Goal: Transaction & Acquisition: Book appointment/travel/reservation

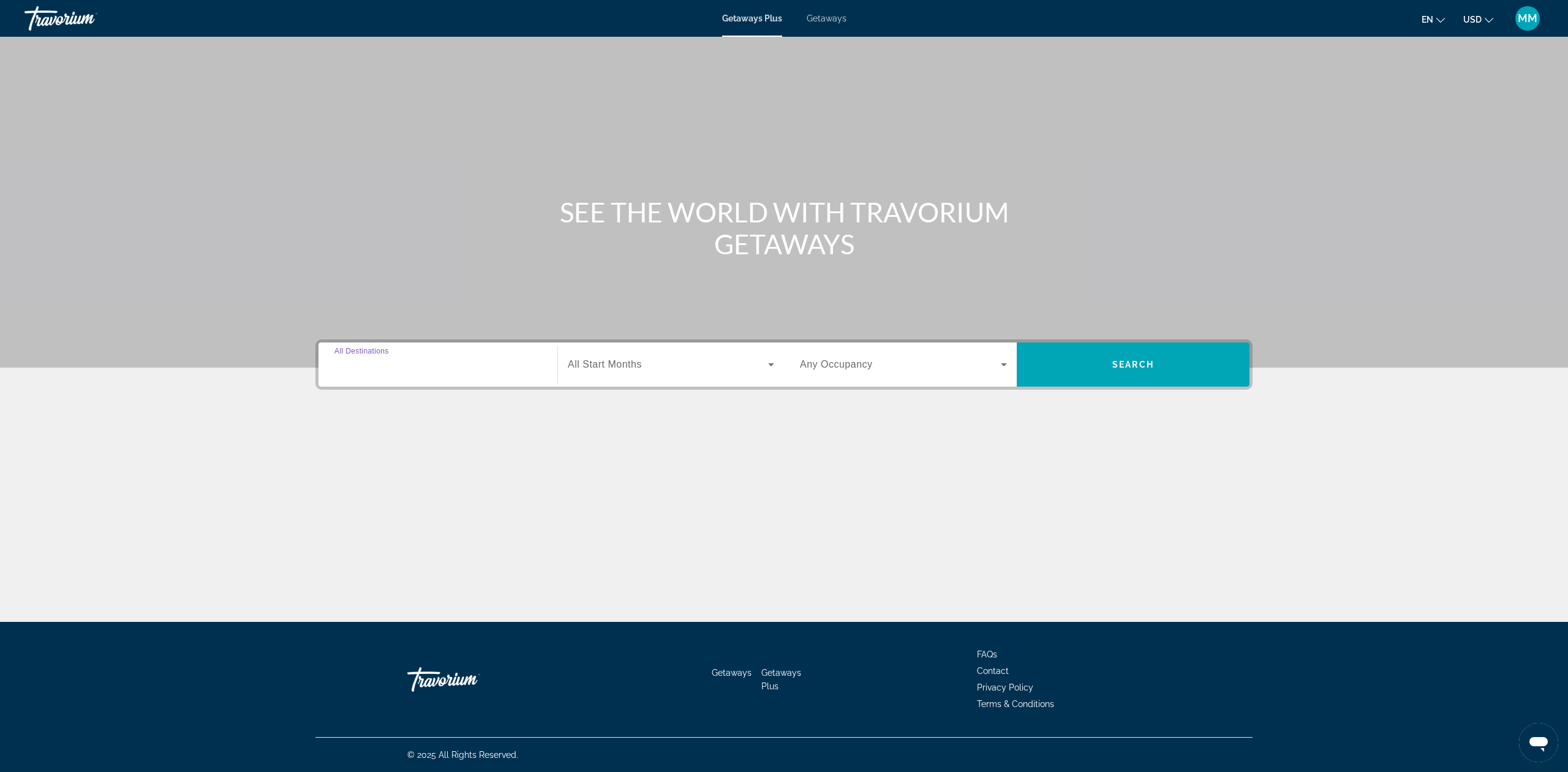
click at [419, 361] on input "Destination All Destinations" at bounding box center [438, 366] width 207 height 15
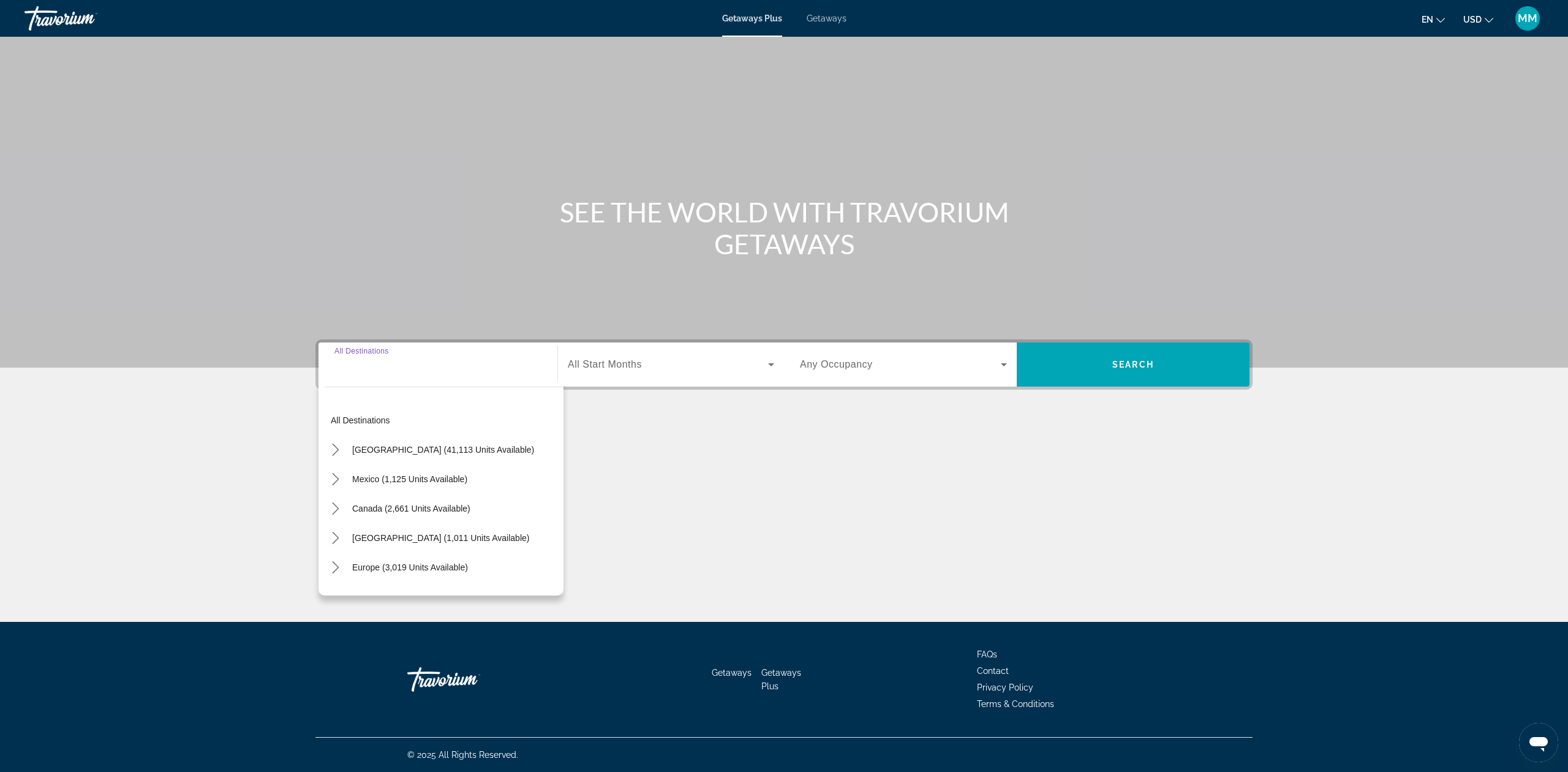
click at [383, 366] on input "Destination All Destinations" at bounding box center [438, 366] width 207 height 15
click at [334, 449] on icon "Toggle United States (41,113 units available) submenu" at bounding box center [336, 449] width 12 height 12
click at [346, 510] on icon "Toggle Florida (4,599 units available) submenu" at bounding box center [348, 509] width 12 height 12
click at [389, 541] on span "[GEOGRAPHIC_DATA] (6,606 units available)" at bounding box center [444, 538] width 177 height 10
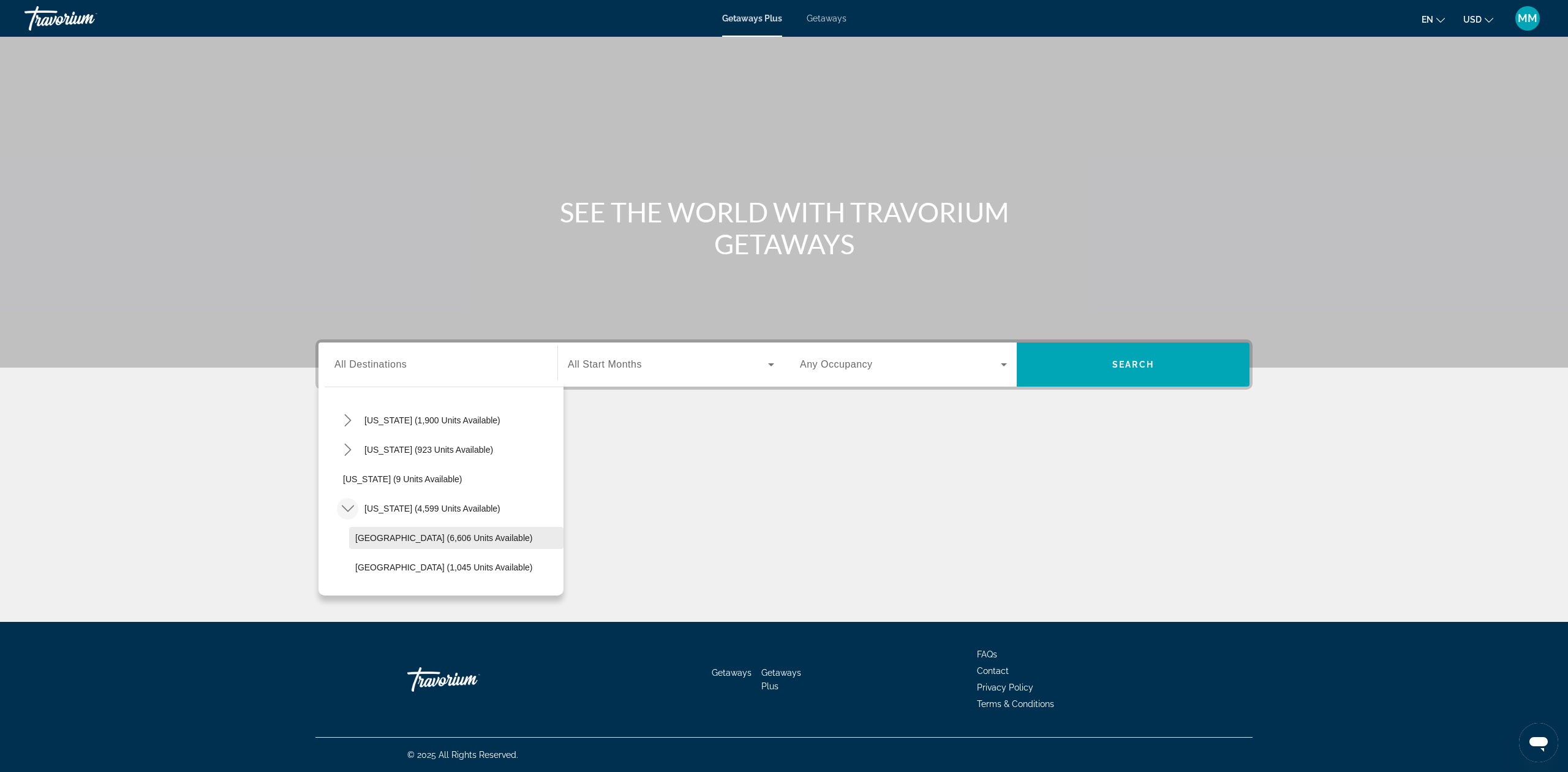
type input "**********"
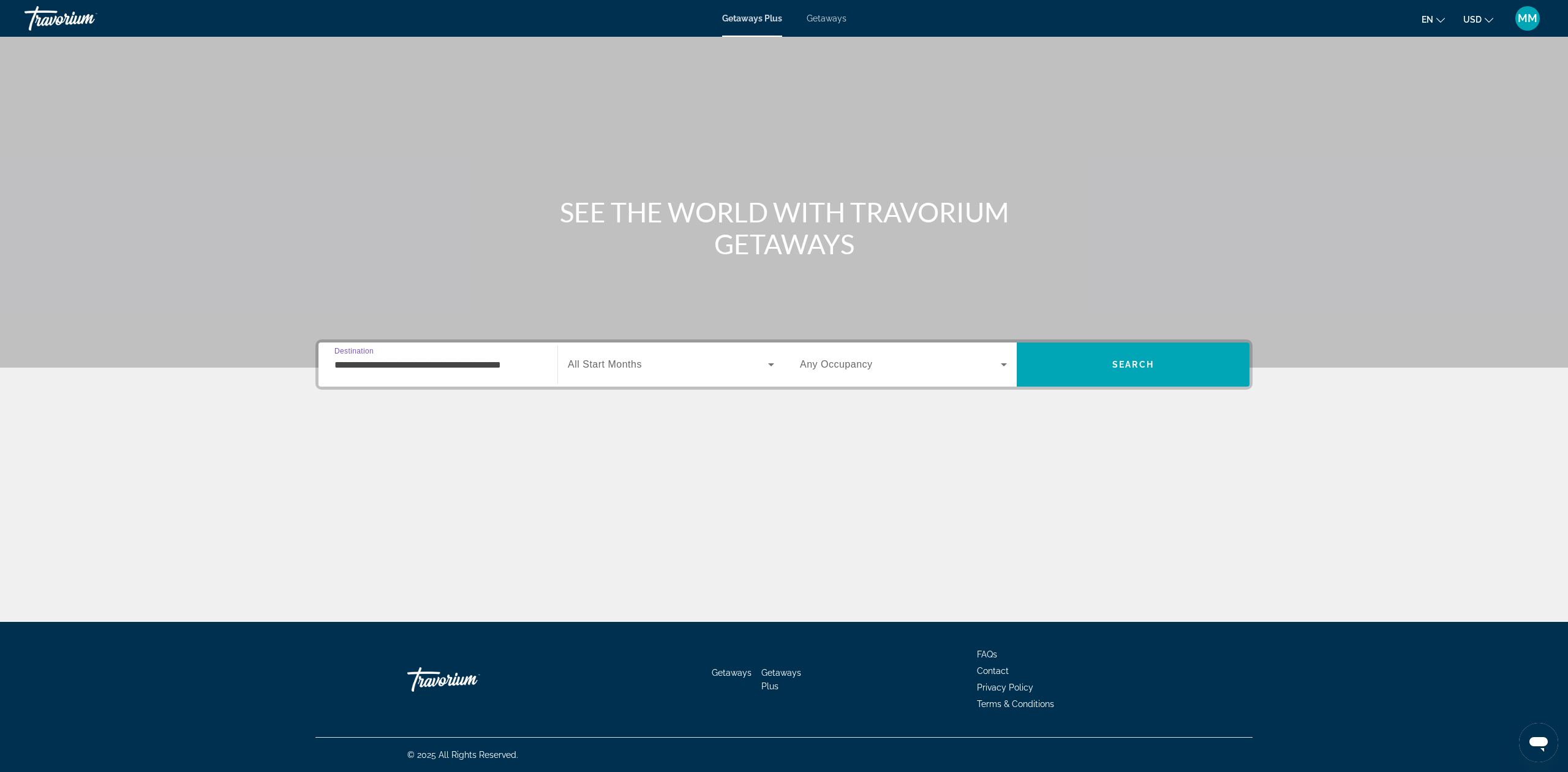
click at [672, 359] on span "Search widget" at bounding box center [668, 365] width 200 height 15
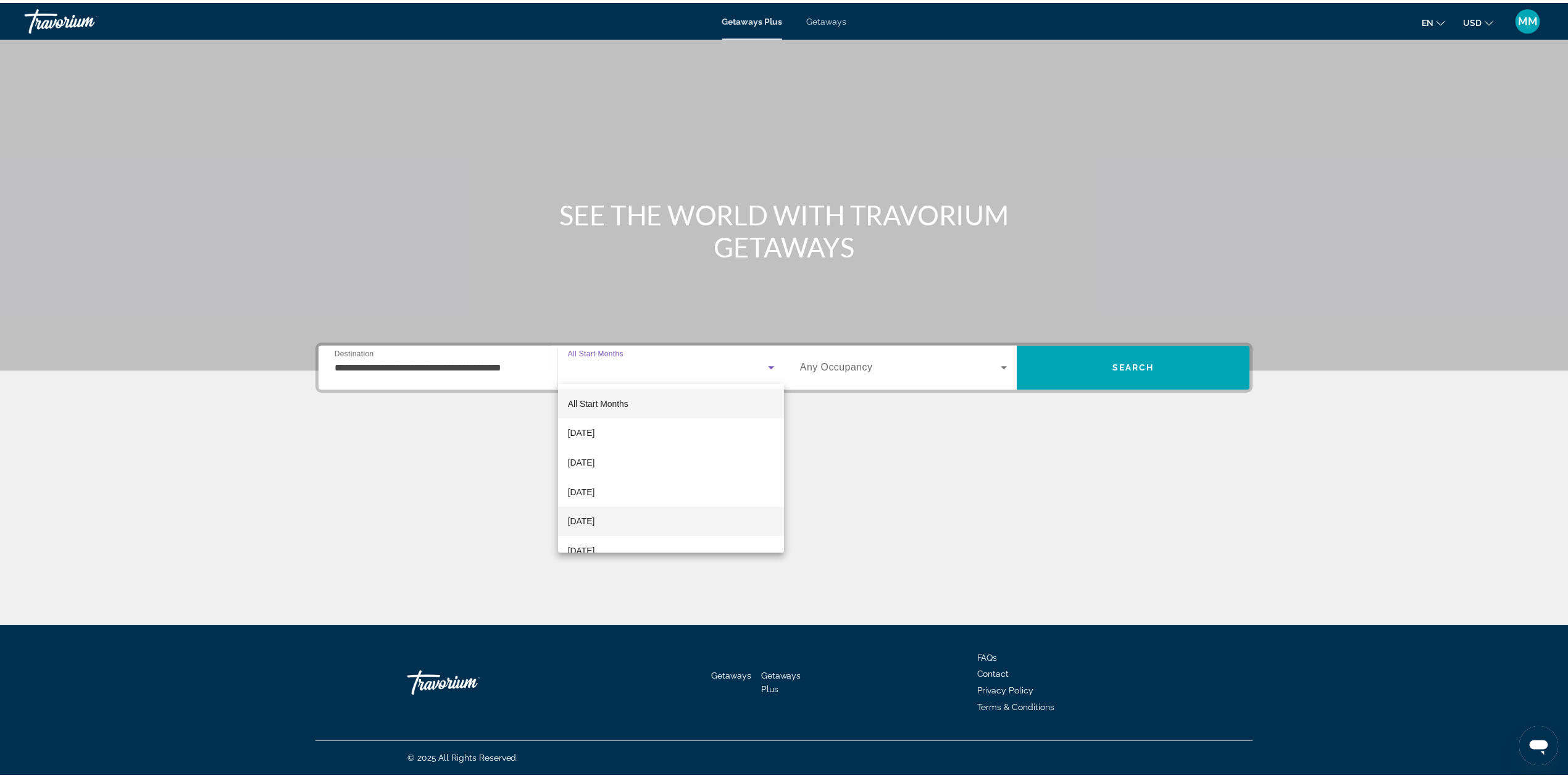
scroll to position [82, 0]
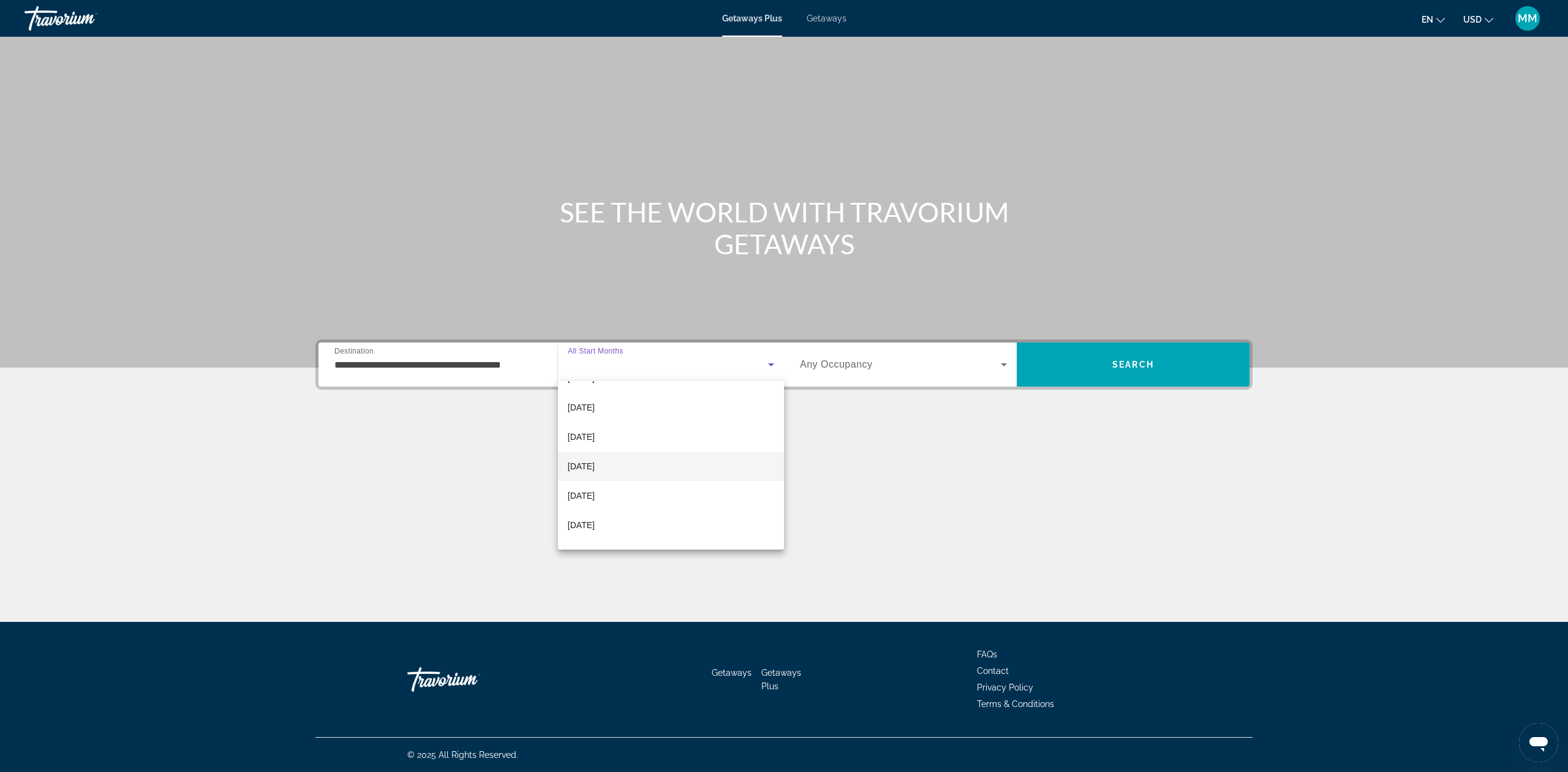
click at [595, 467] on span "[DATE]" at bounding box center [582, 466] width 27 height 15
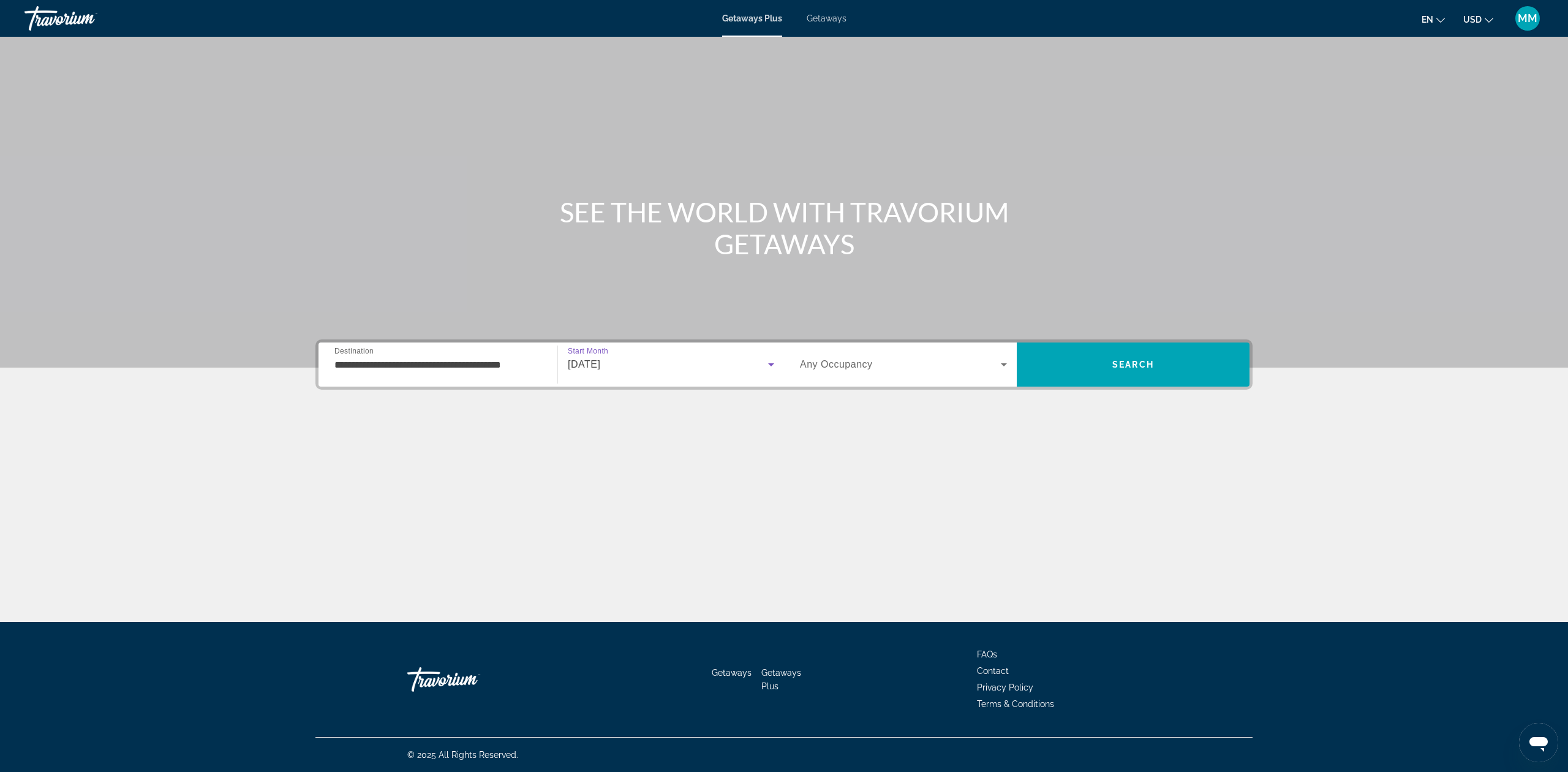
click at [870, 366] on span "Any Occupancy" at bounding box center [836, 365] width 73 height 11
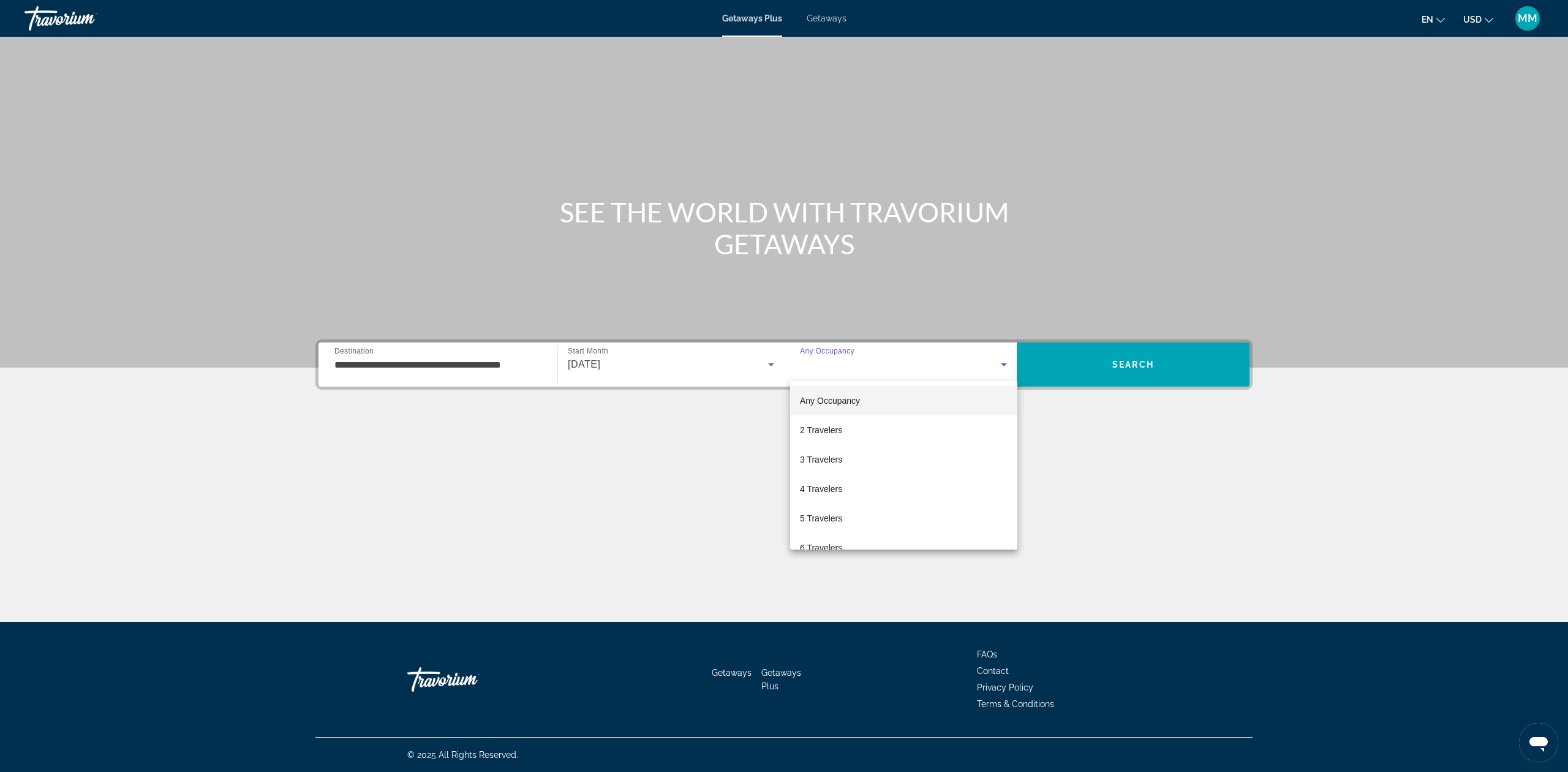
click at [1105, 351] on div at bounding box center [784, 386] width 1568 height 772
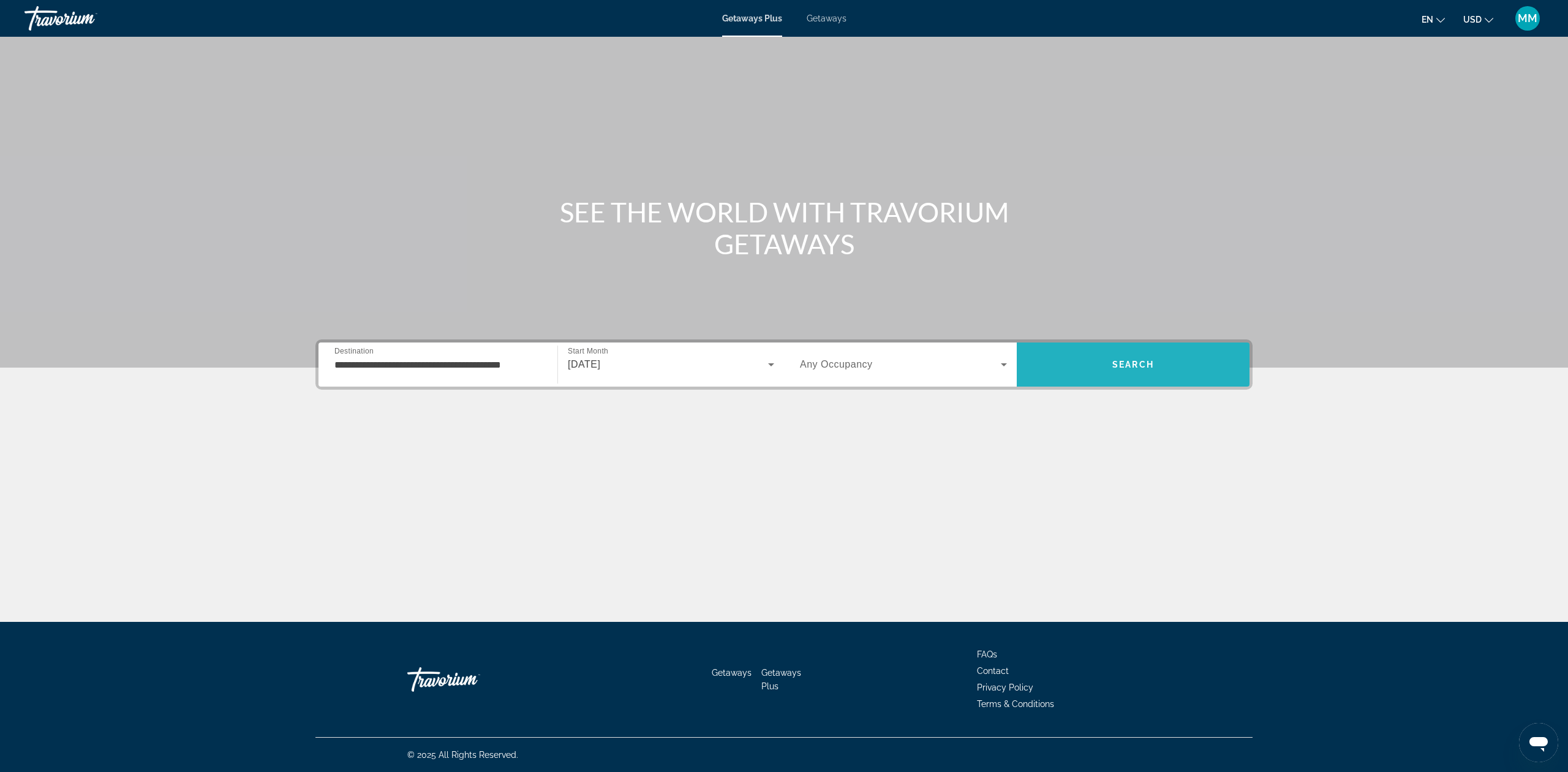
click at [1109, 353] on span "Search" at bounding box center [1133, 365] width 233 height 30
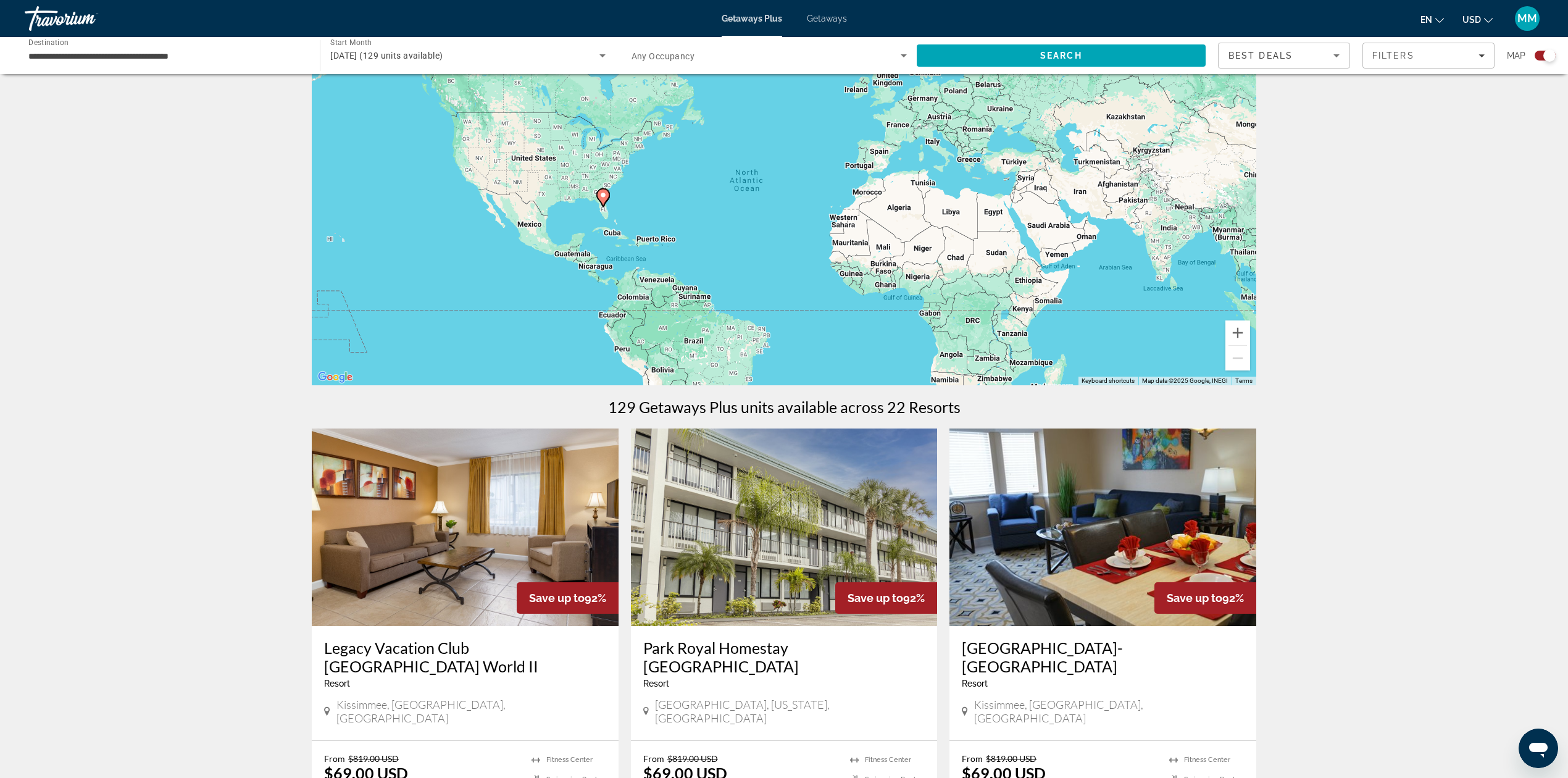
scroll to position [12, 0]
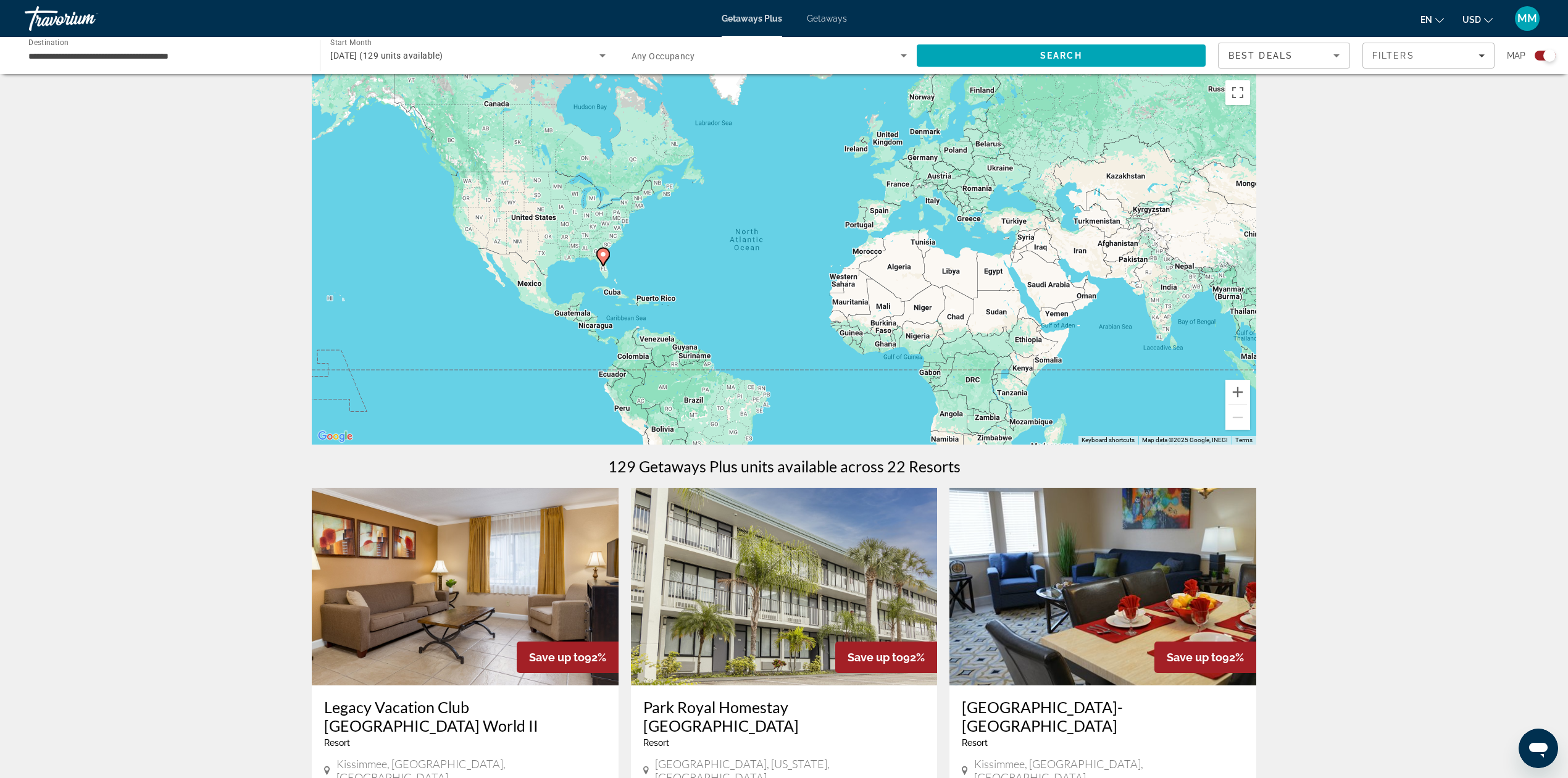
click at [826, 23] on span "Getaways" at bounding box center [826, 18] width 40 height 10
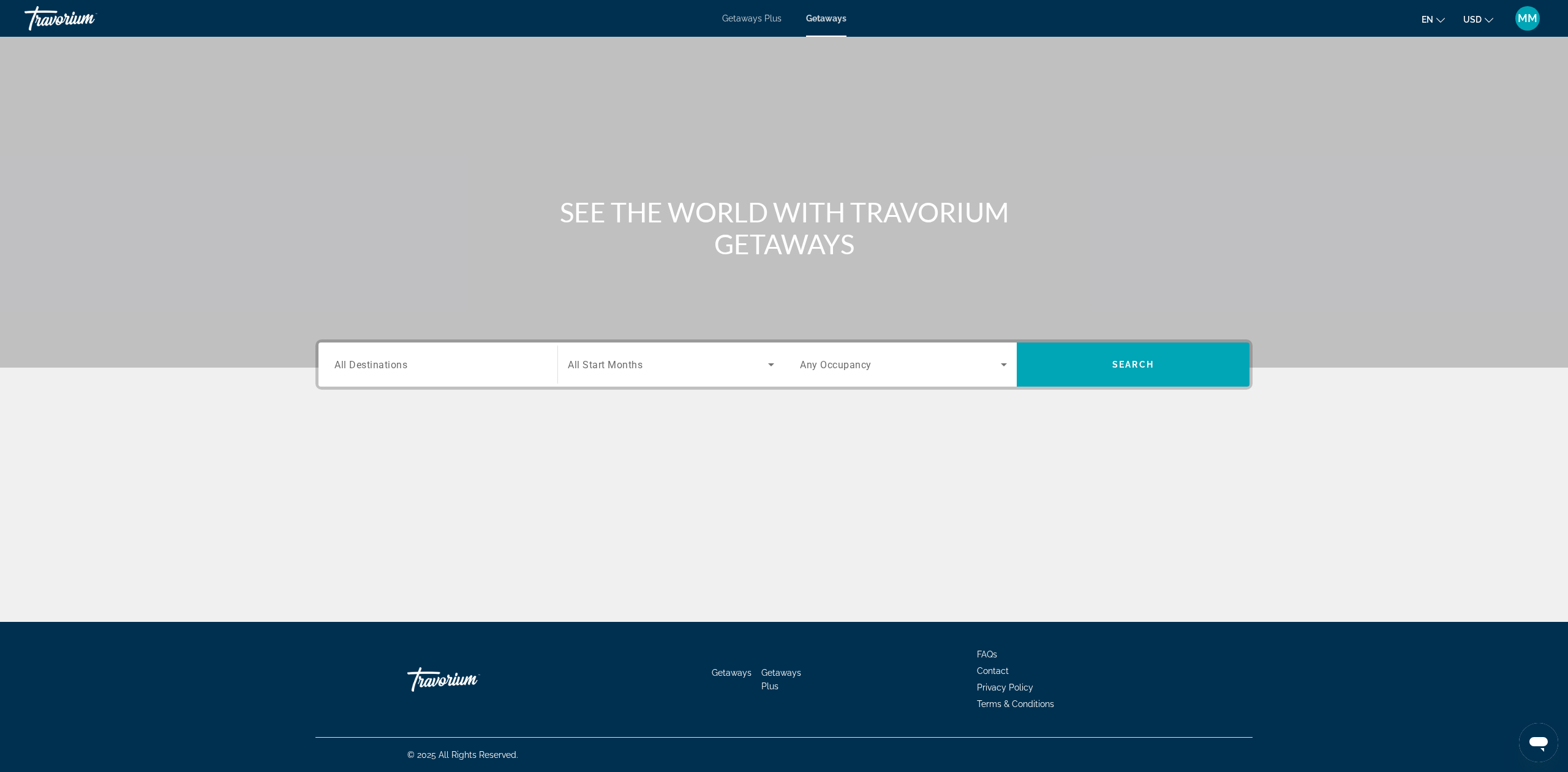
click at [440, 371] on input "Destination All Destinations" at bounding box center [438, 366] width 207 height 15
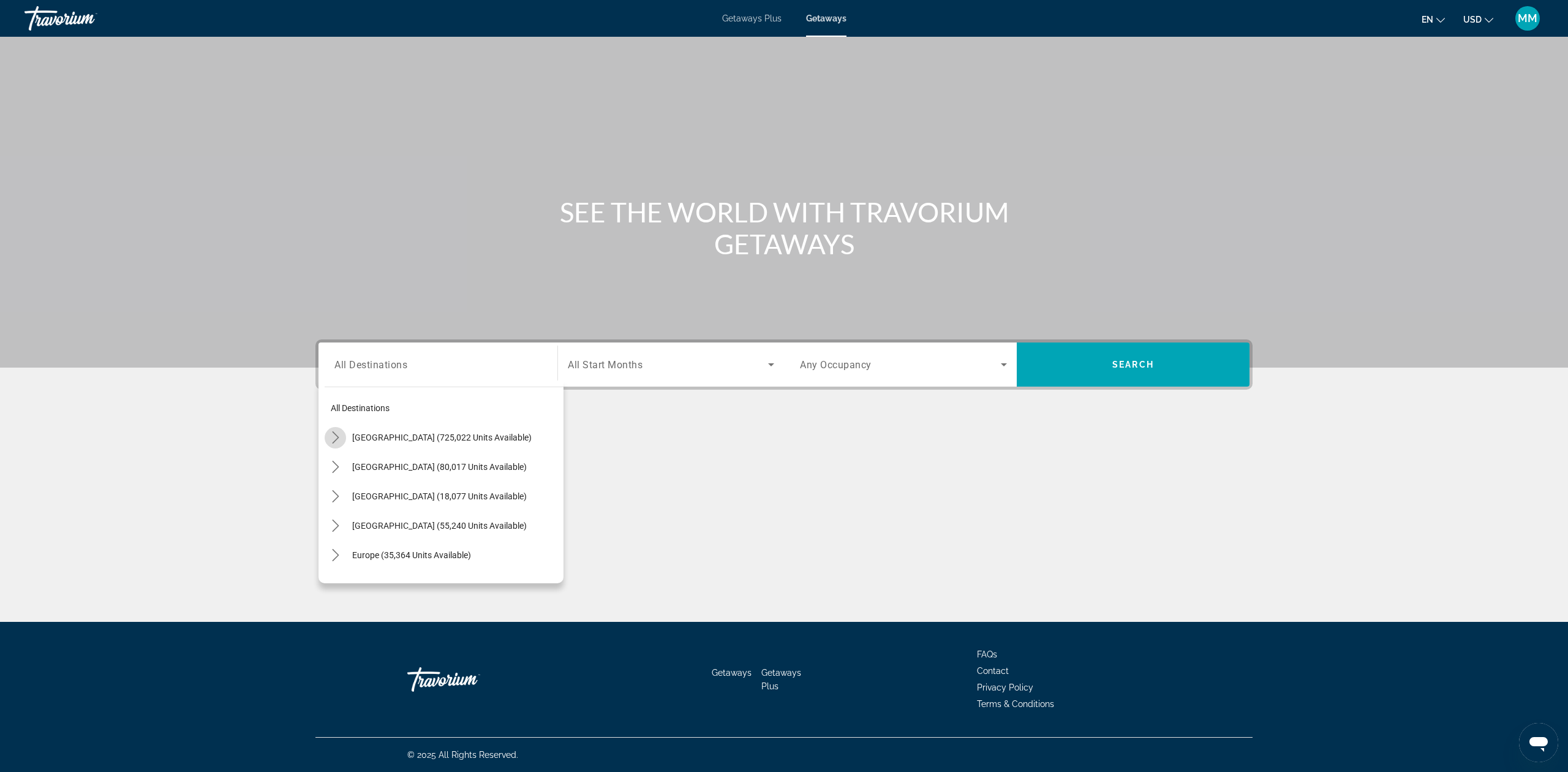
click at [337, 437] on icon "Toggle United States (725,022 units available) submenu" at bounding box center [335, 437] width 7 height 12
click at [345, 498] on icon "Toggle Florida (244,302 units available) submenu" at bounding box center [348, 497] width 12 height 12
click at [405, 523] on span "Orlando & Disney Area (96,963 units available)" at bounding box center [443, 525] width 177 height 10
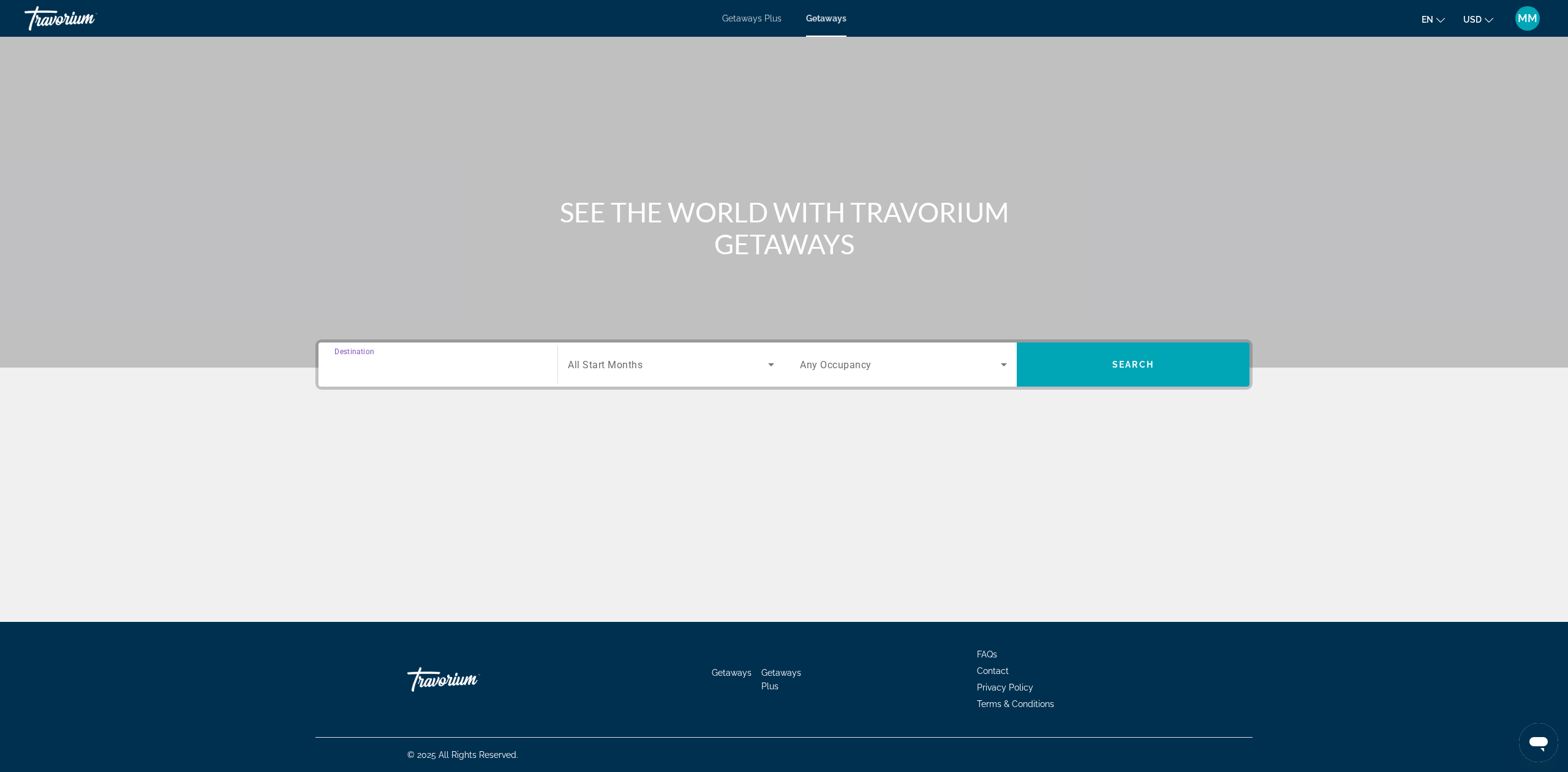
type input "**********"
click at [652, 360] on span "Search widget" at bounding box center [668, 365] width 200 height 15
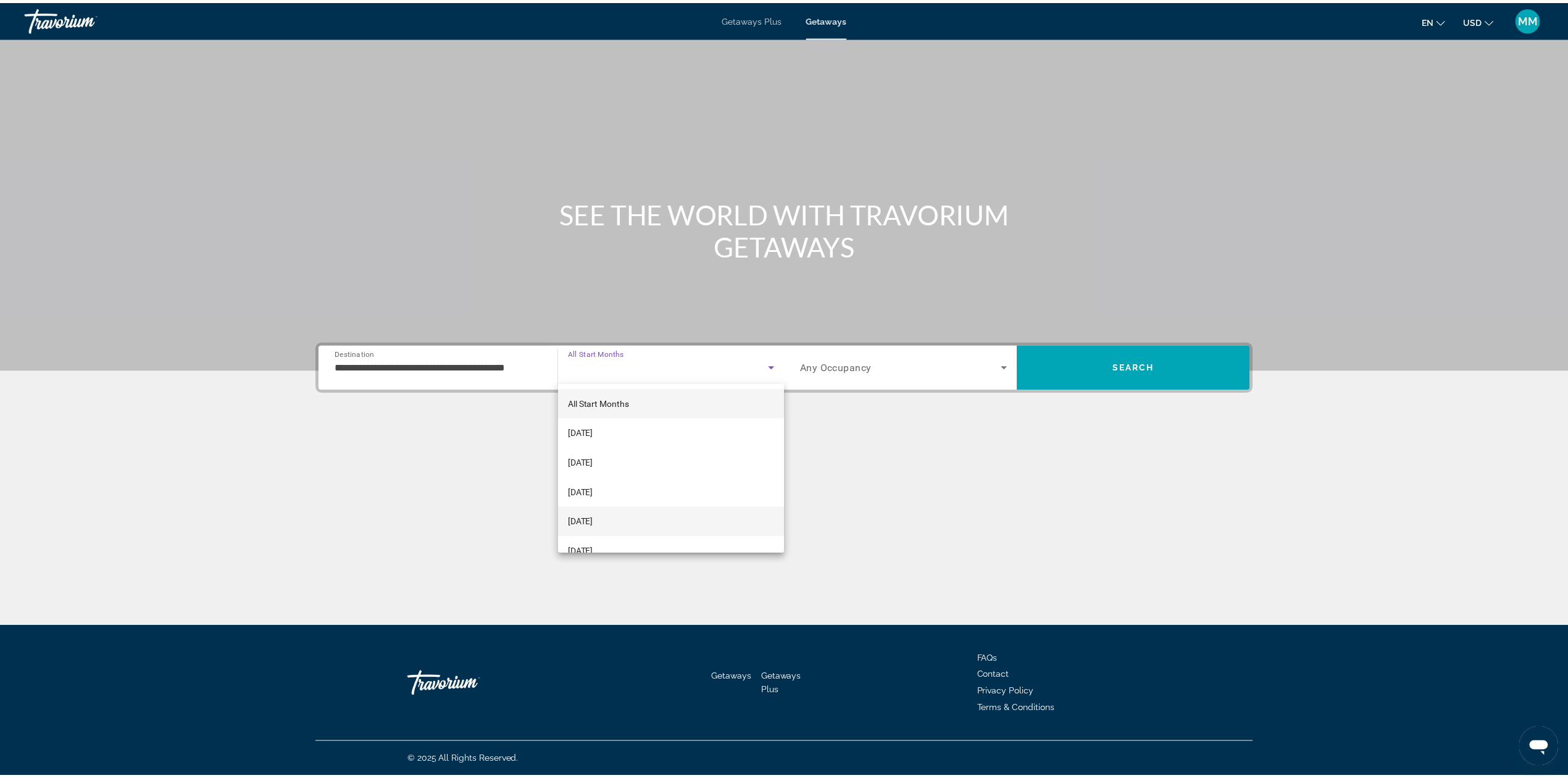
scroll to position [82, 0]
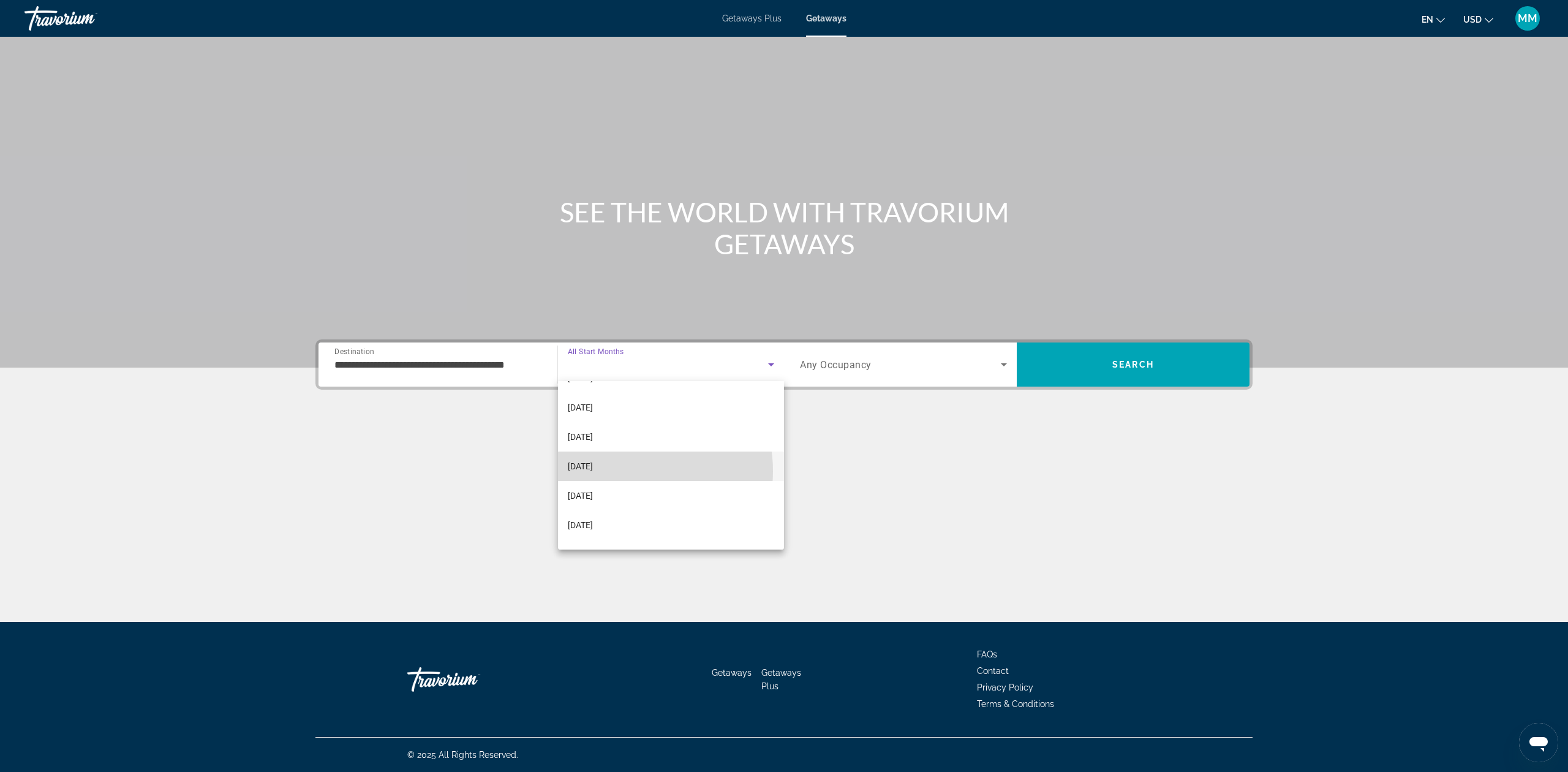
click at [593, 471] on span "[DATE]" at bounding box center [580, 466] width 25 height 15
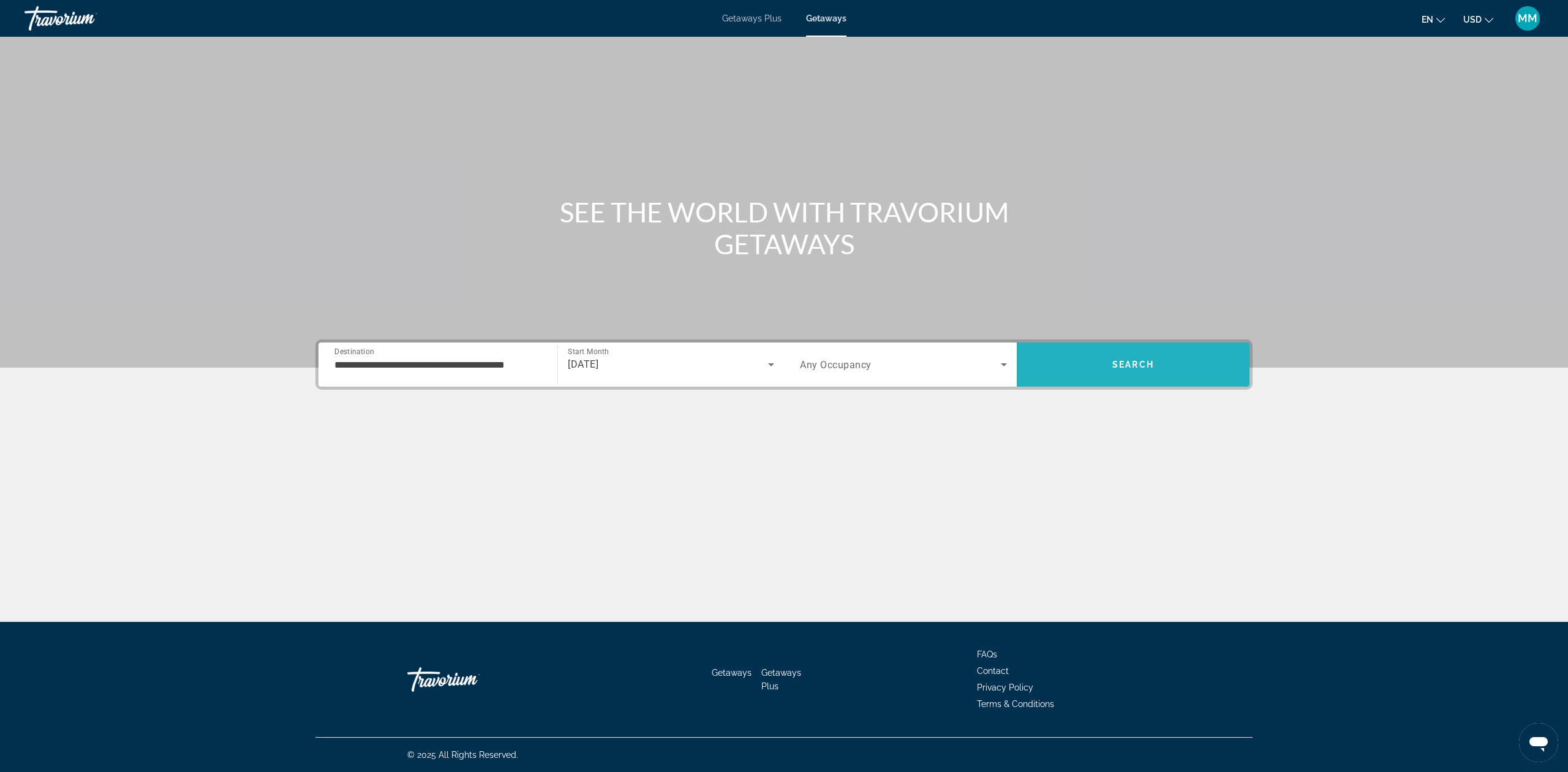
click at [1138, 368] on span "Search" at bounding box center [1133, 364] width 42 height 10
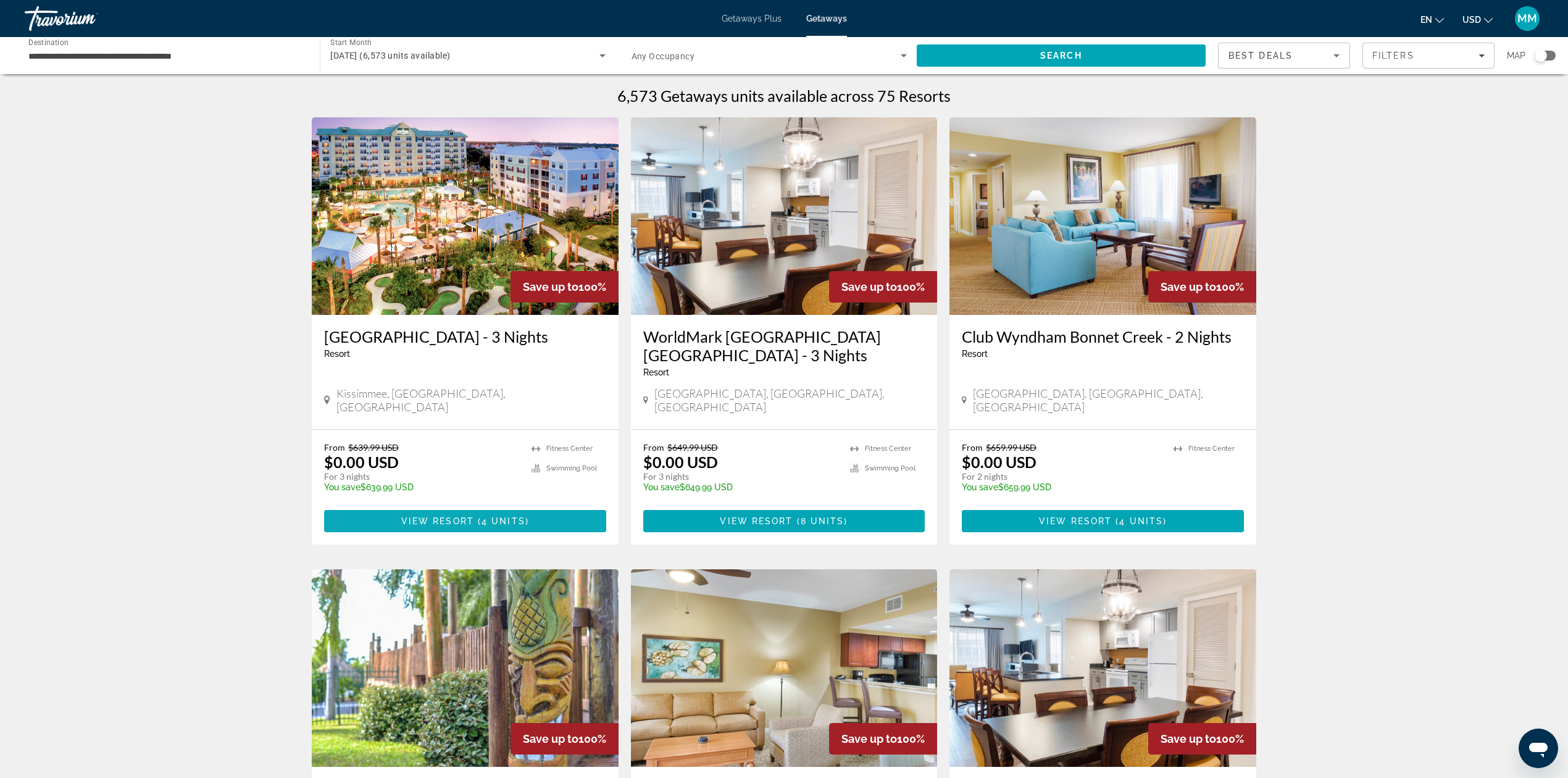
click at [520, 517] on span "4 units" at bounding box center [503, 521] width 44 height 10
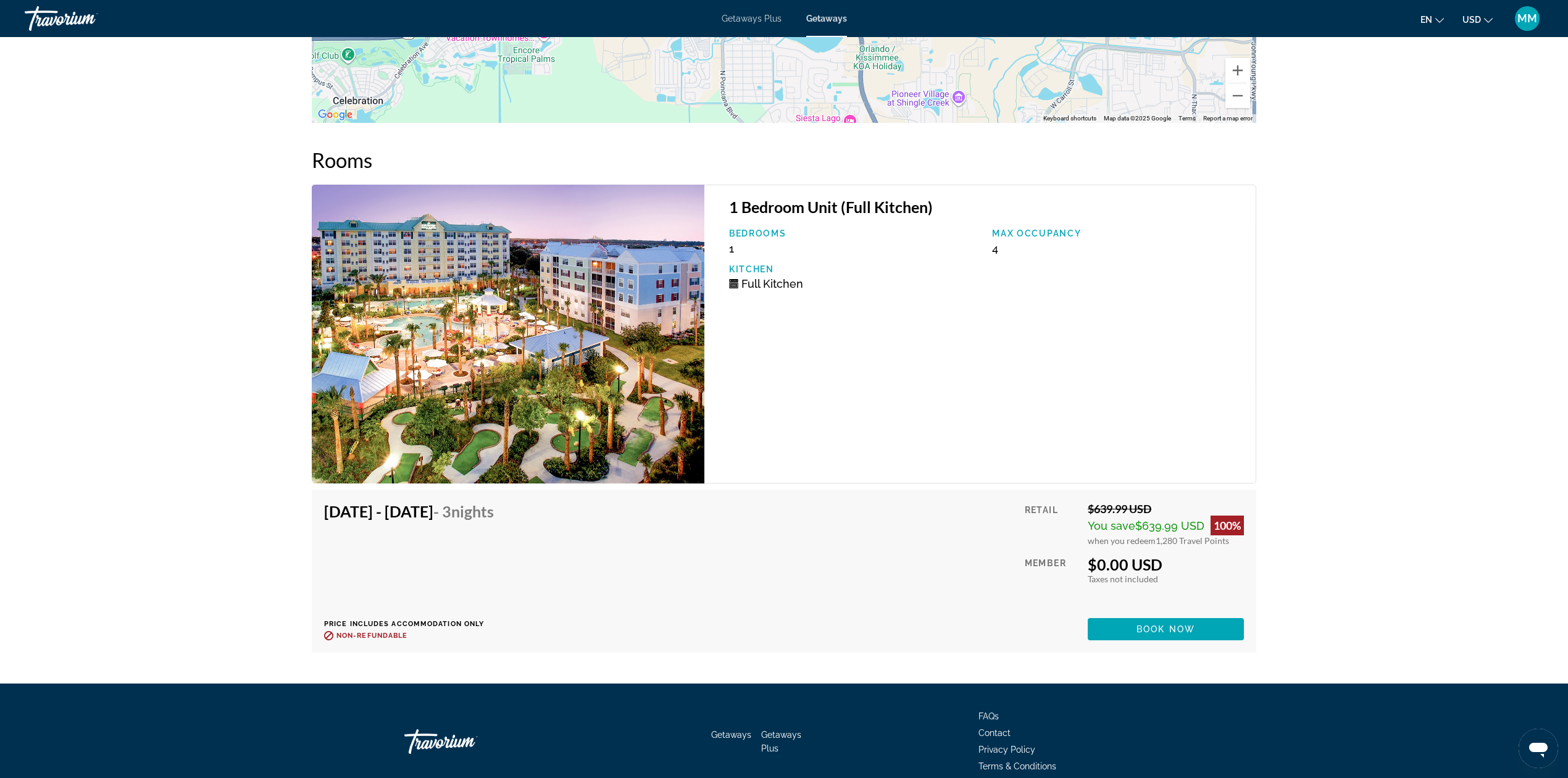
scroll to position [1400, 0]
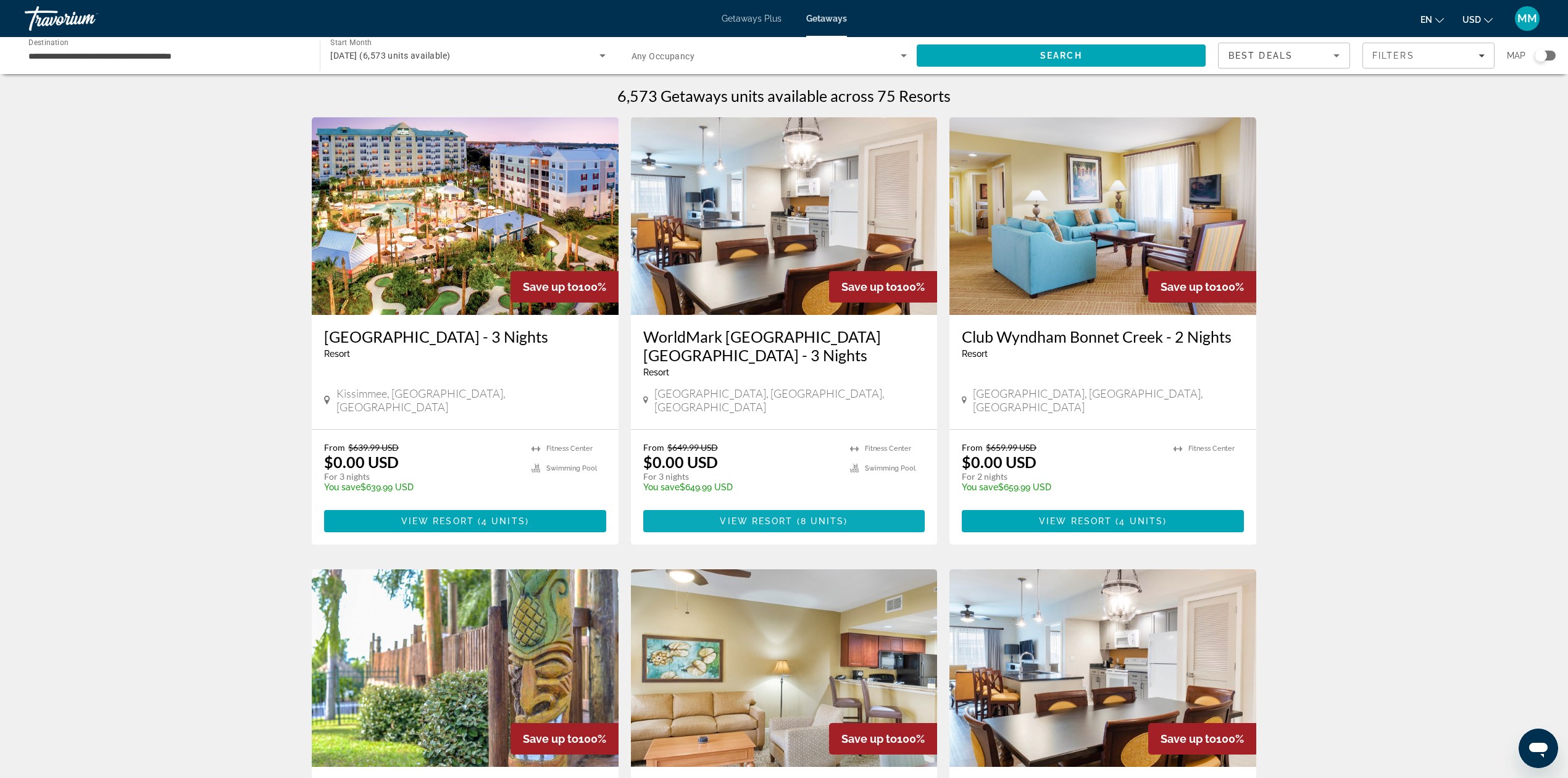
click at [765, 517] on span "View Resort" at bounding box center [757, 521] width 73 height 10
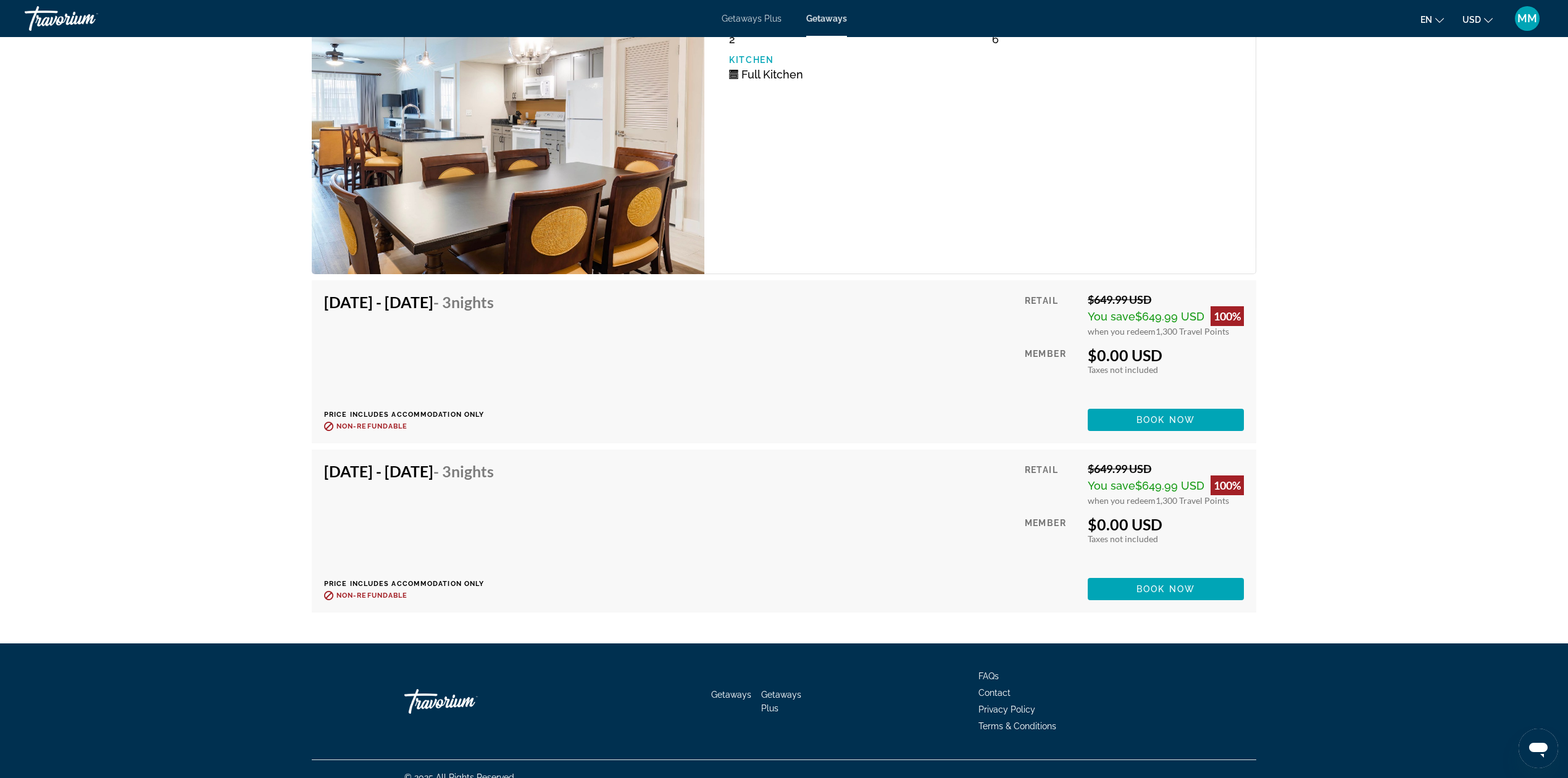
scroll to position [2420, 0]
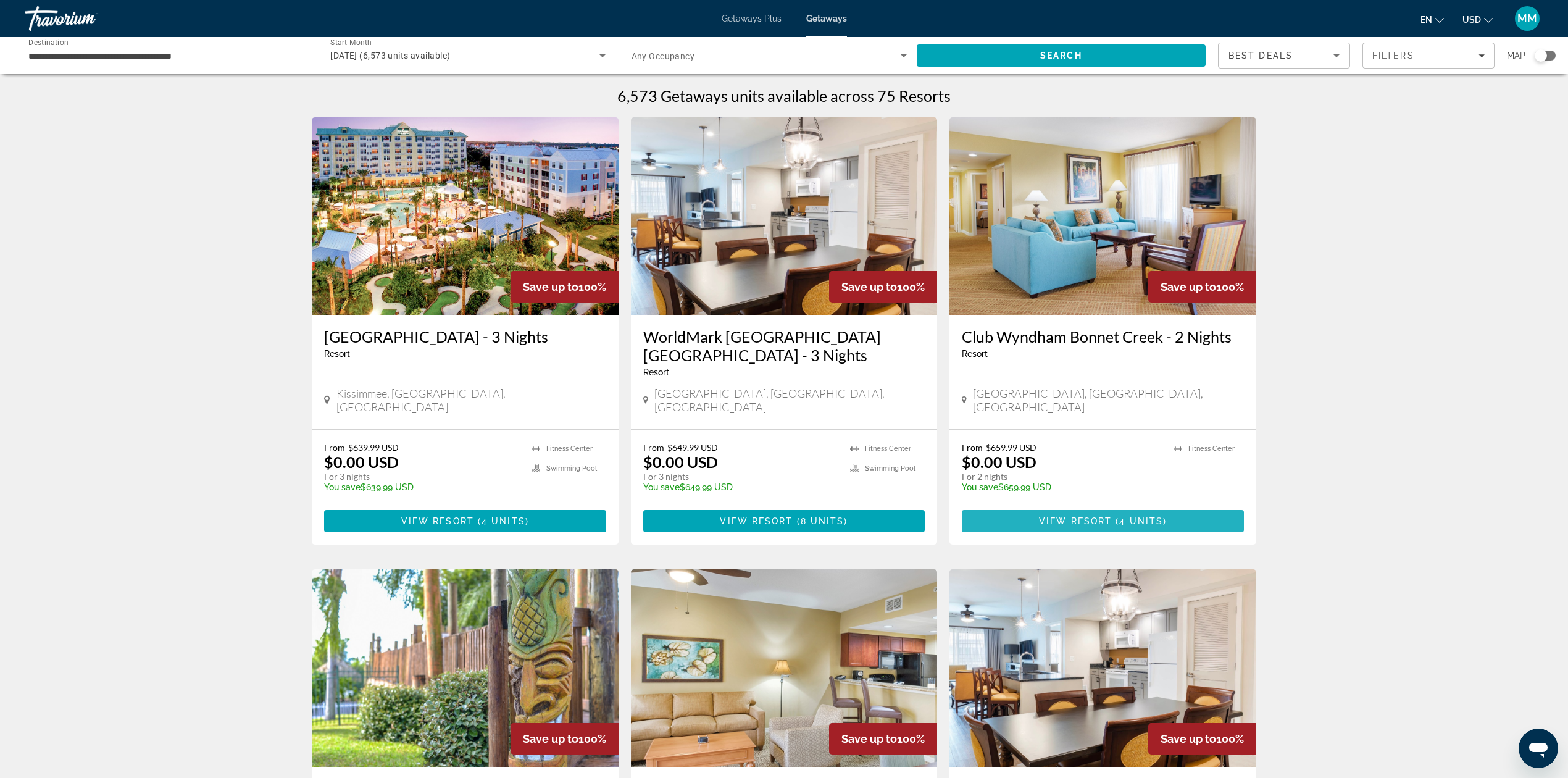
click at [1092, 517] on span "Main content" at bounding box center [1102, 521] width 282 height 30
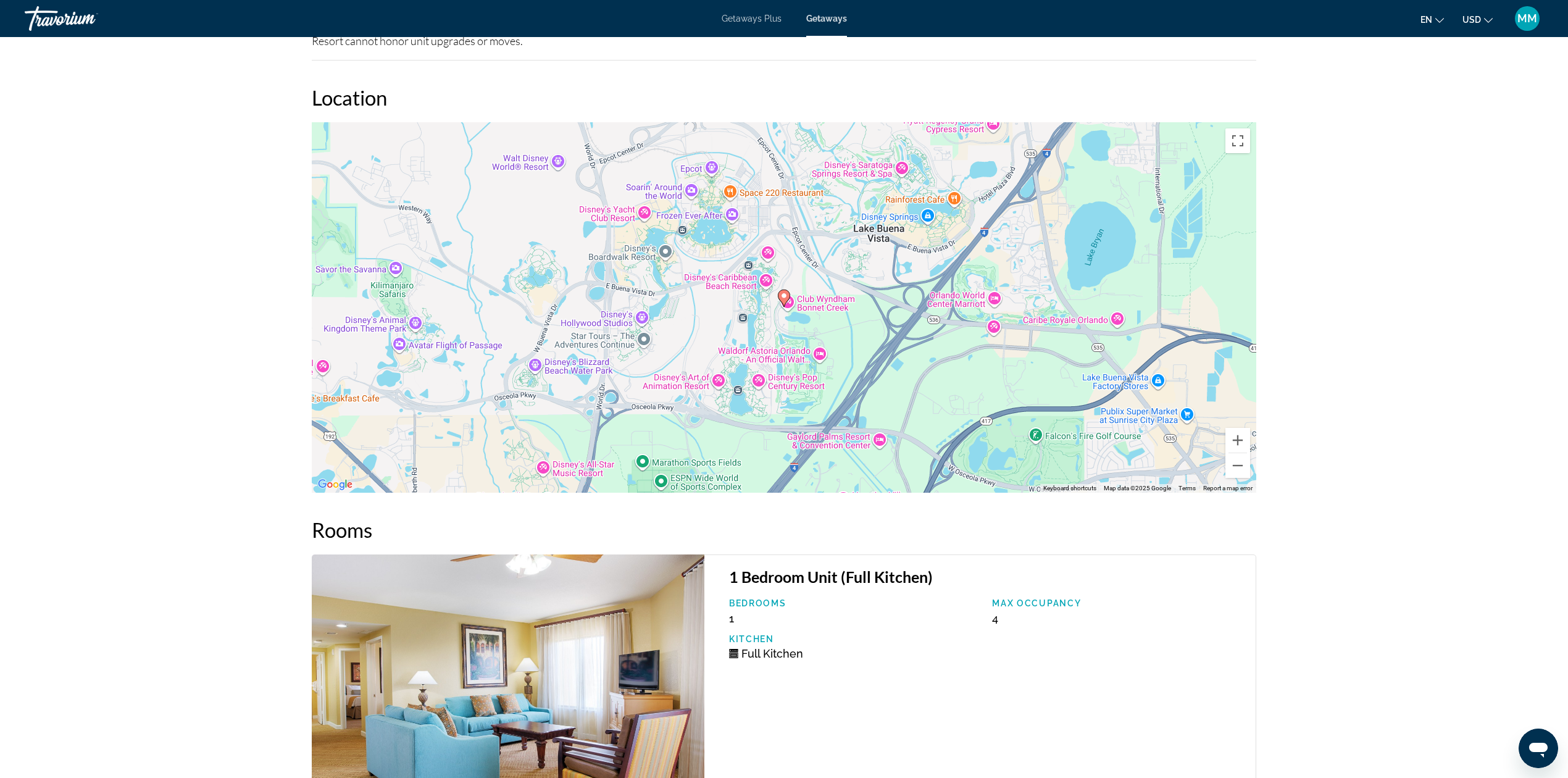
scroll to position [2086, 0]
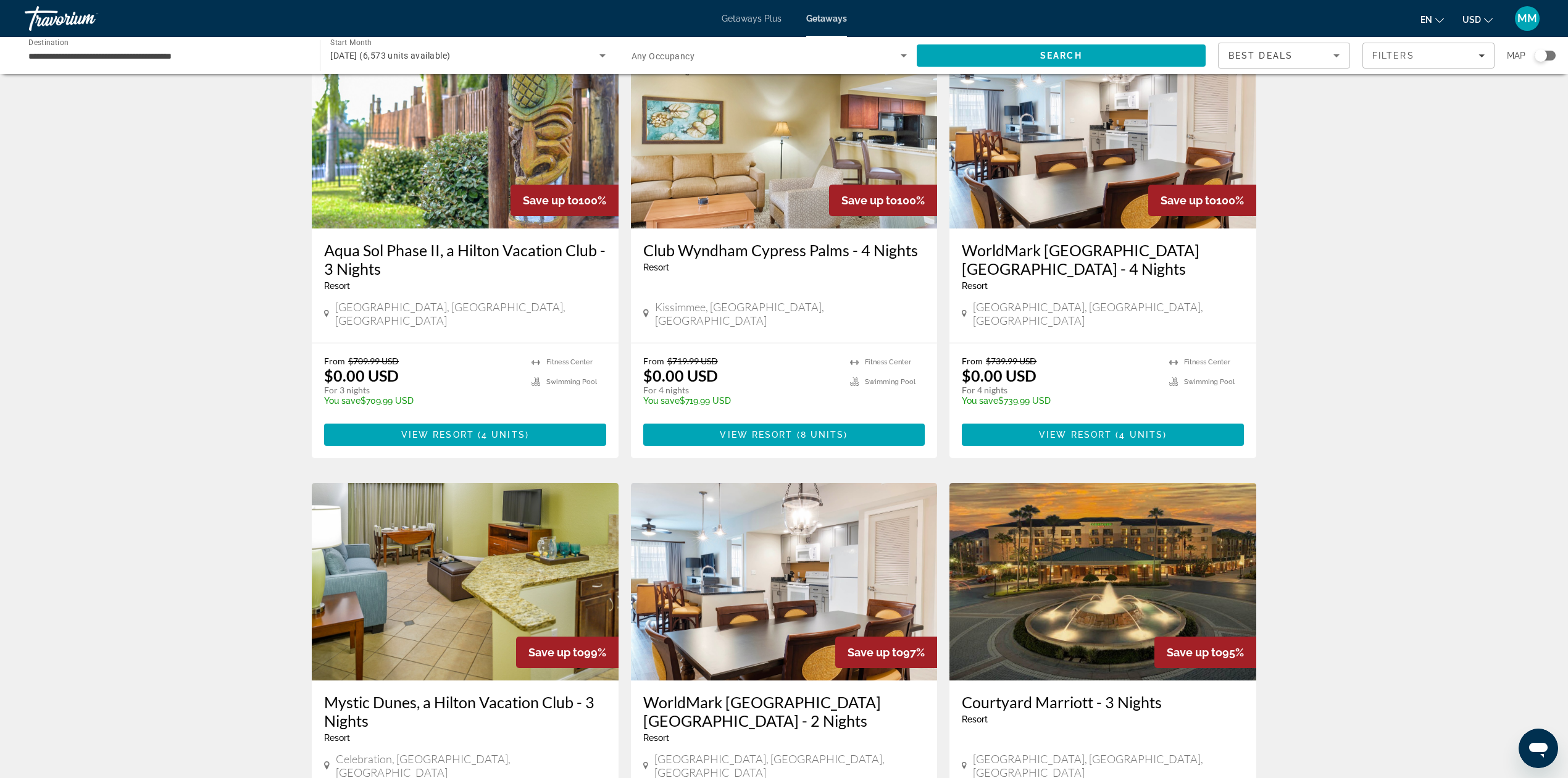
scroll to position [576, 0]
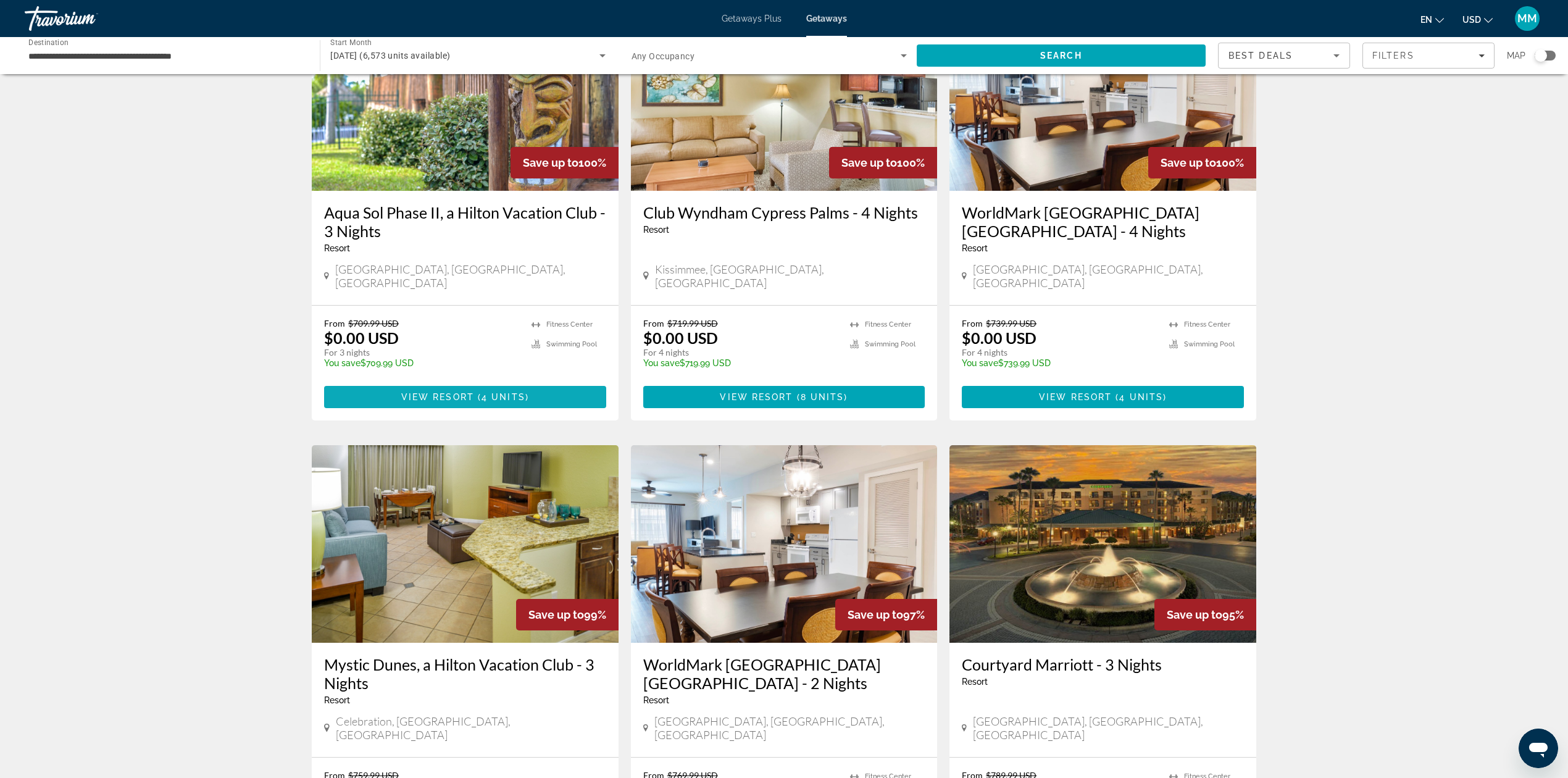
click at [514, 392] on span "4 units" at bounding box center [503, 397] width 44 height 10
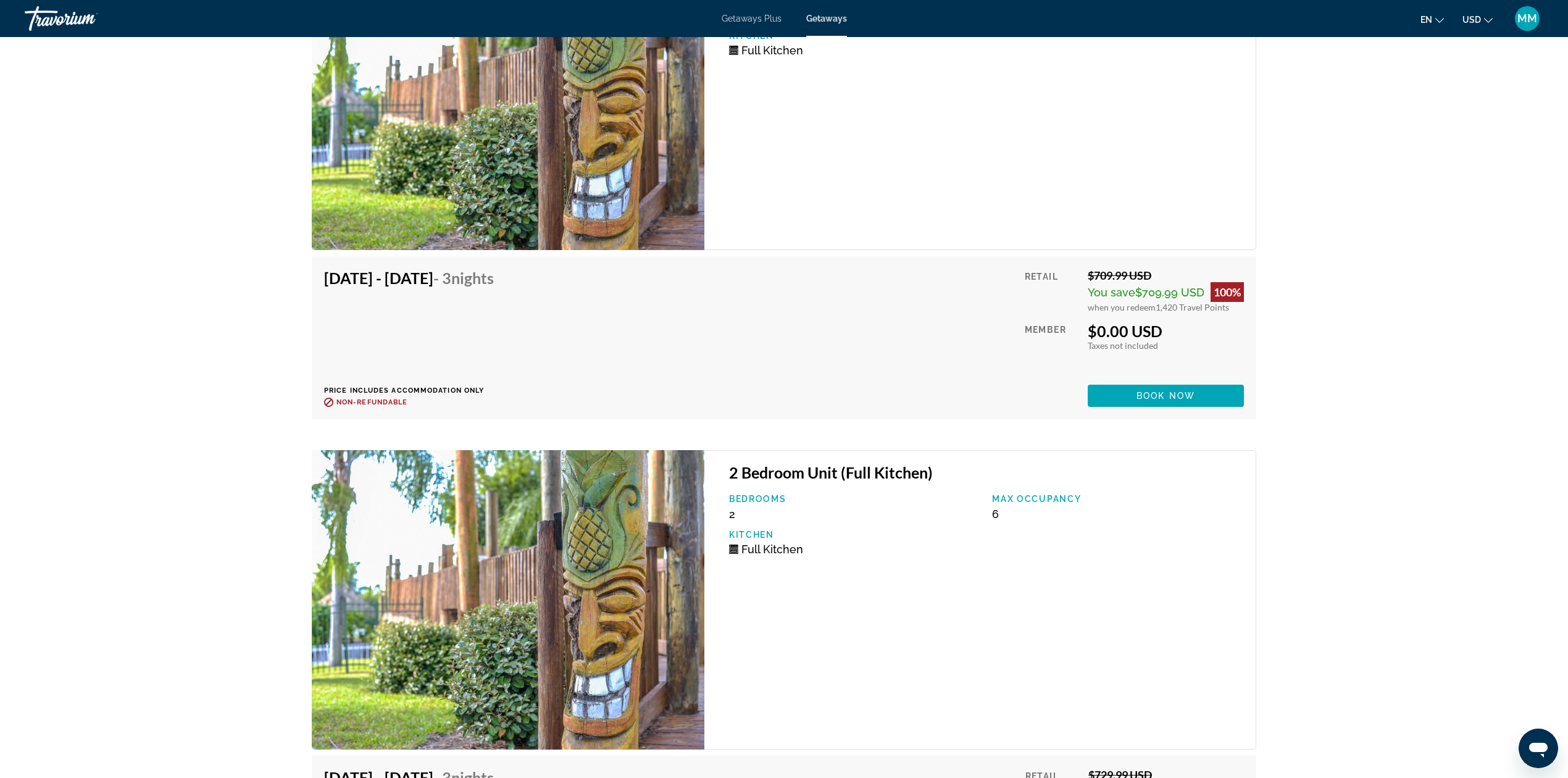
scroll to position [2077, 0]
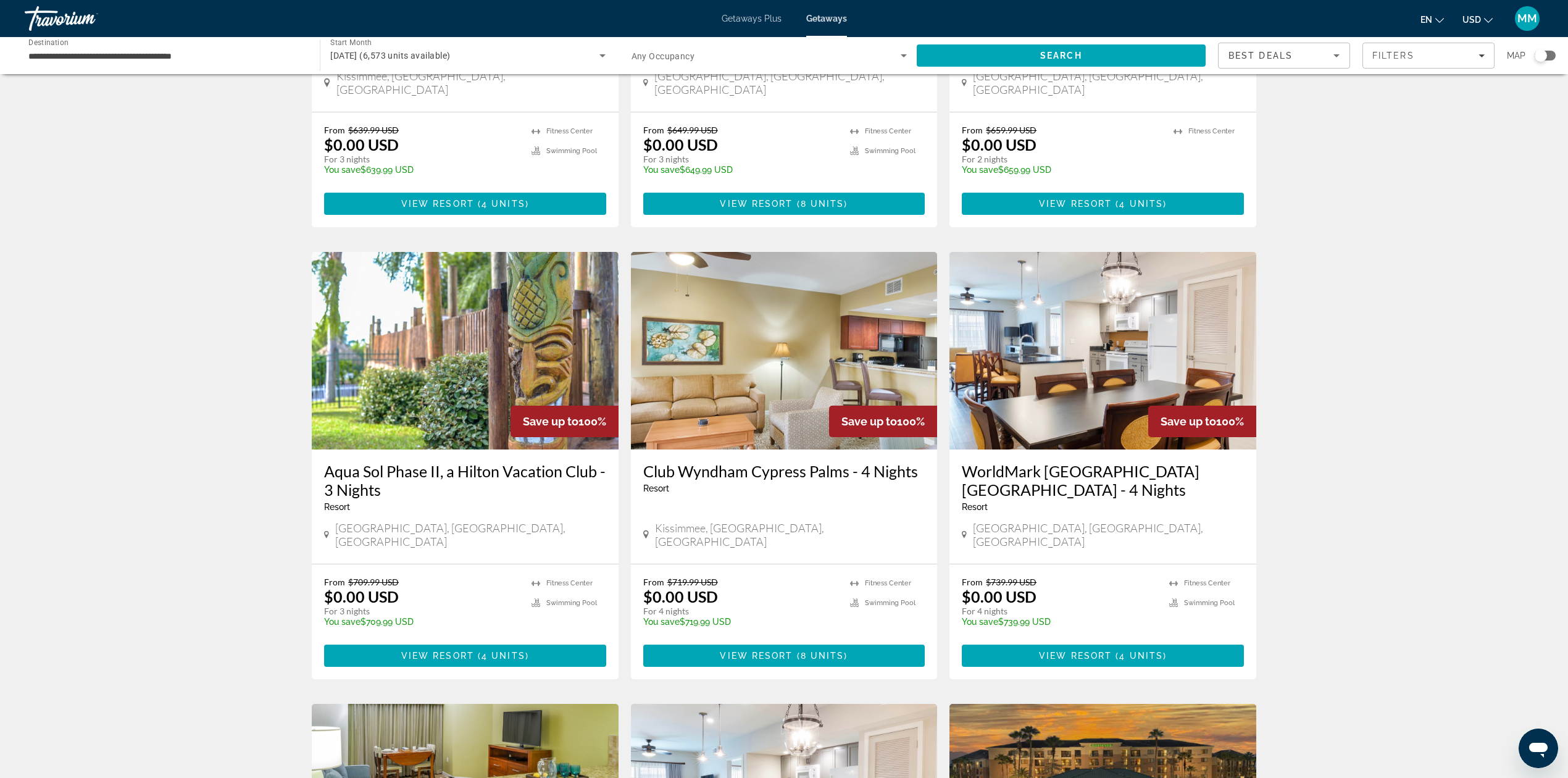
scroll to position [329, 0]
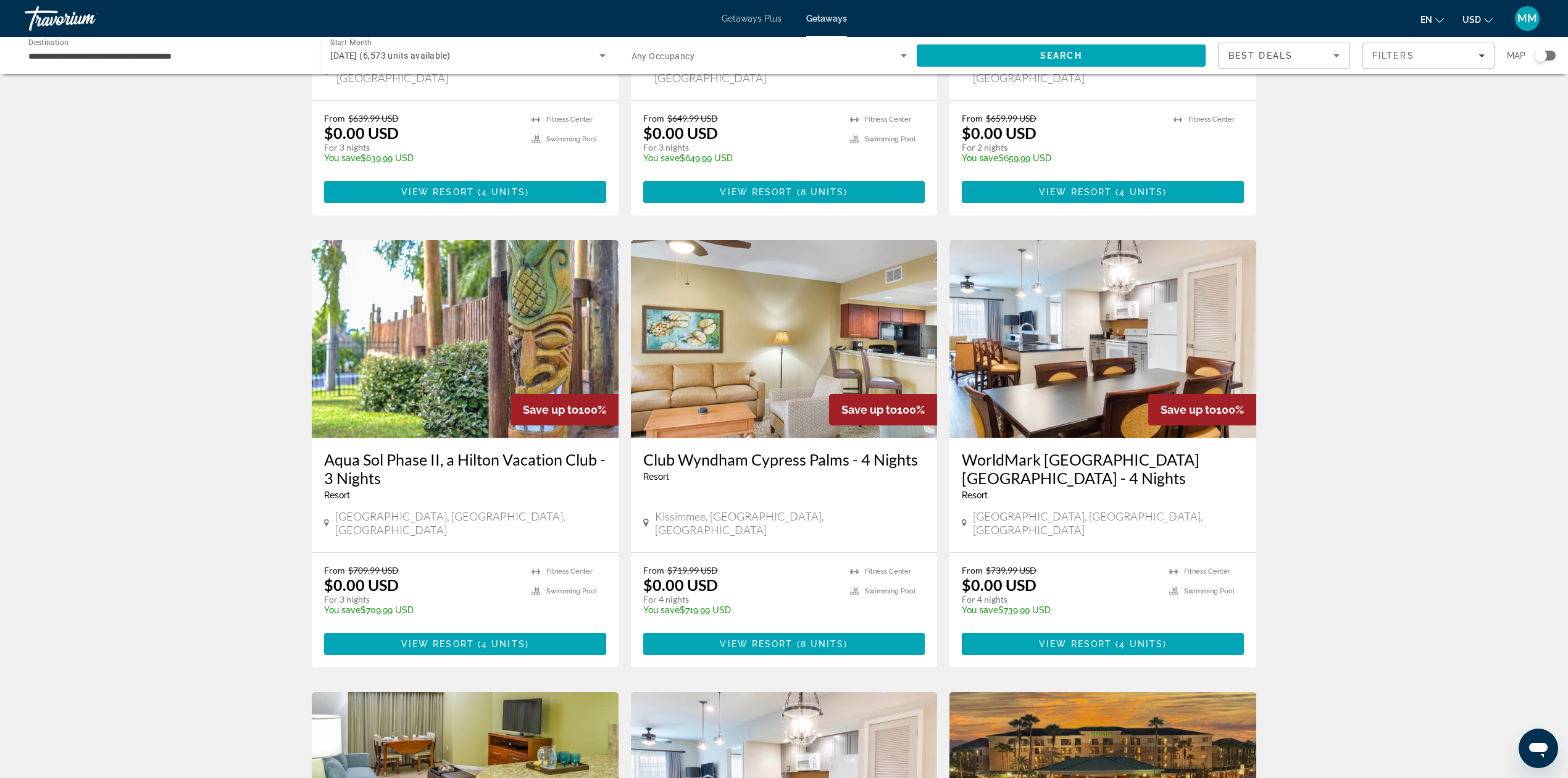
click at [838, 450] on h3 "Club Wyndham Cypress Palms - 4 Nights" at bounding box center [784, 459] width 282 height 18
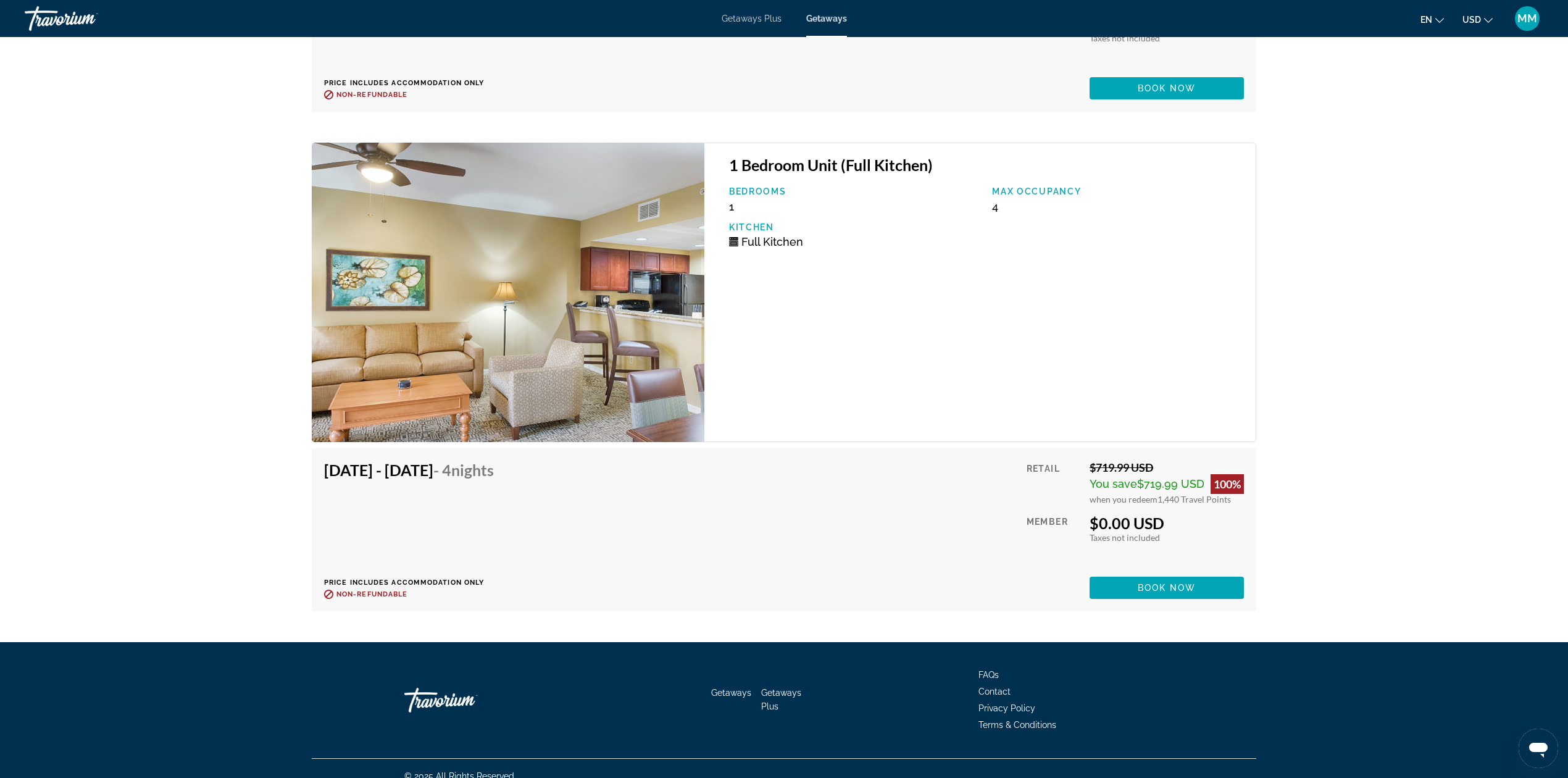
scroll to position [2052, 0]
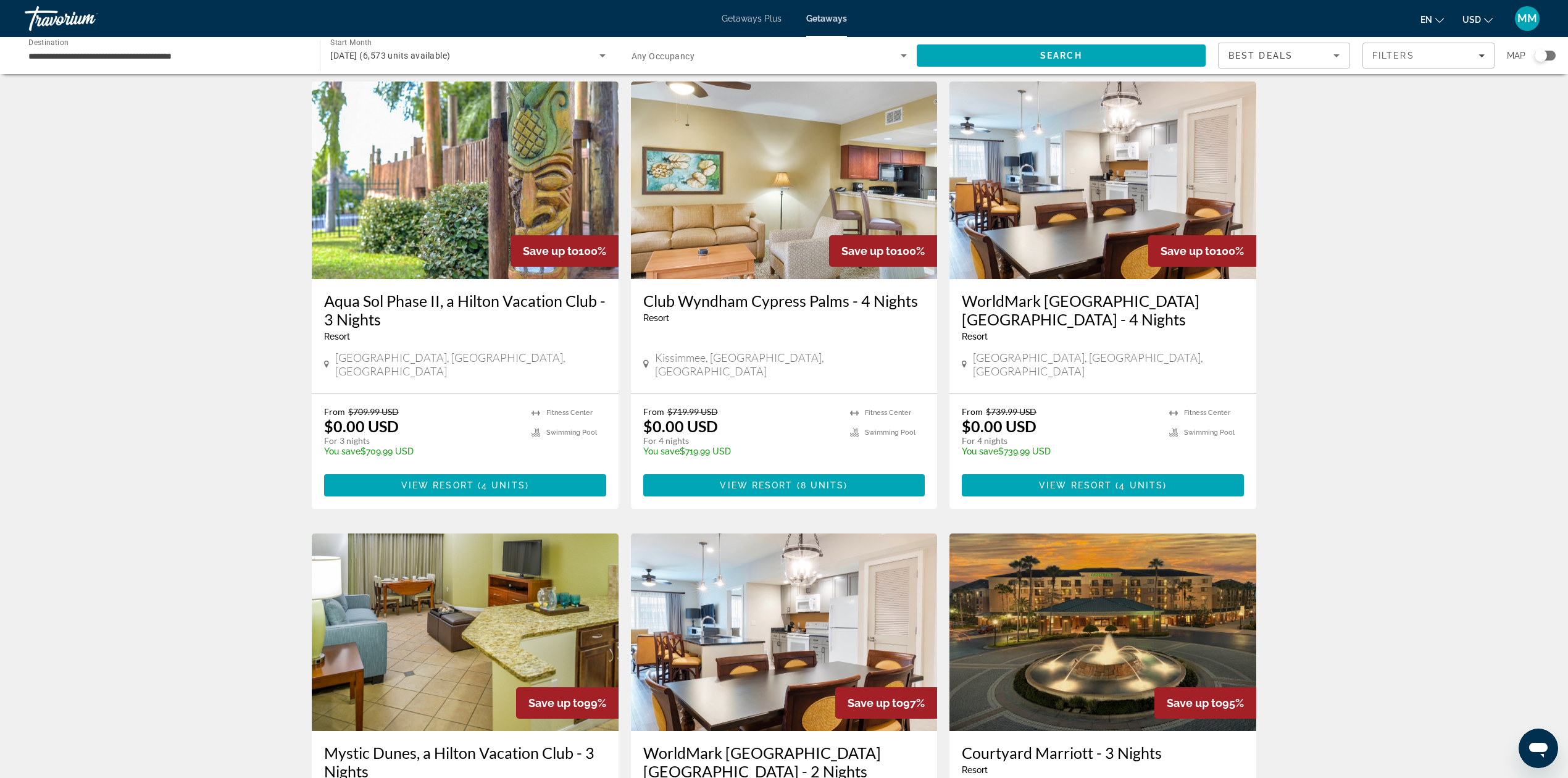
scroll to position [494, 0]
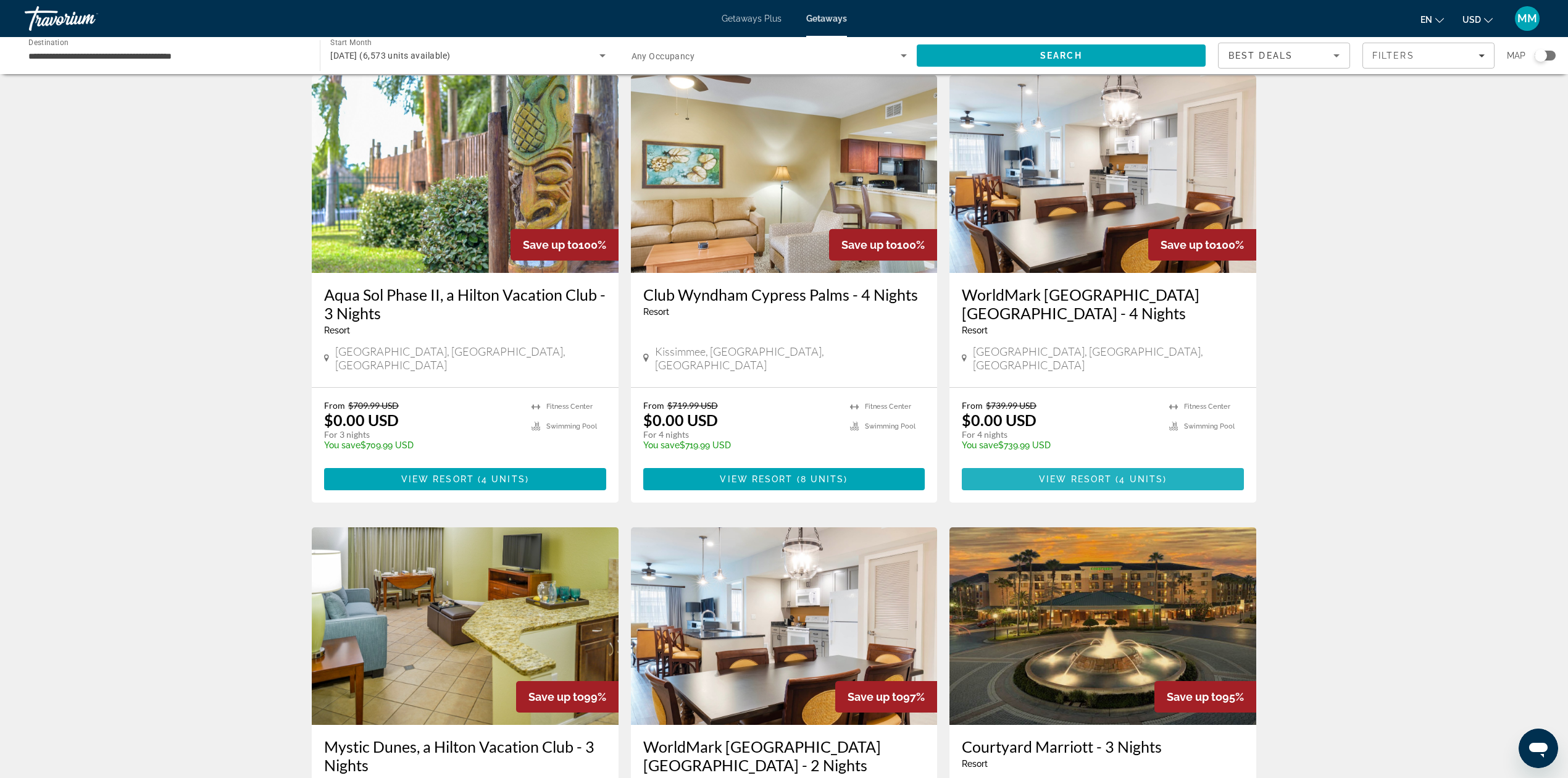
click at [1144, 464] on span "Main content" at bounding box center [1102, 479] width 282 height 30
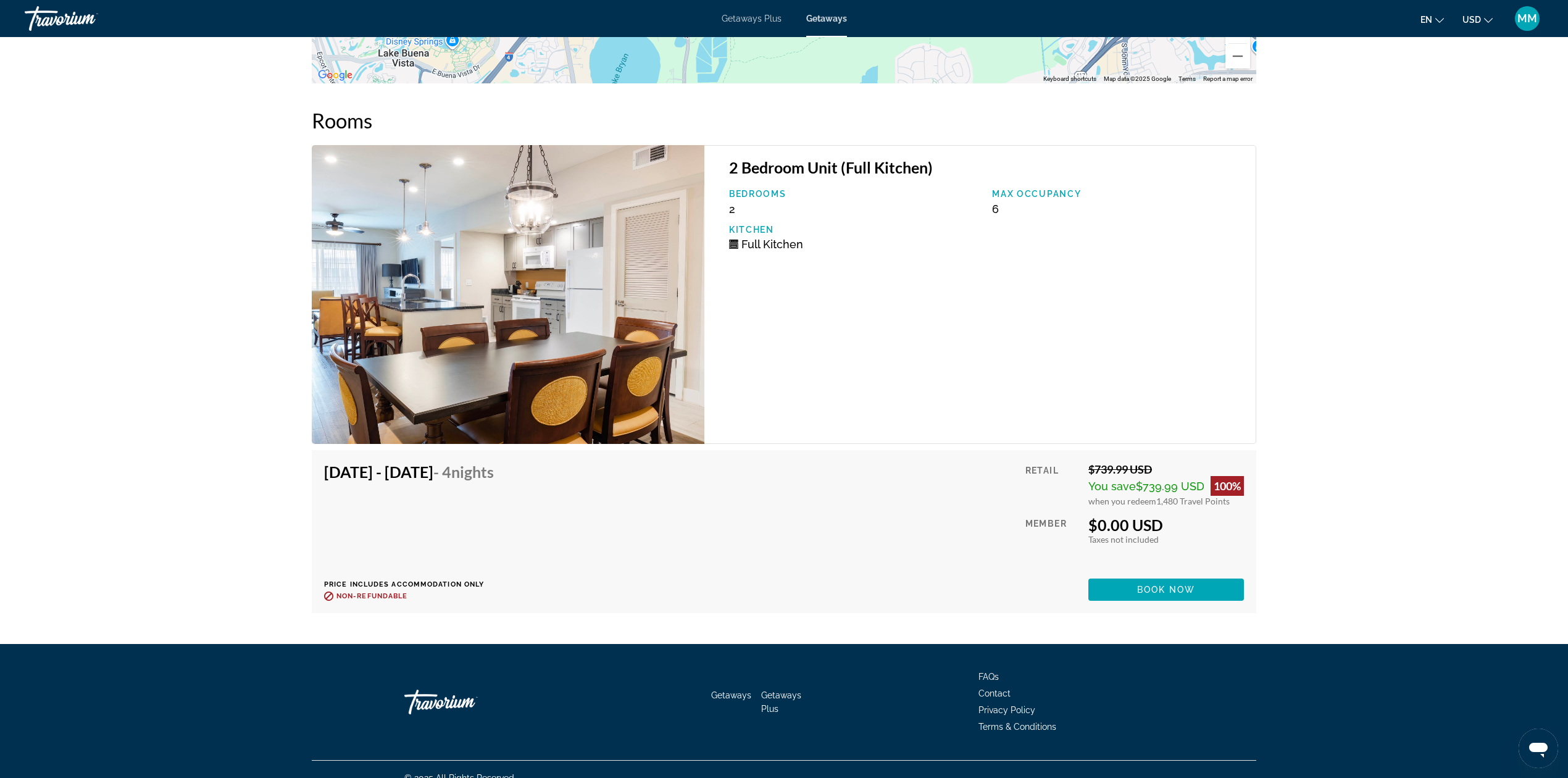
scroll to position [2251, 0]
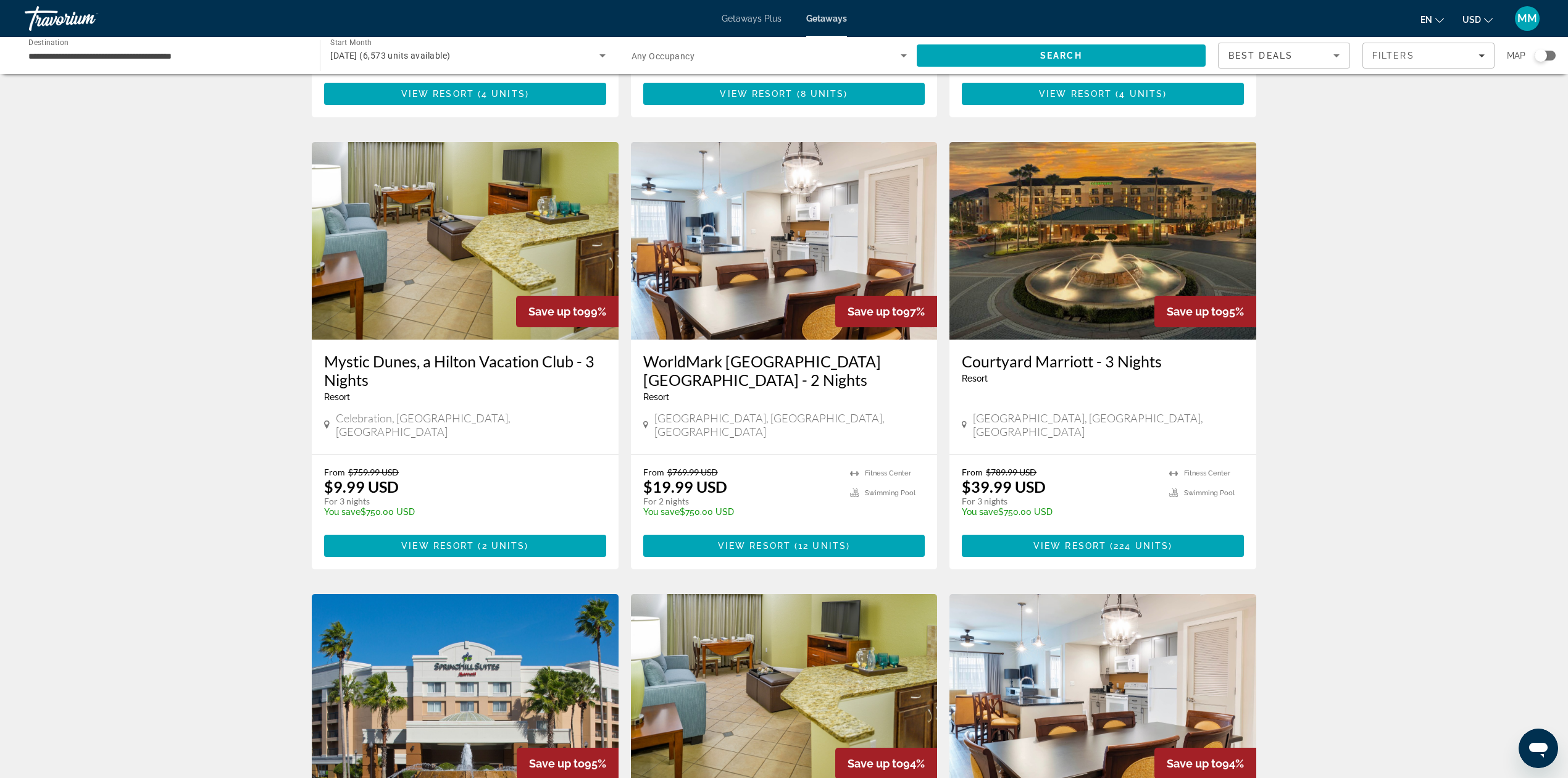
scroll to position [905, 0]
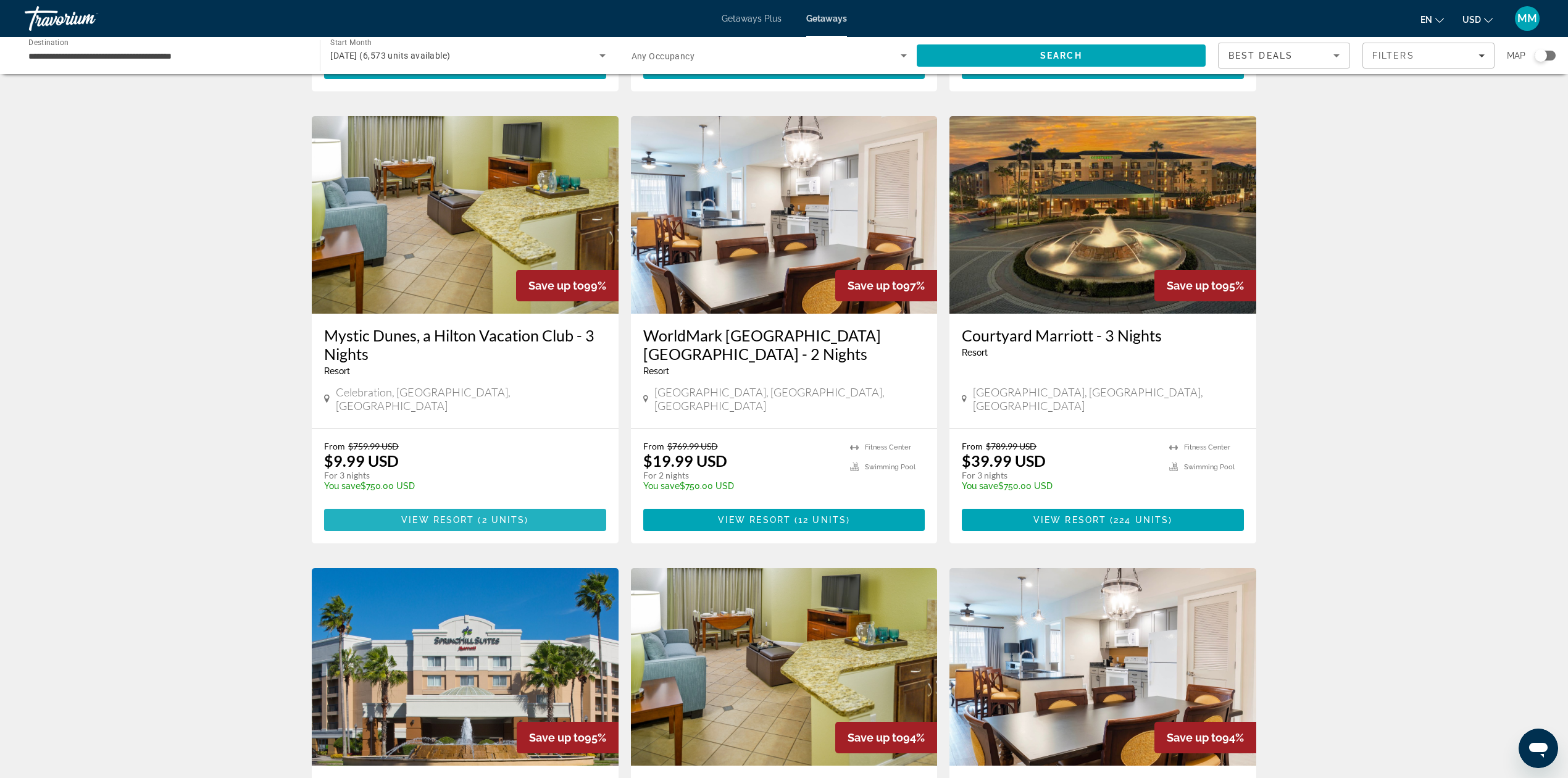
click at [489, 505] on span "Main content" at bounding box center [465, 520] width 282 height 30
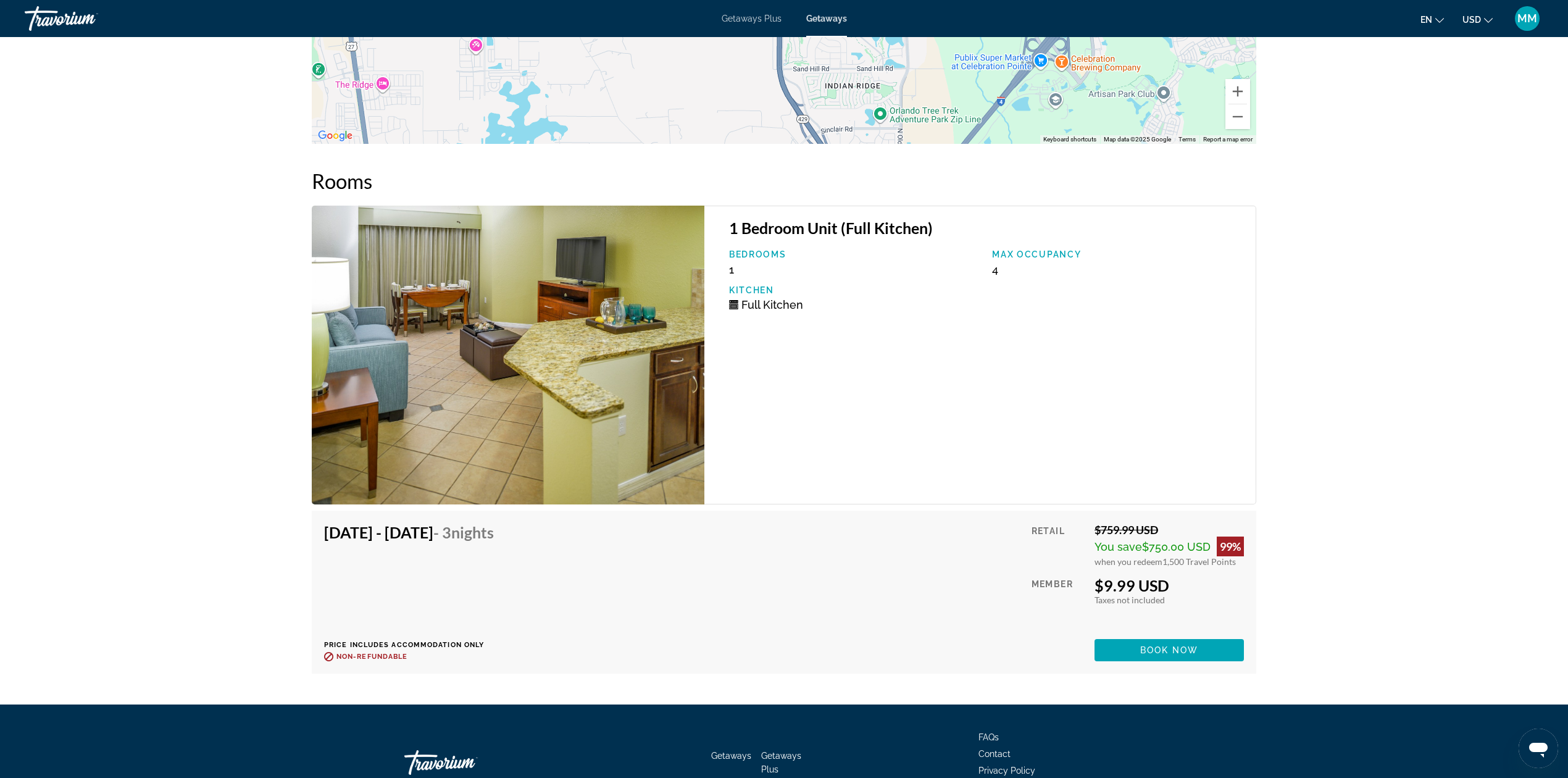
scroll to position [1632, 0]
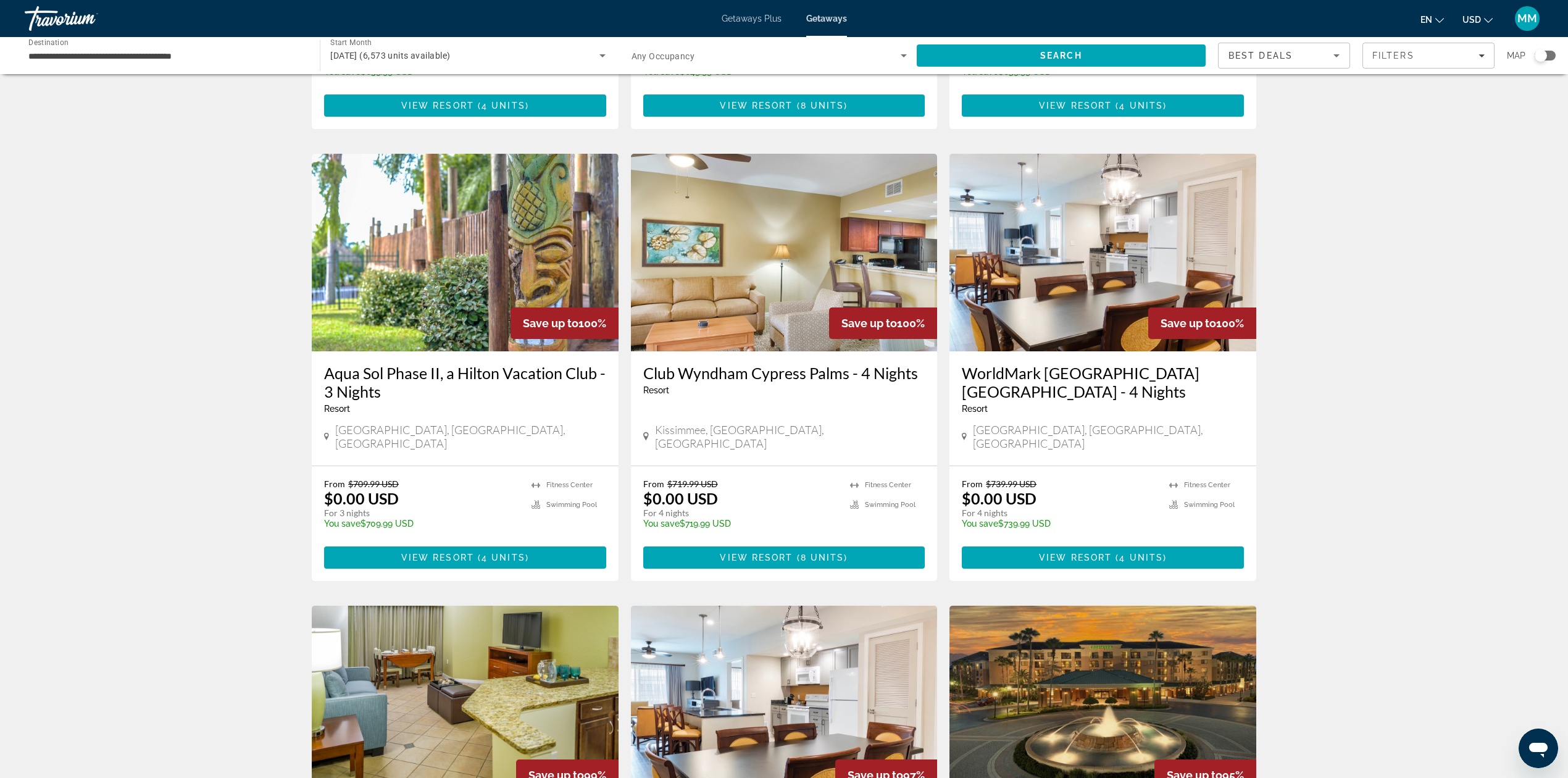
scroll to position [494, 0]
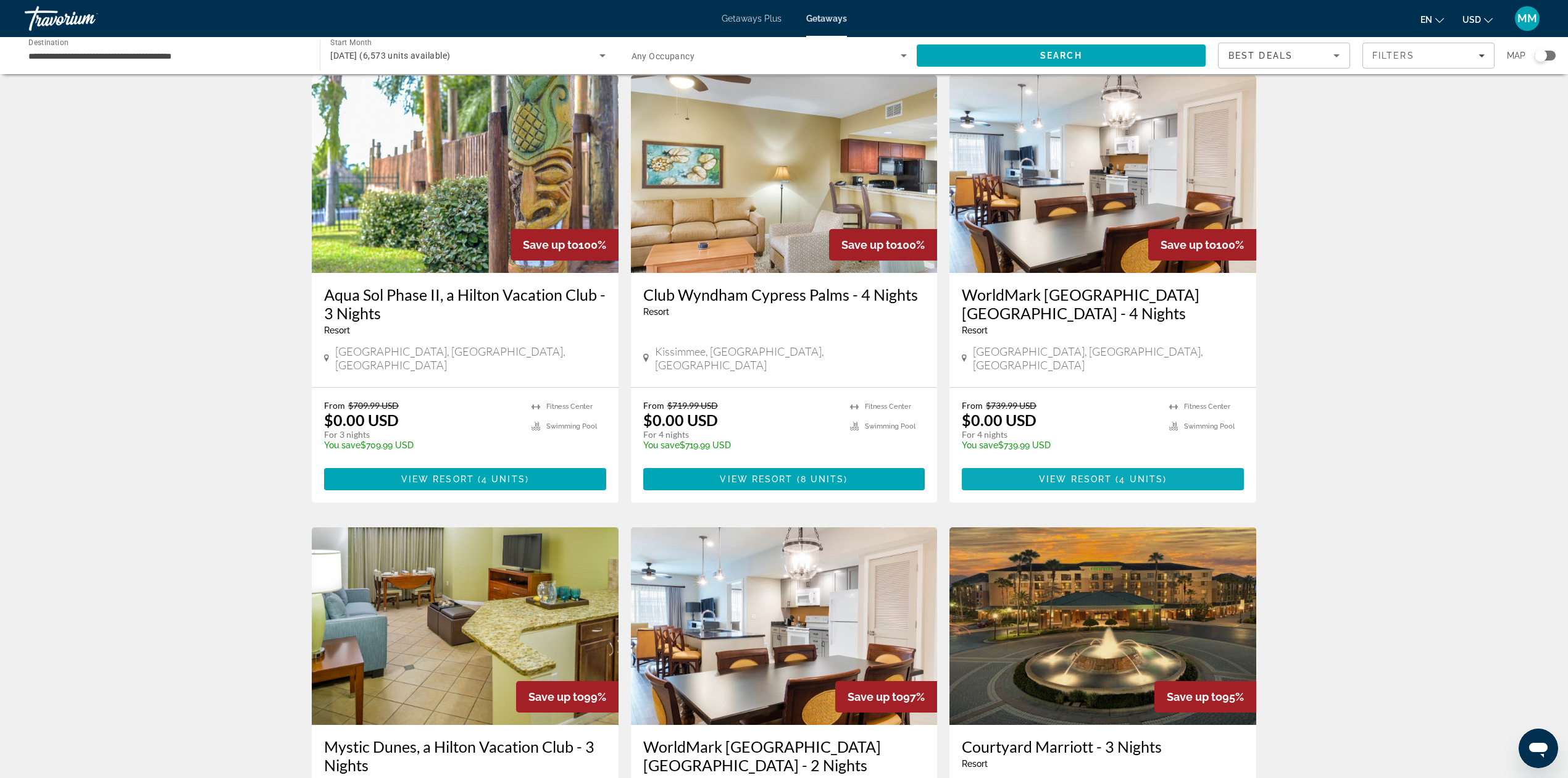
click at [1108, 464] on span "Main content" at bounding box center [1102, 479] width 282 height 30
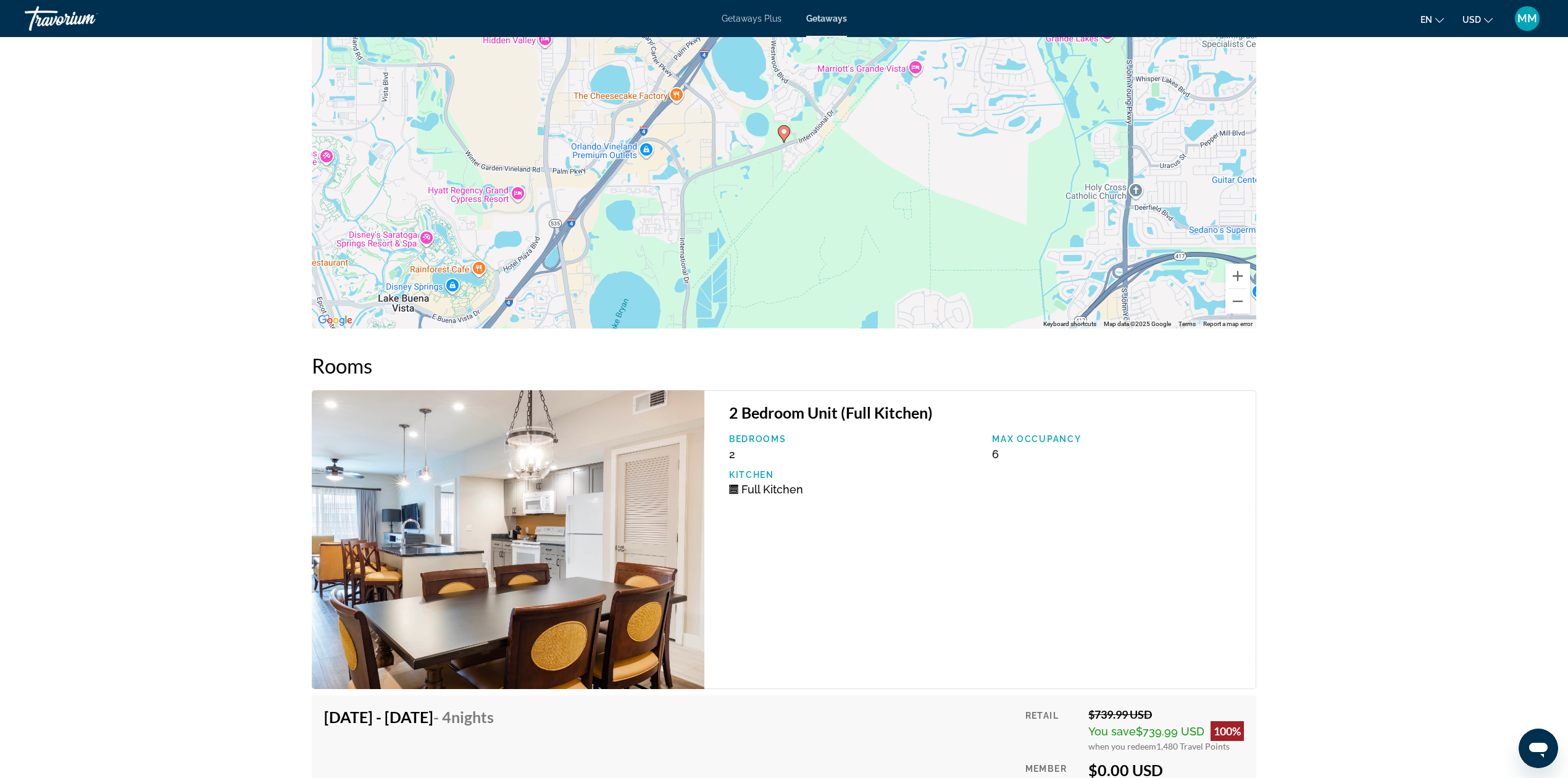
scroll to position [2140, 0]
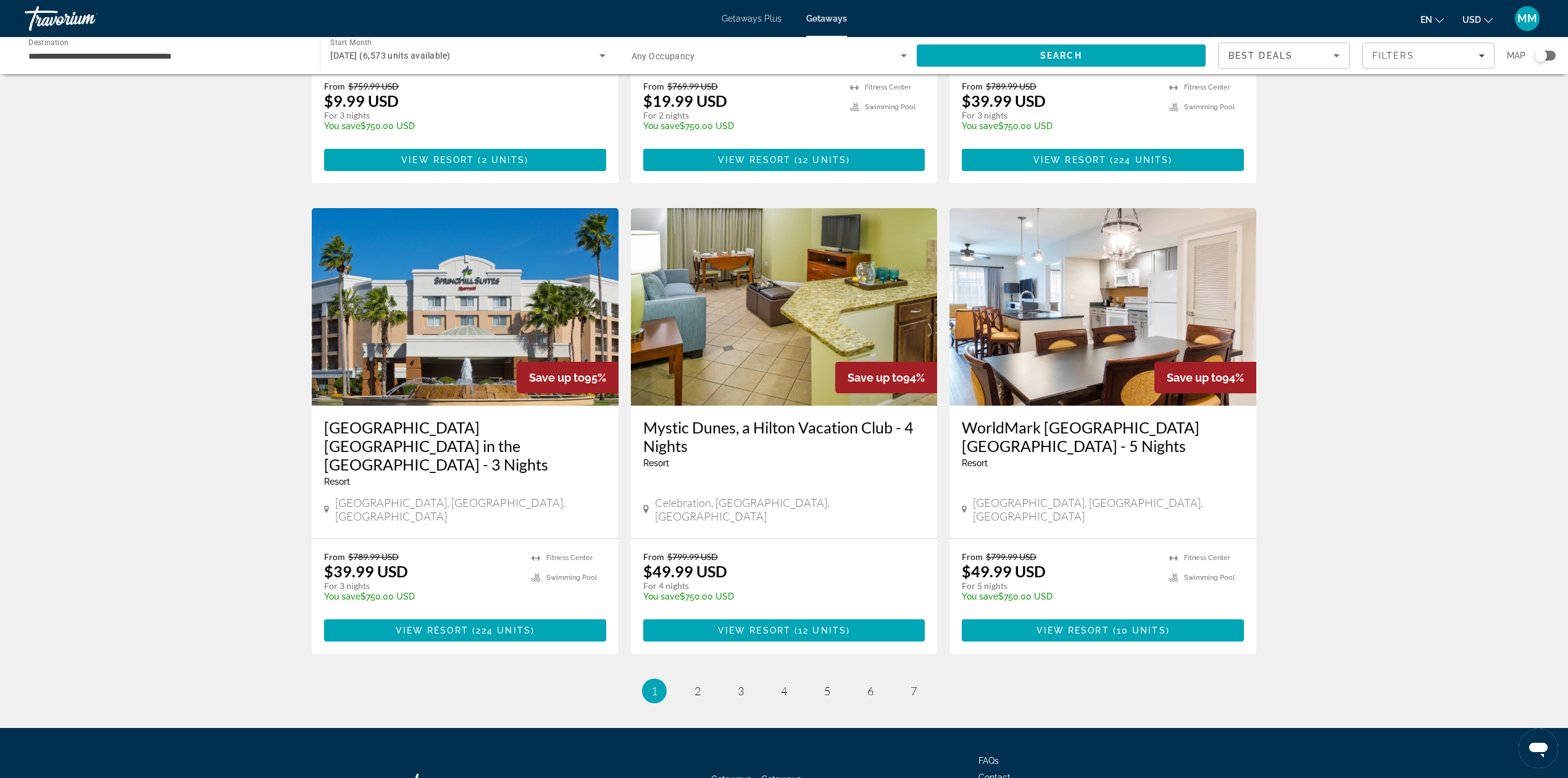
scroll to position [1295, 0]
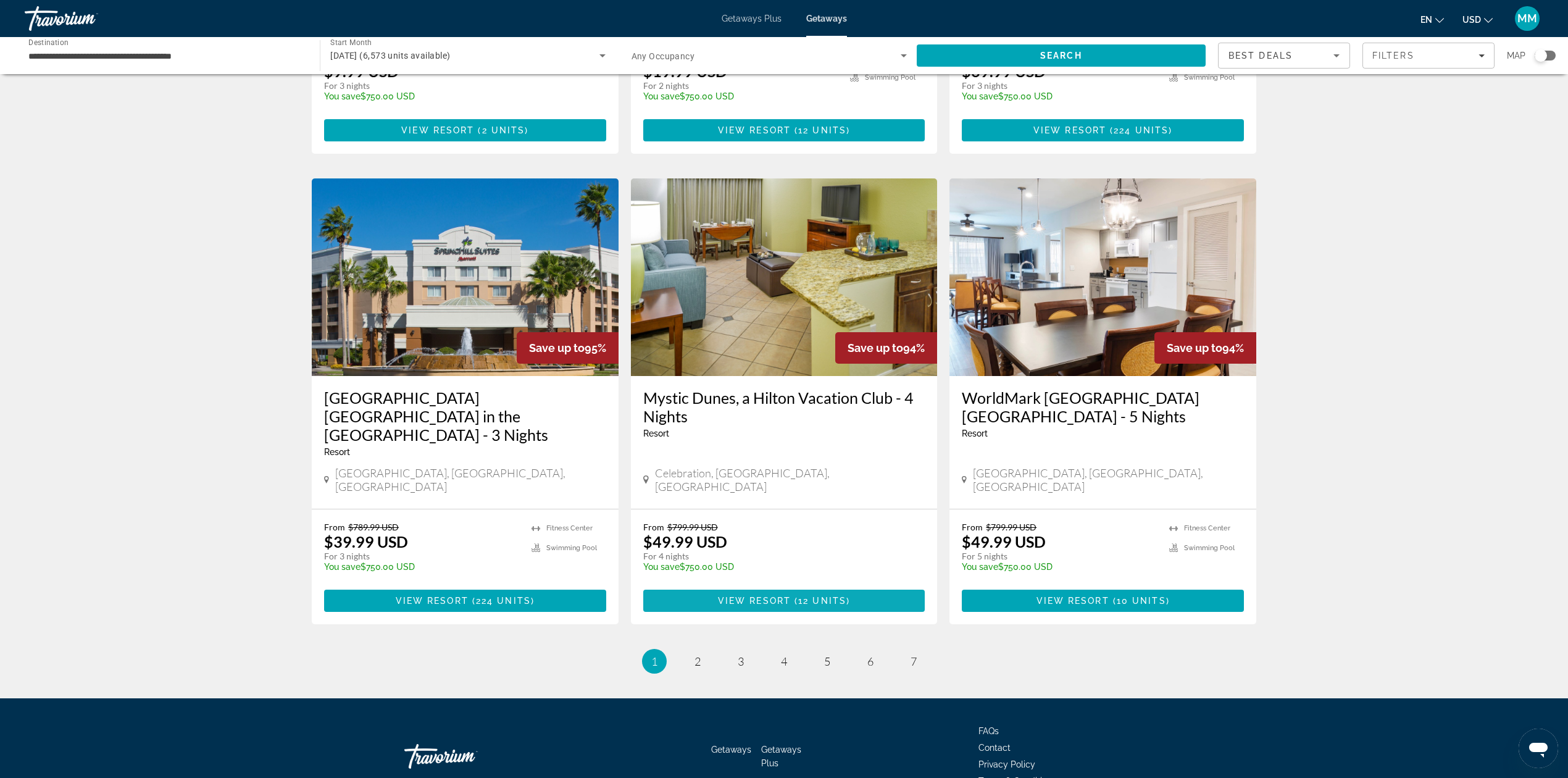
click at [872, 586] on span "Main content" at bounding box center [784, 601] width 282 height 30
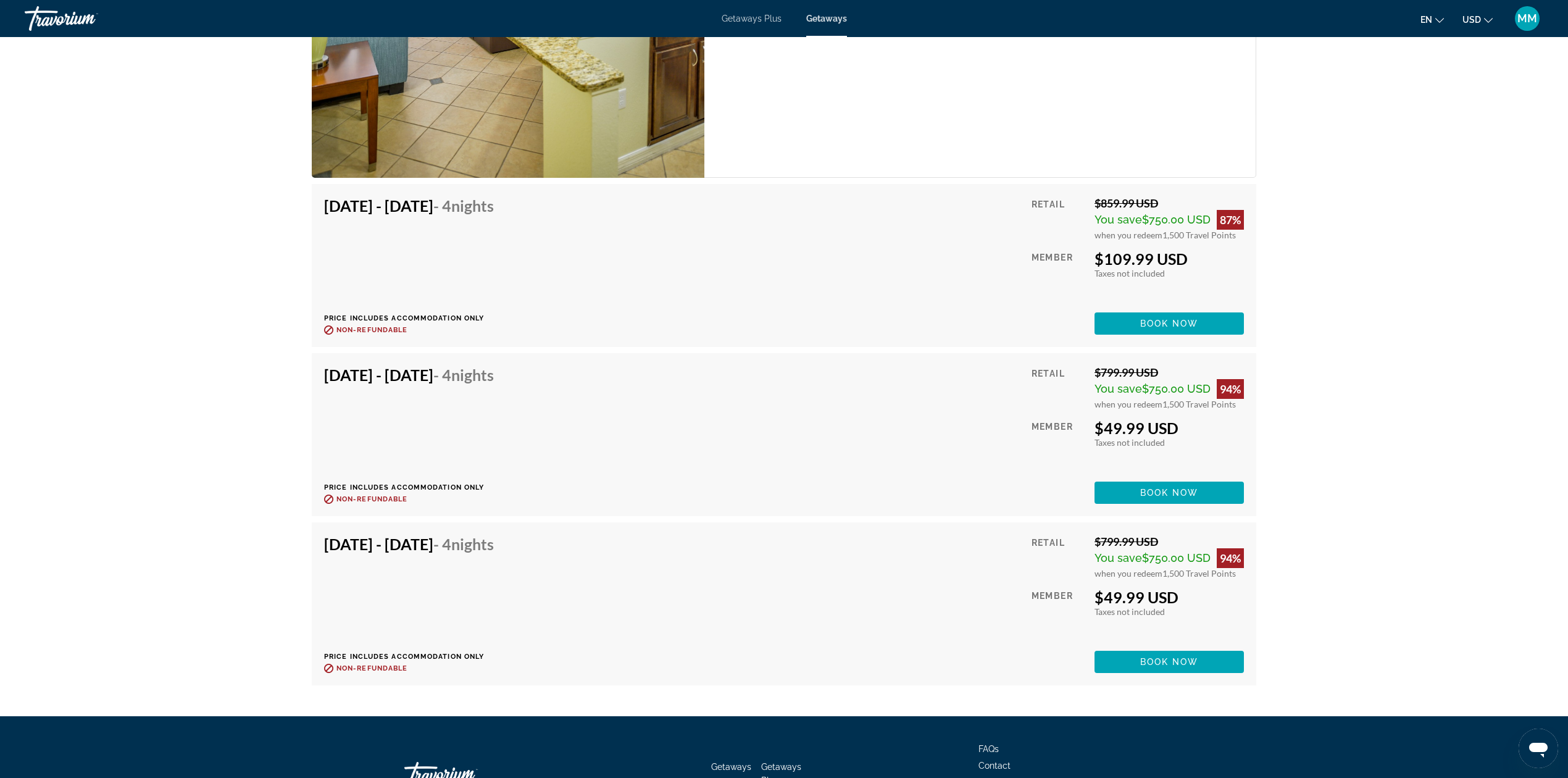
scroll to position [2639, 0]
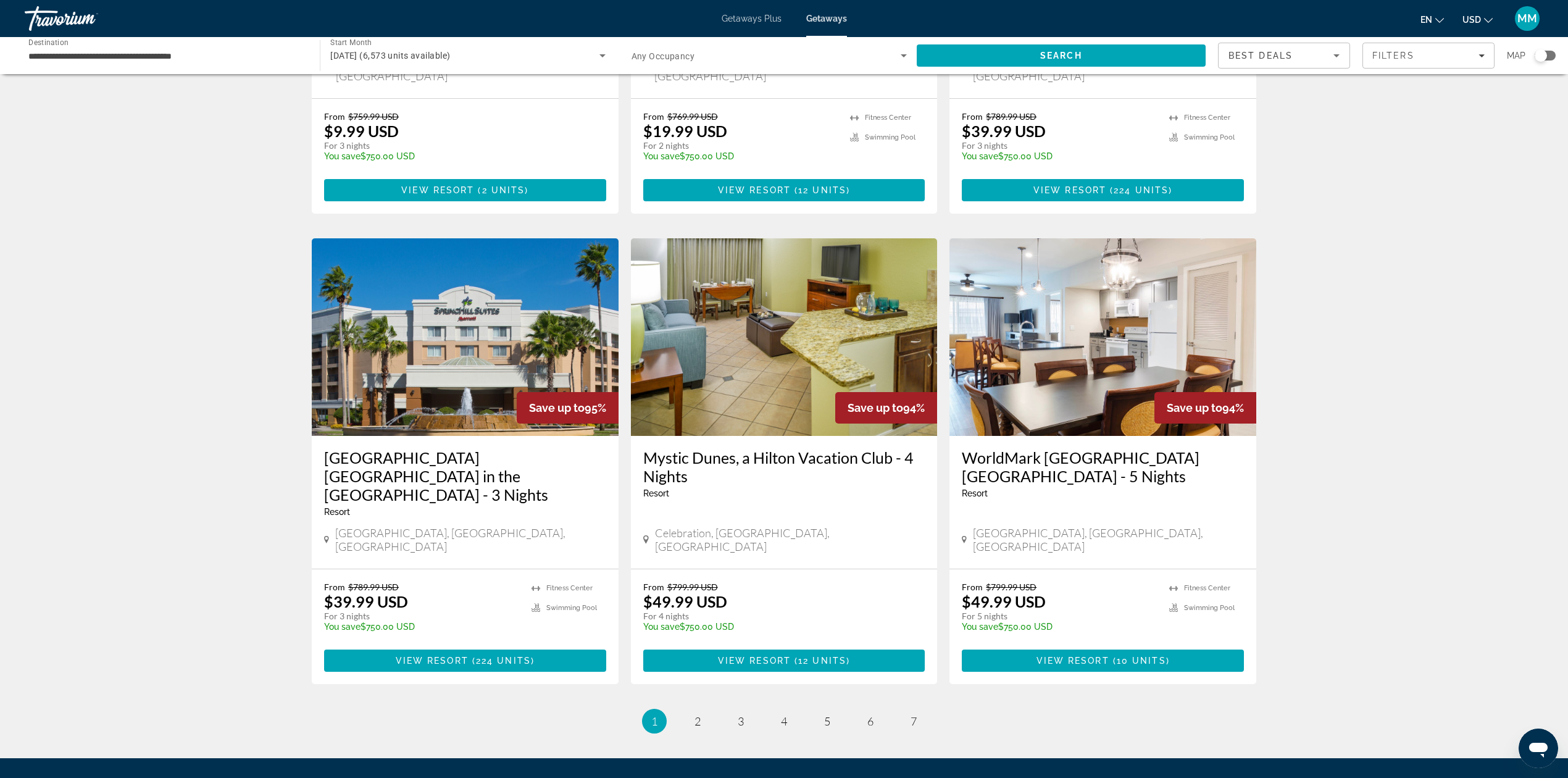
scroll to position [1295, 0]
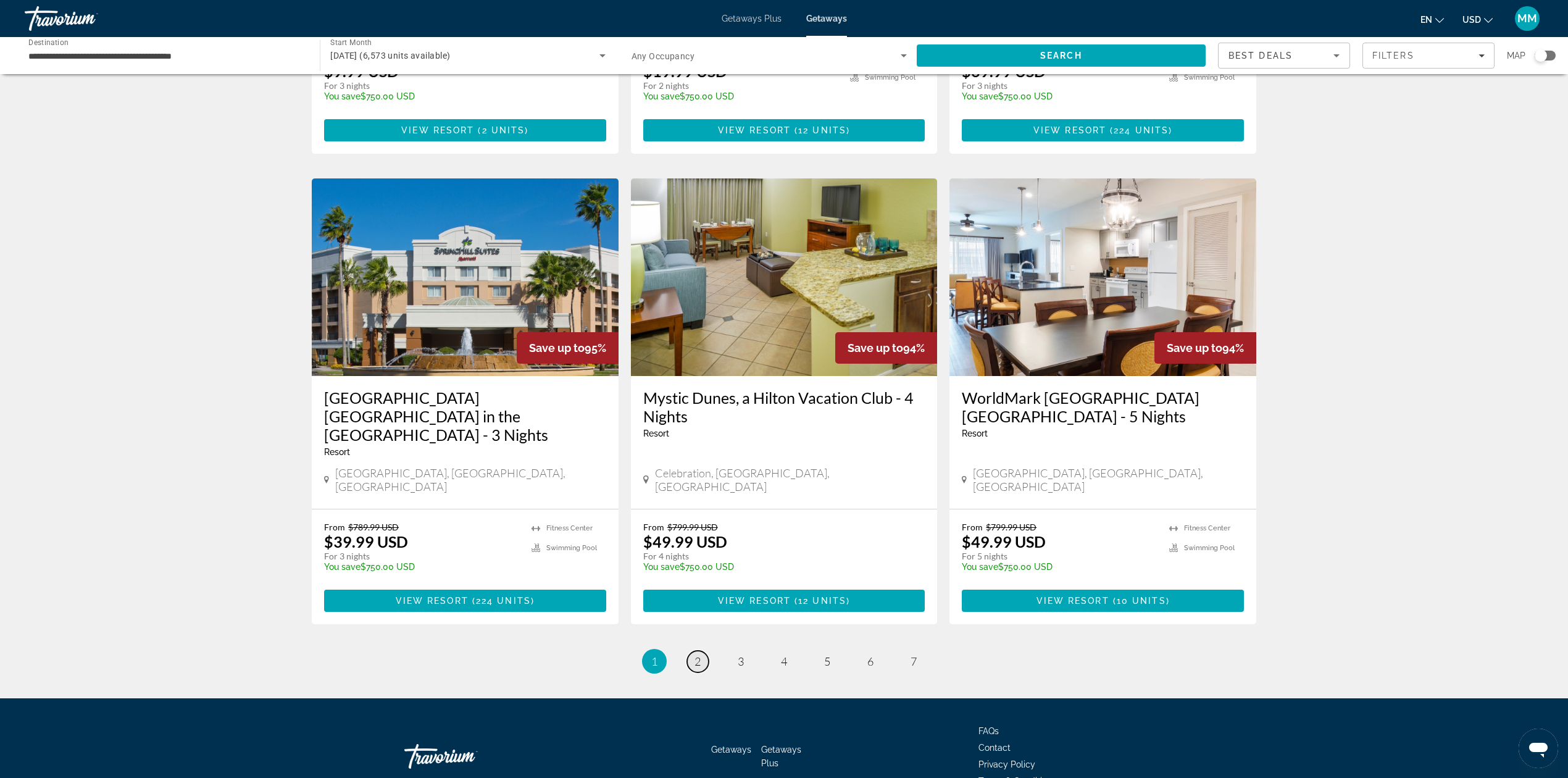
click at [701, 651] on link "page 2" at bounding box center [698, 662] width 22 height 22
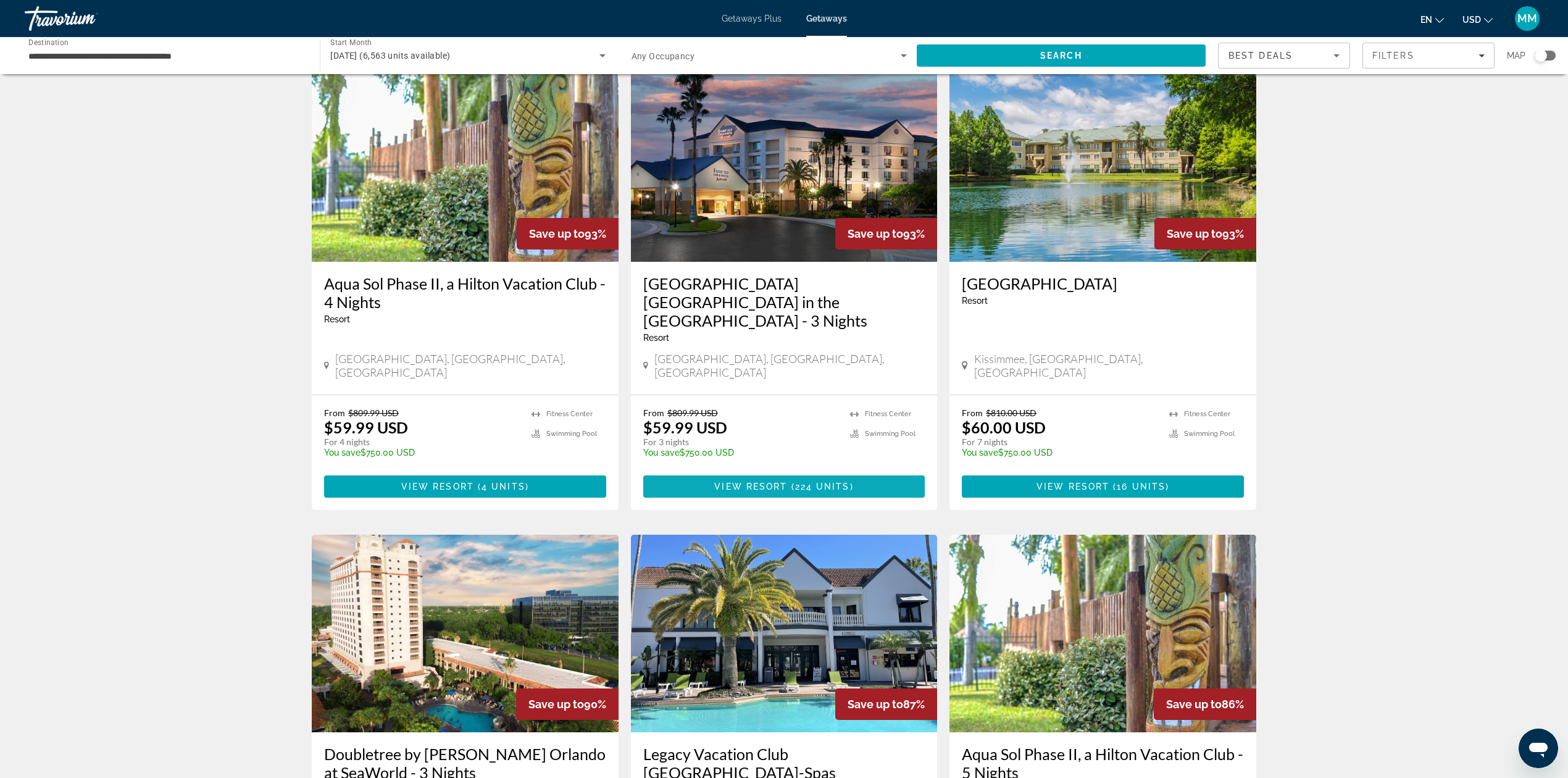
scroll to position [82, 0]
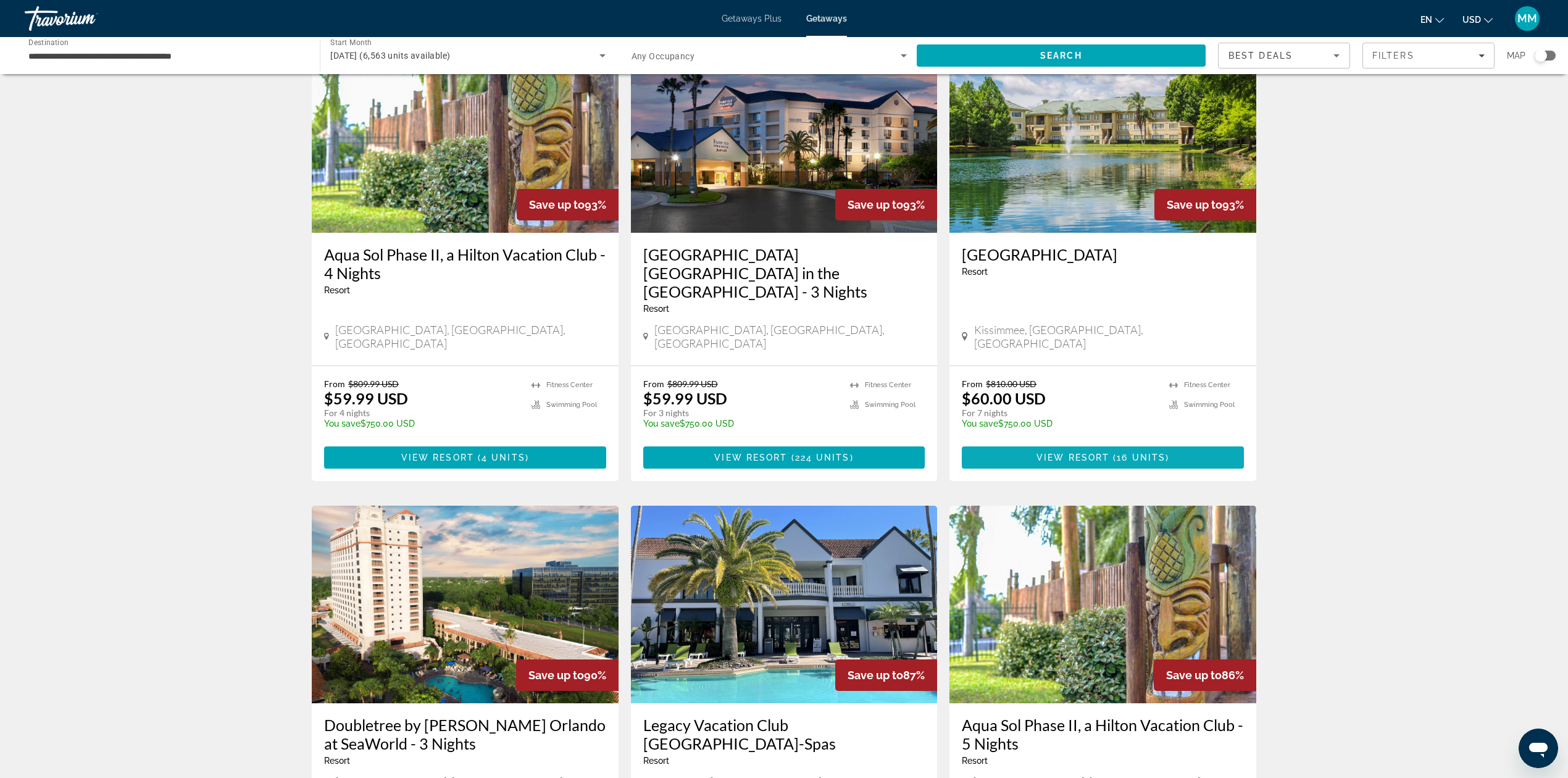
click at [1150, 453] on span "16 units" at bounding box center [1141, 458] width 49 height 10
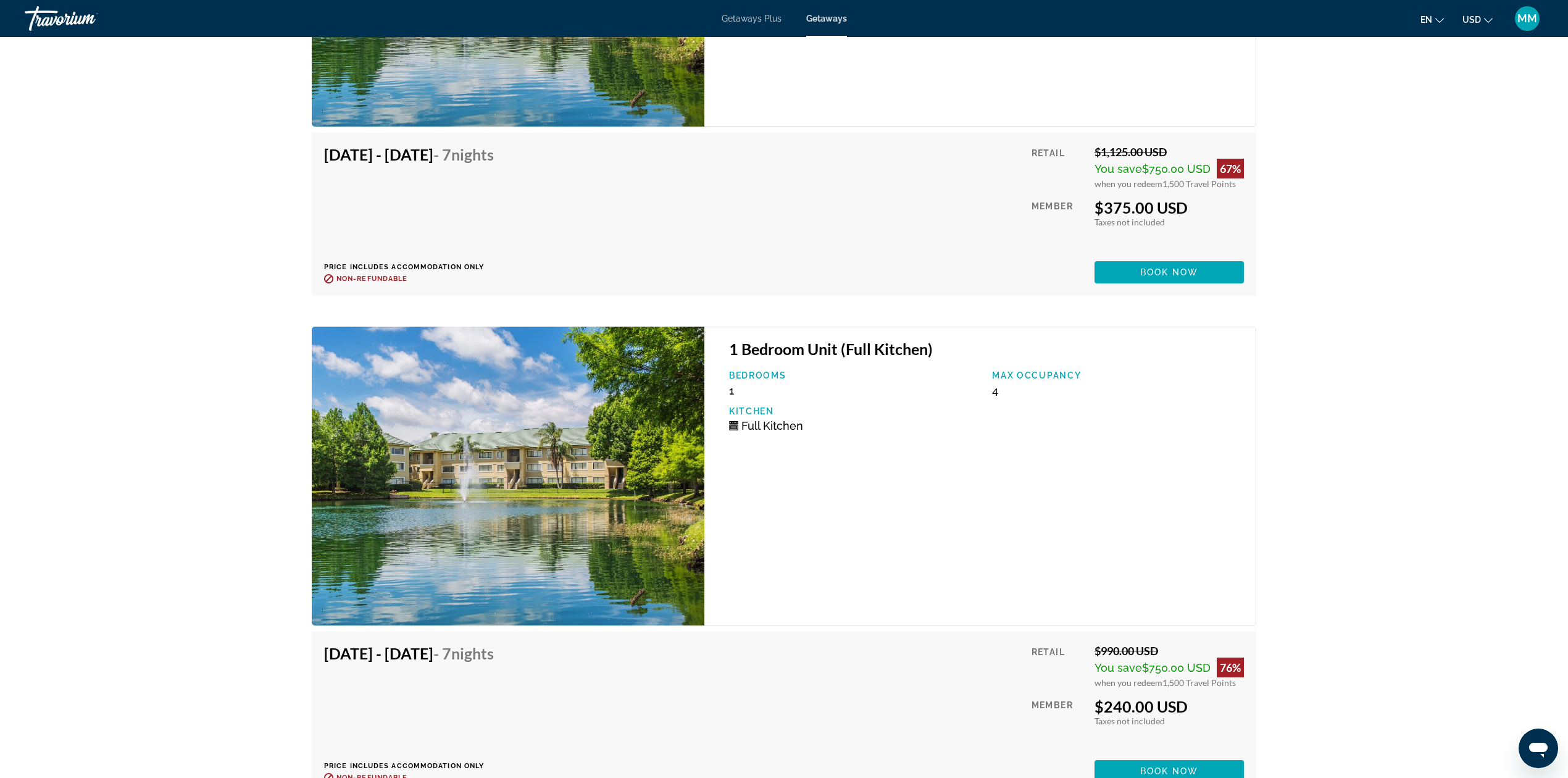
scroll to position [3973, 0]
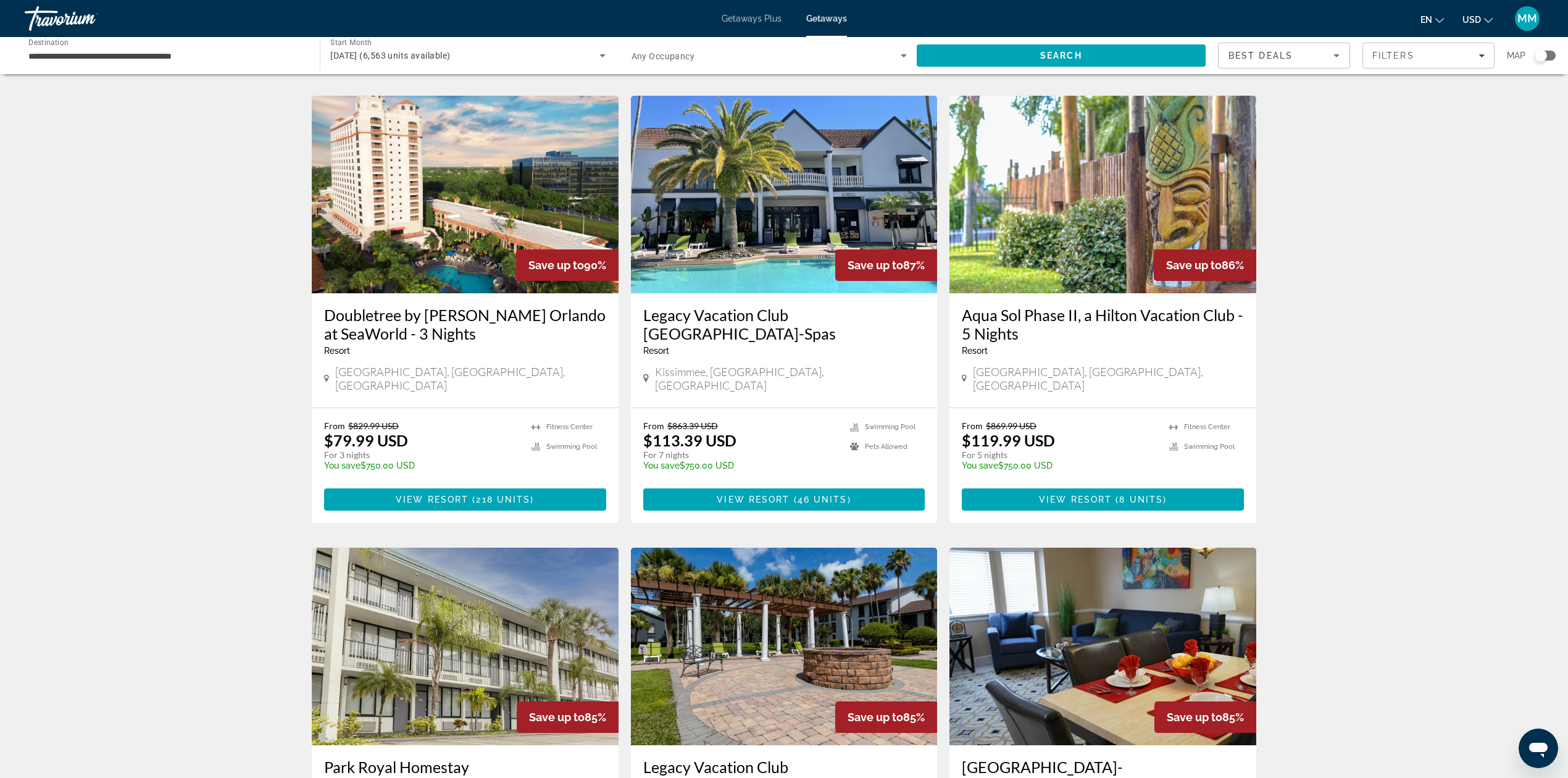
scroll to position [494, 0]
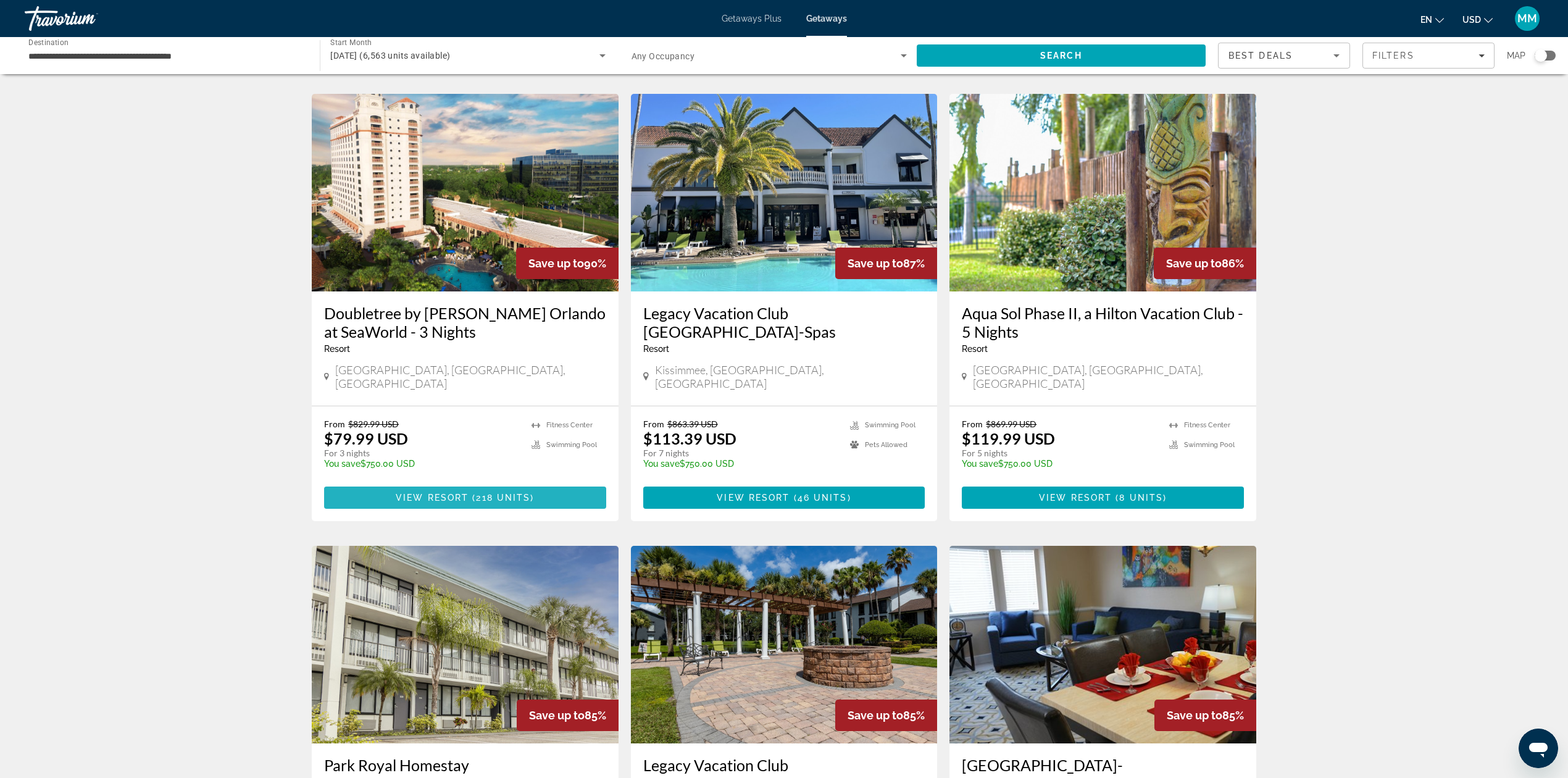
click at [487, 493] on span "218 units" at bounding box center [503, 498] width 54 height 10
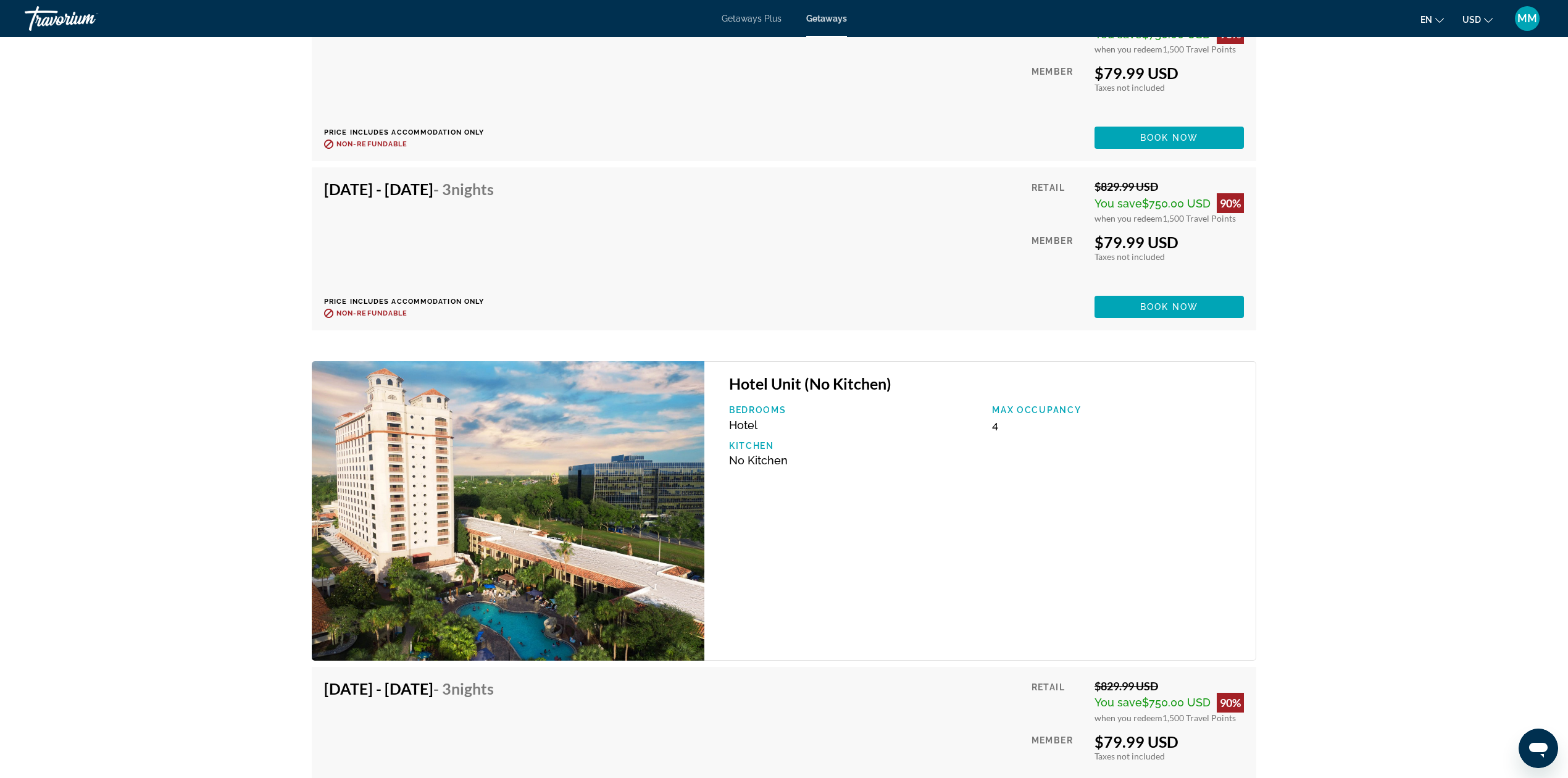
scroll to position [5023, 0]
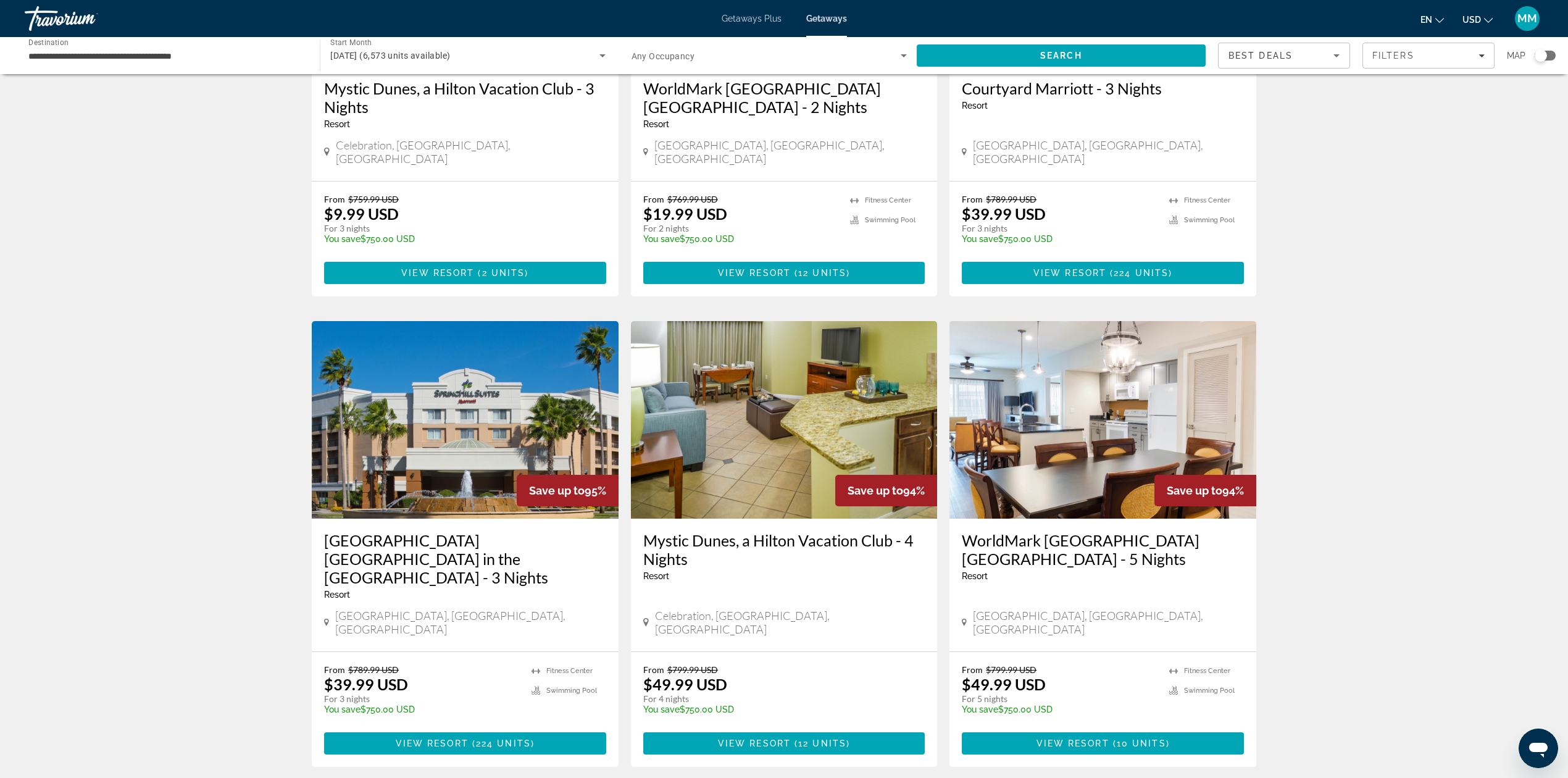
scroll to position [1295, 0]
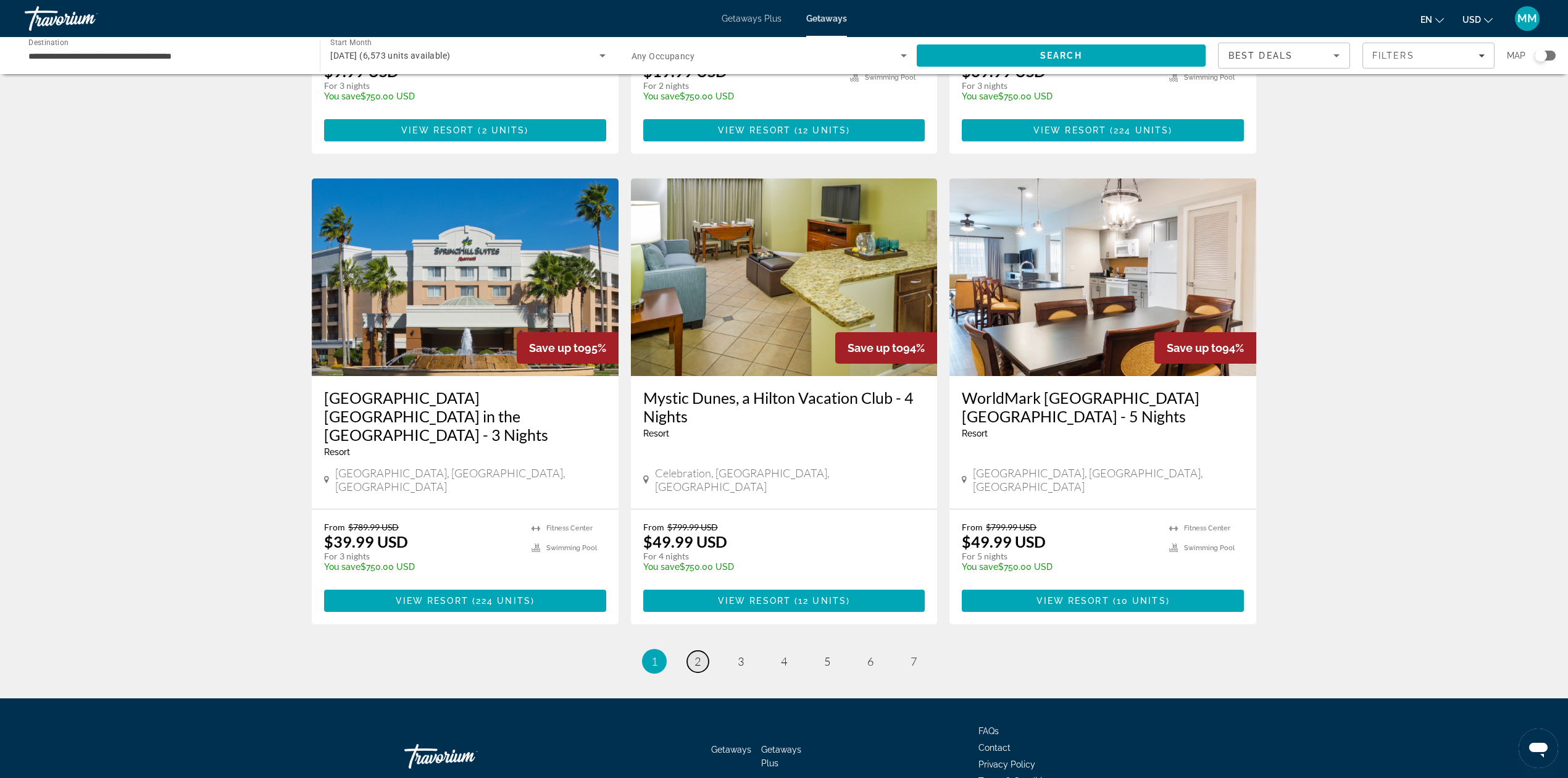
click at [702, 651] on link "page 2" at bounding box center [698, 662] width 22 height 22
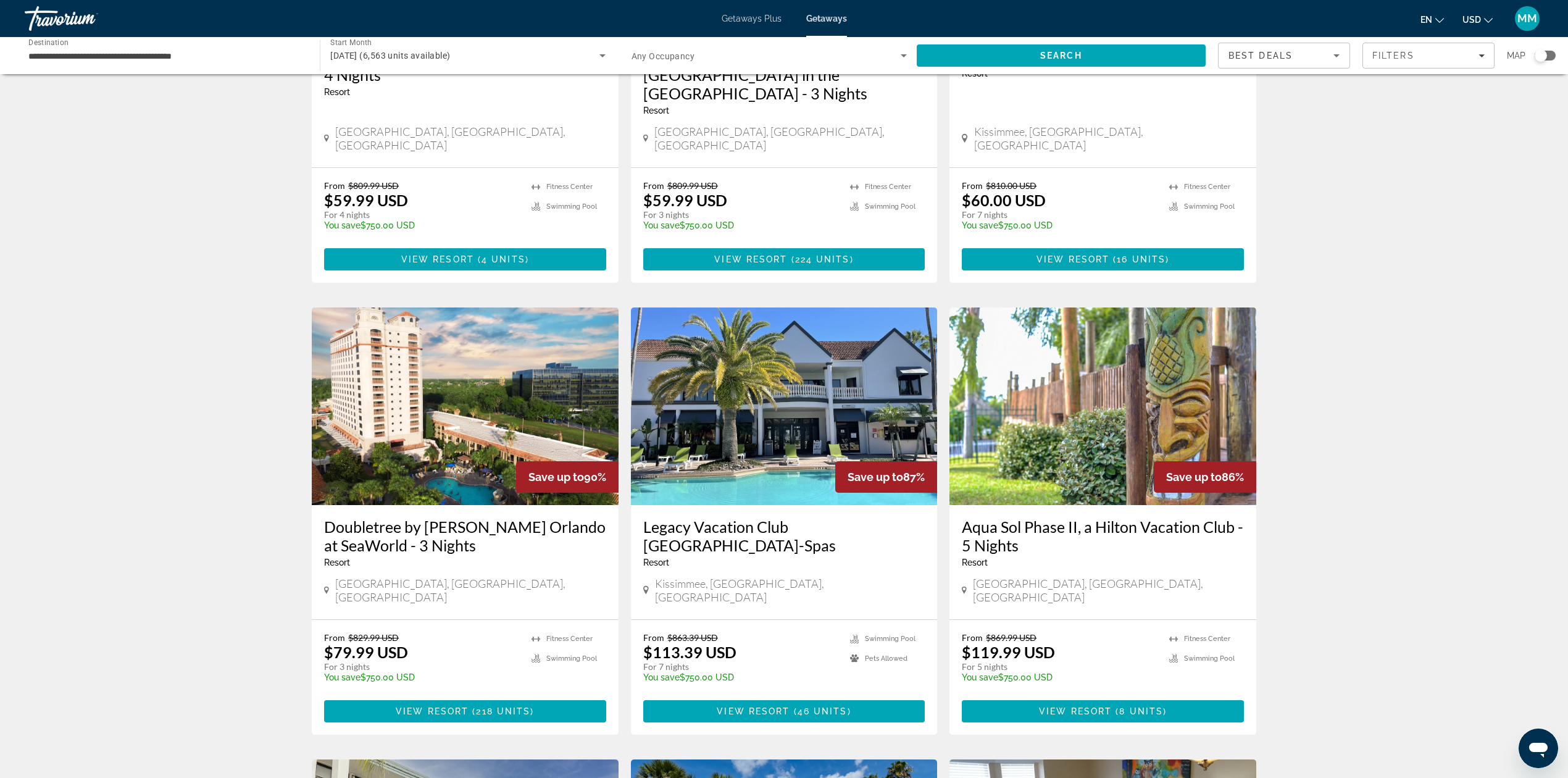
scroll to position [329, 0]
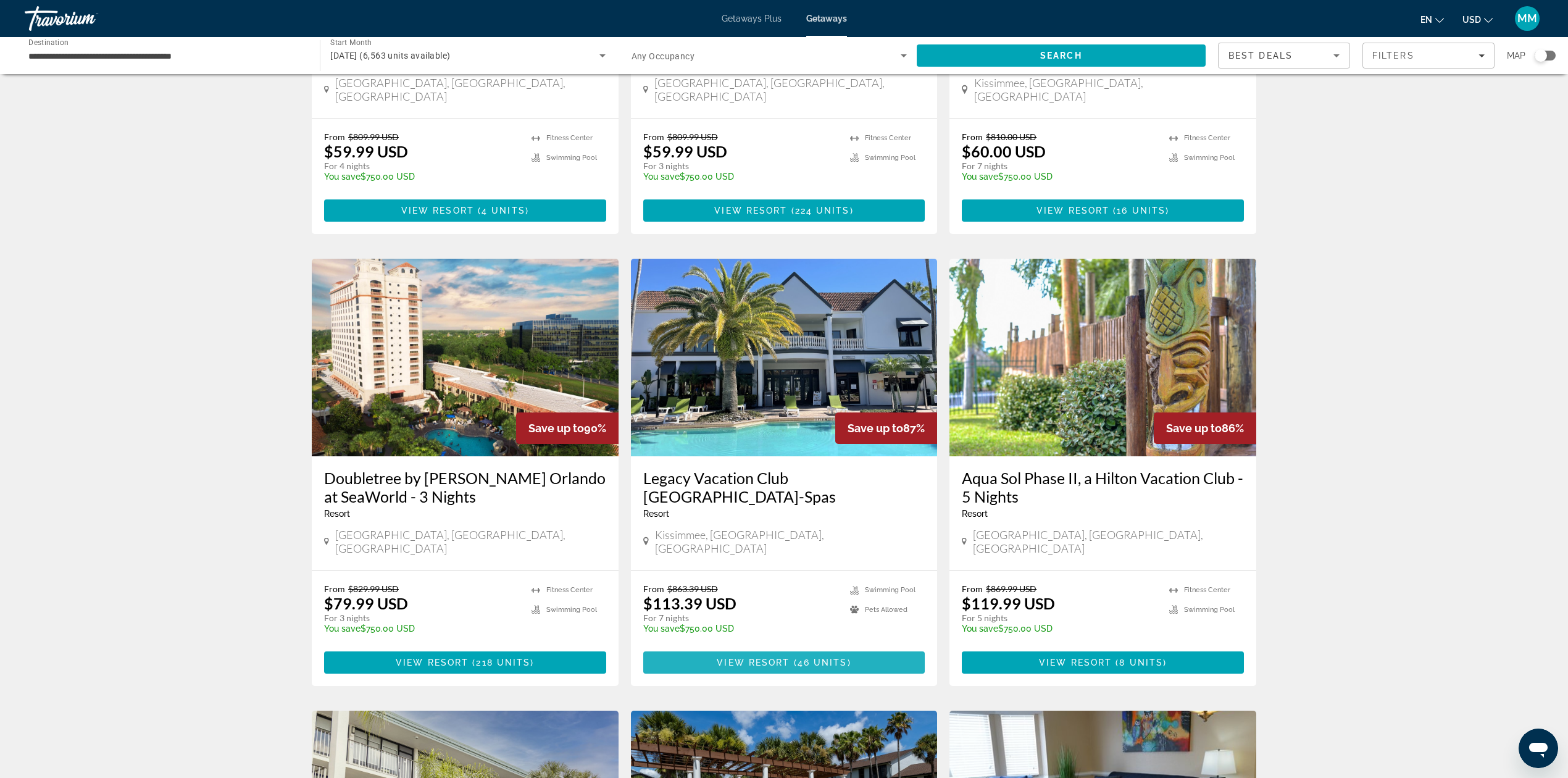
click at [859, 648] on span "Main content" at bounding box center [784, 663] width 282 height 30
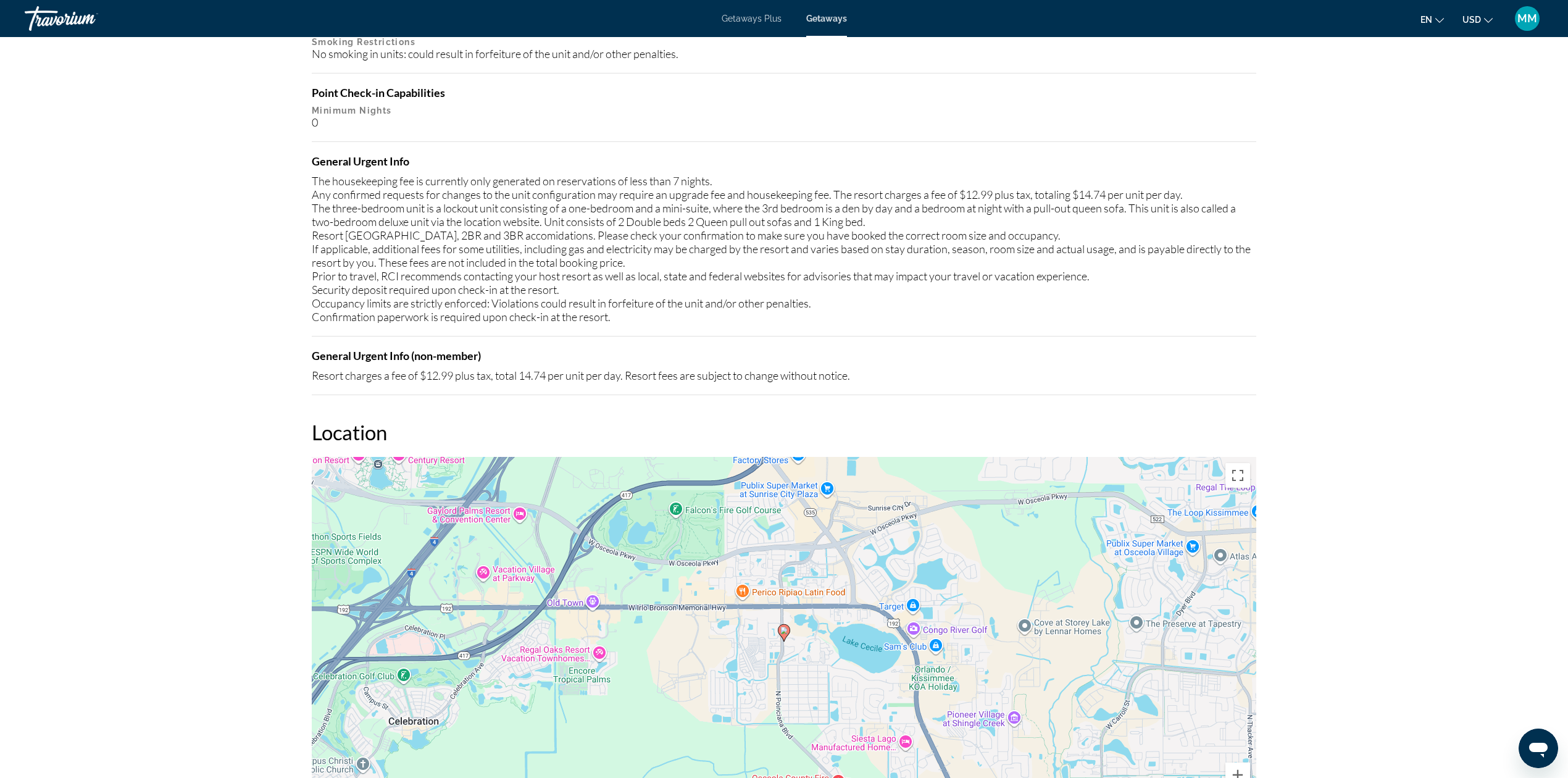
scroll to position [1324, 0]
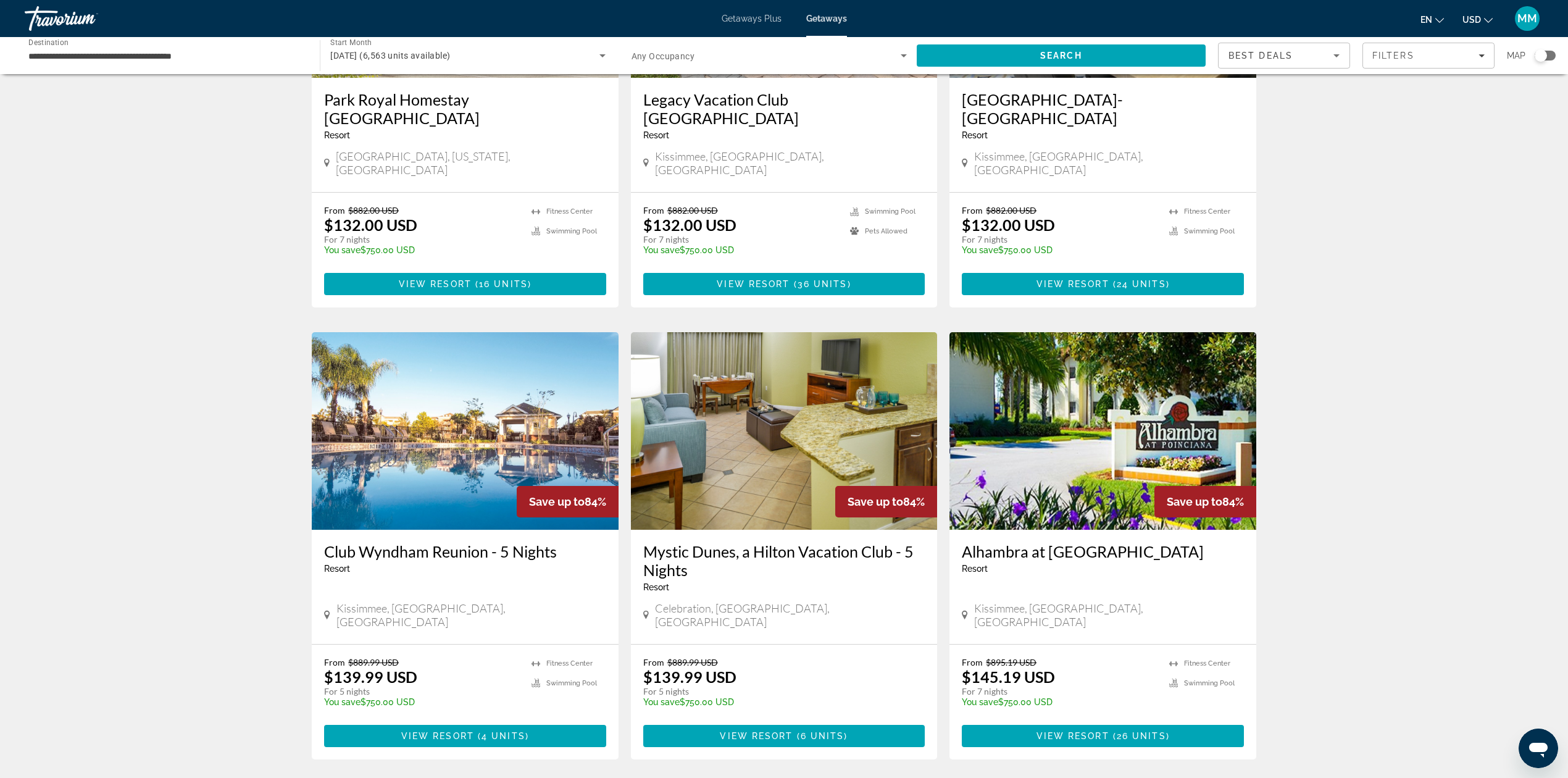
scroll to position [1276, 0]
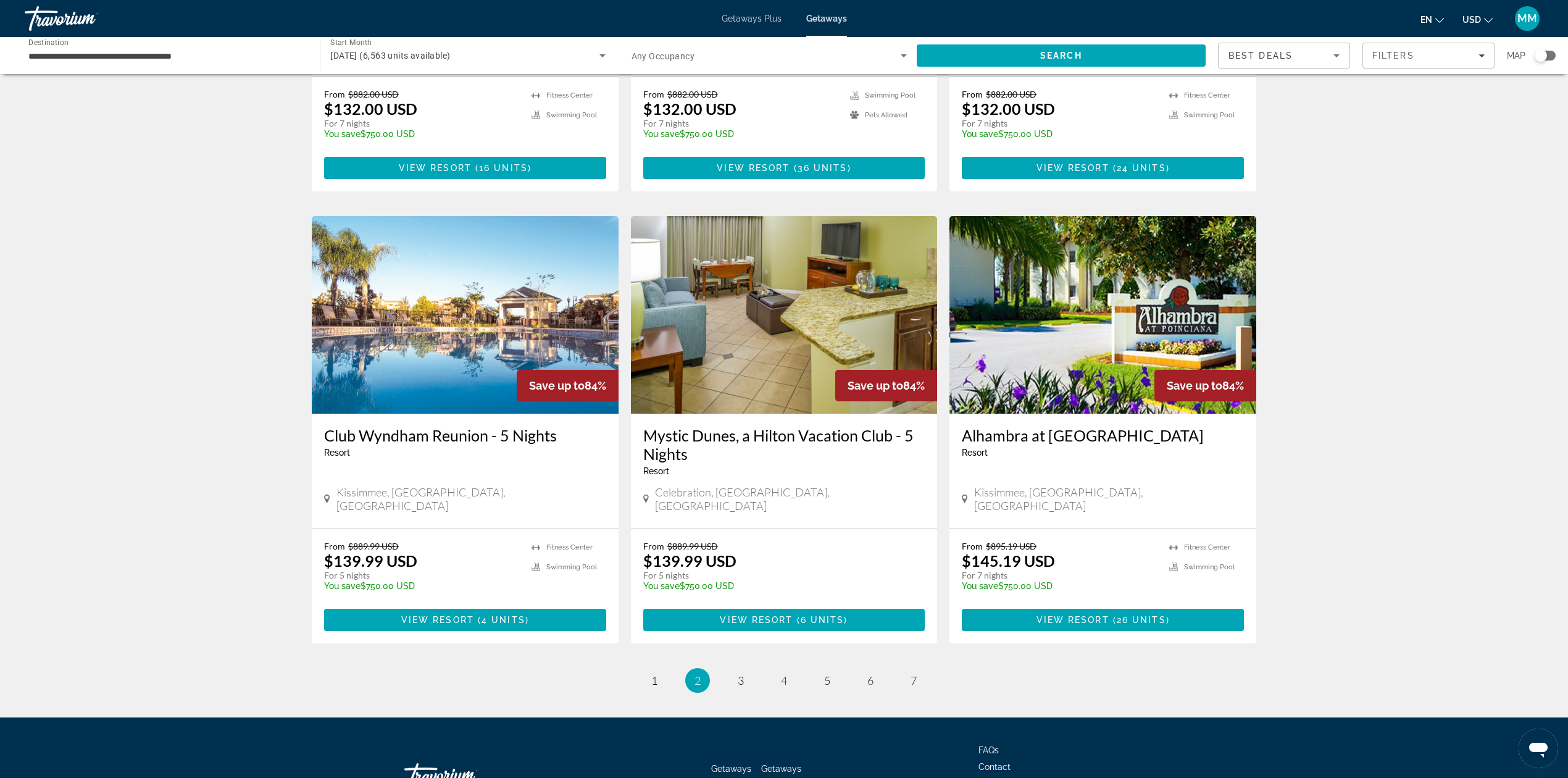
click at [908, 50] on icon "Search widget" at bounding box center [903, 56] width 15 height 15
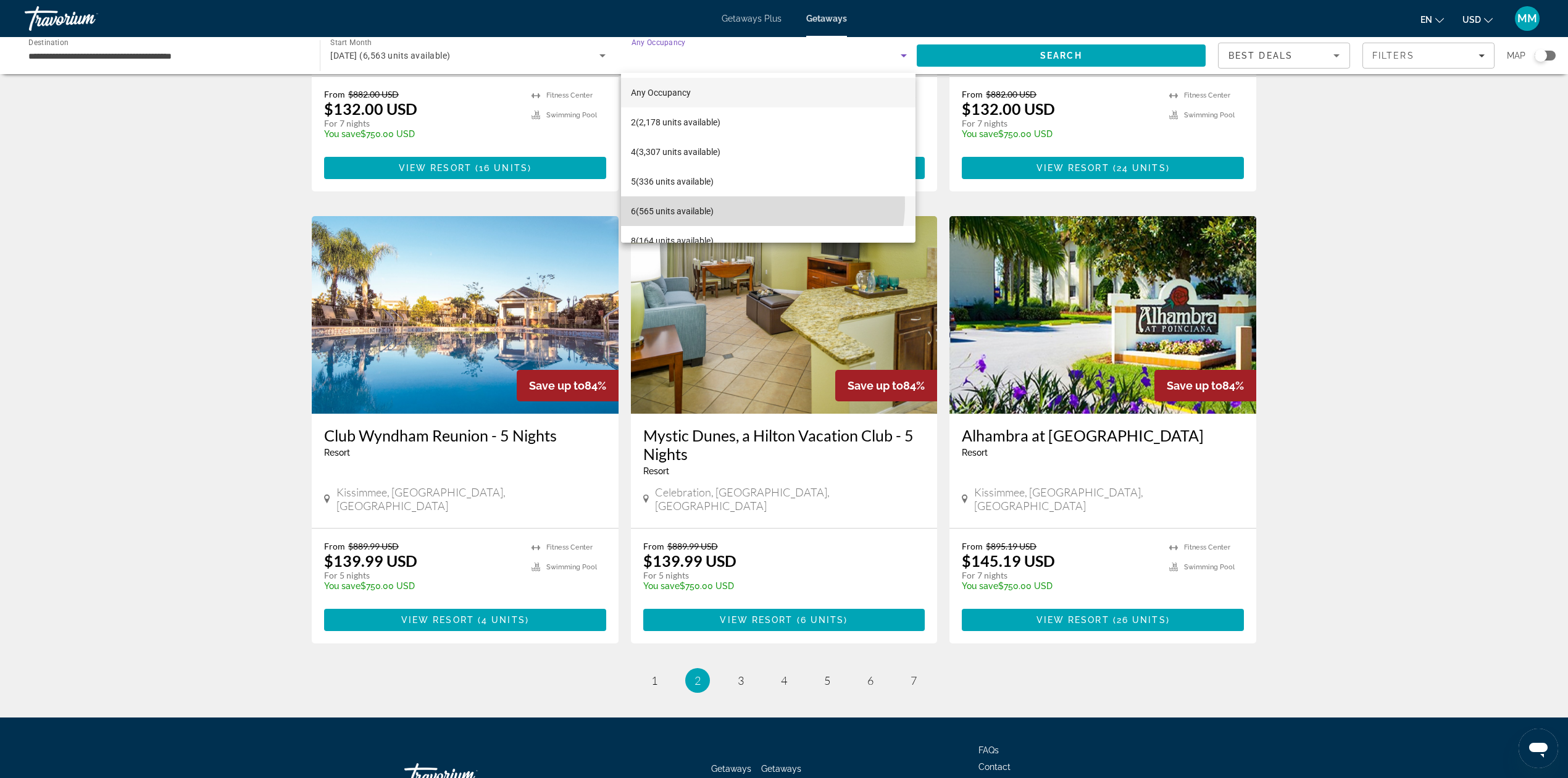
click at [757, 203] on mat-option "6 (565 units available)" at bounding box center [769, 211] width 295 height 30
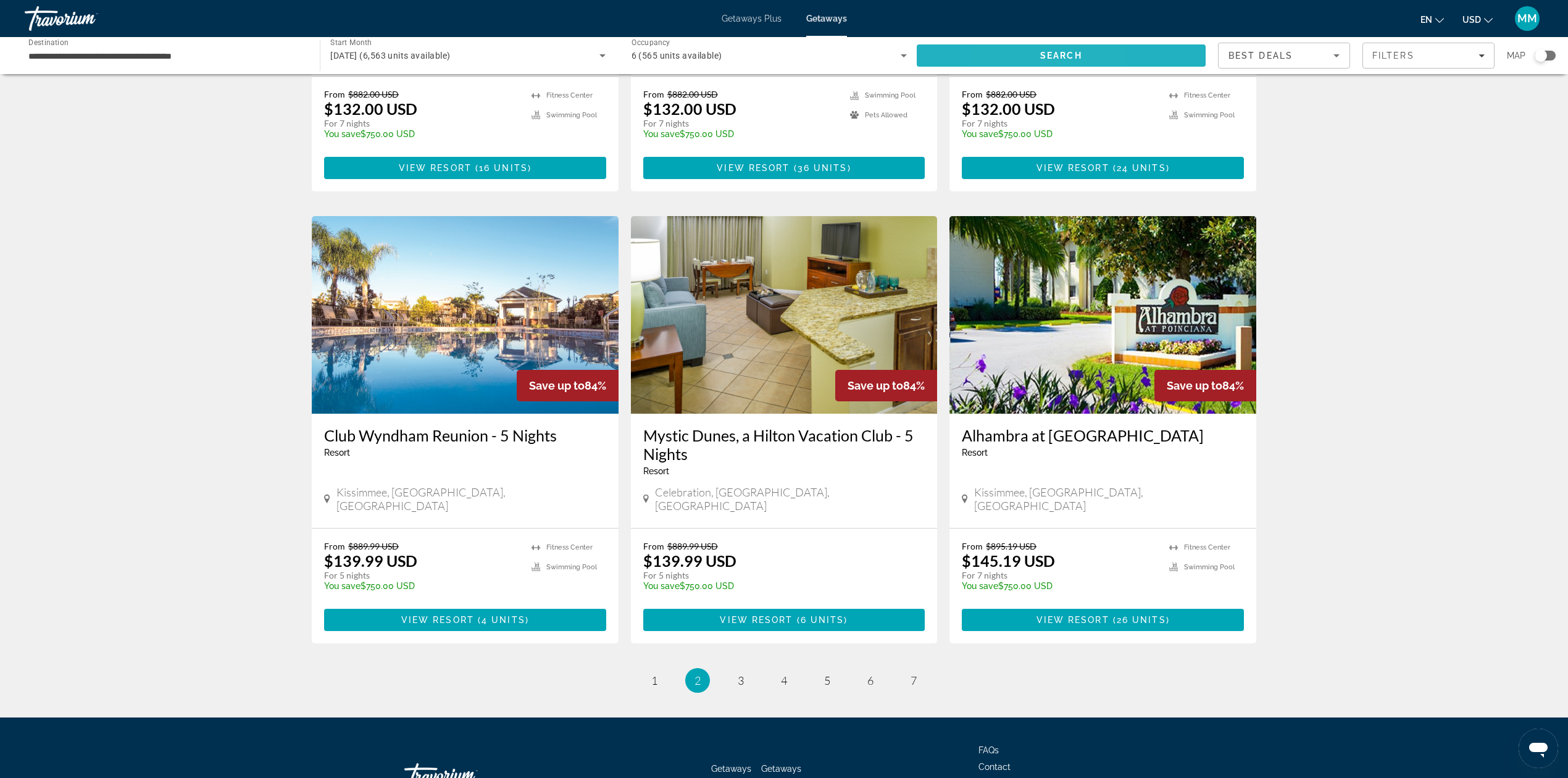
click at [1008, 57] on span "Search" at bounding box center [1061, 56] width 289 height 30
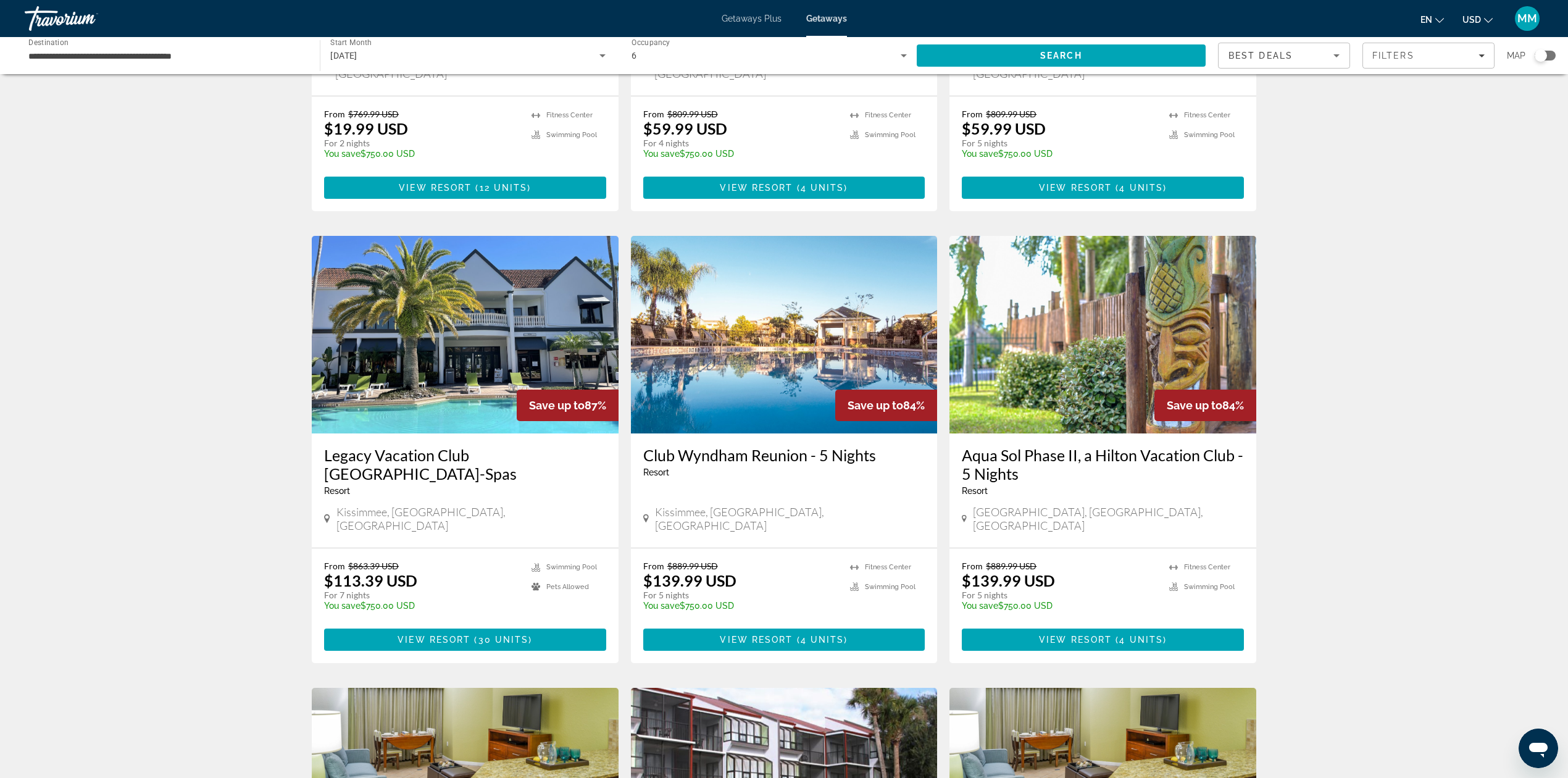
scroll to position [823, 0]
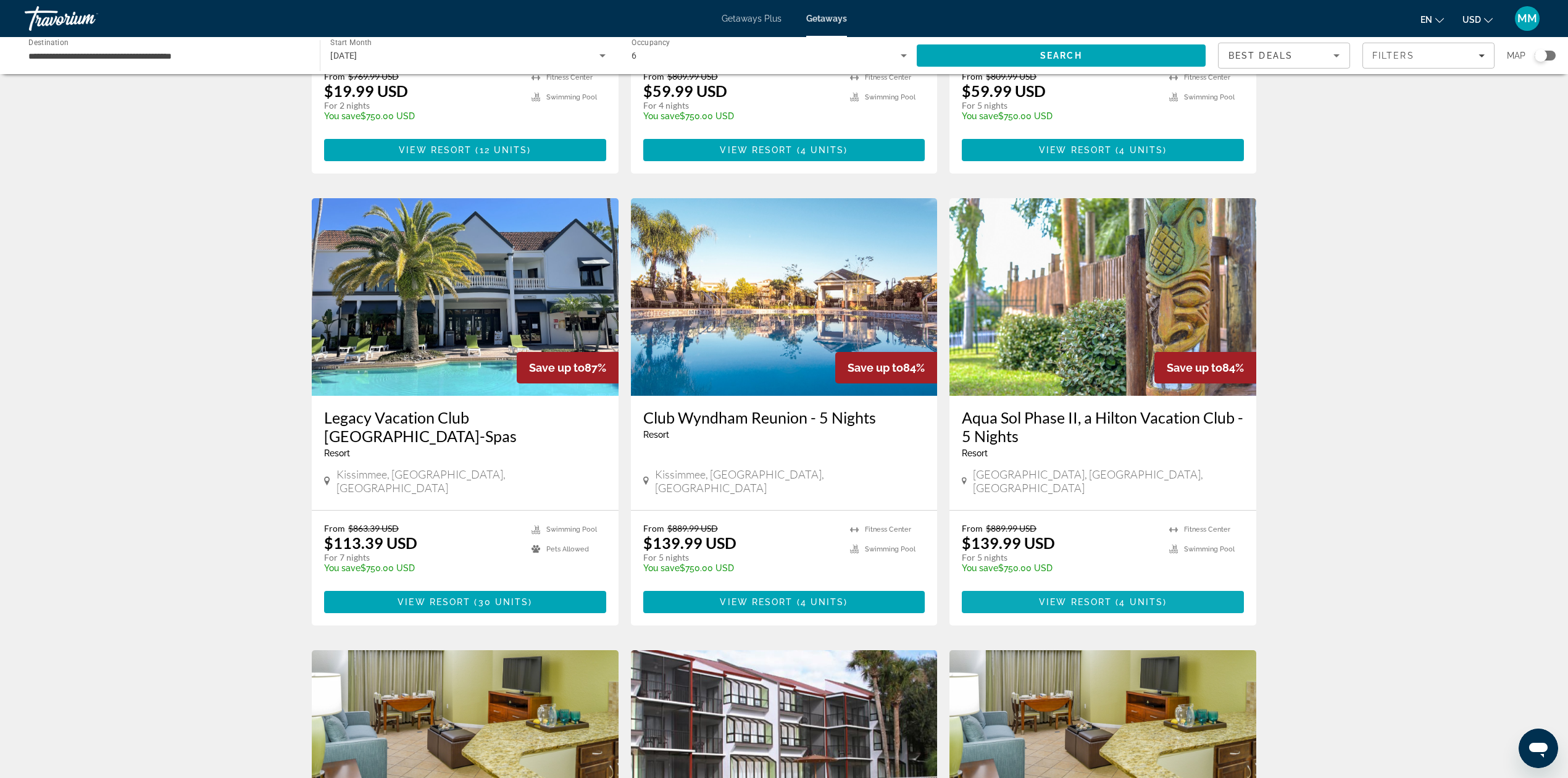
click at [1057, 597] on span "View Resort" at bounding box center [1075, 602] width 73 height 10
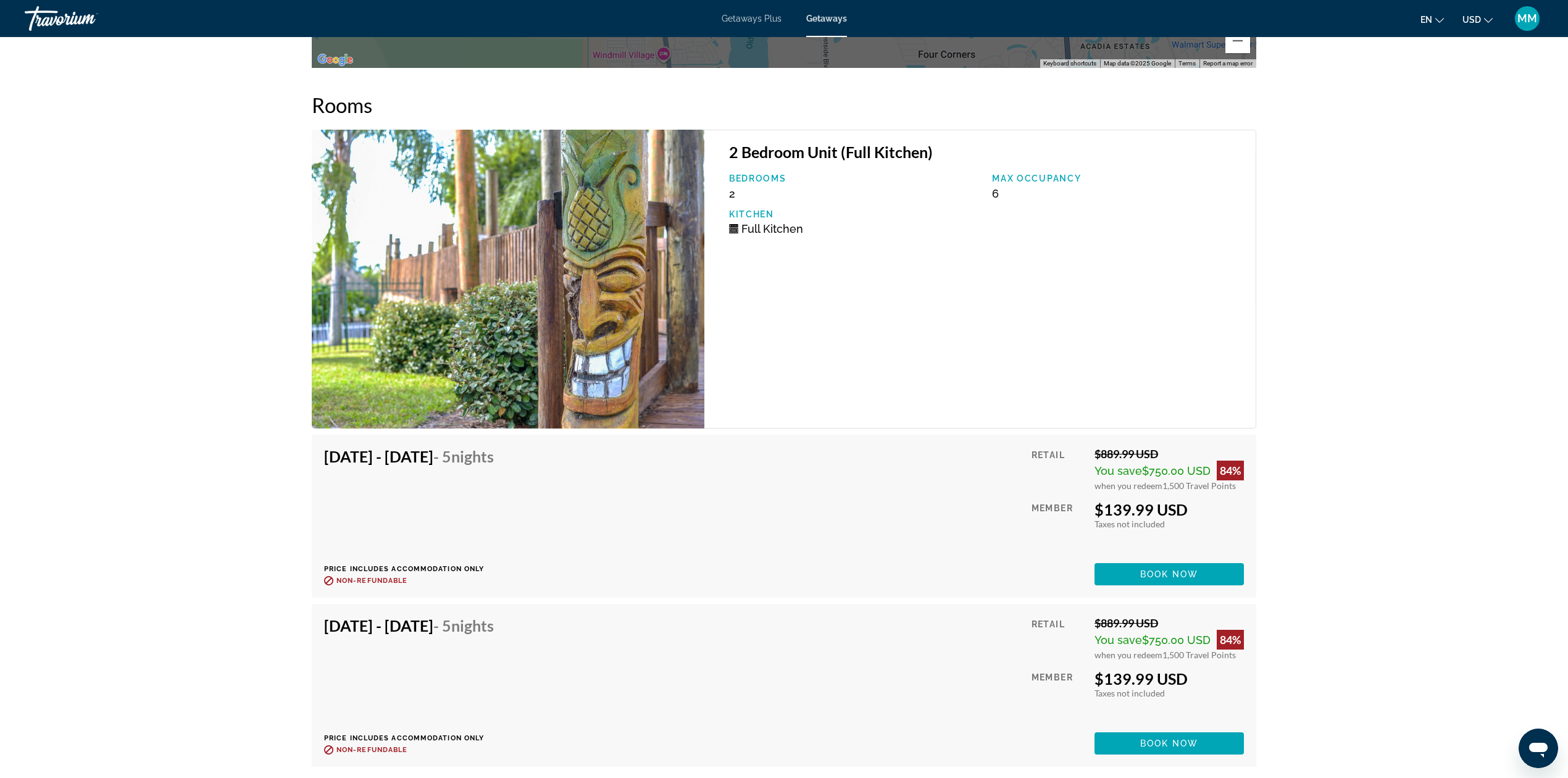
scroll to position [2049, 0]
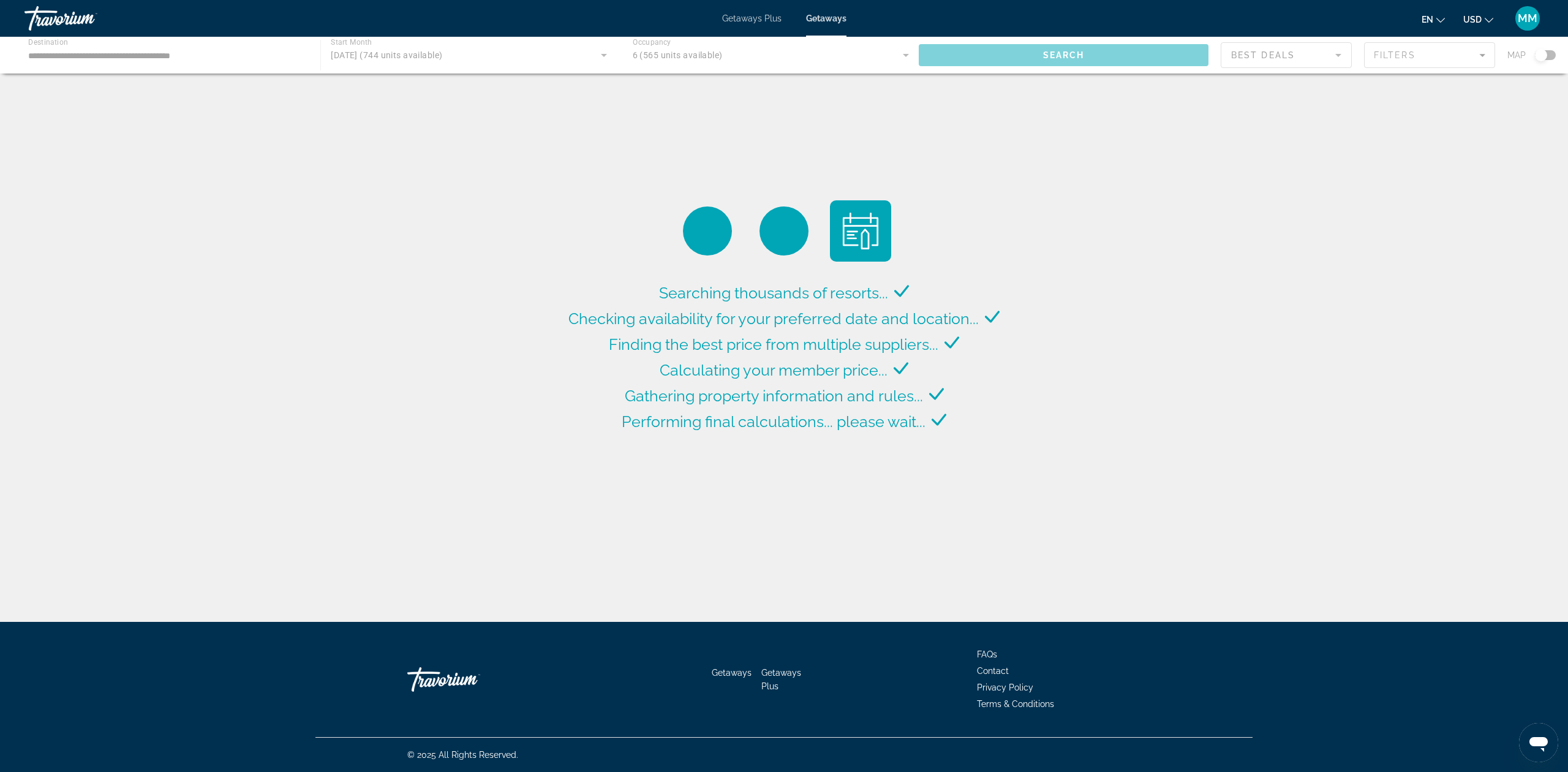
click at [903, 54] on div "Main content" at bounding box center [784, 55] width 1568 height 37
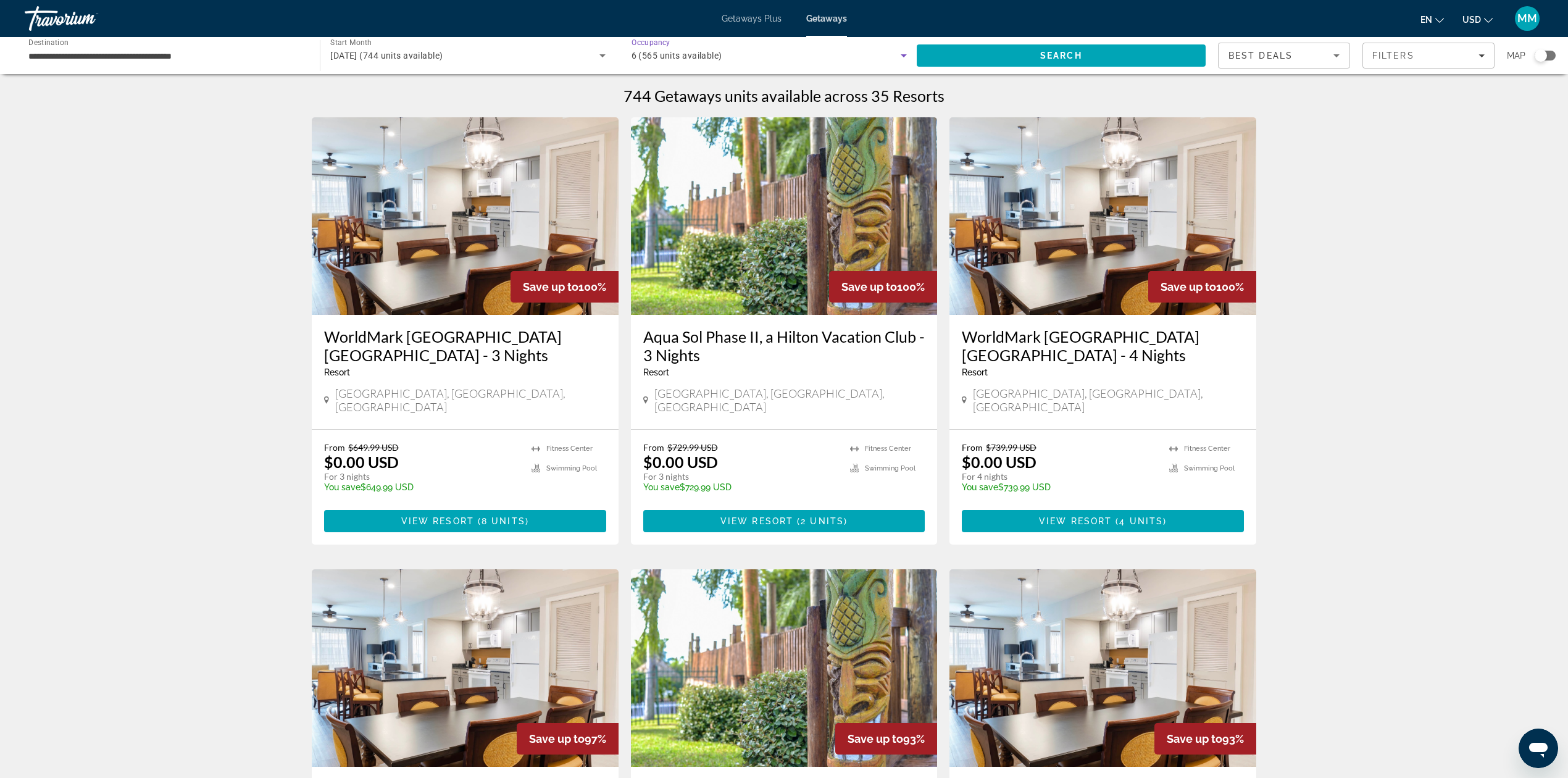
click at [910, 54] on icon "Search widget" at bounding box center [903, 56] width 15 height 15
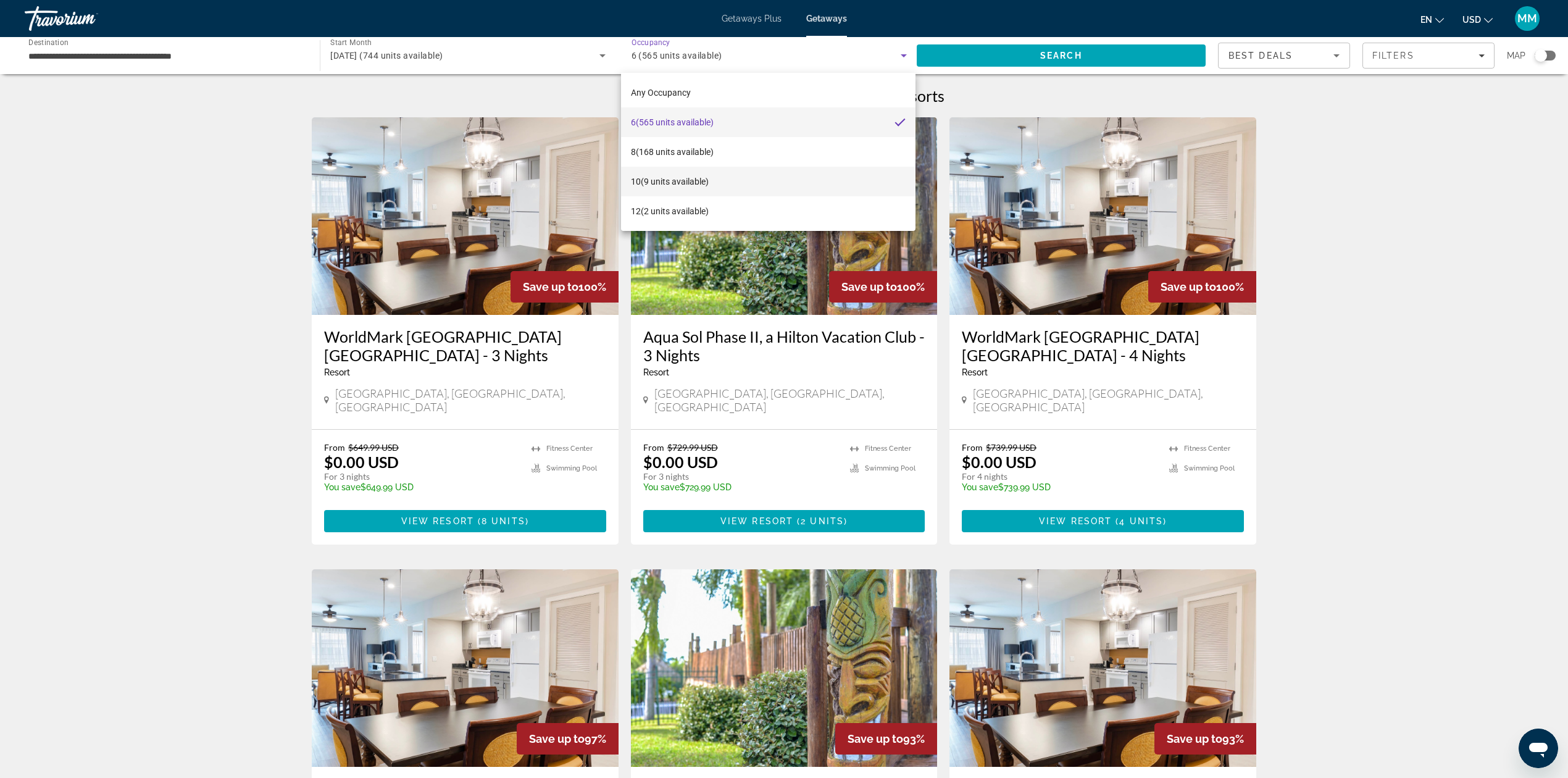
click at [792, 181] on mat-option "10 (9 units available)" at bounding box center [769, 181] width 295 height 30
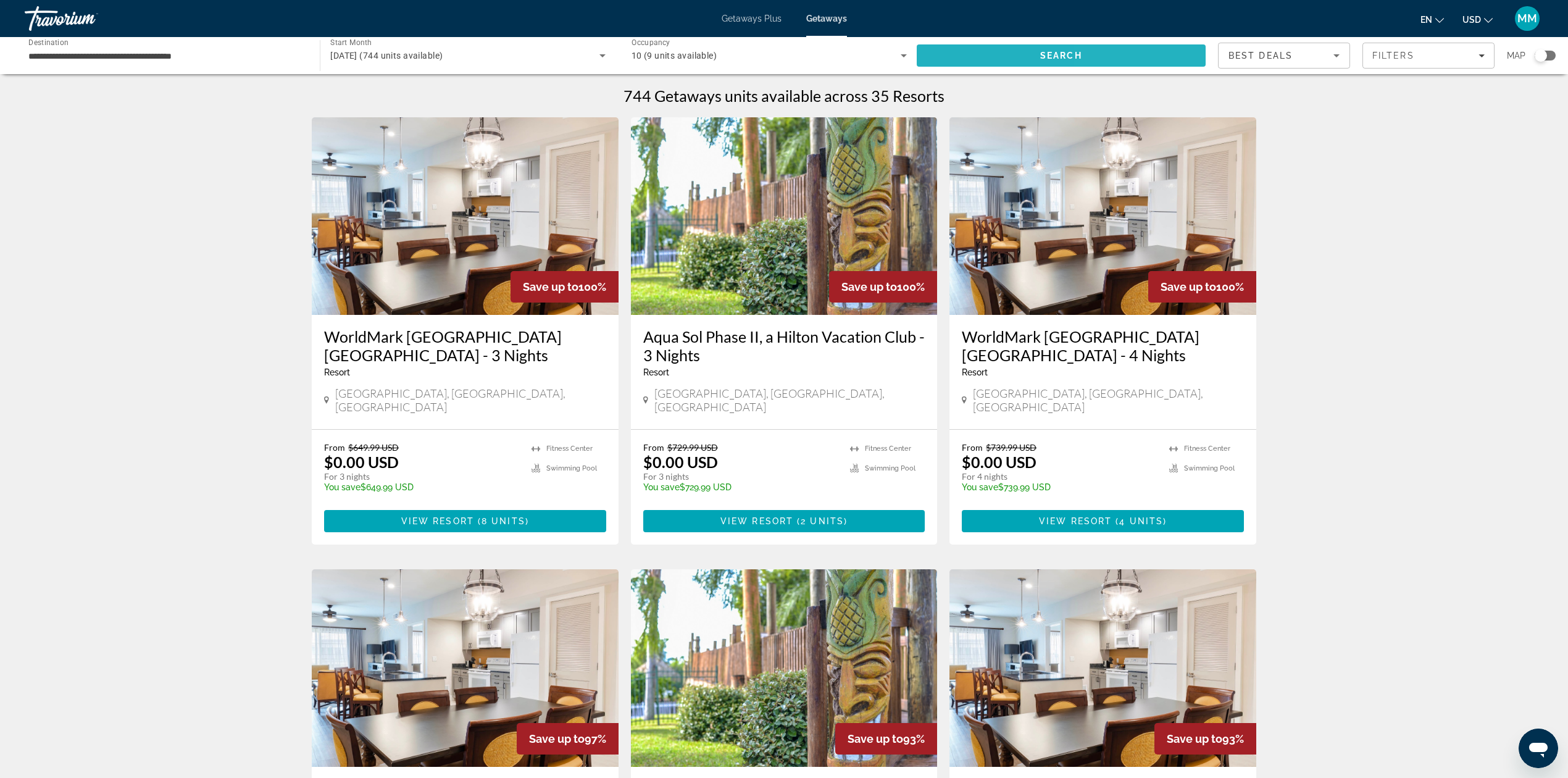
click at [1131, 51] on span "Search" at bounding box center [1061, 56] width 289 height 30
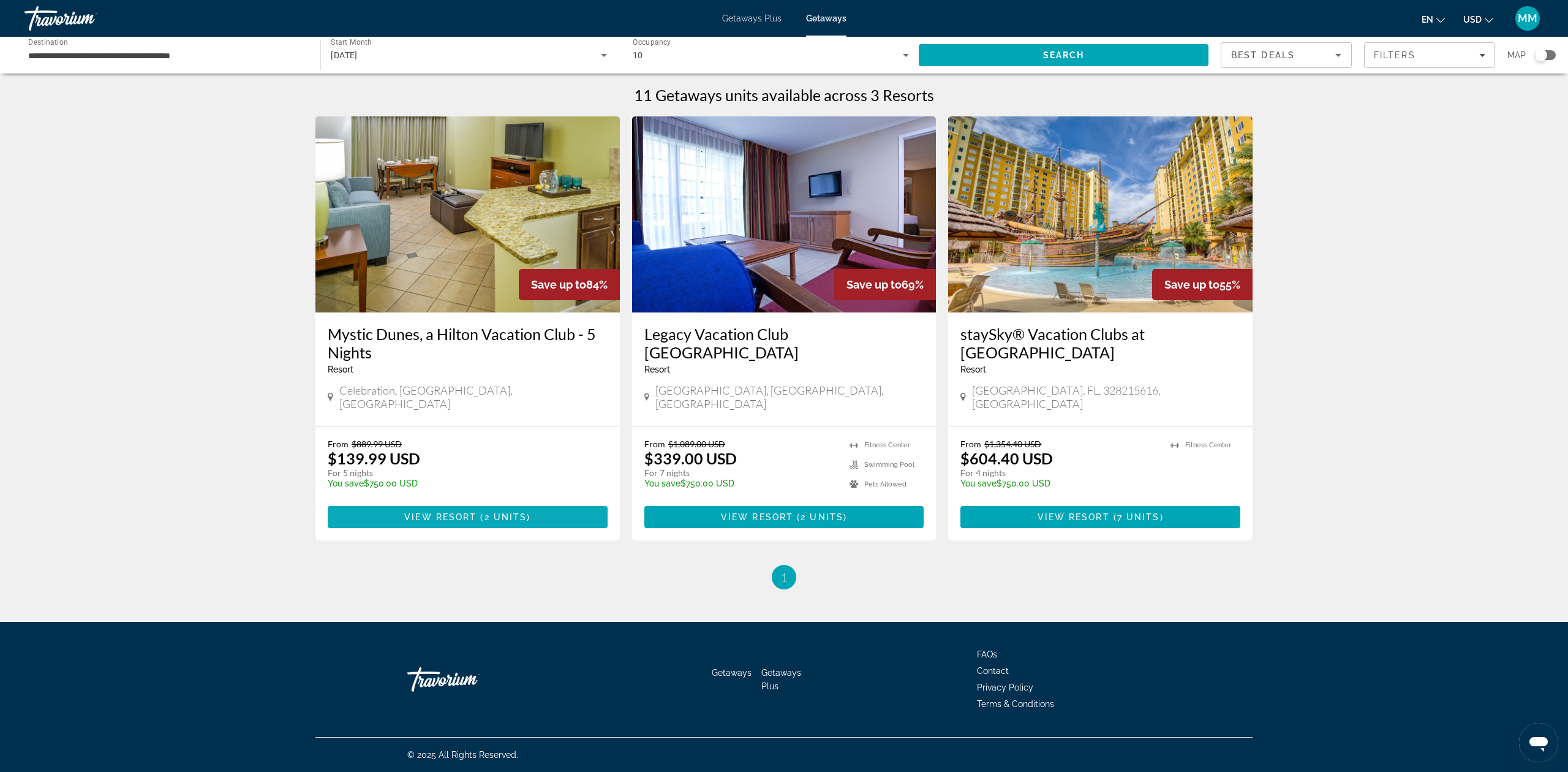
click at [524, 513] on span "2 units" at bounding box center [506, 517] width 43 height 10
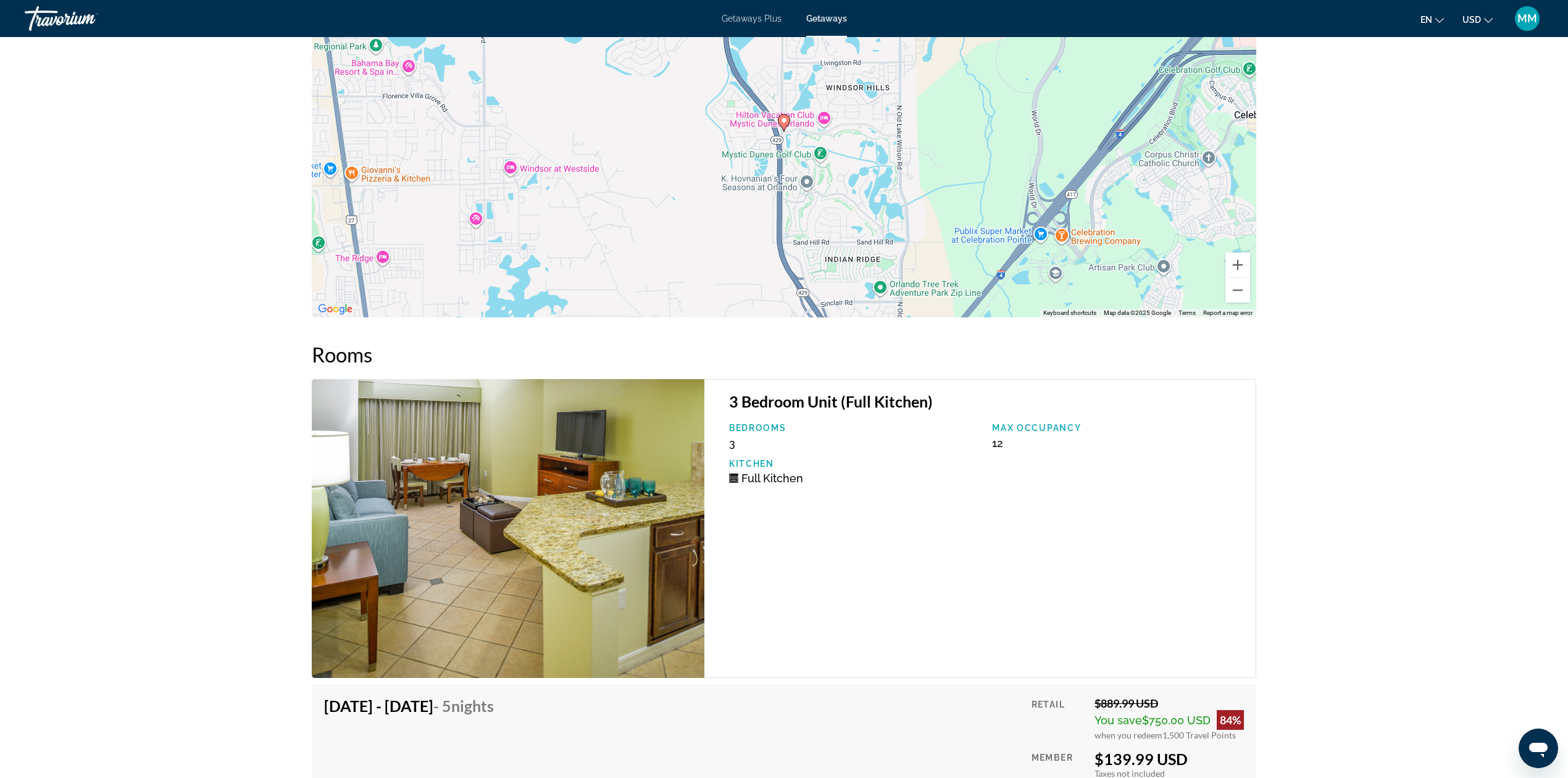
scroll to position [1714, 0]
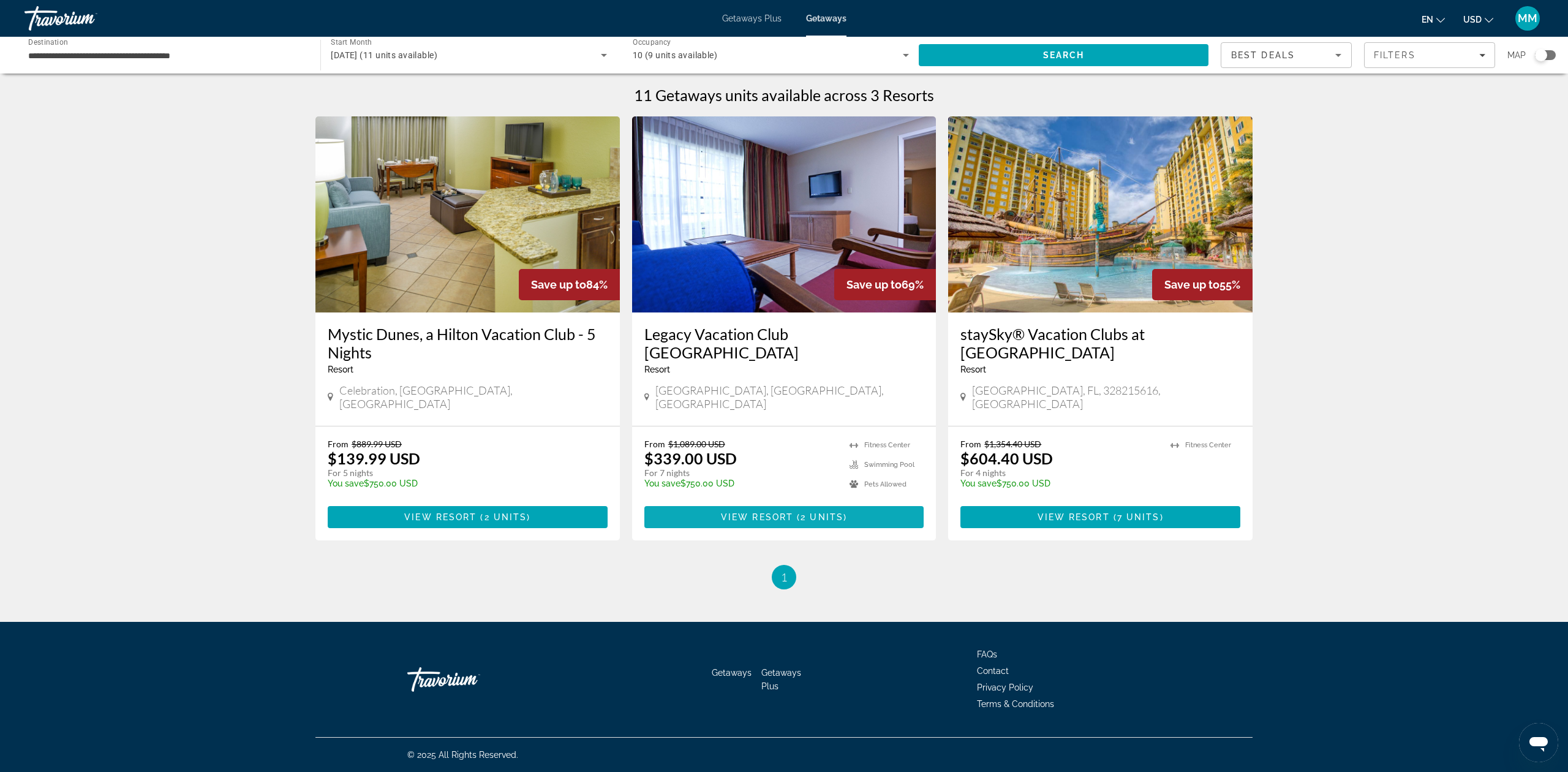
click at [798, 509] on span "Main content" at bounding box center [784, 517] width 280 height 30
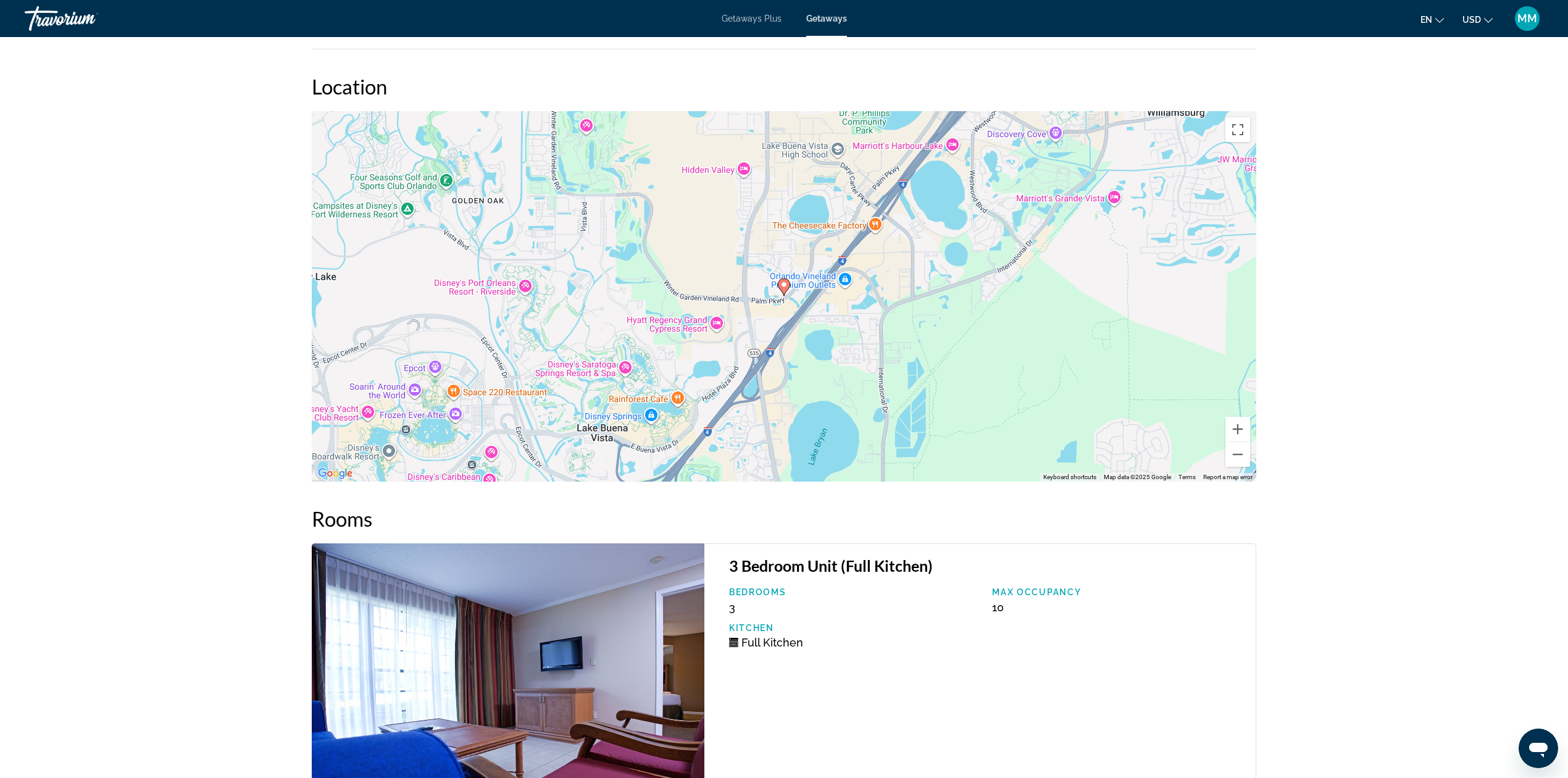
scroll to position [2302, 0]
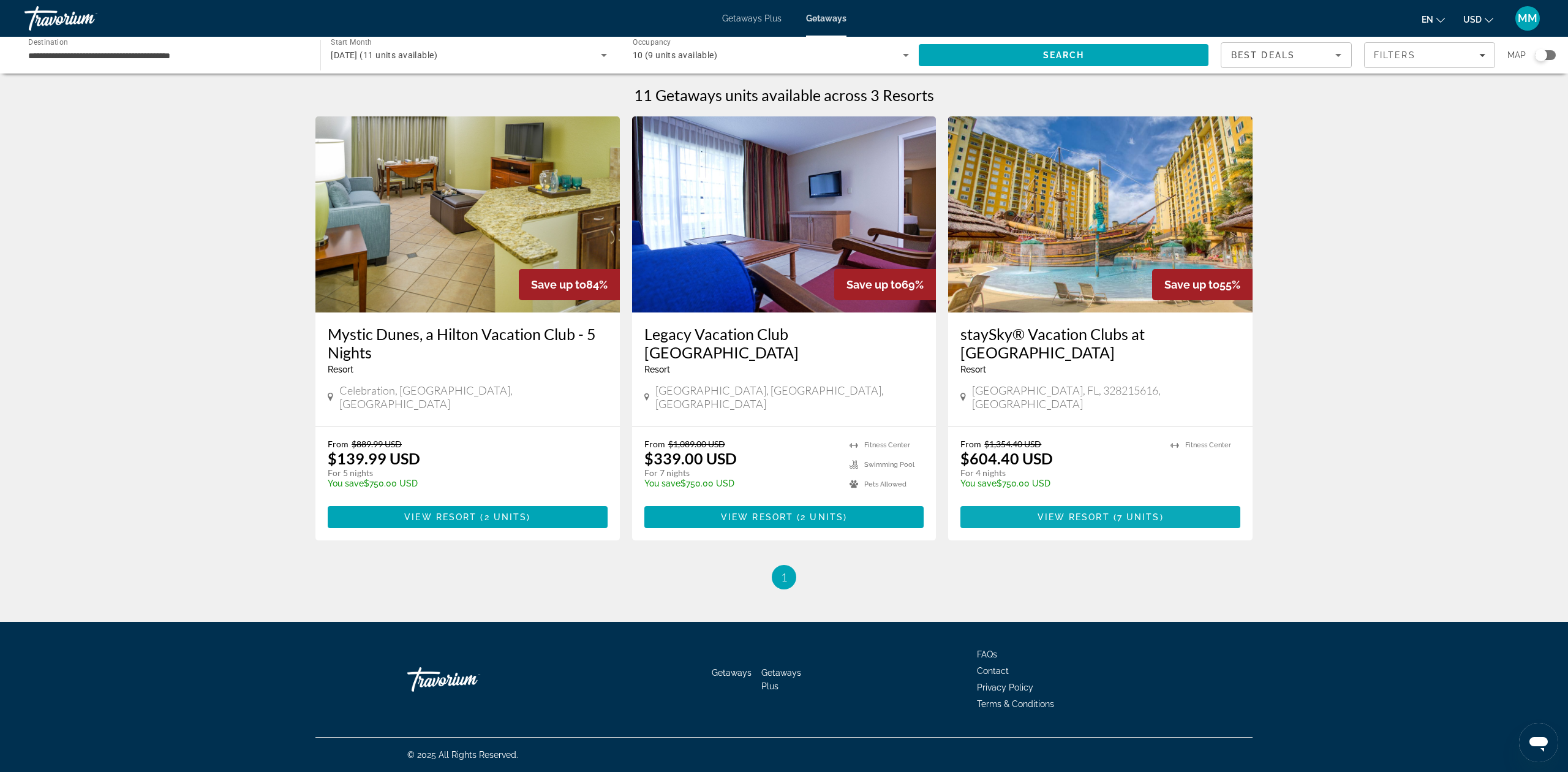
click at [1060, 513] on span "View Resort" at bounding box center [1074, 517] width 73 height 10
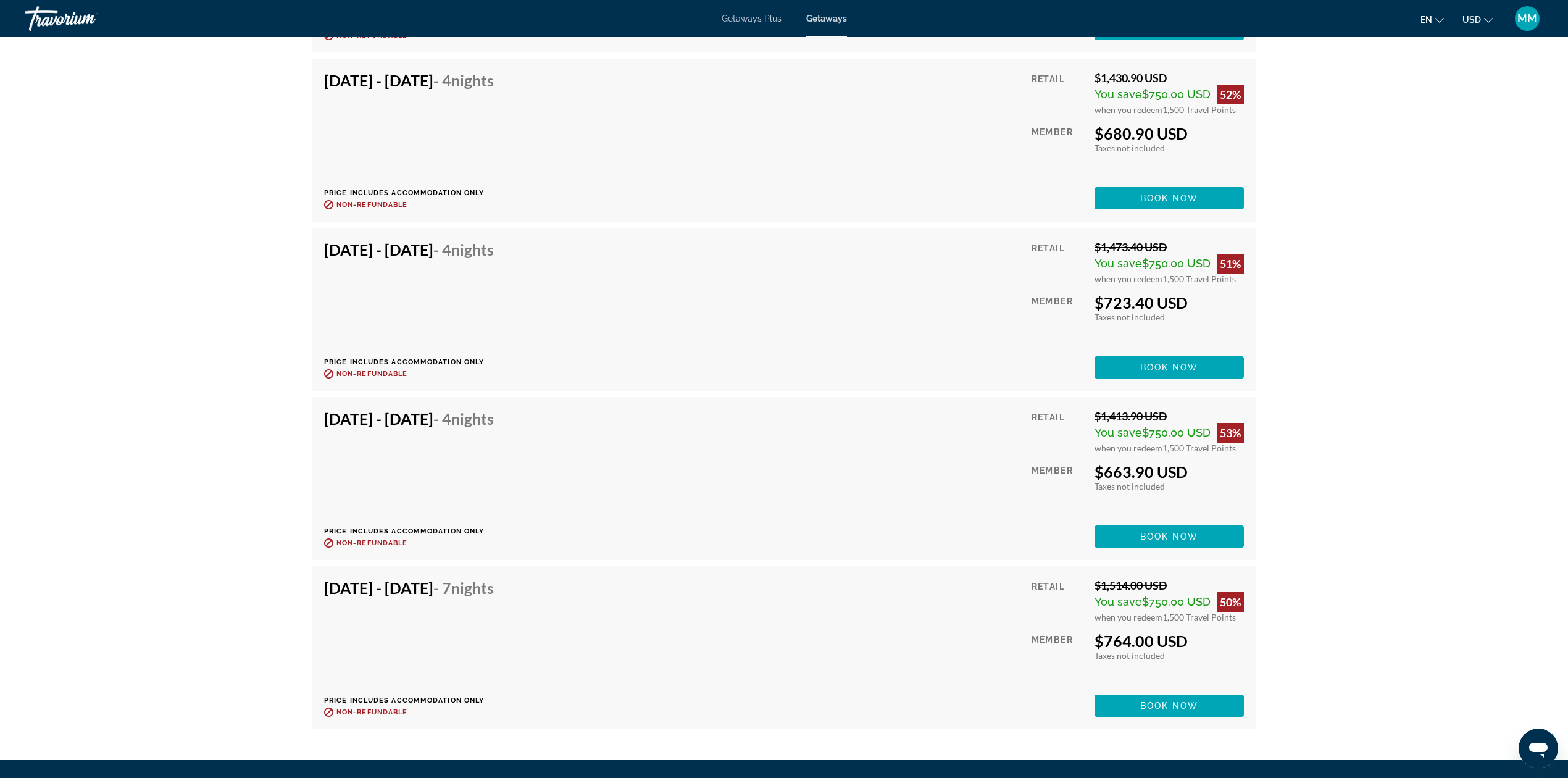
scroll to position [2471, 0]
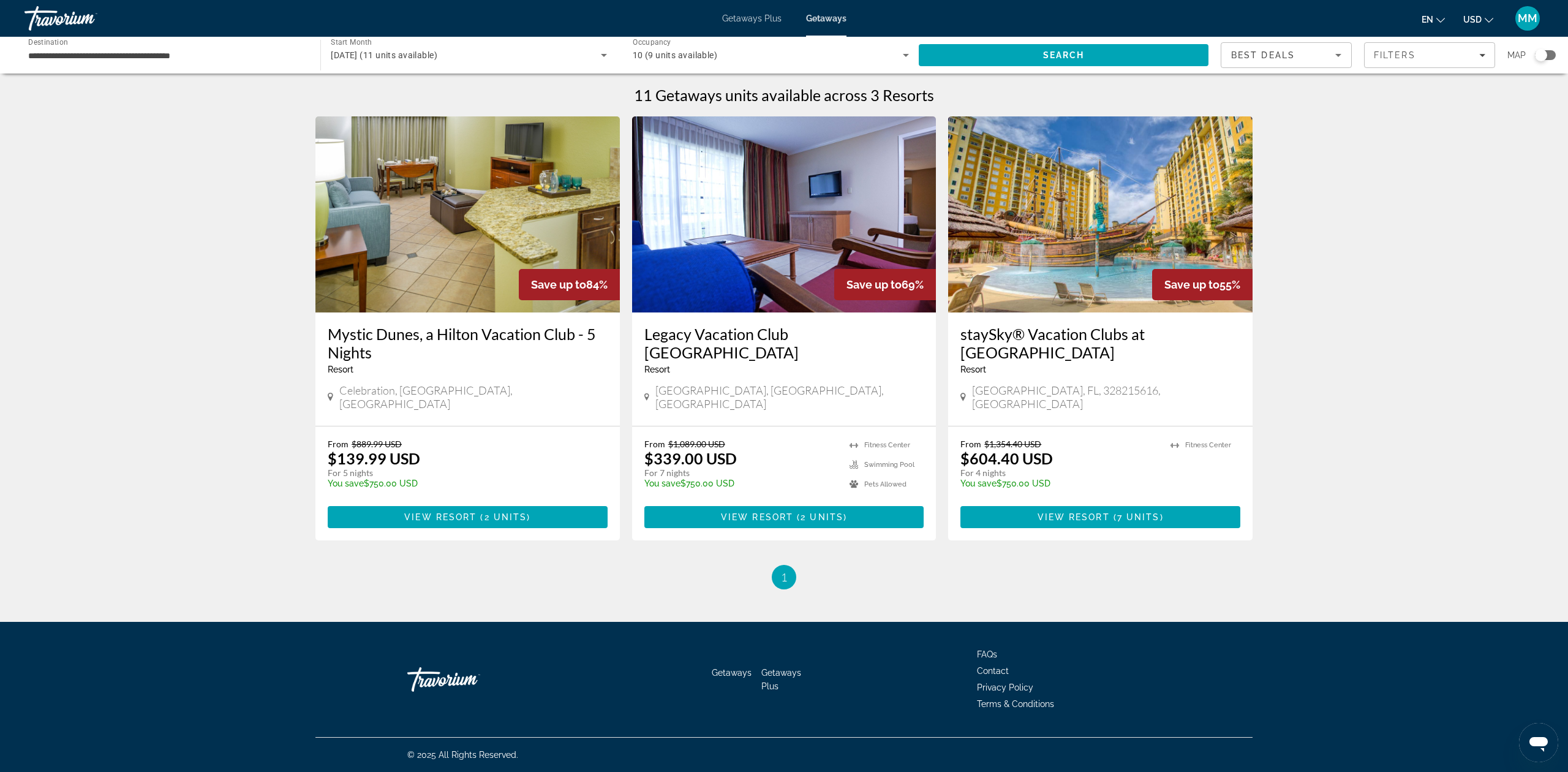
click at [904, 54] on icon "Search widget" at bounding box center [905, 55] width 6 height 3
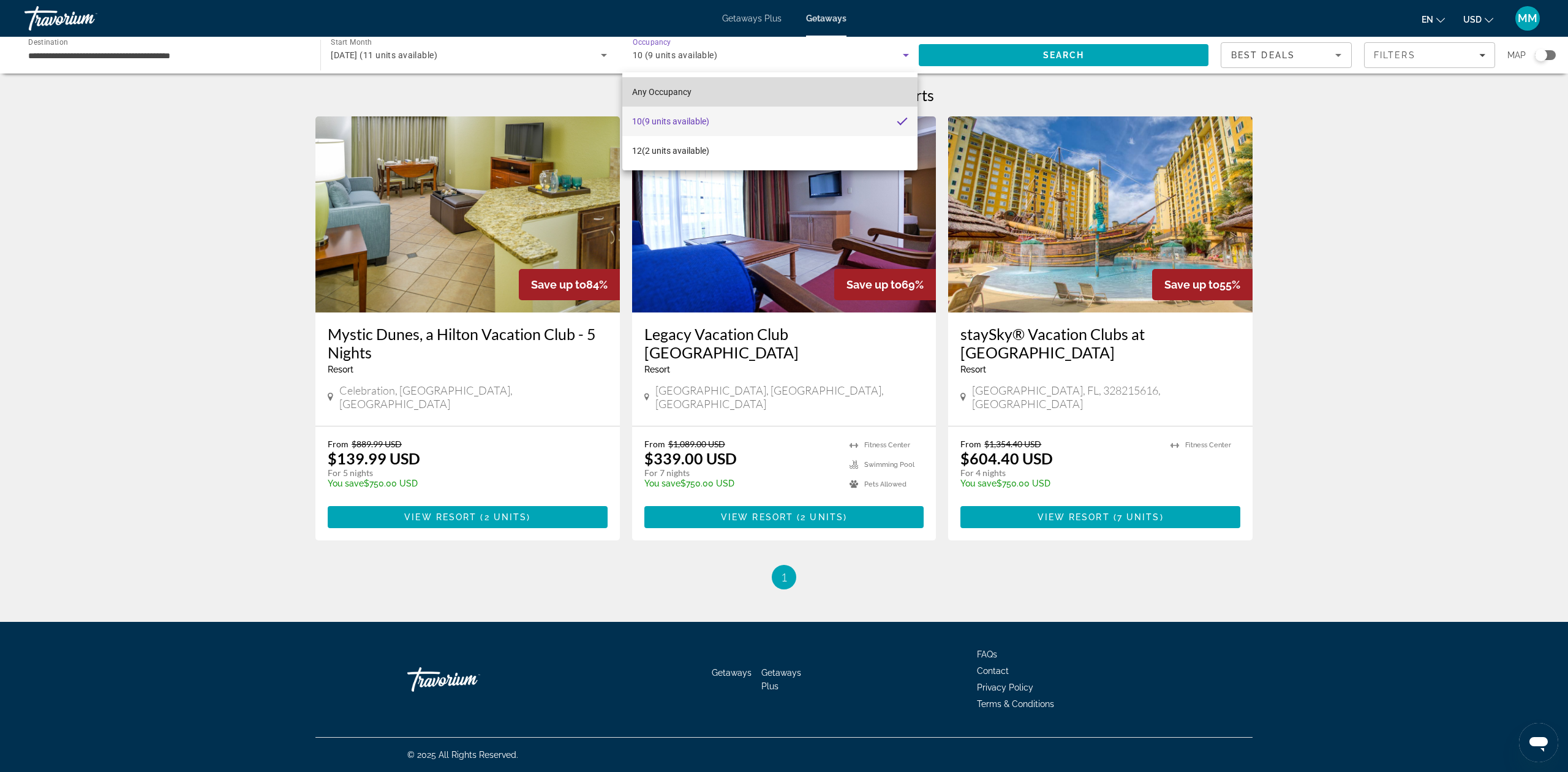
click at [700, 87] on mat-option "Any Occupancy" at bounding box center [770, 92] width 296 height 30
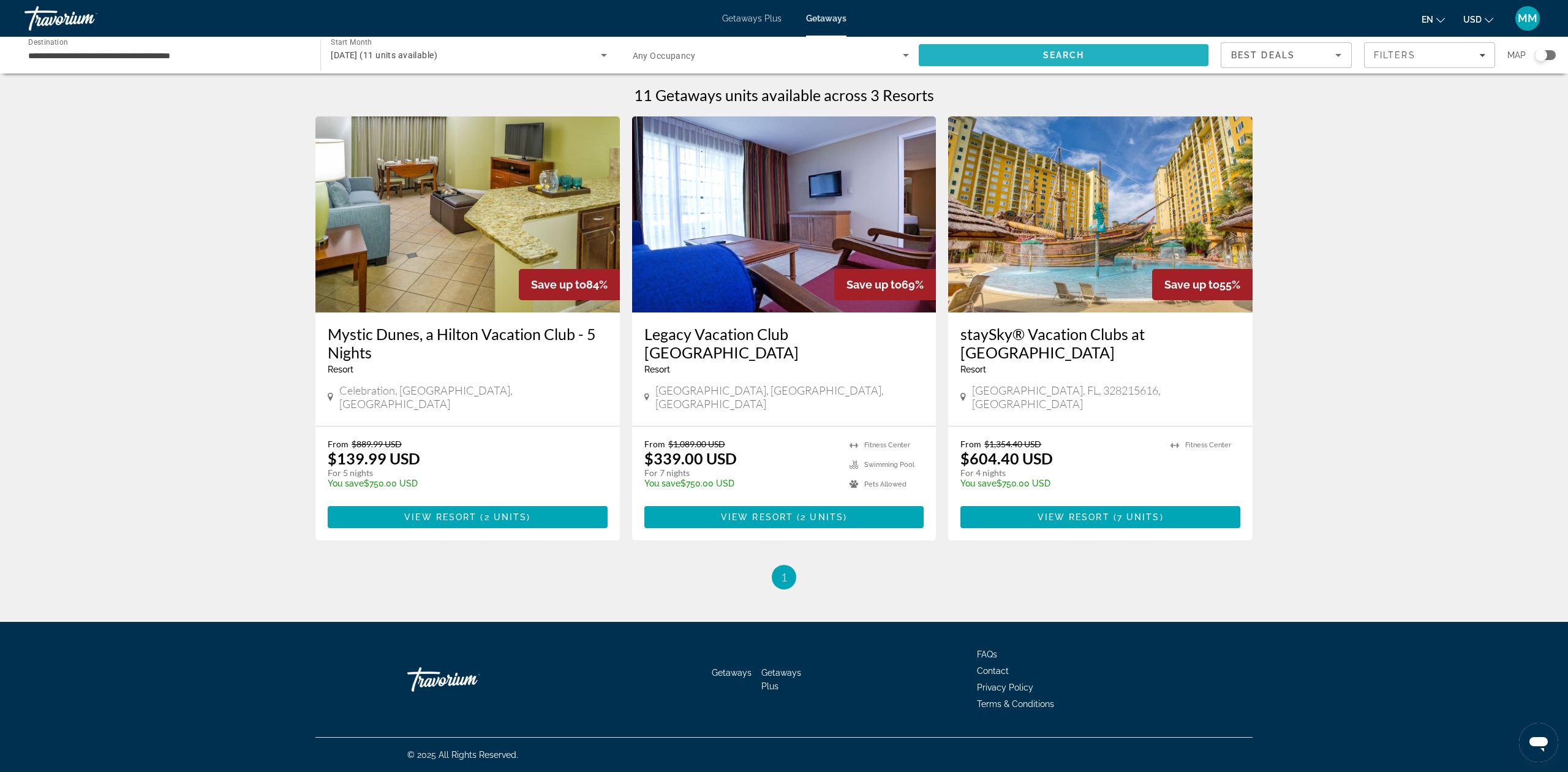
click at [1052, 52] on span "Search" at bounding box center [1064, 55] width 42 height 10
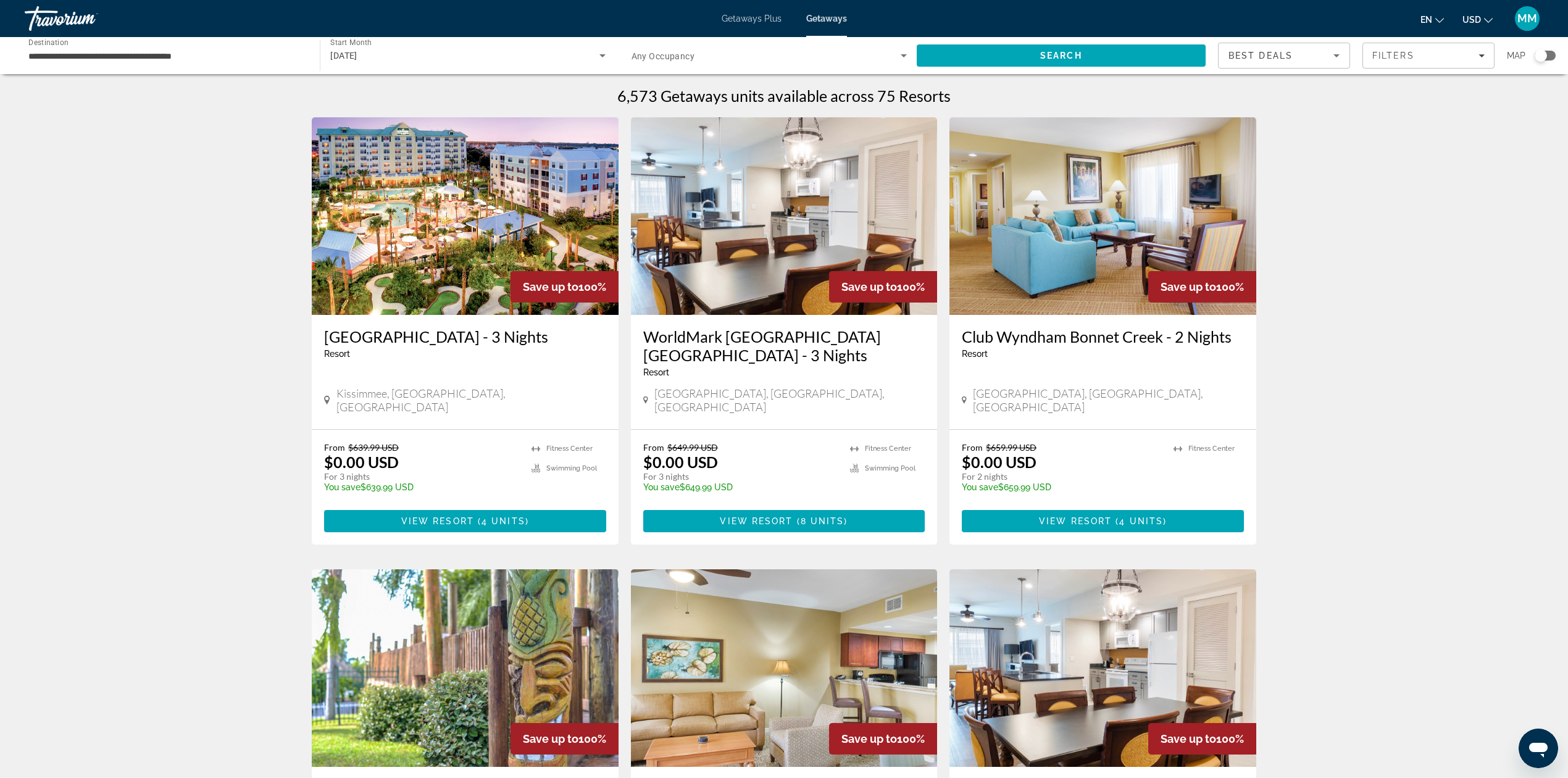
click at [904, 63] on div "Search widget" at bounding box center [769, 56] width 275 height 35
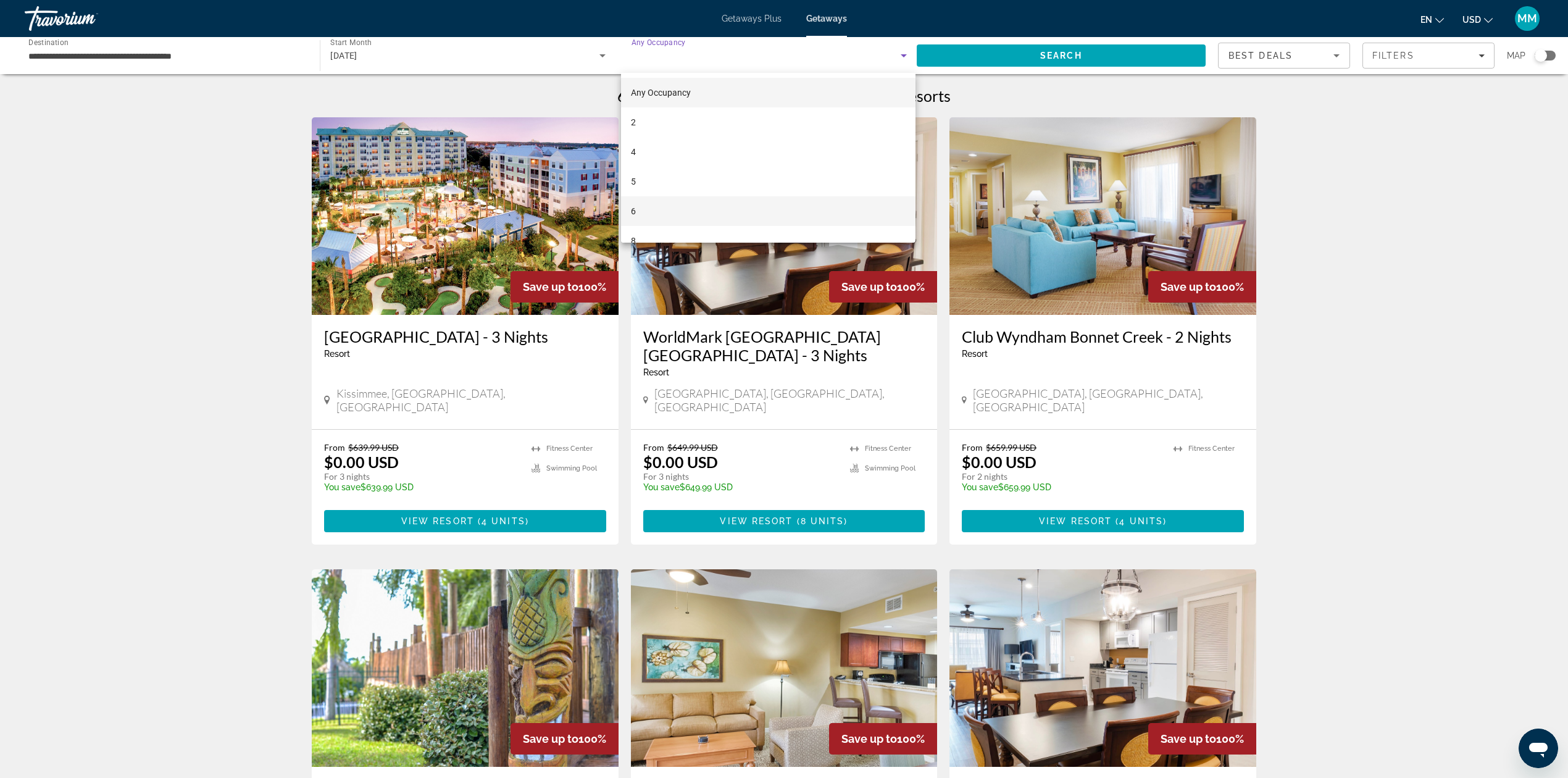
click at [714, 205] on mat-option "6" at bounding box center [769, 211] width 295 height 30
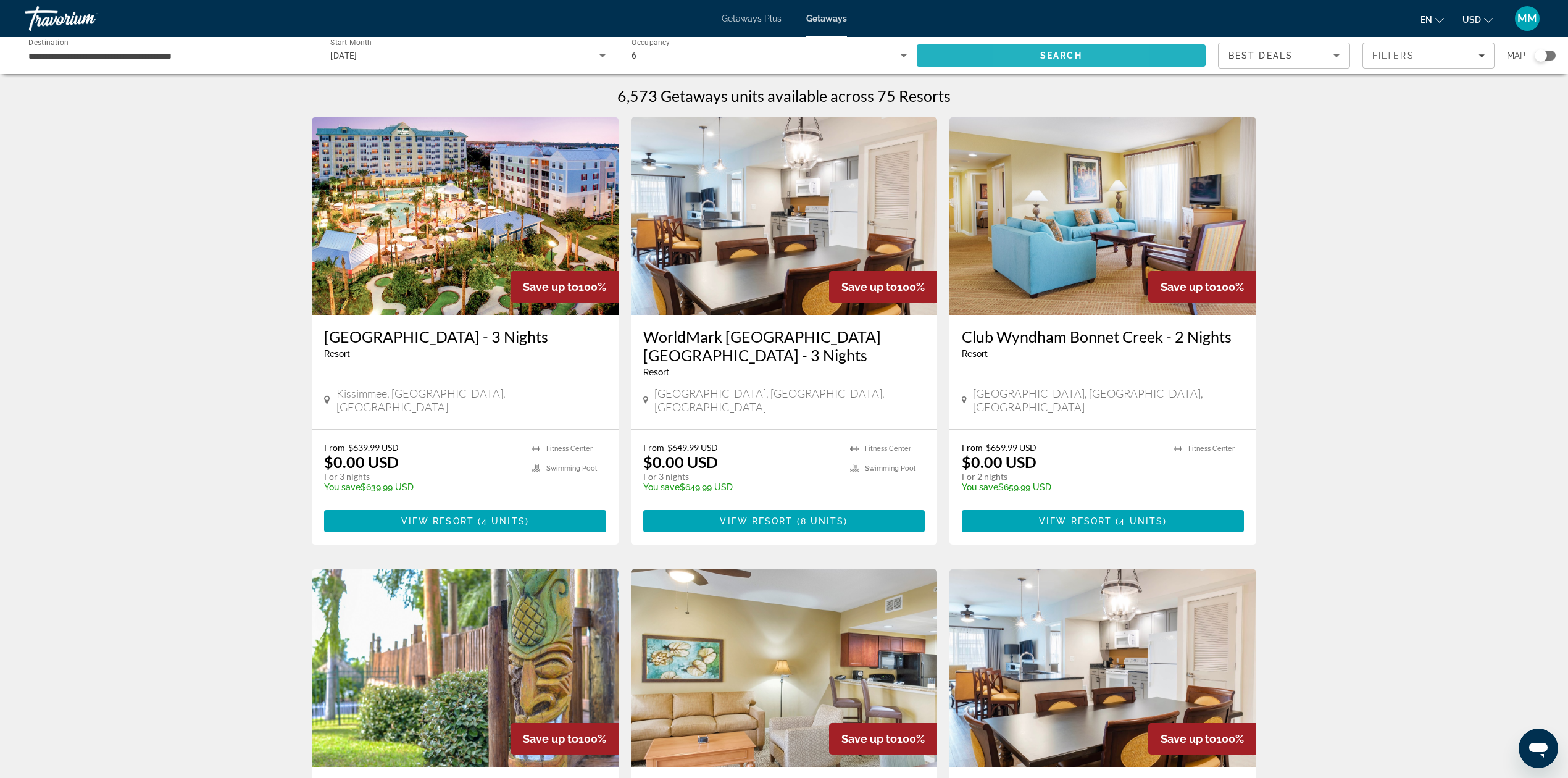
click at [1020, 53] on span "Search" at bounding box center [1061, 56] width 289 height 30
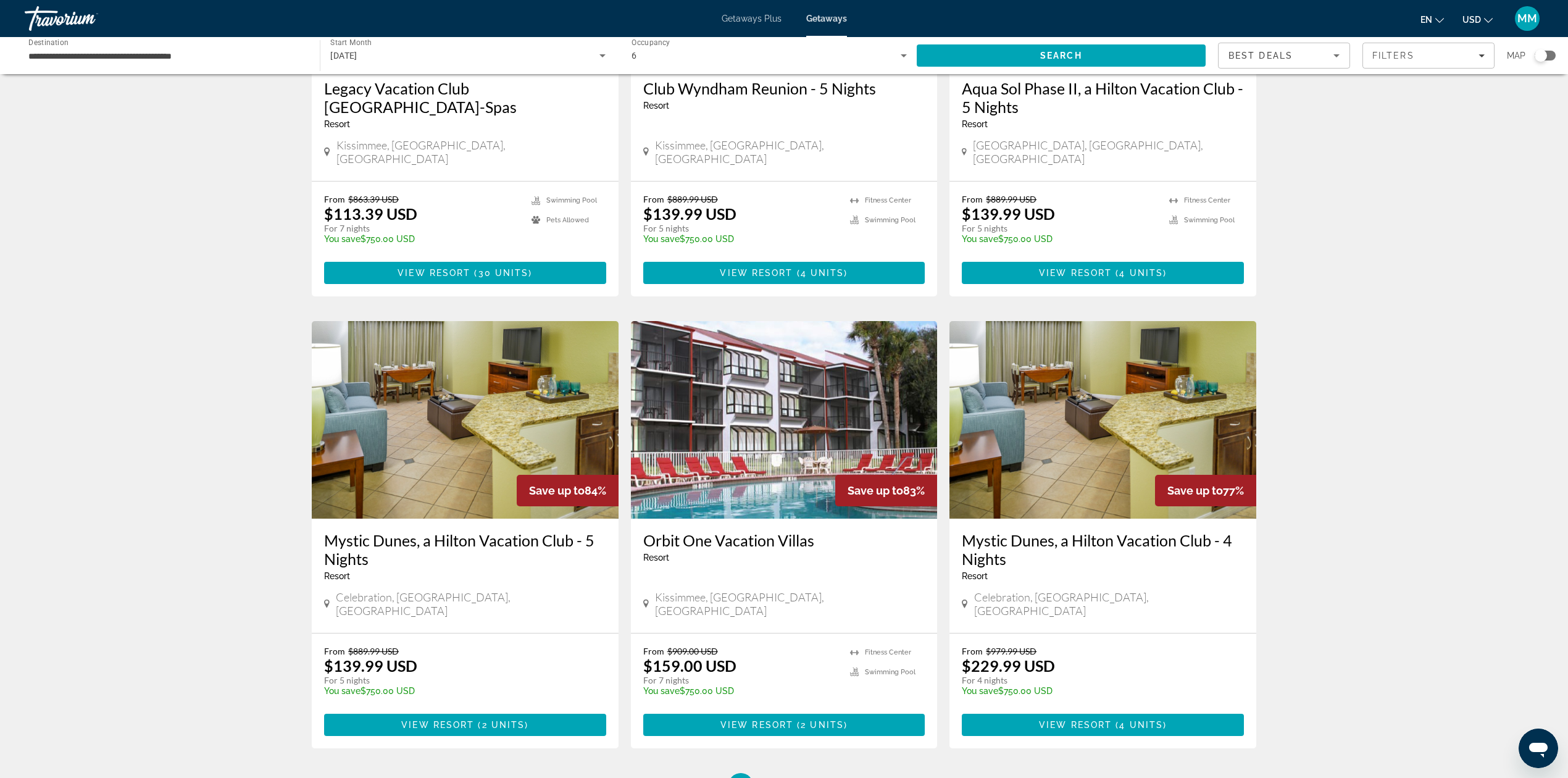
scroll to position [1295, 0]
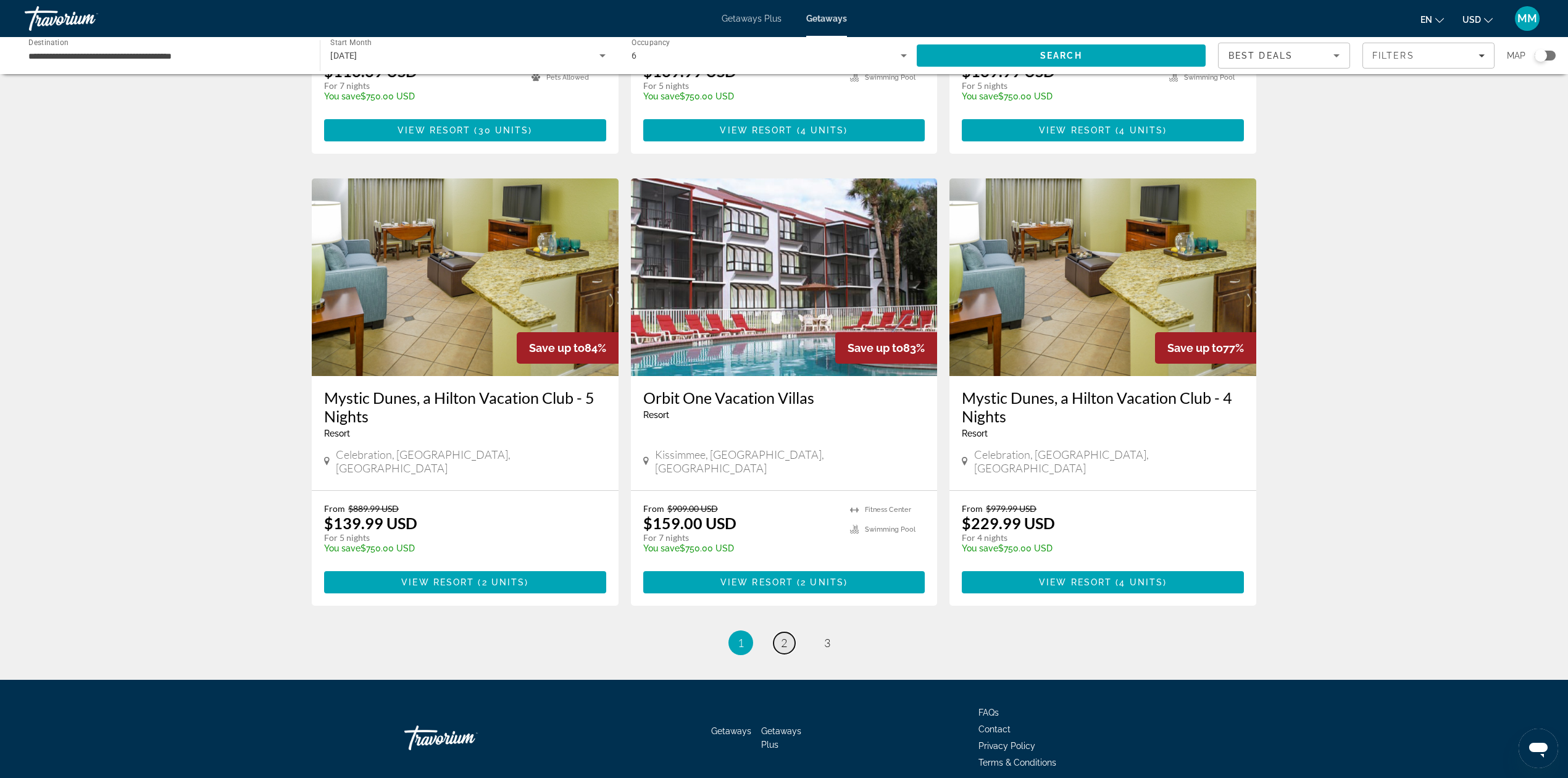
click at [779, 632] on link "page 2" at bounding box center [784, 643] width 22 height 22
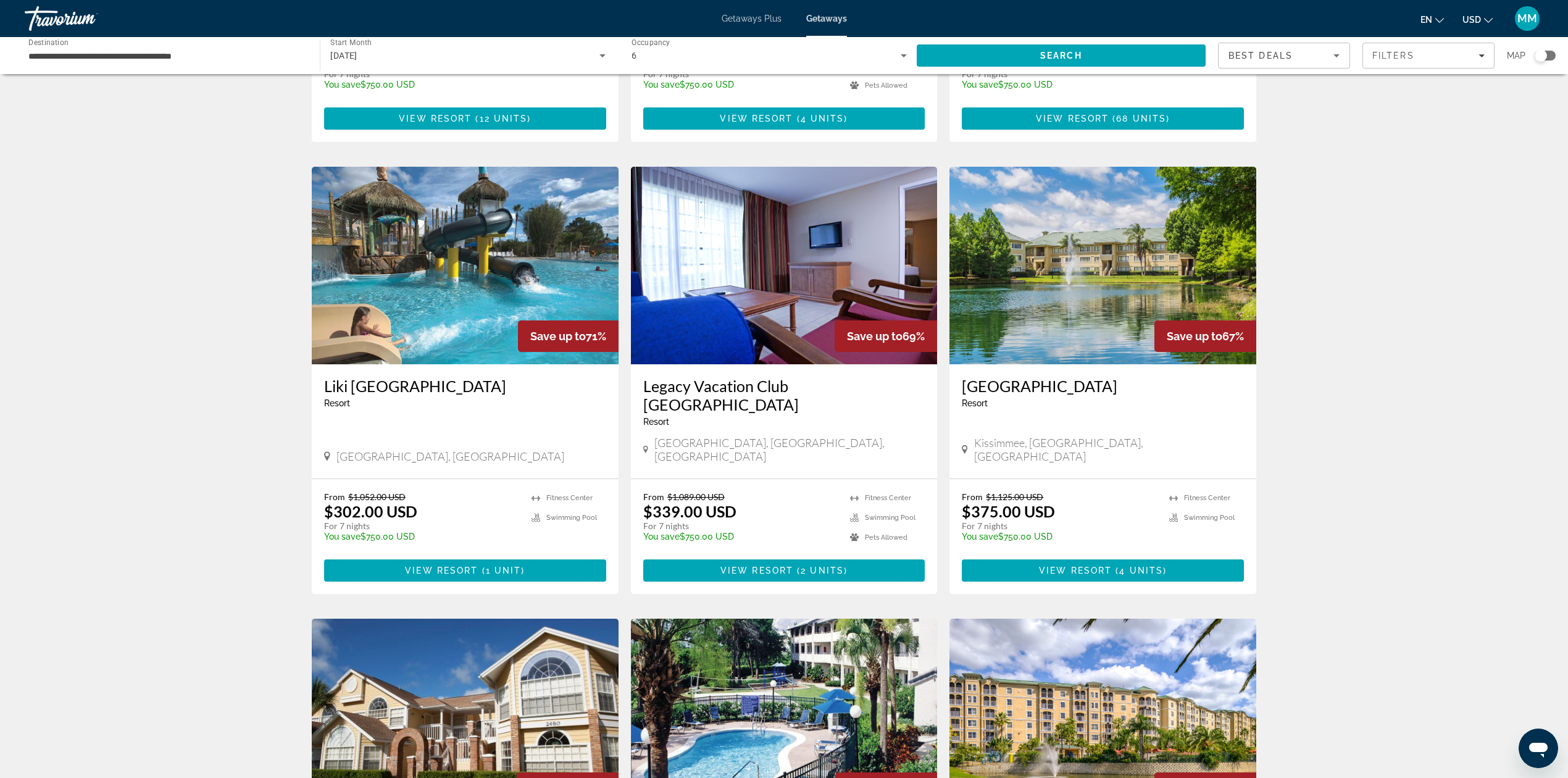
scroll to position [1071, 0]
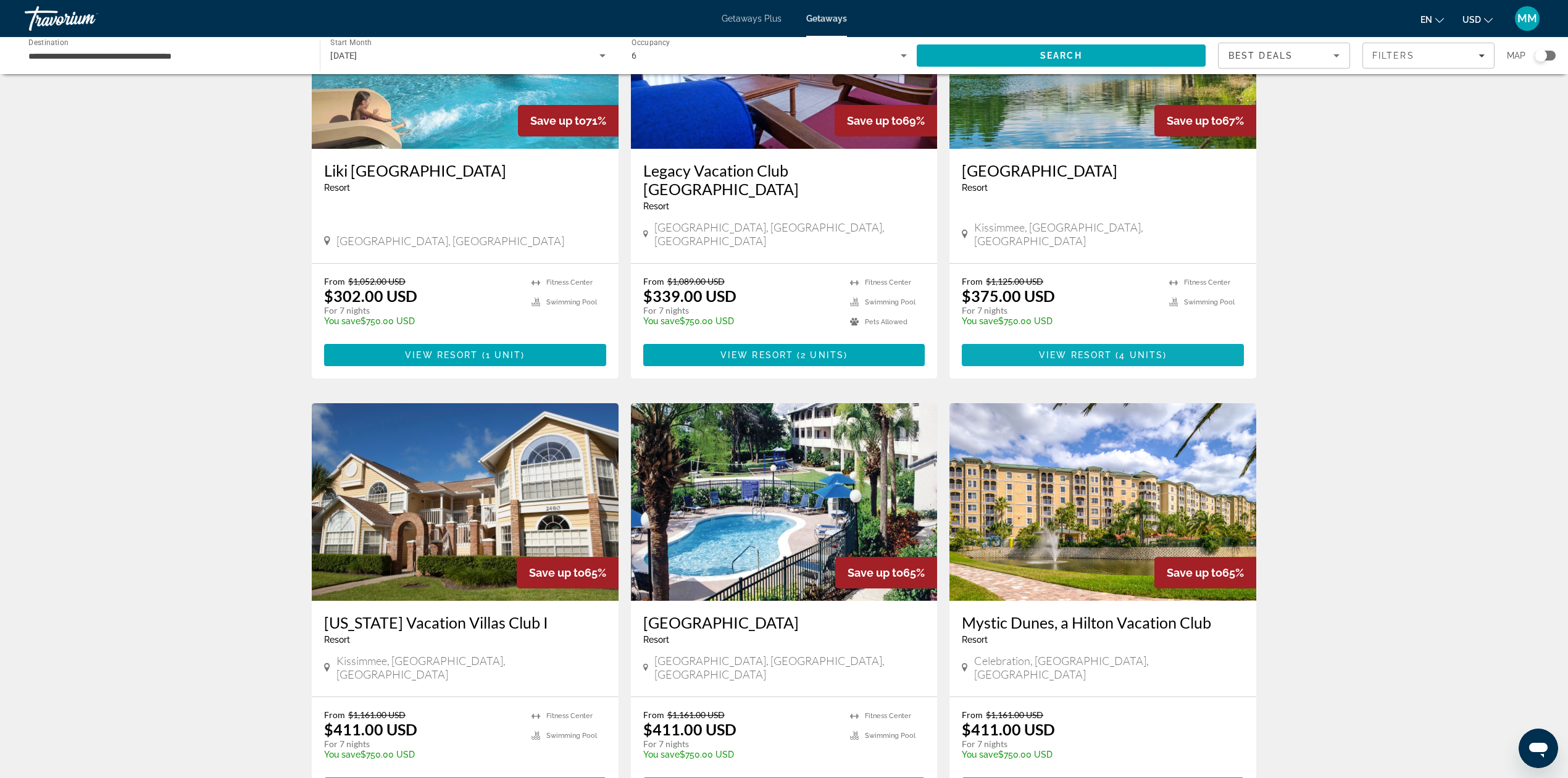
click at [1143, 350] on span "4 units" at bounding box center [1141, 355] width 44 height 10
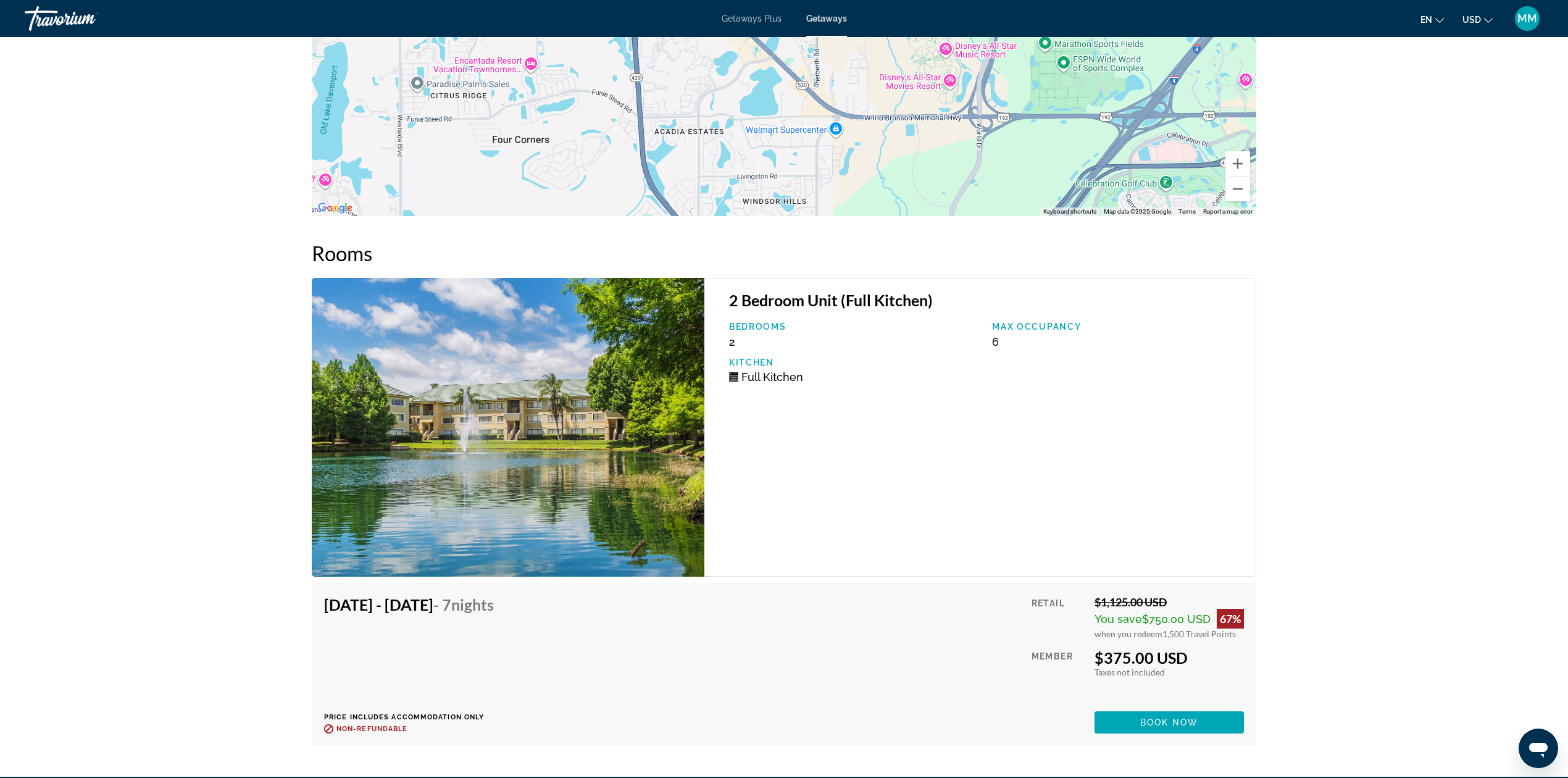
scroll to position [2357, 0]
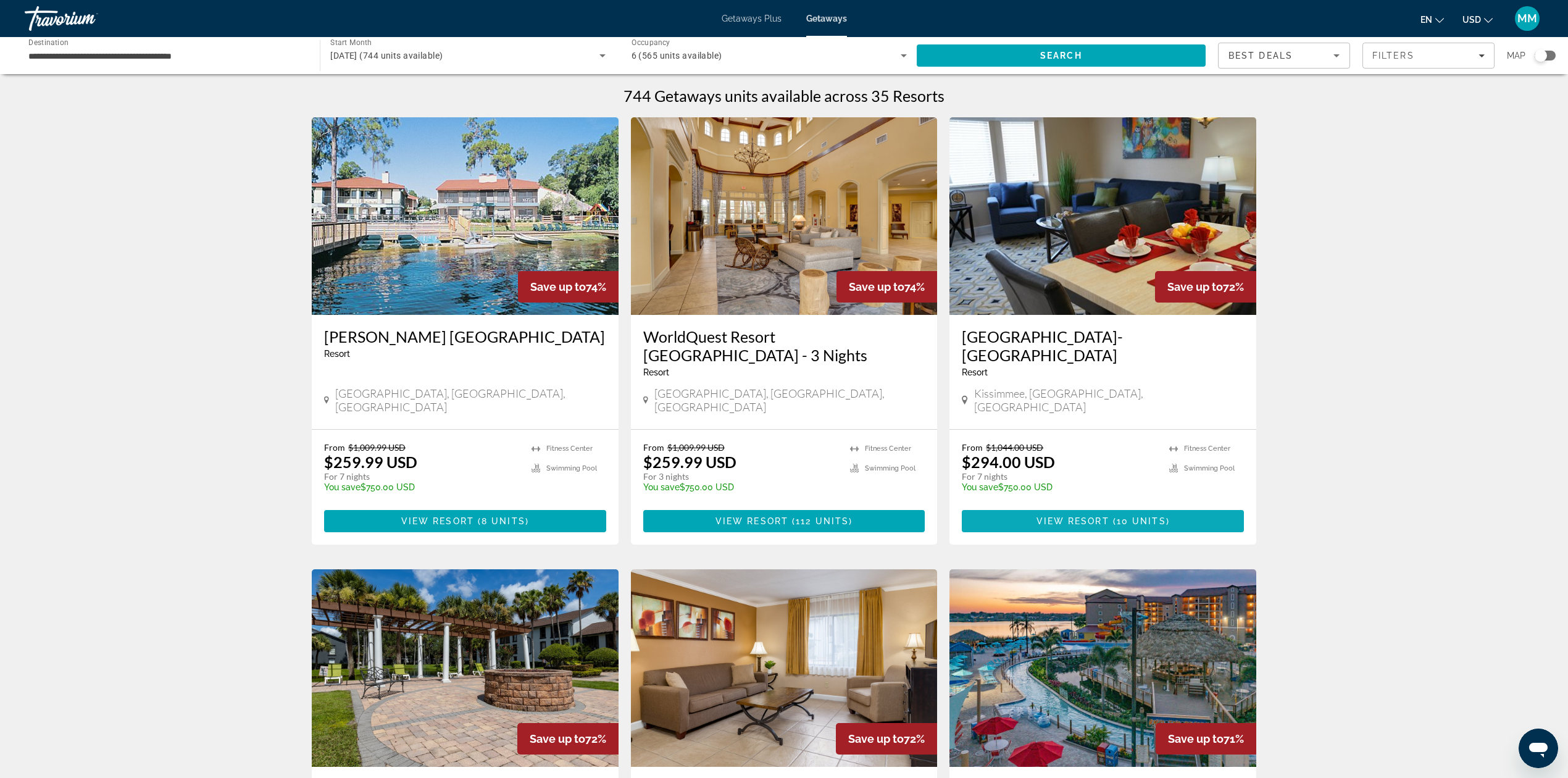
click at [1115, 517] on span "( 10 units )" at bounding box center [1139, 521] width 60 height 10
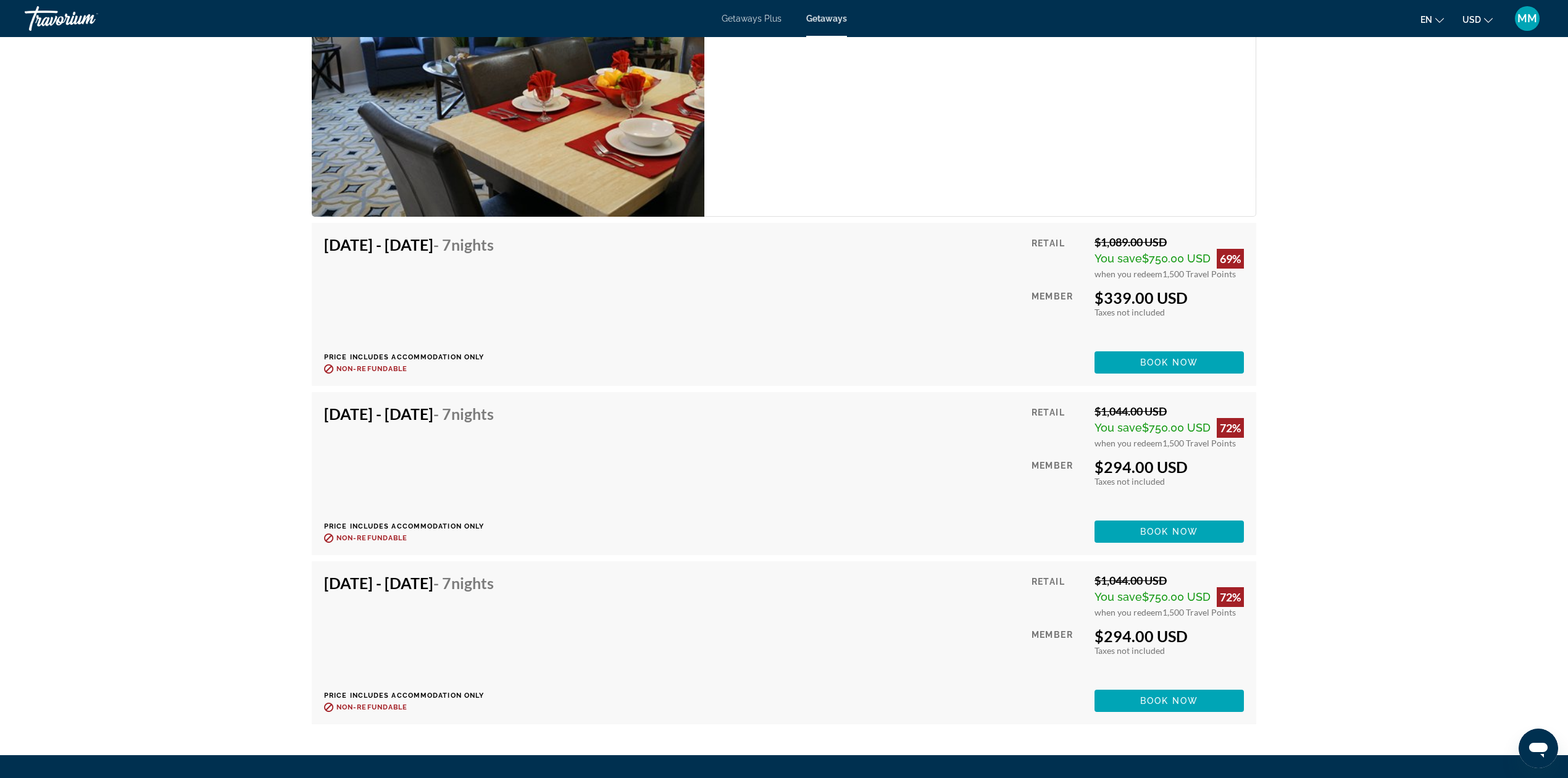
scroll to position [2600, 0]
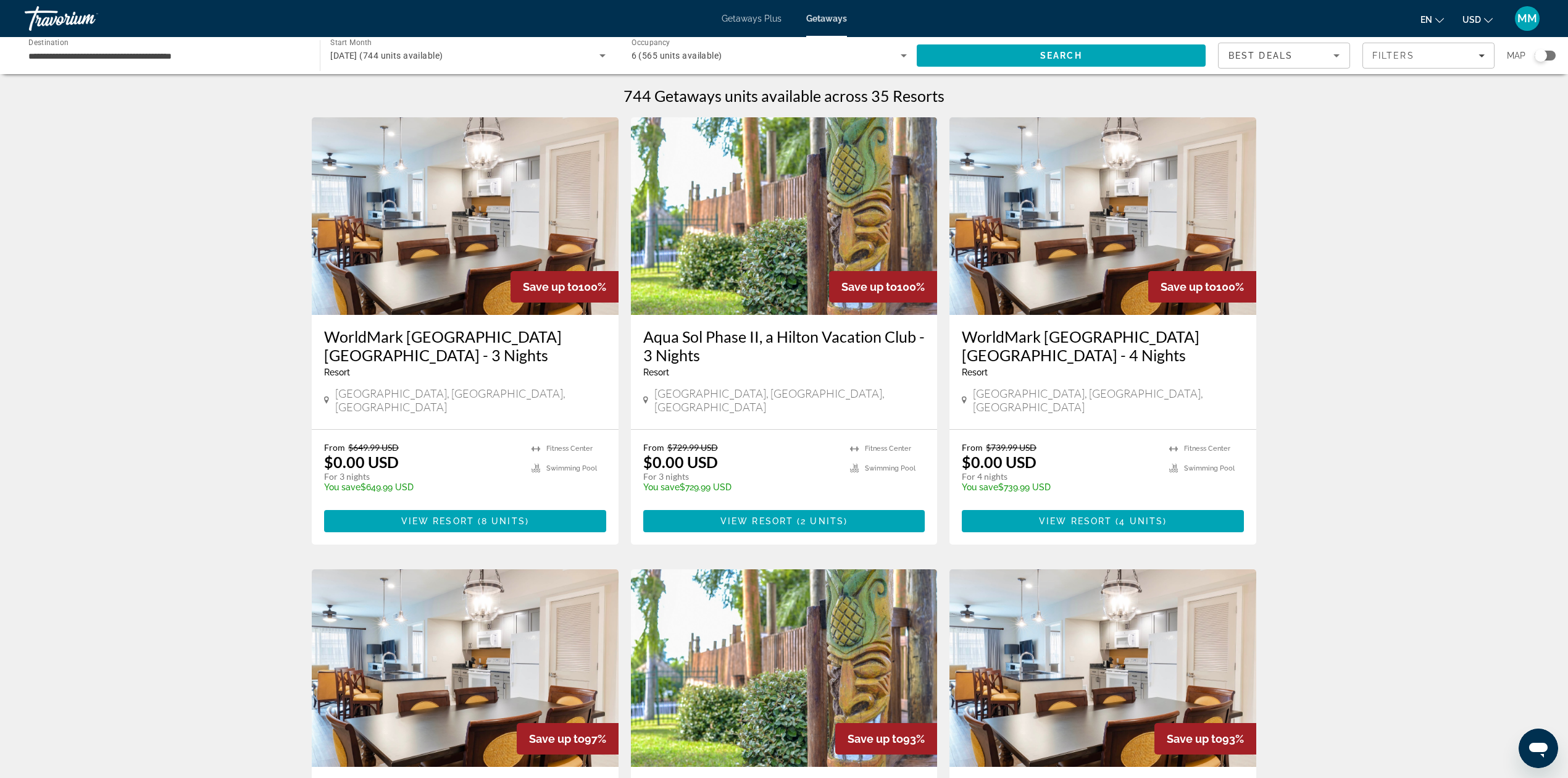
click at [761, 18] on span "Getaways Plus" at bounding box center [751, 18] width 60 height 10
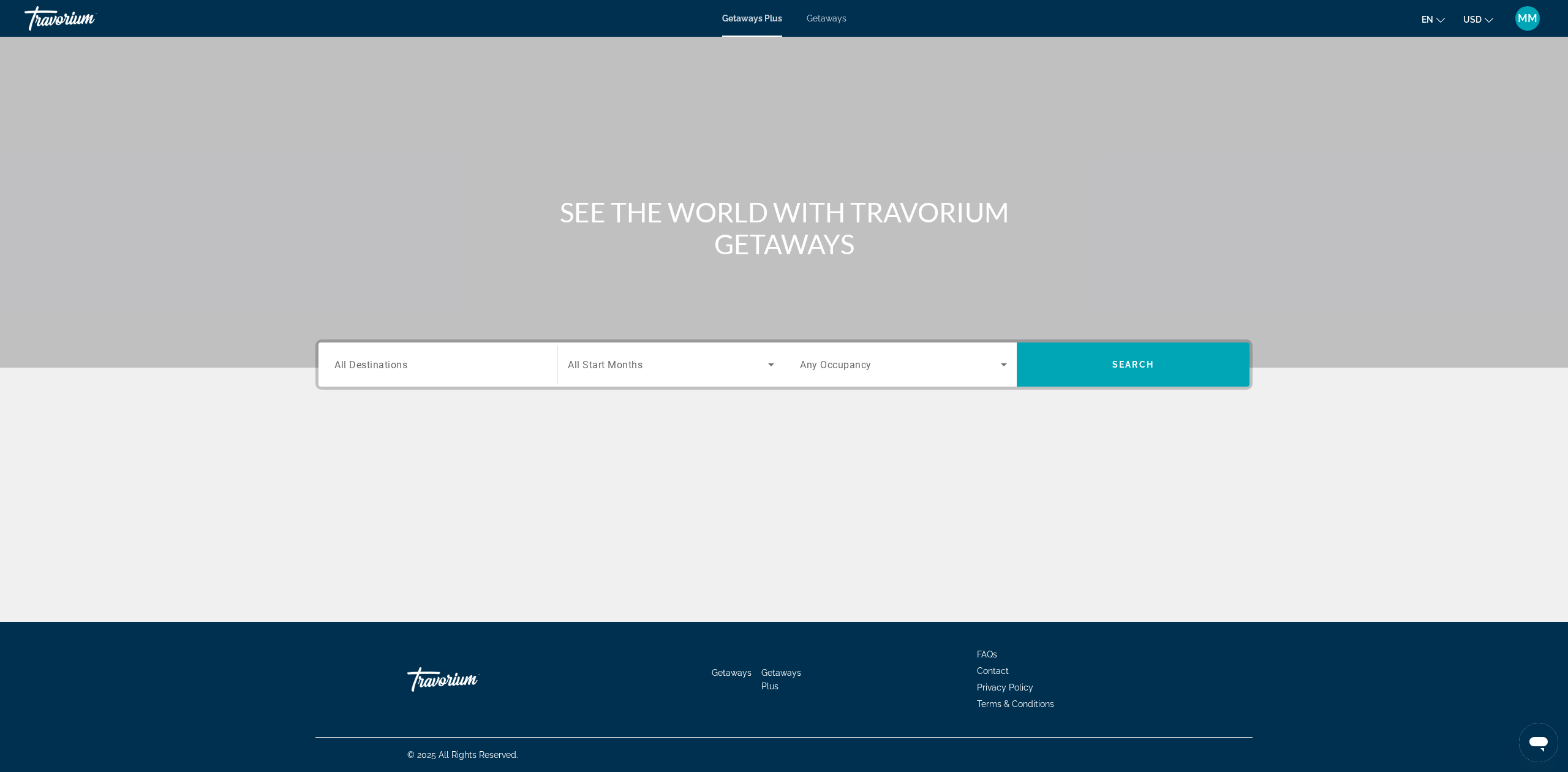
click at [397, 366] on span "All Destinations" at bounding box center [371, 364] width 73 height 11
click at [397, 366] on input "Destination All Destinations" at bounding box center [438, 366] width 207 height 15
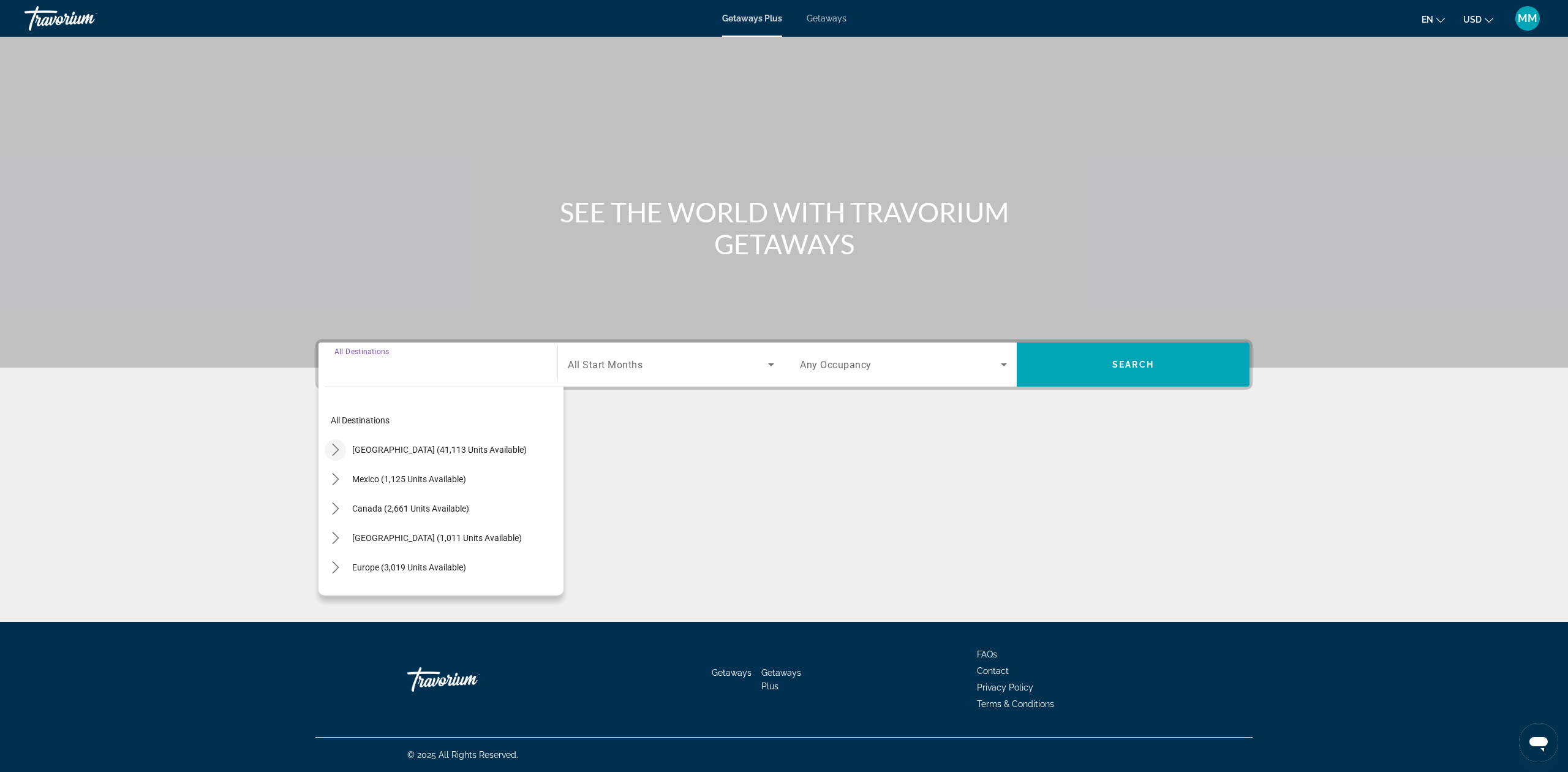
click at [333, 454] on icon "Toggle United States (41,113 units available) submenu" at bounding box center [335, 449] width 7 height 12
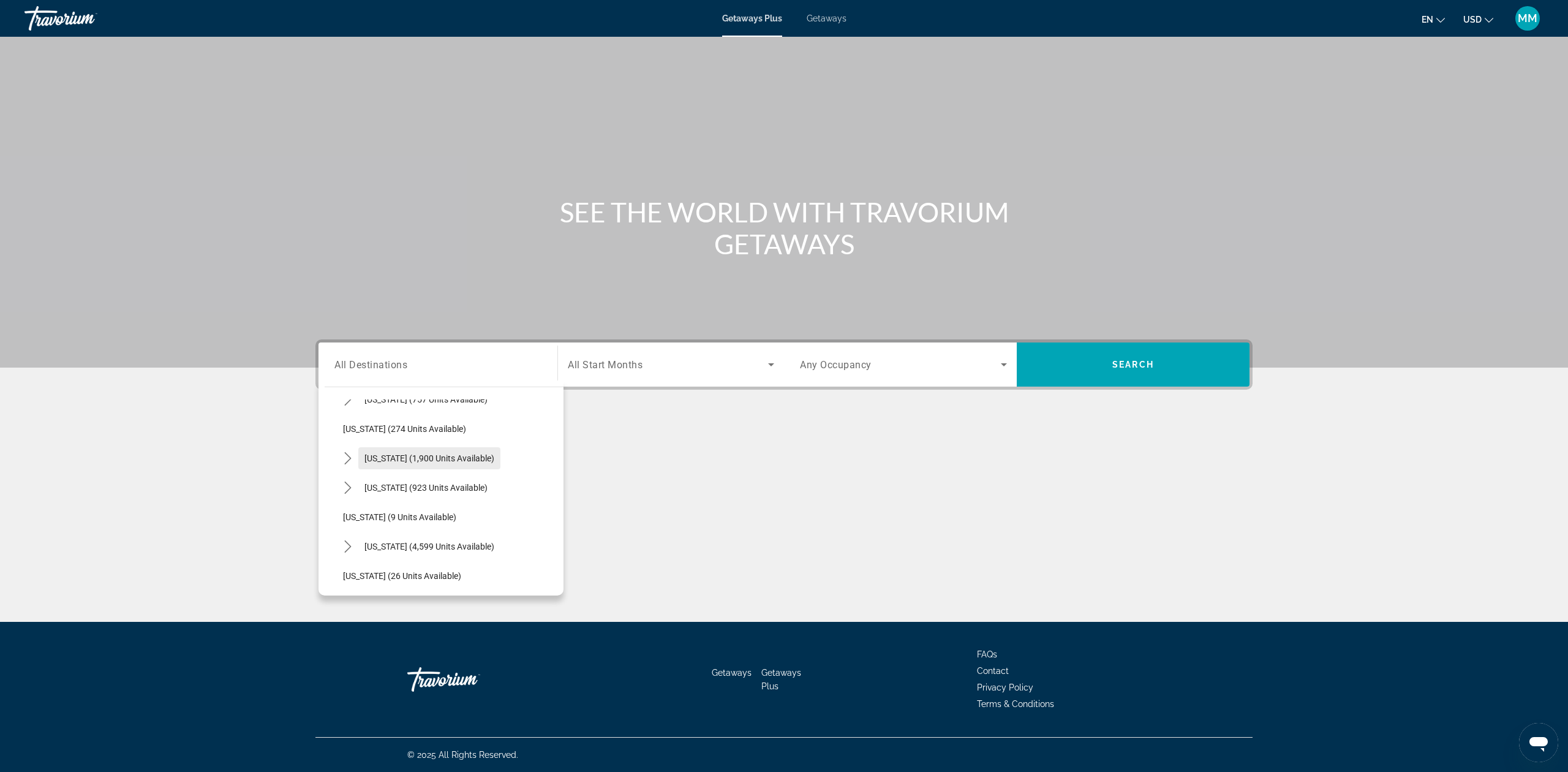
scroll to position [118, 0]
click at [339, 513] on mat-icon "Toggle Florida (4,599 units available) submenu" at bounding box center [348, 509] width 21 height 22
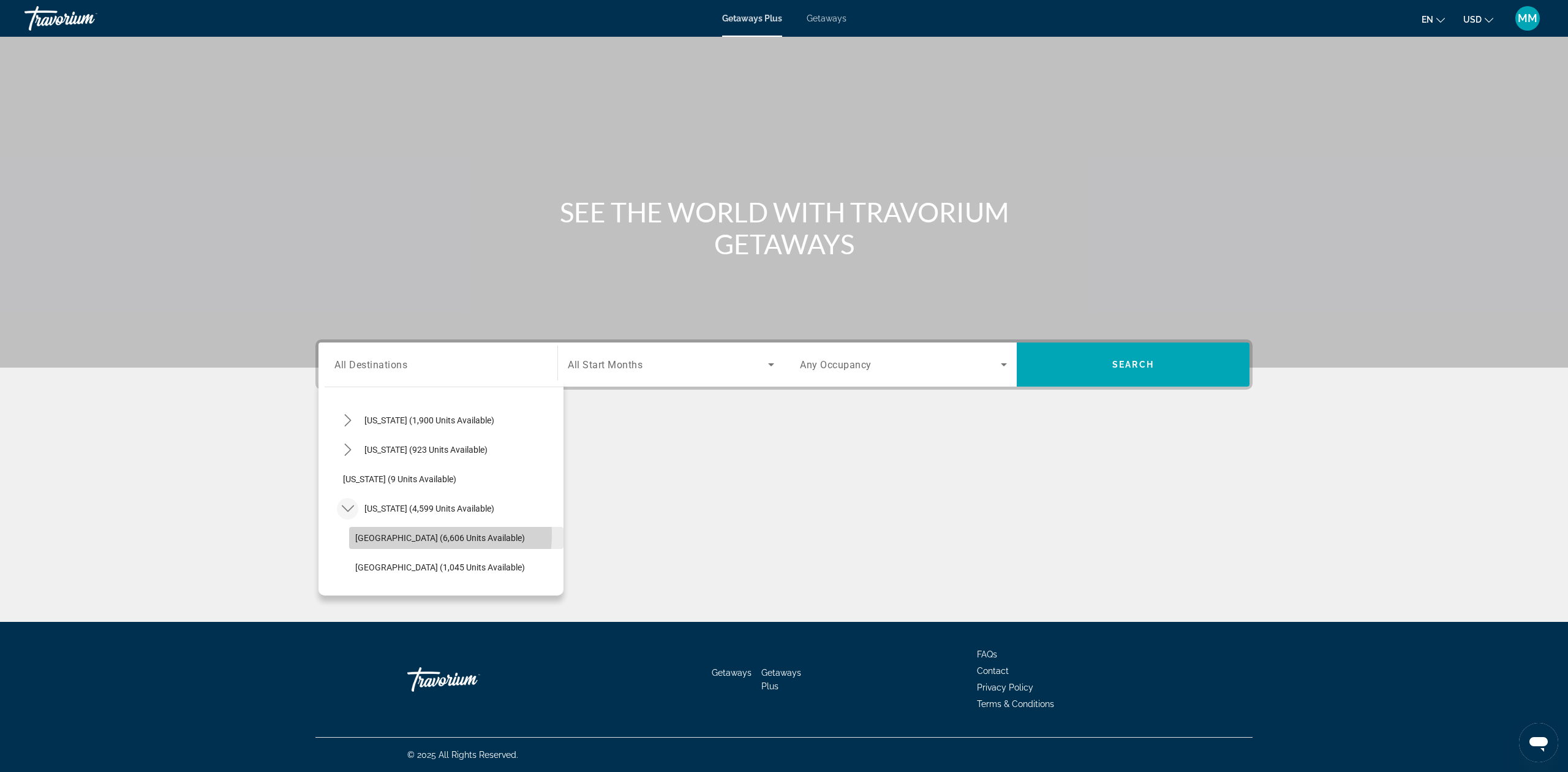
click at [364, 533] on span "Orlando & Disney Area (6,606 units available)" at bounding box center [440, 538] width 170 height 10
type input "**********"
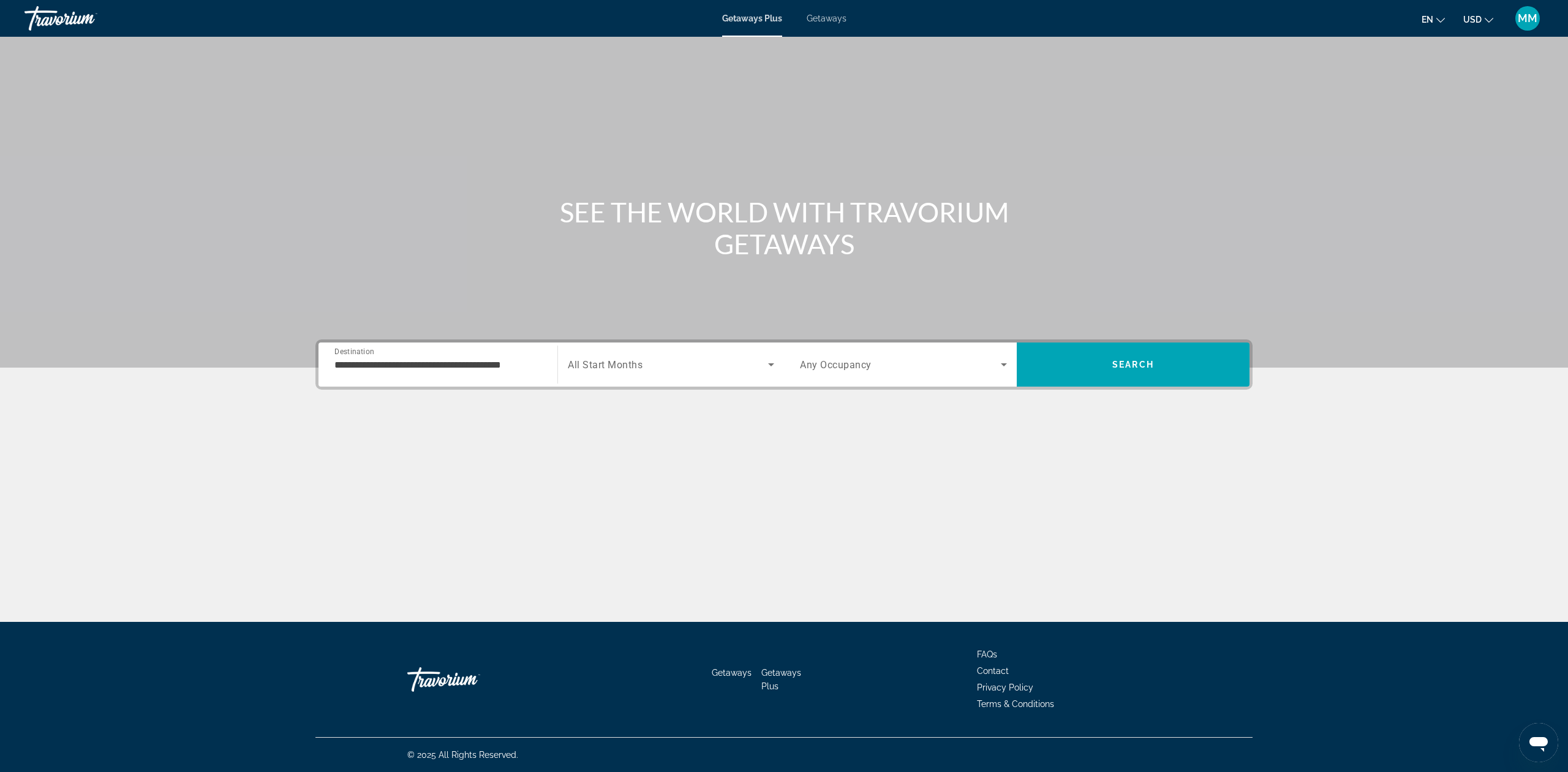
click at [647, 339] on div "**********" at bounding box center [784, 364] width 937 height 50
click at [654, 351] on div "Search widget" at bounding box center [671, 364] width 206 height 34
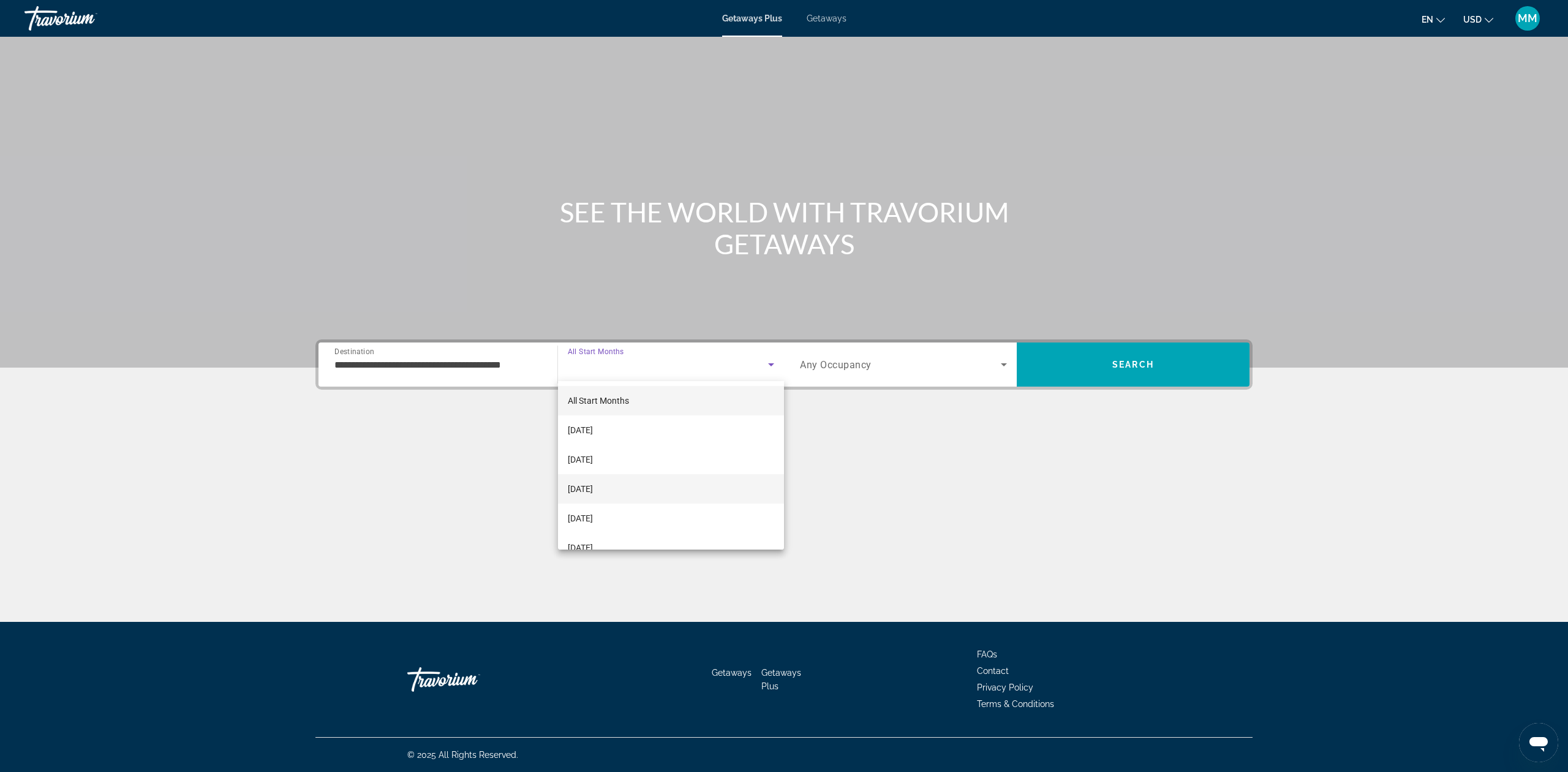
scroll to position [81, 0]
click at [593, 466] on span "February 2026" at bounding box center [580, 466] width 25 height 15
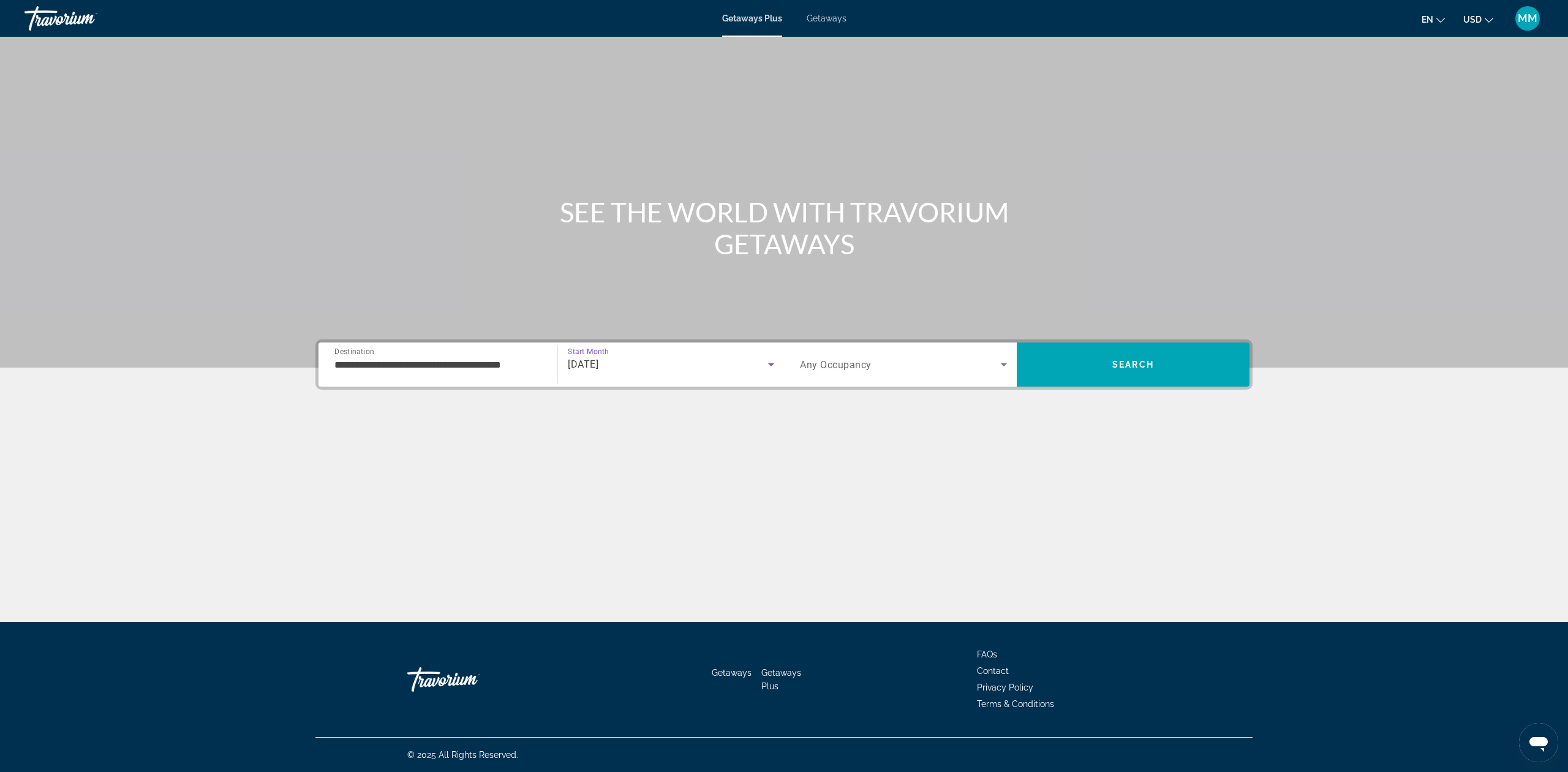
click at [856, 366] on span "Any Occupancy" at bounding box center [835, 365] width 72 height 11
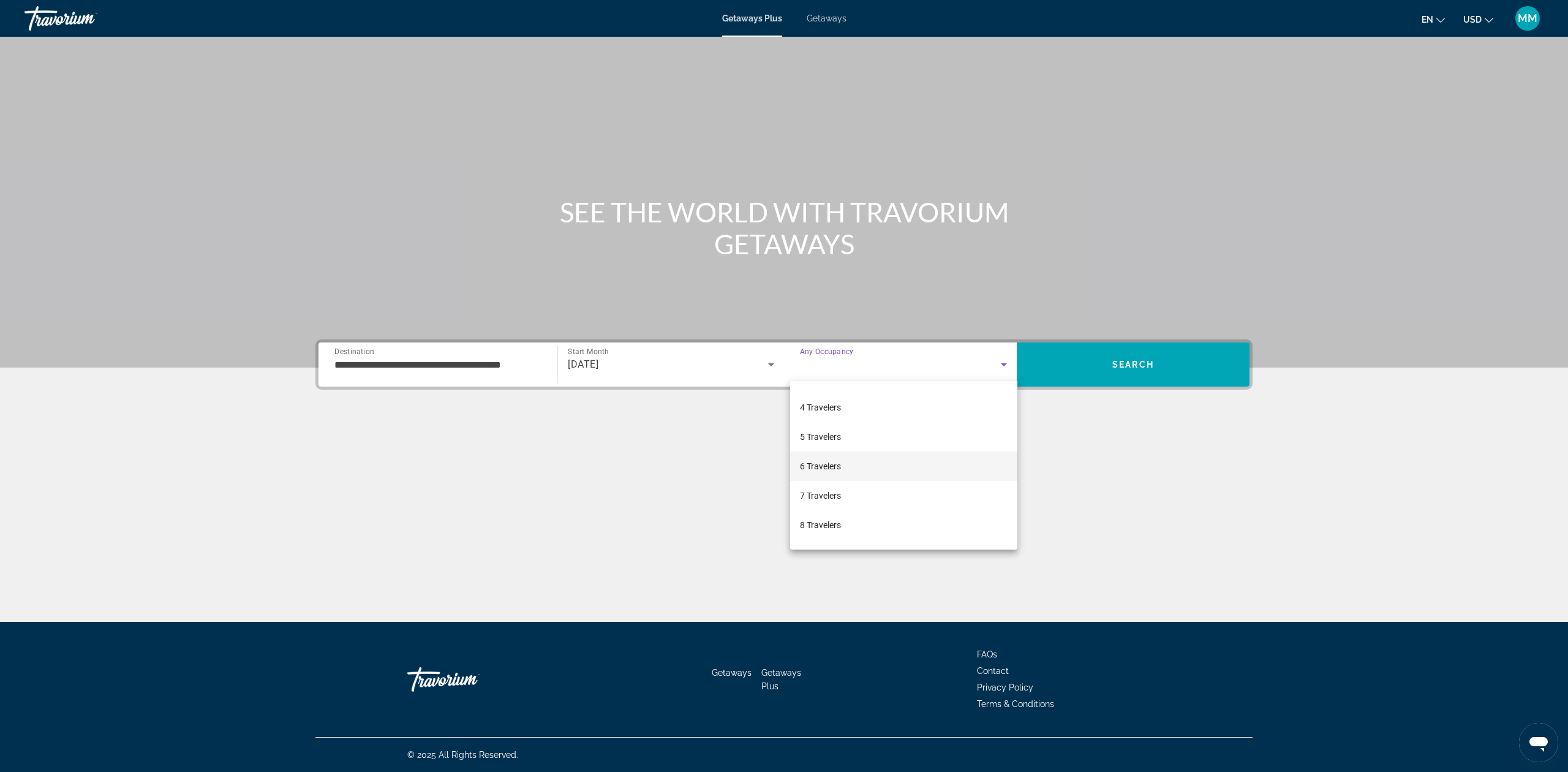
click at [847, 474] on mat-option "6 Travelers" at bounding box center [904, 466] width 227 height 30
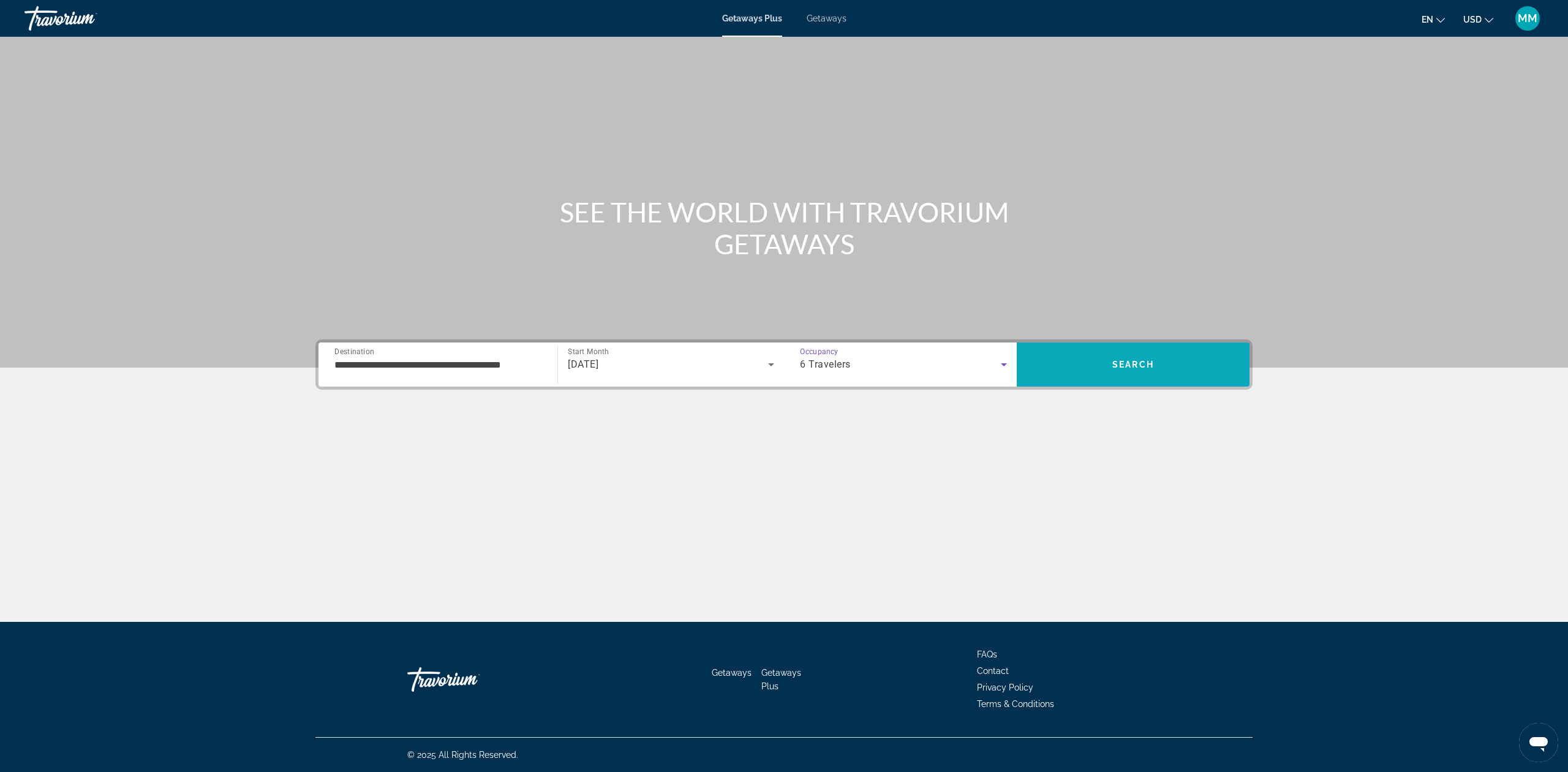
click at [1080, 368] on span "Search" at bounding box center [1133, 365] width 233 height 30
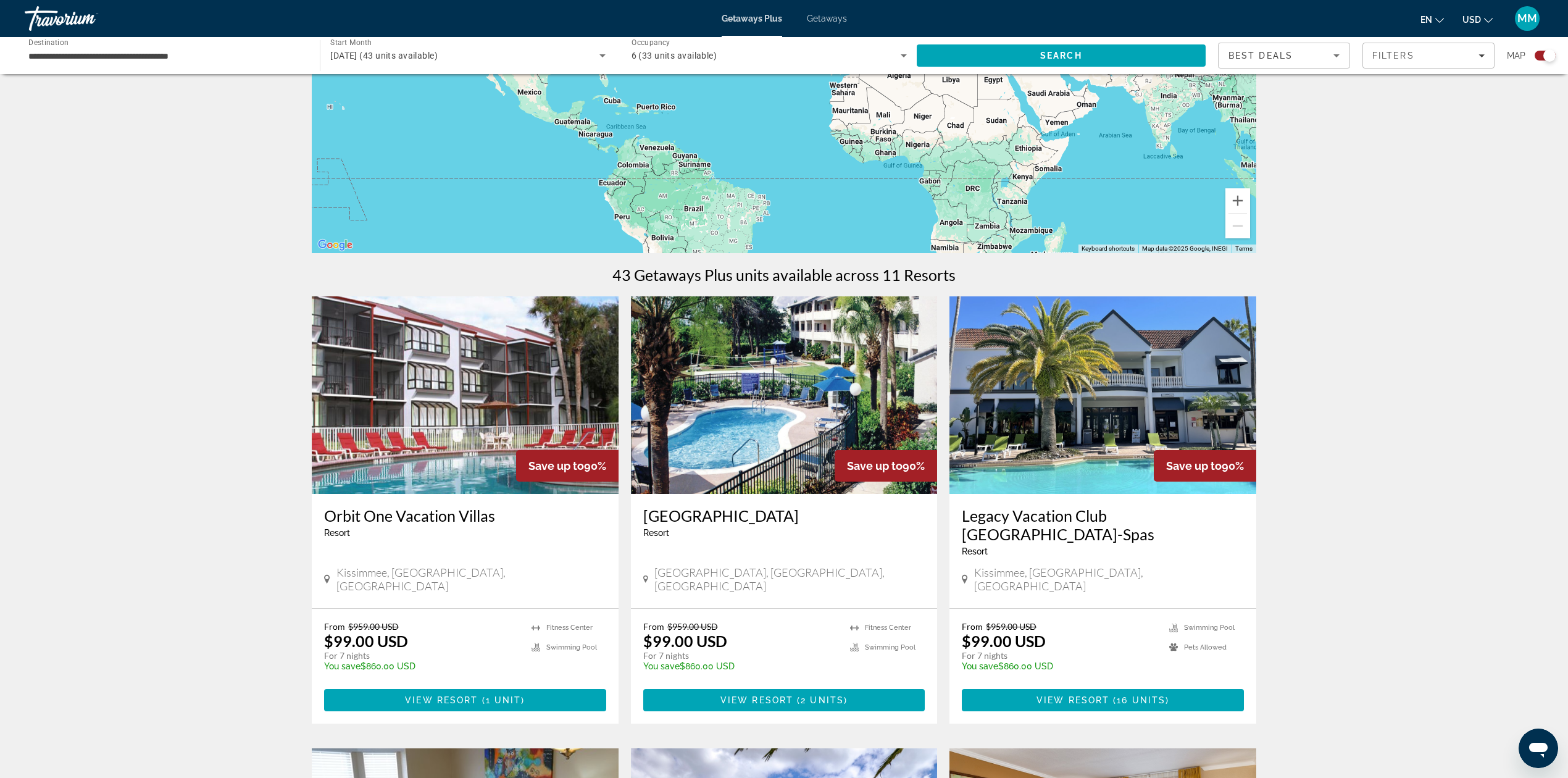
scroll to position [247, 0]
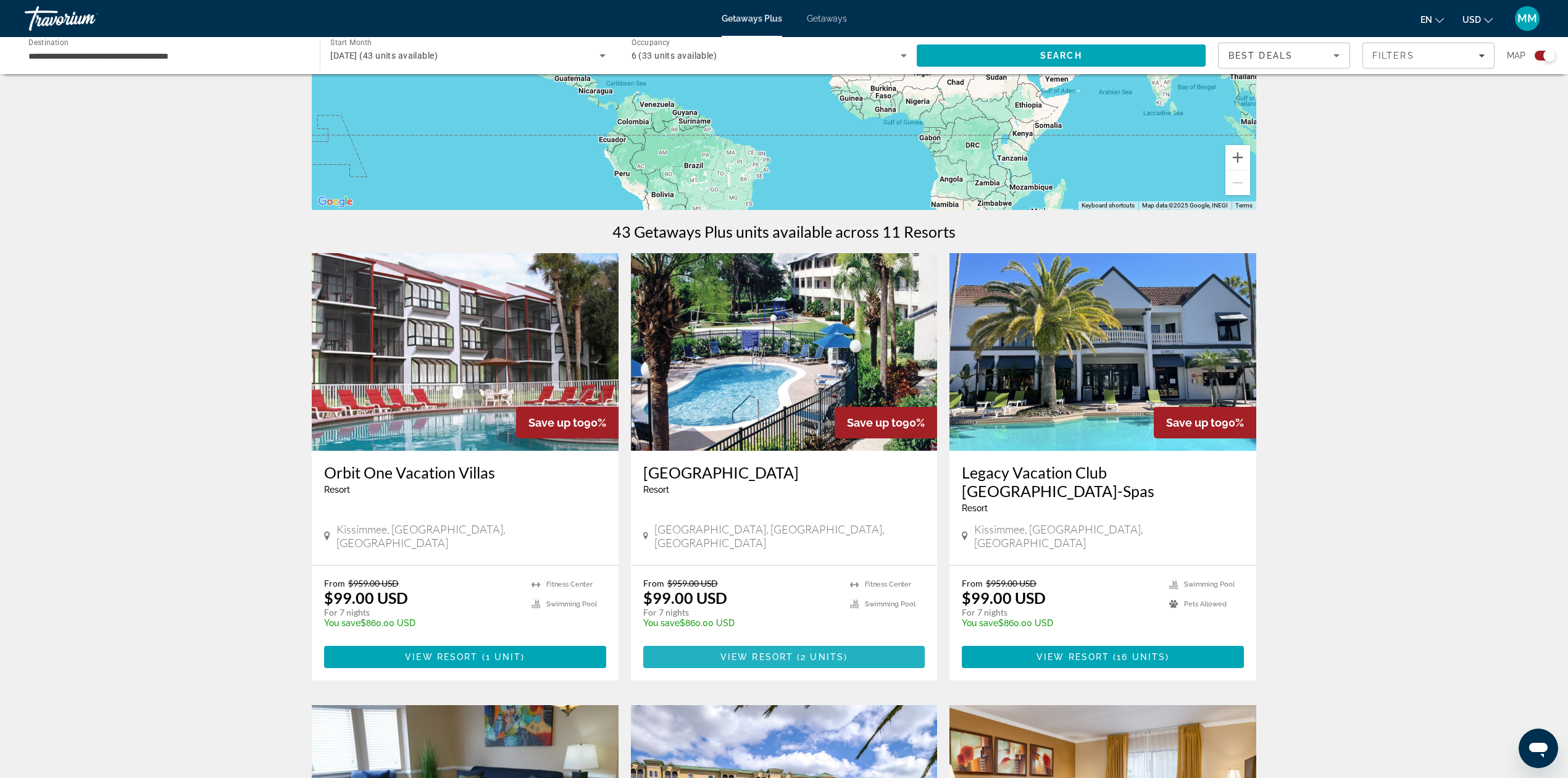
click at [815, 652] on span "2 units" at bounding box center [822, 657] width 43 height 10
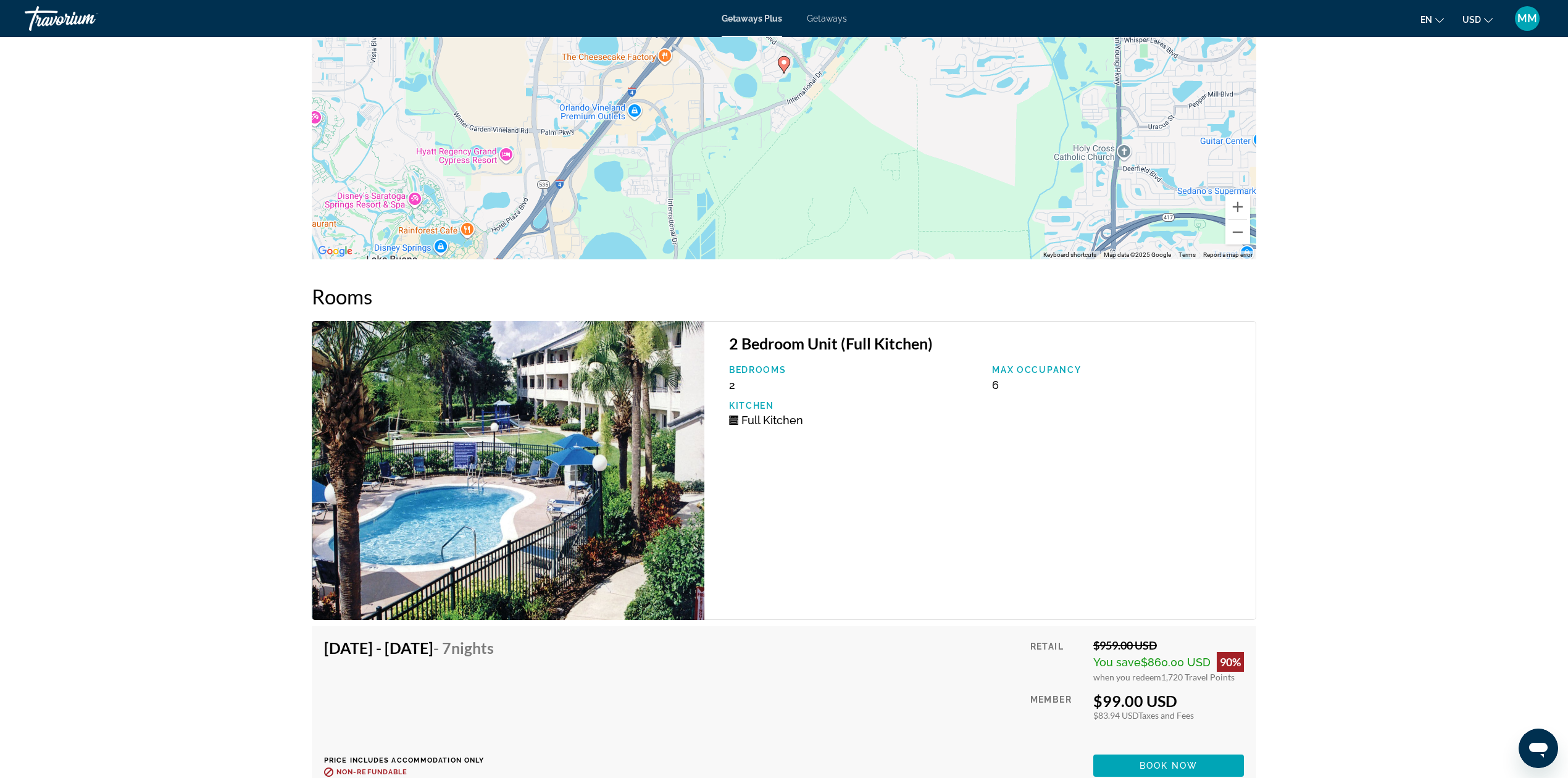
scroll to position [1729, 0]
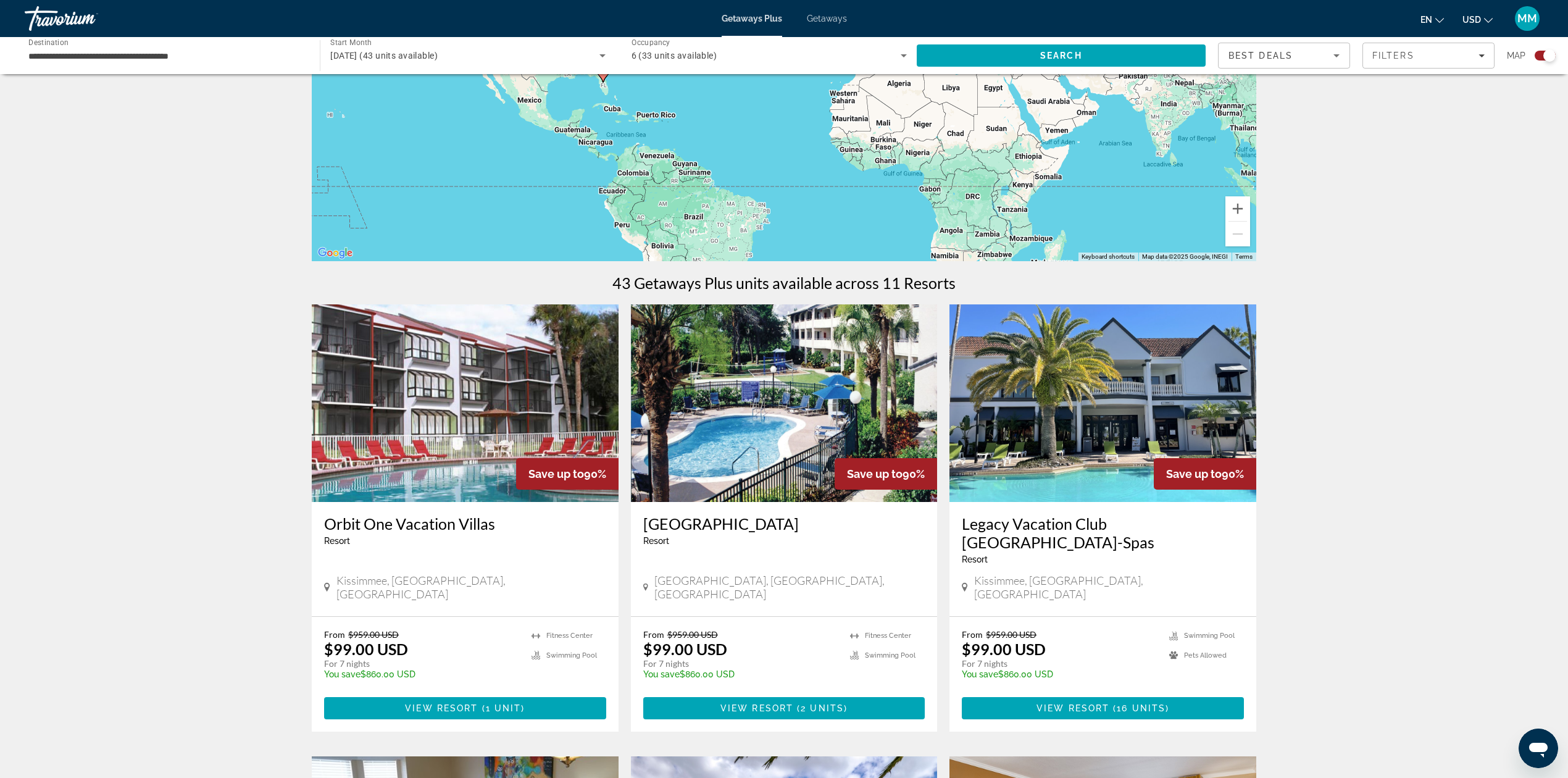
scroll to position [329, 0]
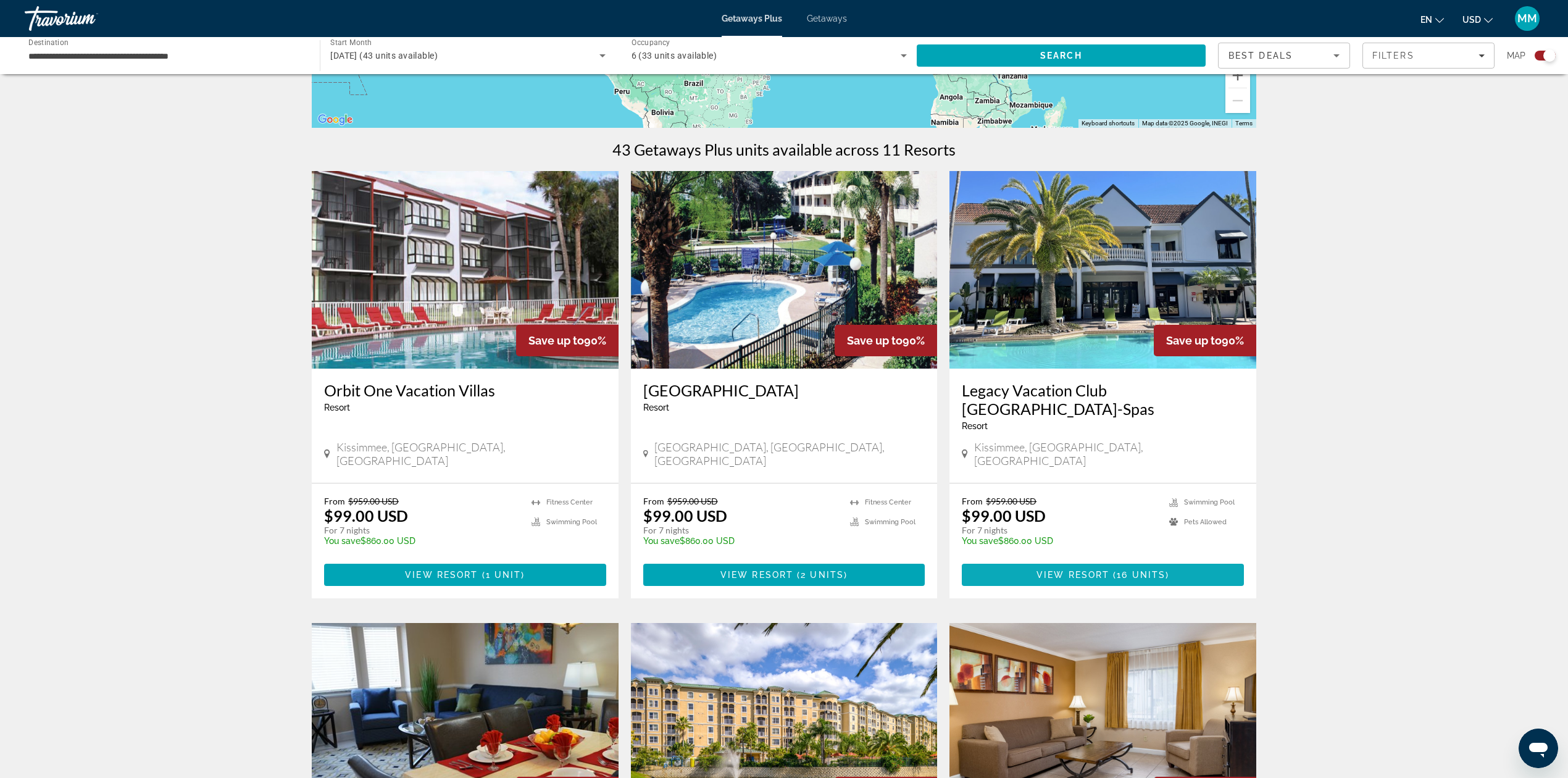
click at [1098, 560] on span "Main content" at bounding box center [1102, 575] width 282 height 30
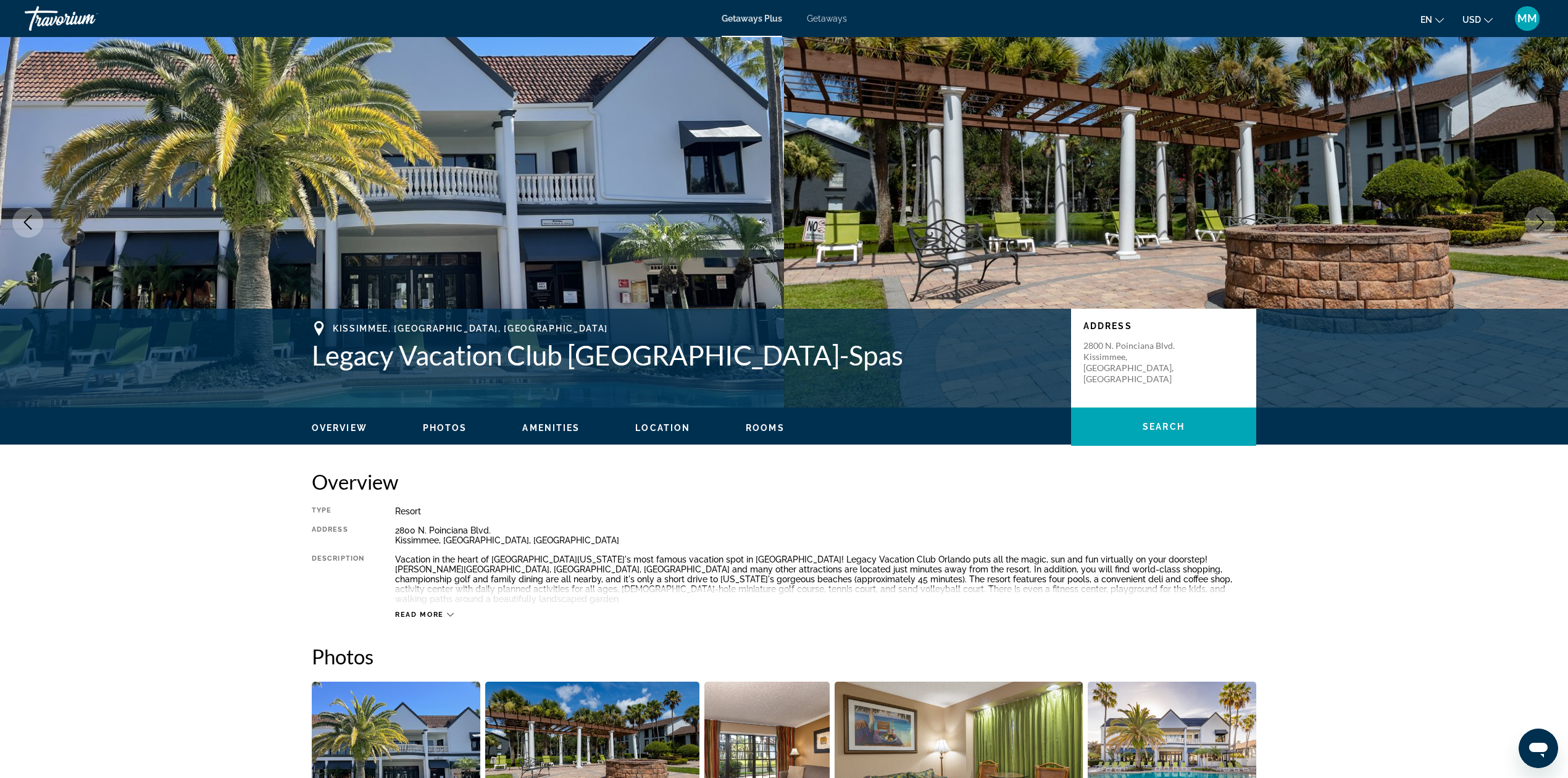
click at [832, 22] on span "Getaways" at bounding box center [826, 18] width 40 height 10
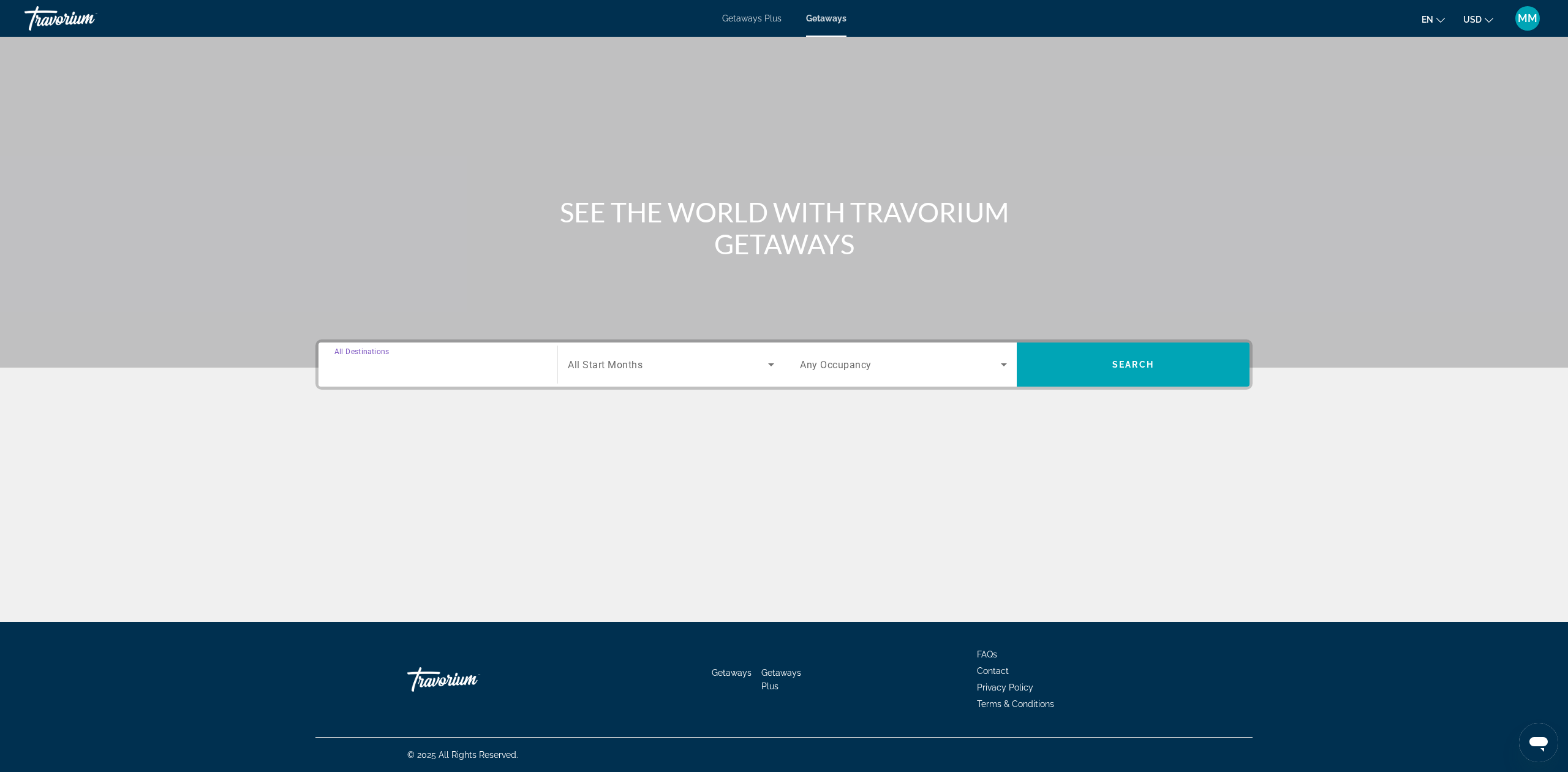
click at [454, 359] on input "Destination All Destinations" at bounding box center [438, 366] width 207 height 15
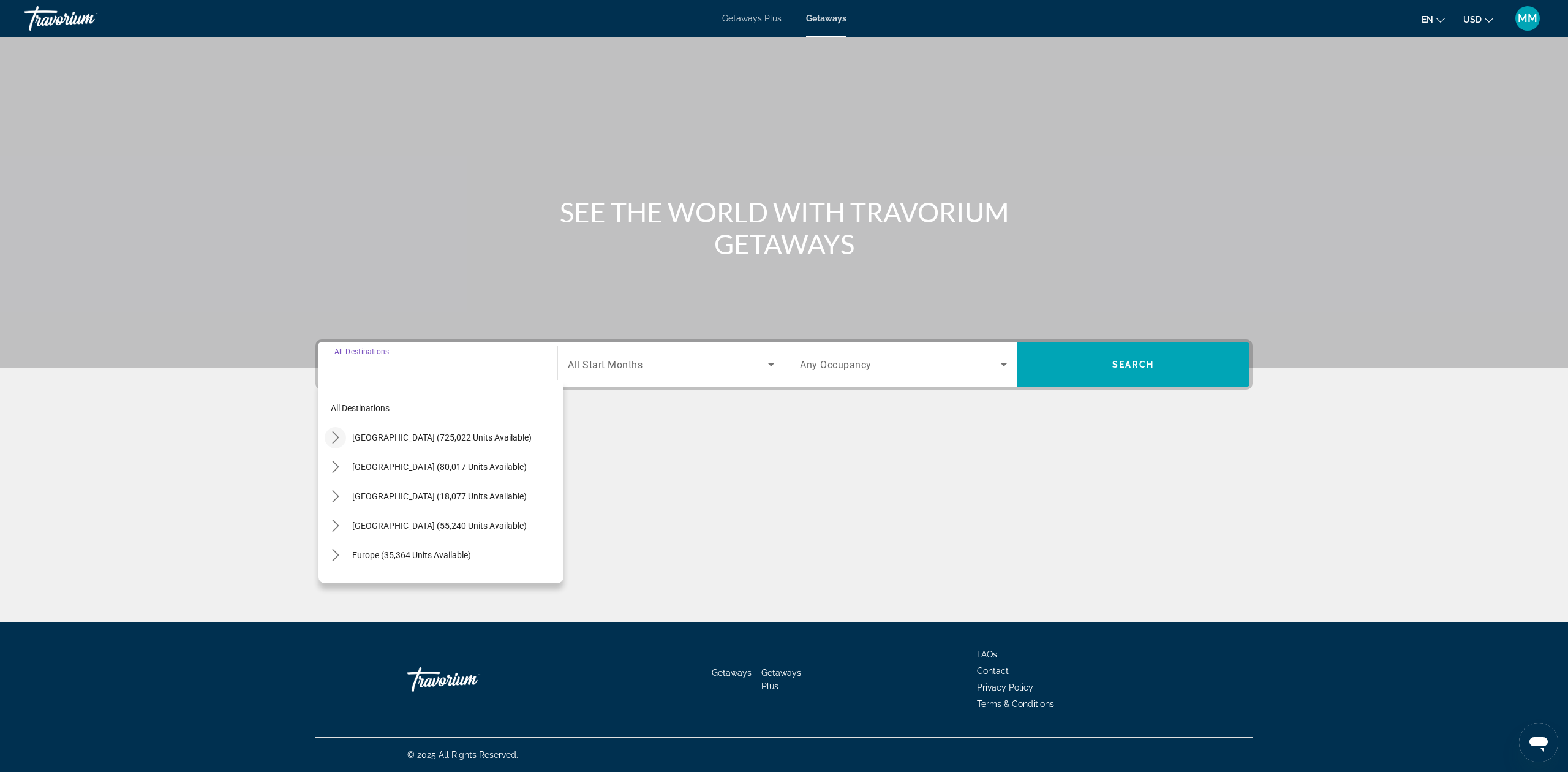
click at [339, 439] on icon "Toggle United States (725,022 units available) submenu" at bounding box center [336, 437] width 12 height 12
click at [345, 492] on icon "Toggle Florida (244,302 units available) submenu" at bounding box center [348, 497] width 12 height 12
click at [382, 523] on span "Orlando & Disney Area (96,963 units available)" at bounding box center [443, 525] width 177 height 10
type input "**********"
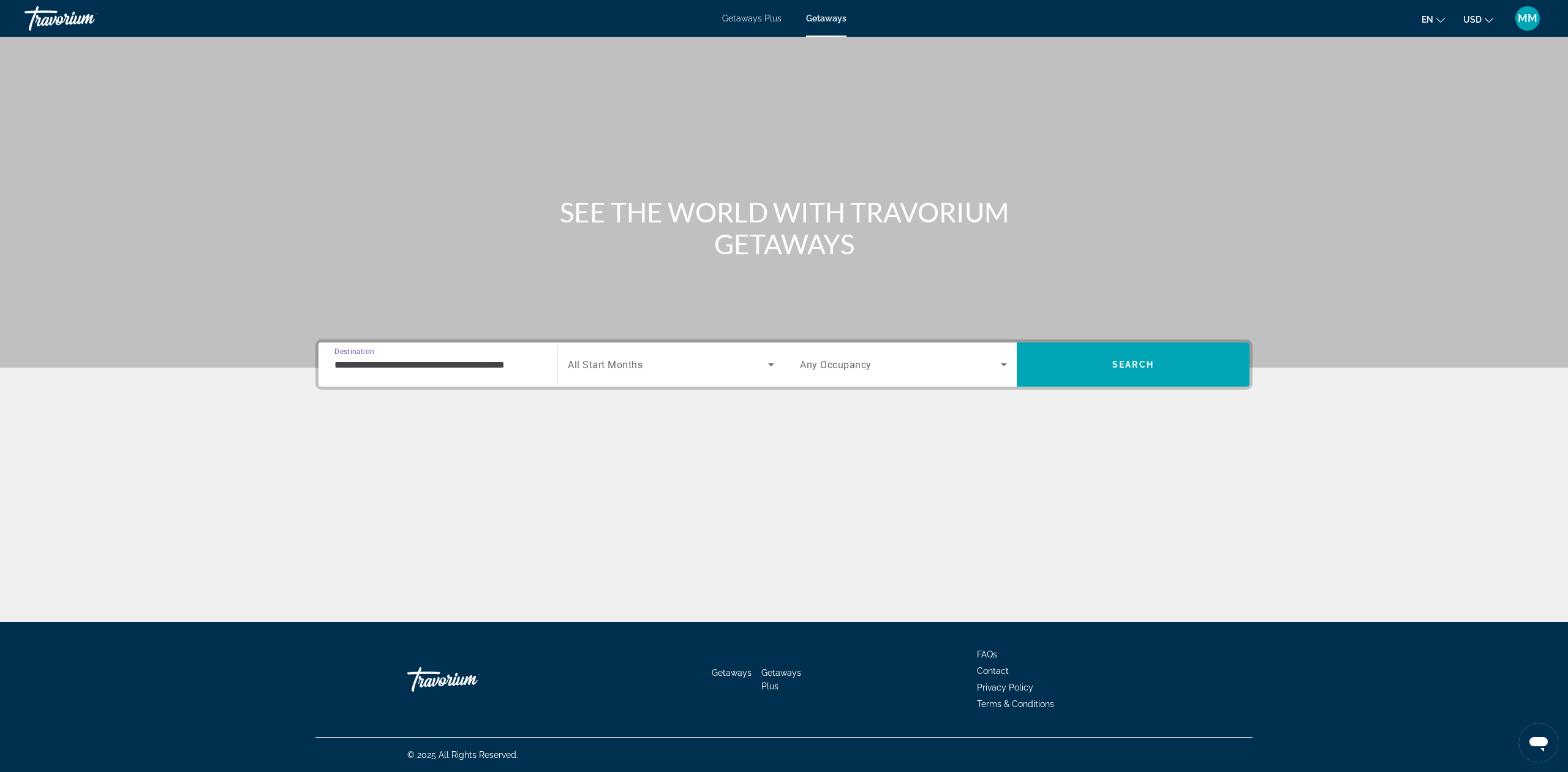
click at [636, 357] on span "Search widget" at bounding box center [668, 365] width 200 height 15
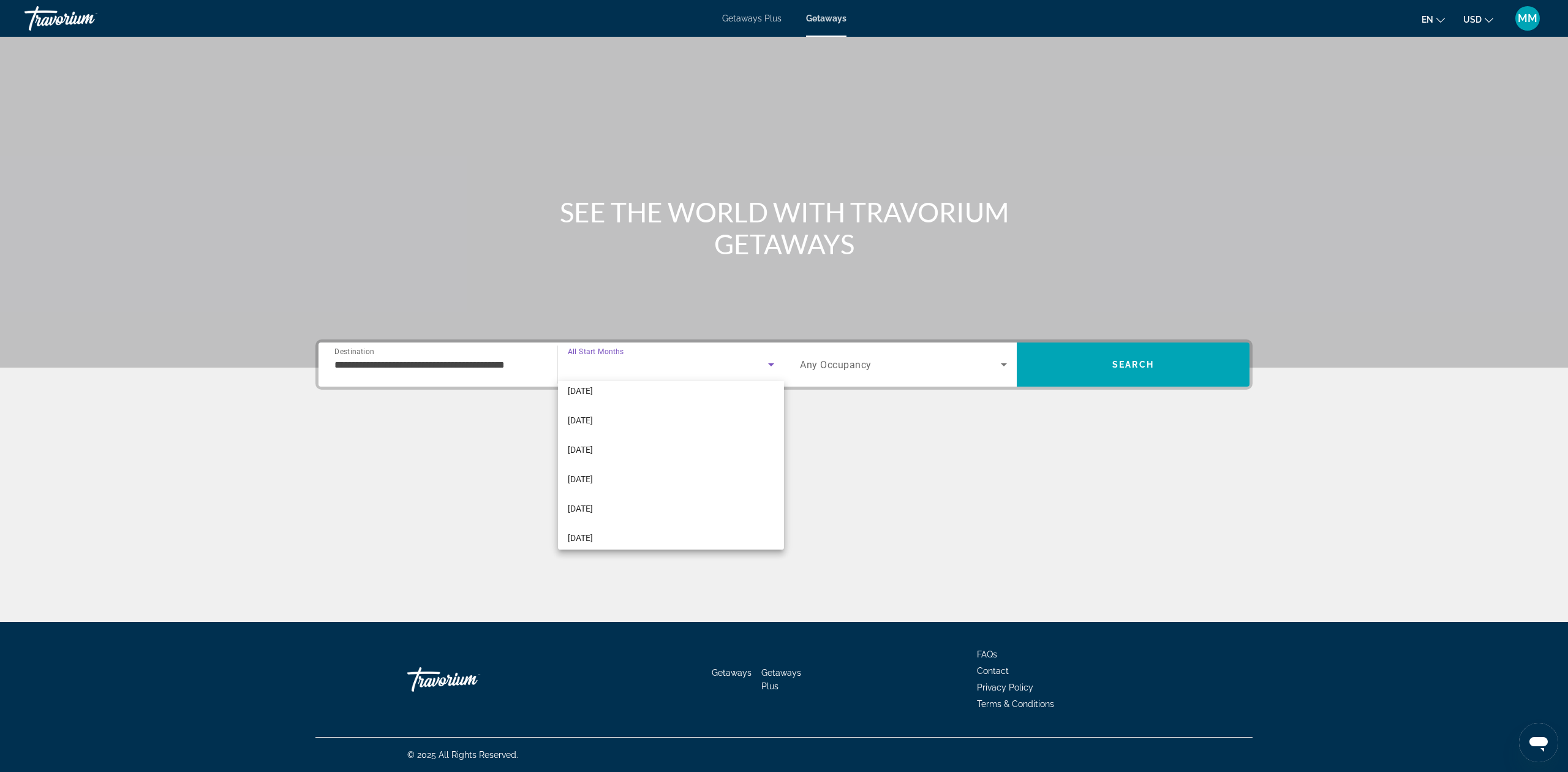
scroll to position [163, 0]
click at [583, 386] on span "February 2026" at bounding box center [580, 385] width 25 height 15
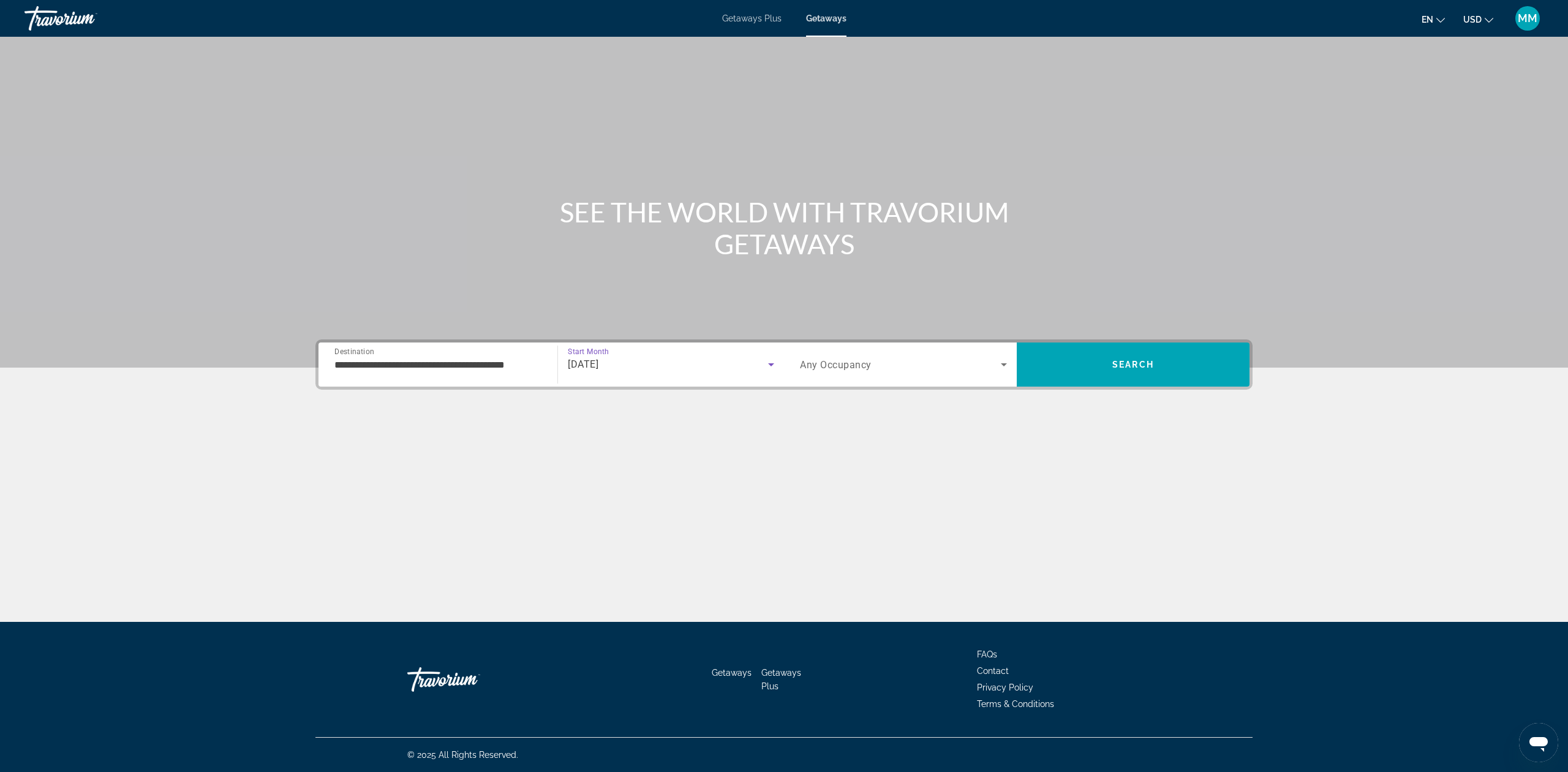
click at [1005, 357] on icon "Search widget" at bounding box center [1004, 365] width 15 height 15
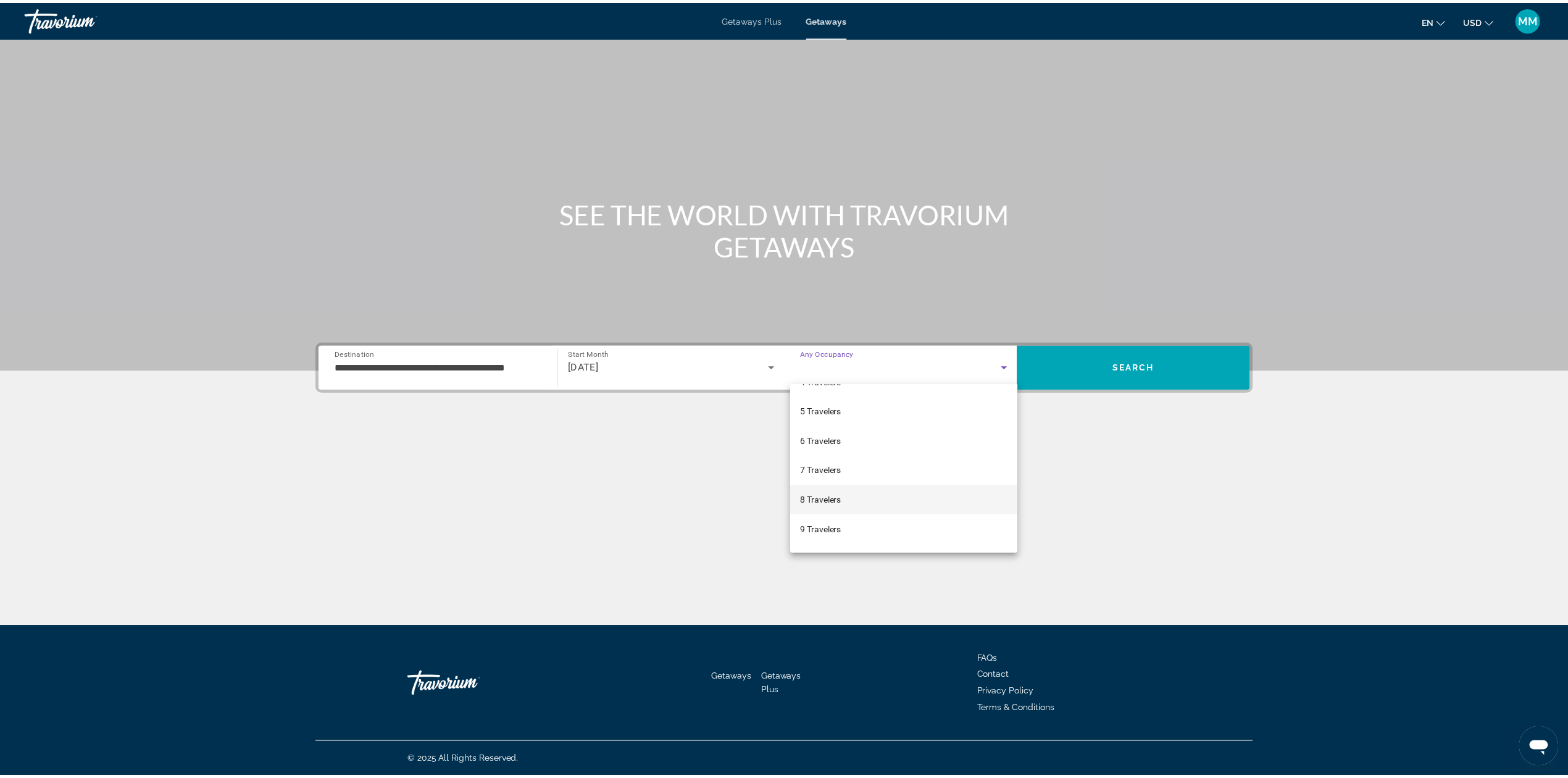
scroll to position [137, 0]
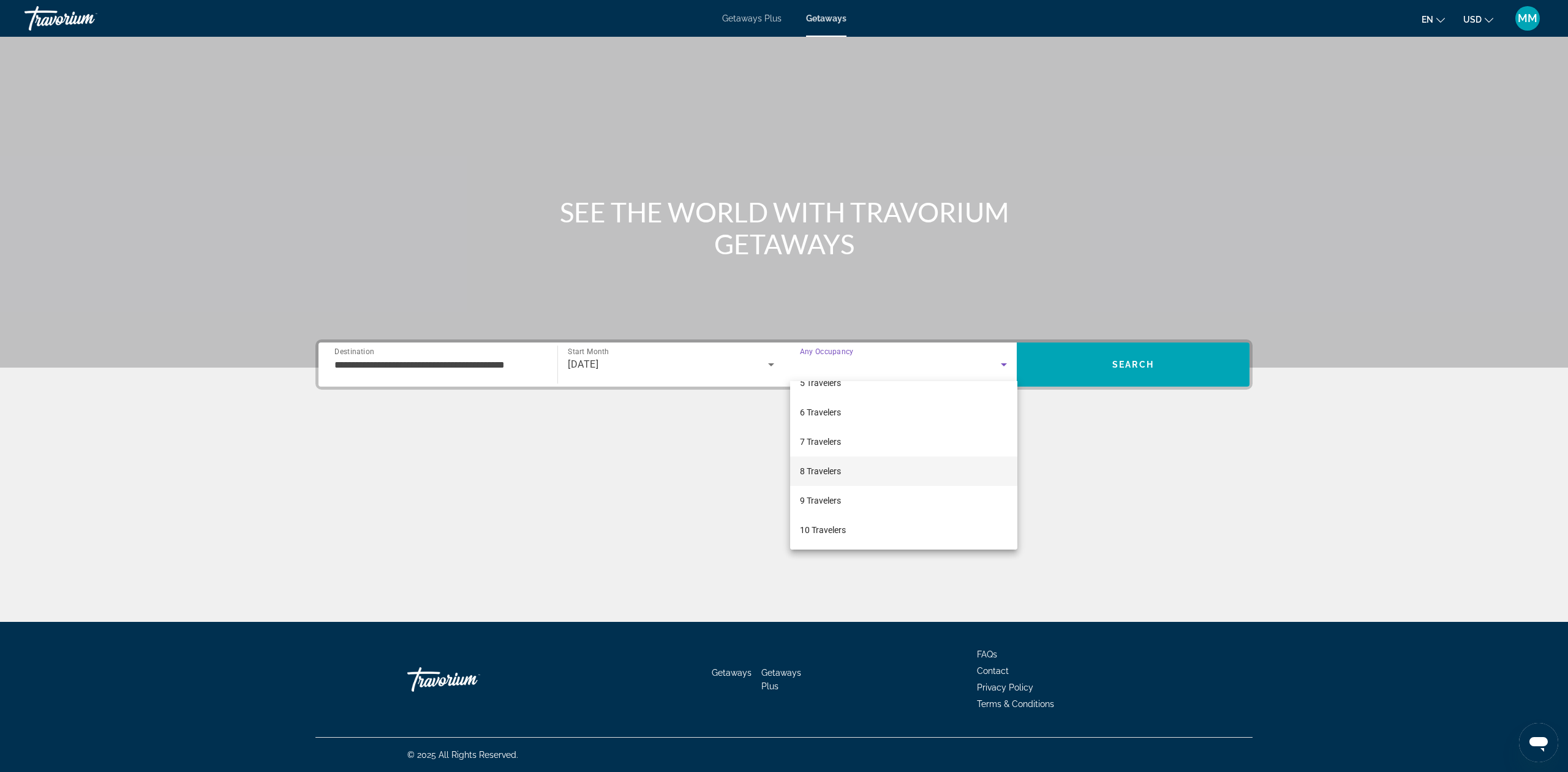
click at [817, 468] on span "8 Travelers" at bounding box center [820, 471] width 41 height 15
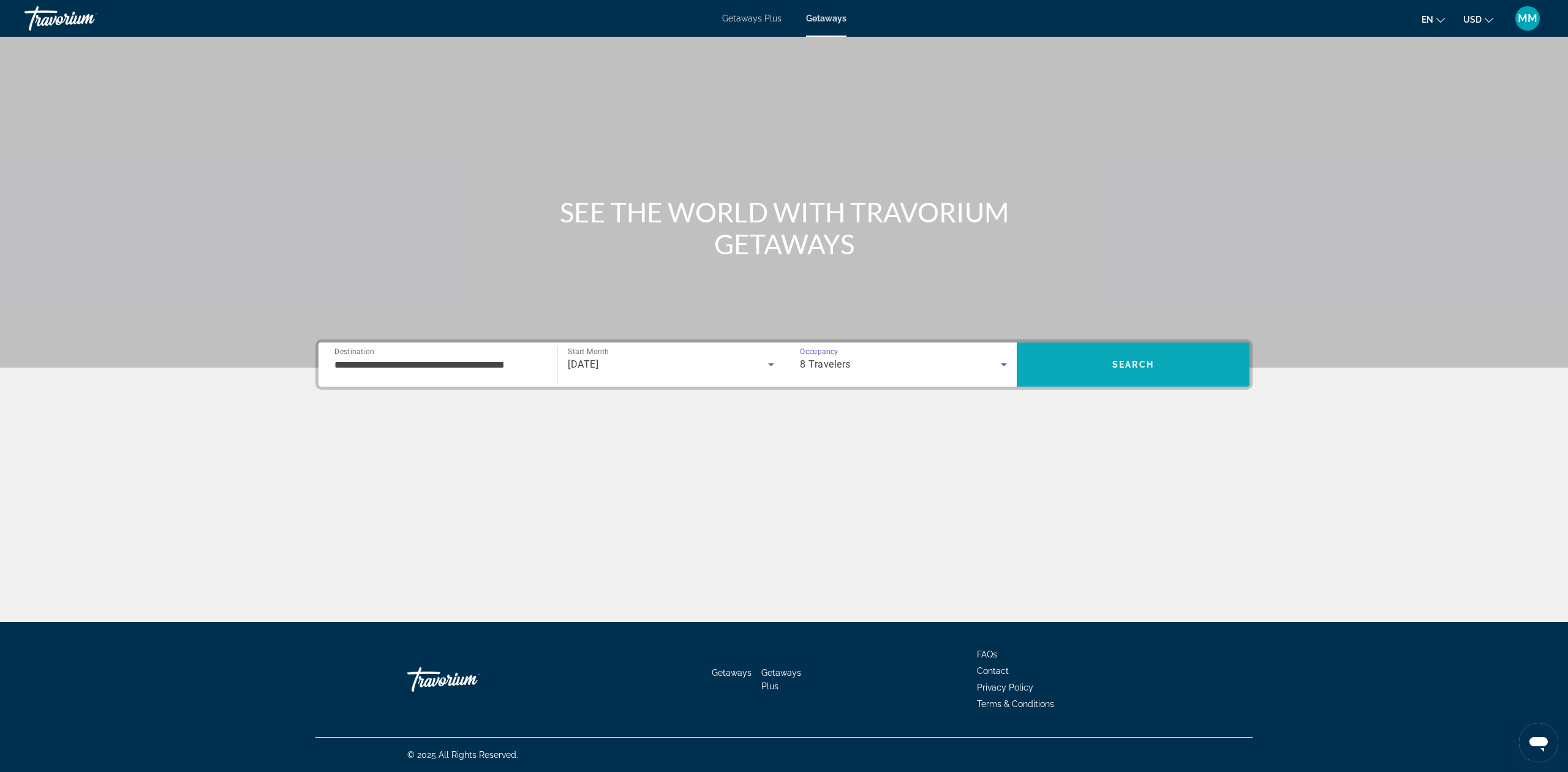
click at [1162, 368] on span "Search" at bounding box center [1133, 365] width 233 height 30
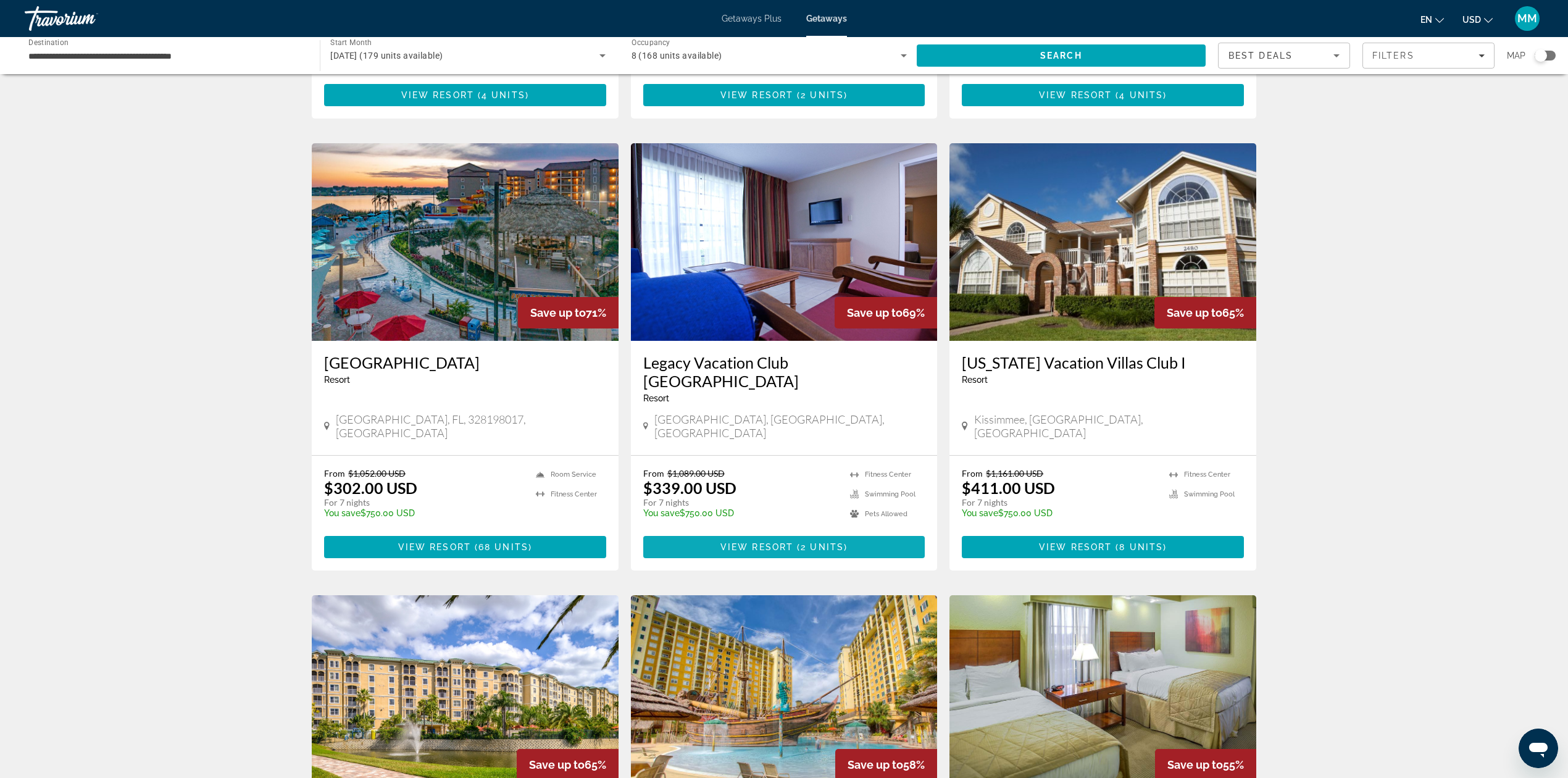
scroll to position [411, 0]
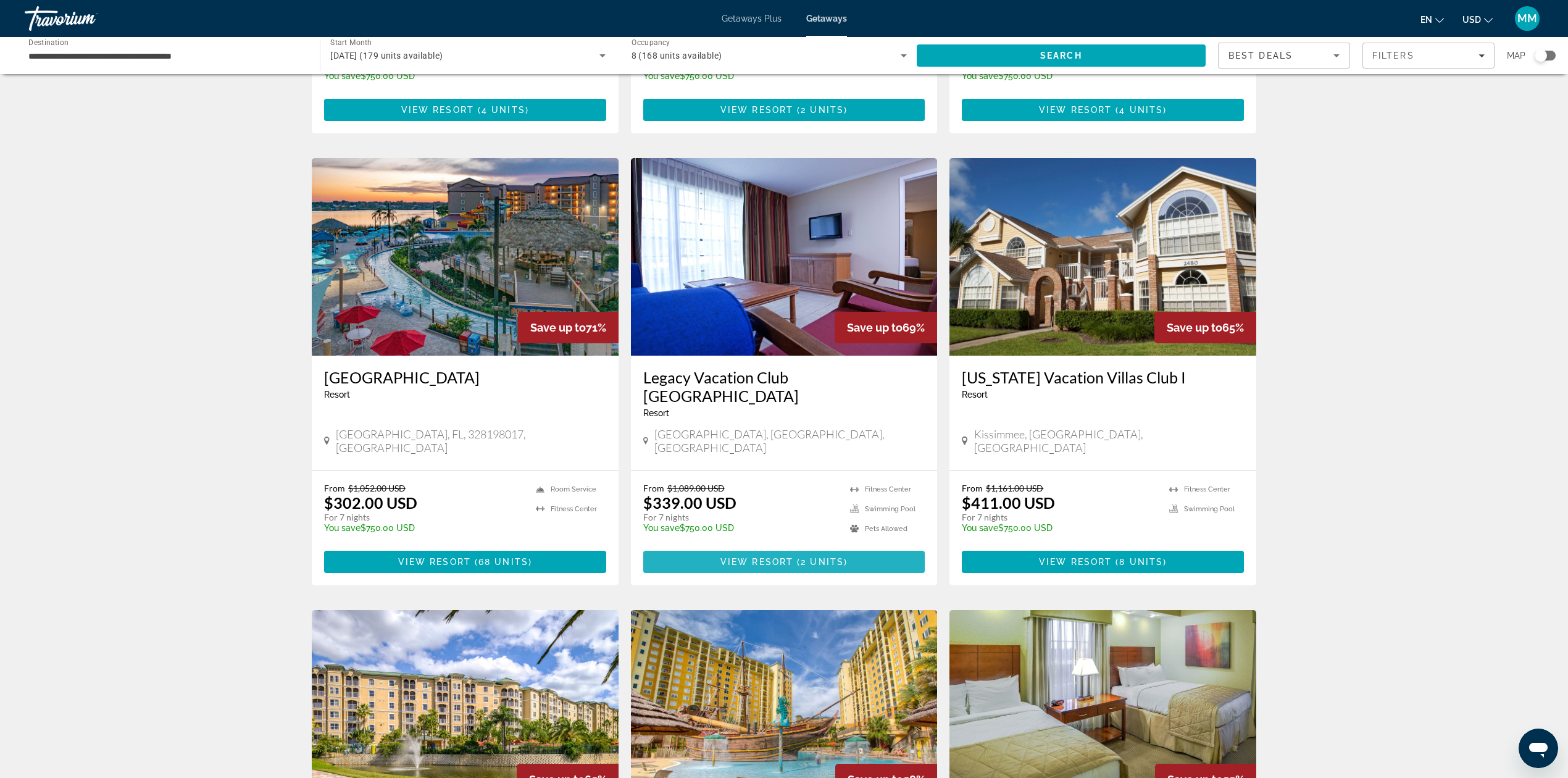
click at [776, 557] on span "View Resort" at bounding box center [757, 562] width 73 height 10
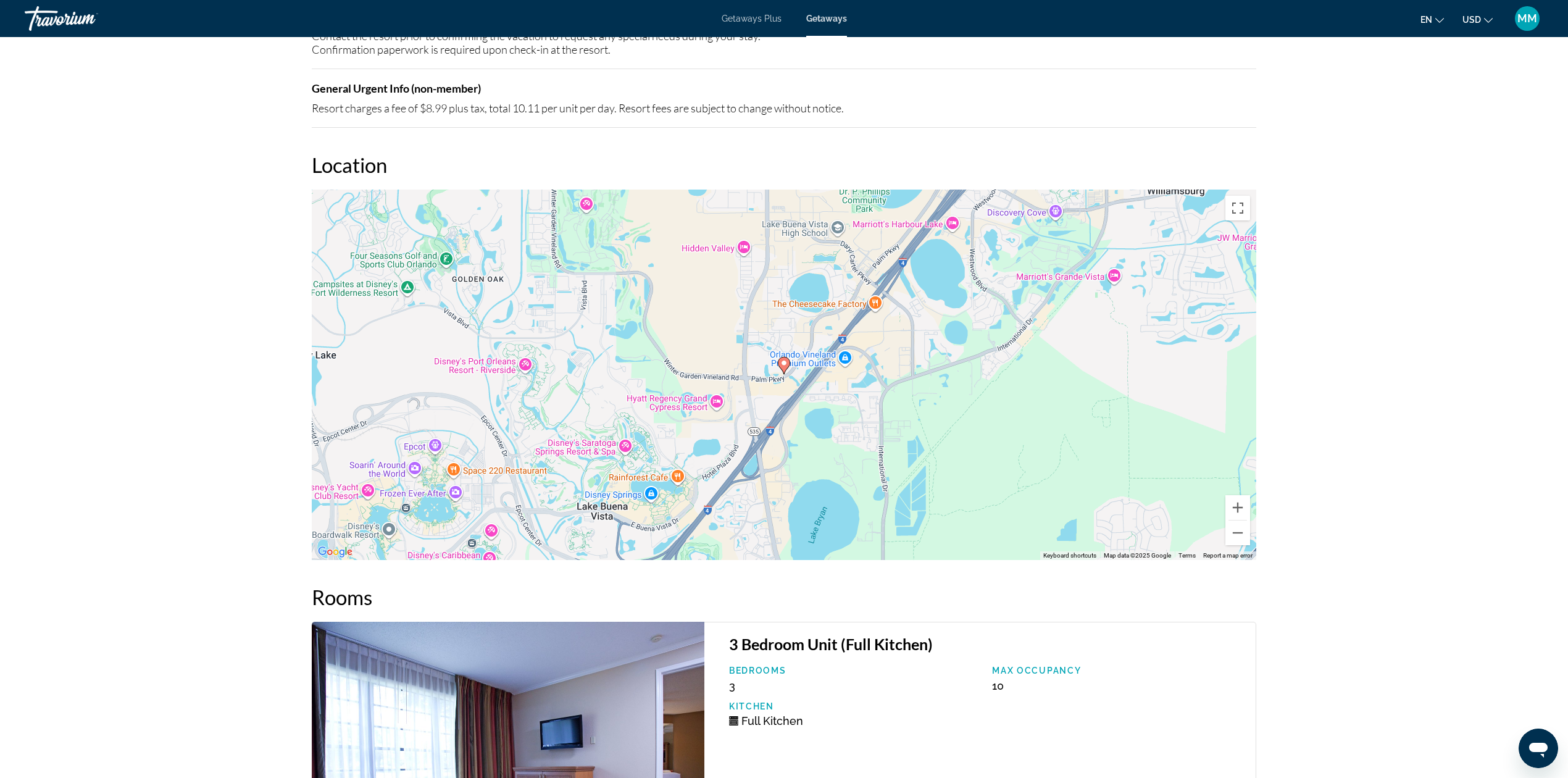
scroll to position [2302, 0]
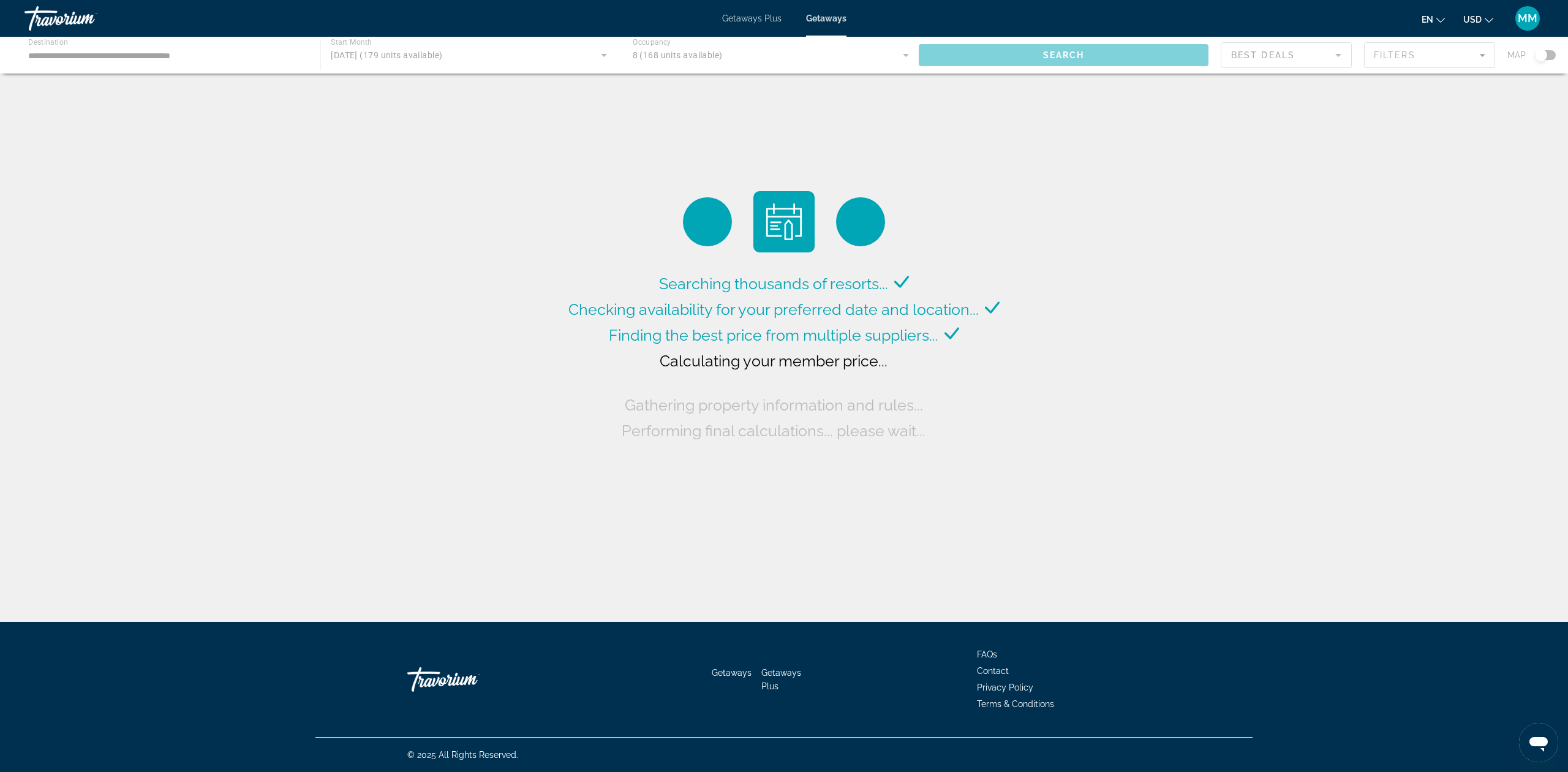
click at [919, 54] on div "Main content" at bounding box center [784, 55] width 1568 height 37
click at [900, 58] on div "Main content" at bounding box center [784, 55] width 1568 height 37
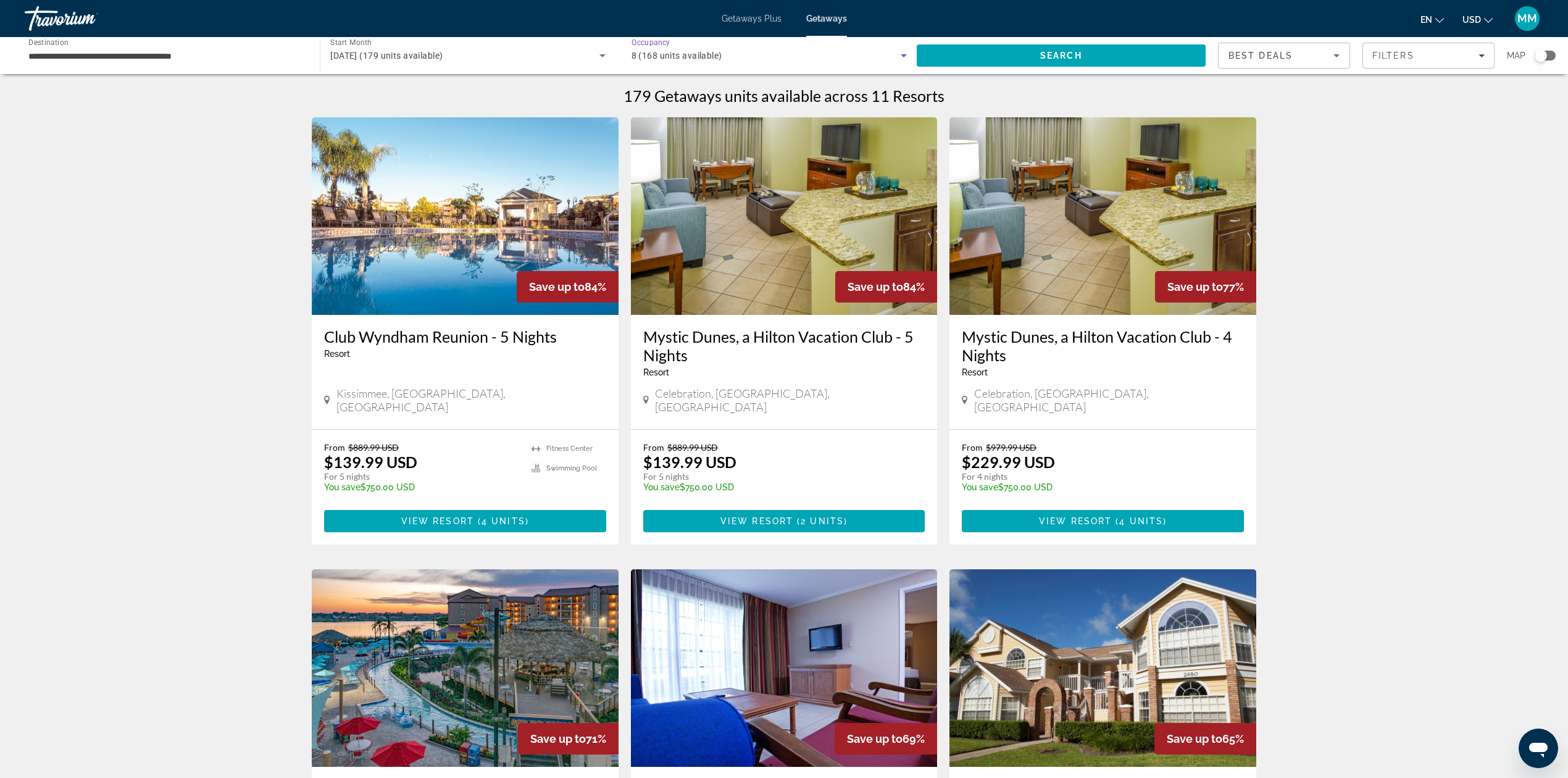
click at [897, 58] on icon "Search widget" at bounding box center [903, 56] width 15 height 15
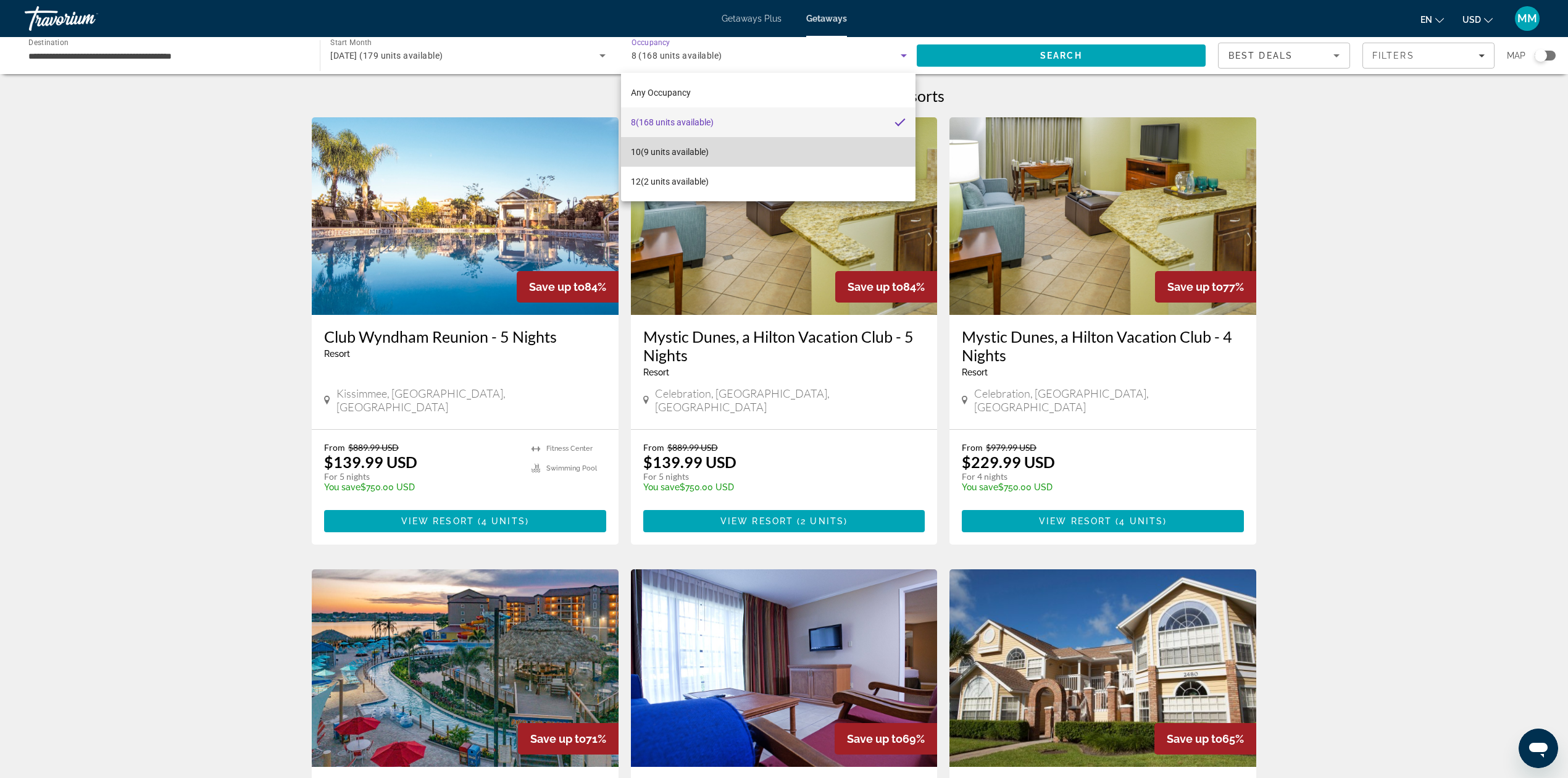
click at [699, 152] on span "10 (9 units available)" at bounding box center [669, 152] width 78 height 15
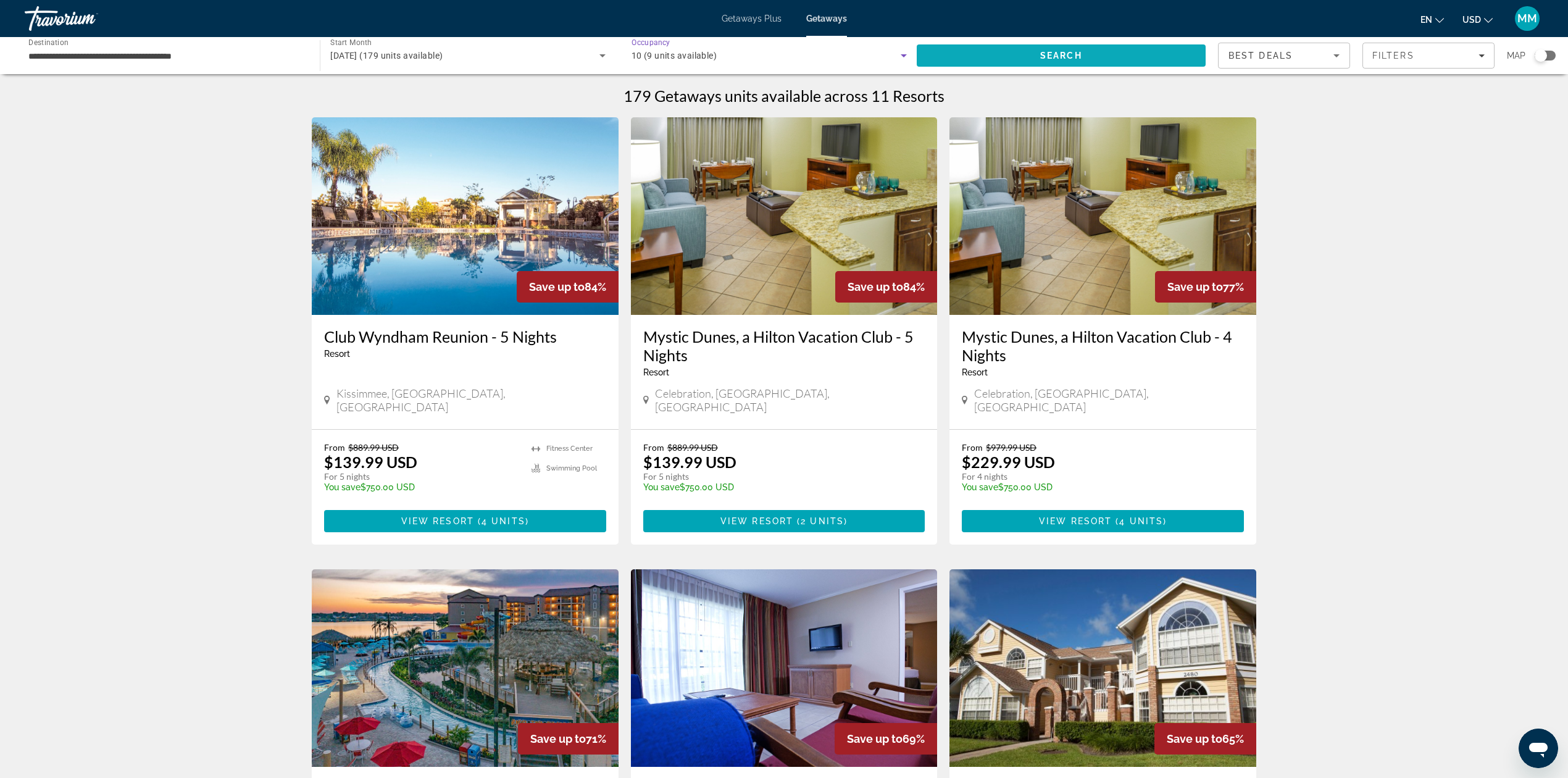
click at [1075, 56] on span "Search" at bounding box center [1061, 56] width 42 height 10
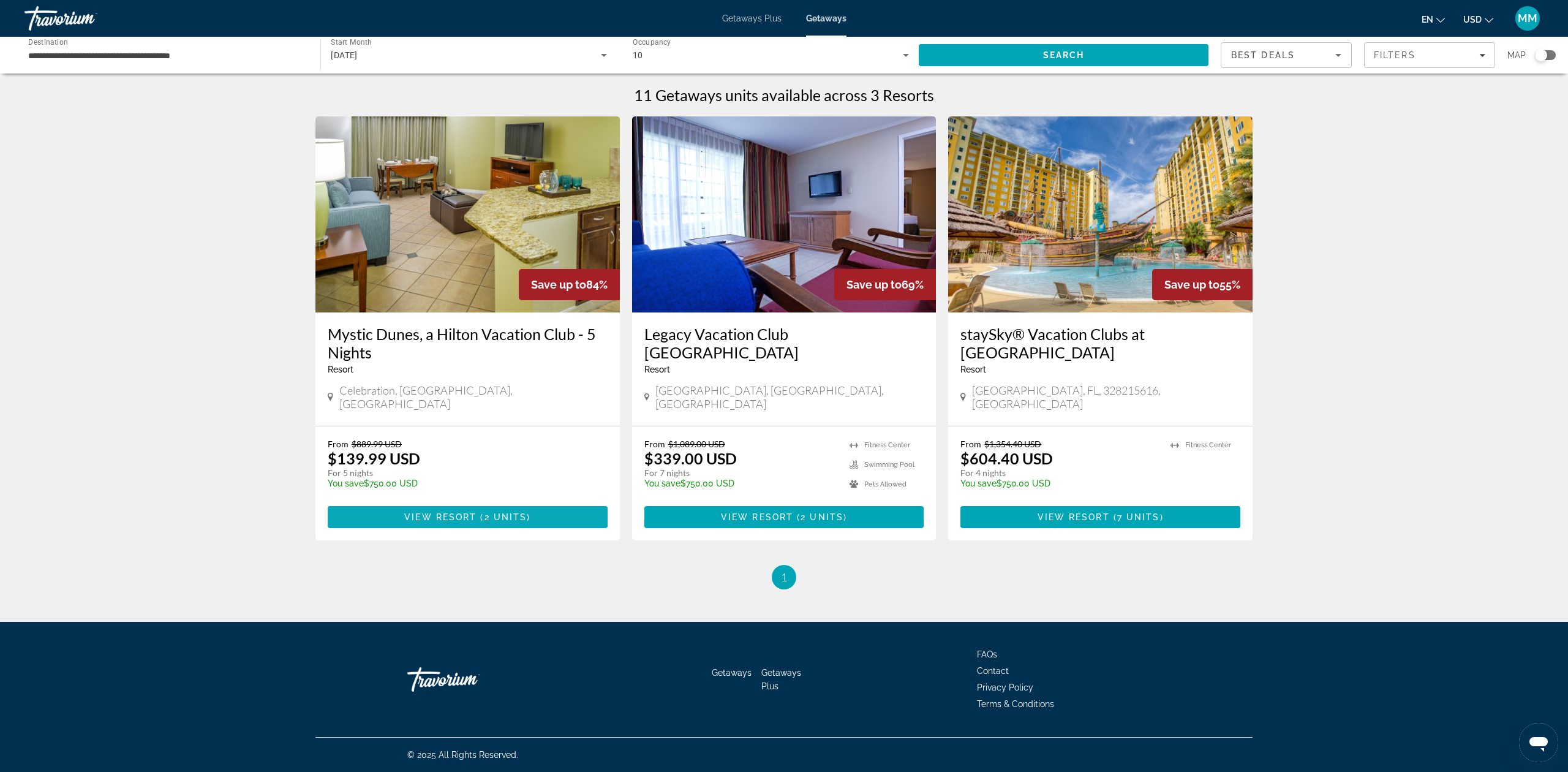
click at [520, 509] on span "Main content" at bounding box center [467, 517] width 280 height 30
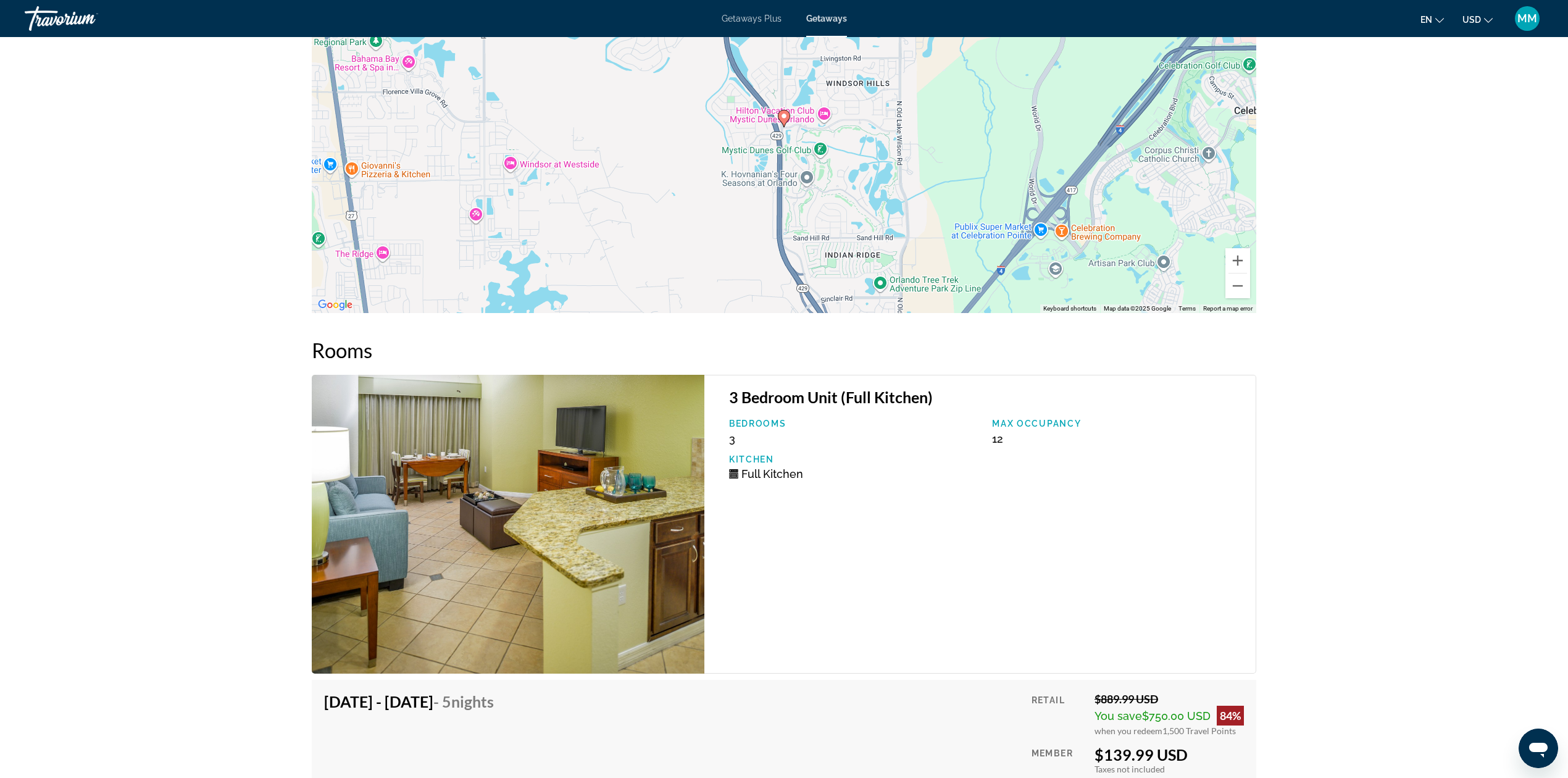
scroll to position [1714, 0]
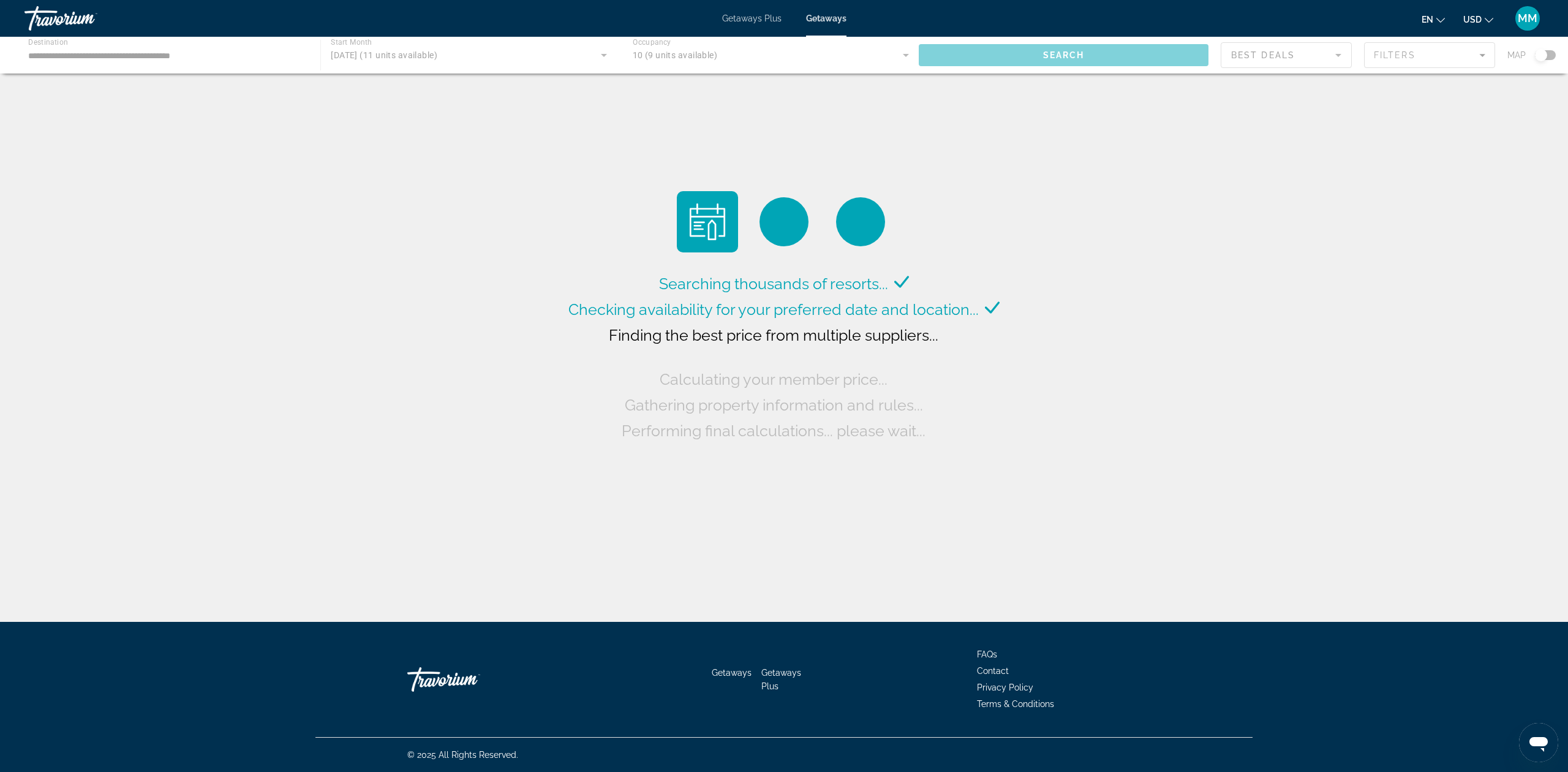
click at [751, 19] on span "Getaways Plus" at bounding box center [751, 18] width 59 height 10
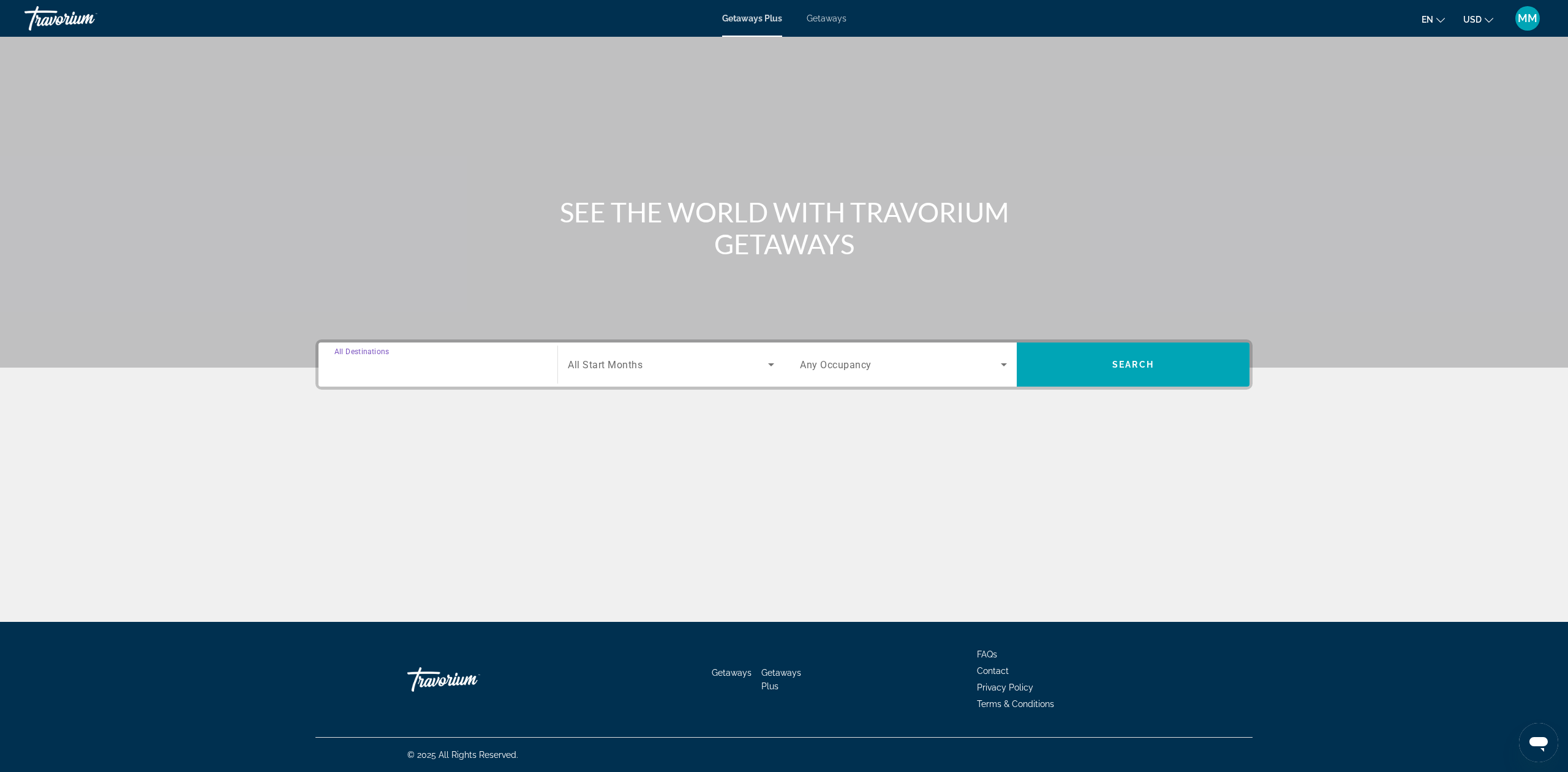
click at [442, 366] on input "Destination All Destinations" at bounding box center [438, 366] width 207 height 15
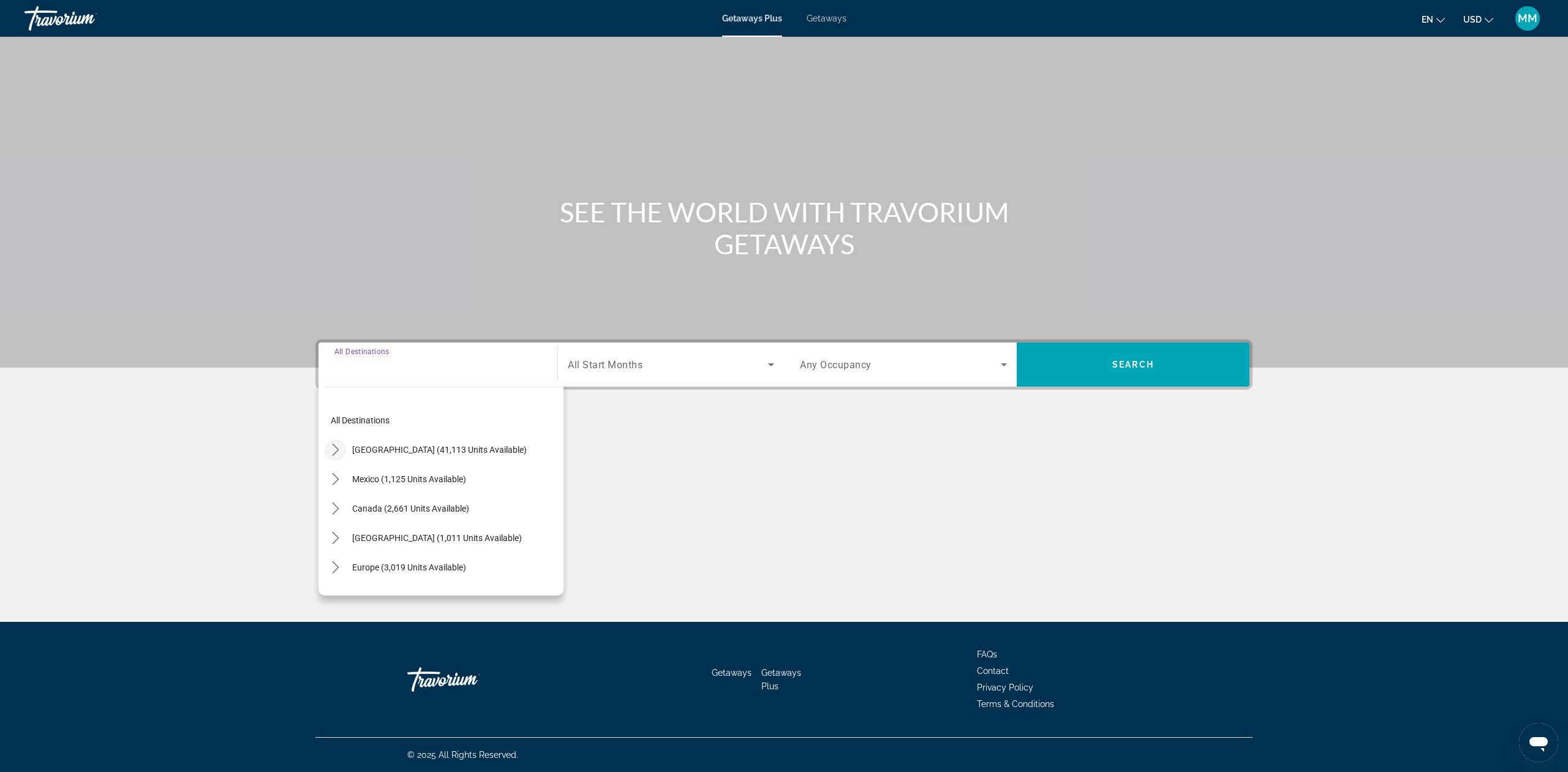
click at [334, 456] on mat-icon "Toggle United States (41,113 units available) submenu" at bounding box center [335, 450] width 21 height 22
click at [339, 507] on mat-icon "Toggle Florida (4,599 units available) submenu" at bounding box center [348, 509] width 21 height 22
click at [380, 535] on span "Orlando & Disney Area (6,606 units available)" at bounding box center [440, 538] width 170 height 10
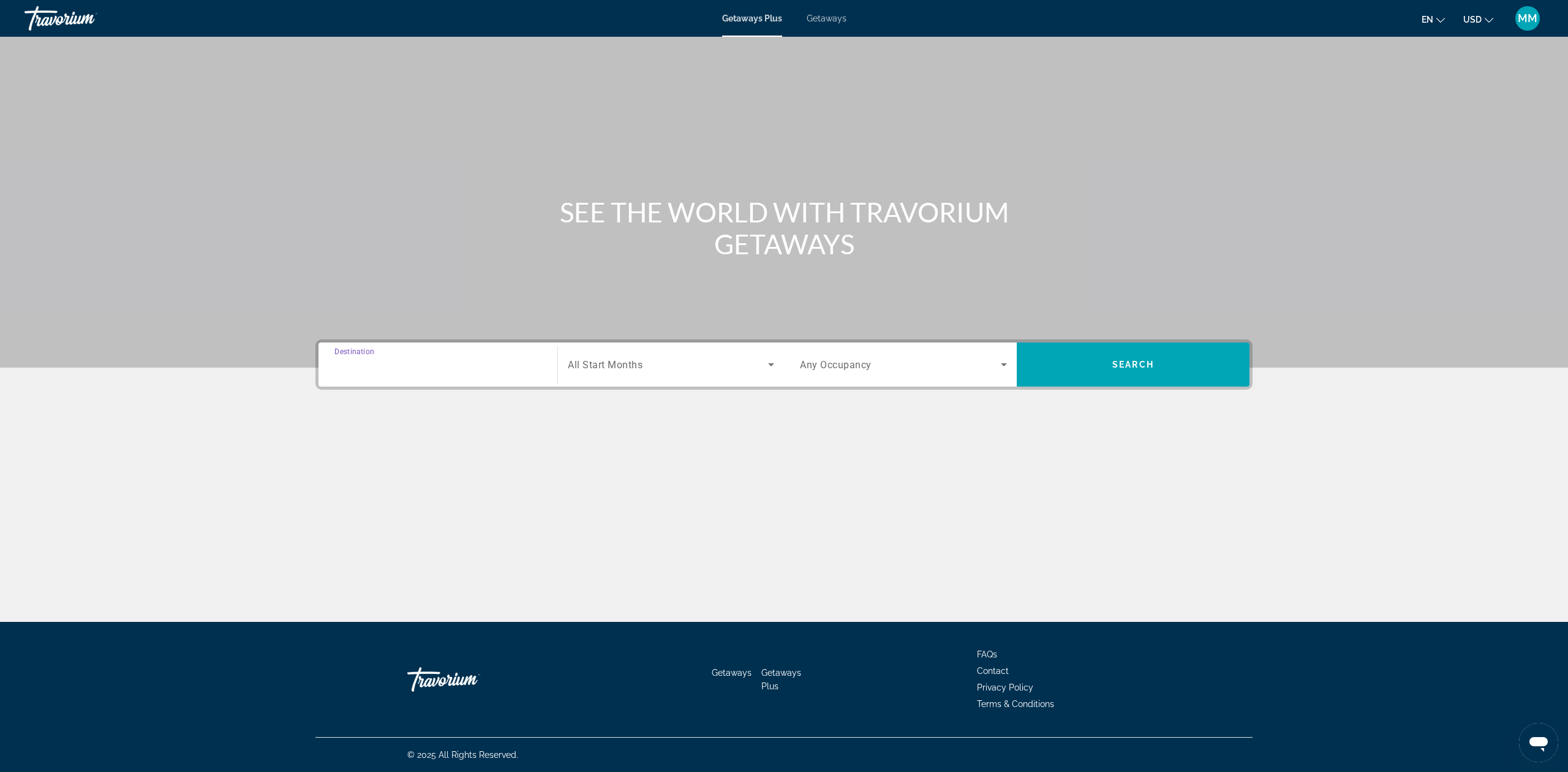
type input "**********"
click at [633, 378] on div "Search widget" at bounding box center [671, 364] width 206 height 34
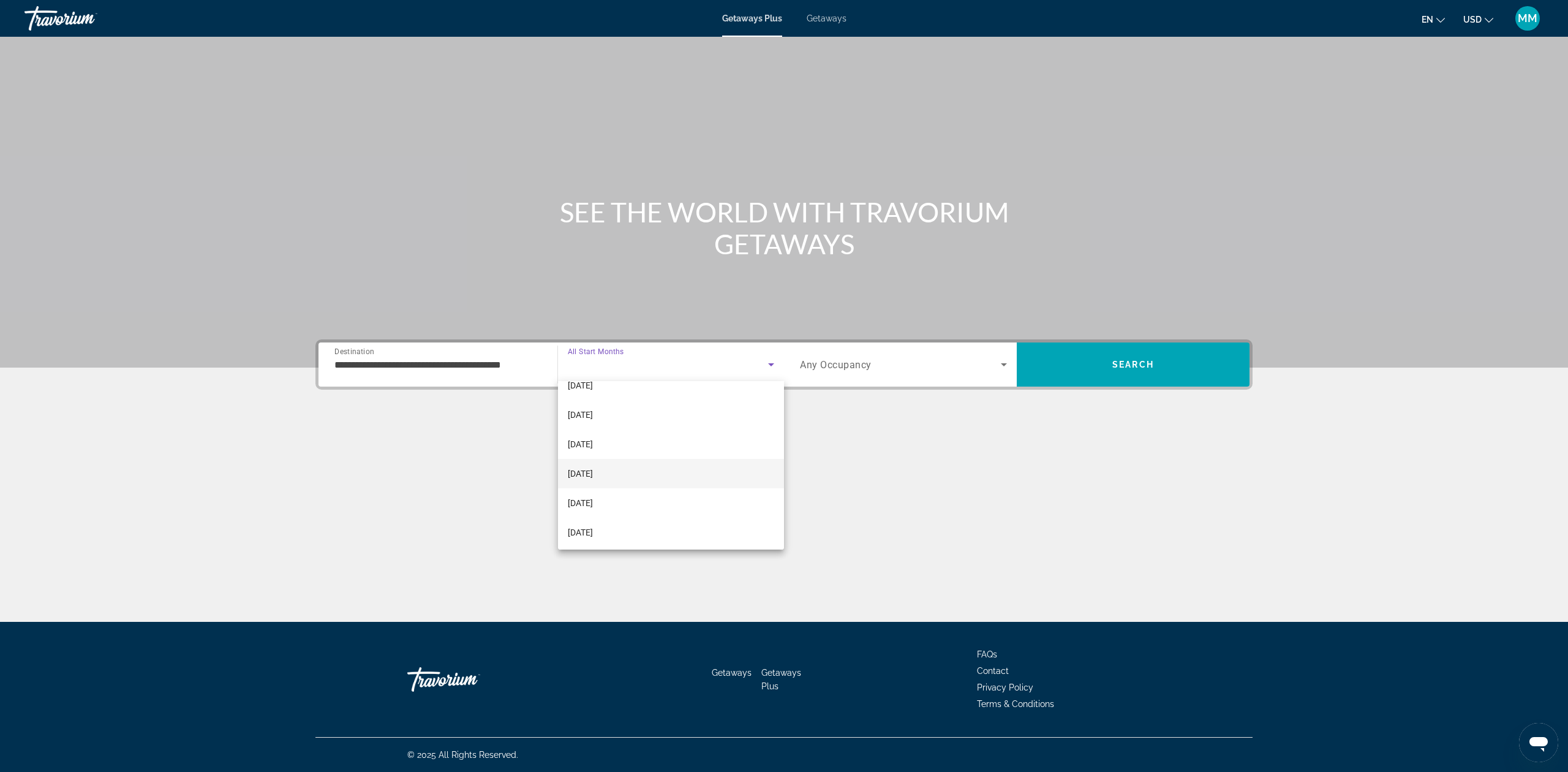
scroll to position [163, 0]
click at [592, 380] on span "February 2026" at bounding box center [580, 385] width 25 height 15
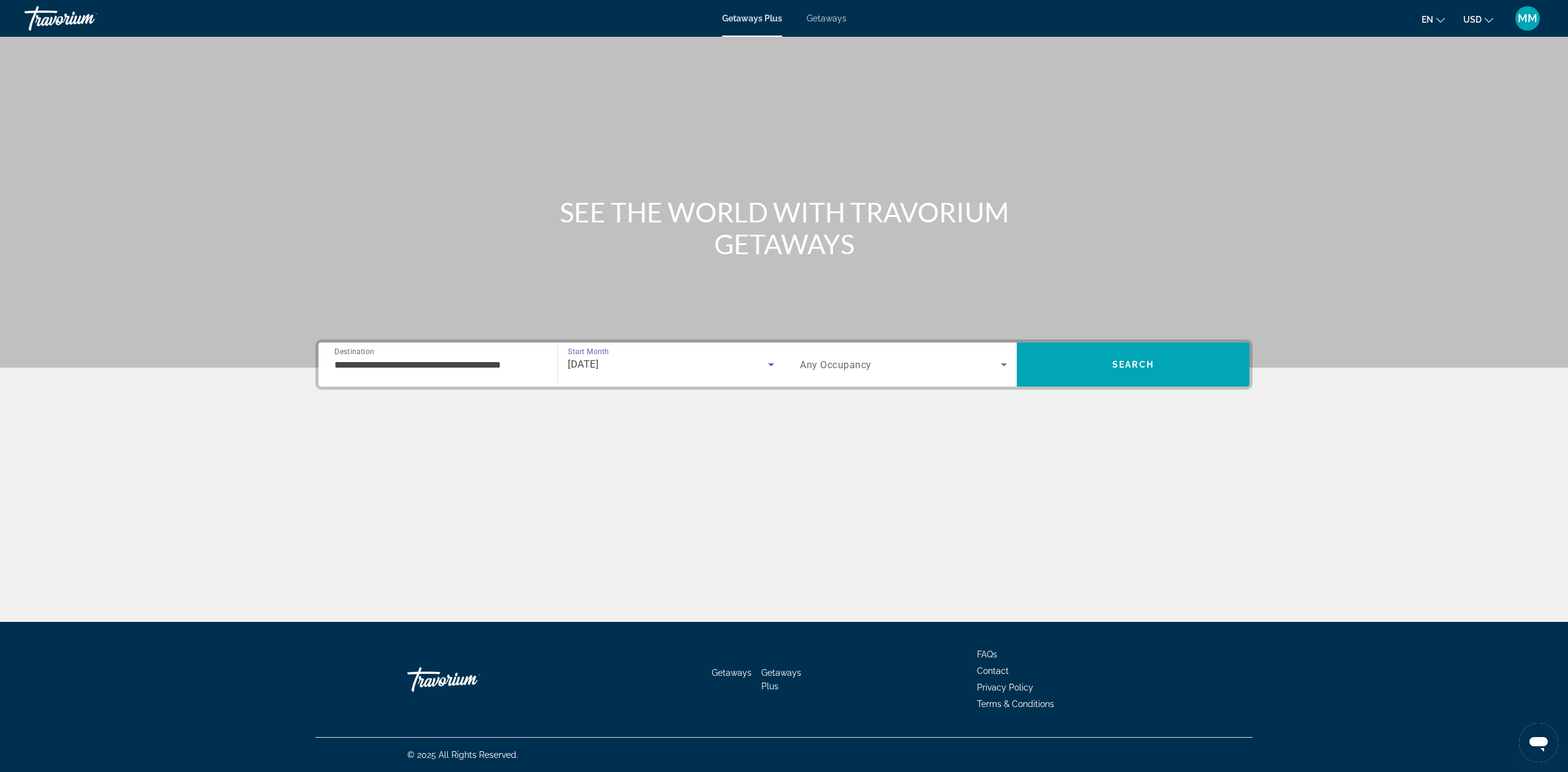
click at [950, 378] on div "Search widget" at bounding box center [903, 364] width 207 height 34
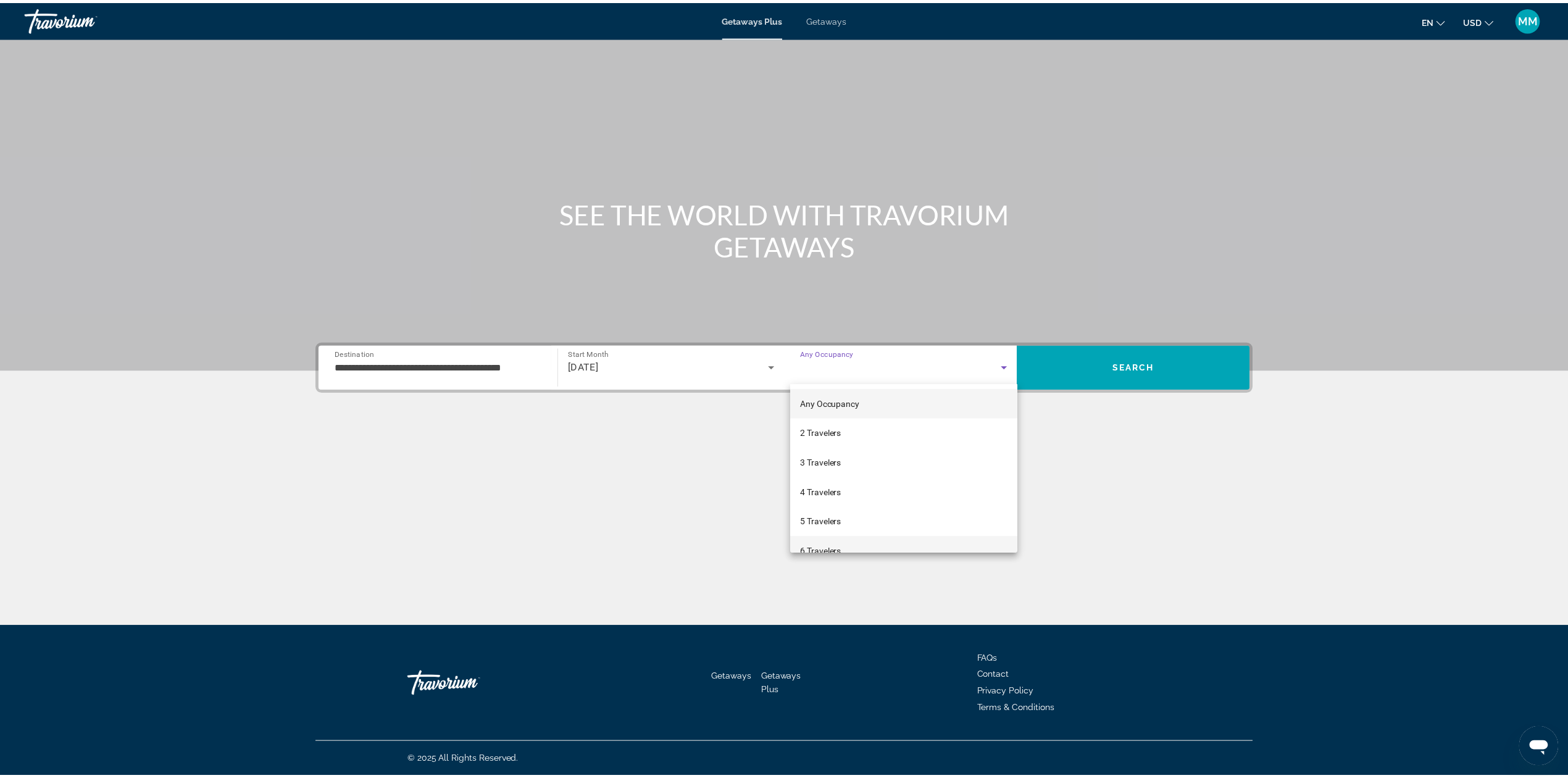
scroll to position [82, 0]
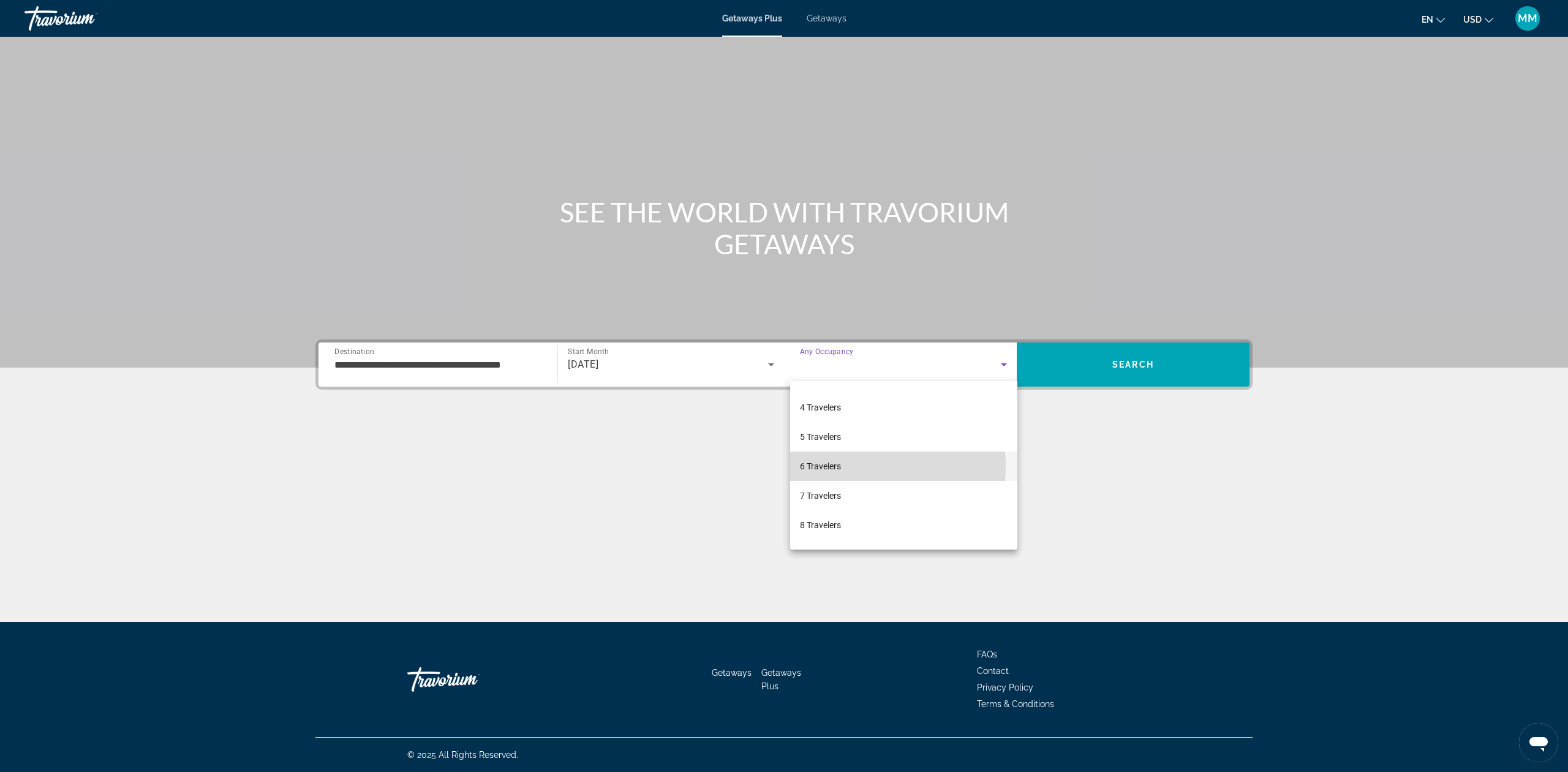
click at [827, 467] on span "6 Travelers" at bounding box center [820, 466] width 41 height 15
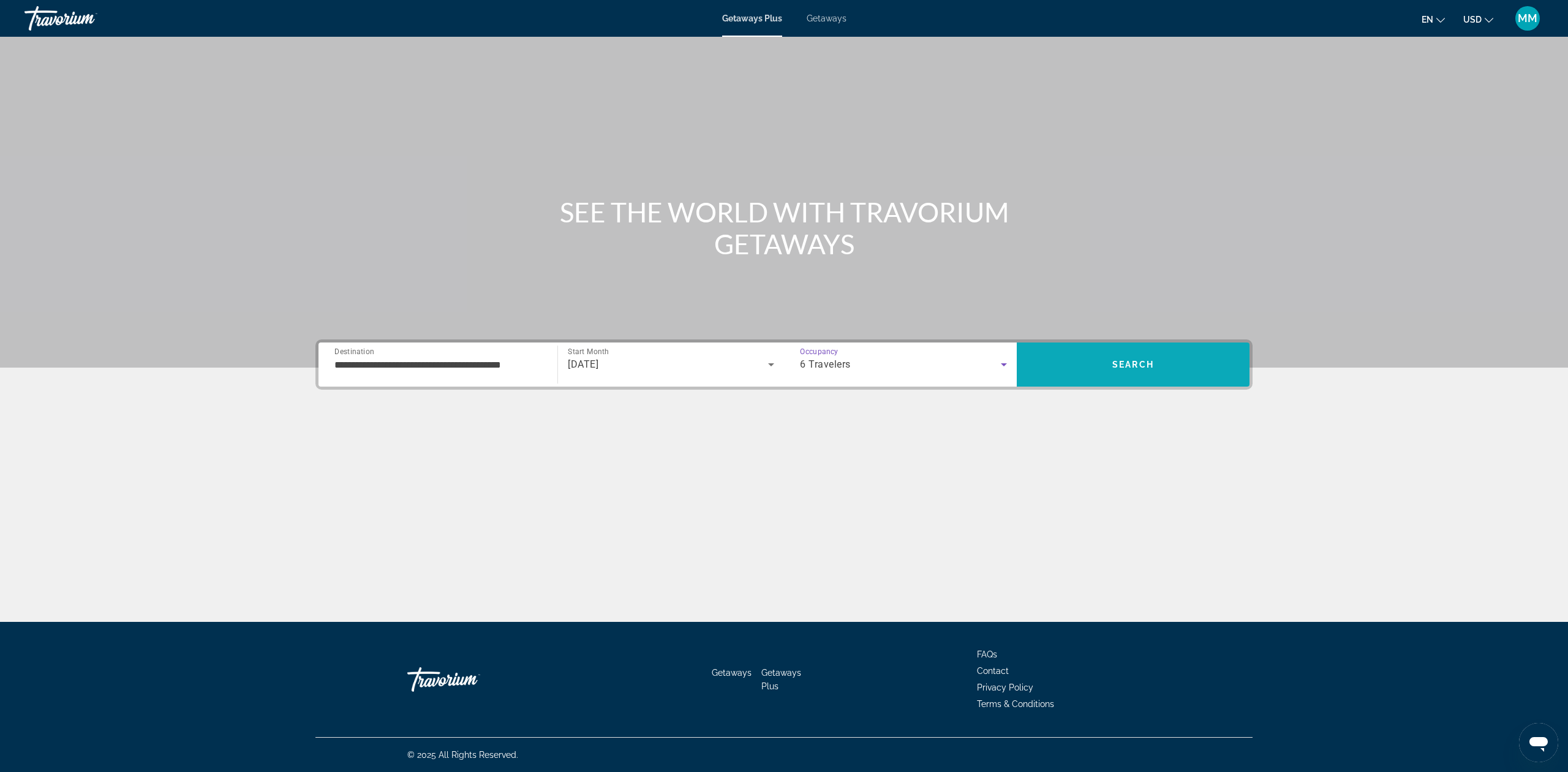
click at [1108, 353] on span "Search" at bounding box center [1133, 365] width 233 height 30
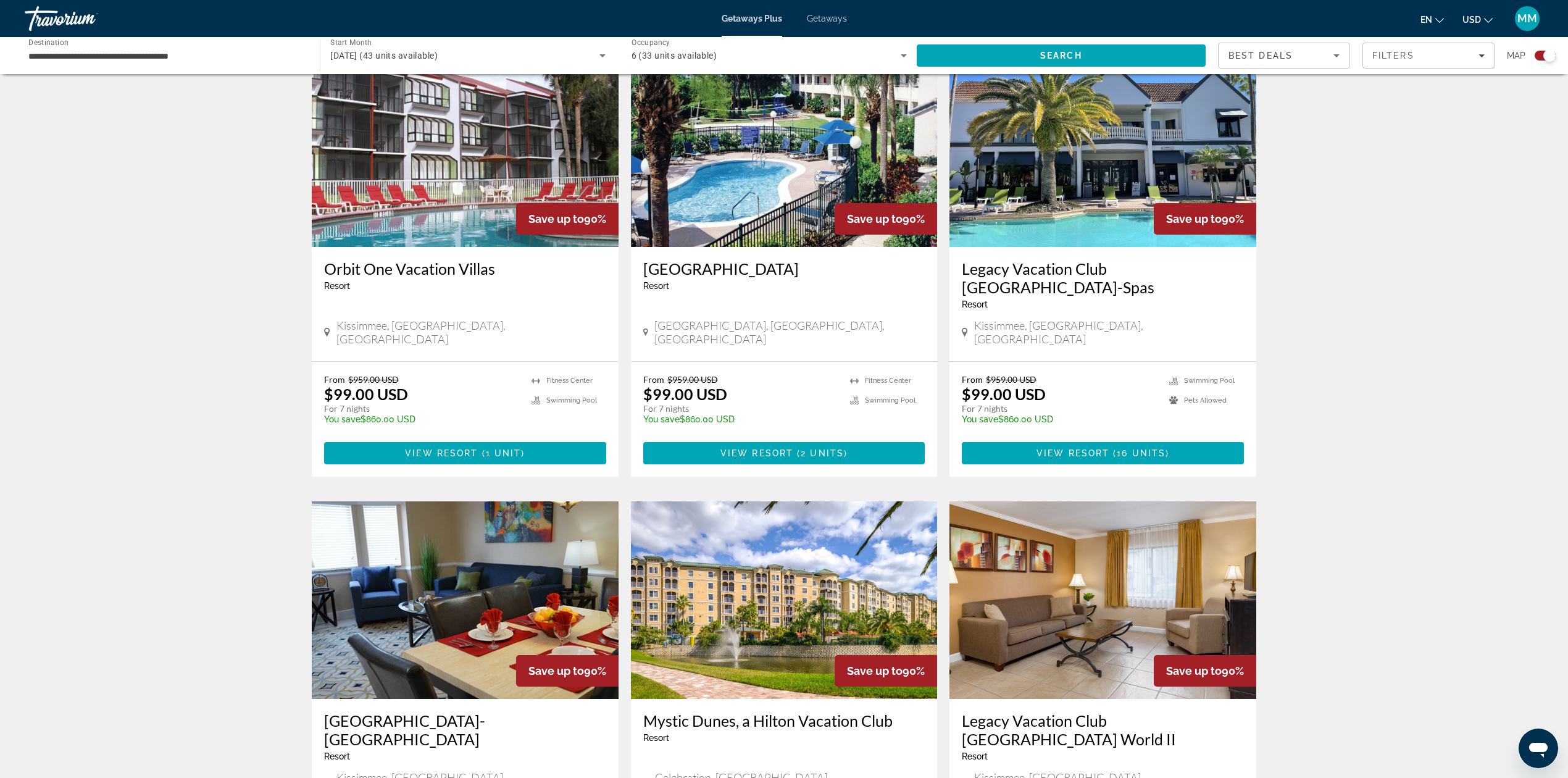
scroll to position [494, 0]
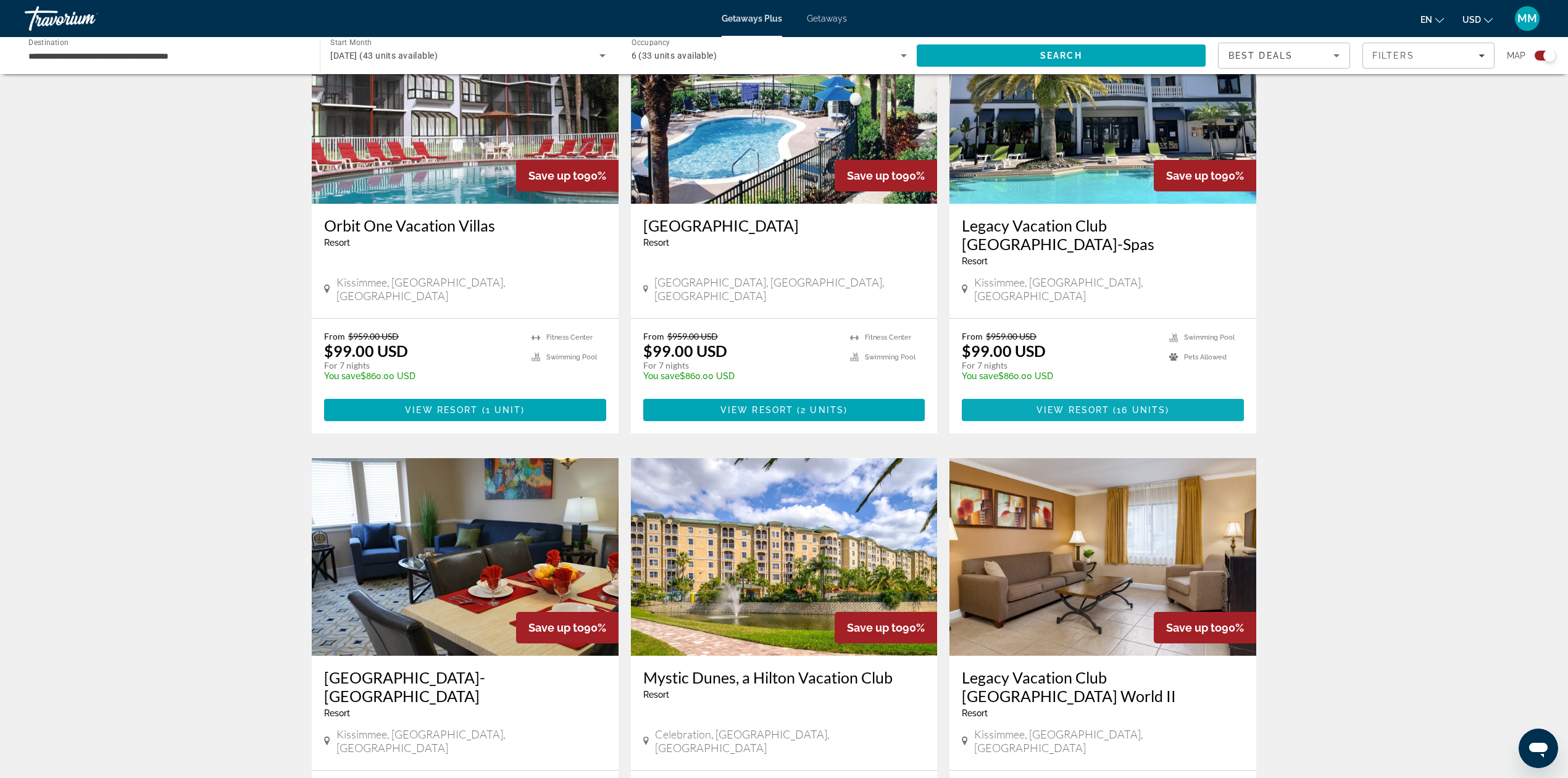
click at [1088, 405] on span "View Resort" at bounding box center [1073, 410] width 73 height 10
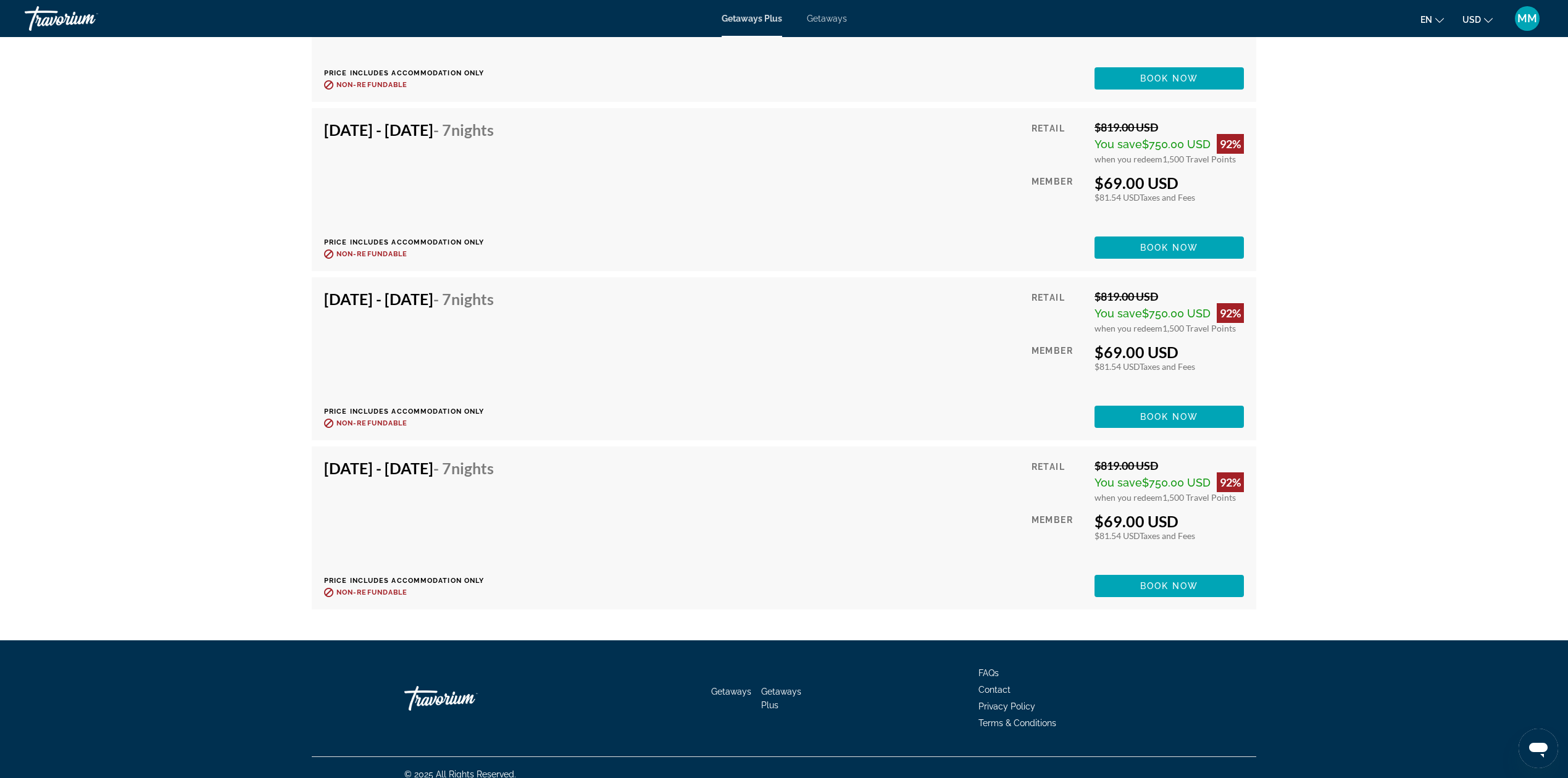
scroll to position [3402, 0]
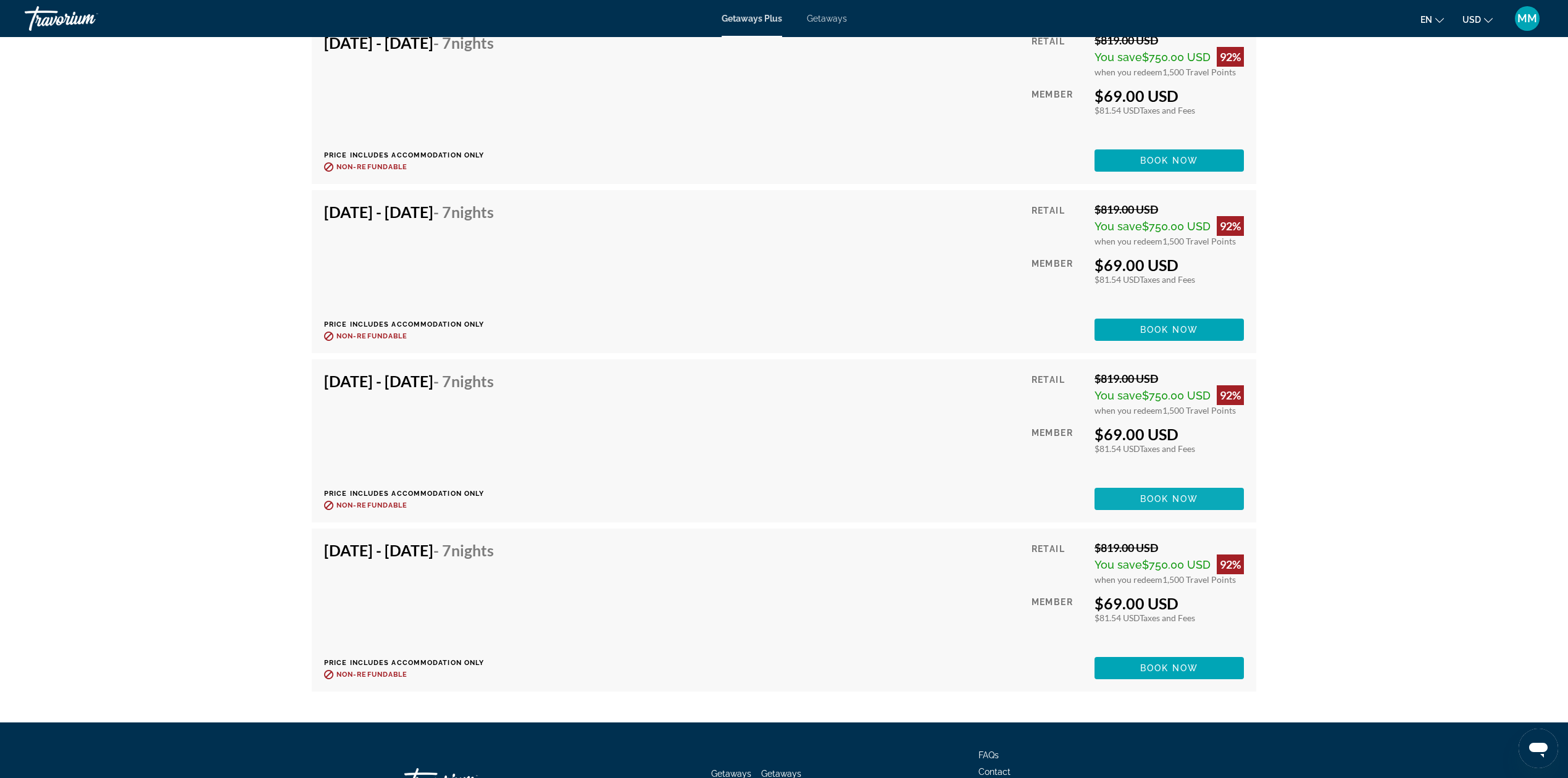
click at [1195, 494] on span "Book now" at bounding box center [1169, 499] width 59 height 10
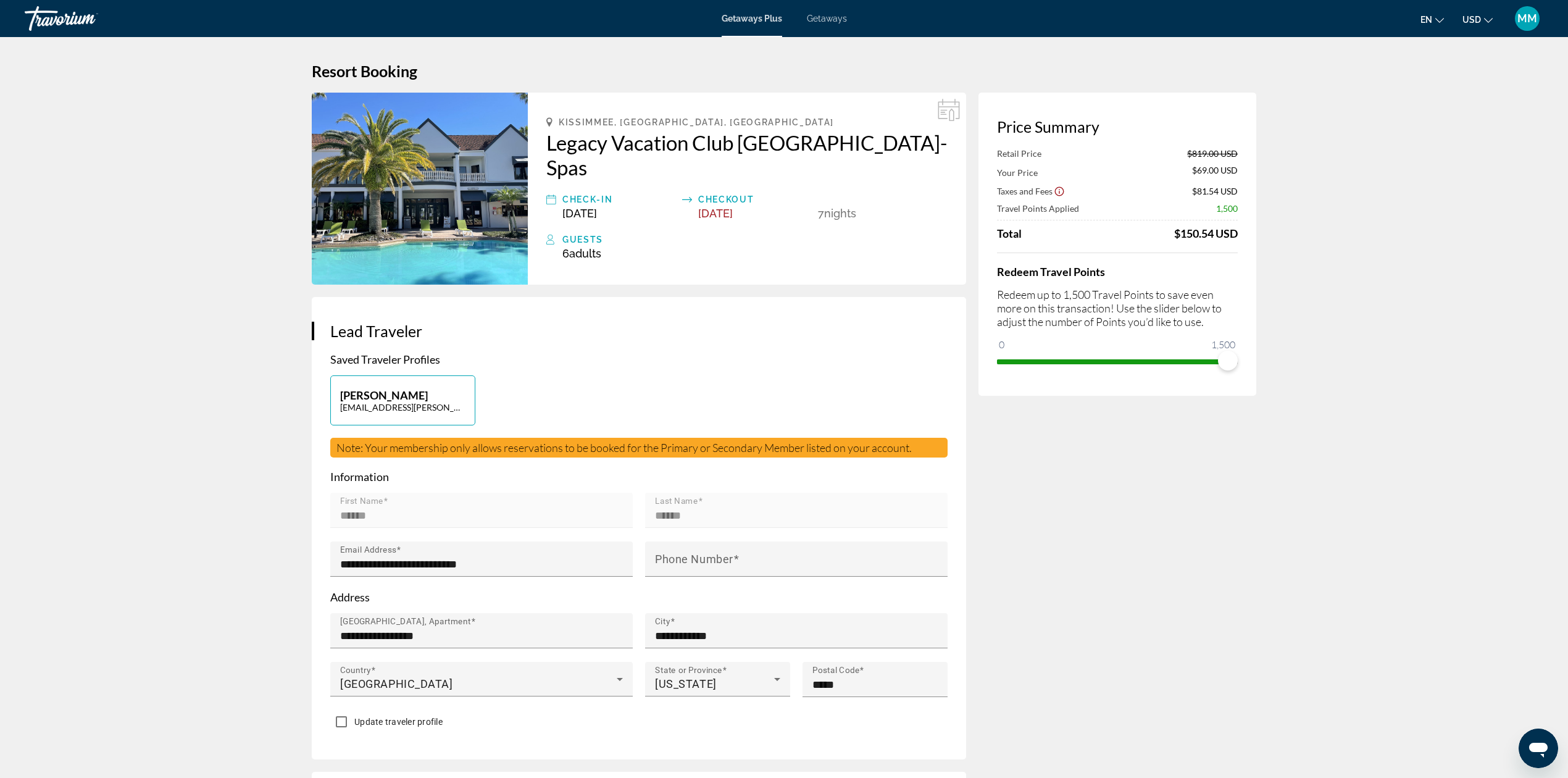
click at [587, 207] on span "[DATE]" at bounding box center [579, 213] width 35 height 13
click at [717, 207] on span "Mar 1, 2026" at bounding box center [715, 213] width 35 height 13
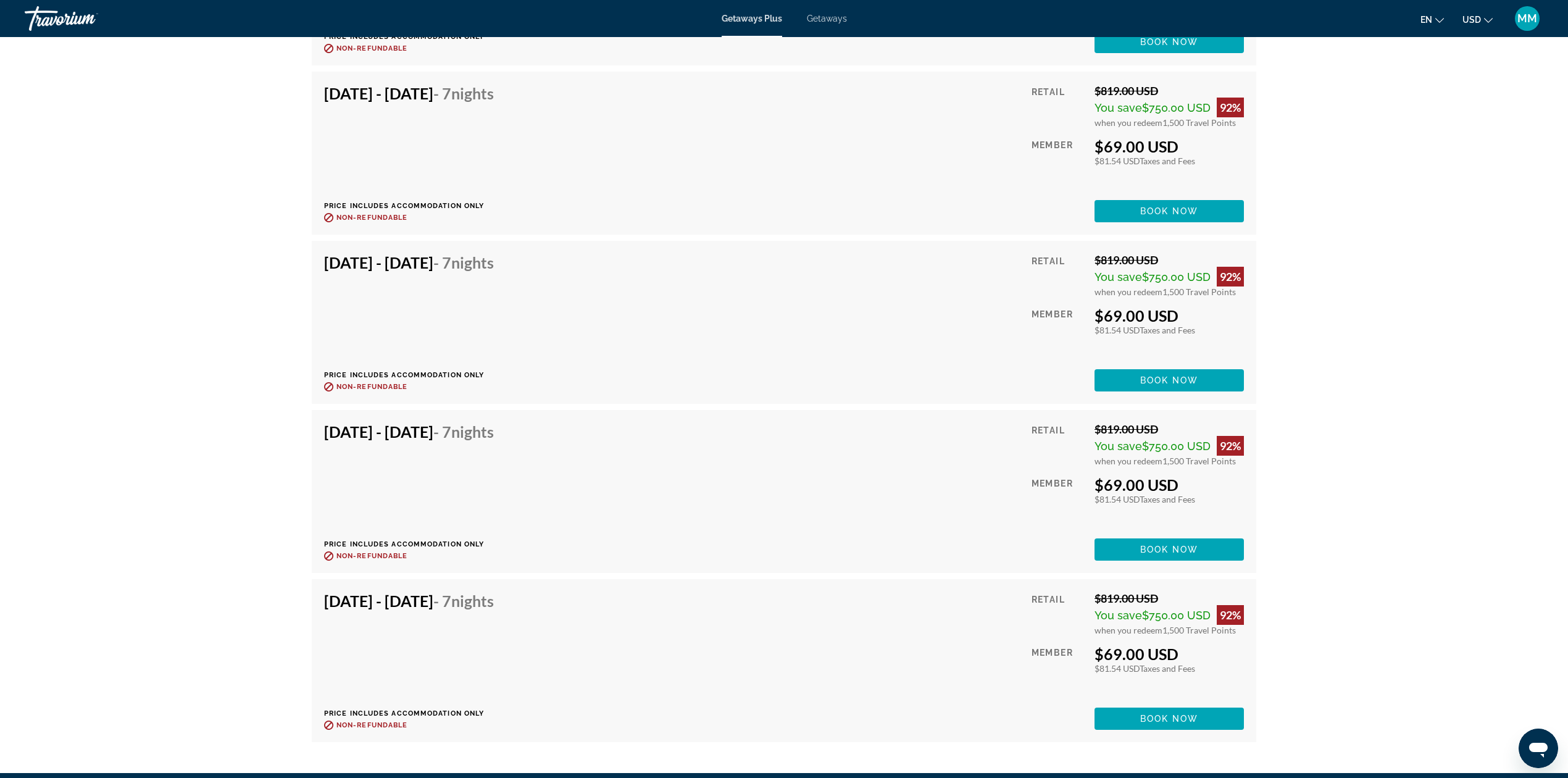
scroll to position [3402, 0]
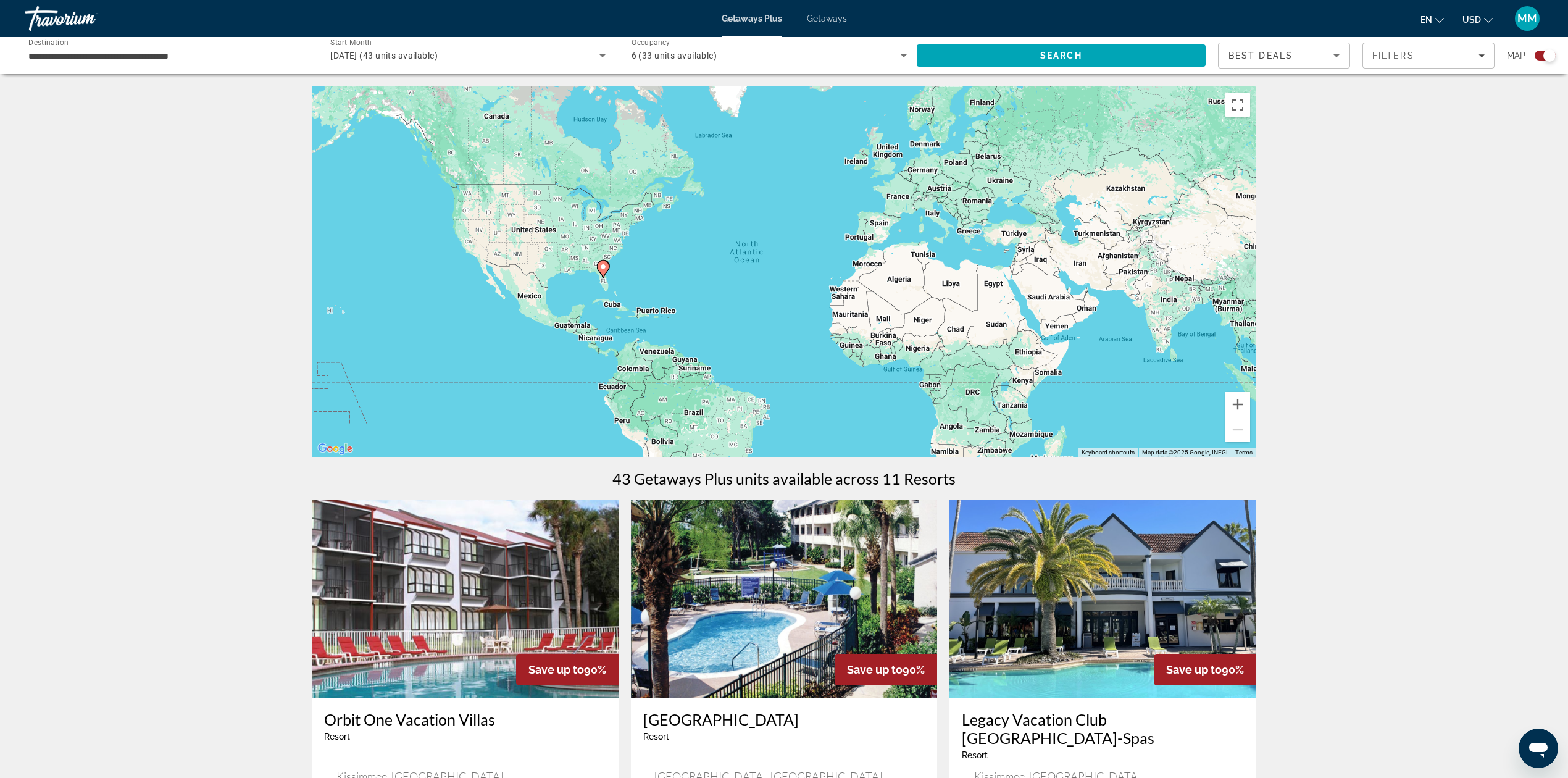
click at [608, 58] on icon "Search widget" at bounding box center [602, 56] width 15 height 15
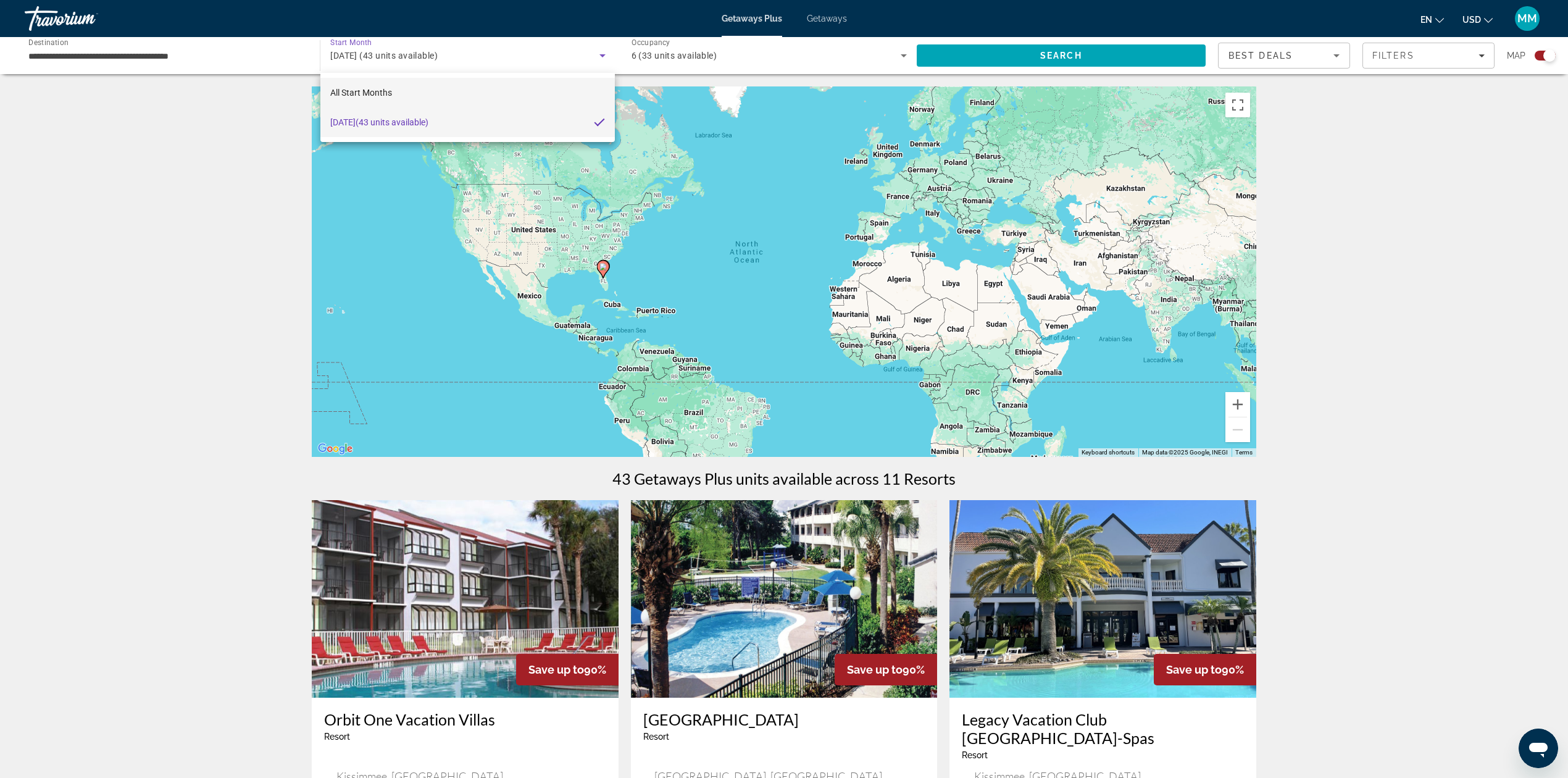
click at [426, 97] on mat-option "All Start Months" at bounding box center [467, 93] width 294 height 30
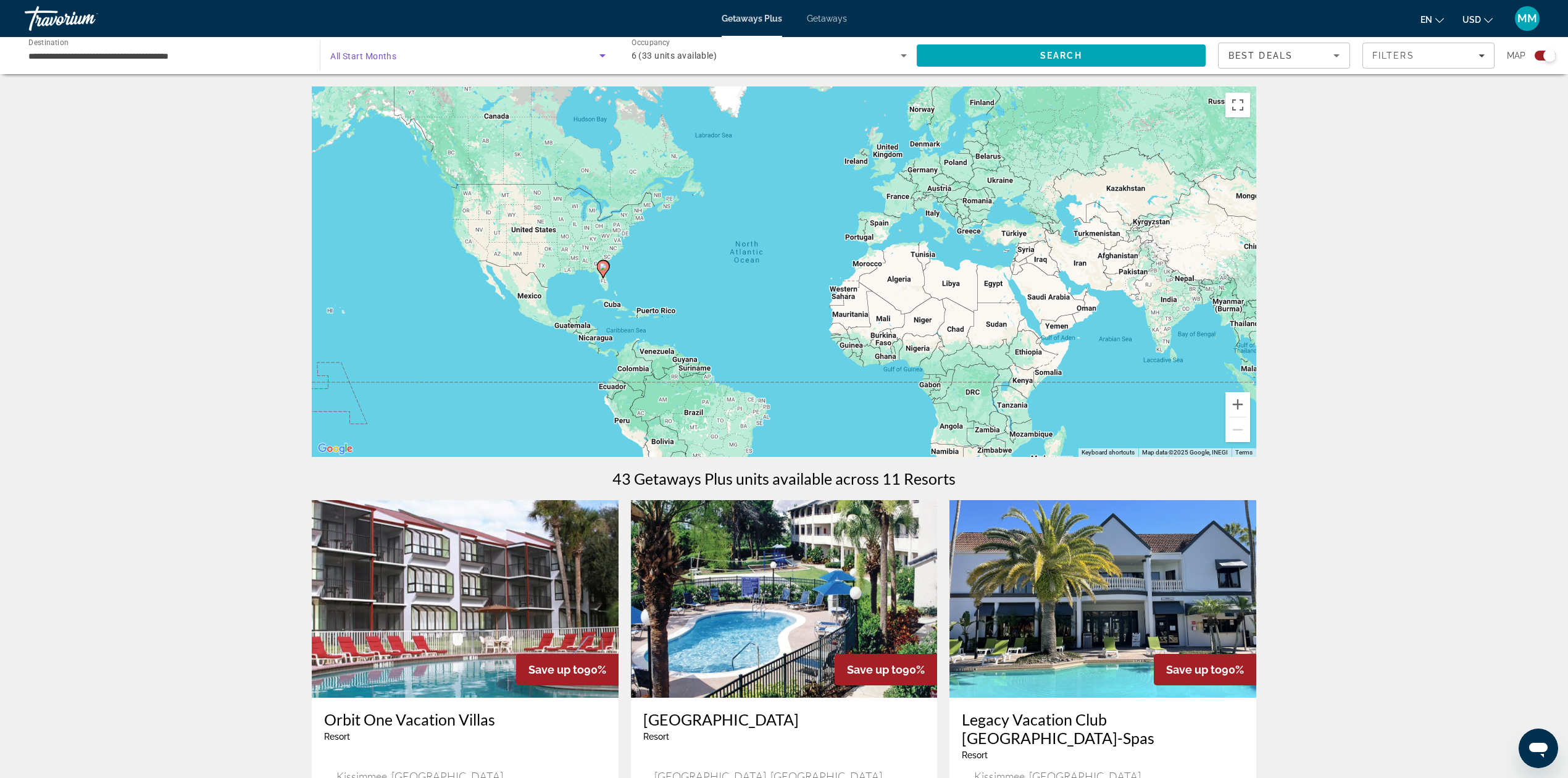
click at [599, 58] on icon "Search widget" at bounding box center [602, 56] width 15 height 15
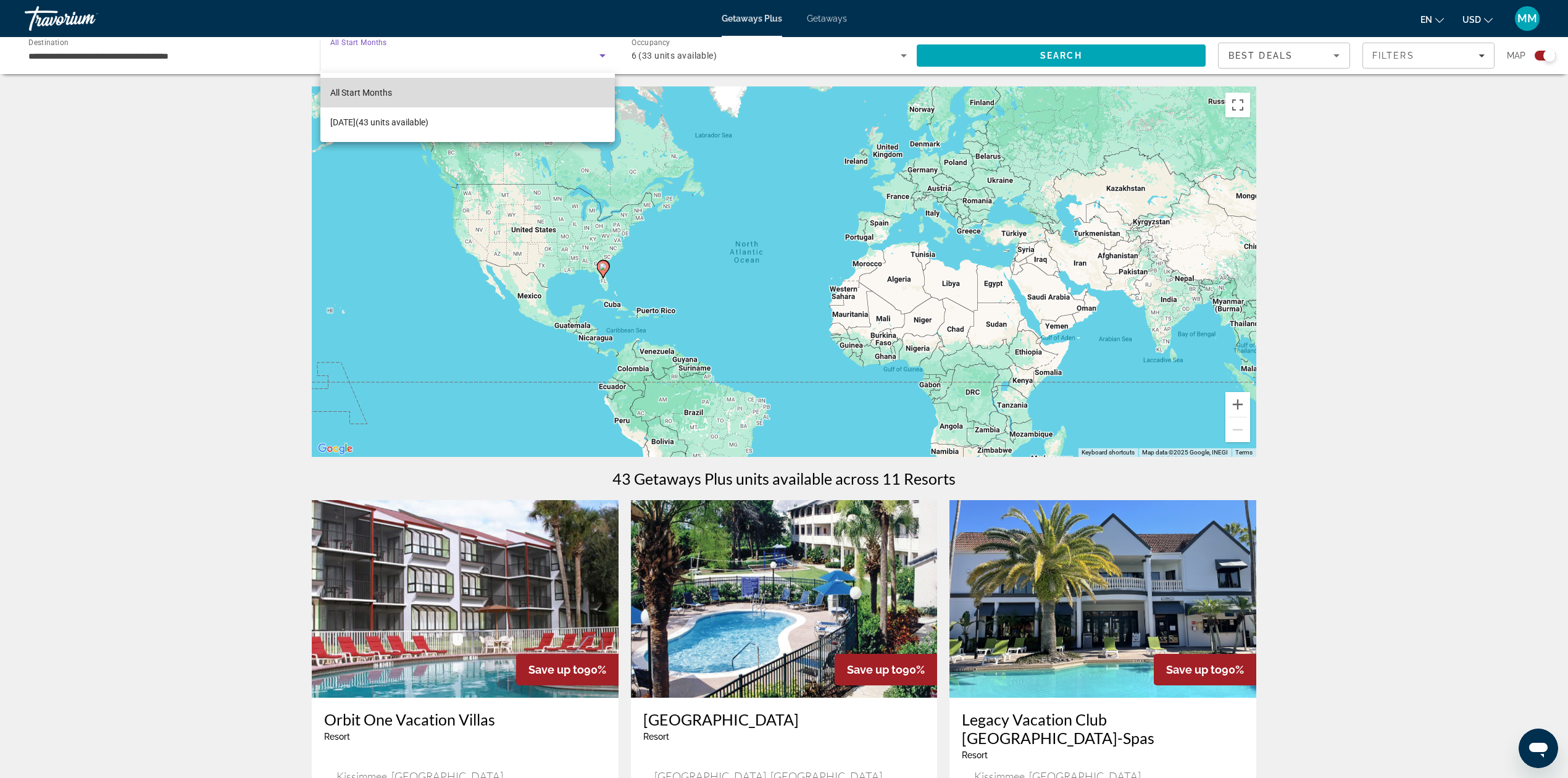
click at [400, 94] on mat-option "All Start Months" at bounding box center [467, 93] width 294 height 30
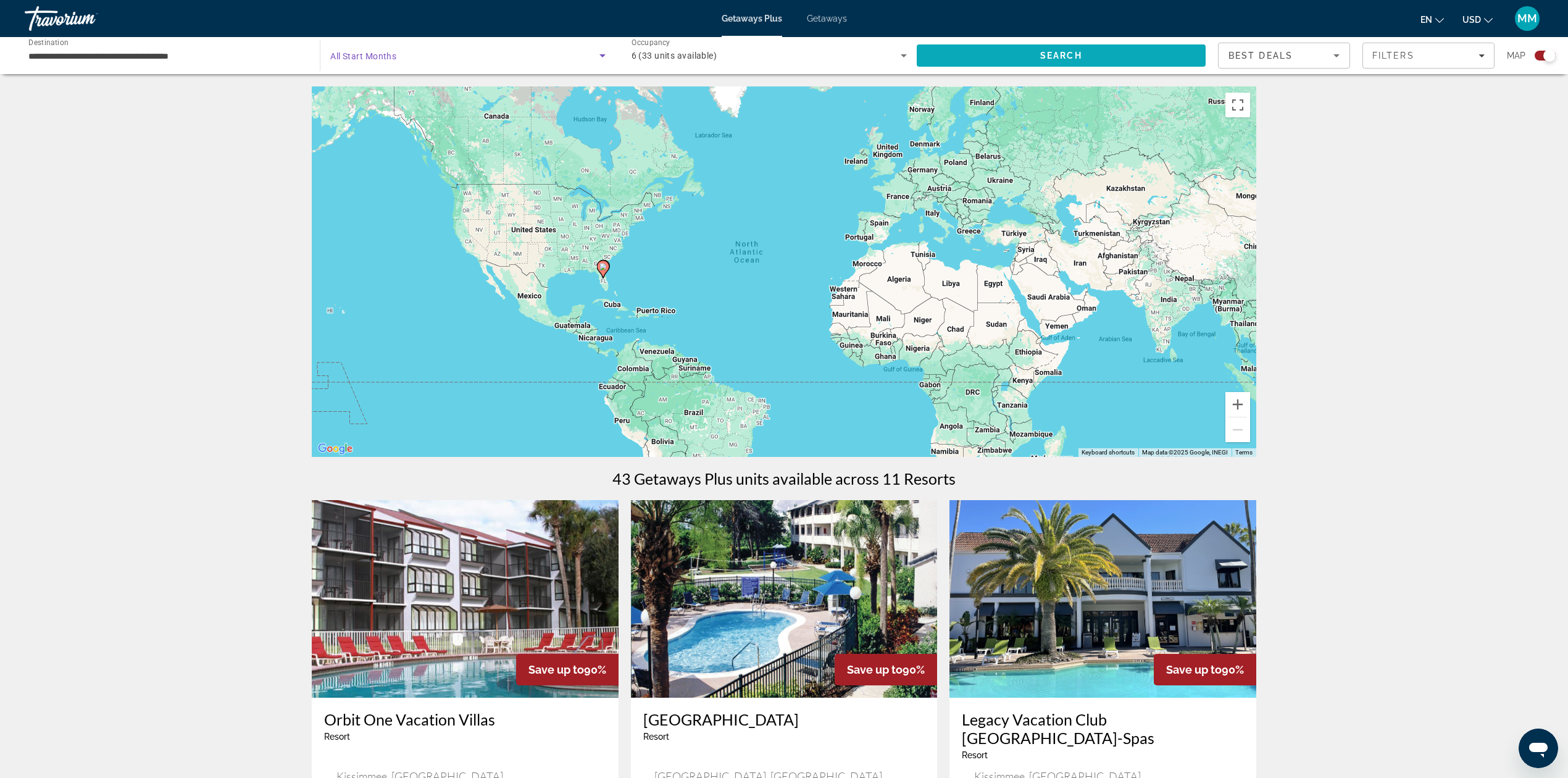
click at [1040, 53] on span "Search" at bounding box center [1061, 56] width 42 height 10
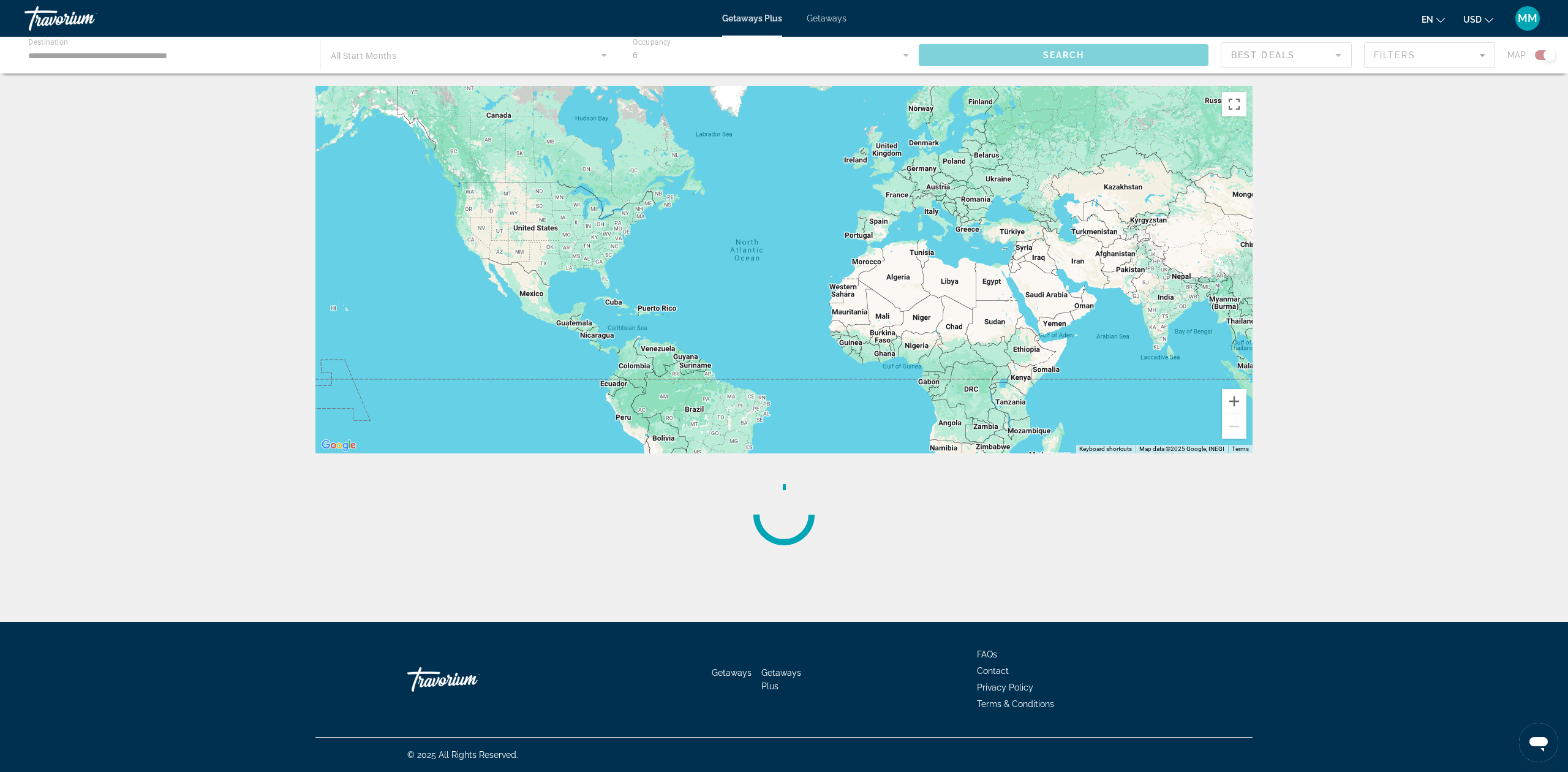
click at [476, 59] on div "Main content" at bounding box center [784, 55] width 1568 height 37
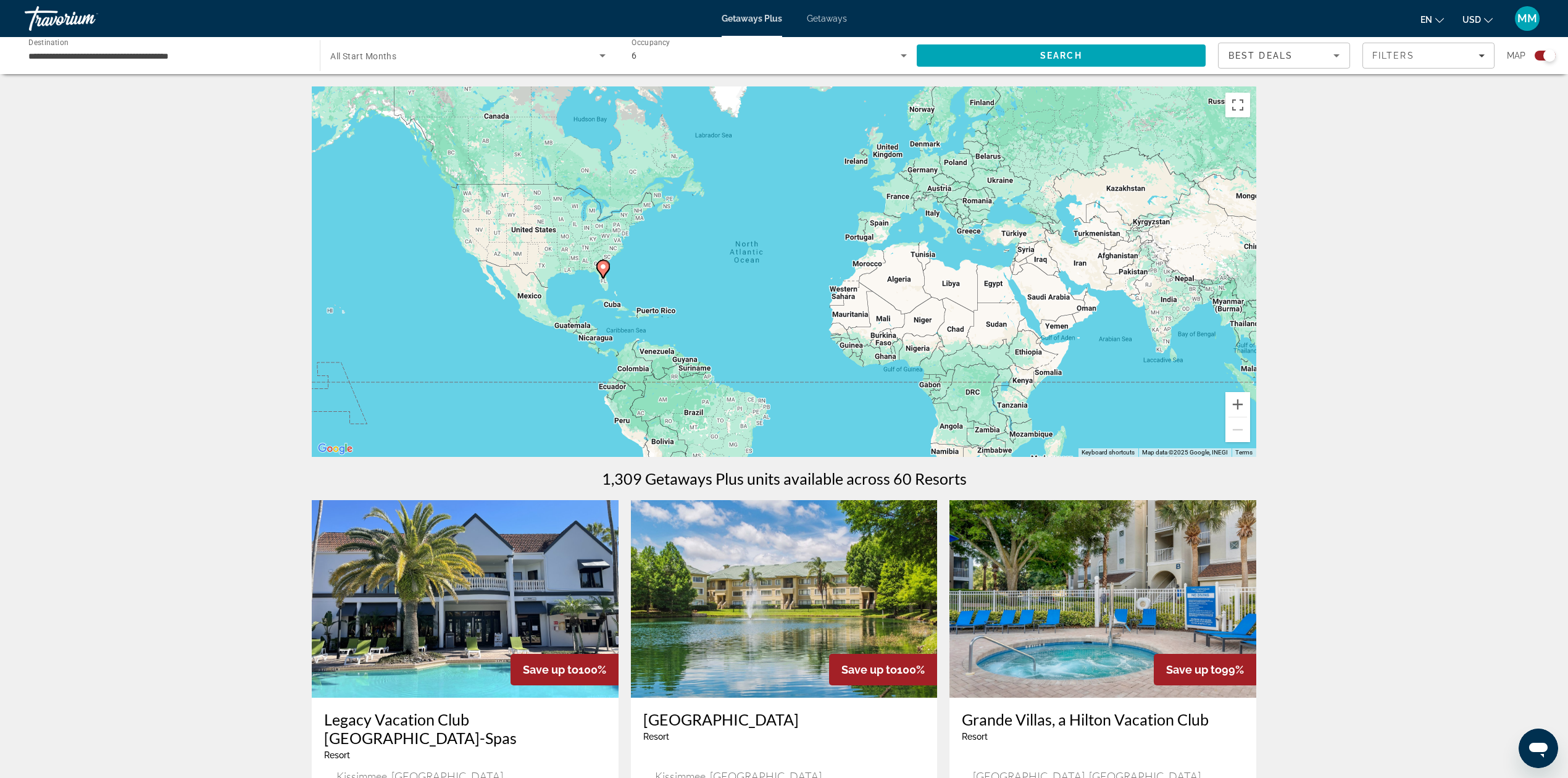
click at [600, 58] on icon "Search widget" at bounding box center [602, 56] width 15 height 15
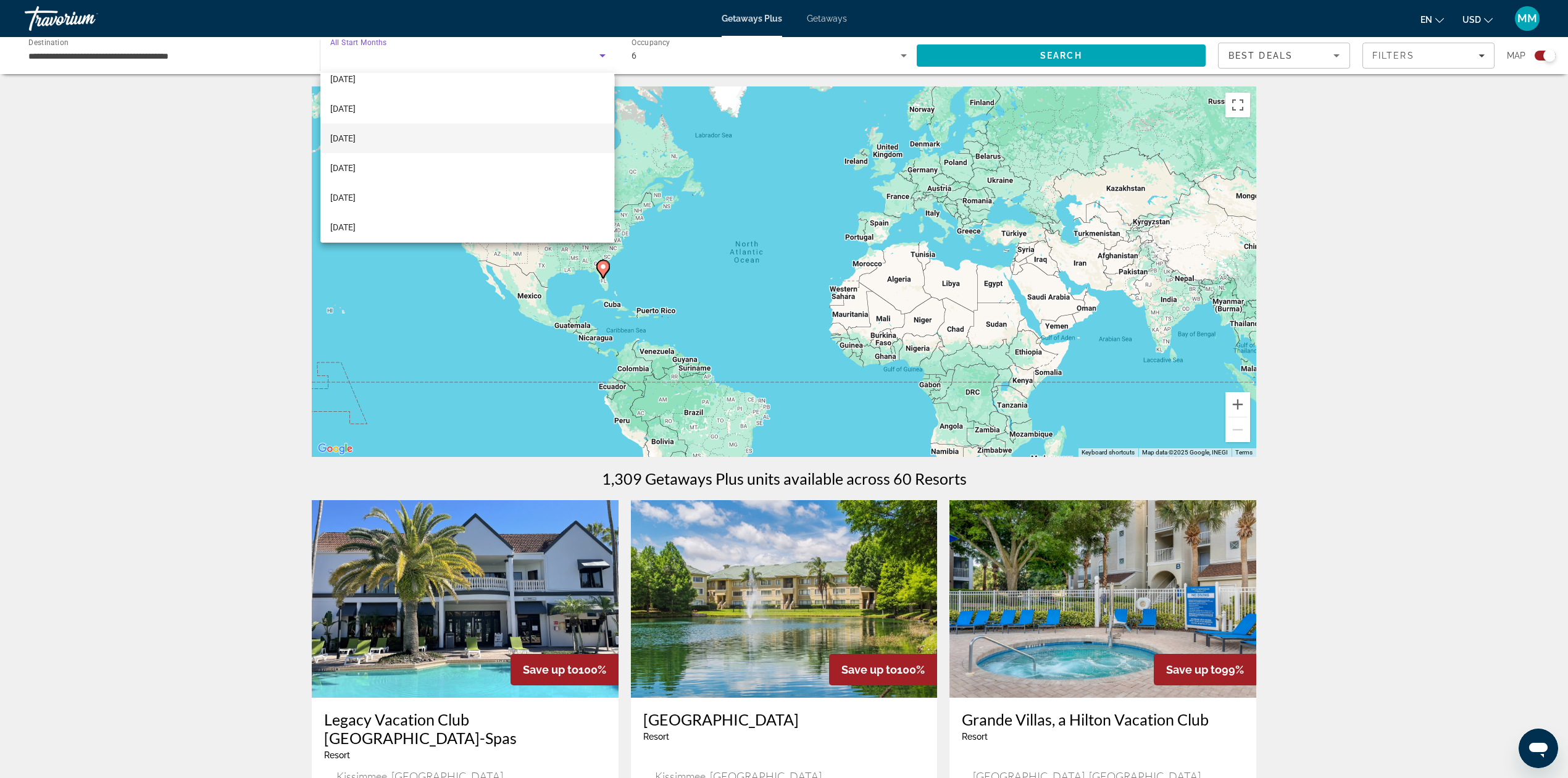
scroll to position [82, 0]
click at [355, 186] on span "March 2026" at bounding box center [342, 188] width 25 height 15
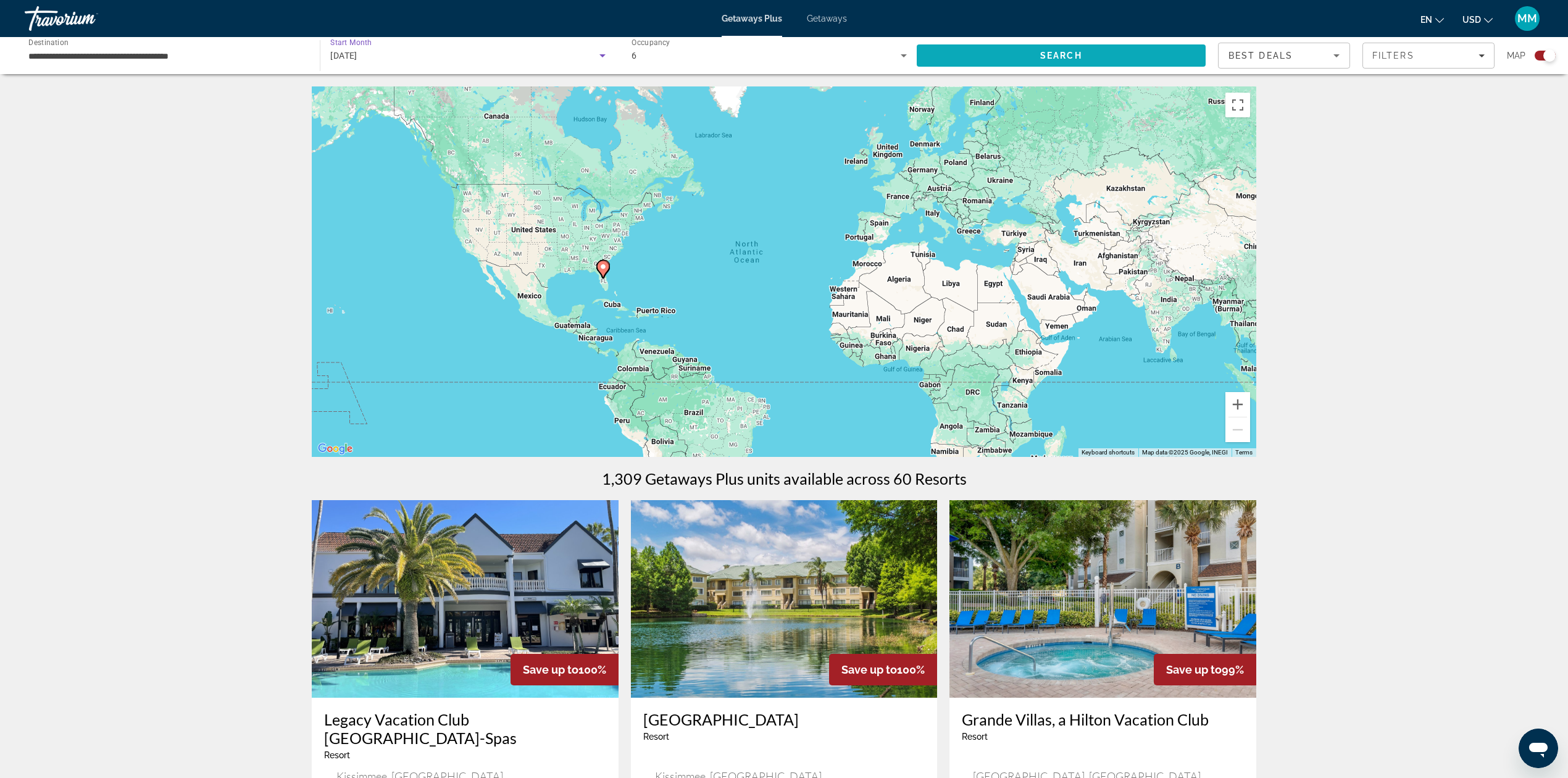
click at [1027, 45] on span "Search" at bounding box center [1061, 56] width 289 height 30
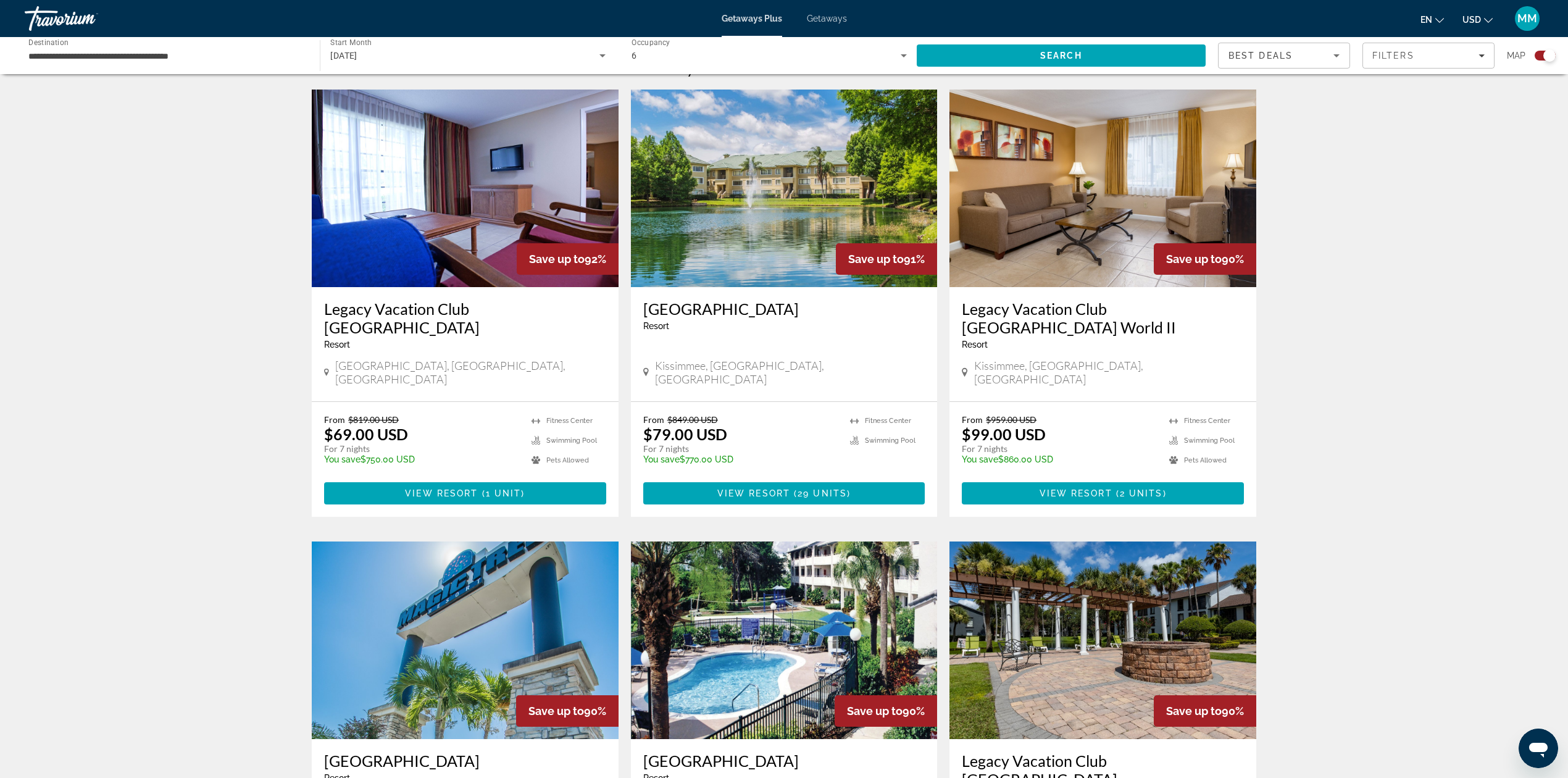
scroll to position [411, 0]
click at [511, 478] on span "Main content" at bounding box center [465, 493] width 282 height 30
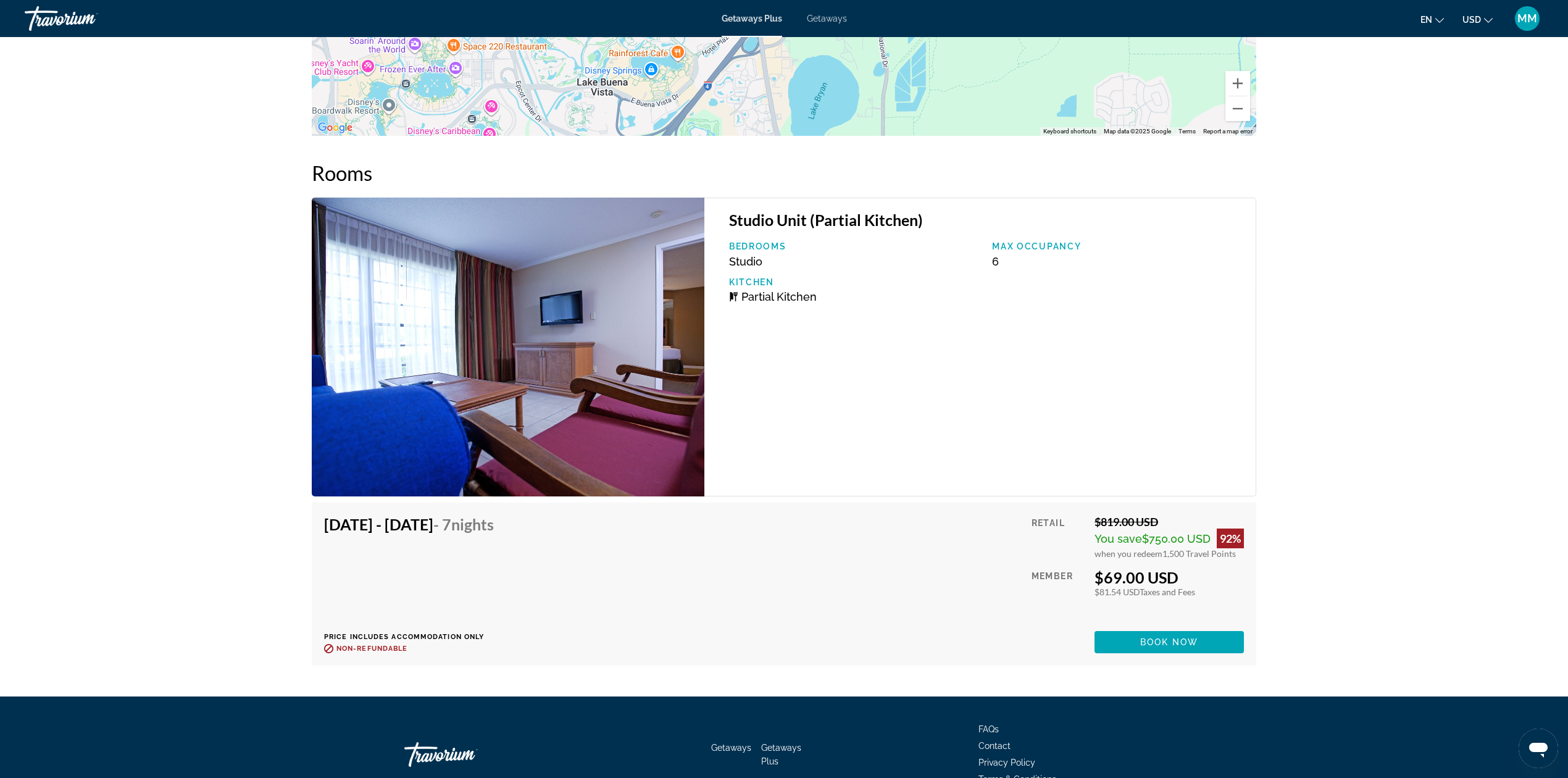
scroll to position [2290, 0]
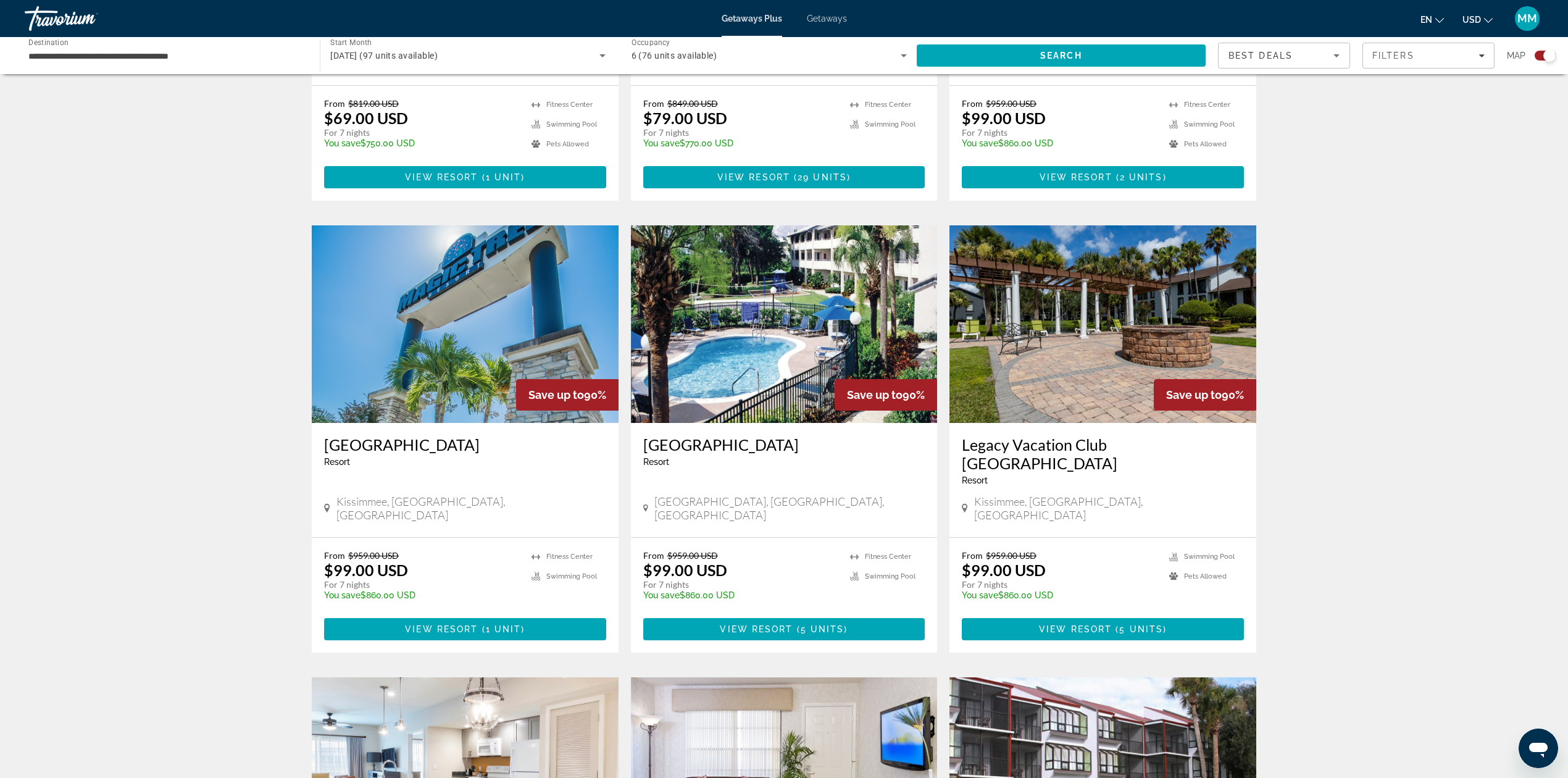
scroll to position [741, 0]
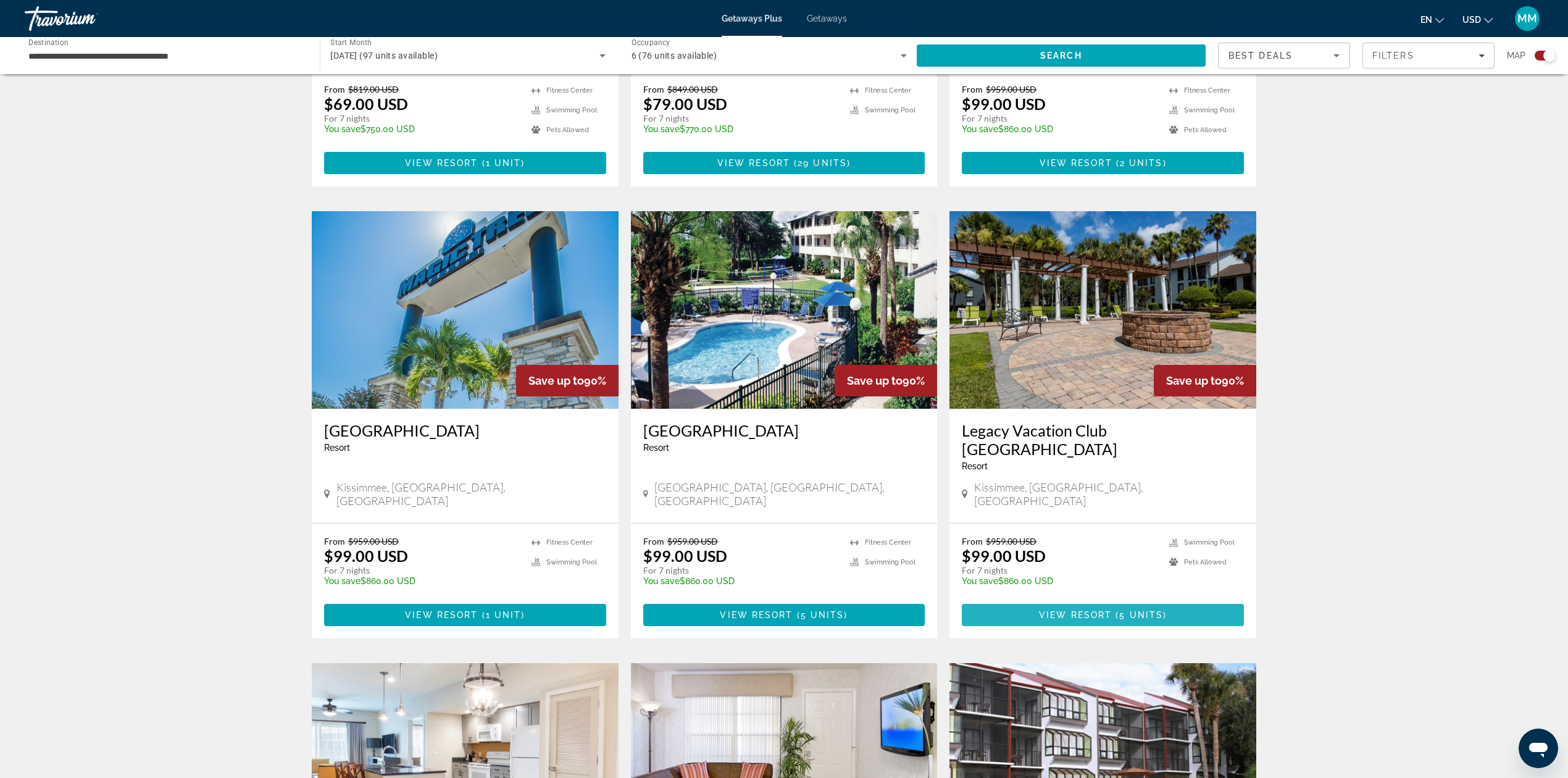
click at [1079, 610] on span "View Resort" at bounding box center [1075, 615] width 73 height 10
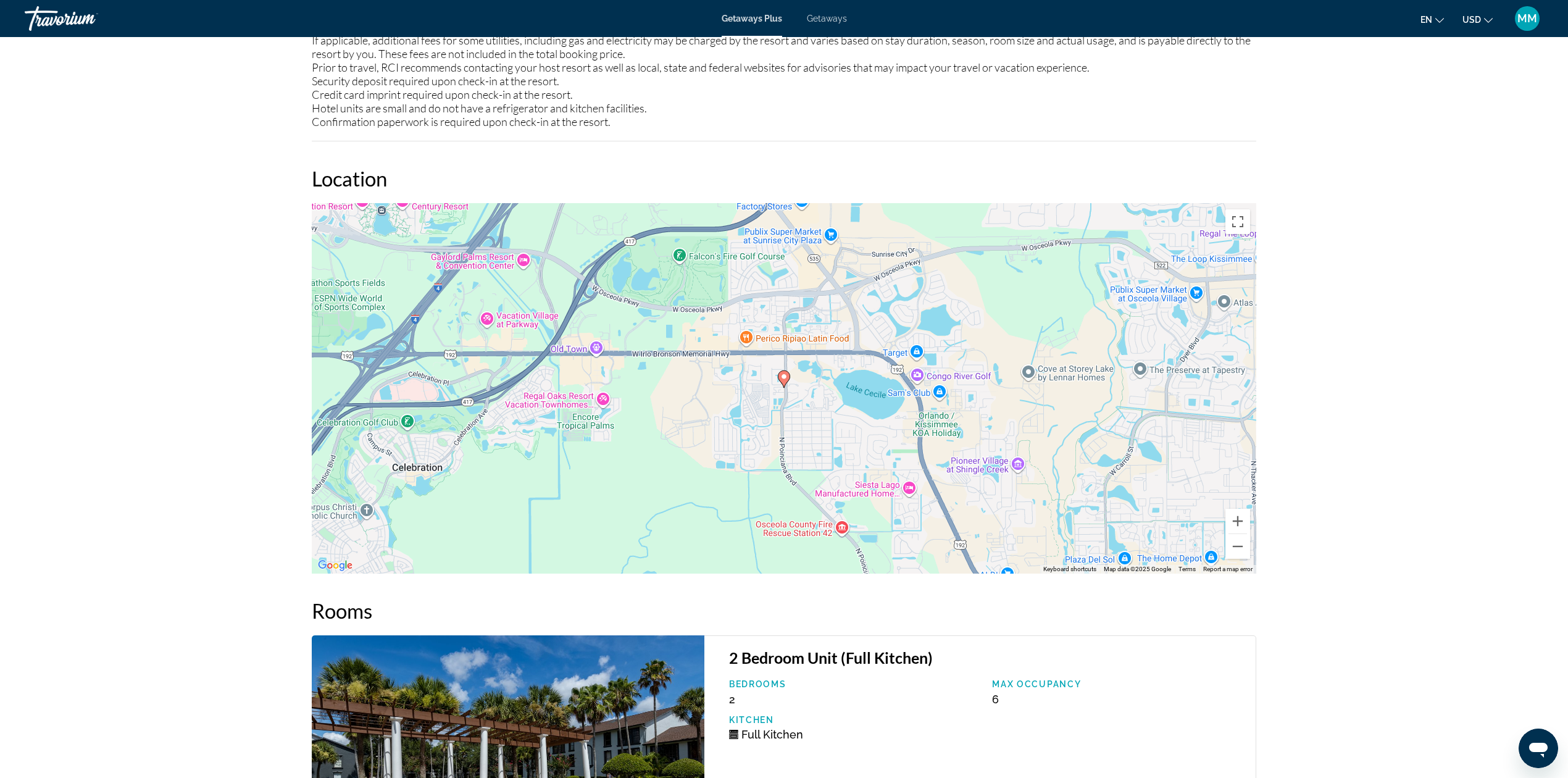
scroll to position [2306, 0]
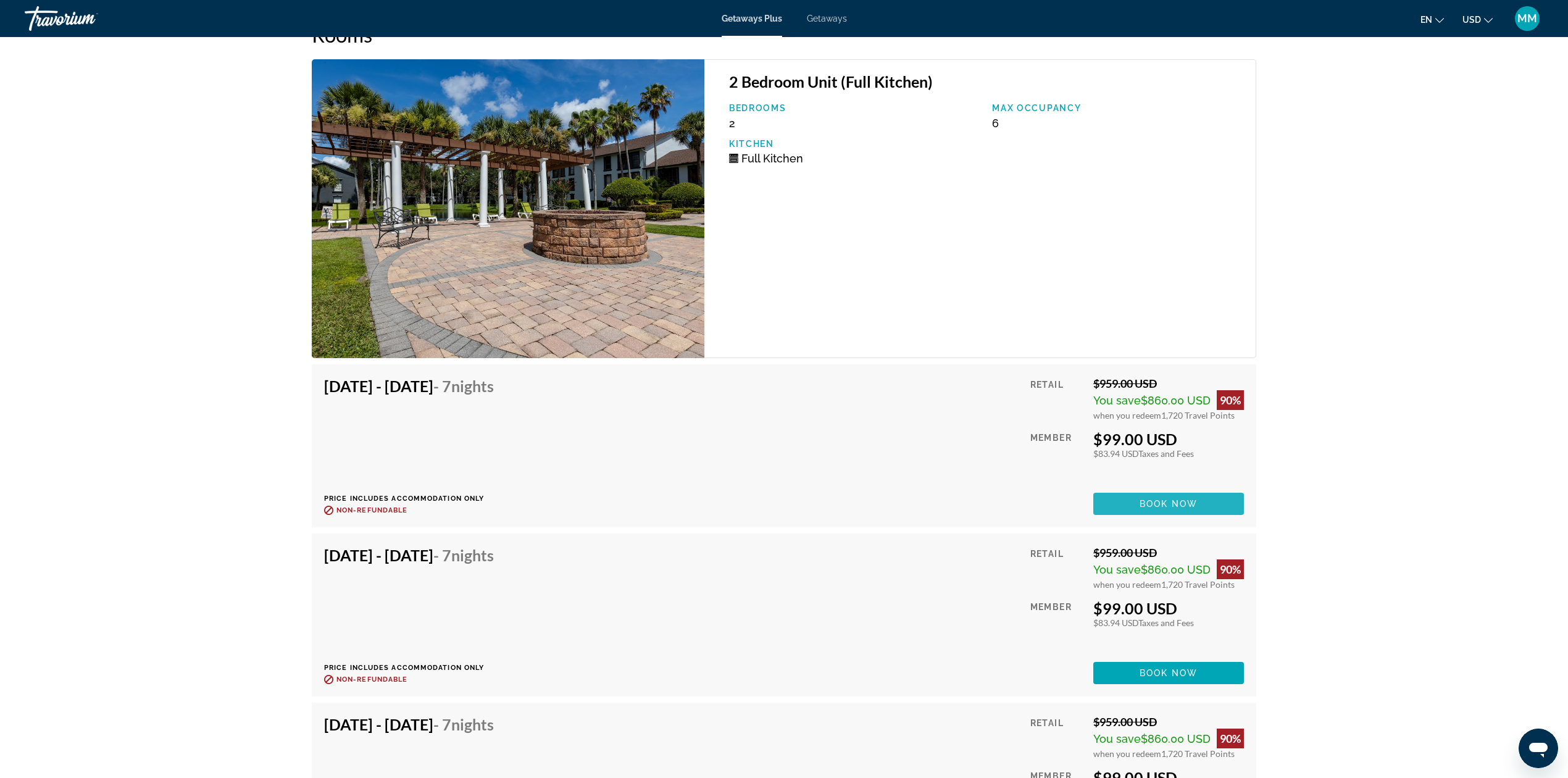
click at [1207, 494] on span "Main content" at bounding box center [1168, 504] width 151 height 30
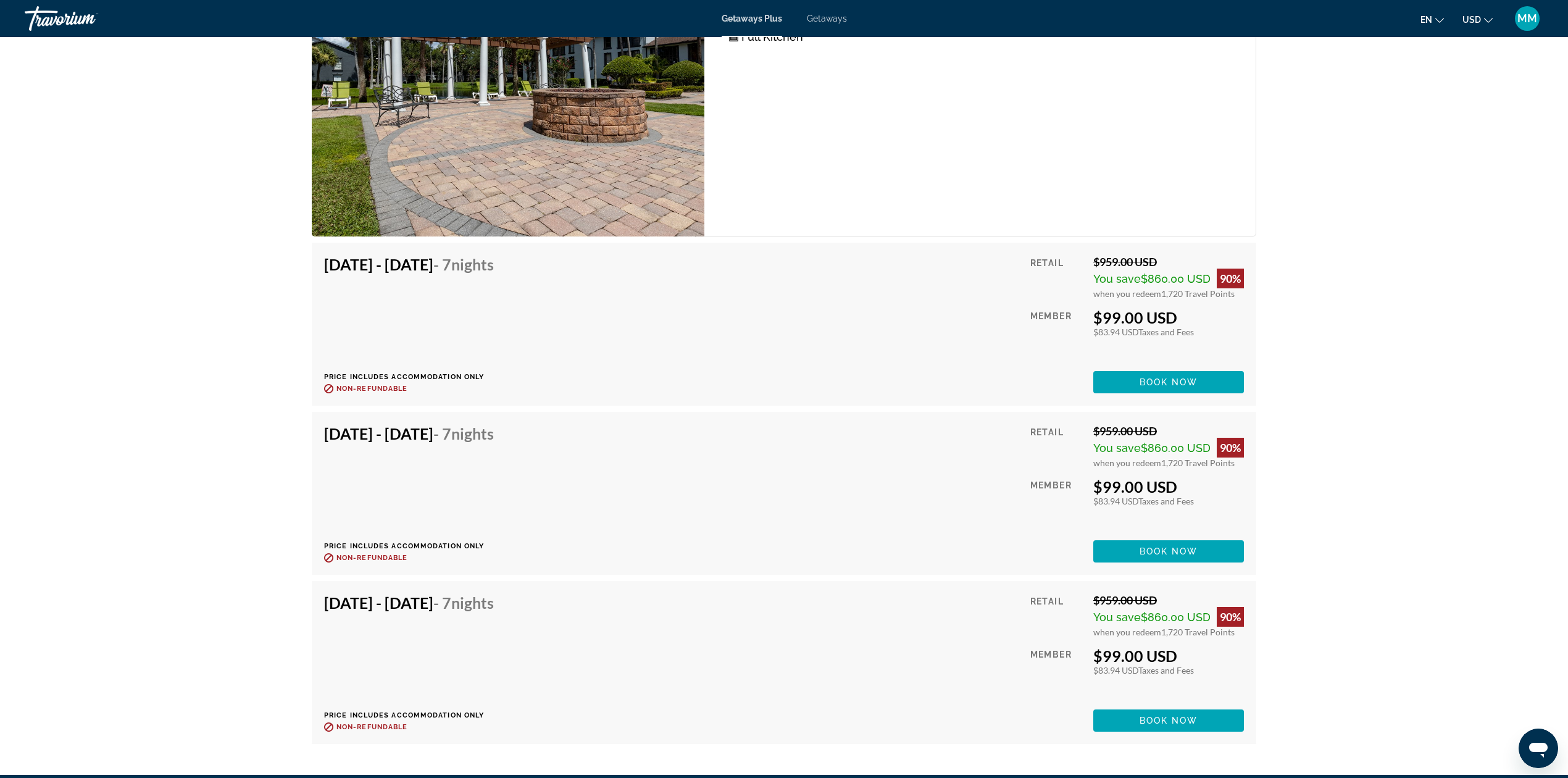
scroll to position [2572, 0]
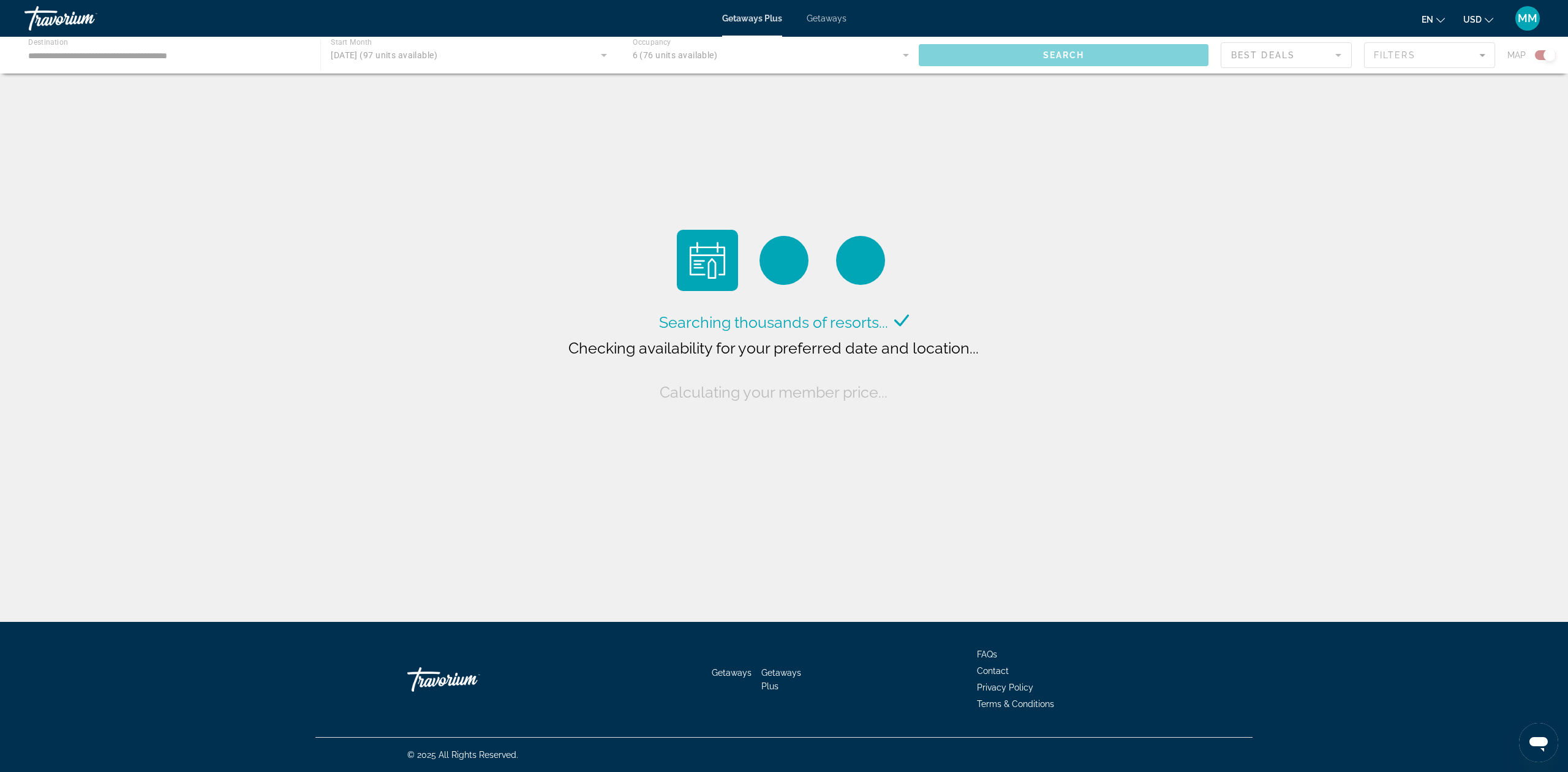
click at [478, 56] on div "Main content" at bounding box center [784, 55] width 1568 height 37
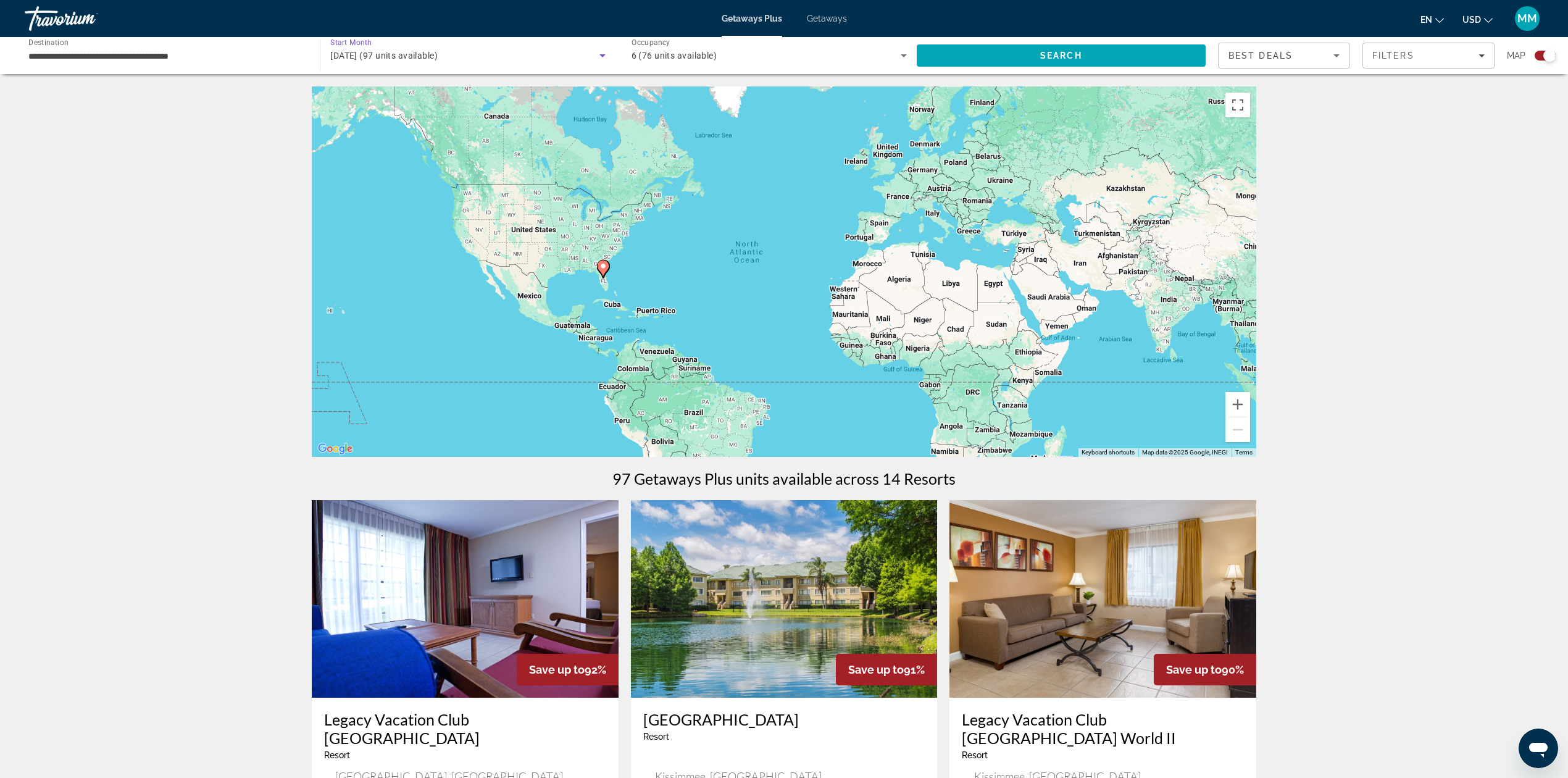
click at [606, 55] on icon "Search widget" at bounding box center [602, 56] width 15 height 15
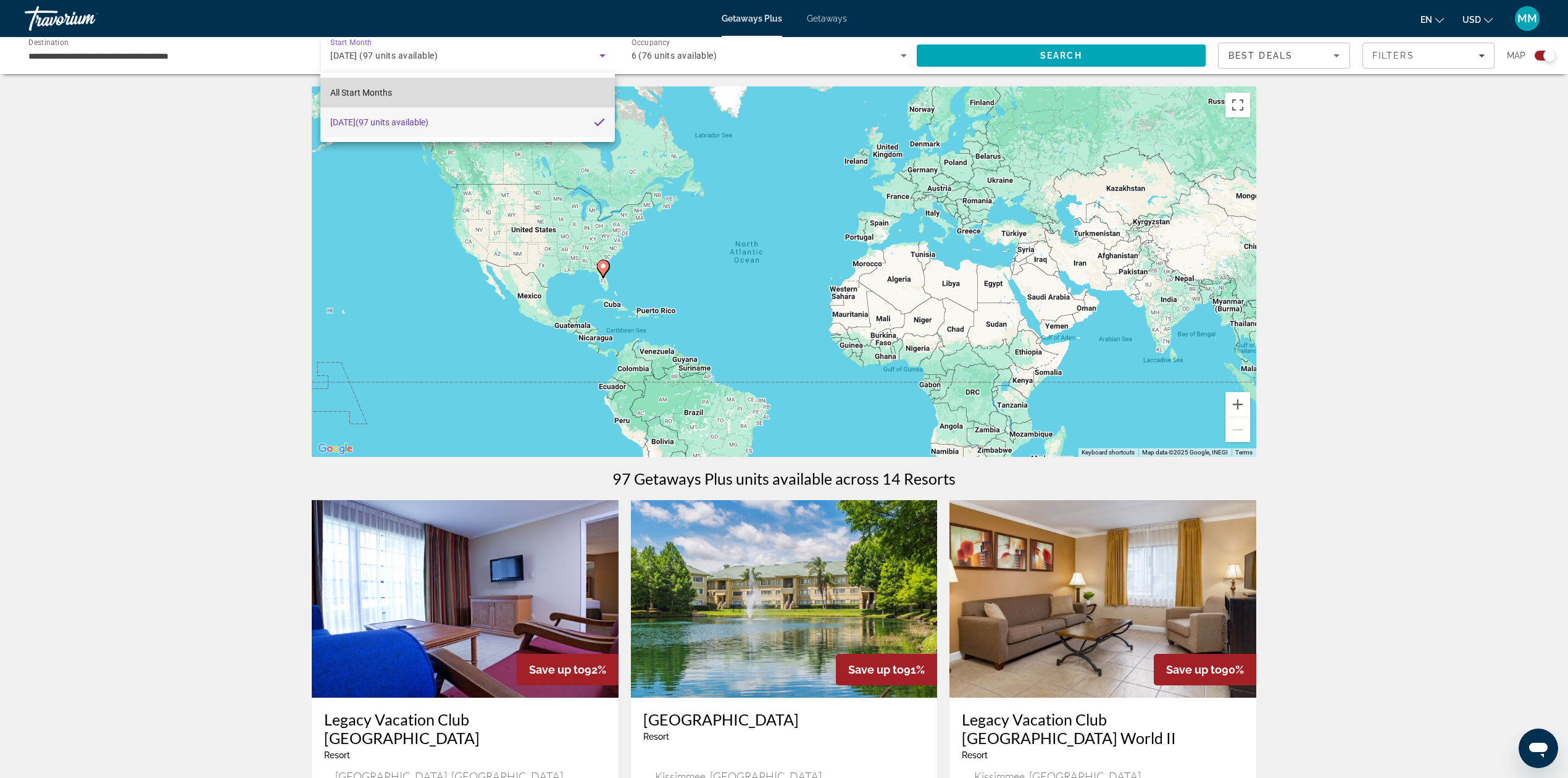
click at [344, 89] on span "All Start Months" at bounding box center [361, 93] width 62 height 10
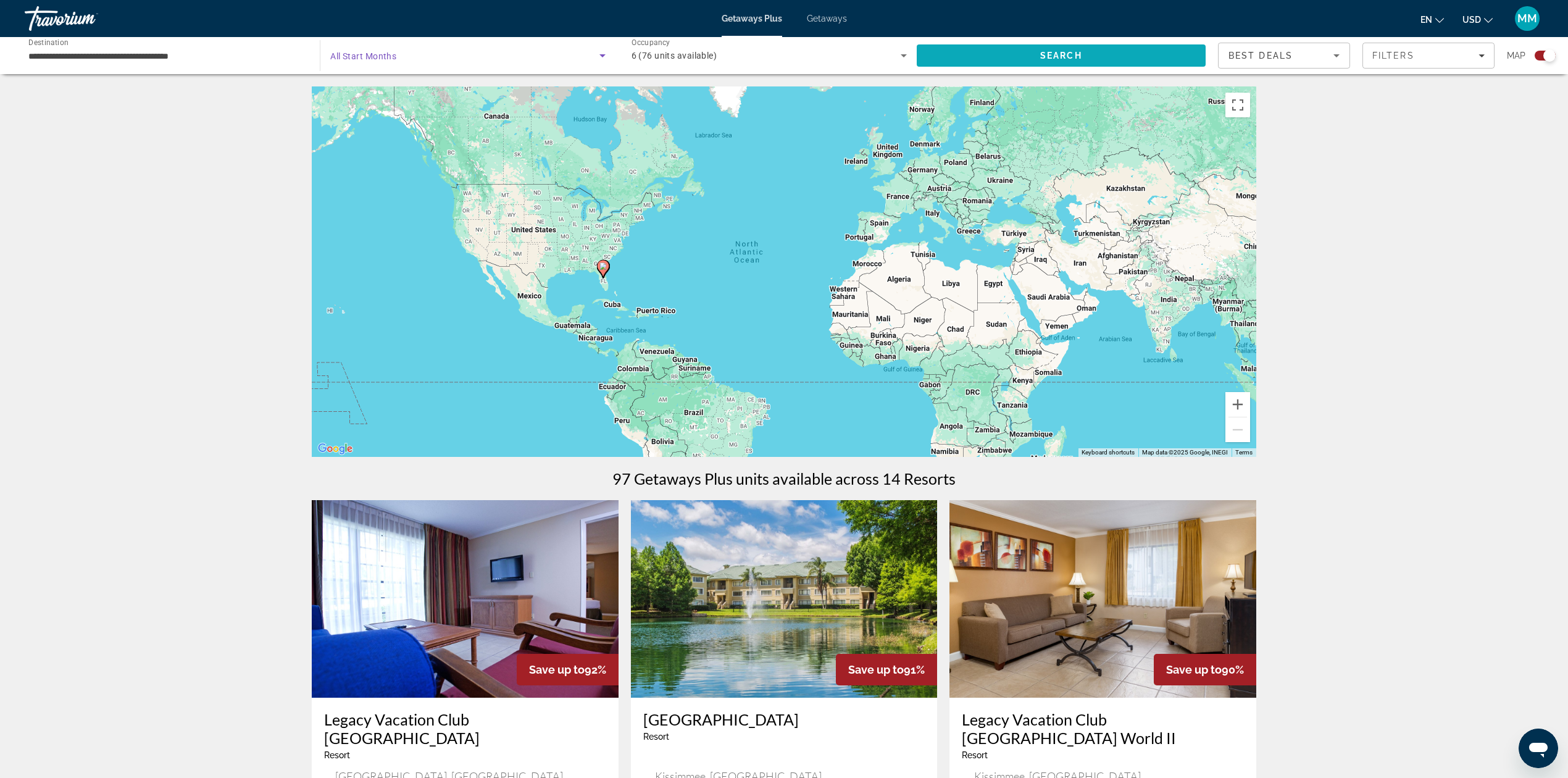
click at [1015, 52] on span "Search" at bounding box center [1061, 56] width 289 height 30
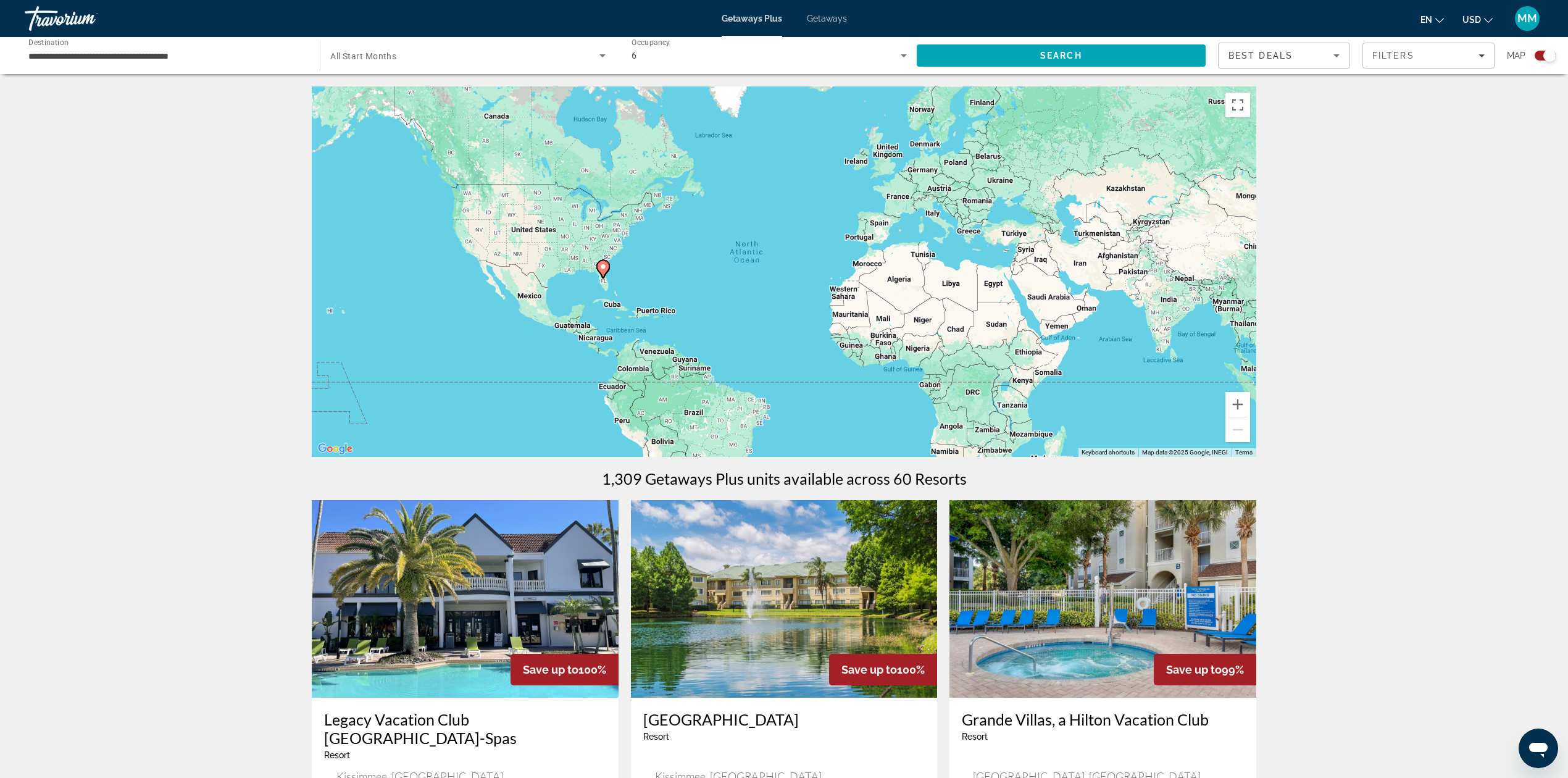
click at [551, 58] on span "Search widget" at bounding box center [464, 56] width 269 height 15
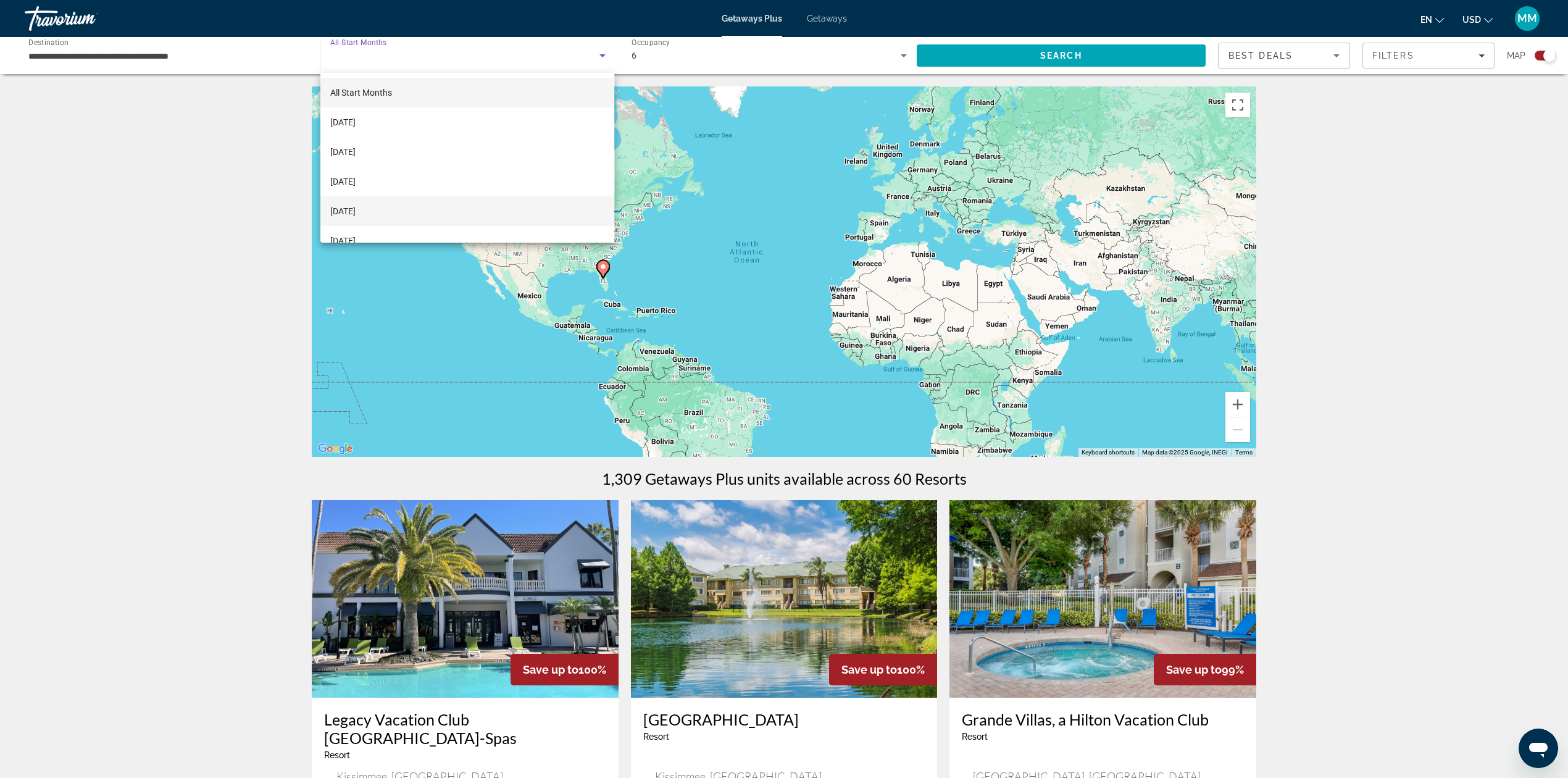
scroll to position [82, 0]
click at [355, 154] on span "February 2026" at bounding box center [342, 158] width 25 height 15
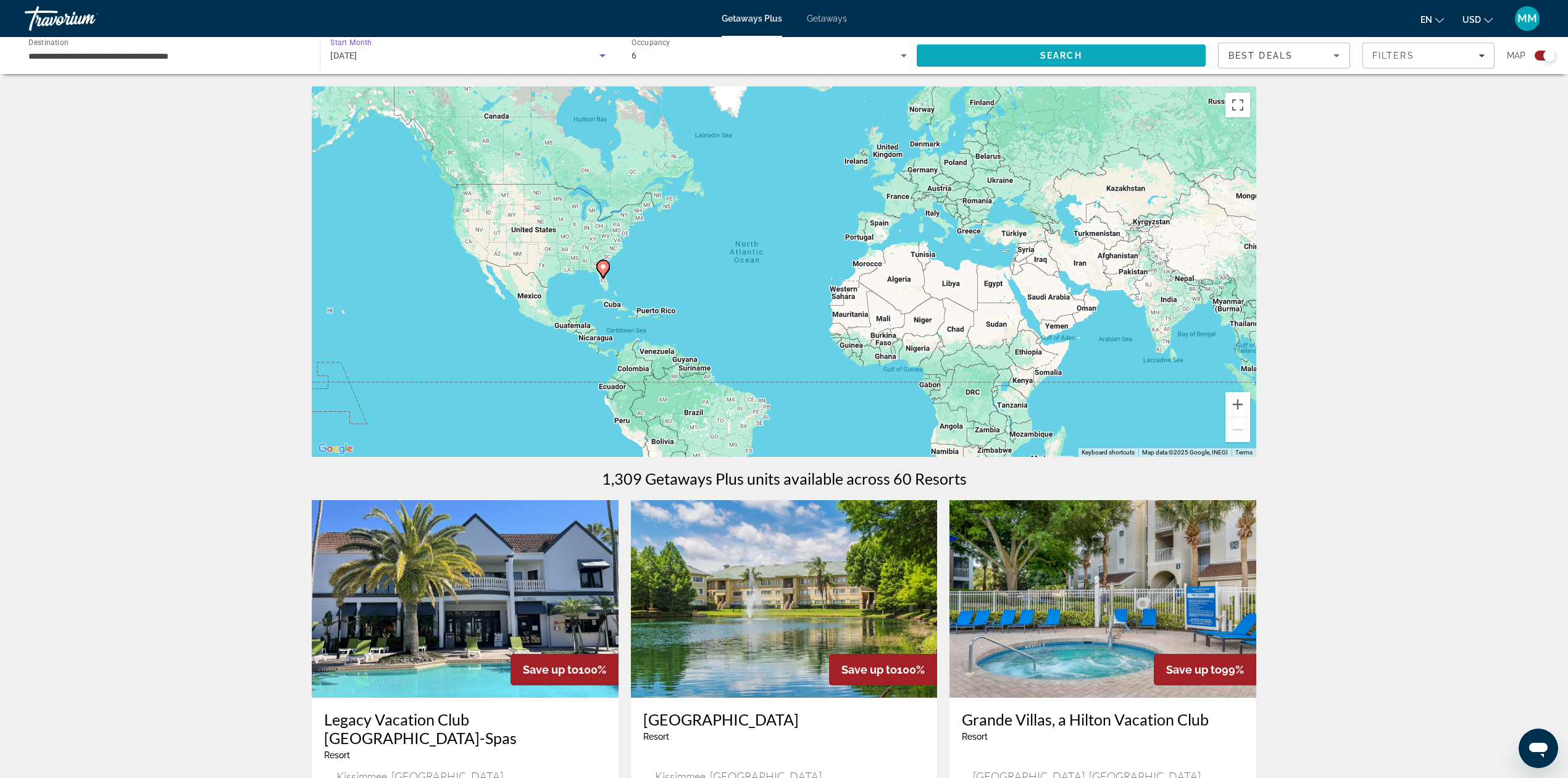
click at [1078, 60] on span "Search" at bounding box center [1061, 56] width 289 height 30
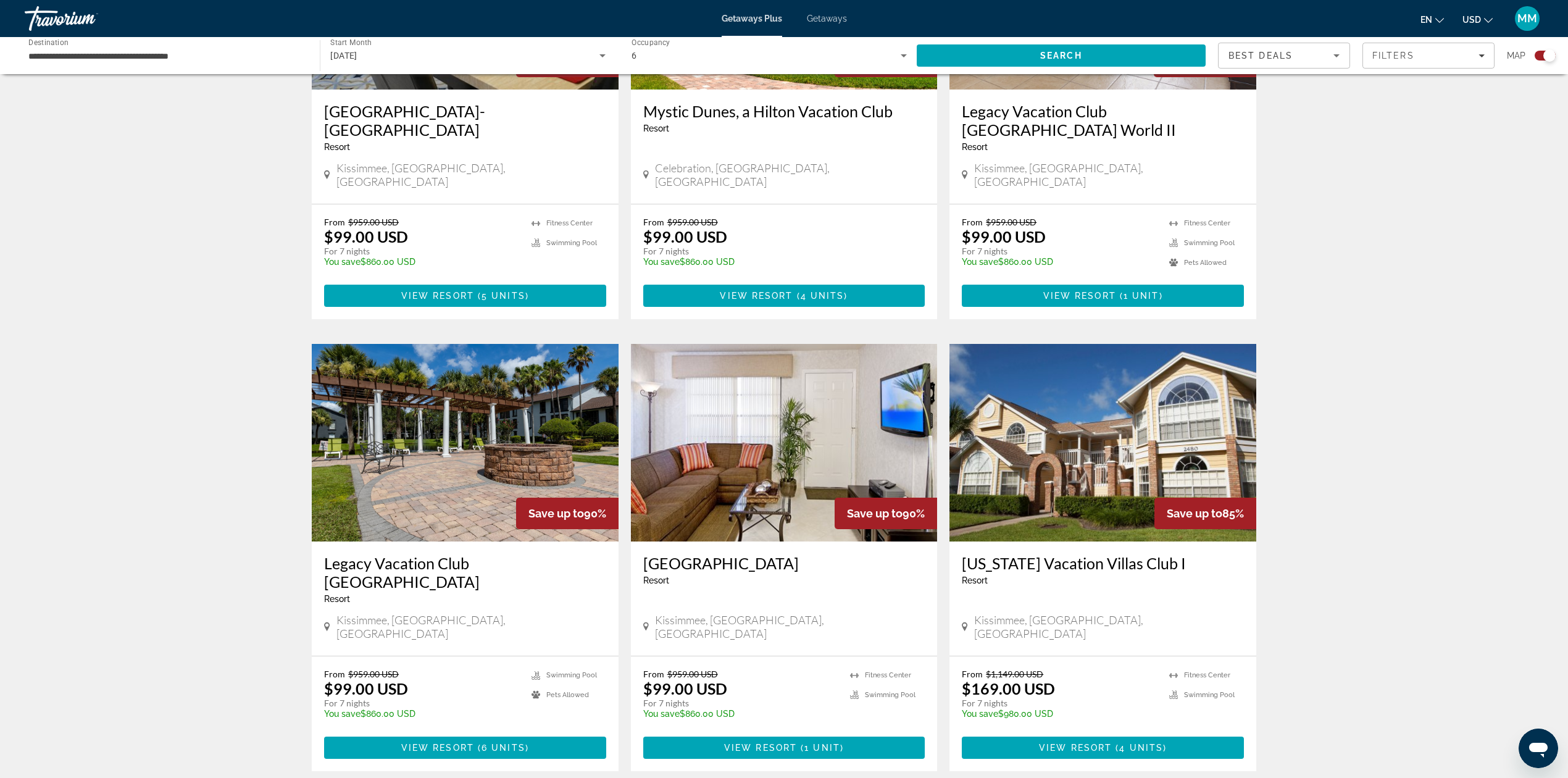
scroll to position [1071, 0]
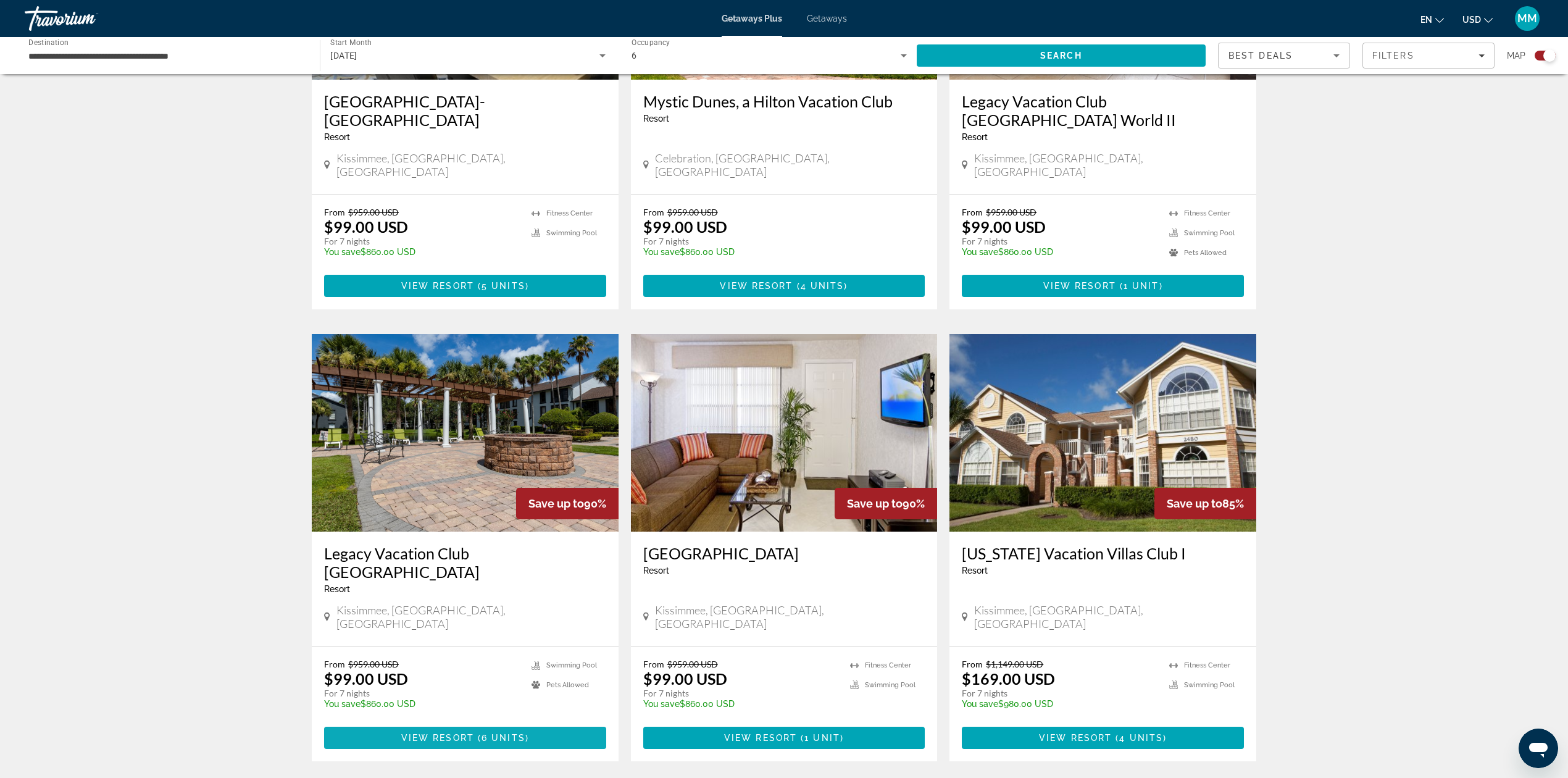
click at [488, 733] on span "6 units" at bounding box center [503, 738] width 44 height 10
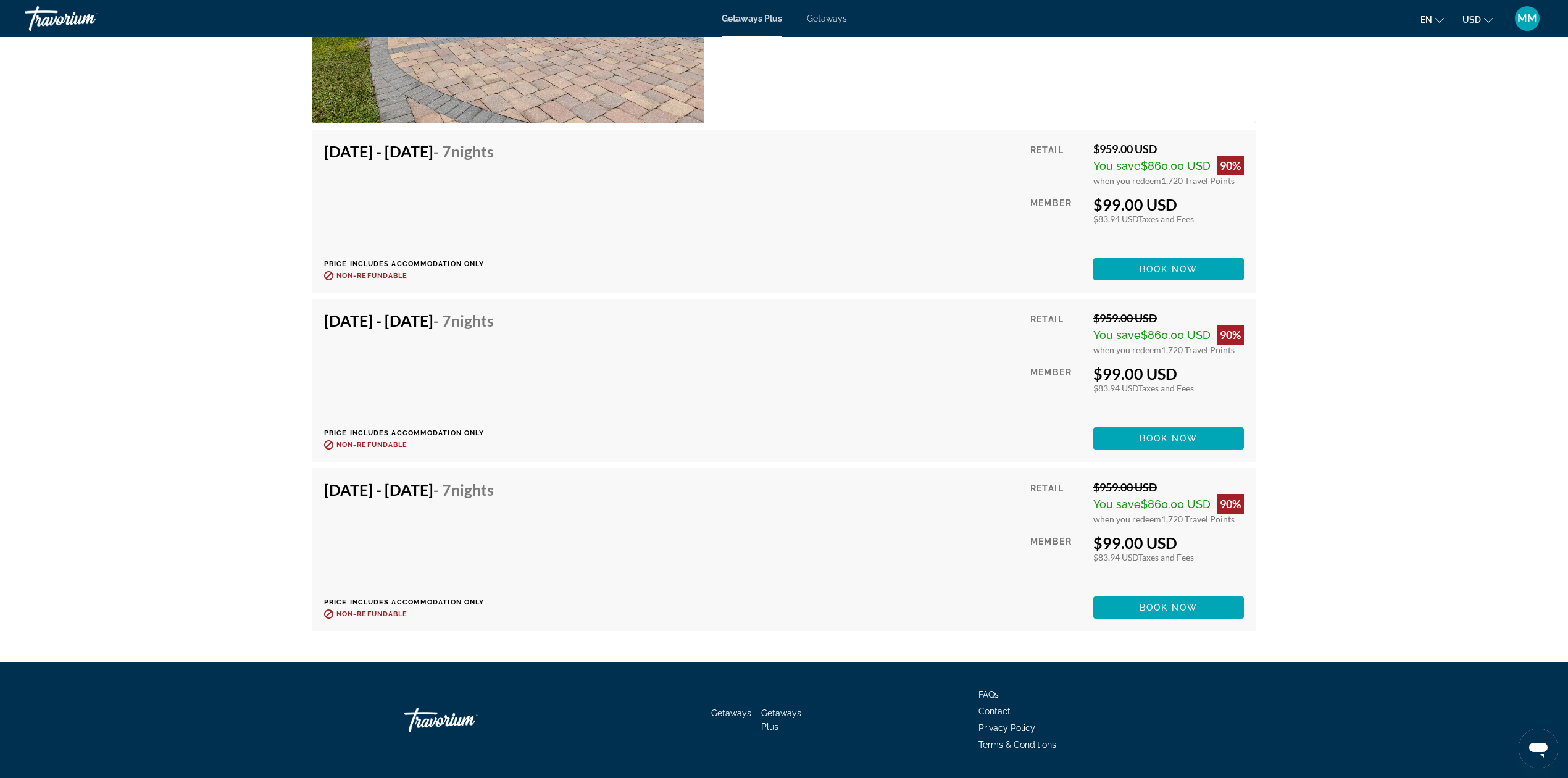
scroll to position [2572, 0]
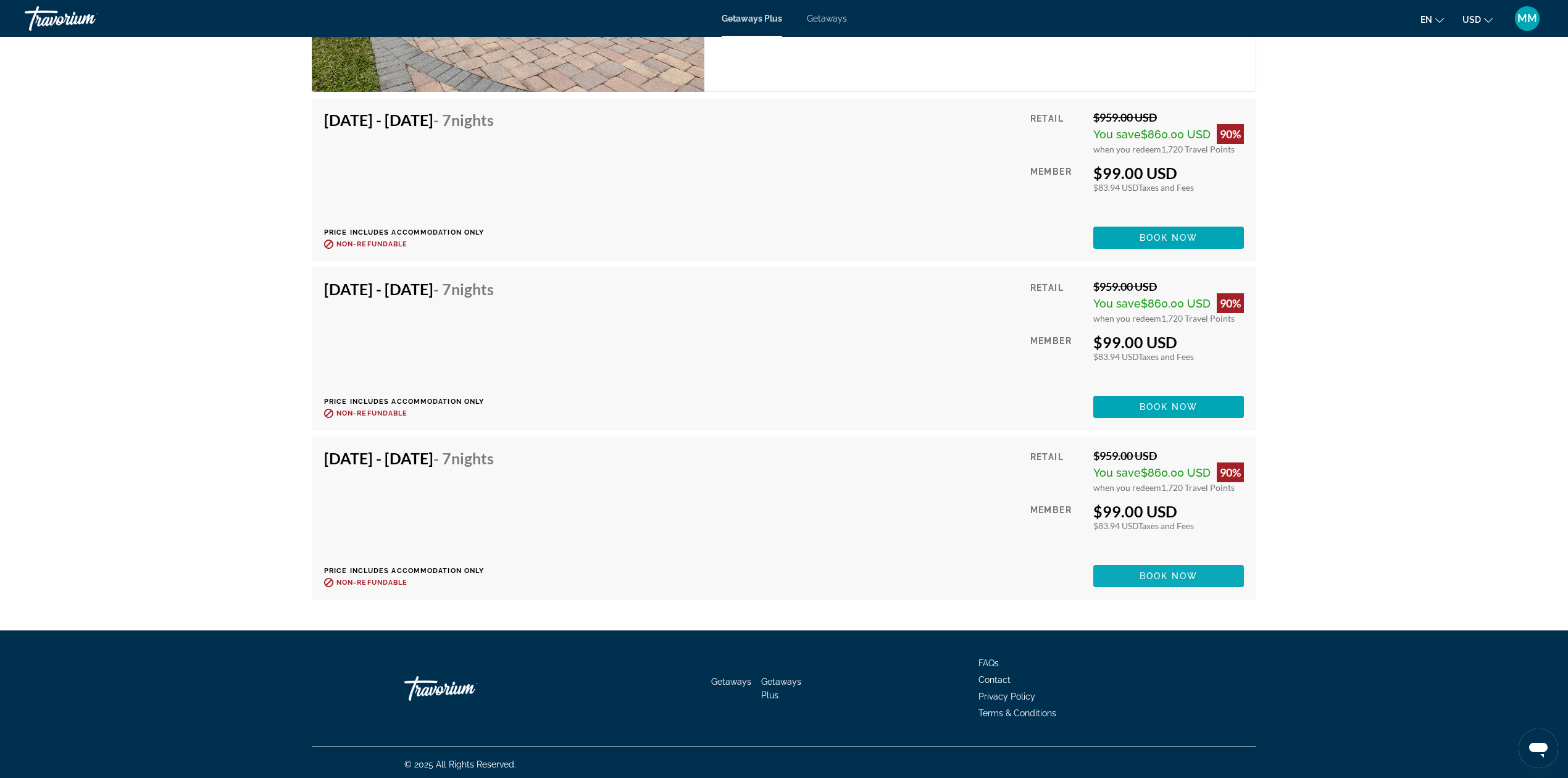
click at [1196, 574] on span "Book now" at bounding box center [1169, 576] width 59 height 10
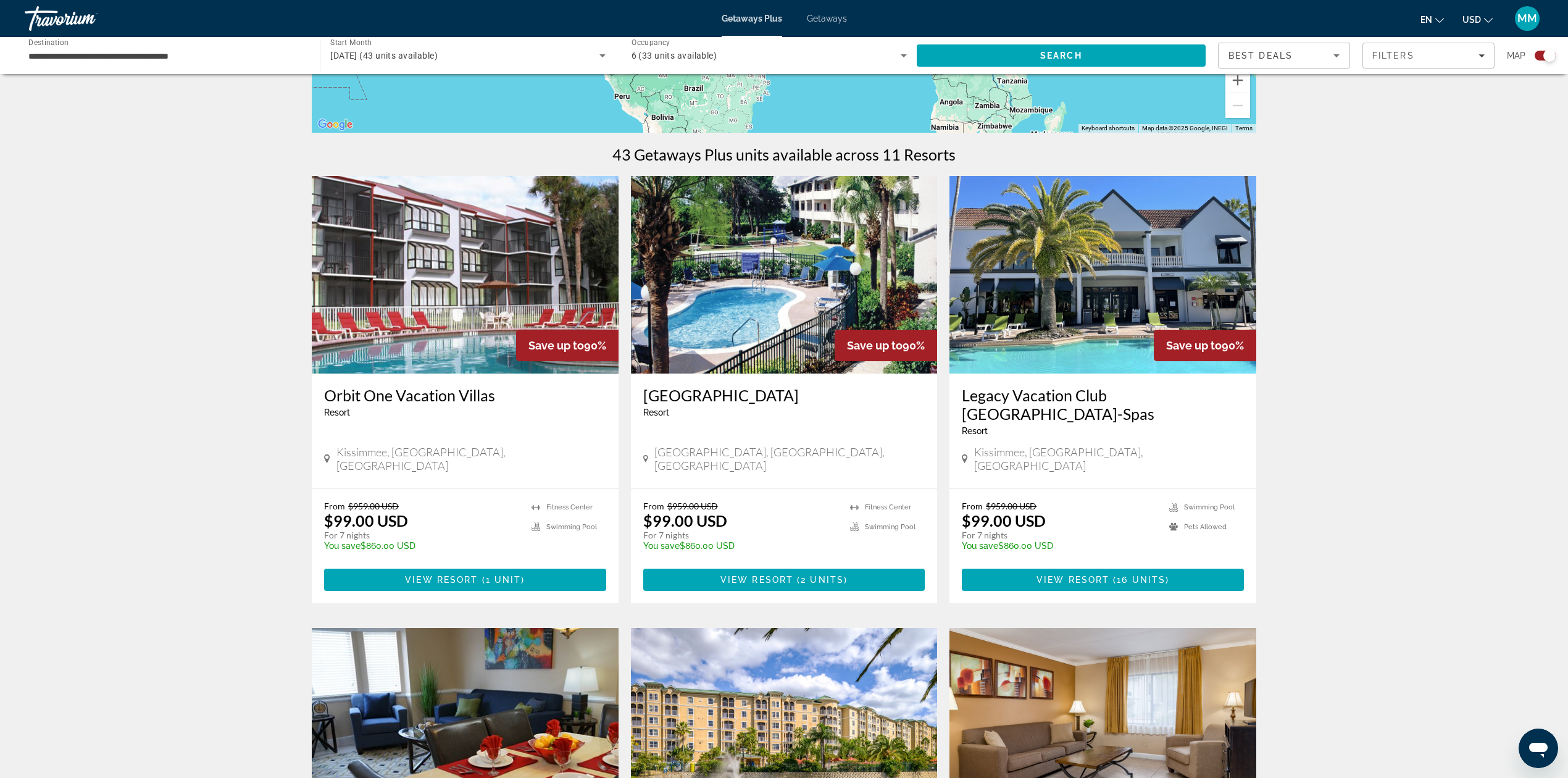
scroll to position [329, 0]
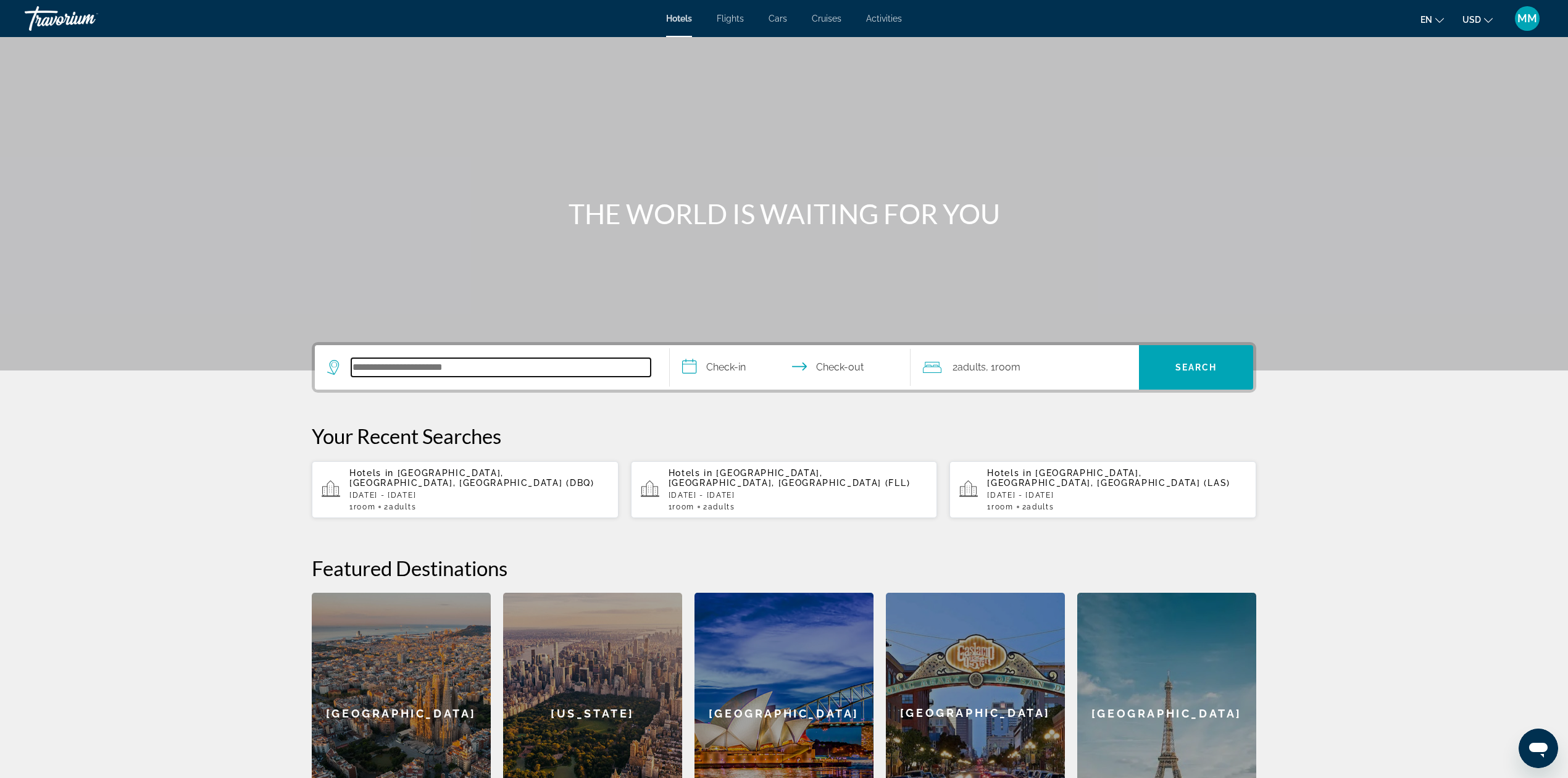
click at [566, 362] on input "Search hotel destination" at bounding box center [501, 367] width 299 height 18
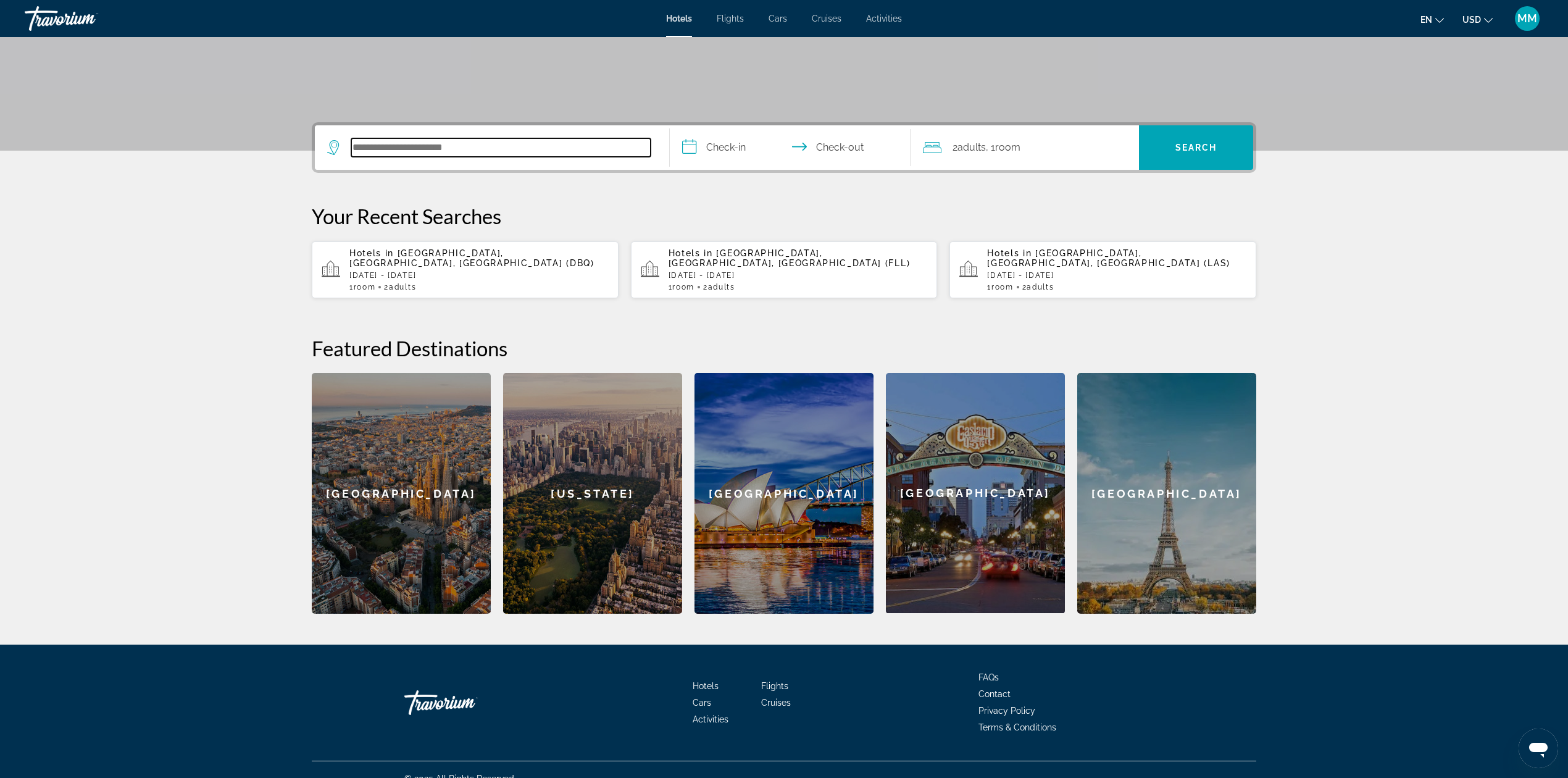
scroll to position [228, 0]
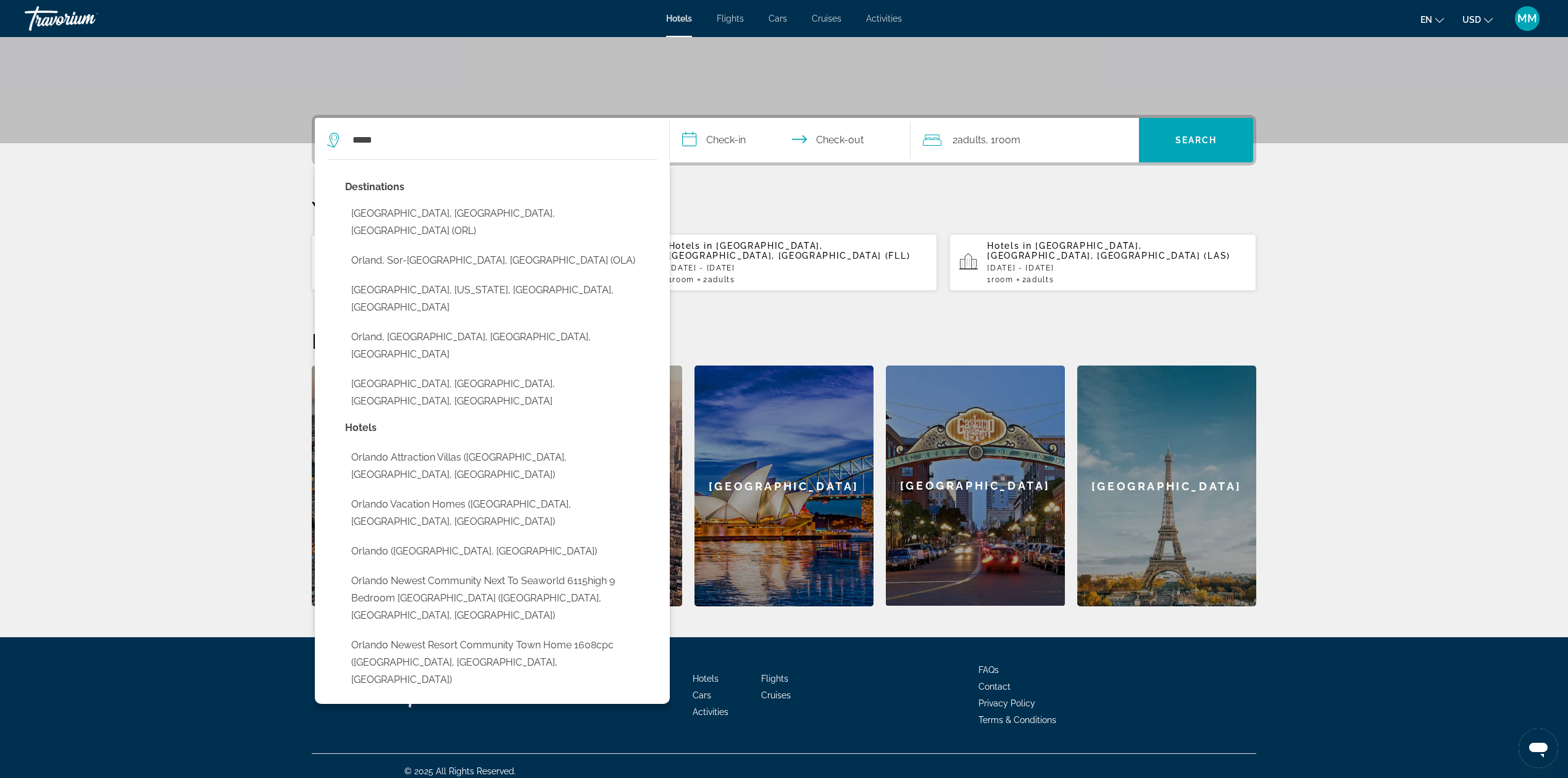
click at [401, 213] on button "Orlando, FL, United States (ORL)" at bounding box center [501, 222] width 313 height 41
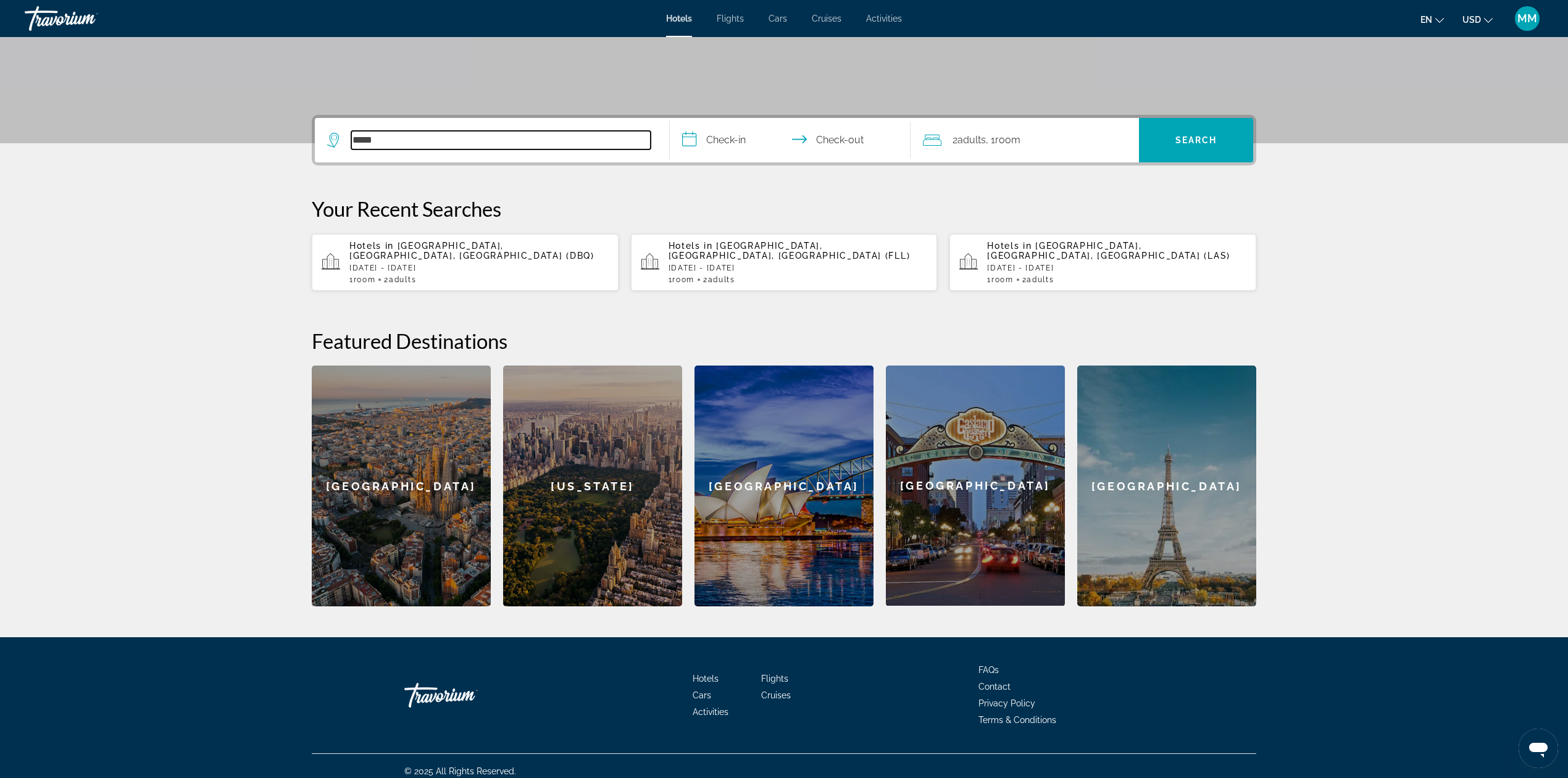
type input "**********"
click at [749, 144] on input "**********" at bounding box center [792, 142] width 246 height 48
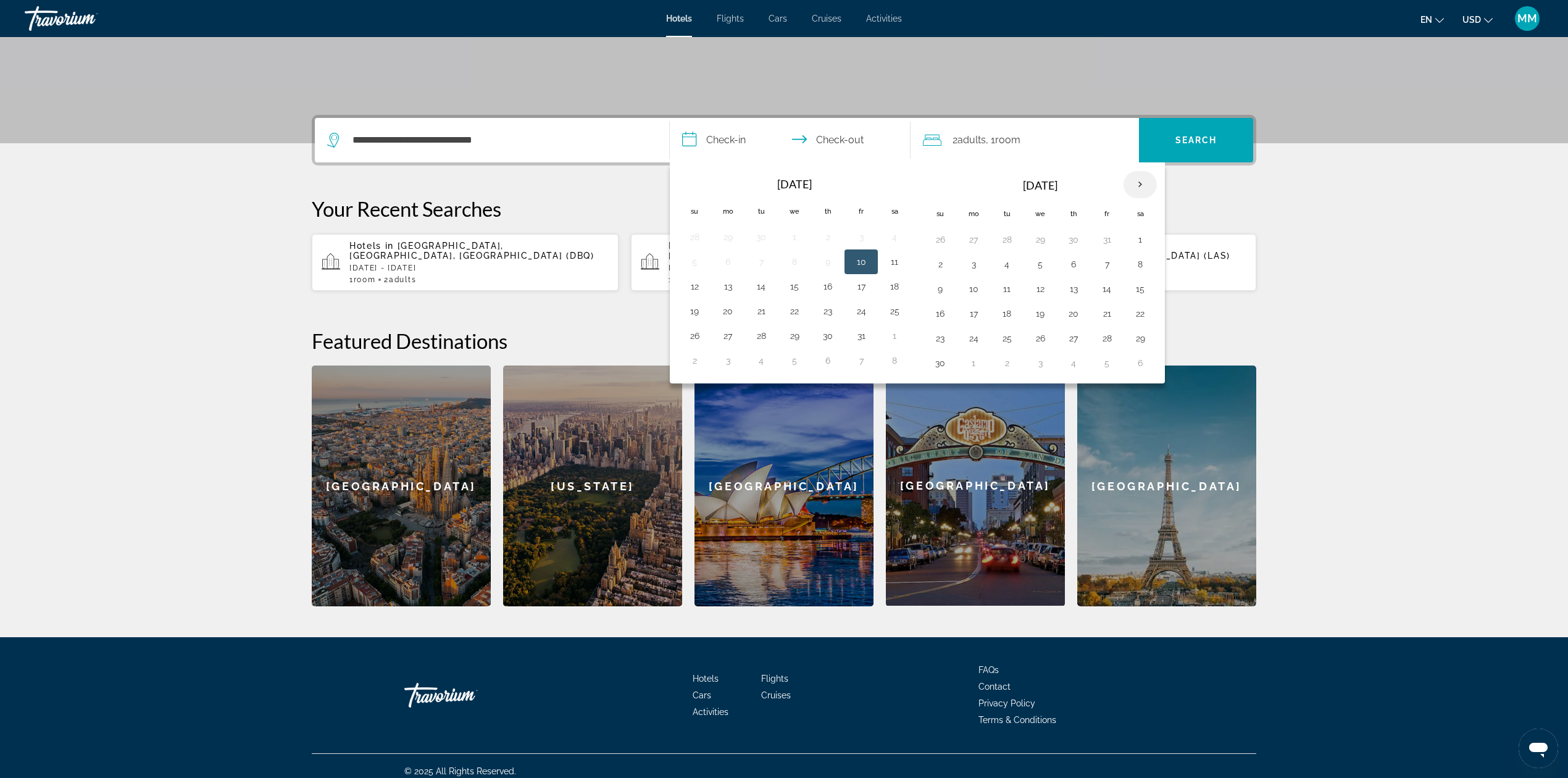
click at [1146, 183] on th "Next month" at bounding box center [1140, 185] width 33 height 27
click at [1046, 344] on button "25" at bounding box center [1039, 339] width 20 height 18
click at [1015, 364] on button "3" at bounding box center [1006, 364] width 20 height 18
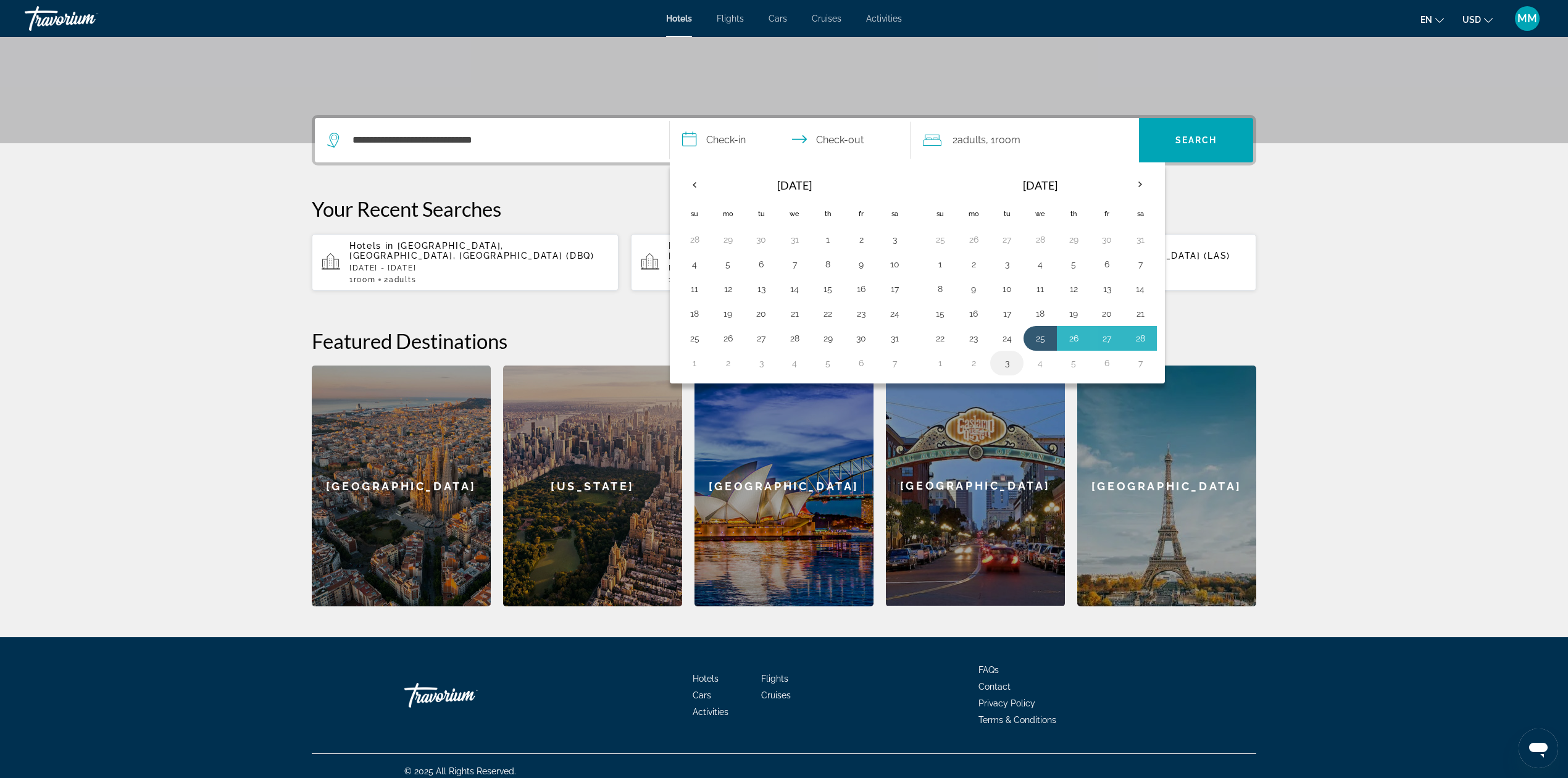
type input "**********"
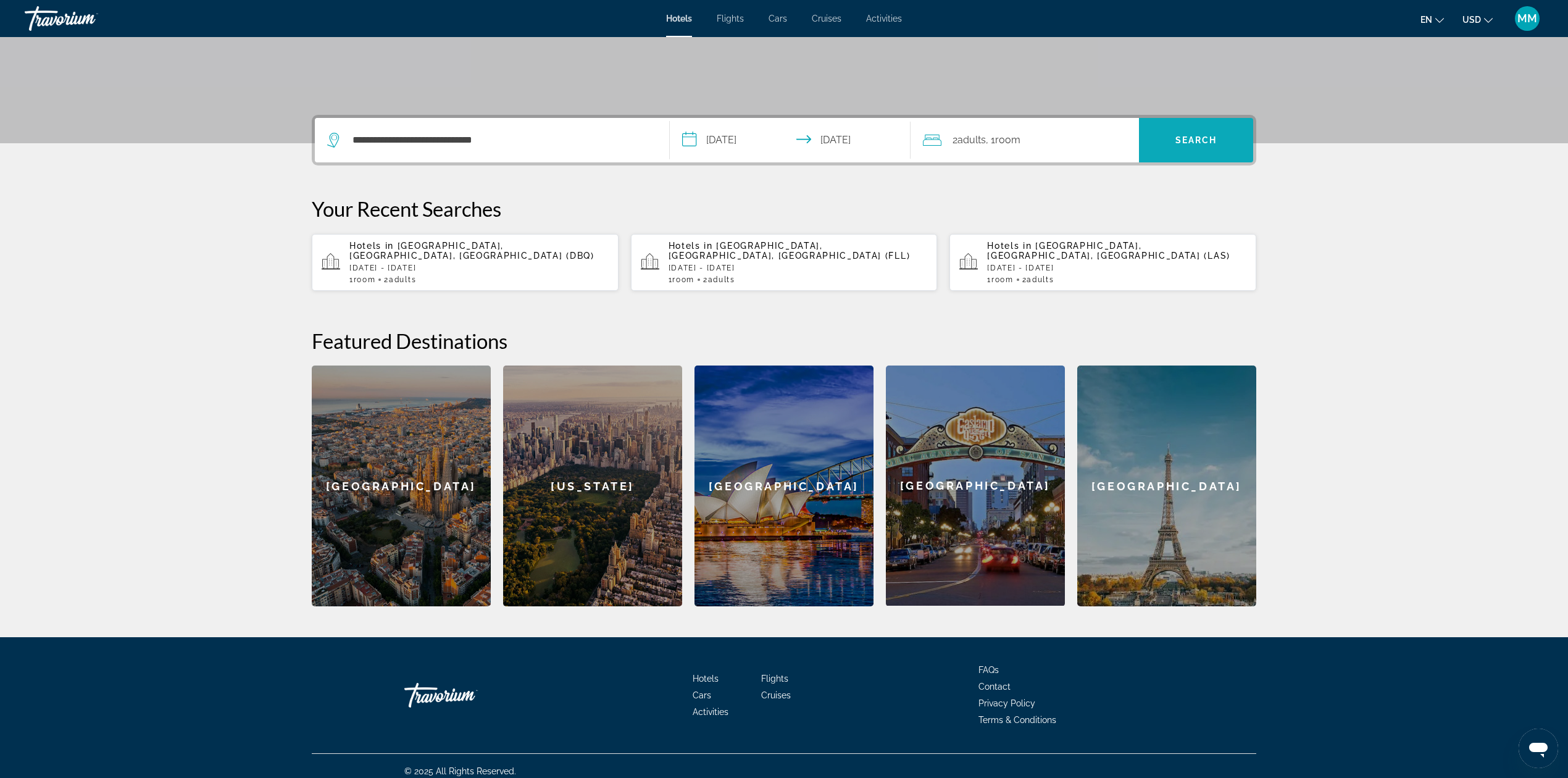
click at [1204, 142] on span "Search" at bounding box center [1196, 140] width 42 height 10
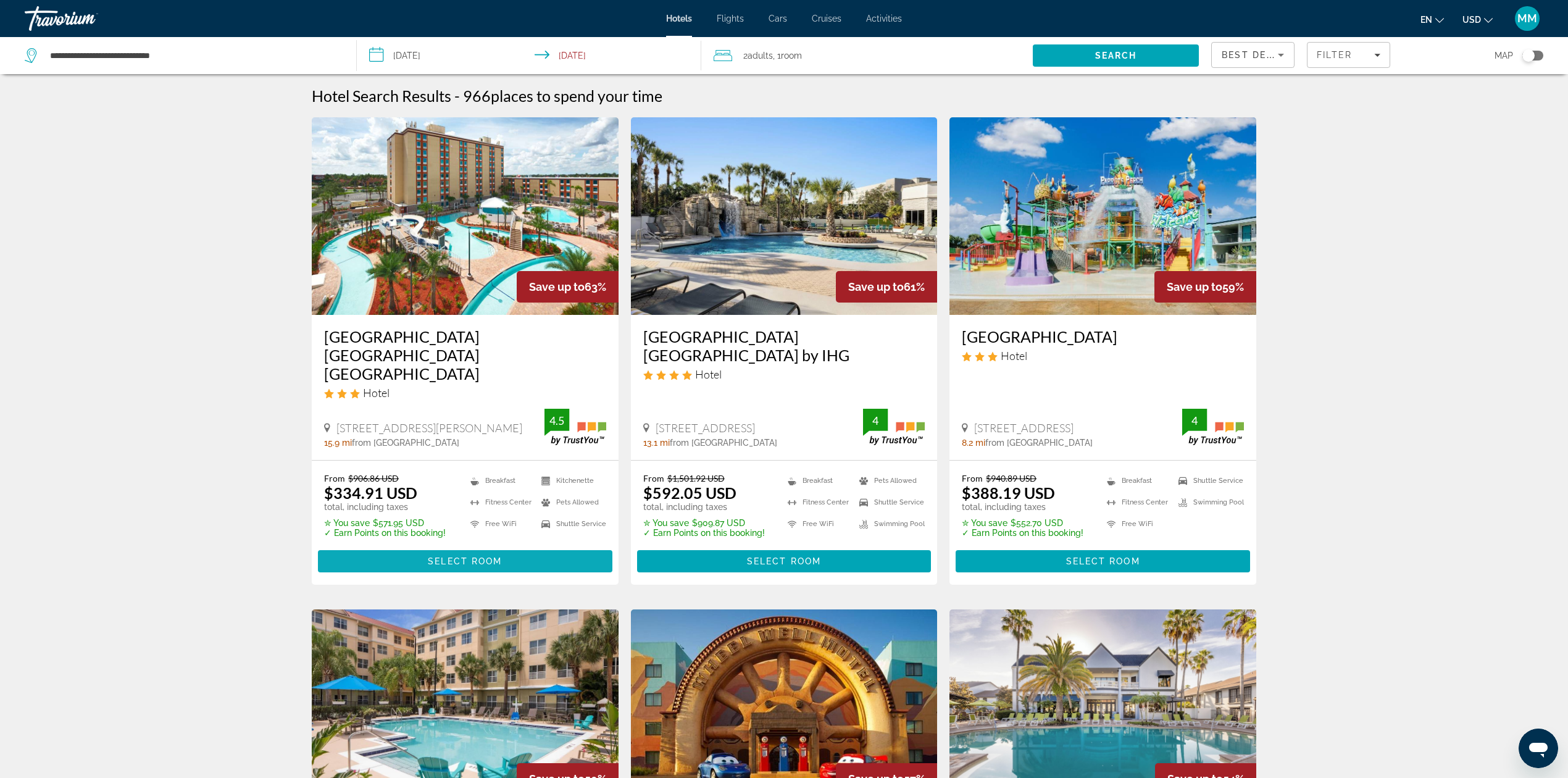
click at [526, 546] on span "Main content" at bounding box center [465, 561] width 294 height 30
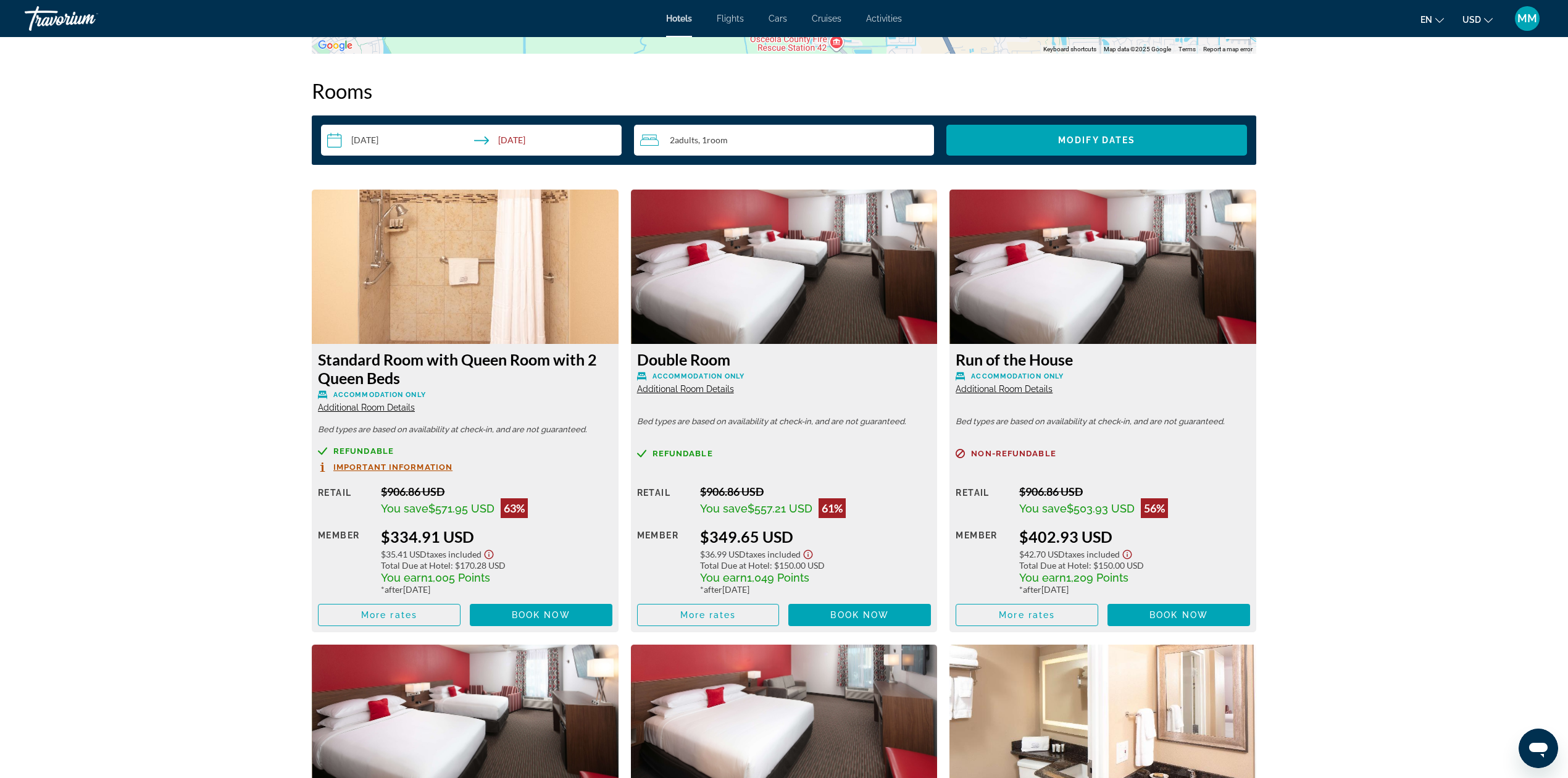
scroll to position [1492, 0]
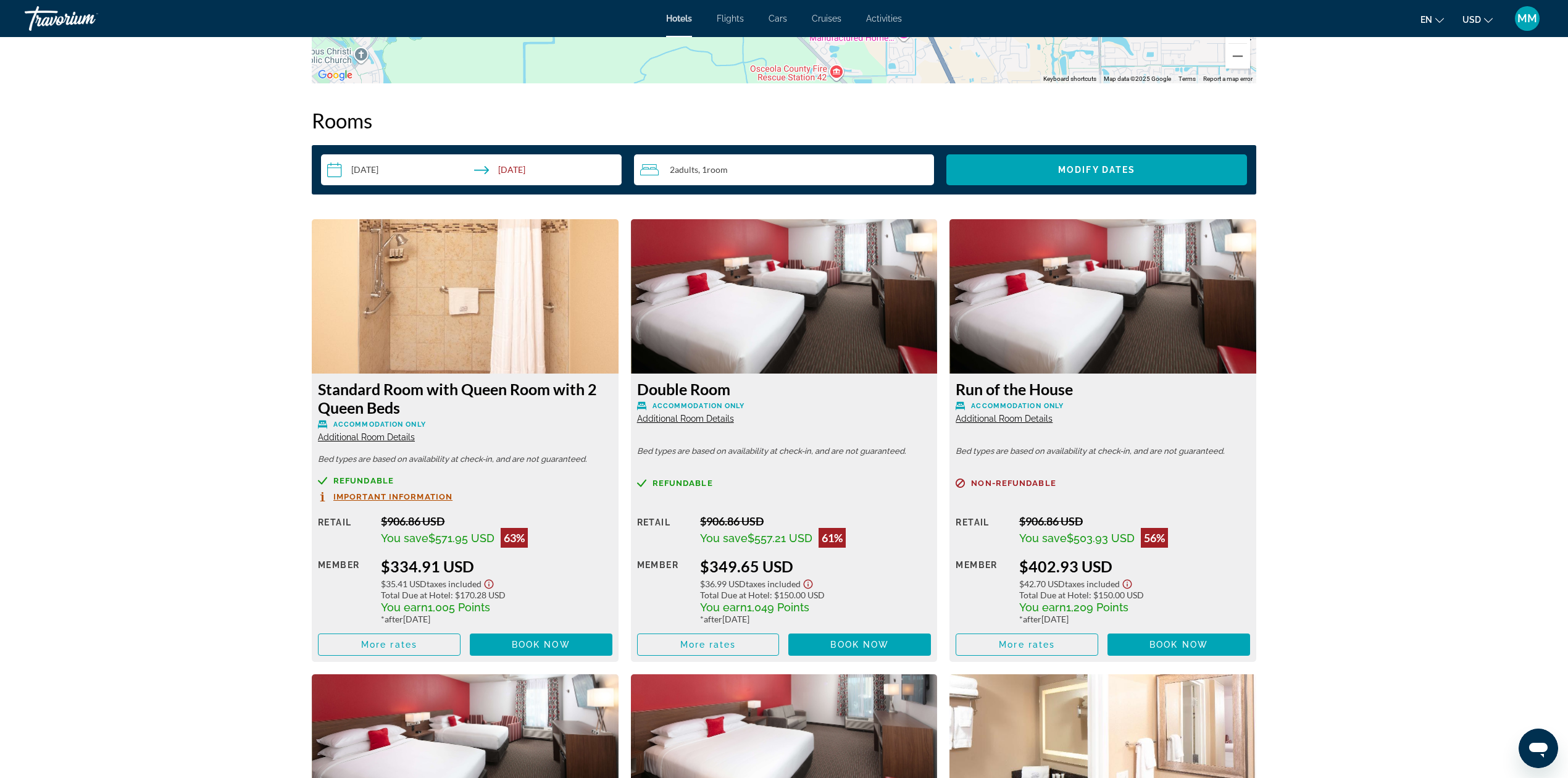
click at [354, 500] on span "Important Information" at bounding box center [393, 497] width 119 height 8
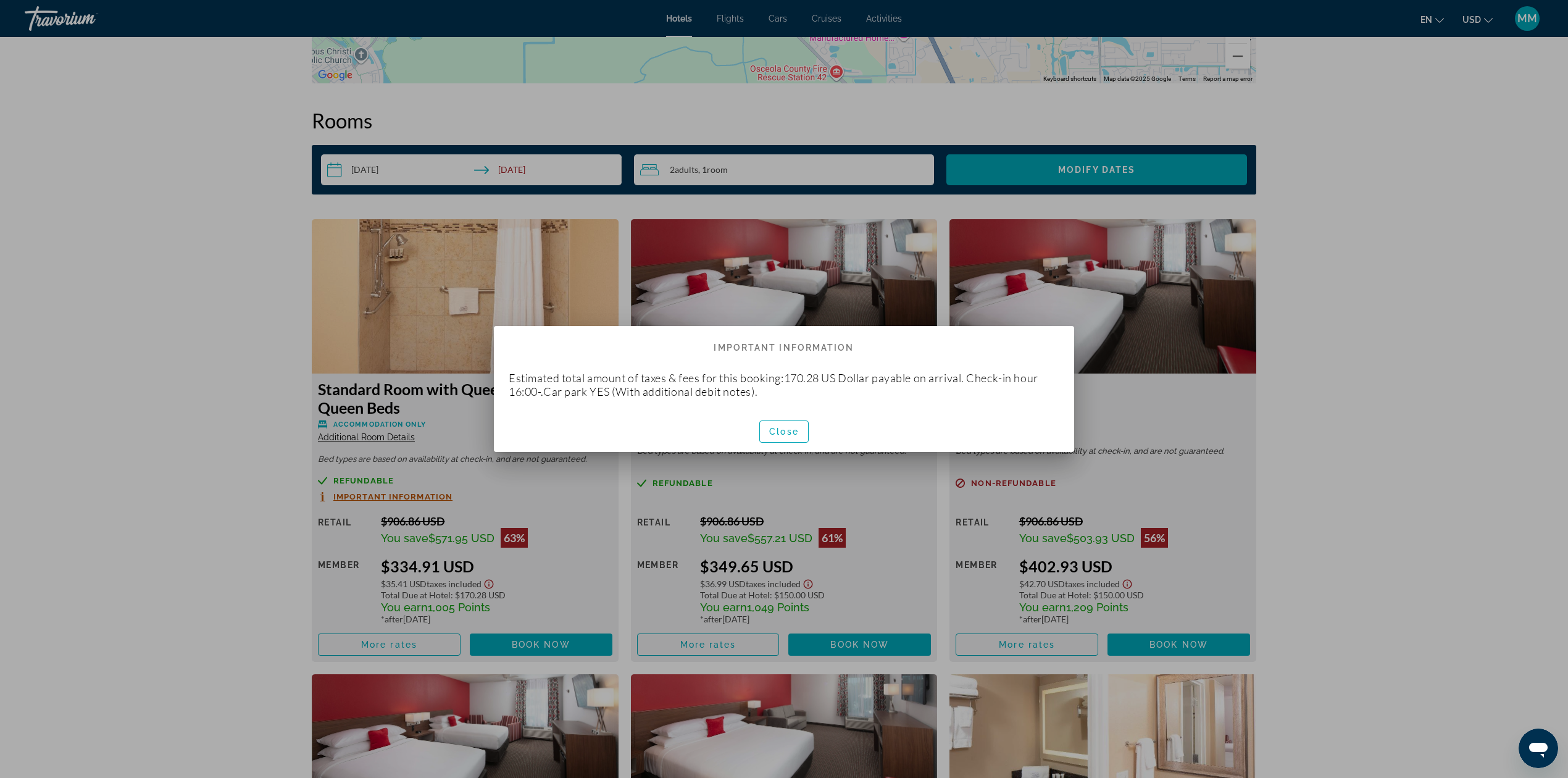
scroll to position [0, 0]
click at [797, 431] on span "Close" at bounding box center [784, 431] width 30 height 10
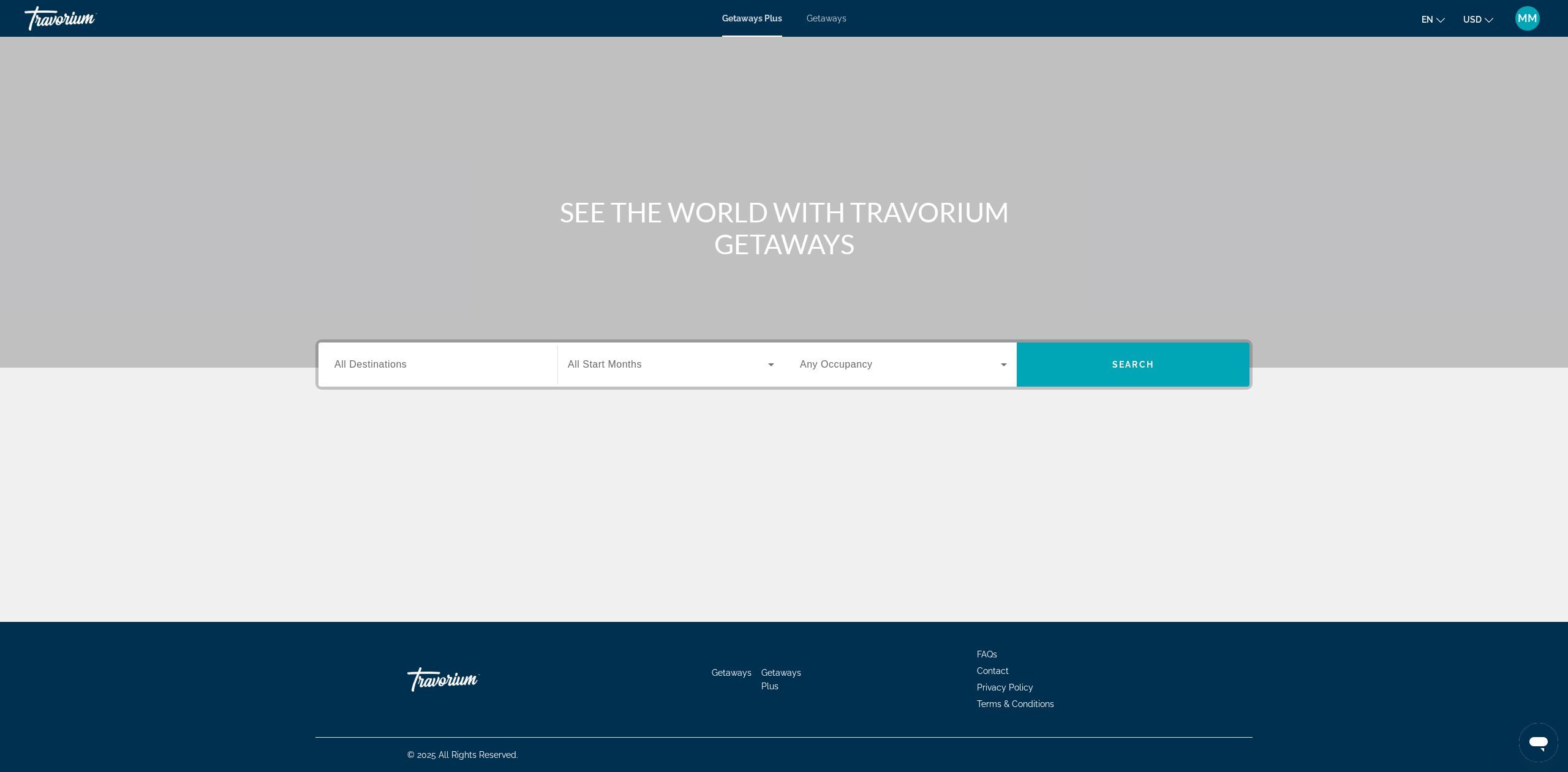
click at [387, 368] on span "All Destinations" at bounding box center [371, 365] width 73 height 11
click at [387, 368] on input "Destination All Destinations" at bounding box center [438, 366] width 207 height 15
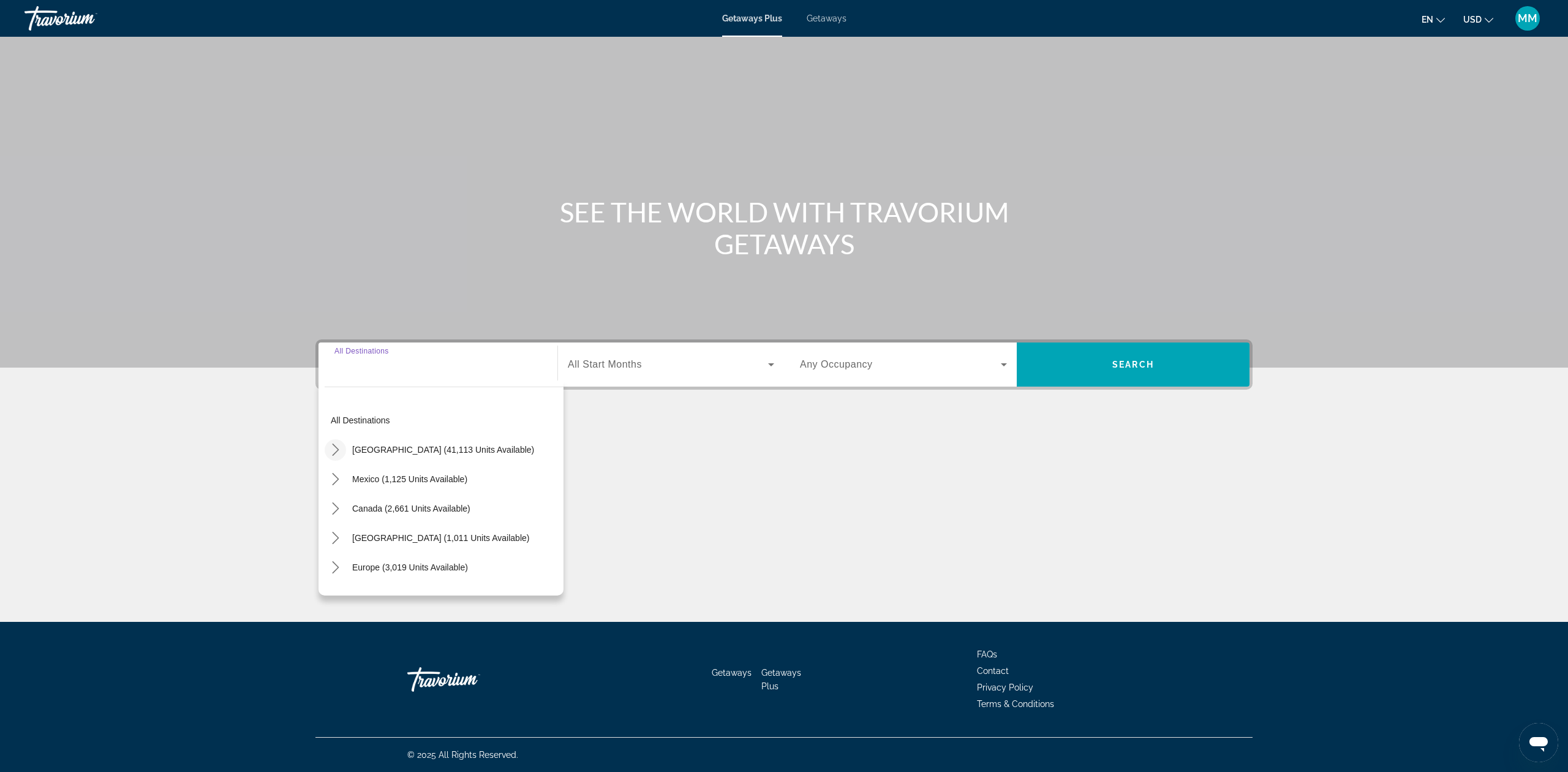
click at [336, 449] on icon "Toggle United States (41,113 units available) submenu" at bounding box center [336, 449] width 12 height 12
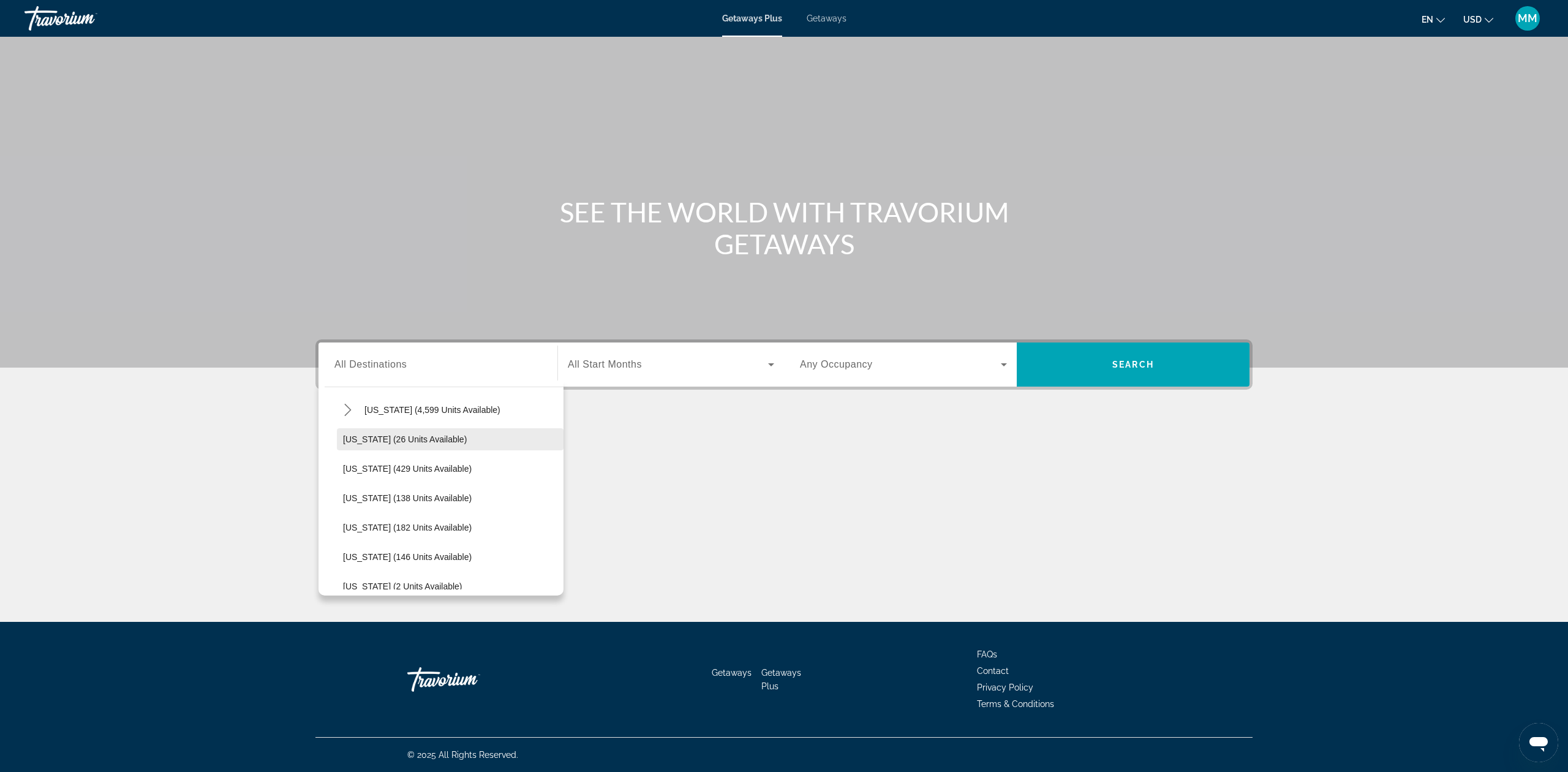
scroll to position [118, 0]
click at [343, 513] on icon "Toggle Florida (4,599 units available) submenu" at bounding box center [348, 509] width 12 height 12
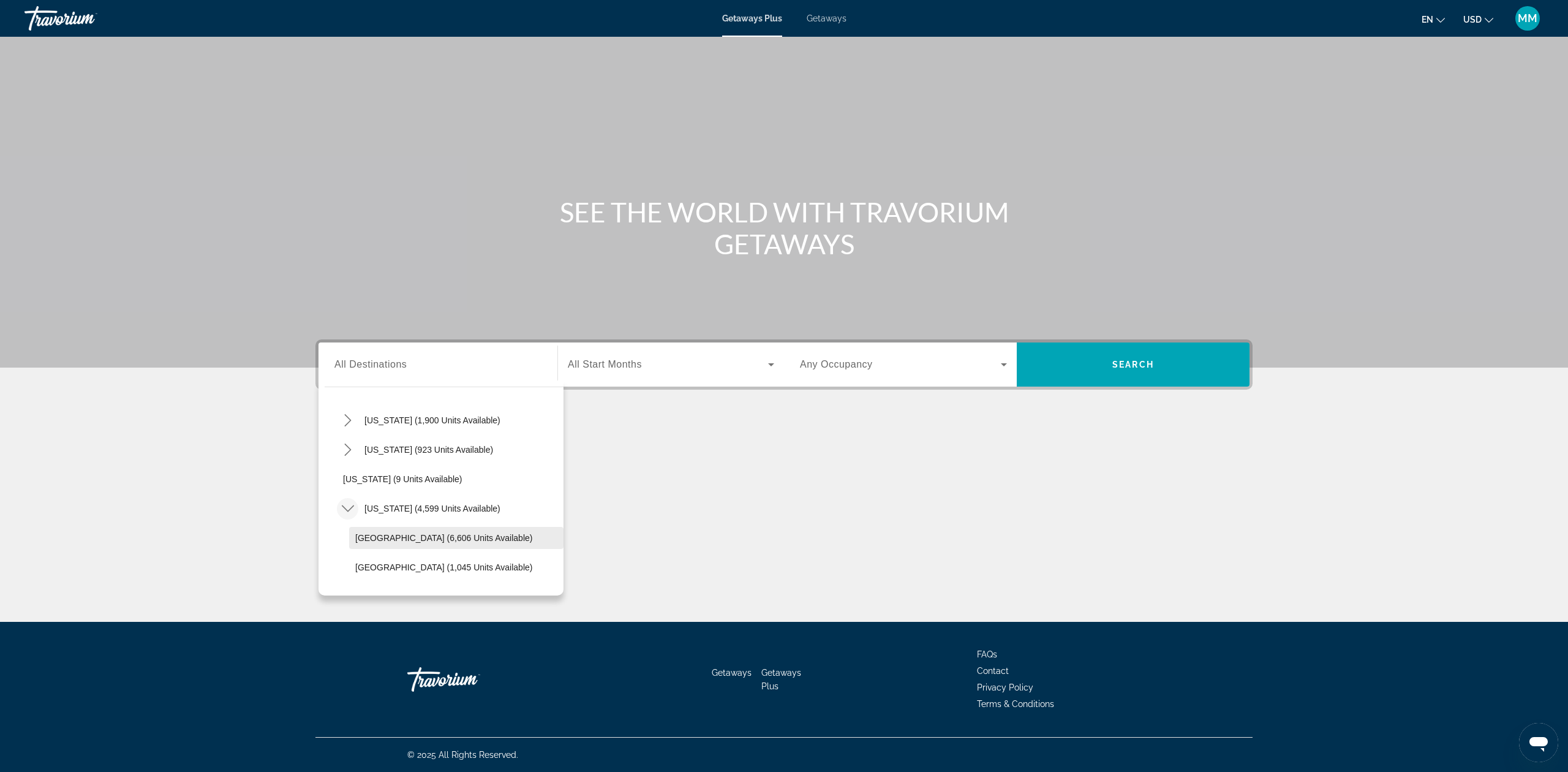
click at [434, 543] on span "Select destination: Orlando & Disney Area (6,606 units available)" at bounding box center [456, 538] width 214 height 30
type input "**********"
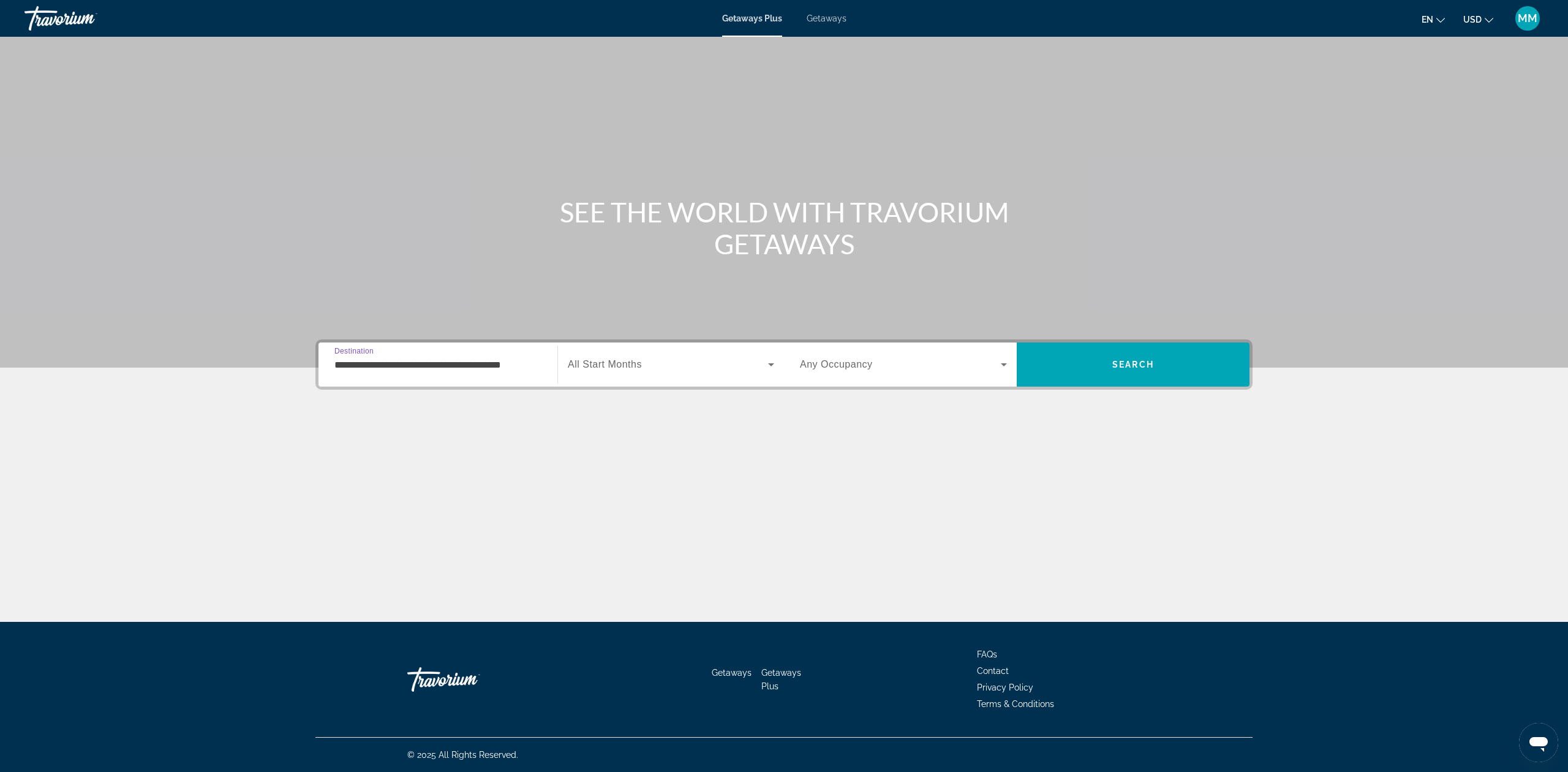
click at [647, 366] on span "Search widget" at bounding box center [668, 365] width 200 height 15
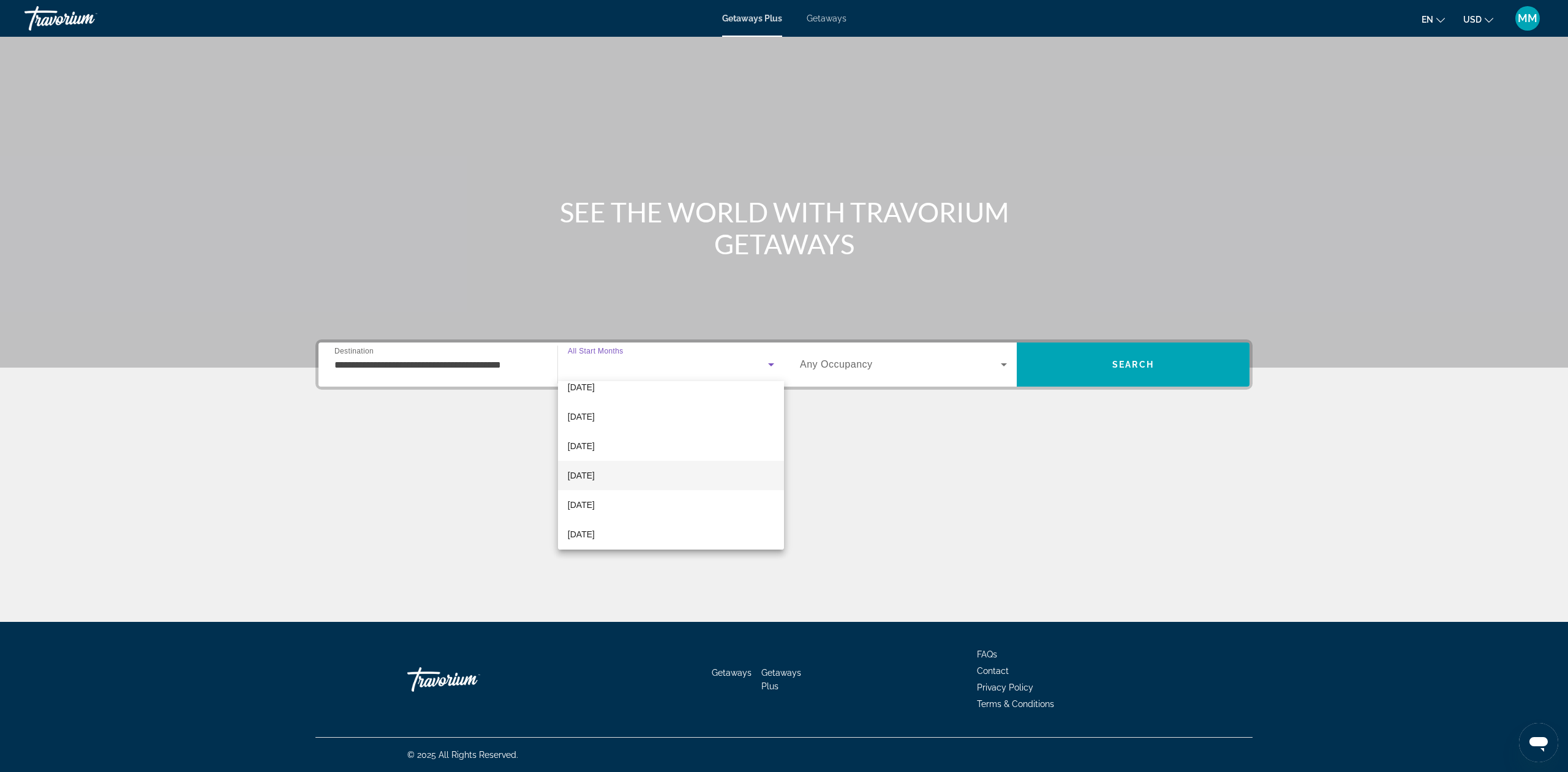
scroll to position [81, 0]
click at [595, 464] on span "[DATE]" at bounding box center [582, 466] width 27 height 15
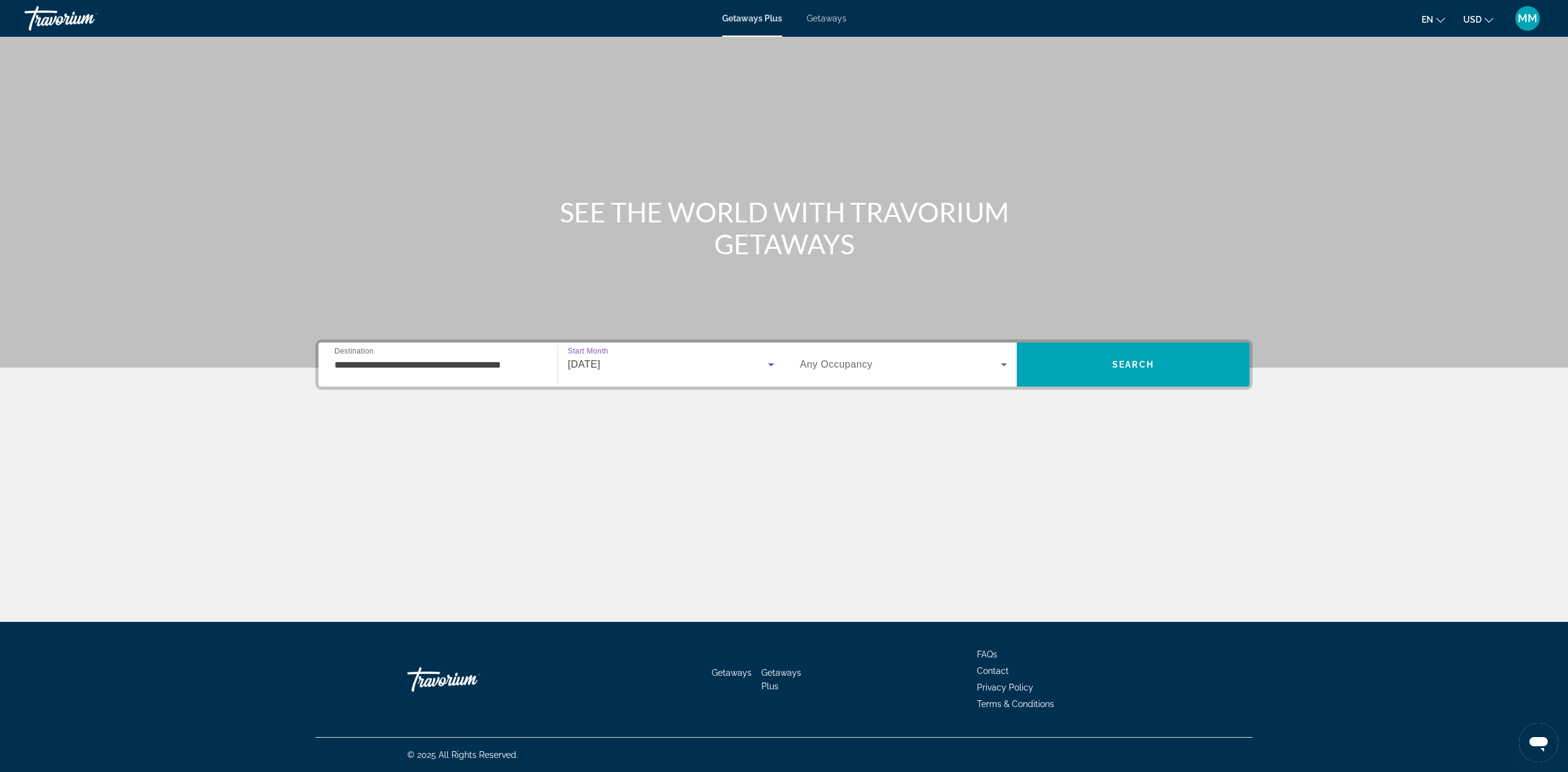
click at [1003, 359] on icon "Search widget" at bounding box center [1004, 365] width 15 height 15
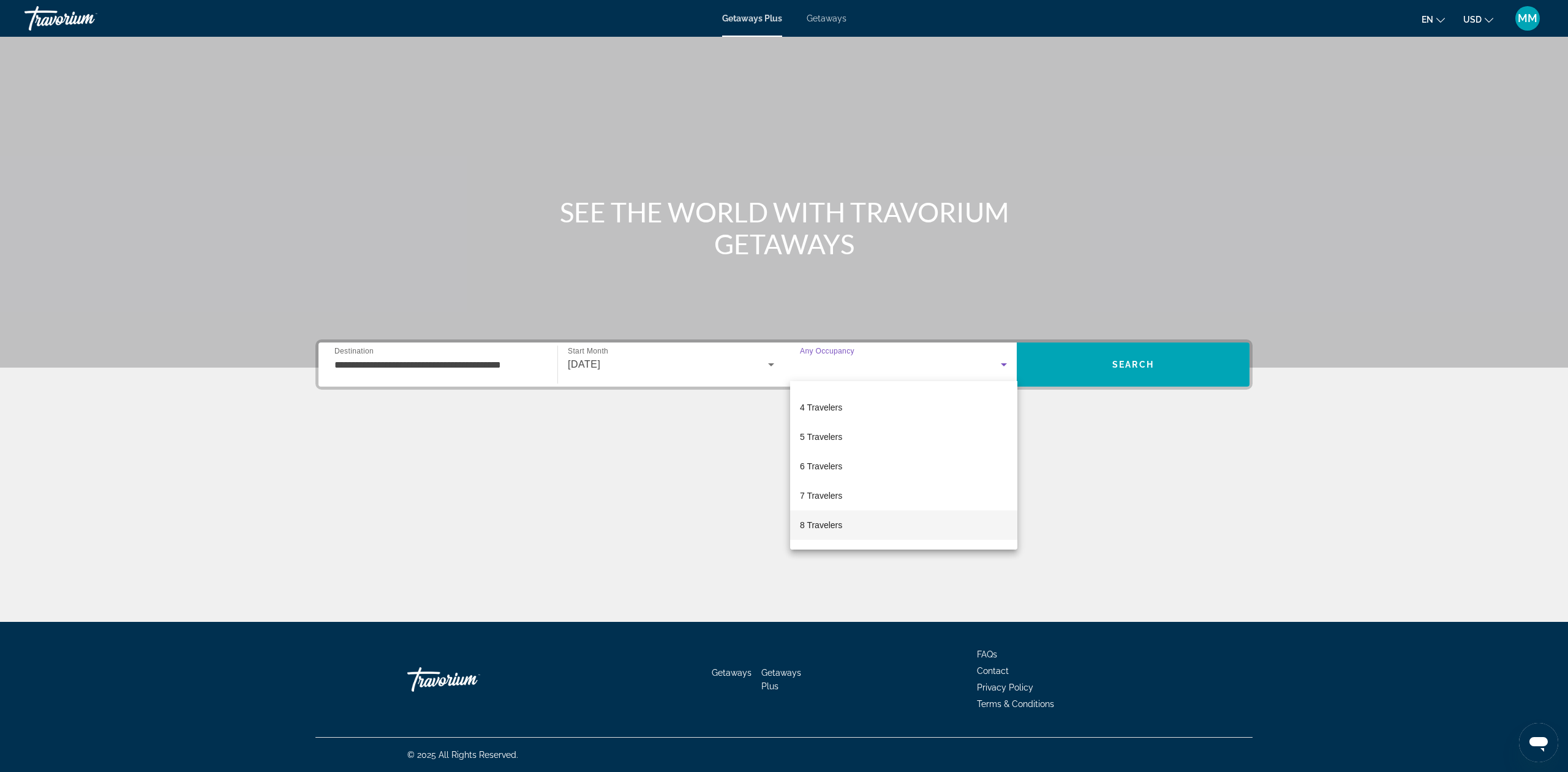
click at [866, 523] on mat-option "8 Travelers" at bounding box center [904, 525] width 227 height 30
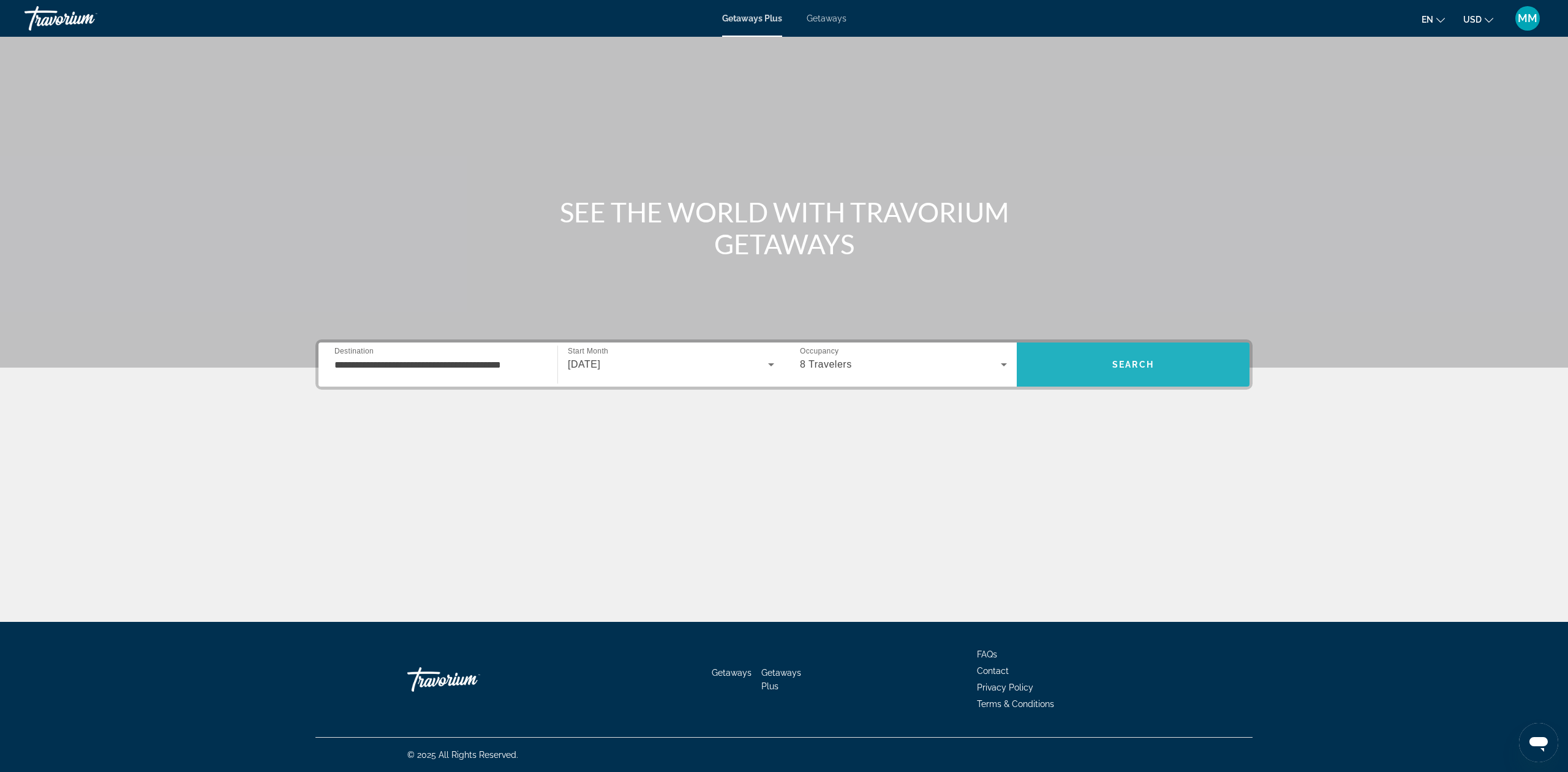
click at [1118, 370] on span "Search" at bounding box center [1133, 365] width 233 height 30
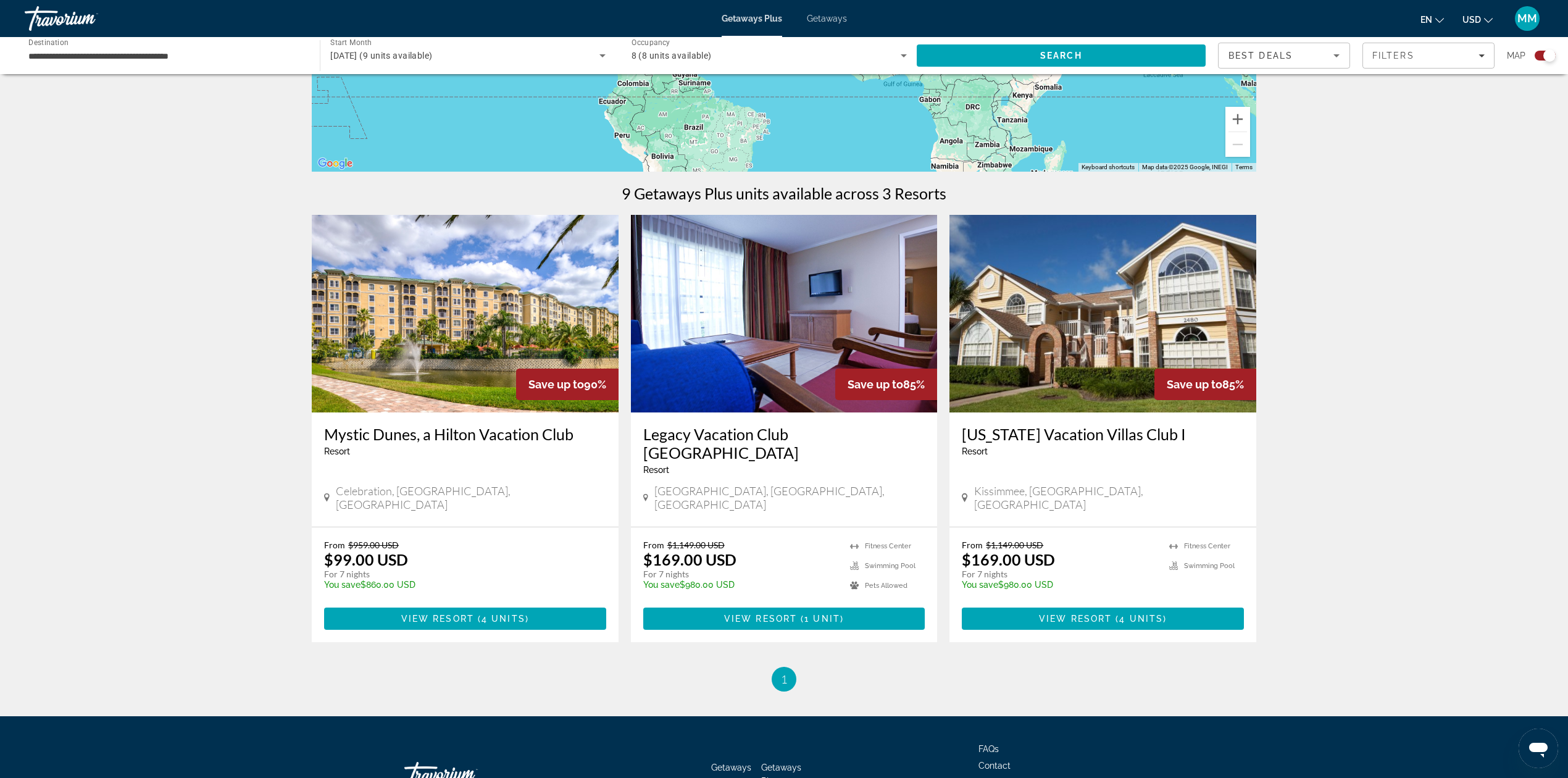
scroll to position [329, 0]
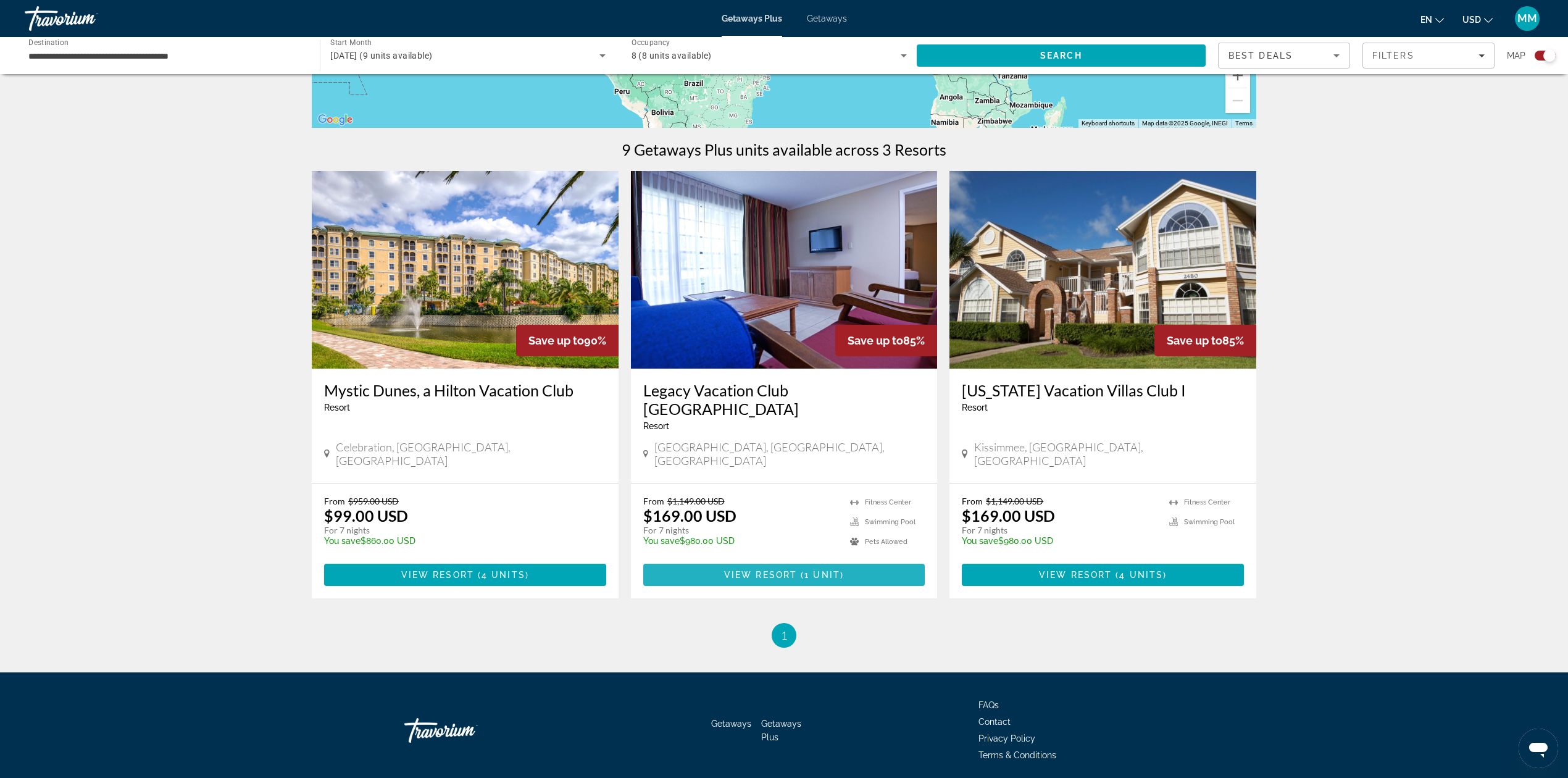
click at [805, 570] on span "1 unit" at bounding box center [822, 575] width 36 height 10
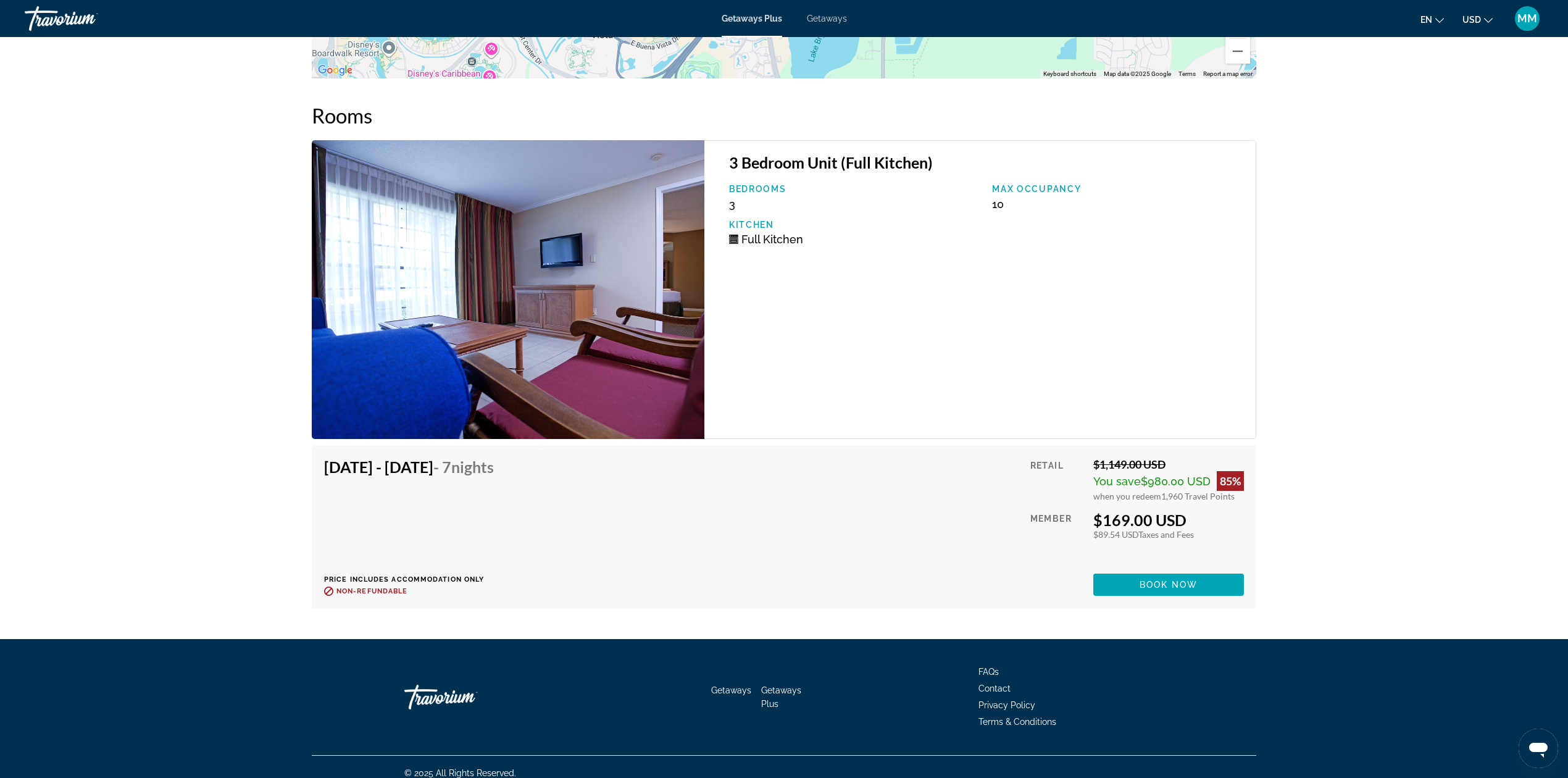
scroll to position [2290, 0]
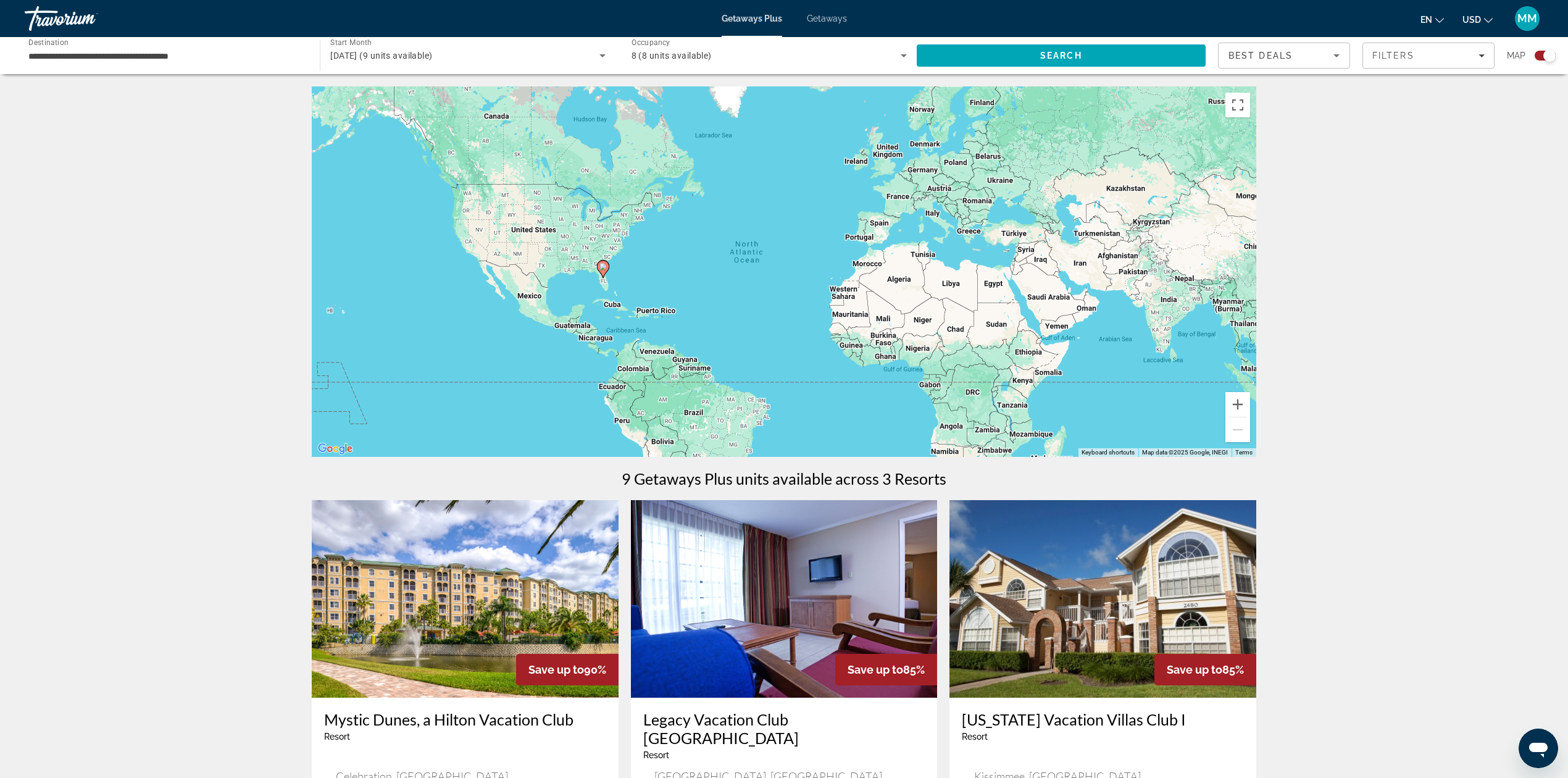
click at [911, 58] on div "Occupancy Any Occupancy 8 (8 units available)" at bounding box center [769, 56] width 295 height 35
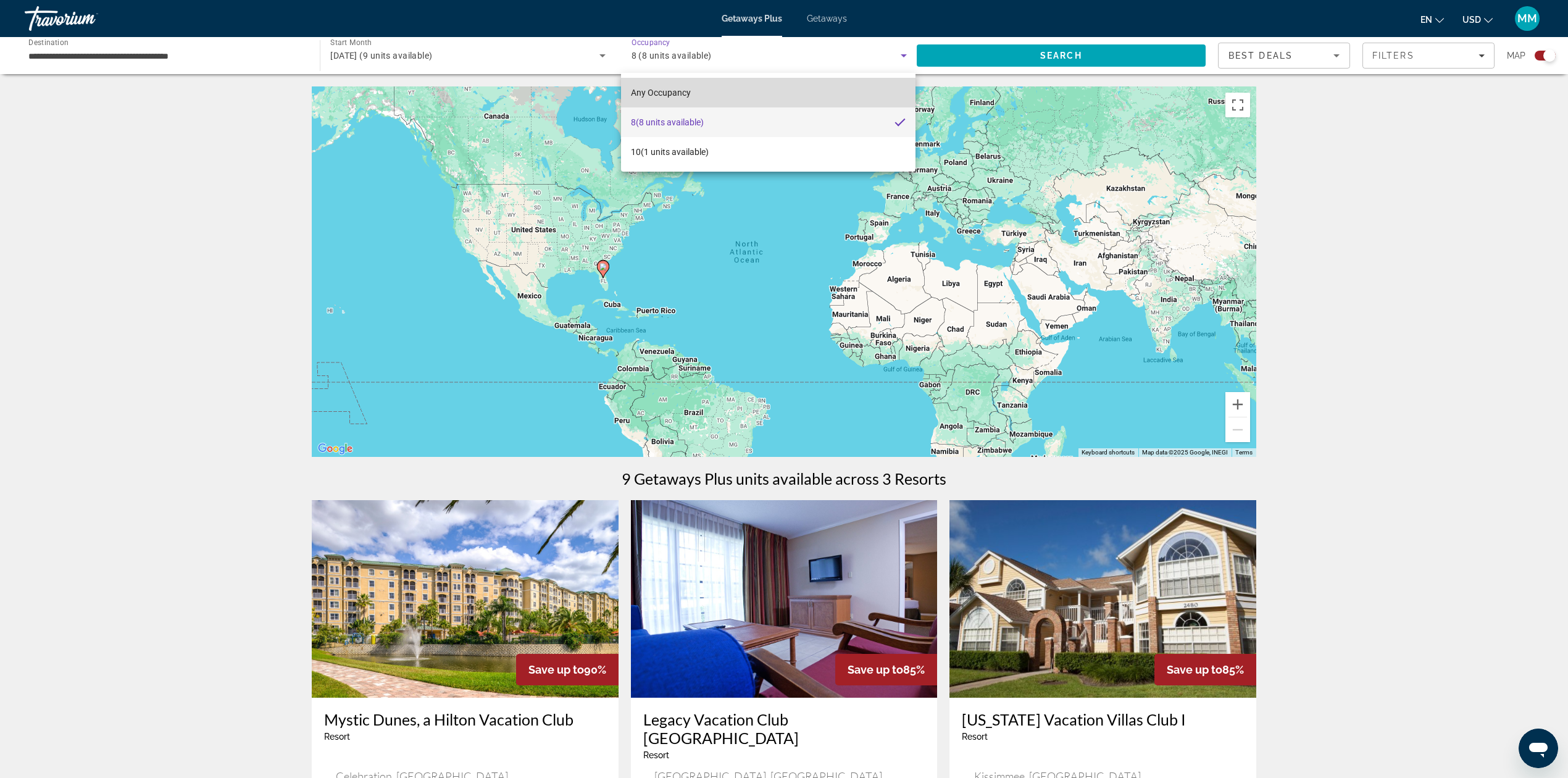
click at [684, 85] on span "Any Occupancy" at bounding box center [660, 93] width 60 height 15
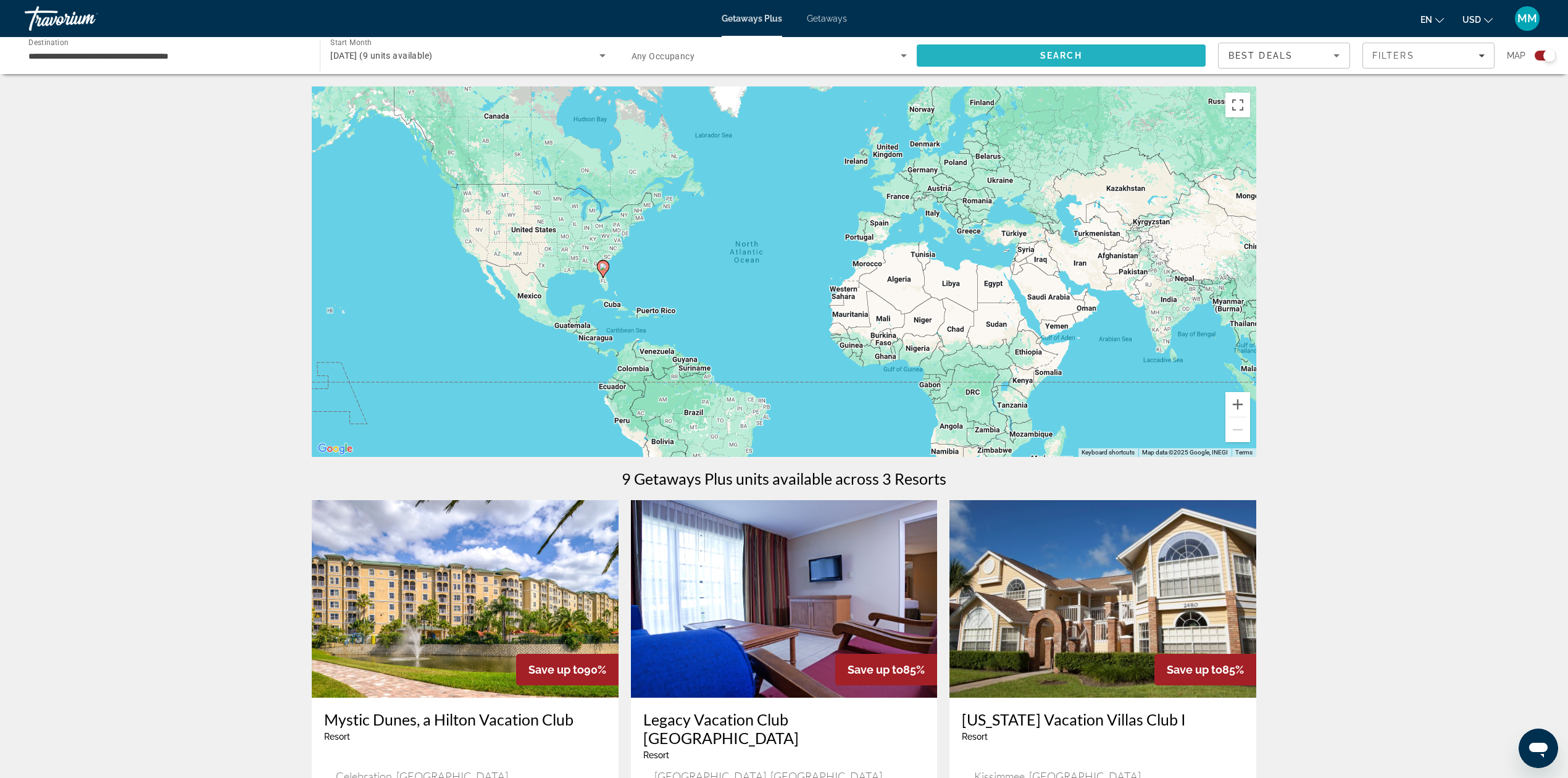
click at [979, 50] on span "Search" at bounding box center [1061, 56] width 289 height 30
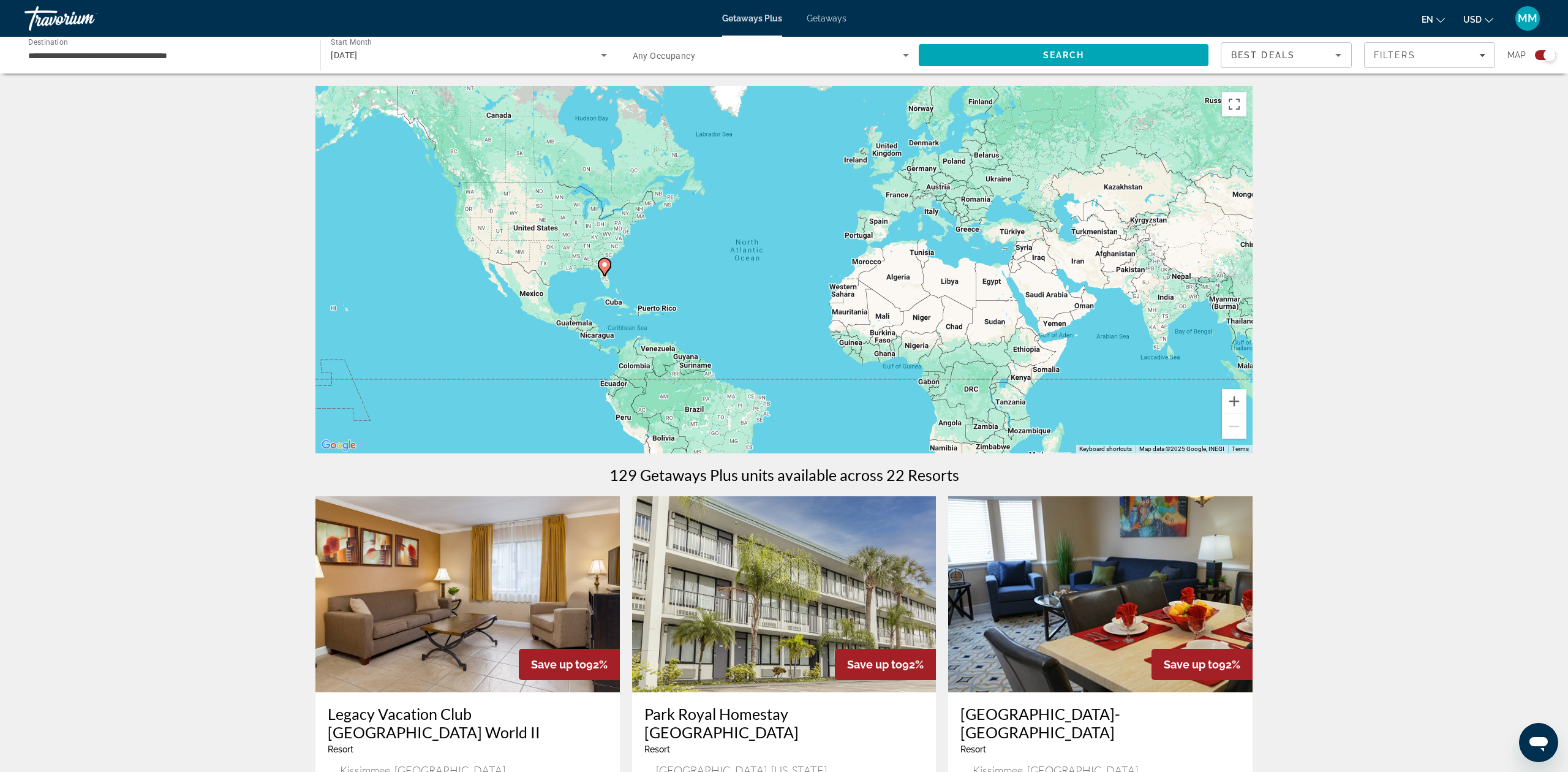
click at [905, 52] on div "Occupancy Any Occupancy" at bounding box center [771, 55] width 296 height 34
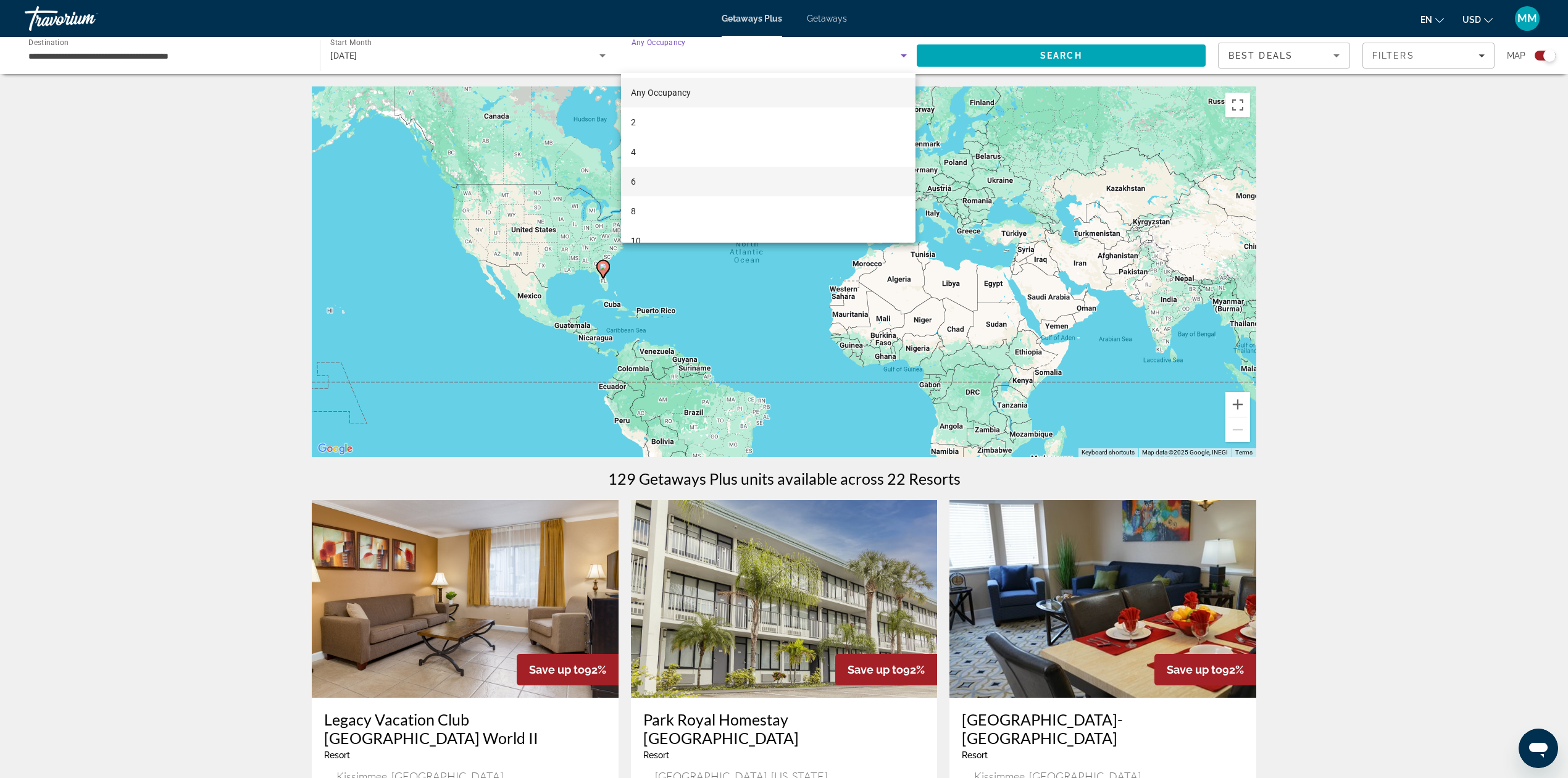
click at [633, 186] on span "6" at bounding box center [633, 181] width 5 height 15
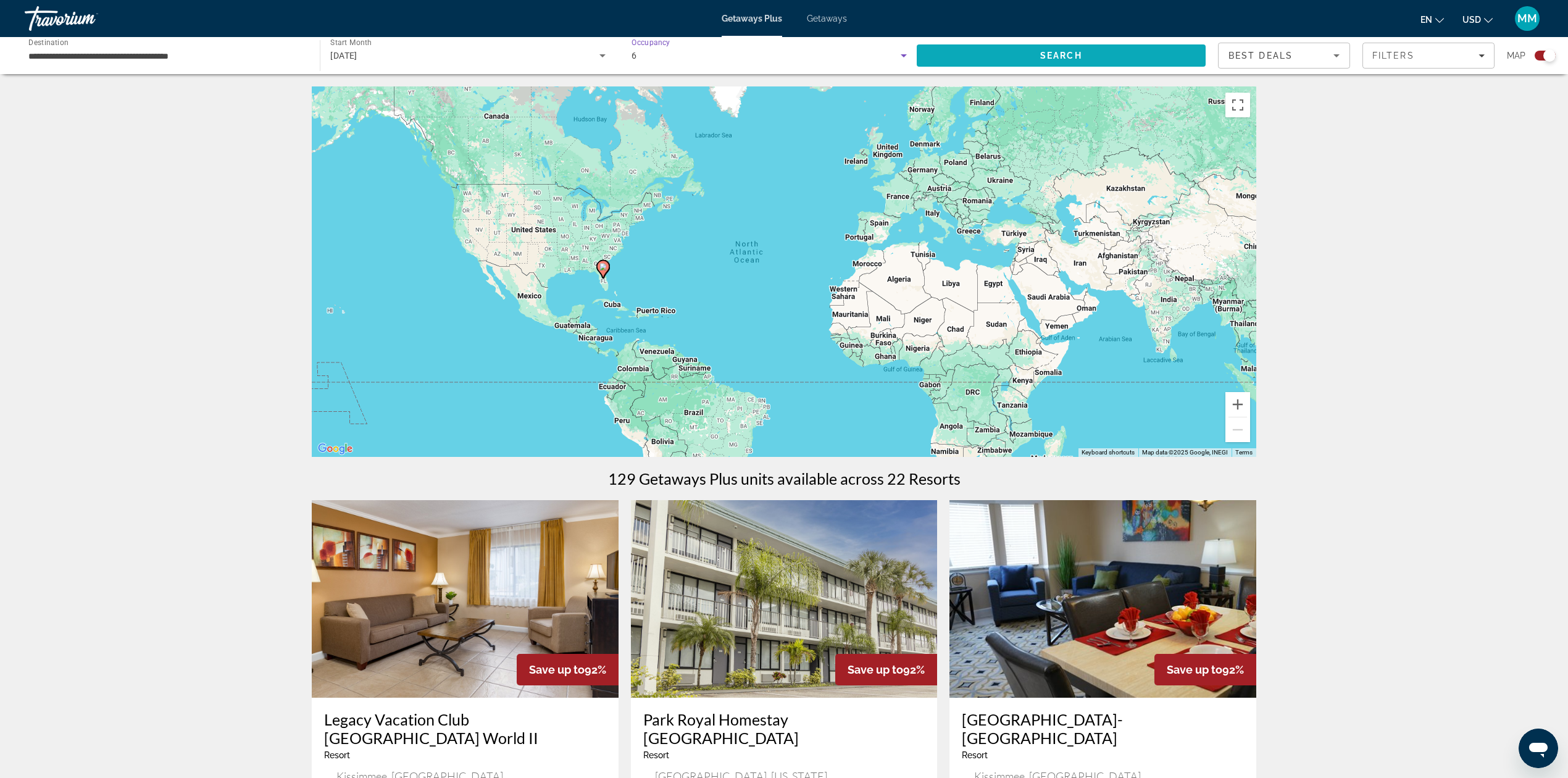
click at [1078, 57] on span "Search" at bounding box center [1061, 56] width 42 height 10
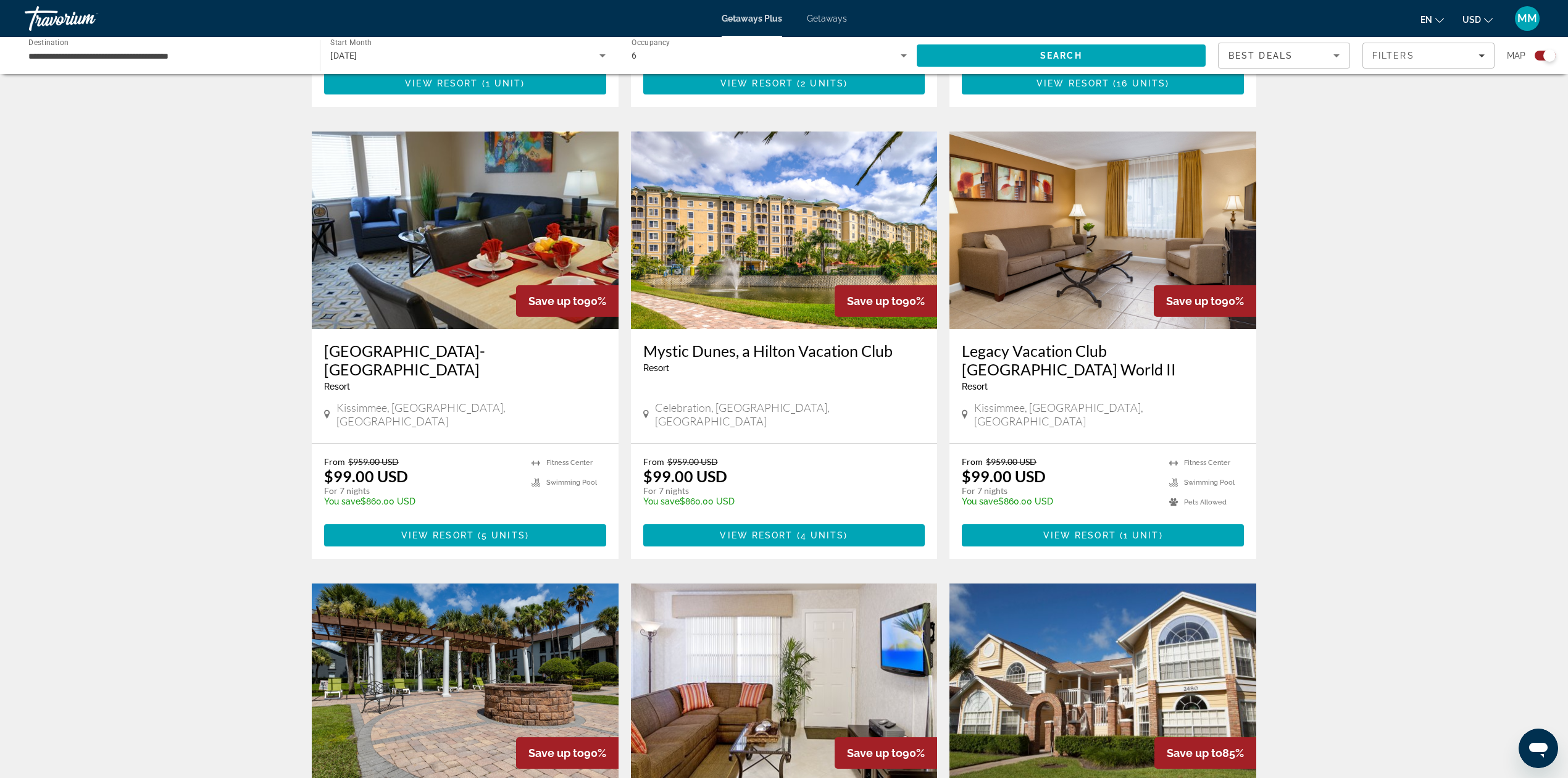
scroll to position [823, 0]
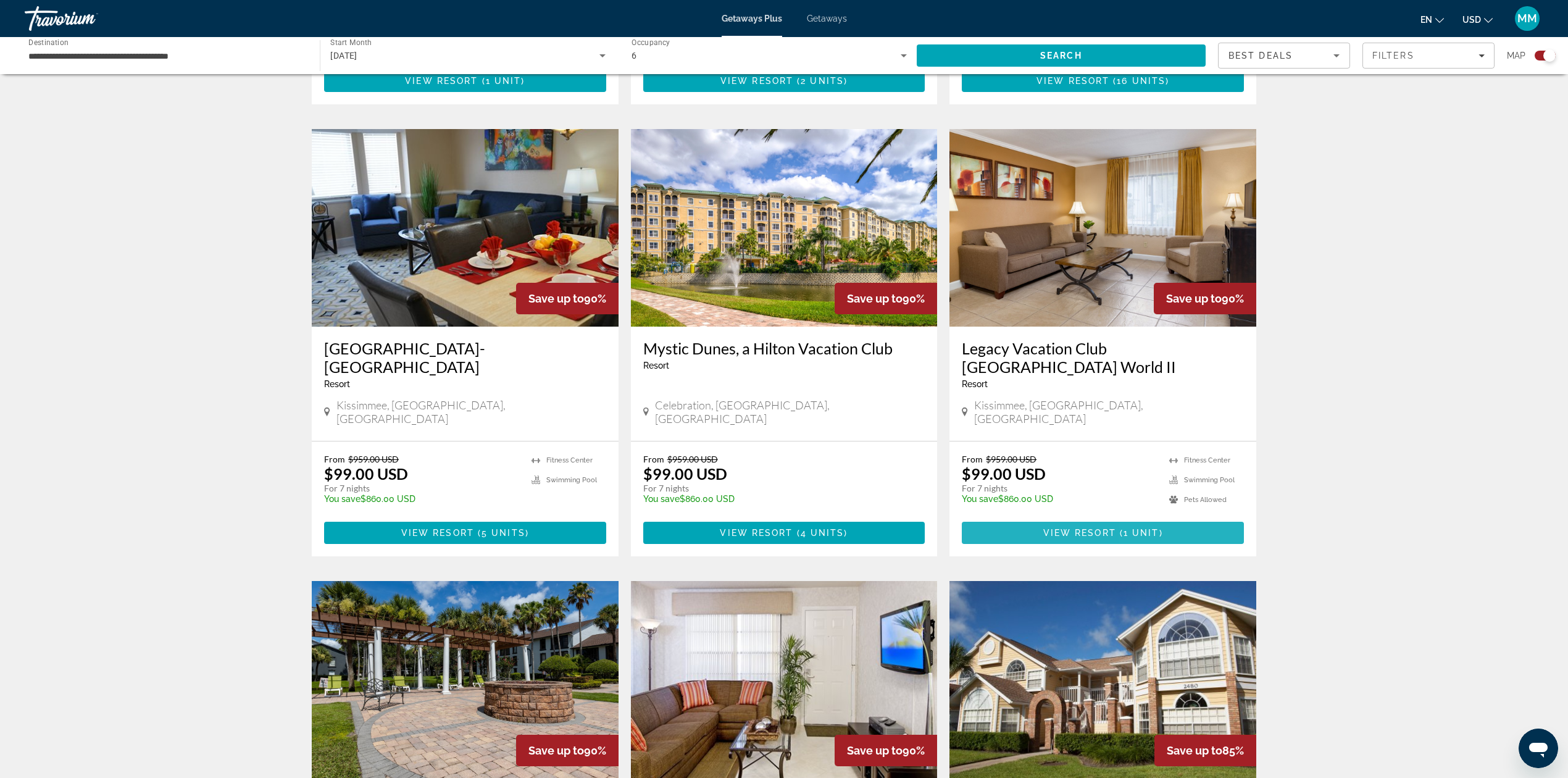
click at [1180, 518] on span "Main content" at bounding box center [1102, 533] width 282 height 30
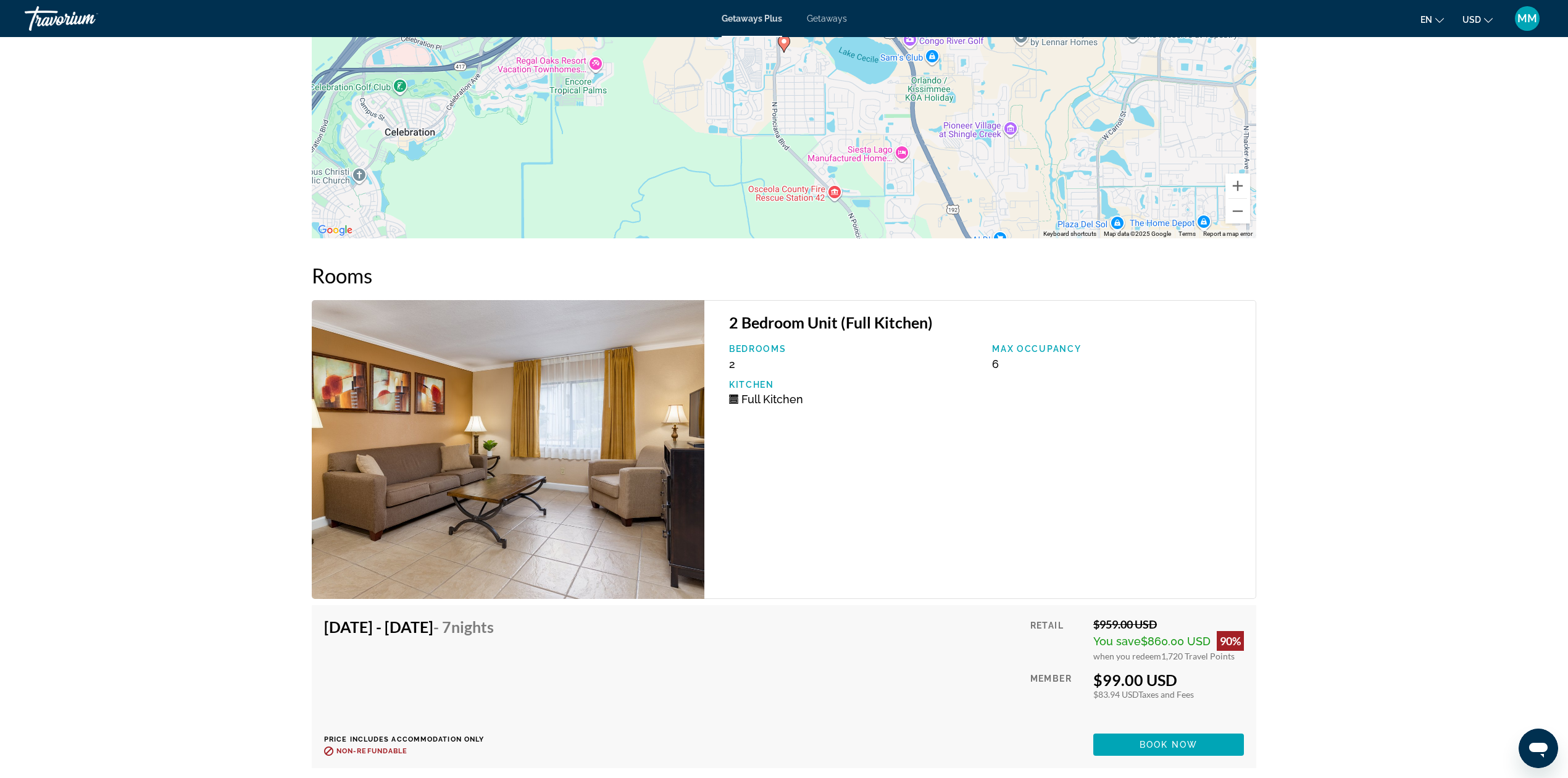
scroll to position [2191, 0]
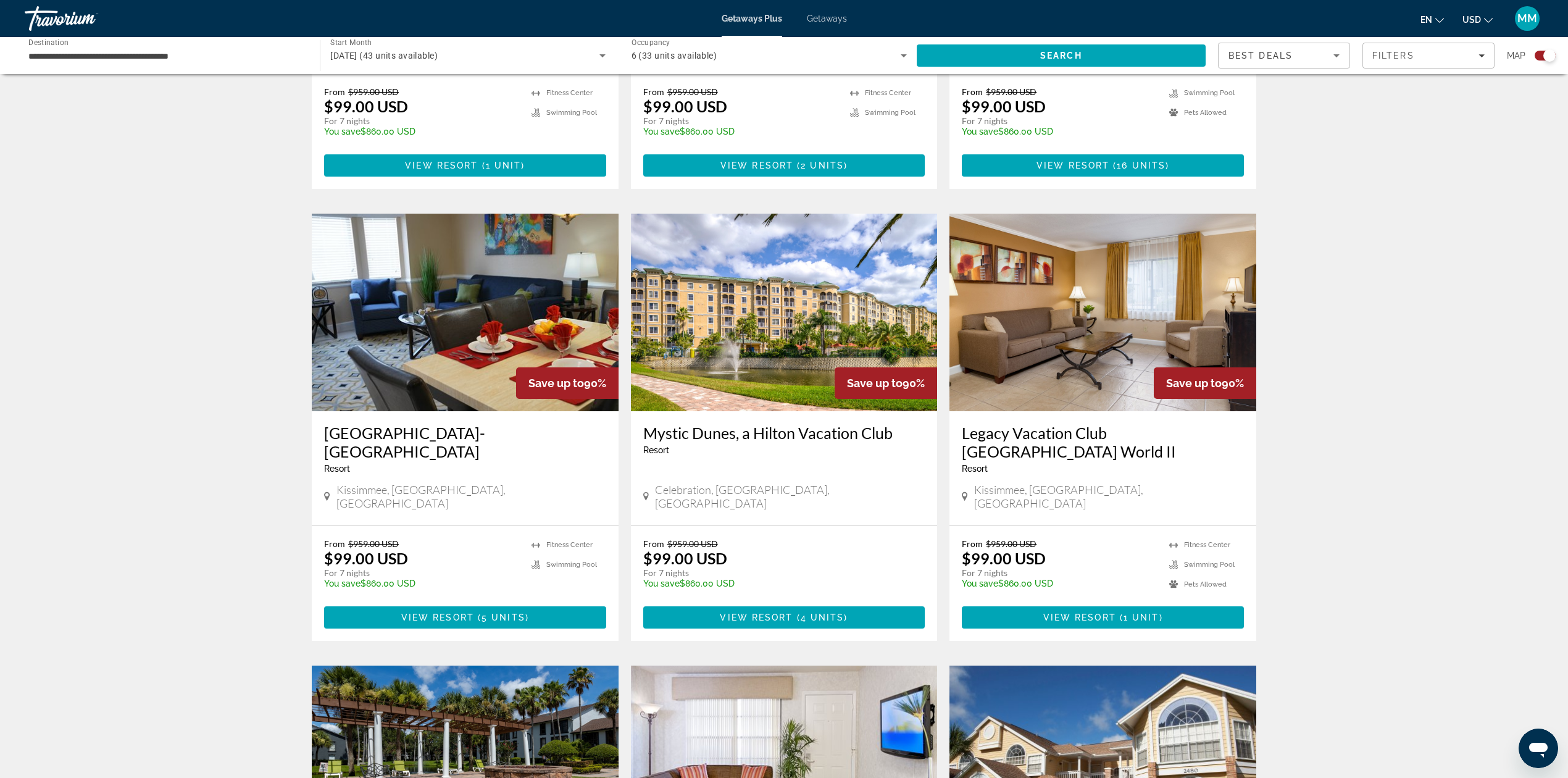
scroll to position [741, 0]
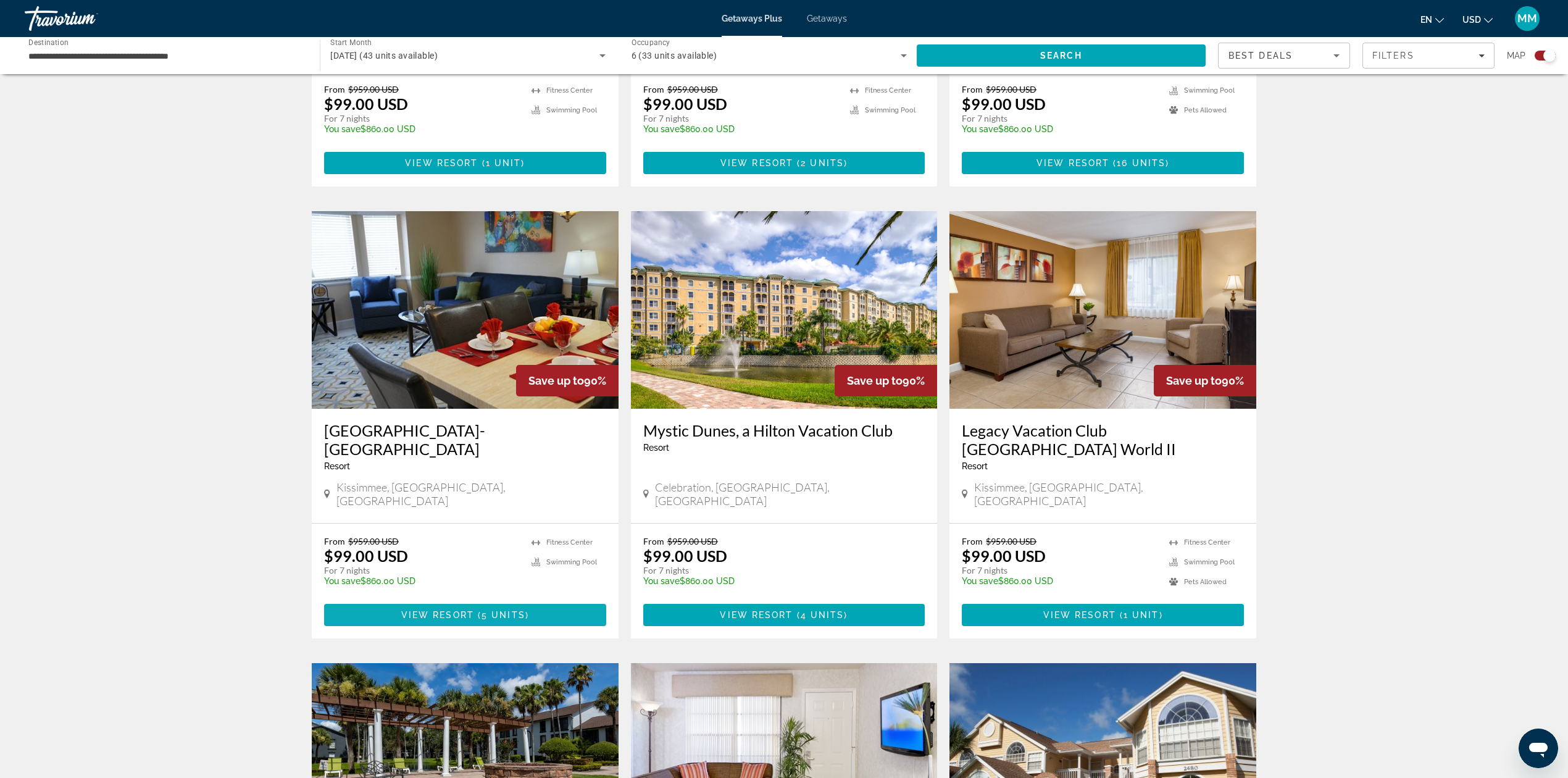
click at [529, 601] on span "Main content" at bounding box center [465, 615] width 282 height 30
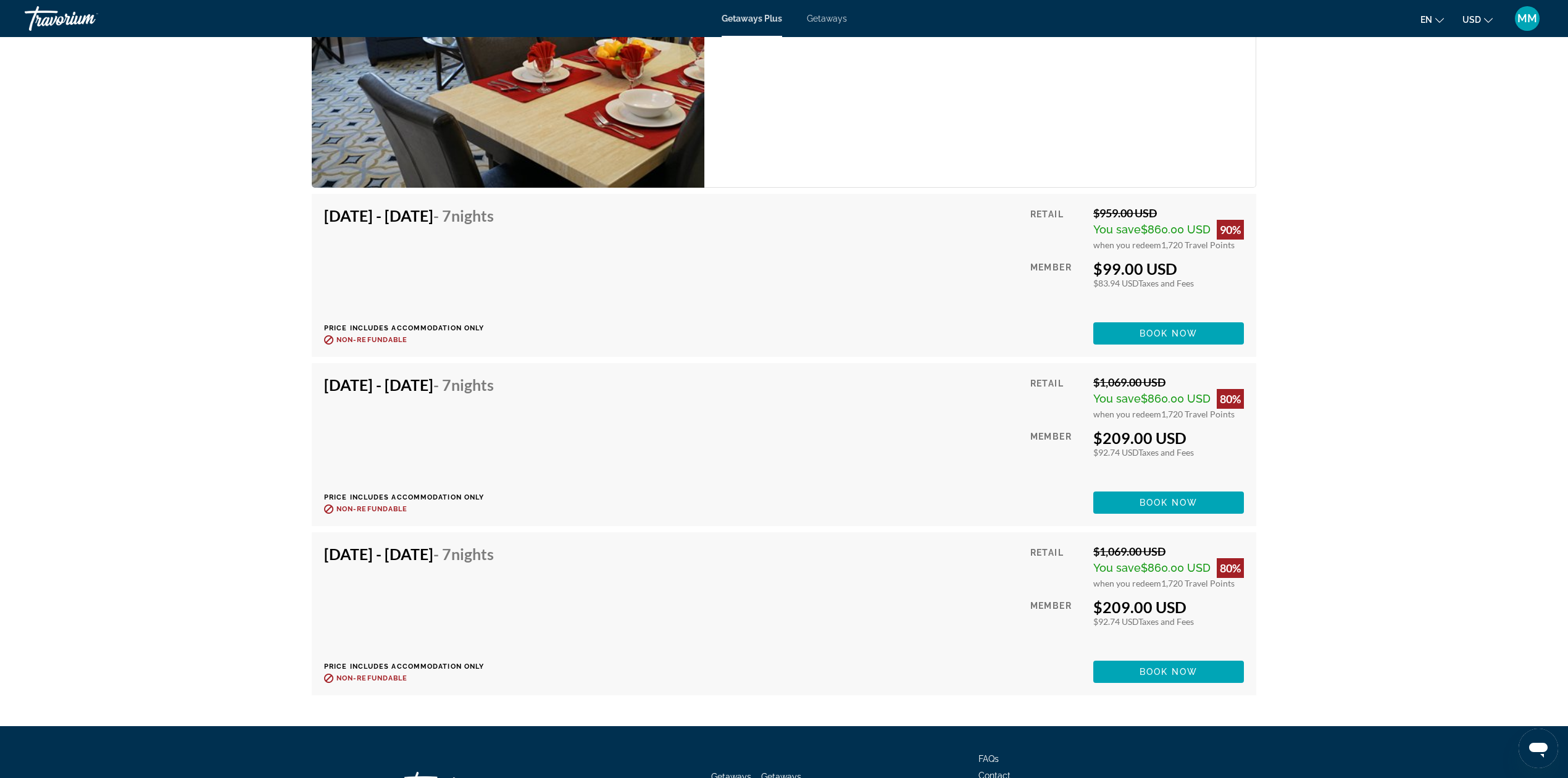
scroll to position [2588, 0]
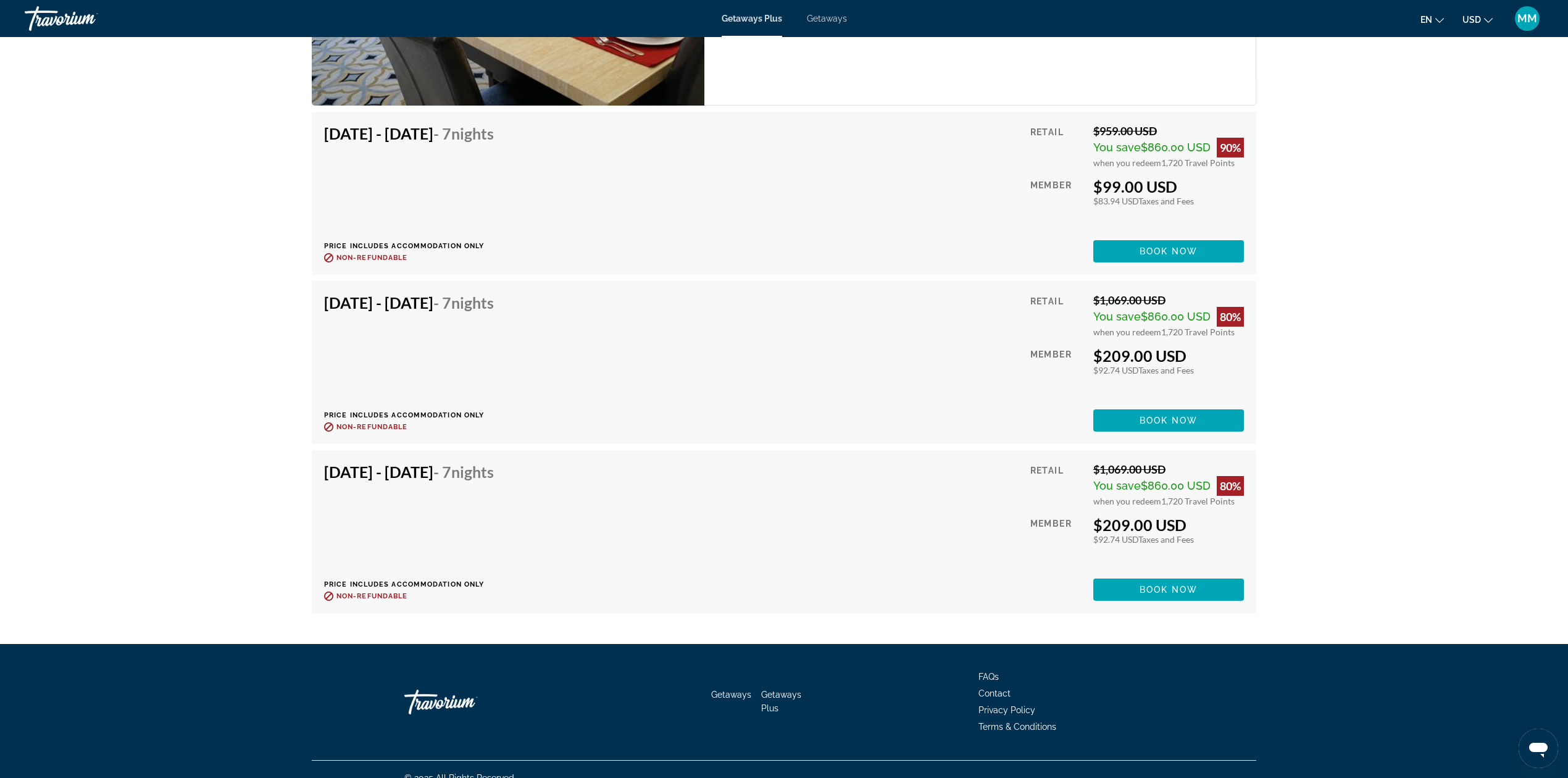
click at [817, 24] on div "Getaways Plus Getaways en English Español Français Italiano Português русский U…" at bounding box center [784, 18] width 1568 height 32
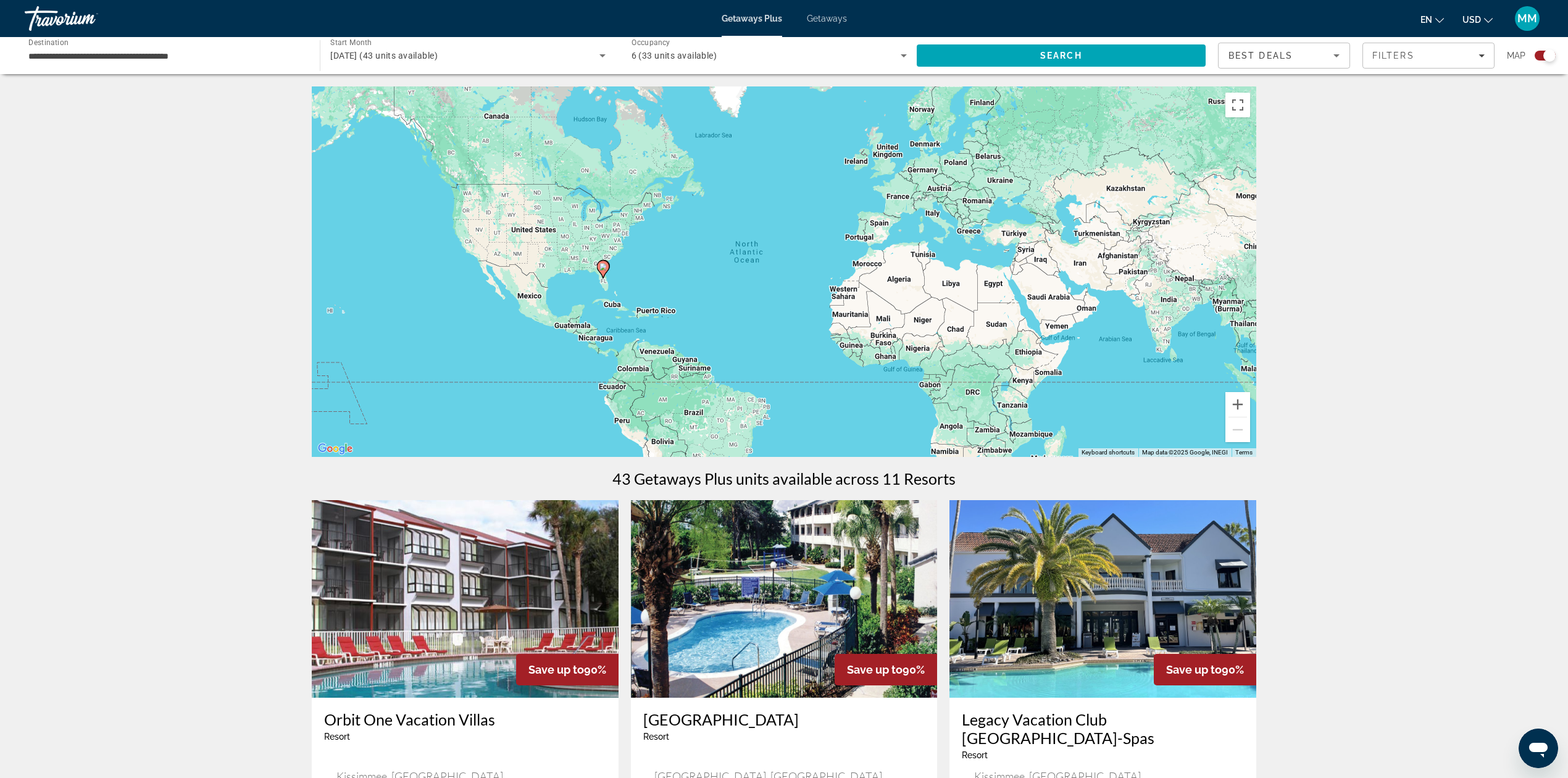
click at [722, 144] on div "To activate drag with keyboard, press Alt + Enter. Once in keyboard drag state,…" at bounding box center [784, 272] width 945 height 370
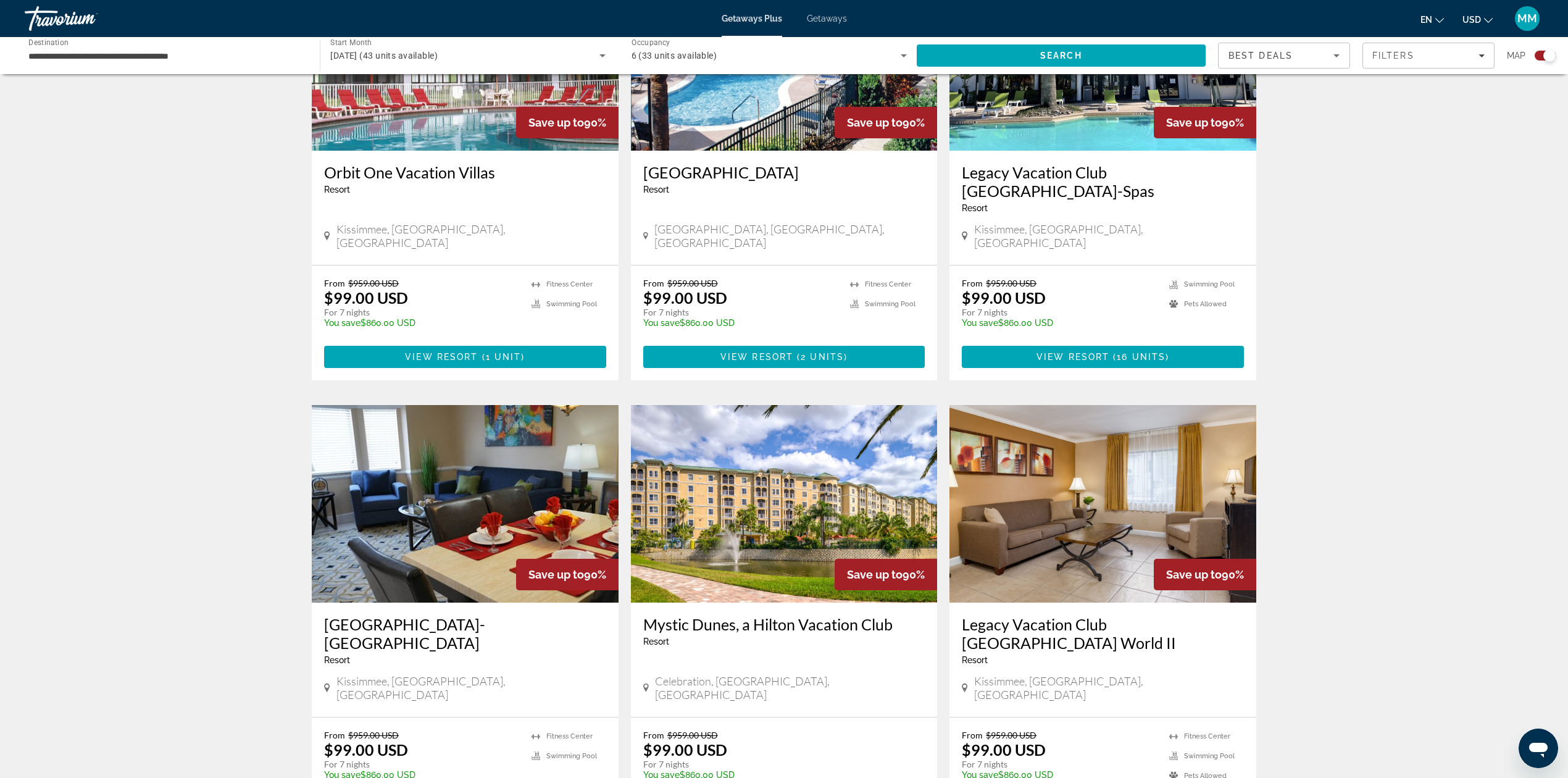
scroll to position [658, 0]
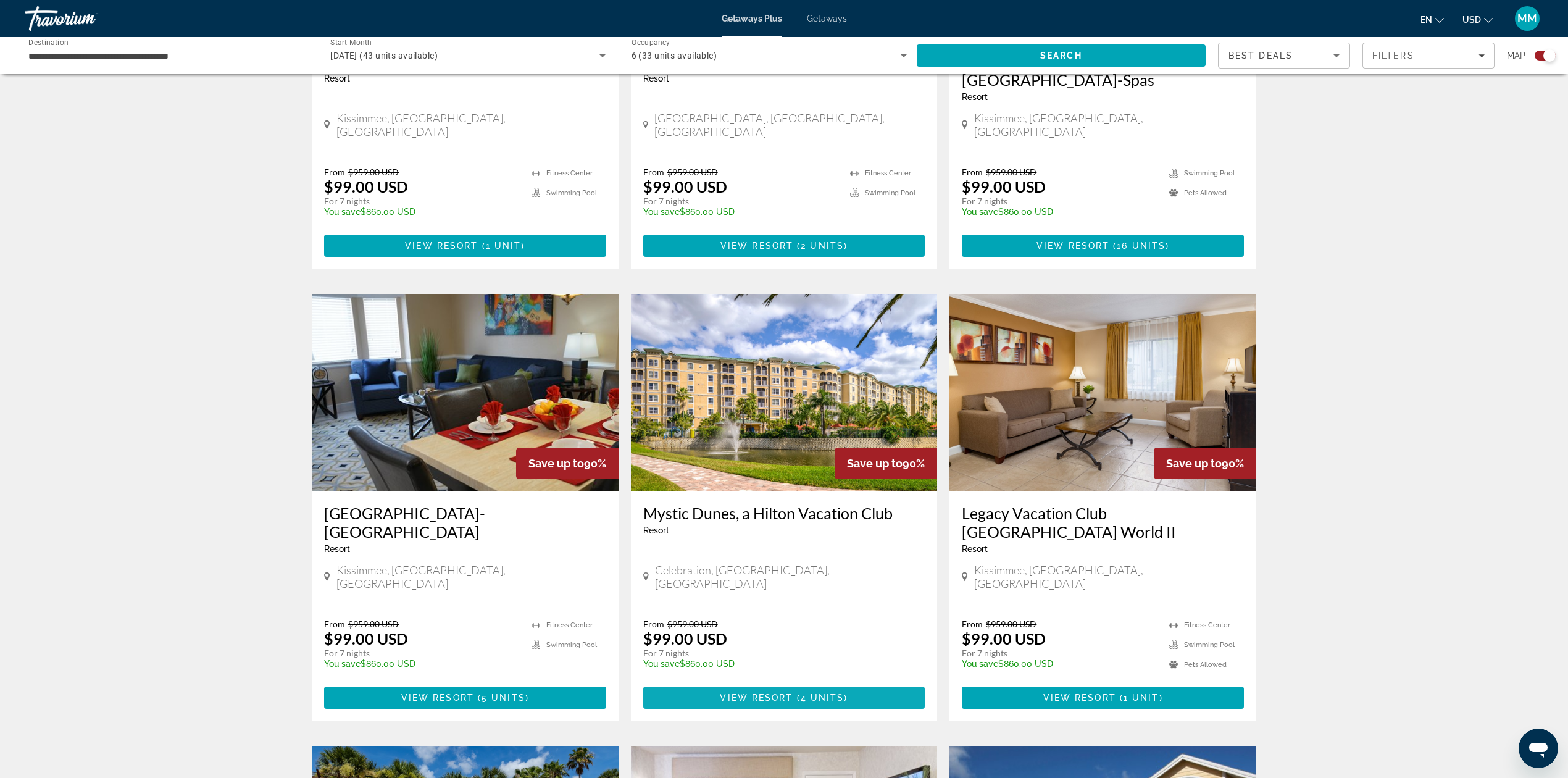
click at [780, 693] on span "View Resort" at bounding box center [757, 697] width 73 height 10
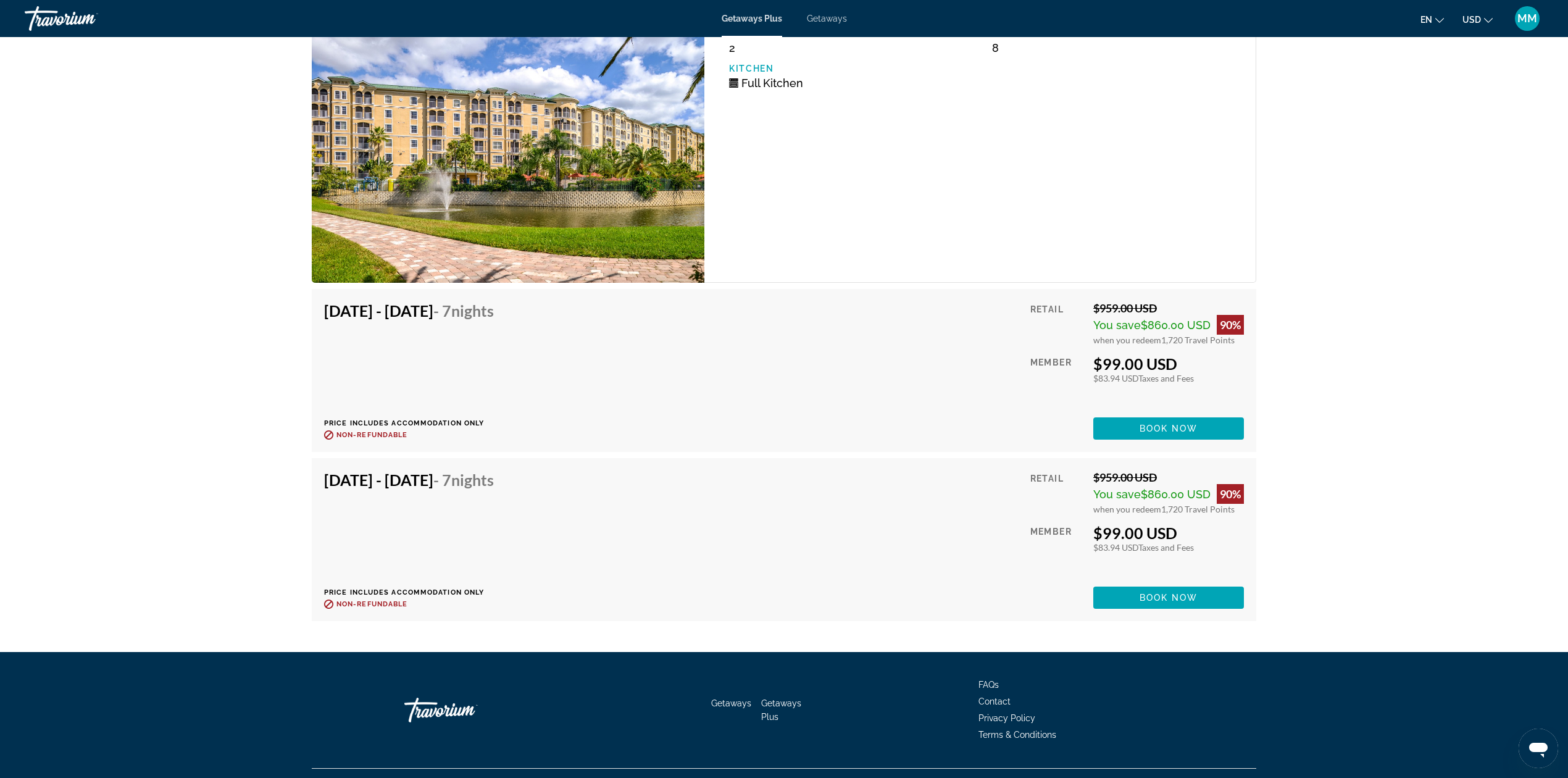
scroll to position [1872, 0]
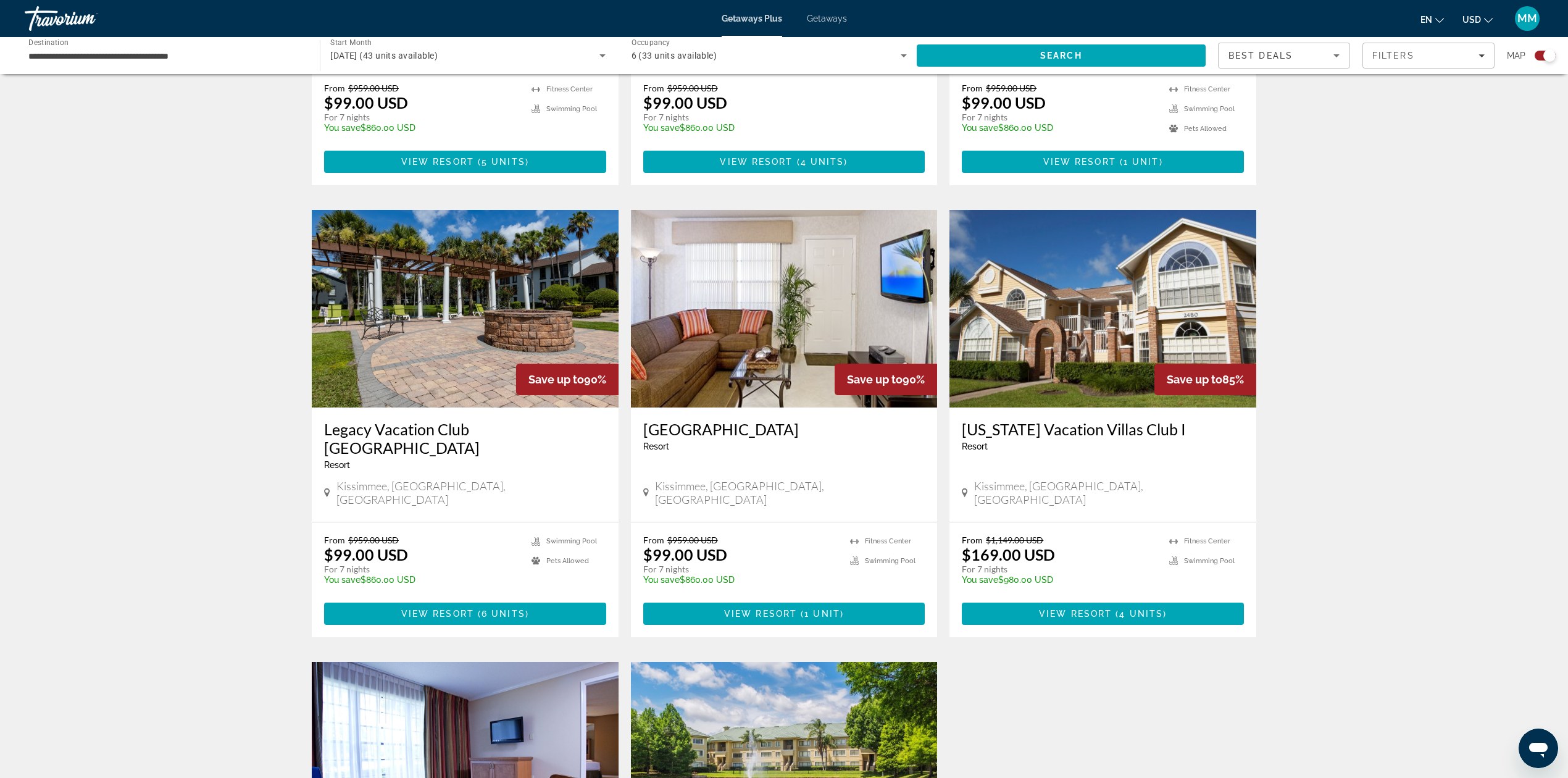
scroll to position [1235, 0]
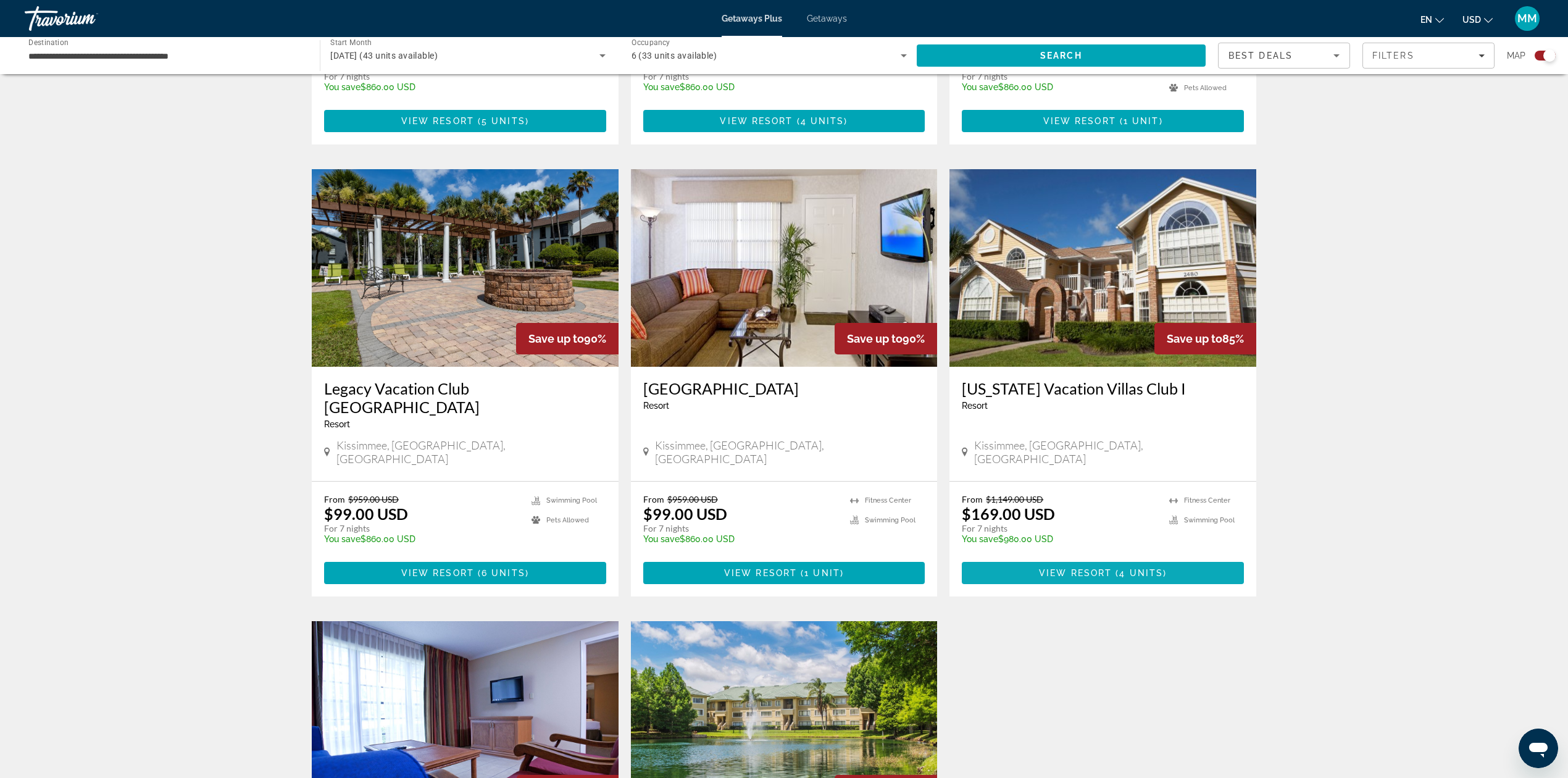
click at [1121, 559] on span "Main content" at bounding box center [1102, 574] width 282 height 30
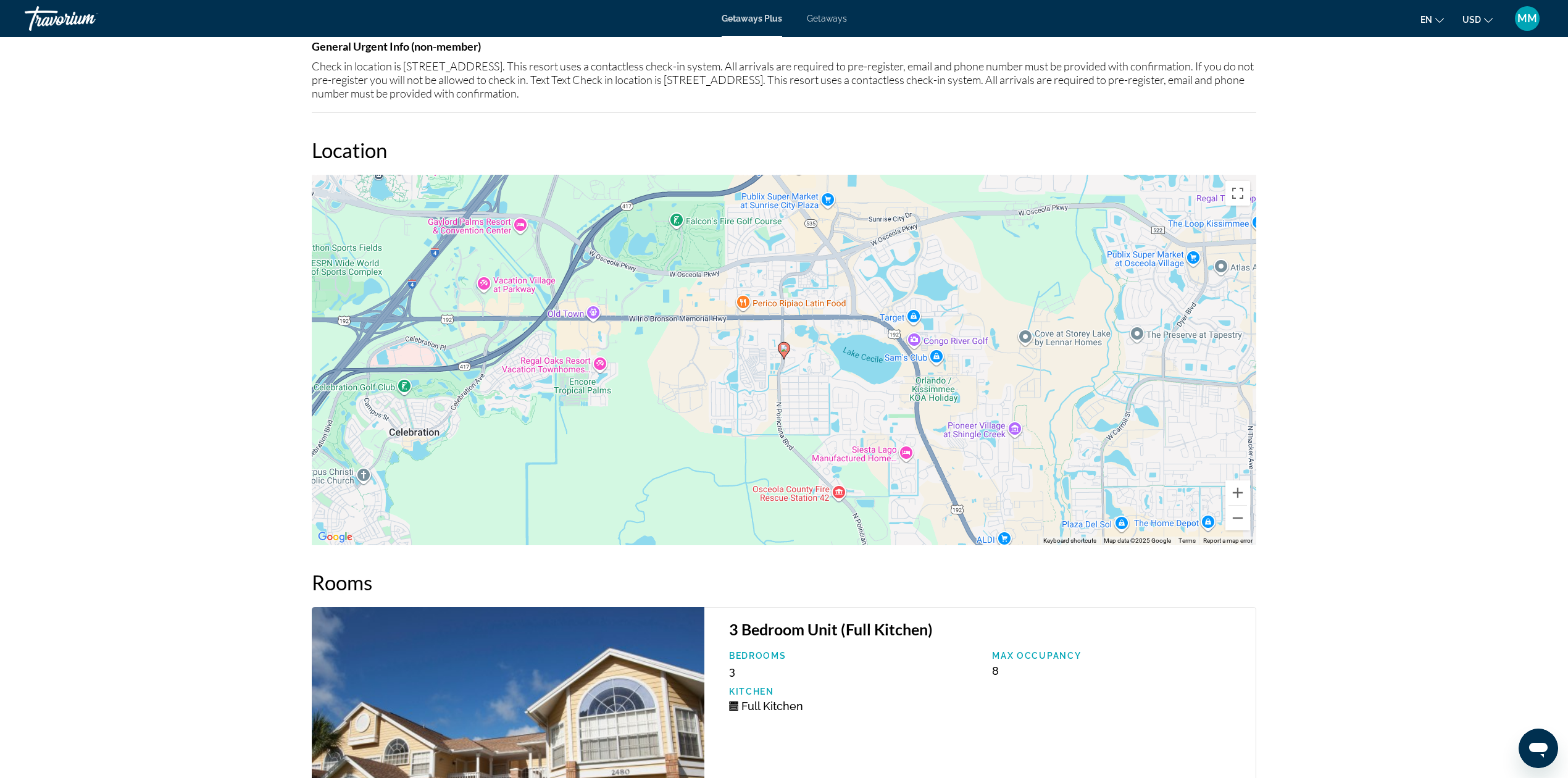
scroll to position [1811, 0]
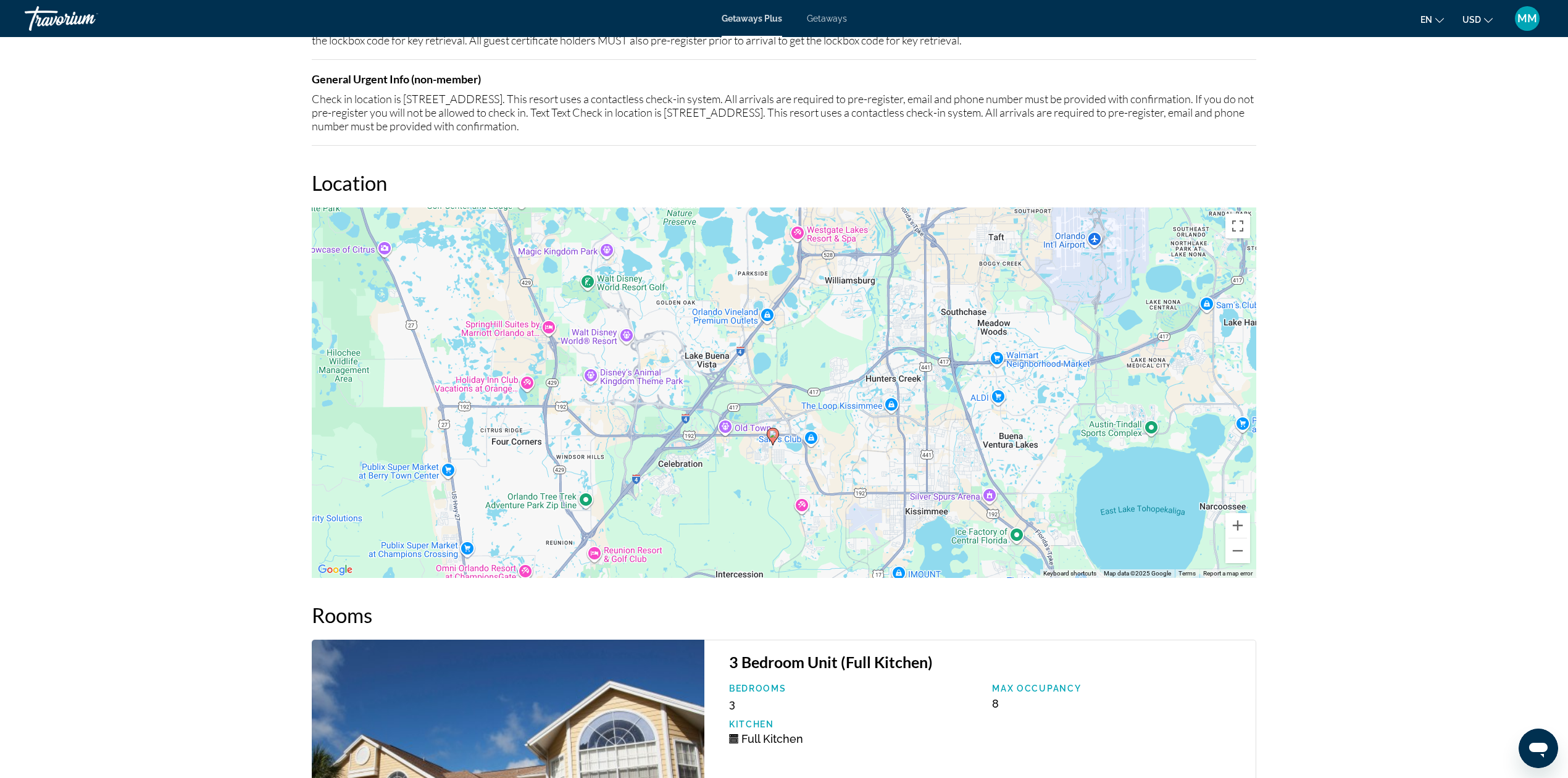
drag, startPoint x: 1071, startPoint y: 399, endPoint x: 845, endPoint y: 447, distance: 231.0
click at [845, 447] on div "To activate drag with keyboard, press Alt + Enter. Once in keyboard drag state,…" at bounding box center [784, 392] width 945 height 370
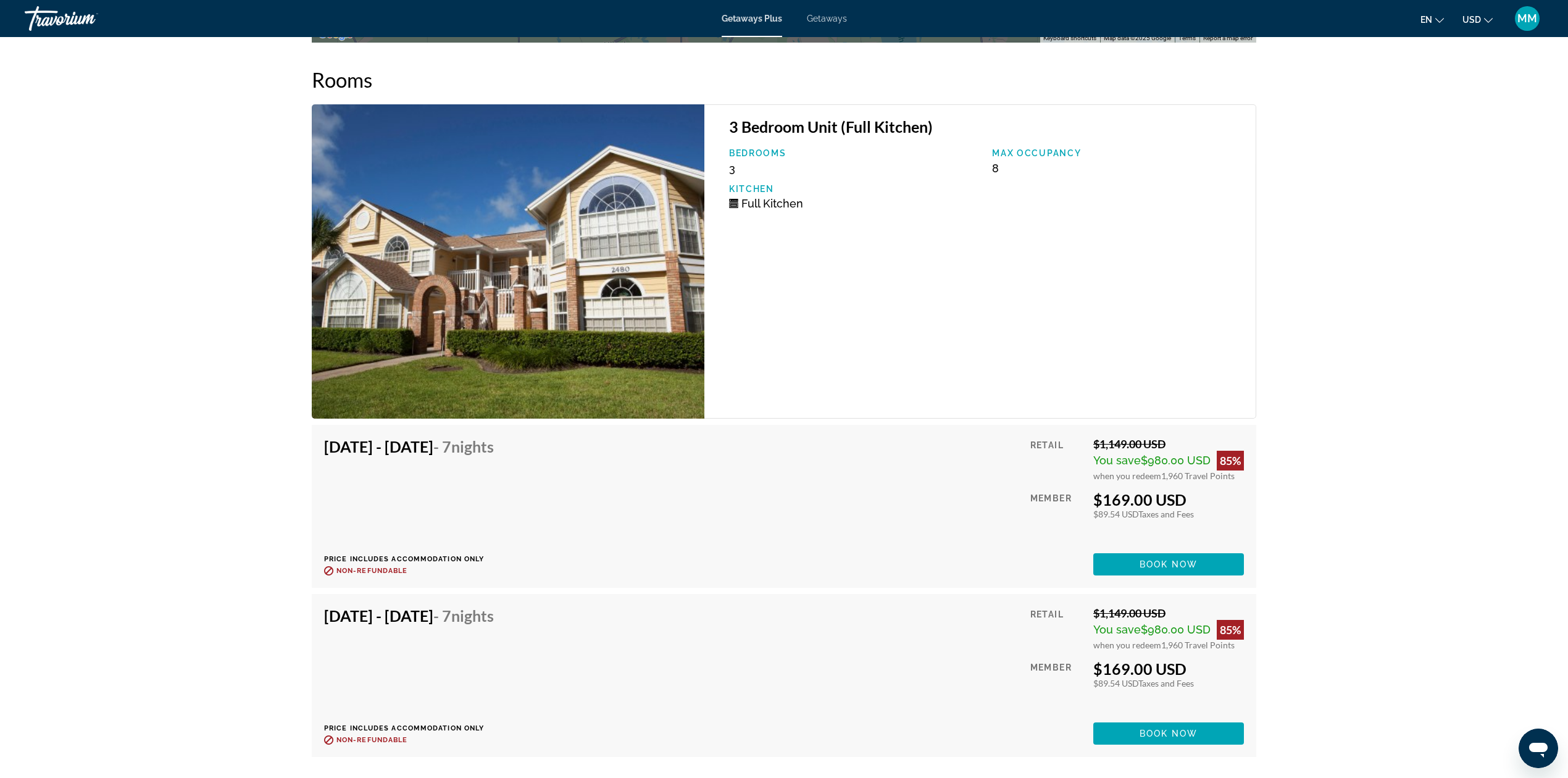
scroll to position [2387, 0]
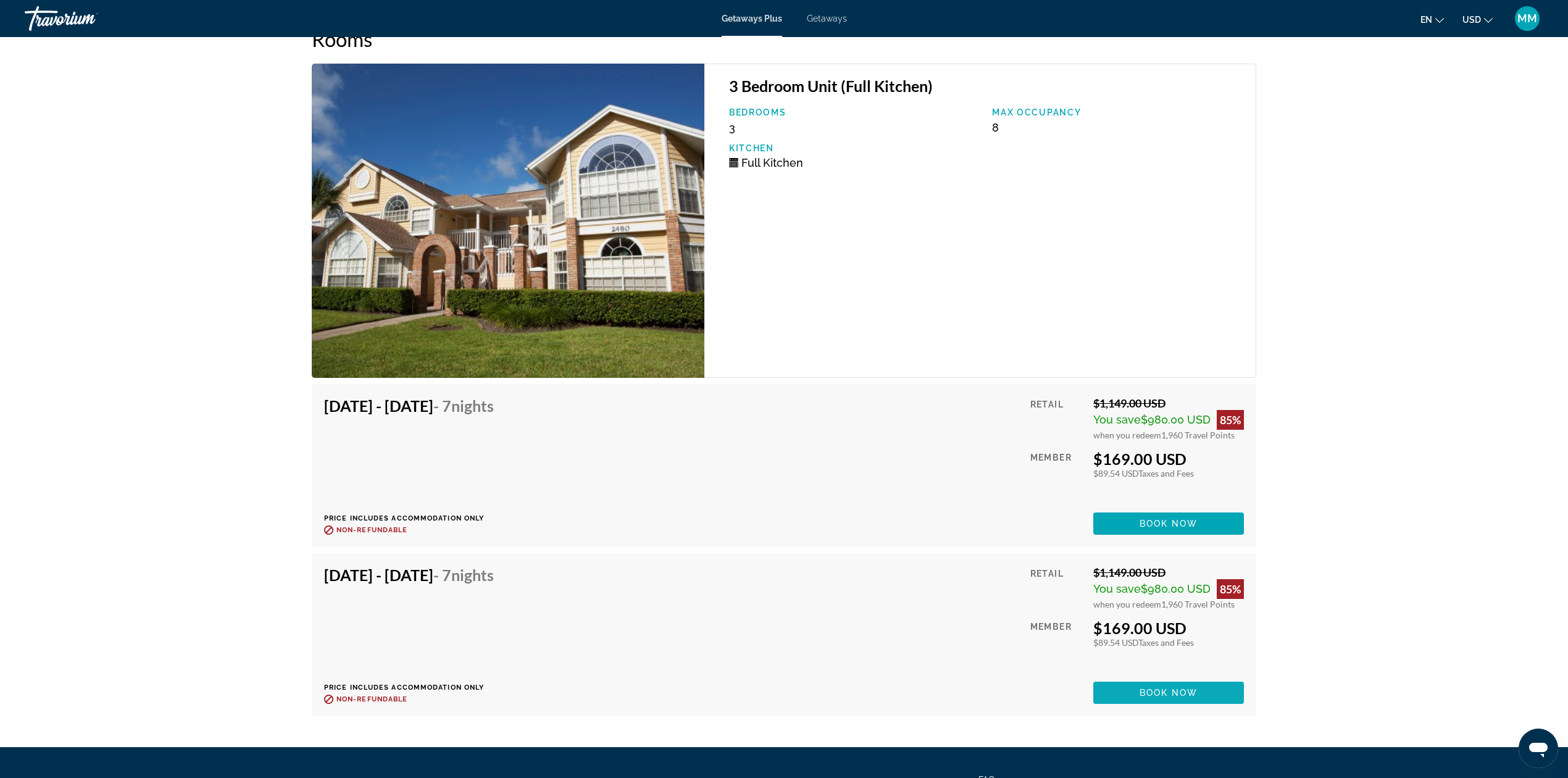
click at [1156, 694] on span "Book now" at bounding box center [1169, 693] width 59 height 10
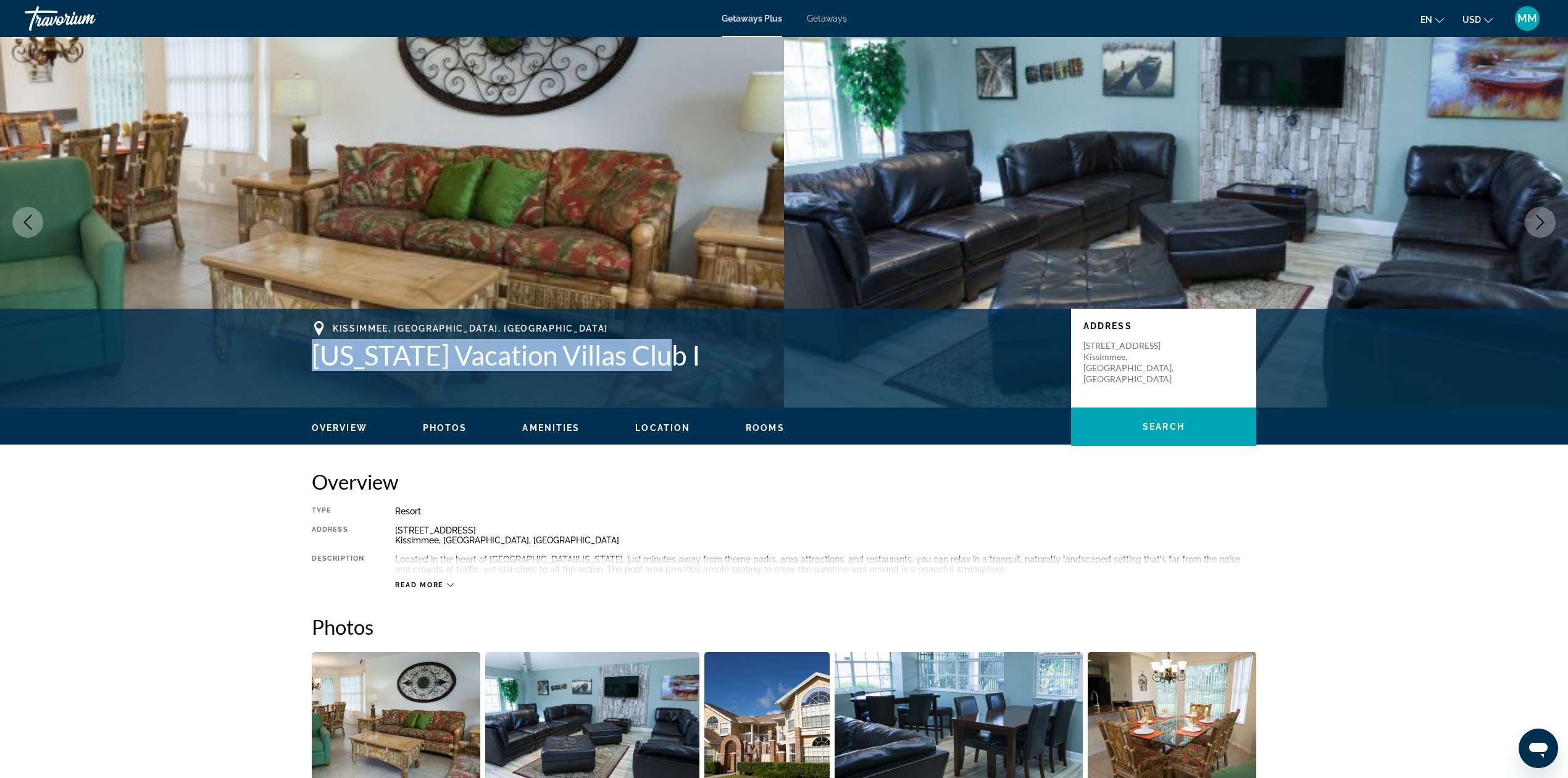
drag, startPoint x: 317, startPoint y: 357, endPoint x: 648, endPoint y: 351, distance: 331.1
click at [648, 351] on h1 "Florida Vacation Villas Club I" at bounding box center [686, 355] width 747 height 32
copy h1 "Florida Vacation Villas Club I"
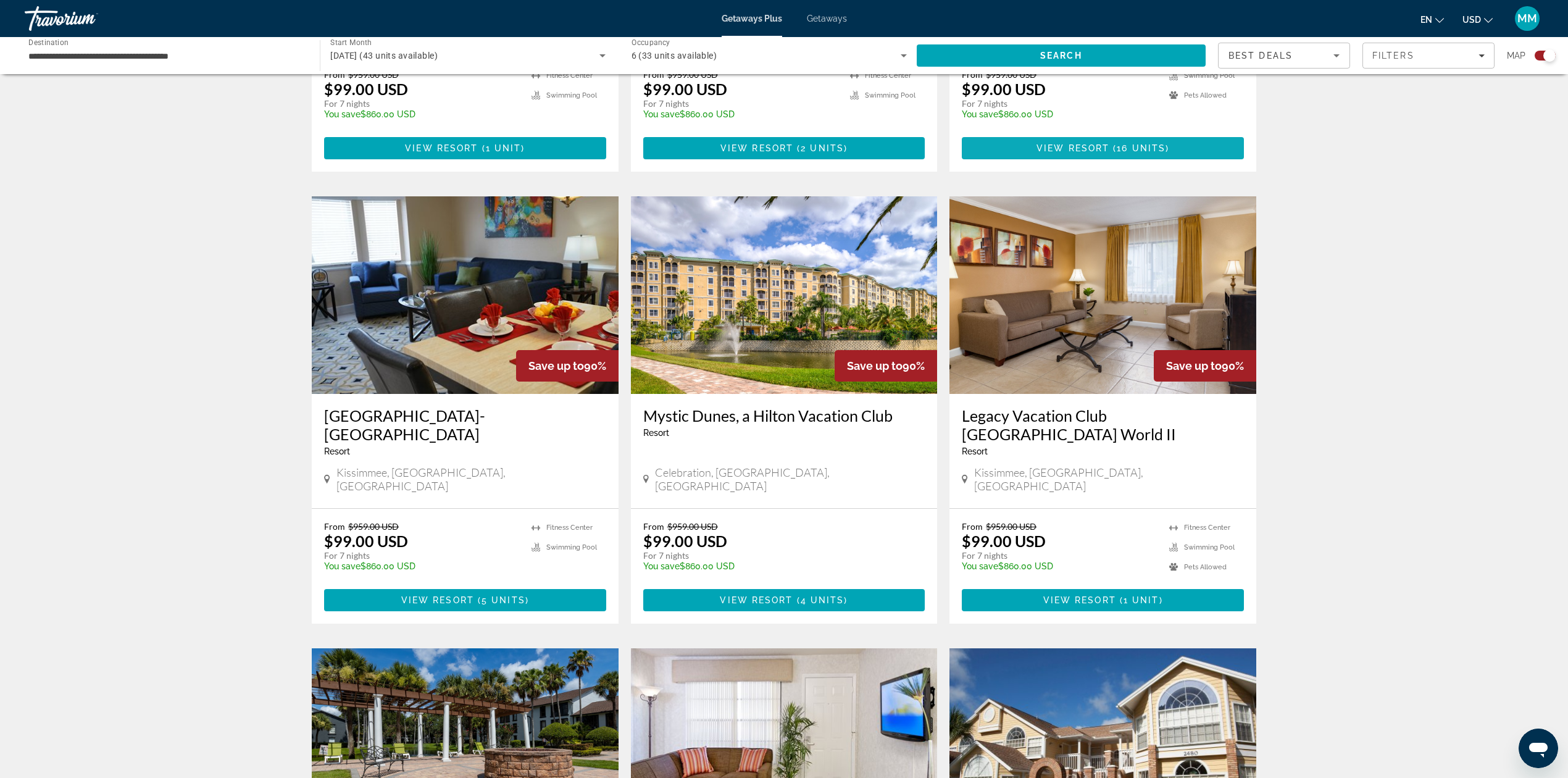
scroll to position [823, 0]
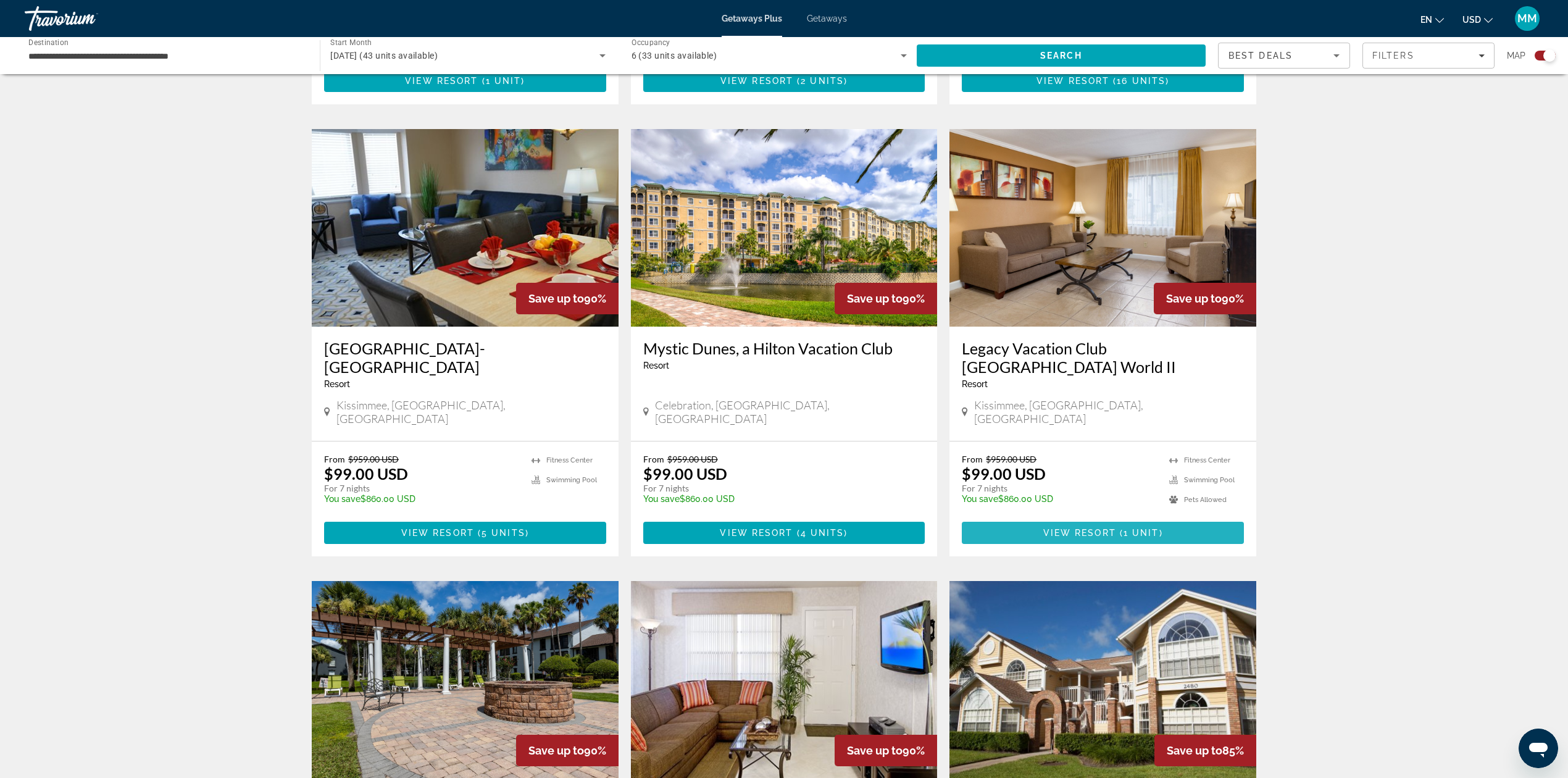
click at [1077, 518] on span "Main content" at bounding box center [1102, 533] width 282 height 30
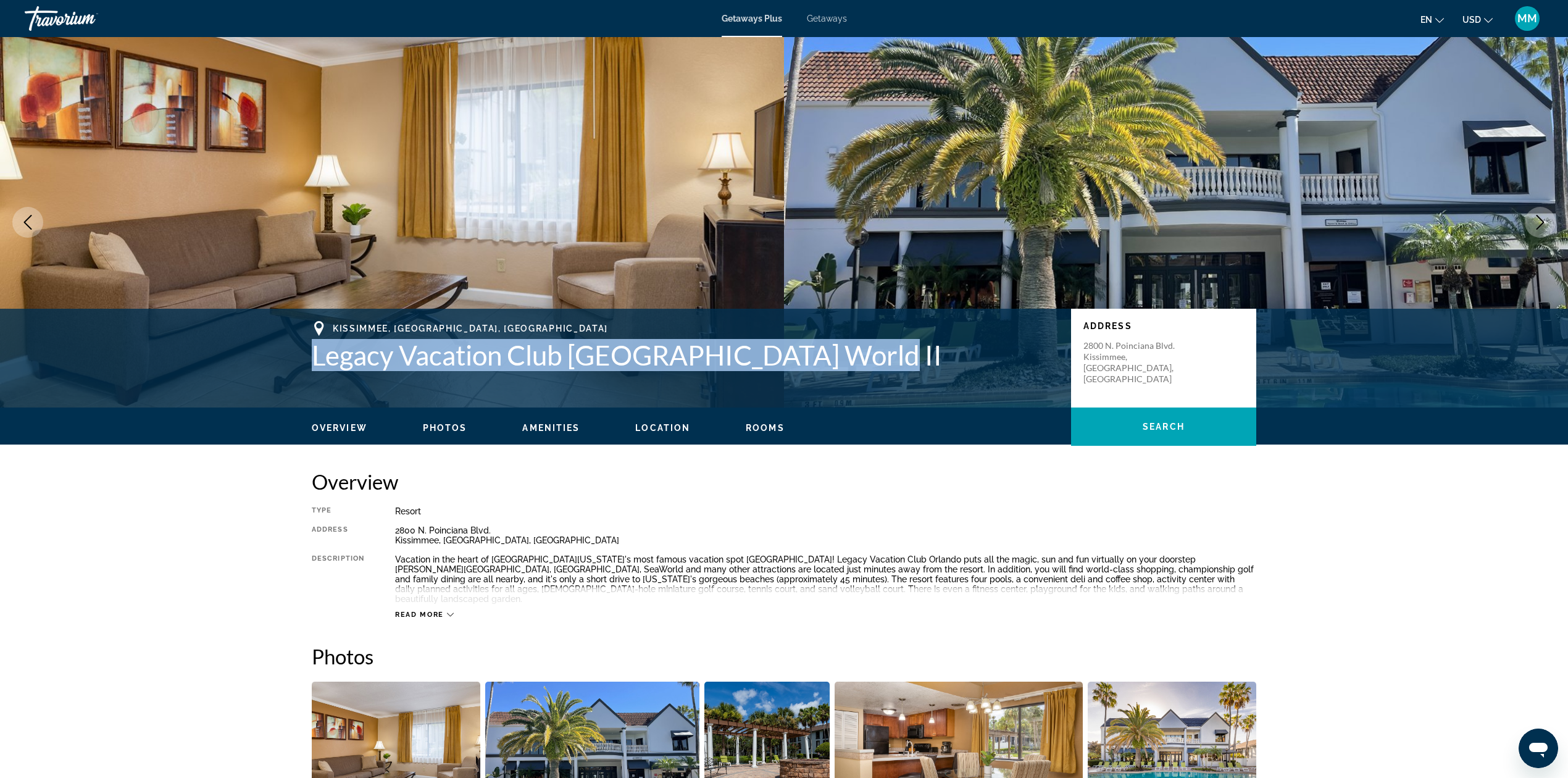
drag, startPoint x: 309, startPoint y: 359, endPoint x: 859, endPoint y: 353, distance: 550.0
click at [859, 353] on div "Kissimmee, FL, USA Legacy Vacation Club Orlando-Resort World II Address 2800 N.…" at bounding box center [784, 358] width 994 height 74
copy h1 "Legacy Vacation Club Orlando-Resort World II"
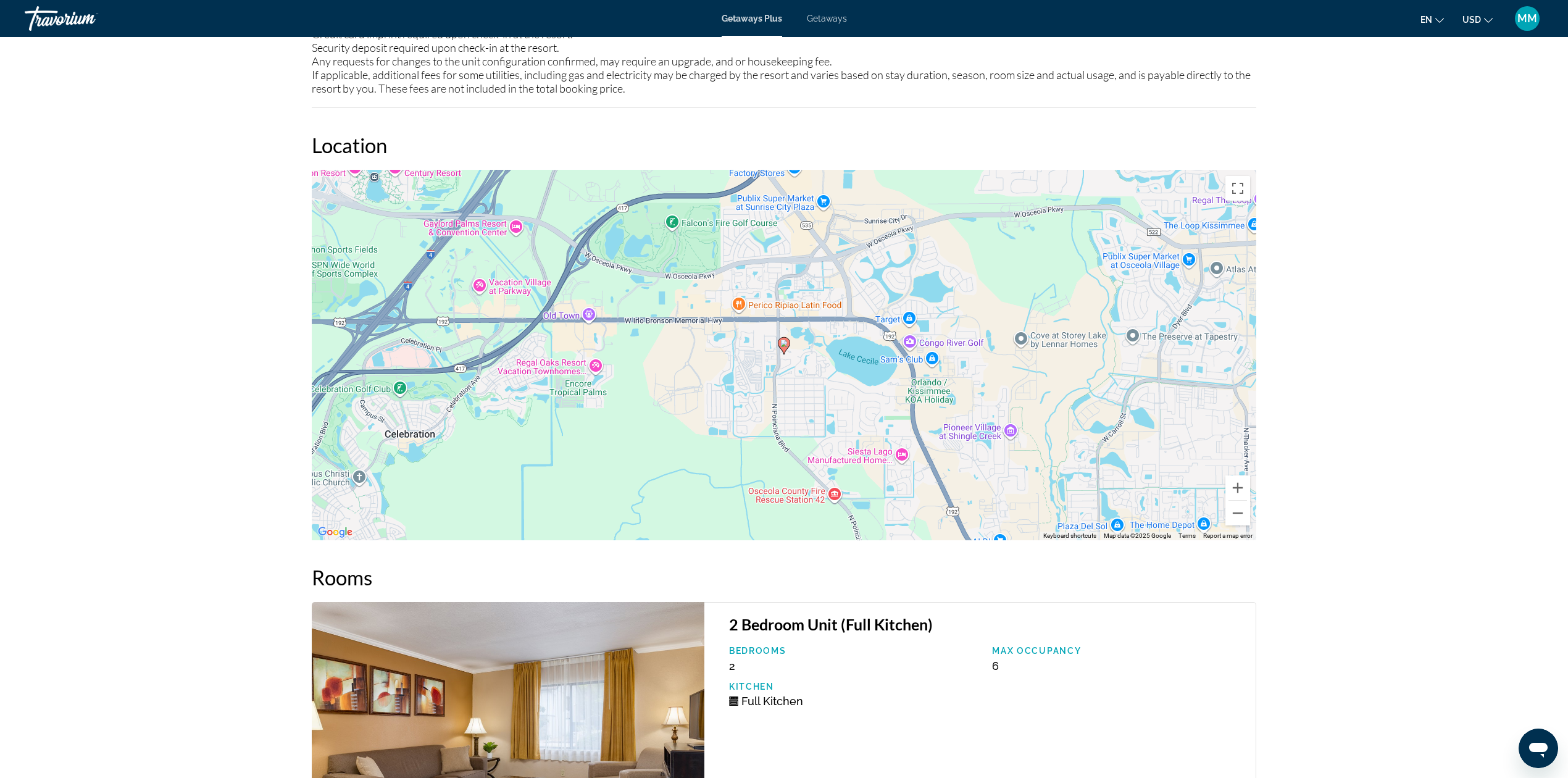
scroll to position [2191, 0]
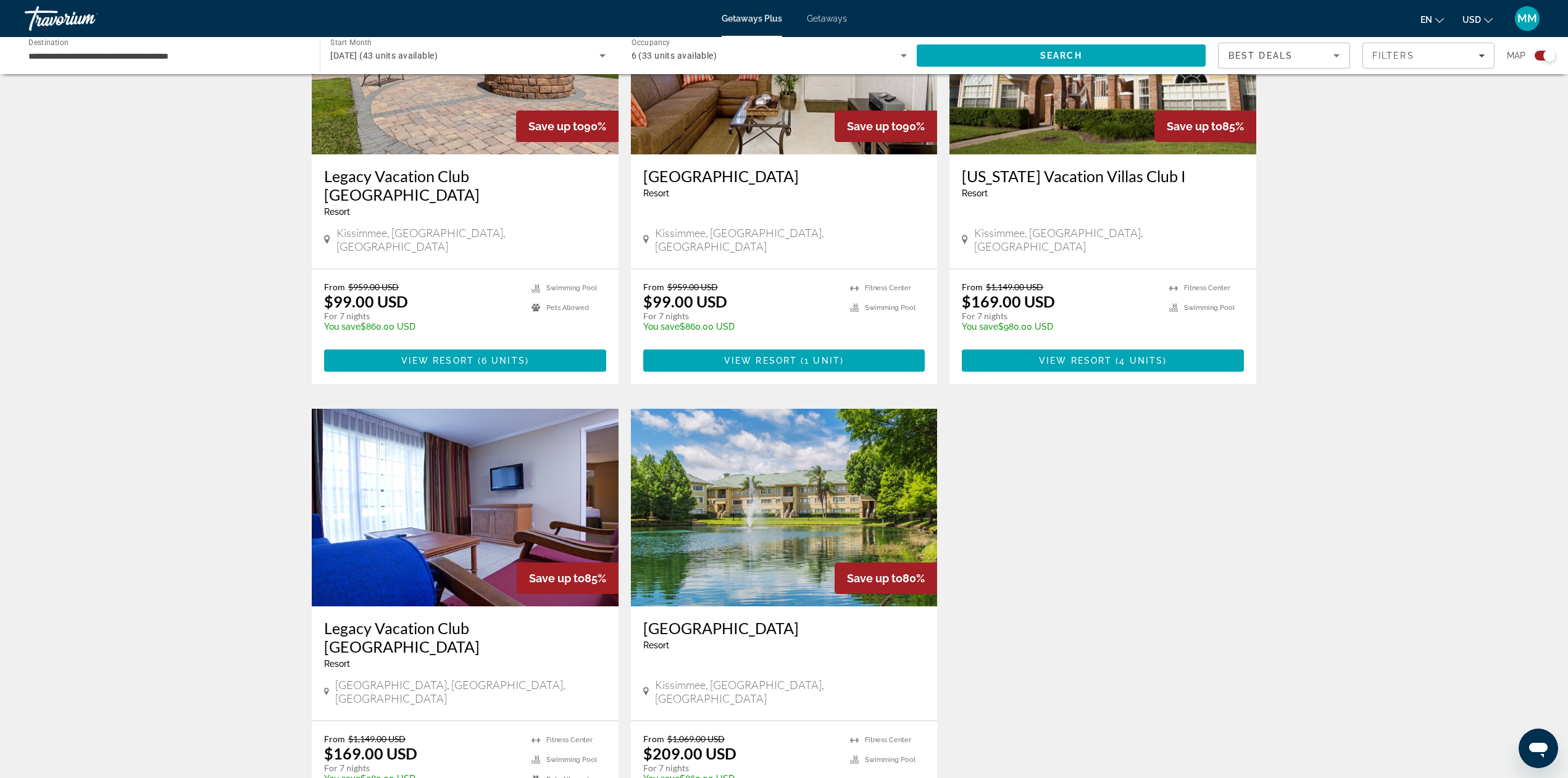
scroll to position [1482, 0]
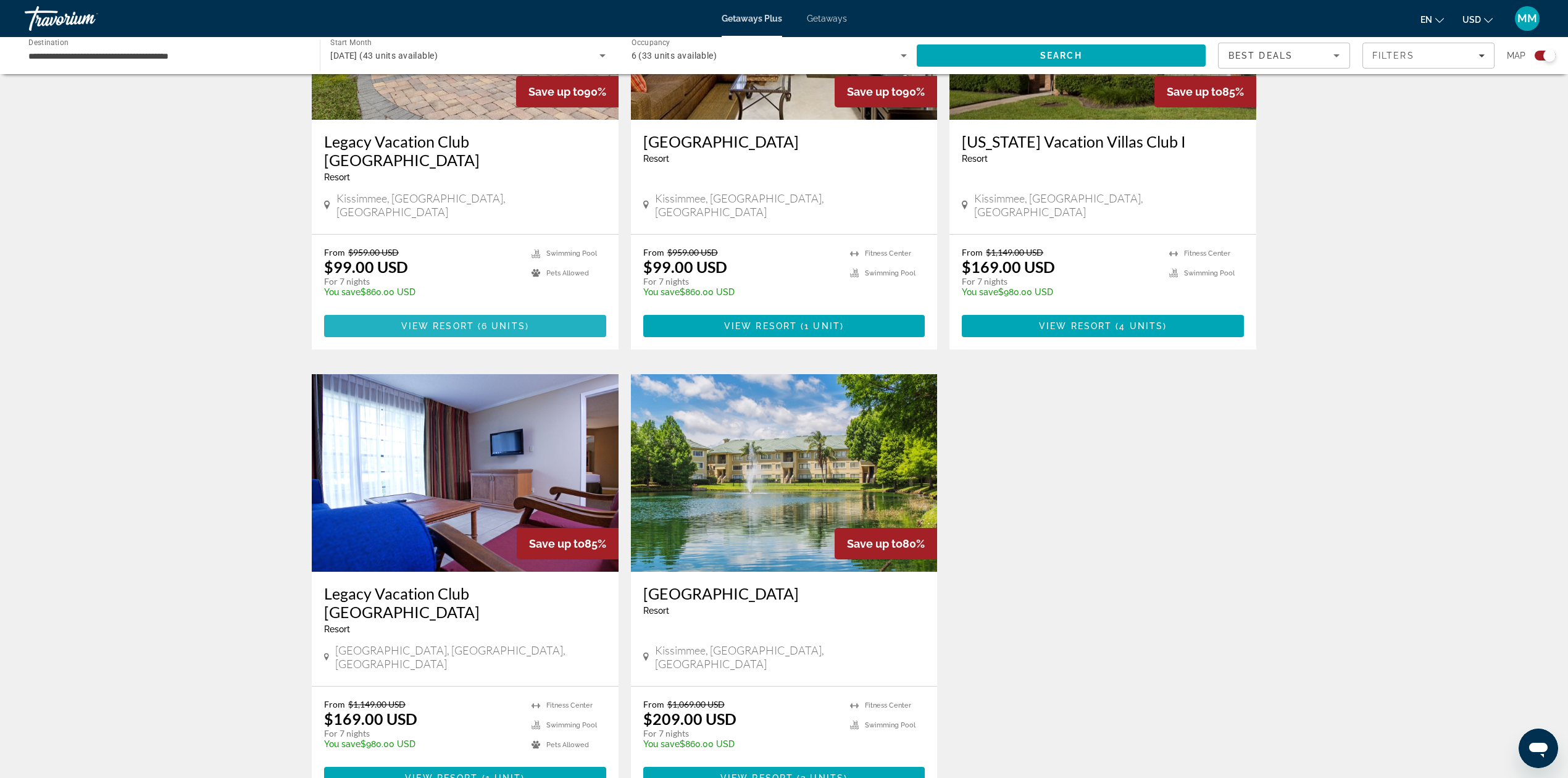
click at [504, 321] on span "6 units" at bounding box center [503, 326] width 44 height 10
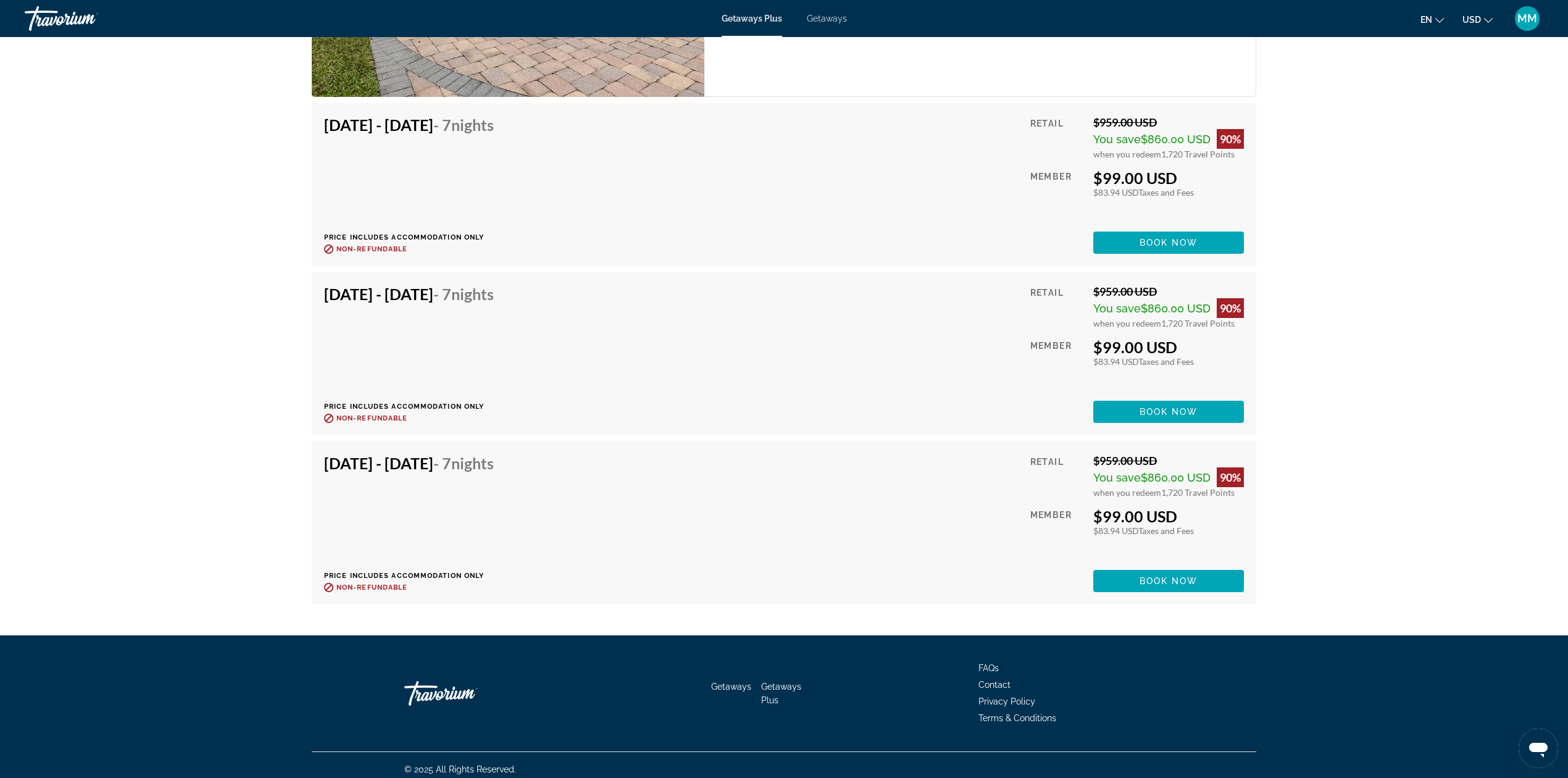
scroll to position [2572, 0]
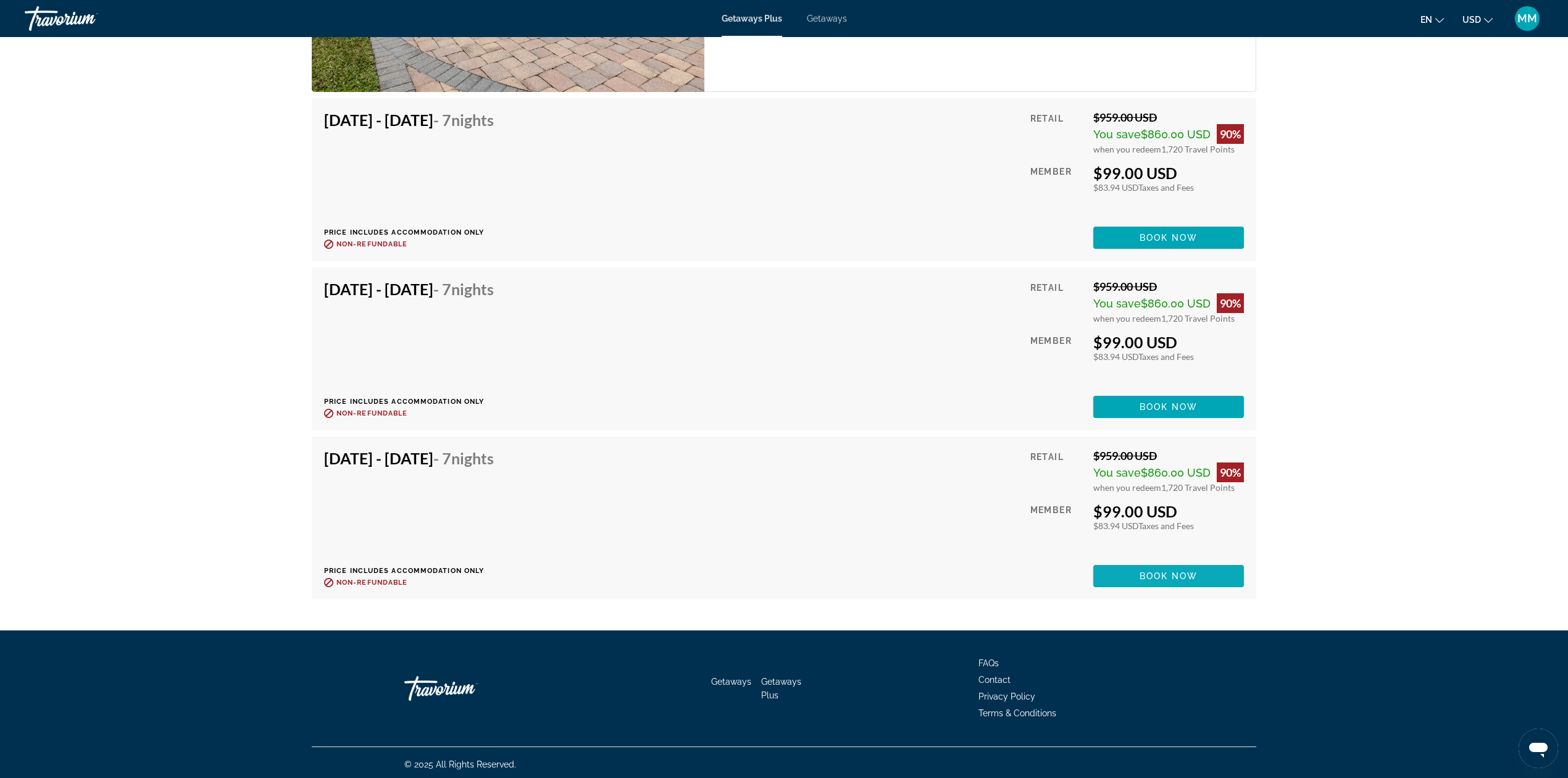
click at [1144, 571] on span "Book now" at bounding box center [1169, 576] width 59 height 10
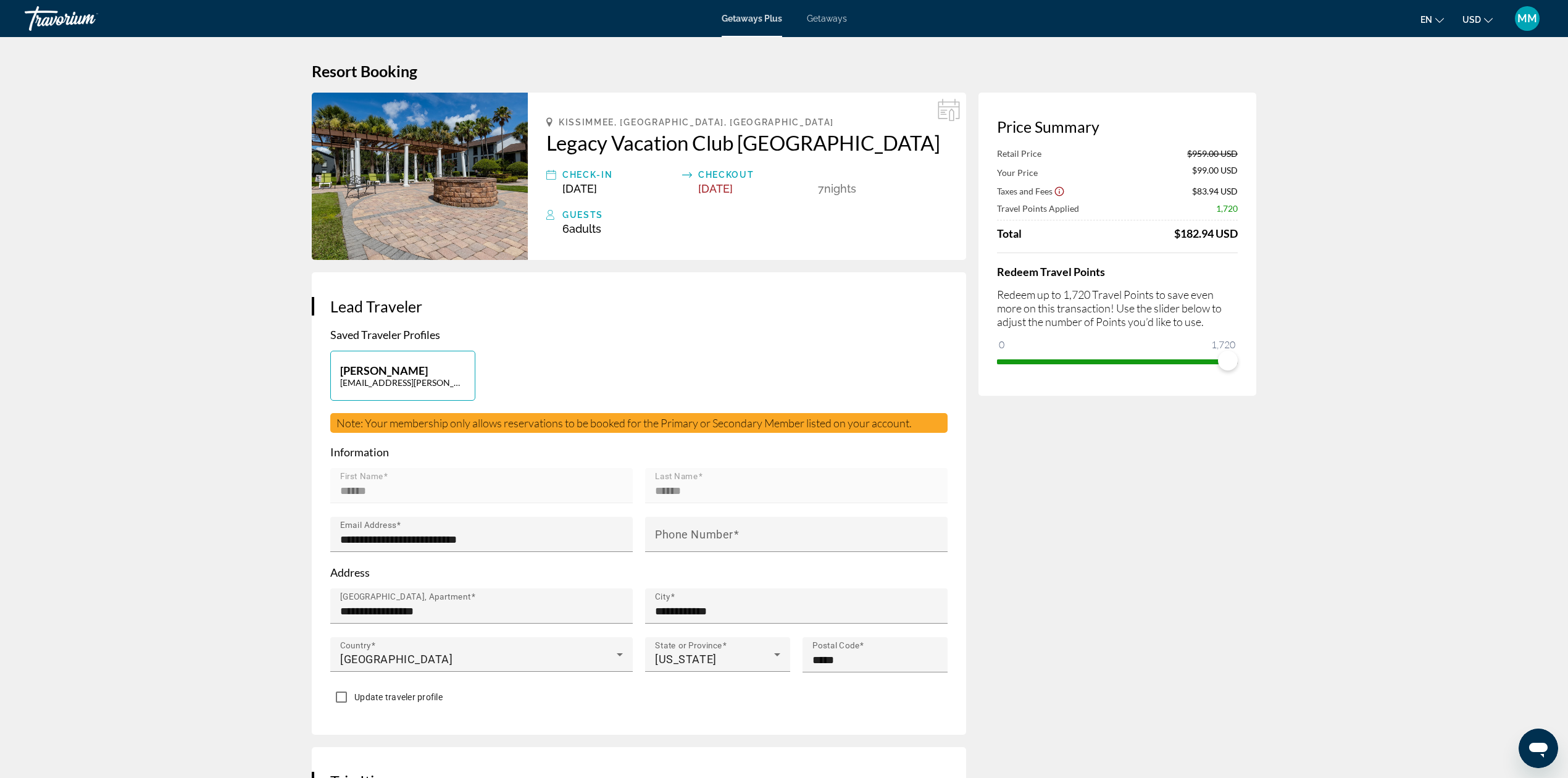
click at [832, 22] on span "Getaways" at bounding box center [826, 18] width 40 height 10
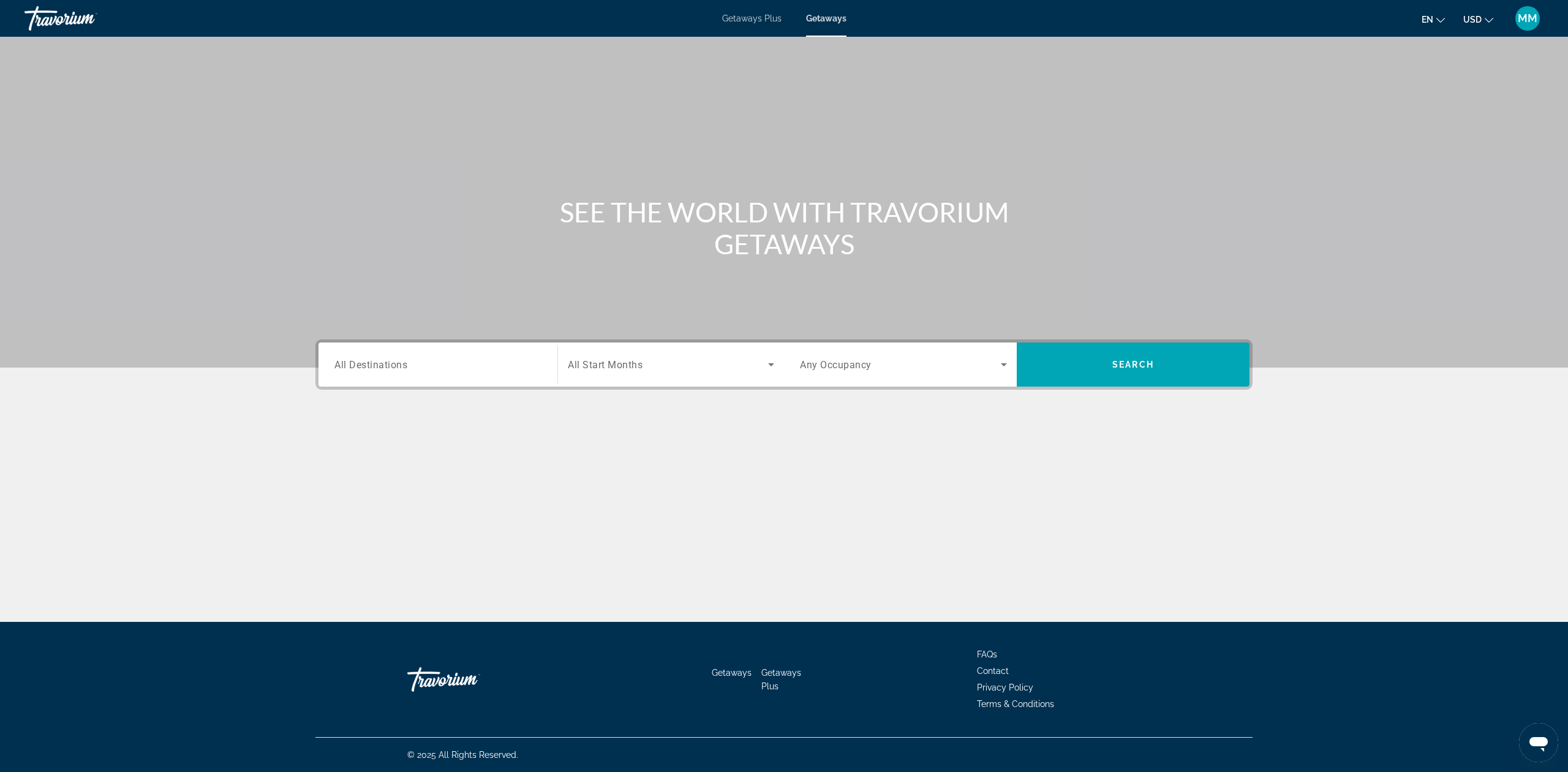
click at [453, 371] on input "Destination All Destinations" at bounding box center [438, 366] width 207 height 15
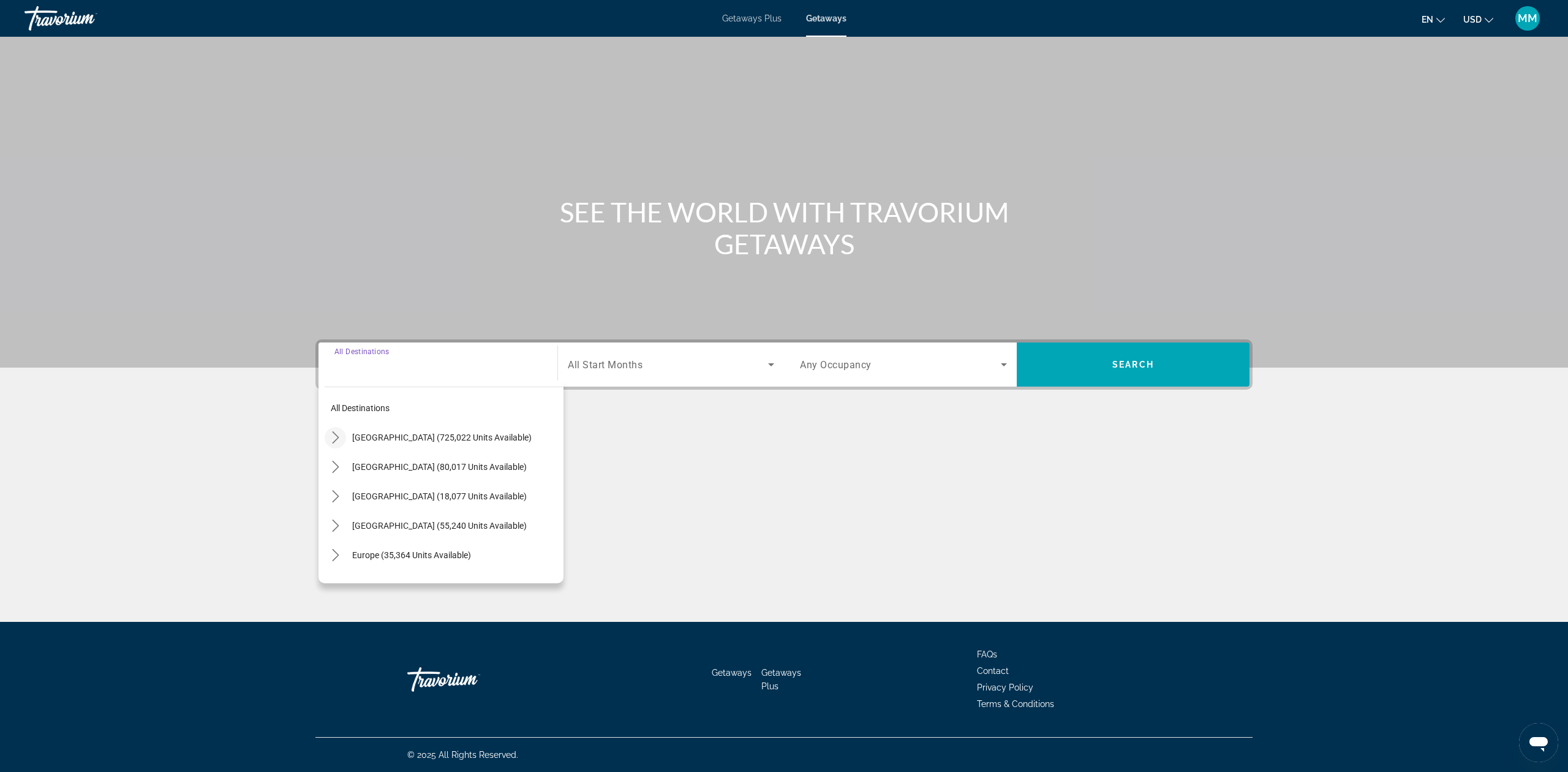
click at [337, 439] on icon "Toggle United States (725,022 units available) submenu" at bounding box center [336, 437] width 12 height 12
click at [351, 495] on icon "Toggle Florida (244,302 units available) submenu" at bounding box center [348, 497] width 12 height 12
click at [396, 526] on span "Orlando & Disney Area (96,963 units available)" at bounding box center [443, 525] width 177 height 10
type input "**********"
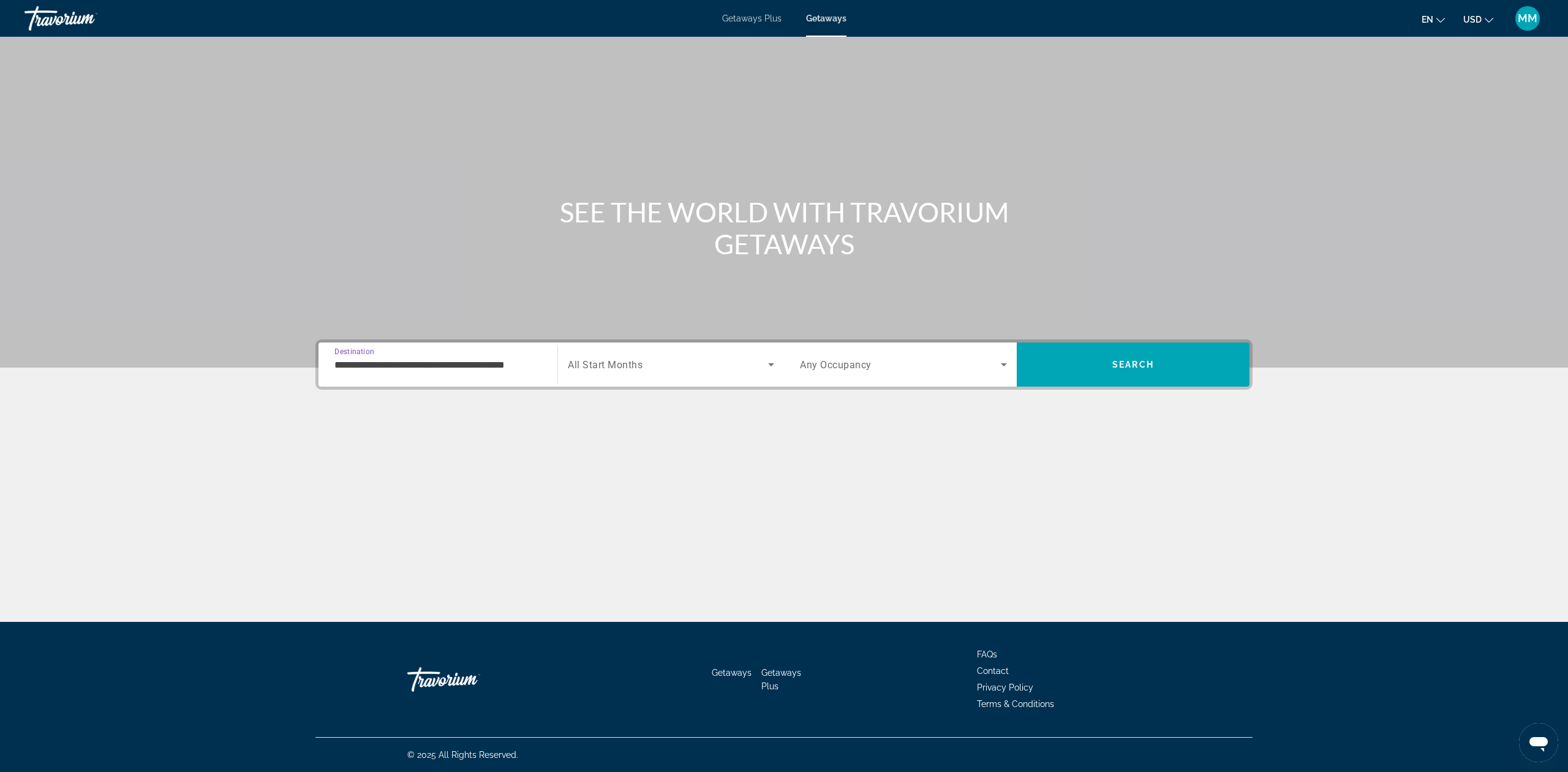
click at [659, 370] on span "Search widget" at bounding box center [668, 365] width 200 height 15
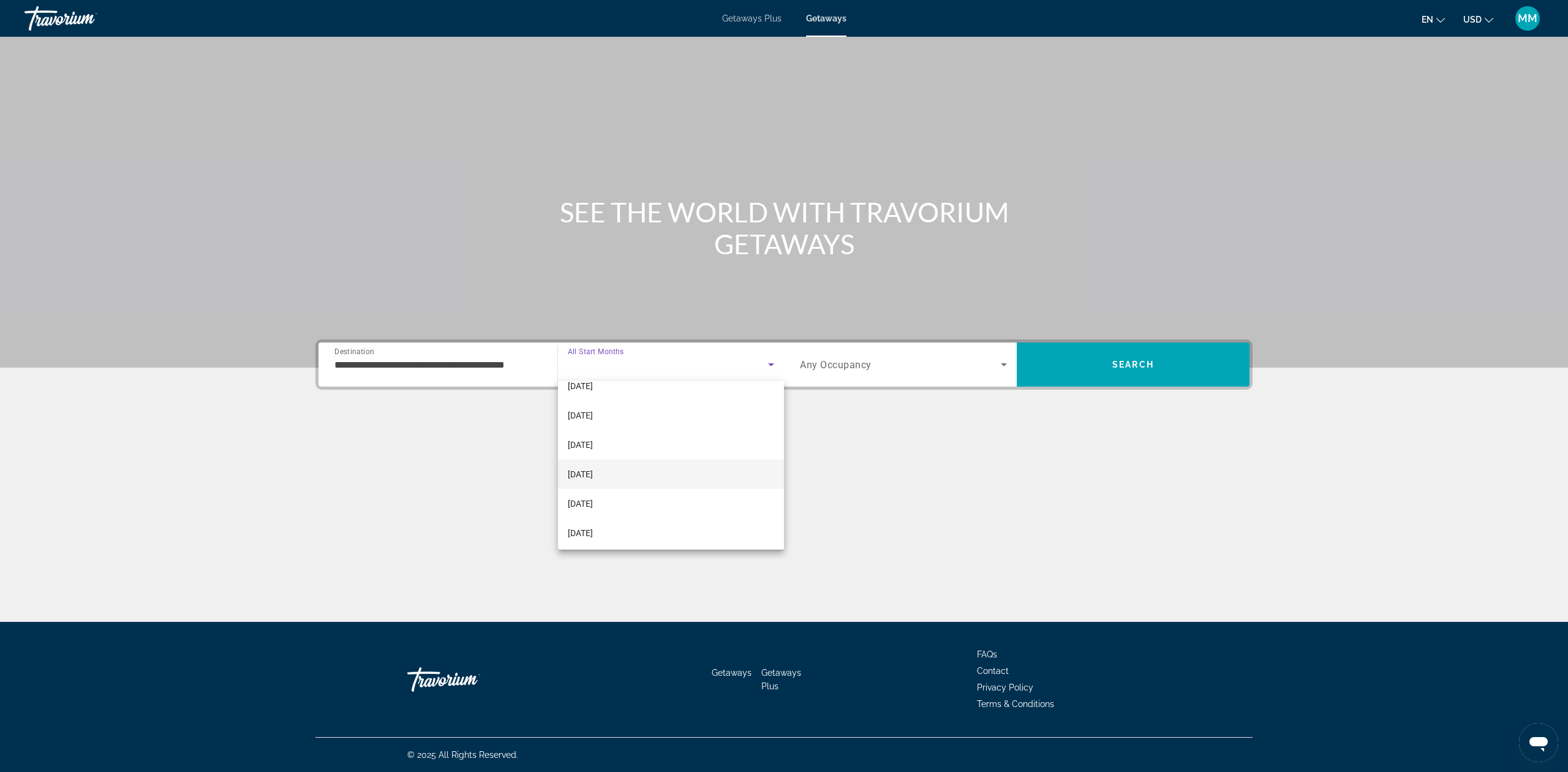
scroll to position [81, 0]
click at [611, 455] on mat-option "February 2026" at bounding box center [671, 466] width 226 height 30
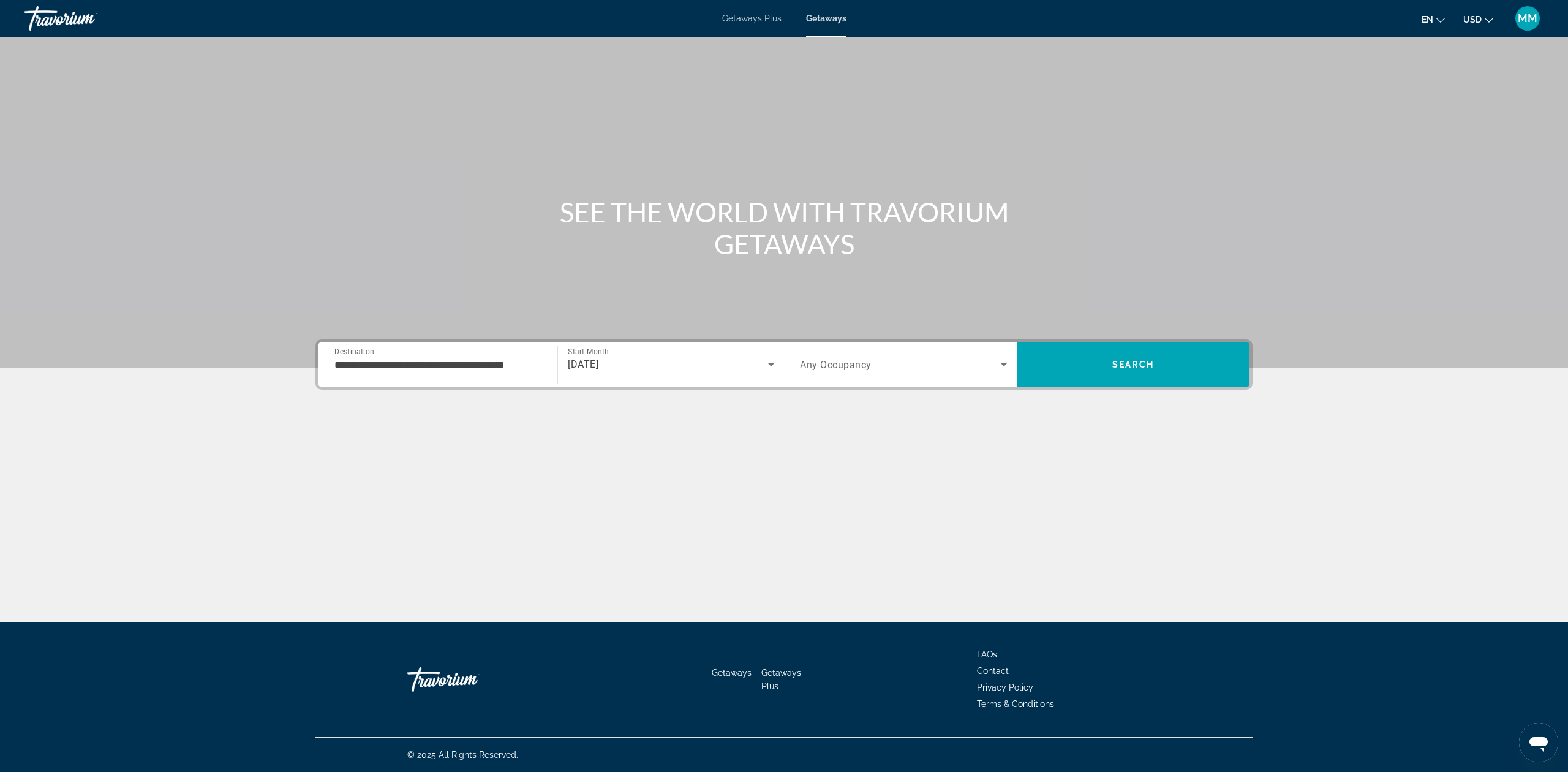
click at [868, 366] on span "Any Occupancy" at bounding box center [835, 365] width 72 height 11
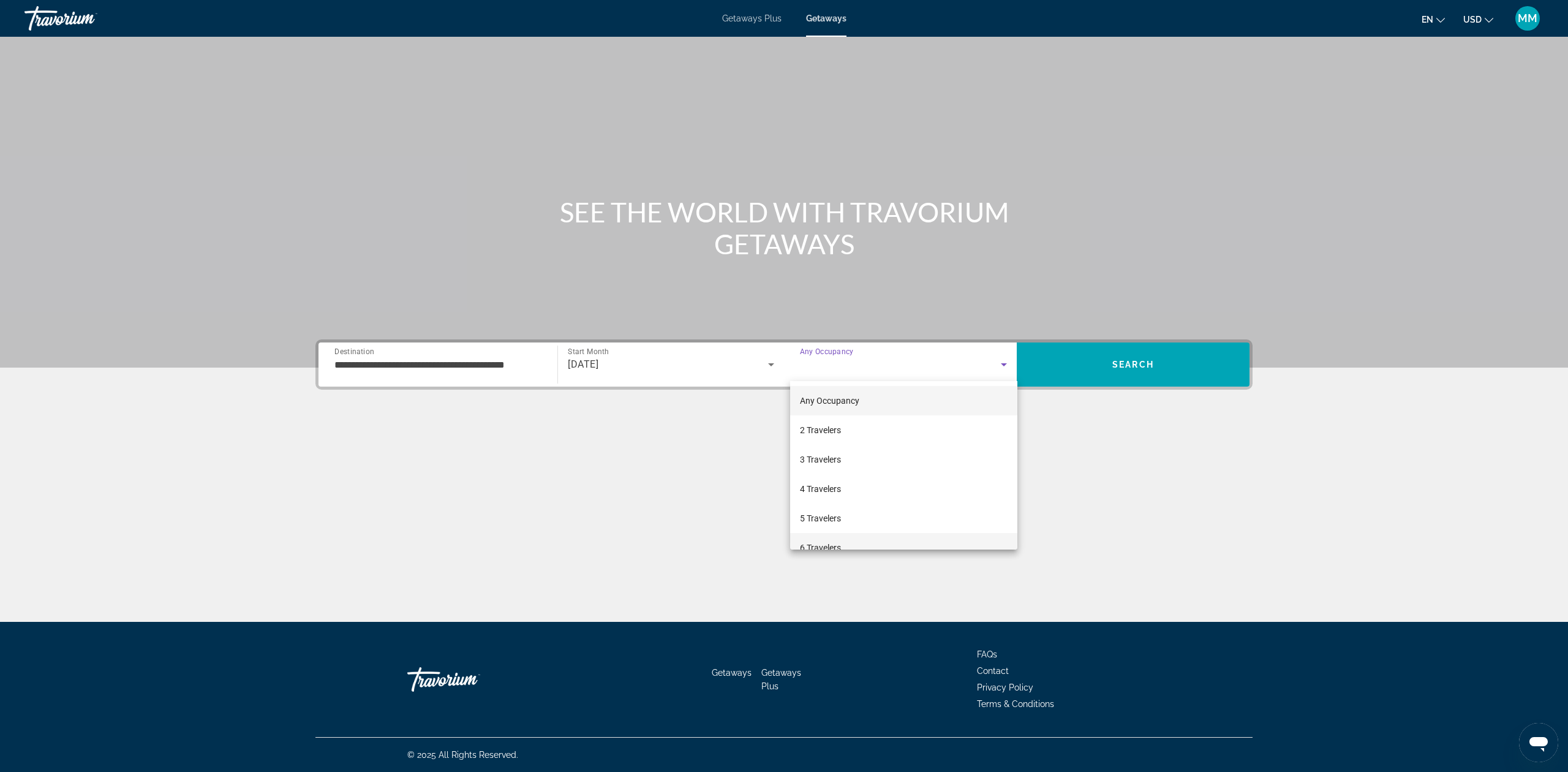
click at [831, 544] on span "6 Travelers" at bounding box center [820, 548] width 41 height 15
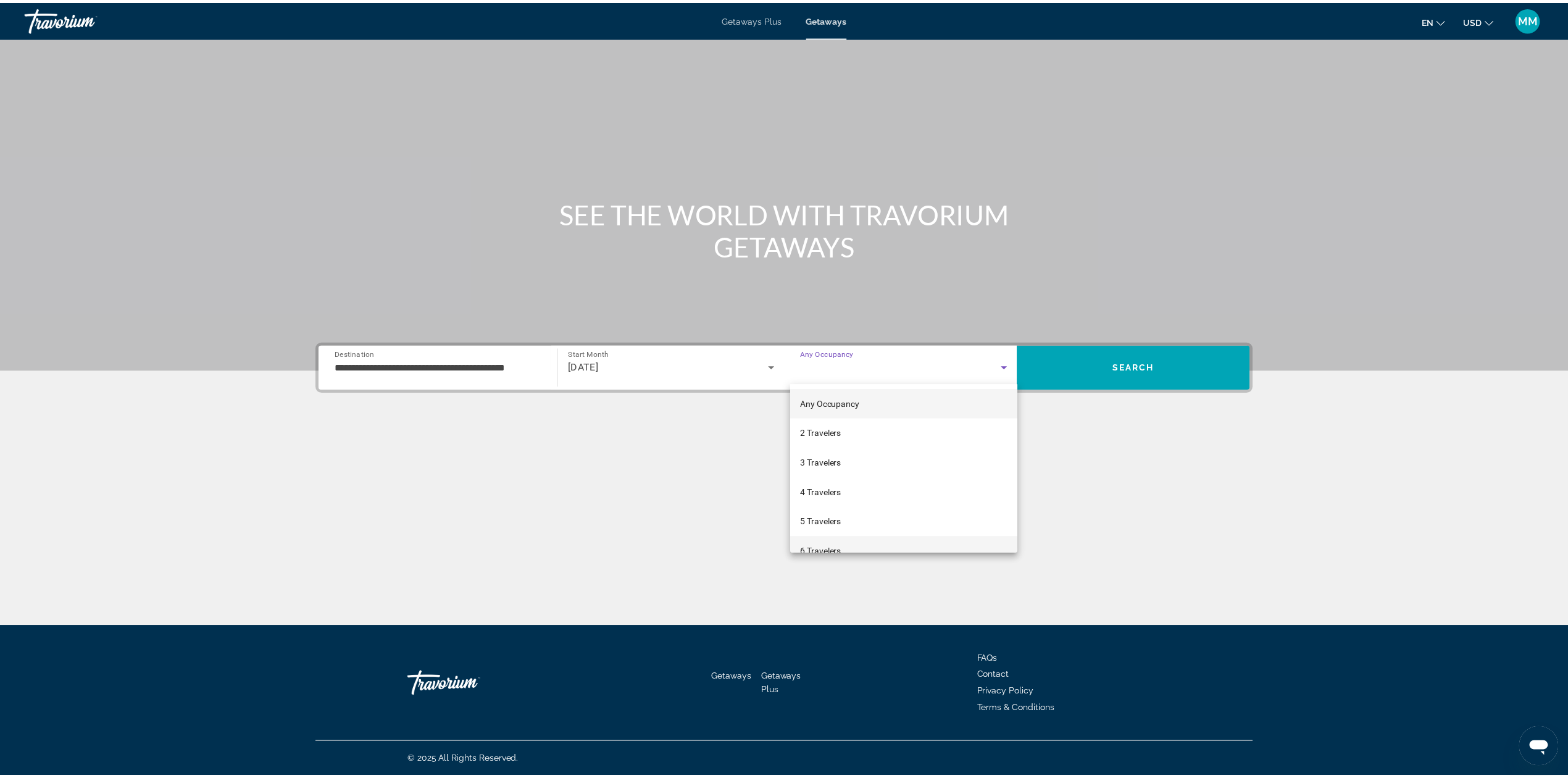
scroll to position [0, 0]
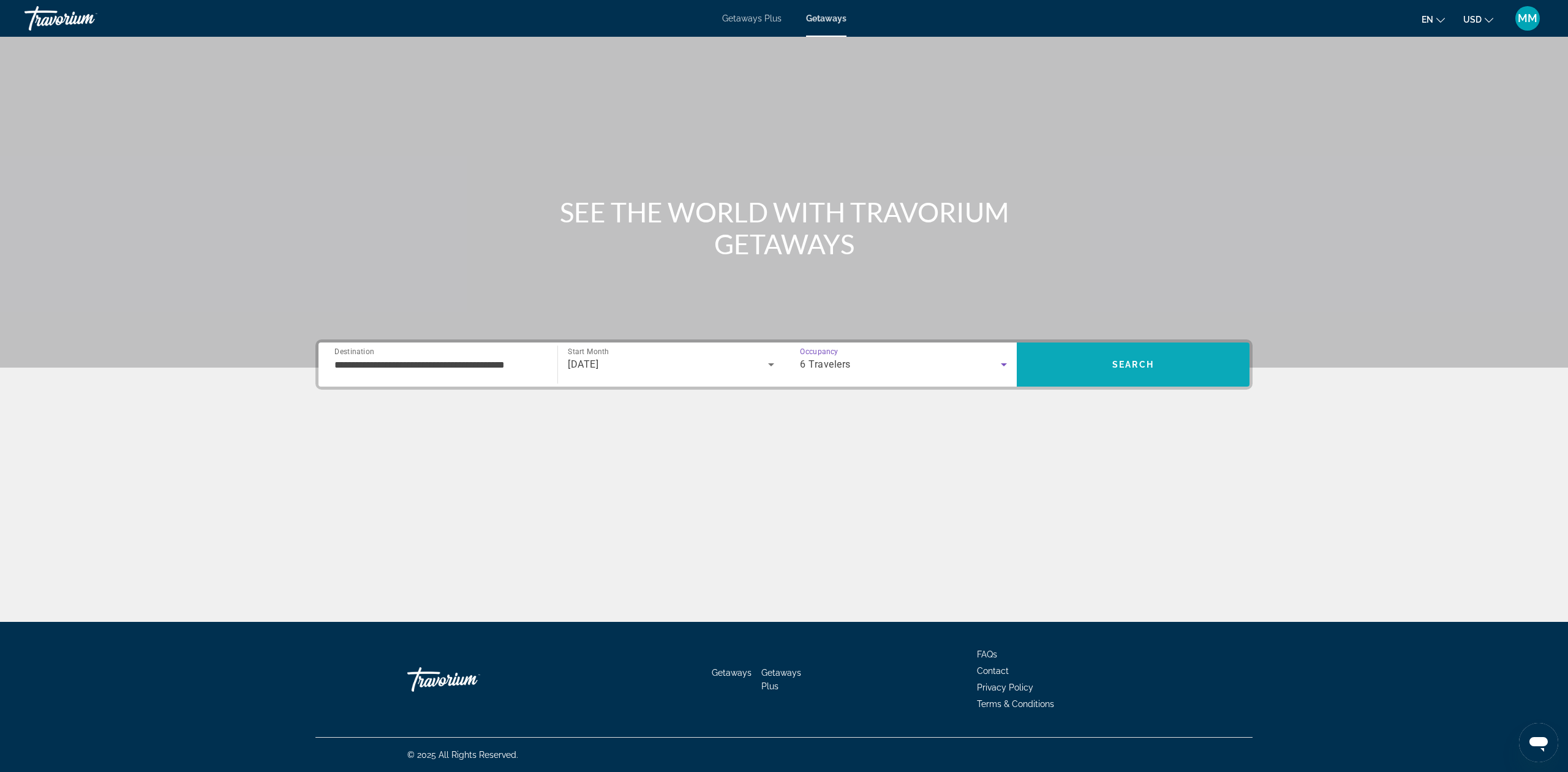
click at [1091, 370] on span "Search" at bounding box center [1133, 365] width 233 height 30
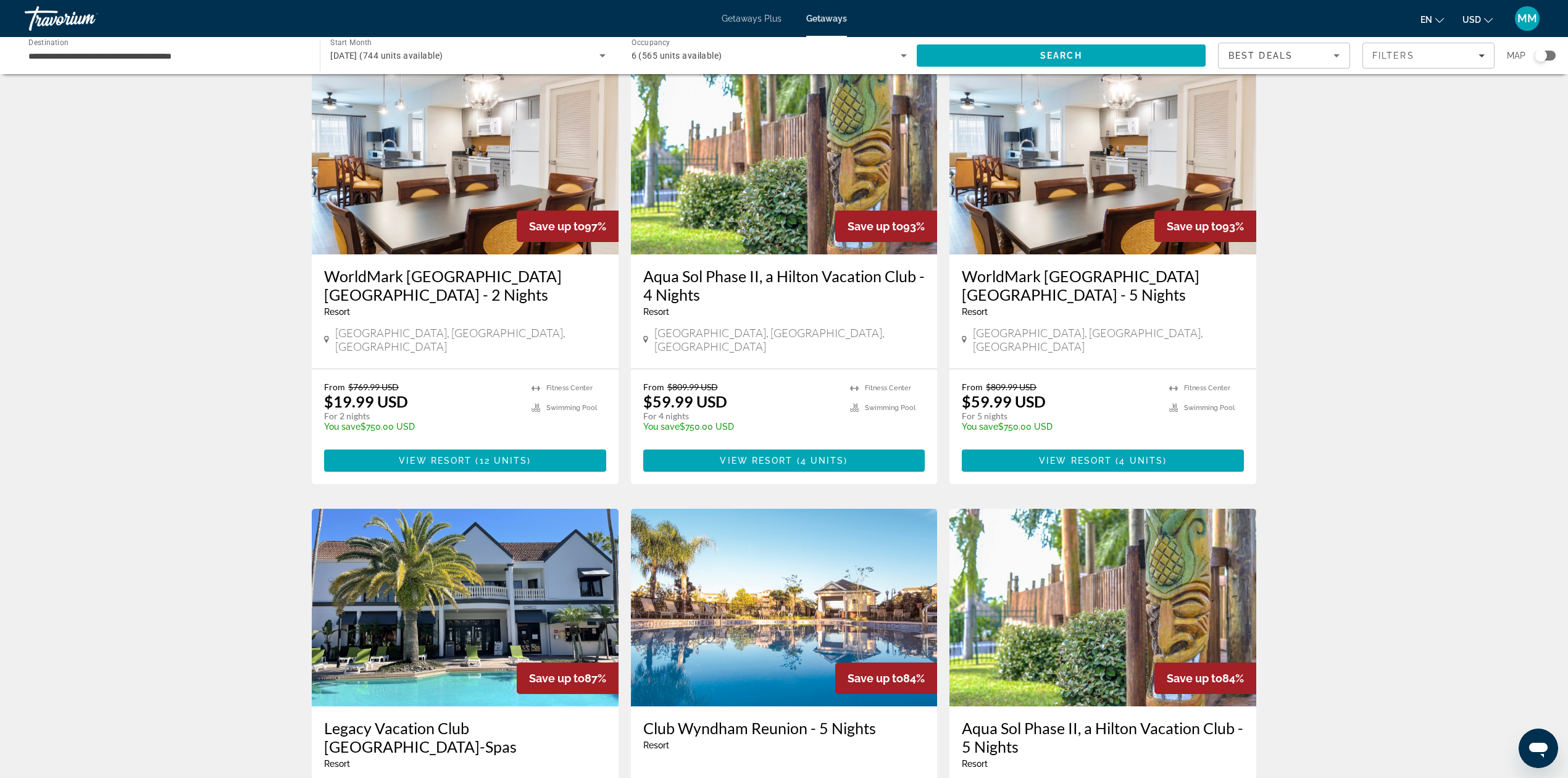
scroll to position [494, 0]
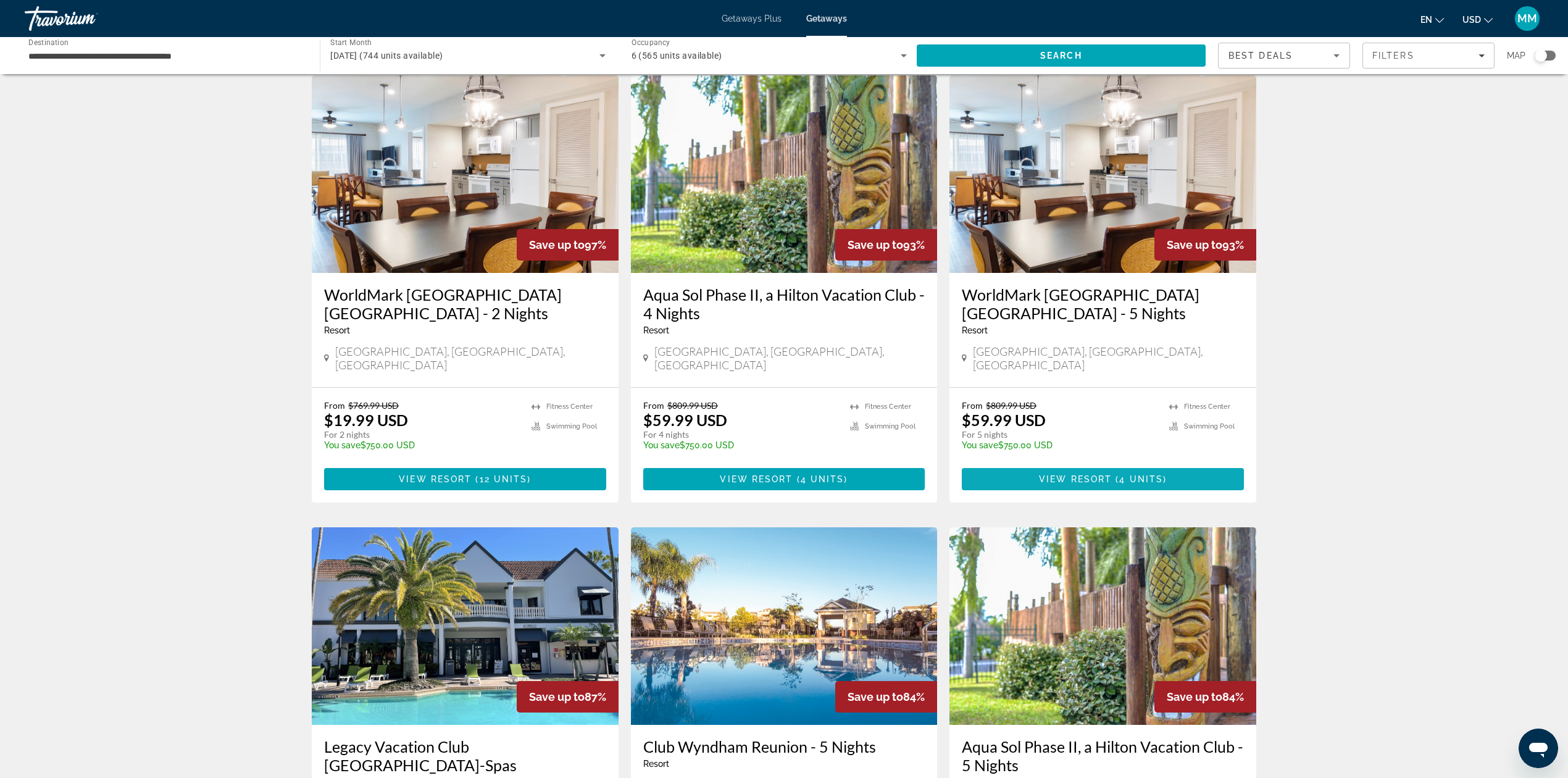
click at [1168, 464] on span "Main content" at bounding box center [1102, 479] width 282 height 30
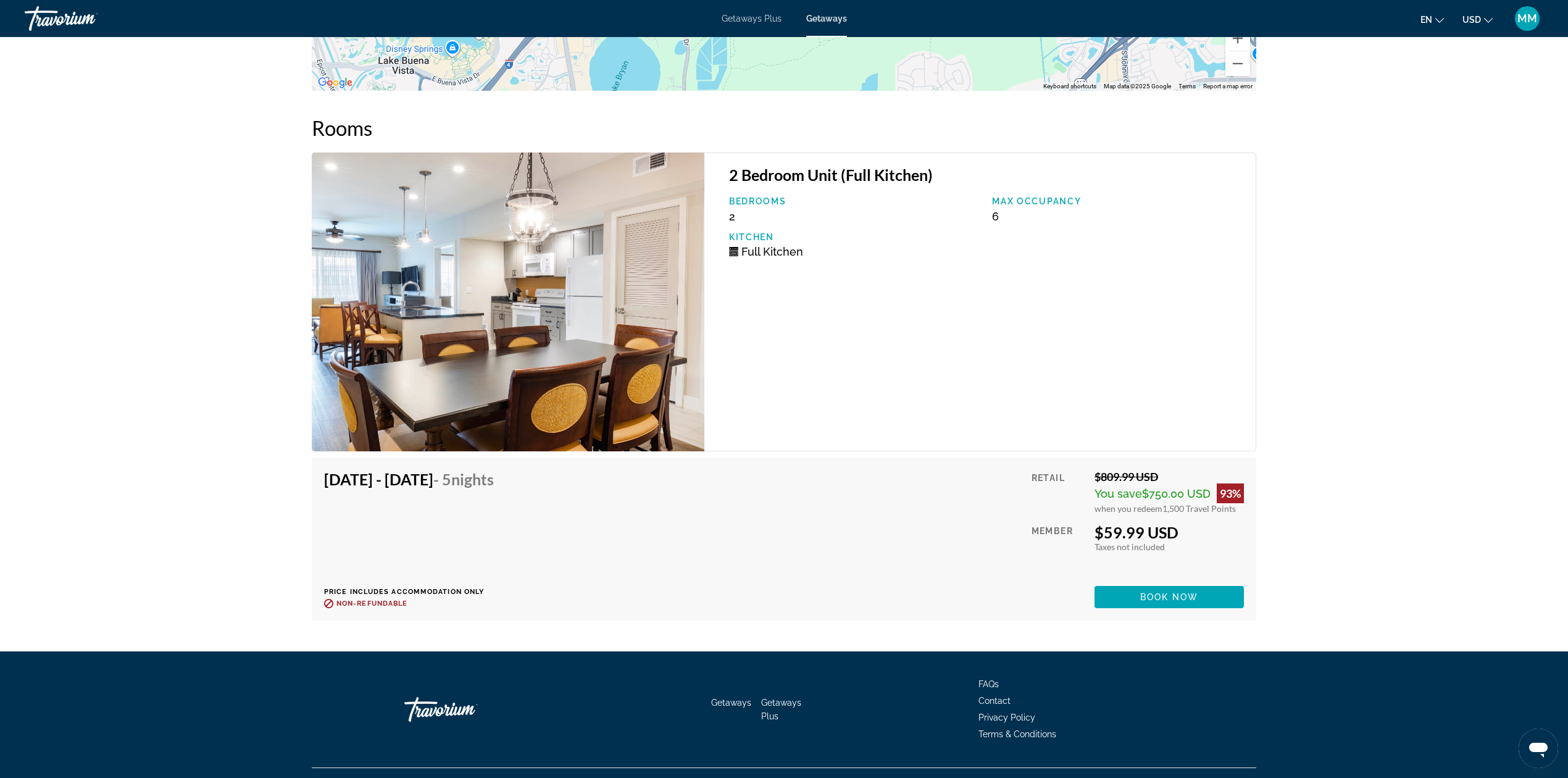
scroll to position [2237, 0]
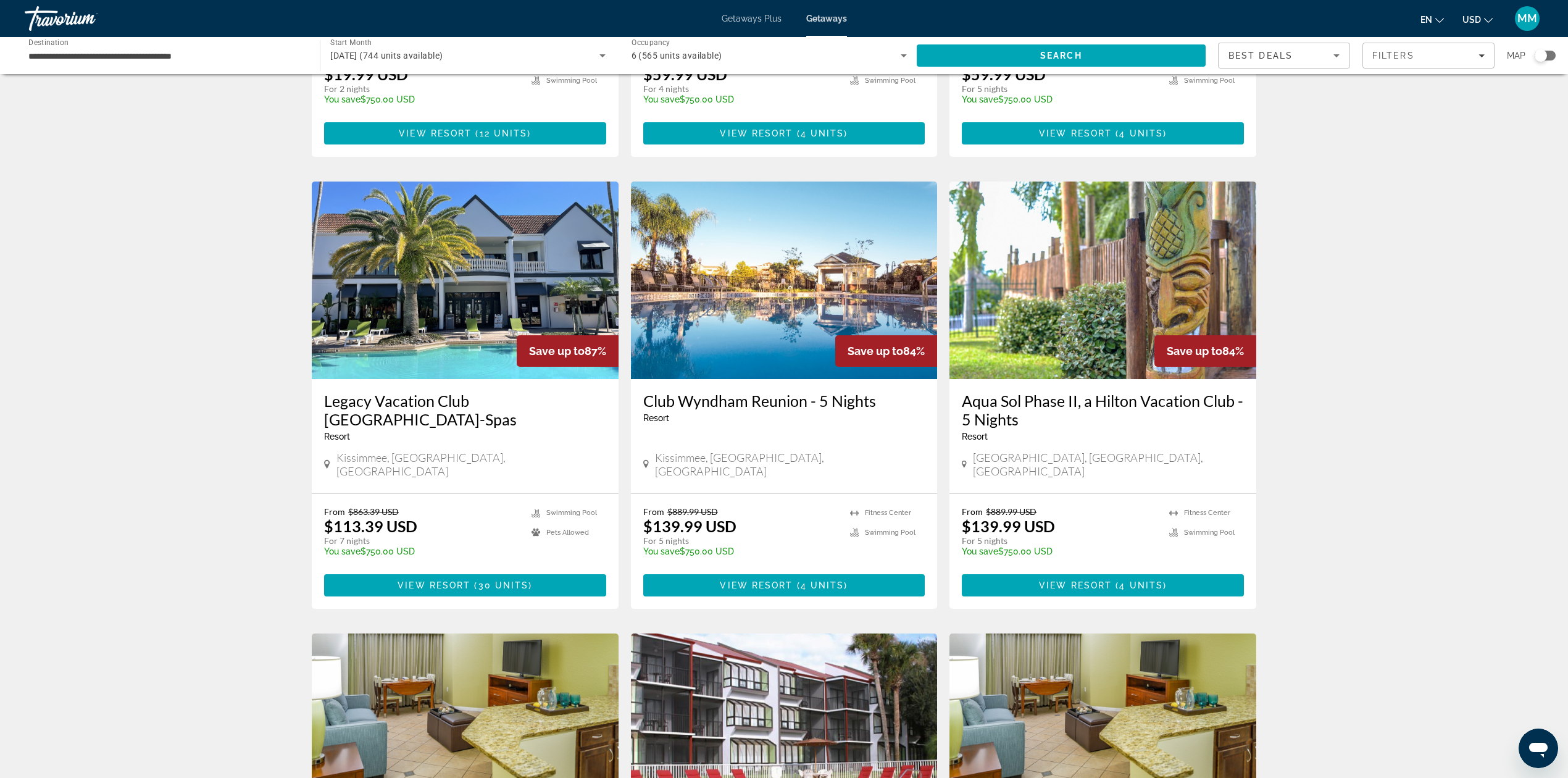
scroll to position [905, 0]
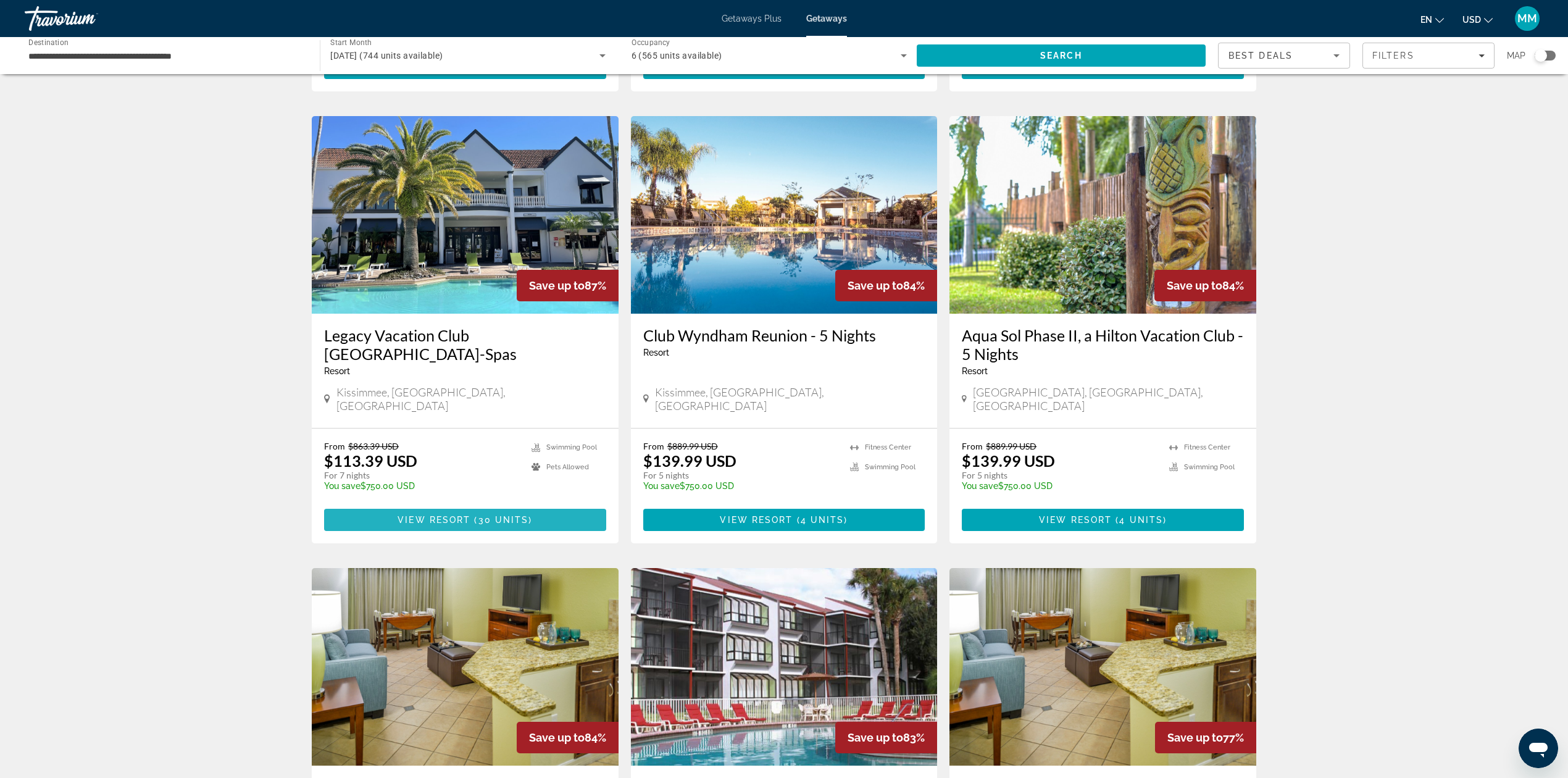
click at [534, 505] on span "Main content" at bounding box center [465, 520] width 282 height 30
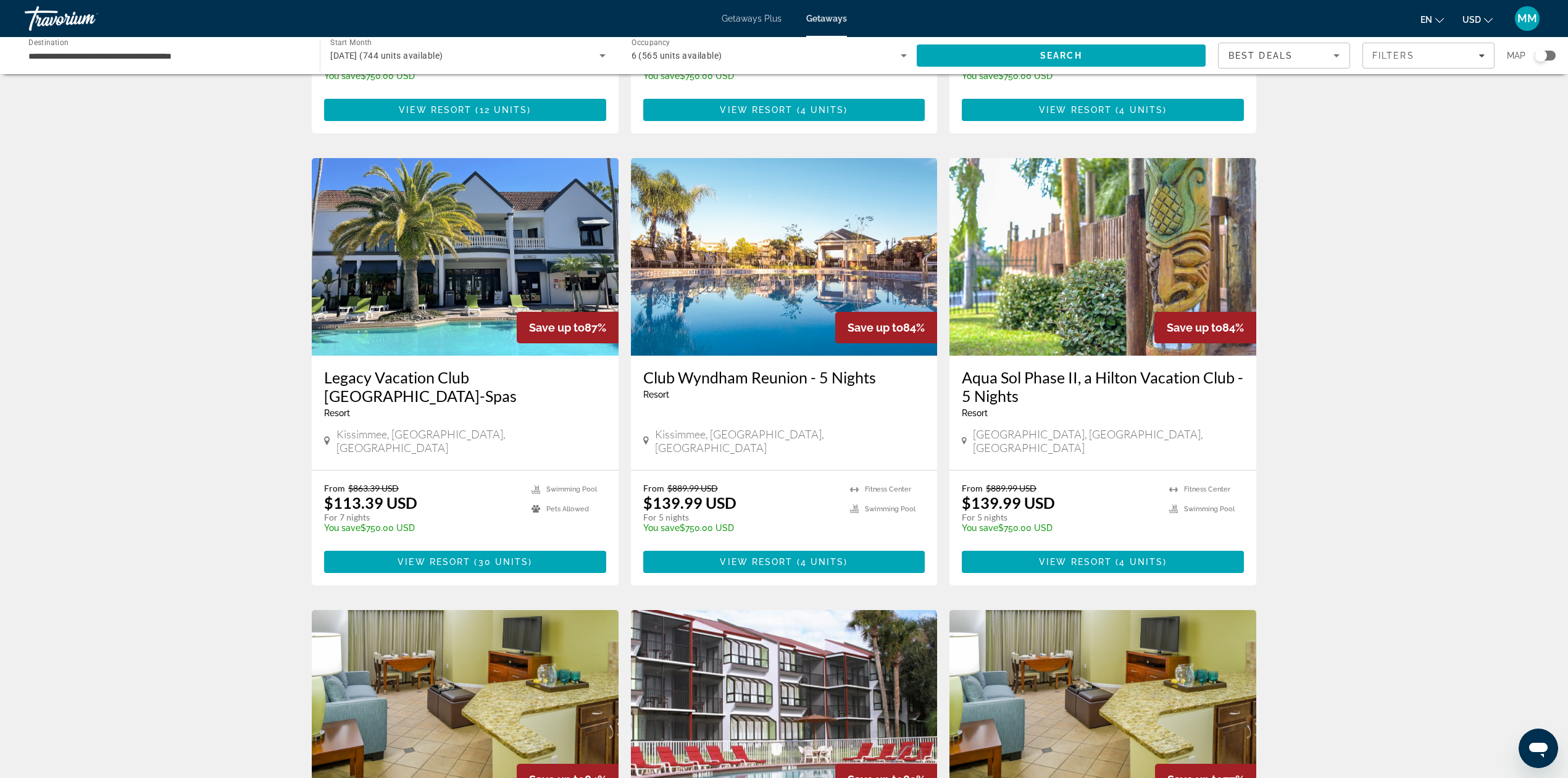
scroll to position [823, 0]
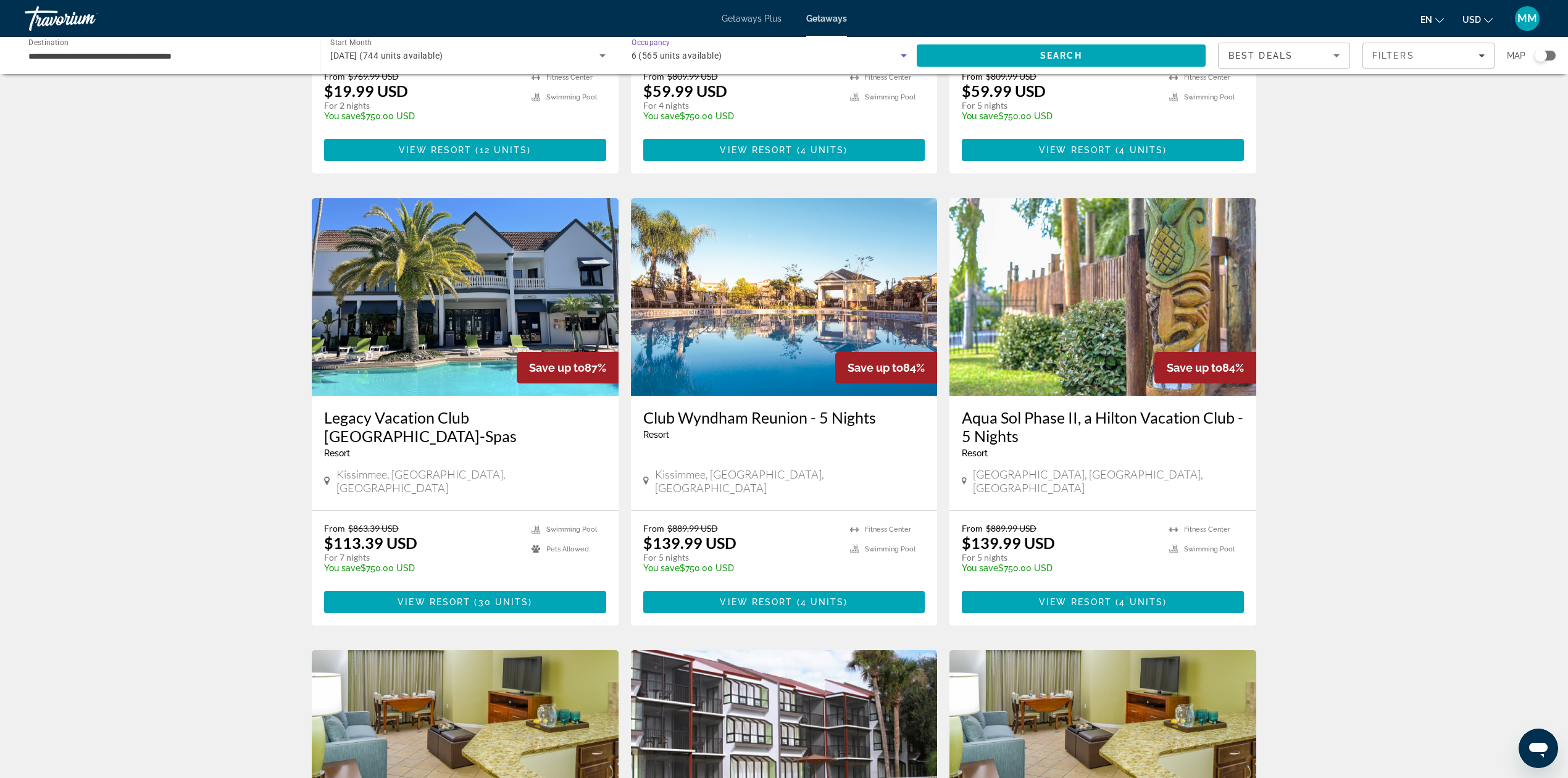
click at [900, 53] on icon "Search widget" at bounding box center [903, 56] width 15 height 15
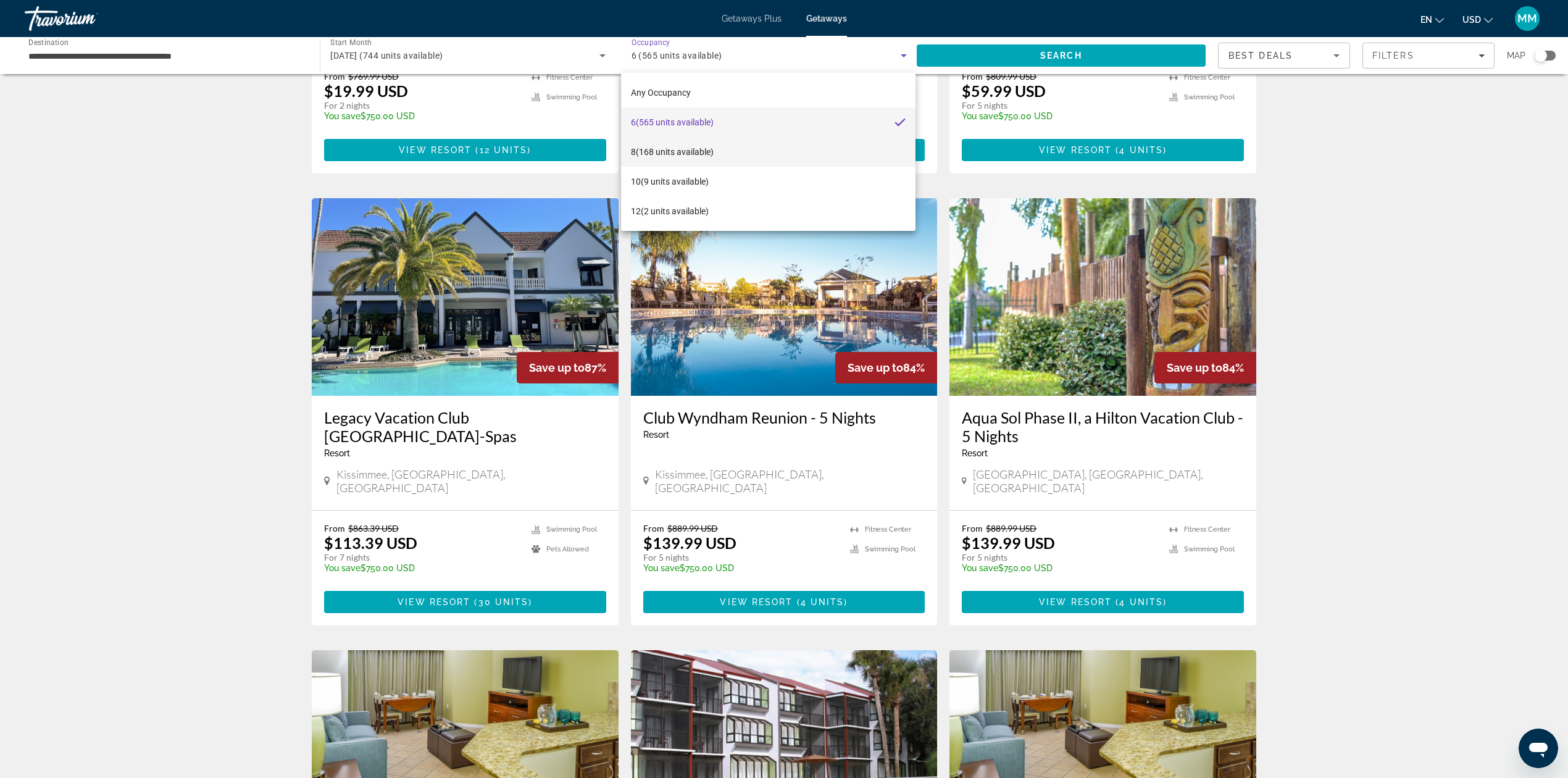
click at [713, 152] on span "8 (168 units available)" at bounding box center [672, 152] width 83 height 15
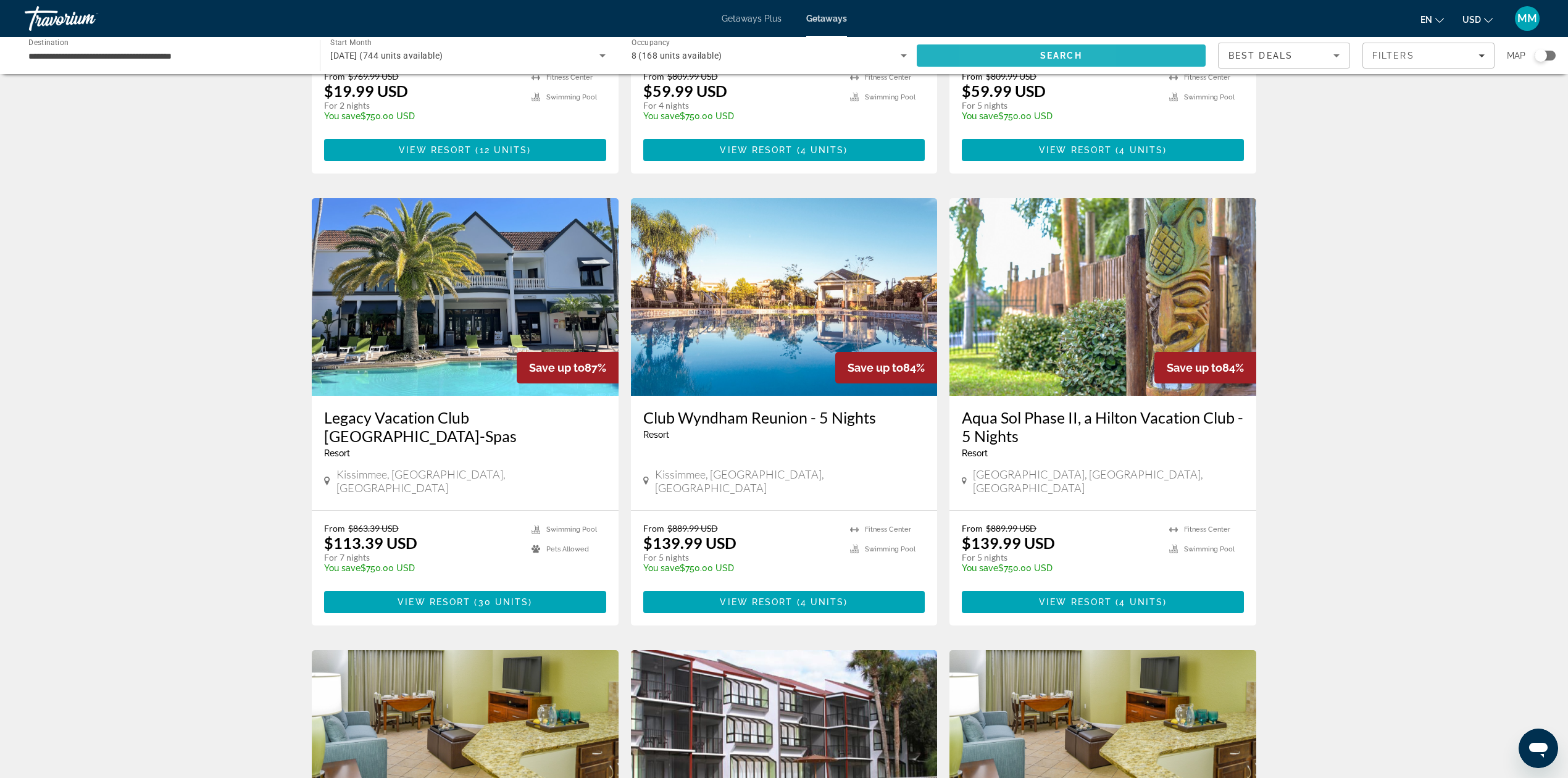
click at [1003, 65] on span "Search" at bounding box center [1061, 56] width 289 height 30
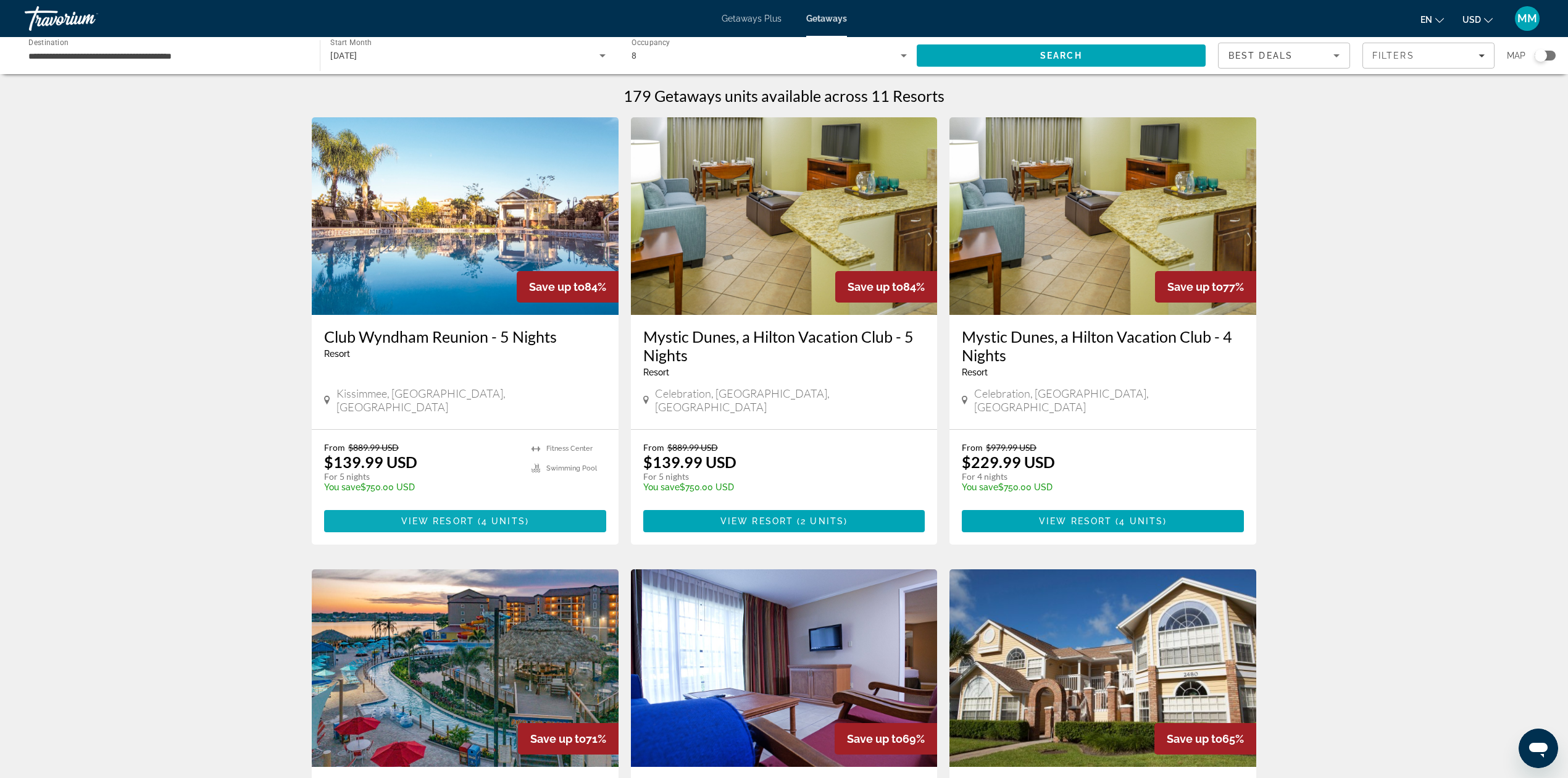
click at [493, 517] on span "4 units" at bounding box center [503, 521] width 44 height 10
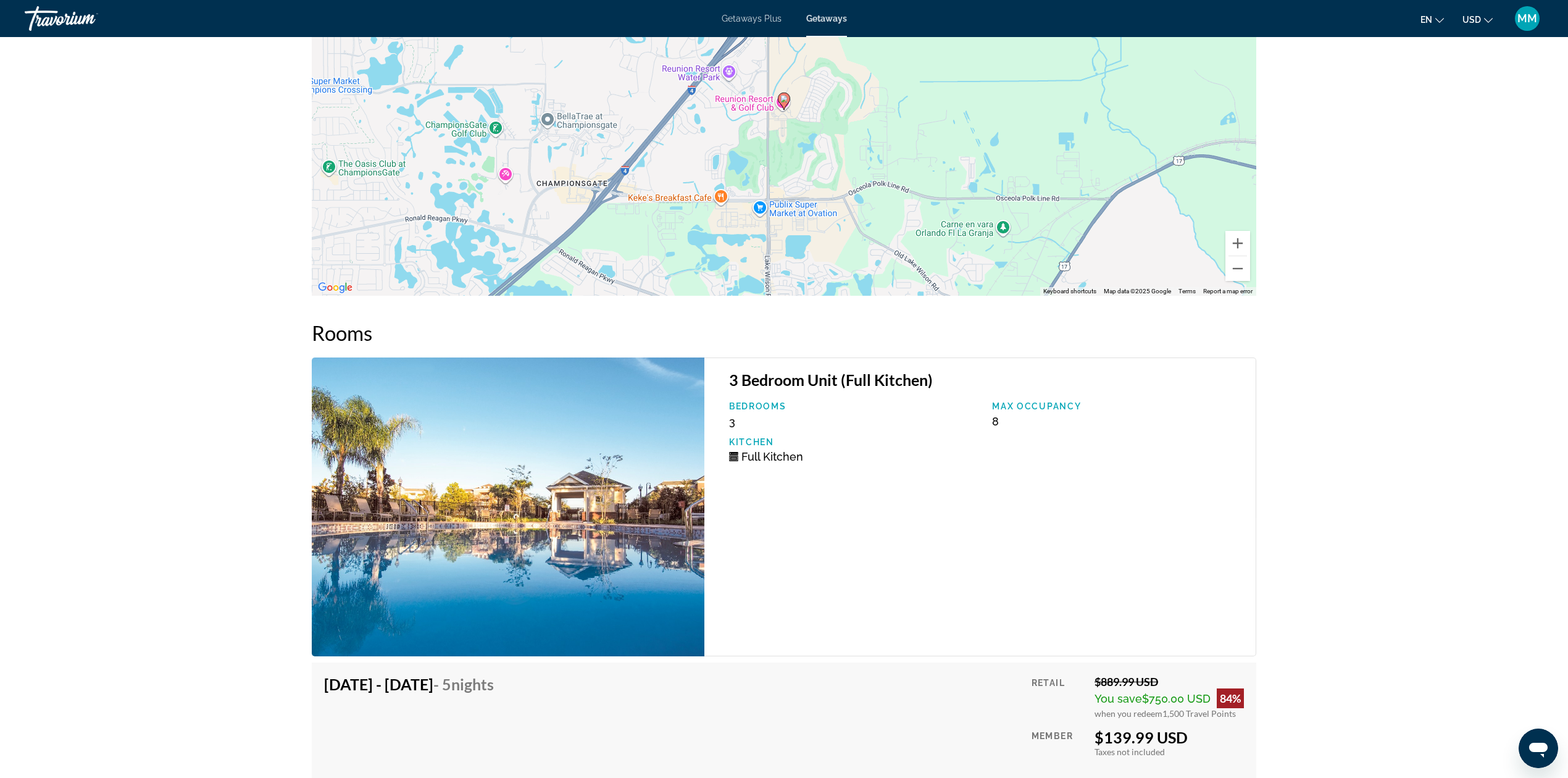
scroll to position [1638, 0]
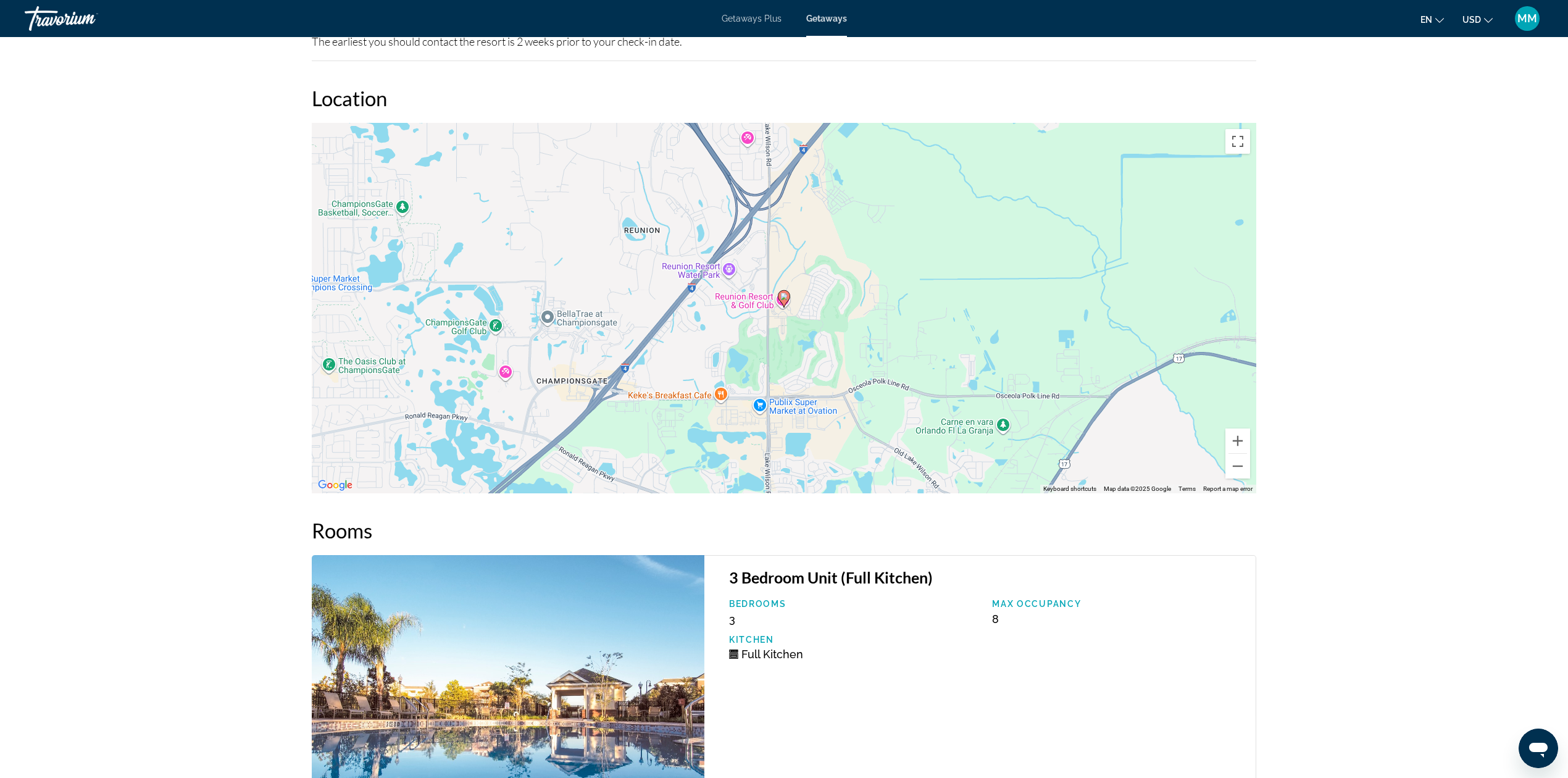
click at [761, 16] on span "Getaways Plus" at bounding box center [751, 18] width 60 height 10
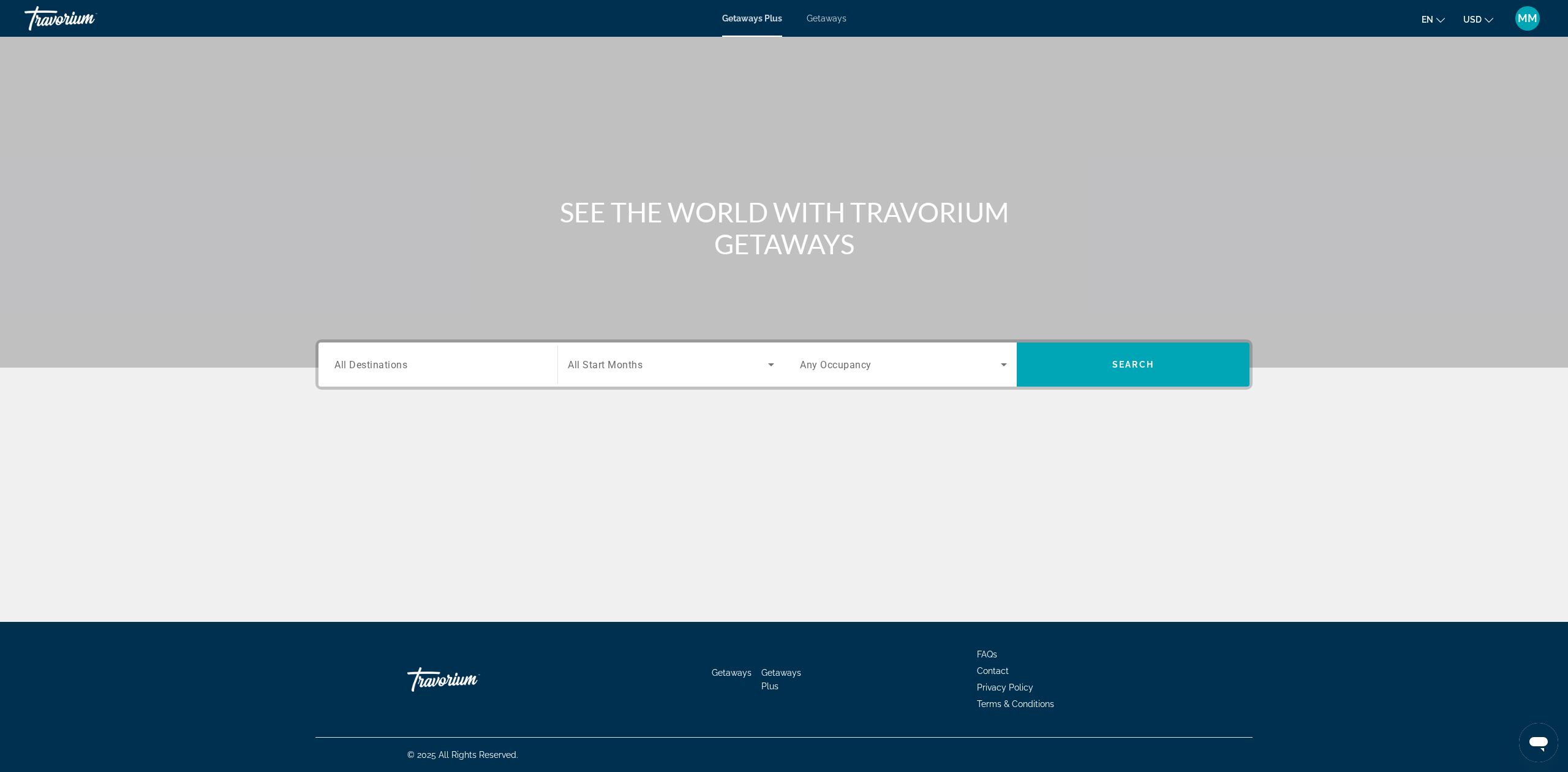
click at [443, 358] on input "Destination All Destinations" at bounding box center [438, 366] width 207 height 15
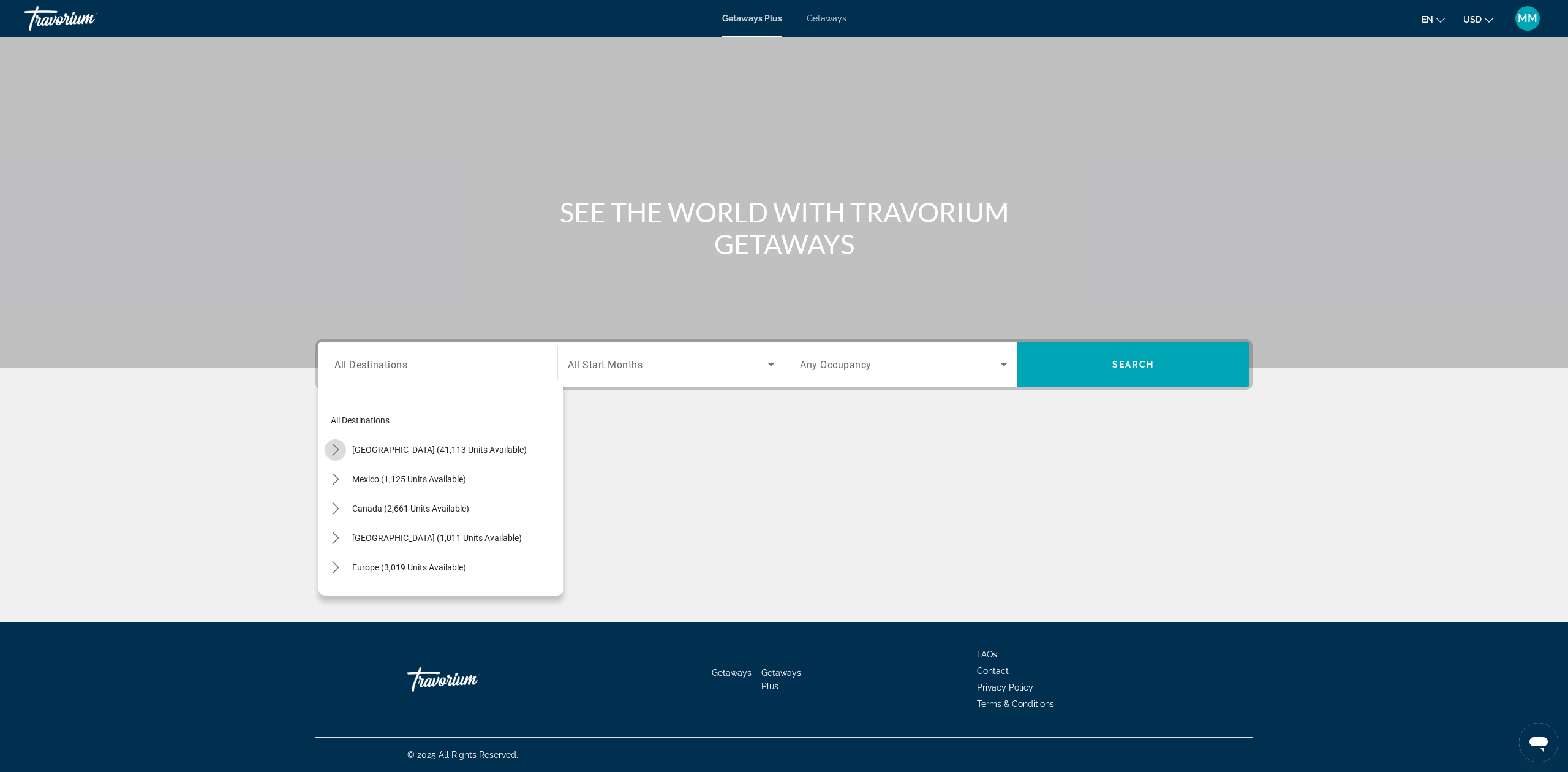
click at [338, 450] on icon "Toggle United States (41,113 units available) submenu" at bounding box center [336, 449] width 12 height 12
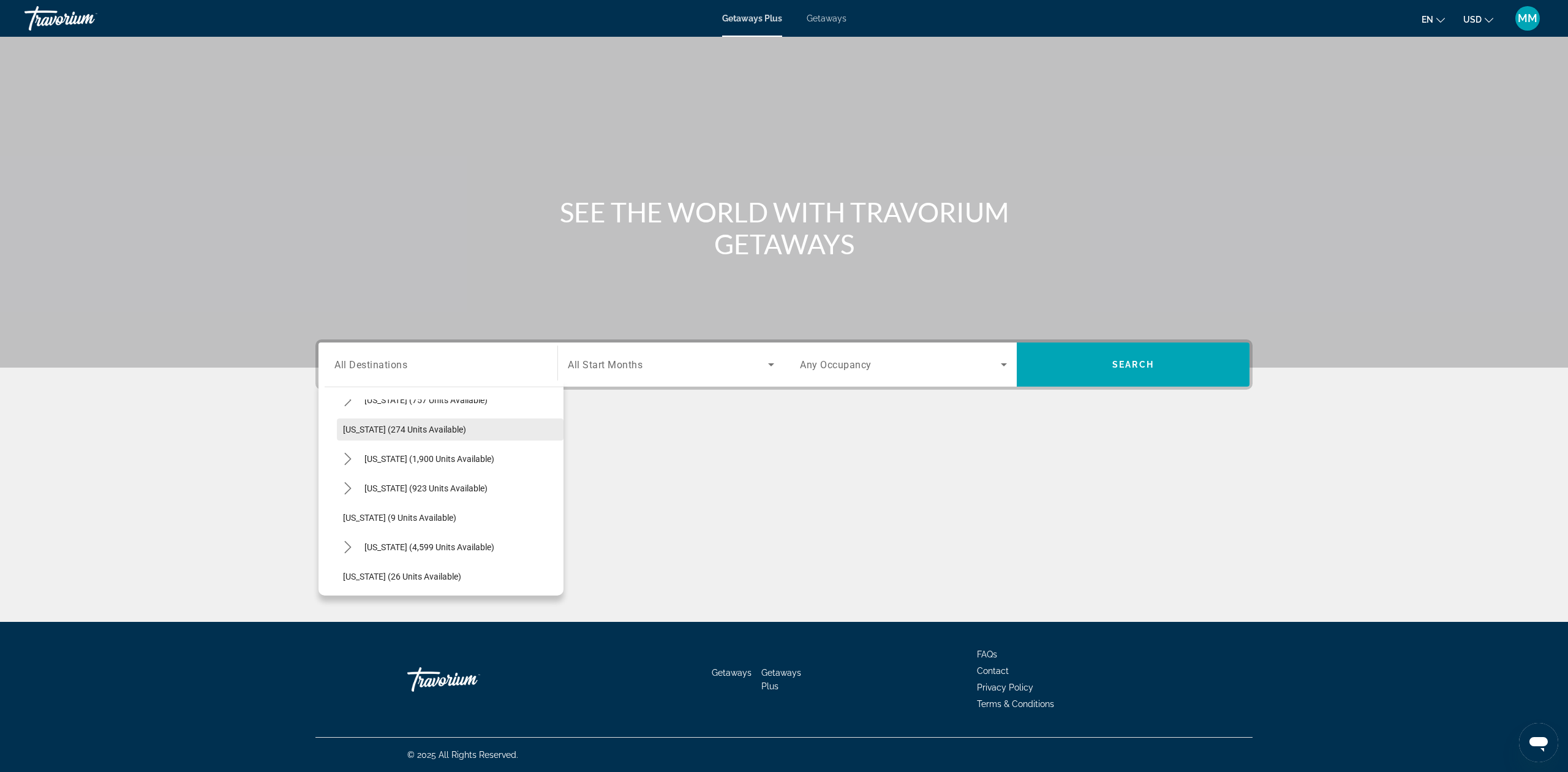
scroll to position [118, 0]
click at [342, 511] on icon "Toggle Florida (4,599 units available) submenu" at bounding box center [348, 509] width 12 height 12
click at [414, 459] on span "Orlando & Disney Area (6,606 units available)" at bounding box center [440, 456] width 170 height 10
type input "**********"
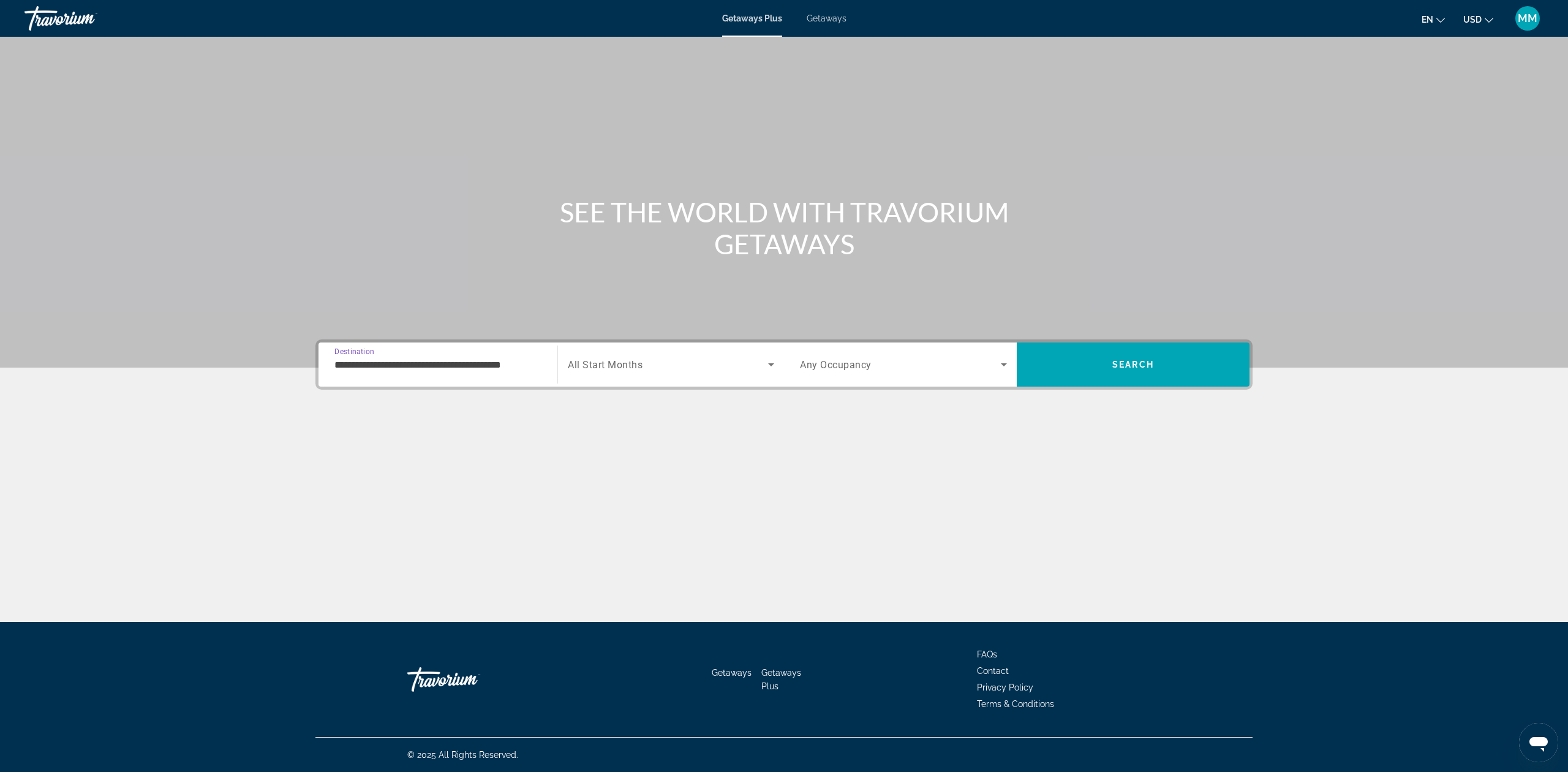
click at [681, 359] on span "Search widget" at bounding box center [668, 365] width 200 height 15
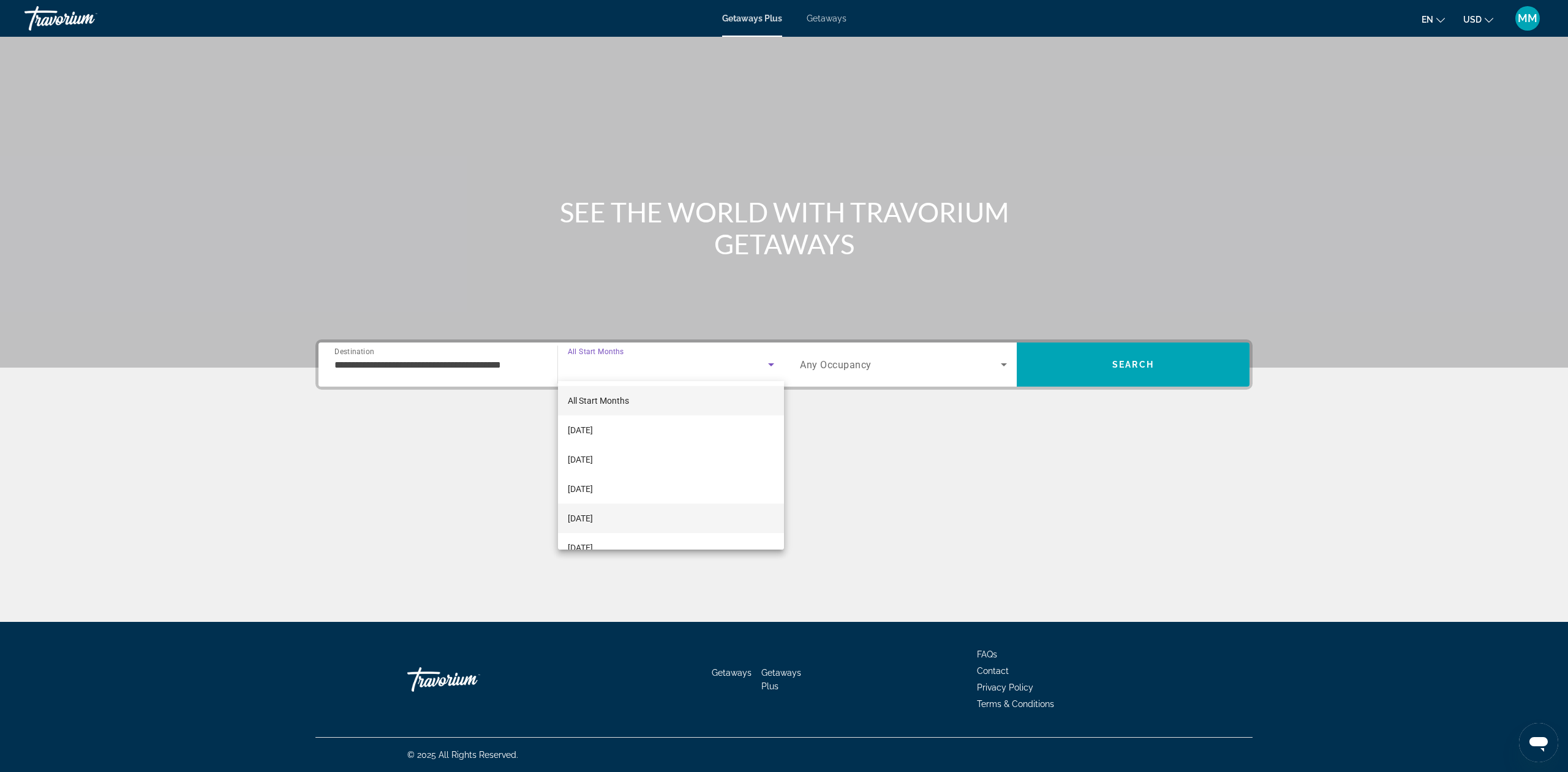
scroll to position [81, 0]
click at [593, 464] on span "February 2026" at bounding box center [580, 466] width 25 height 15
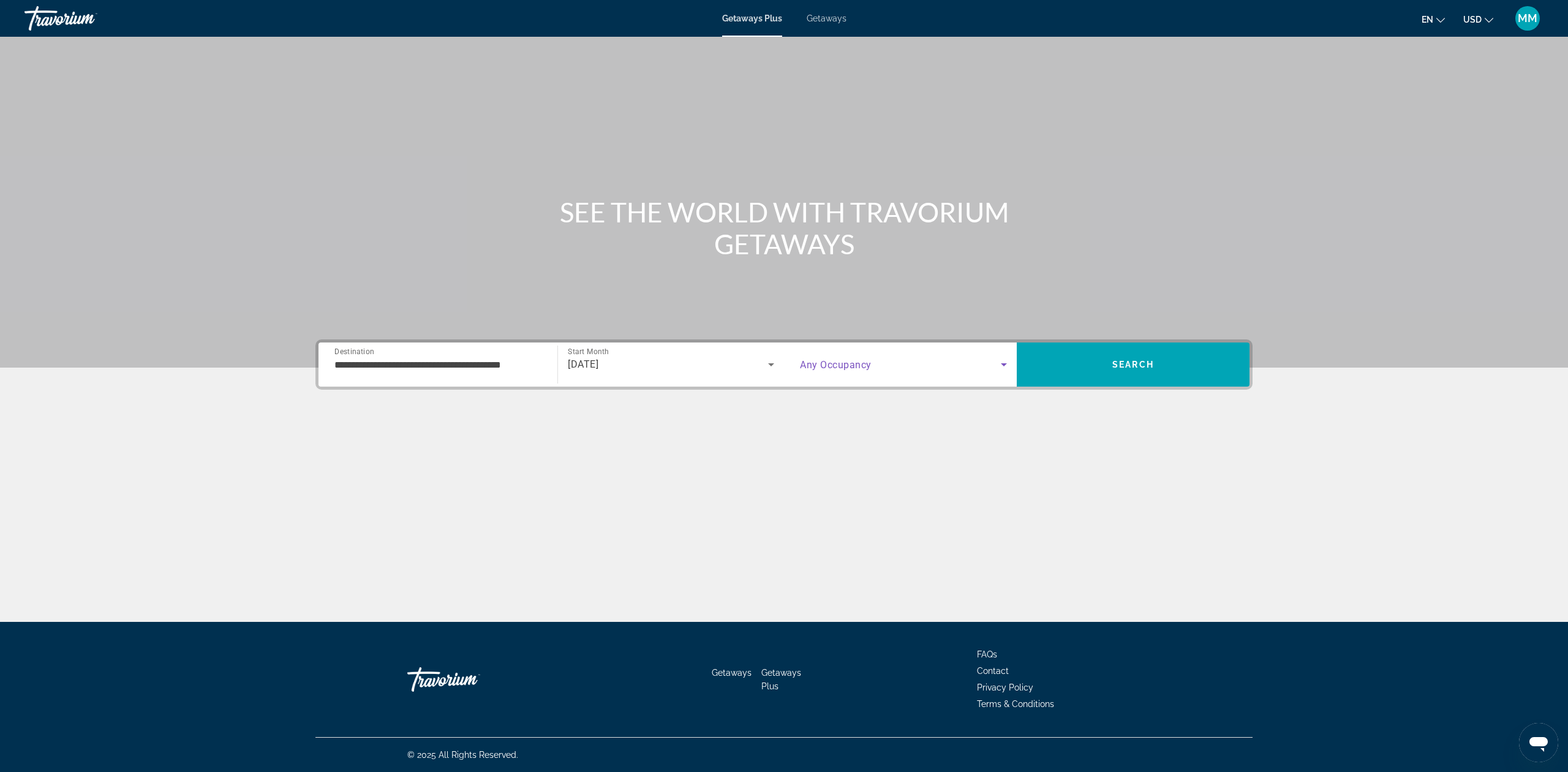
click at [997, 368] on icon "Search widget" at bounding box center [1004, 365] width 15 height 15
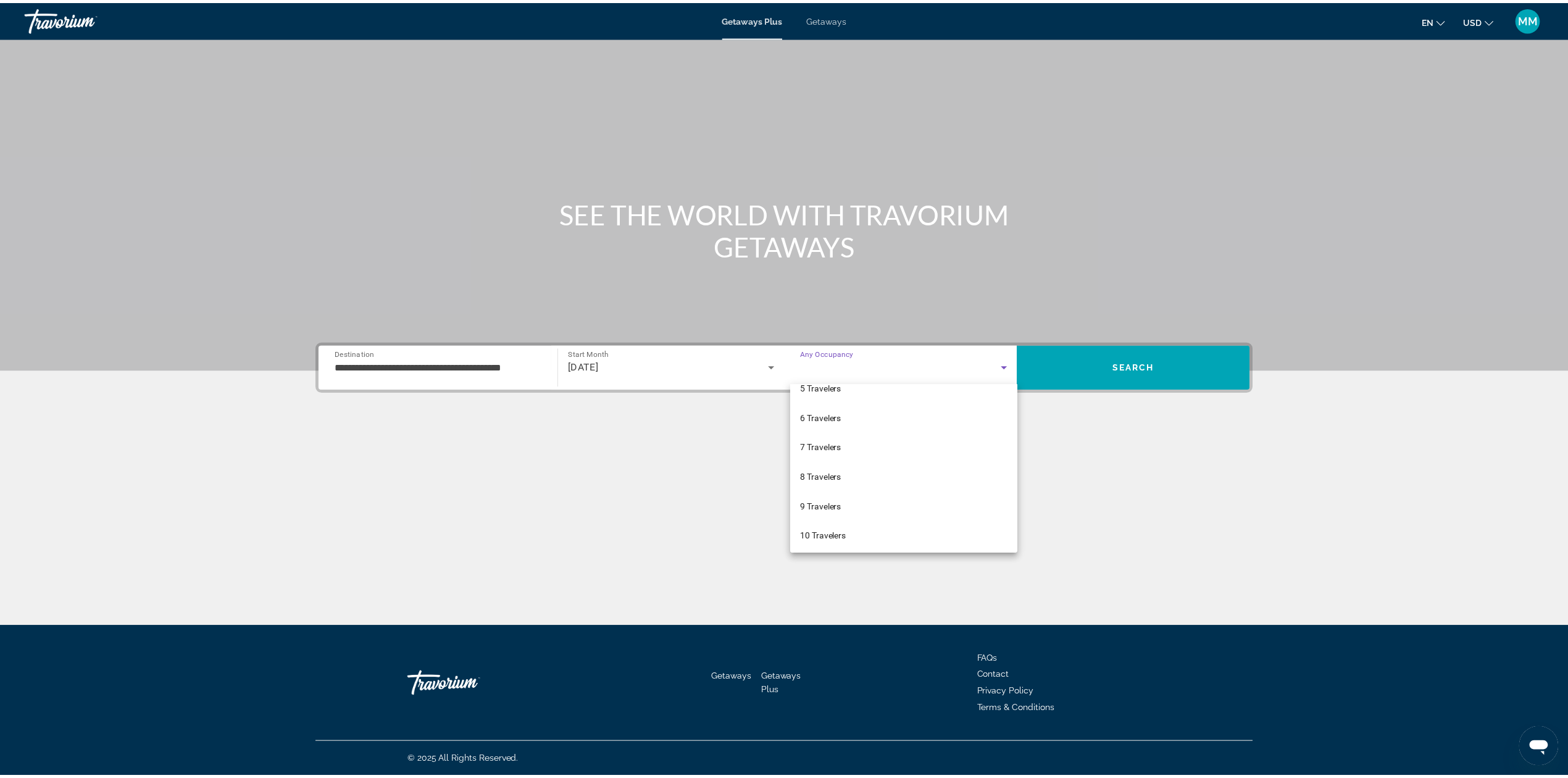
scroll to position [137, 0]
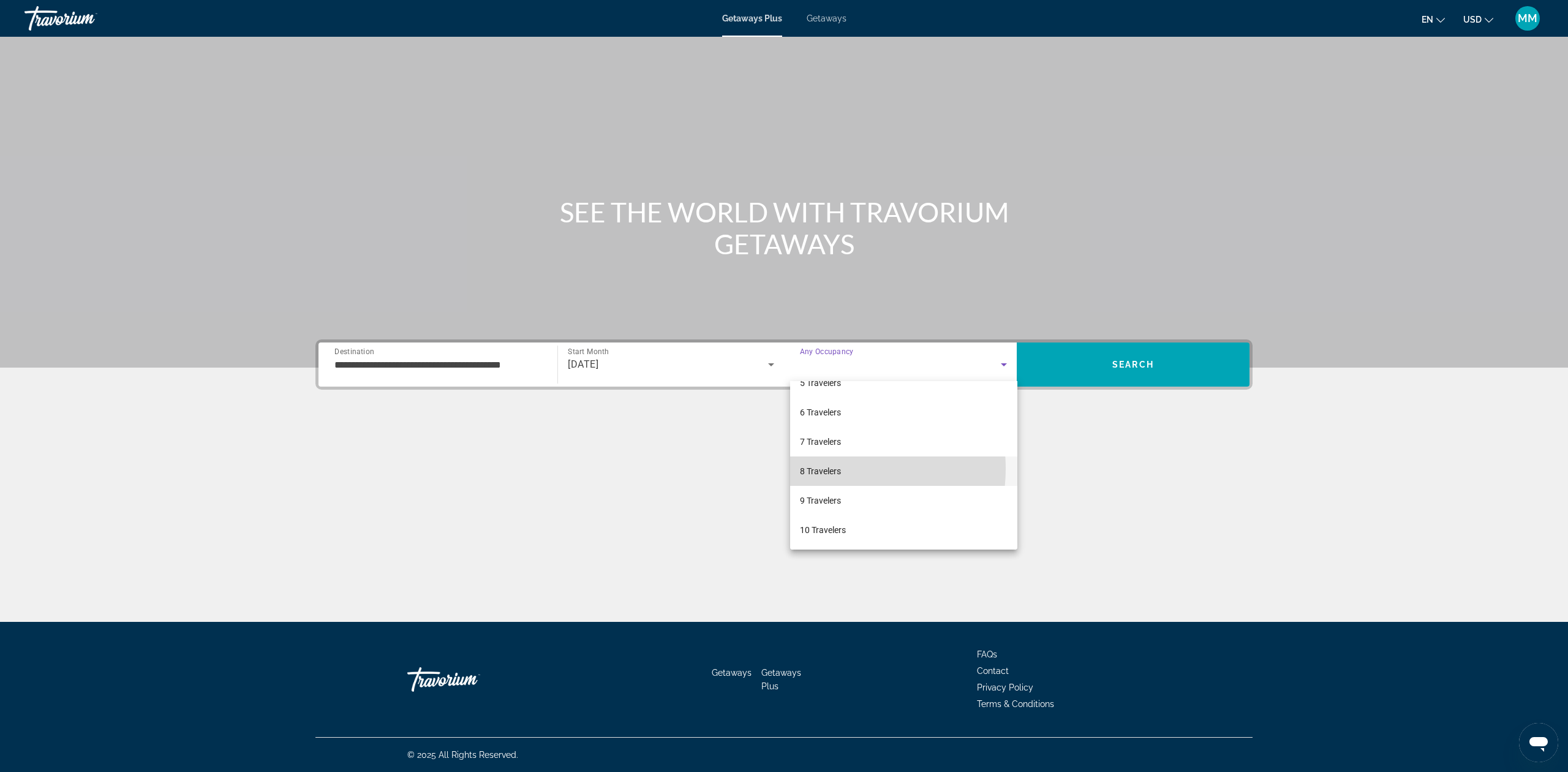
click at [843, 469] on mat-option "8 Travelers" at bounding box center [904, 472] width 227 height 30
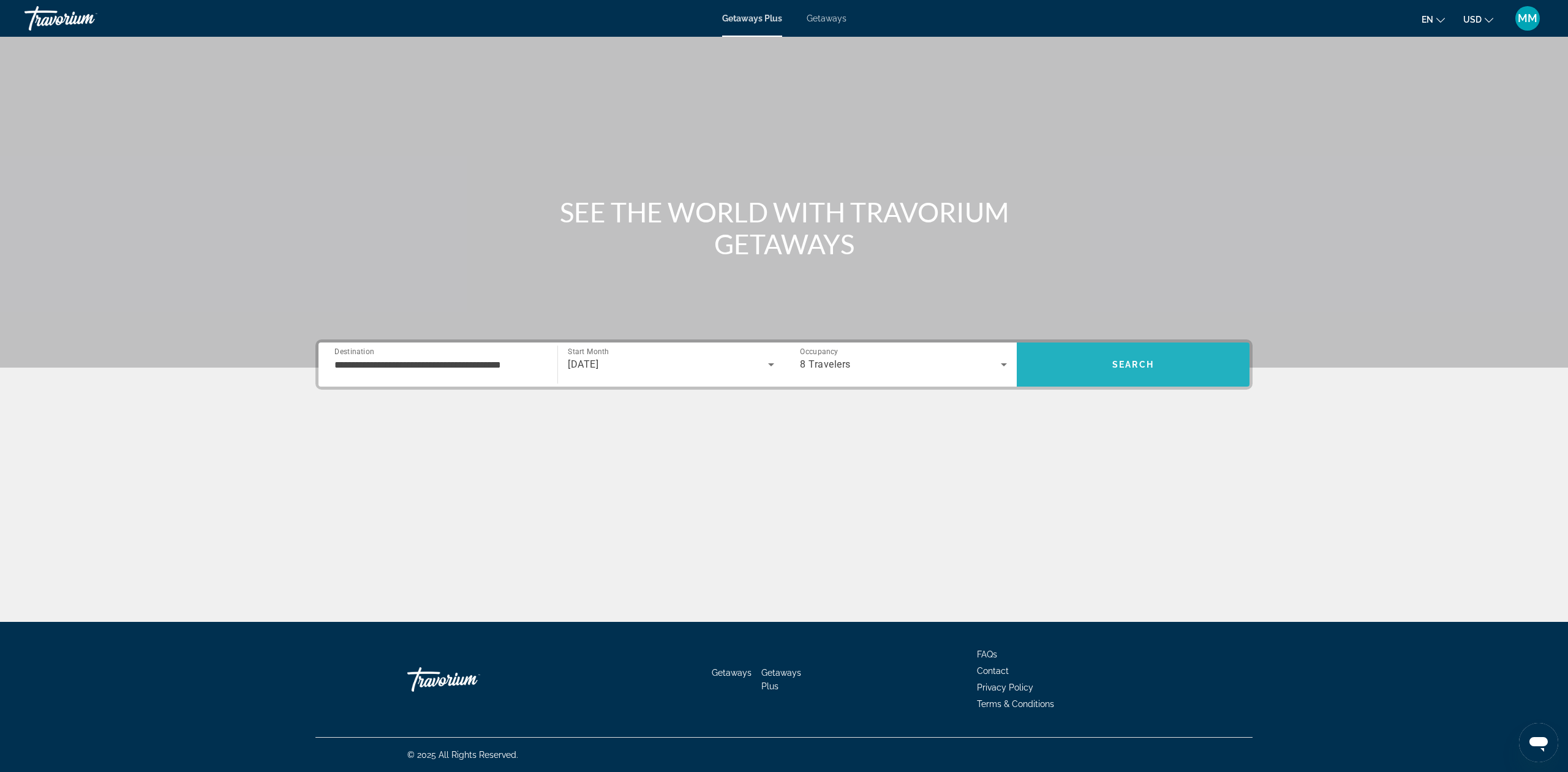
click at [1076, 368] on span "Search" at bounding box center [1133, 365] width 233 height 30
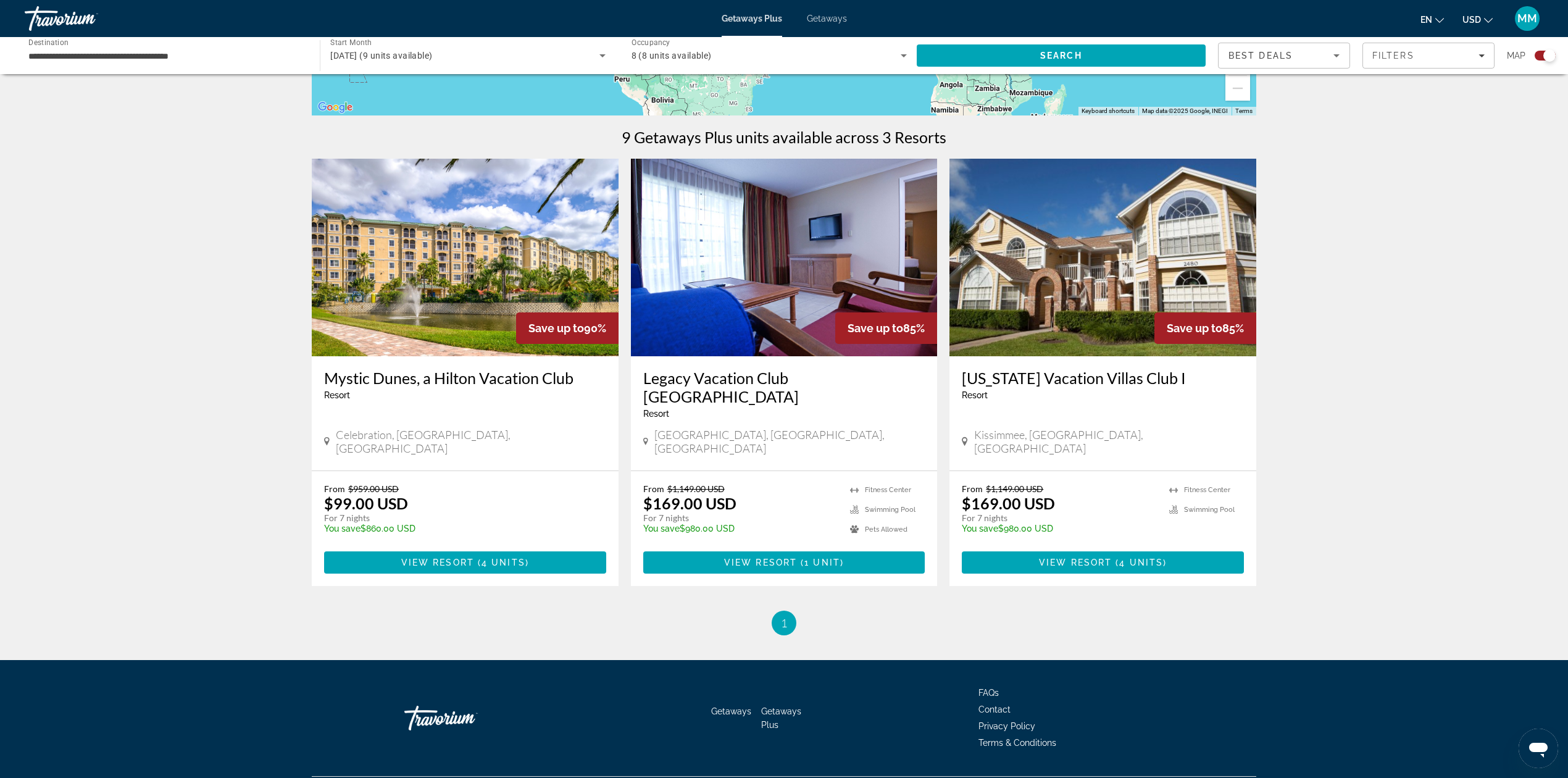
scroll to position [343, 0]
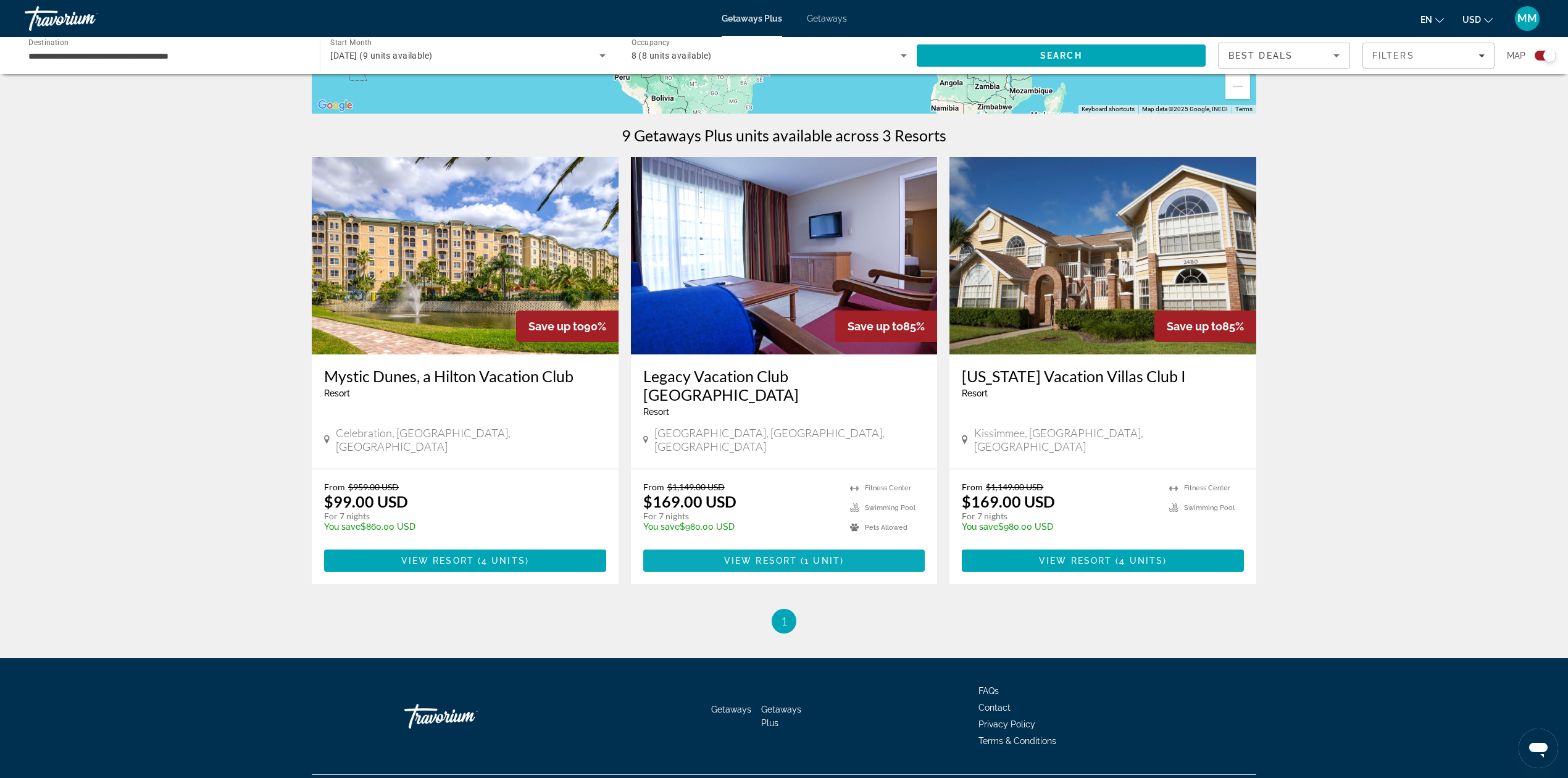
click at [806, 556] on span "1 unit" at bounding box center [822, 561] width 36 height 10
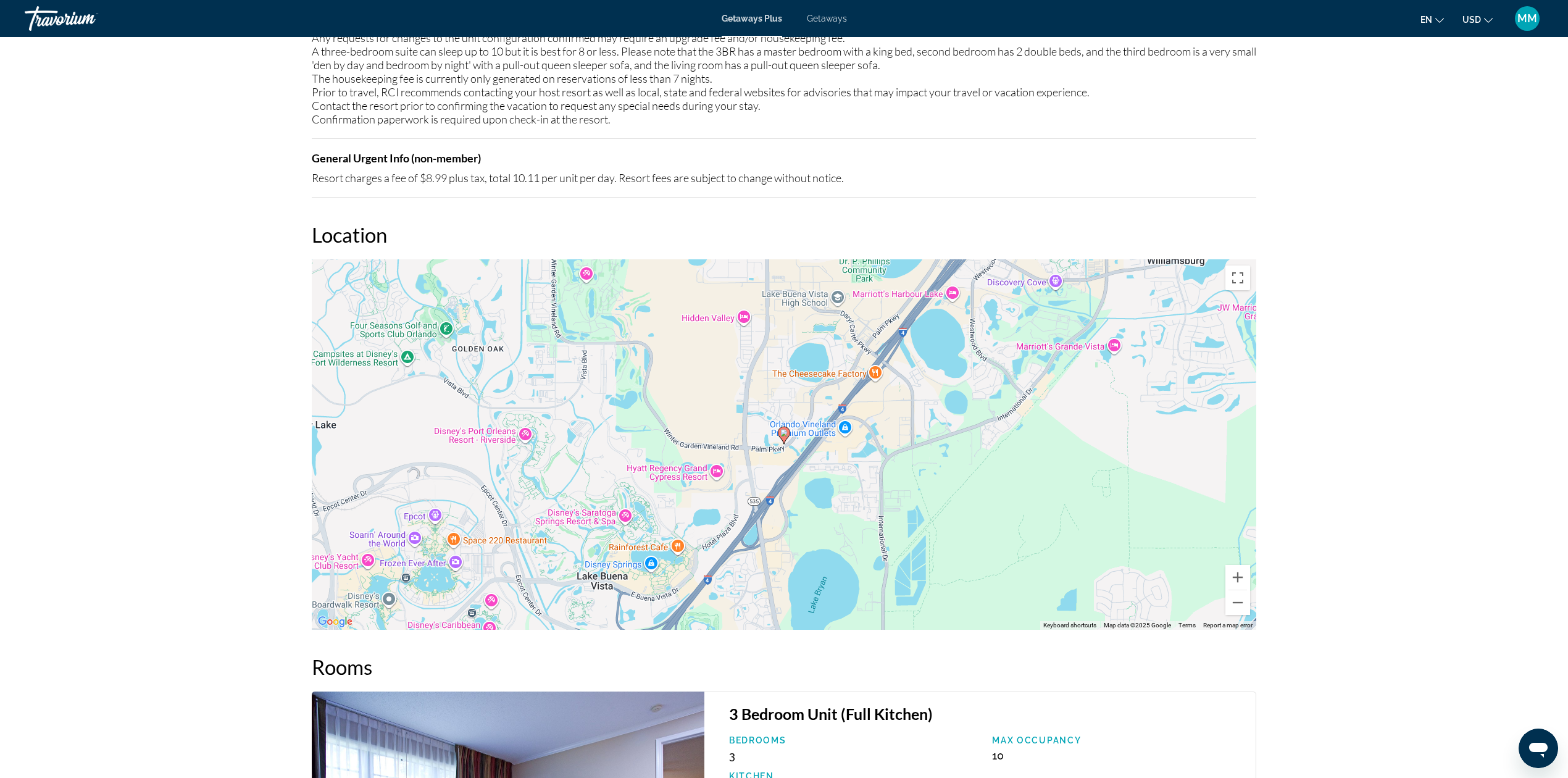
scroll to position [2224, 0]
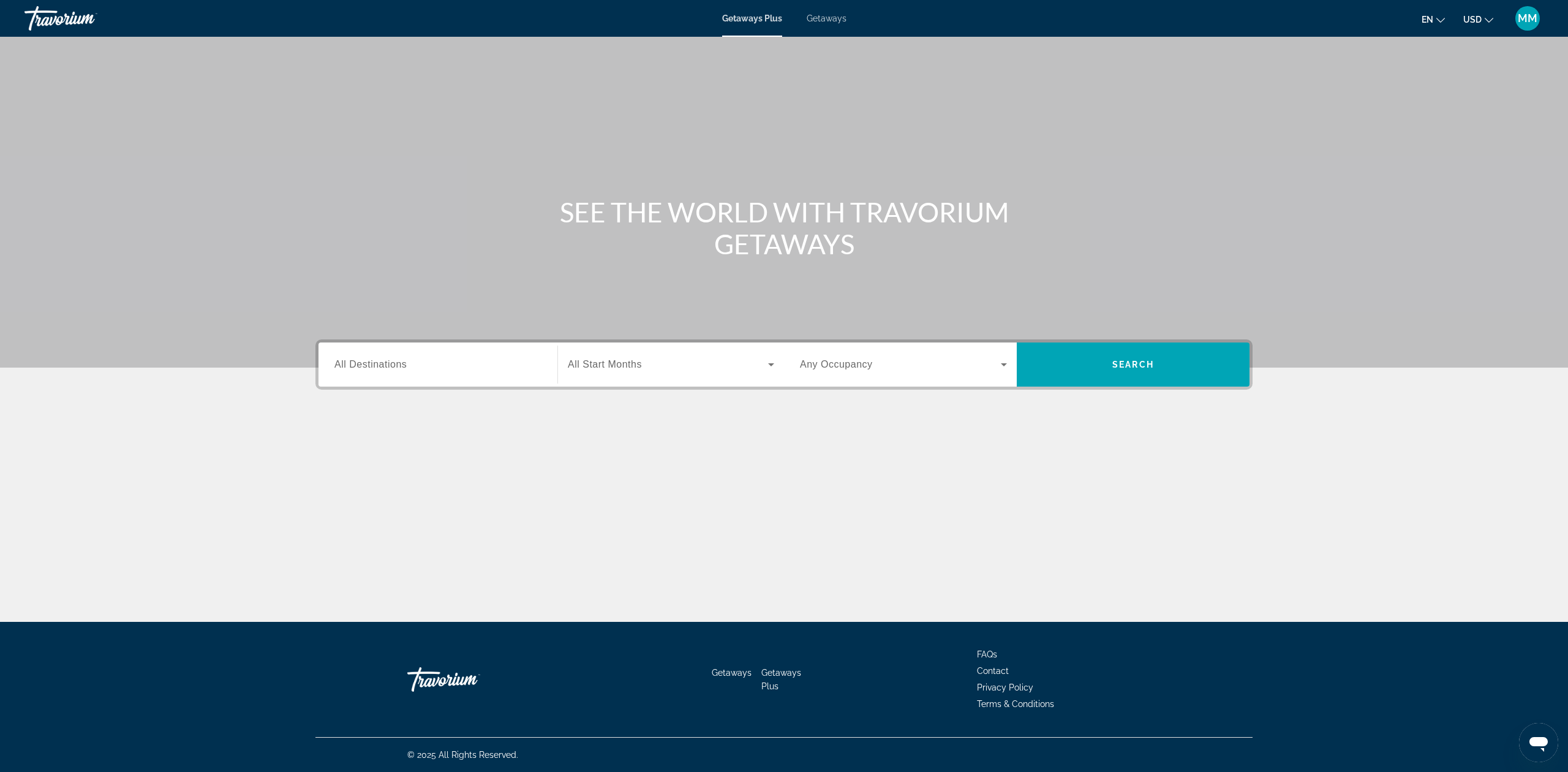
click at [382, 380] on div "Search widget" at bounding box center [438, 365] width 207 height 35
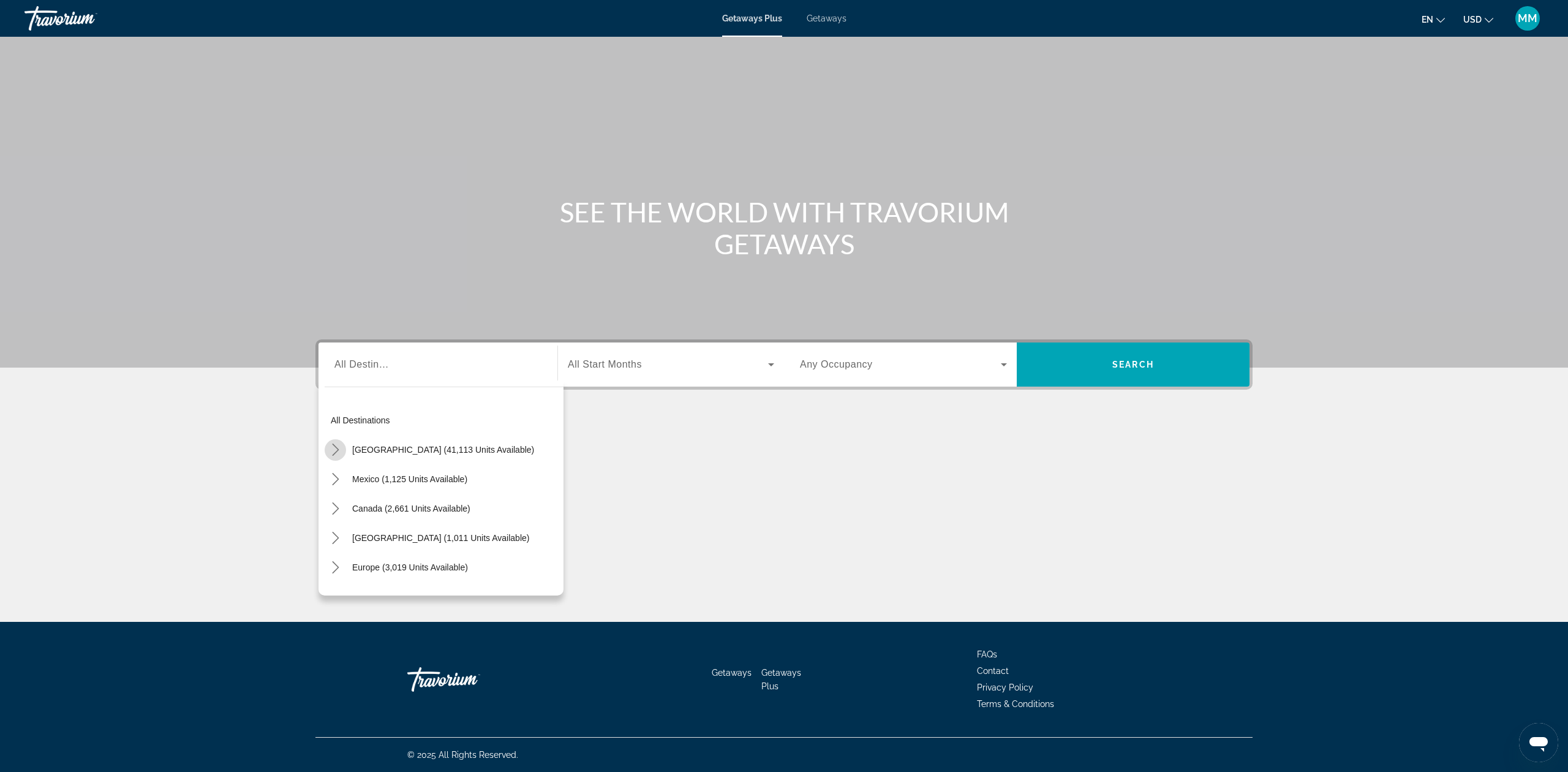
click at [338, 454] on icon "Toggle United States (41,113 units available) submenu" at bounding box center [336, 449] width 12 height 12
click at [345, 513] on icon "Toggle Florida (4,599 units available) submenu" at bounding box center [348, 509] width 7 height 12
click at [398, 530] on span "Select destination: Orlando & Disney Area (6,606 units available)" at bounding box center [456, 538] width 214 height 30
type input "**********"
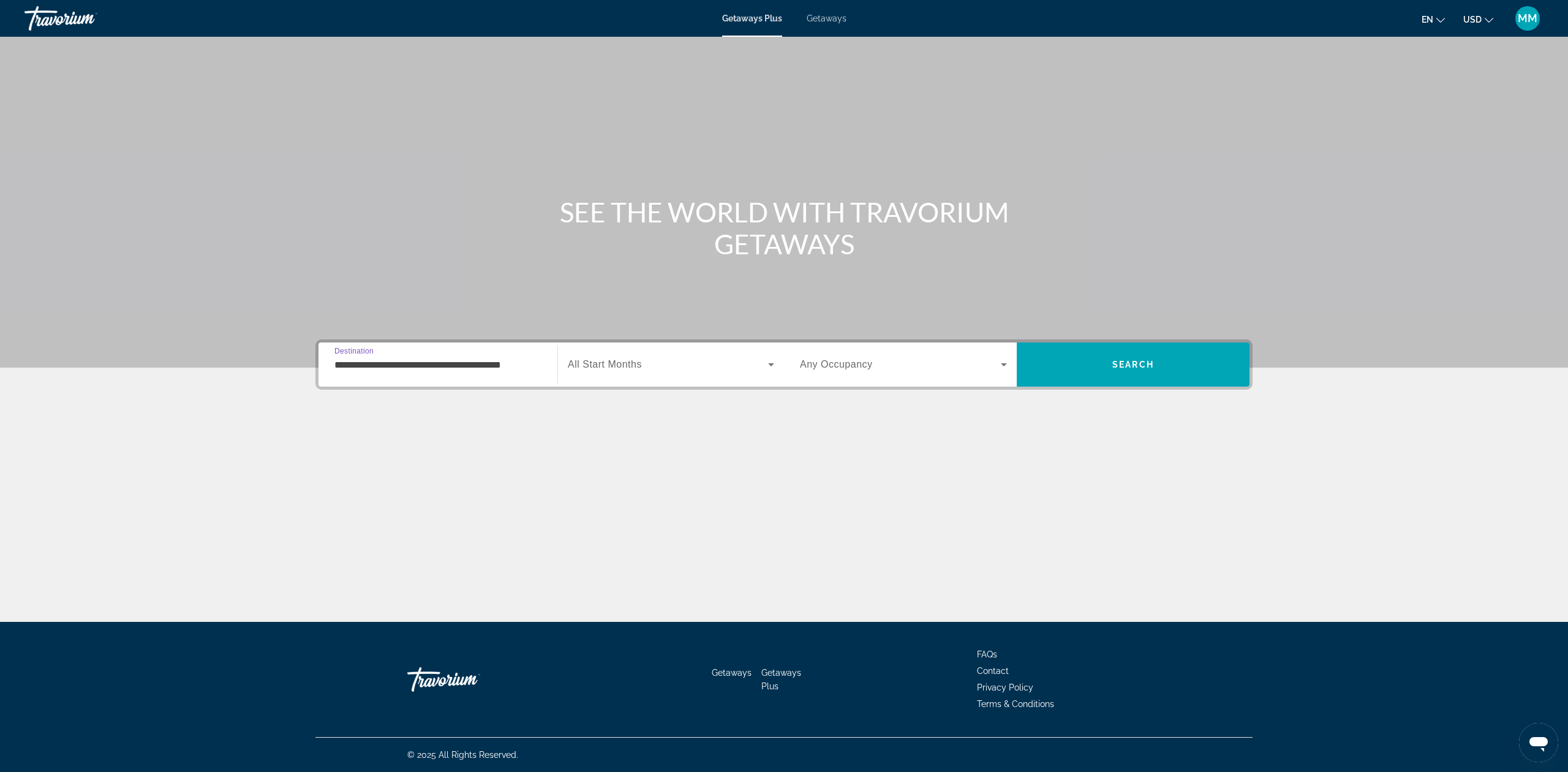
click at [610, 366] on span "All Start Months" at bounding box center [605, 365] width 74 height 11
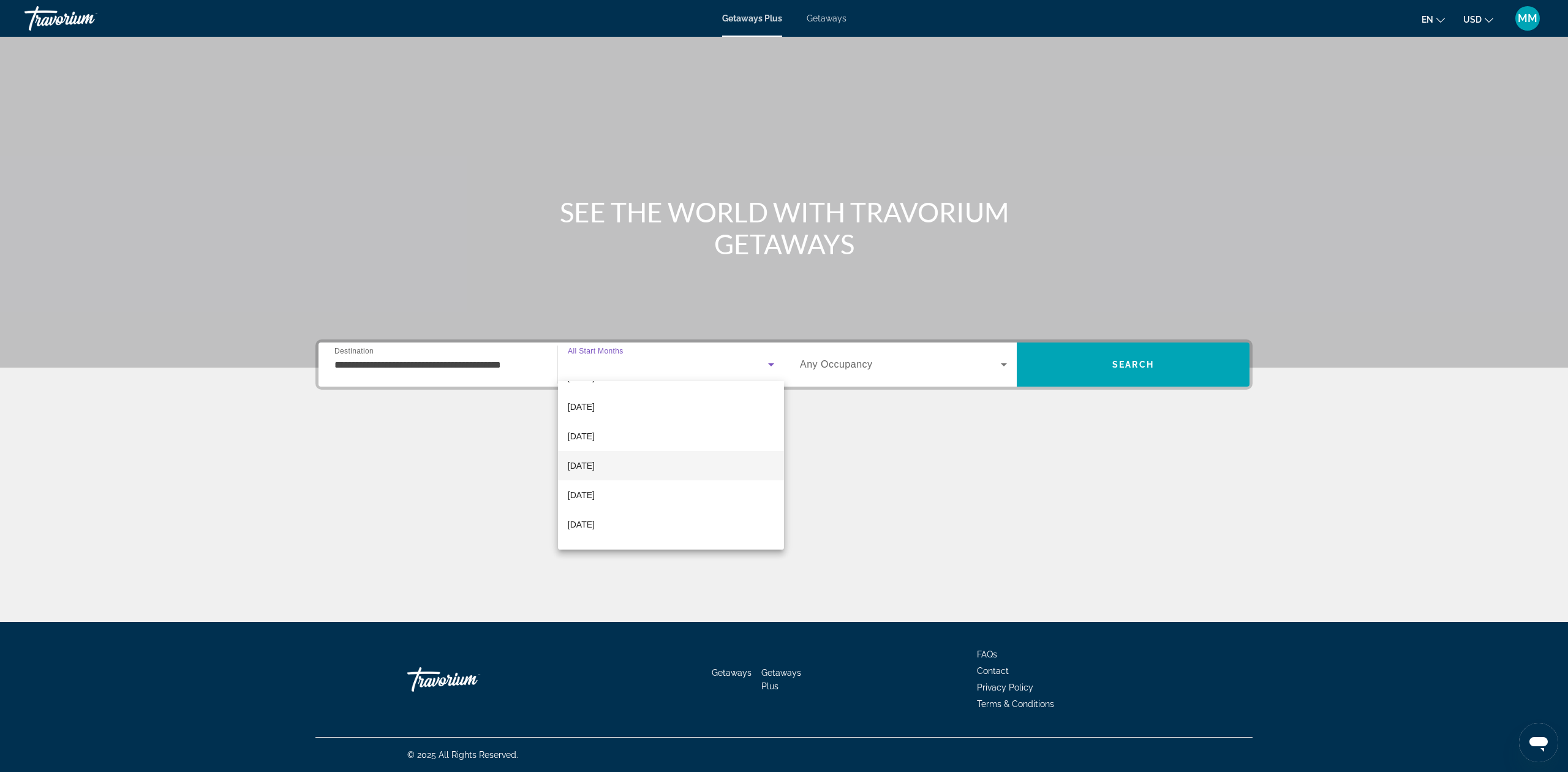
scroll to position [81, 0]
click at [595, 466] on span "[DATE]" at bounding box center [582, 466] width 27 height 15
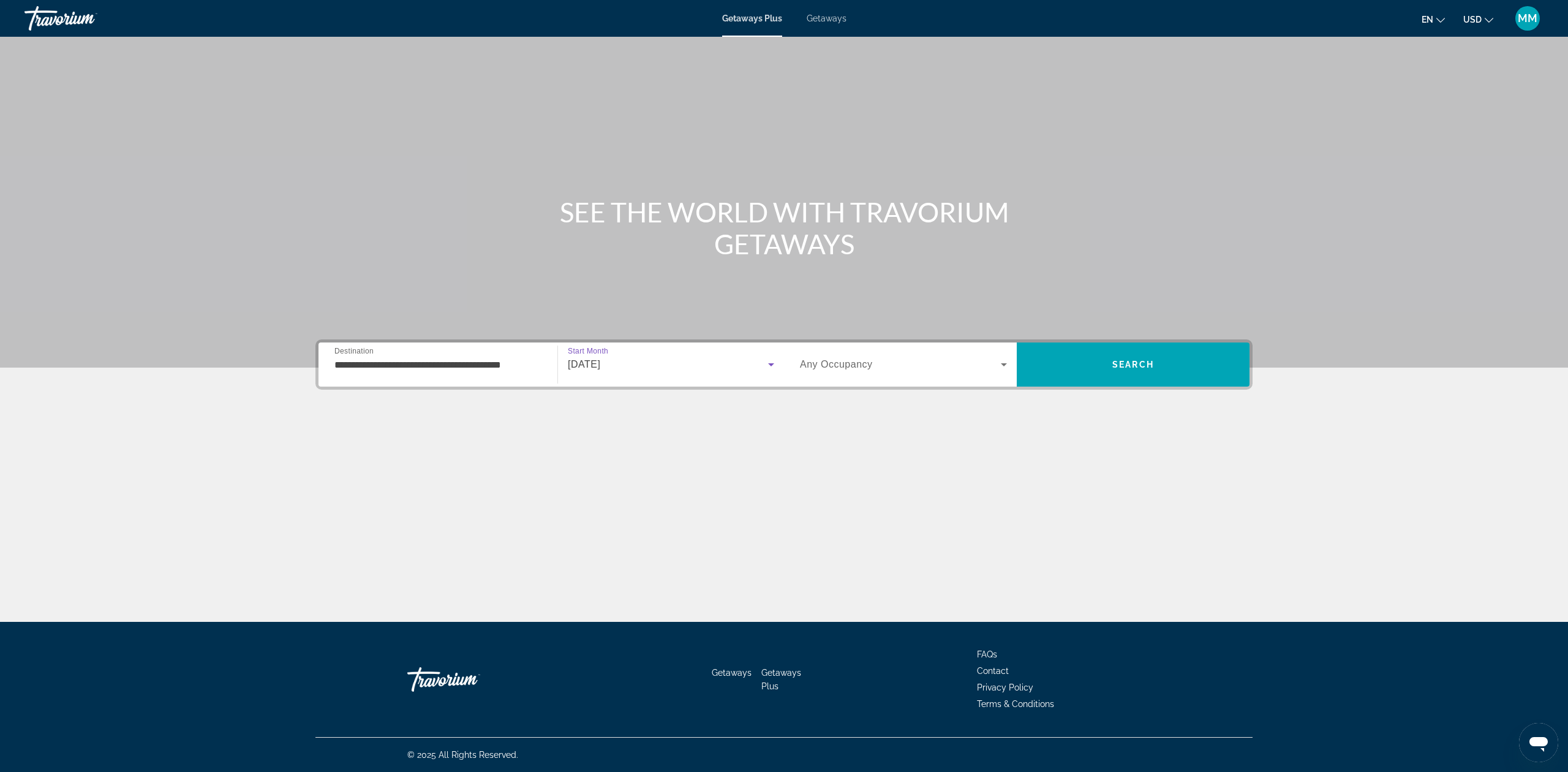
click at [871, 366] on span "Any Occupancy" at bounding box center [836, 365] width 73 height 11
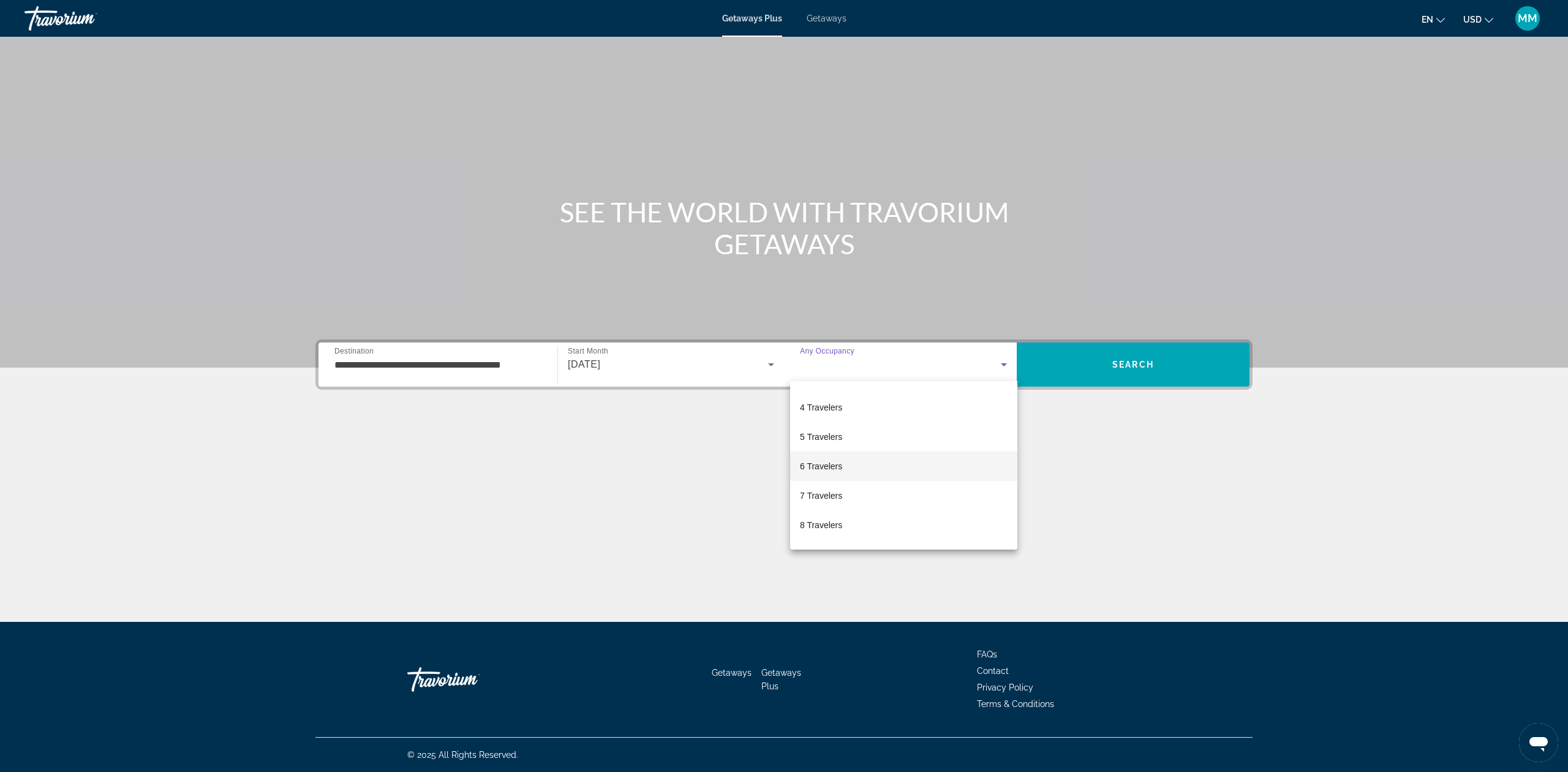
click at [854, 471] on mat-option "6 Travelers" at bounding box center [904, 466] width 227 height 30
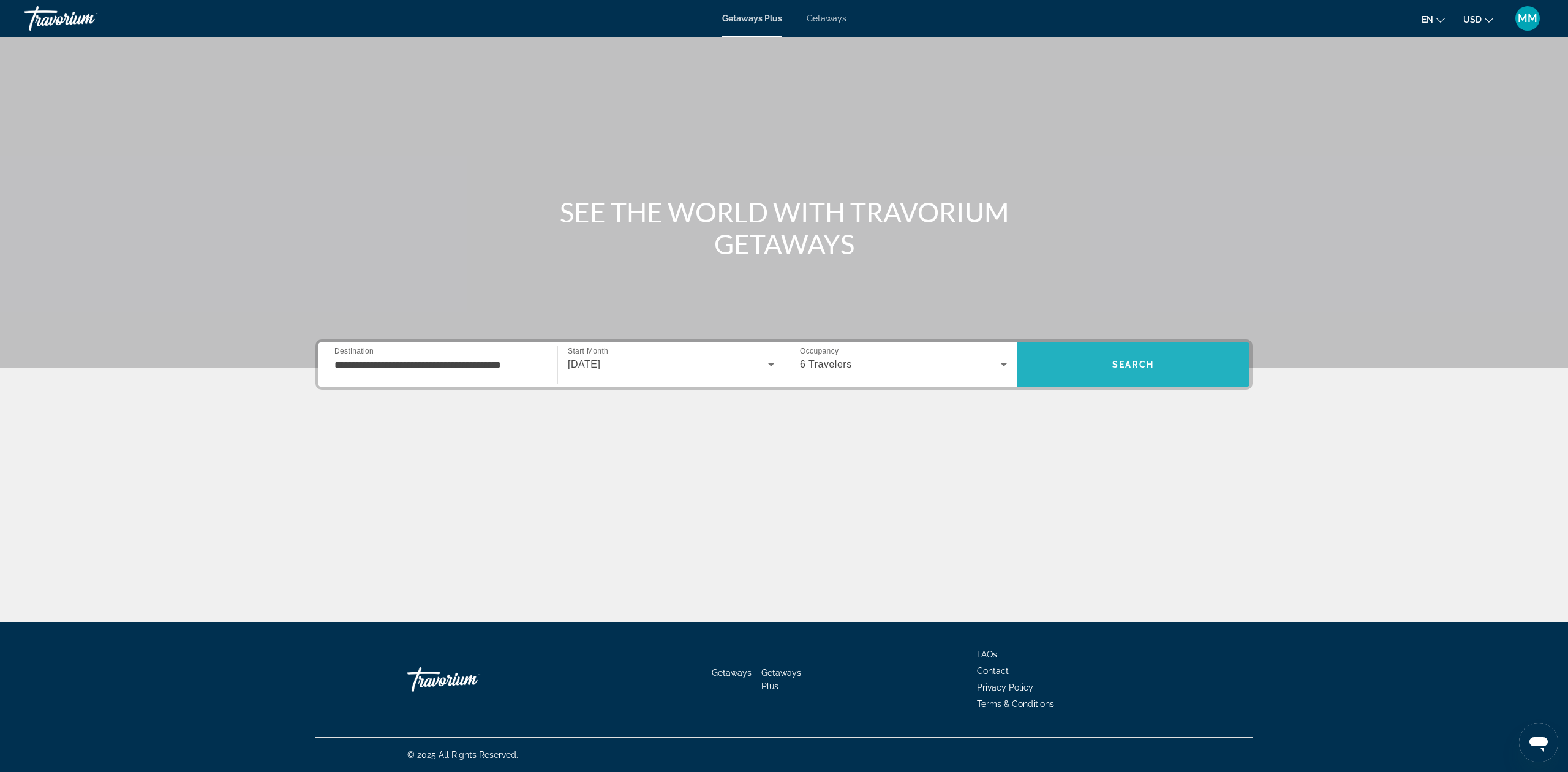
click at [1127, 356] on span "Search" at bounding box center [1133, 365] width 233 height 30
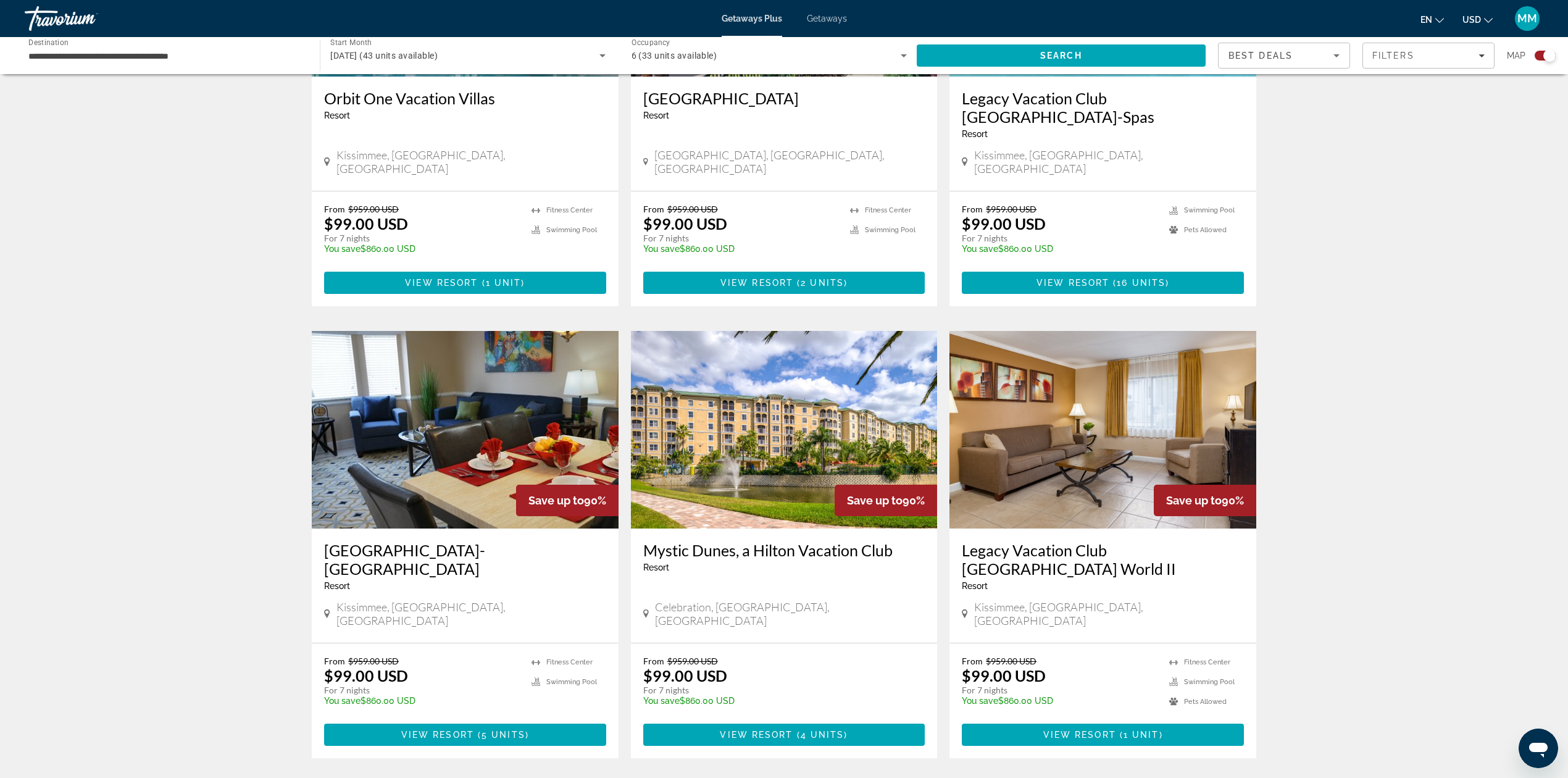
scroll to position [741, 0]
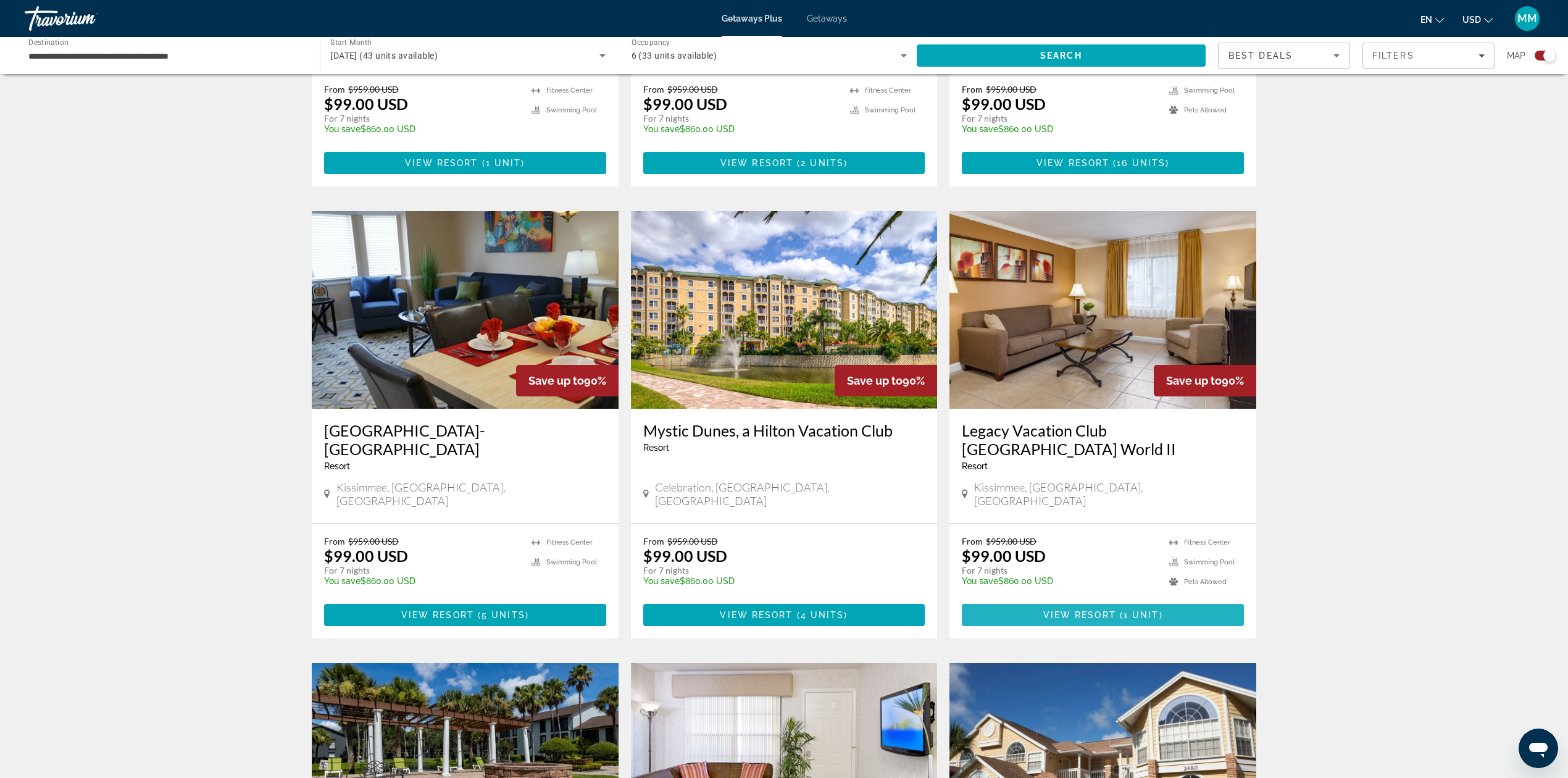
click at [1116, 610] on span "Main content" at bounding box center [1117, 615] width 3 height 10
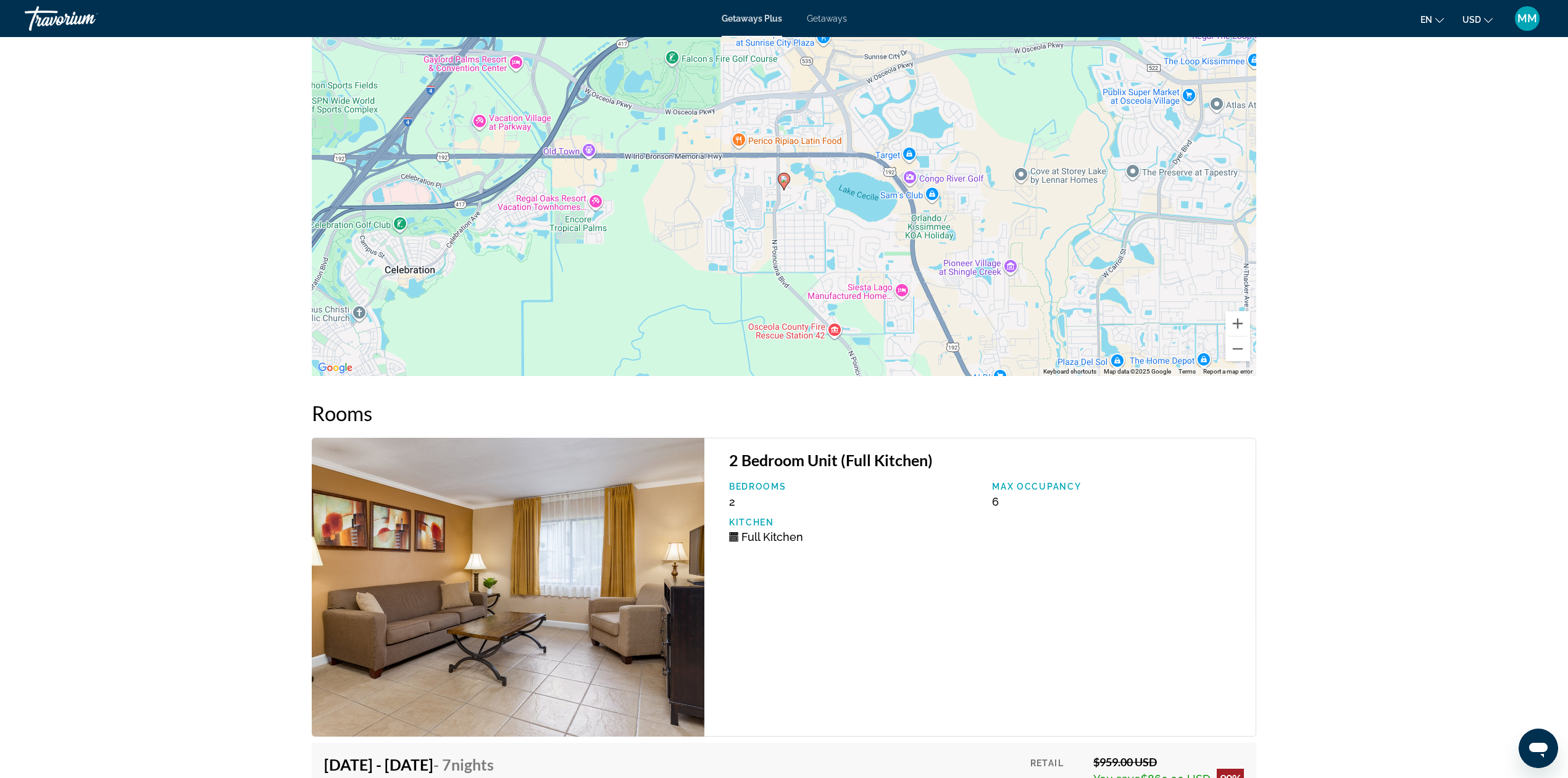
scroll to position [2191, 0]
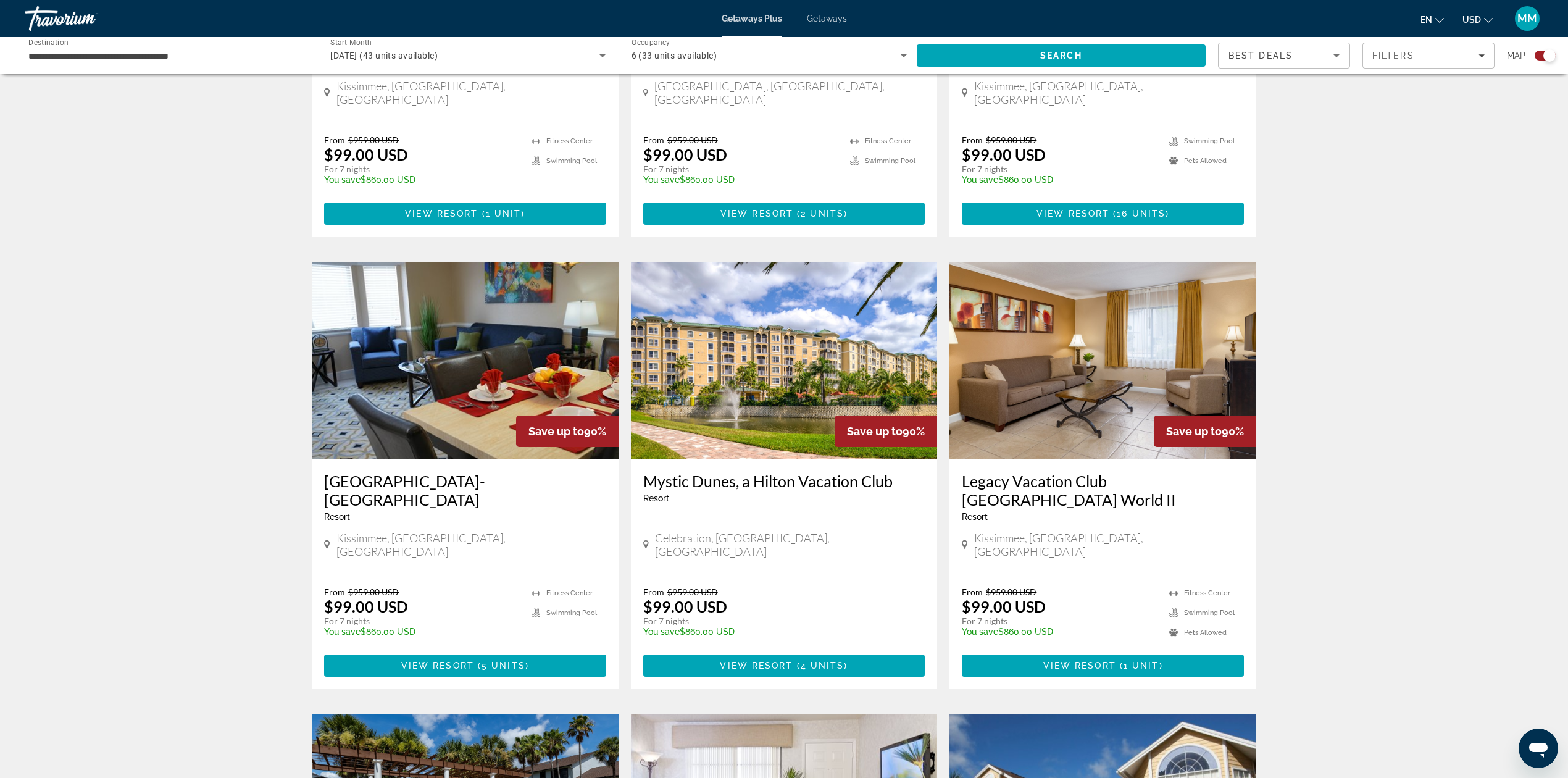
scroll to position [741, 0]
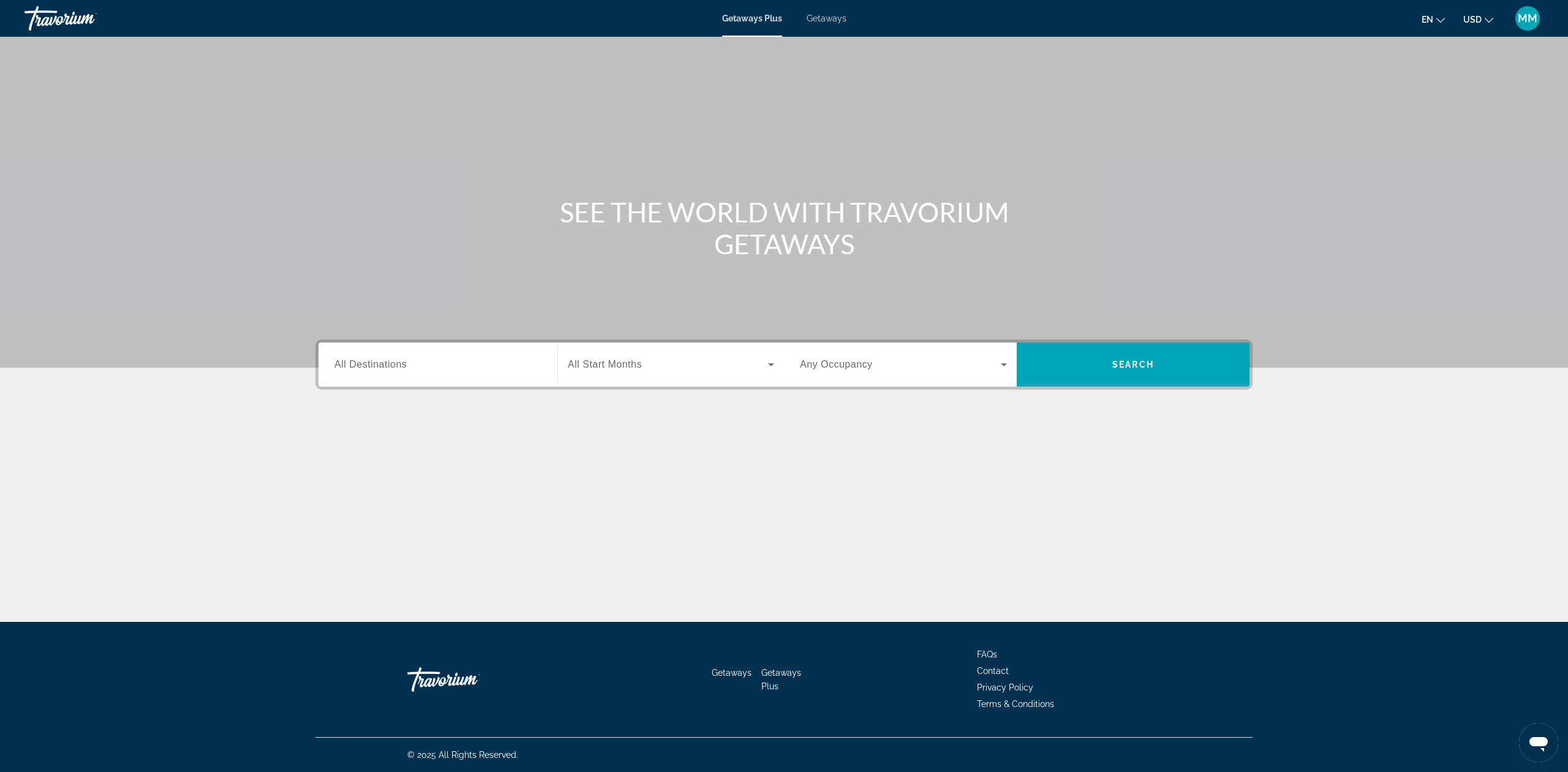
click at [838, 15] on span "Getaways" at bounding box center [826, 18] width 40 height 10
click at [473, 359] on input "Destination All Destinations" at bounding box center [438, 366] width 207 height 15
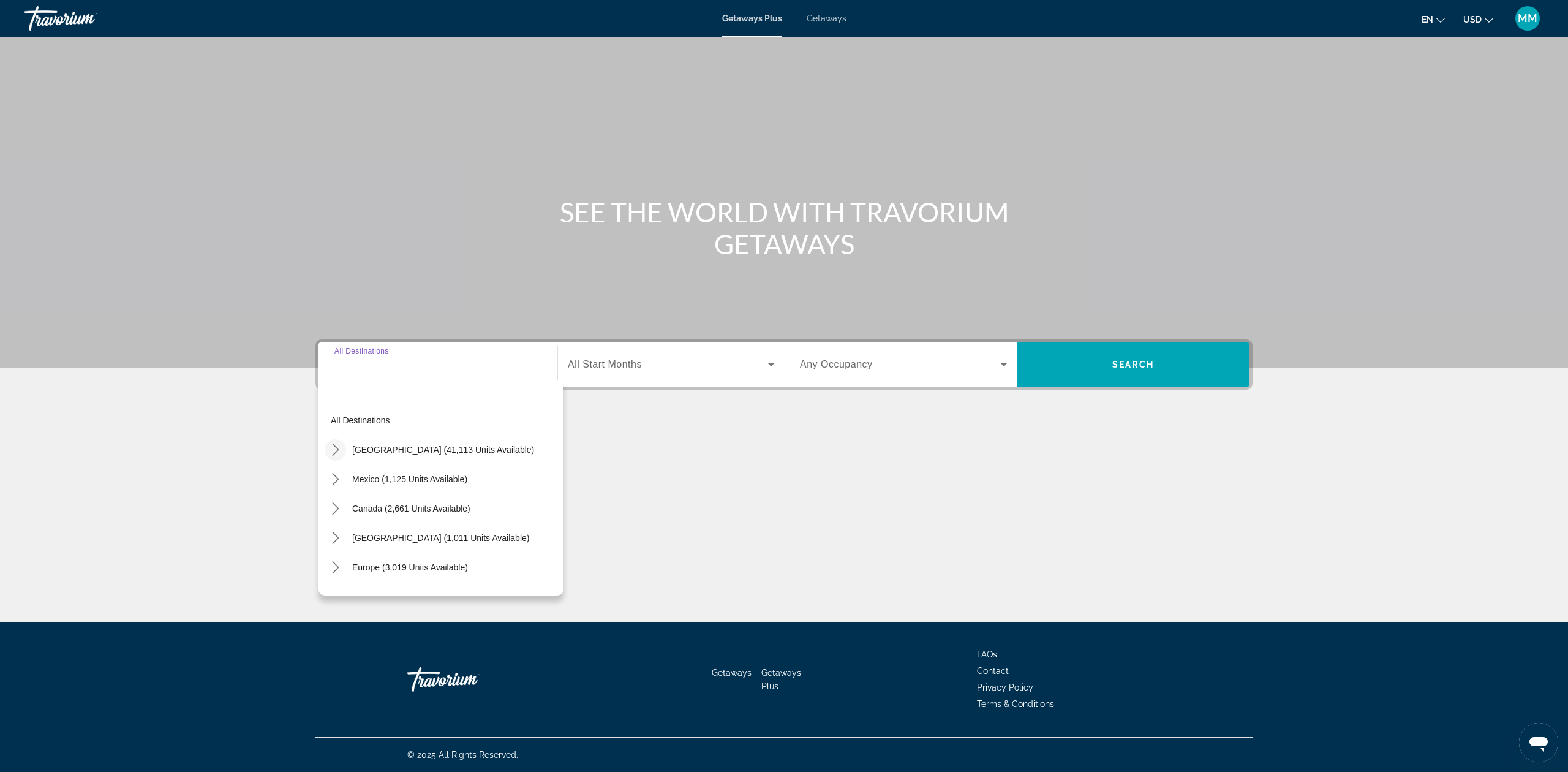
click at [336, 447] on icon "Toggle United States (41,113 units available) submenu" at bounding box center [336, 449] width 12 height 12
click at [346, 427] on icon "Toggle Florida (4,599 units available) submenu" at bounding box center [348, 427] width 12 height 12
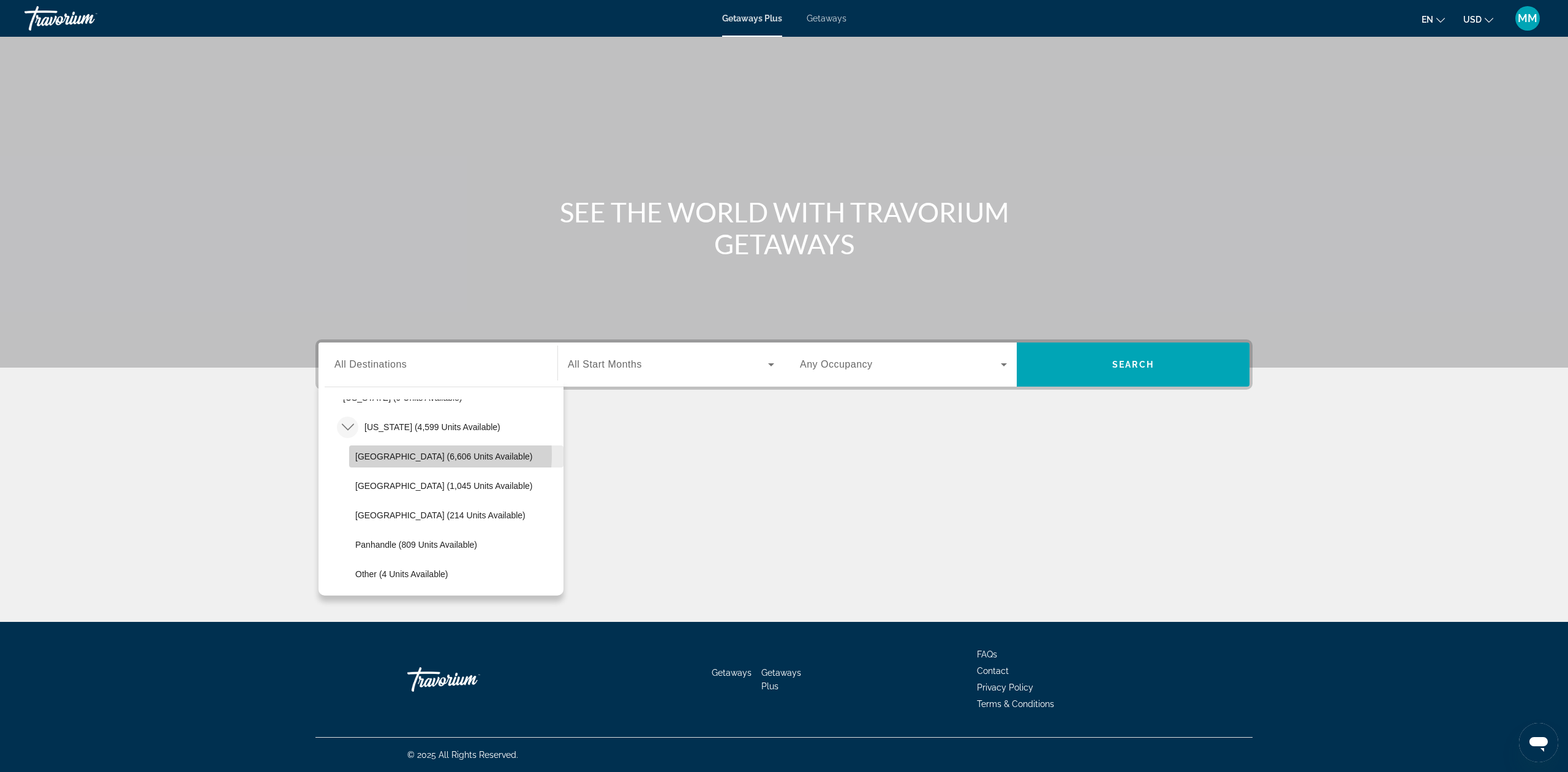
click at [400, 454] on span "[GEOGRAPHIC_DATA] (6,606 units available)" at bounding box center [444, 456] width 177 height 10
type input "**********"
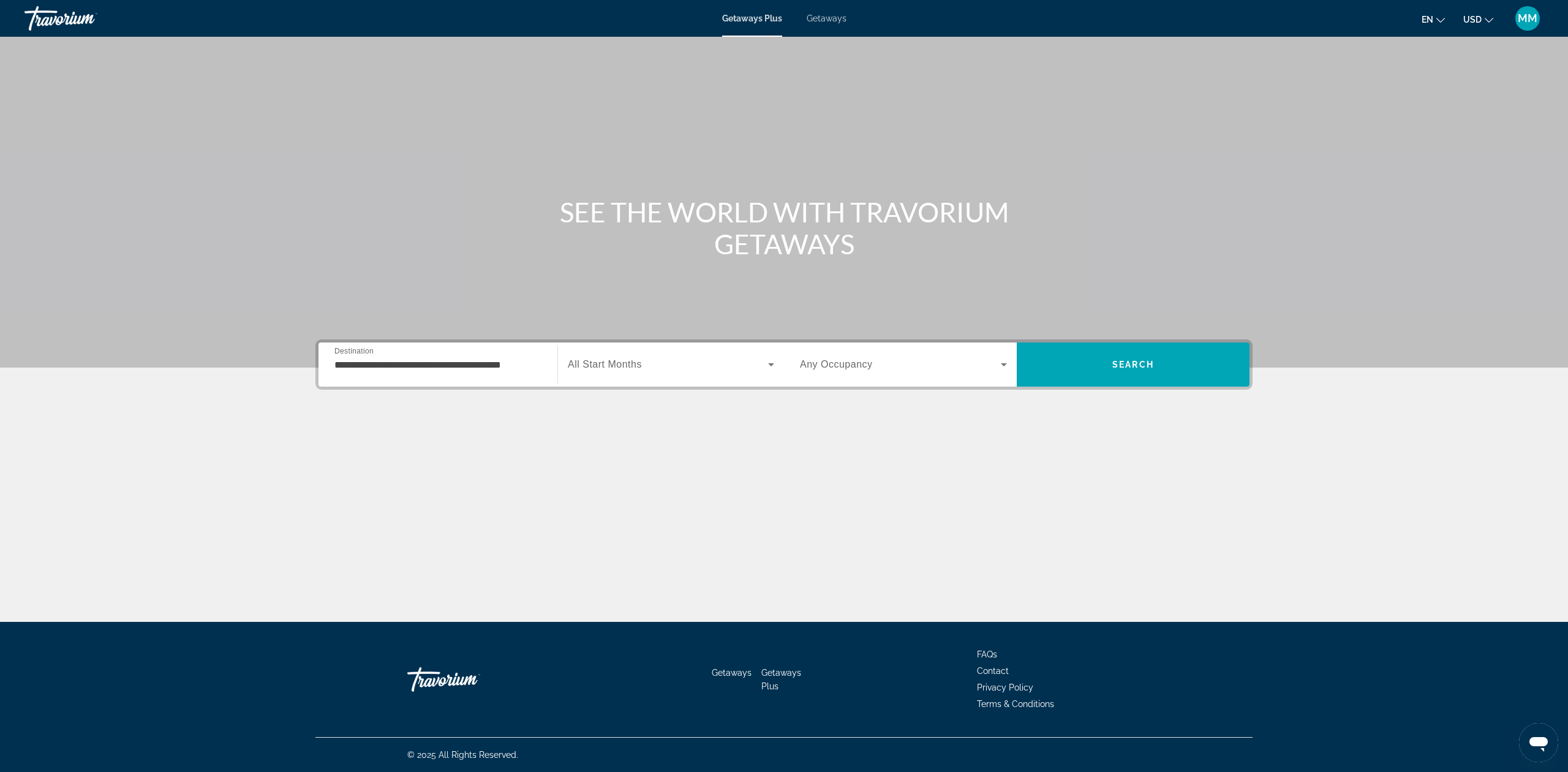
click at [635, 372] on div "Search widget" at bounding box center [671, 364] width 206 height 34
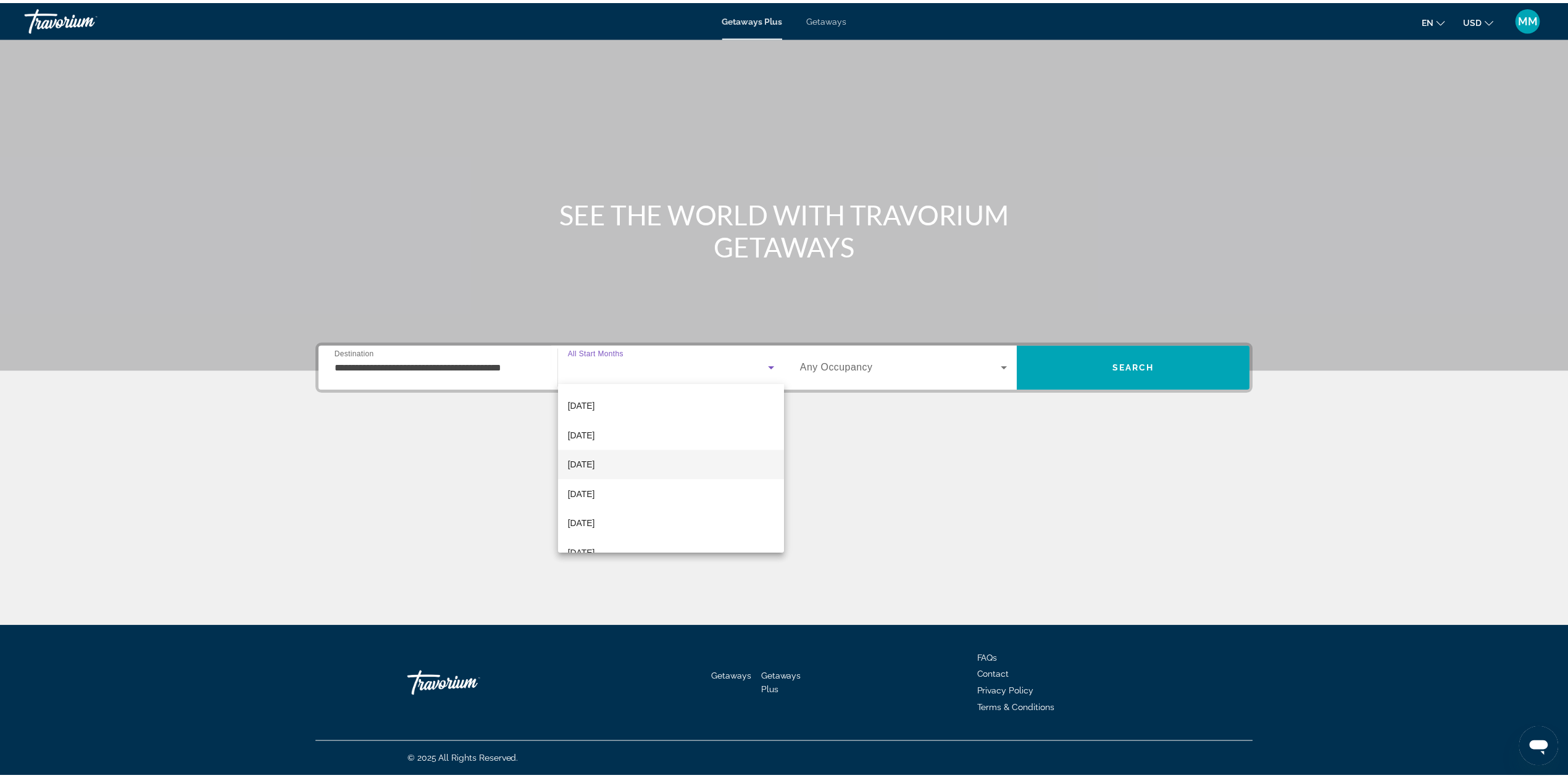
scroll to position [82, 0]
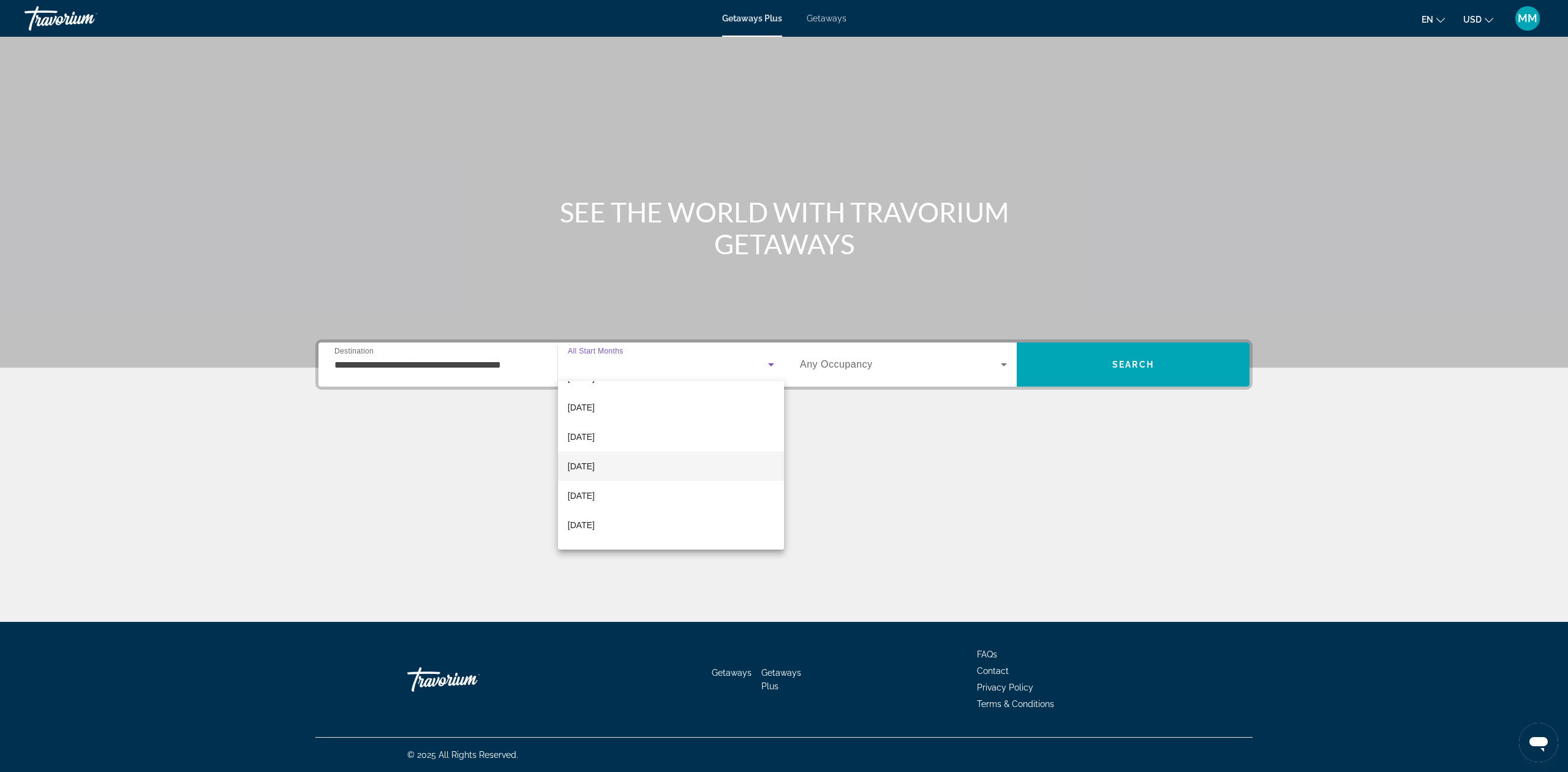
click at [595, 469] on span "[DATE]" at bounding box center [582, 466] width 27 height 15
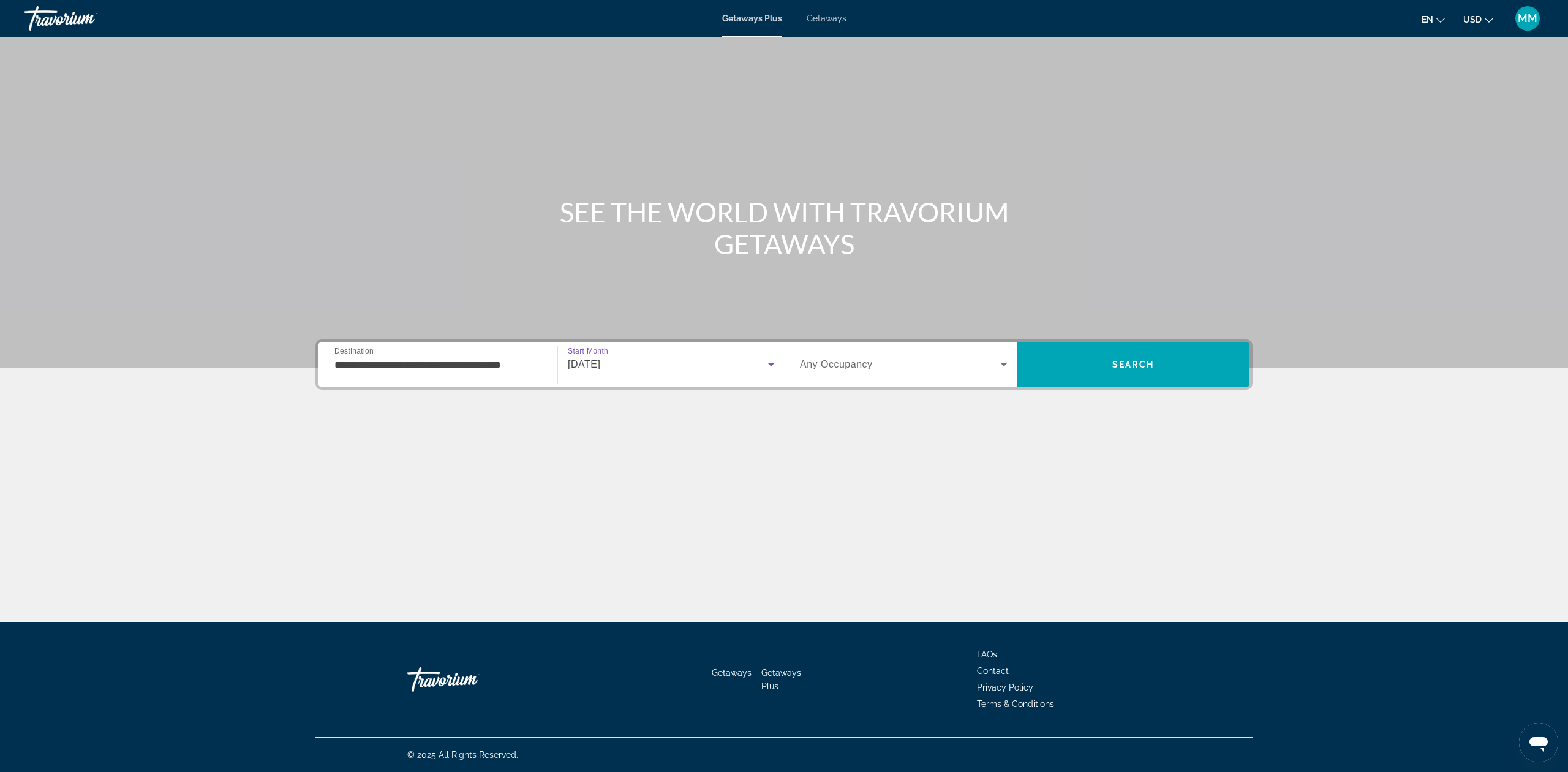
click at [1003, 363] on icon "Search widget" at bounding box center [1003, 365] width 6 height 3
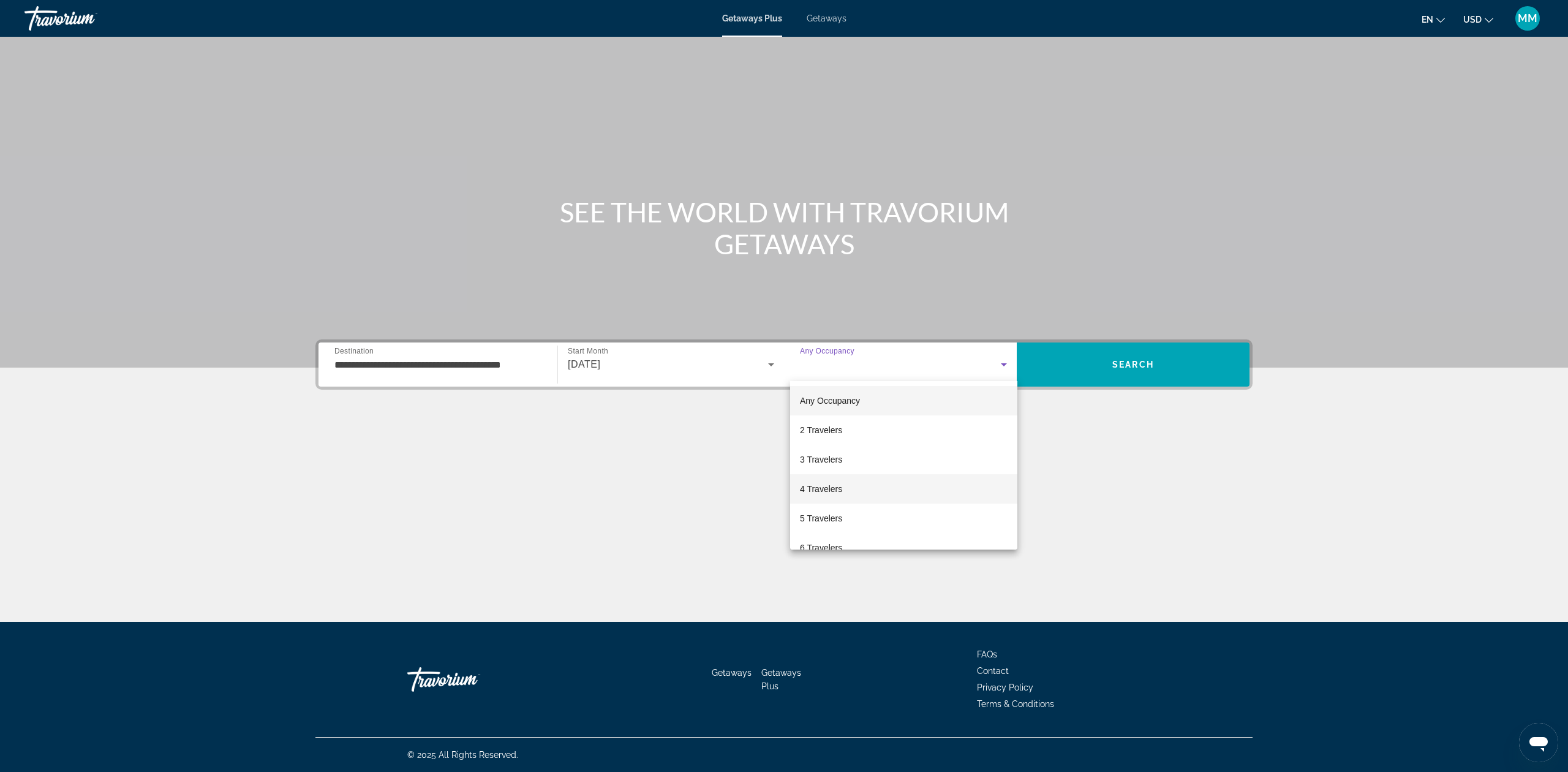
click at [878, 503] on mat-option "4 Travelers" at bounding box center [904, 489] width 227 height 30
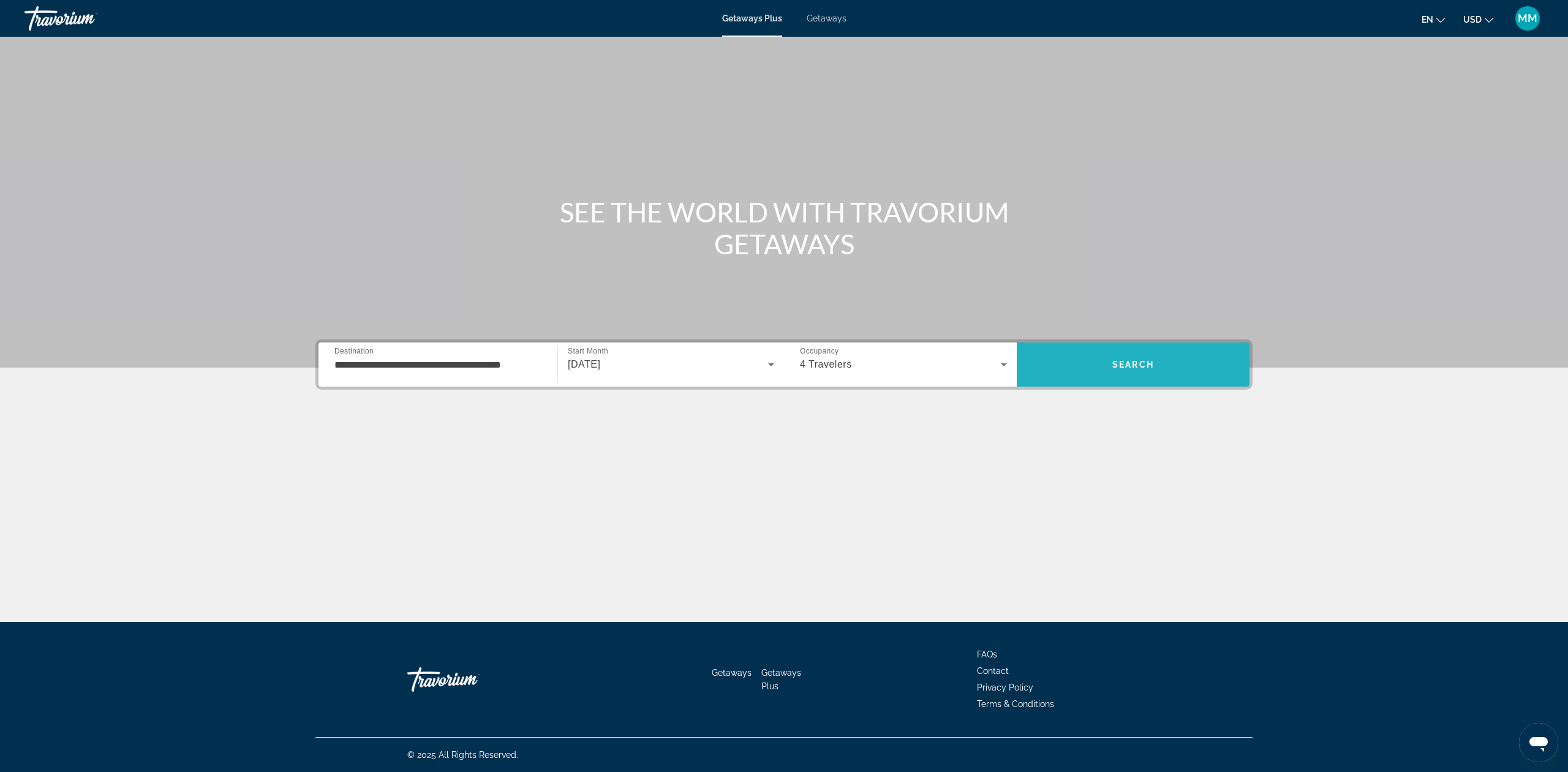
click at [1084, 372] on span "Search" at bounding box center [1133, 365] width 233 height 30
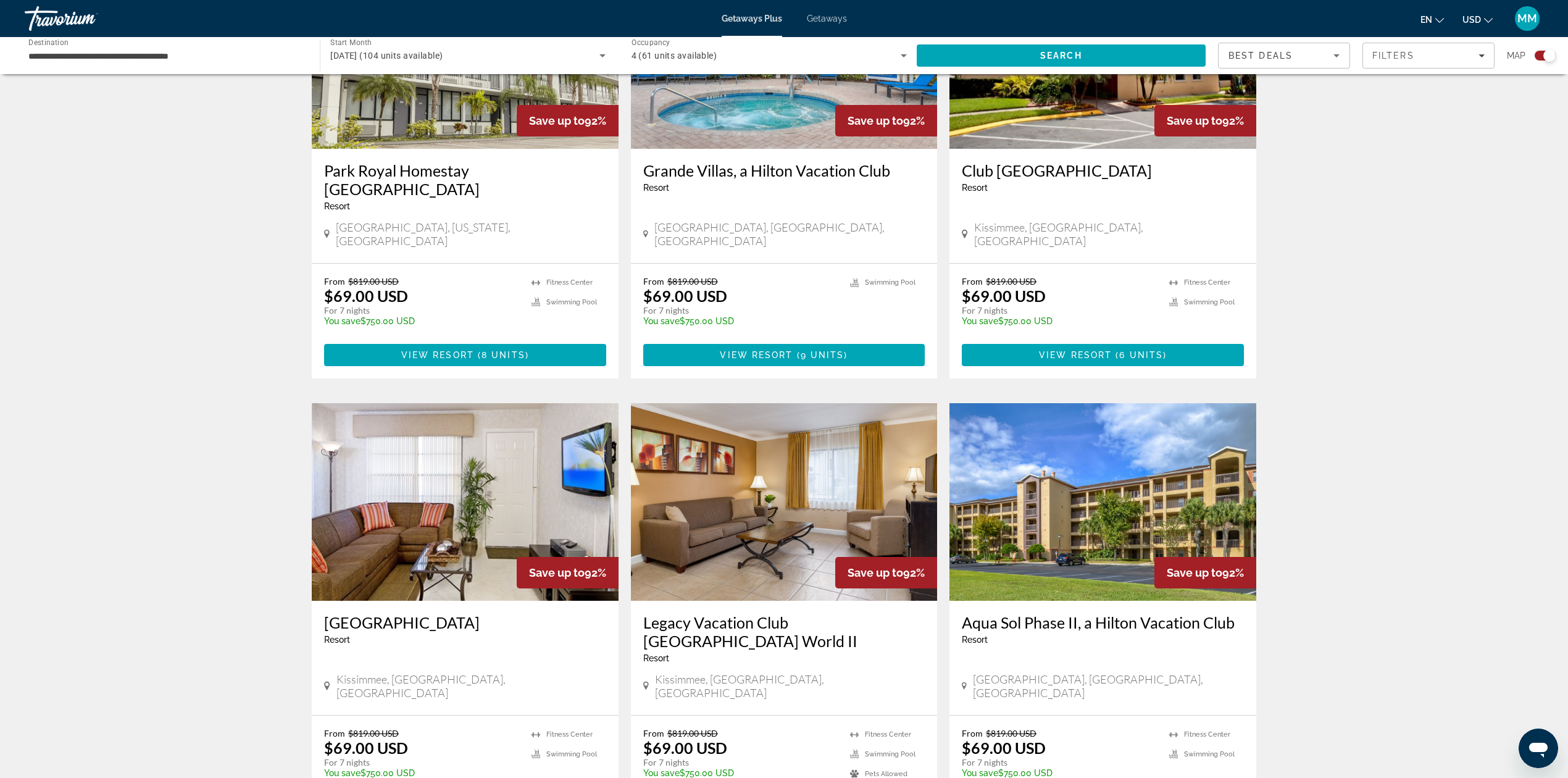
scroll to position [576, 0]
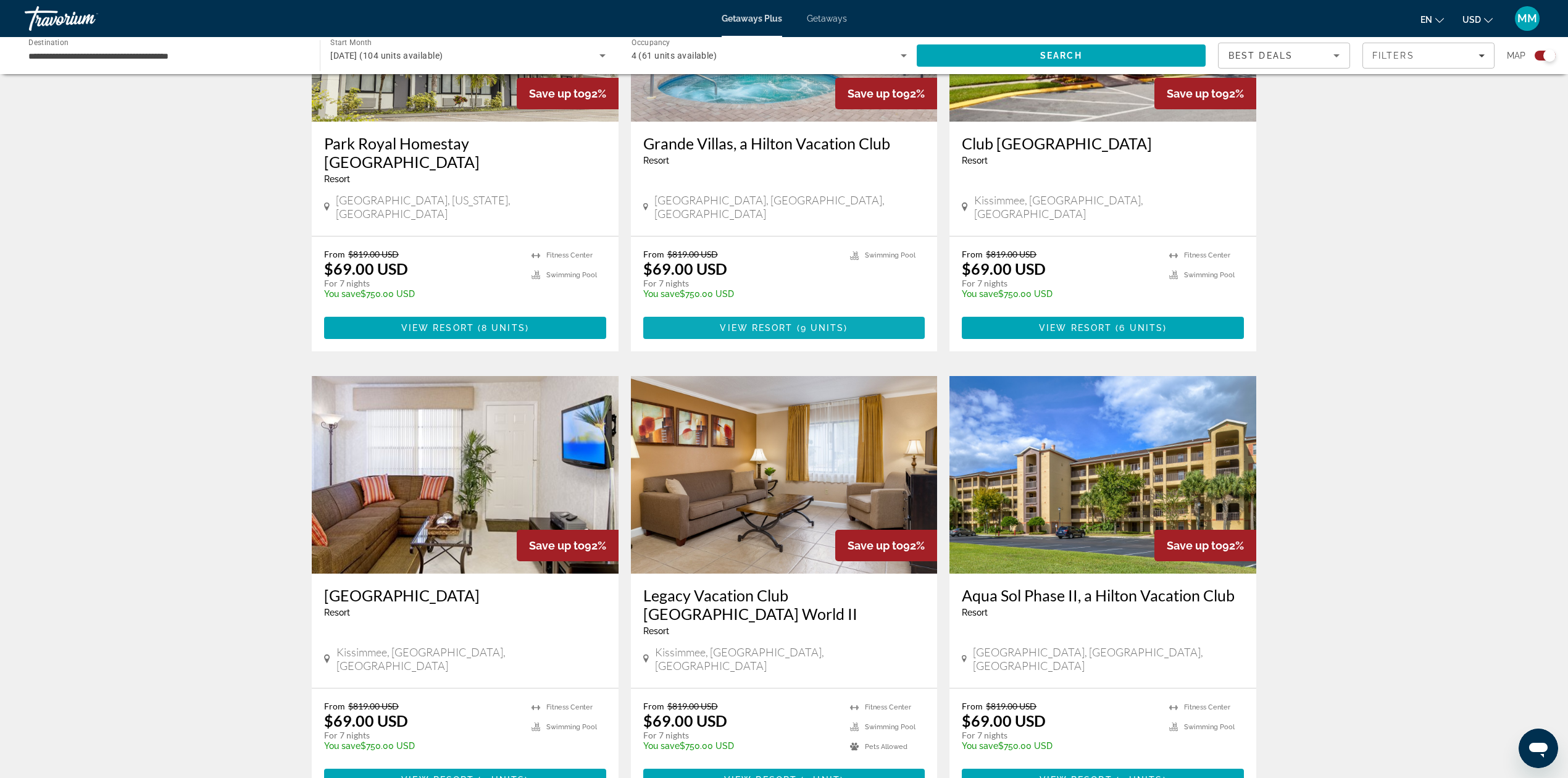
click at [855, 313] on span "Main content" at bounding box center [784, 328] width 282 height 30
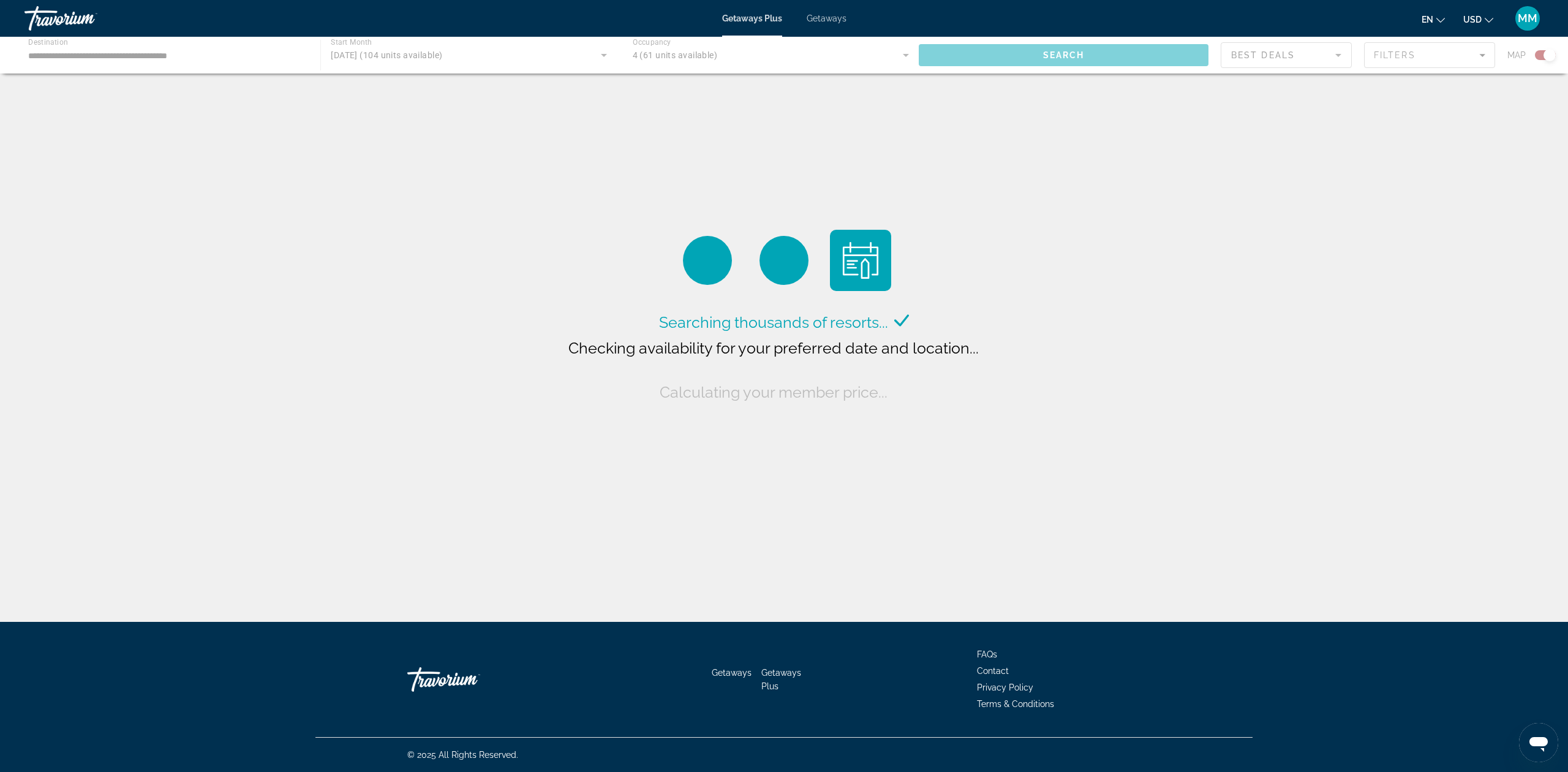
click at [903, 50] on div "Main content" at bounding box center [784, 55] width 1568 height 37
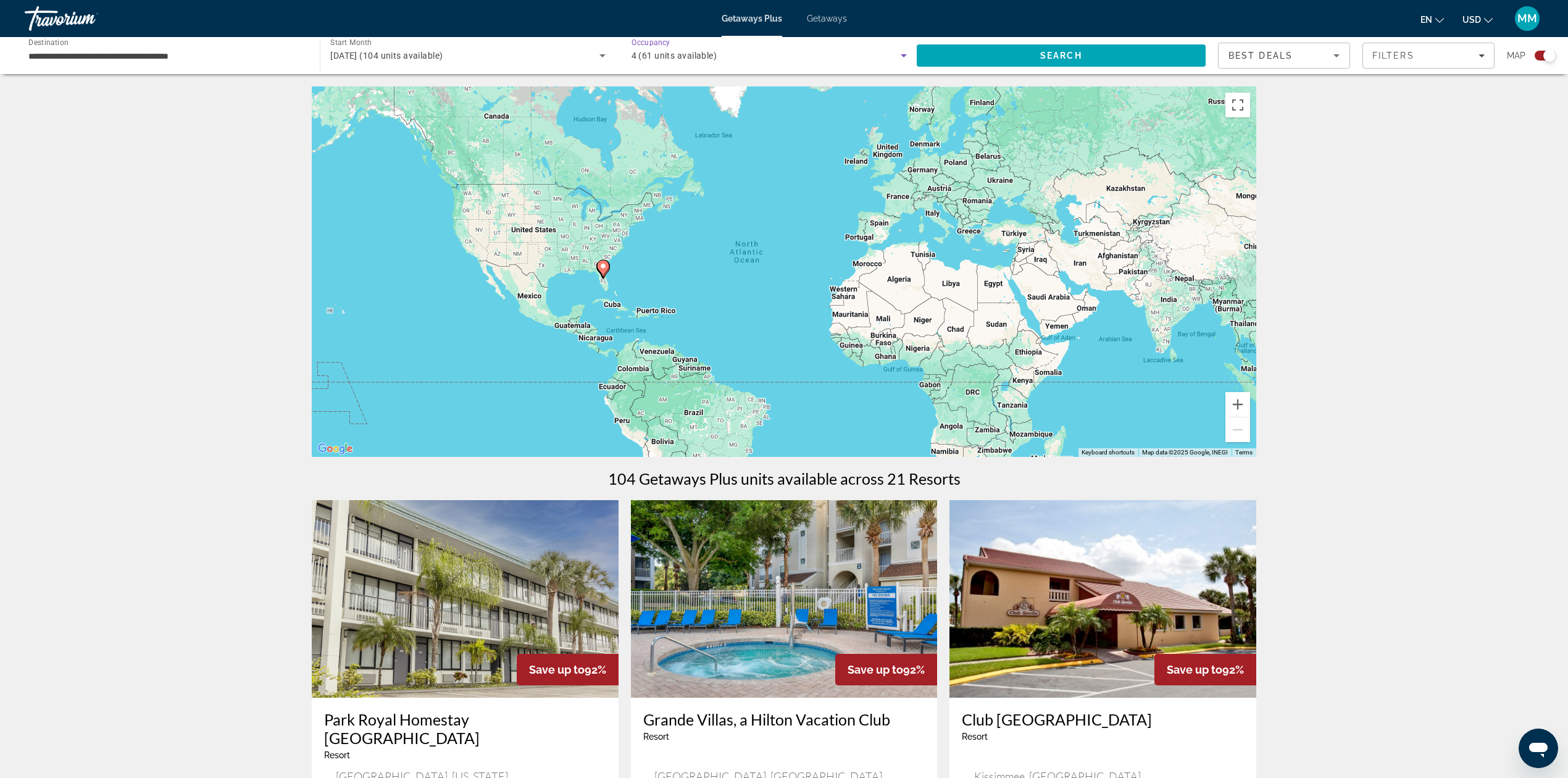
click at [908, 57] on icon "Search widget" at bounding box center [903, 56] width 15 height 15
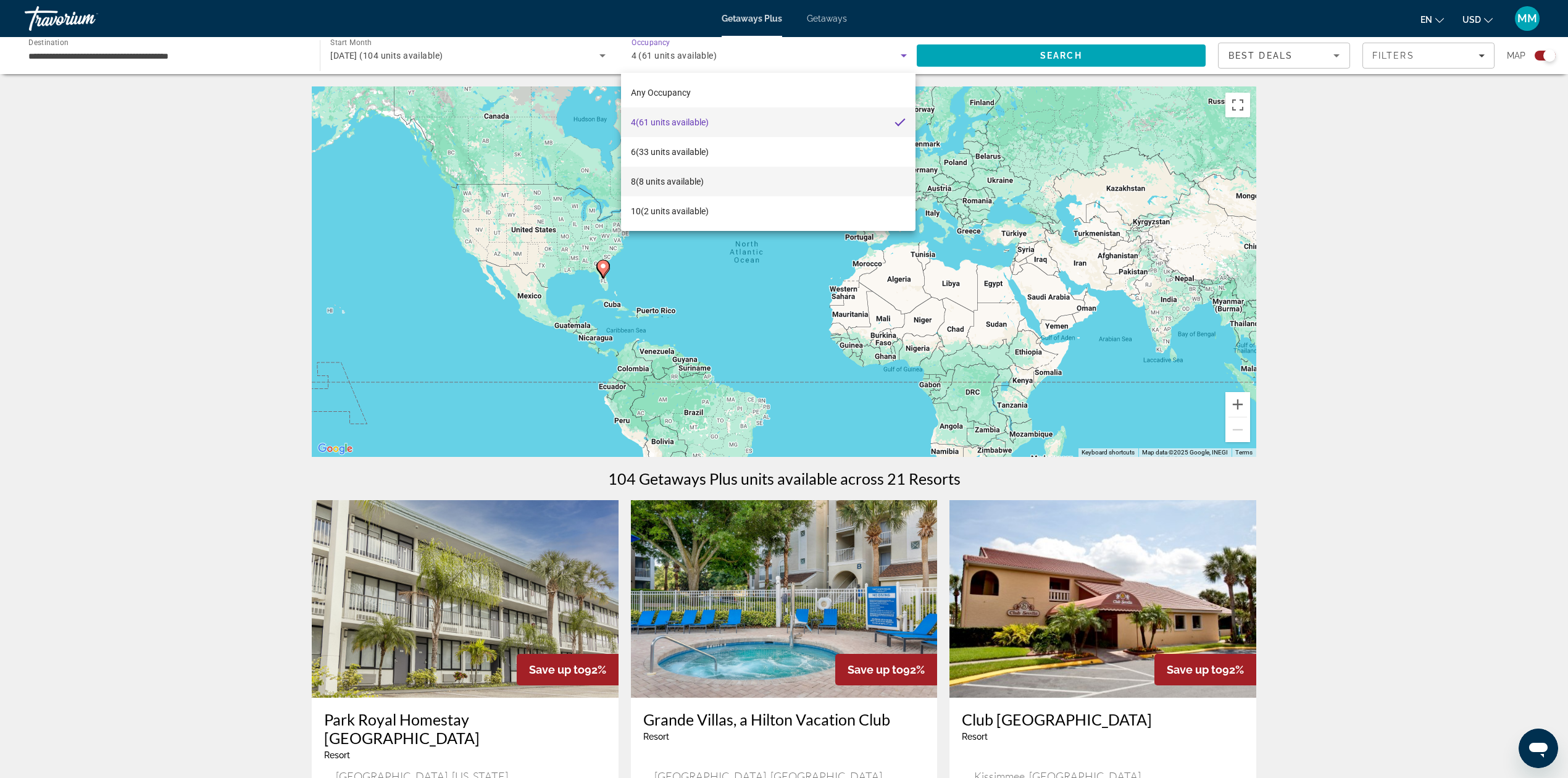
click at [797, 183] on mat-option "8 (8 units available)" at bounding box center [769, 181] width 295 height 30
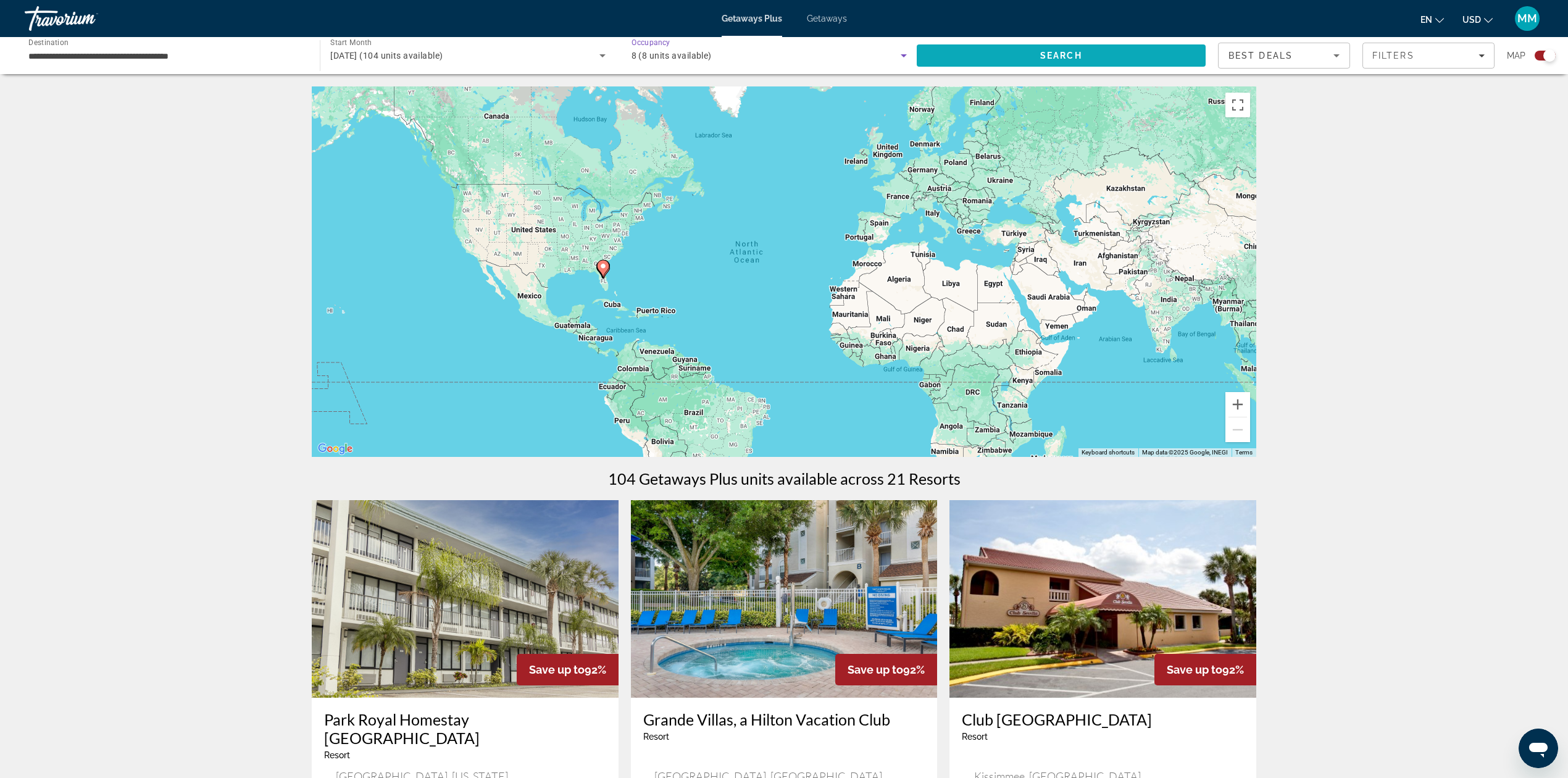
click at [1012, 54] on span "Search" at bounding box center [1061, 56] width 289 height 30
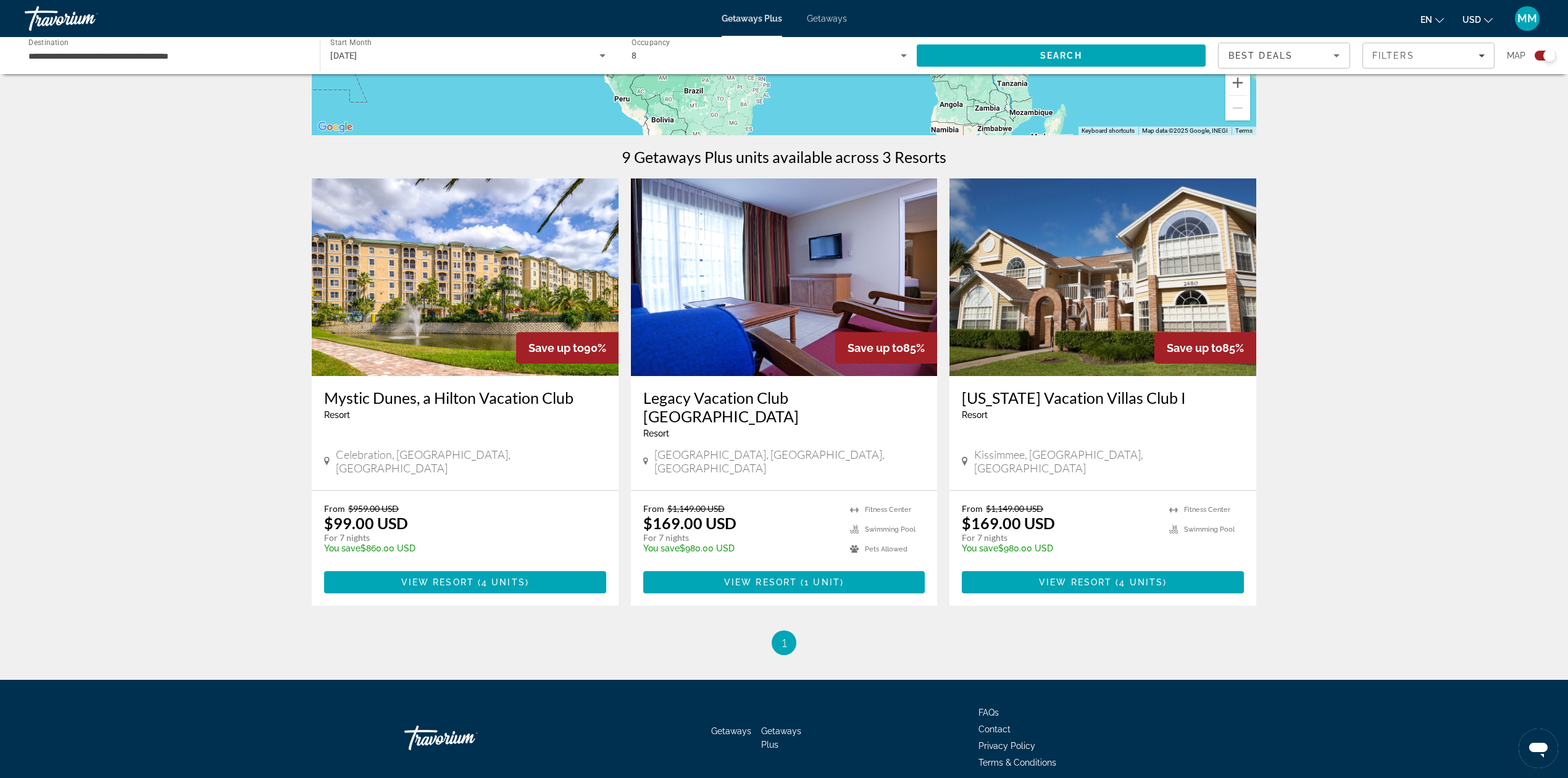
scroll to position [343, 0]
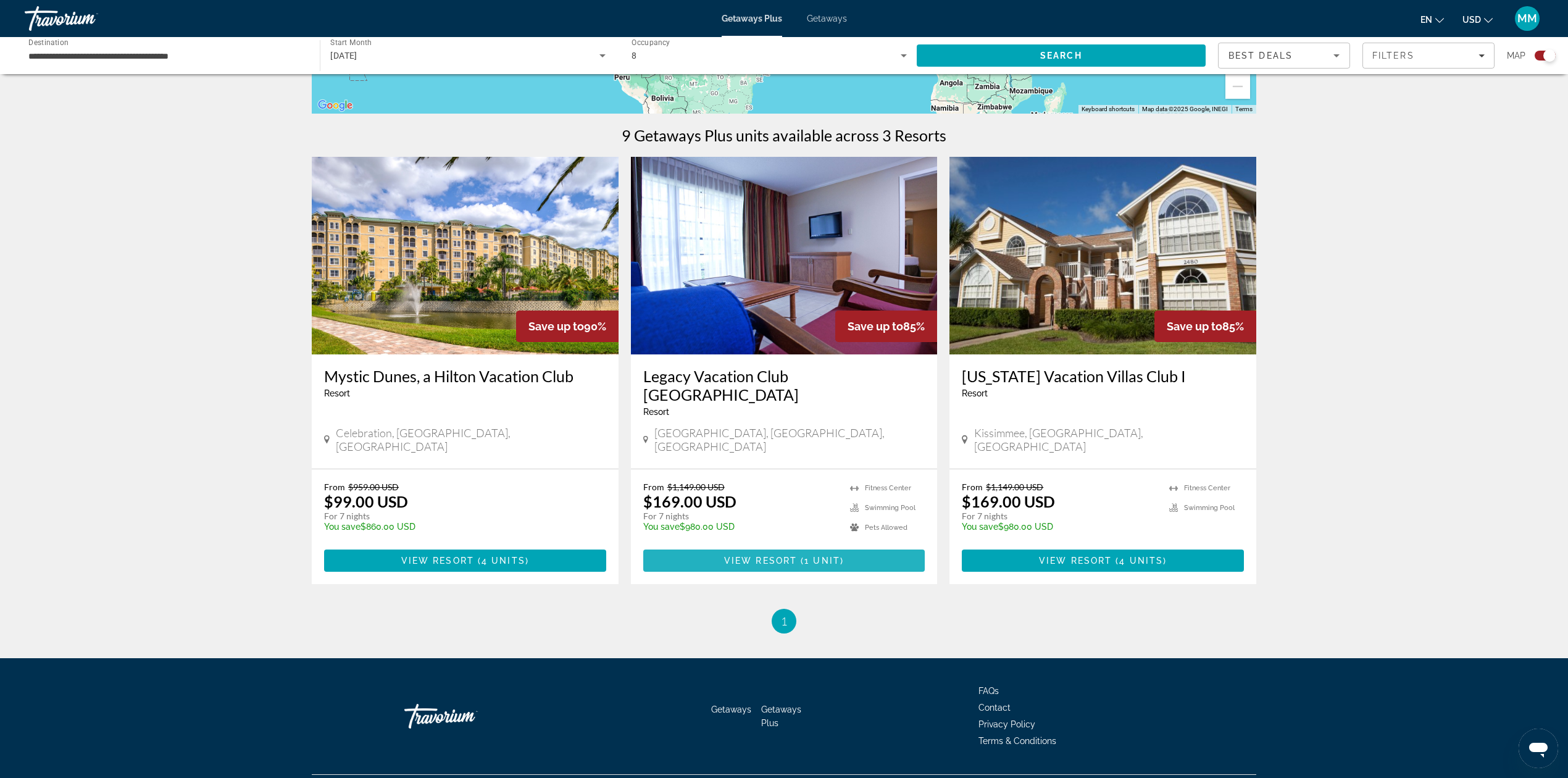
click at [850, 546] on span "Main content" at bounding box center [784, 561] width 282 height 30
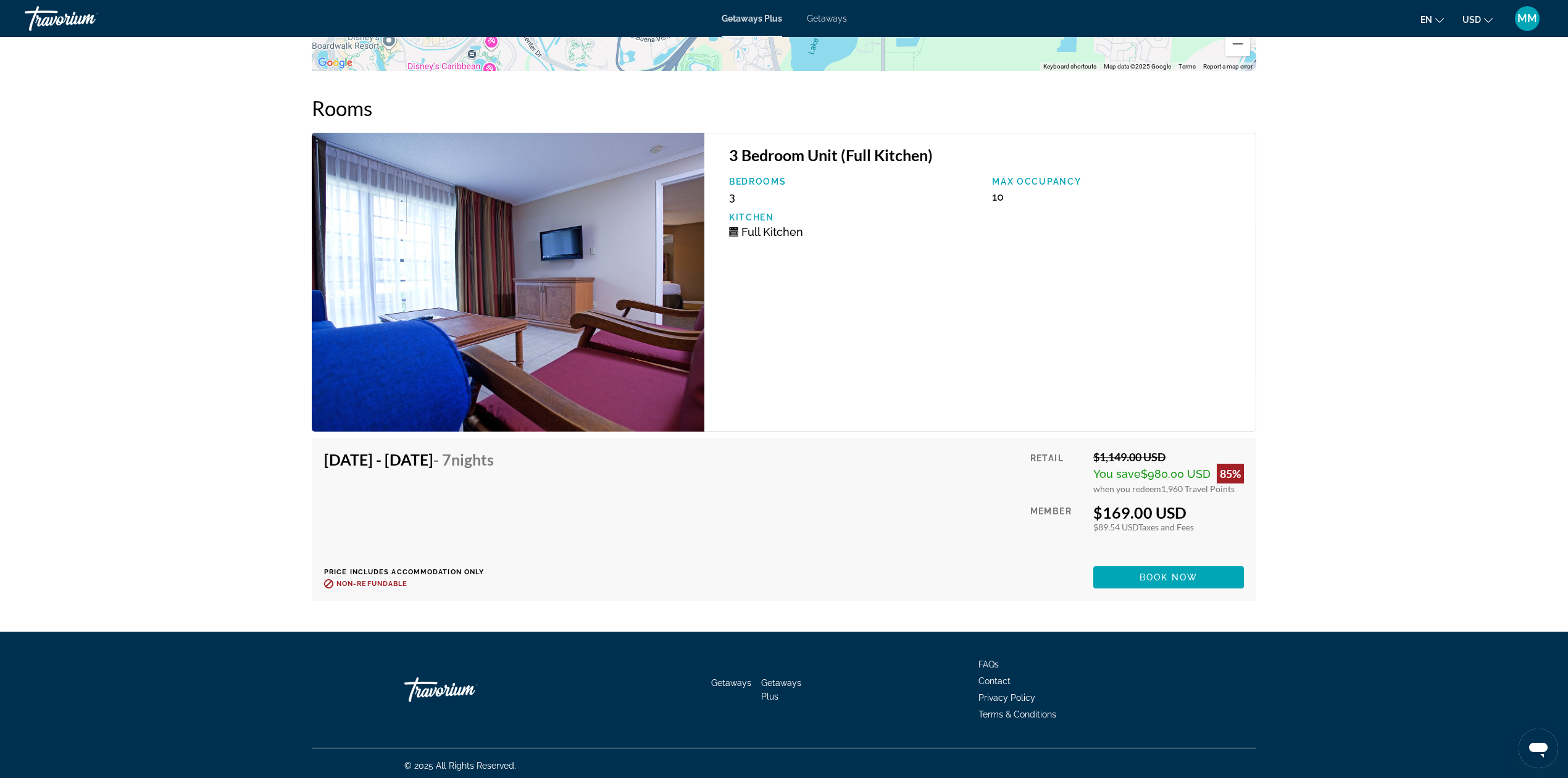
scroll to position [2290, 0]
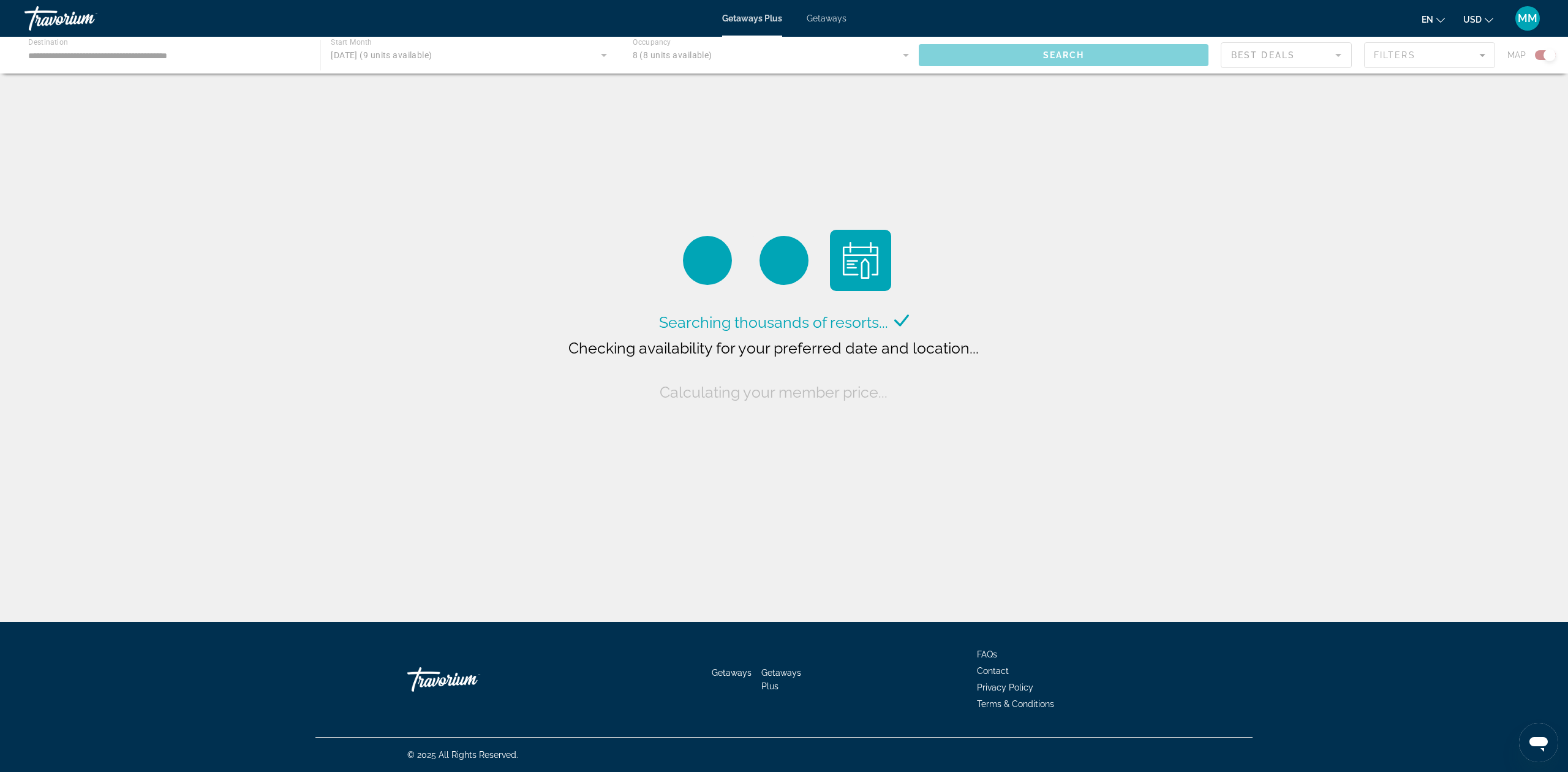
click at [905, 56] on div "Main content" at bounding box center [784, 55] width 1568 height 37
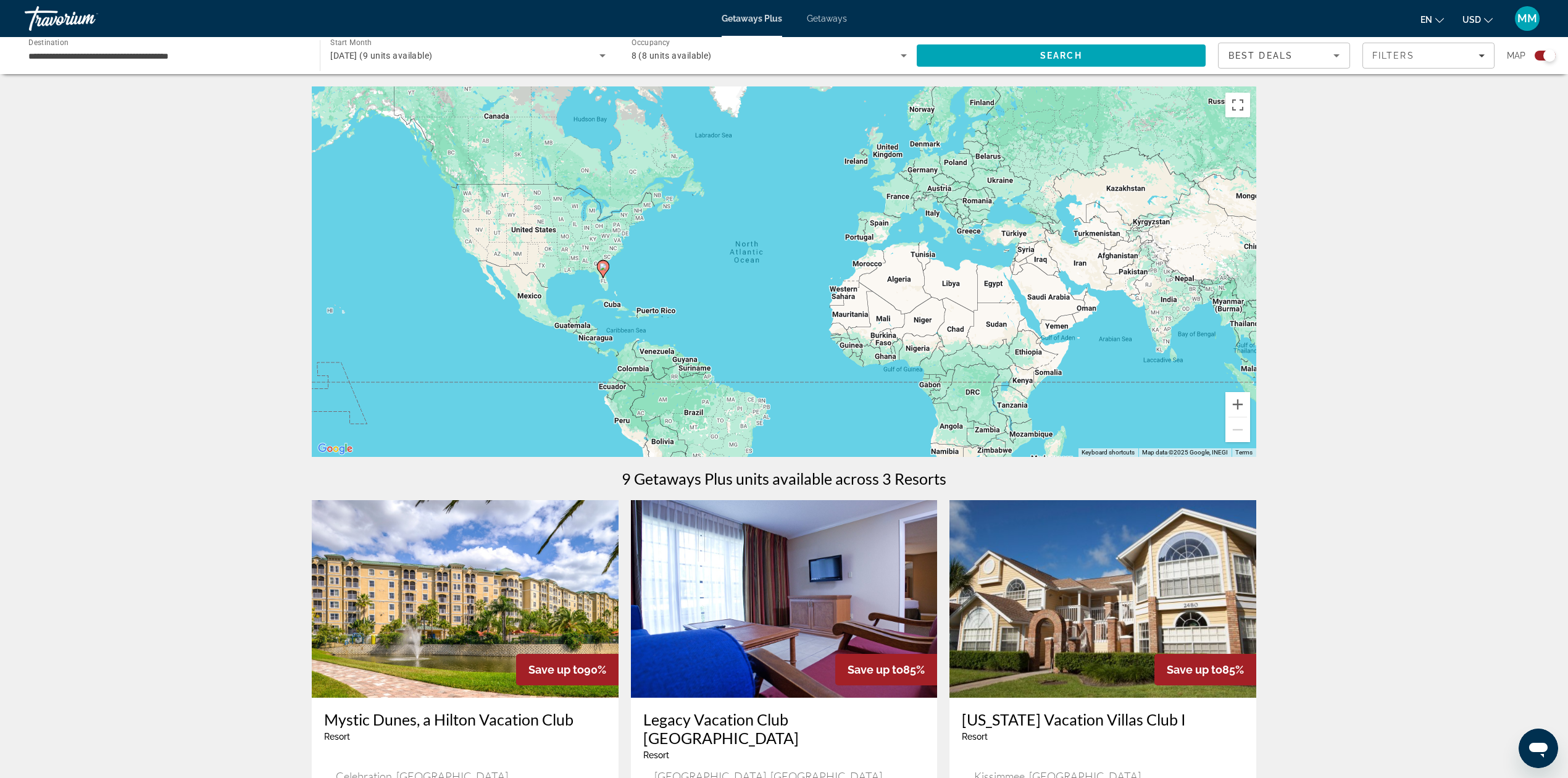
click at [914, 60] on div "Occupancy Any Occupancy 8 (8 units available)" at bounding box center [769, 56] width 295 height 35
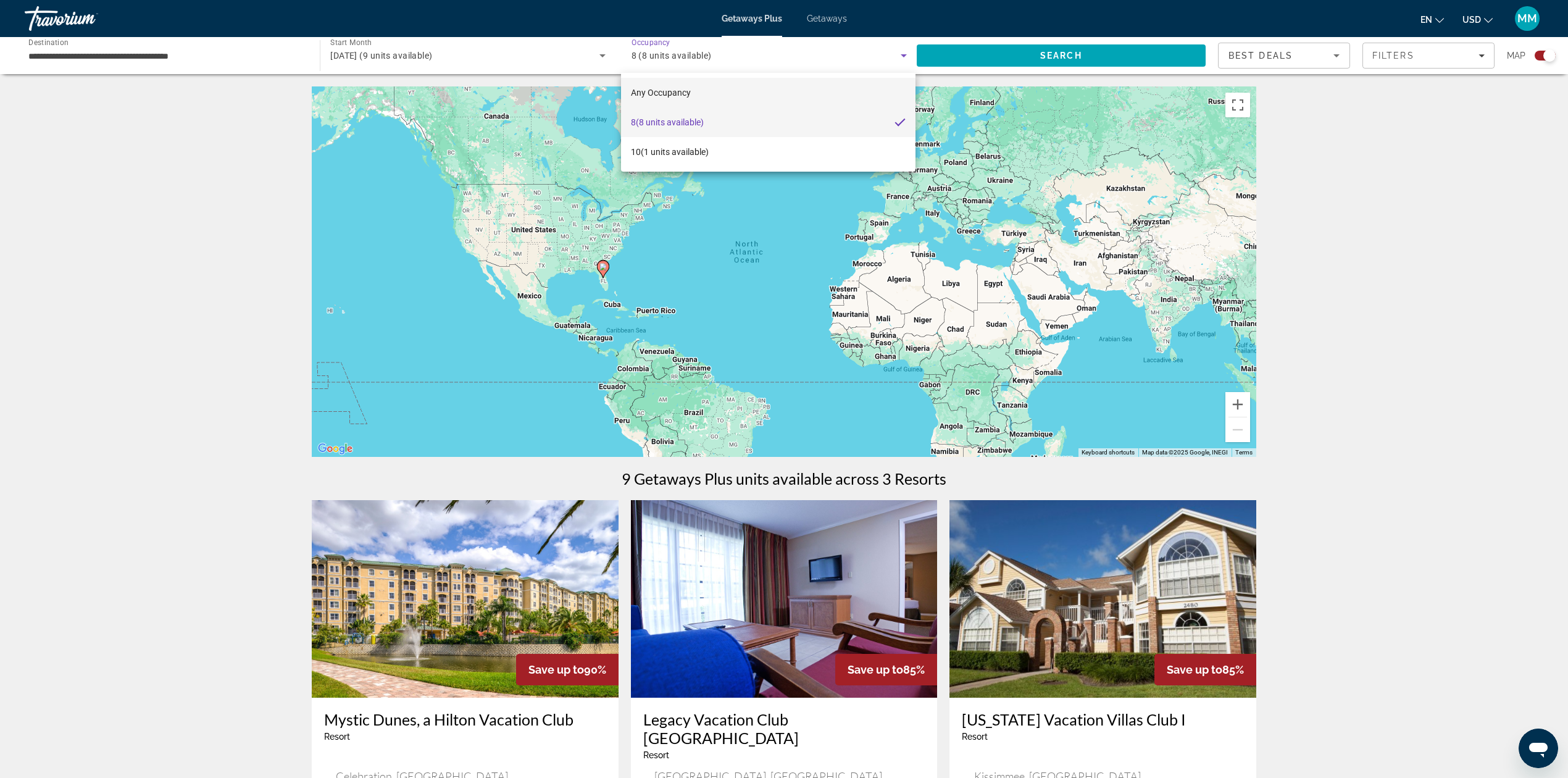
click at [707, 85] on mat-option "Any Occupancy" at bounding box center [769, 93] width 295 height 30
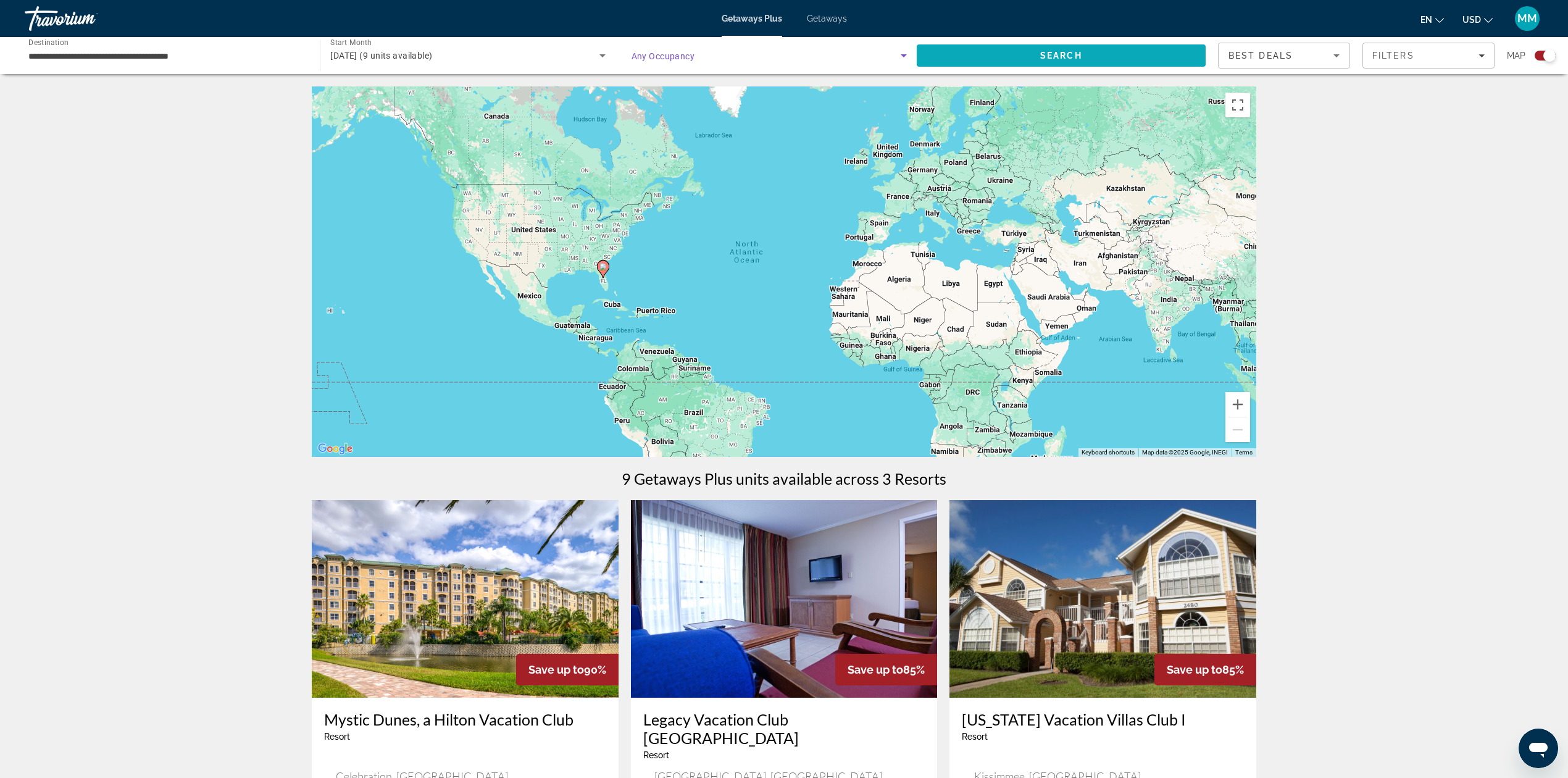
click at [977, 48] on span "Search" at bounding box center [1061, 56] width 289 height 30
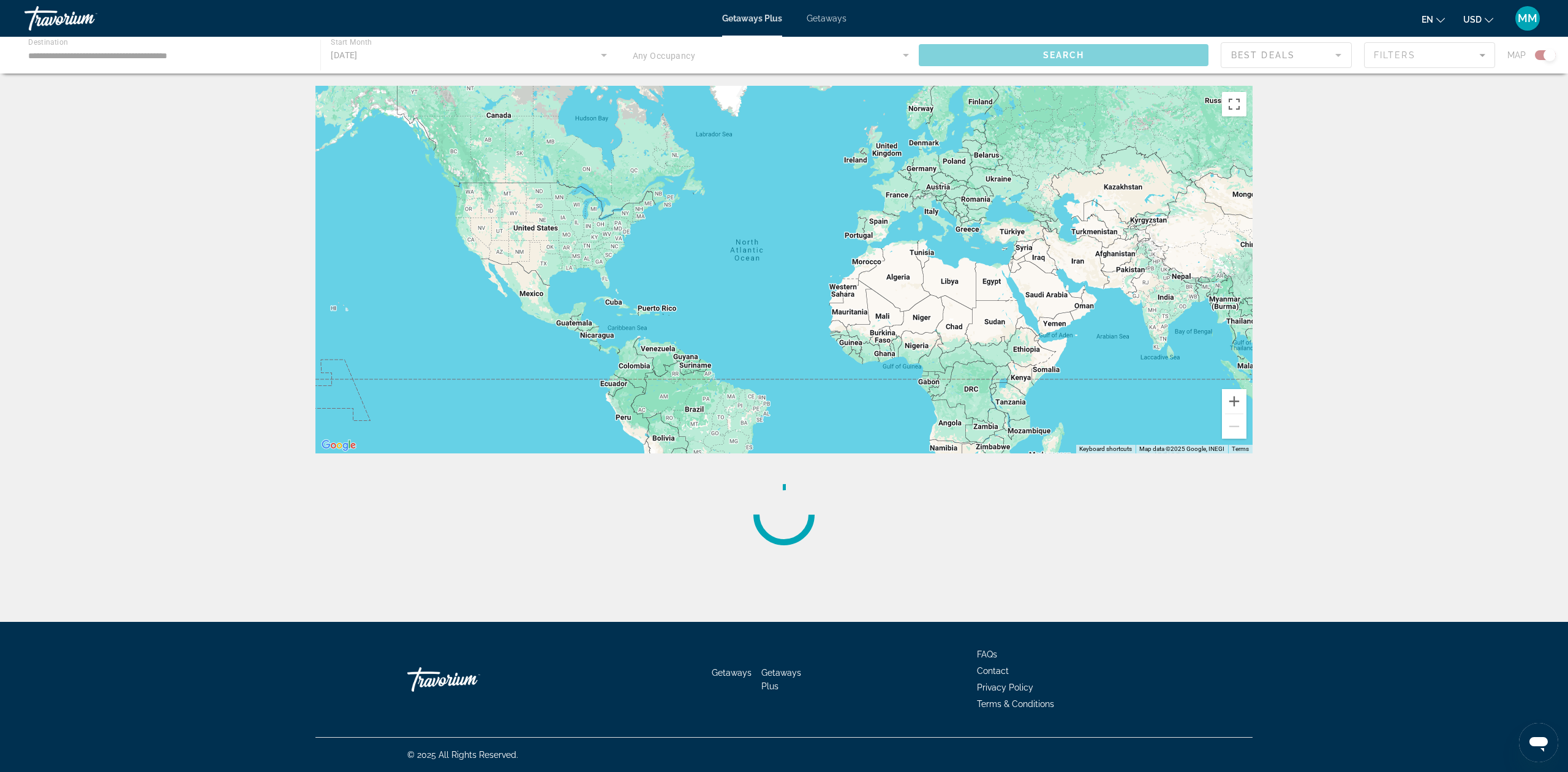
click at [902, 54] on icon "Search widget" at bounding box center [906, 55] width 15 height 15
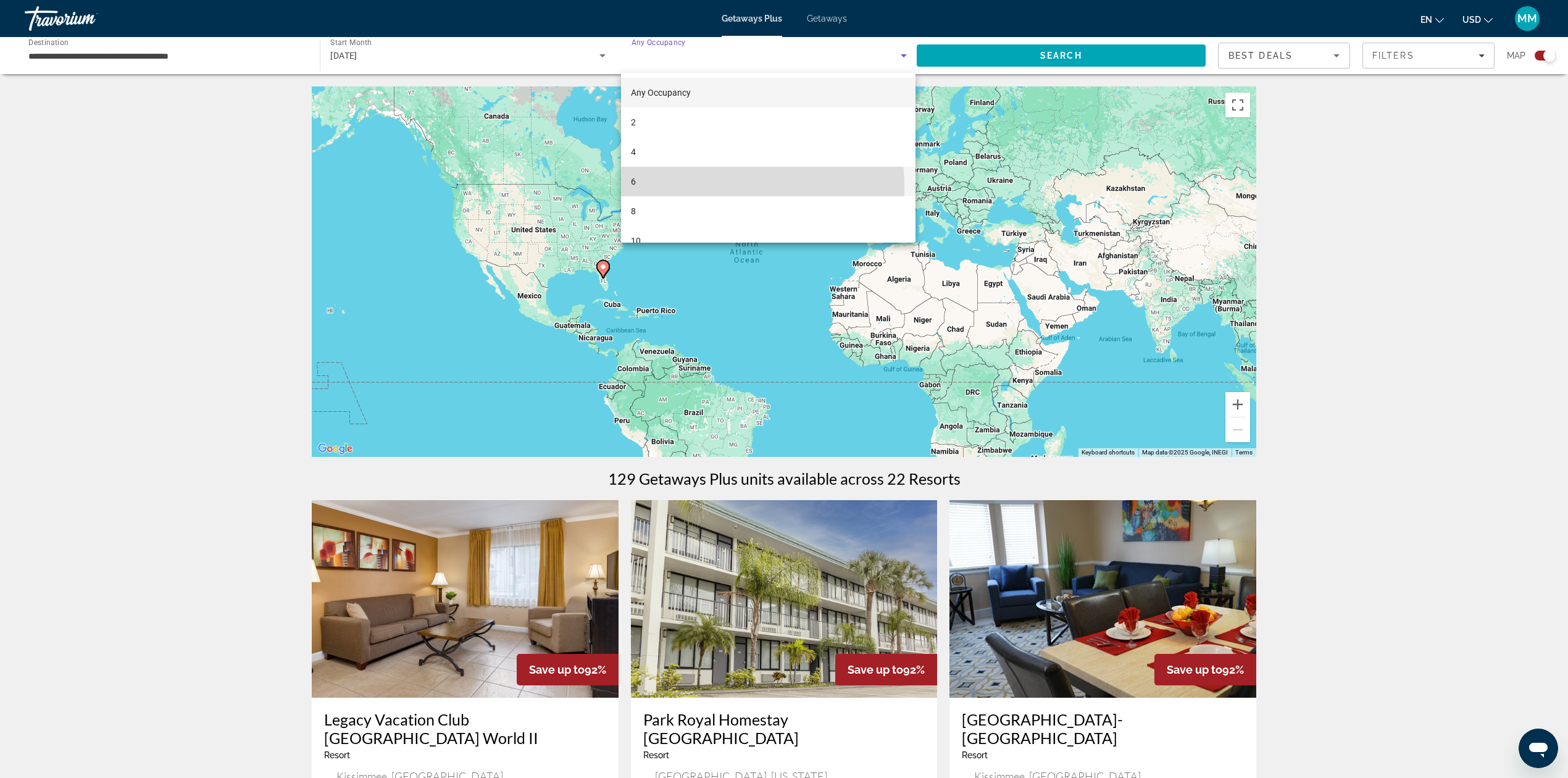
click at [655, 188] on mat-option "6" at bounding box center [769, 181] width 295 height 30
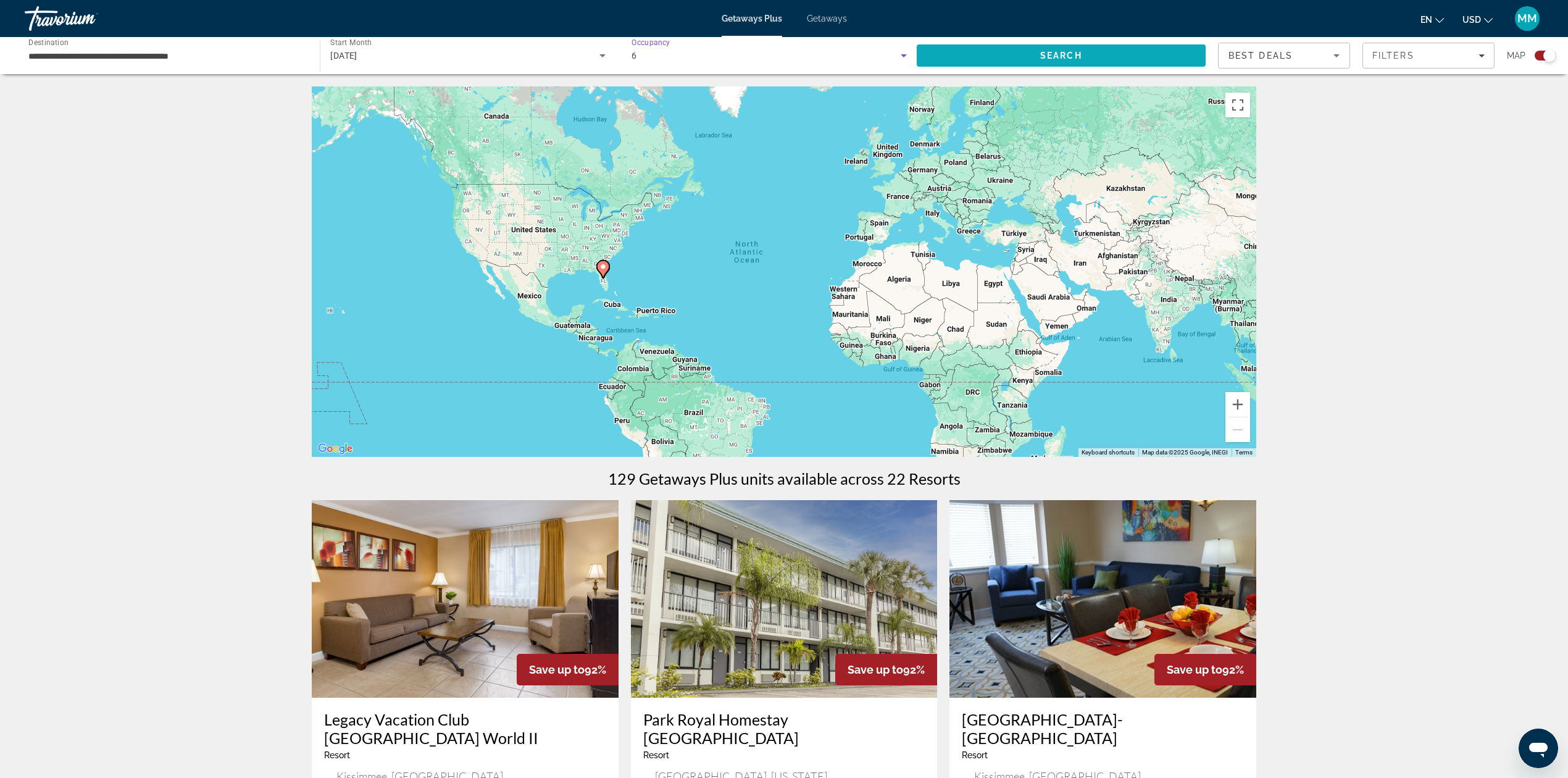
click at [1037, 48] on span "Search" at bounding box center [1061, 56] width 289 height 30
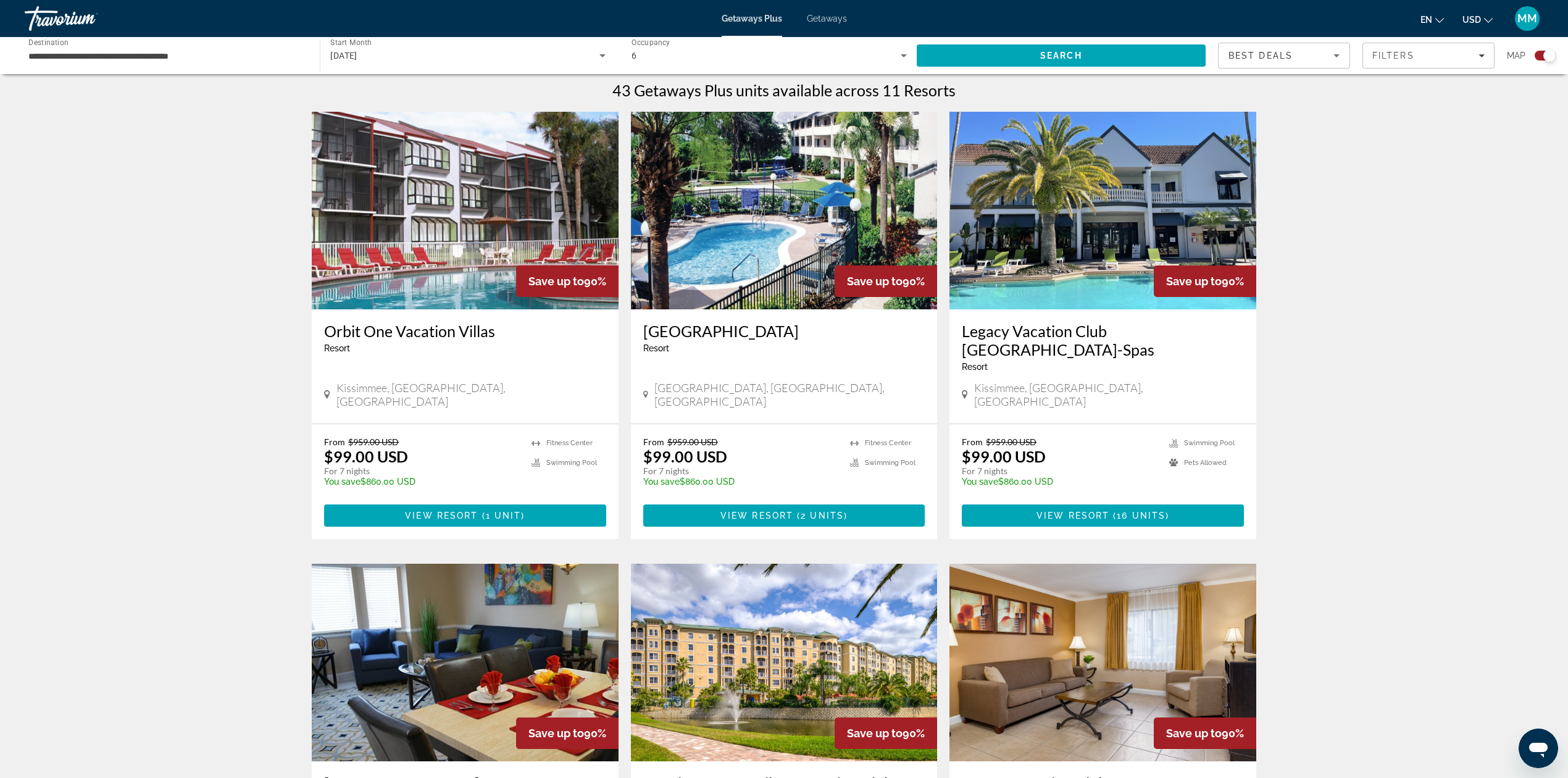
scroll to position [411, 0]
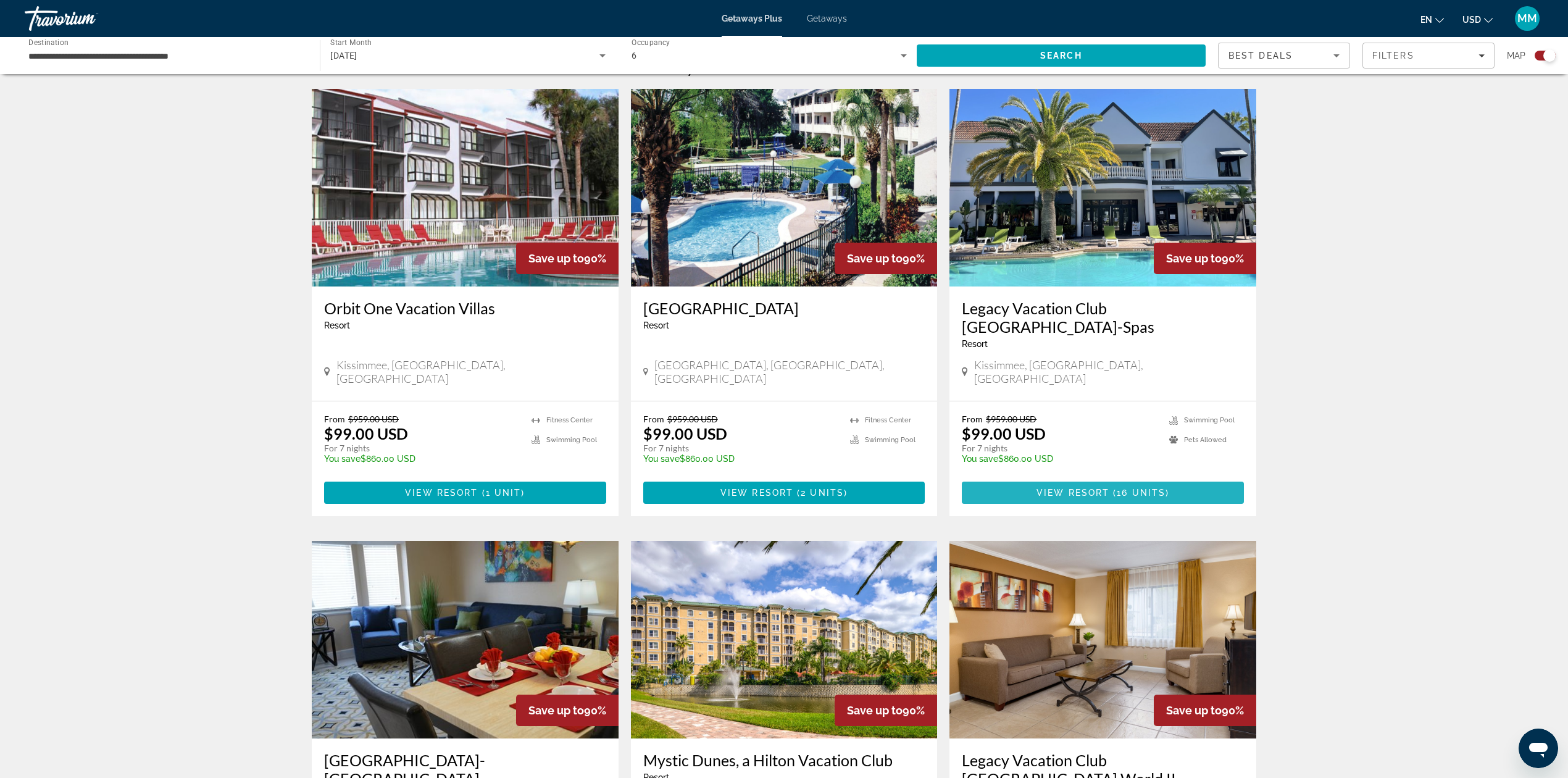
click at [1106, 488] on span "View Resort" at bounding box center [1073, 493] width 73 height 10
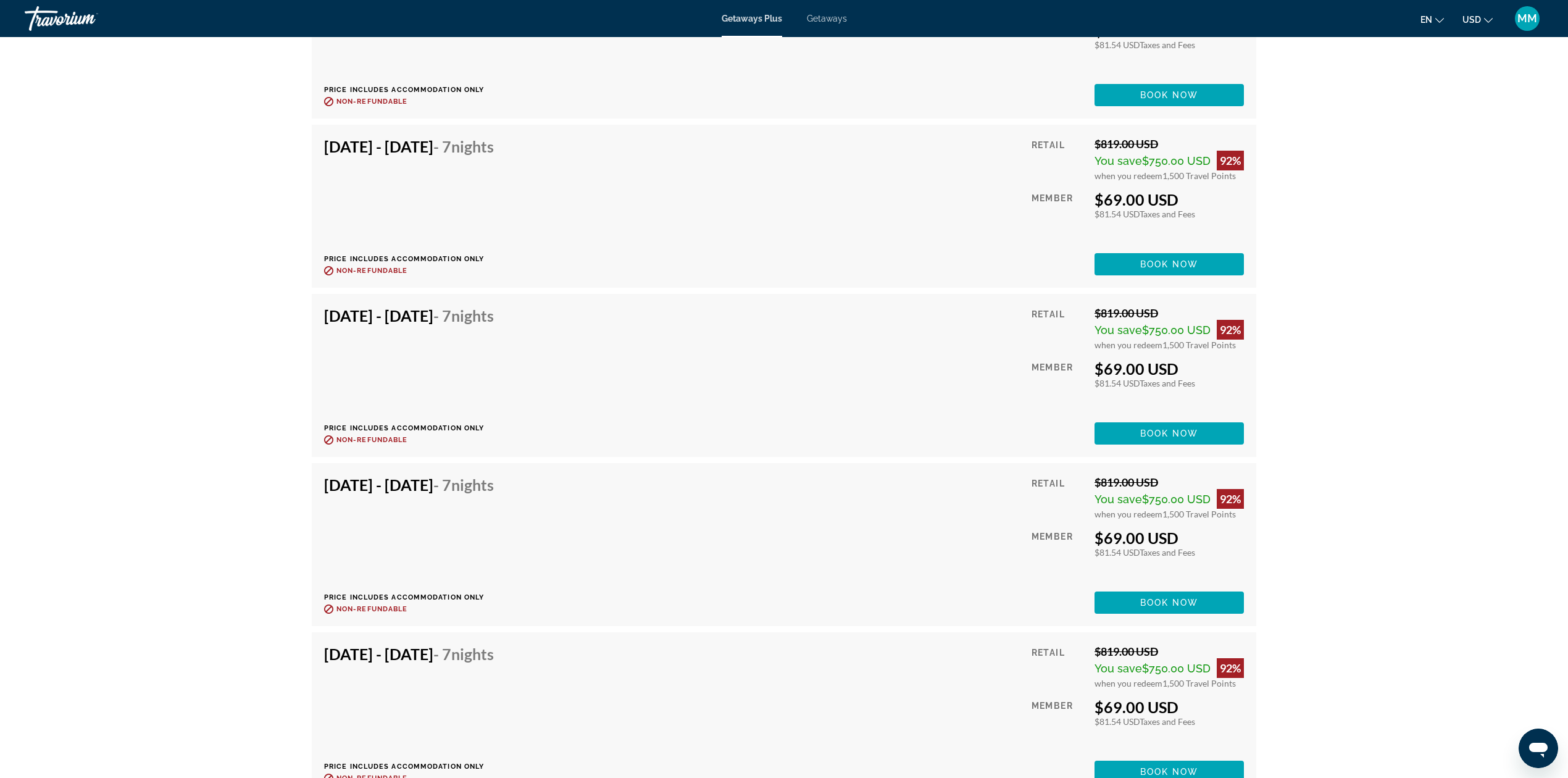
scroll to position [3212, 0]
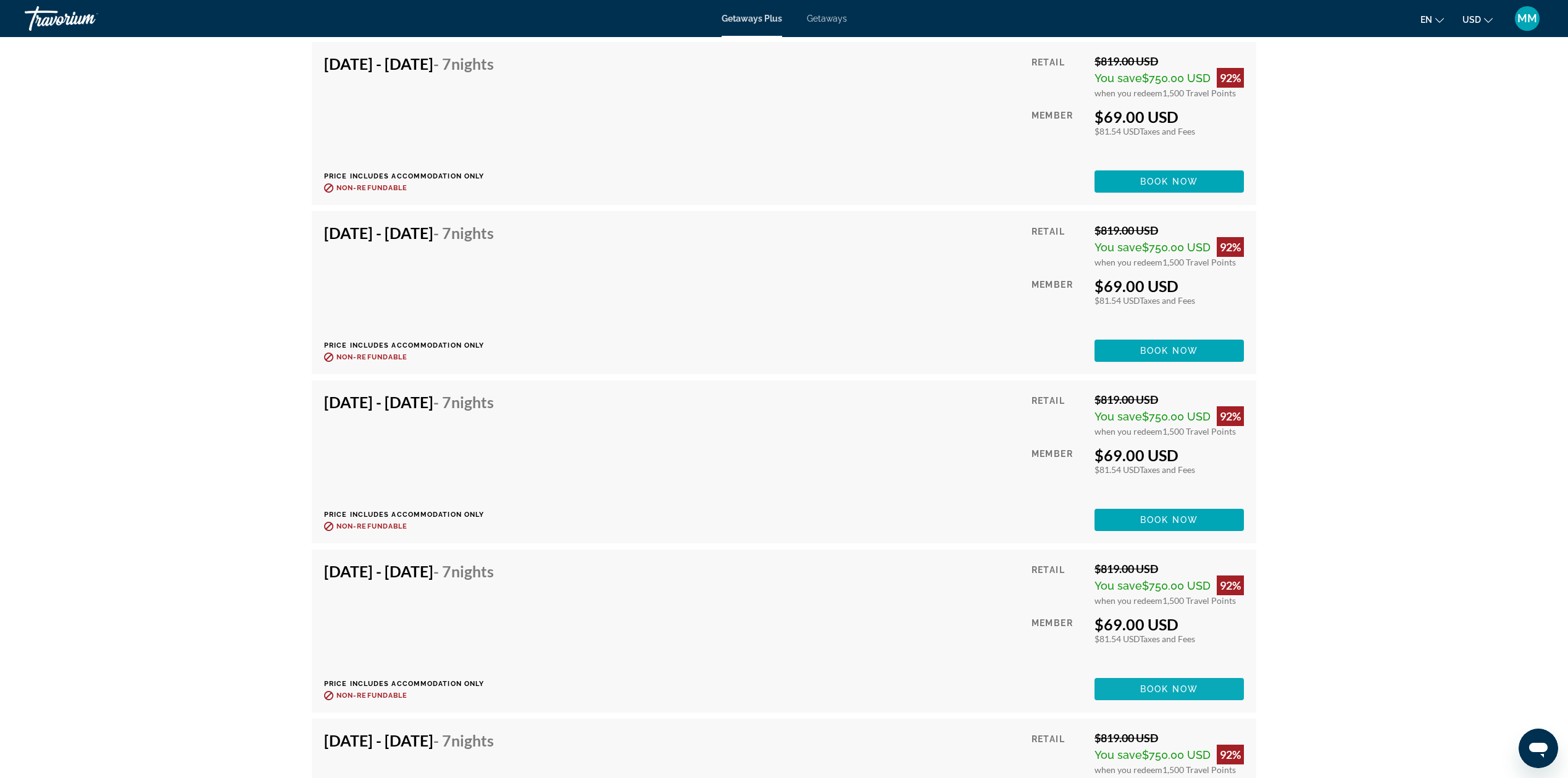
click at [1144, 685] on span "Book now" at bounding box center [1169, 689] width 59 height 10
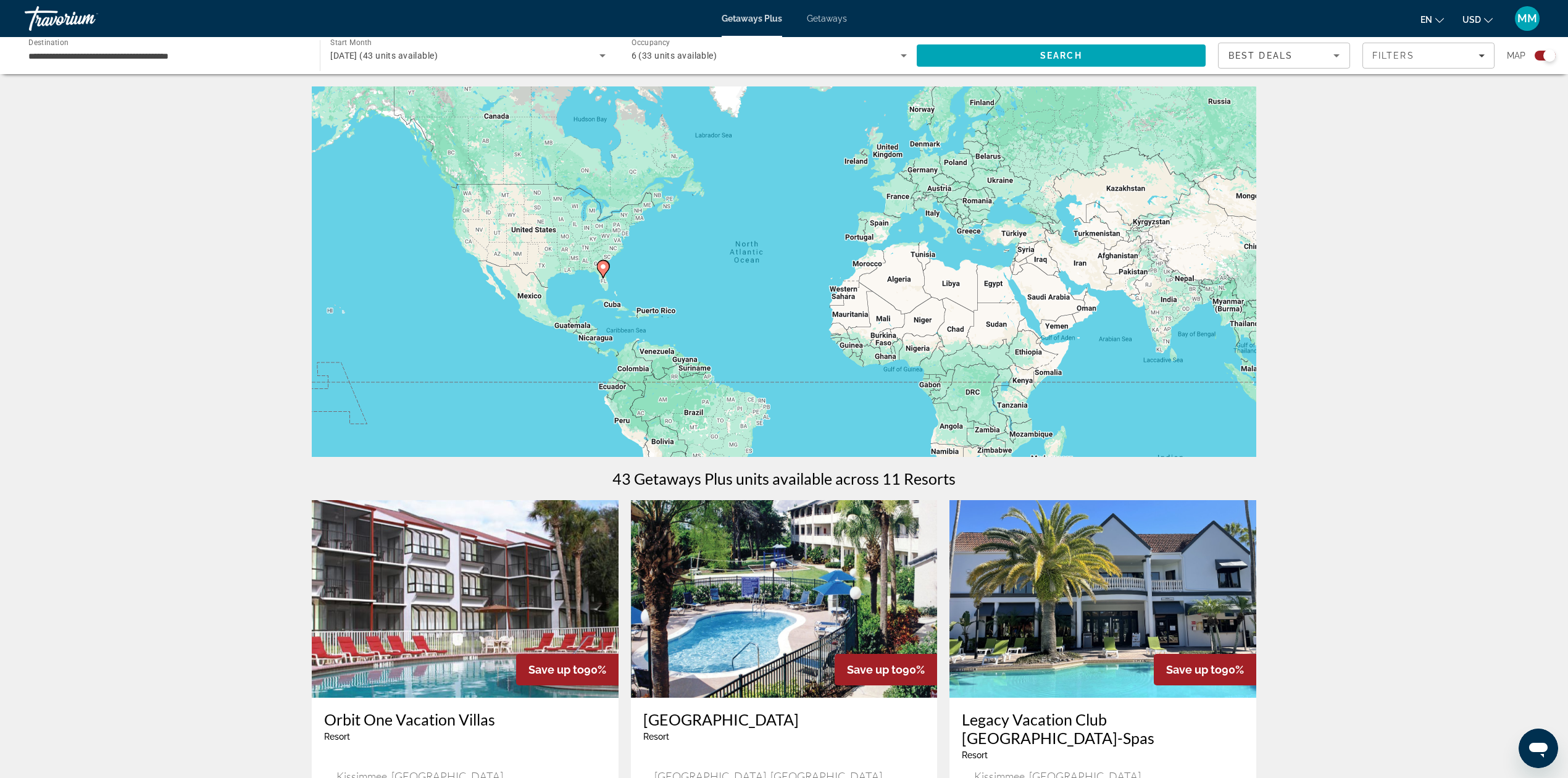
click at [909, 57] on icon "Search widget" at bounding box center [903, 56] width 15 height 15
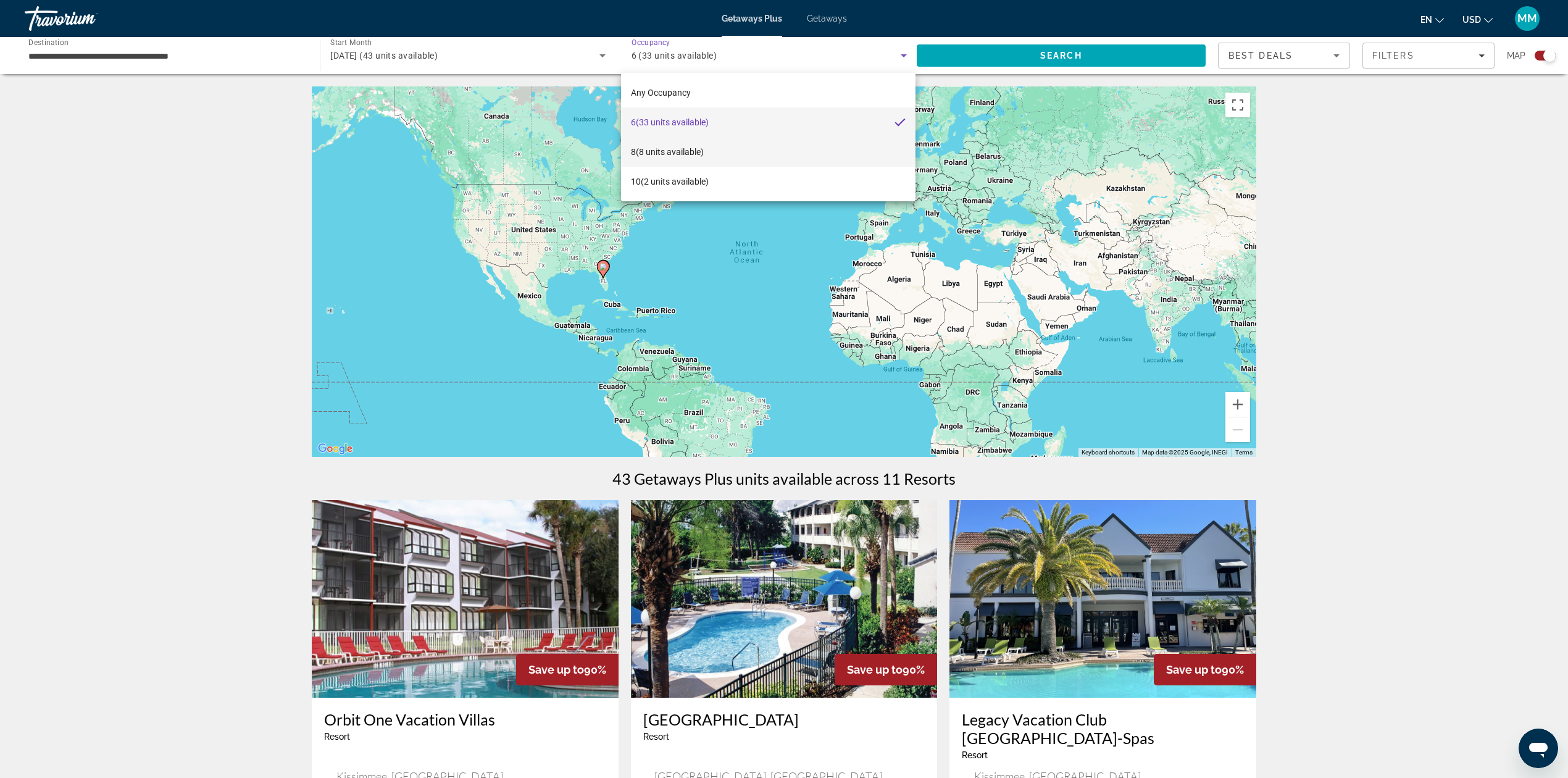
click at [720, 154] on mat-option "8 (8 units available)" at bounding box center [769, 152] width 295 height 30
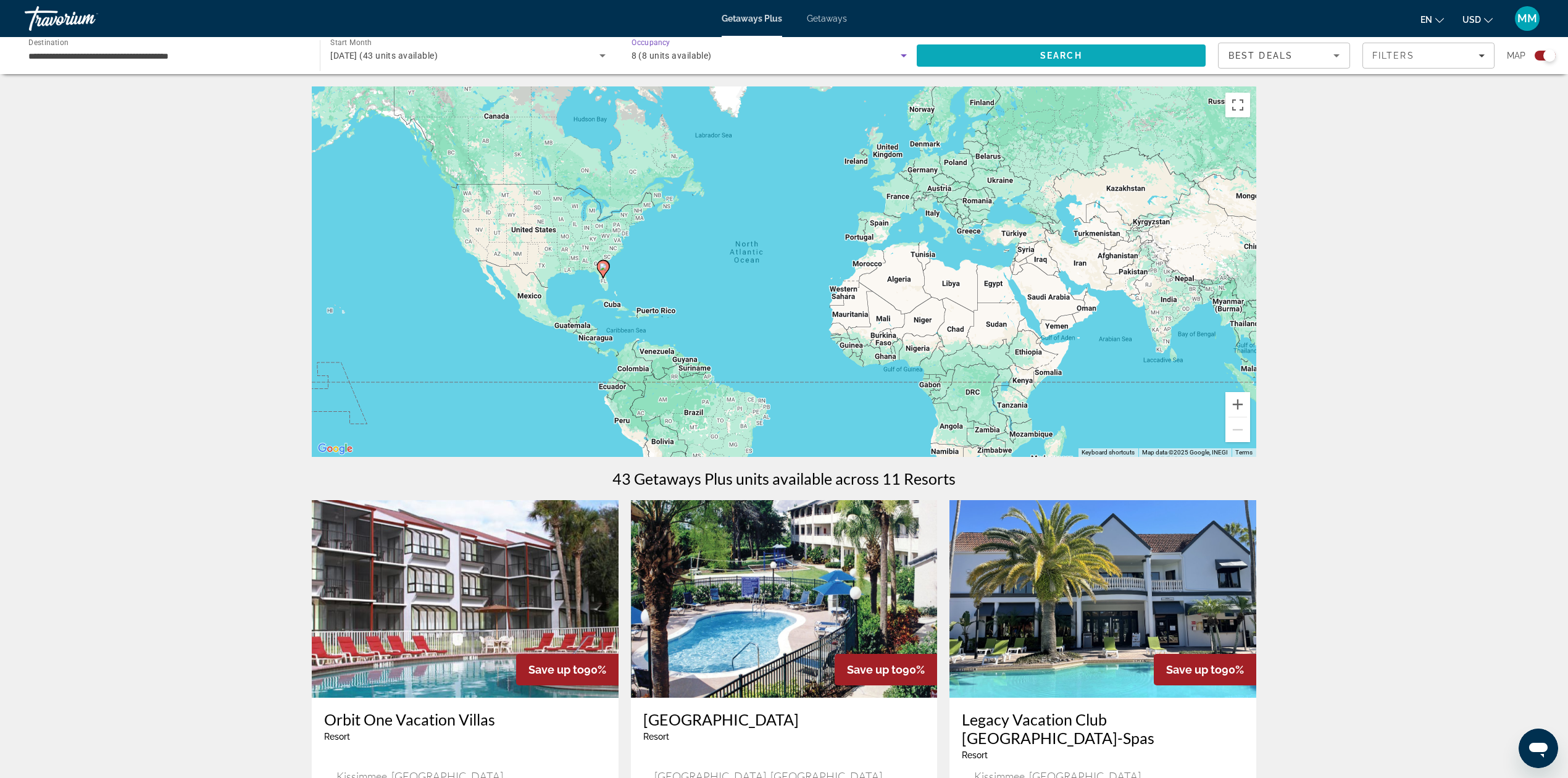
click at [1008, 52] on span "Search" at bounding box center [1061, 56] width 289 height 30
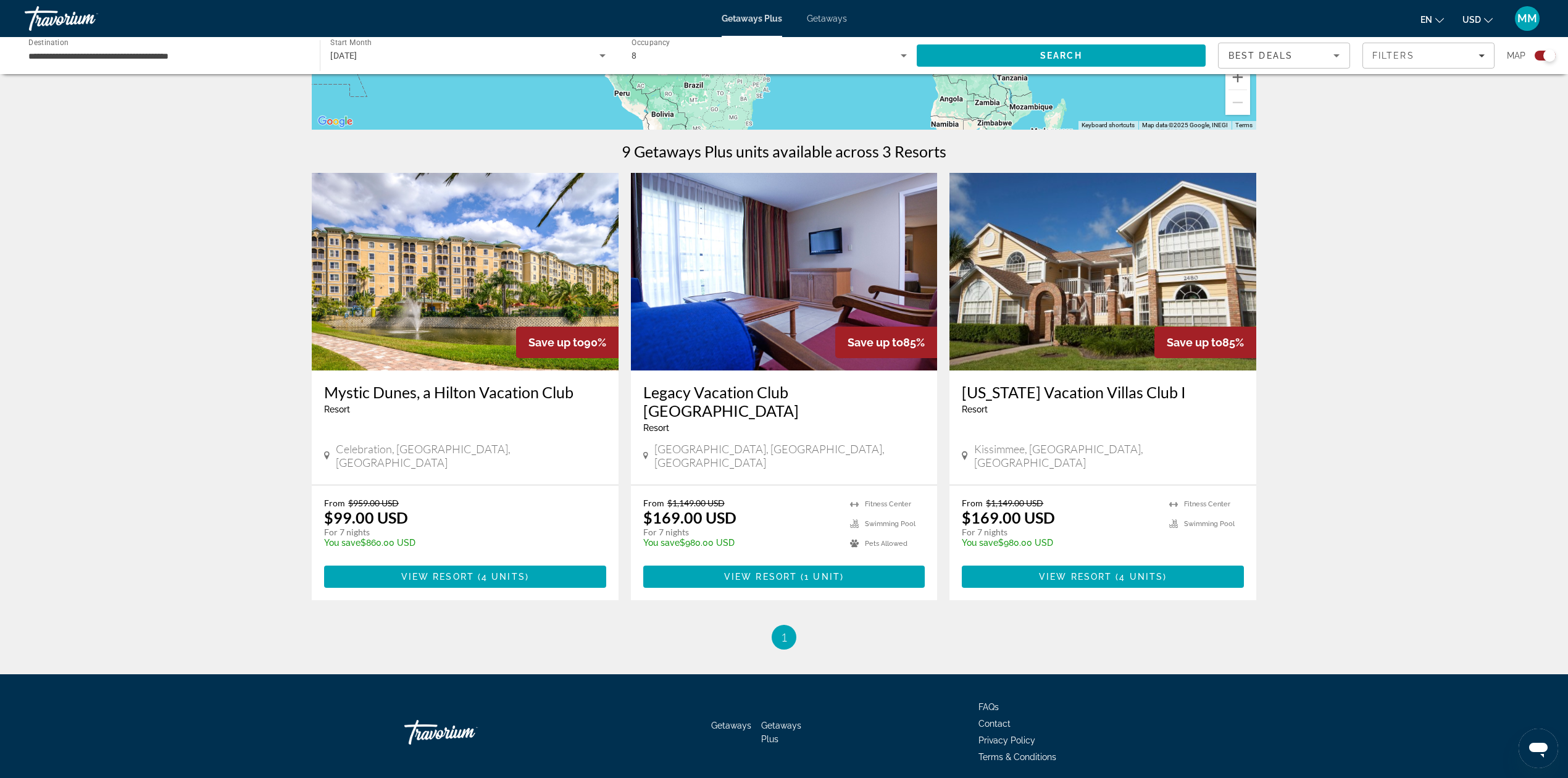
scroll to position [329, 0]
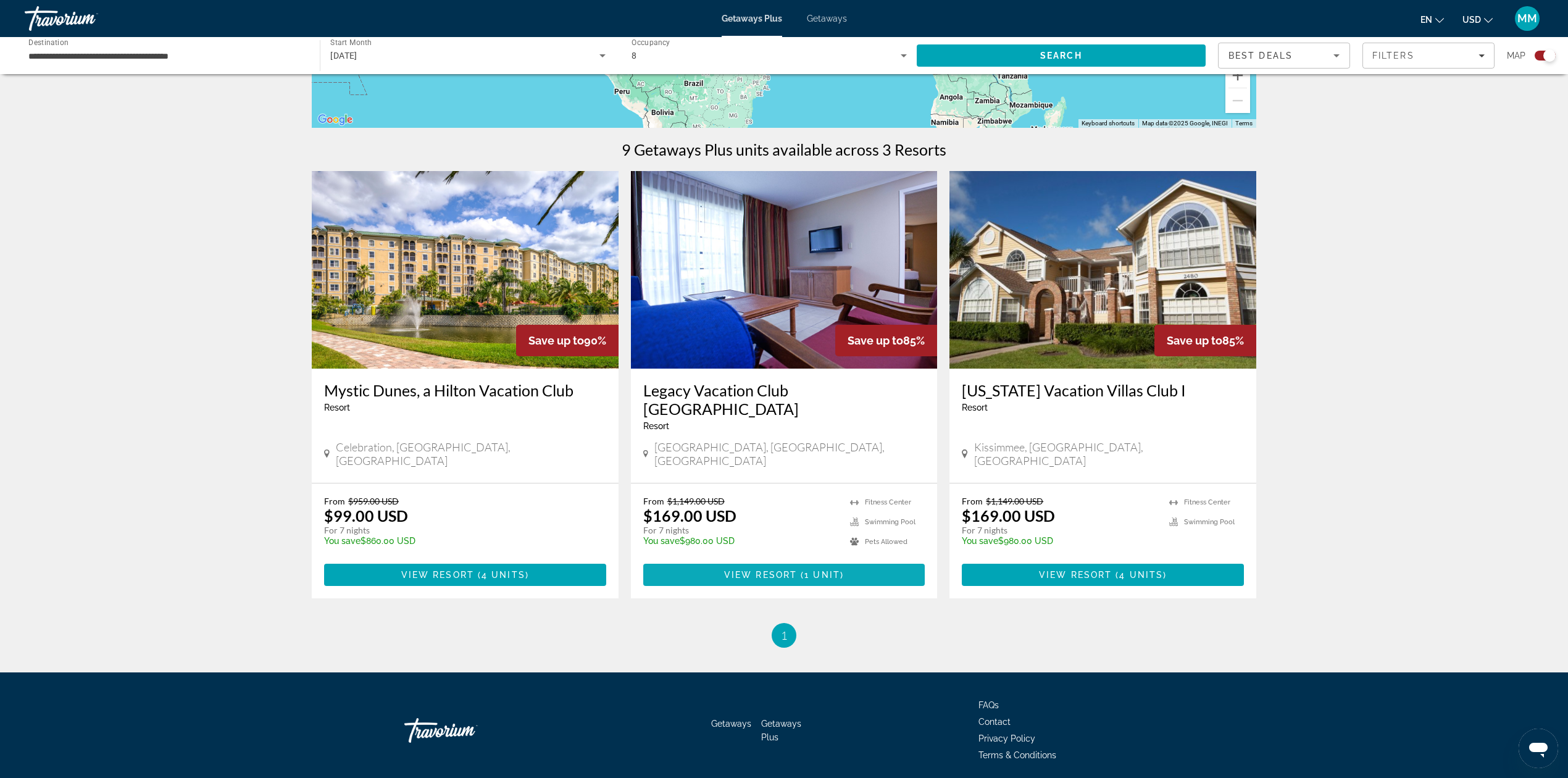
click at [756, 570] on span "View Resort" at bounding box center [761, 575] width 73 height 10
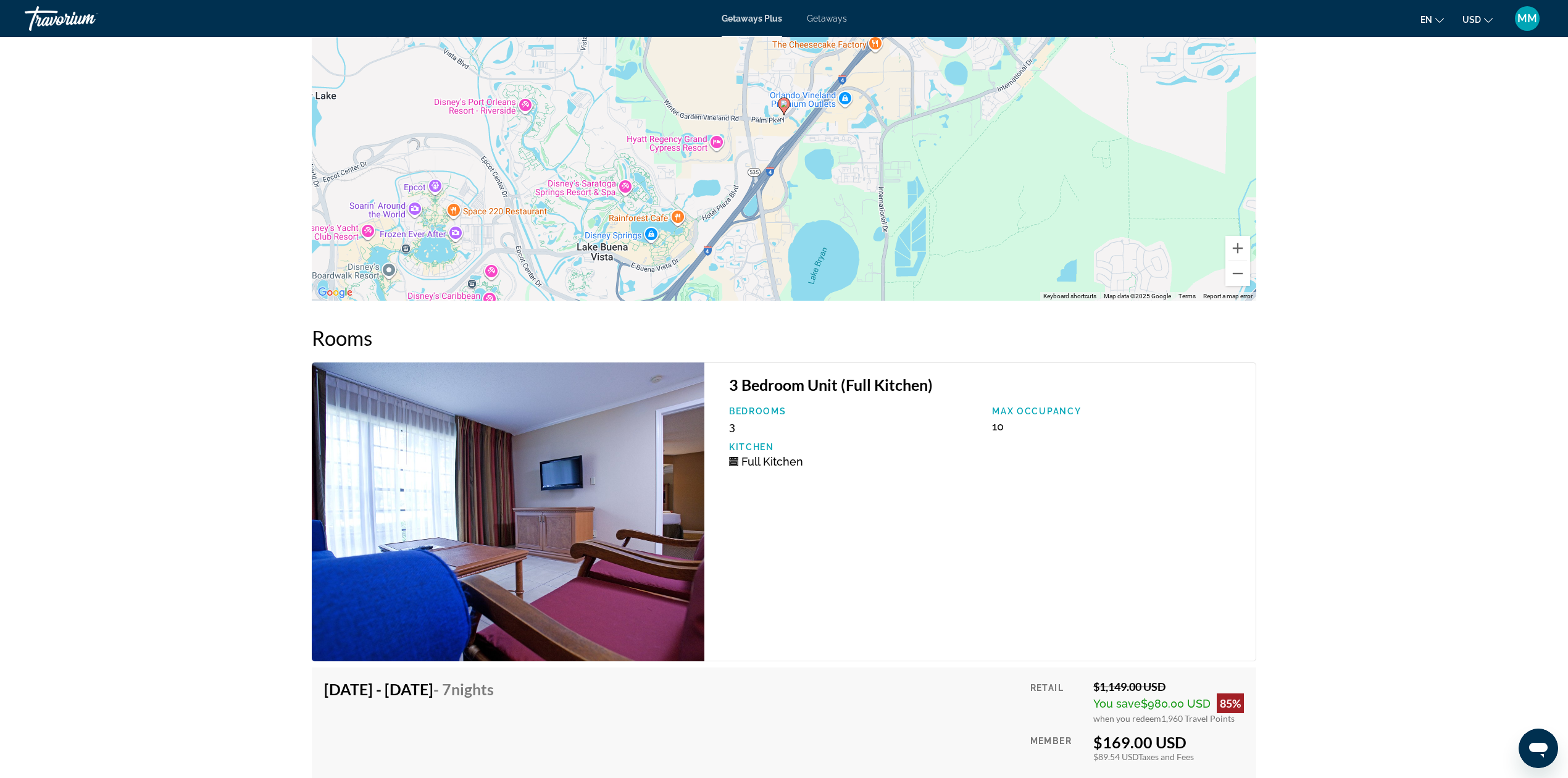
scroll to position [2290, 0]
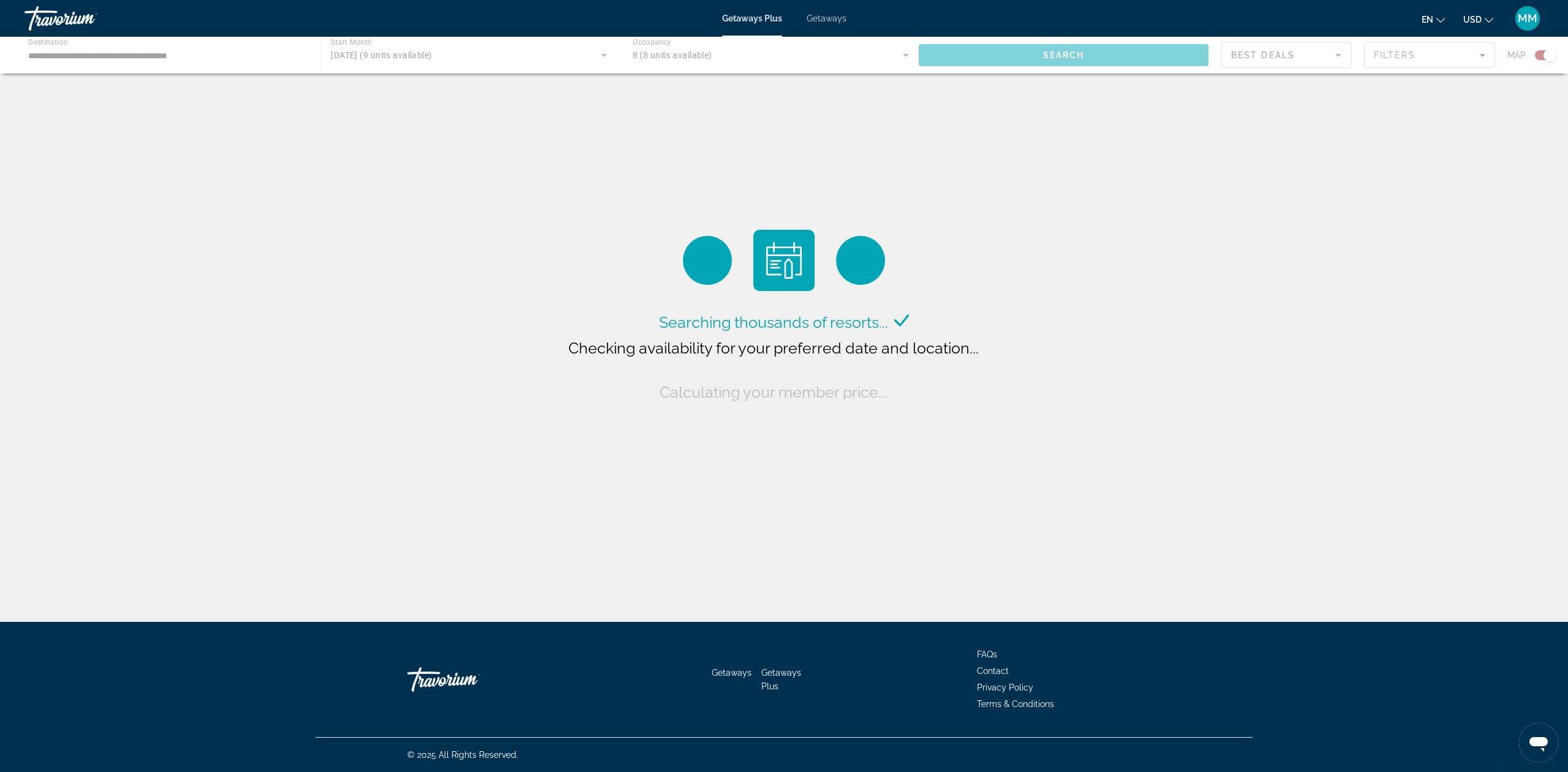
click at [819, 19] on span "Getaways" at bounding box center [826, 18] width 40 height 10
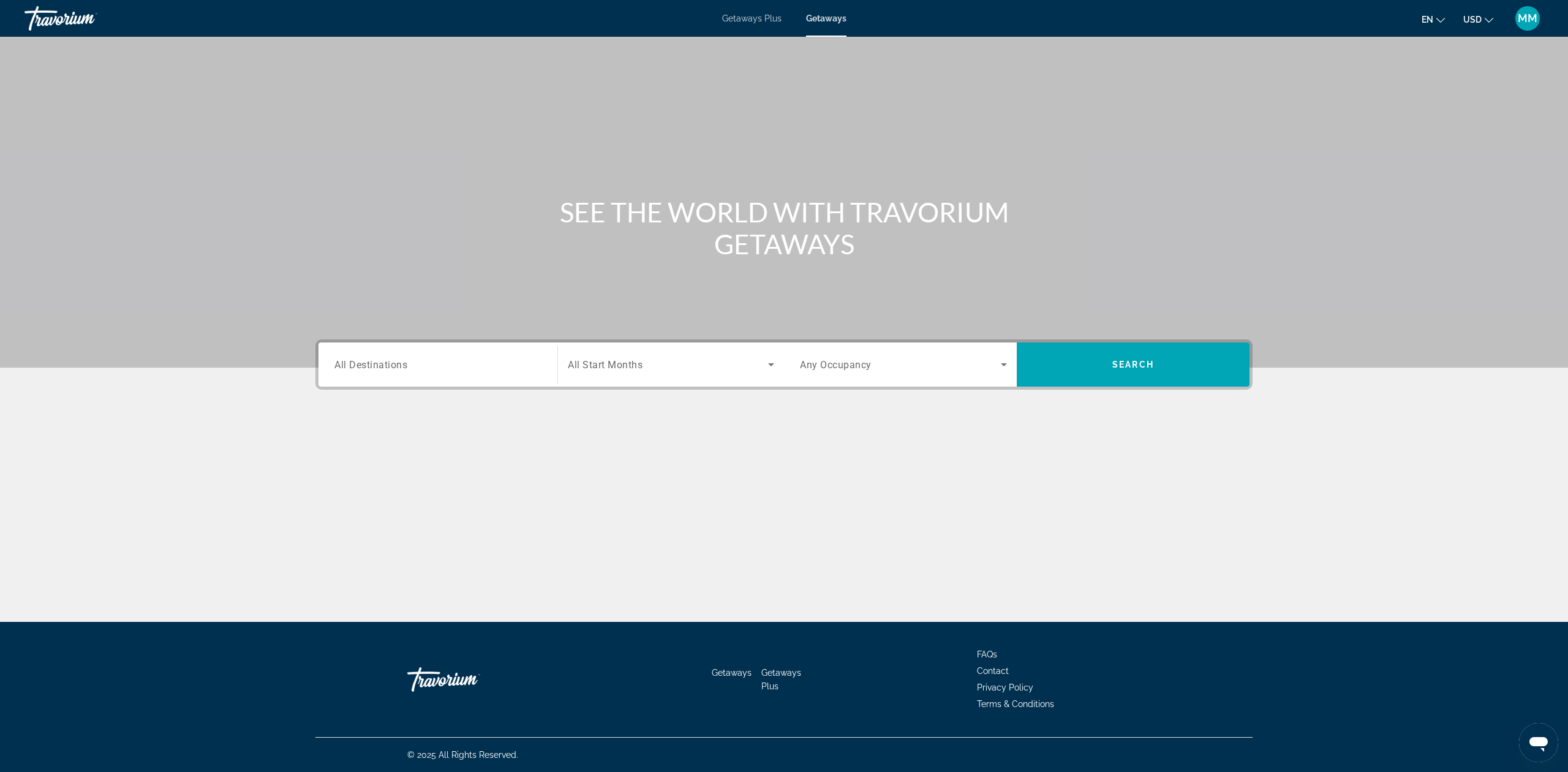
click at [483, 364] on input "Destination All Destinations" at bounding box center [438, 366] width 207 height 15
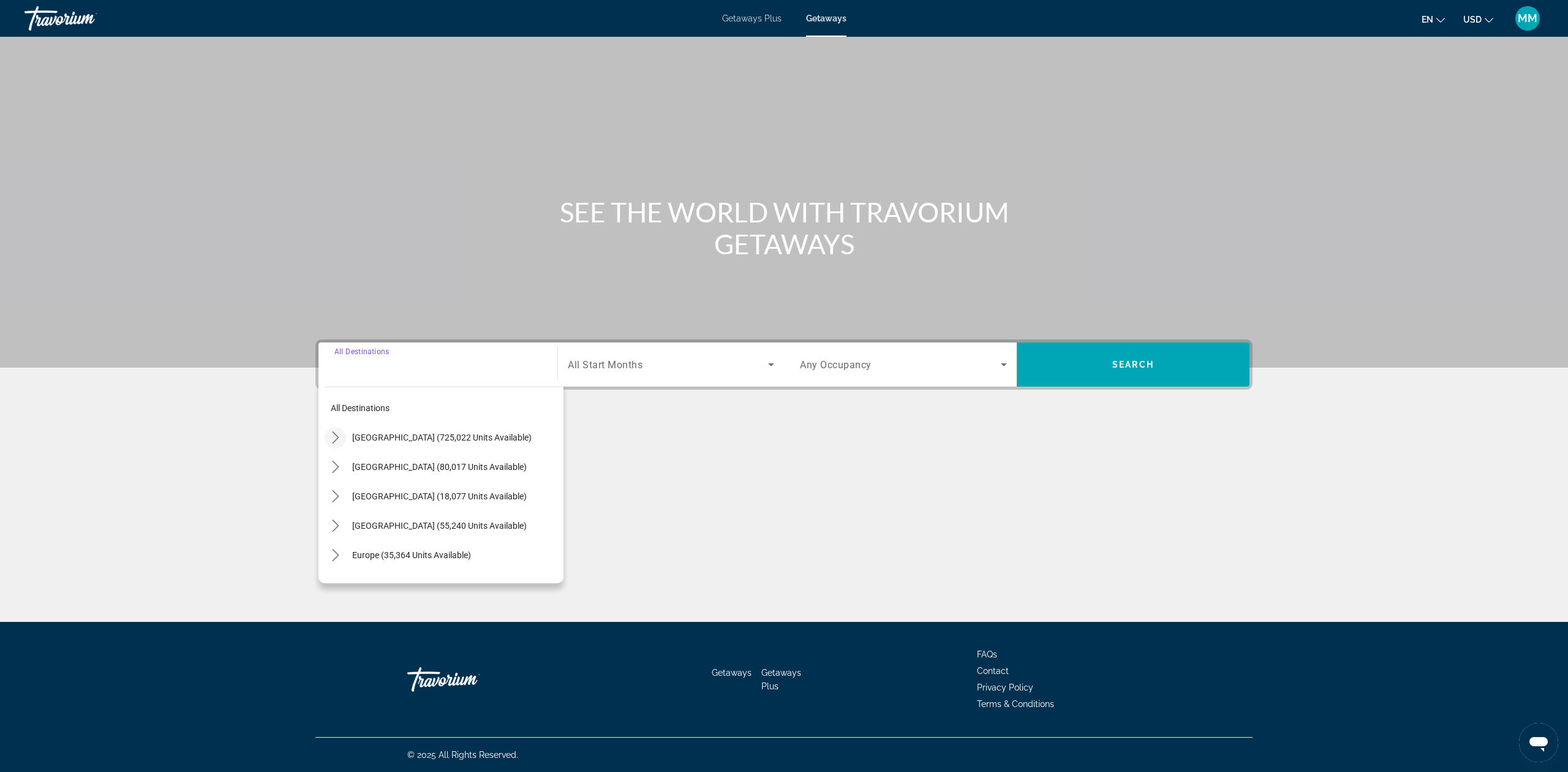
click at [332, 437] on icon "Toggle United States (725,022 units available) submenu" at bounding box center [336, 437] width 12 height 12
click at [344, 495] on icon "Toggle Florida (244,302 units available) submenu" at bounding box center [348, 497] width 12 height 12
click at [408, 523] on span "Orlando & Disney Area (96,963 units available)" at bounding box center [443, 525] width 177 height 10
type input "**********"
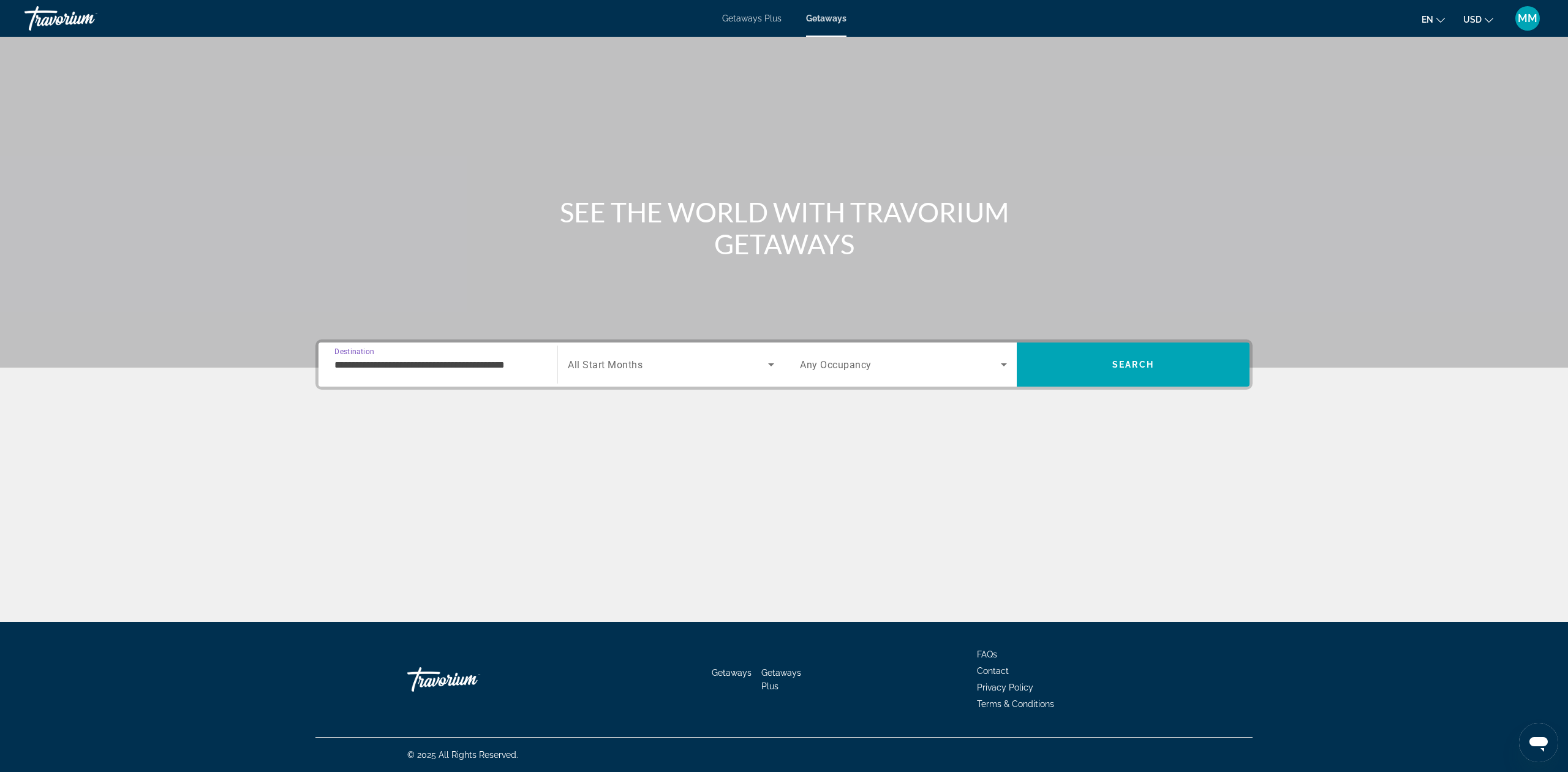
click at [665, 366] on span "Search widget" at bounding box center [668, 365] width 200 height 15
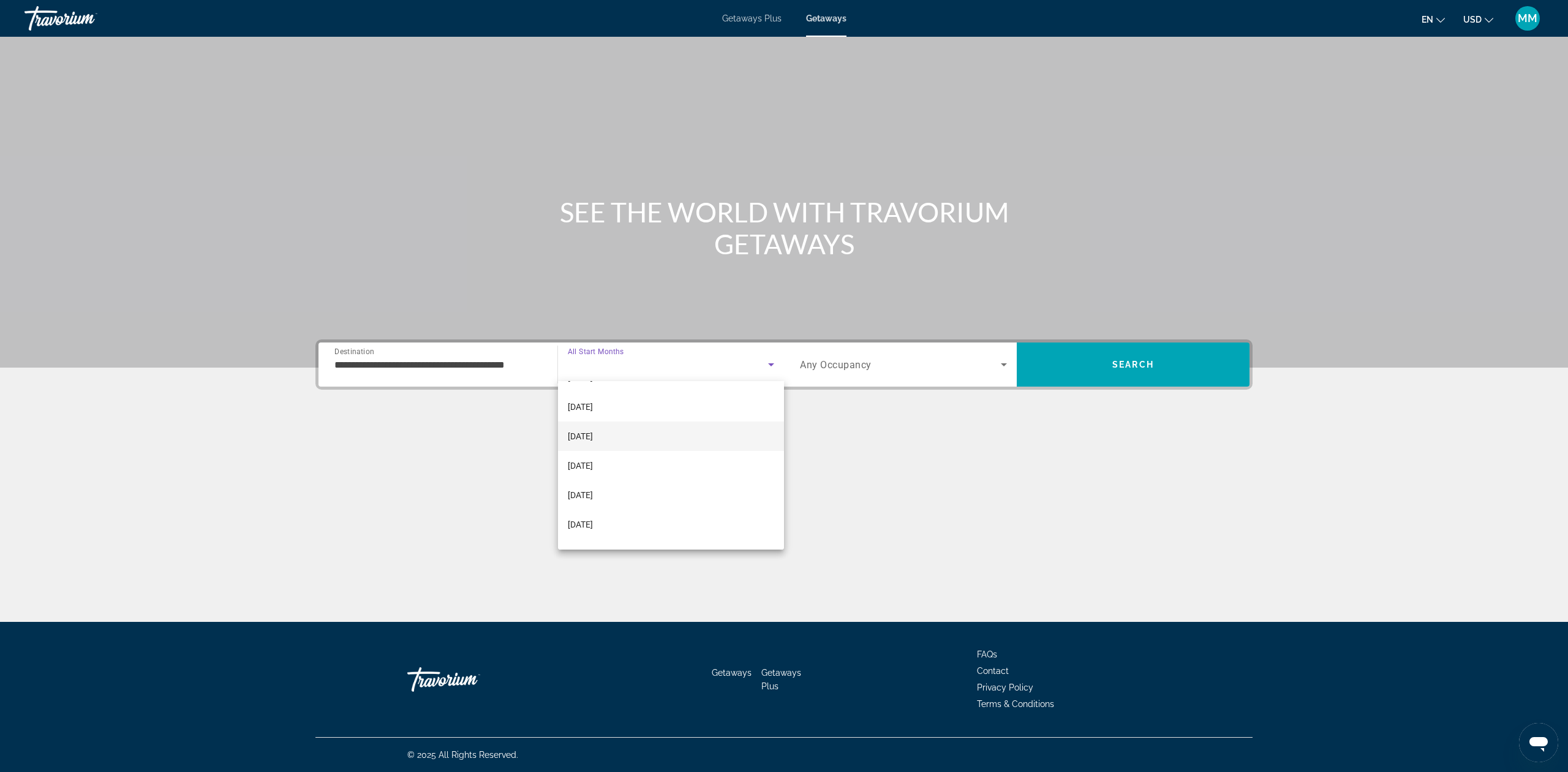
scroll to position [81, 0]
click at [598, 457] on mat-option "February 2026" at bounding box center [671, 466] width 226 height 30
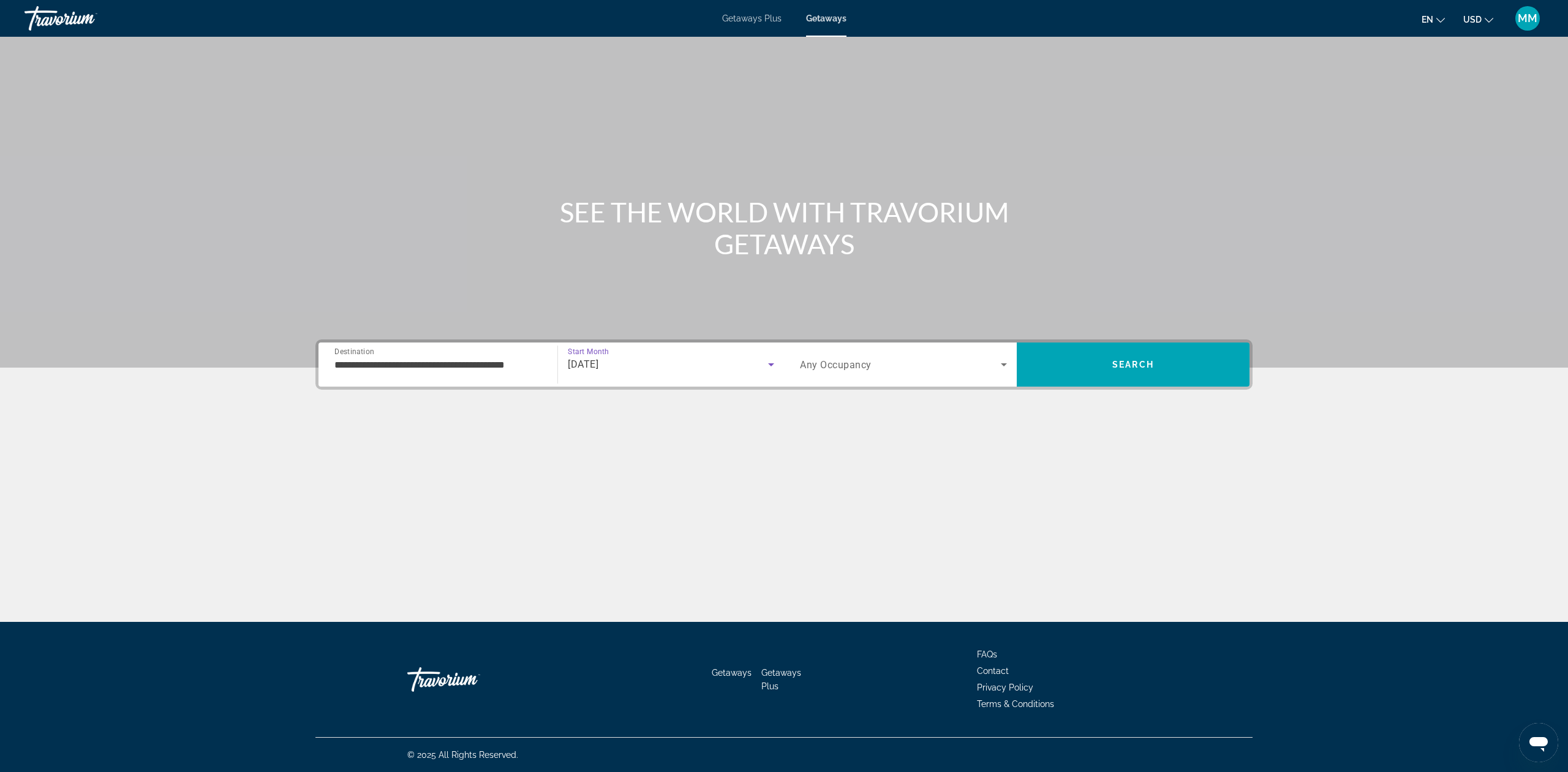
click at [1000, 363] on icon "Search widget" at bounding box center [1004, 365] width 15 height 15
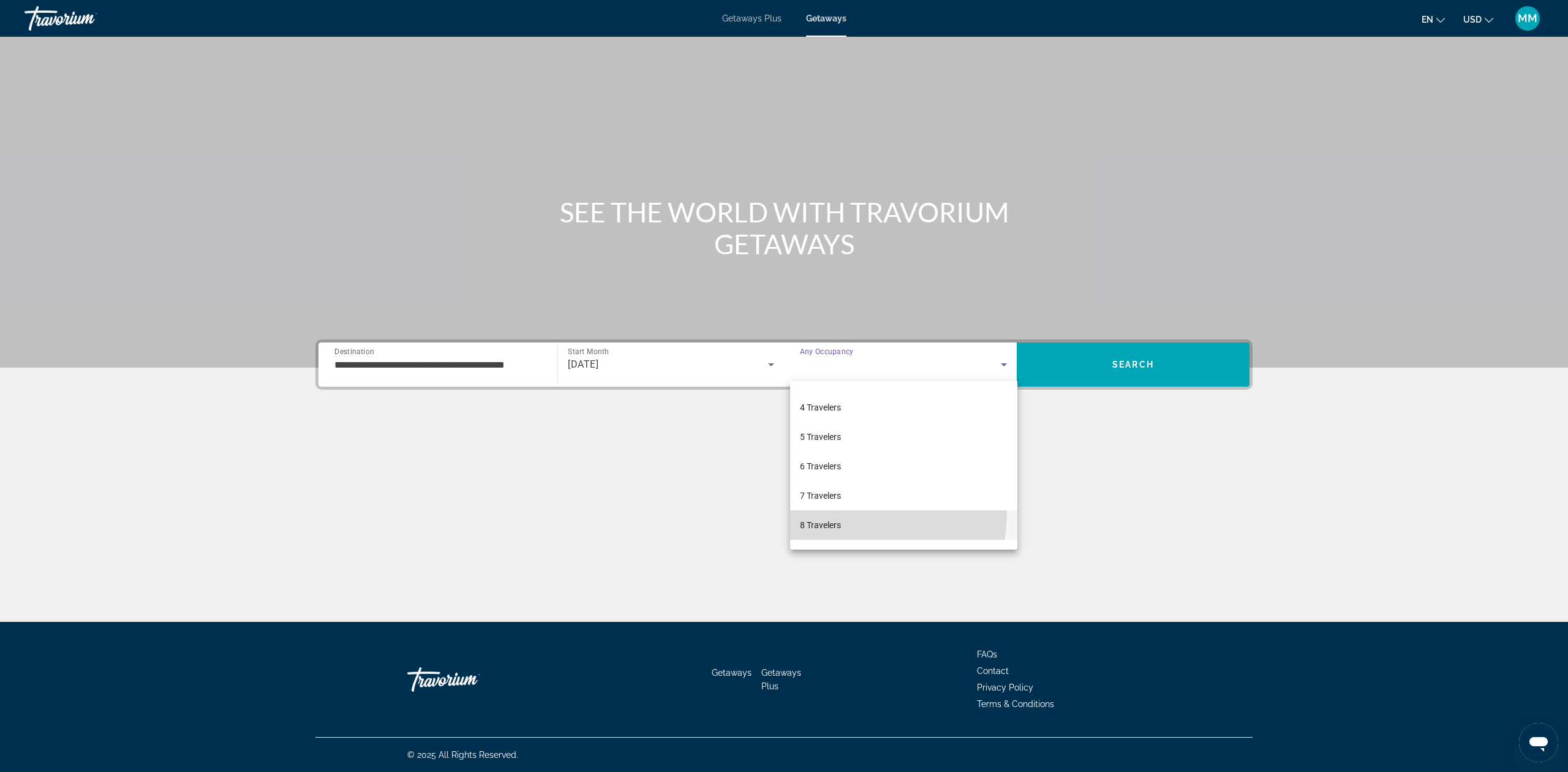
click at [833, 513] on mat-option "8 Travelers" at bounding box center [904, 525] width 227 height 30
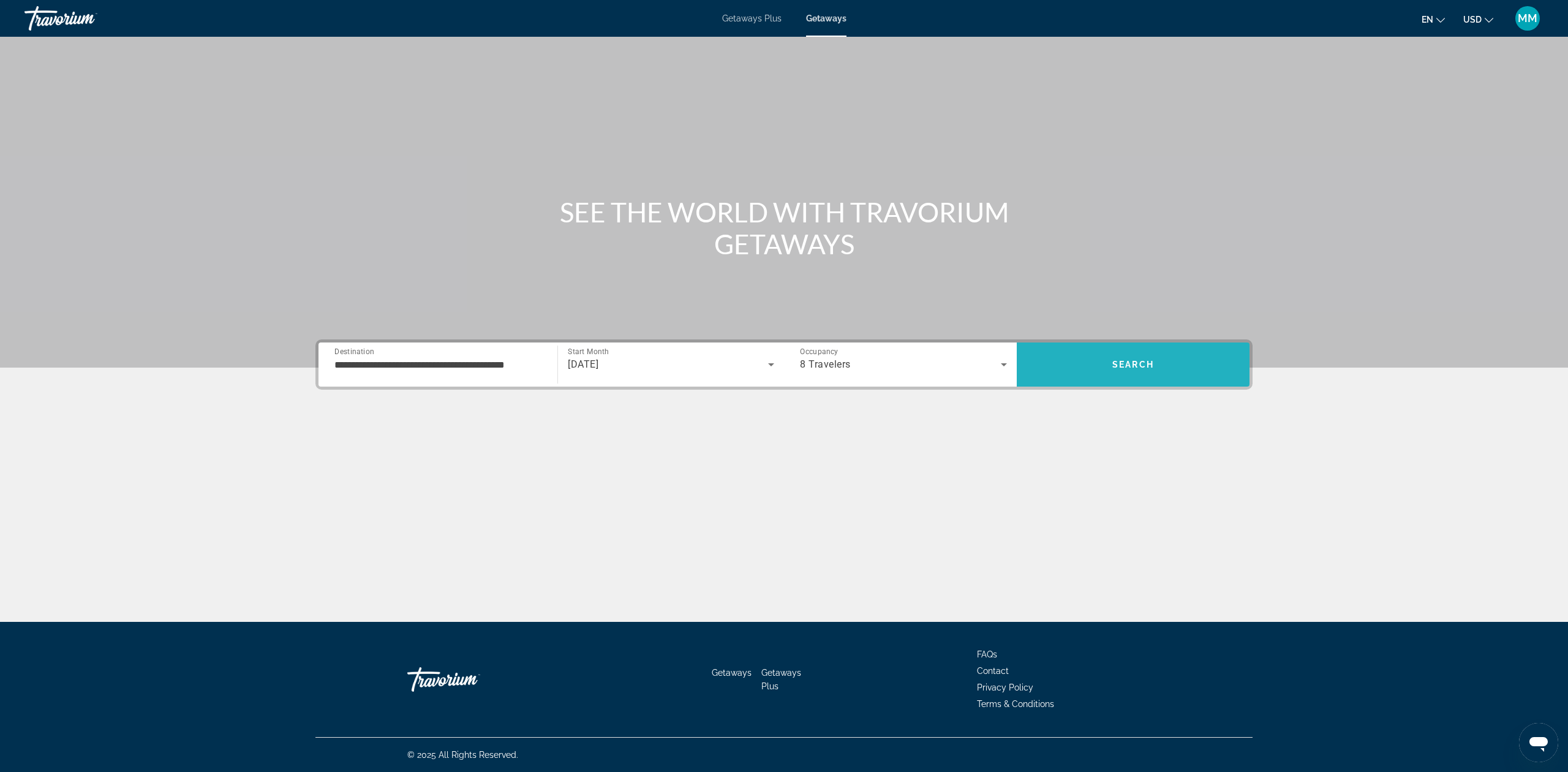
click at [1111, 373] on span "Search" at bounding box center [1133, 365] width 233 height 30
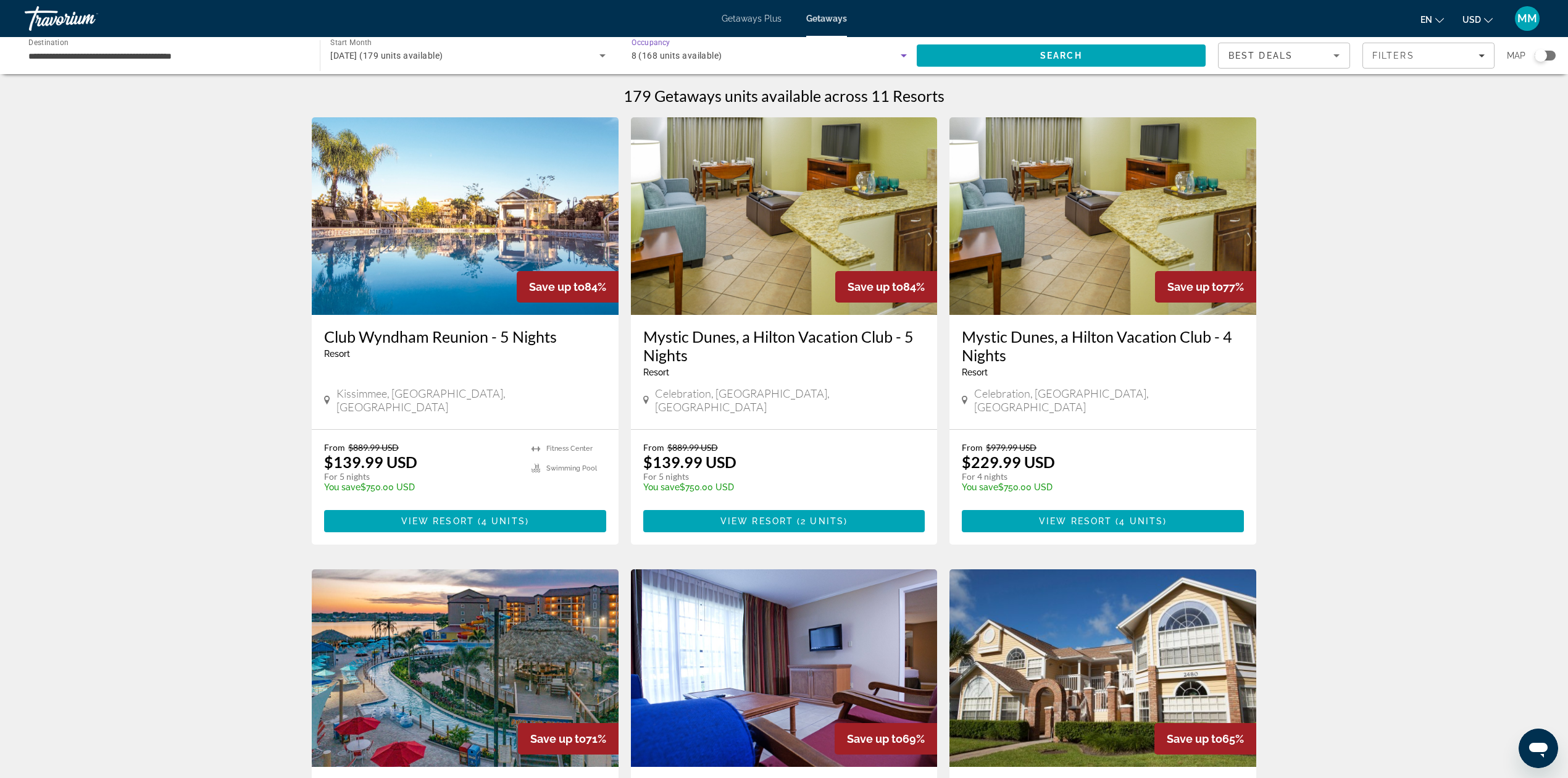
click at [897, 60] on icon "Search widget" at bounding box center [903, 56] width 15 height 15
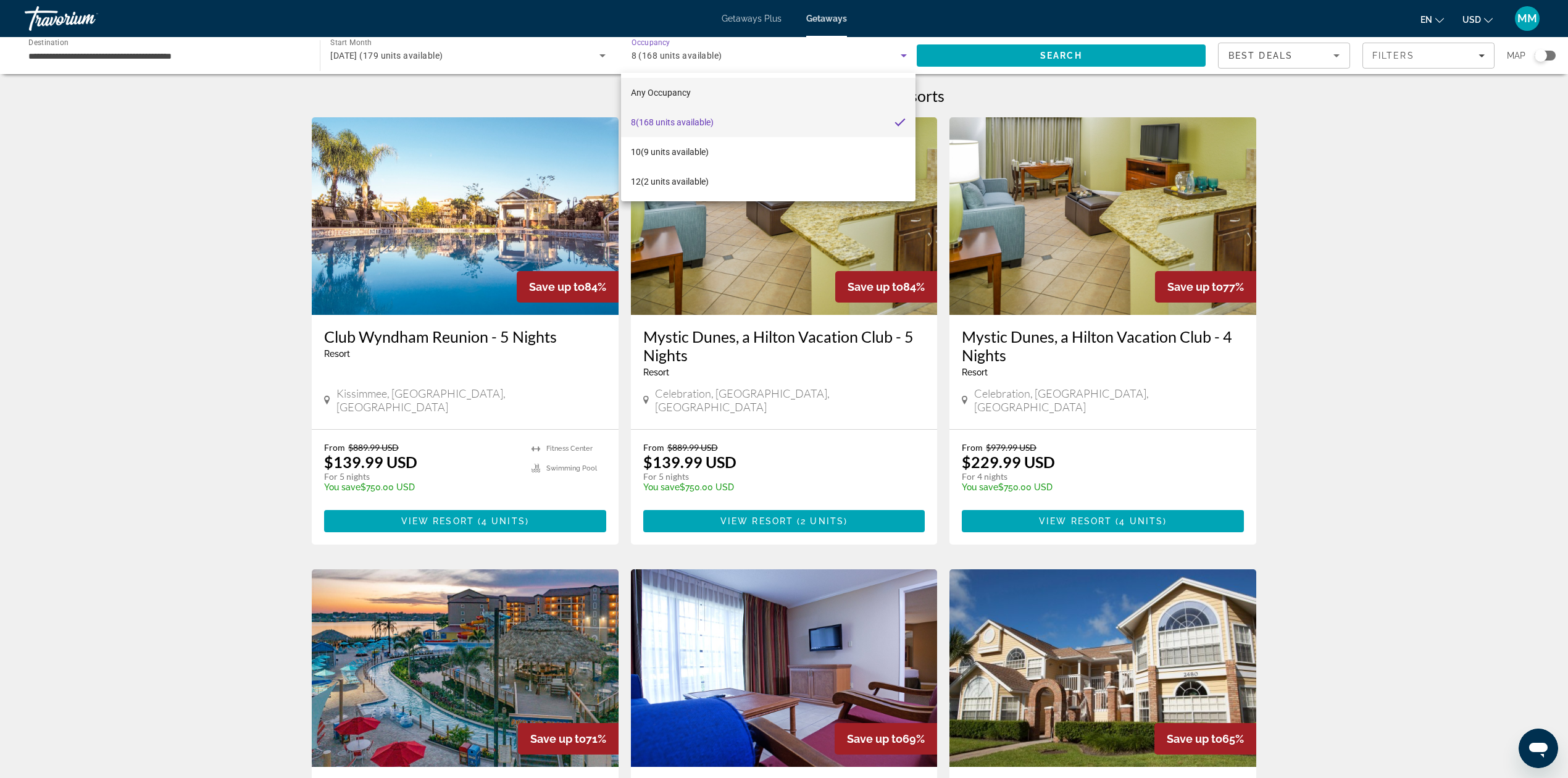
click at [694, 96] on mat-option "Any Occupancy" at bounding box center [769, 93] width 295 height 30
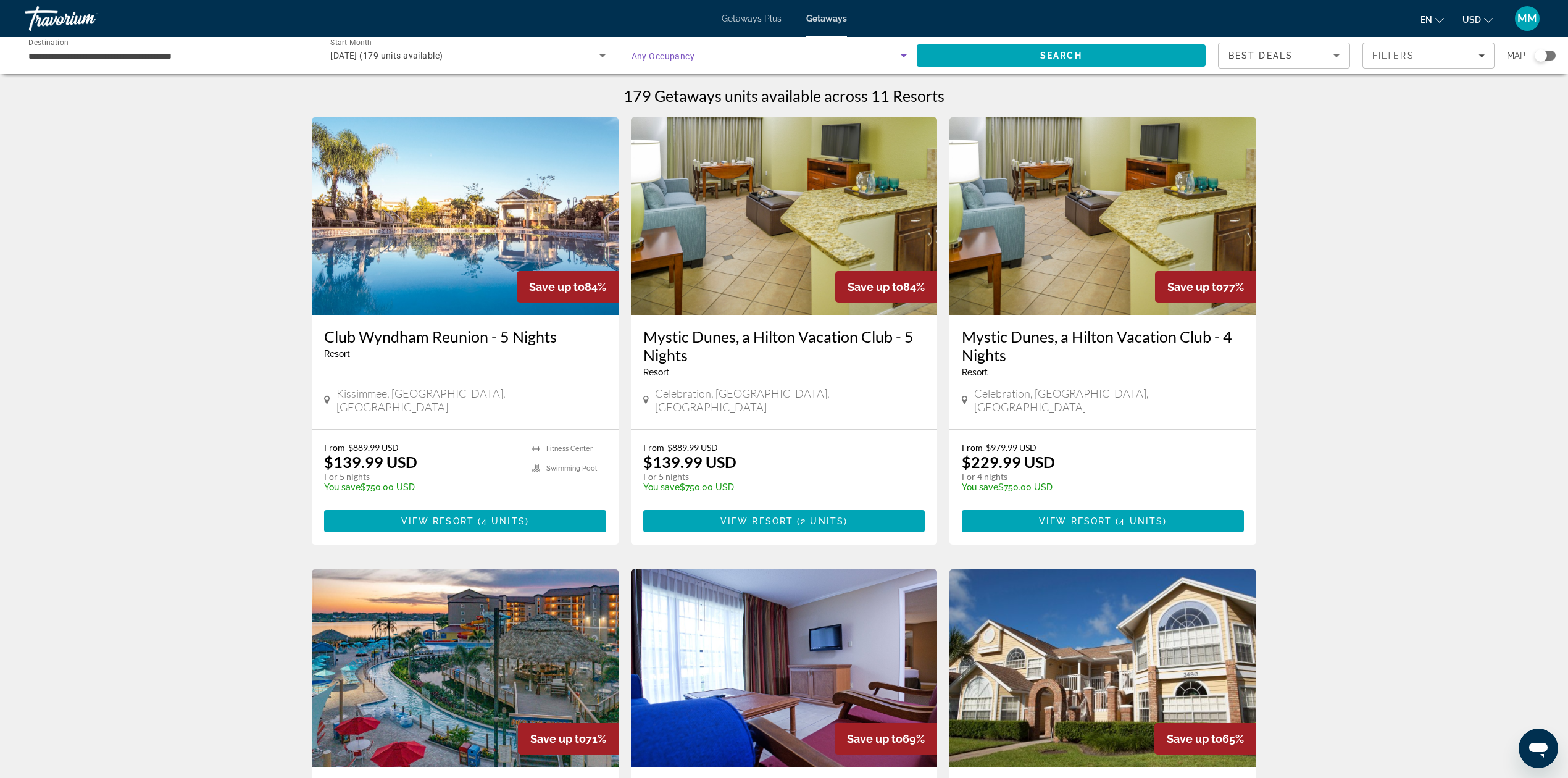
click at [905, 54] on icon "Search widget" at bounding box center [903, 56] width 6 height 3
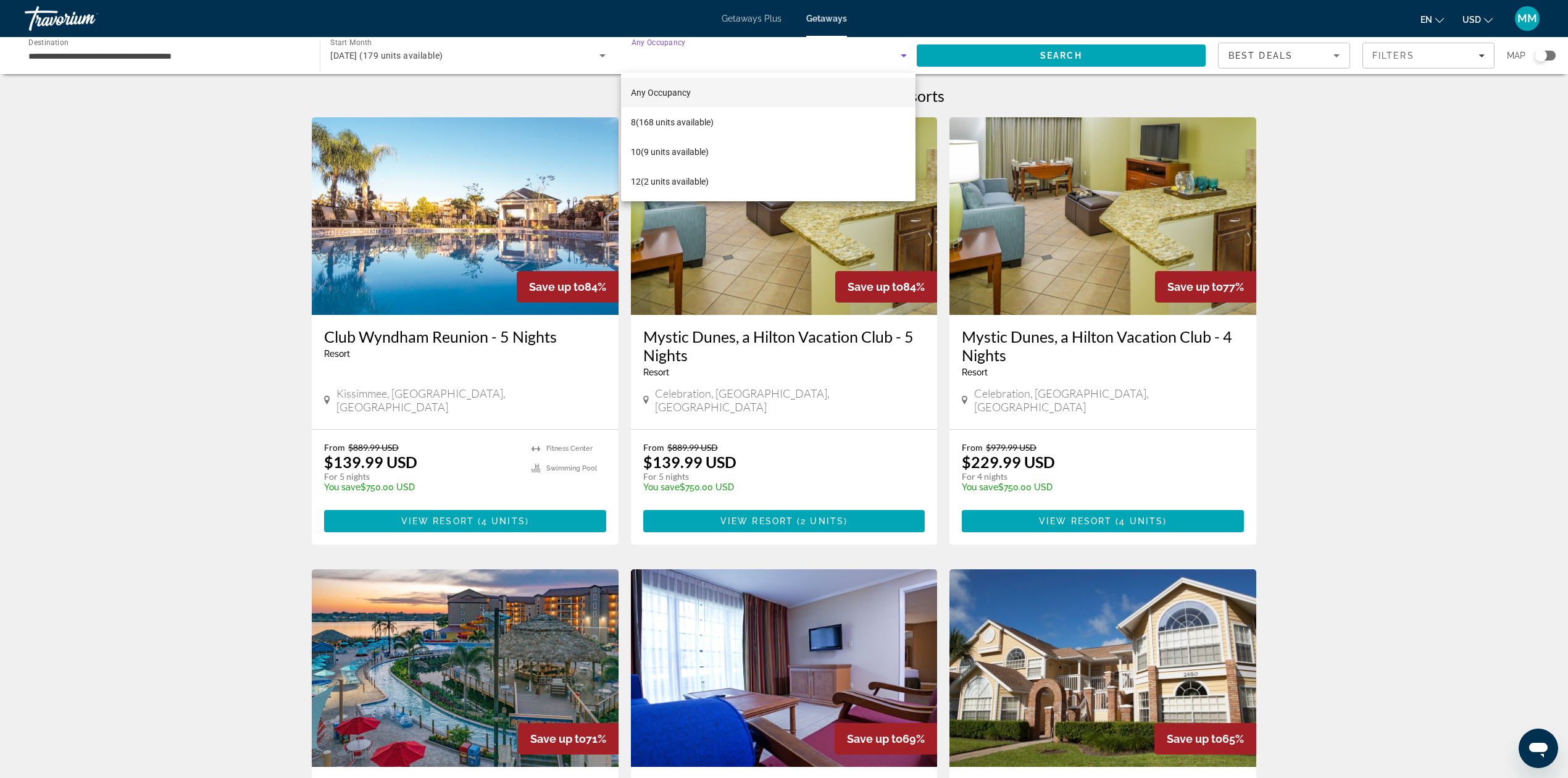
click at [905, 54] on div at bounding box center [784, 389] width 1568 height 778
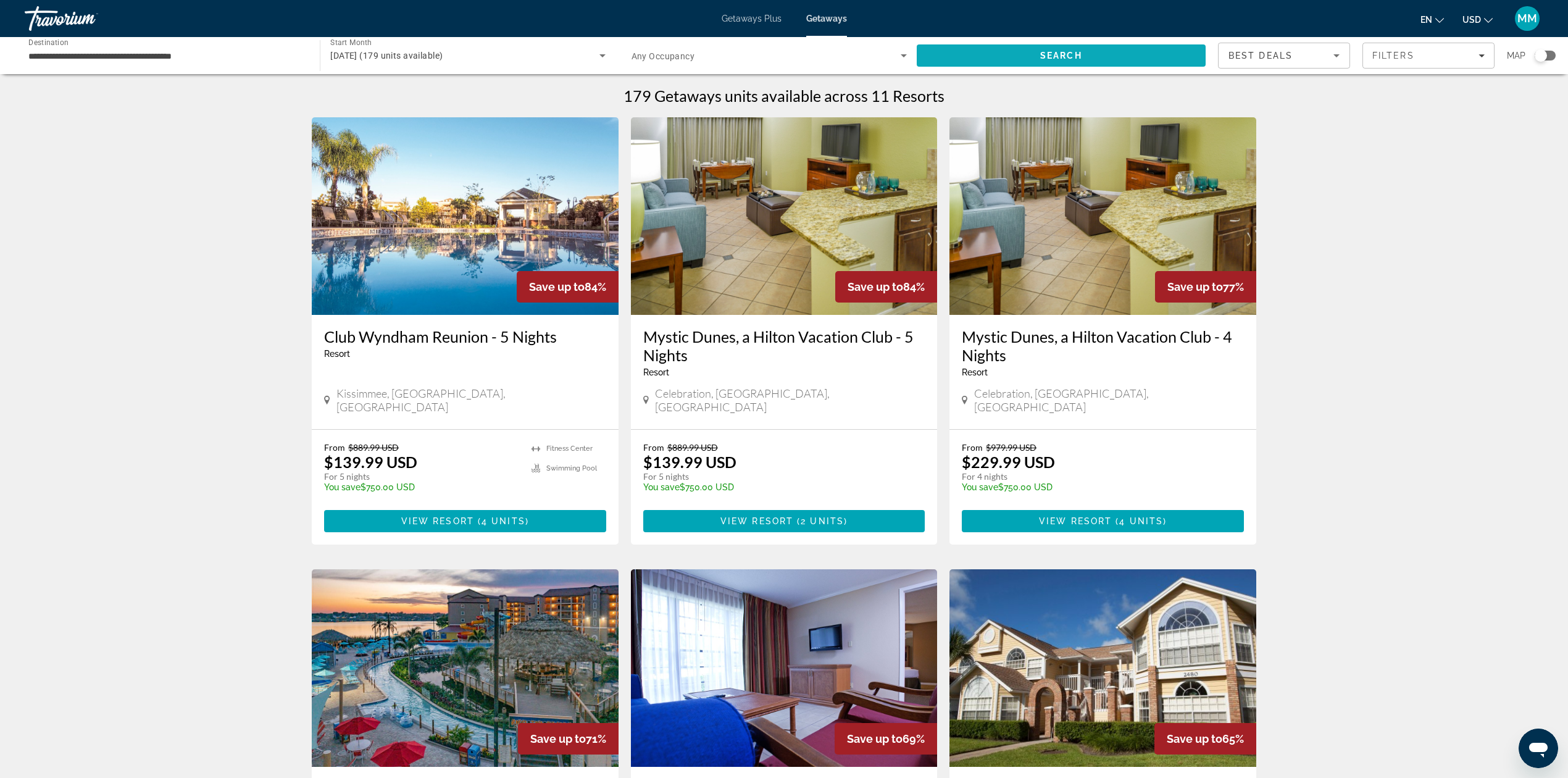
click at [971, 50] on span "Search" at bounding box center [1061, 56] width 289 height 30
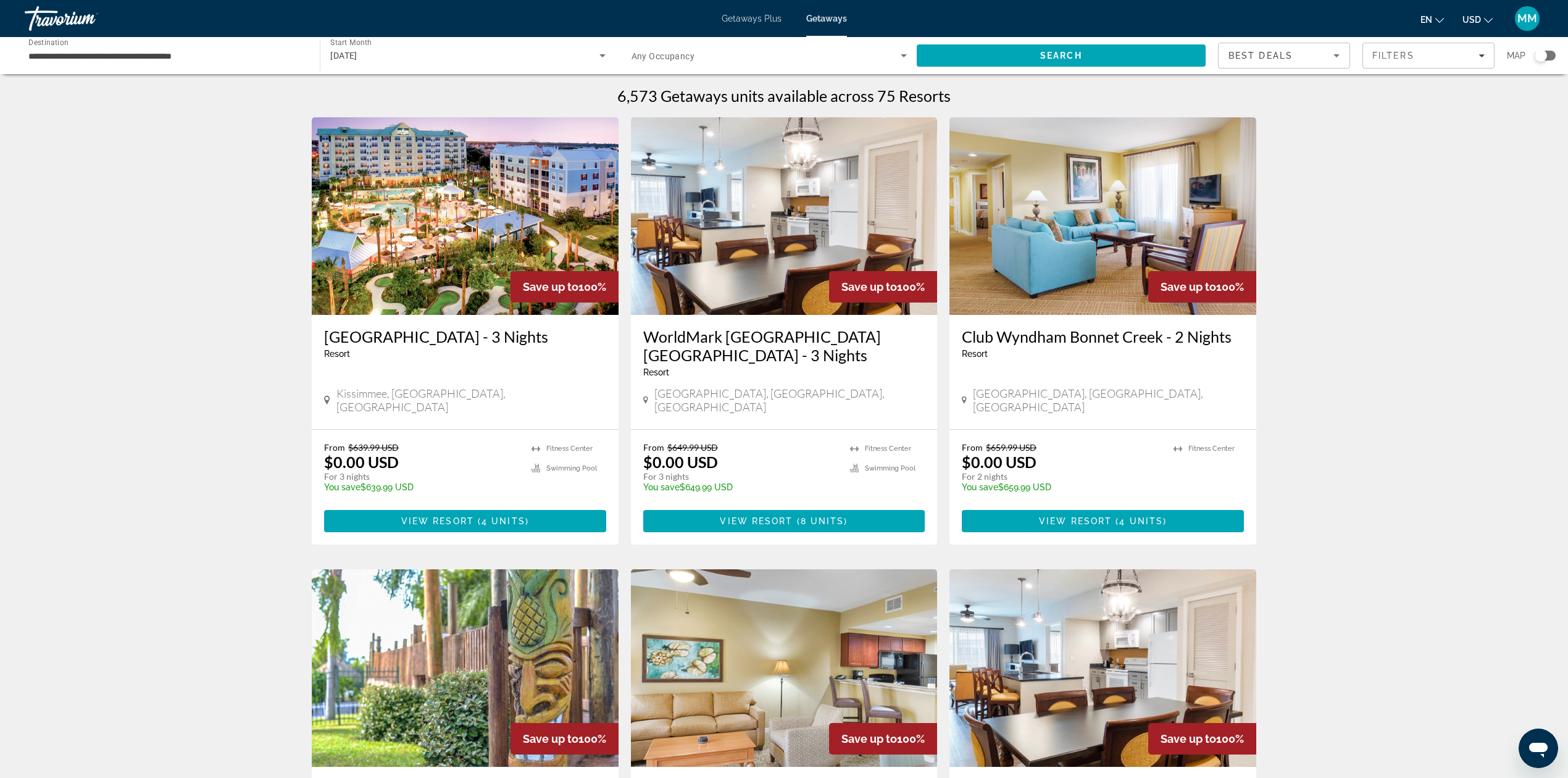
click at [904, 57] on icon "Search widget" at bounding box center [903, 56] width 15 height 15
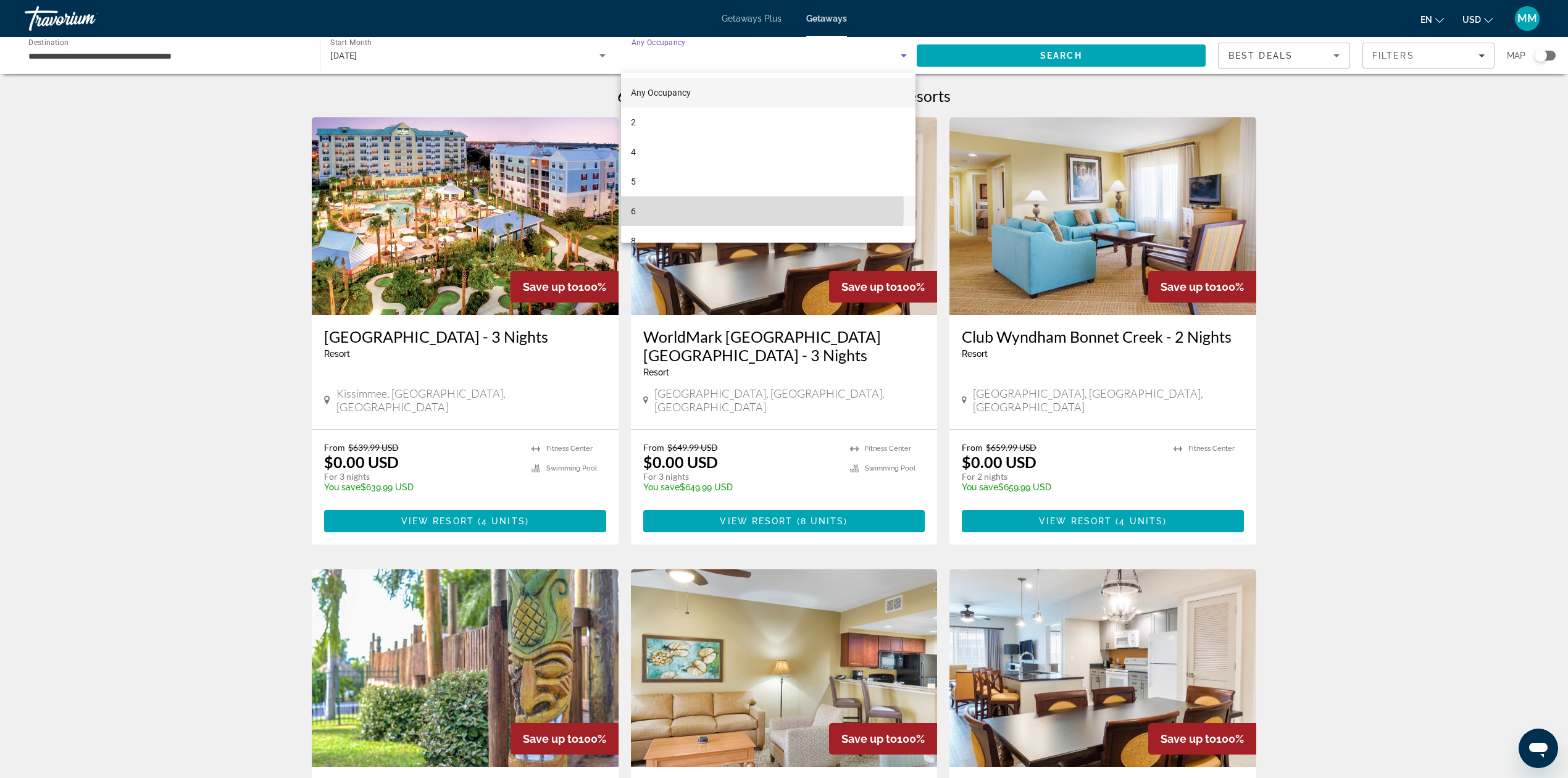
click at [662, 210] on mat-option "6" at bounding box center [769, 211] width 295 height 30
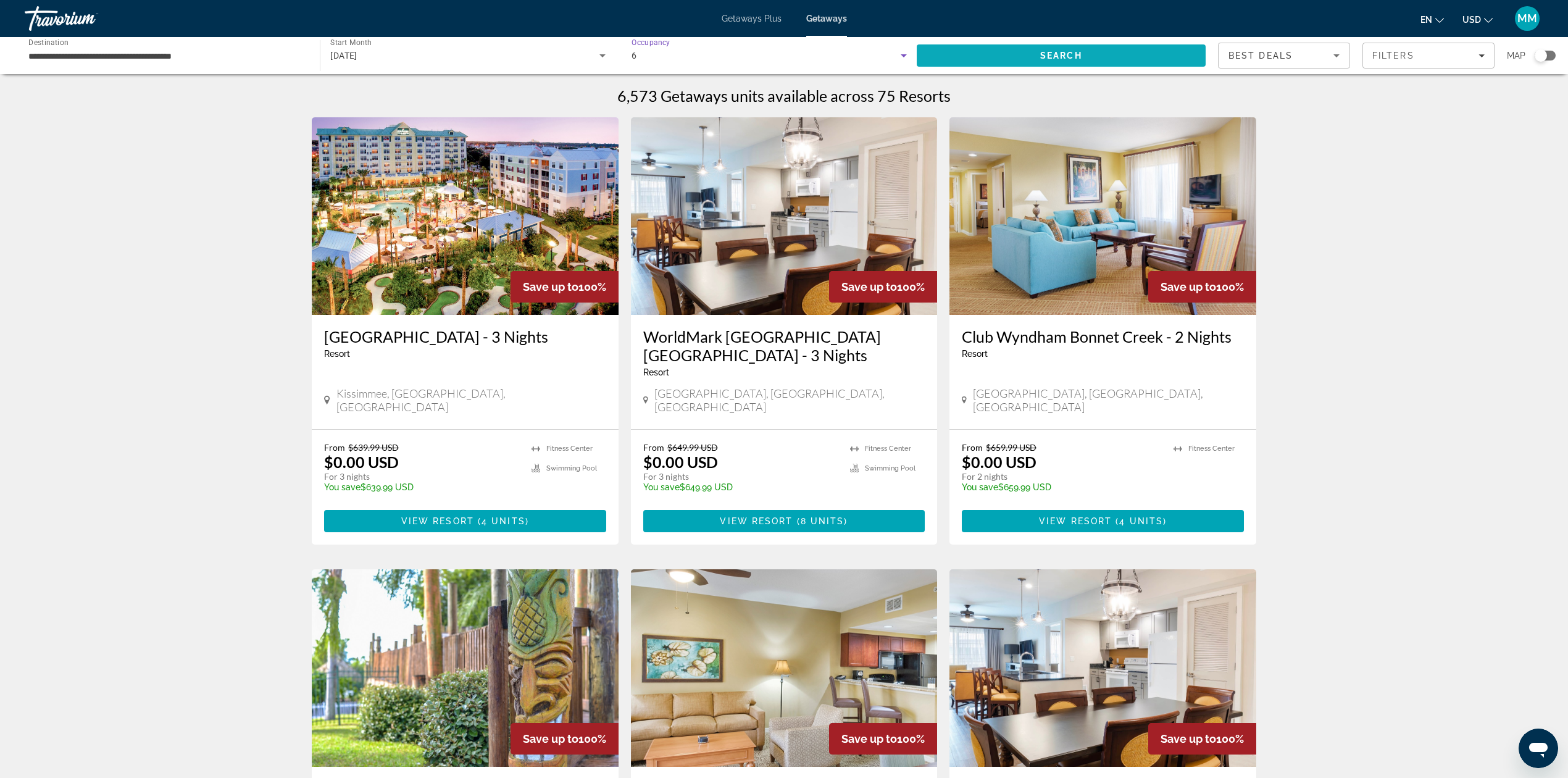
click at [1008, 60] on span "Search" at bounding box center [1061, 56] width 289 height 30
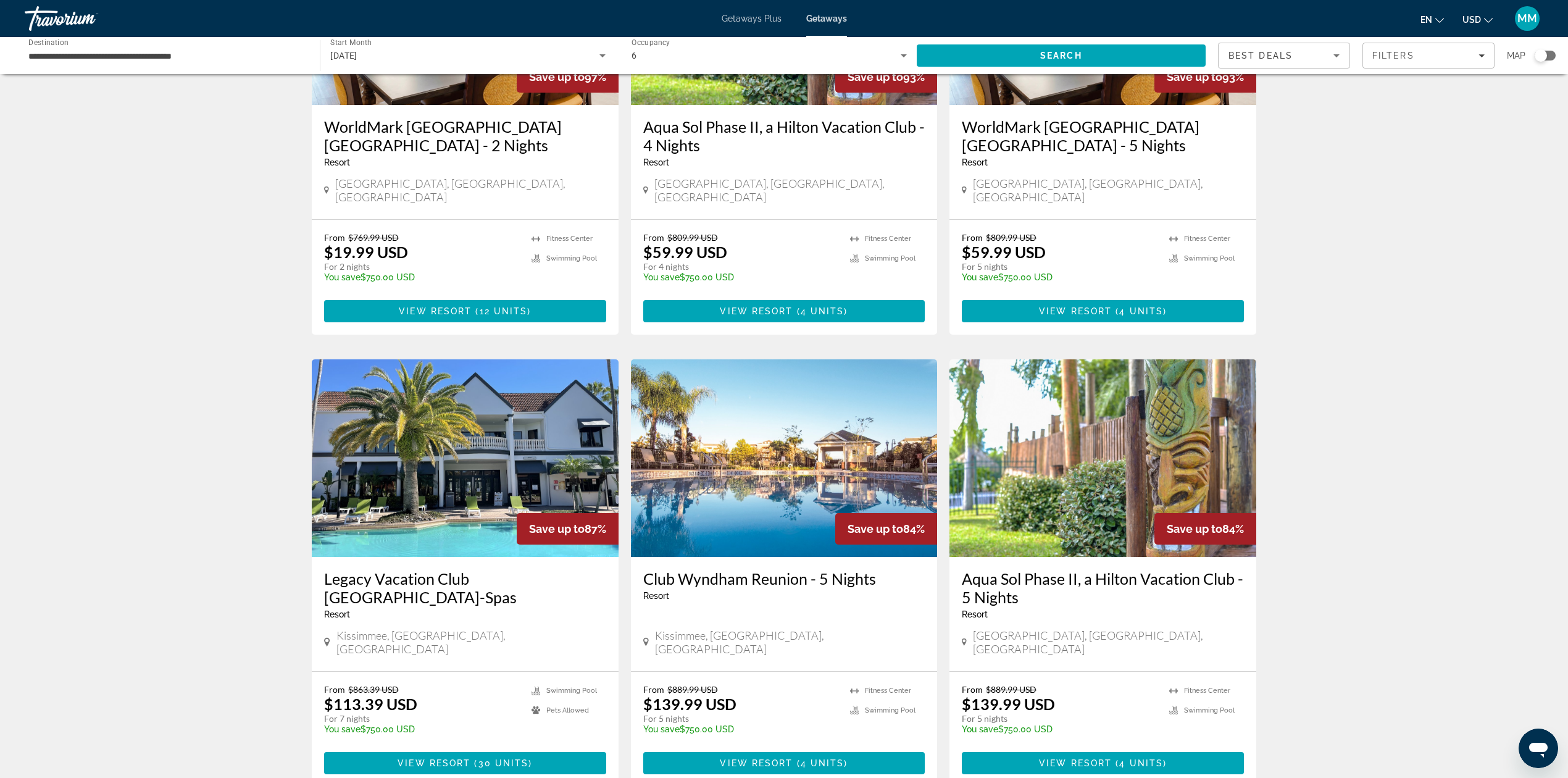
scroll to position [741, 0]
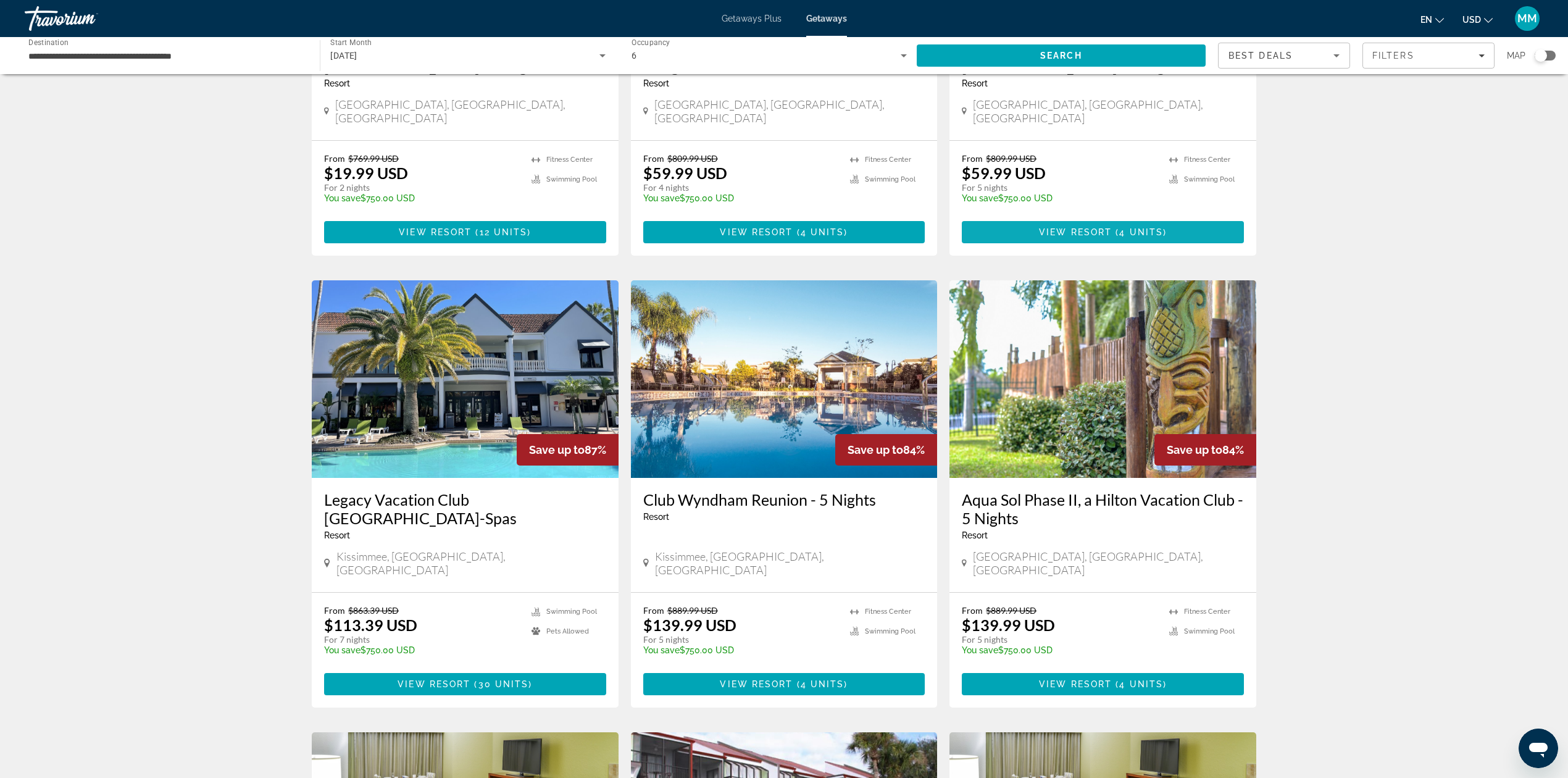
click at [1060, 228] on span "View Resort" at bounding box center [1075, 232] width 73 height 10
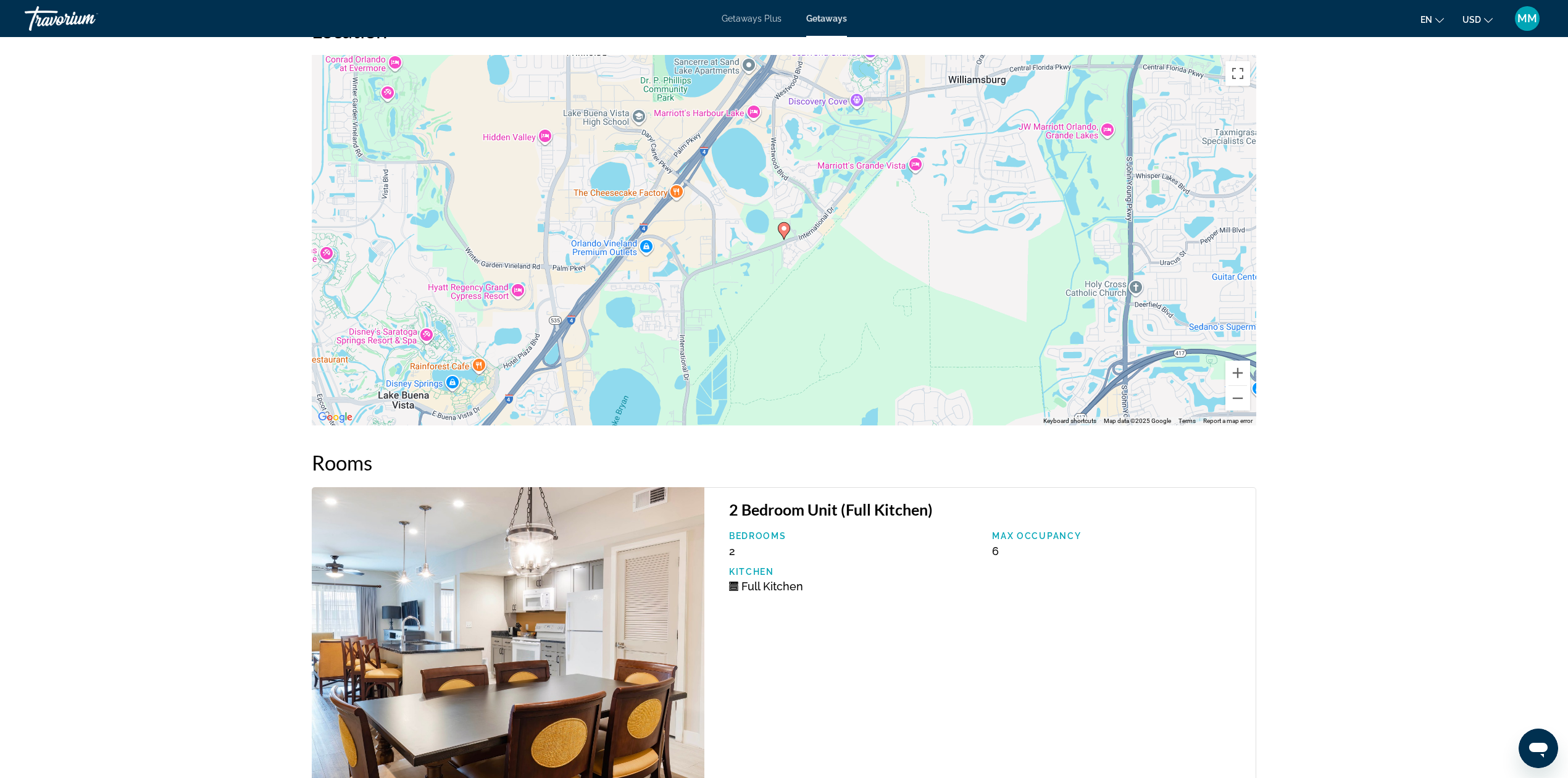
scroll to position [2237, 0]
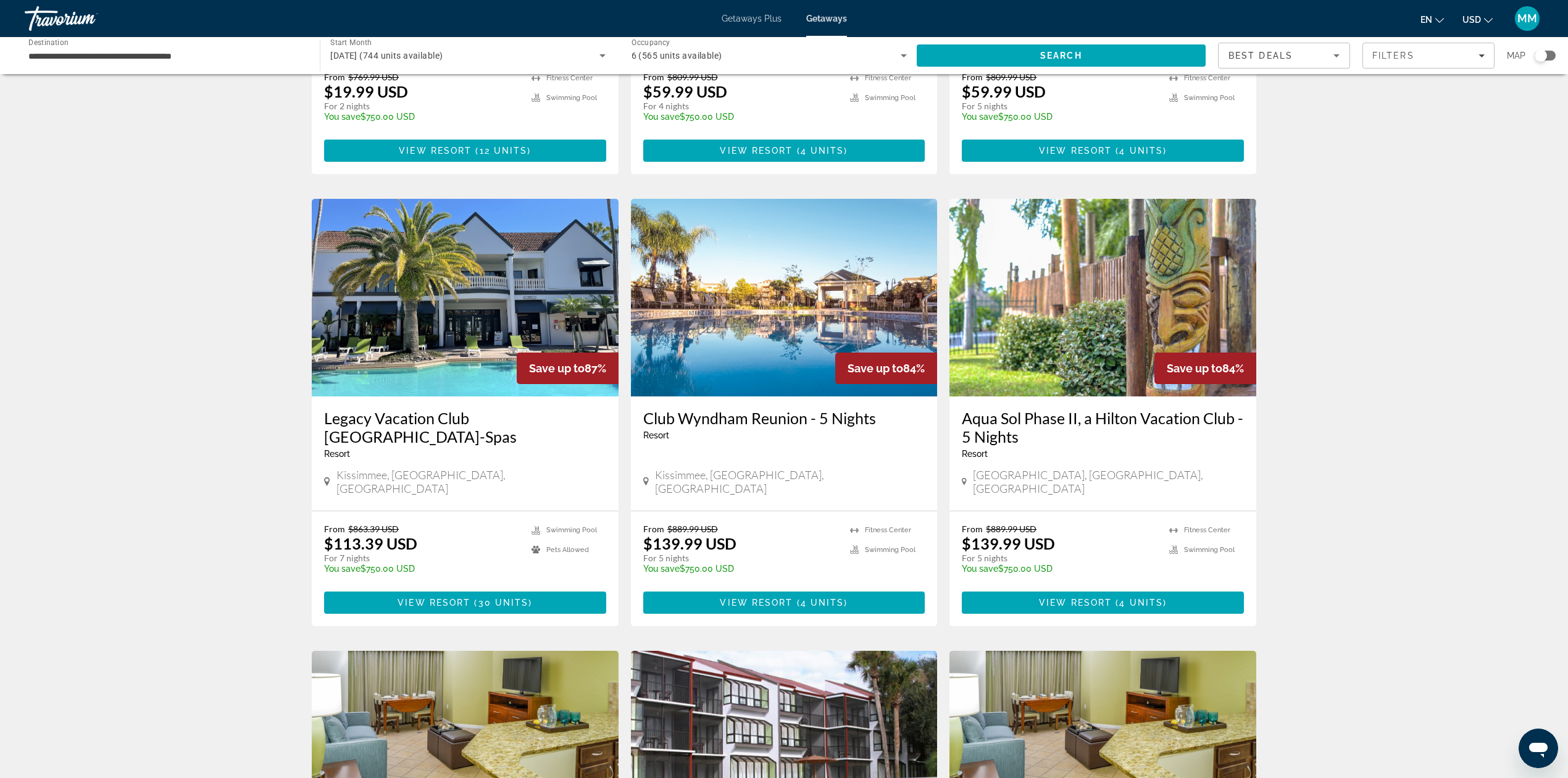
scroll to position [823, 0]
click at [464, 597] on span "View Resort" at bounding box center [434, 602] width 73 height 10
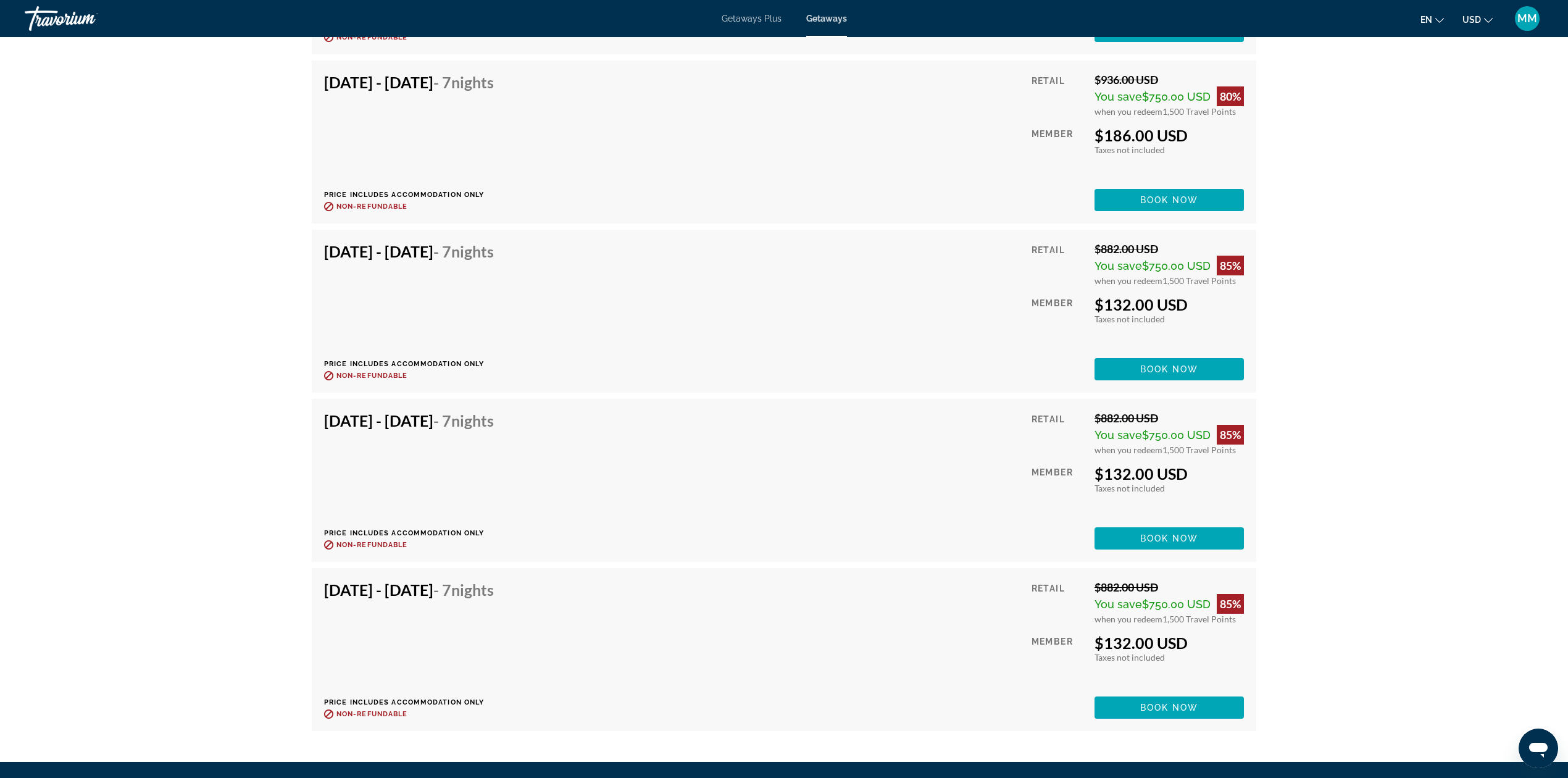
scroll to position [3497, 0]
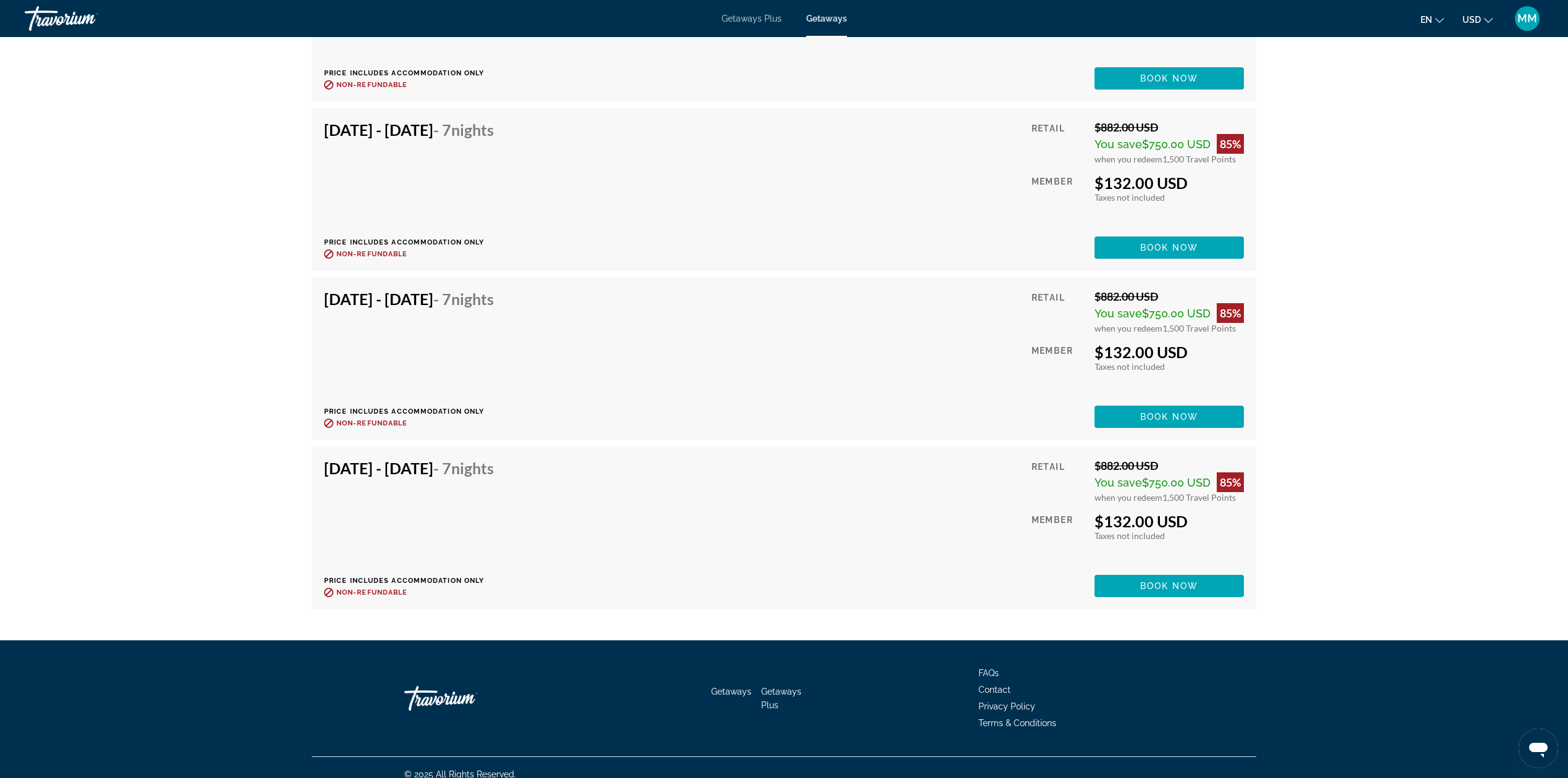
click at [761, 20] on span "Getaways Plus" at bounding box center [751, 18] width 60 height 10
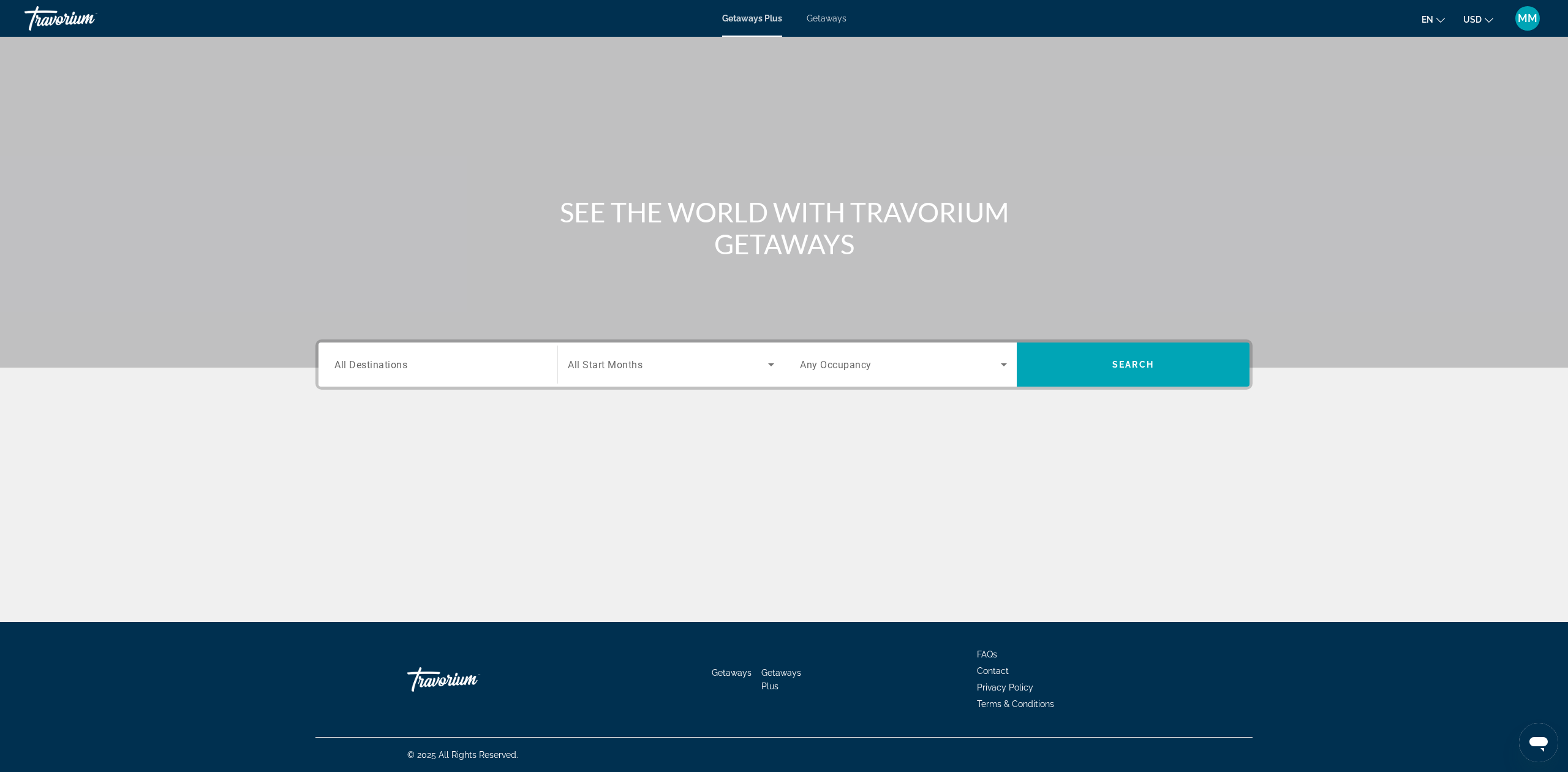
click at [441, 368] on input "Destination All Destinations" at bounding box center [438, 366] width 207 height 15
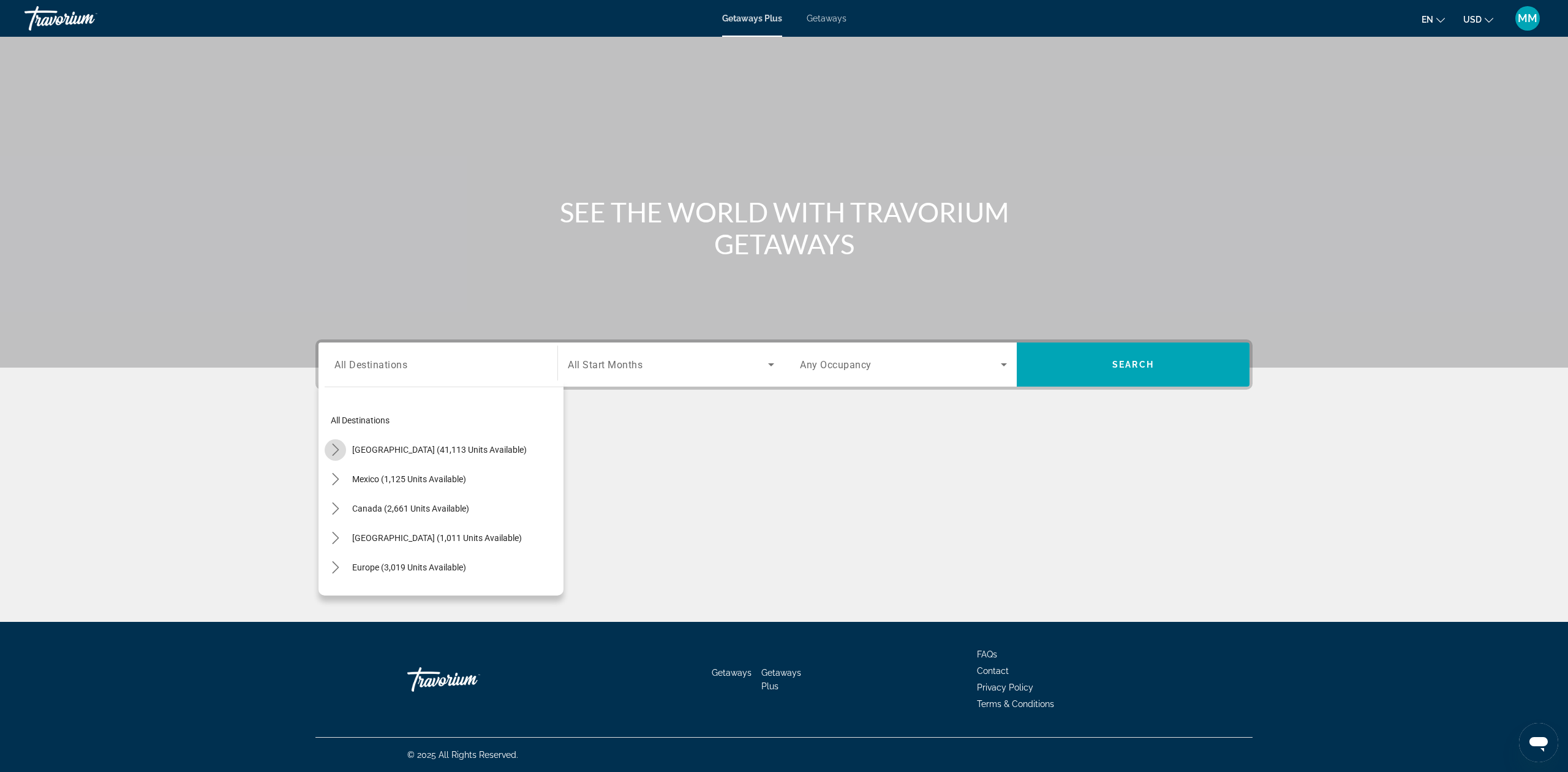
click at [334, 449] on icon "Toggle United States (41,113 units available) submenu" at bounding box center [336, 449] width 12 height 12
click at [344, 443] on icon "Toggle Arizona (757 units available) submenu" at bounding box center [348, 443] width 12 height 12
click at [344, 443] on icon "Toggle Arizona (757 units available) submenu" at bounding box center [347, 444] width 12 height 7
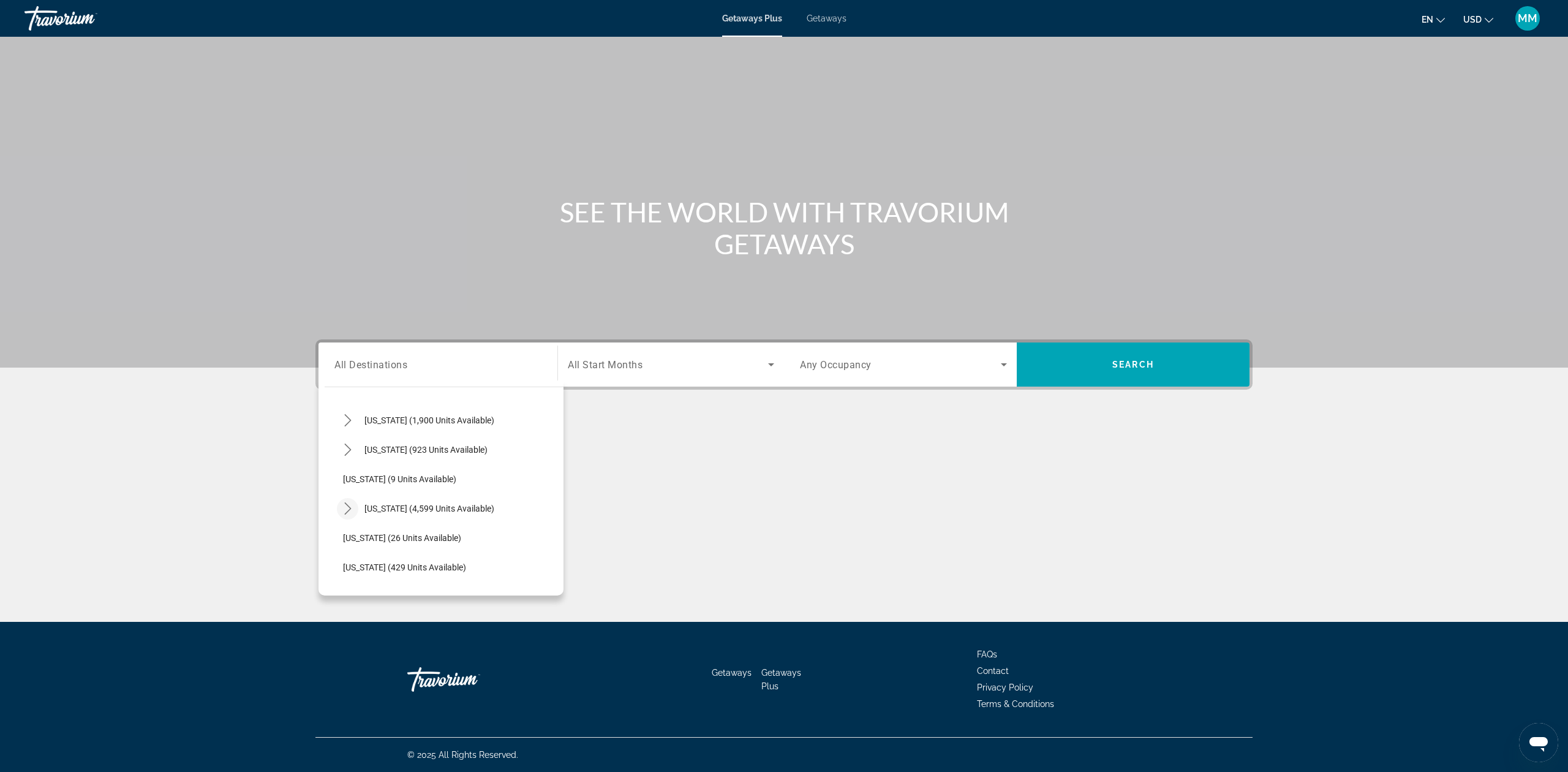
click at [346, 507] on icon "Toggle Florida (4,599 units available) submenu" at bounding box center [348, 509] width 12 height 12
click at [408, 462] on span "Select destination: Orlando & Disney Area (6,606 units available)" at bounding box center [456, 457] width 214 height 30
type input "**********"
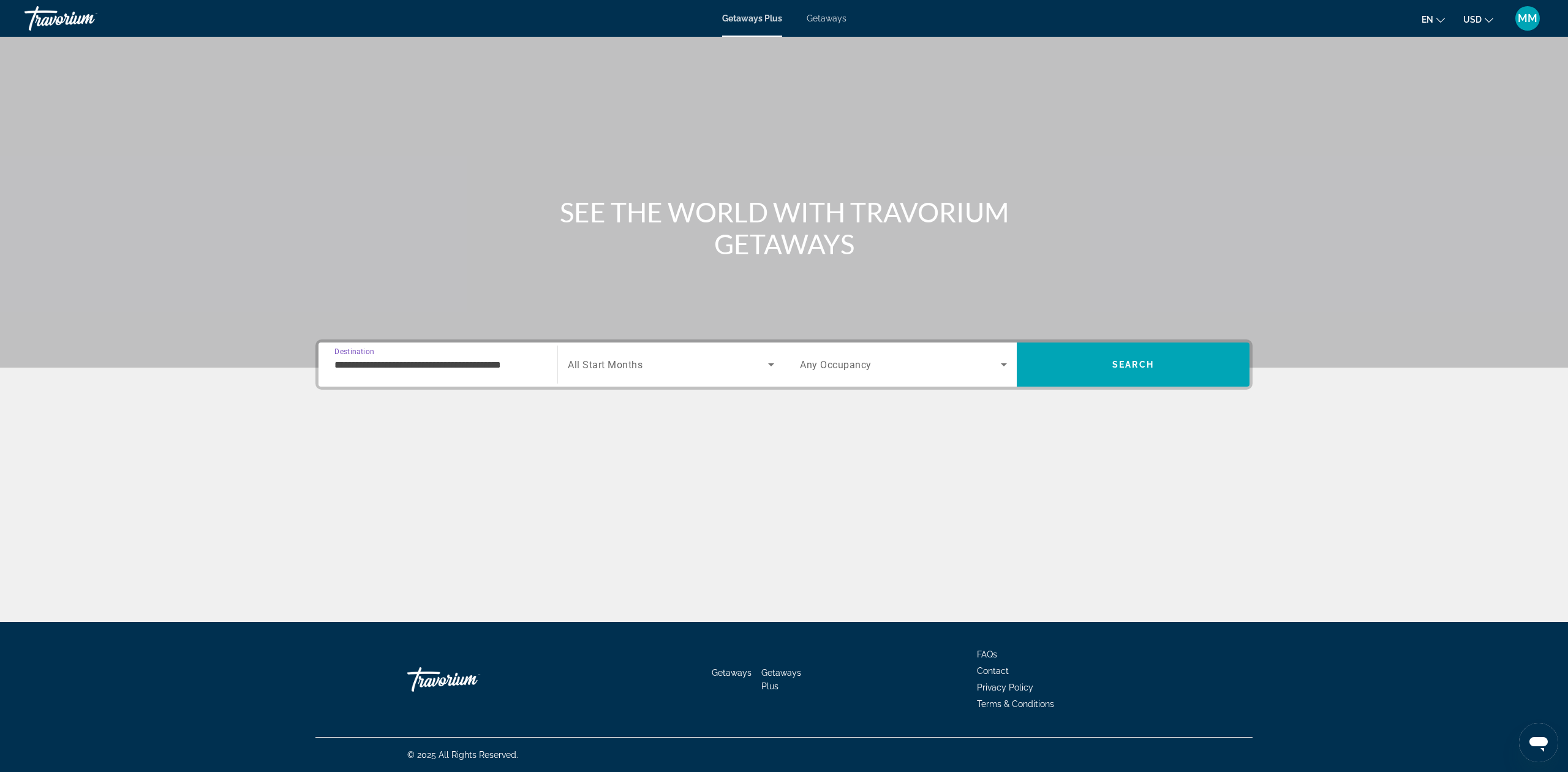
click at [661, 372] on div "Search widget" at bounding box center [671, 364] width 206 height 34
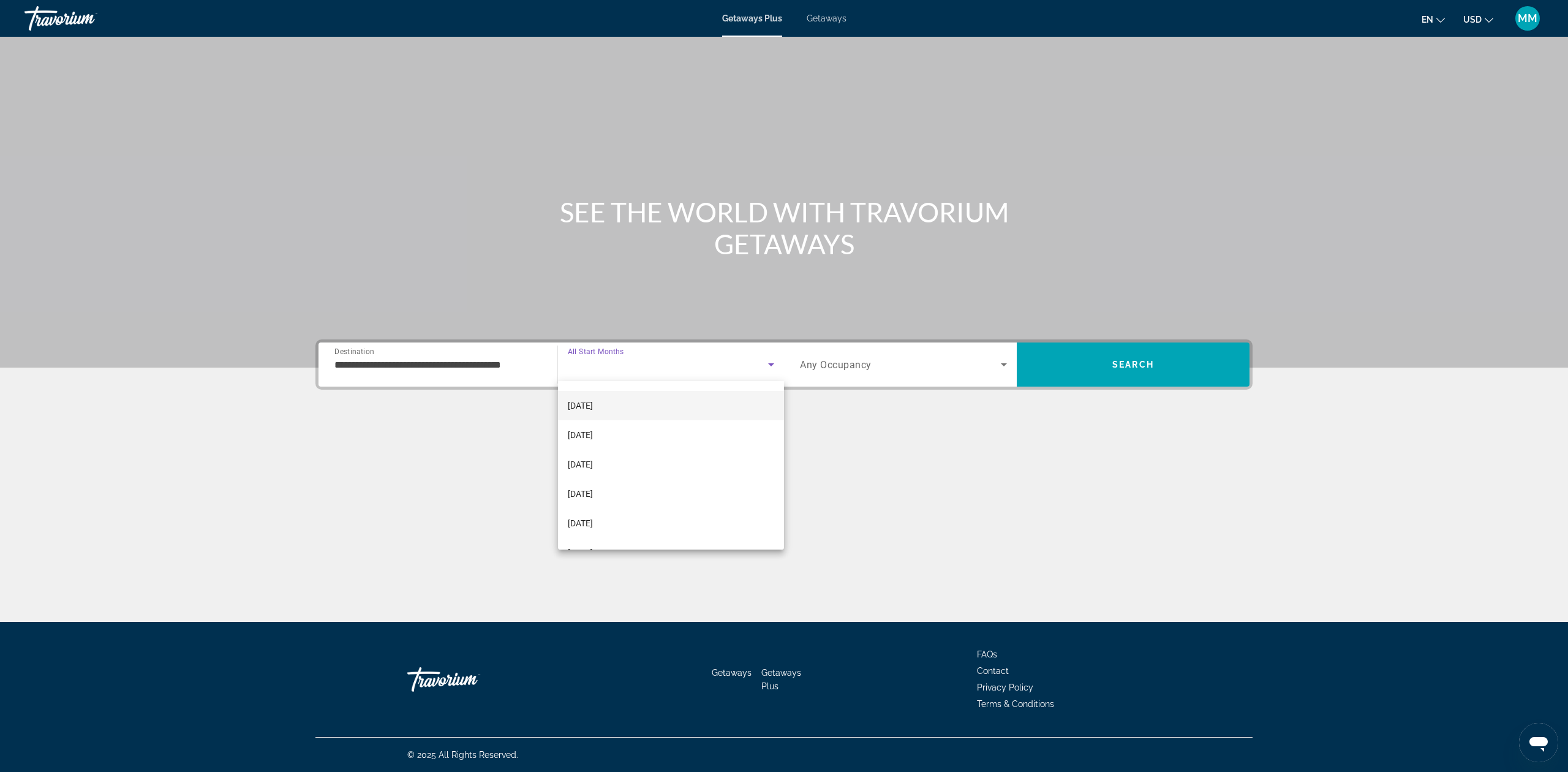
scroll to position [81, 0]
click at [630, 466] on mat-option "February 2026" at bounding box center [671, 466] width 226 height 30
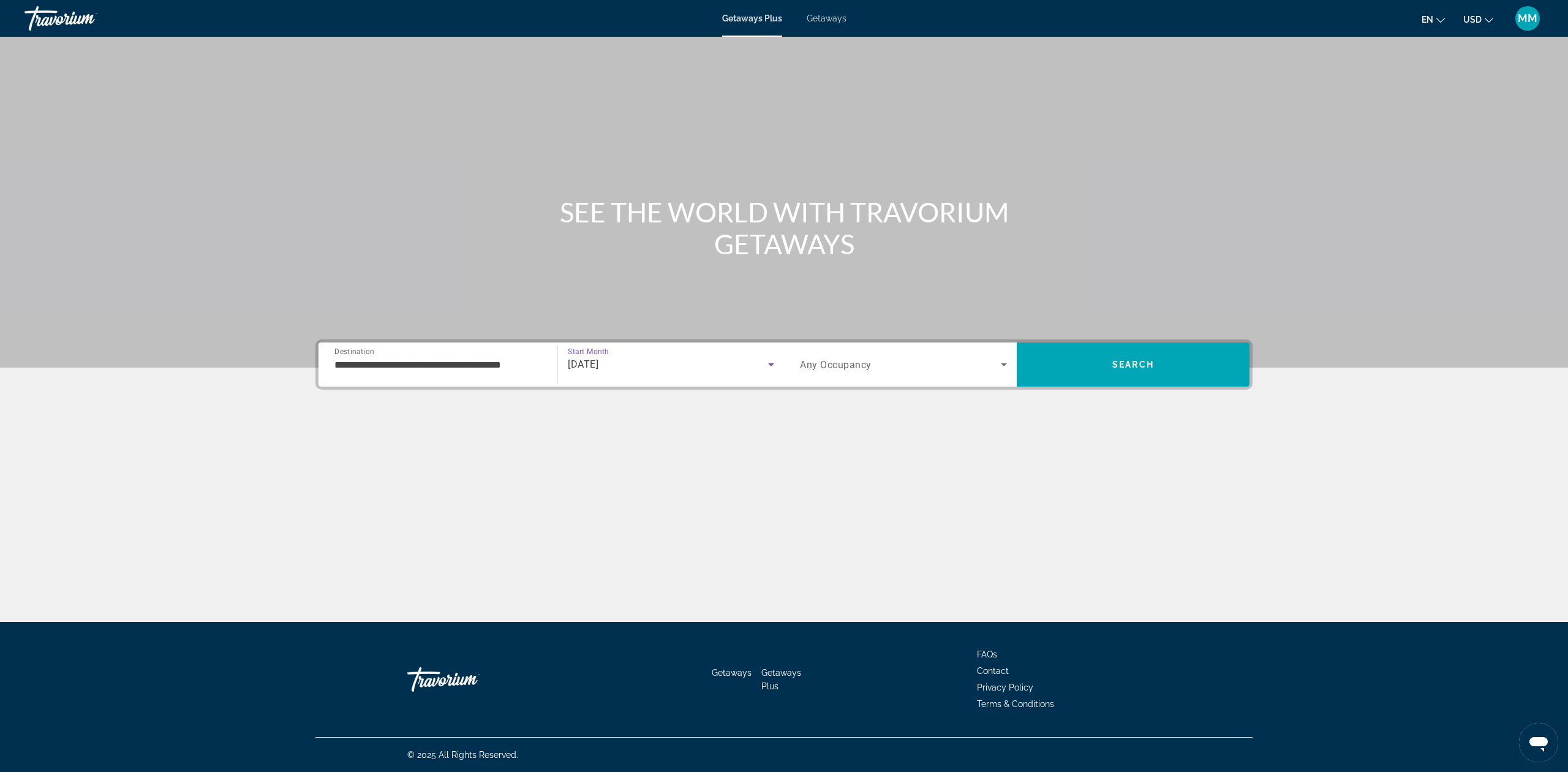
click at [917, 360] on span "Search widget" at bounding box center [900, 365] width 201 height 15
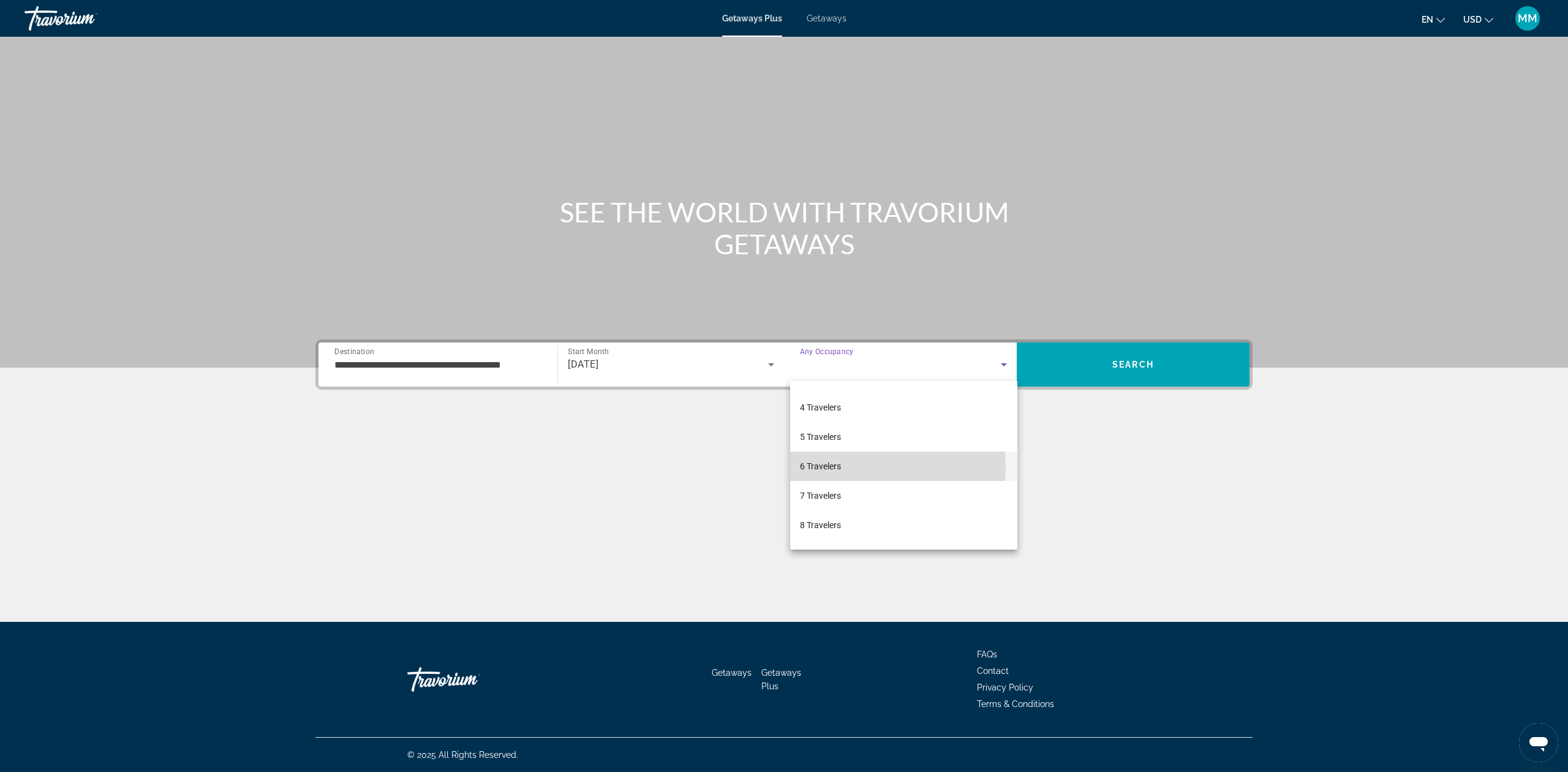
click at [827, 468] on span "6 Travelers" at bounding box center [820, 466] width 41 height 15
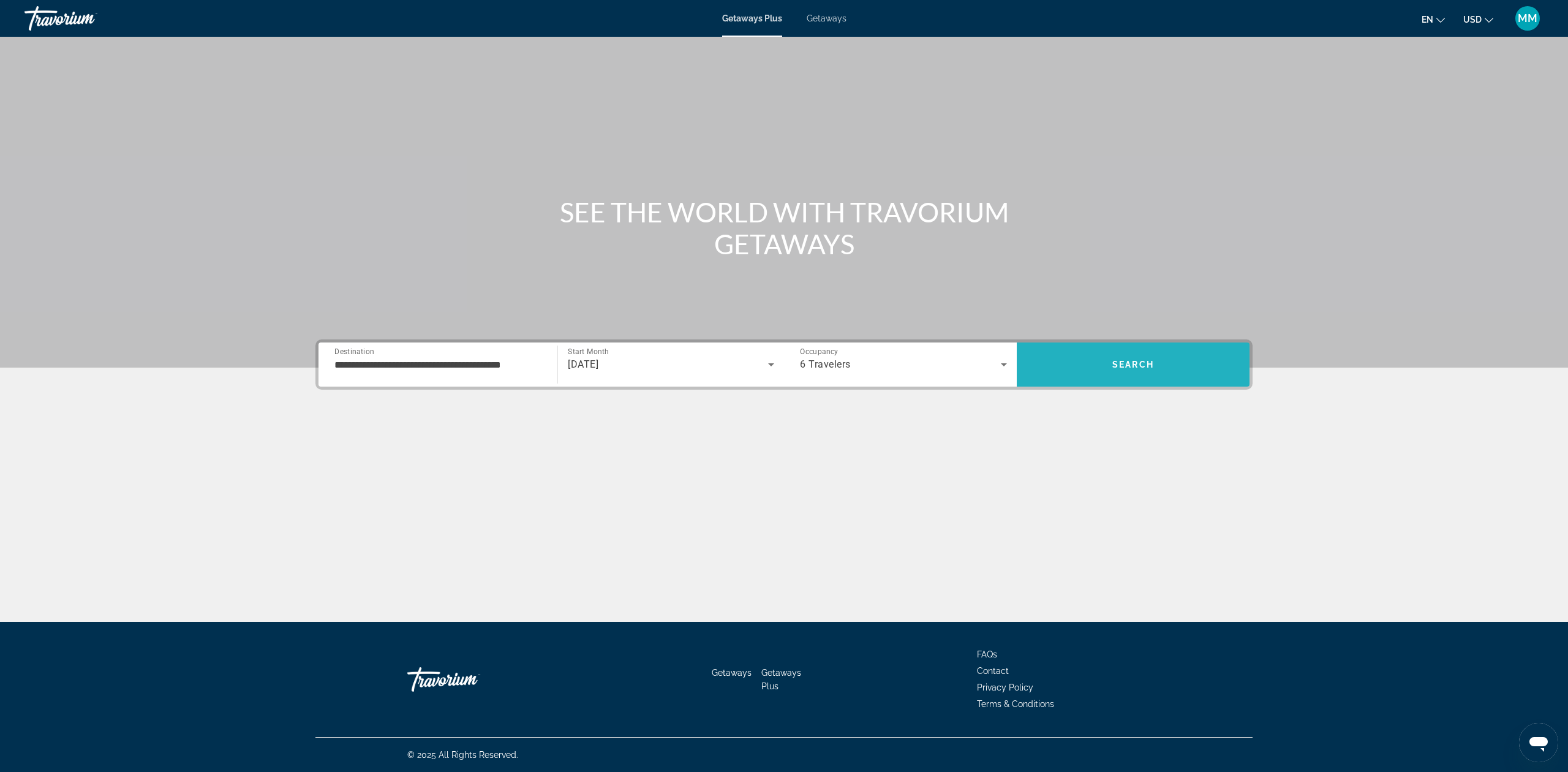
click at [1103, 361] on span "Search" at bounding box center [1133, 365] width 233 height 30
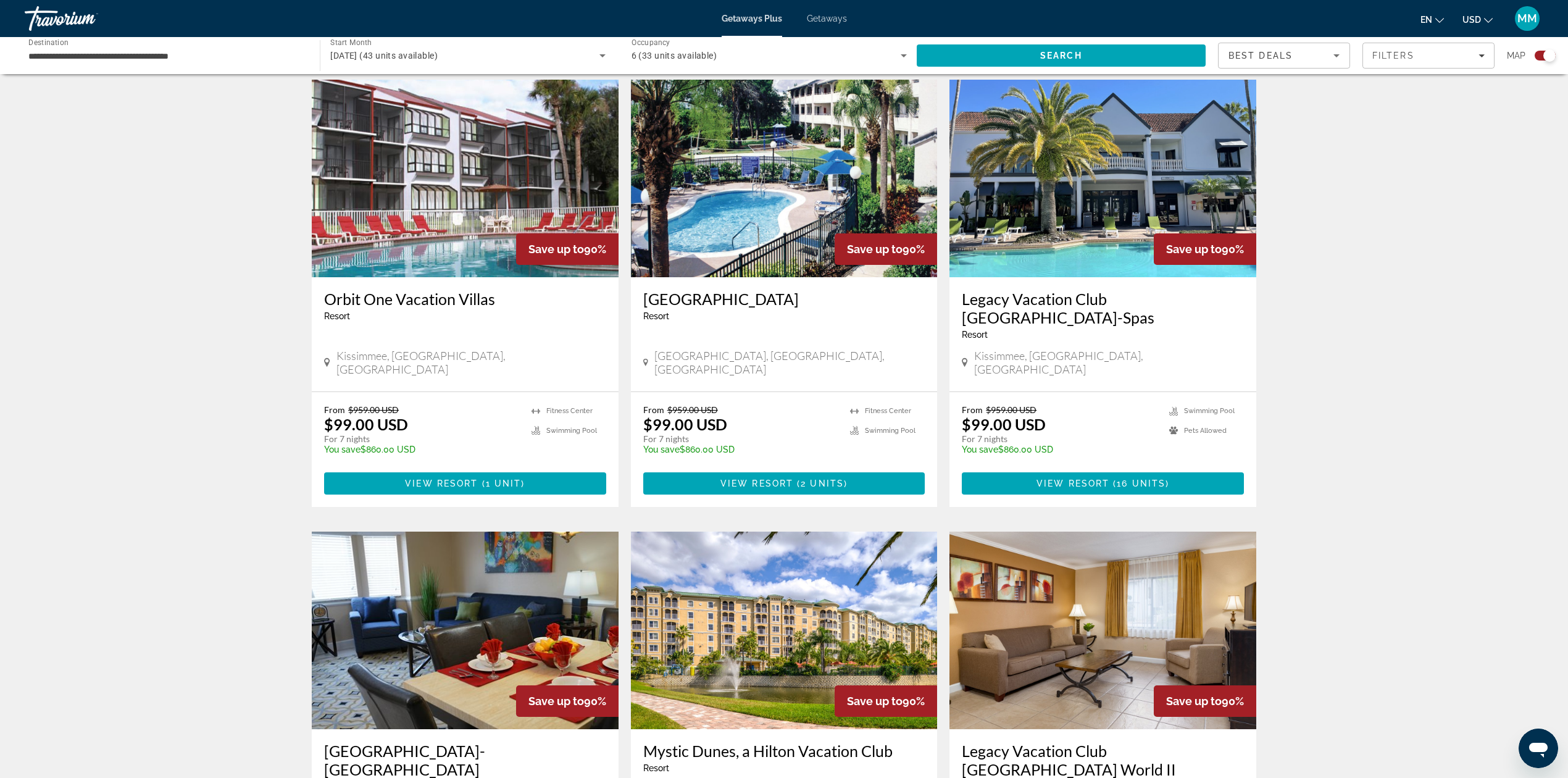
scroll to position [411, 0]
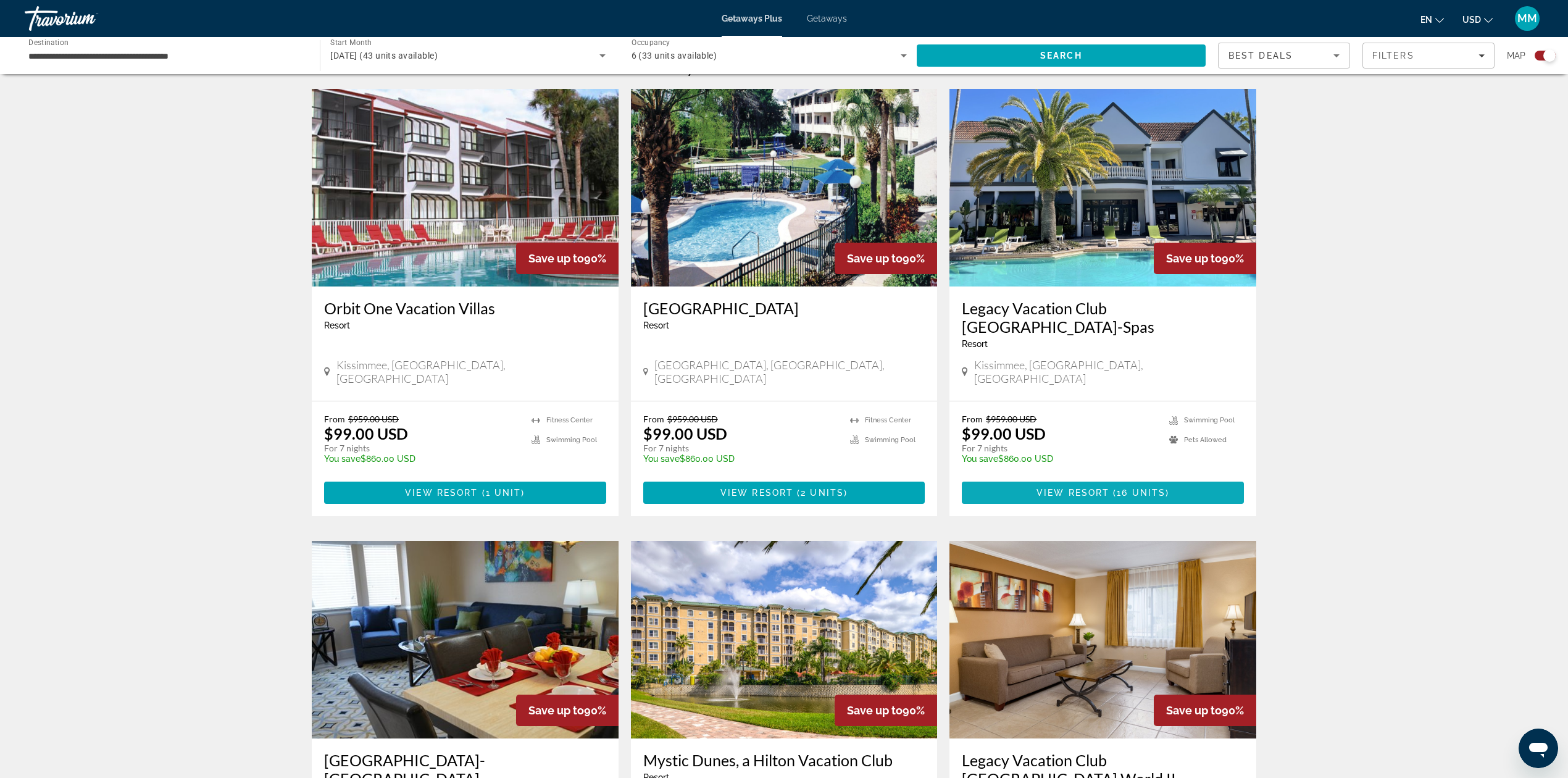
click at [1055, 478] on span "Main content" at bounding box center [1102, 493] width 282 height 30
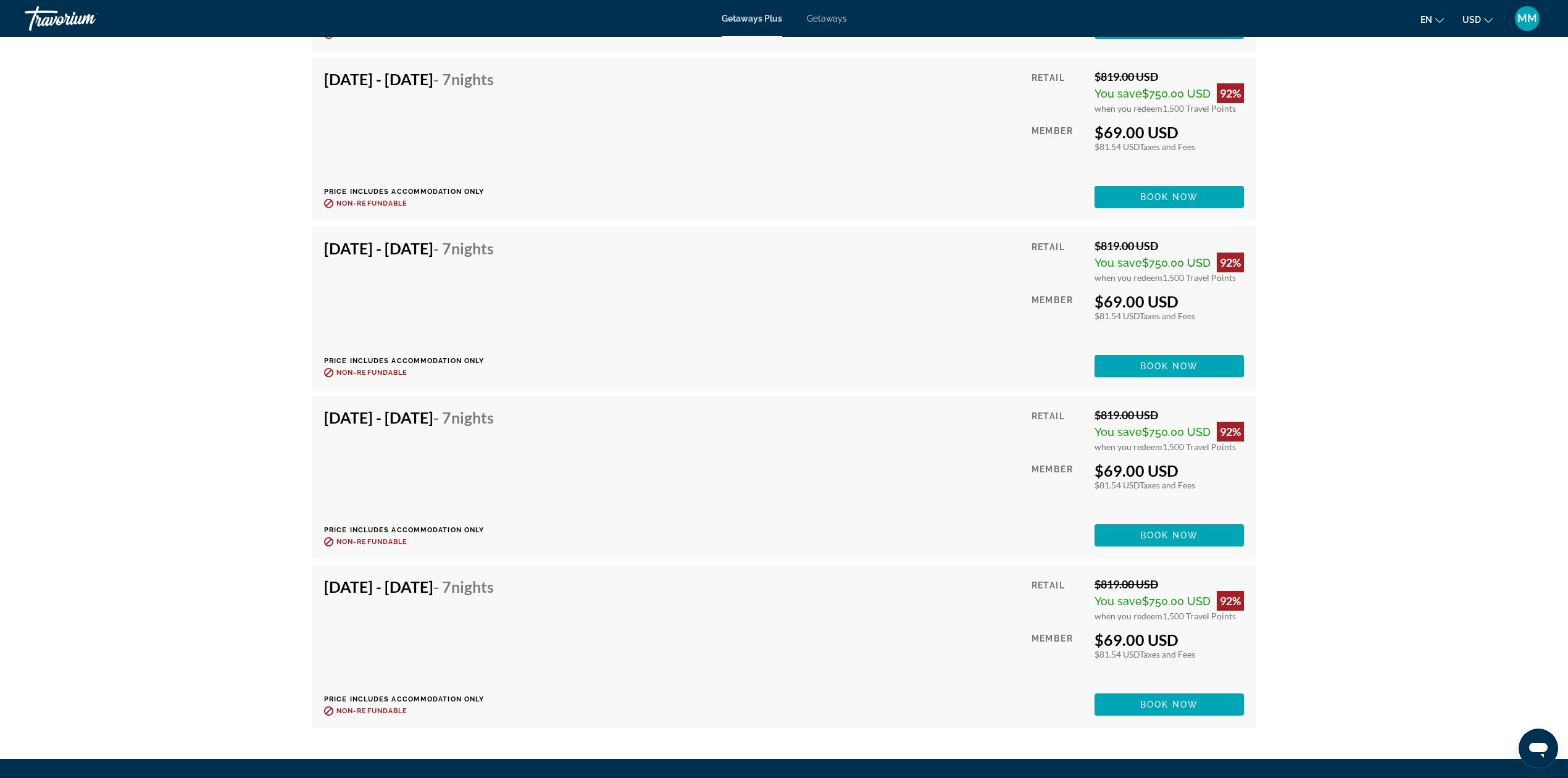
scroll to position [3376, 0]
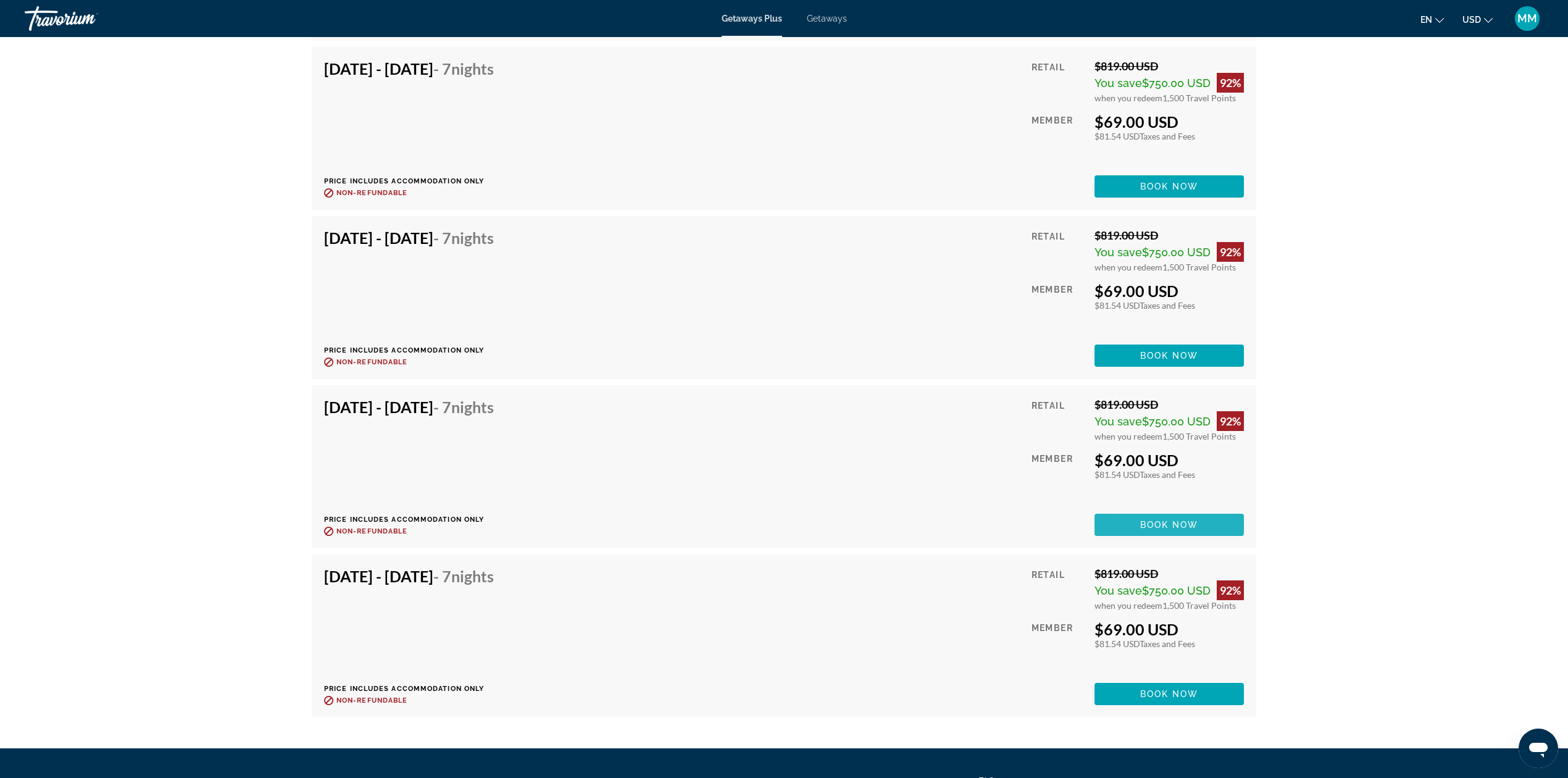
click at [1155, 520] on span "Book now" at bounding box center [1169, 525] width 59 height 10
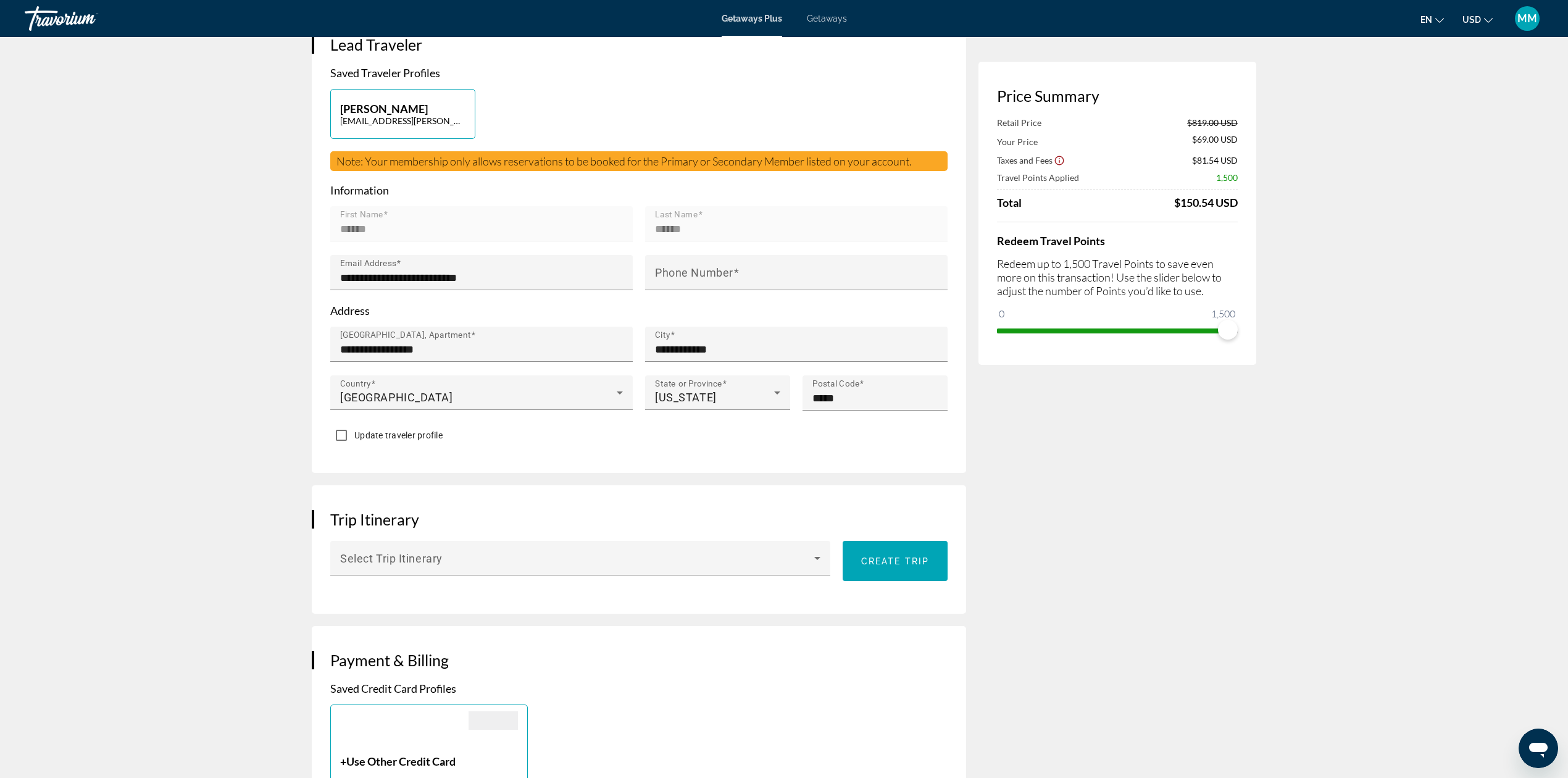
scroll to position [329, 0]
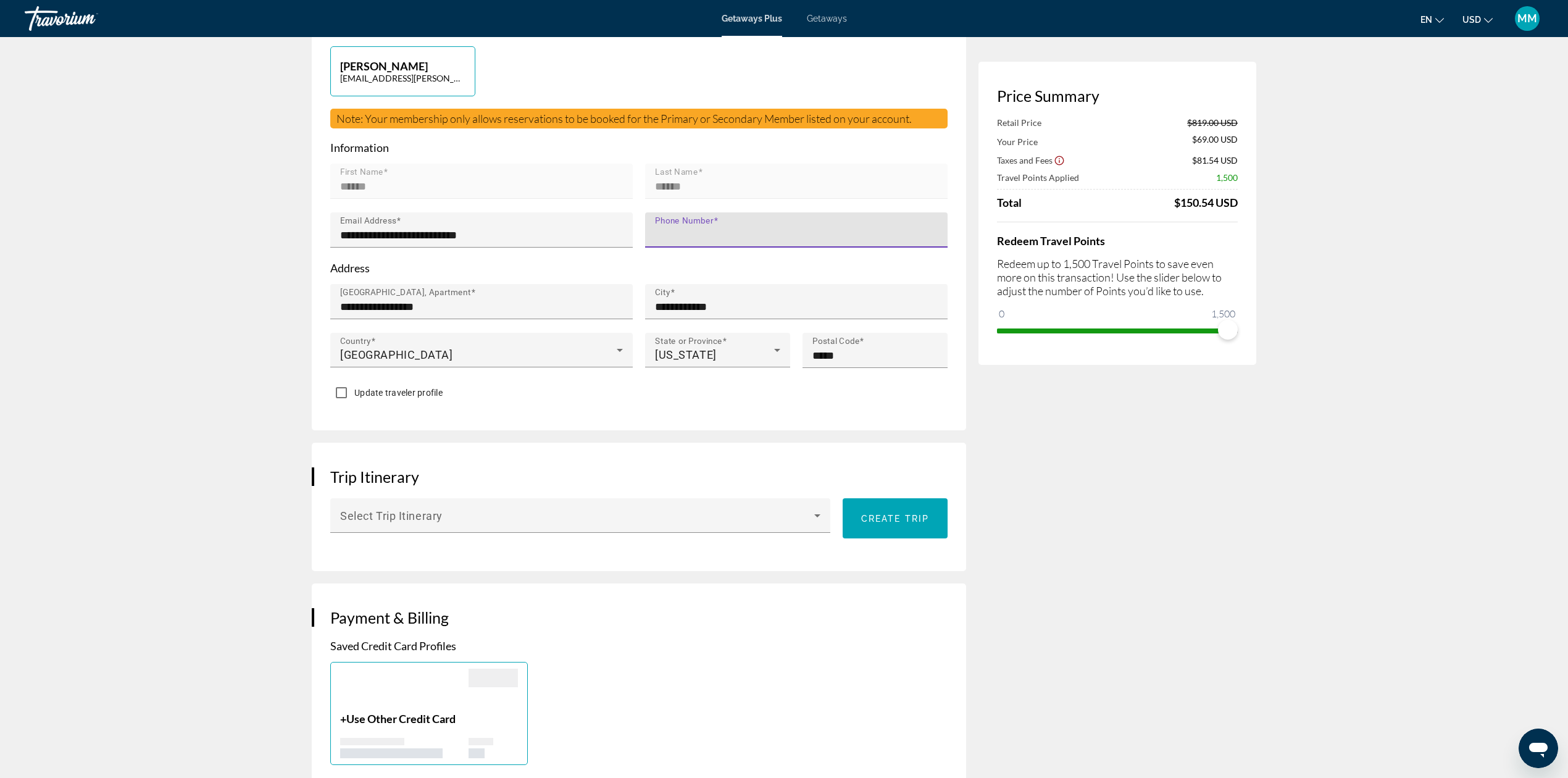
click at [746, 228] on input "Phone Number" at bounding box center [800, 236] width 290 height 15
type input "**********"
click at [761, 261] on p "Address" at bounding box center [639, 268] width 617 height 14
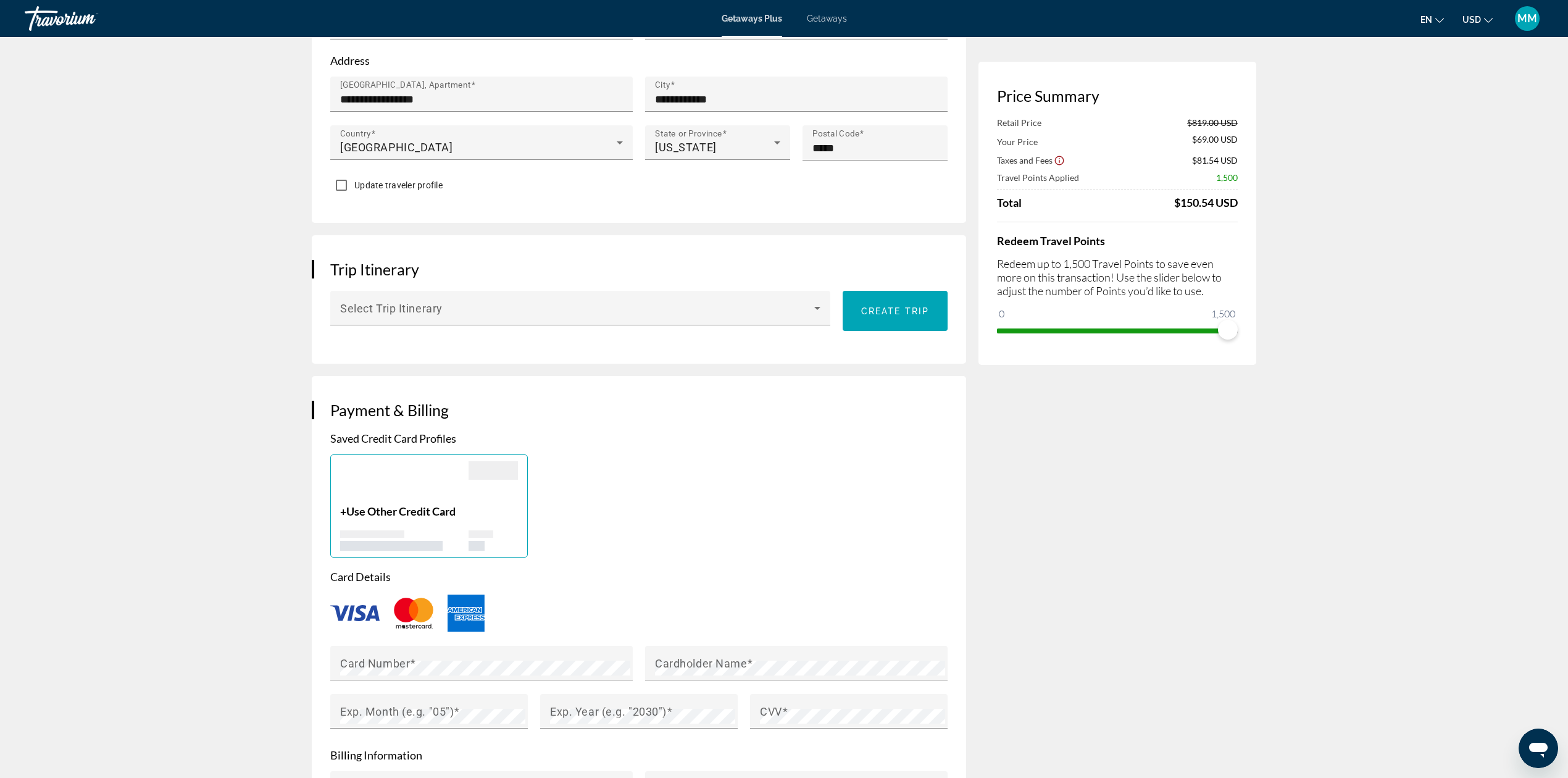
scroll to position [576, 0]
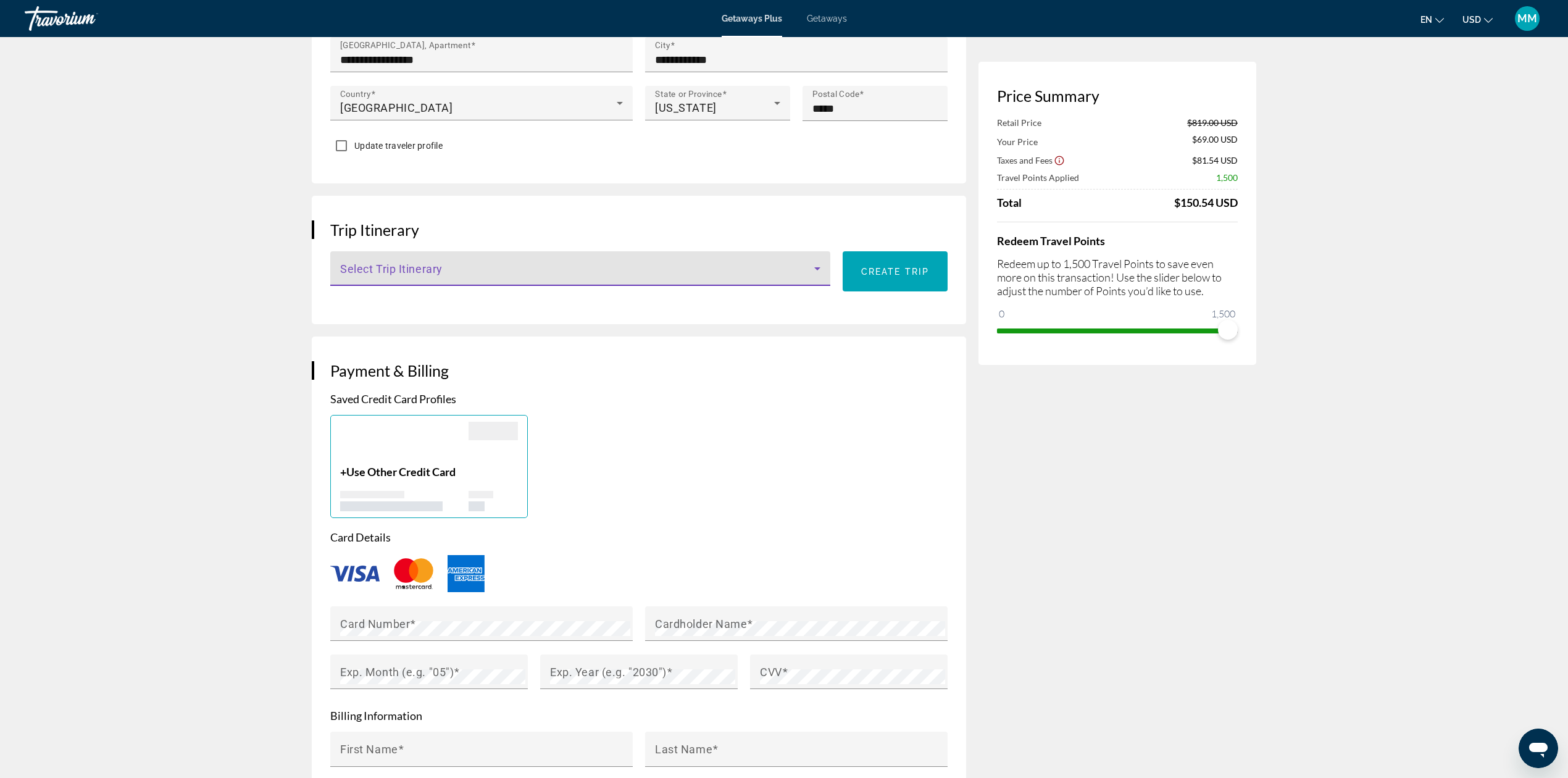
click at [450, 266] on span "Main content" at bounding box center [577, 274] width 474 height 15
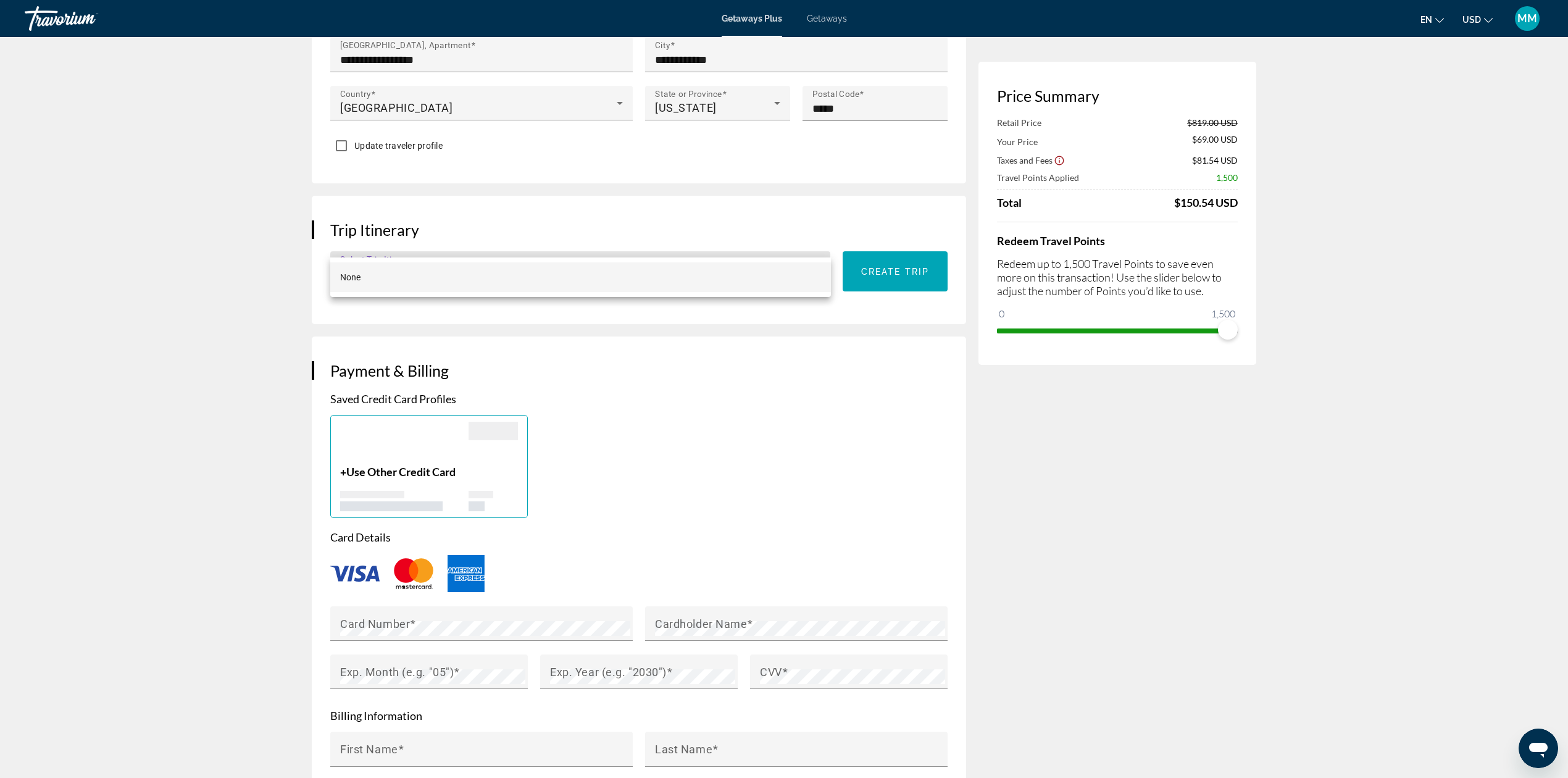
click at [866, 243] on div at bounding box center [784, 389] width 1568 height 778
click at [878, 257] on span "Main content" at bounding box center [895, 272] width 105 height 30
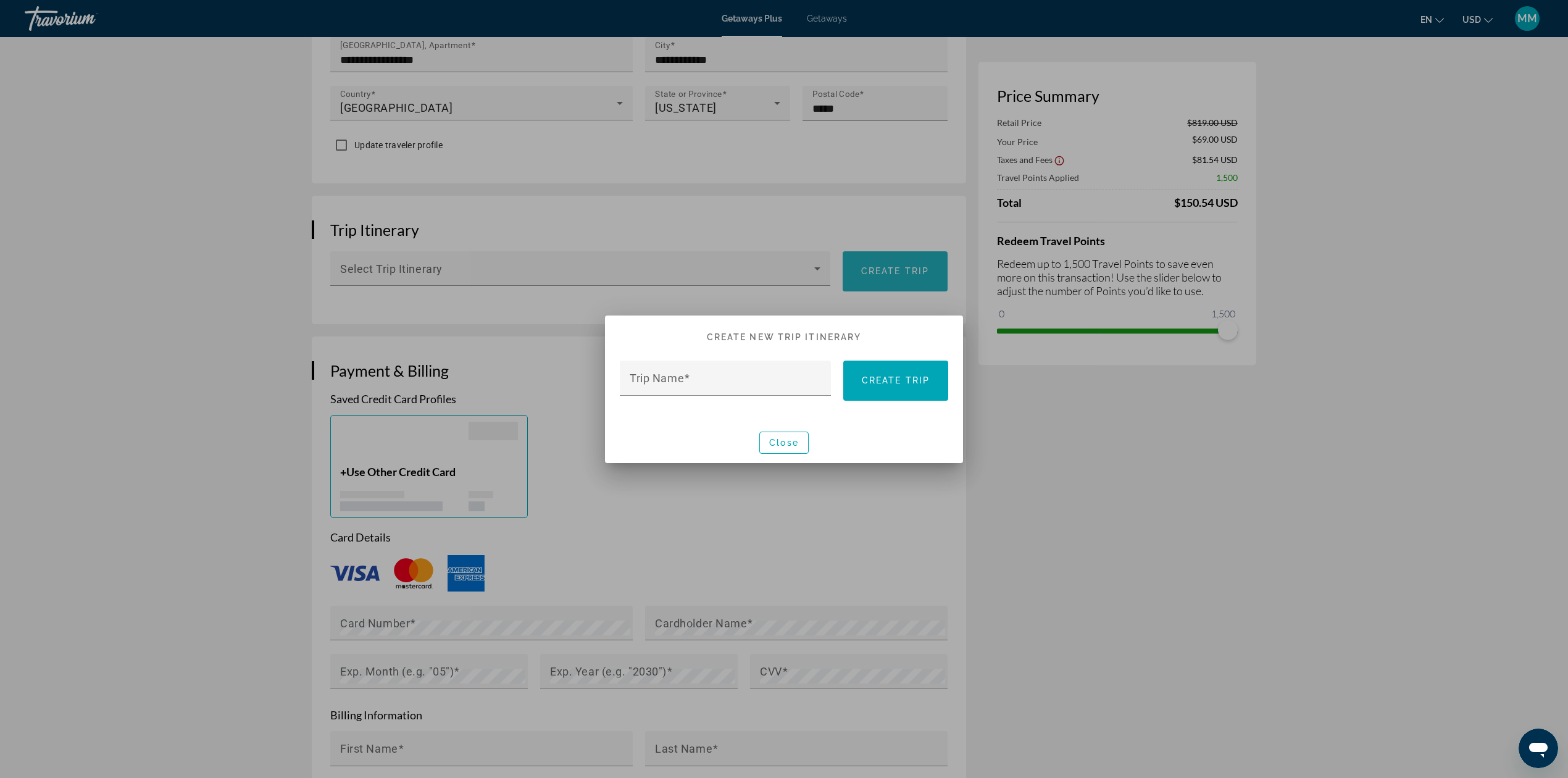
scroll to position [0, 0]
click at [698, 379] on input "Trip Name" at bounding box center [729, 383] width 199 height 15
click at [671, 381] on input "**********" at bounding box center [729, 383] width 199 height 15
type input "**********"
click at [907, 387] on span at bounding box center [895, 381] width 105 height 30
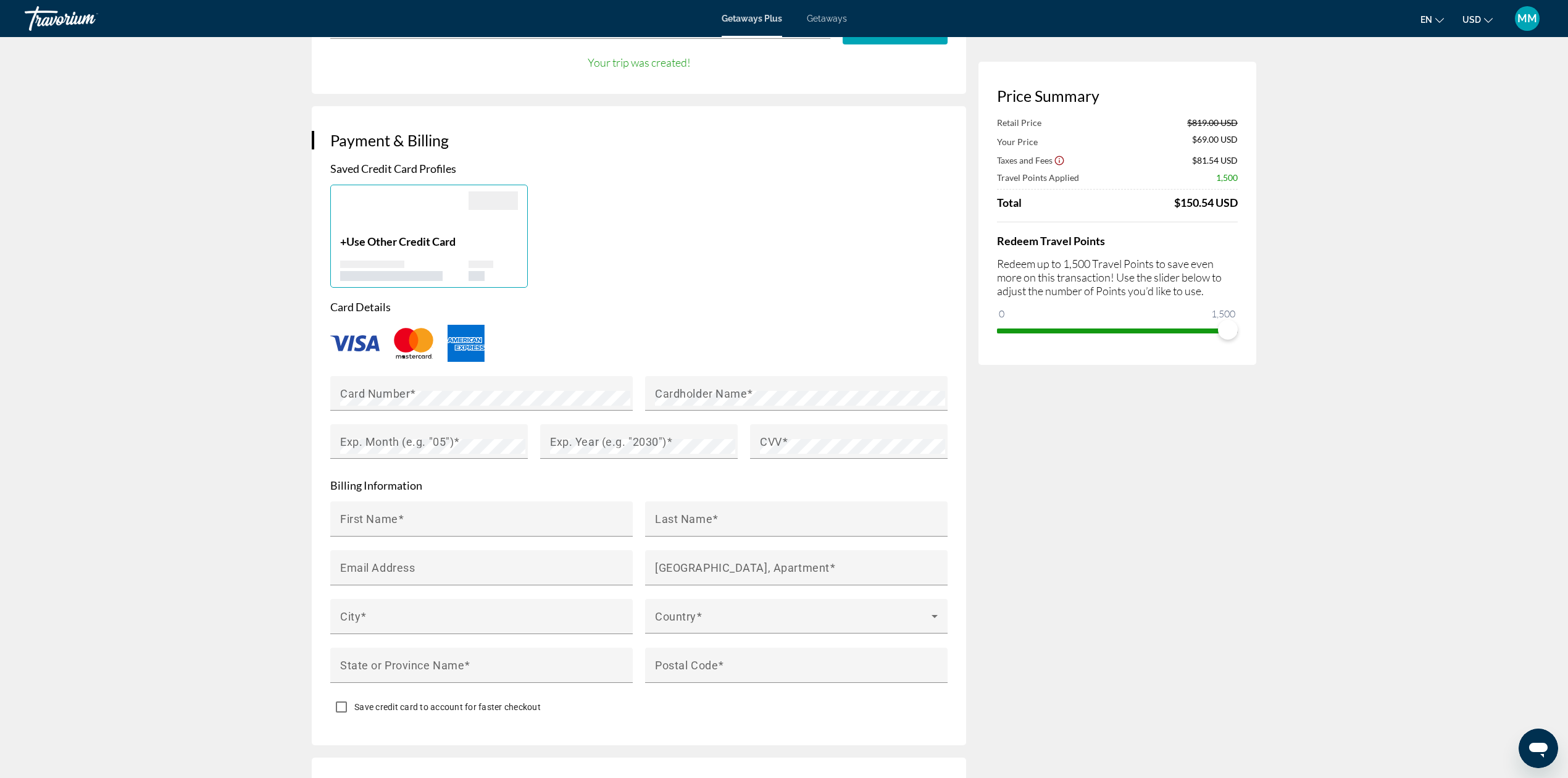
scroll to position [905, 0]
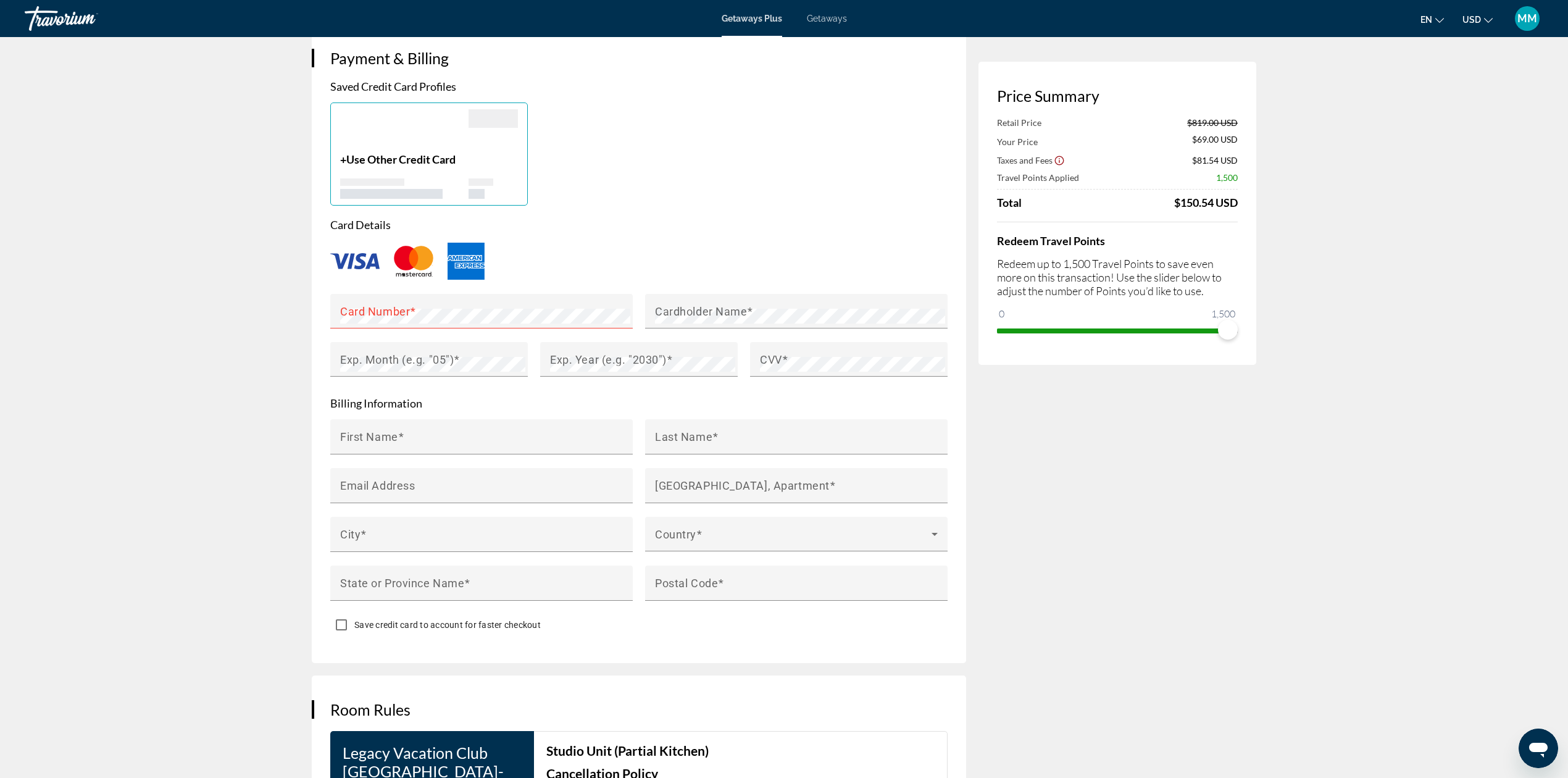
click at [686, 218] on p "Card Details" at bounding box center [639, 225] width 617 height 14
click at [332, 253] on img "Main content" at bounding box center [355, 261] width 49 height 16
click at [346, 253] on img "Main content" at bounding box center [355, 261] width 49 height 16
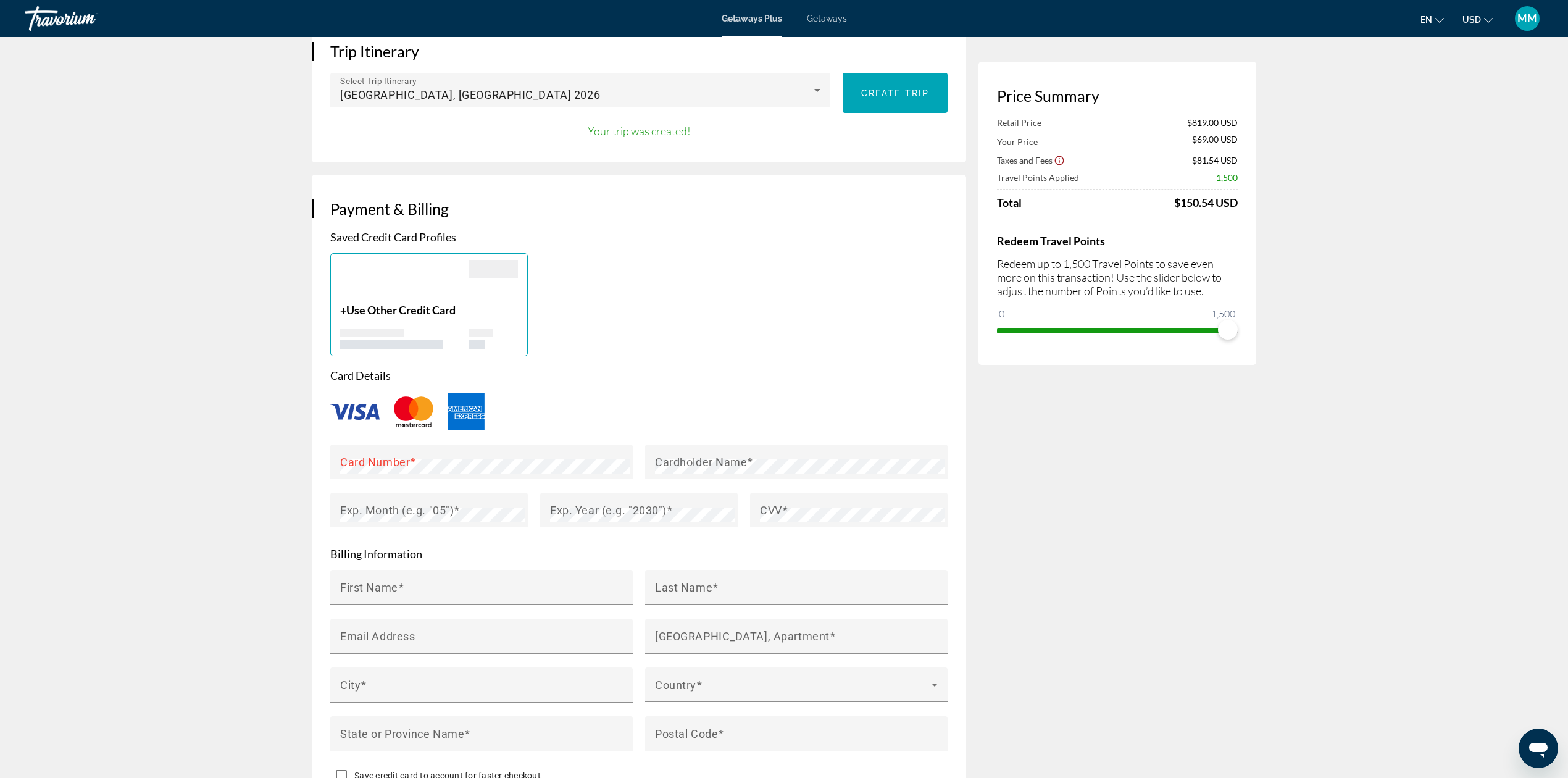
scroll to position [576, 0]
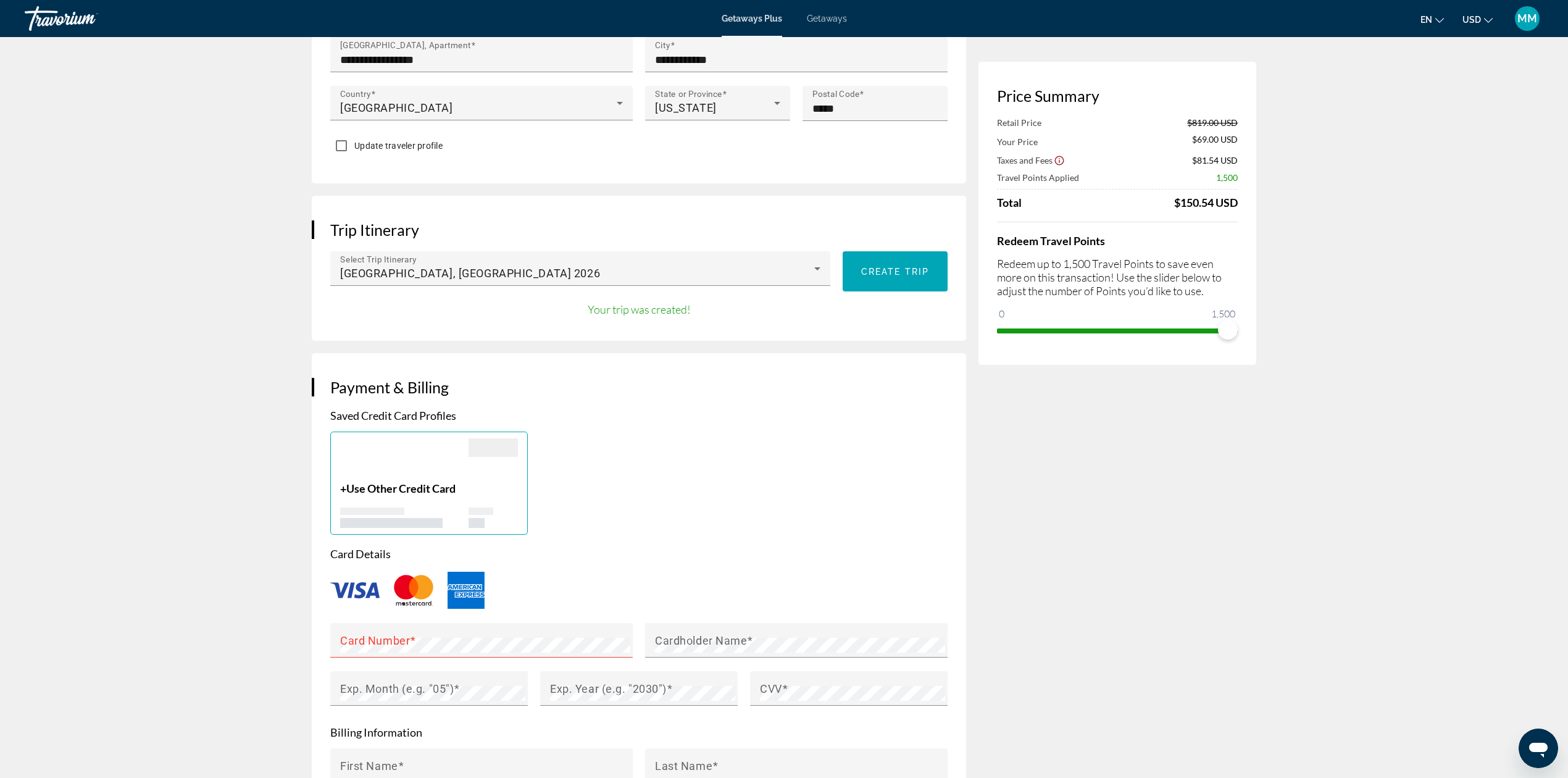
click at [506, 439] on div "Main content" at bounding box center [493, 448] width 49 height 18
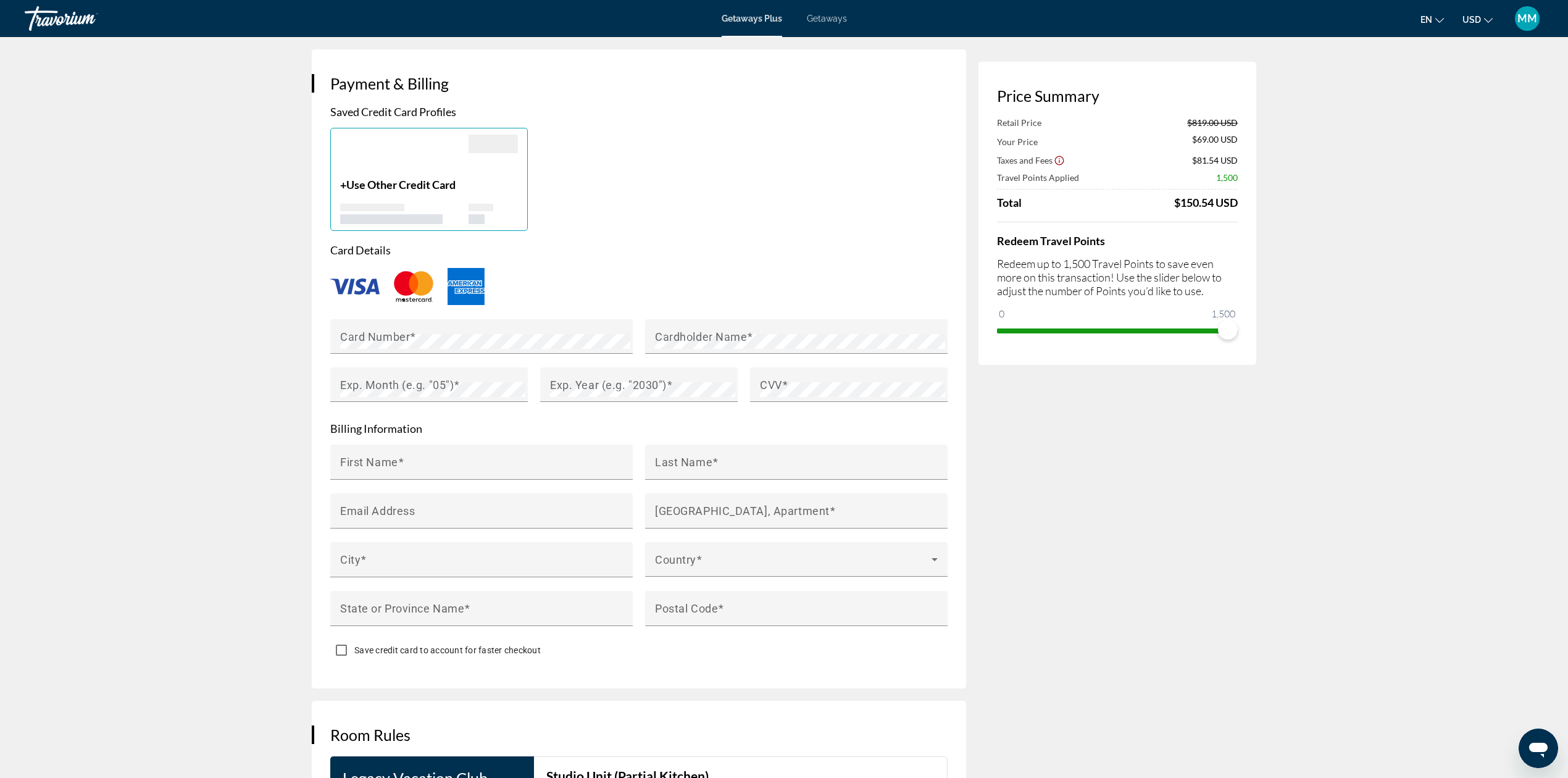
scroll to position [905, 0]
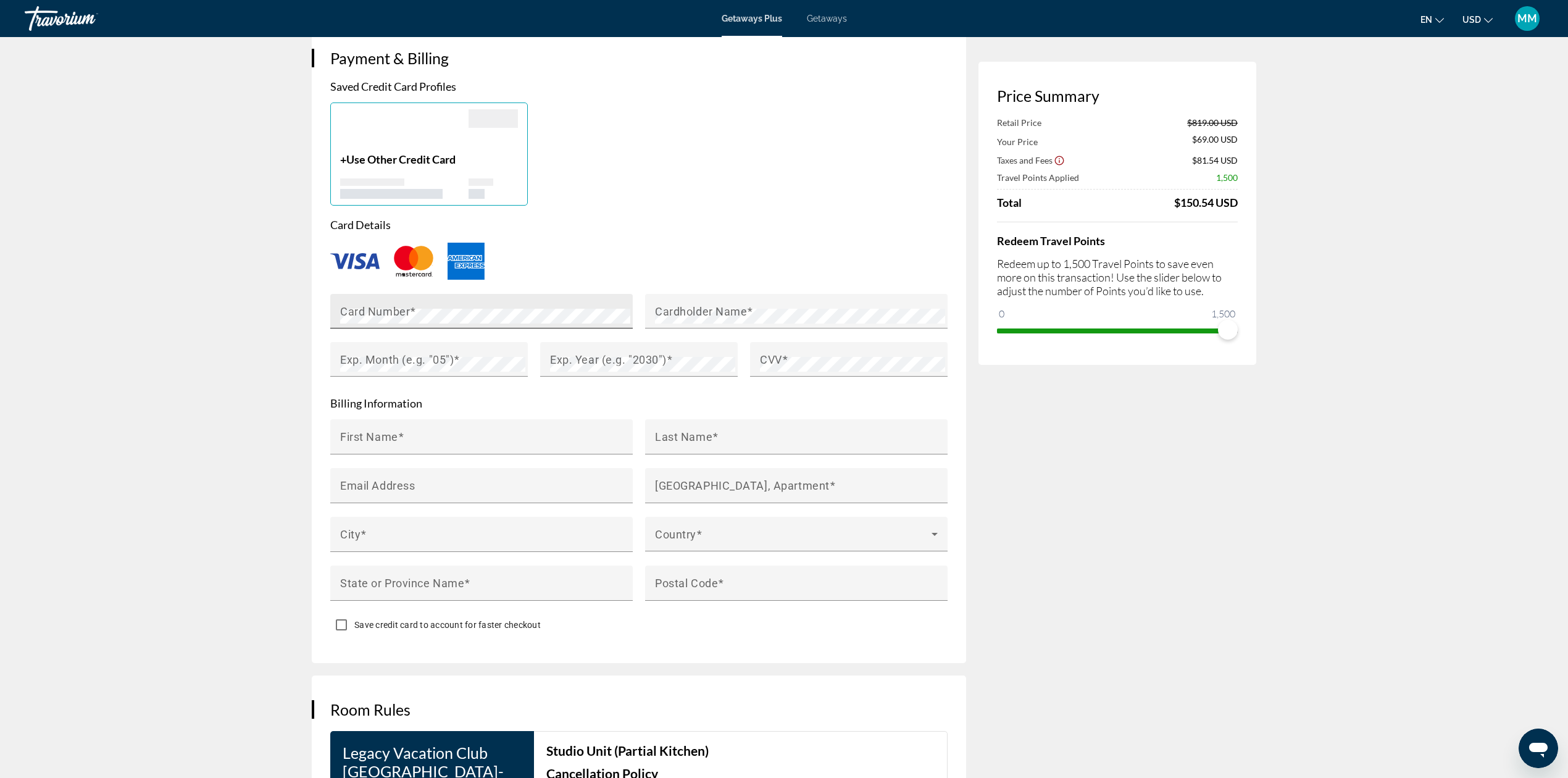
click at [491, 294] on div "Card Number" at bounding box center [485, 311] width 290 height 35
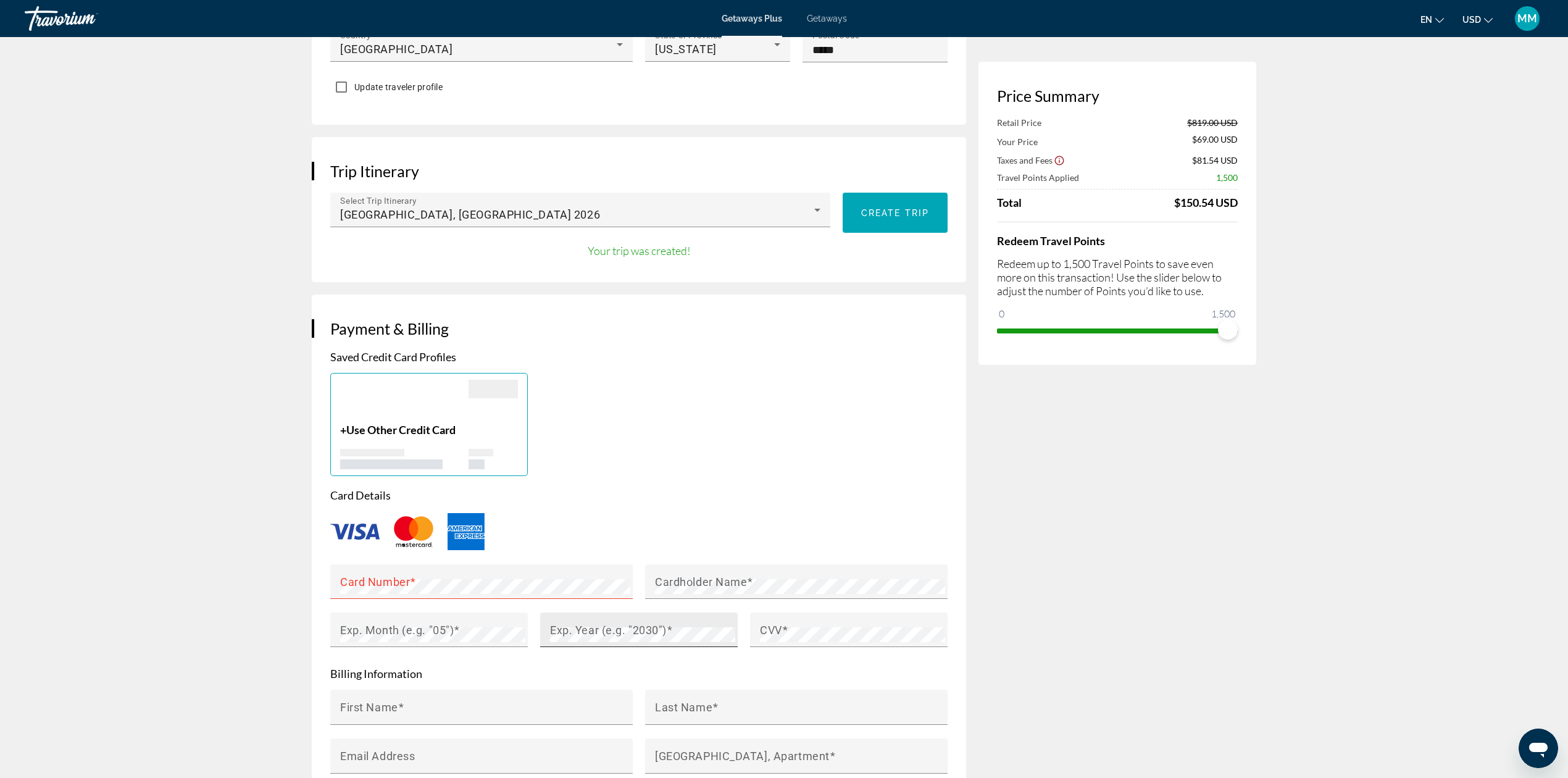
scroll to position [658, 0]
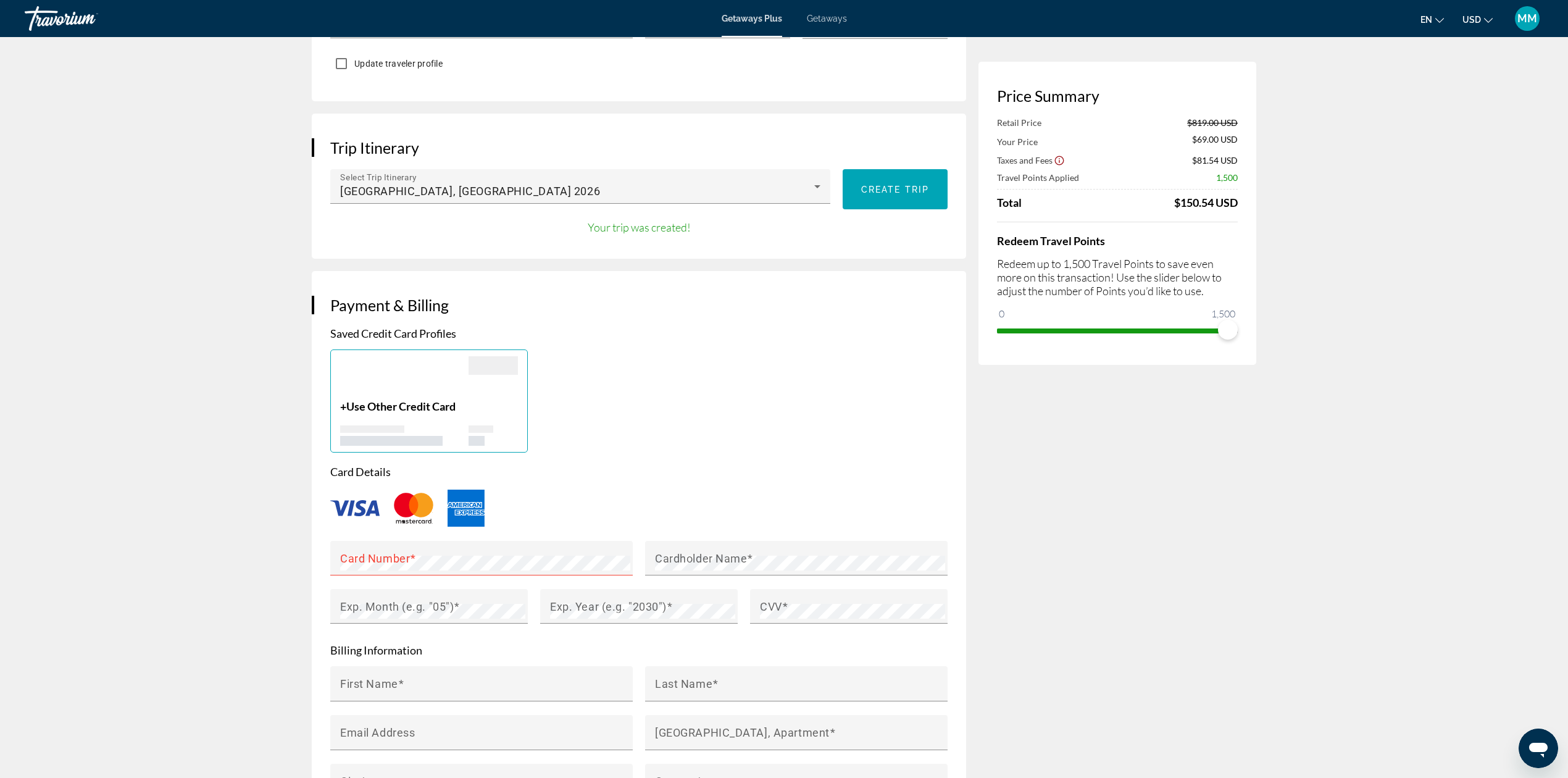
click at [401, 399] on span "Use Other Credit Card" at bounding box center [401, 406] width 109 height 14
click at [347, 500] on img "Main content" at bounding box center [355, 509] width 49 height 16
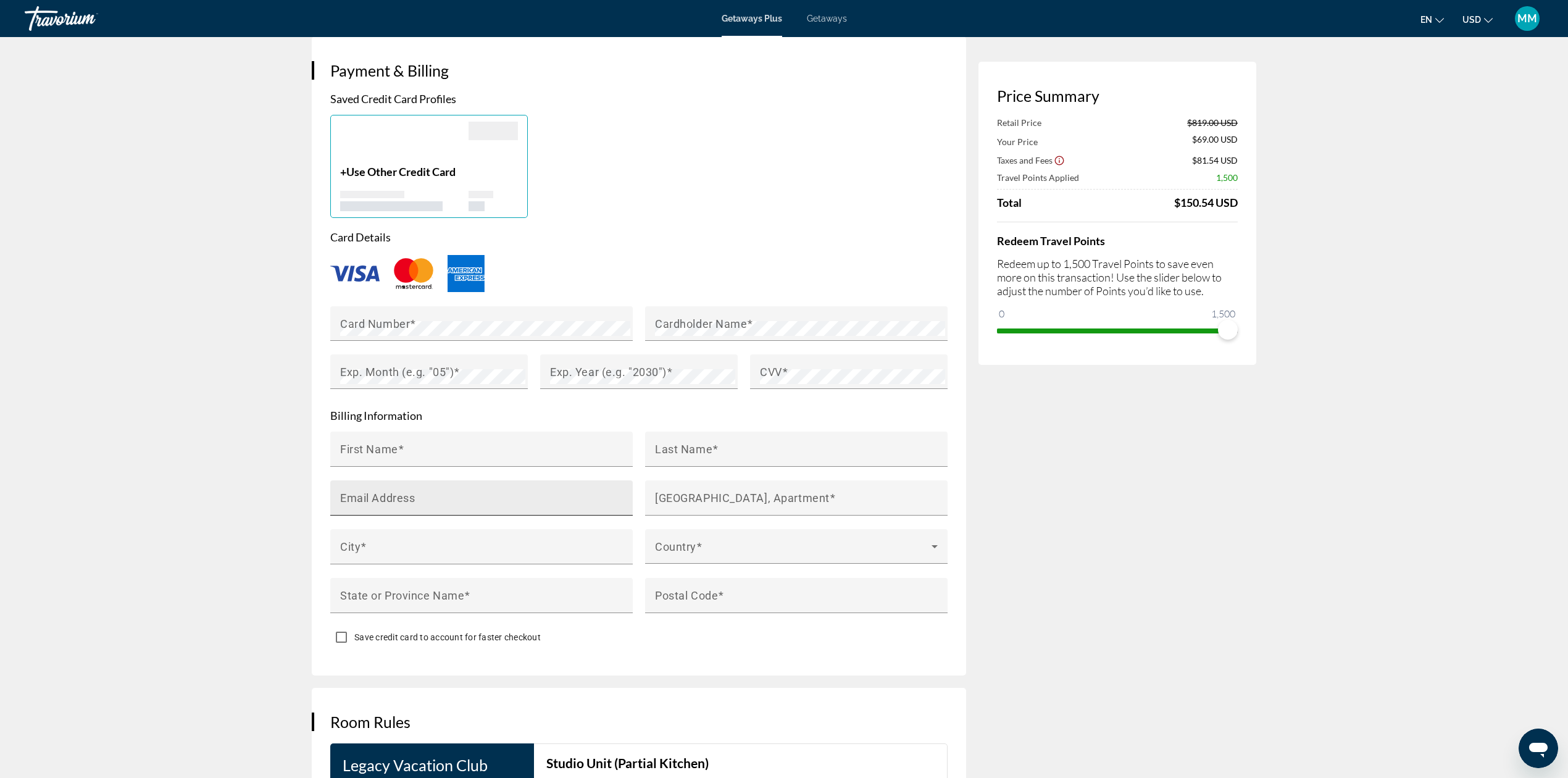
scroll to position [905, 0]
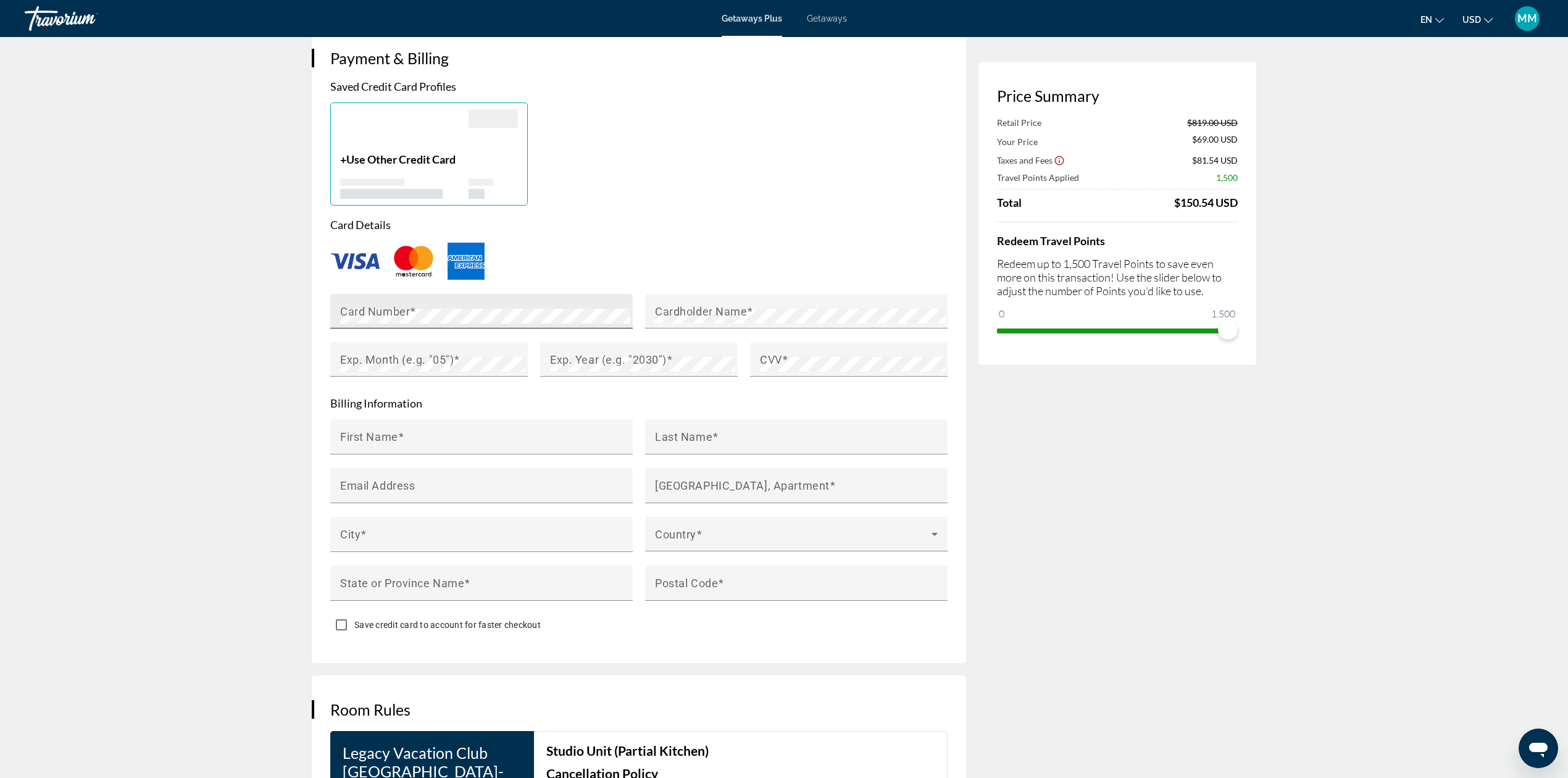
click at [411, 305] on span "Main content" at bounding box center [413, 311] width 6 height 13
click at [434, 353] on mat-label "Exp. Month (e.g. "05")" at bounding box center [397, 359] width 114 height 13
click at [422, 419] on div "First Name" at bounding box center [485, 437] width 290 height 35
type input "******"
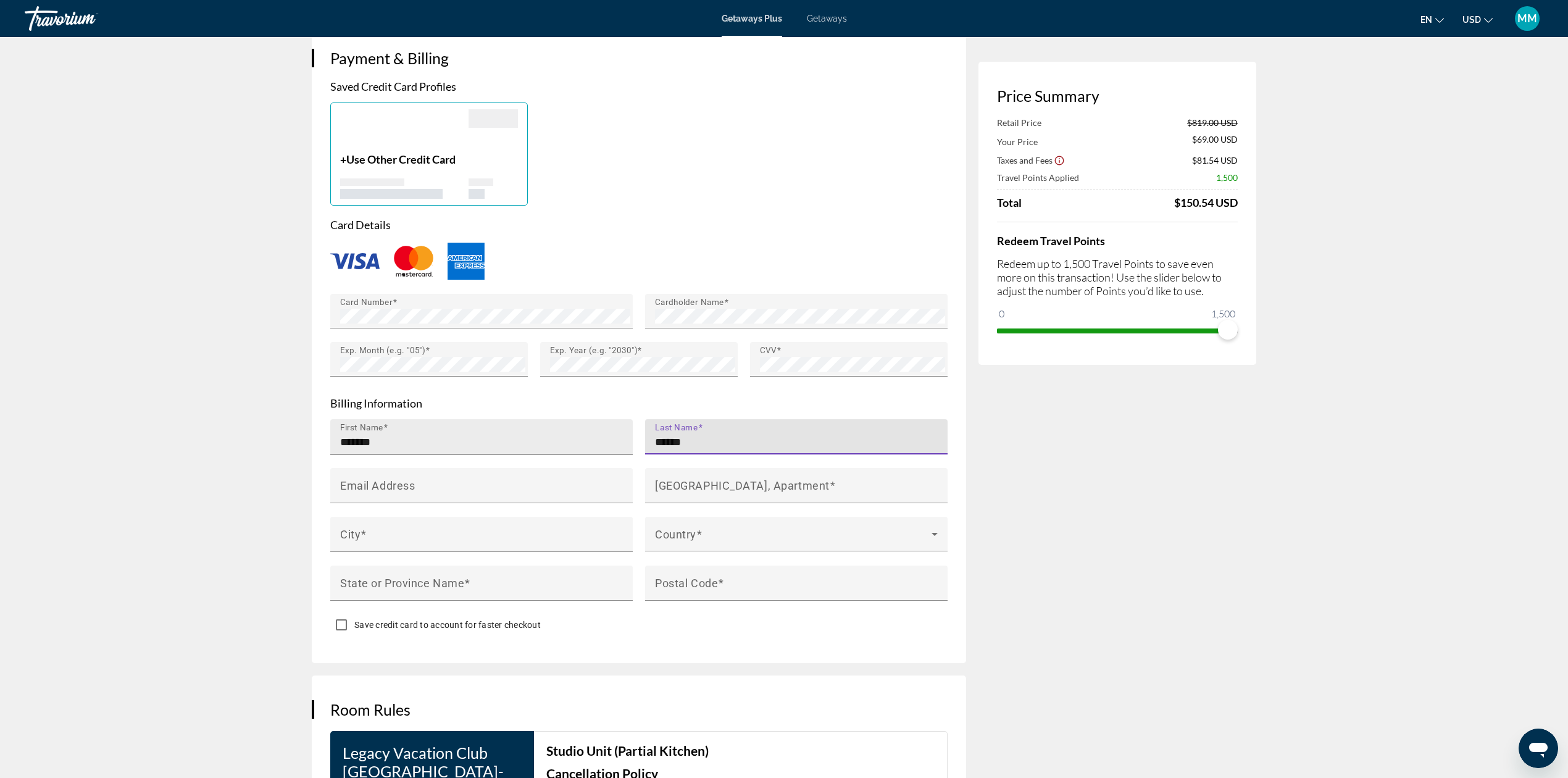
type input "******"
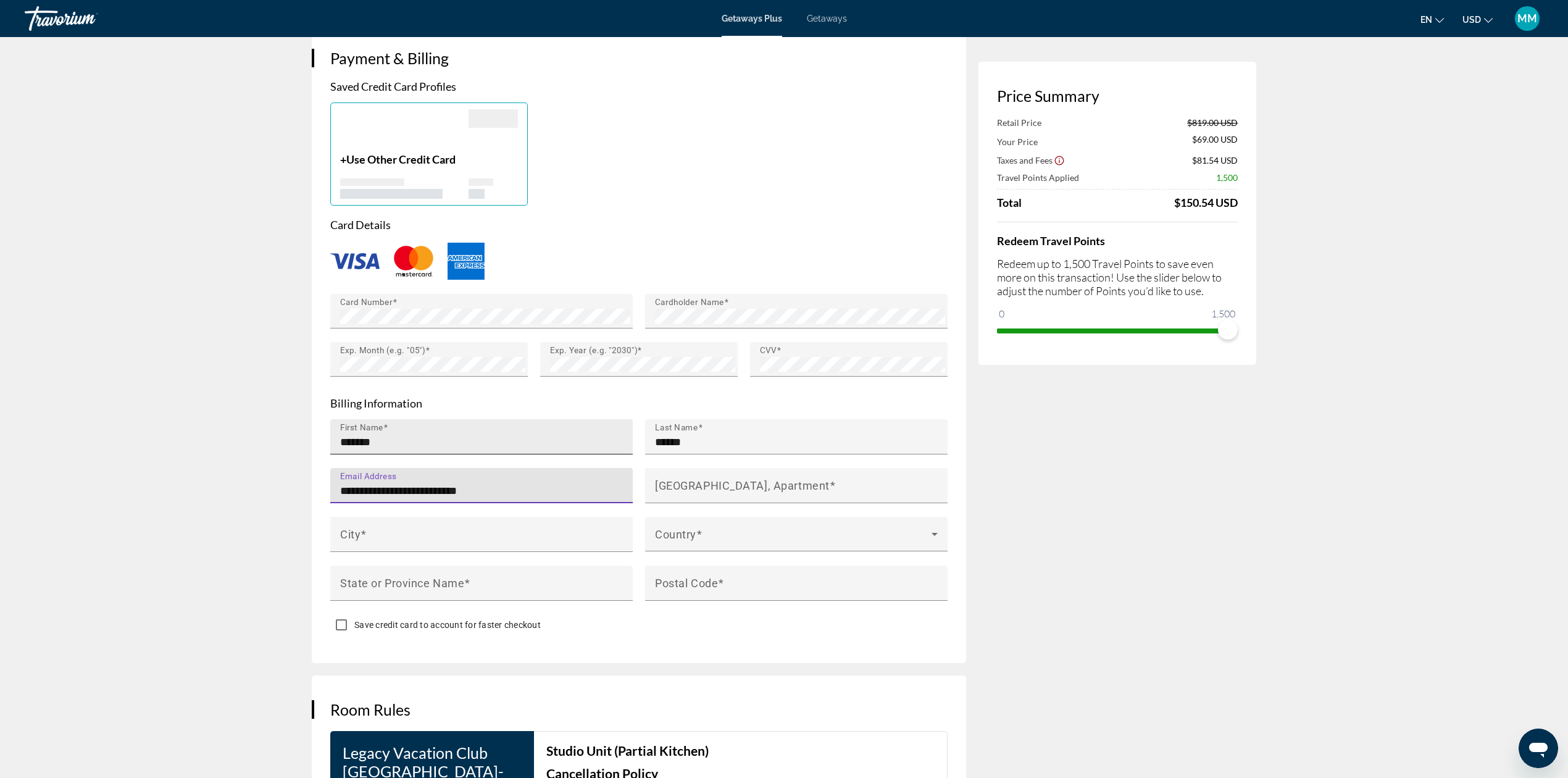
type input "**********"
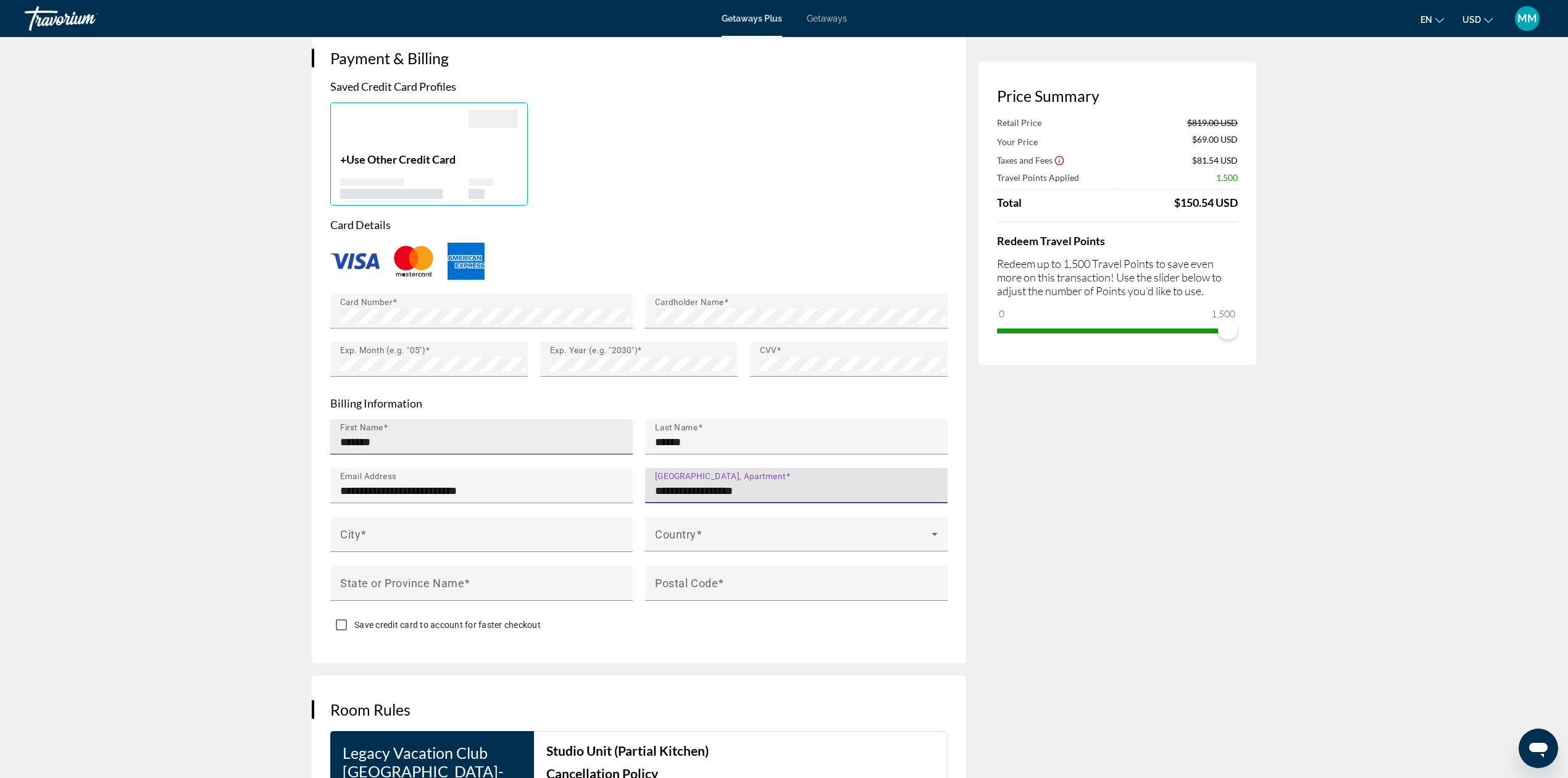
type input "**********"
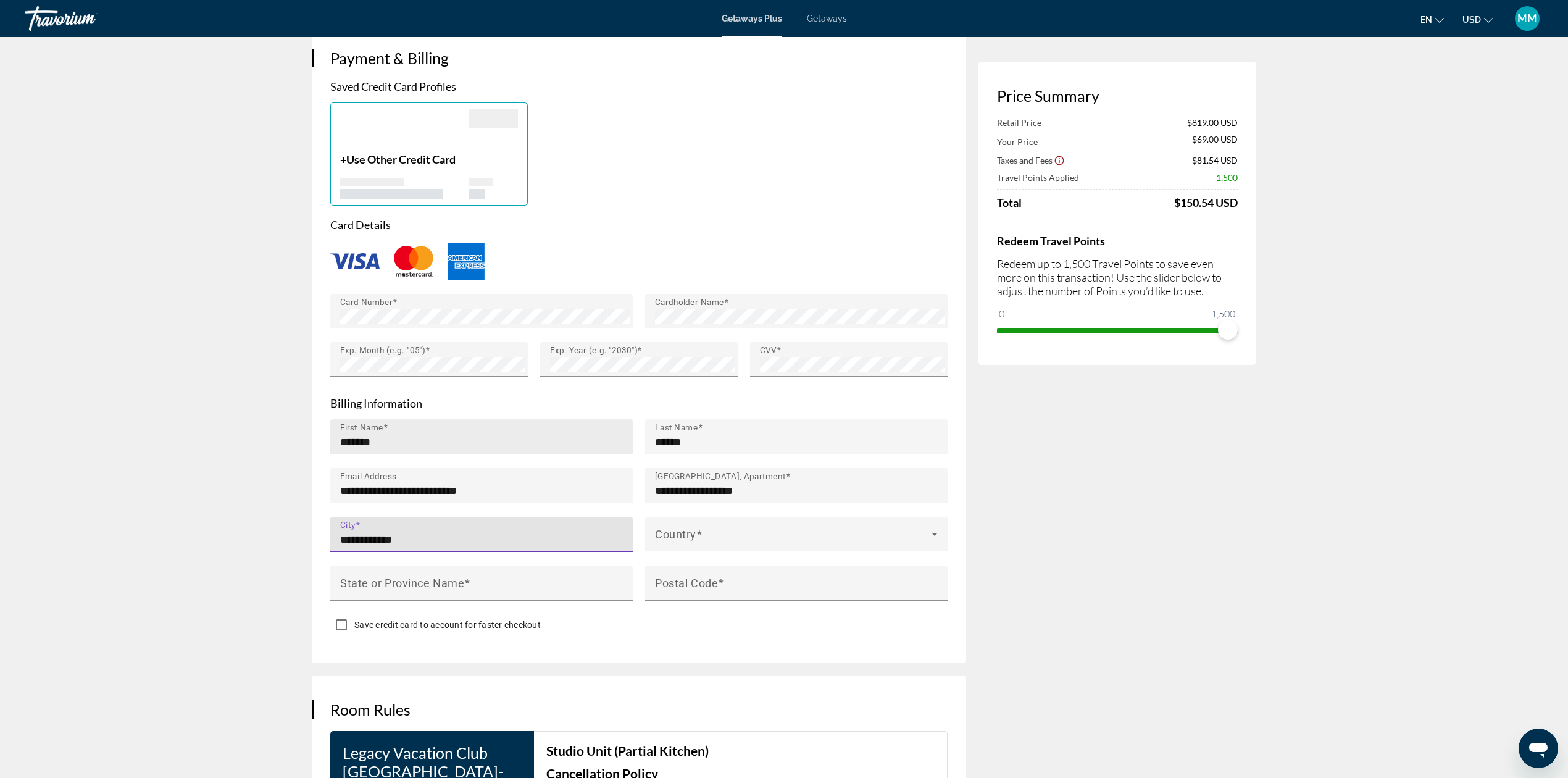
type input "**********"
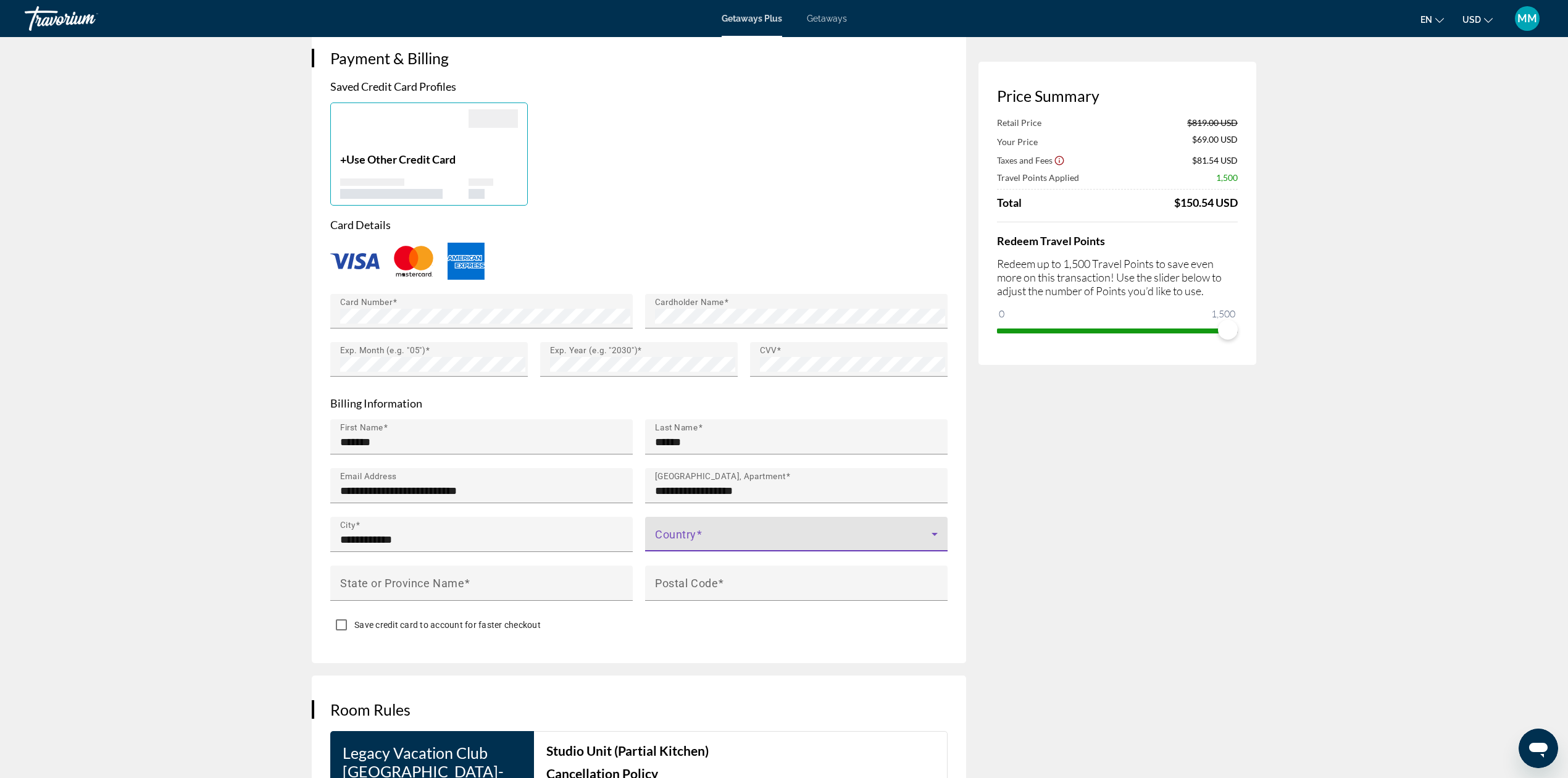
click at [929, 527] on icon "Main content" at bounding box center [935, 534] width 15 height 15
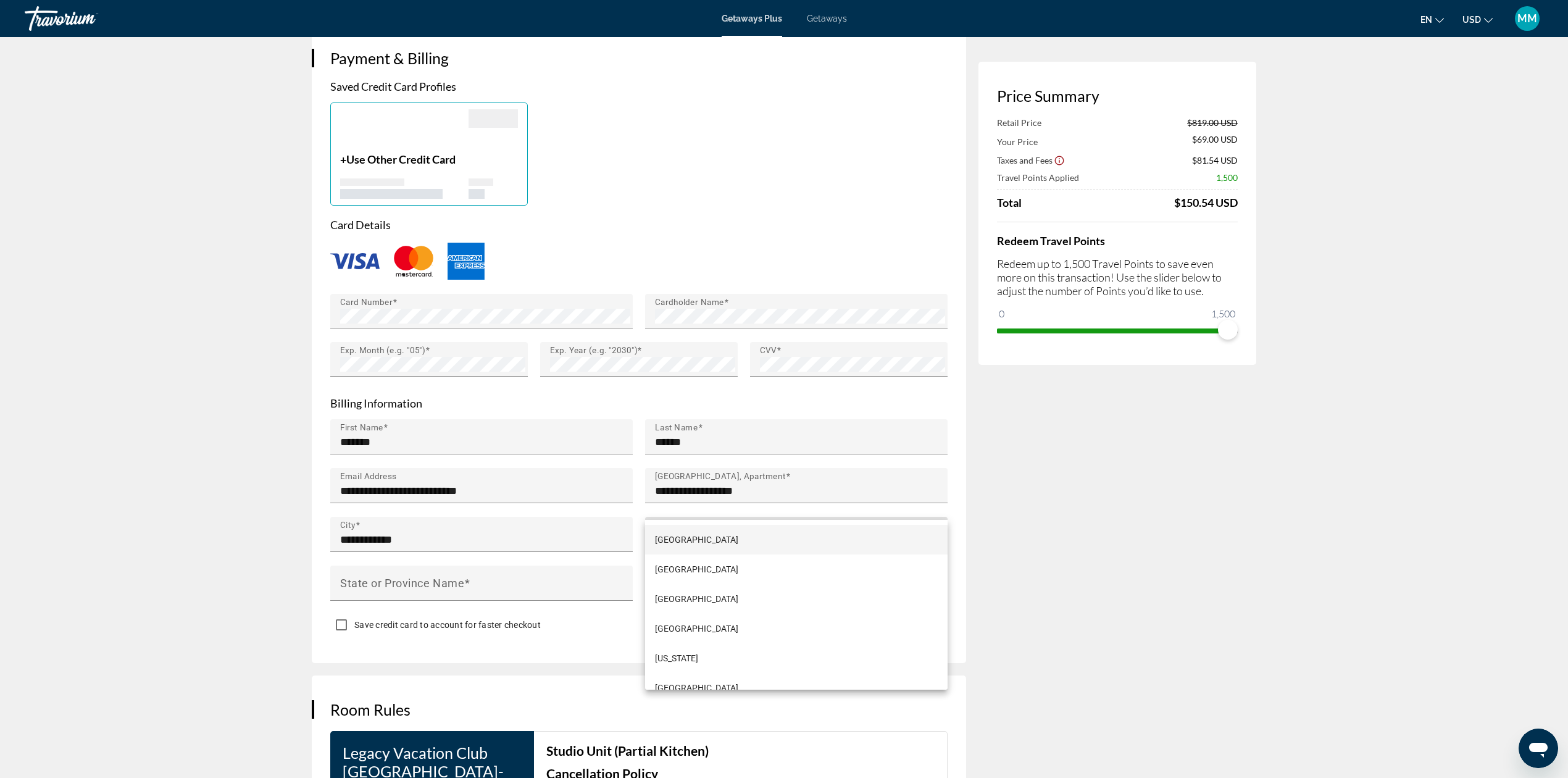
click at [895, 502] on div at bounding box center [784, 389] width 1568 height 778
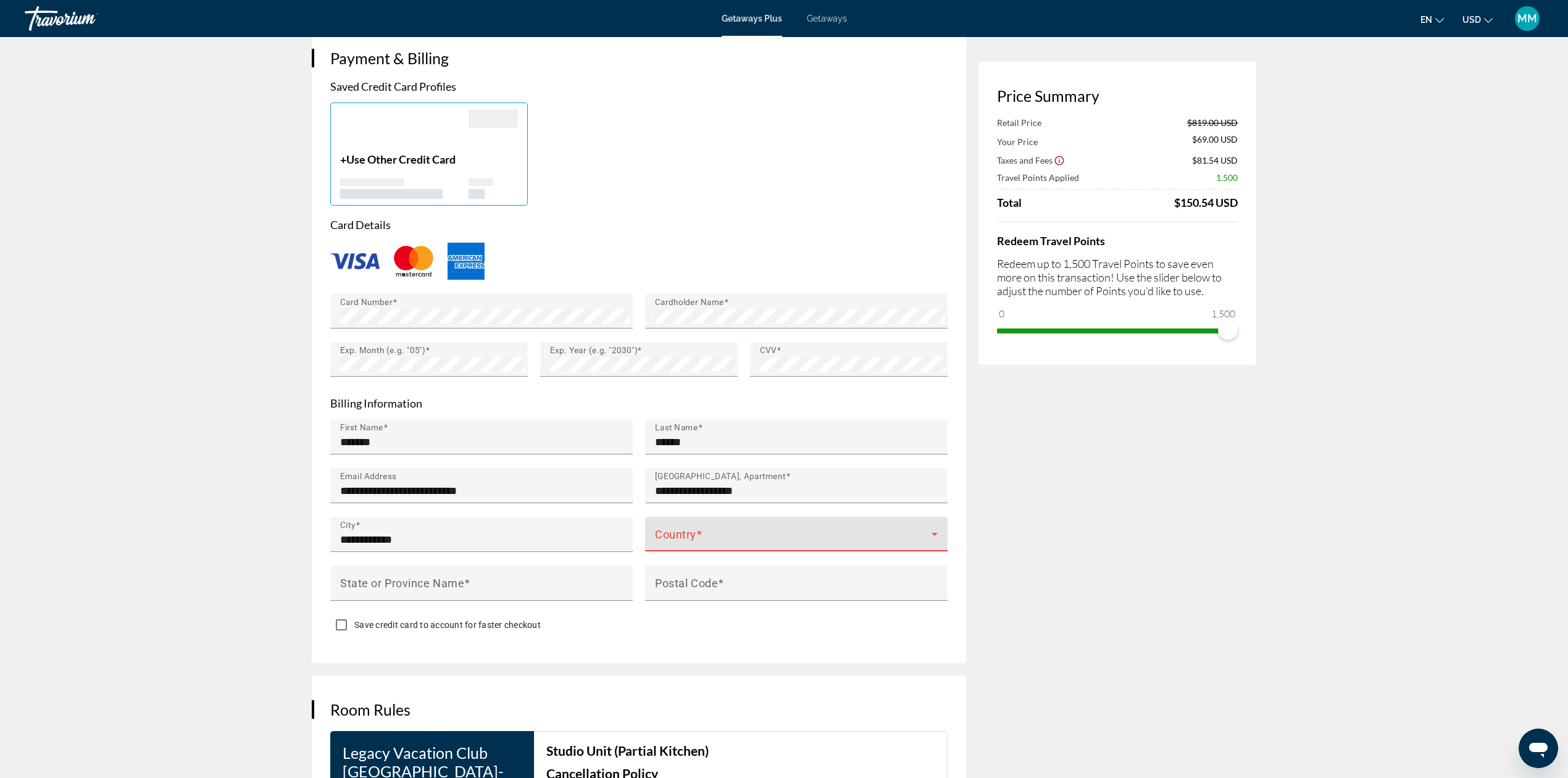
click at [895, 532] on span "Main content" at bounding box center [793, 539] width 277 height 15
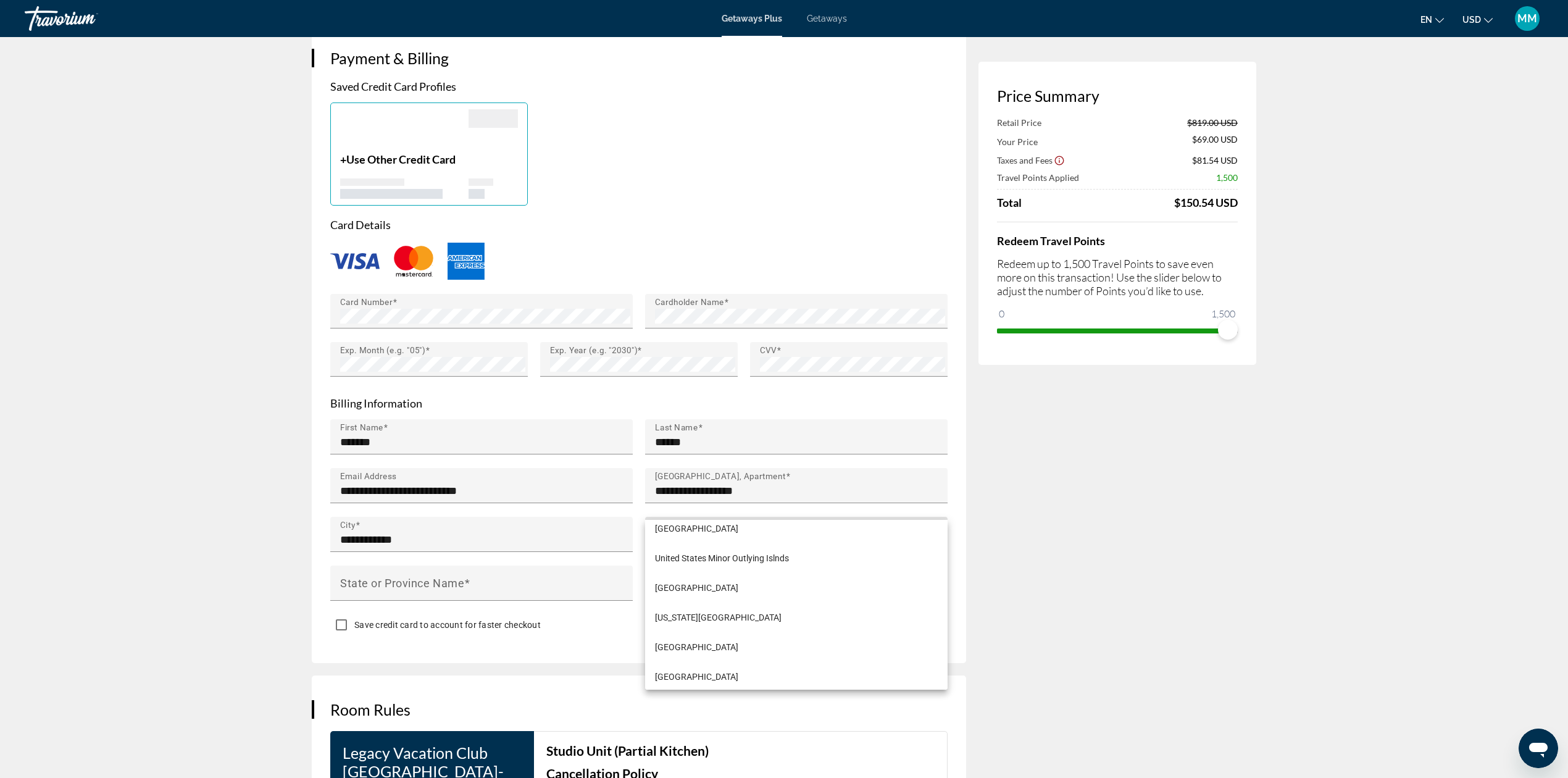
scroll to position [7158, 0]
click at [719, 557] on span "United States of America" at bounding box center [696, 556] width 83 height 15
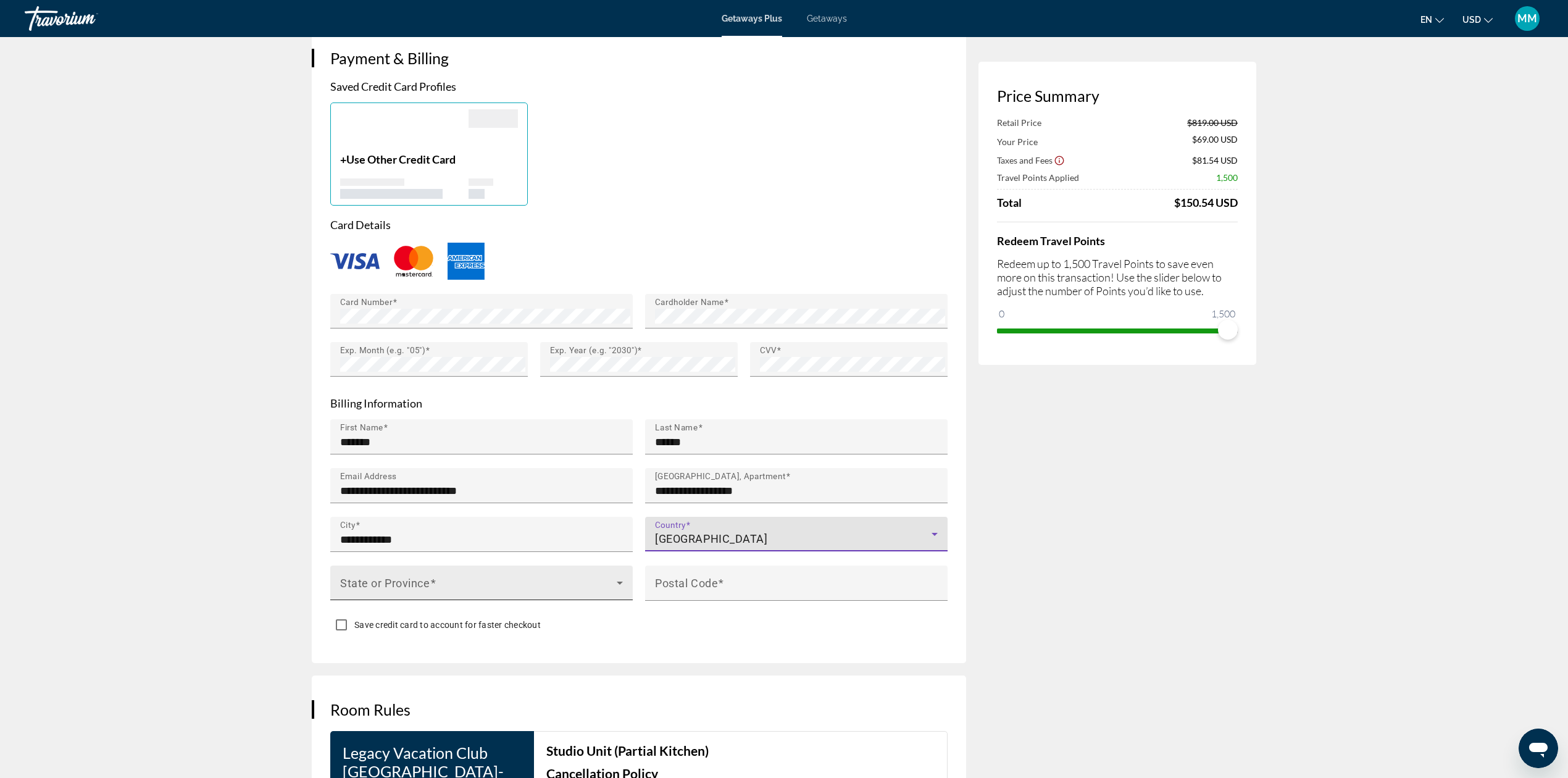
click at [383, 580] on span "Main content" at bounding box center [478, 588] width 277 height 15
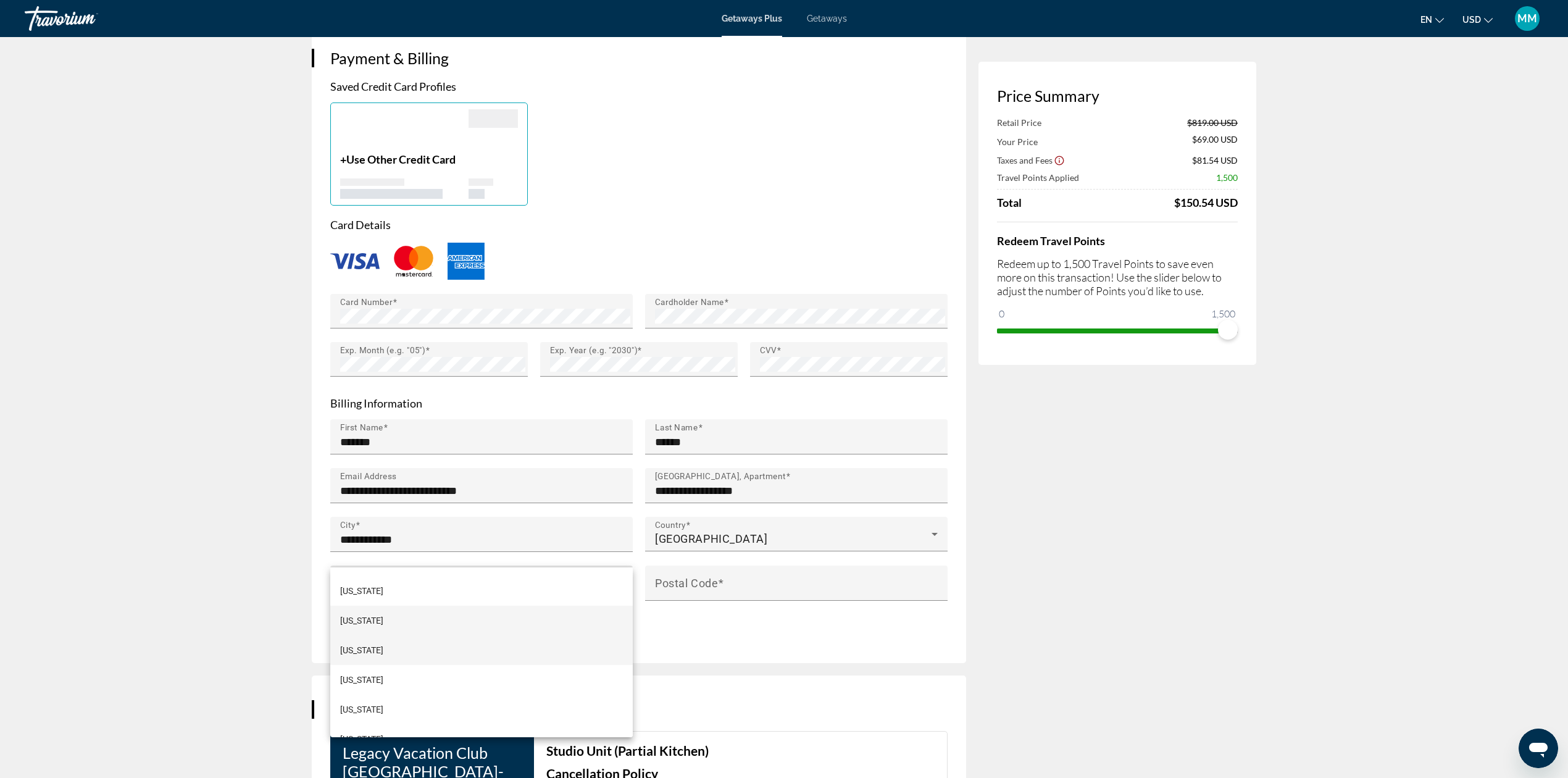
scroll to position [361, 0]
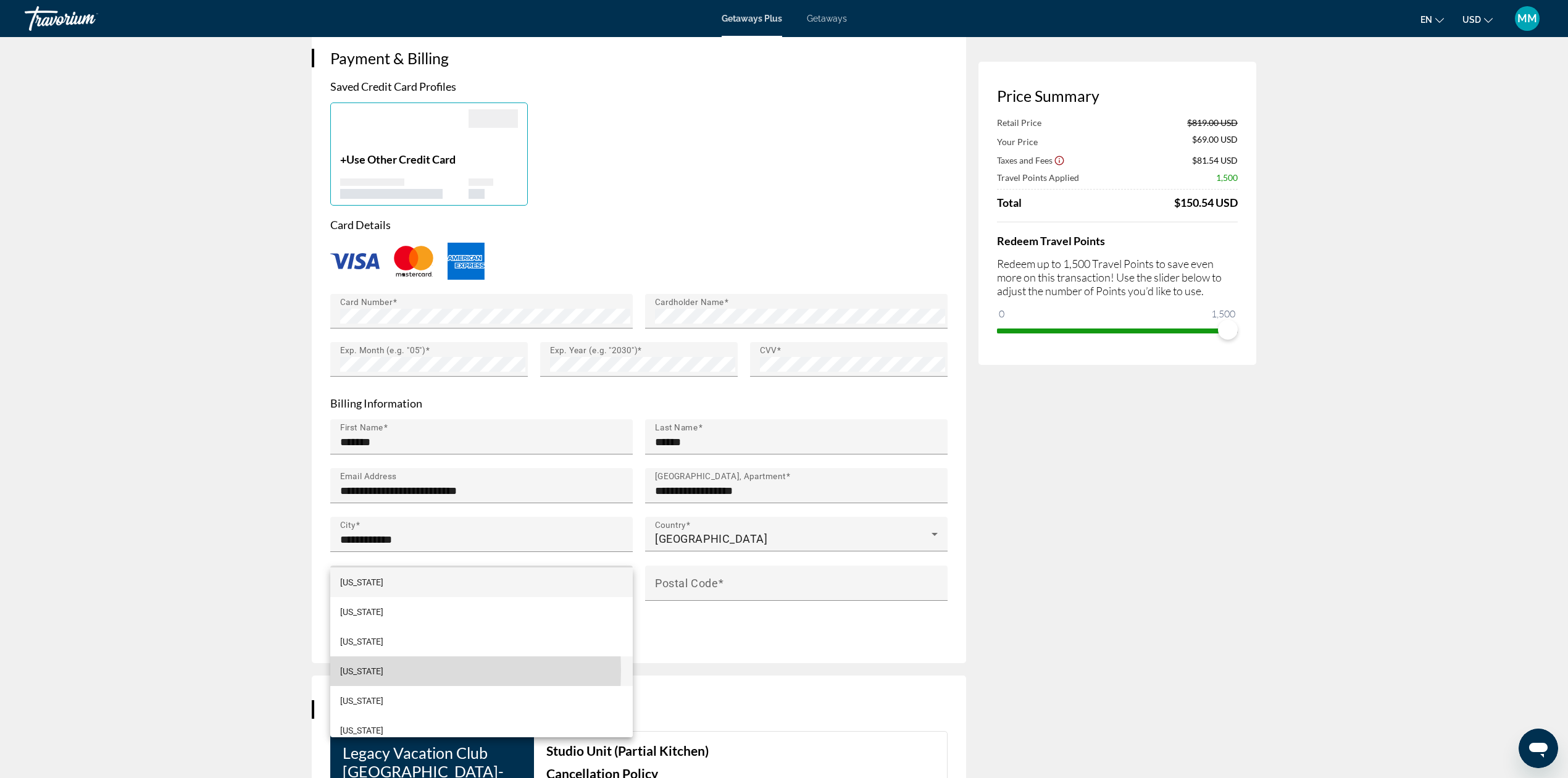
click at [348, 671] on span "Iowa" at bounding box center [362, 672] width 43 height 15
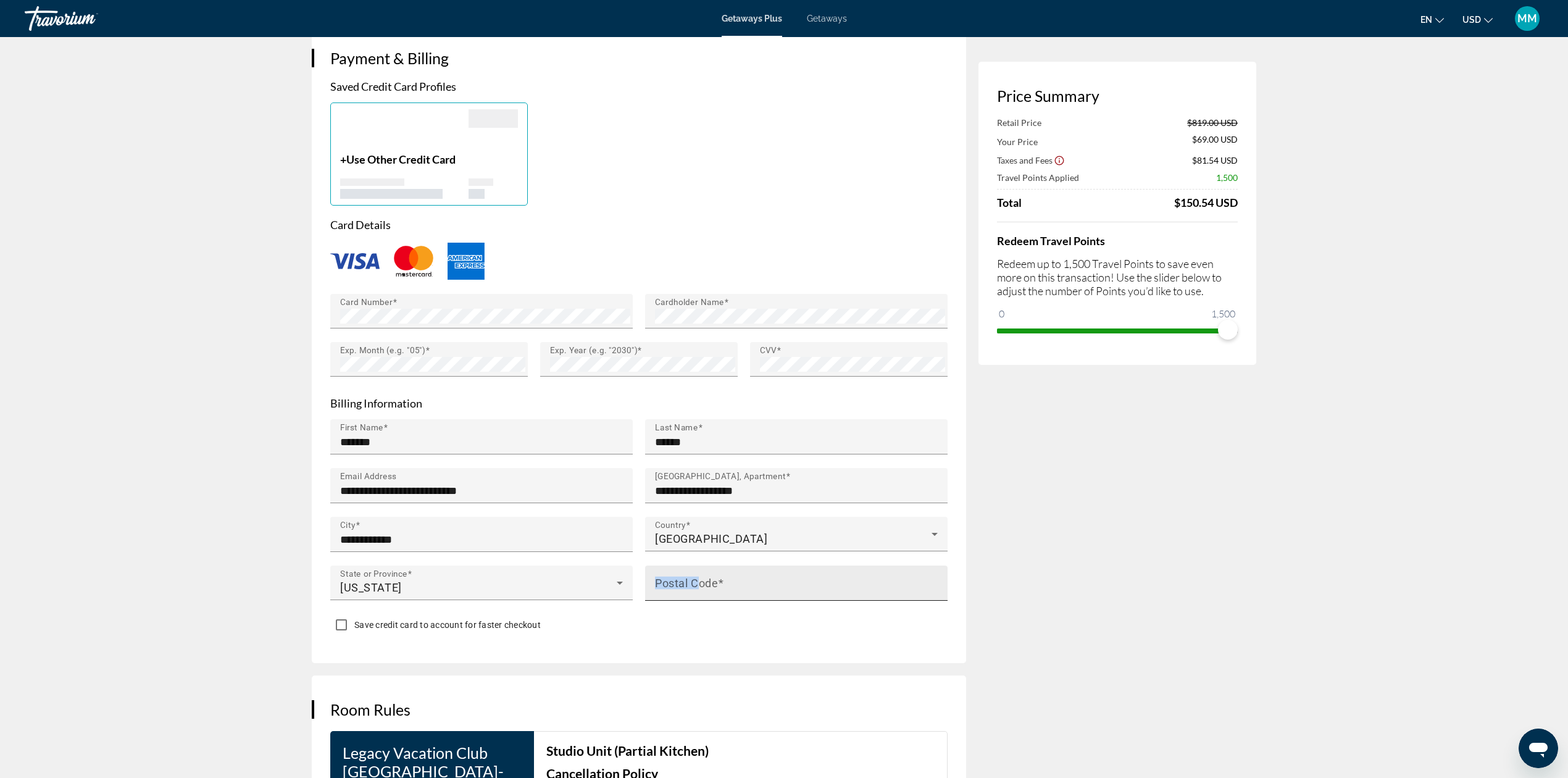
drag, startPoint x: 695, startPoint y: 544, endPoint x: 696, endPoint y: 534, distance: 10.0
click at [695, 566] on div "Postal Code" at bounding box center [800, 584] width 290 height 35
type input "*****"
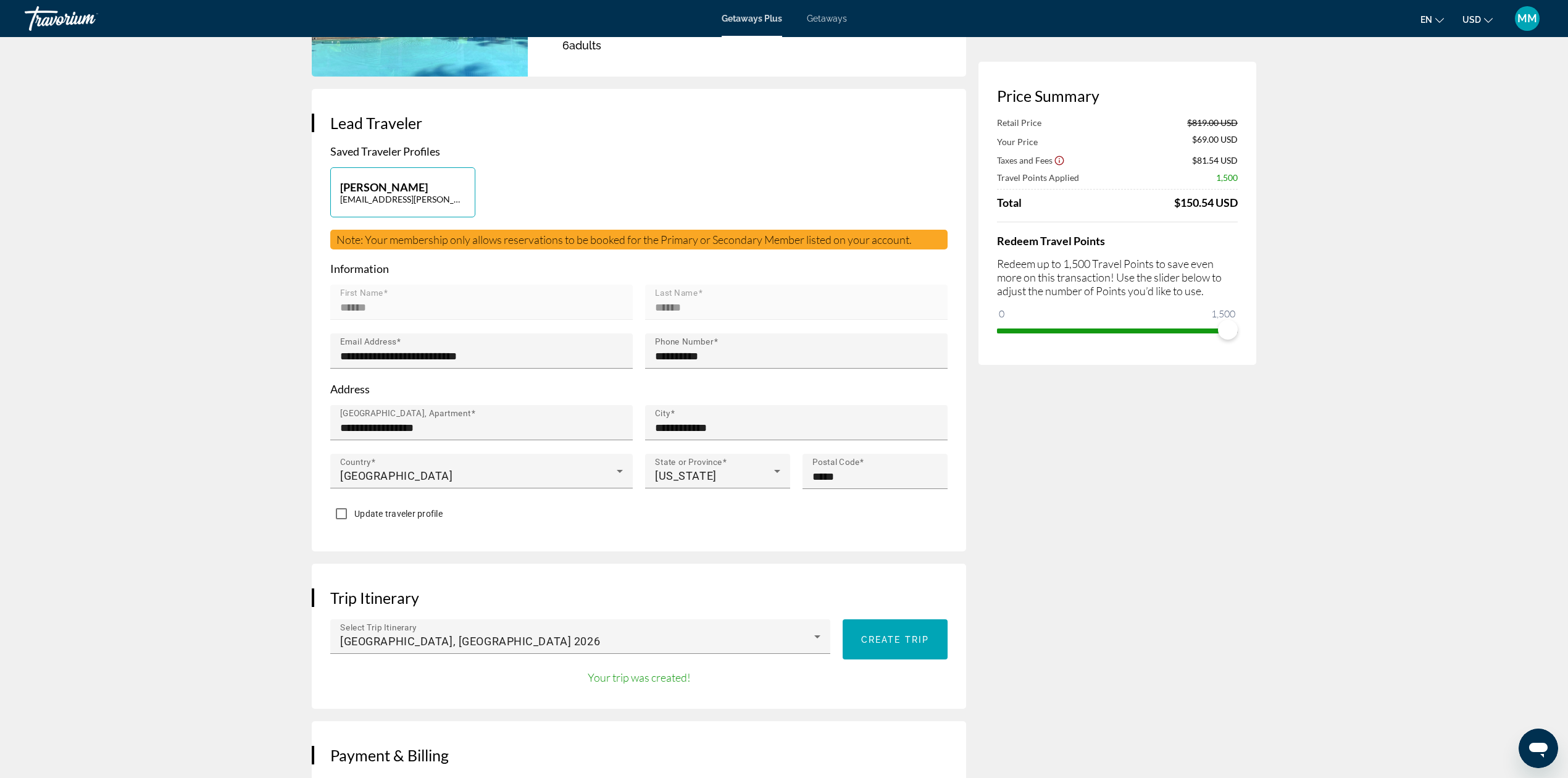
scroll to position [0, 0]
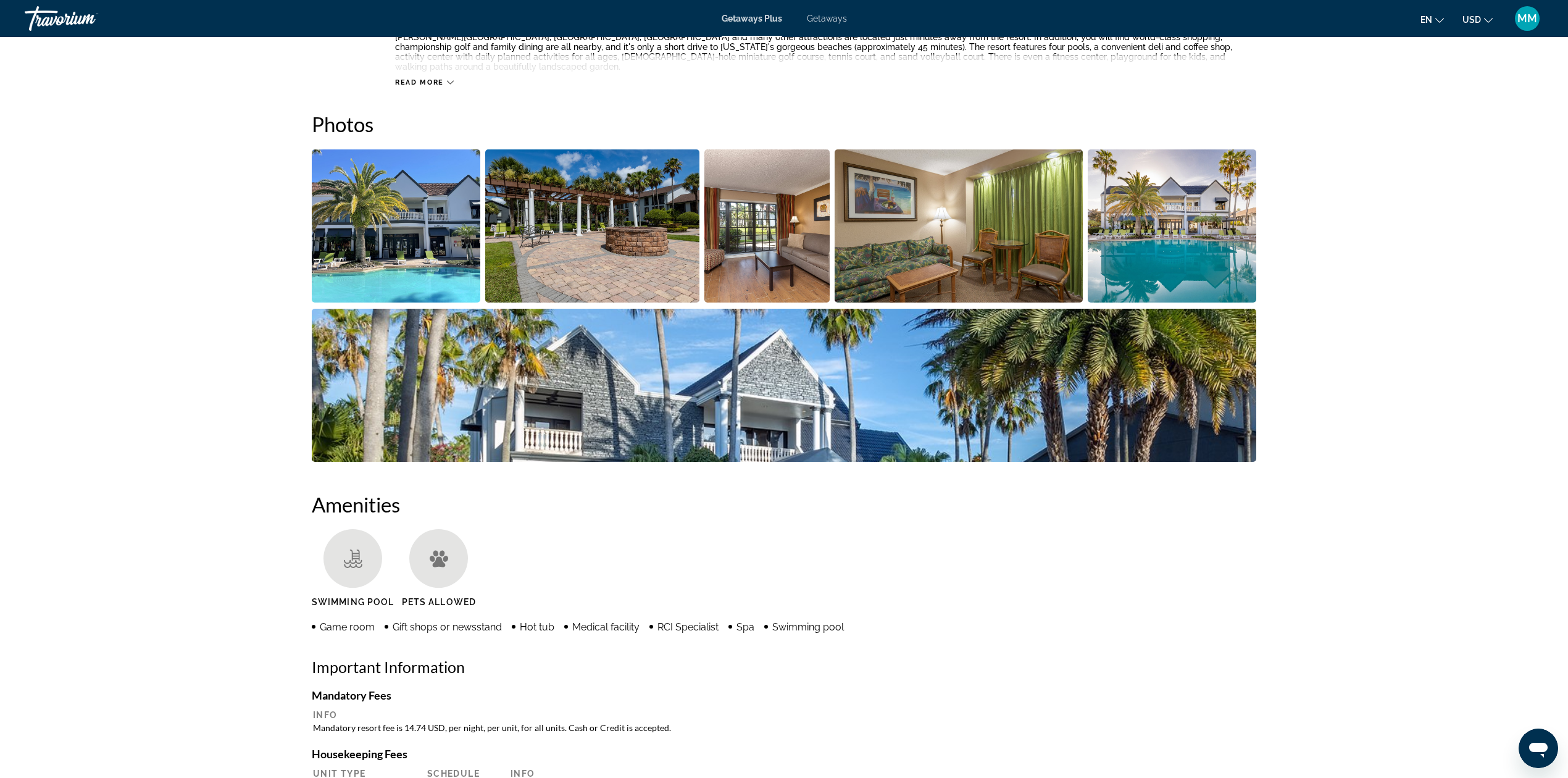
scroll to position [576, 0]
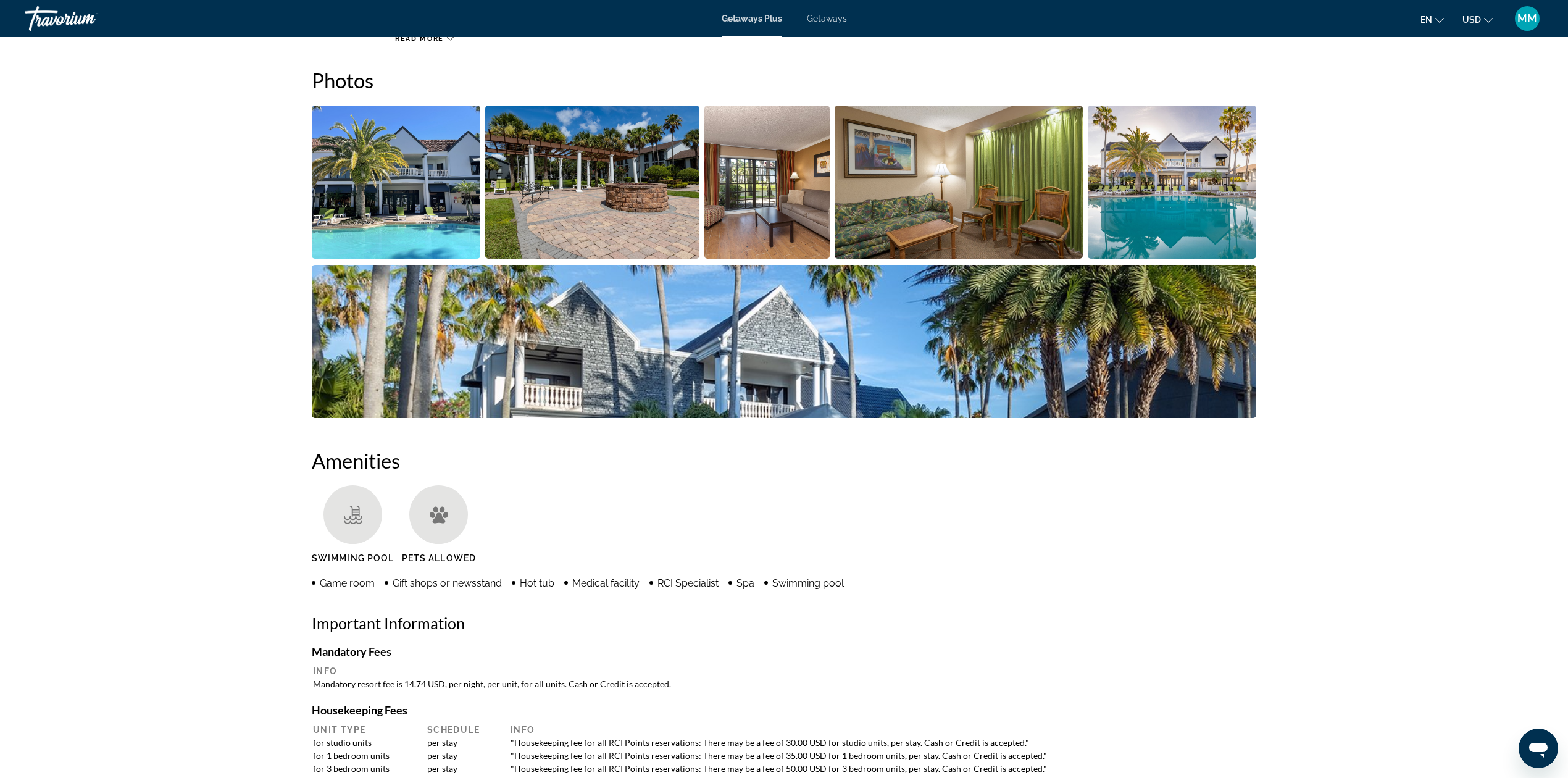
click at [422, 193] on img "Open full-screen image slider" at bounding box center [396, 182] width 169 height 153
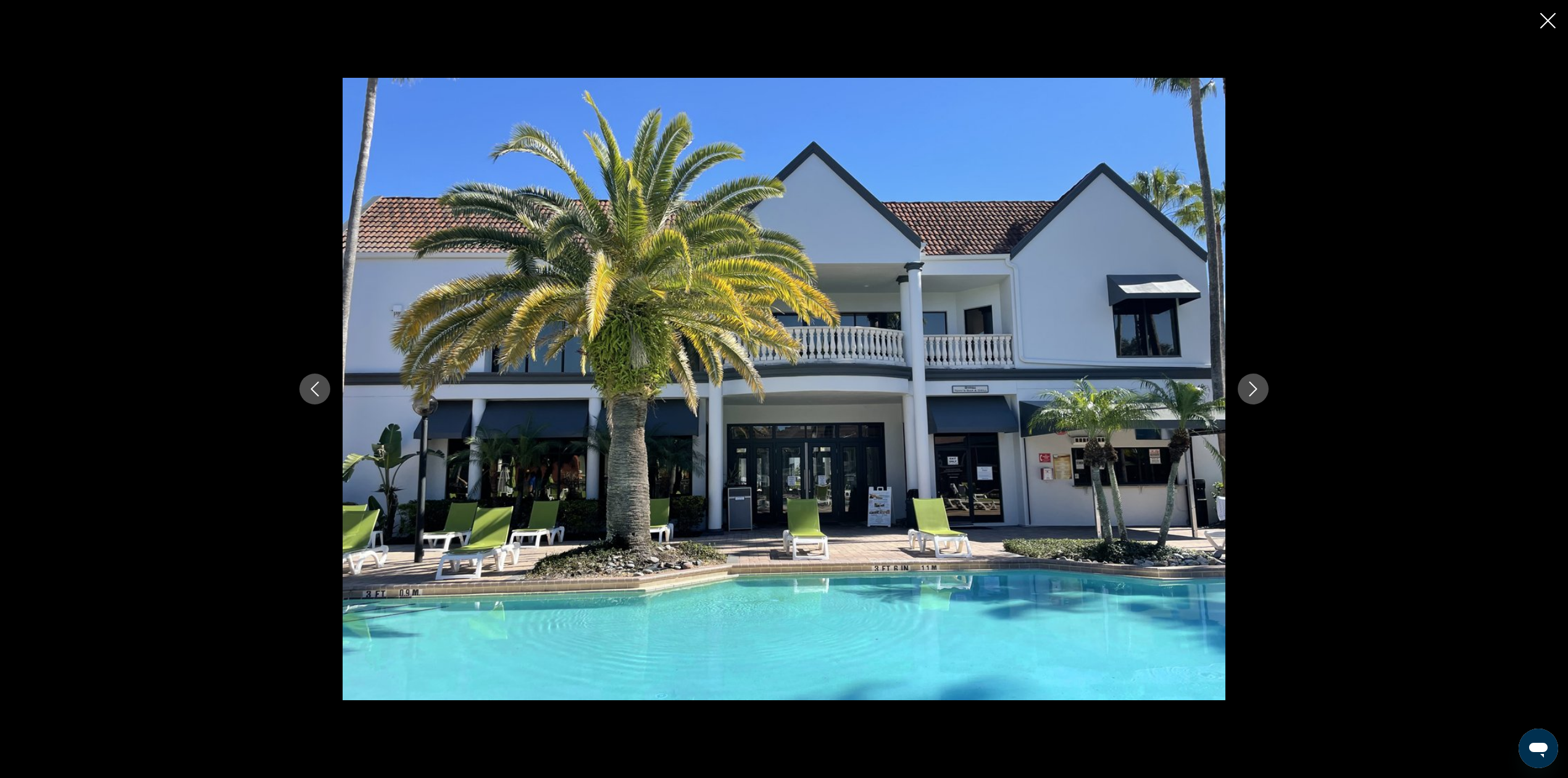
click at [1249, 391] on icon "Next image" at bounding box center [1253, 389] width 15 height 15
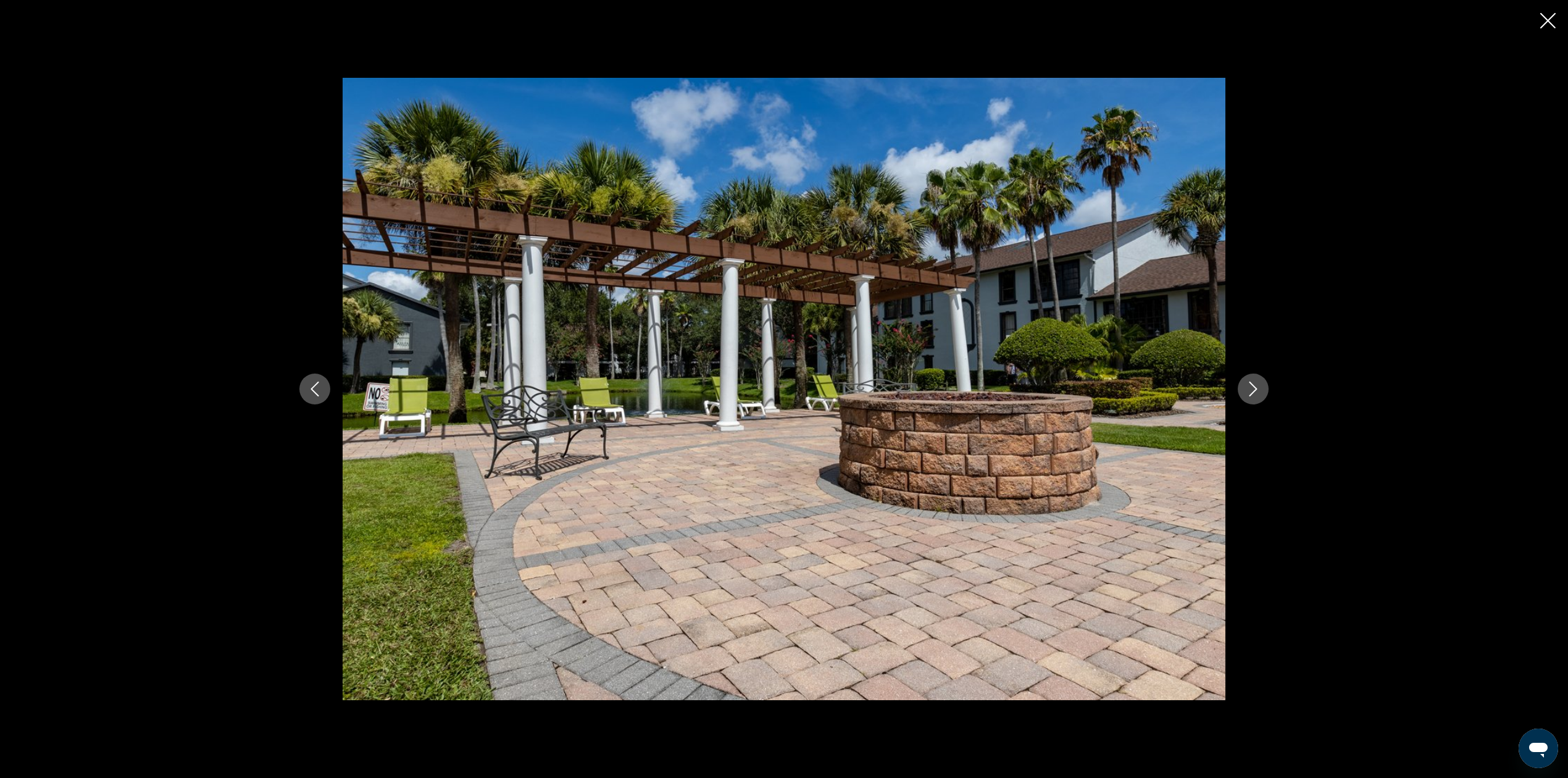
click at [1249, 391] on icon "Next image" at bounding box center [1253, 389] width 15 height 15
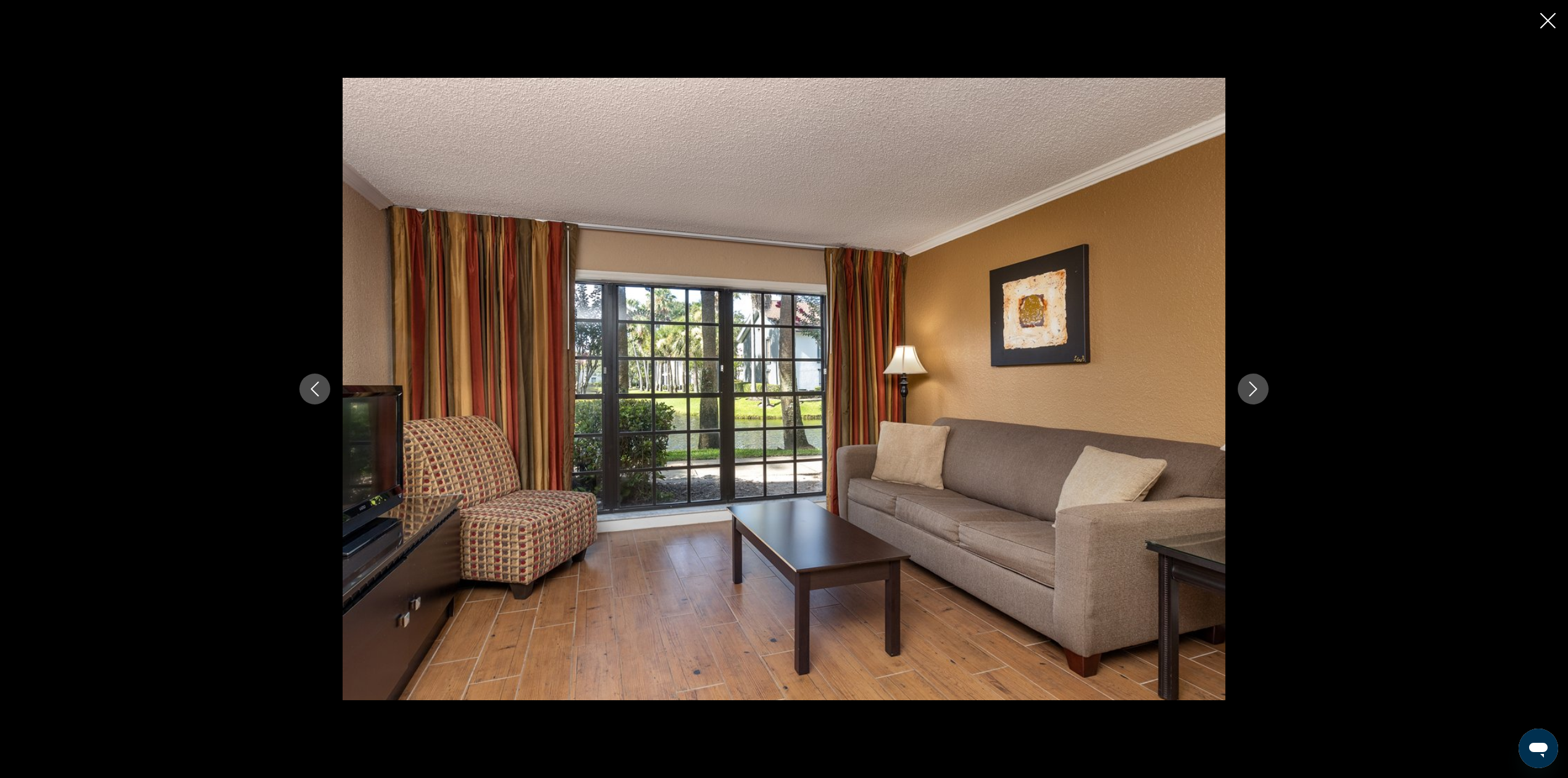
click at [1249, 391] on icon "Next image" at bounding box center [1253, 389] width 15 height 15
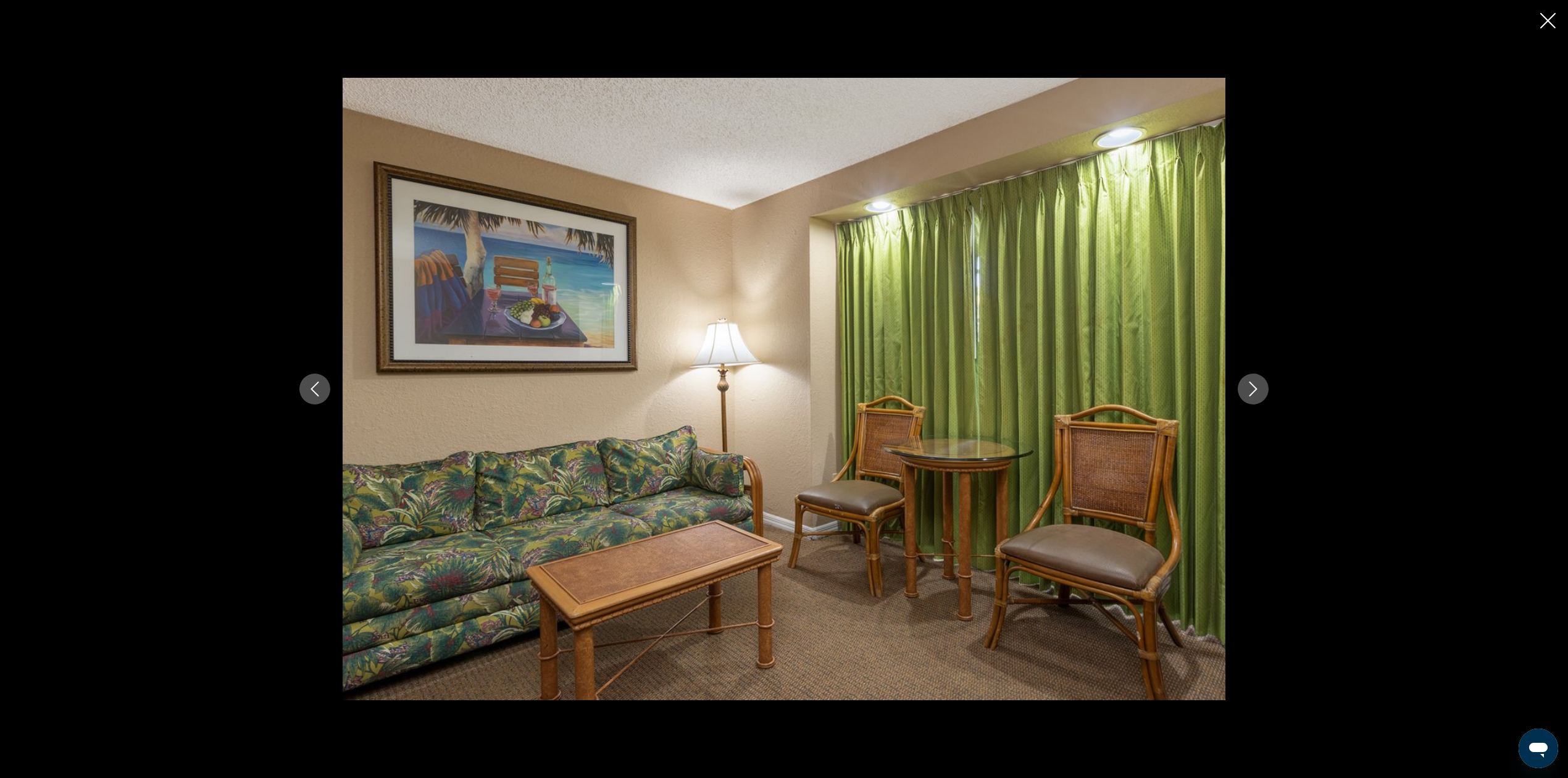
click at [1249, 391] on icon "Next image" at bounding box center [1253, 389] width 15 height 15
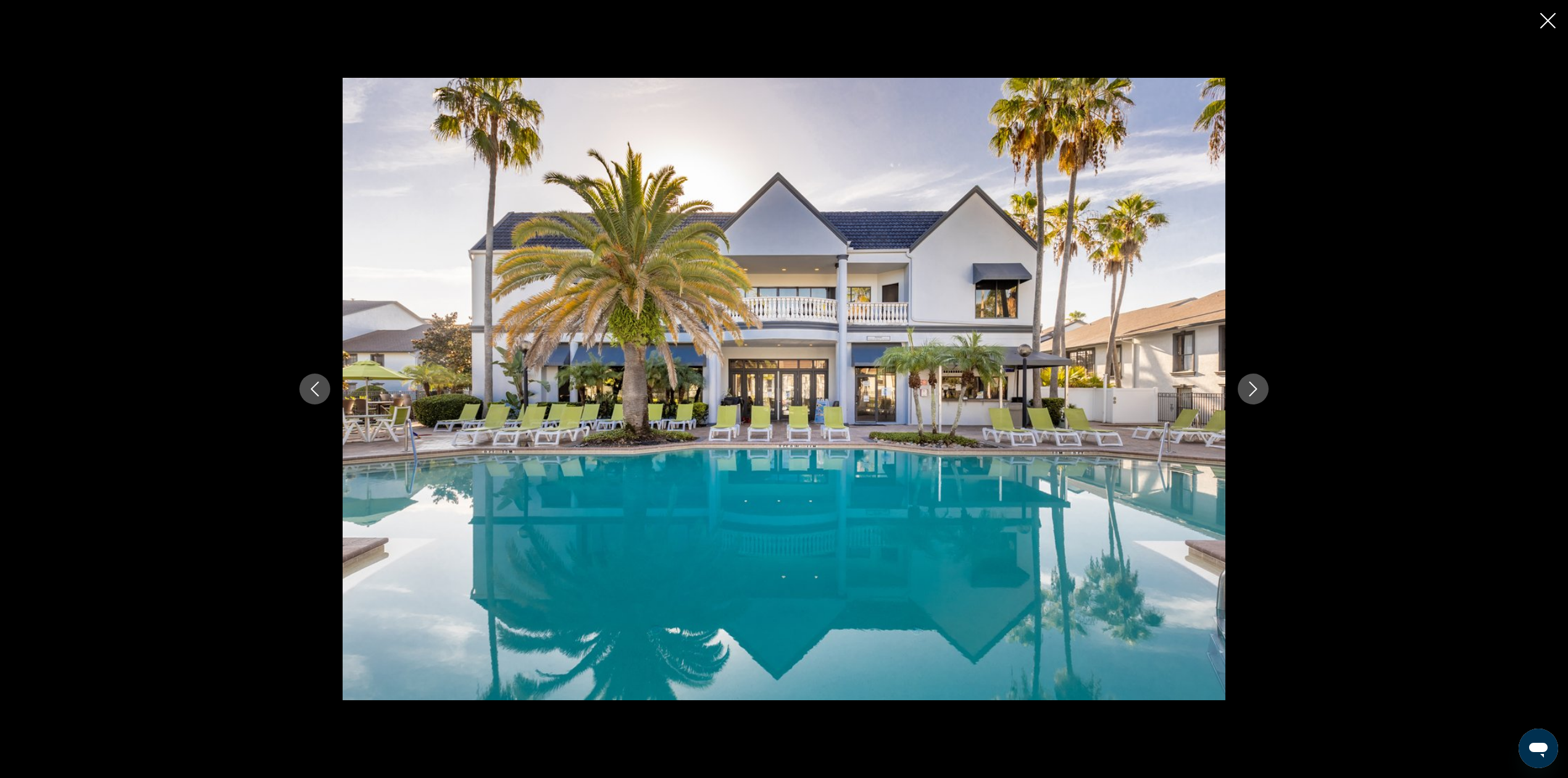
click at [319, 394] on icon "Previous image" at bounding box center [315, 389] width 15 height 15
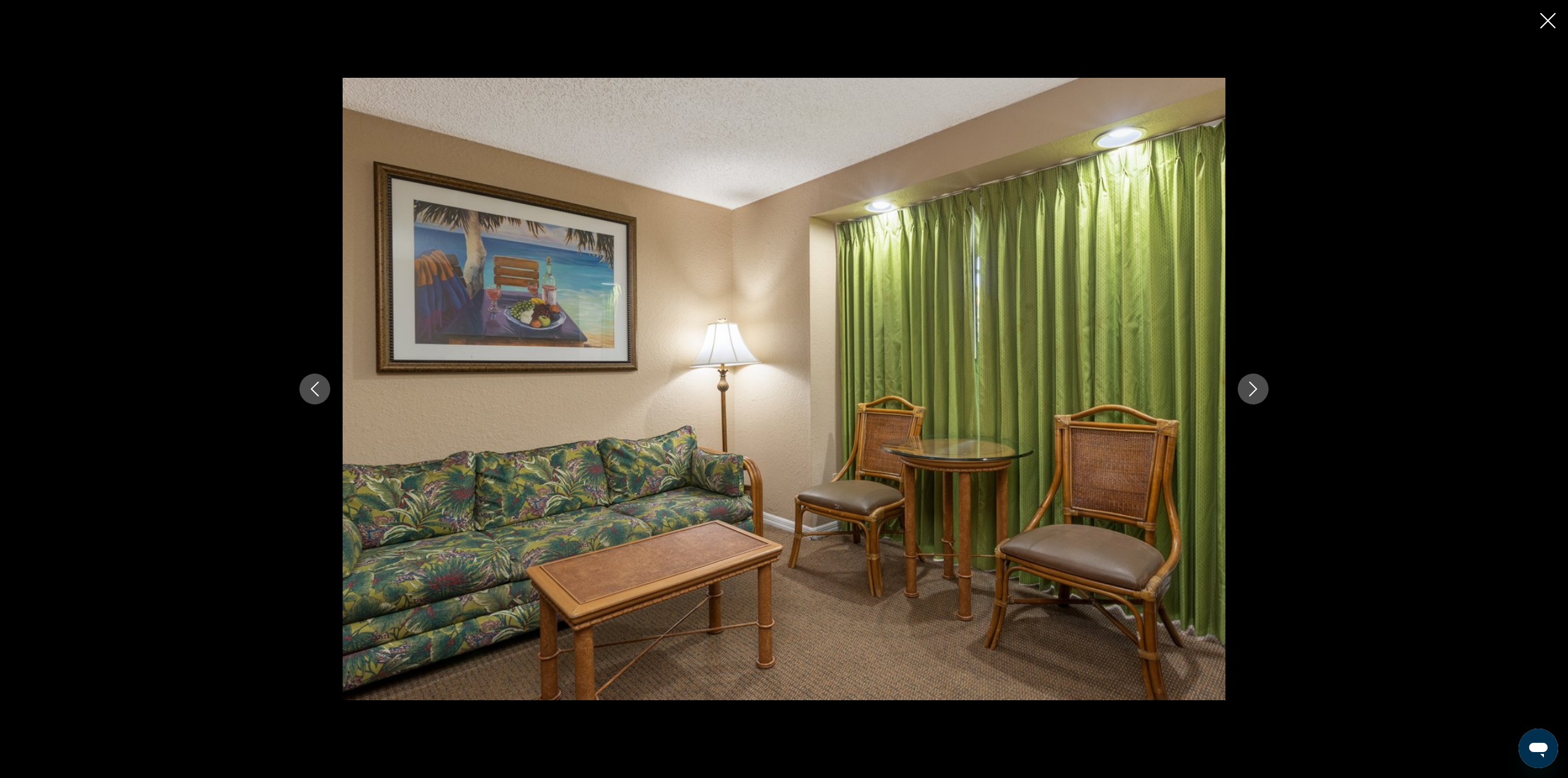
click at [1252, 395] on icon "Next image" at bounding box center [1253, 389] width 15 height 15
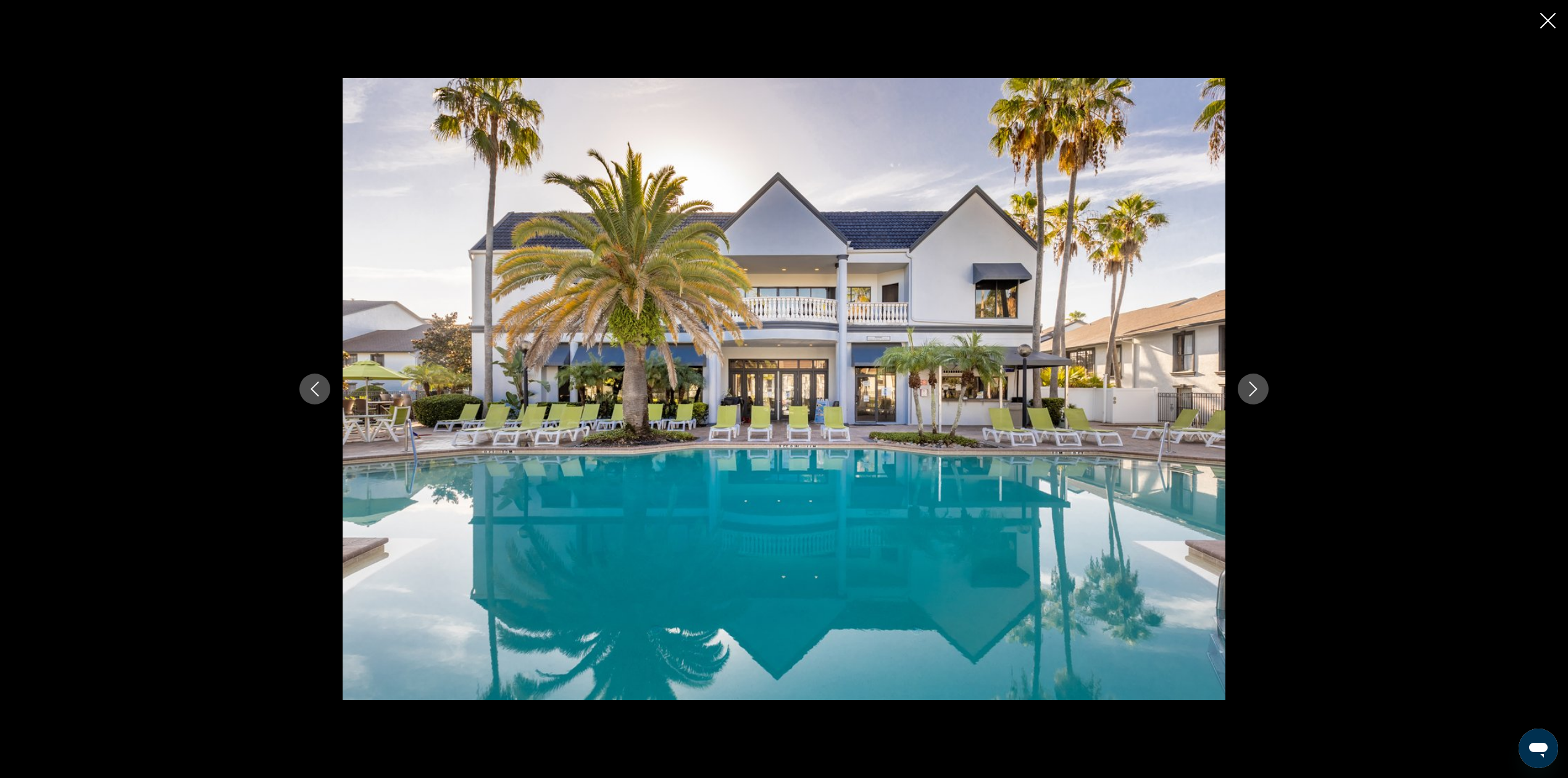
click at [1252, 395] on icon "Next image" at bounding box center [1253, 389] width 15 height 15
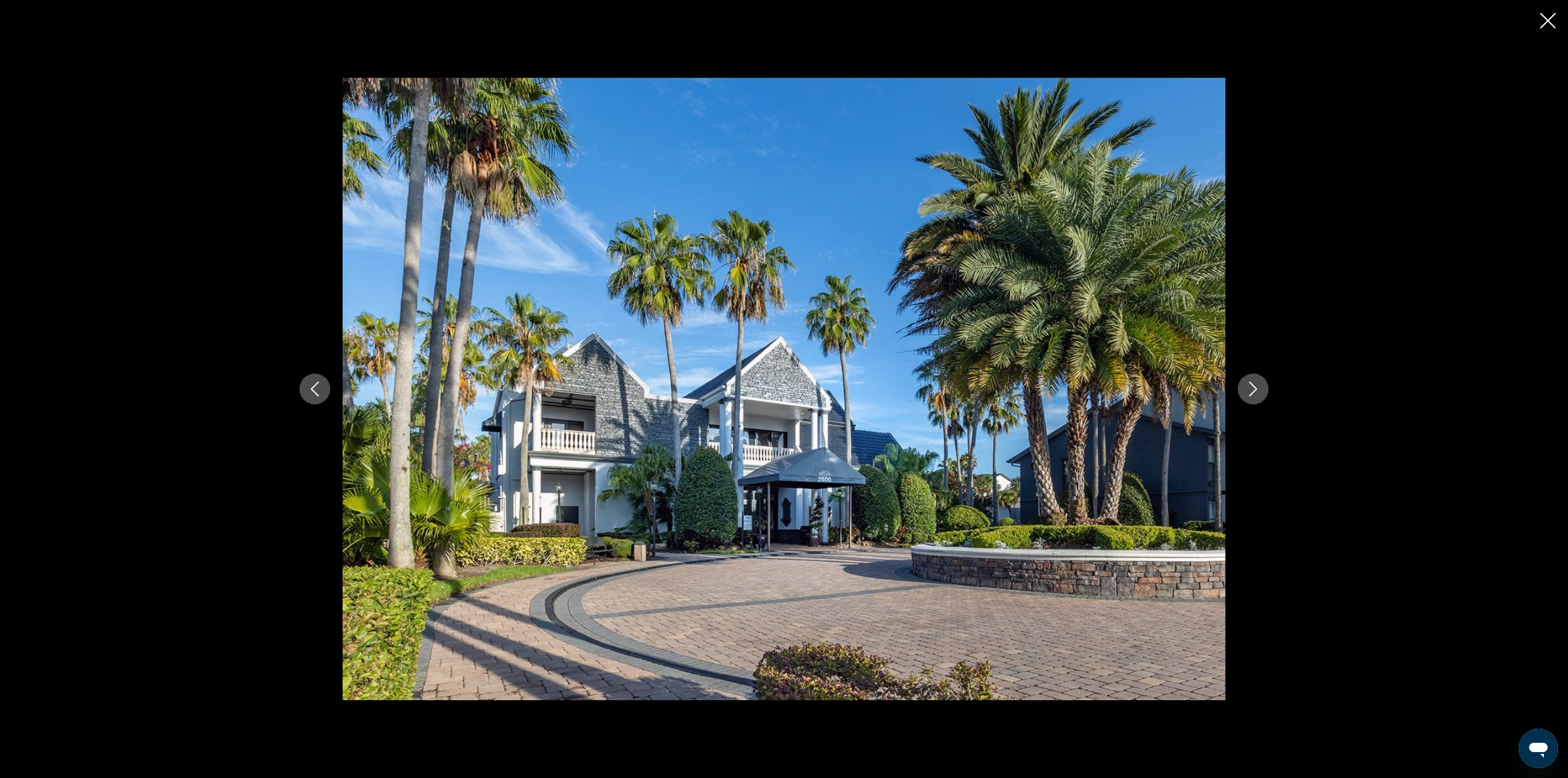
click at [1252, 395] on icon "Next image" at bounding box center [1253, 389] width 15 height 15
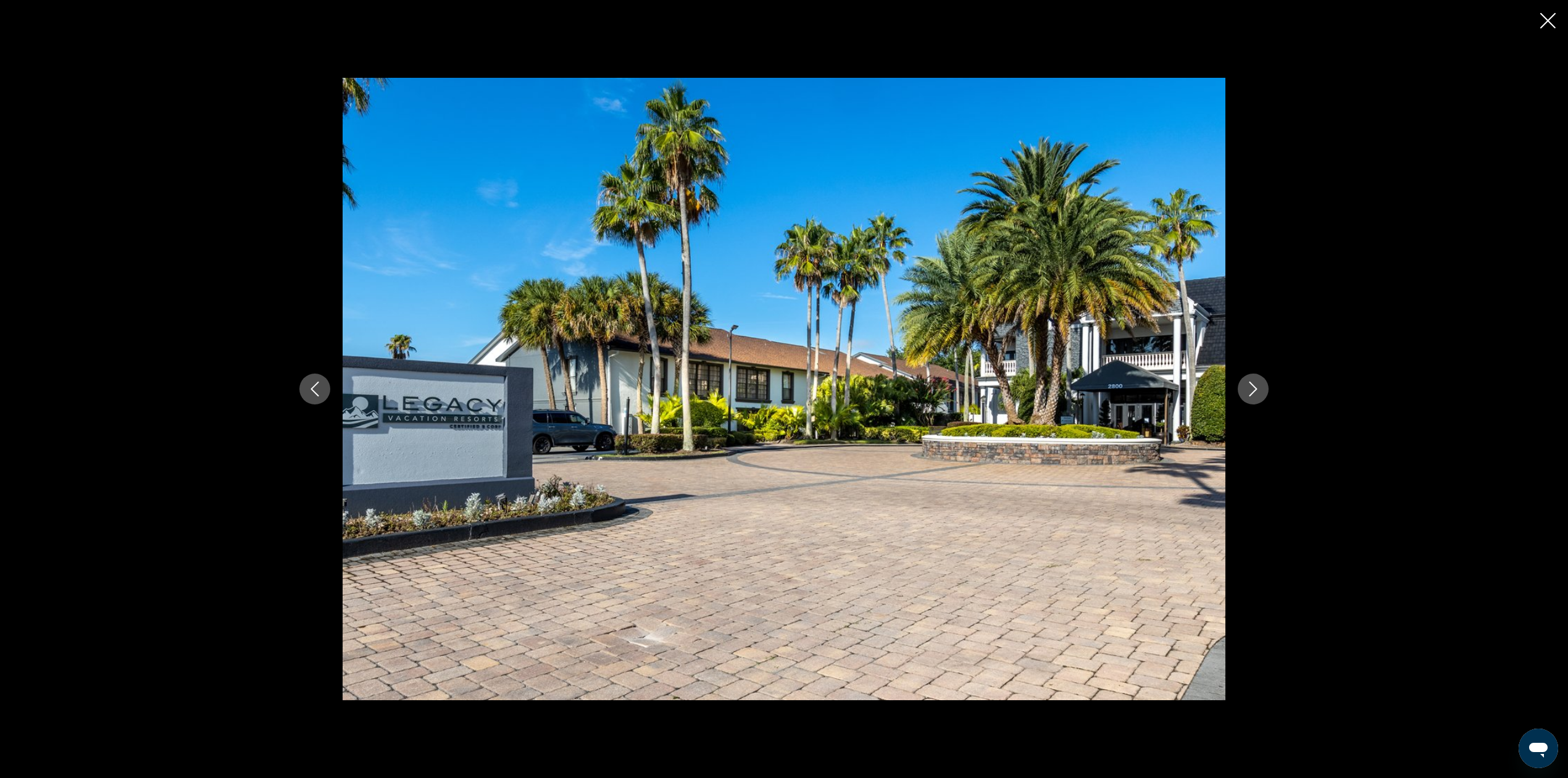
click at [1252, 395] on icon "Next image" at bounding box center [1253, 389] width 15 height 15
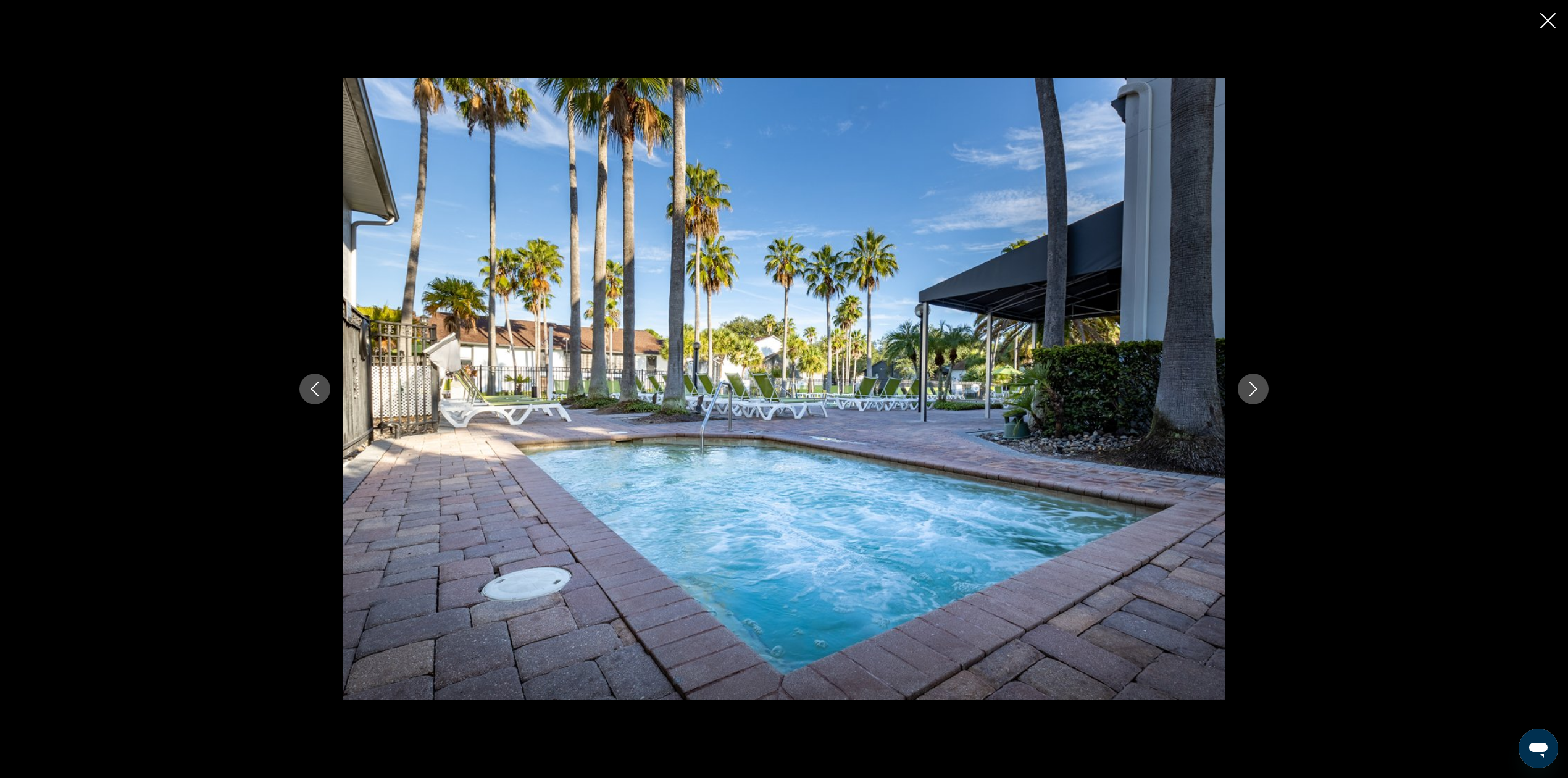
click at [1252, 395] on icon "Next image" at bounding box center [1253, 389] width 15 height 15
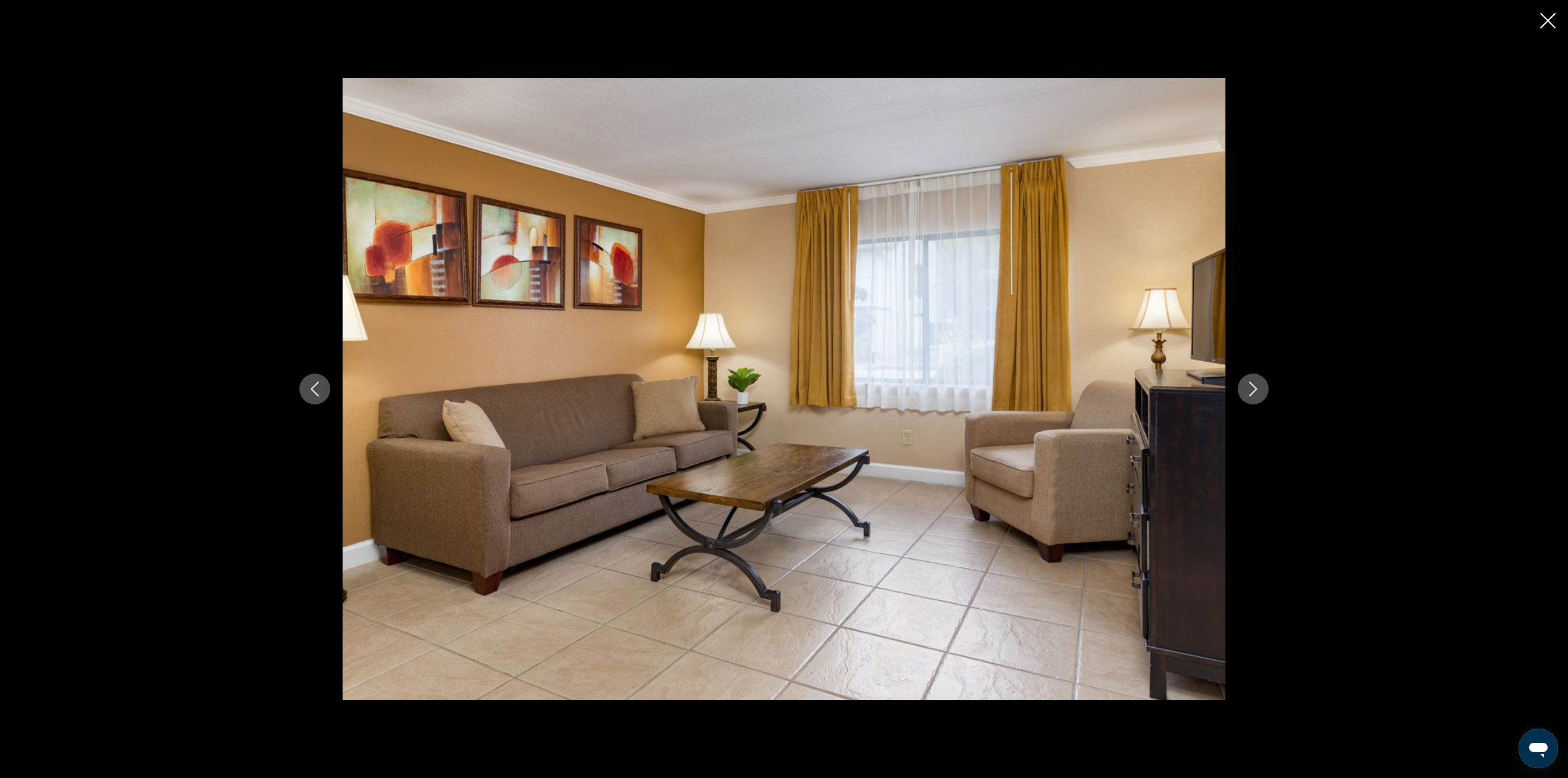
click at [1252, 395] on icon "Next image" at bounding box center [1253, 389] width 15 height 15
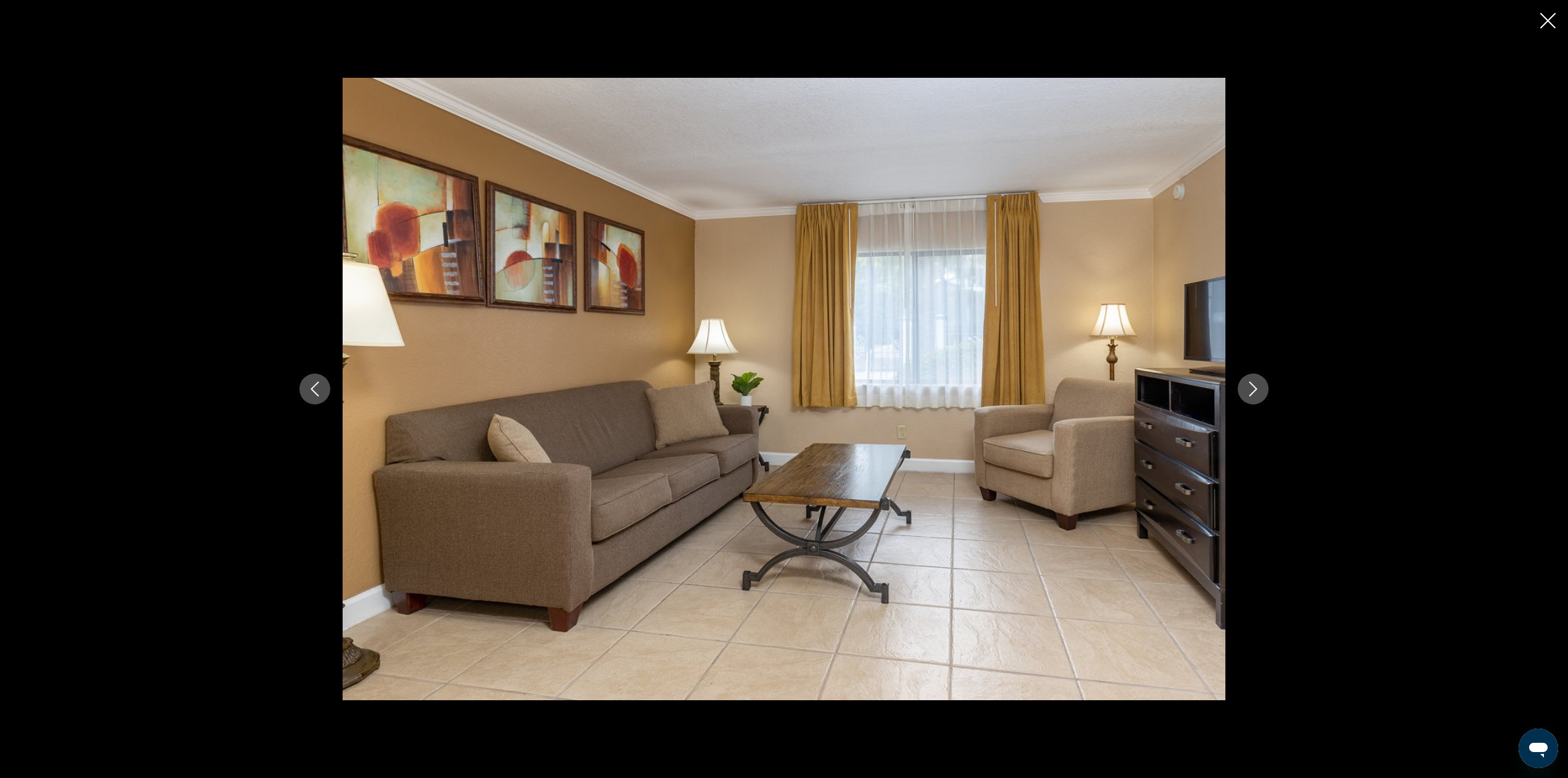
click at [1252, 395] on icon "Next image" at bounding box center [1253, 389] width 15 height 15
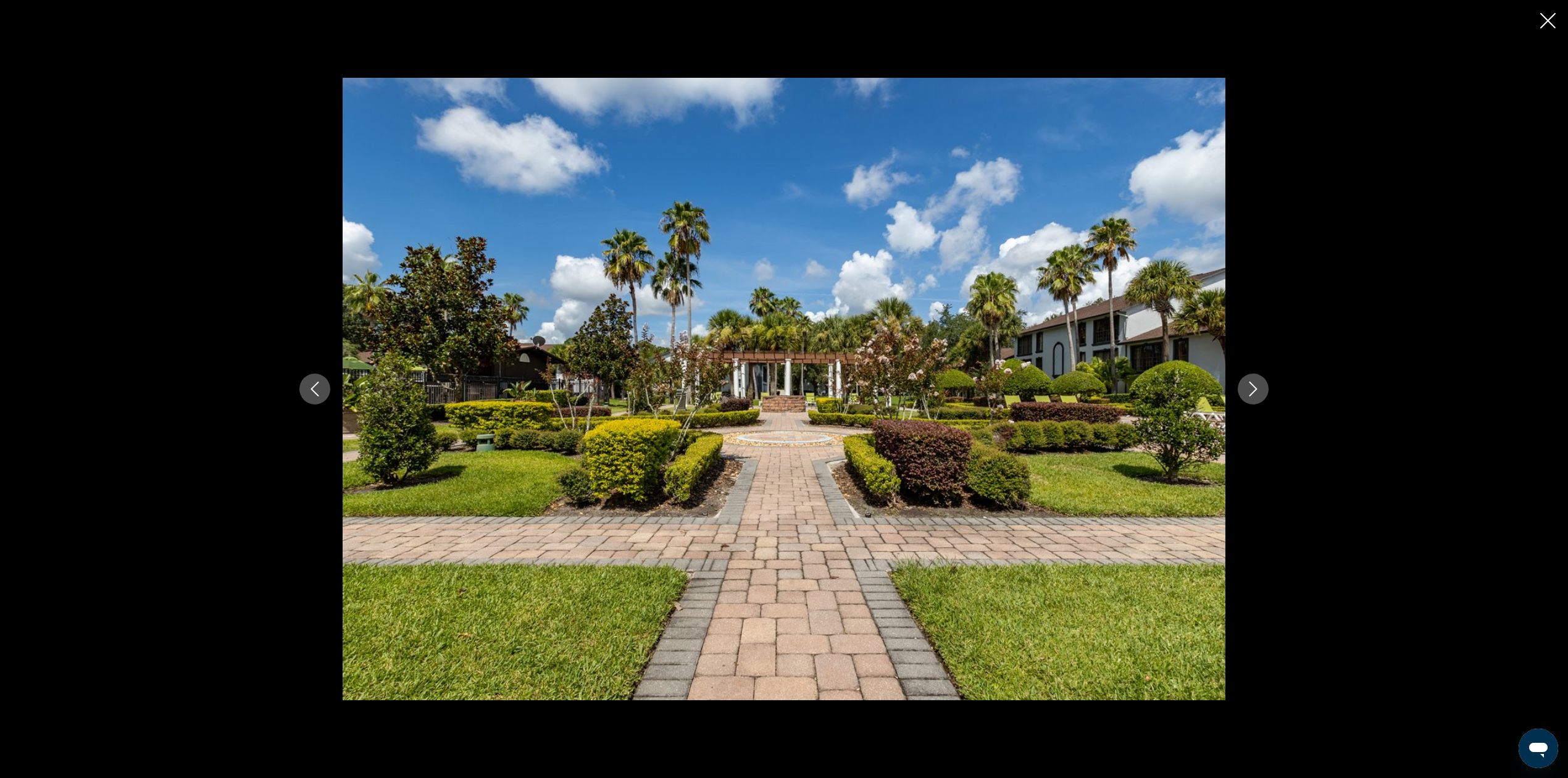
click at [1252, 395] on icon "Next image" at bounding box center [1253, 389] width 15 height 15
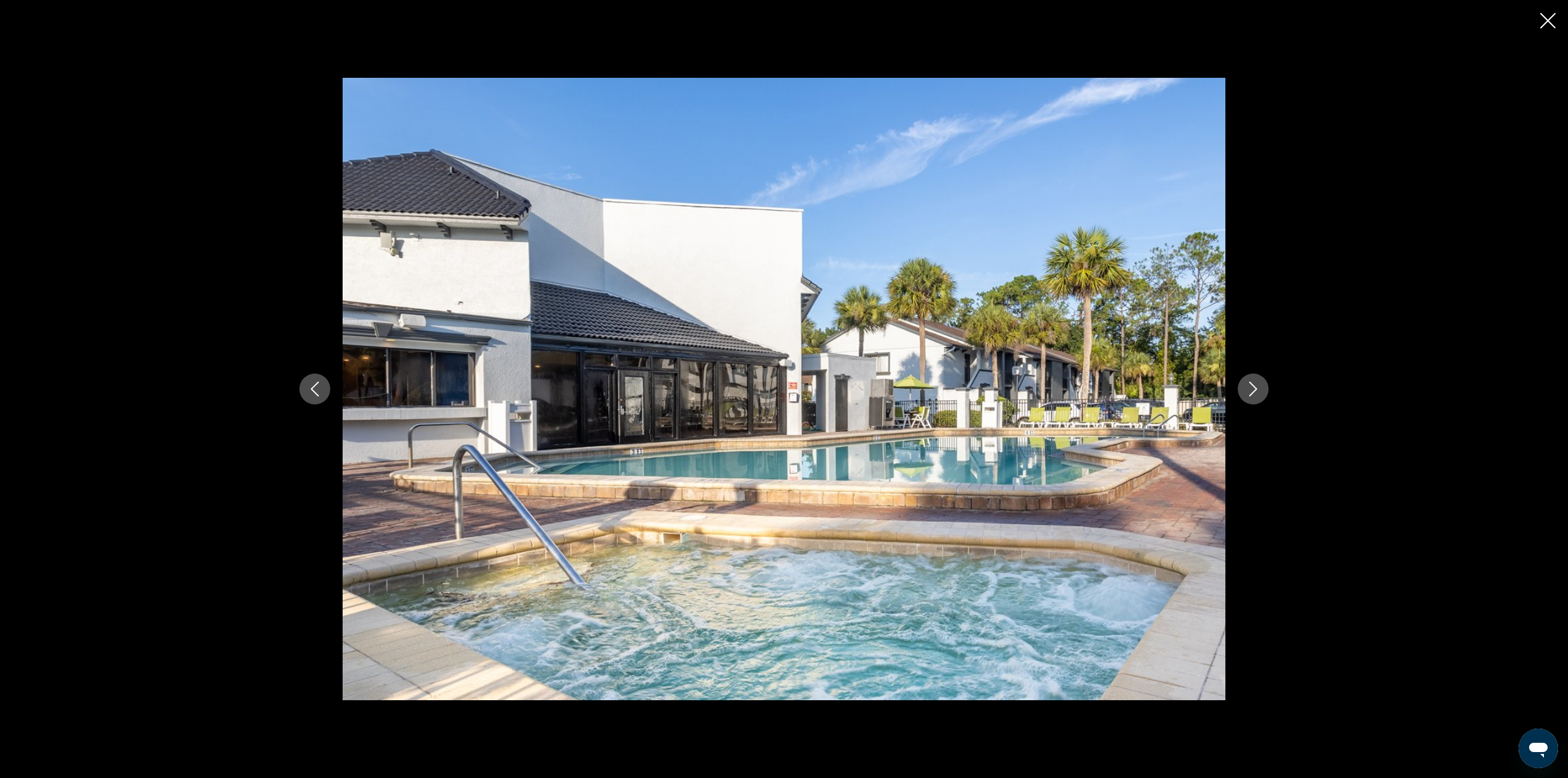
click at [1252, 395] on icon "Next image" at bounding box center [1253, 389] width 15 height 15
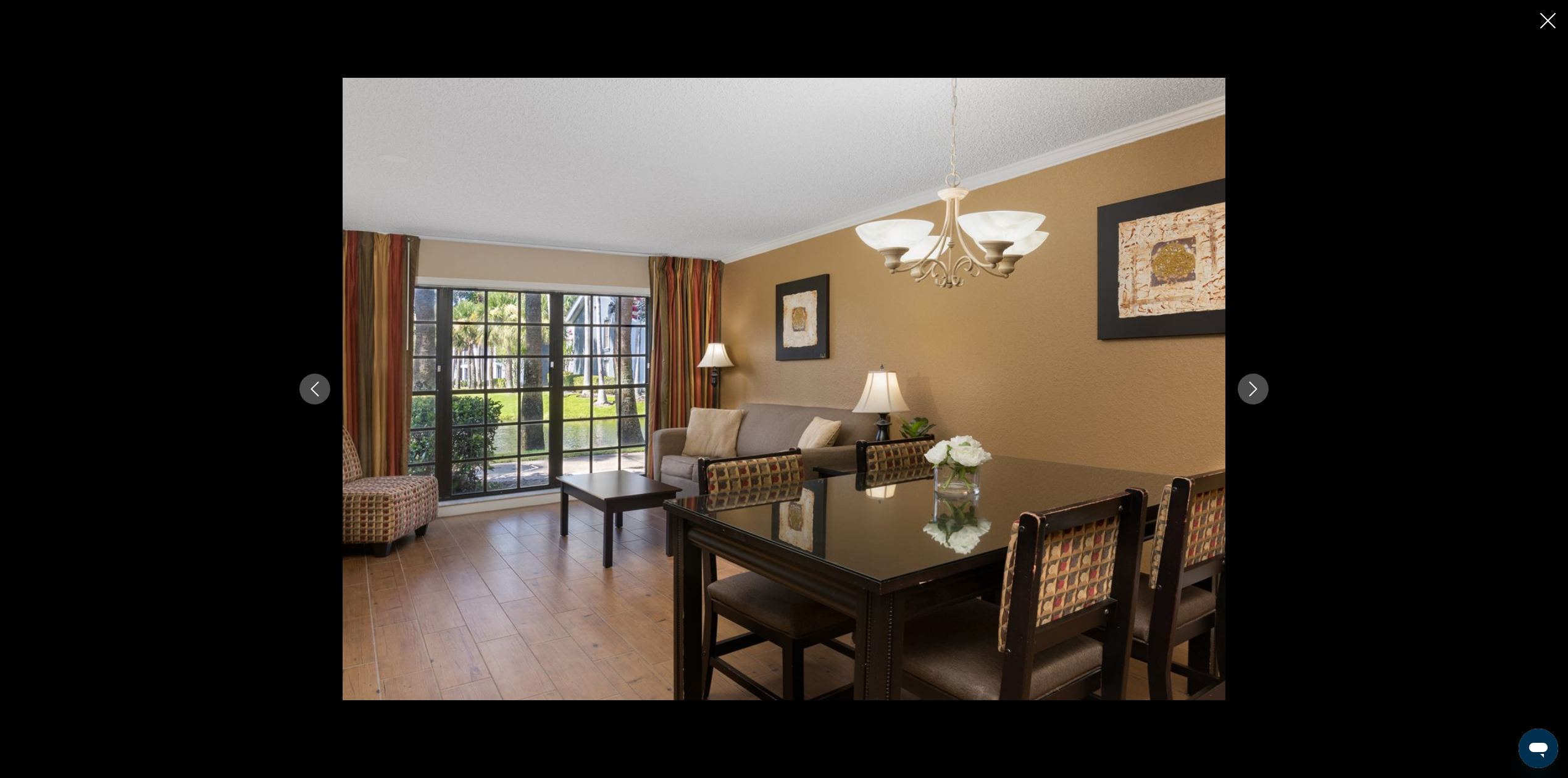
click at [1252, 395] on icon "Next image" at bounding box center [1253, 389] width 15 height 15
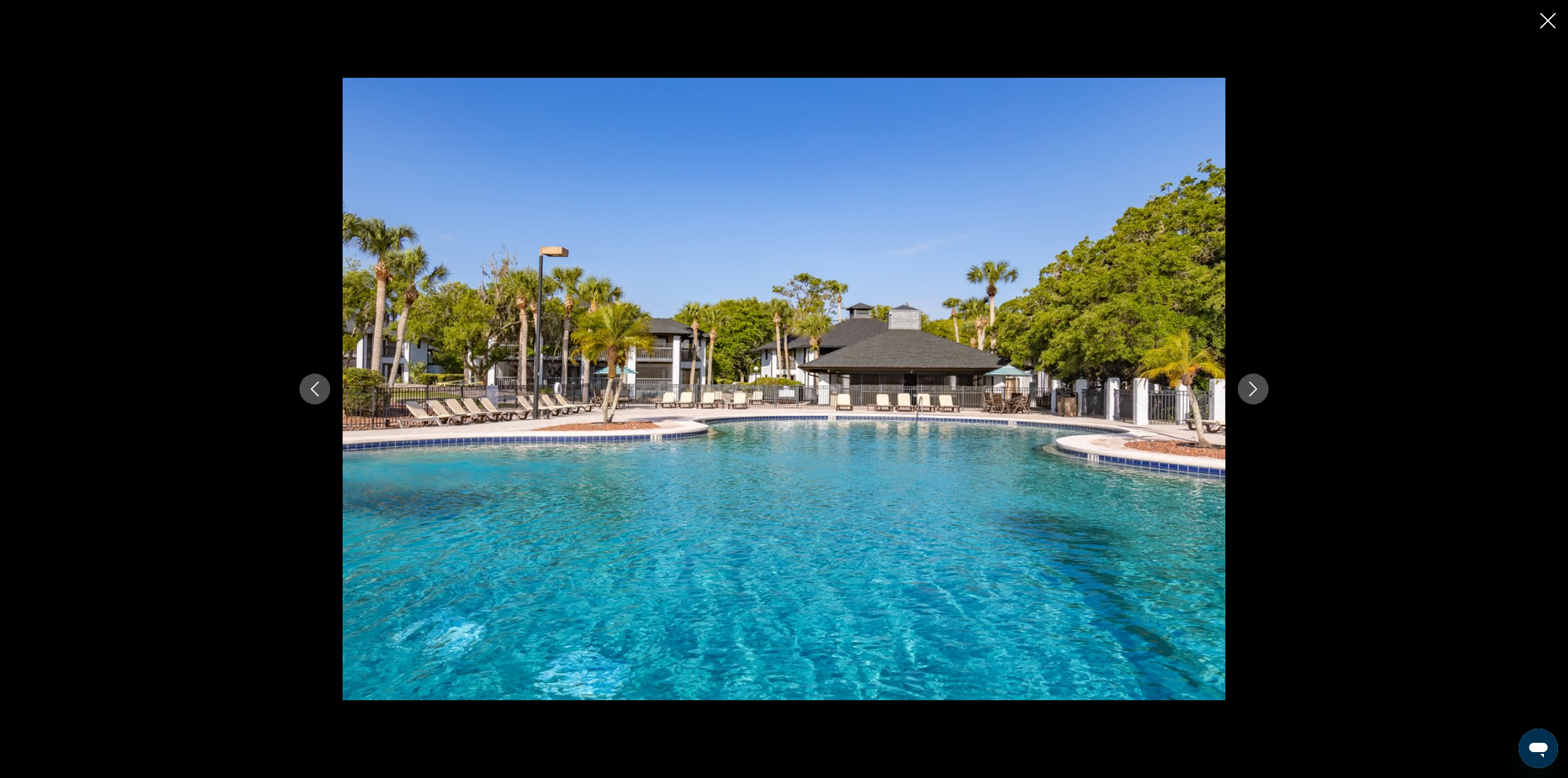
click at [1252, 395] on icon "Next image" at bounding box center [1253, 389] width 15 height 15
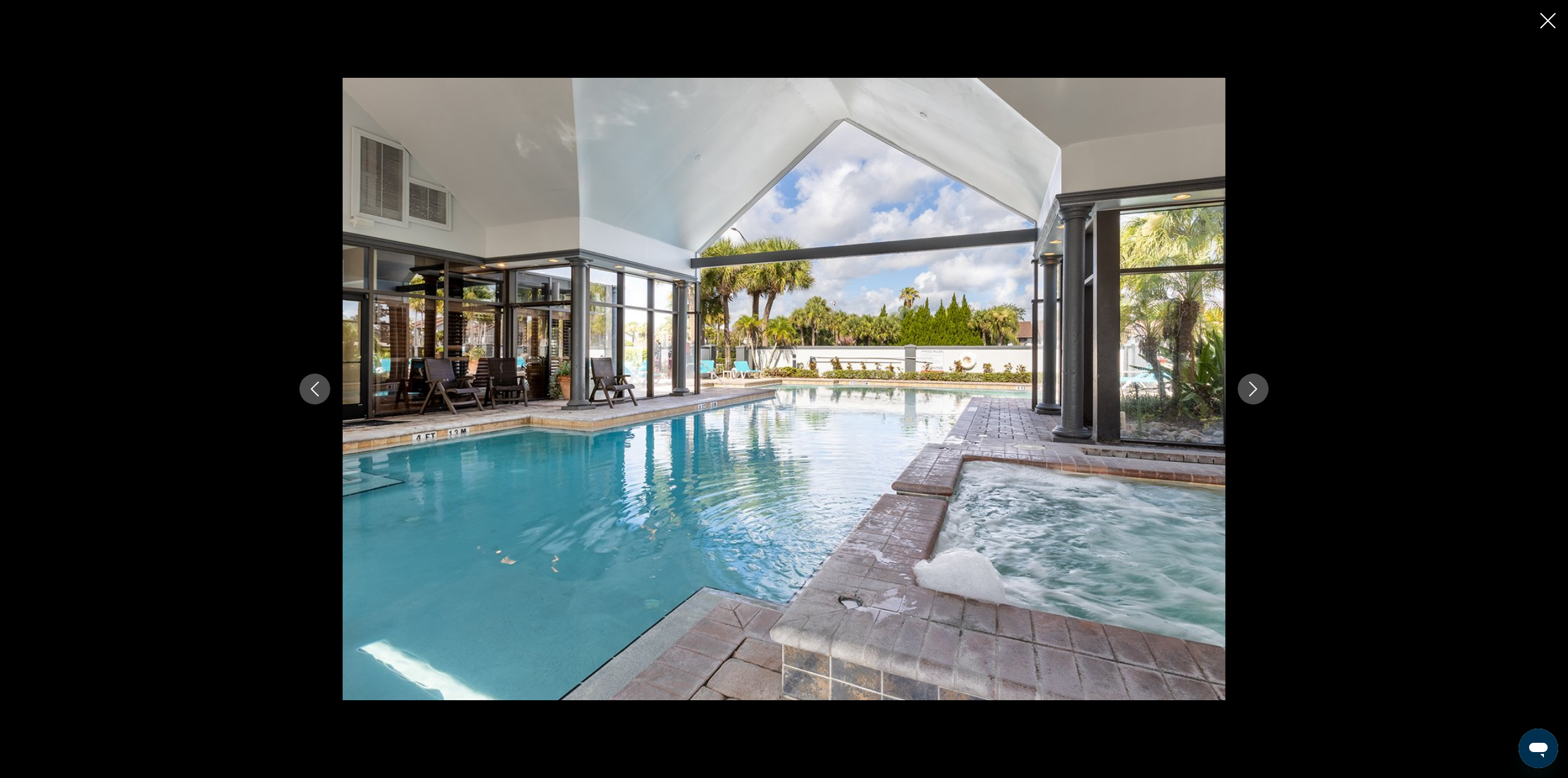
click at [1252, 395] on icon "Next image" at bounding box center [1253, 389] width 15 height 15
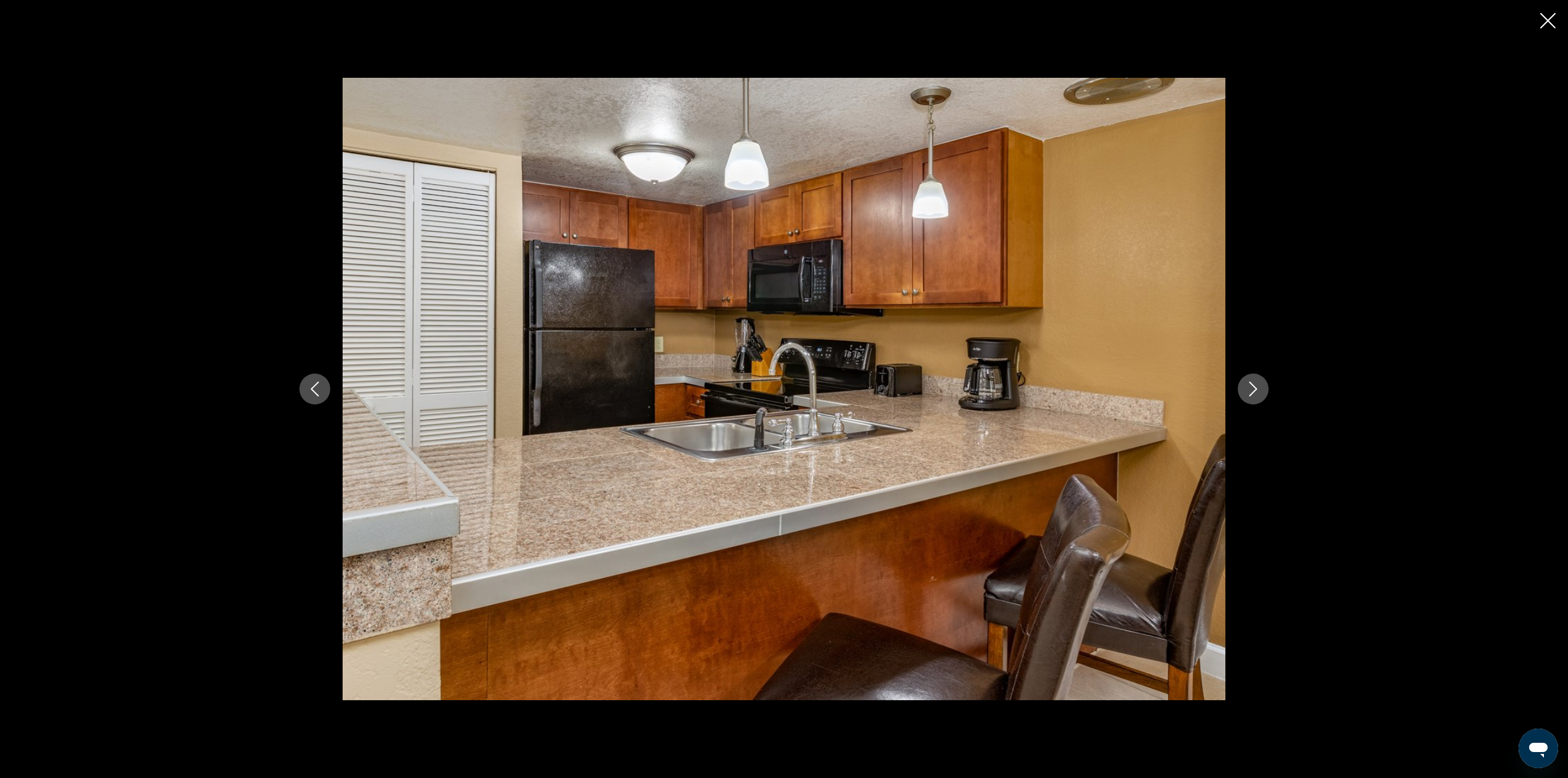
click at [1252, 395] on icon "Next image" at bounding box center [1253, 389] width 15 height 15
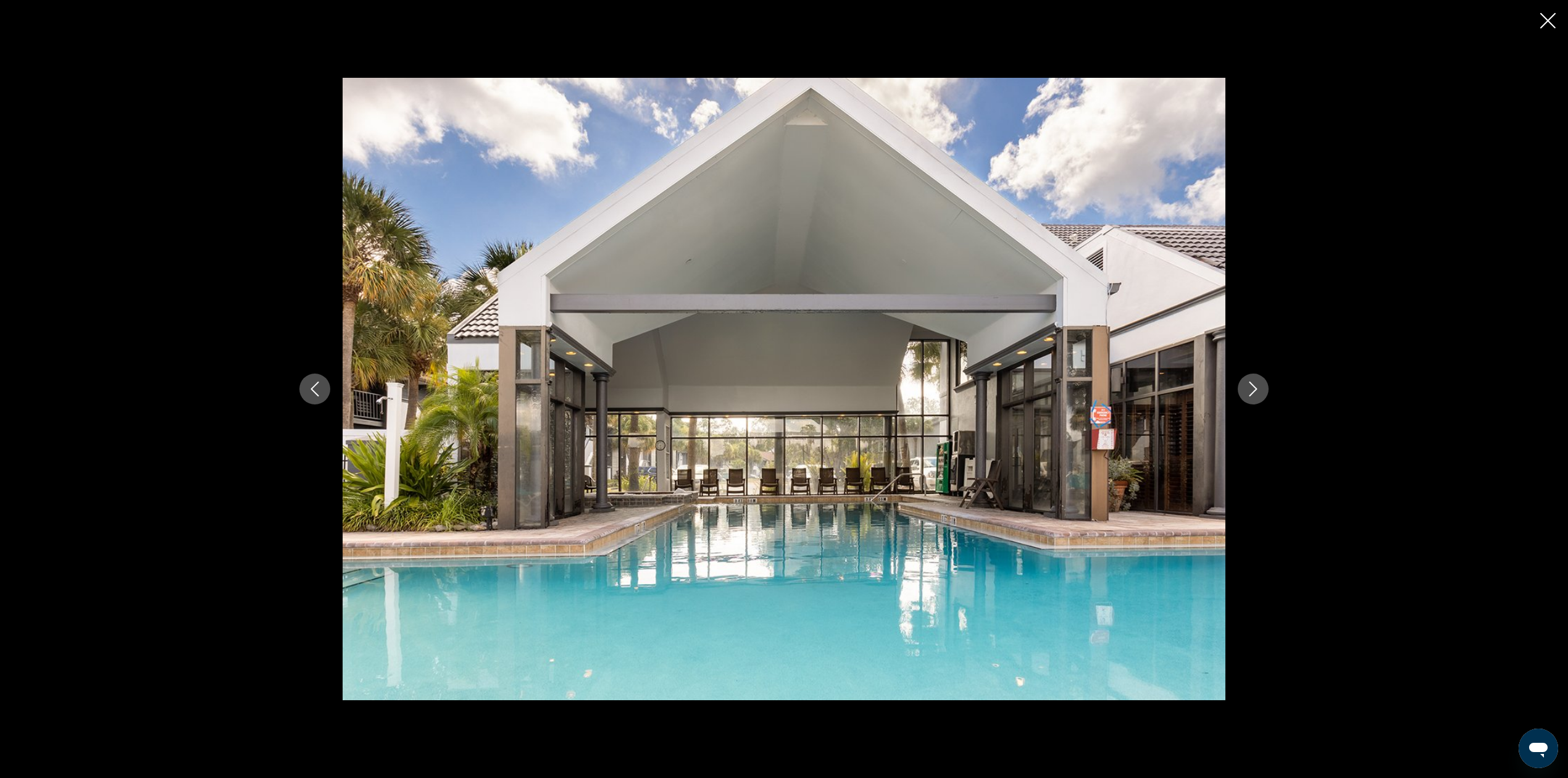
click at [1252, 395] on icon "Next image" at bounding box center [1253, 389] width 15 height 15
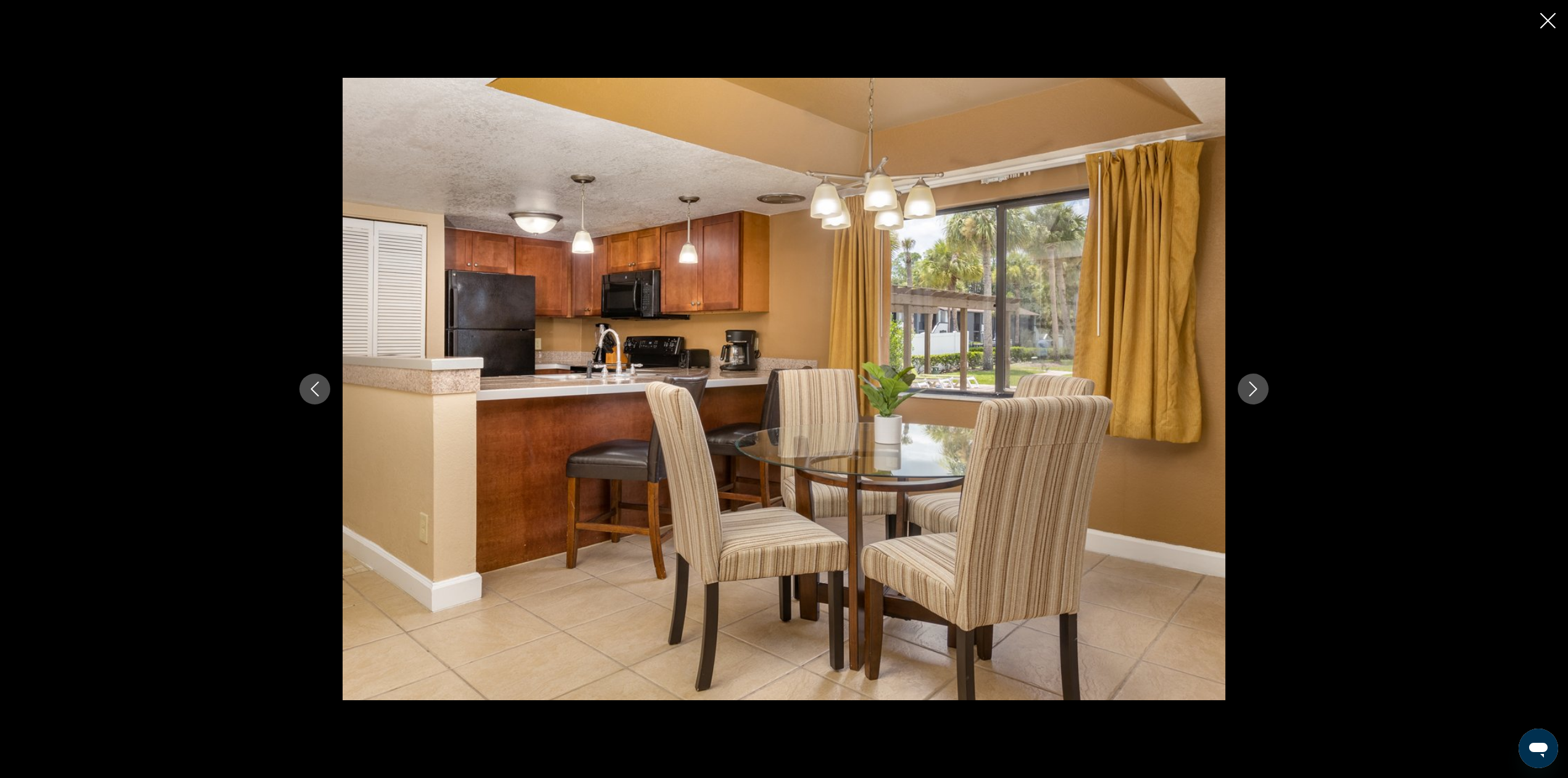
click at [1252, 395] on icon "Next image" at bounding box center [1253, 389] width 15 height 15
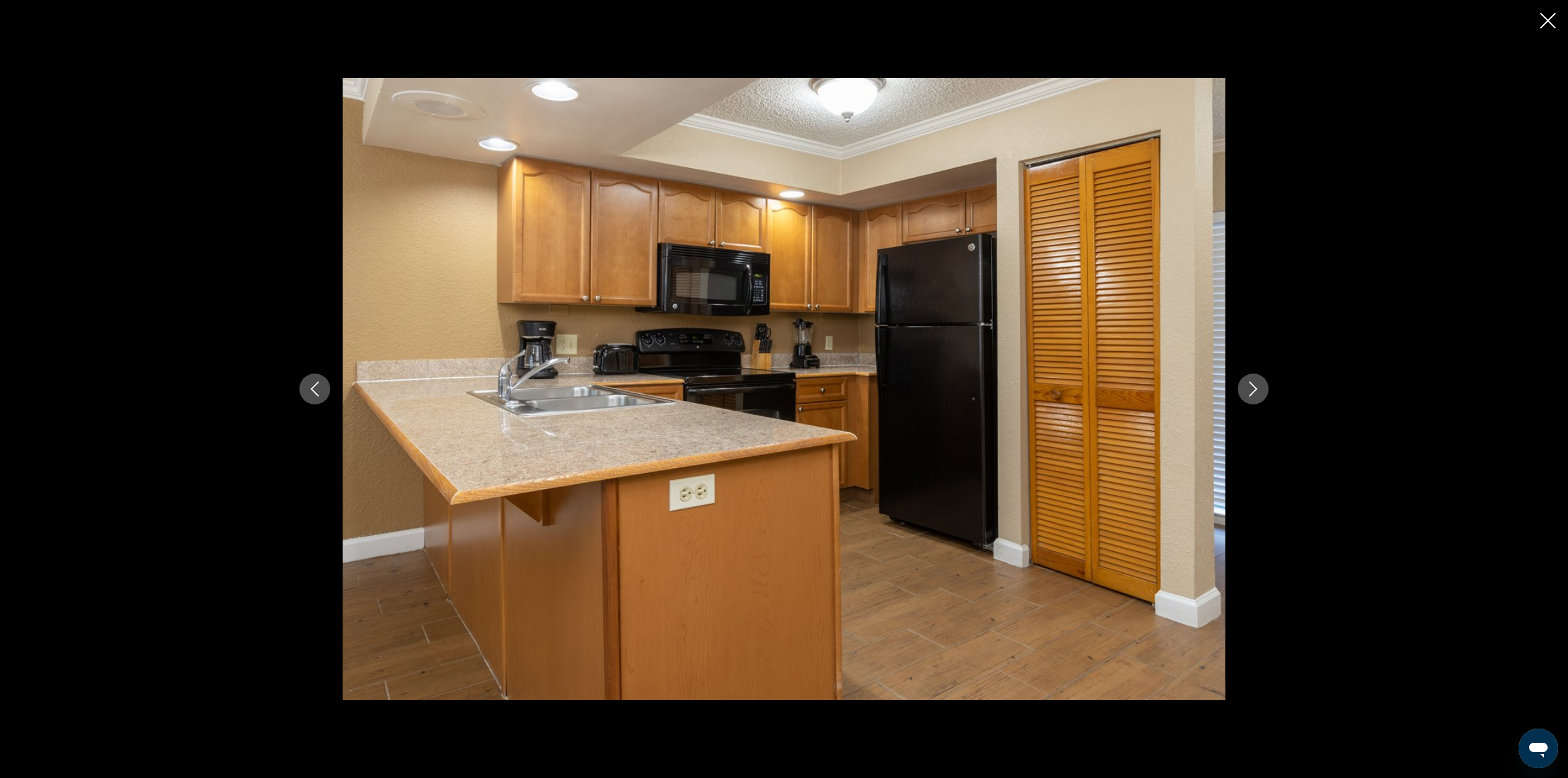
click at [1549, 16] on icon "Close slideshow" at bounding box center [1548, 20] width 16 height 16
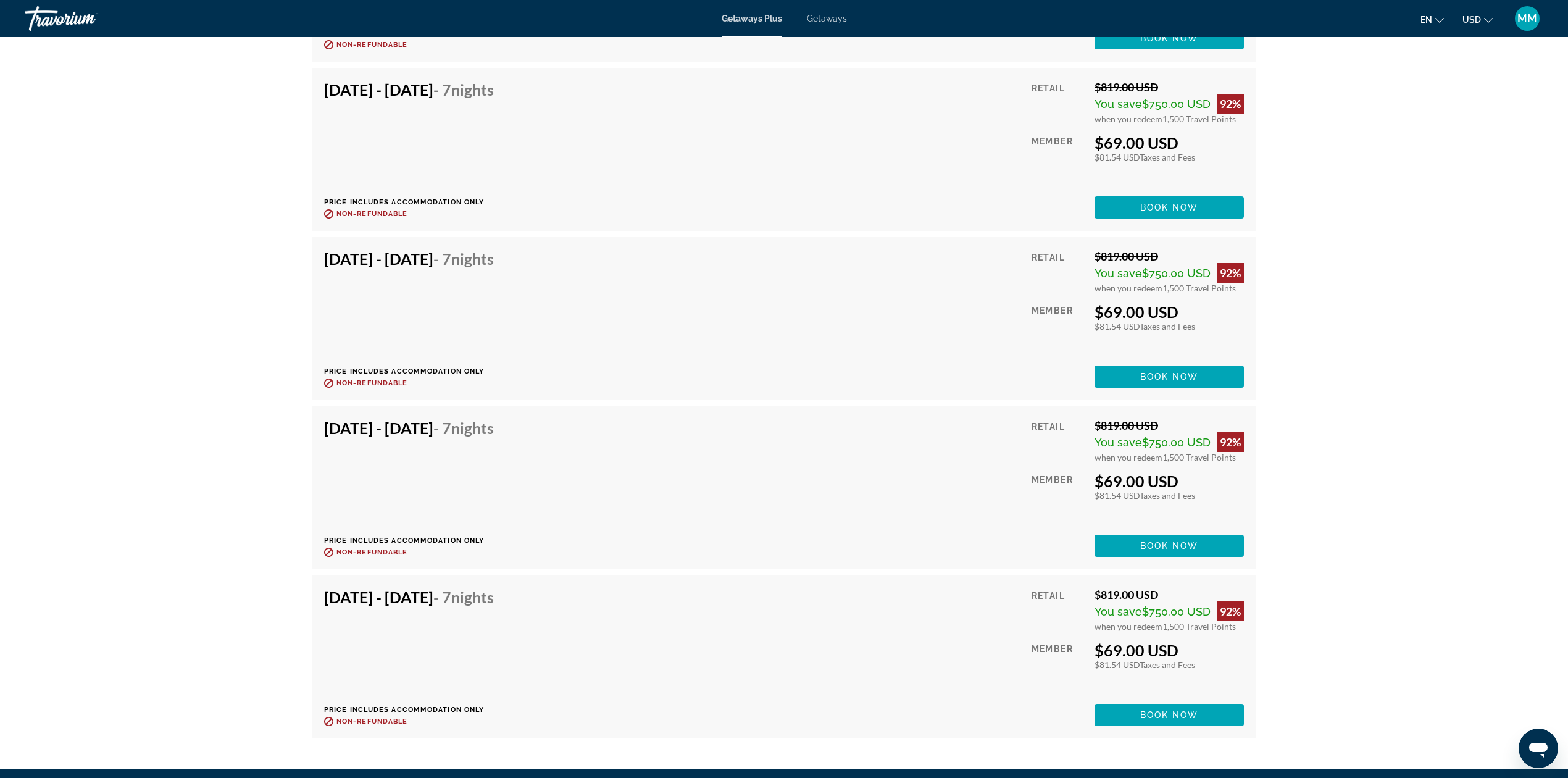
scroll to position [3459, 0]
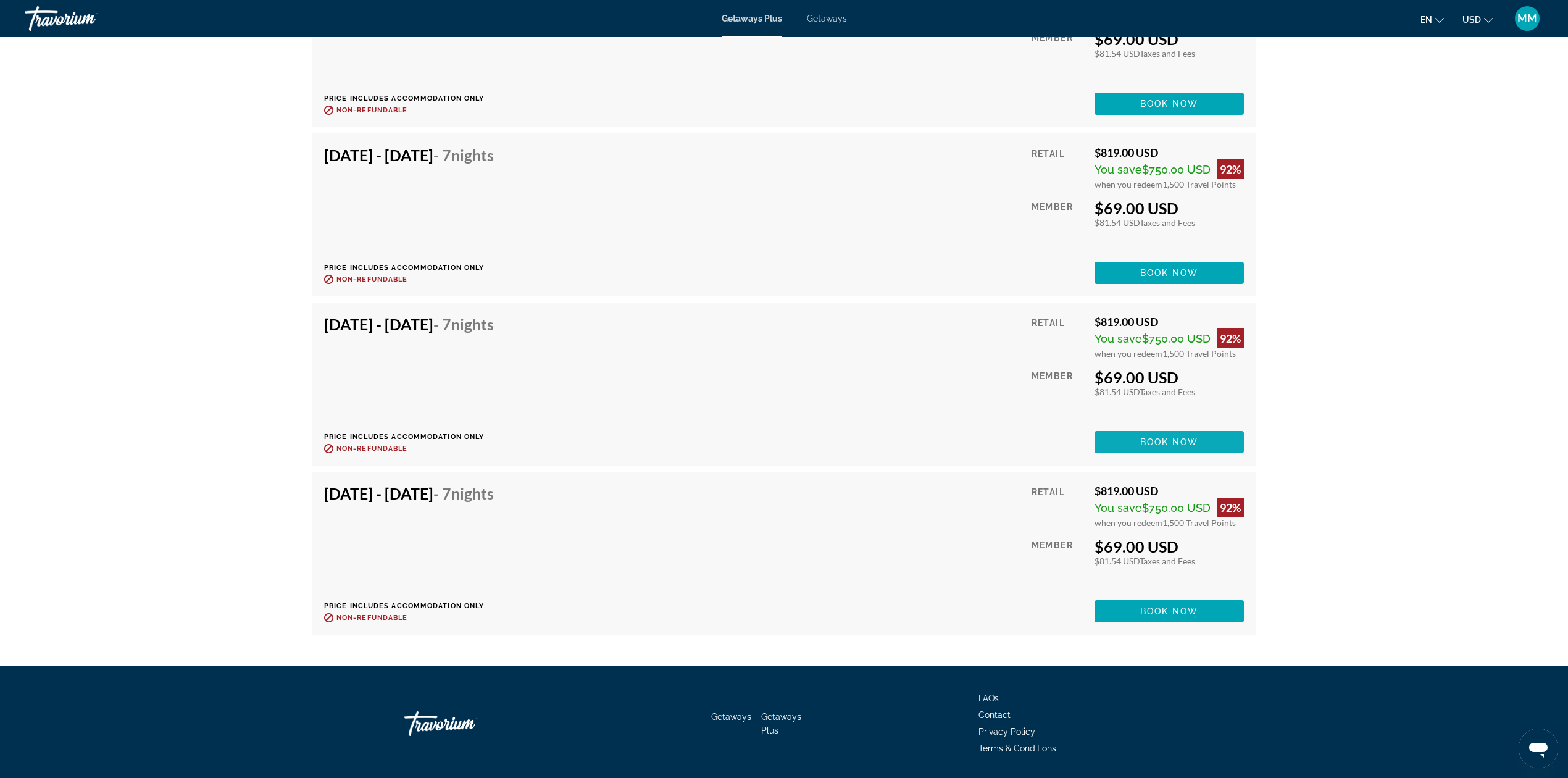
click at [1171, 437] on span "Book now" at bounding box center [1169, 442] width 59 height 10
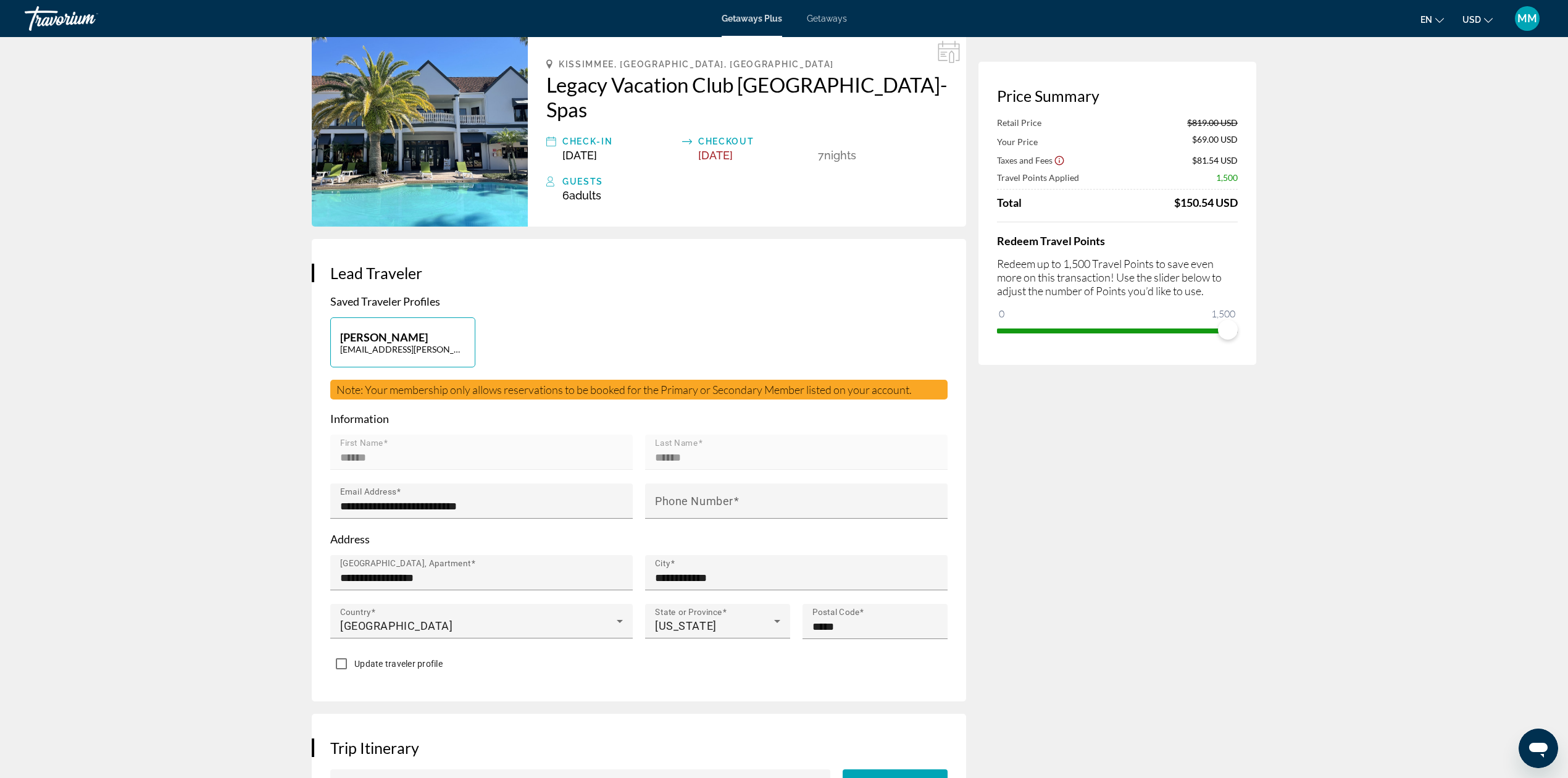
scroll to position [82, 0]
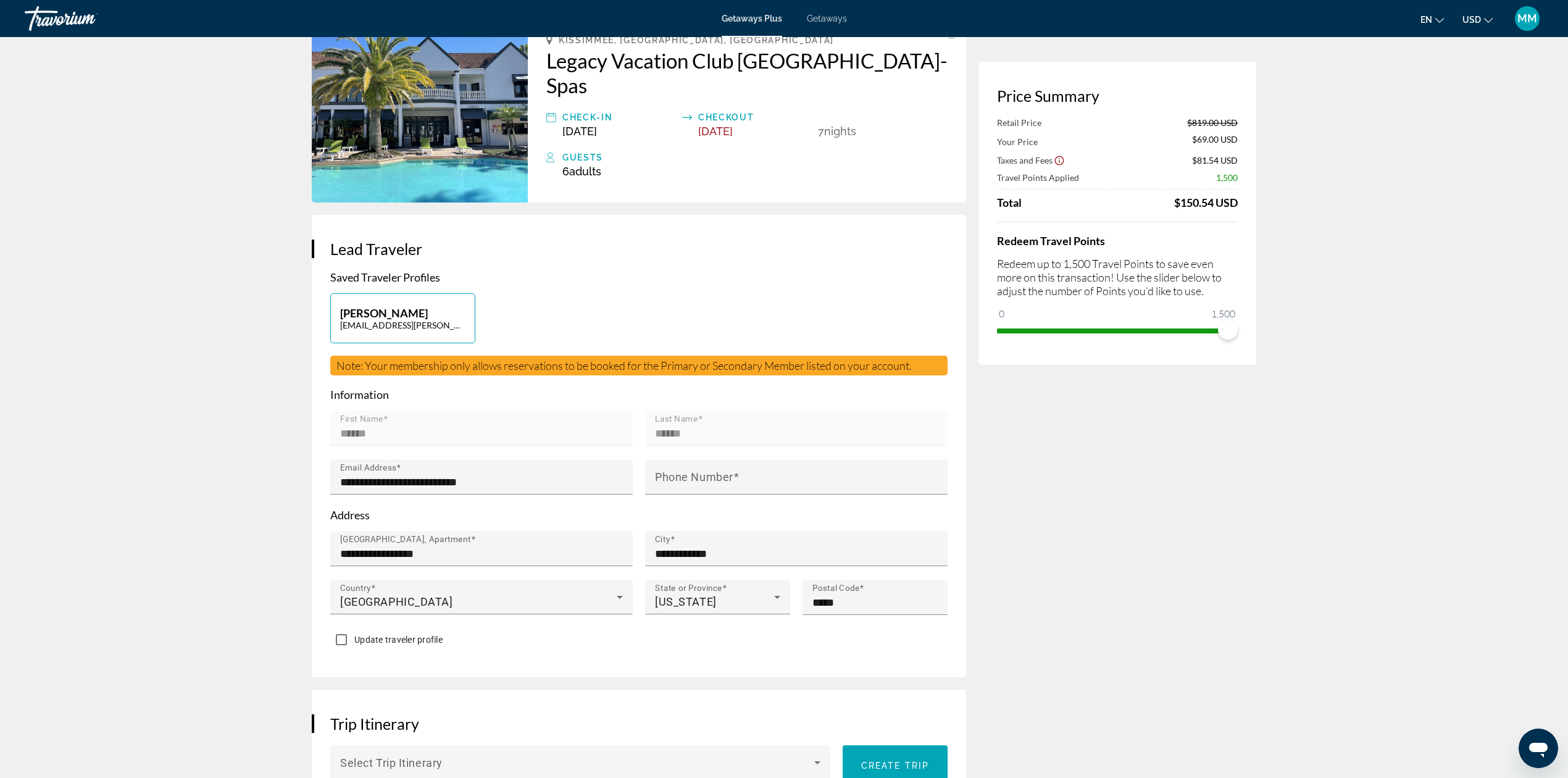
click at [413, 293] on button "Marina Miller marina.a.miller@outlook.com" at bounding box center [403, 318] width 145 height 50
type input "******"
type input "**********"
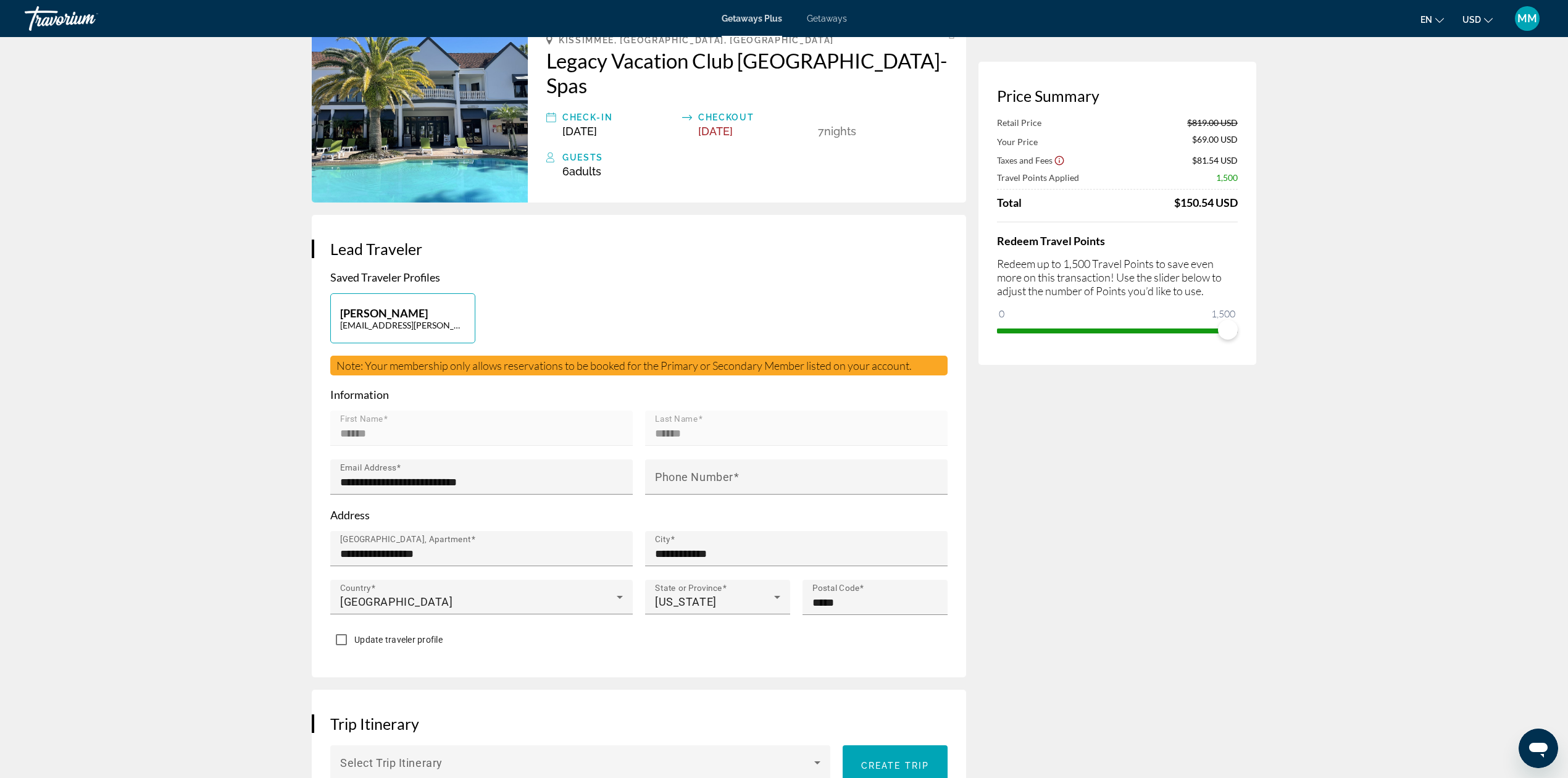
type input "**********"
type input "*****"
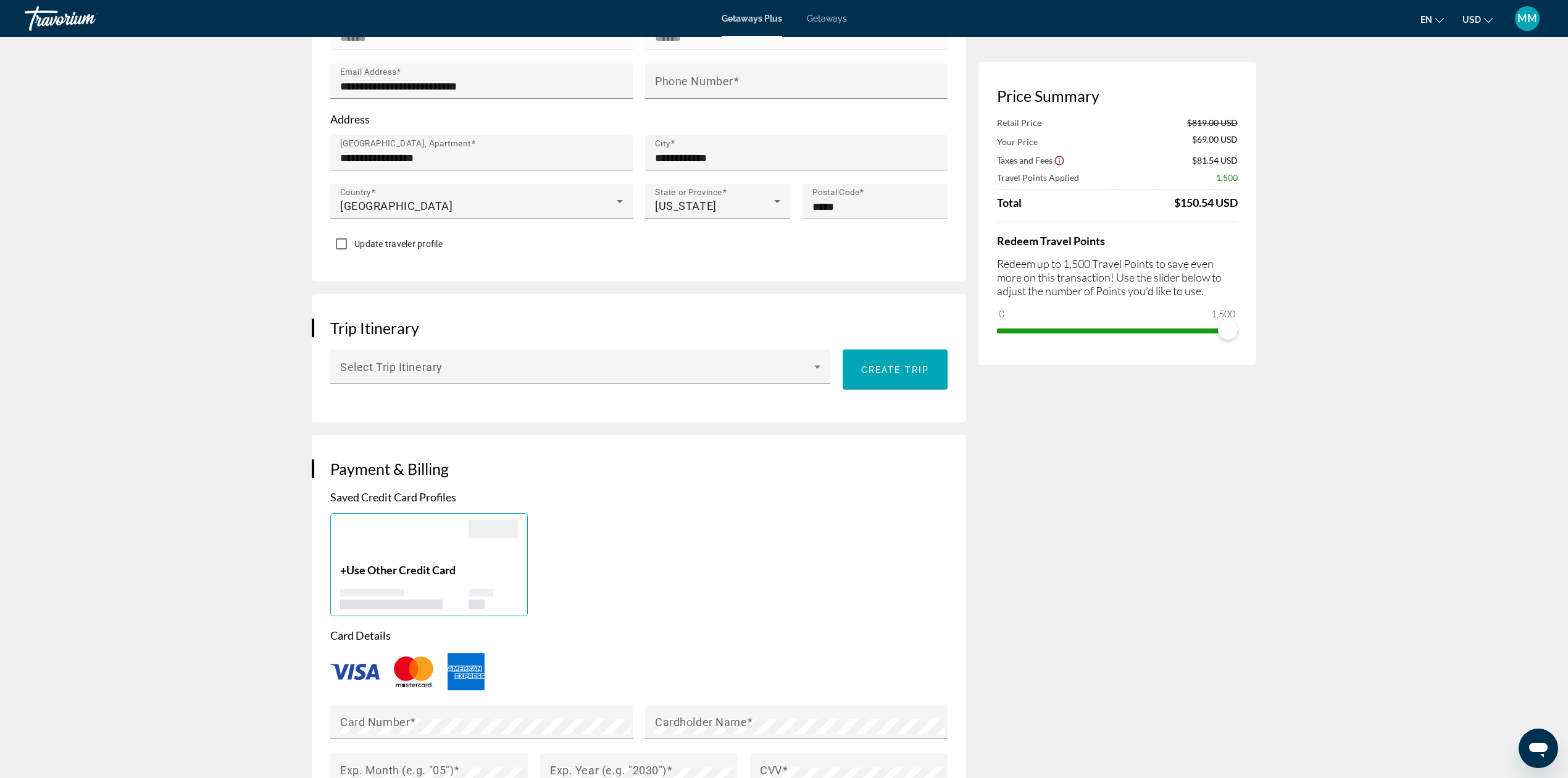
scroll to position [494, 0]
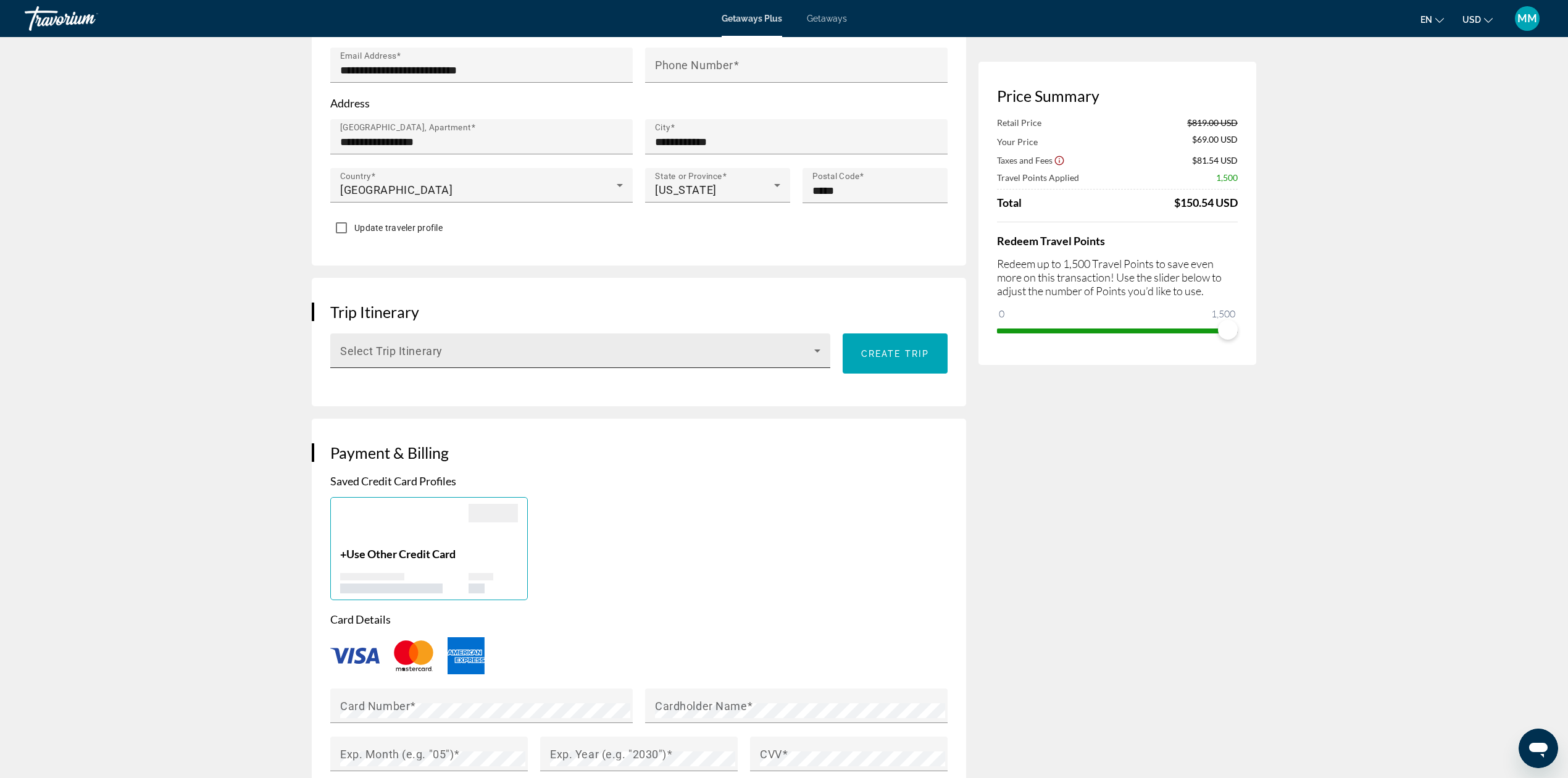
click at [813, 343] on icon "Main content" at bounding box center [817, 351] width 15 height 15
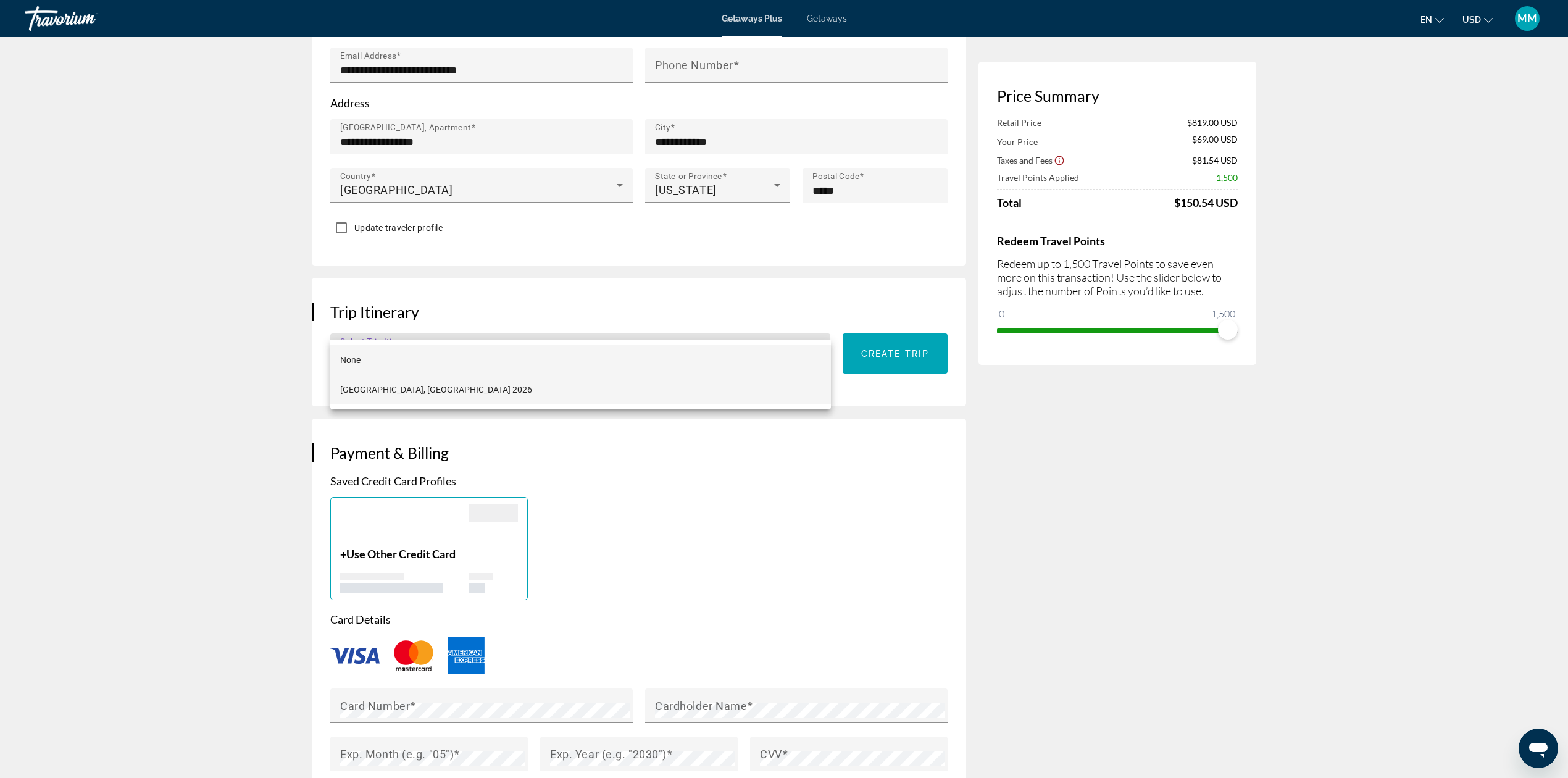
click at [499, 387] on mat-option "[GEOGRAPHIC_DATA], [GEOGRAPHIC_DATA] 2026" at bounding box center [581, 390] width 501 height 30
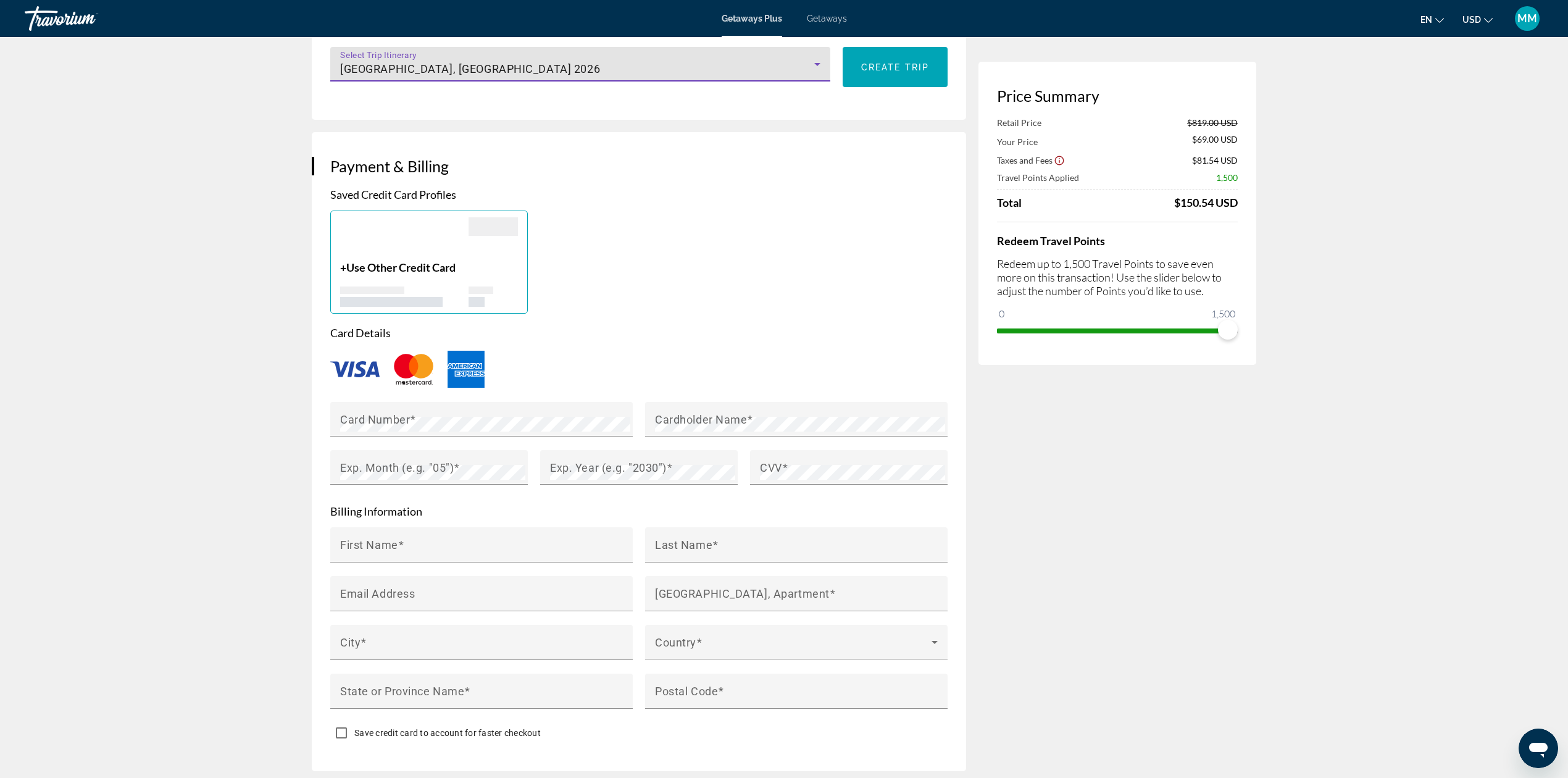
scroll to position [823, 0]
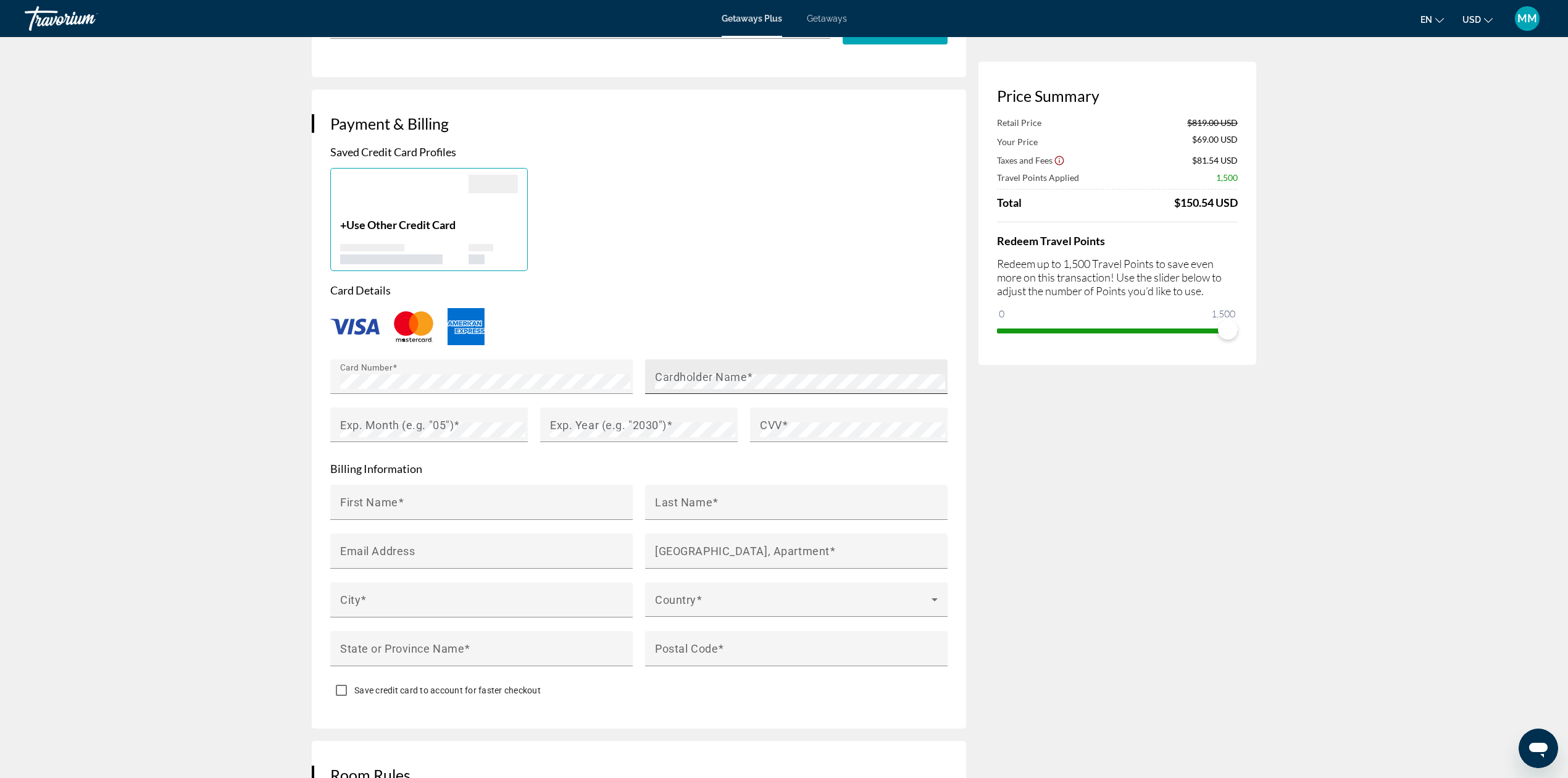
click at [719, 360] on div "Cardholder Name" at bounding box center [800, 376] width 290 height 35
click at [421, 418] on mat-label "Exp. Month (e.g. "05")" at bounding box center [397, 425] width 114 height 13
type input "******"
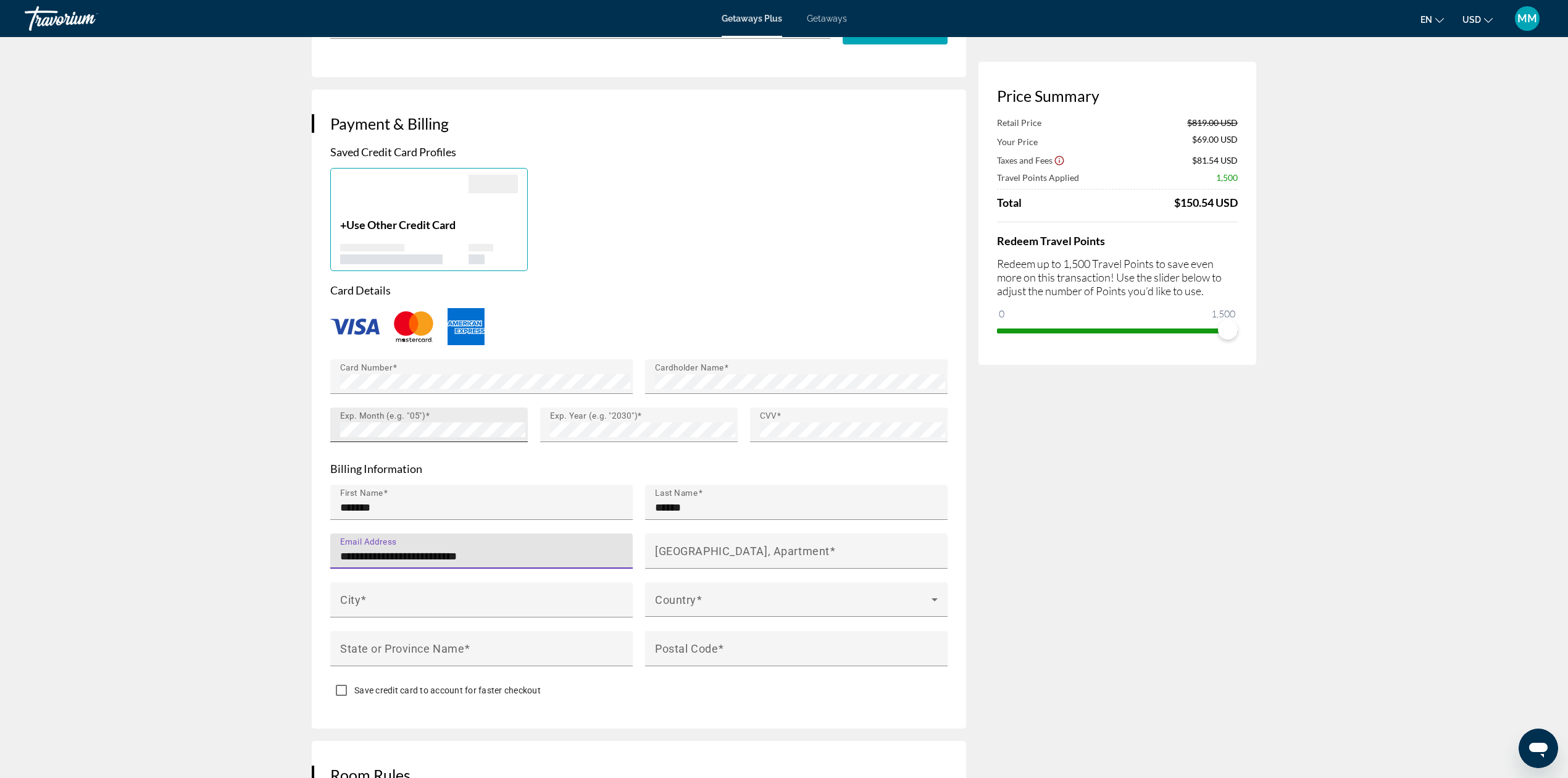
type input "**********"
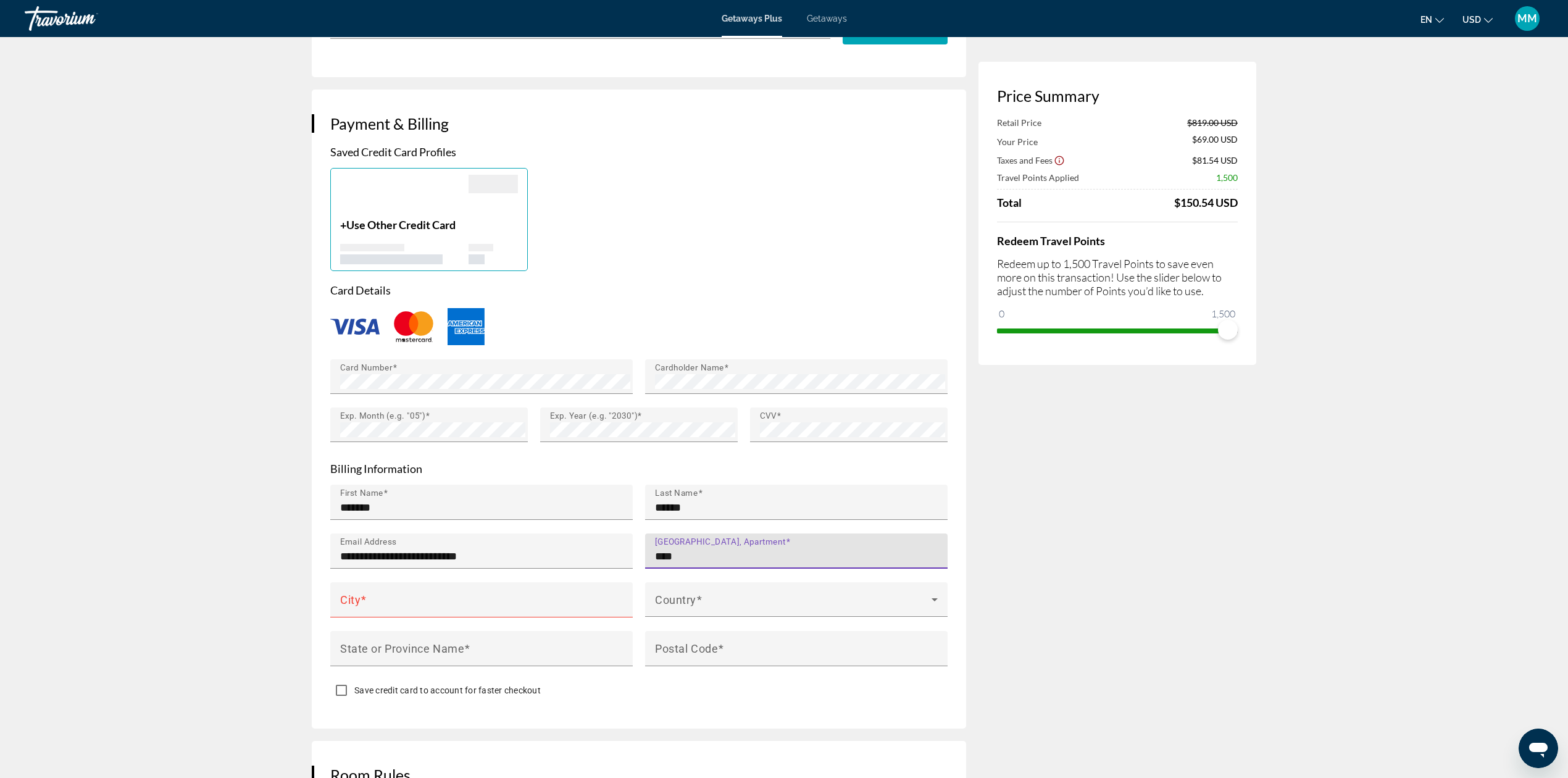
click at [714, 549] on input "****" at bounding box center [800, 557] width 290 height 15
type input "**********"
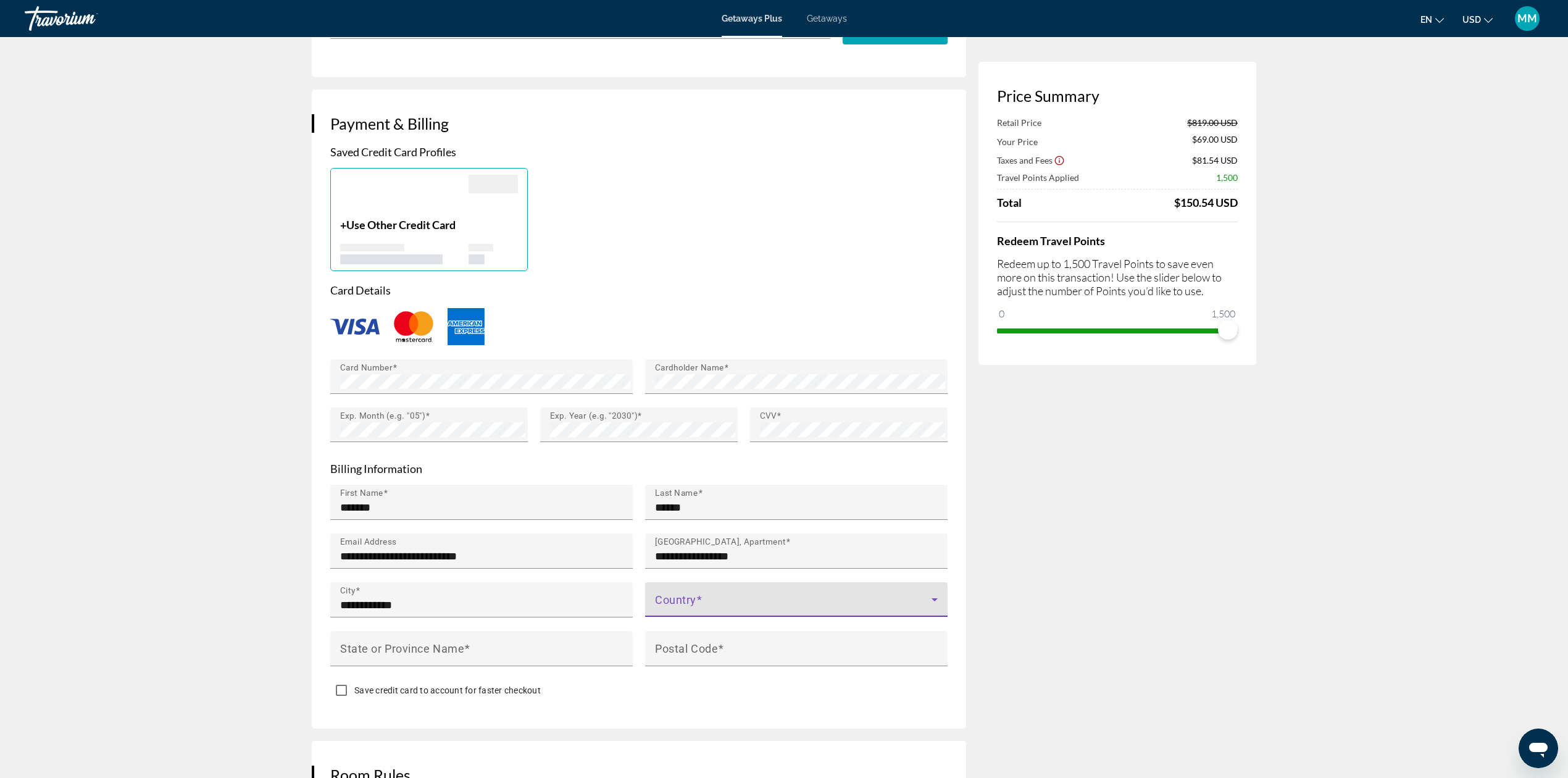
click at [939, 592] on icon "Main content" at bounding box center [935, 600] width 15 height 15
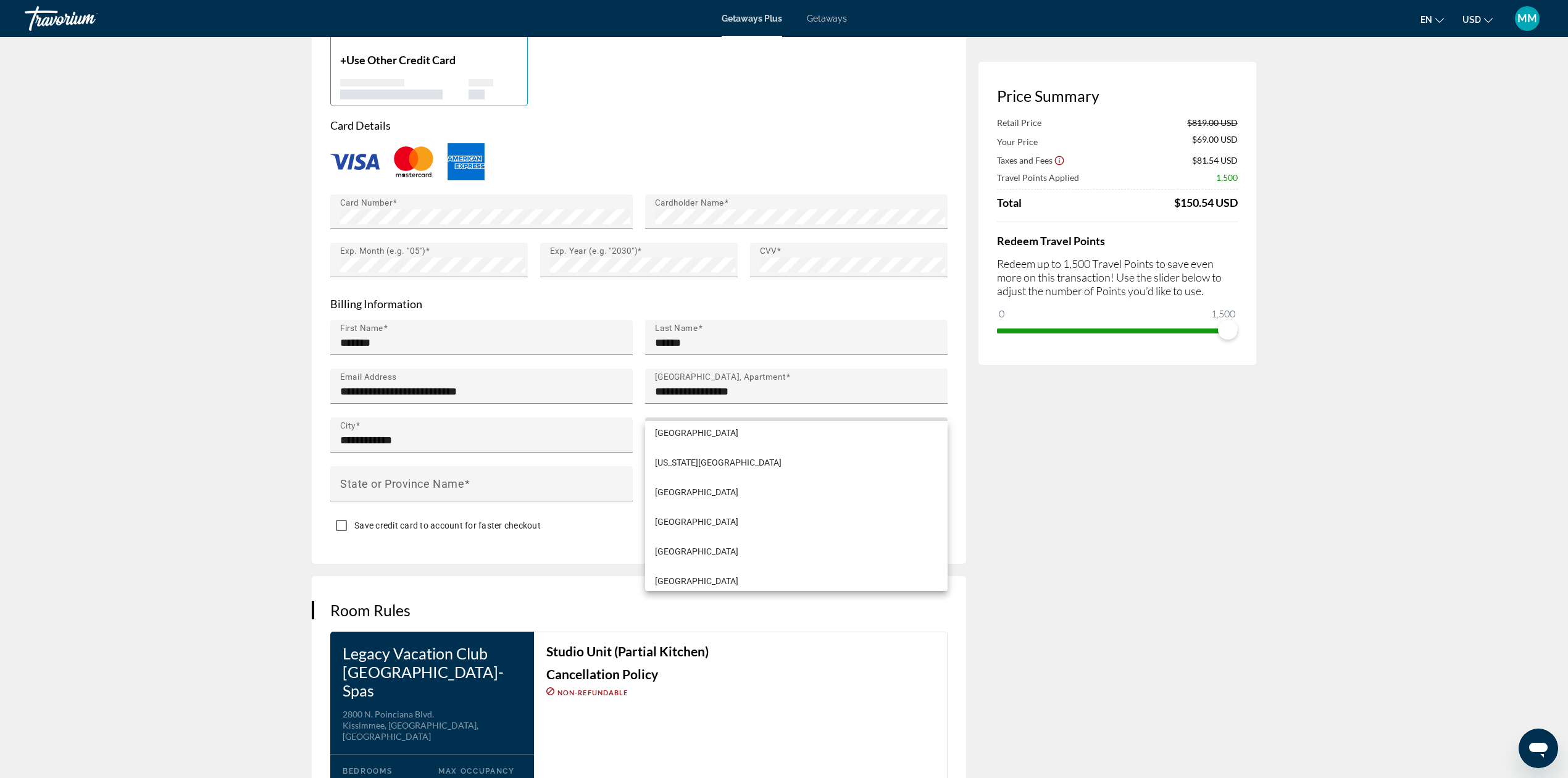
scroll to position [7159, 0]
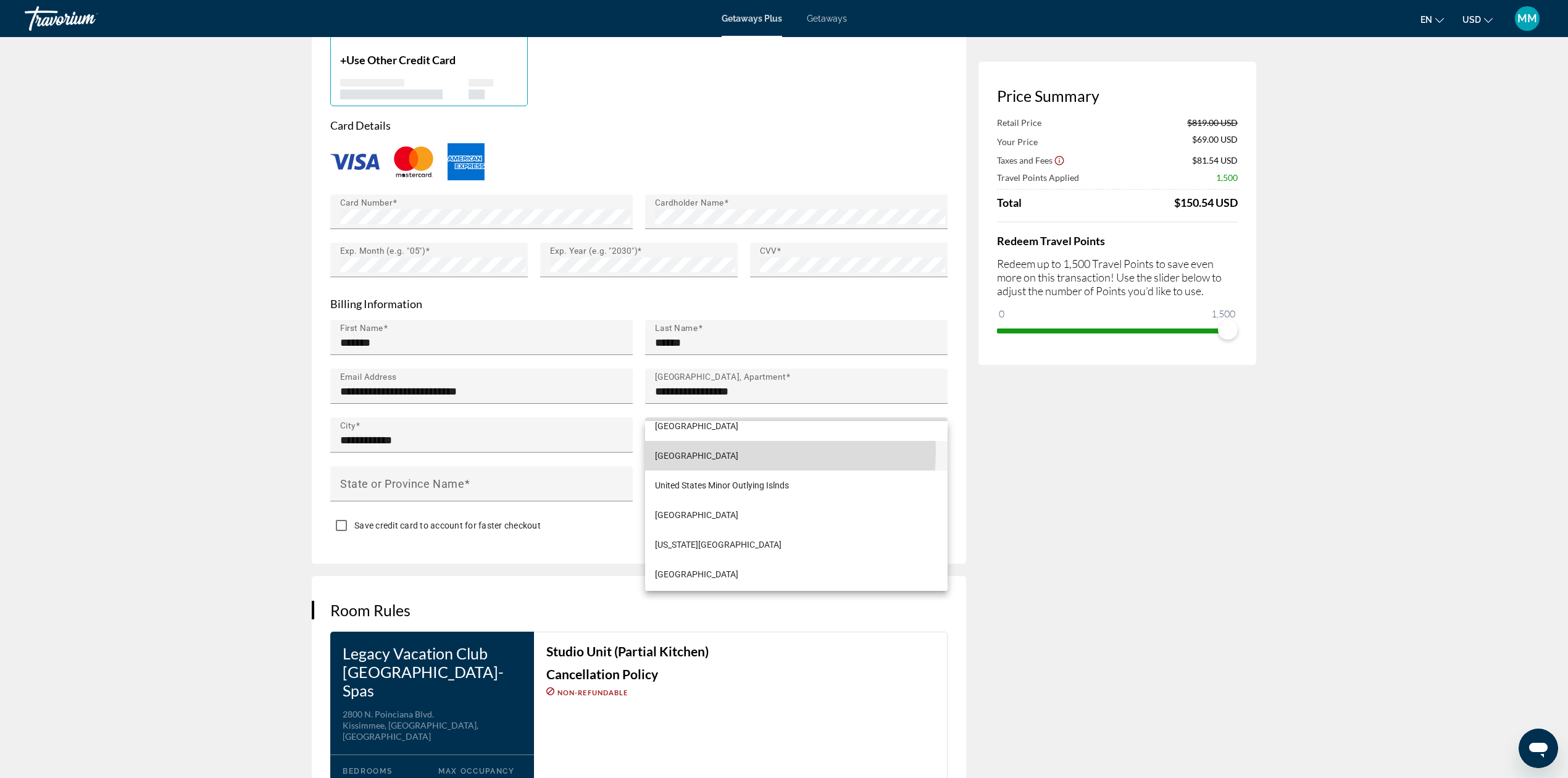
click at [698, 450] on span "United States of America" at bounding box center [696, 456] width 83 height 15
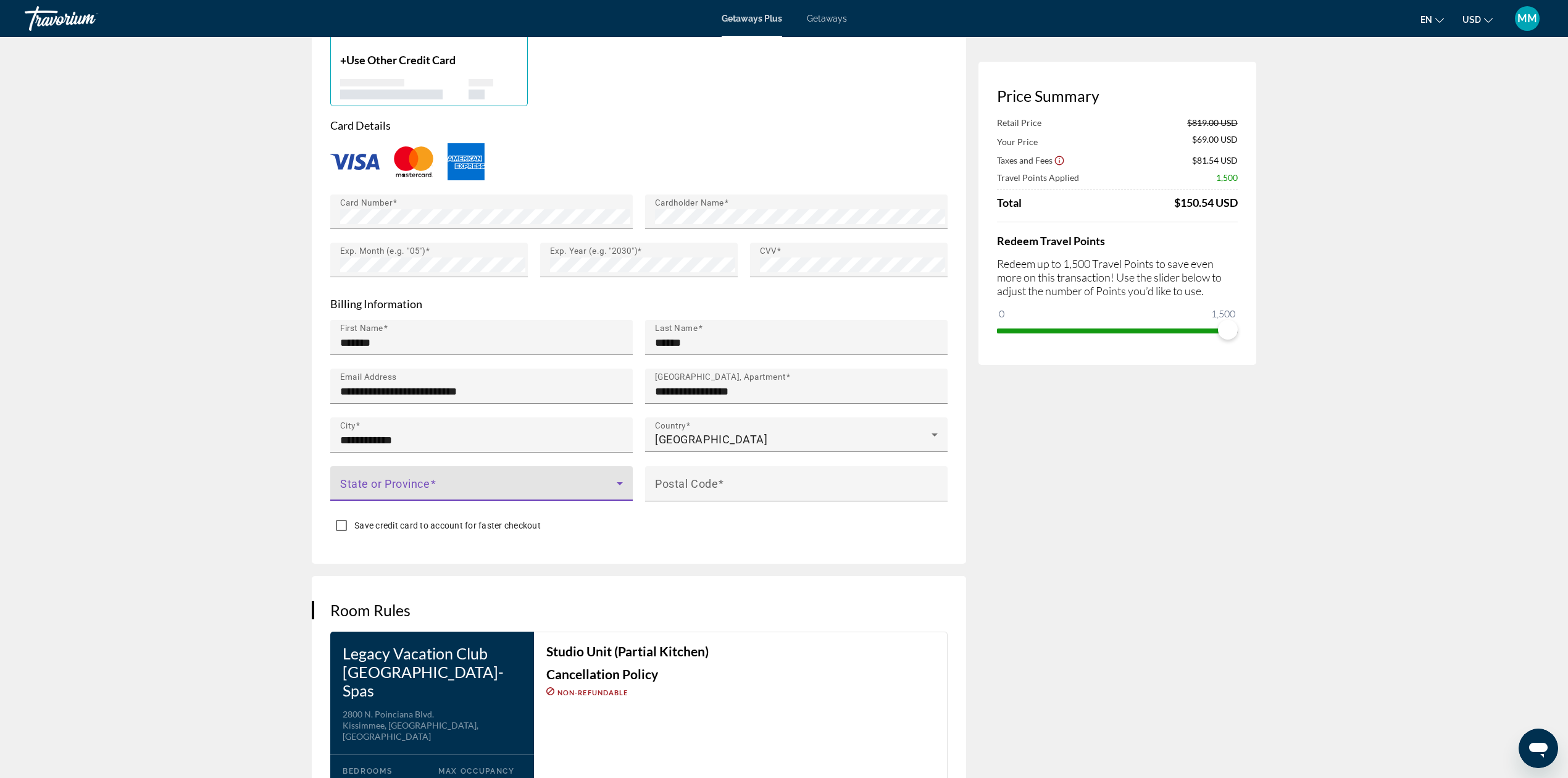
click at [464, 481] on span "Main content" at bounding box center [478, 489] width 277 height 15
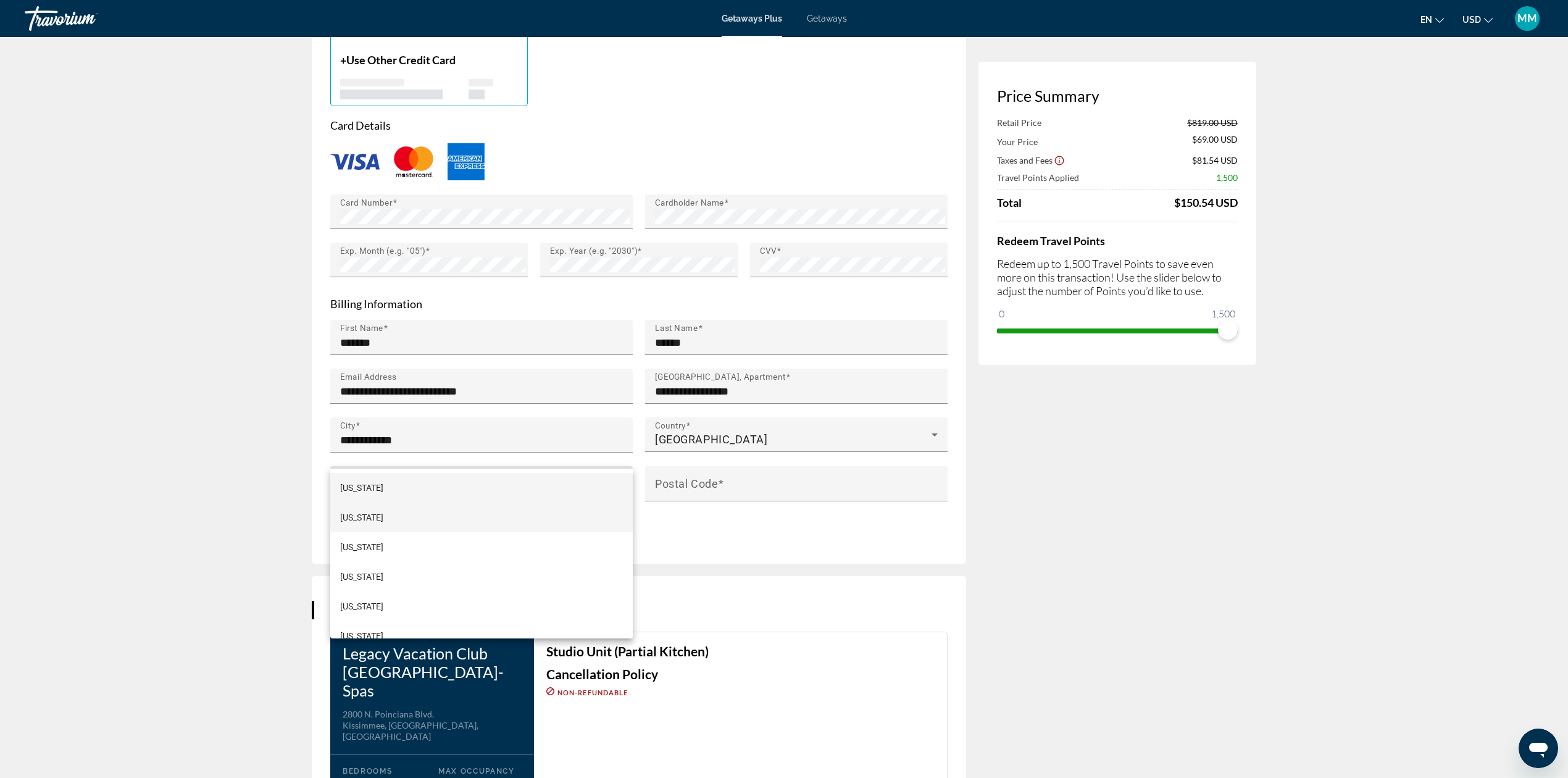
scroll to position [385, 0]
click at [357, 546] on span "Iowa" at bounding box center [362, 548] width 43 height 15
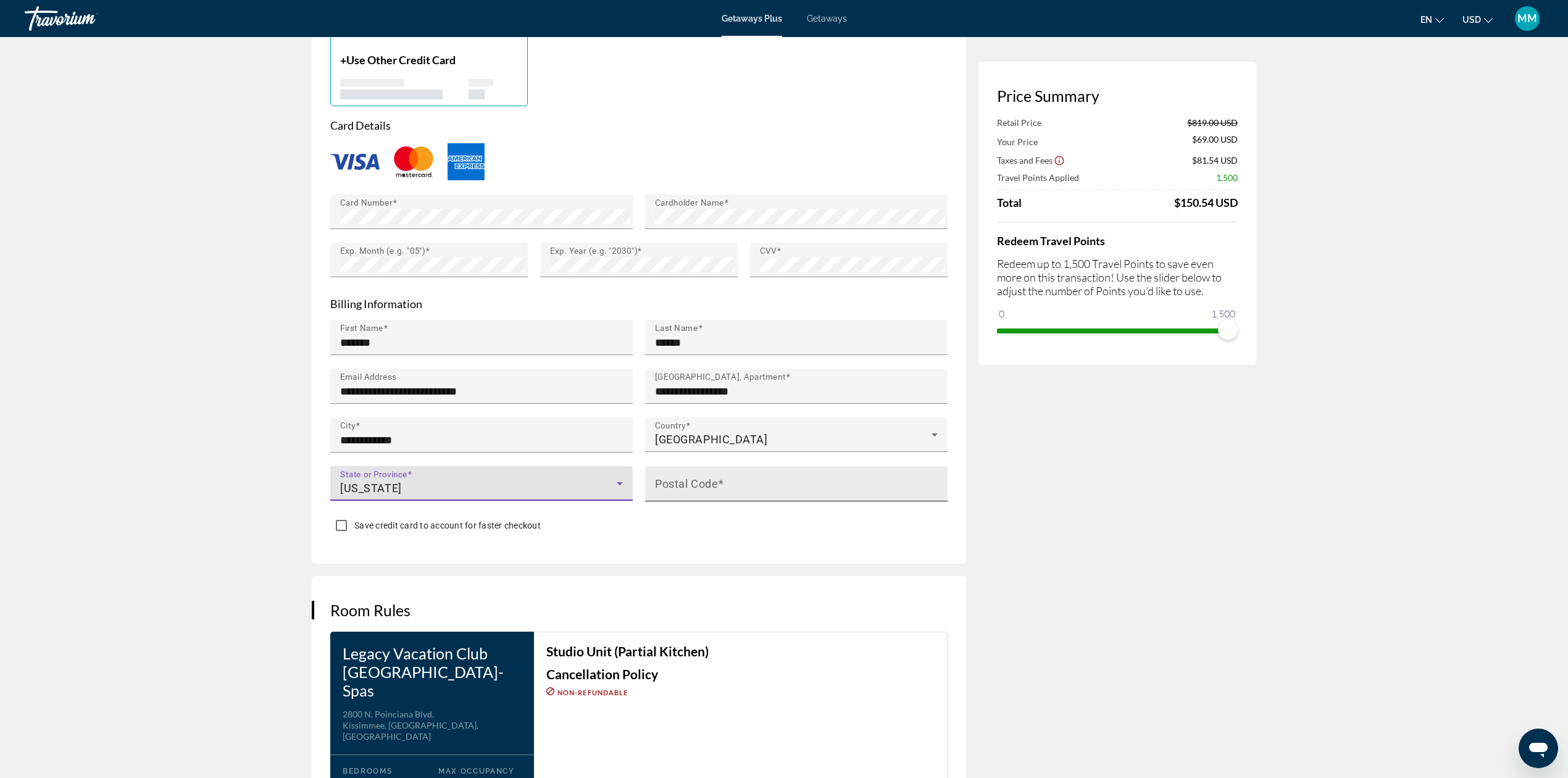
click at [763, 481] on input "Postal Code" at bounding box center [800, 489] width 290 height 15
type input "*****"
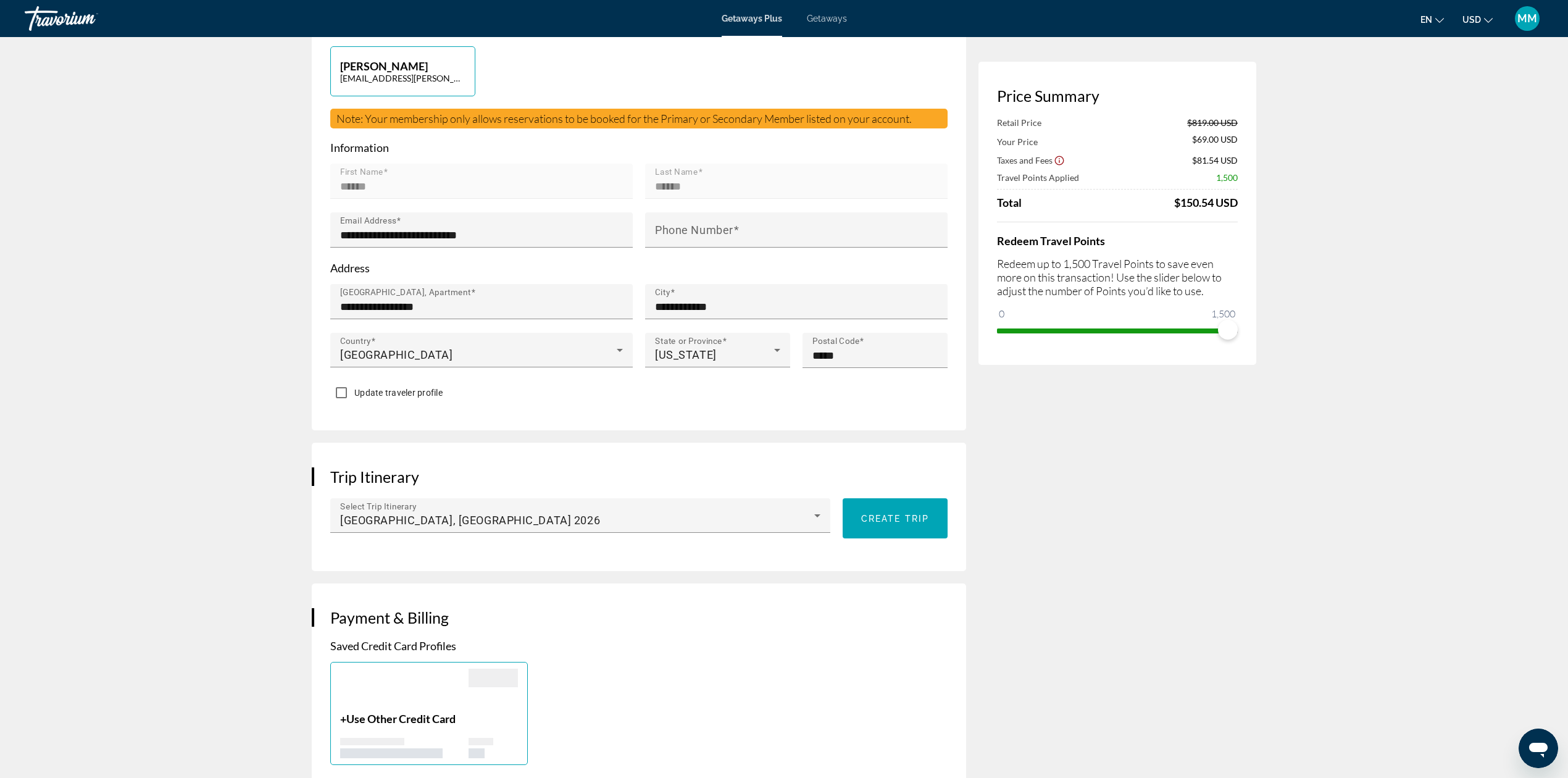
scroll to position [0, 0]
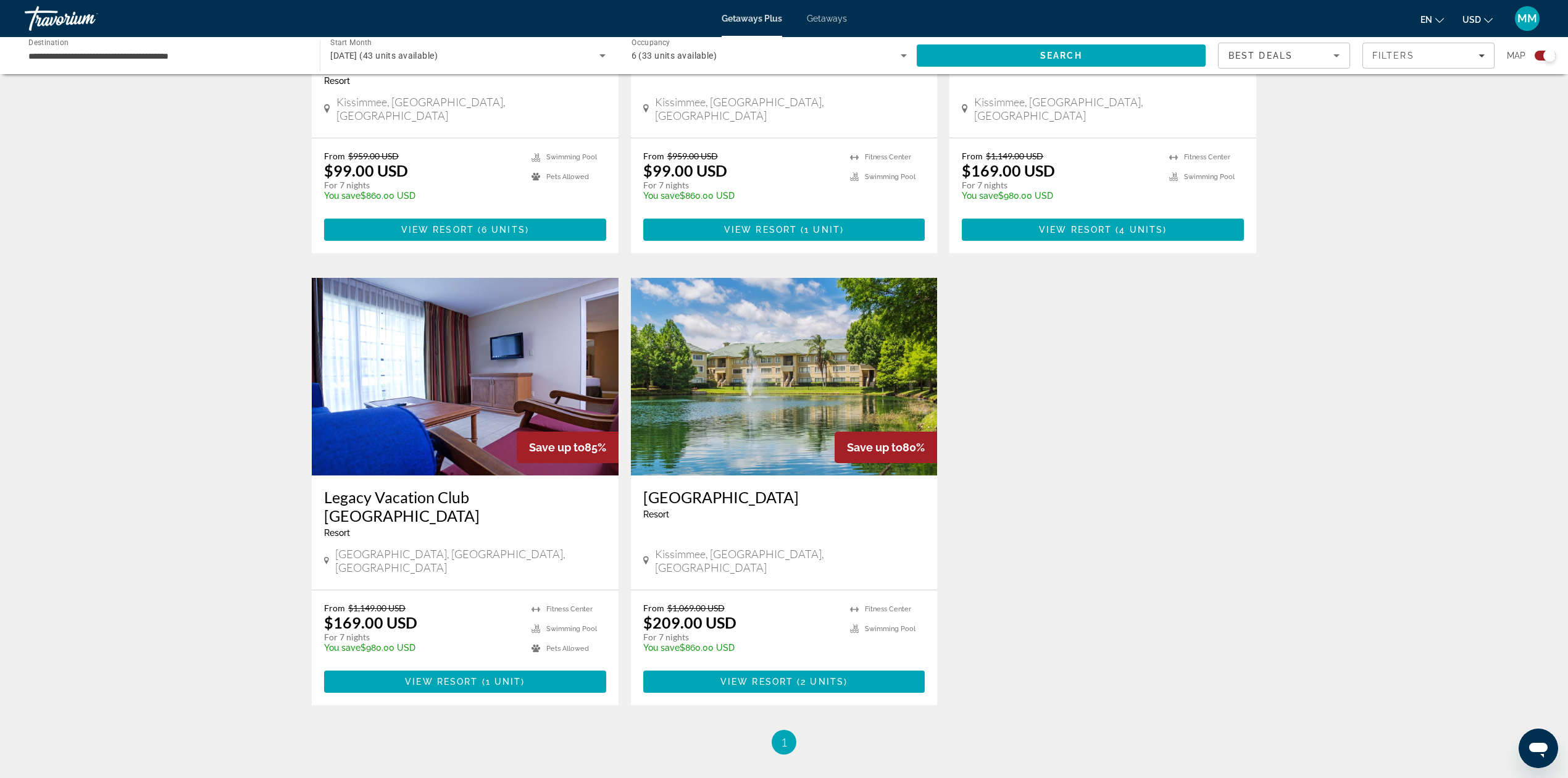
scroll to position [1622, 0]
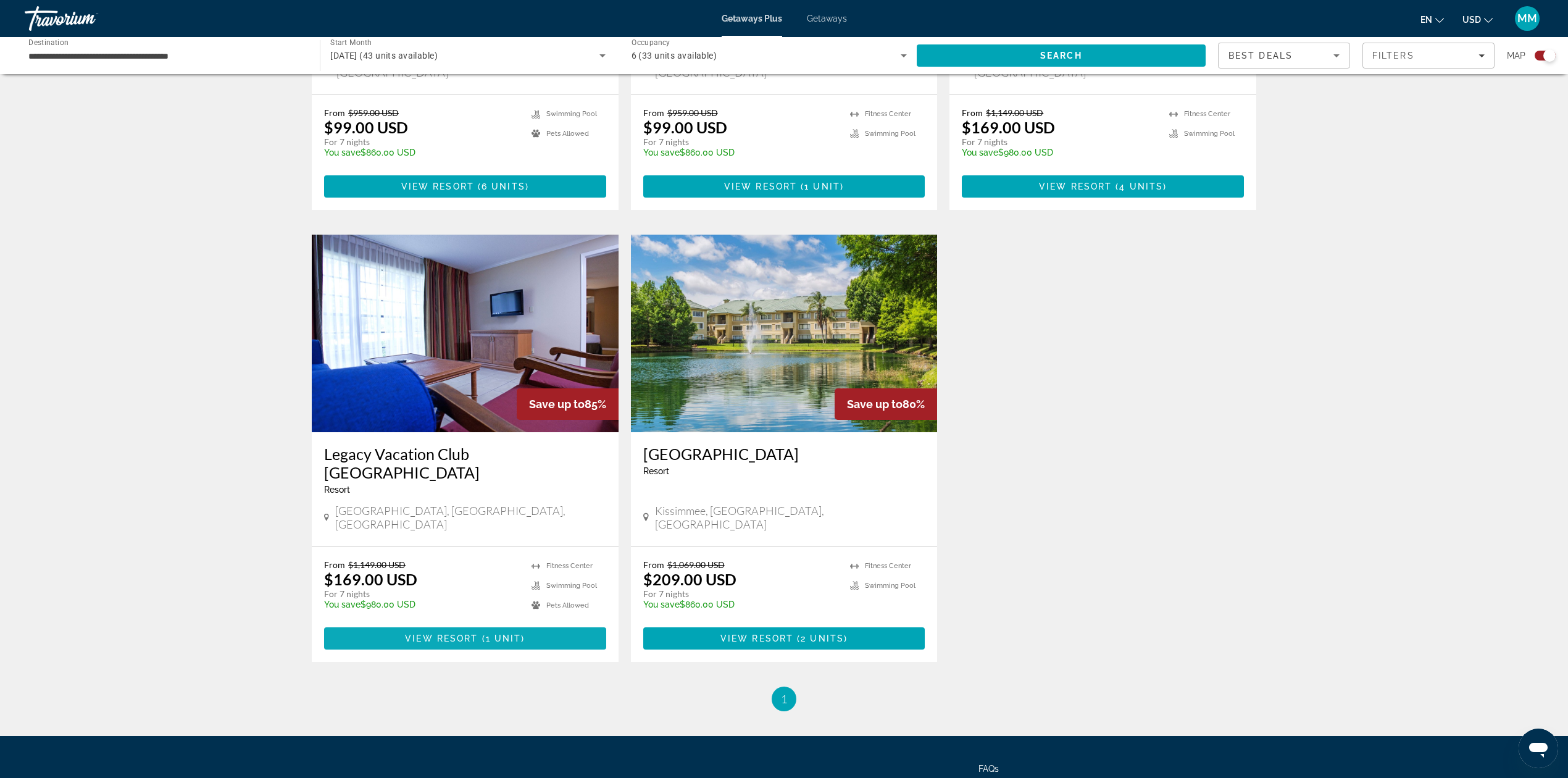
click at [486, 634] on span "1 unit" at bounding box center [503, 639] width 36 height 10
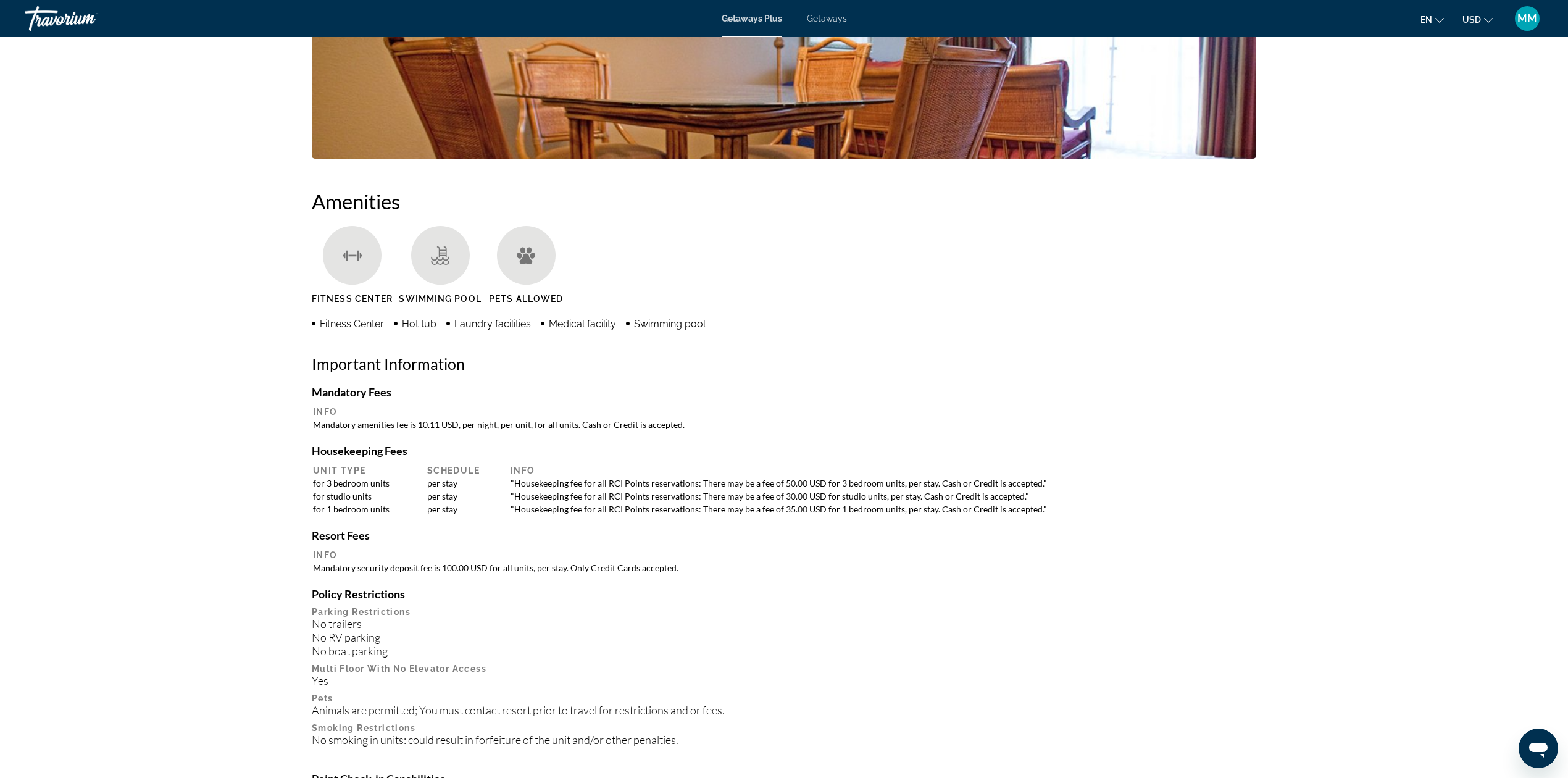
scroll to position [725, 0]
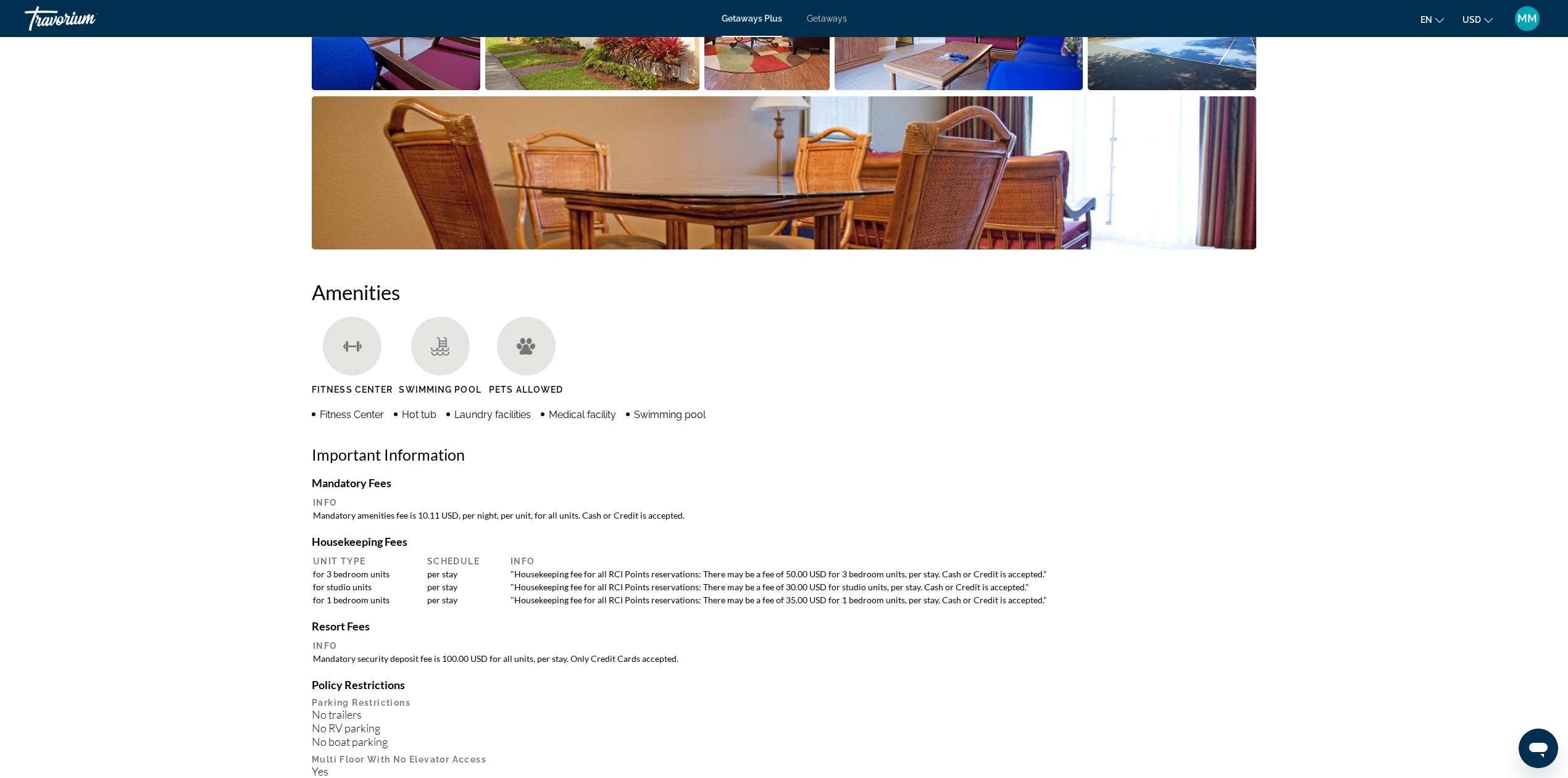
click at [832, 16] on span "Getaways" at bounding box center [826, 18] width 40 height 10
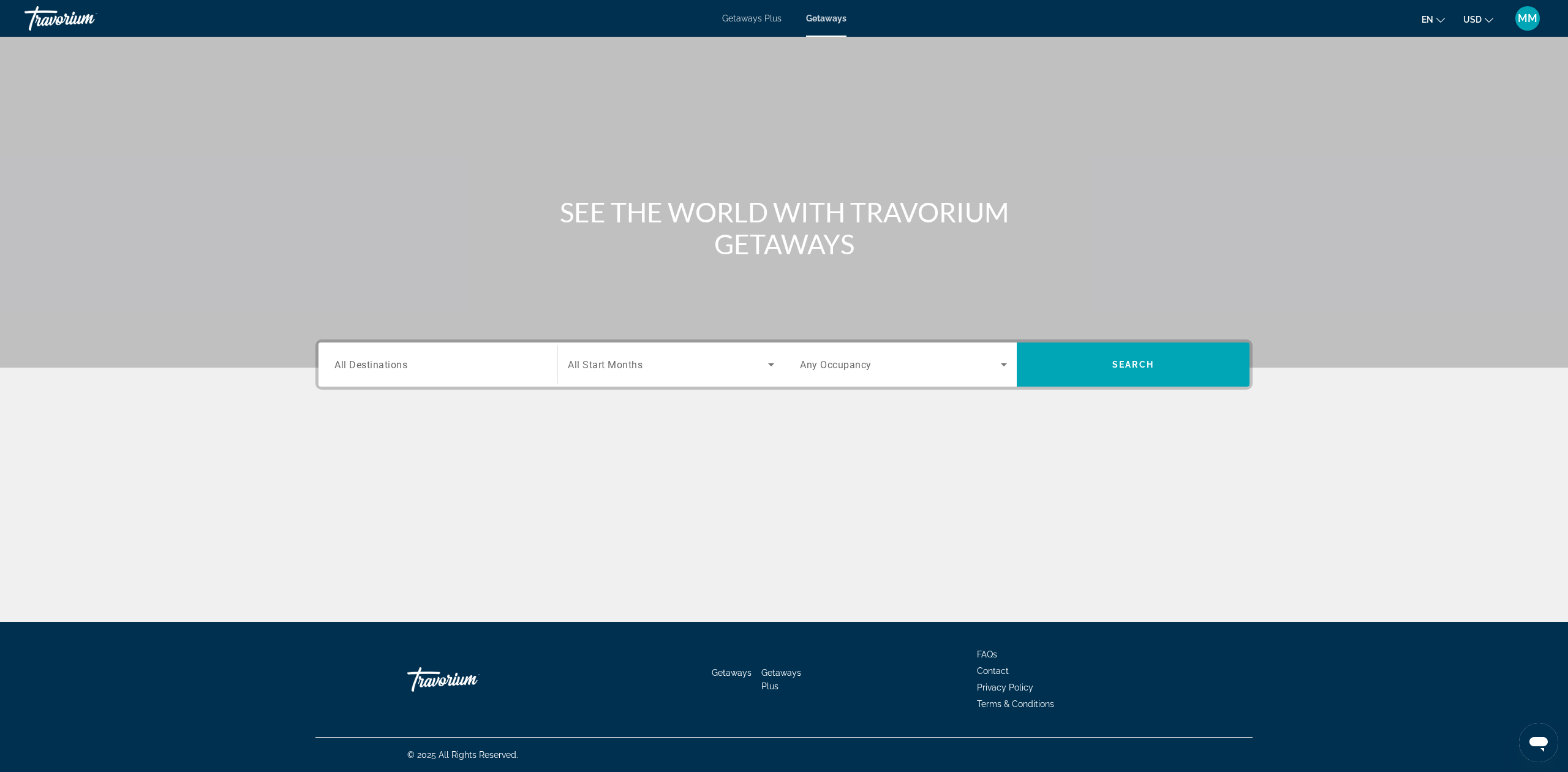
click at [479, 361] on input "Destination All Destinations" at bounding box center [438, 366] width 207 height 15
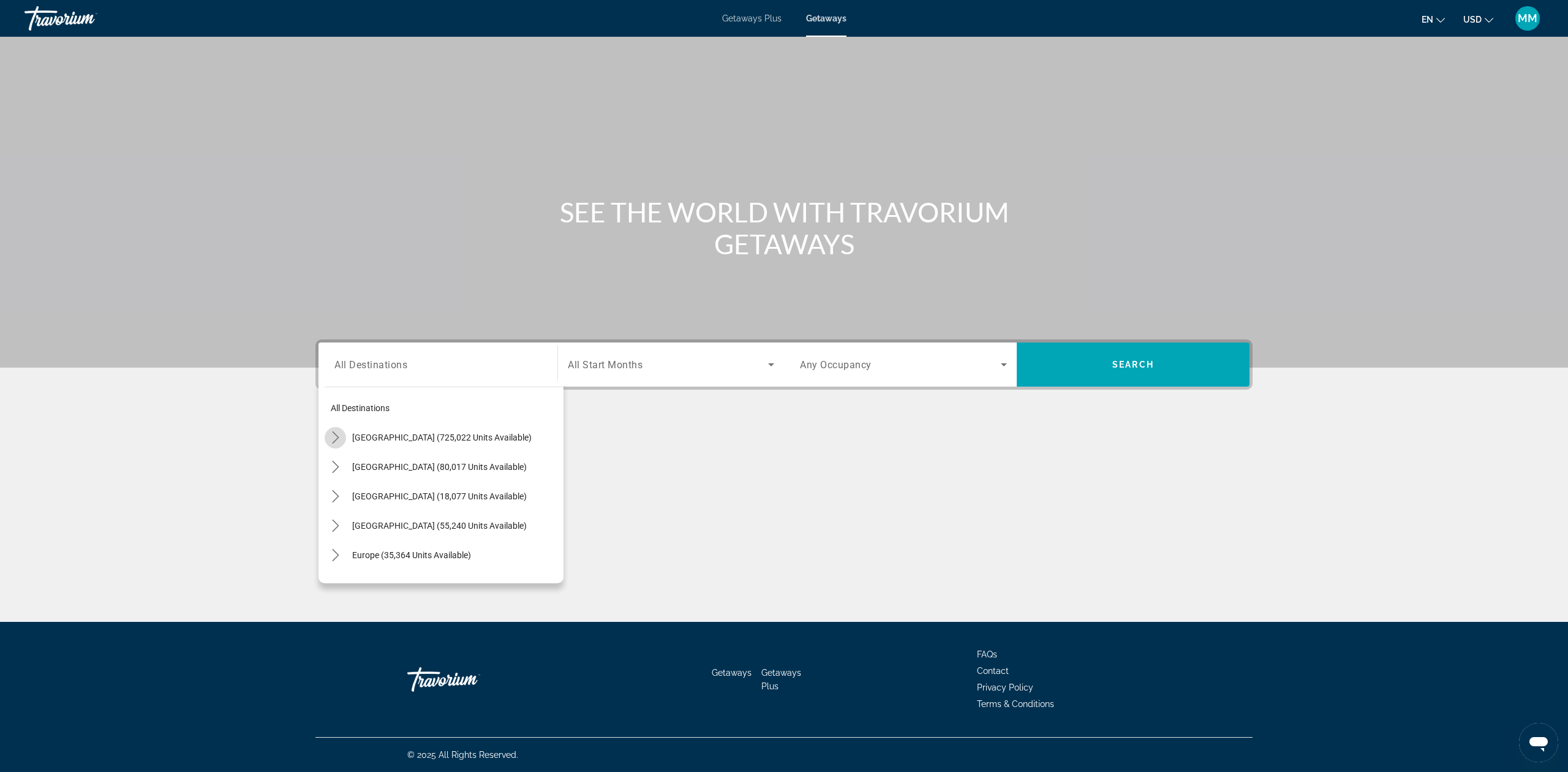
click at [338, 437] on icon "Toggle United States (725,022 units available) submenu" at bounding box center [336, 437] width 12 height 12
click at [344, 499] on icon "Toggle Florida (244,302 units available) submenu" at bounding box center [348, 497] width 12 height 12
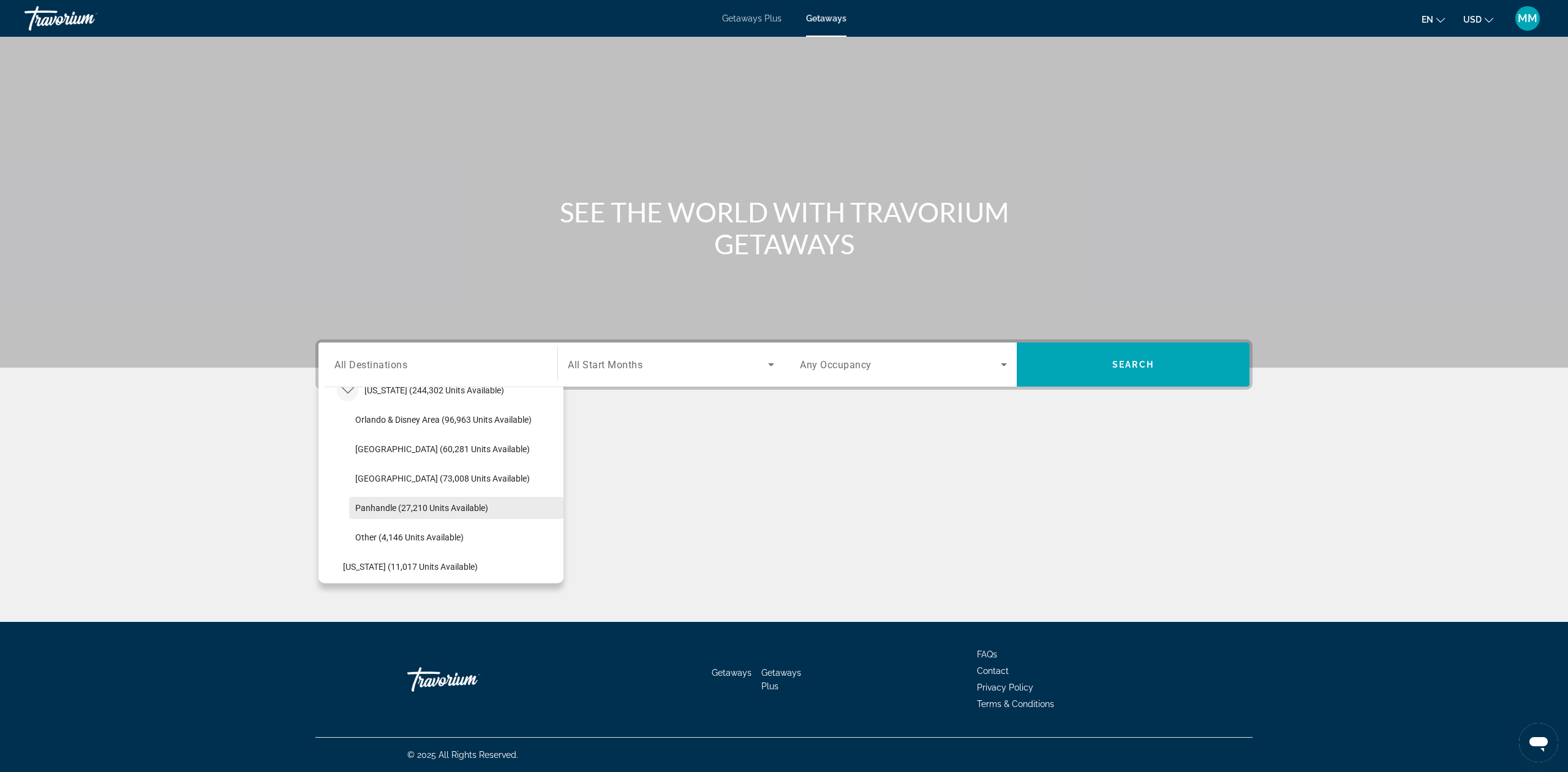
scroll to position [199, 0]
click at [419, 447] on span "Orlando & Disney Area (96,963 units available)" at bounding box center [443, 444] width 177 height 10
type input "**********"
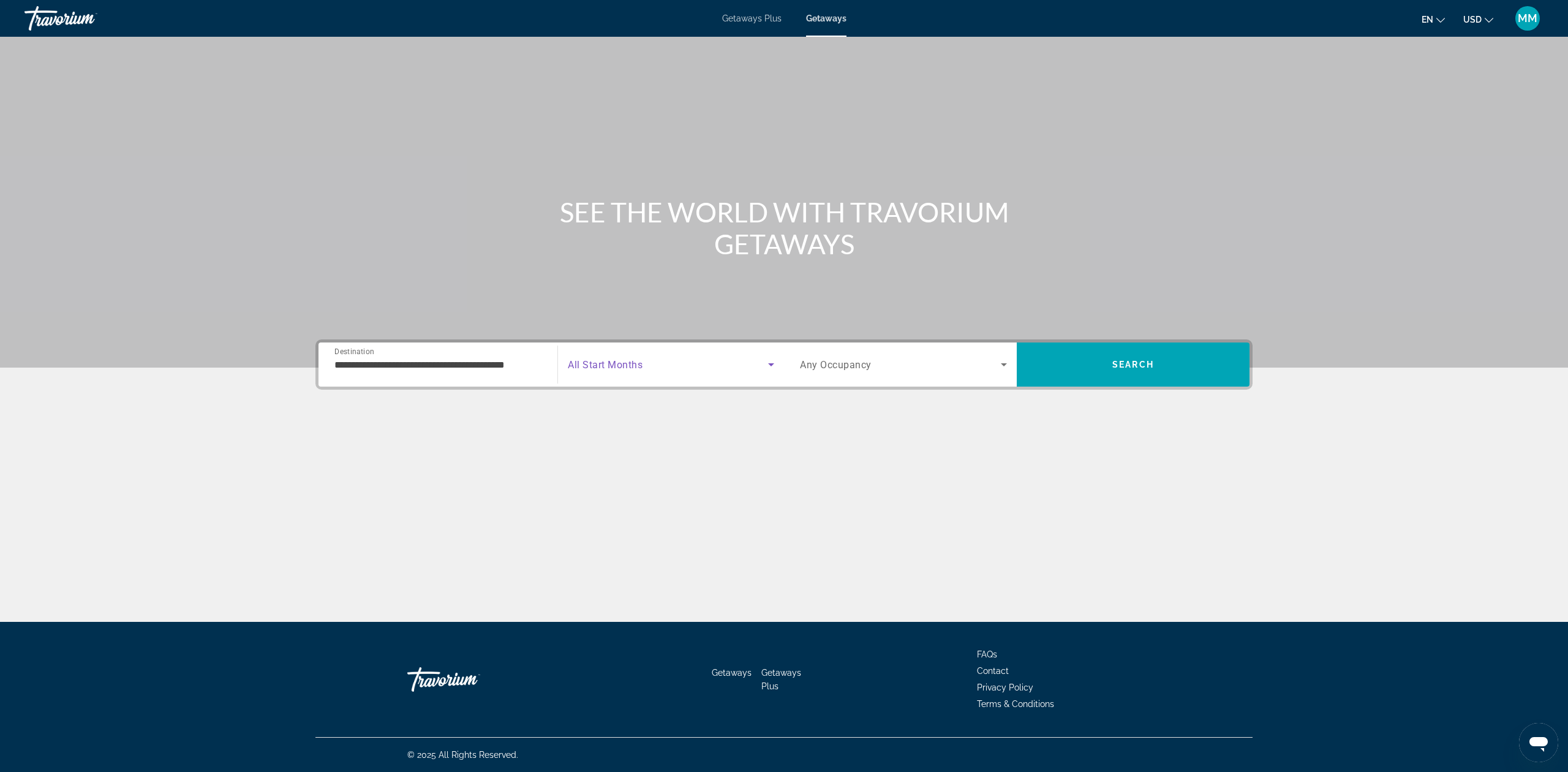
click at [661, 366] on span "Search widget" at bounding box center [668, 365] width 200 height 15
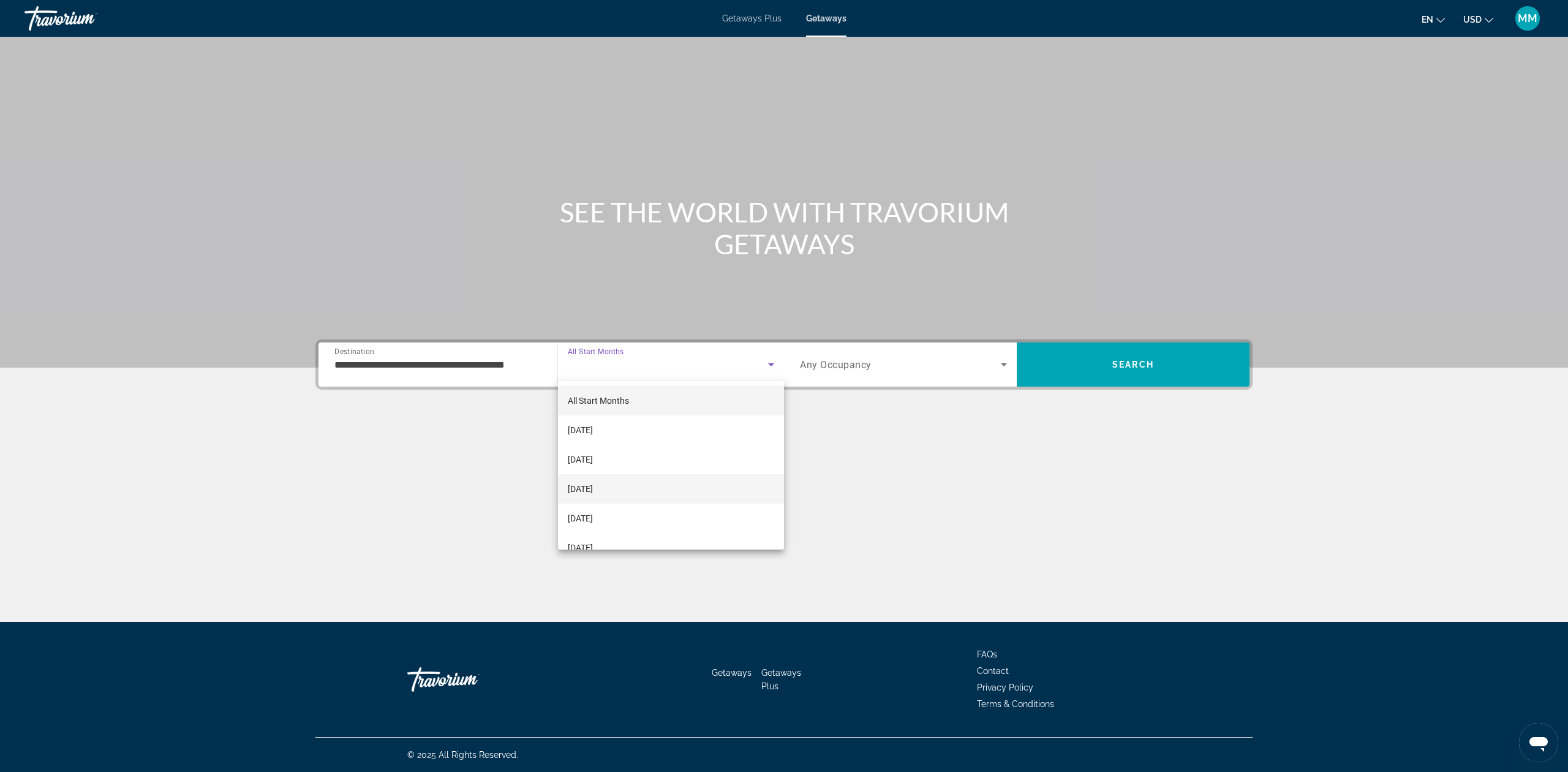
scroll to position [81, 0]
click at [593, 464] on span "February 2026" at bounding box center [580, 466] width 25 height 15
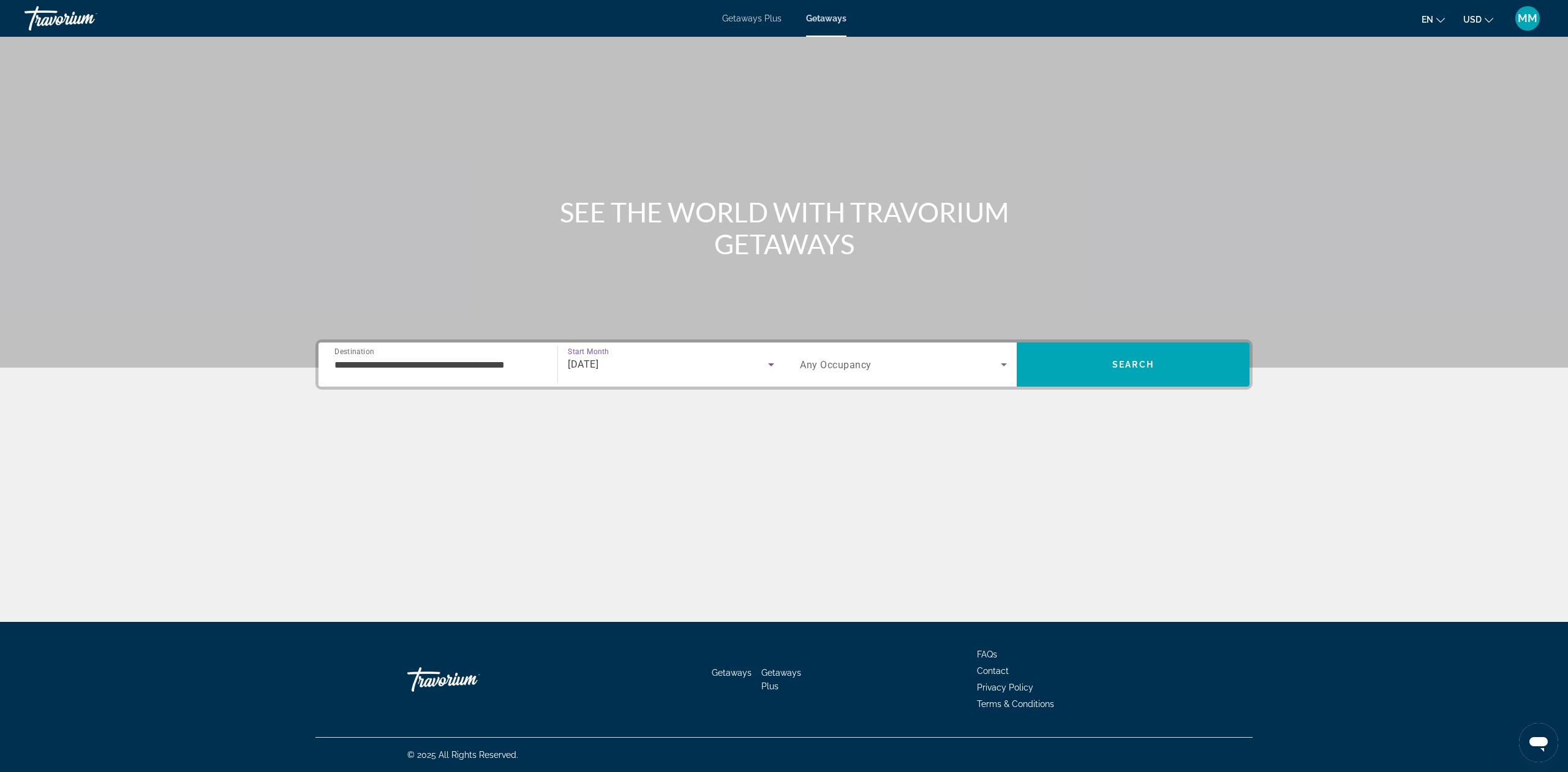
click at [1003, 361] on icon "Search widget" at bounding box center [1004, 365] width 15 height 15
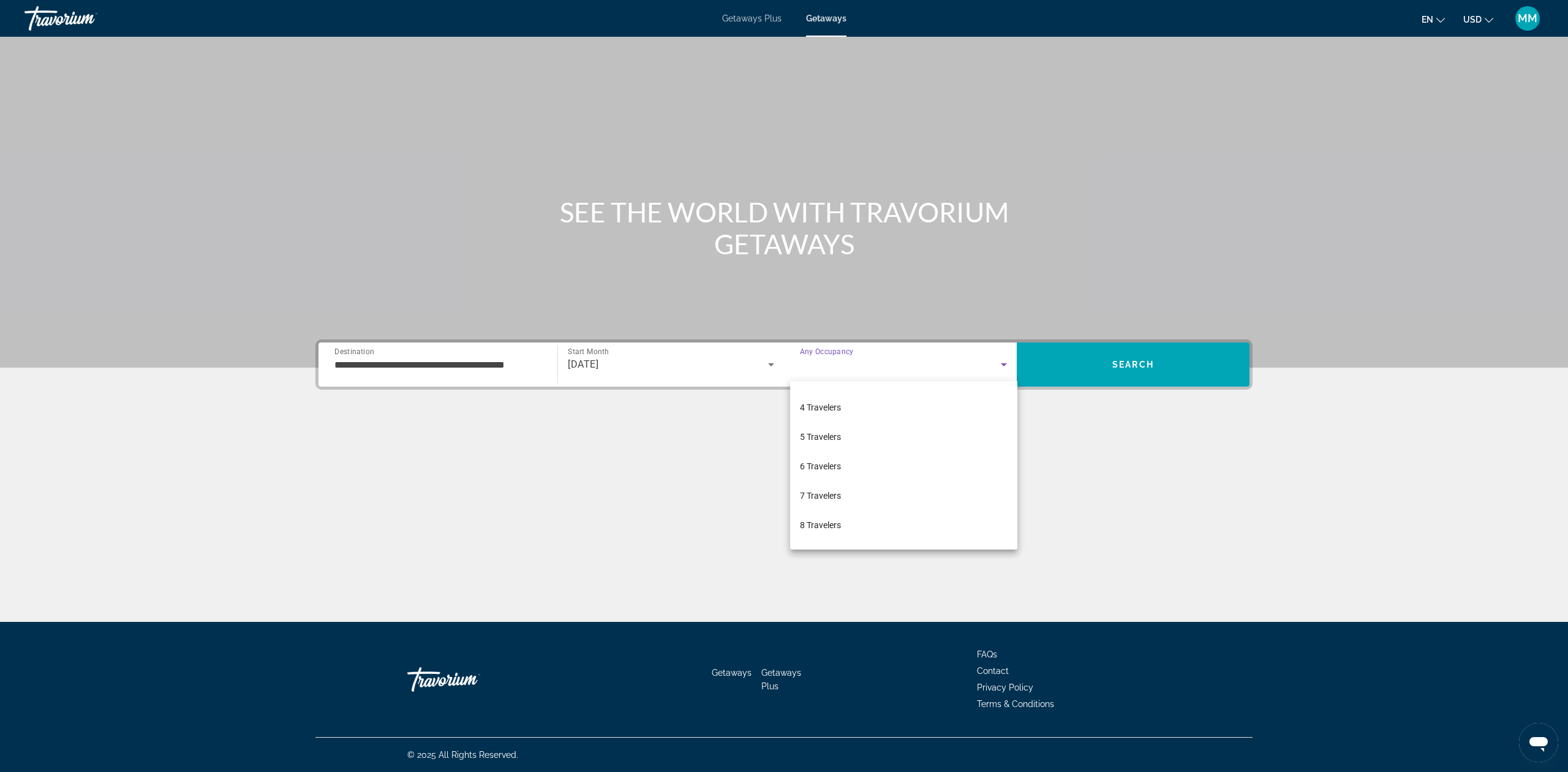
click at [1165, 369] on div at bounding box center [784, 386] width 1568 height 772
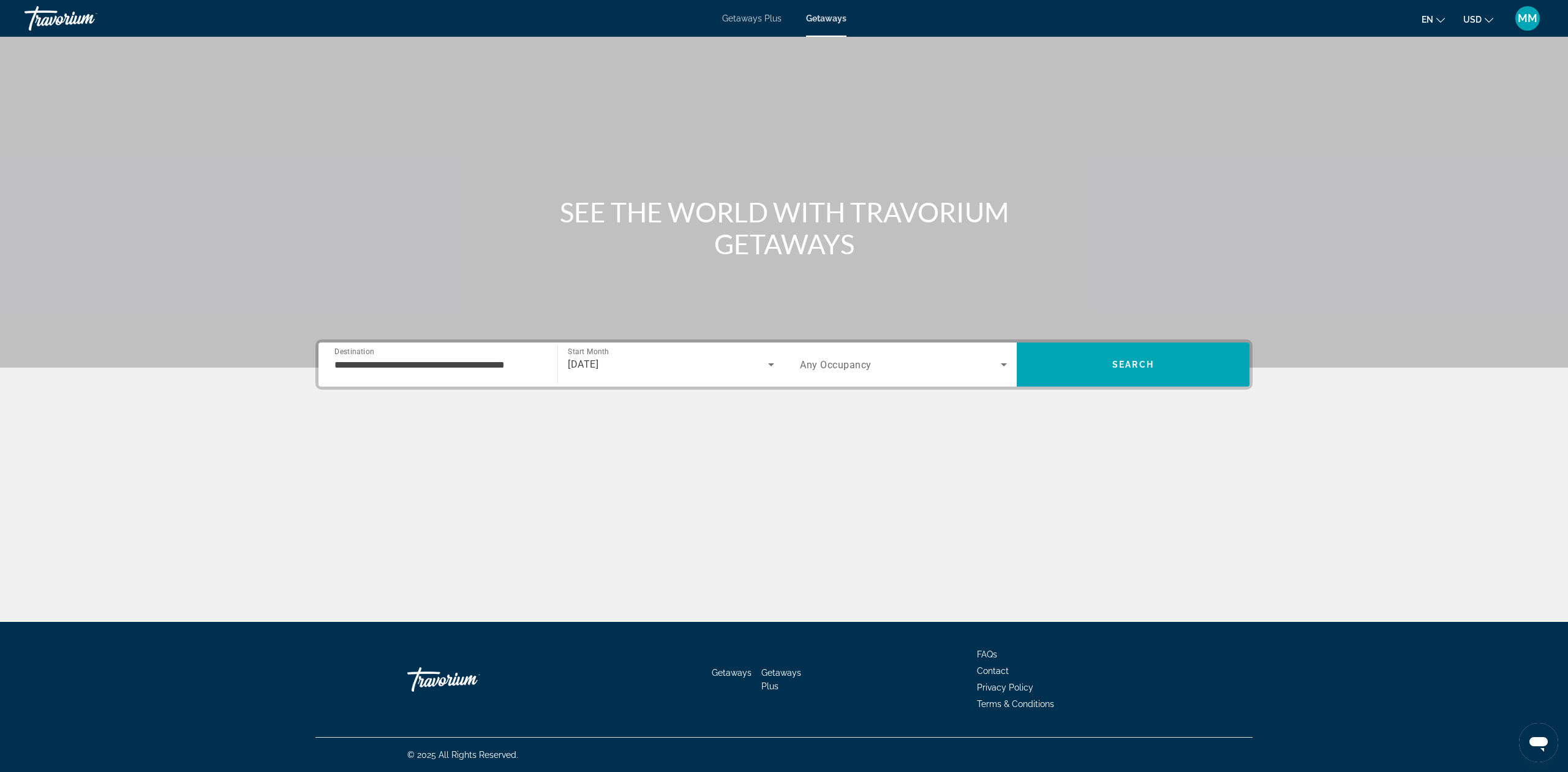
click at [1165, 369] on span "Search" at bounding box center [1133, 365] width 233 height 30
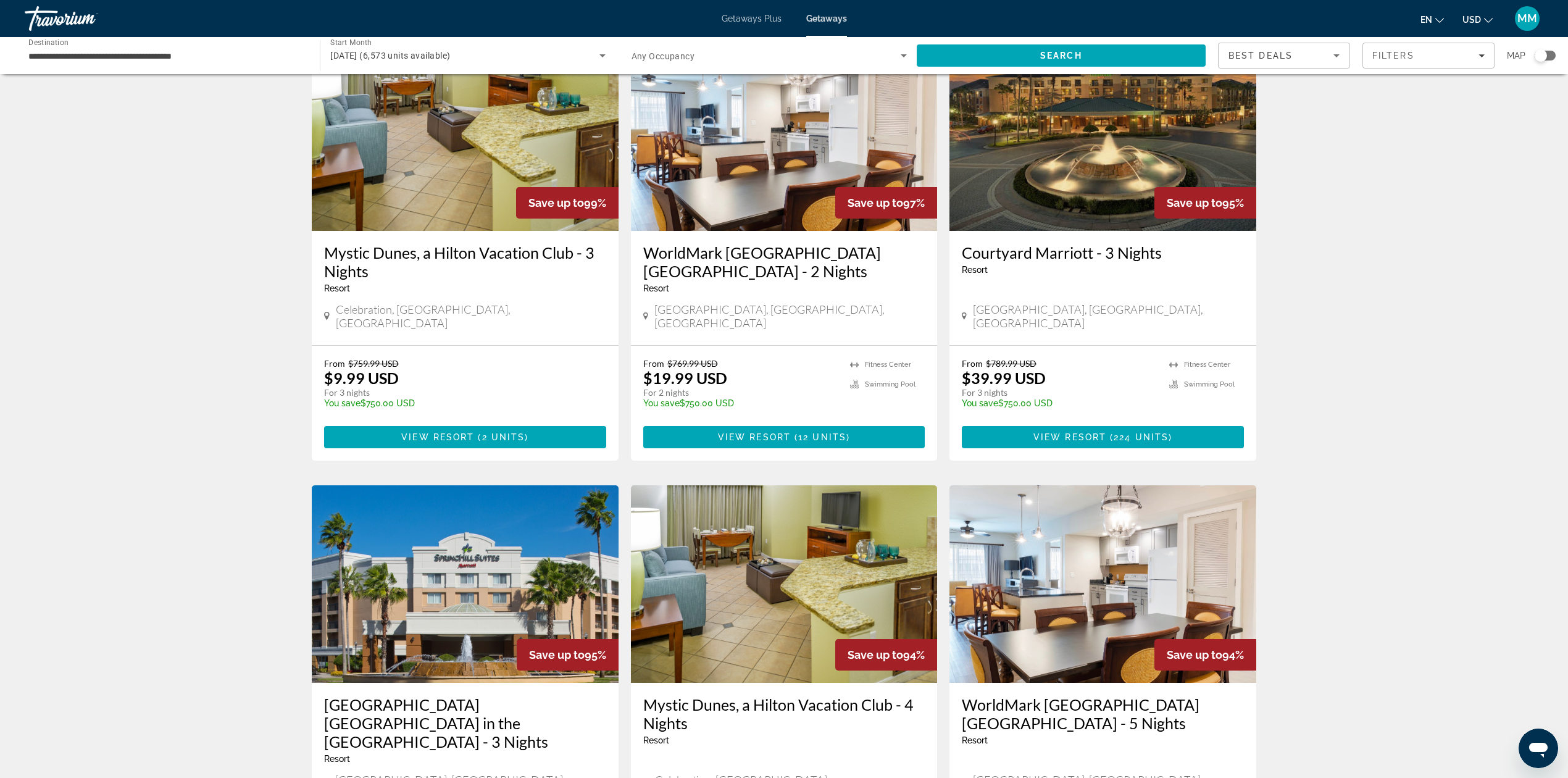
scroll to position [1295, 0]
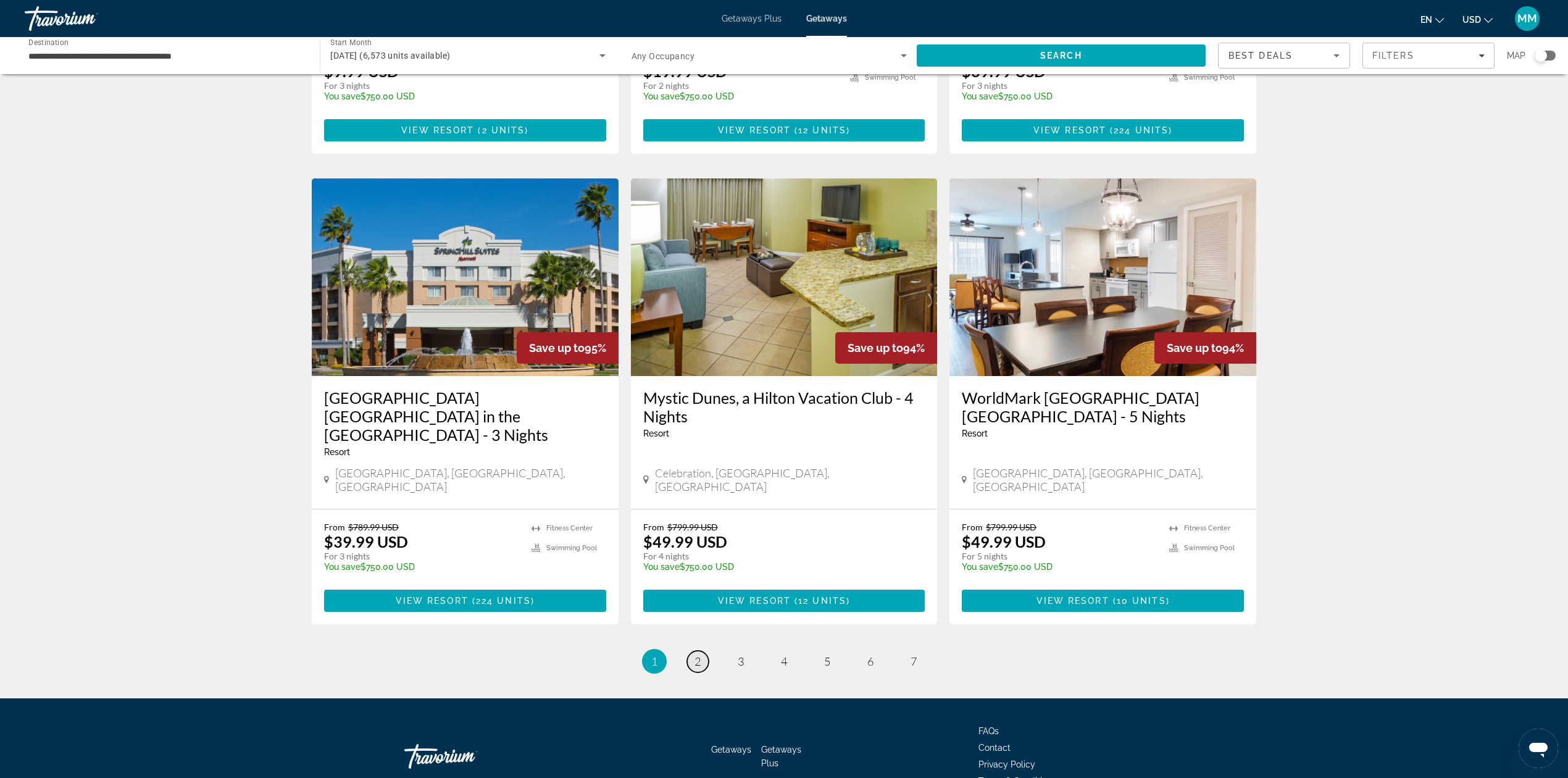
click at [690, 651] on link "page 2" at bounding box center [698, 662] width 22 height 22
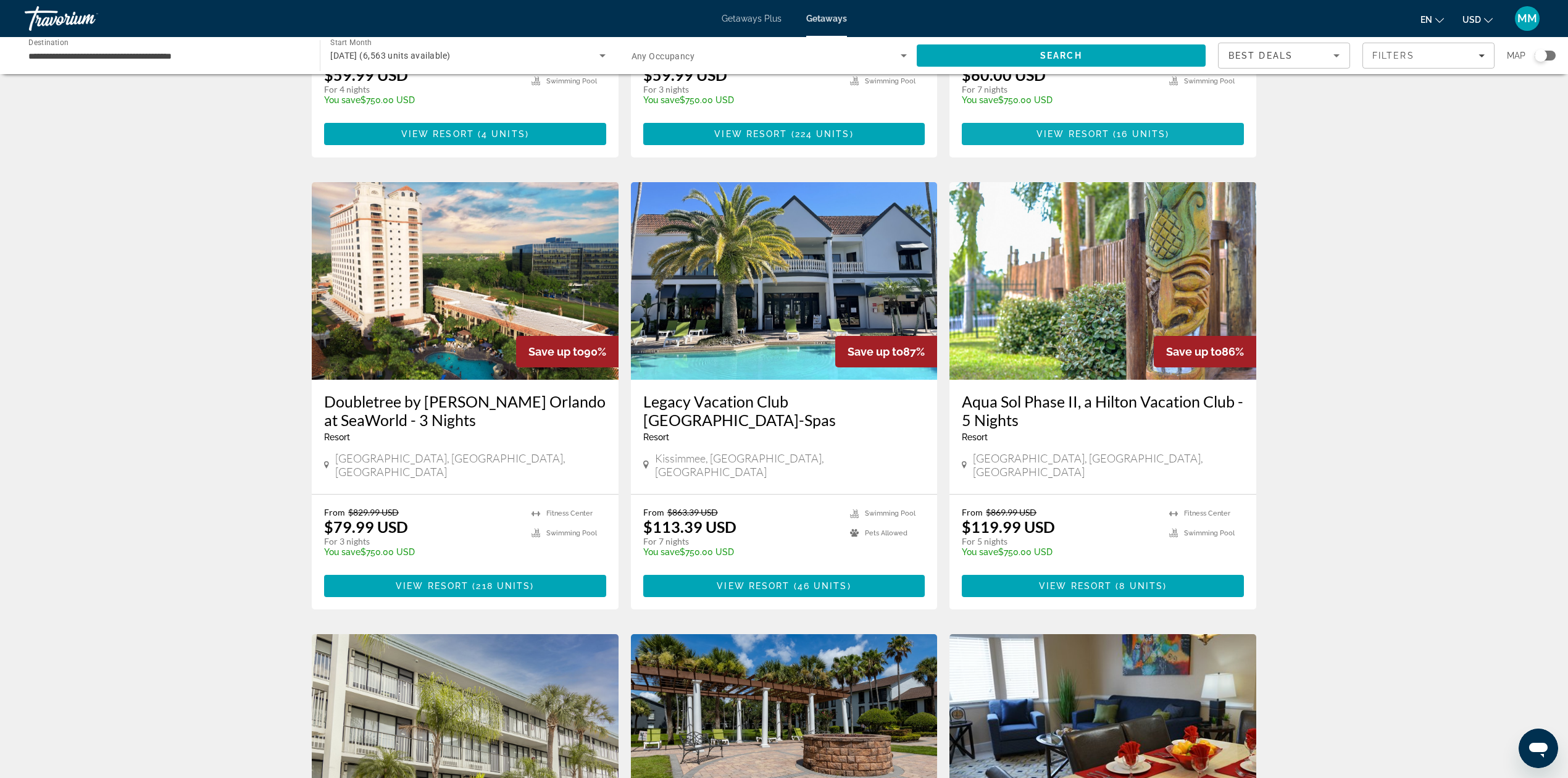
scroll to position [411, 0]
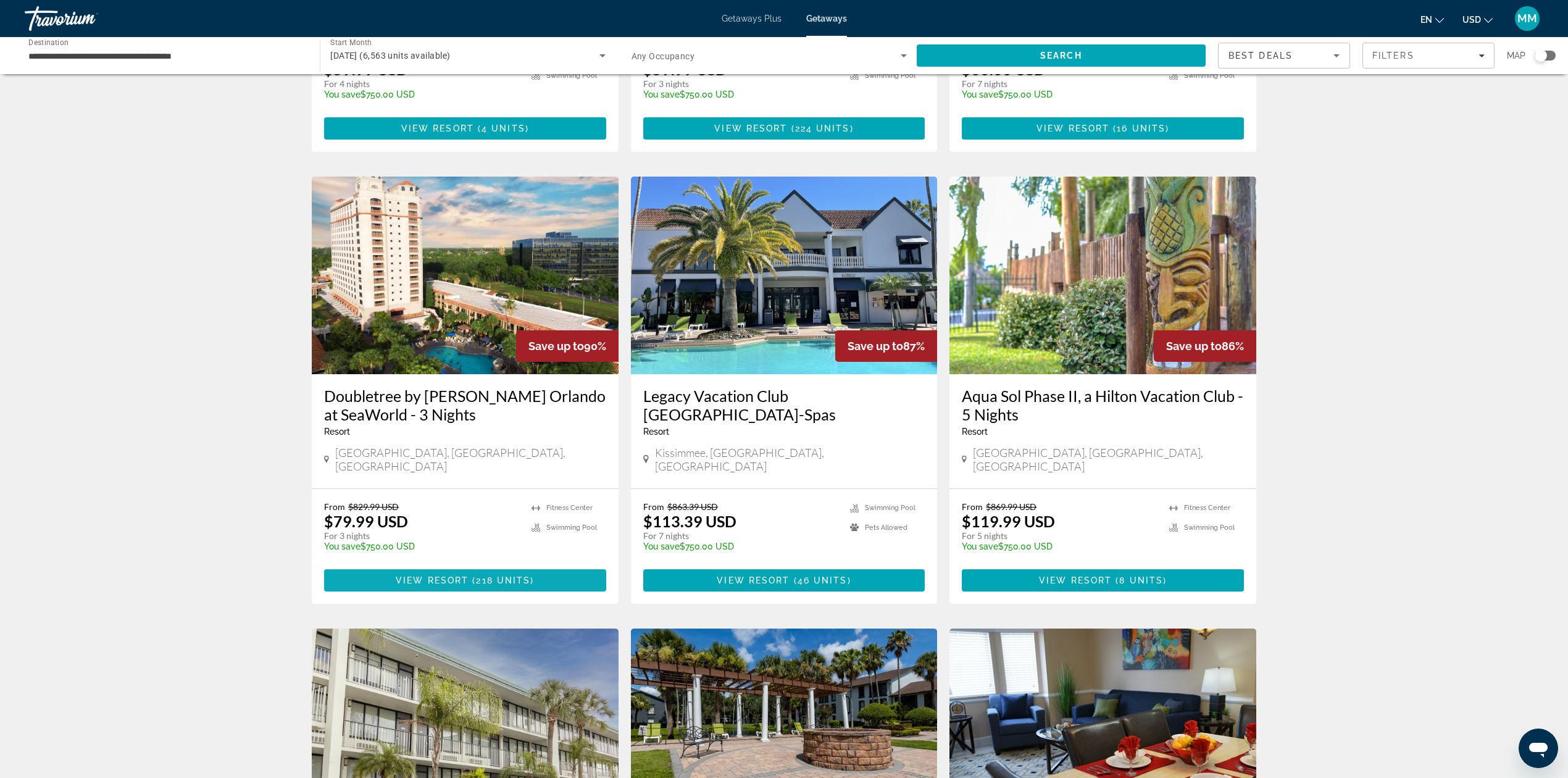
click at [514, 576] on span "218 units" at bounding box center [503, 580] width 54 height 10
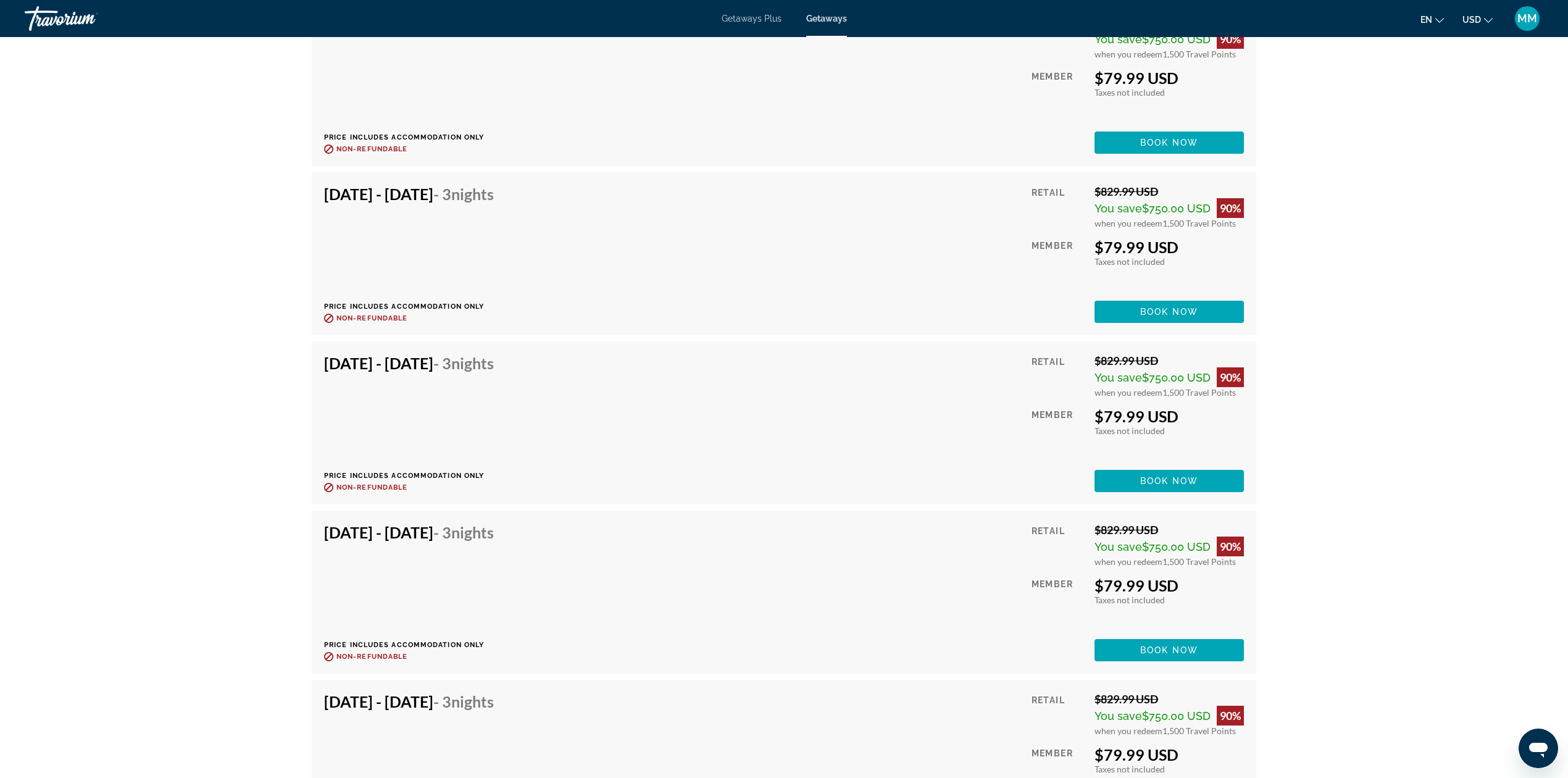
scroll to position [4511, 0]
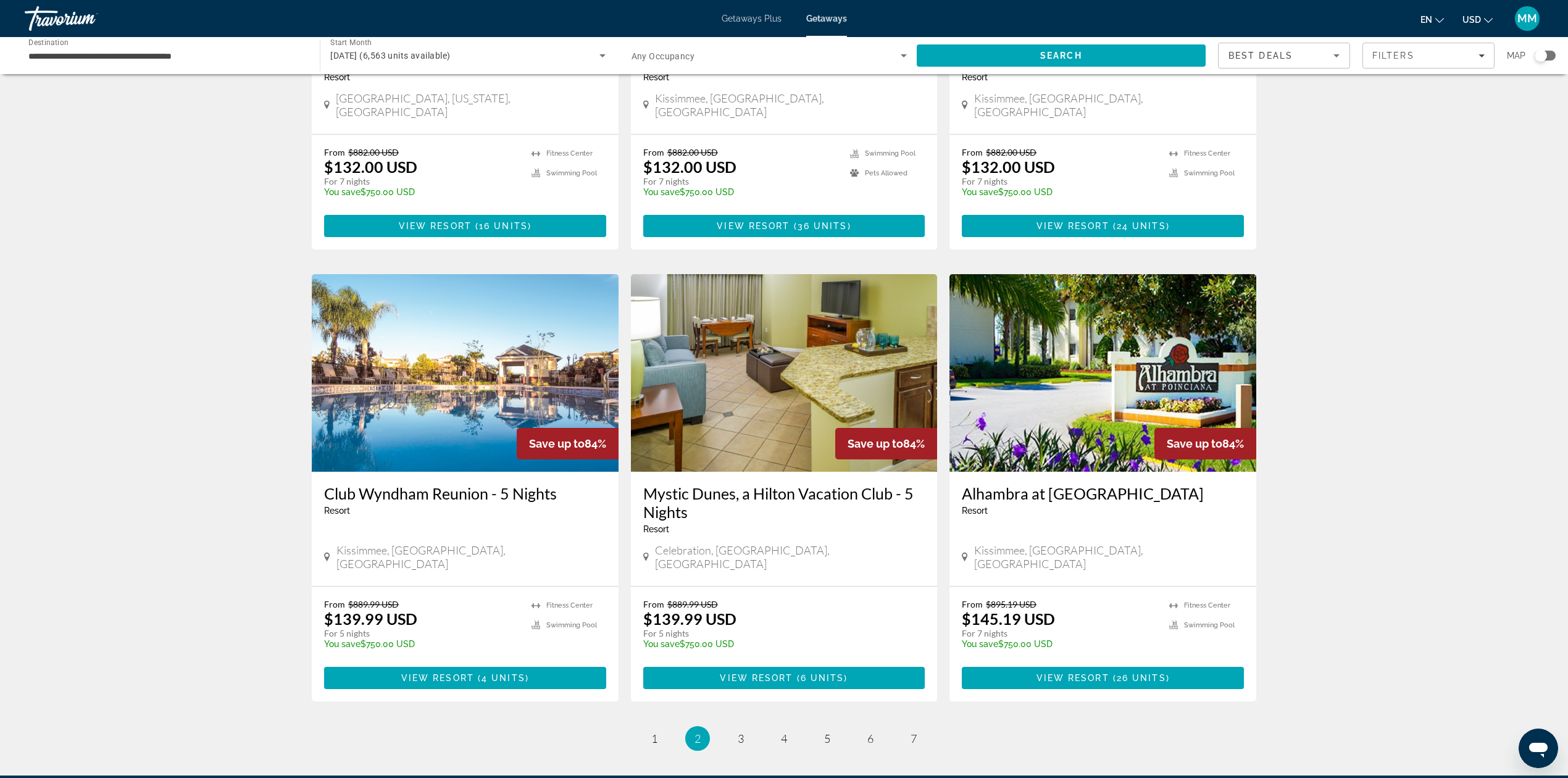
scroll to position [1194, 0]
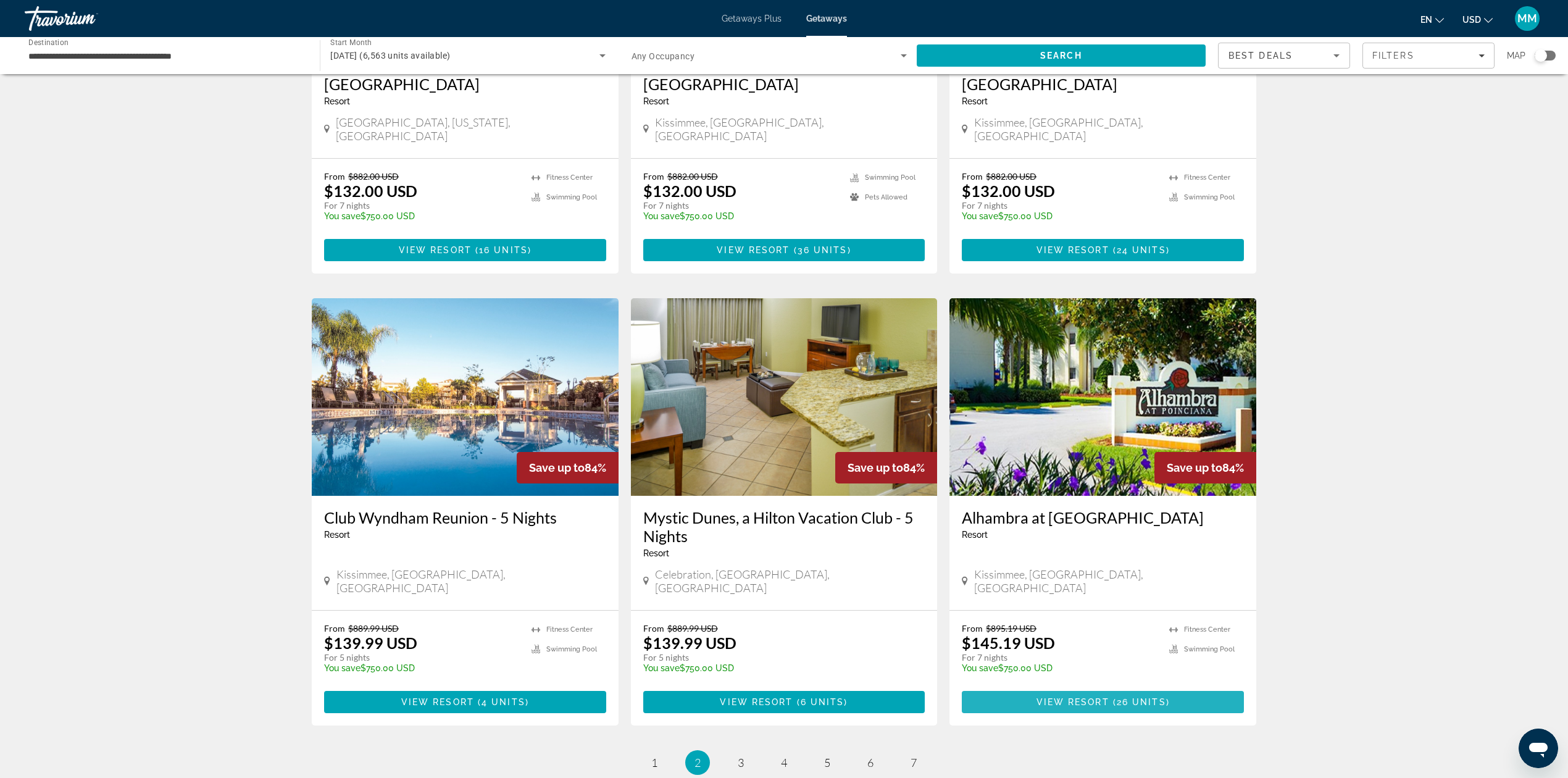
click at [1092, 697] on span "View Resort" at bounding box center [1073, 702] width 73 height 10
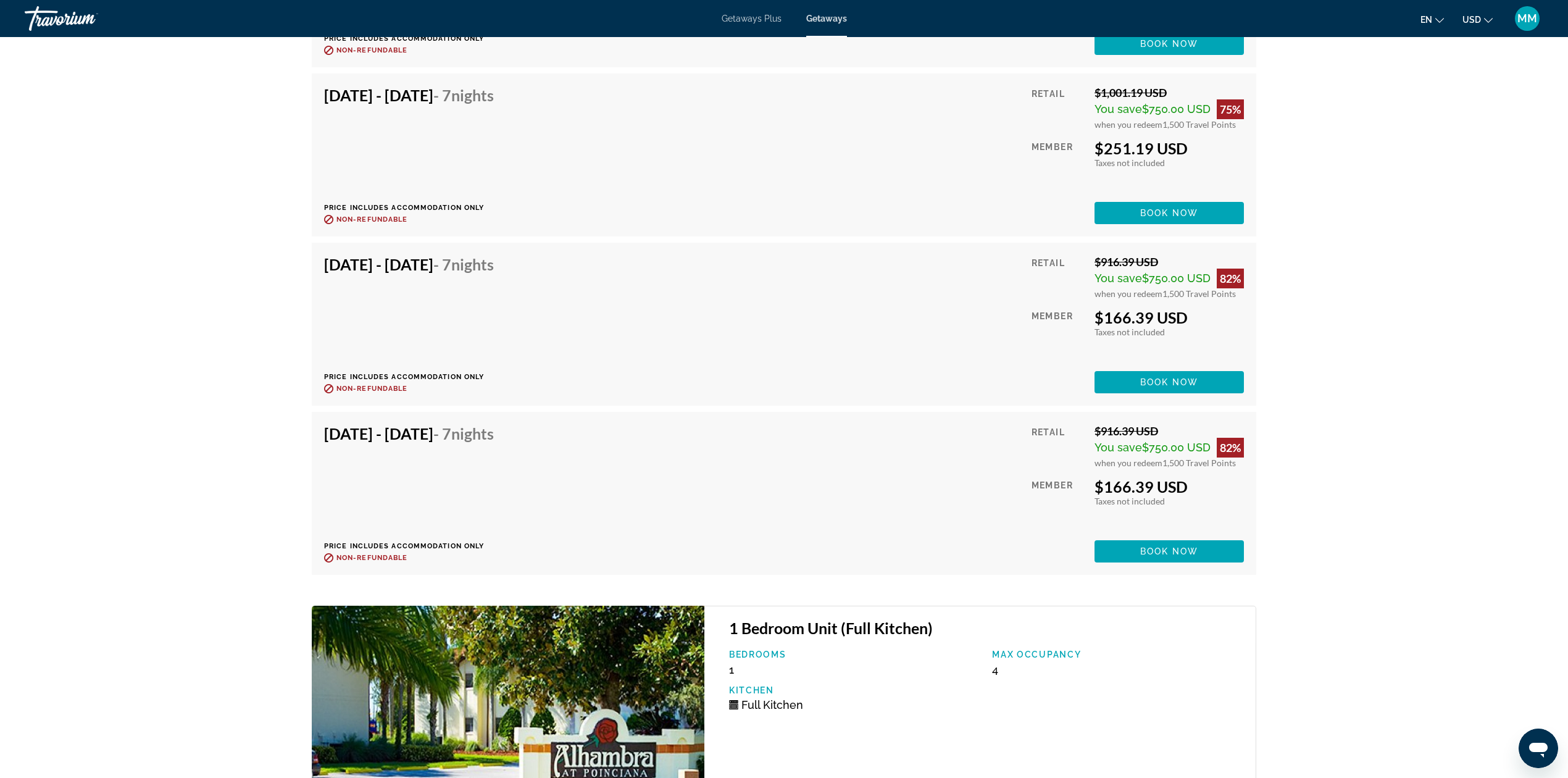
scroll to position [2964, 0]
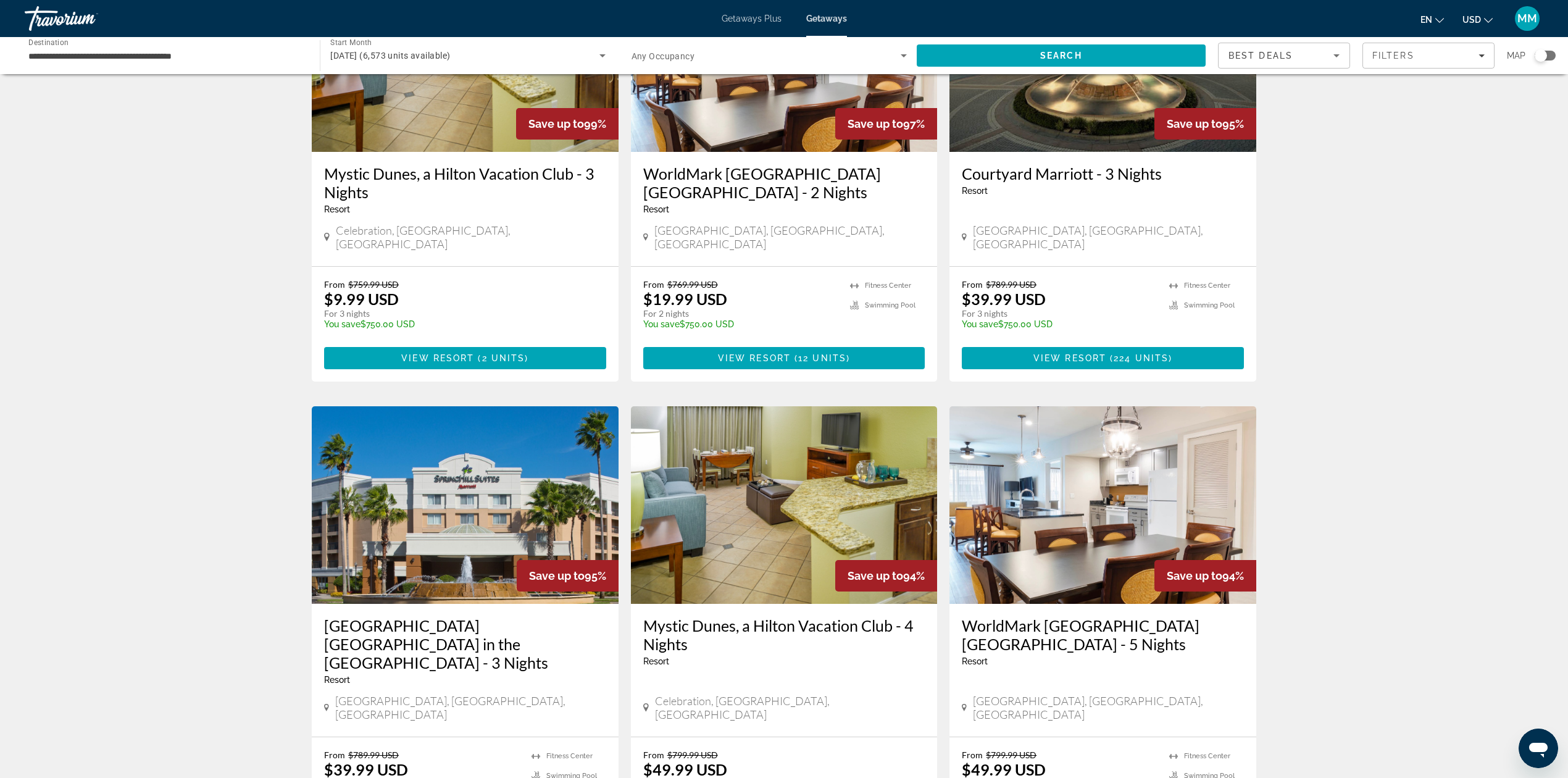
scroll to position [1295, 0]
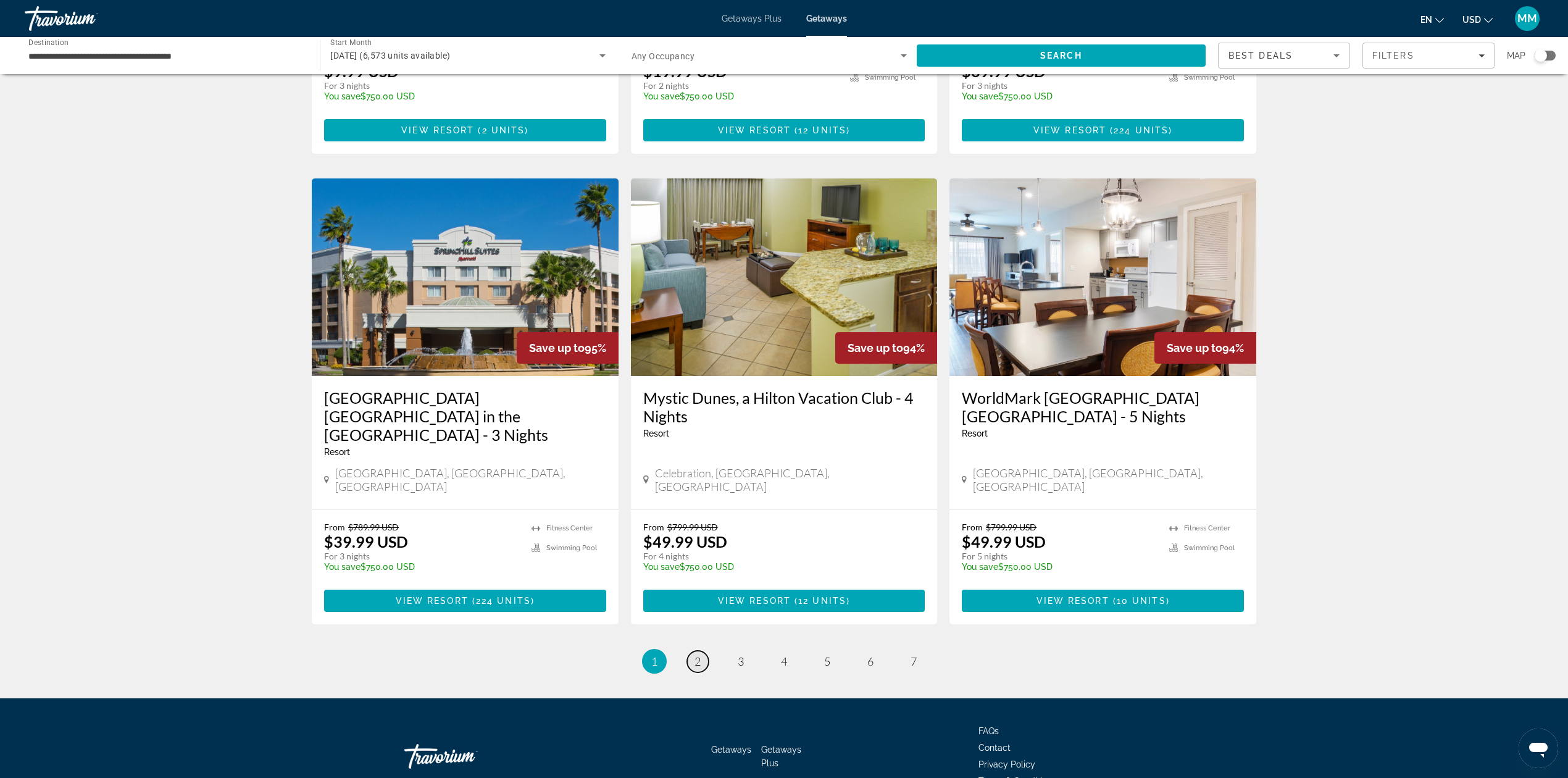
click at [704, 651] on link "page 2" at bounding box center [698, 662] width 22 height 22
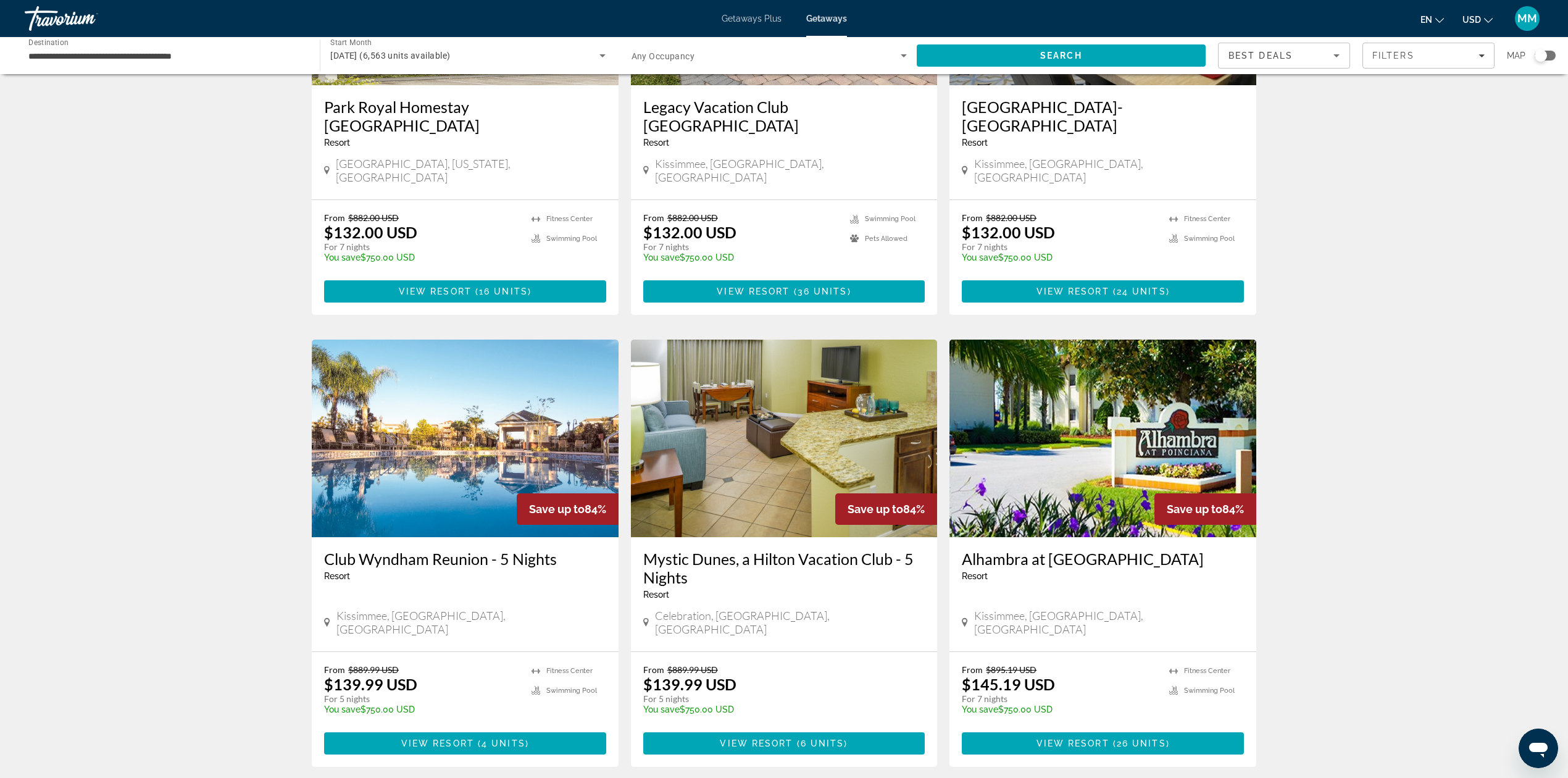
scroll to position [1235, 0]
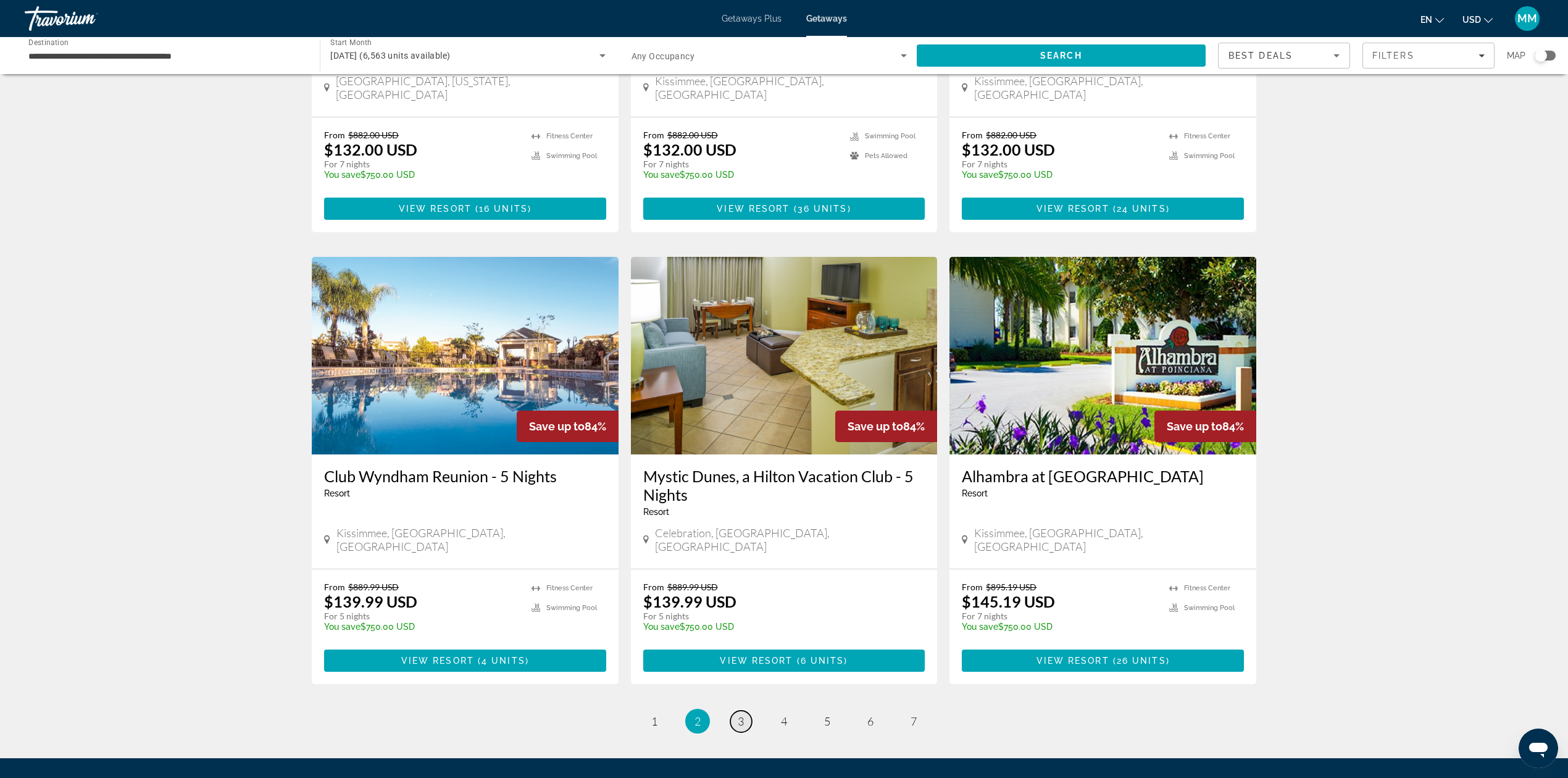
click at [740, 714] on span "3" at bounding box center [740, 721] width 6 height 14
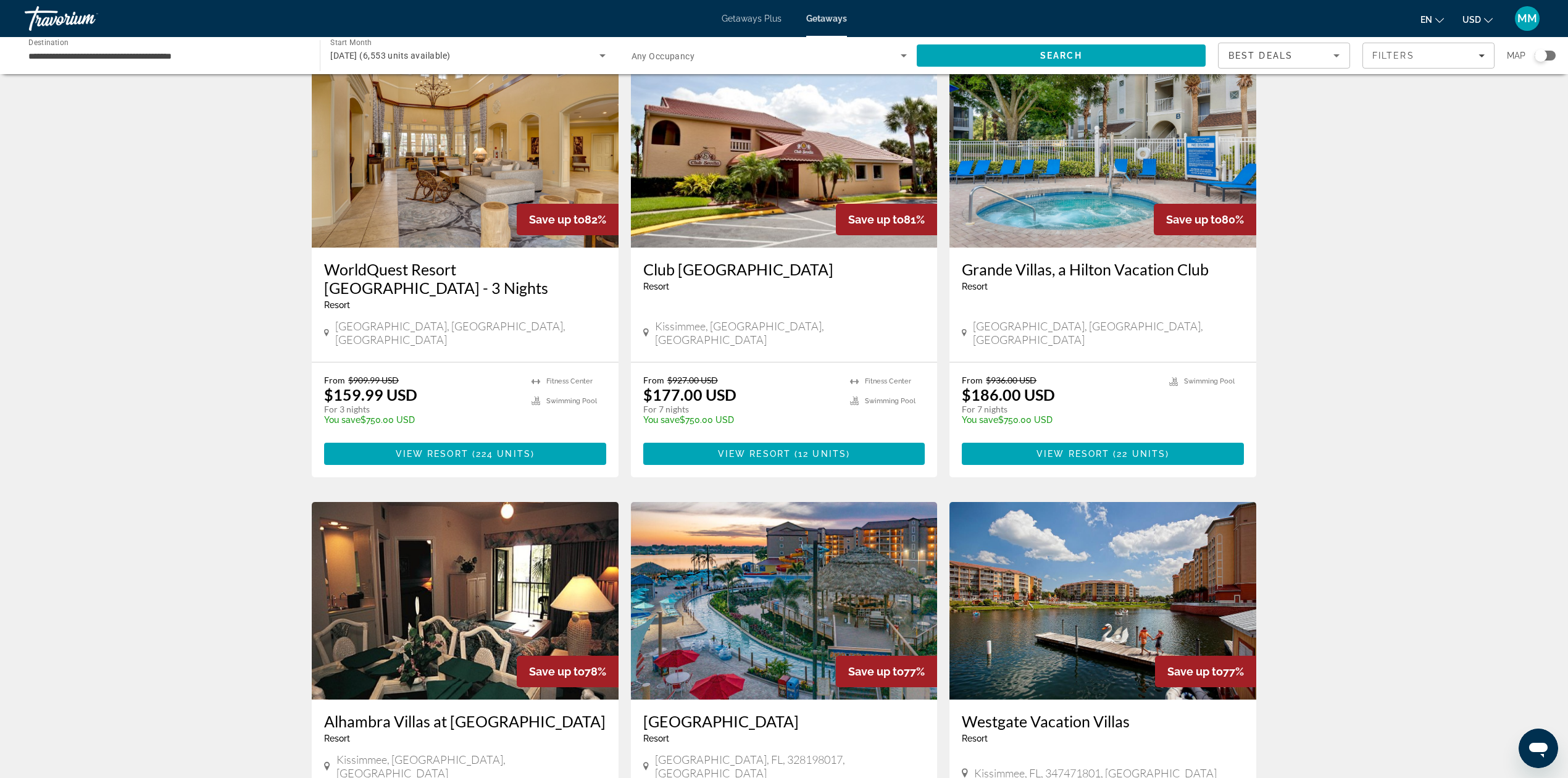
scroll to position [576, 0]
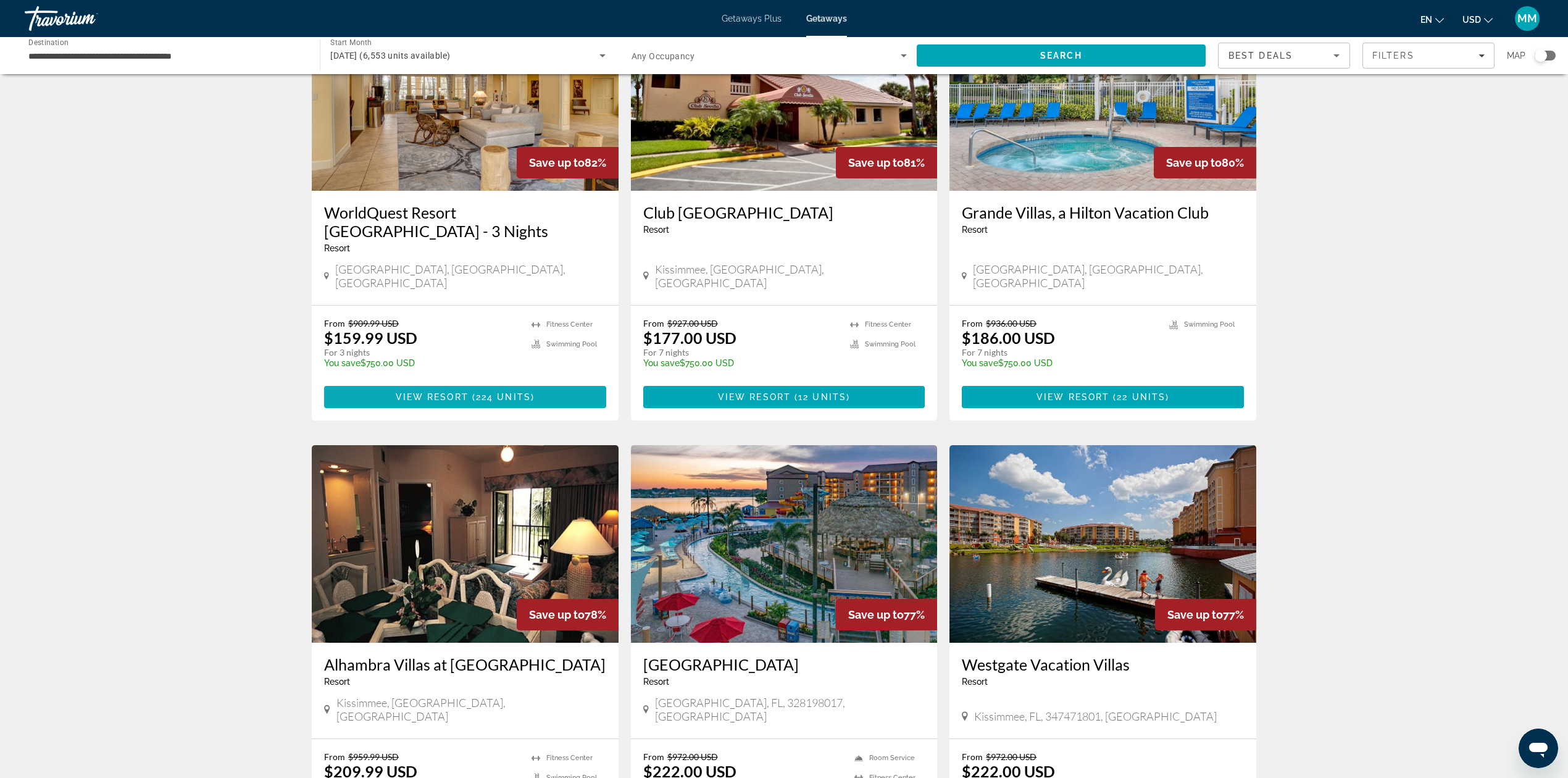
click at [488, 392] on span "224 units" at bounding box center [503, 397] width 55 height 10
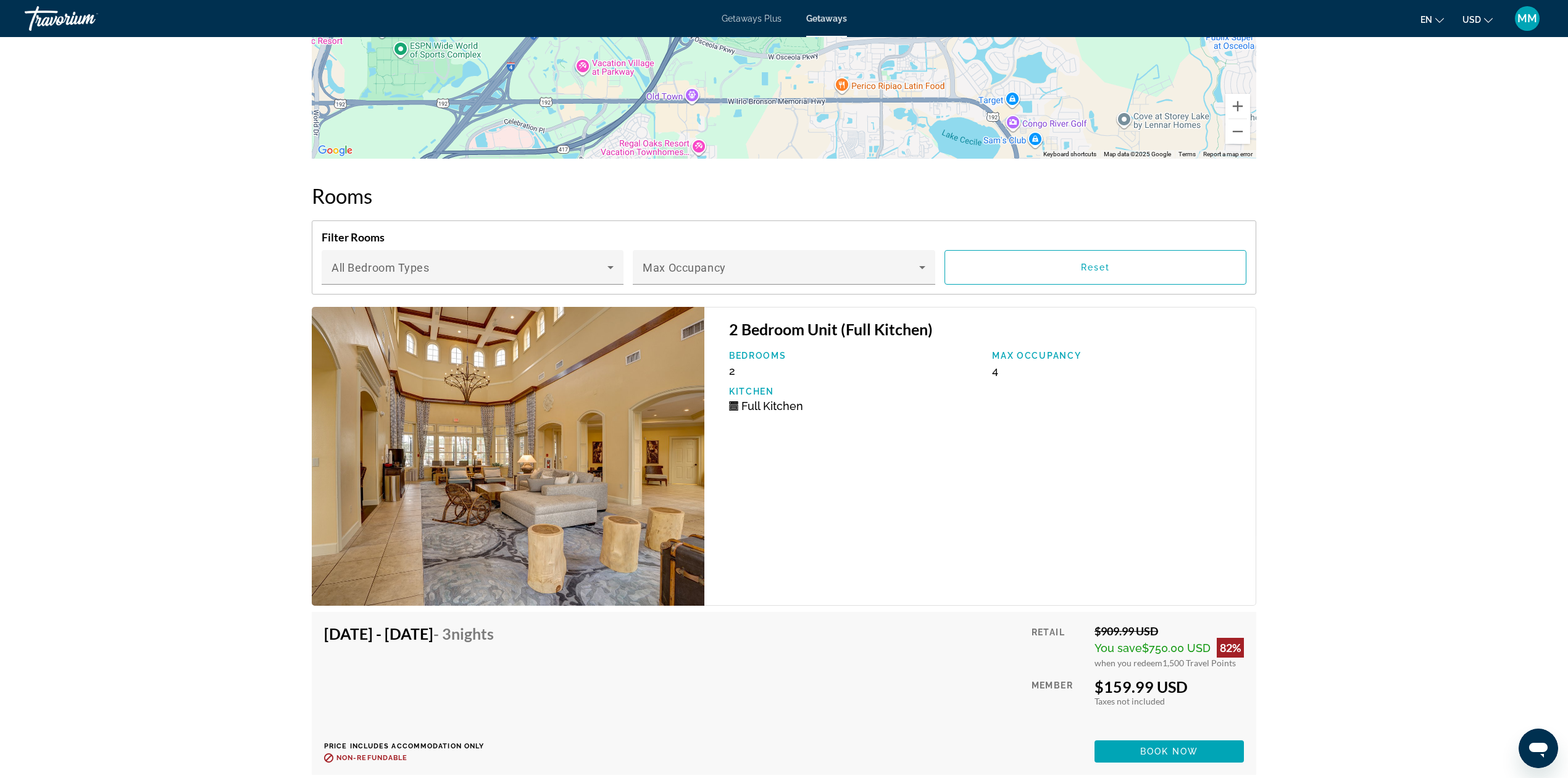
scroll to position [1752, 0]
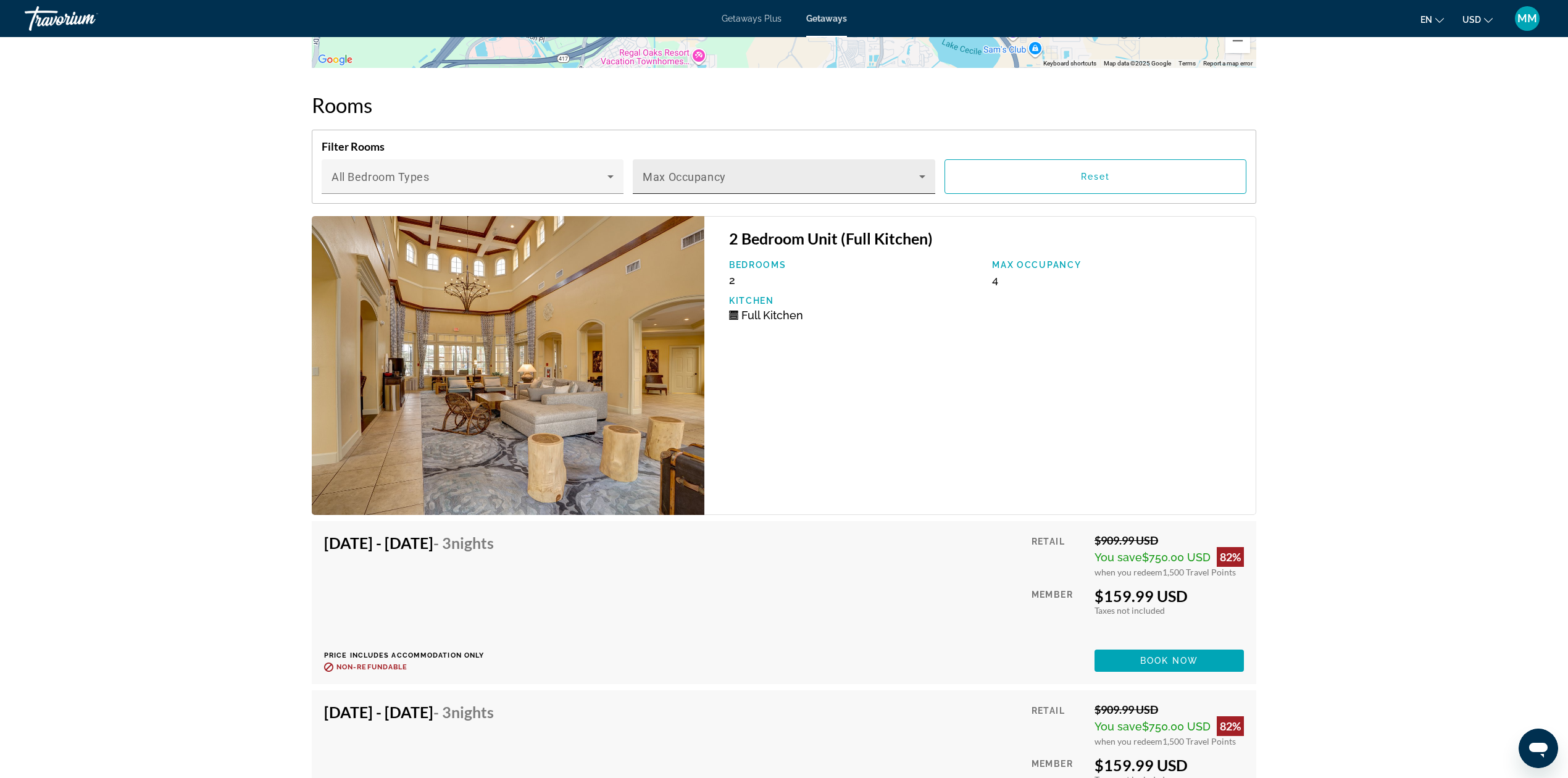
click at [924, 176] on icon "Main content" at bounding box center [922, 177] width 15 height 15
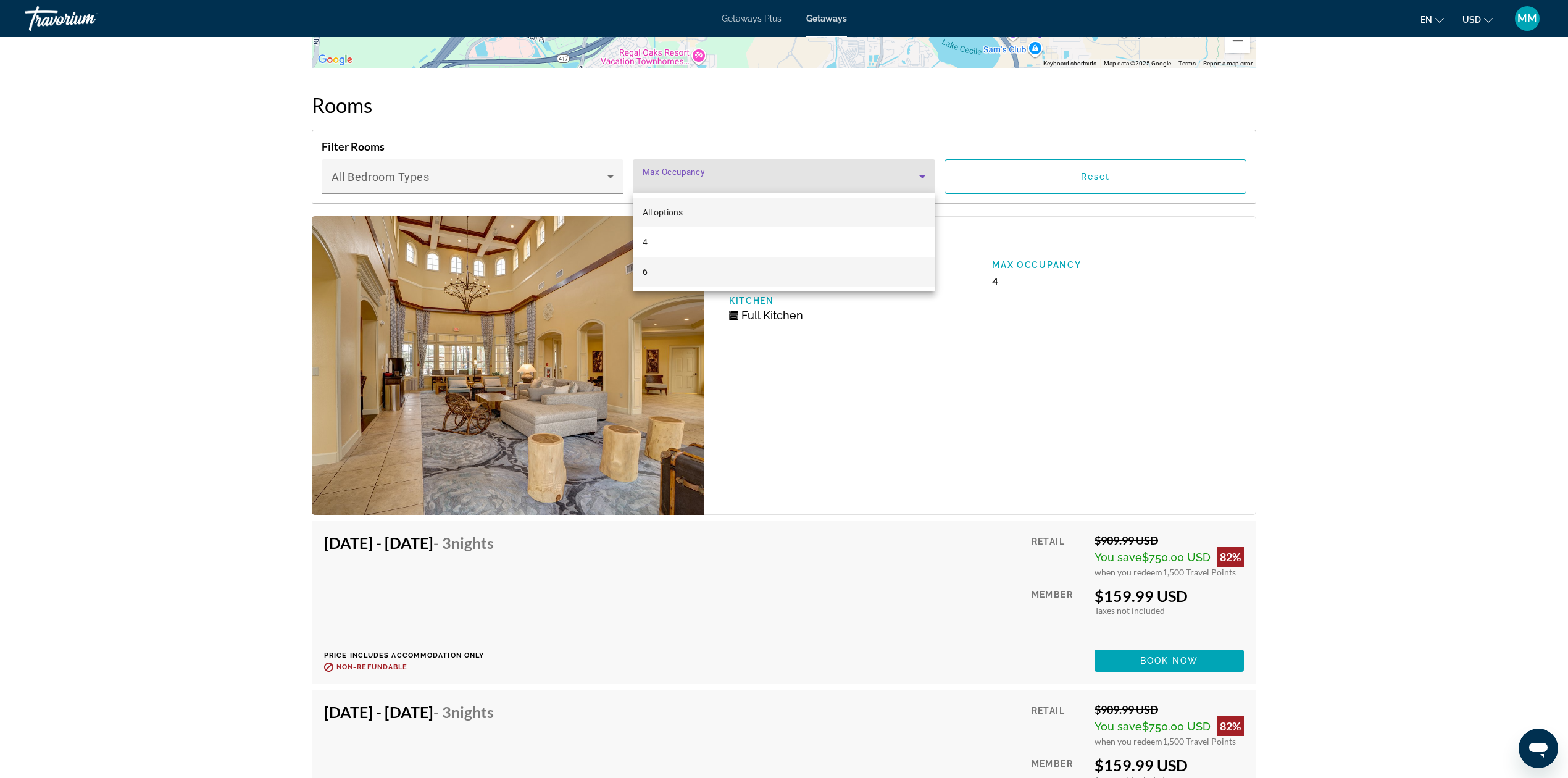
click at [820, 264] on mat-option "6" at bounding box center [784, 272] width 302 height 30
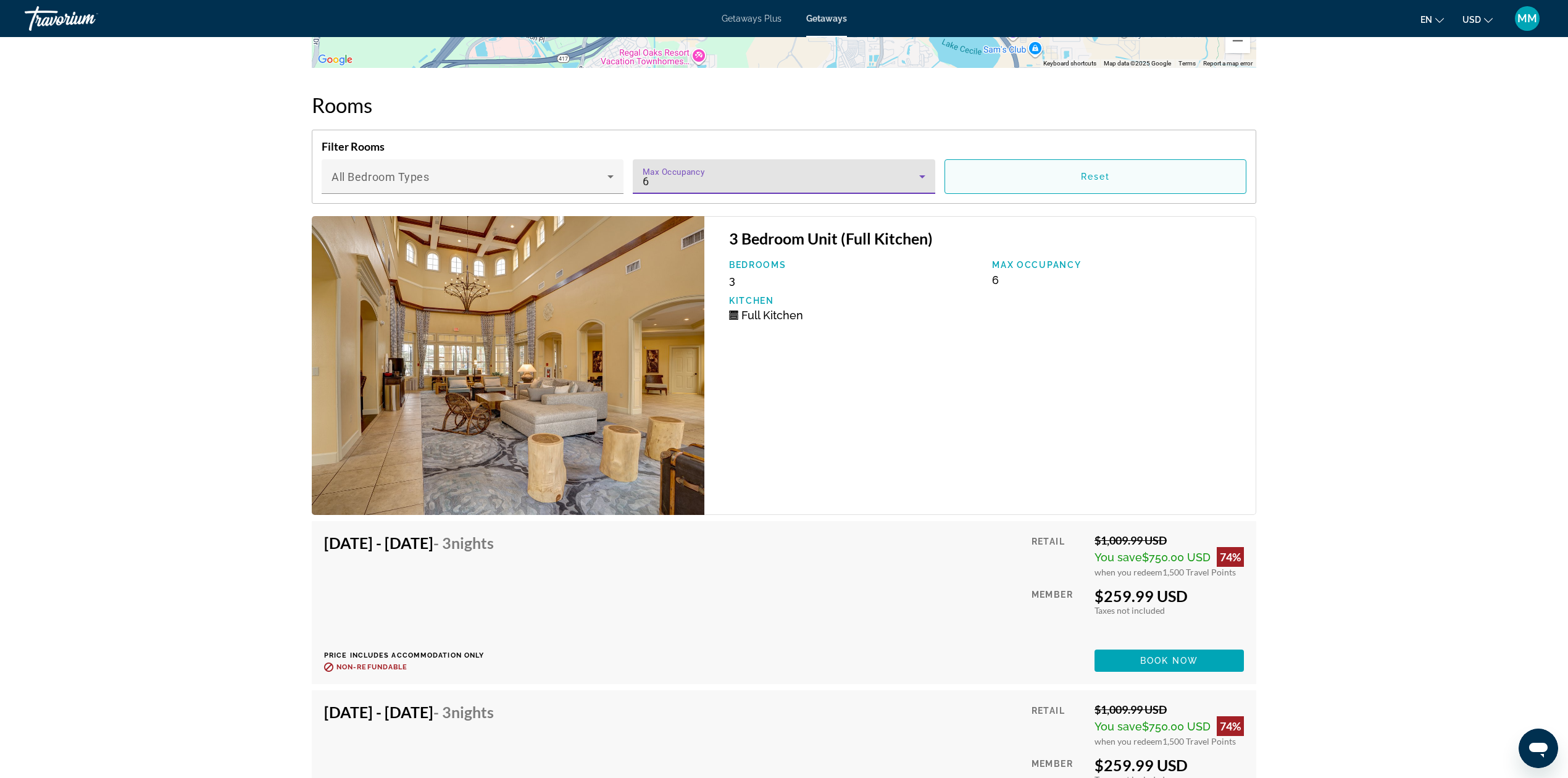
click at [1068, 176] on span "Main content" at bounding box center [1095, 177] width 300 height 30
click at [1082, 179] on span "Reset" at bounding box center [1096, 177] width 30 height 10
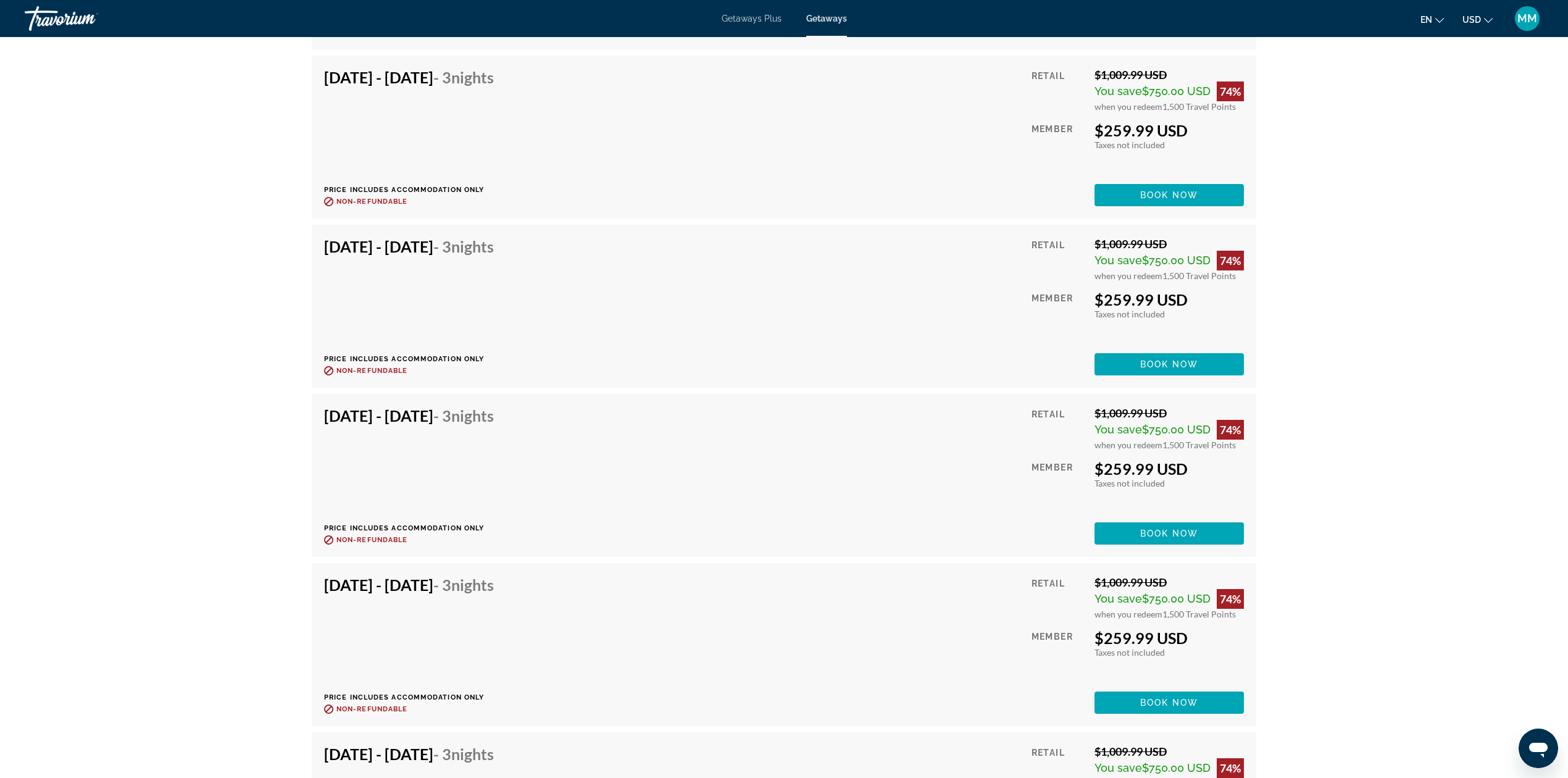
scroll to position [11063, 0]
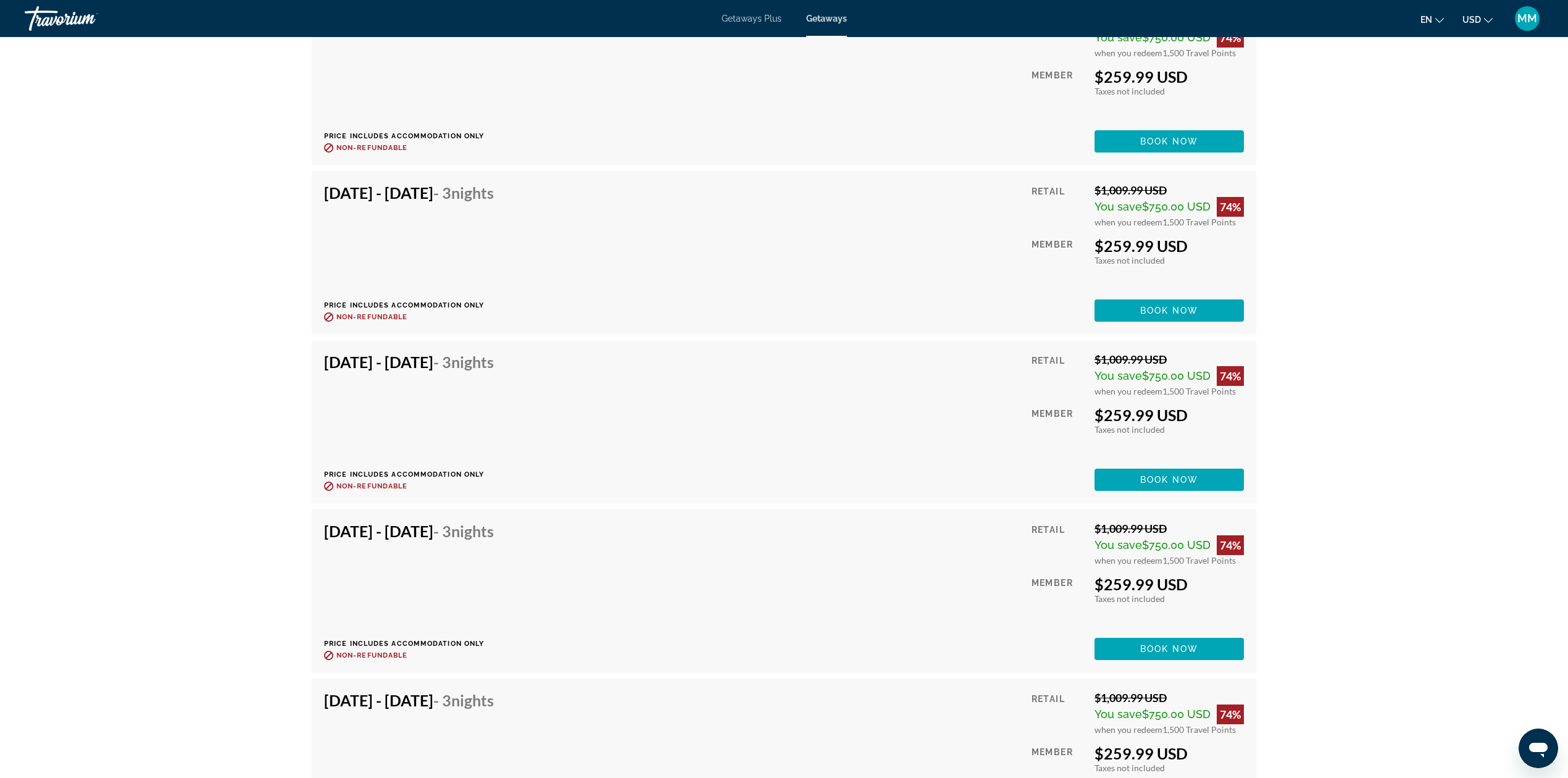
click at [899, 590] on div "Feb 26, 2026 - Mar 1, 2026 - 3 Nights Price includes accommodation only Refunda…" at bounding box center [784, 591] width 920 height 138
click at [1154, 650] on span "Book now" at bounding box center [1169, 649] width 59 height 10
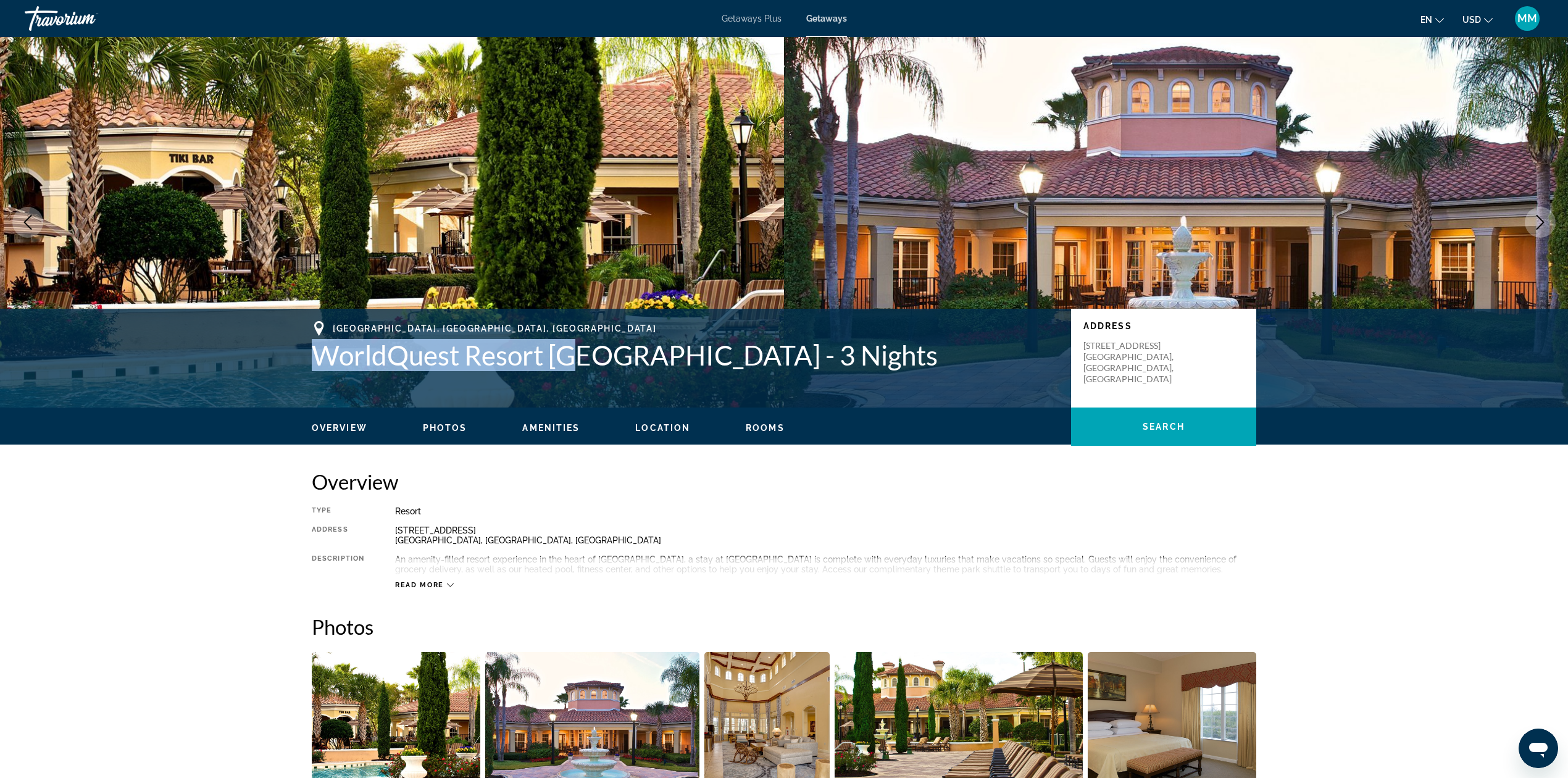
drag, startPoint x: 394, startPoint y: 360, endPoint x: 579, endPoint y: 366, distance: 185.1
click at [579, 366] on div "Orlando, FL, USA WorldQuest Resort Orlando - 3 Nights Address 8849 Worldquest B…" at bounding box center [784, 358] width 994 height 74
click at [420, 384] on div "Orlando, FL, USA WorldQuest Resort Orlando - 3 Nights Address 8849 Worldquest B…" at bounding box center [784, 358] width 994 height 74
drag, startPoint x: 313, startPoint y: 352, endPoint x: 637, endPoint y: 359, distance: 324.1
click at [652, 352] on h1 "WorldQuest Resort Orlando - 3 Nights" at bounding box center [686, 355] width 747 height 32
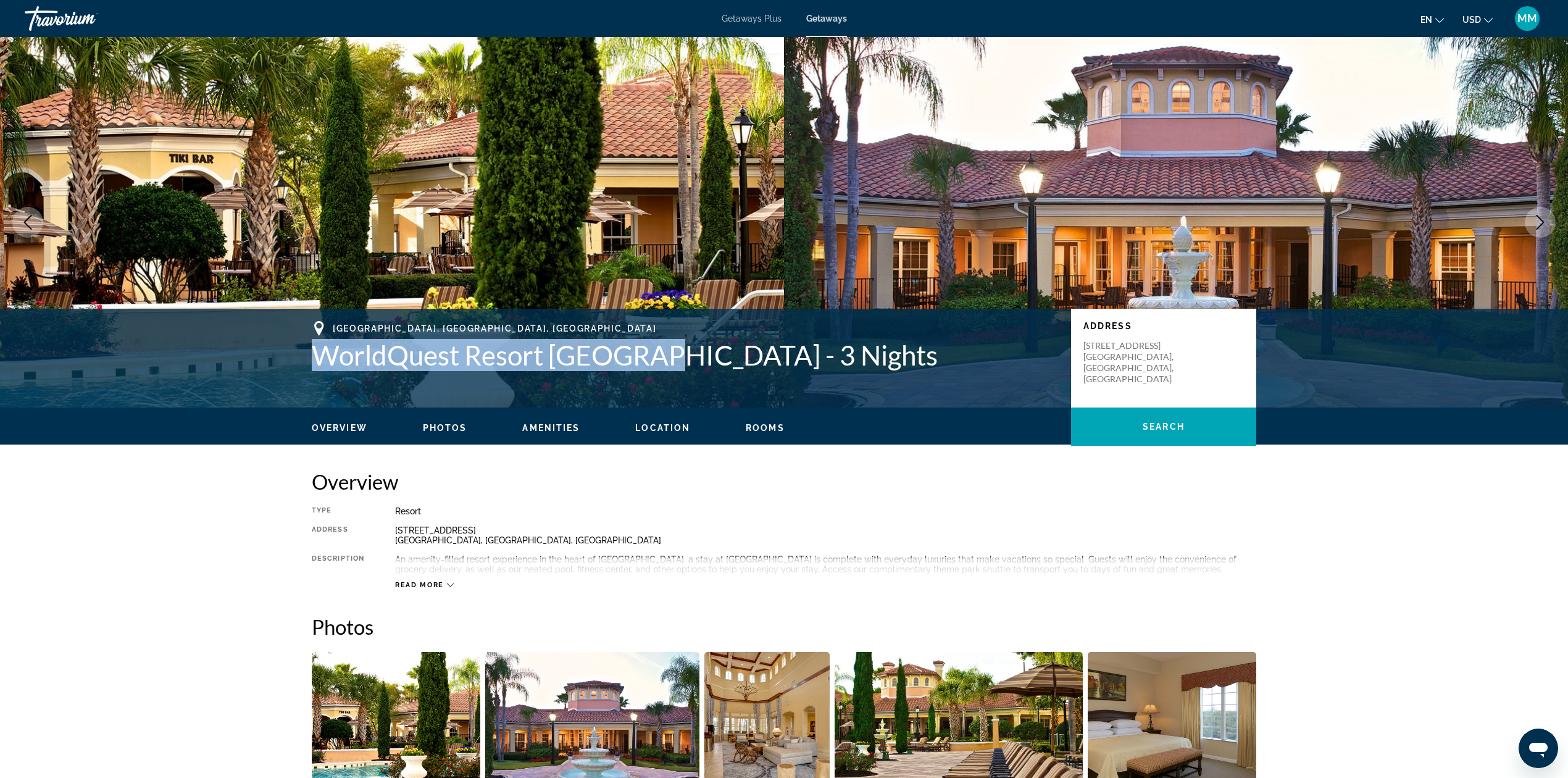
copy h1 "WorldQuest Resort Orlando"
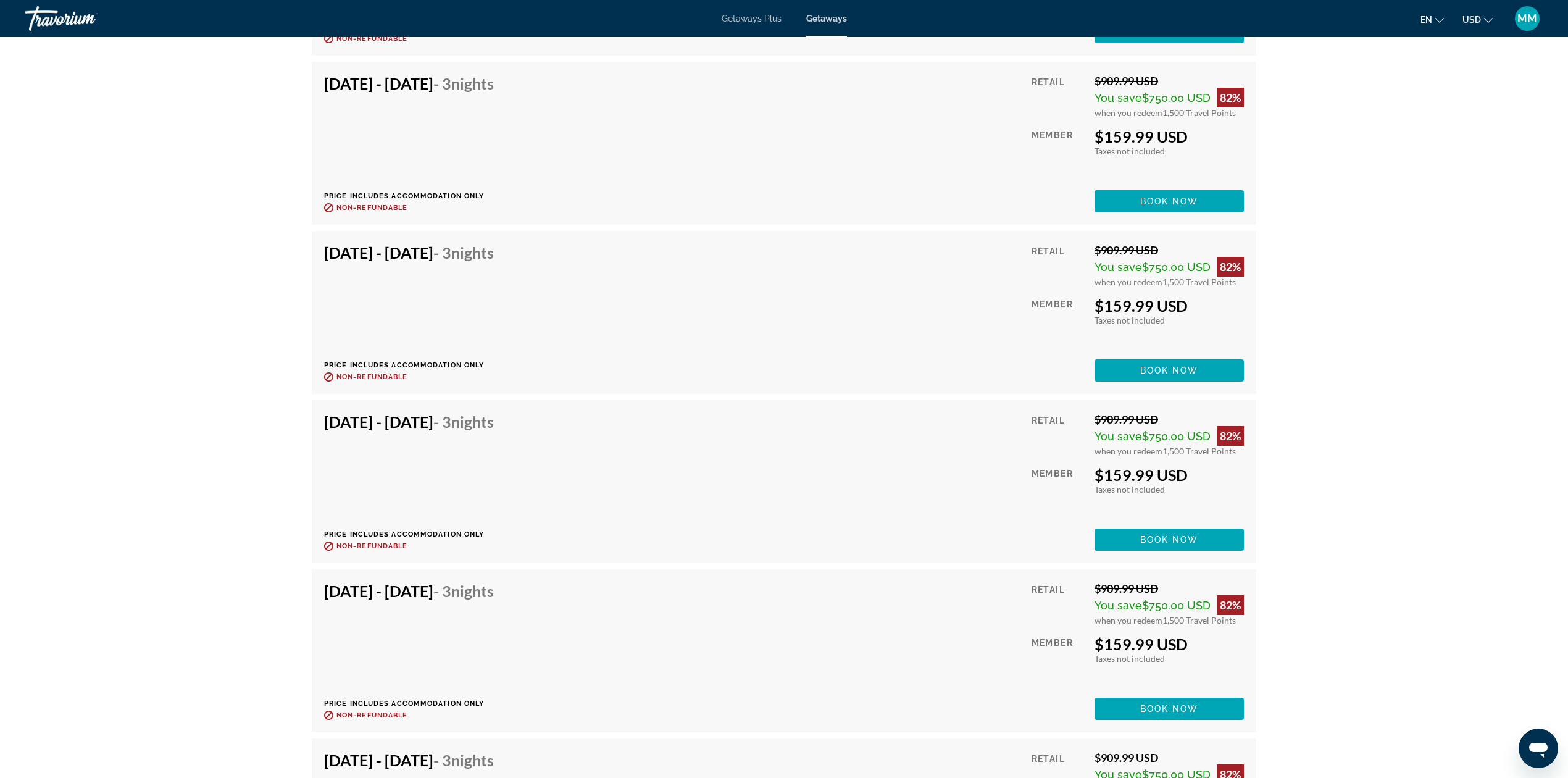
scroll to position [6011, 0]
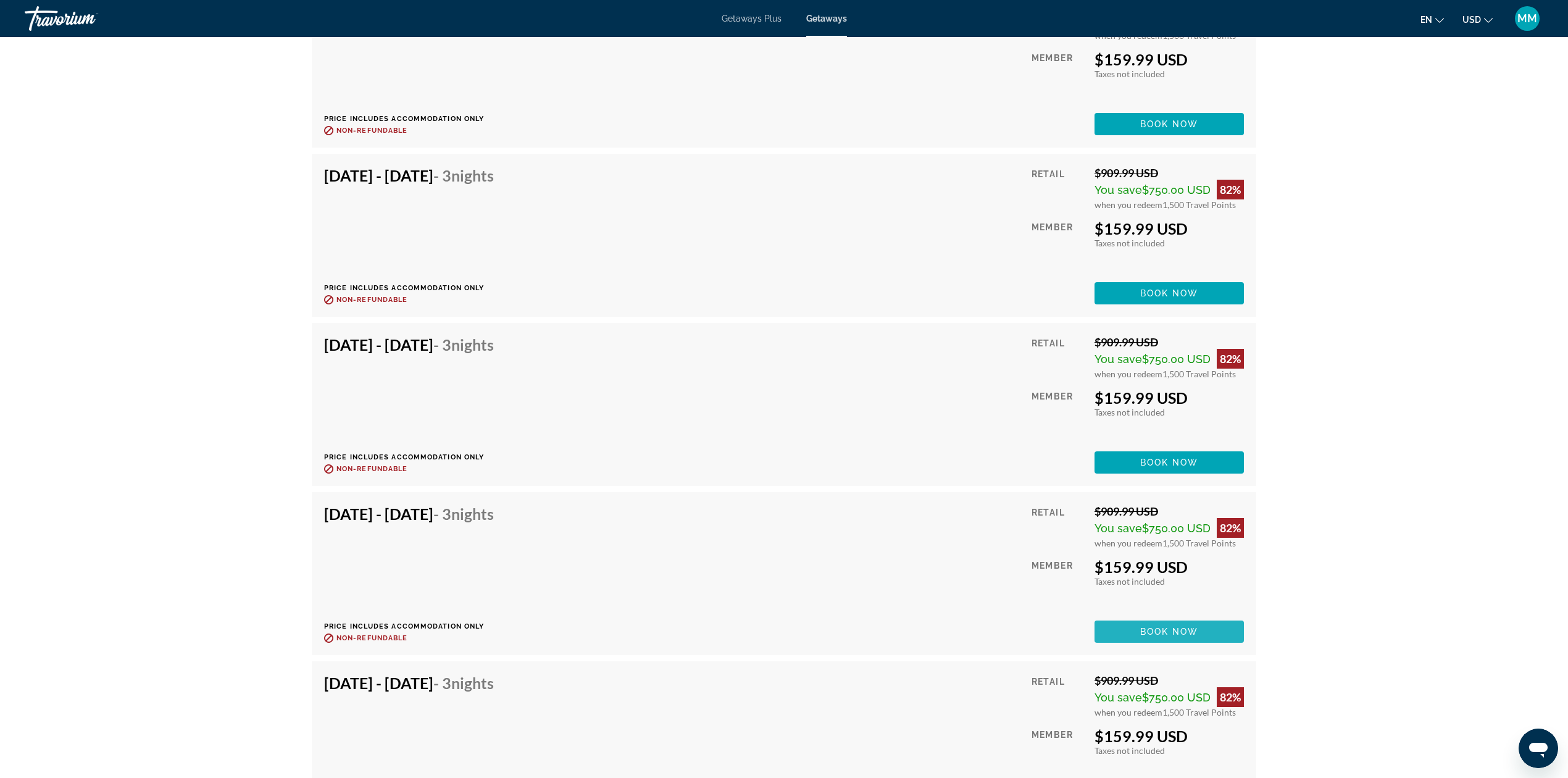
click at [1190, 635] on span "Book now" at bounding box center [1169, 632] width 59 height 10
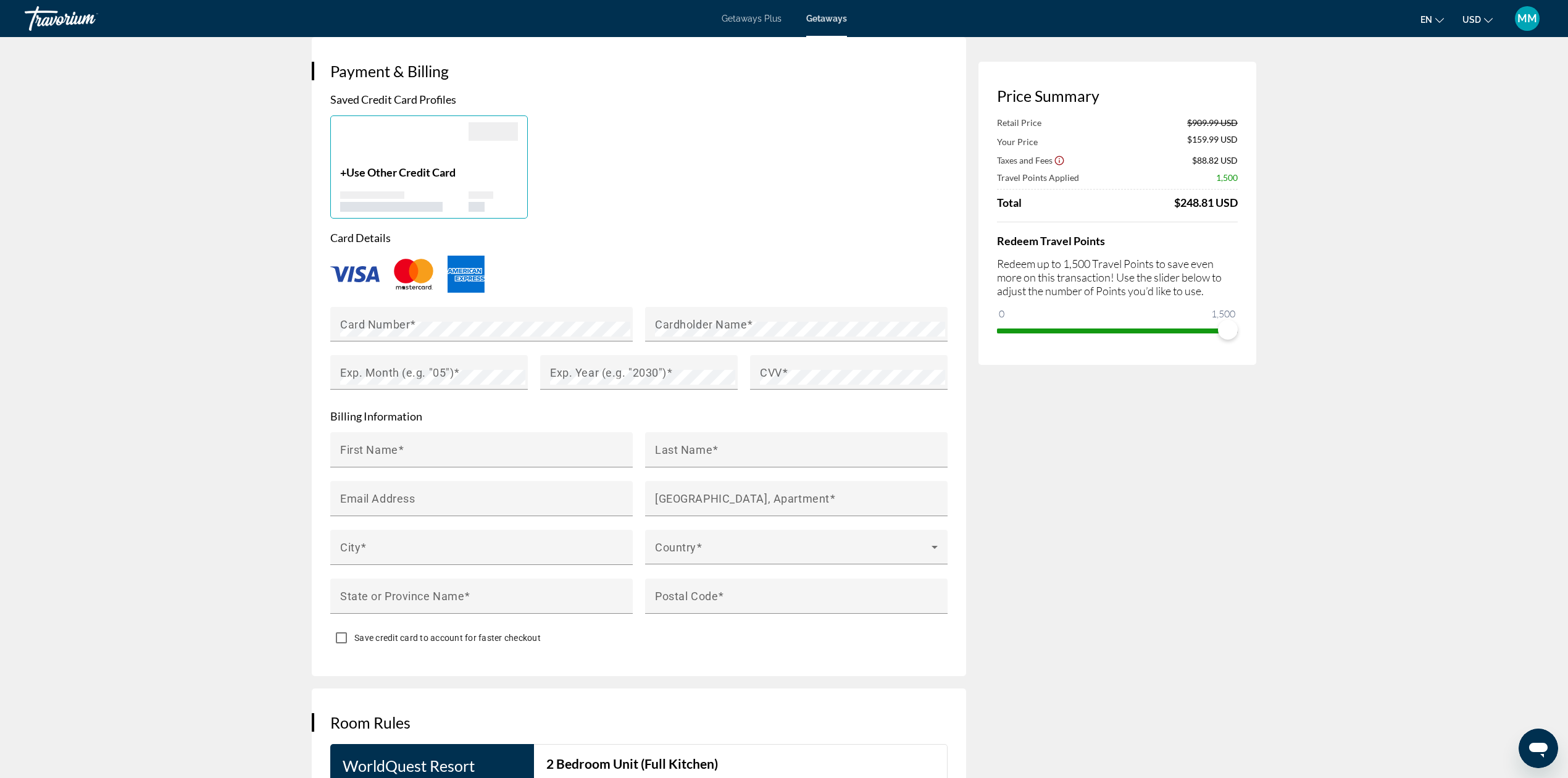
scroll to position [811, 0]
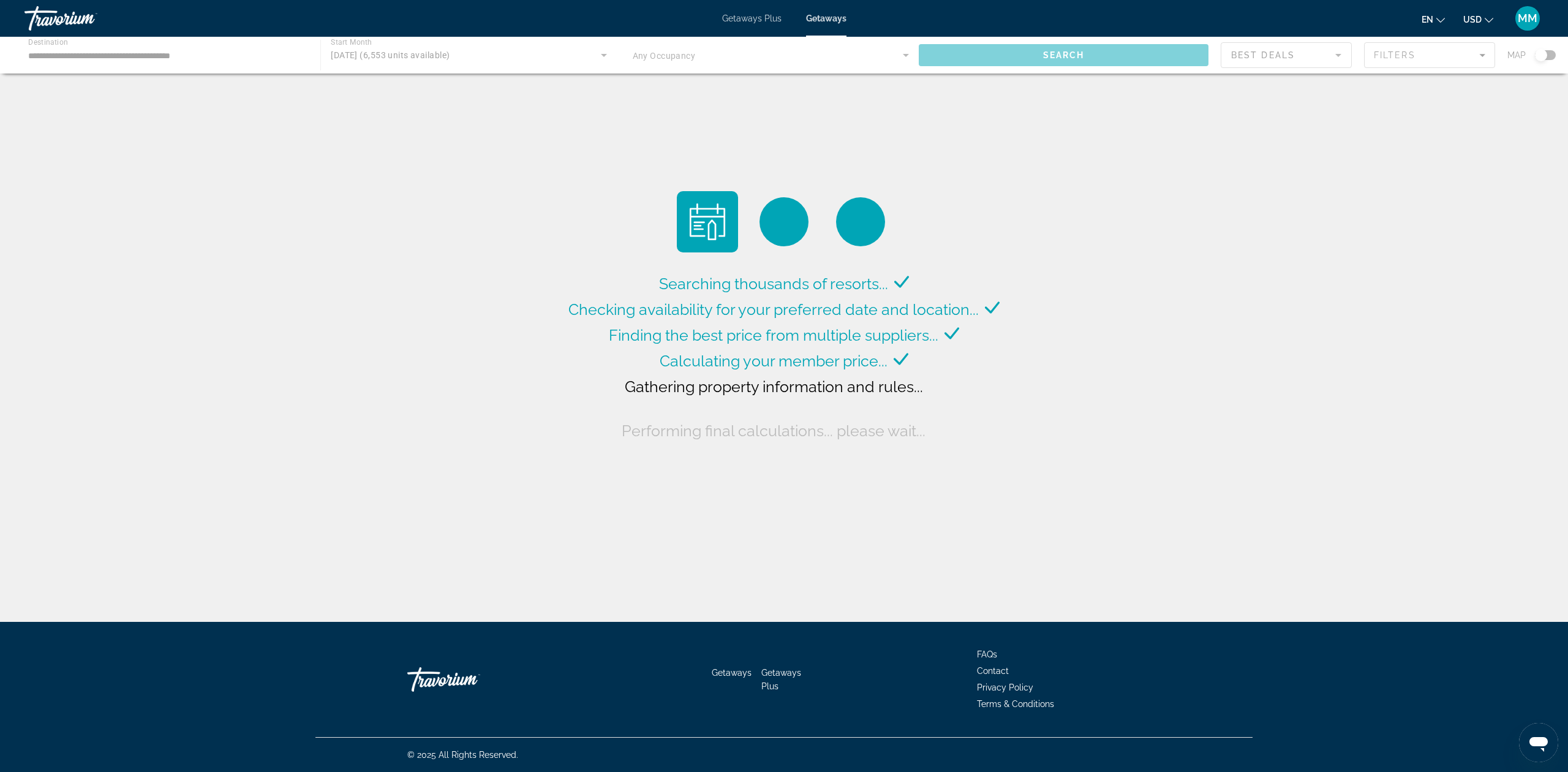
click at [907, 54] on div "Main content" at bounding box center [784, 55] width 1568 height 37
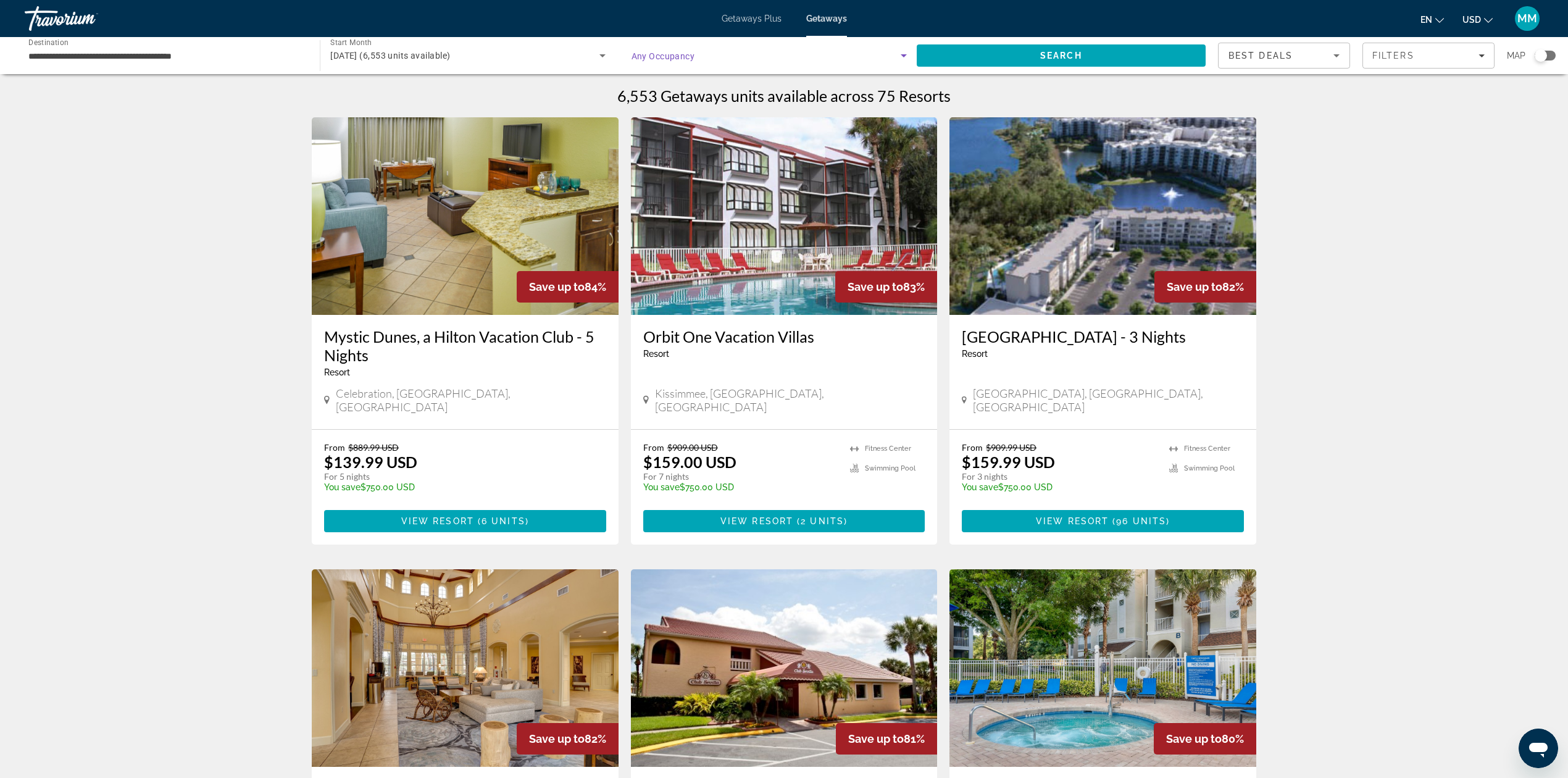
click at [901, 58] on icon "Search widget" at bounding box center [903, 56] width 15 height 15
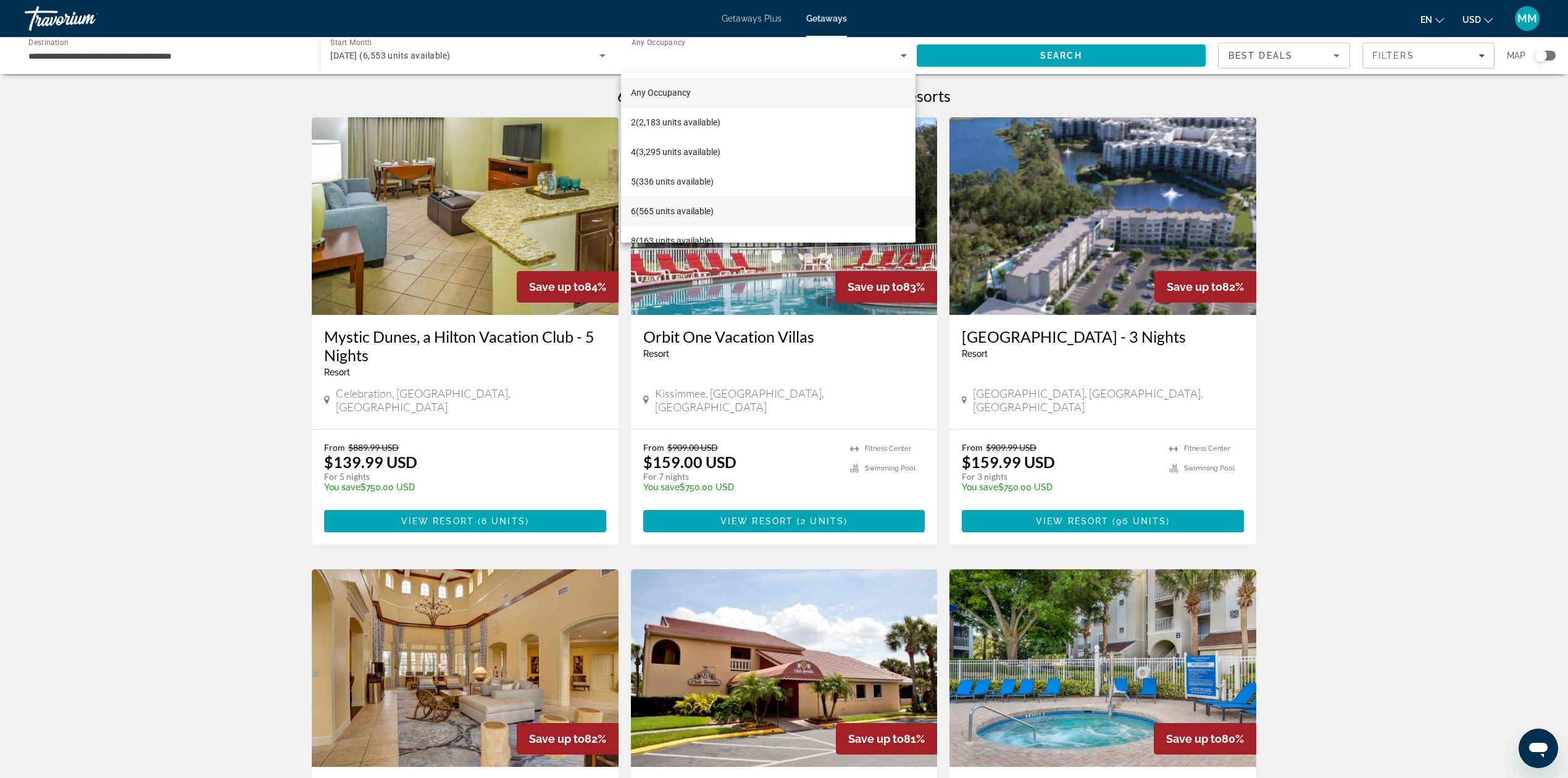
click at [697, 205] on span "6 (565 units available)" at bounding box center [672, 211] width 83 height 15
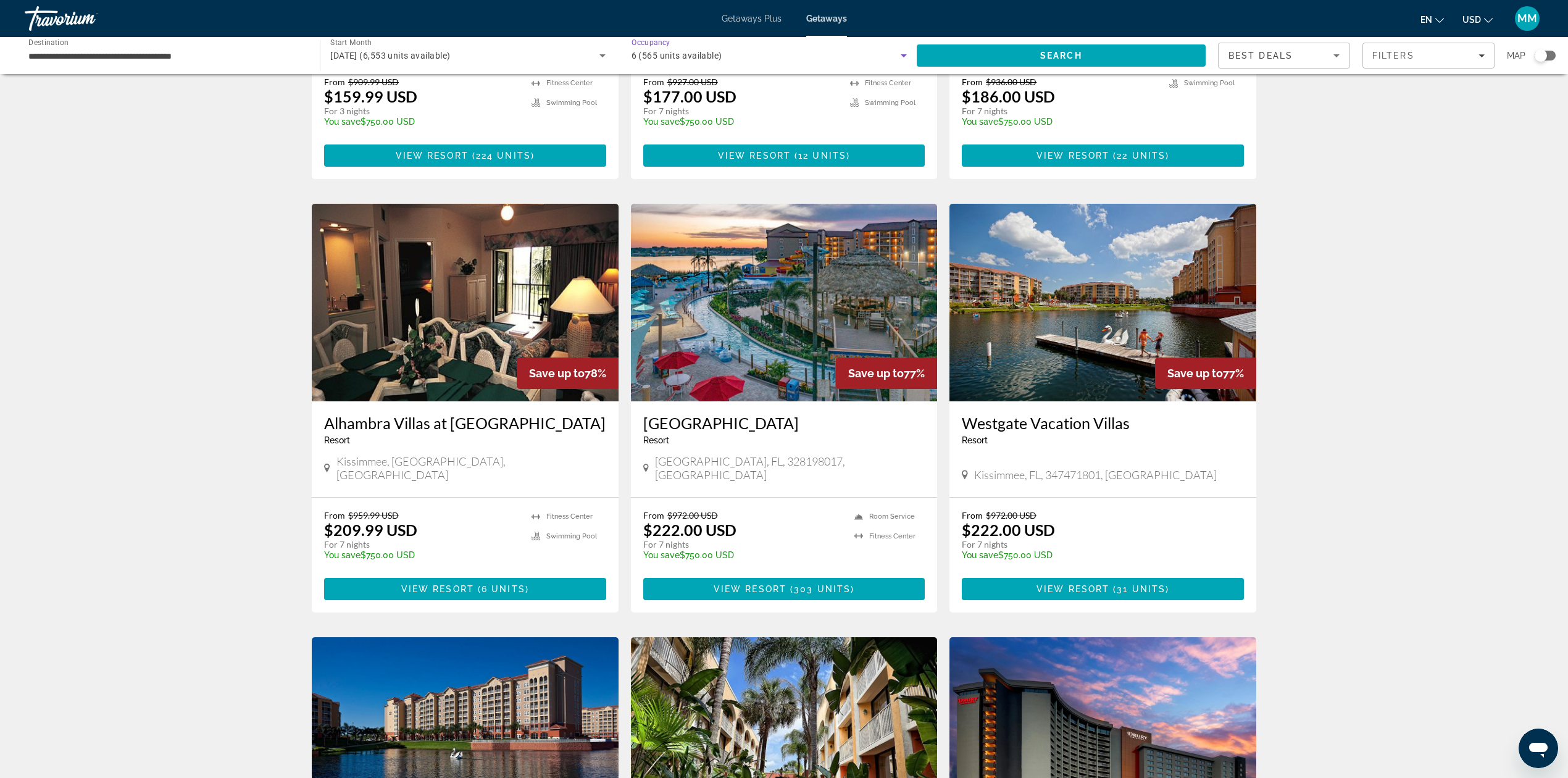
scroll to position [823, 0]
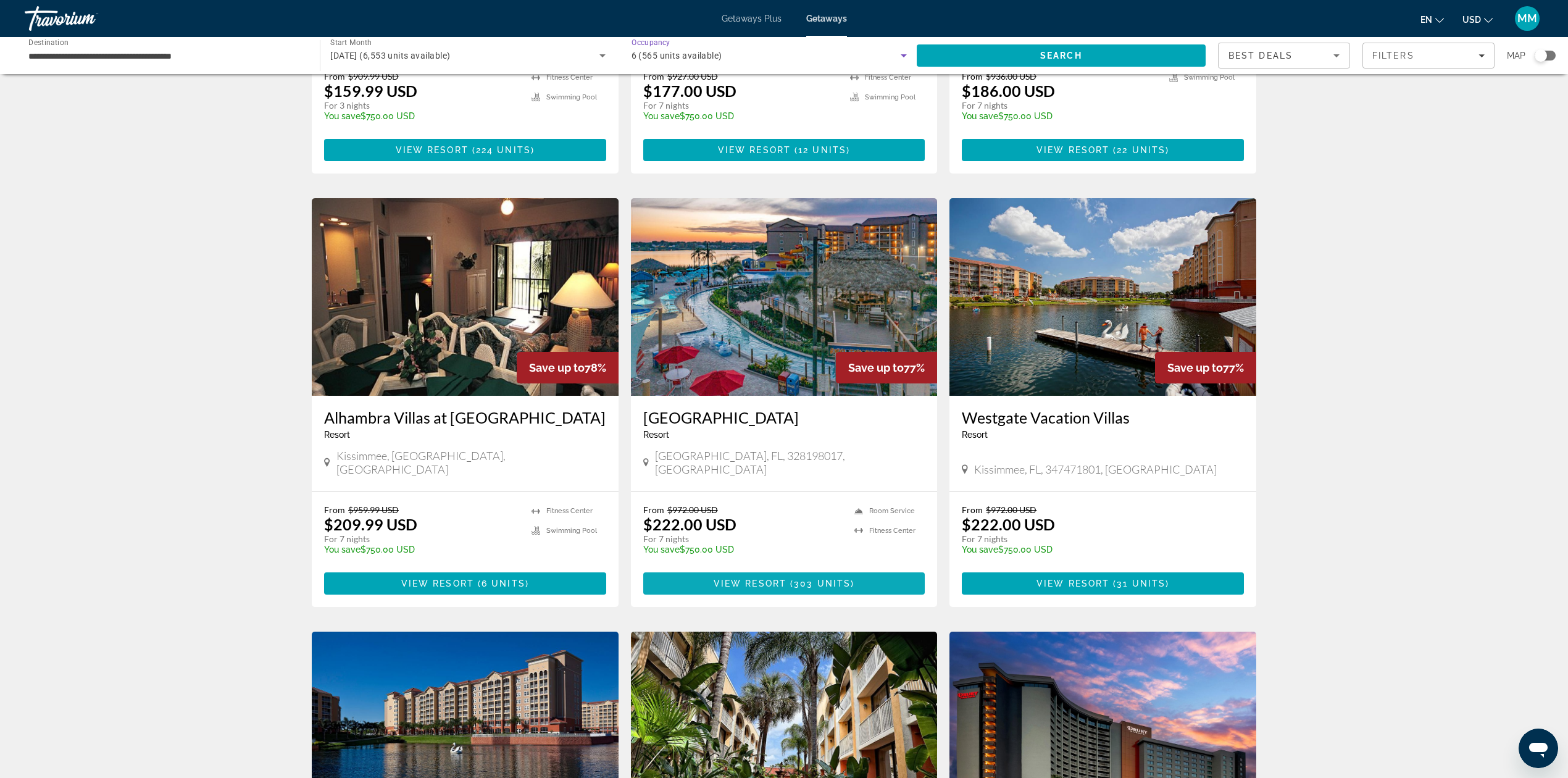
click at [771, 579] on span "View Resort" at bounding box center [750, 584] width 73 height 10
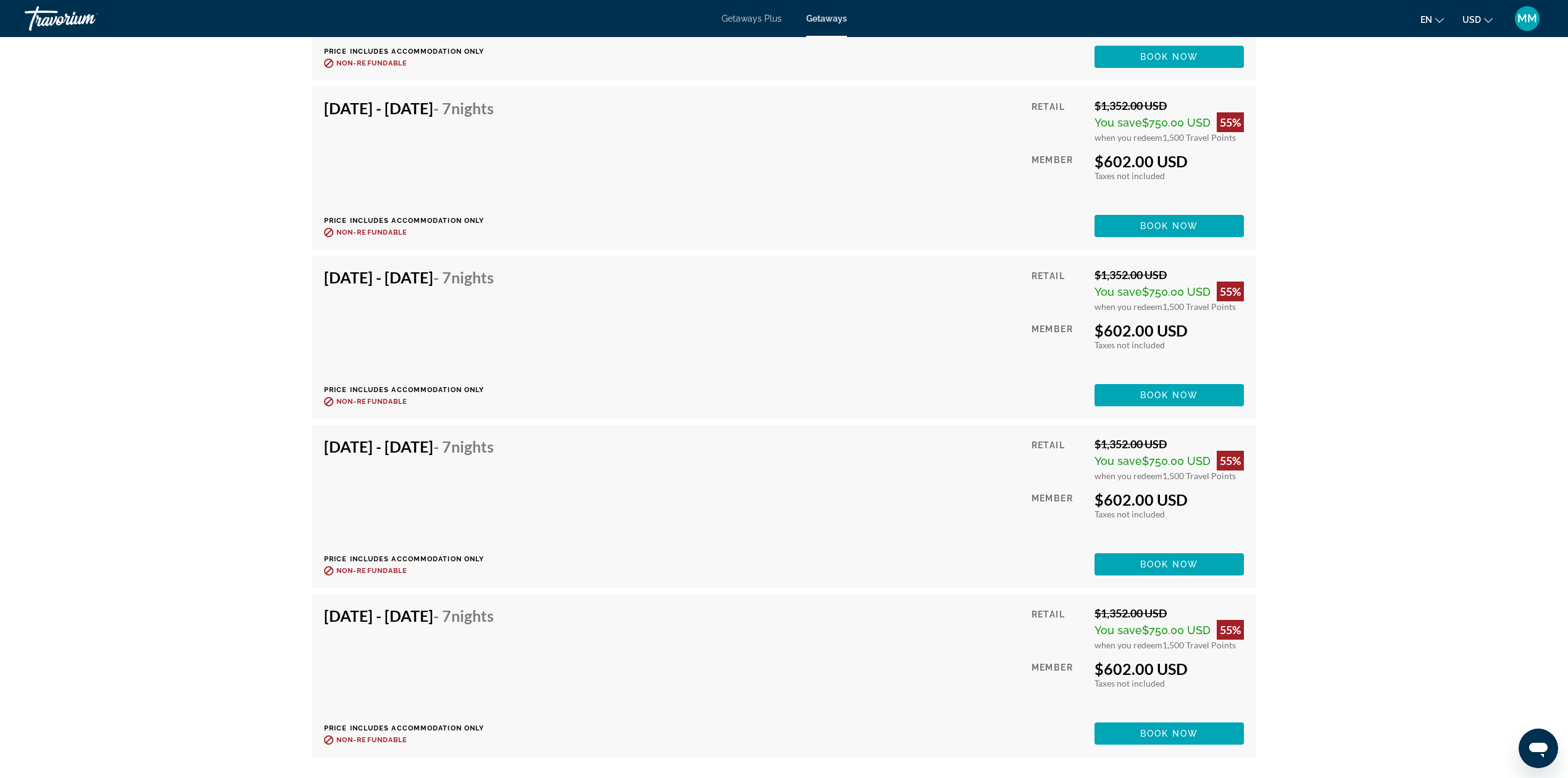
scroll to position [3071, 0]
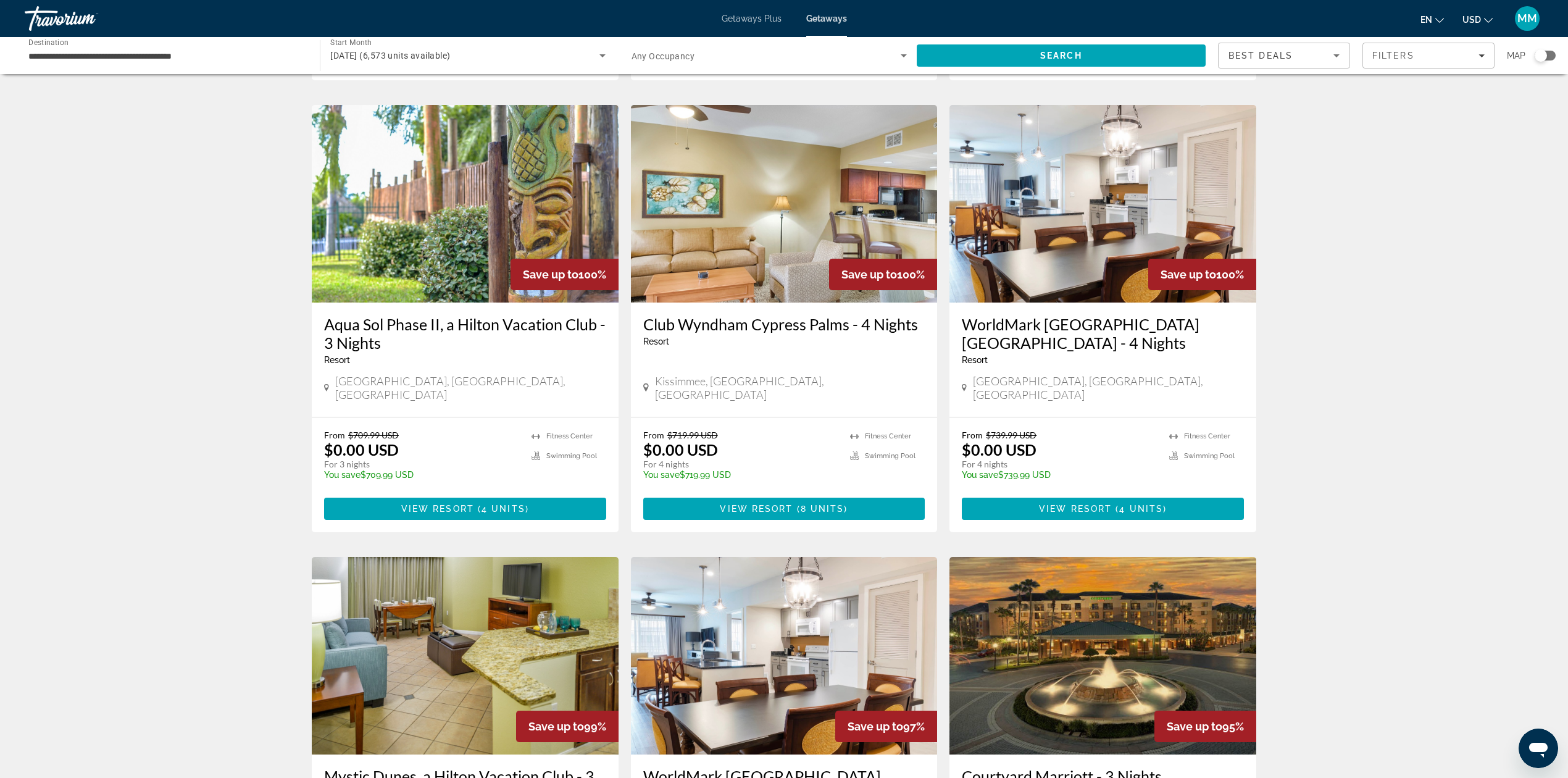
scroll to position [494, 0]
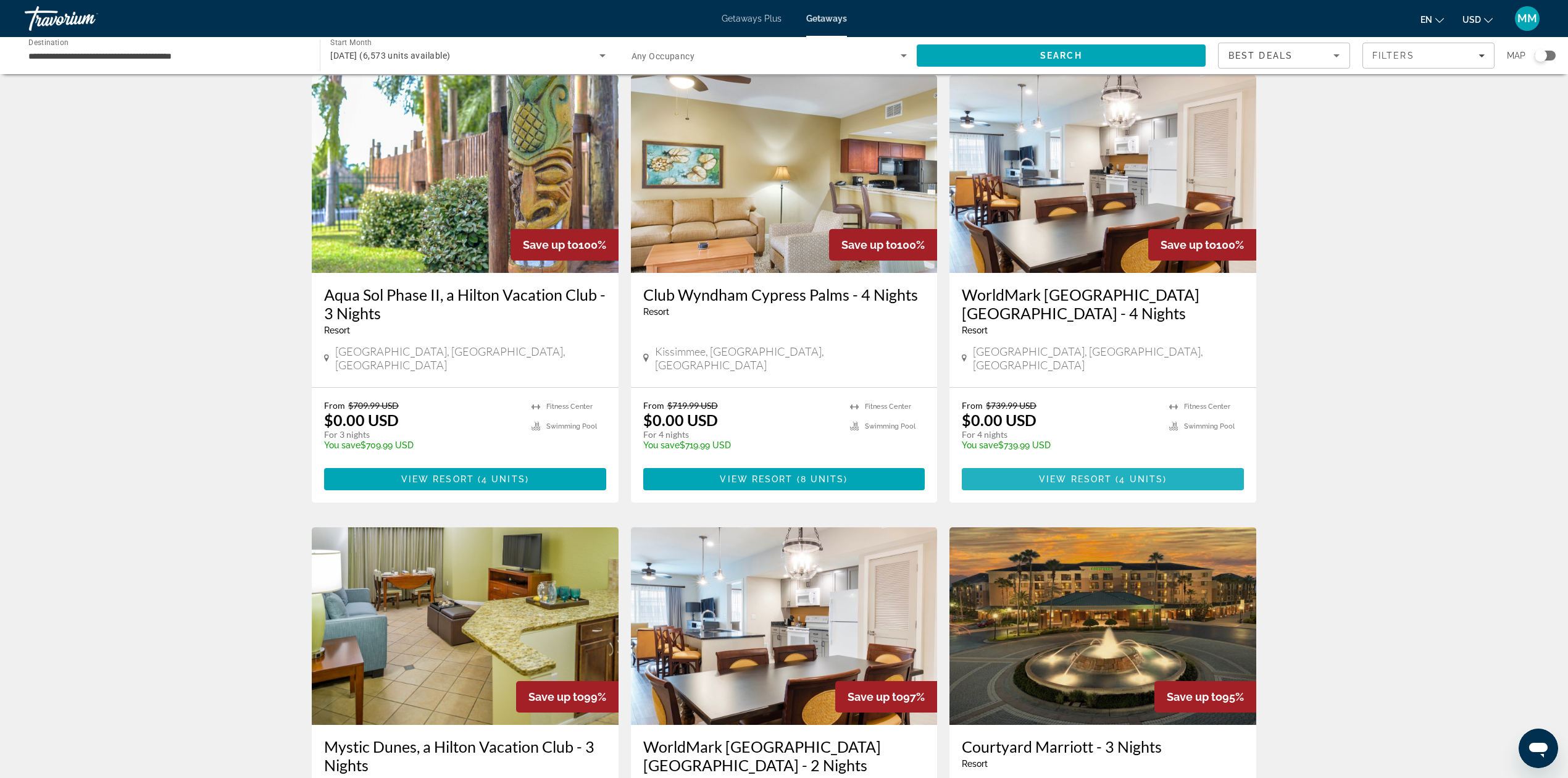
click at [1102, 475] on span "View Resort" at bounding box center [1075, 479] width 73 height 10
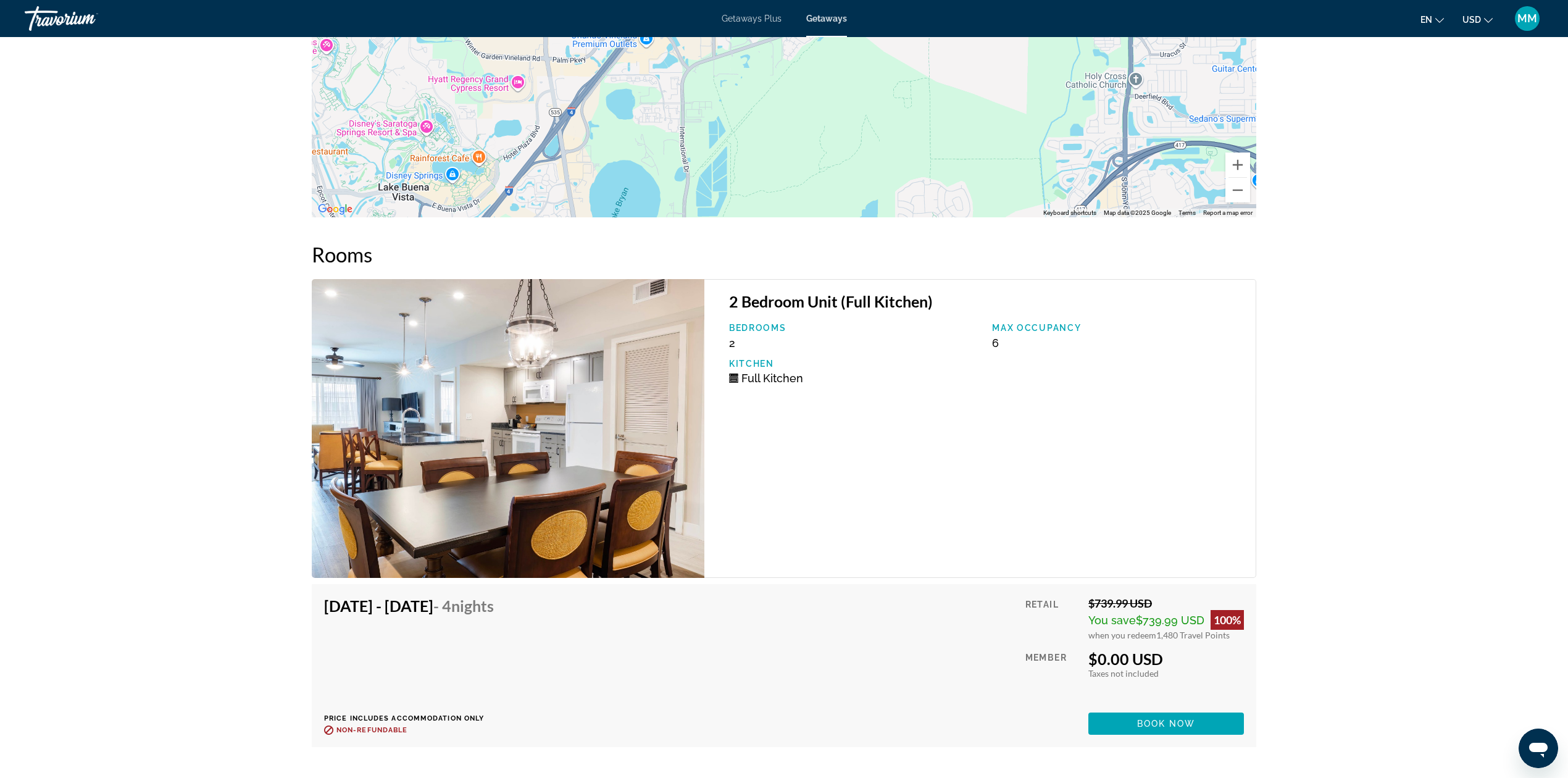
scroll to position [2251, 0]
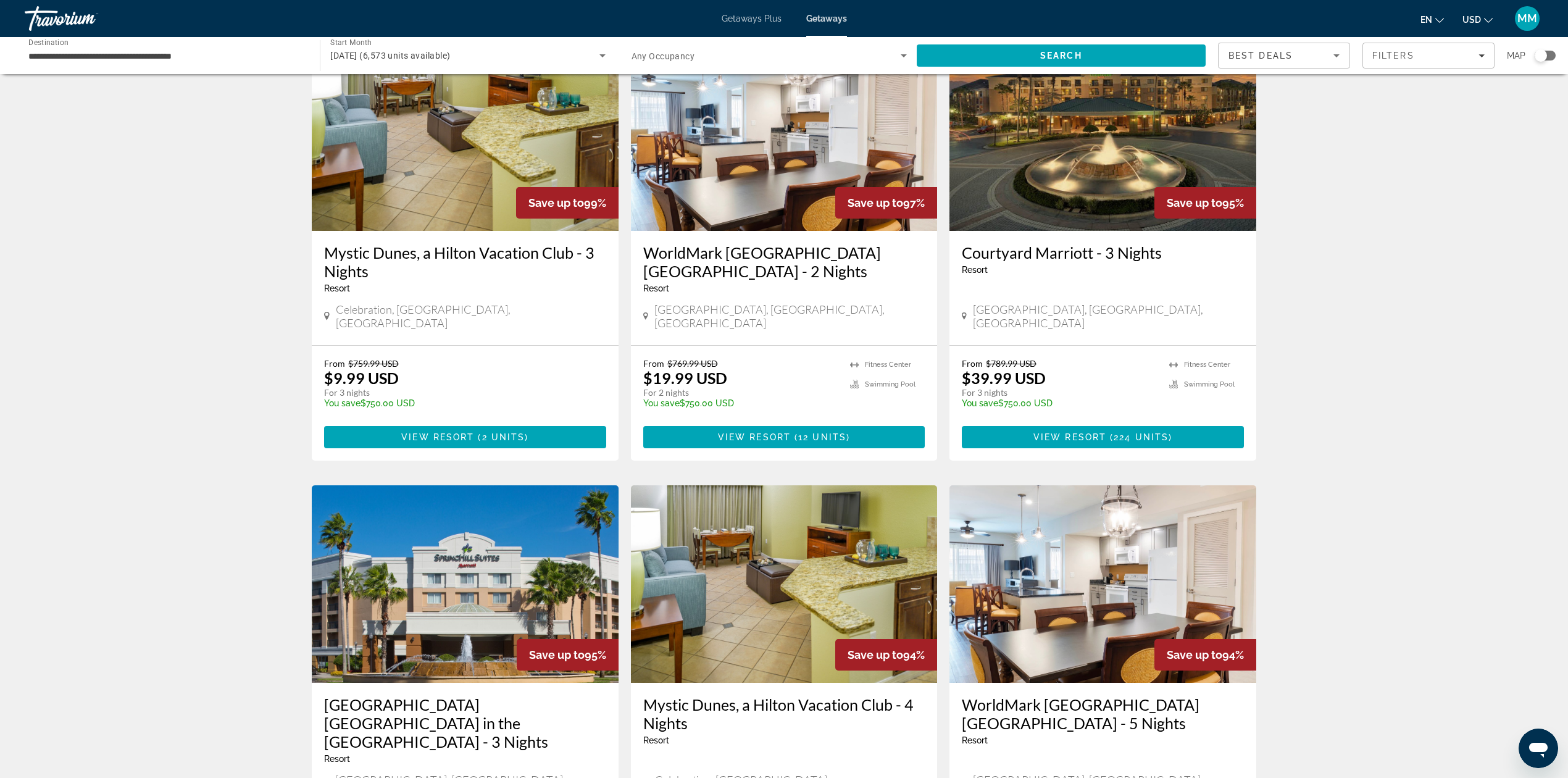
scroll to position [1295, 0]
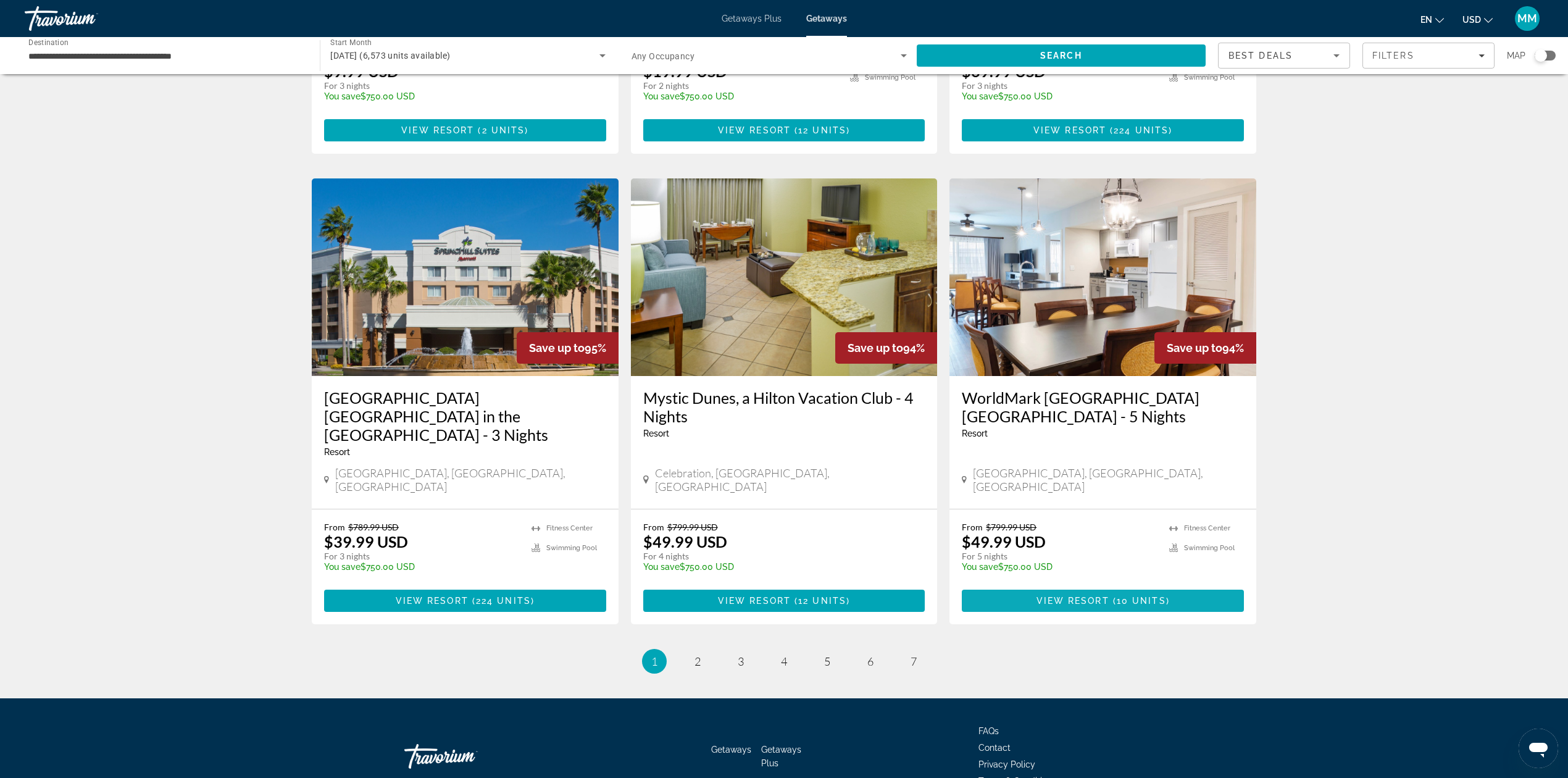
click at [1090, 596] on span "View Resort" at bounding box center [1073, 601] width 73 height 10
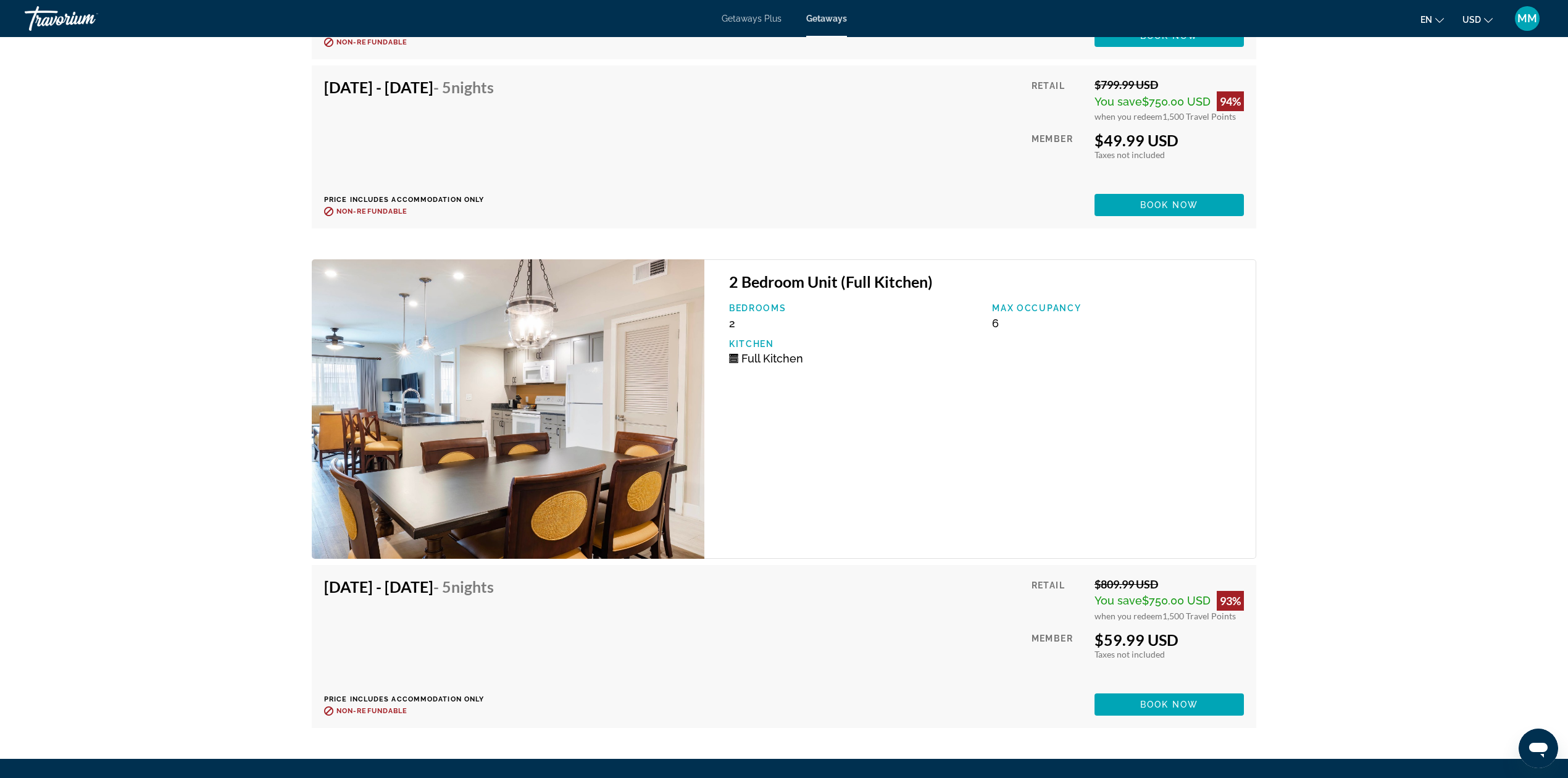
scroll to position [2993, 0]
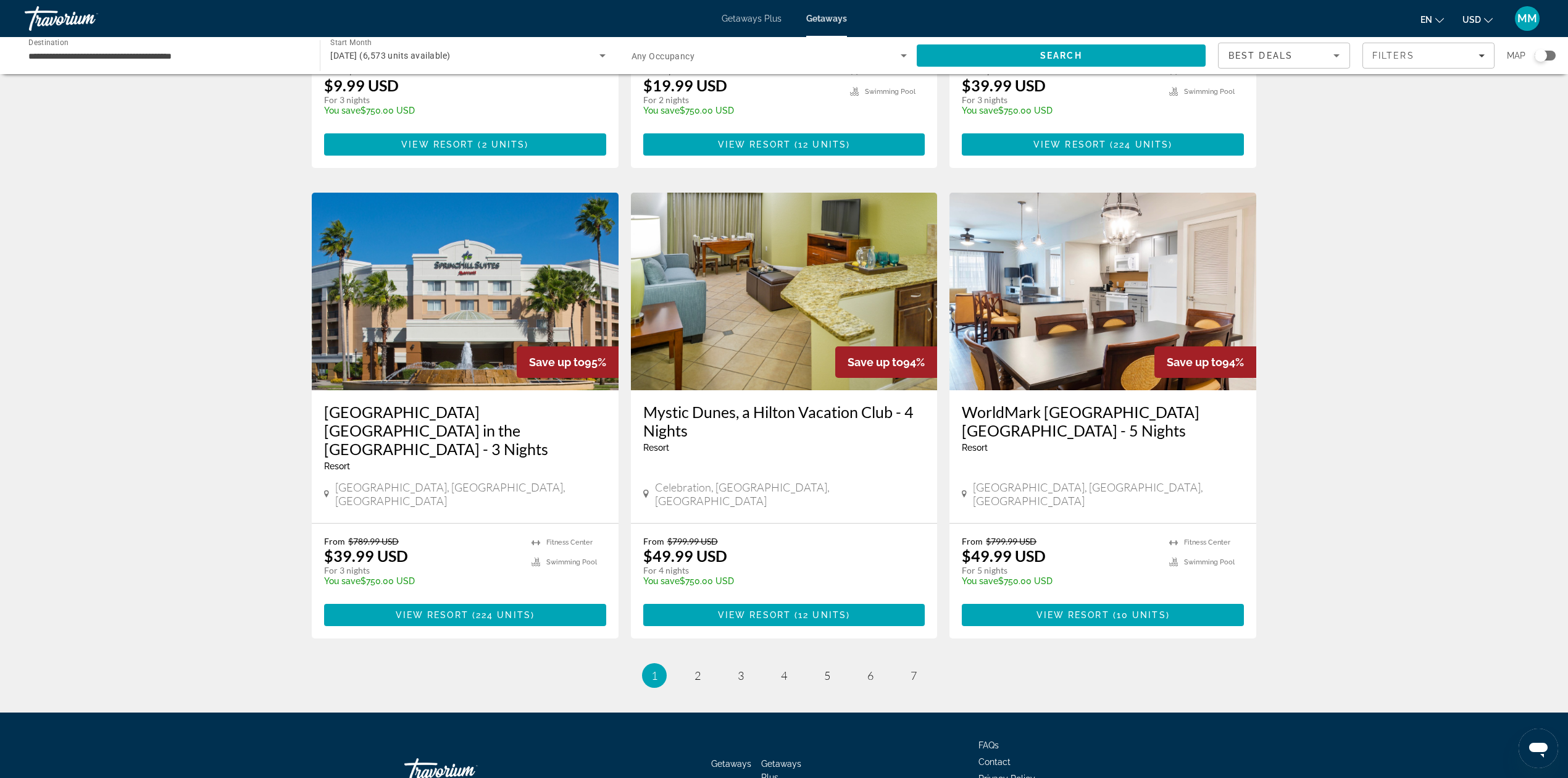
scroll to position [1295, 0]
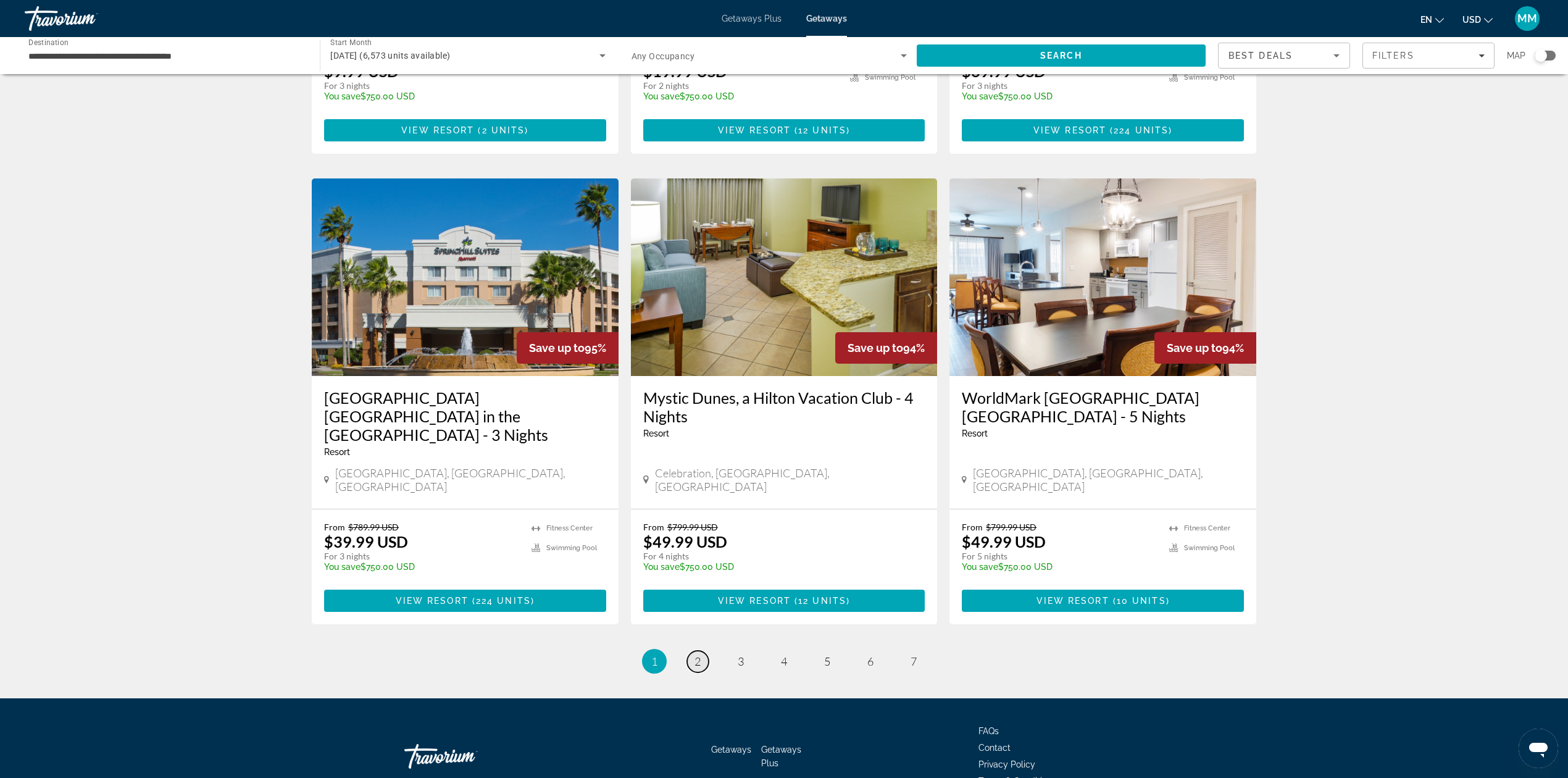
click at [699, 655] on span "2" at bounding box center [697, 662] width 6 height 14
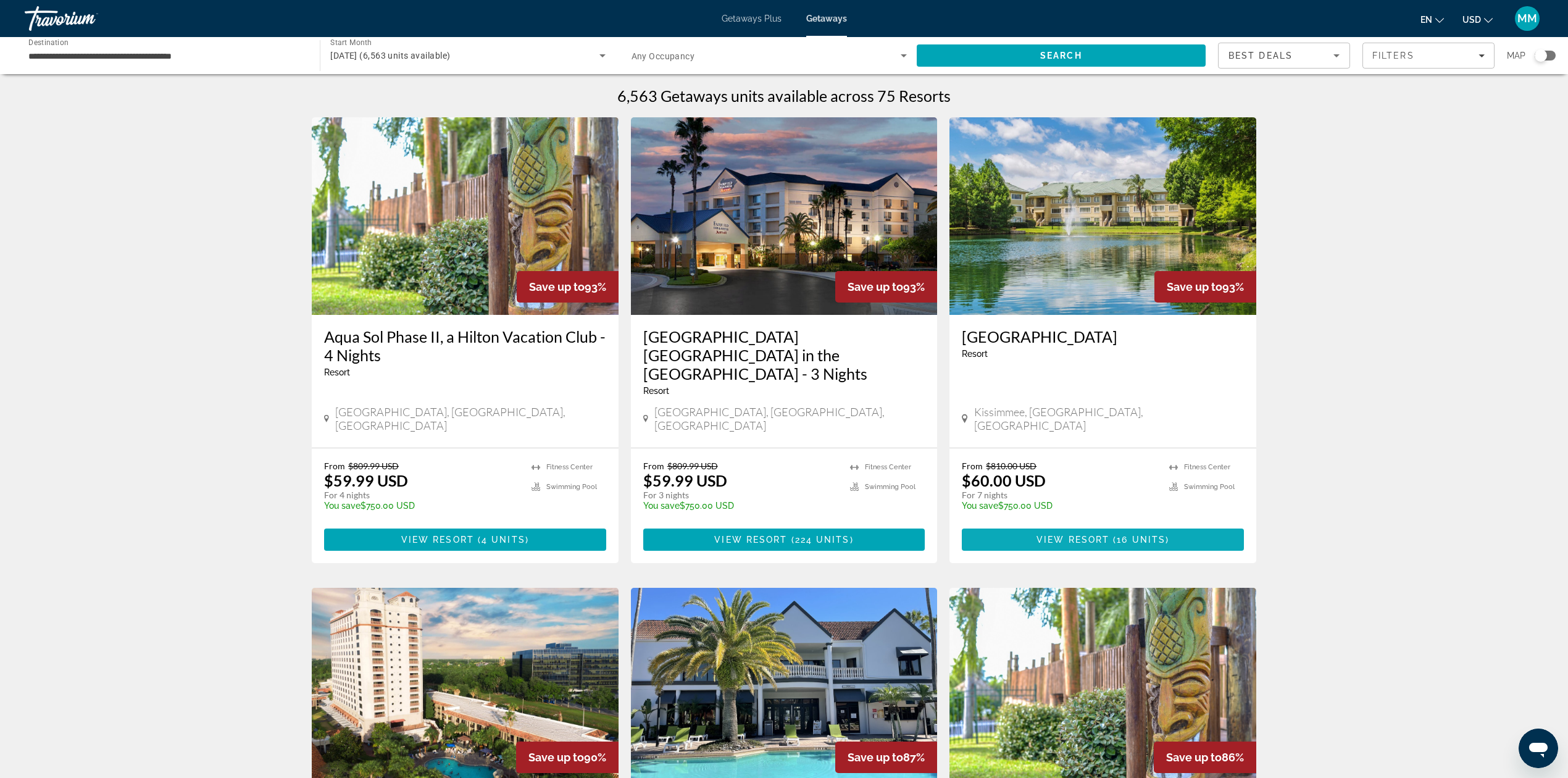
click at [1095, 535] on span "View Resort" at bounding box center [1073, 540] width 73 height 10
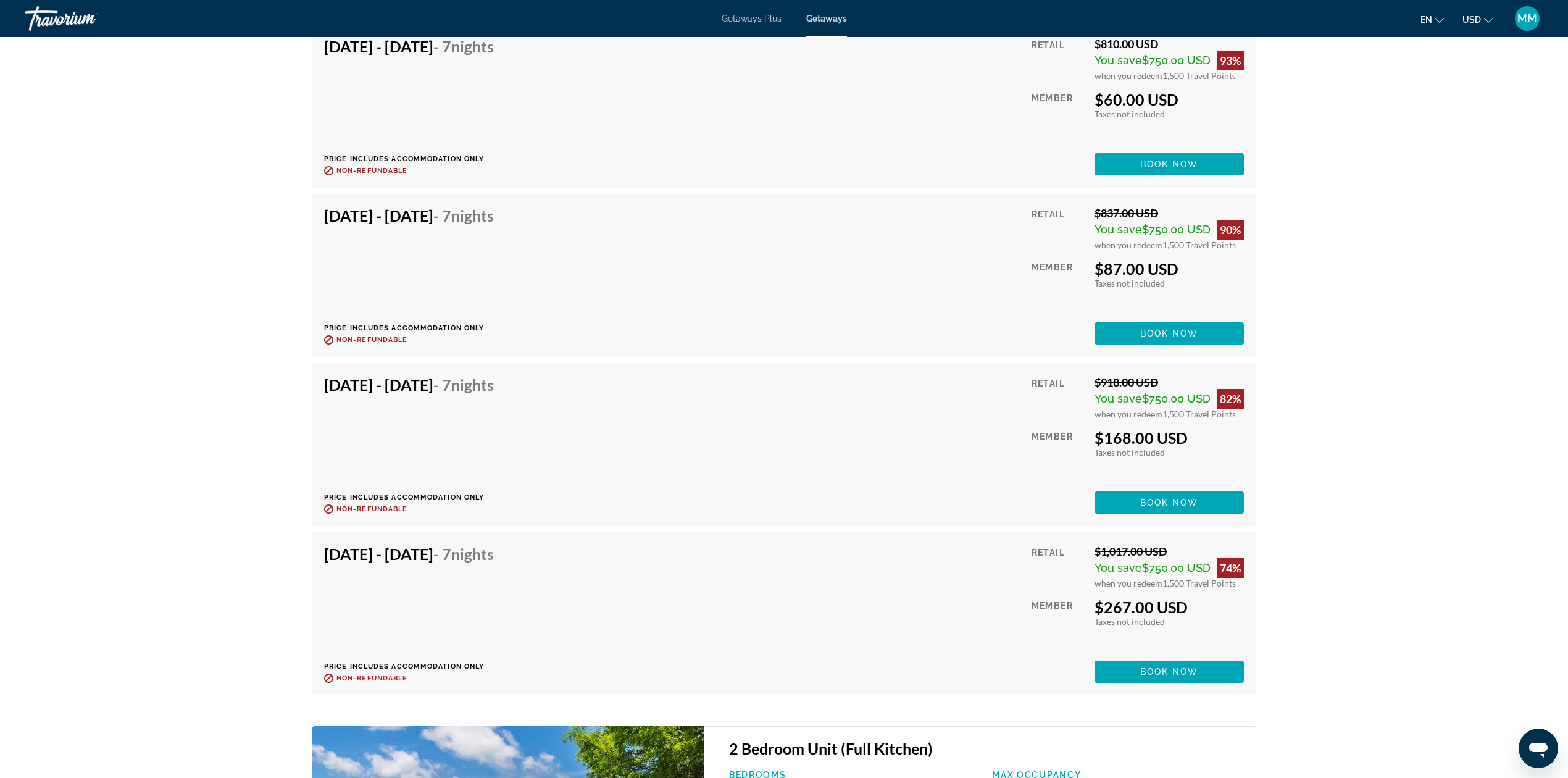
scroll to position [2800, 0]
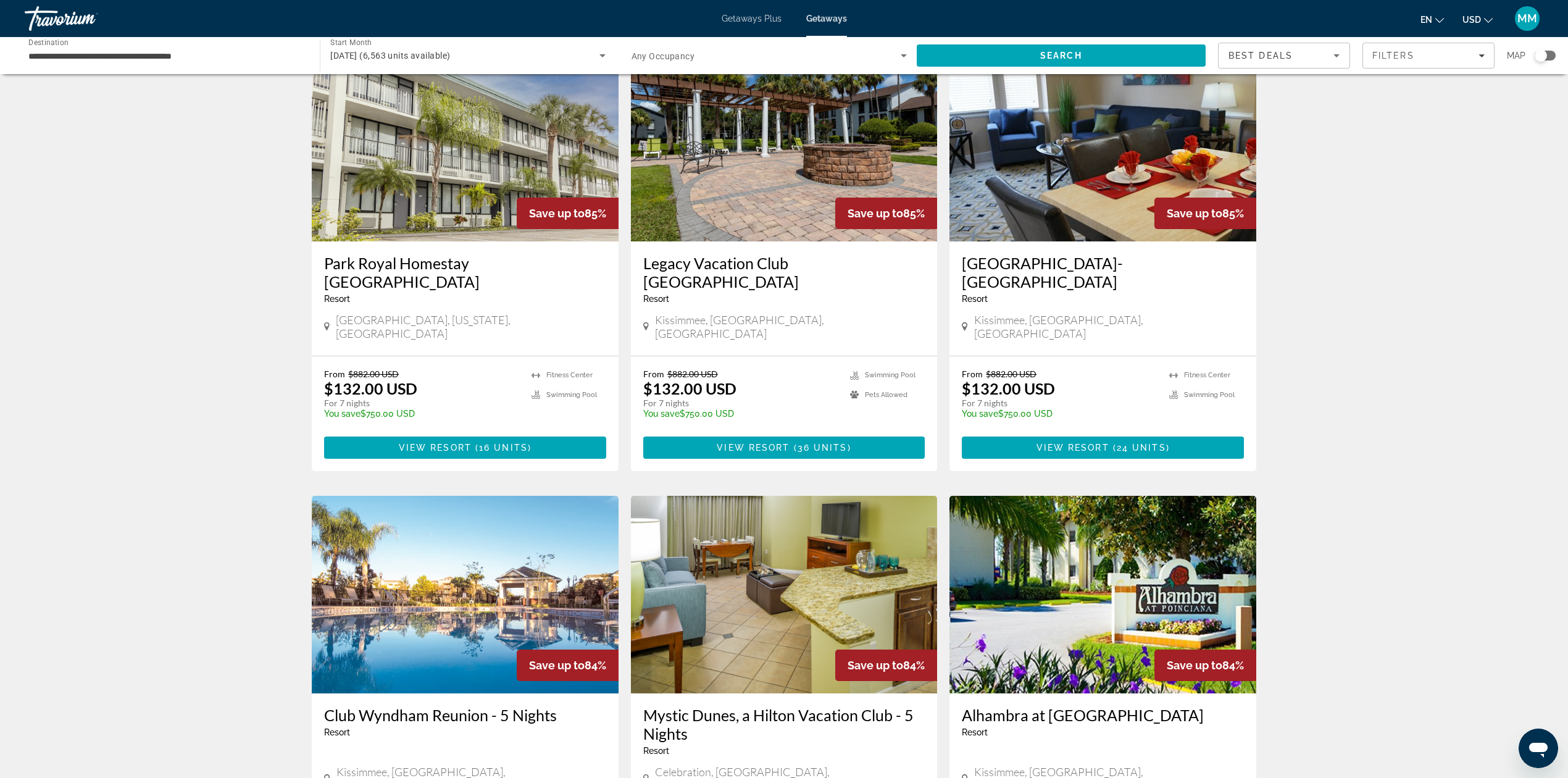
scroll to position [1276, 0]
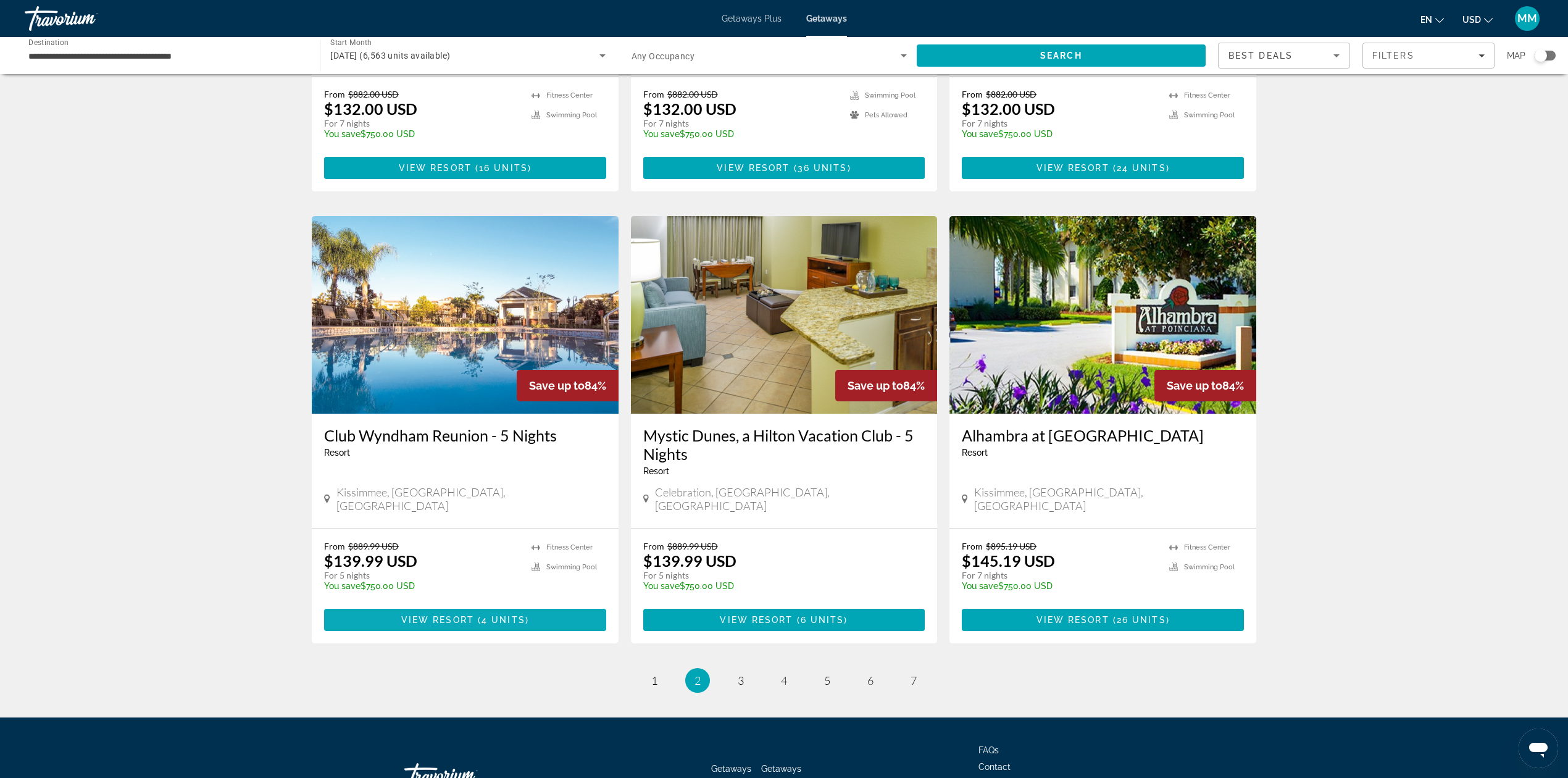
click at [460, 615] on span "View Resort" at bounding box center [438, 620] width 73 height 10
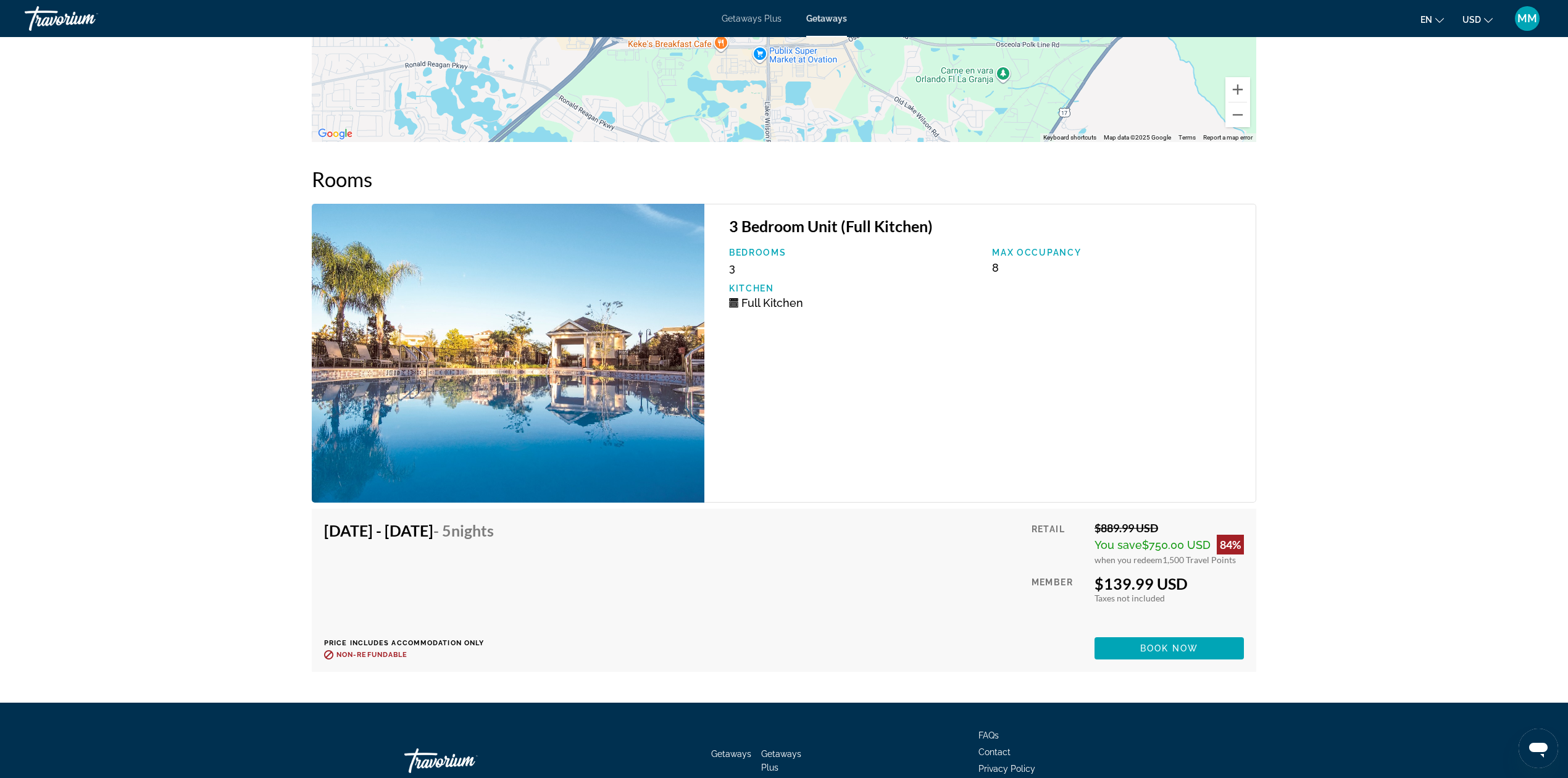
scroll to position [2049, 0]
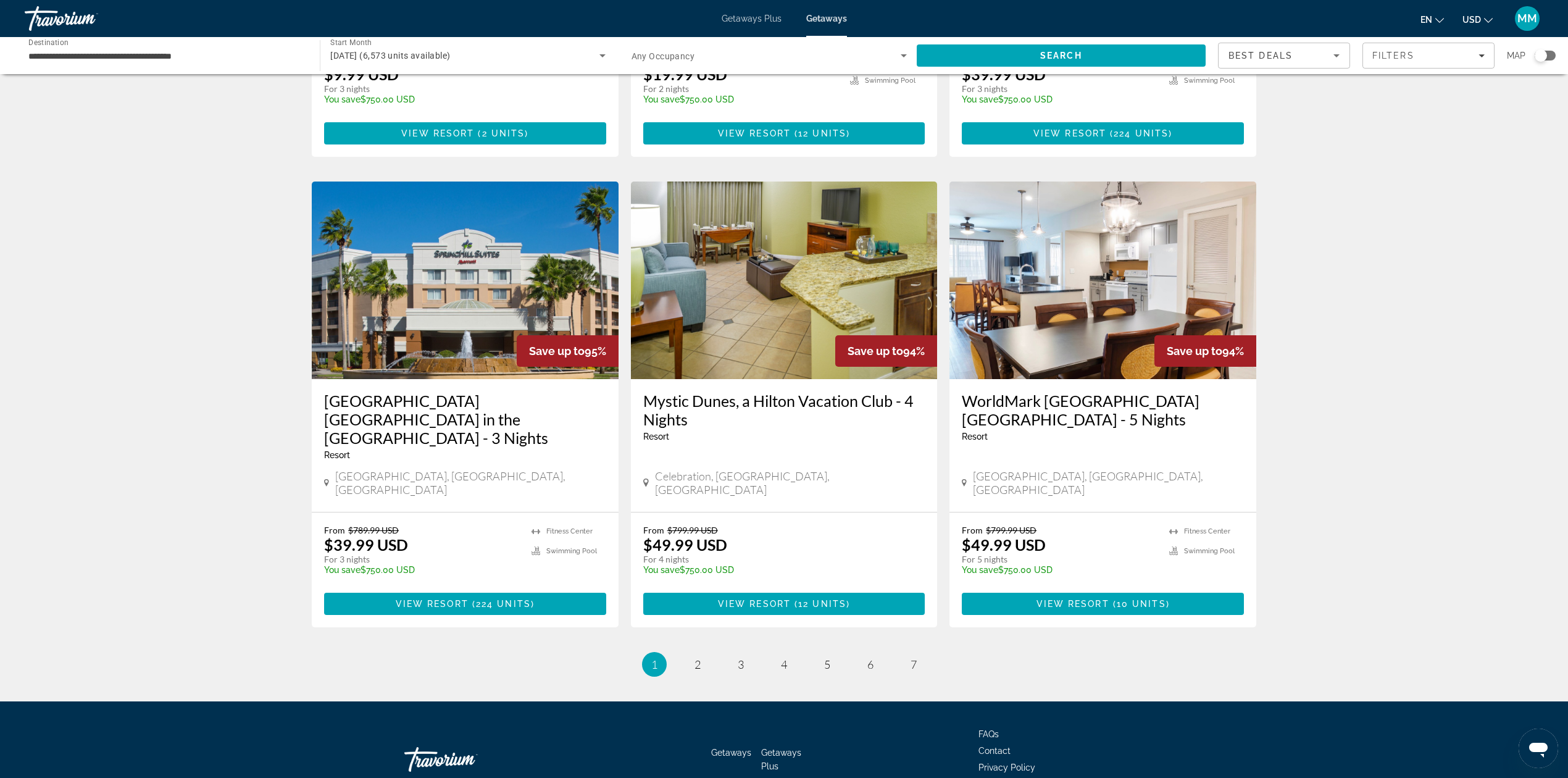
scroll to position [1295, 0]
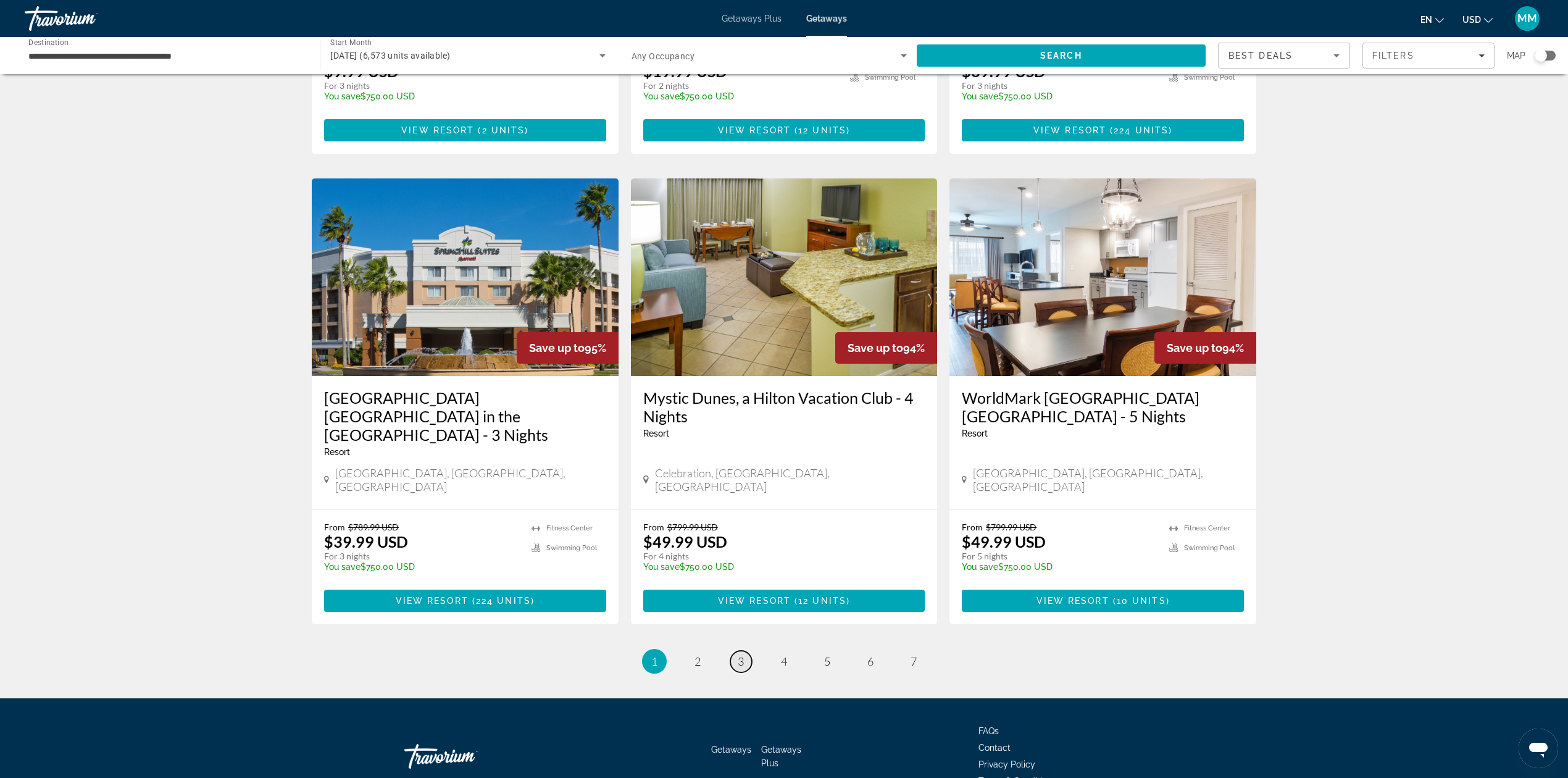
click at [734, 651] on link "page 3" at bounding box center [741, 662] width 22 height 22
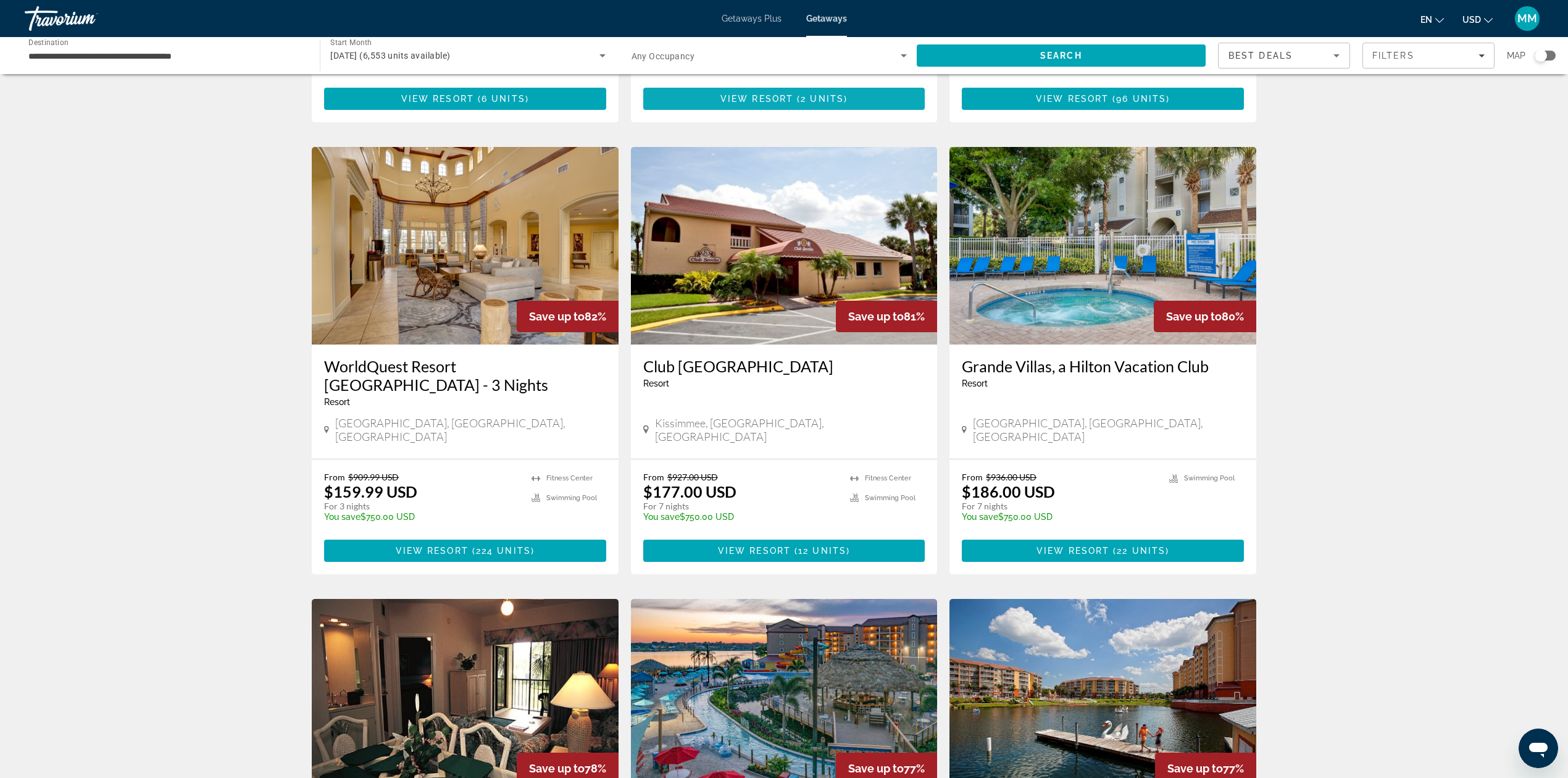
scroll to position [411, 0]
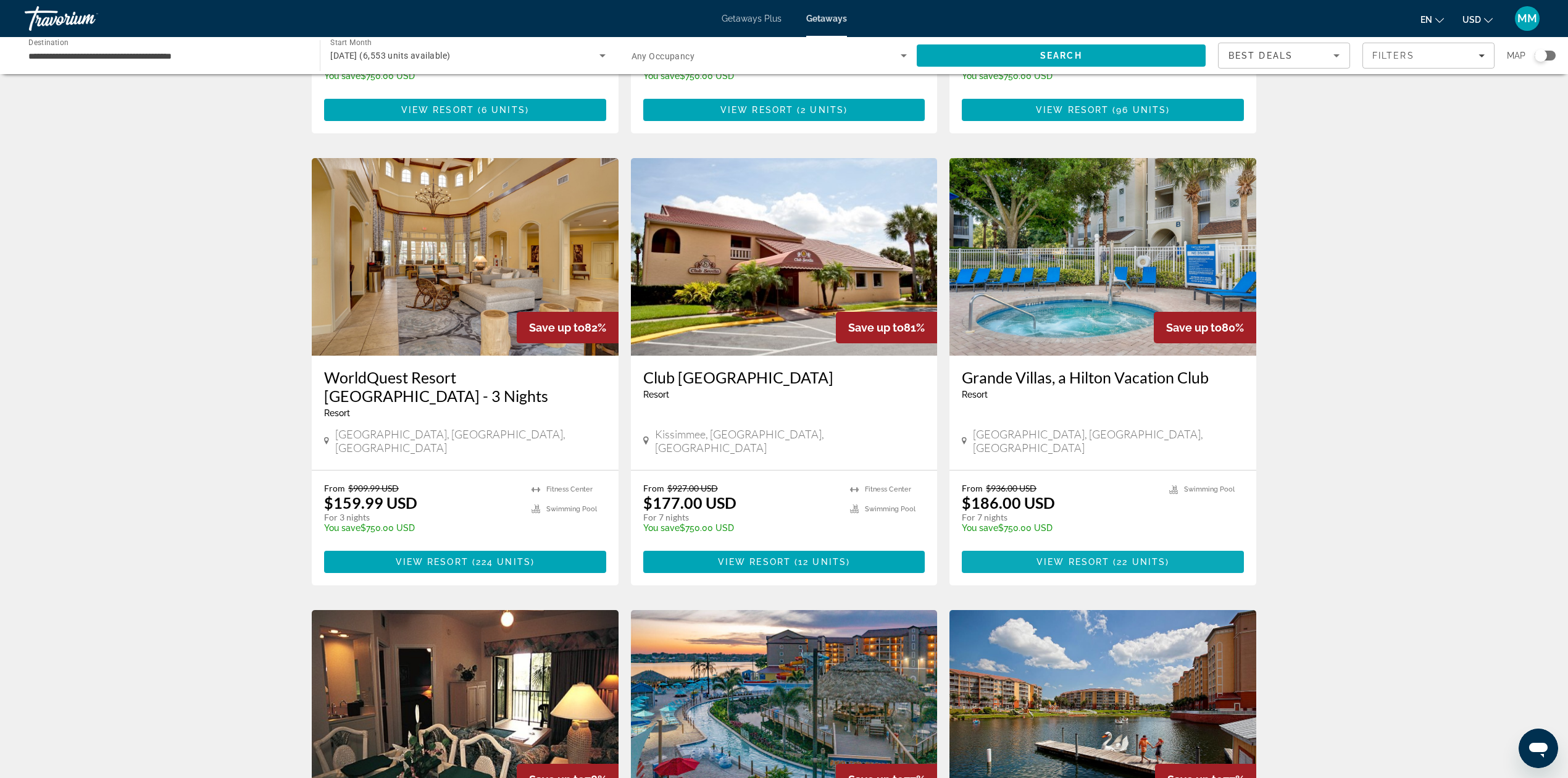
click at [1090, 557] on span "View Resort" at bounding box center [1073, 562] width 73 height 10
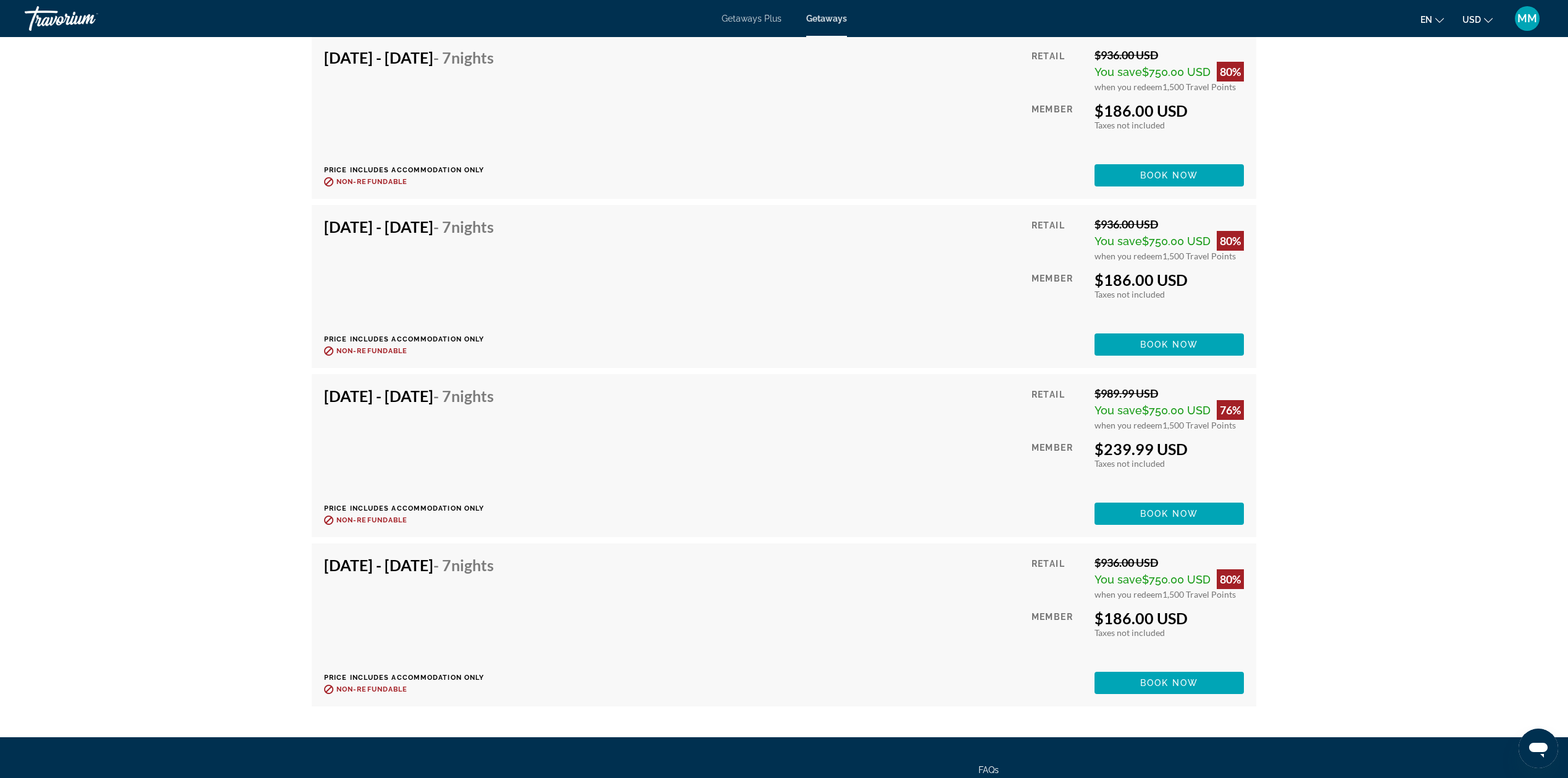
scroll to position [2711, 0]
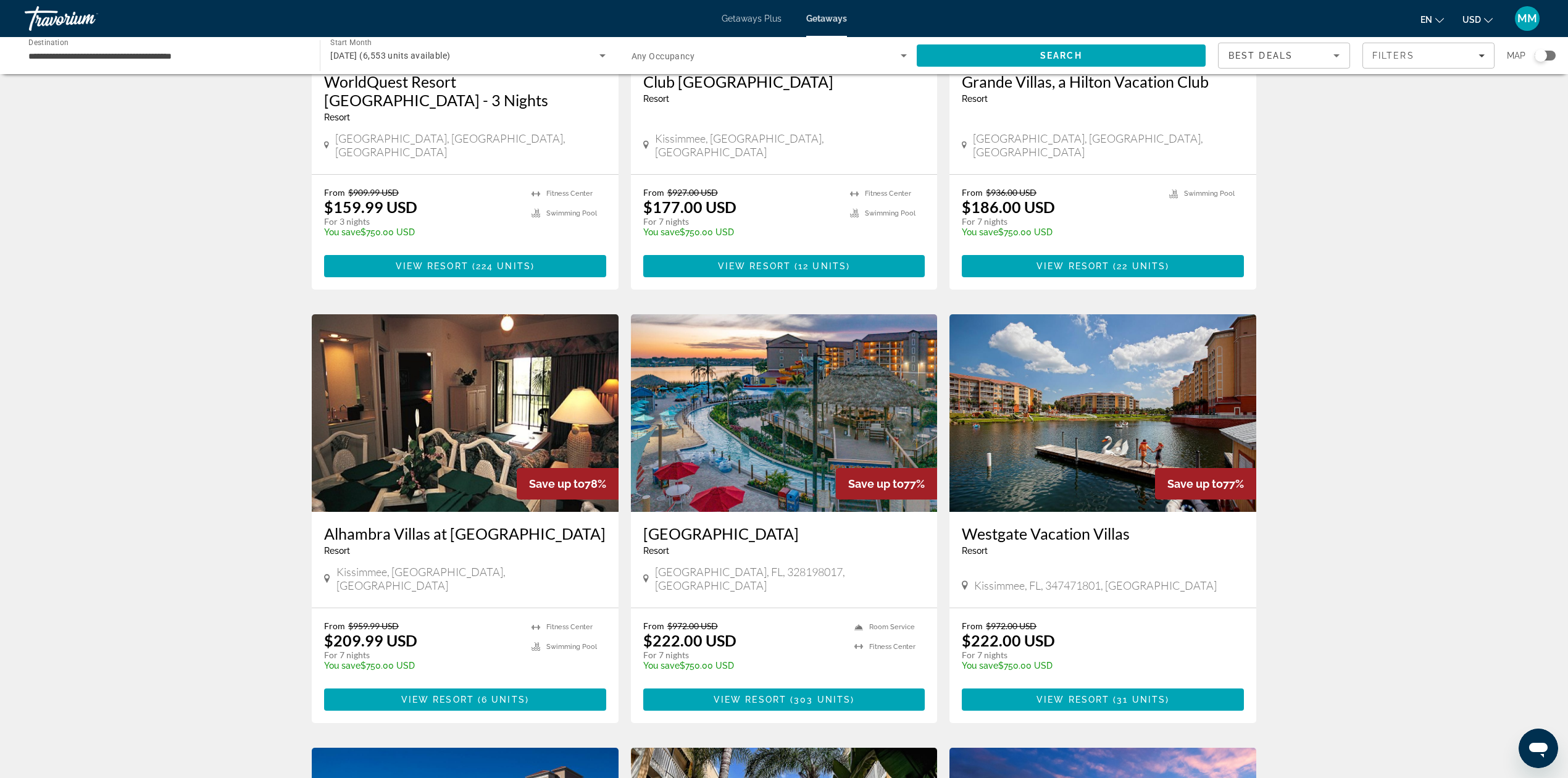
scroll to position [764, 0]
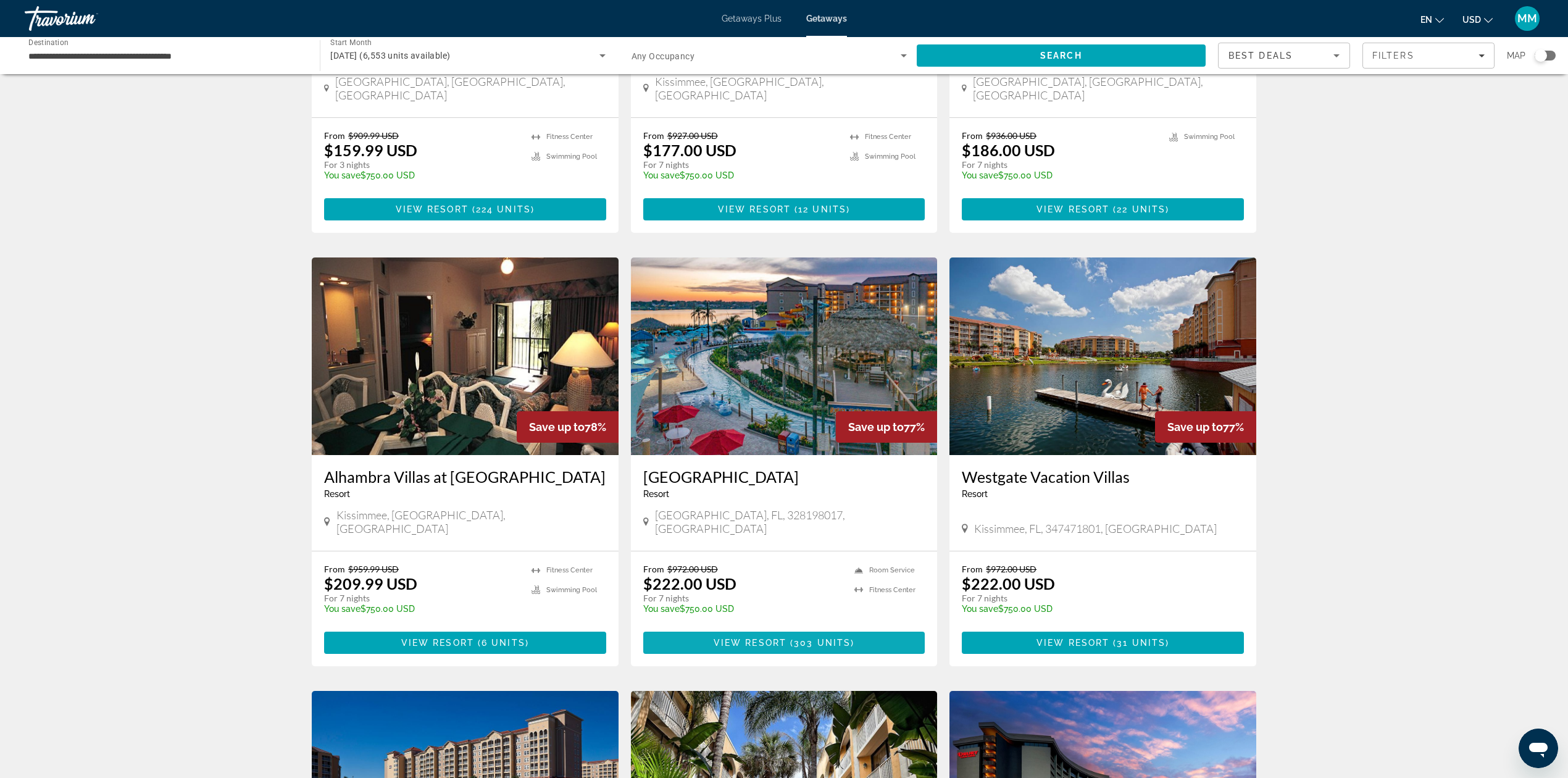
click at [806, 638] on span "303 units" at bounding box center [822, 643] width 57 height 10
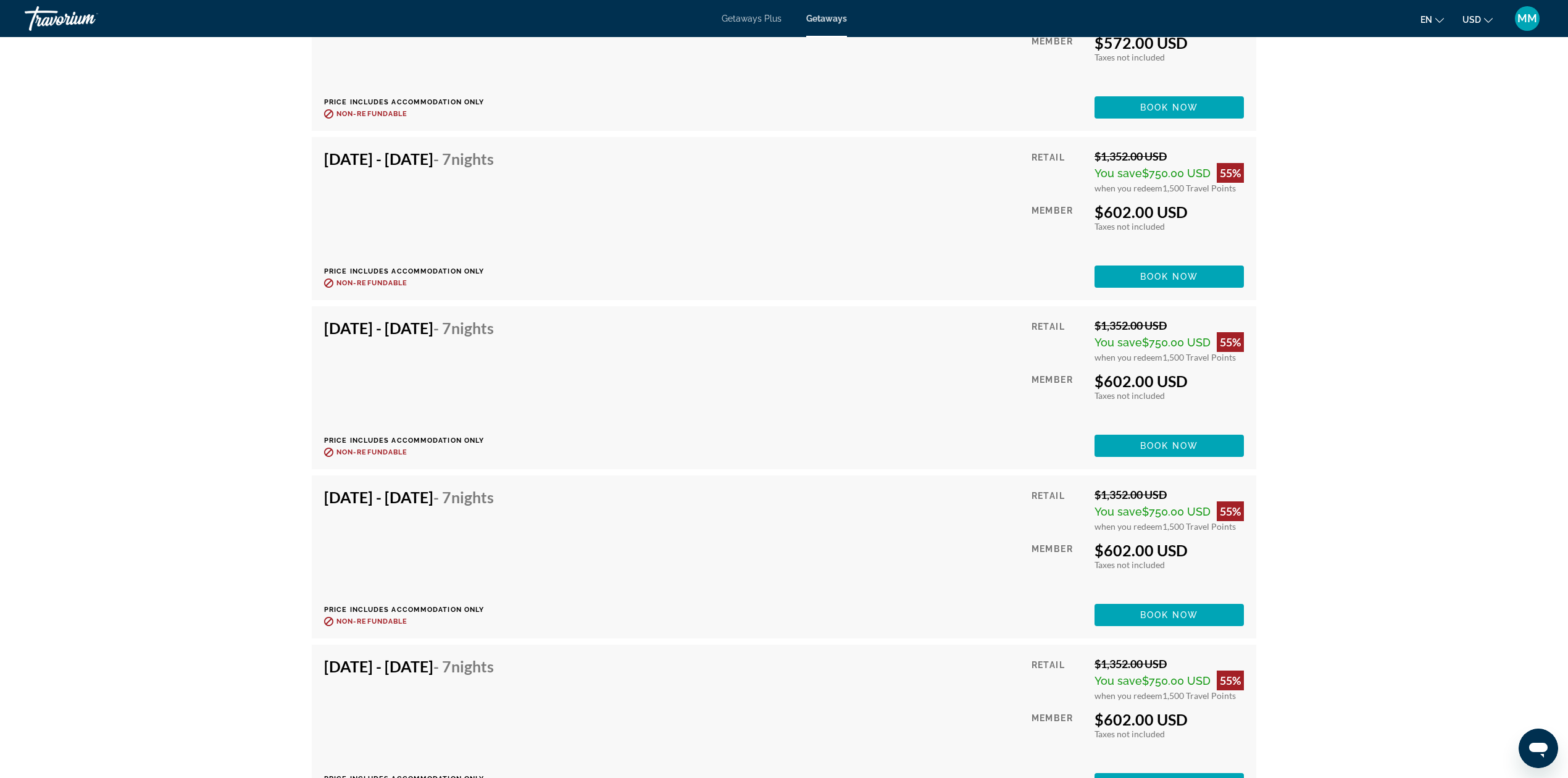
scroll to position [2882, 0]
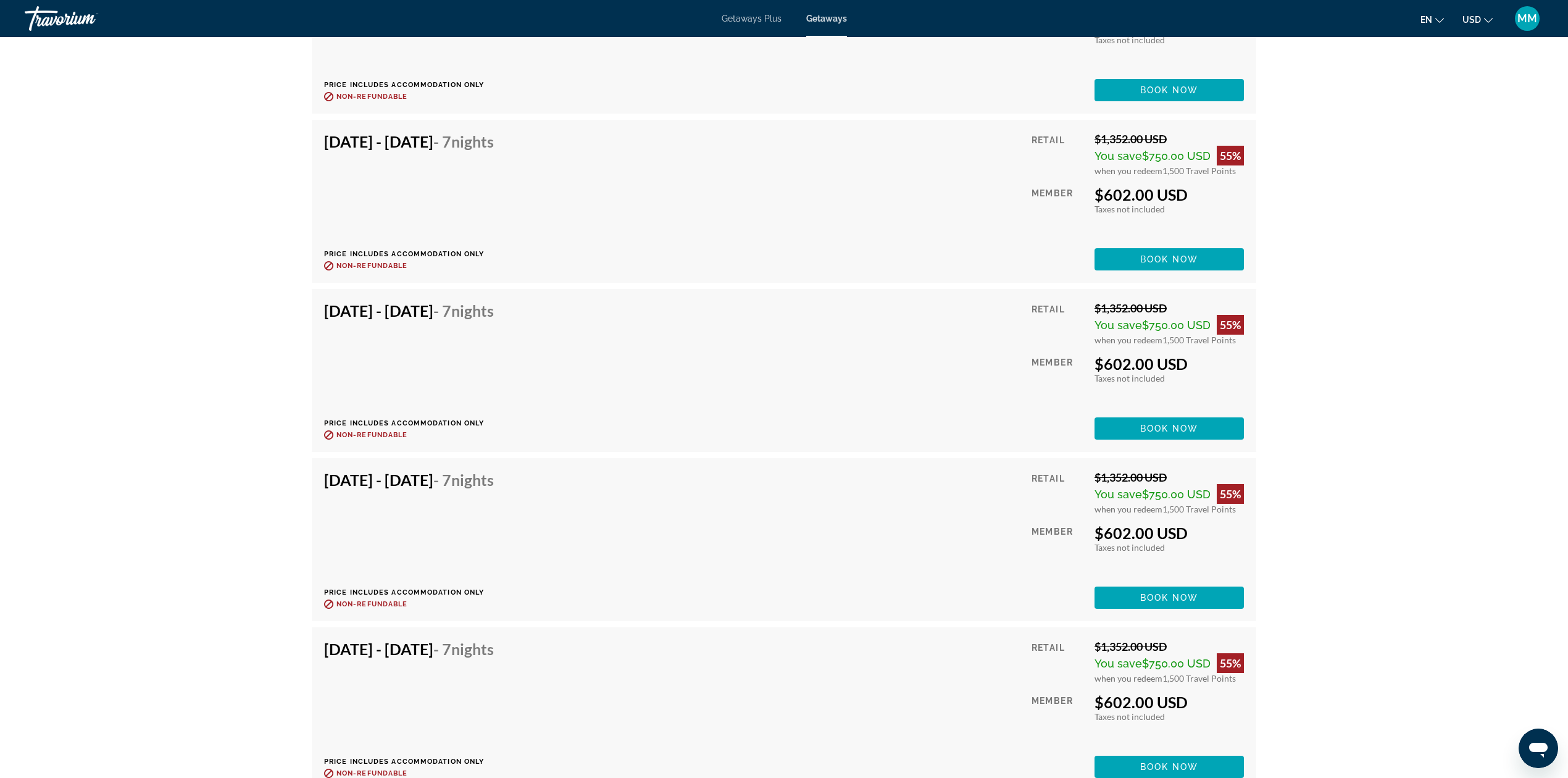
click at [725, 20] on span "Getaways Plus" at bounding box center [751, 18] width 60 height 10
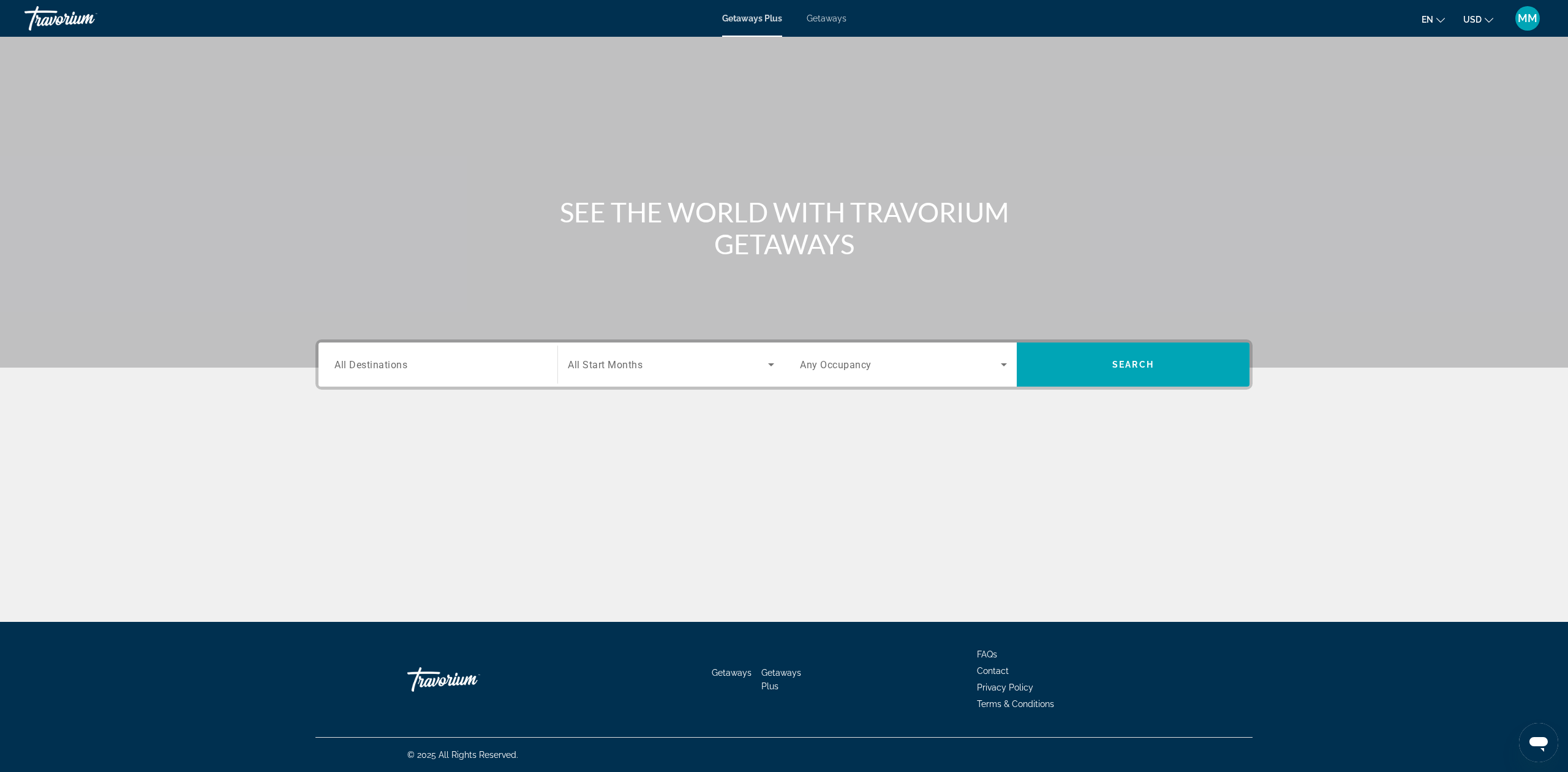
click at [422, 366] on input "Destination All Destinations" at bounding box center [438, 366] width 207 height 15
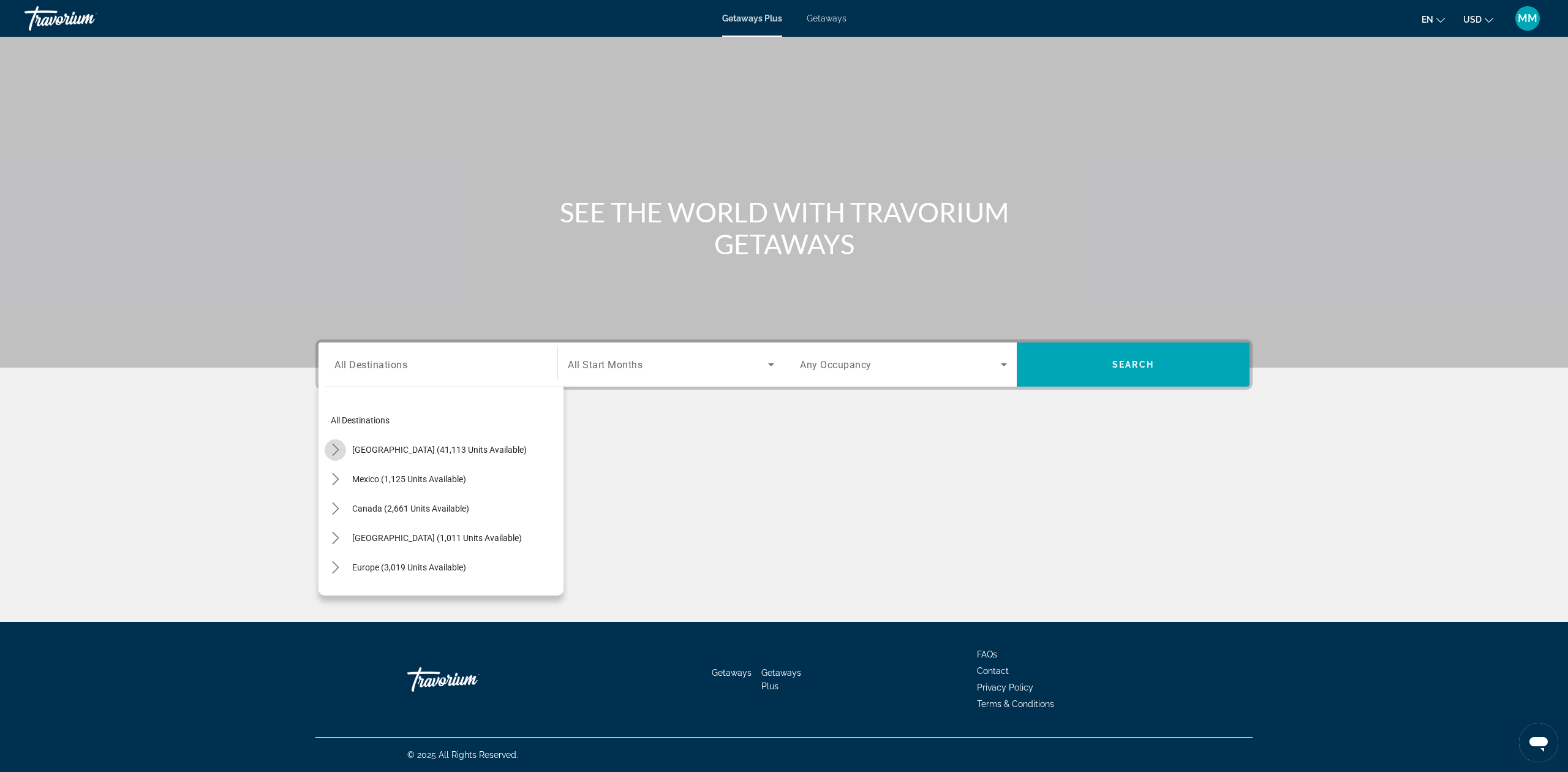
click at [337, 445] on icon "Toggle United States (41,113 units available) submenu" at bounding box center [336, 449] width 12 height 12
click at [347, 445] on icon "Toggle Arizona (757 units available) submenu" at bounding box center [348, 443] width 7 height 12
click at [347, 445] on icon "Toggle Arizona (757 units available) submenu" at bounding box center [347, 444] width 12 height 7
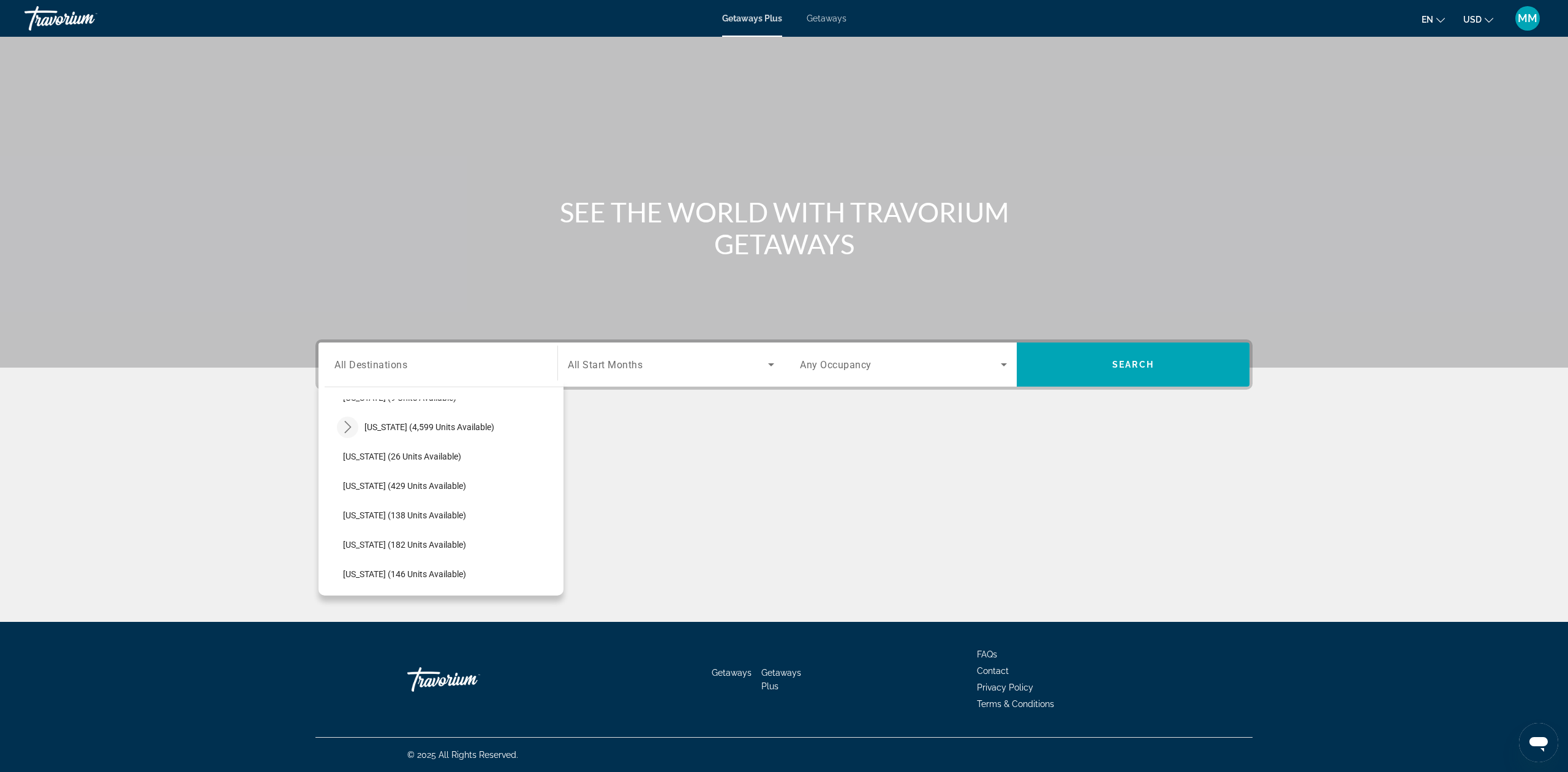
click at [347, 429] on icon "Toggle Florida (4,599 units available) submenu" at bounding box center [348, 427] width 7 height 12
click at [382, 457] on span "Orlando & Disney Area (6,606 units available)" at bounding box center [440, 456] width 170 height 10
type input "**********"
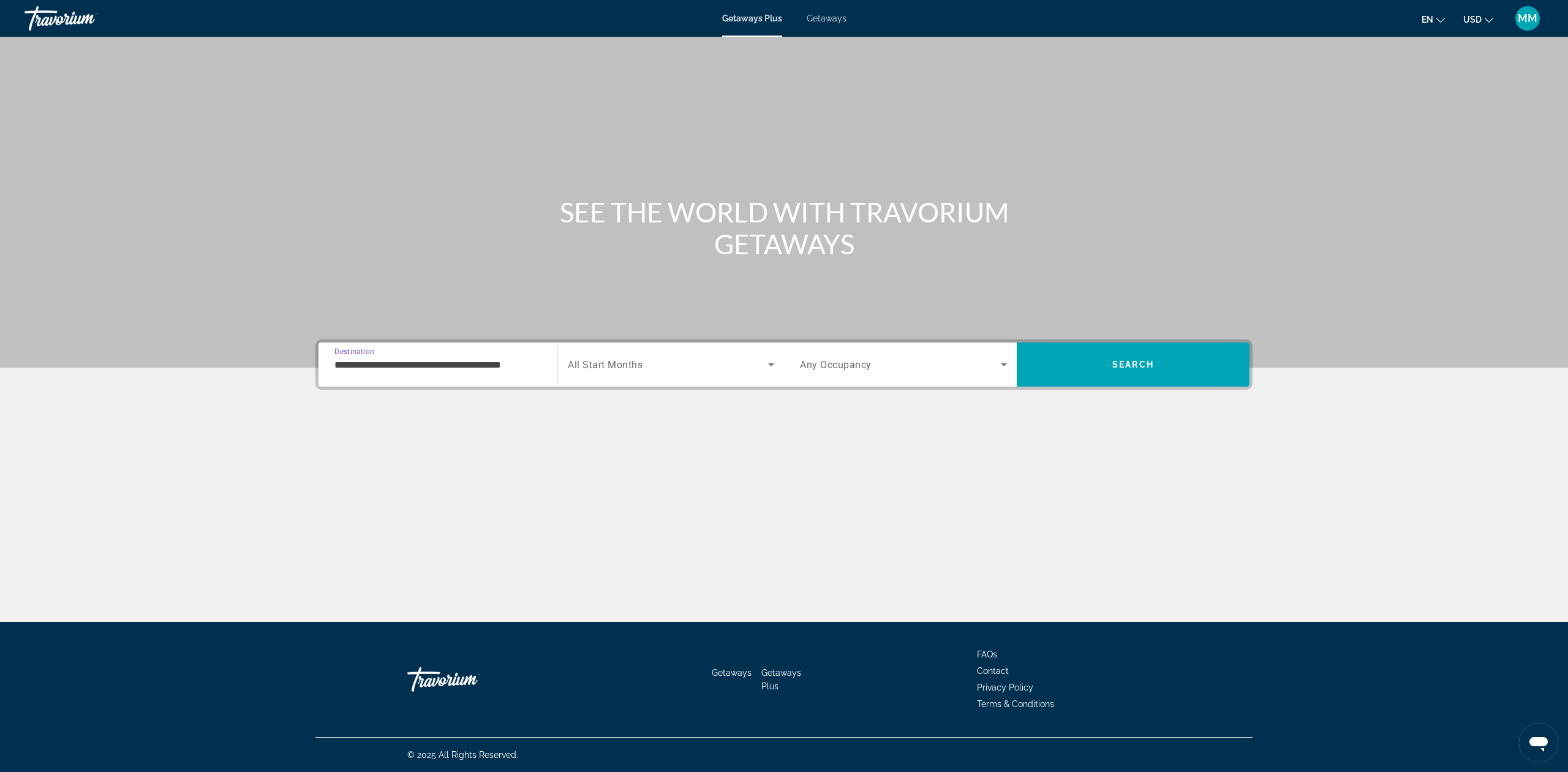
click at [667, 375] on div "Search widget" at bounding box center [671, 364] width 206 height 34
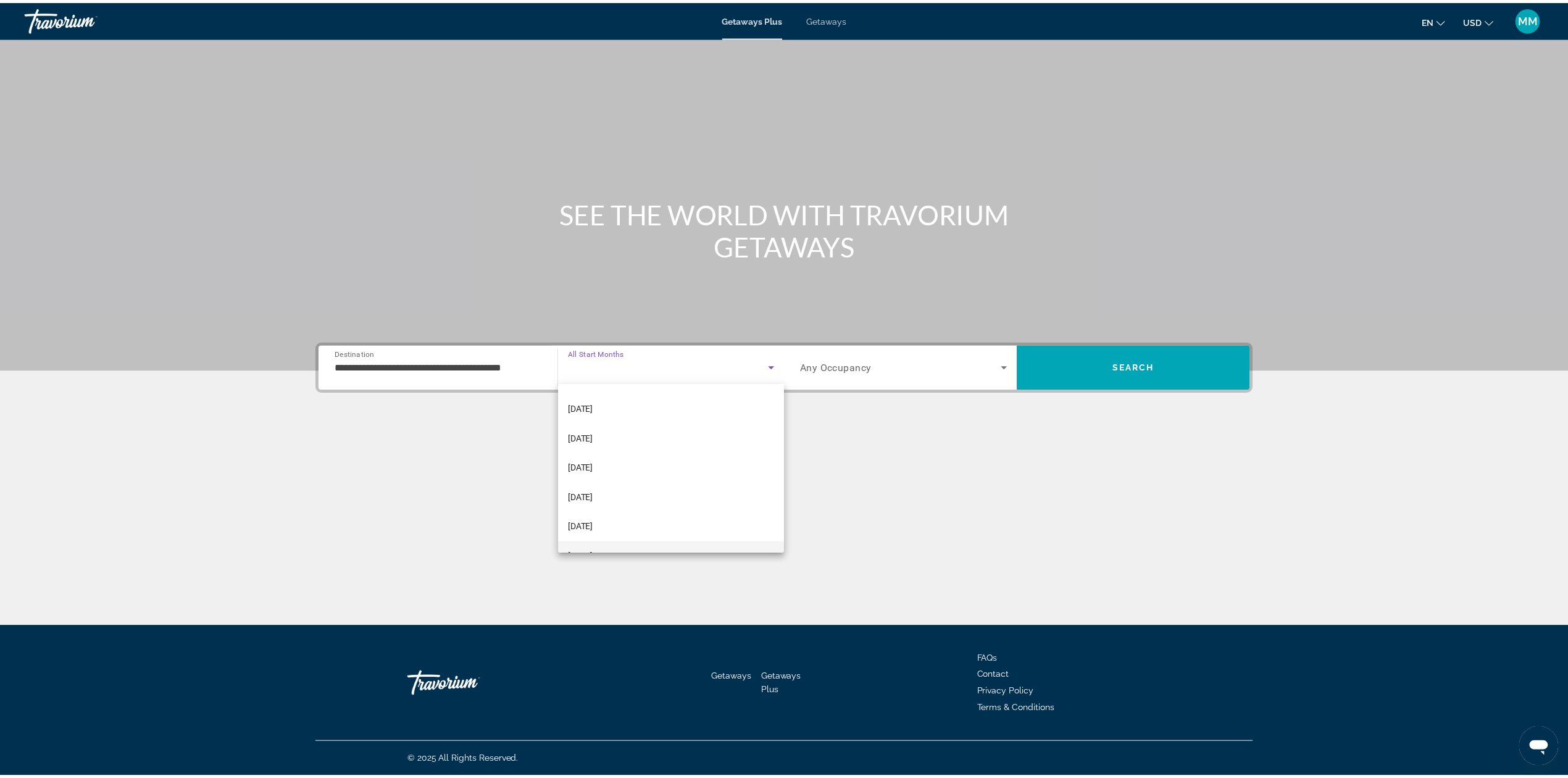
scroll to position [82, 0]
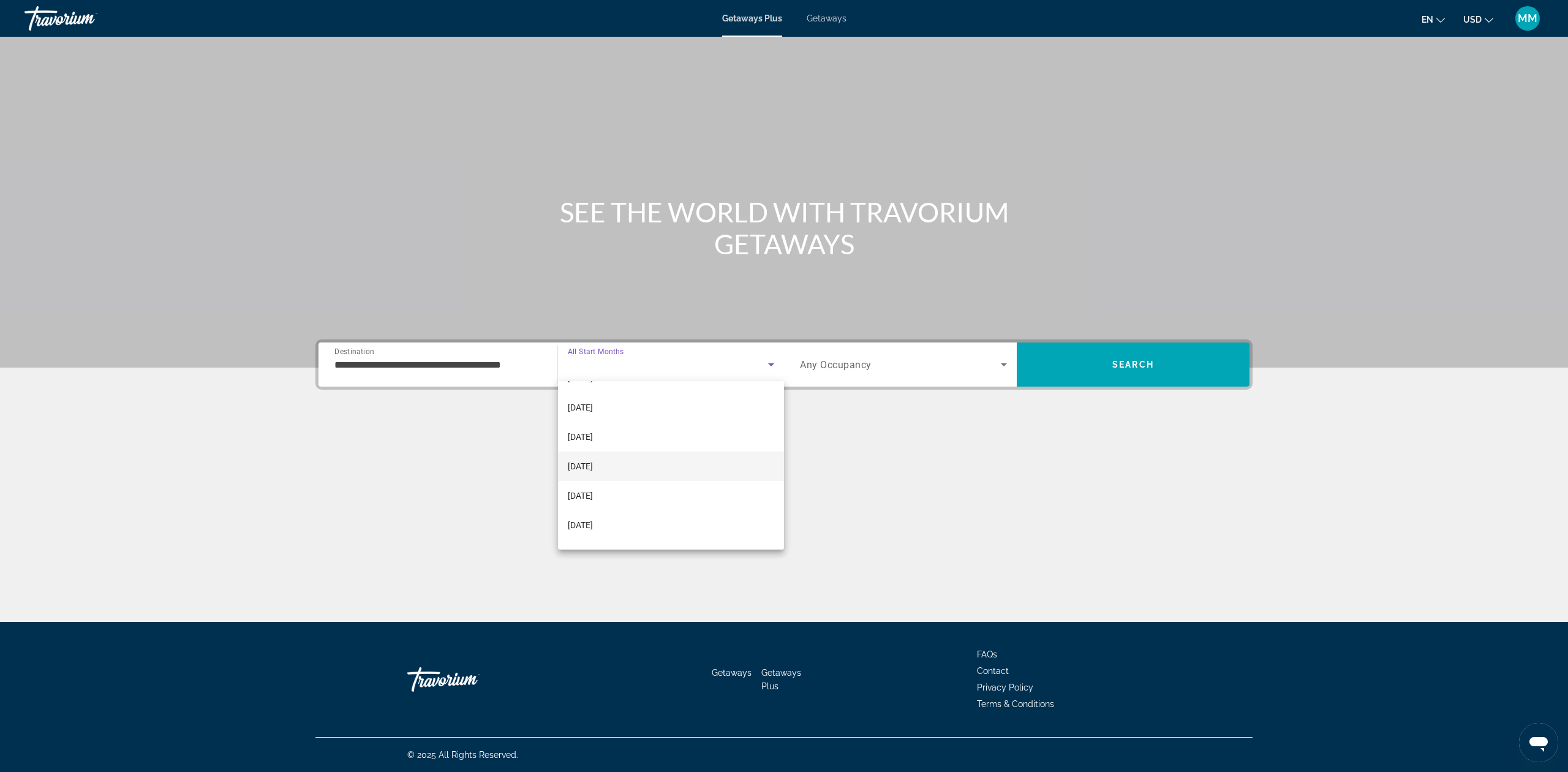
click at [586, 469] on span "February 2026" at bounding box center [580, 466] width 25 height 15
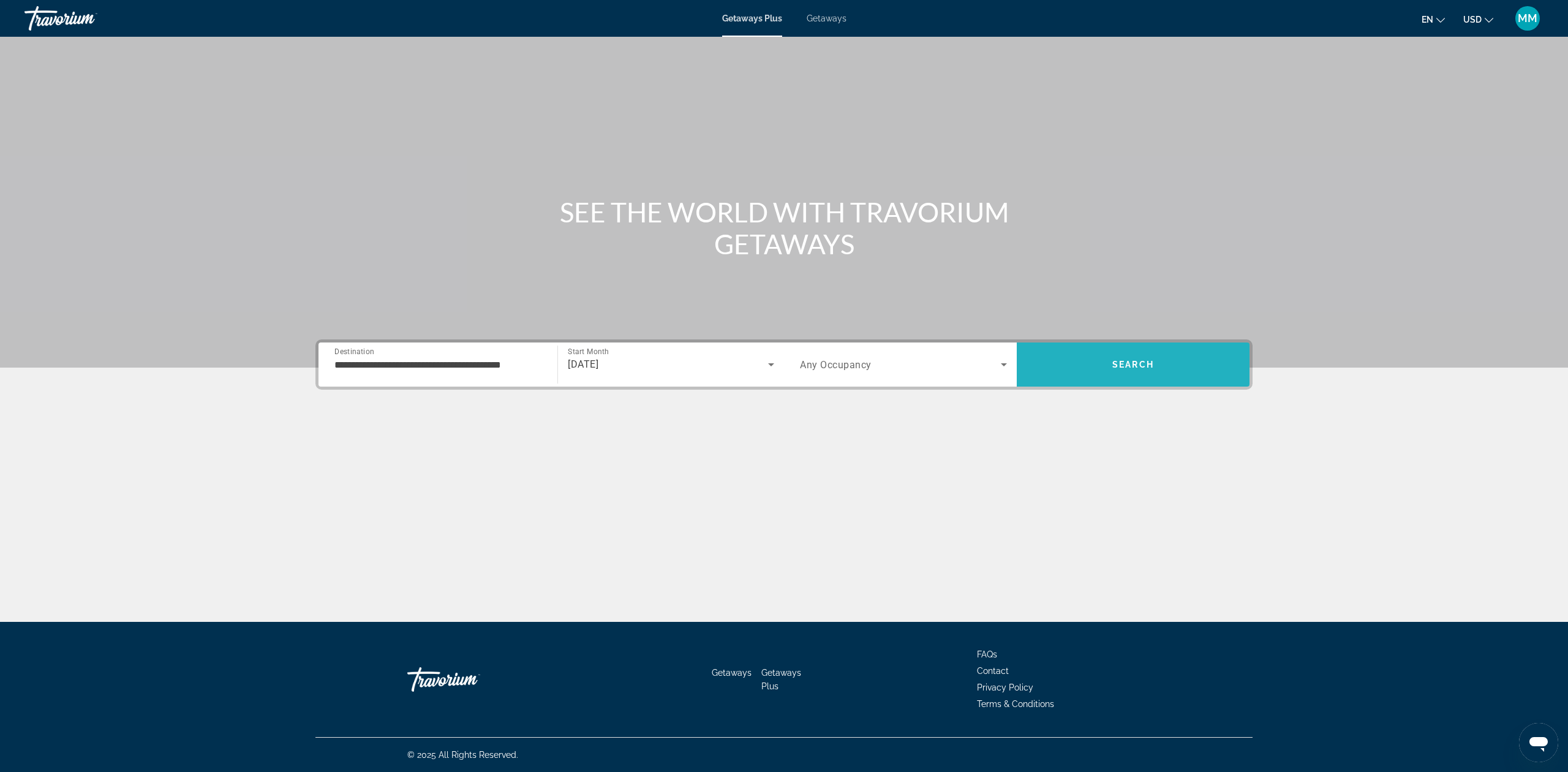
click at [1081, 361] on span "Search" at bounding box center [1133, 365] width 233 height 30
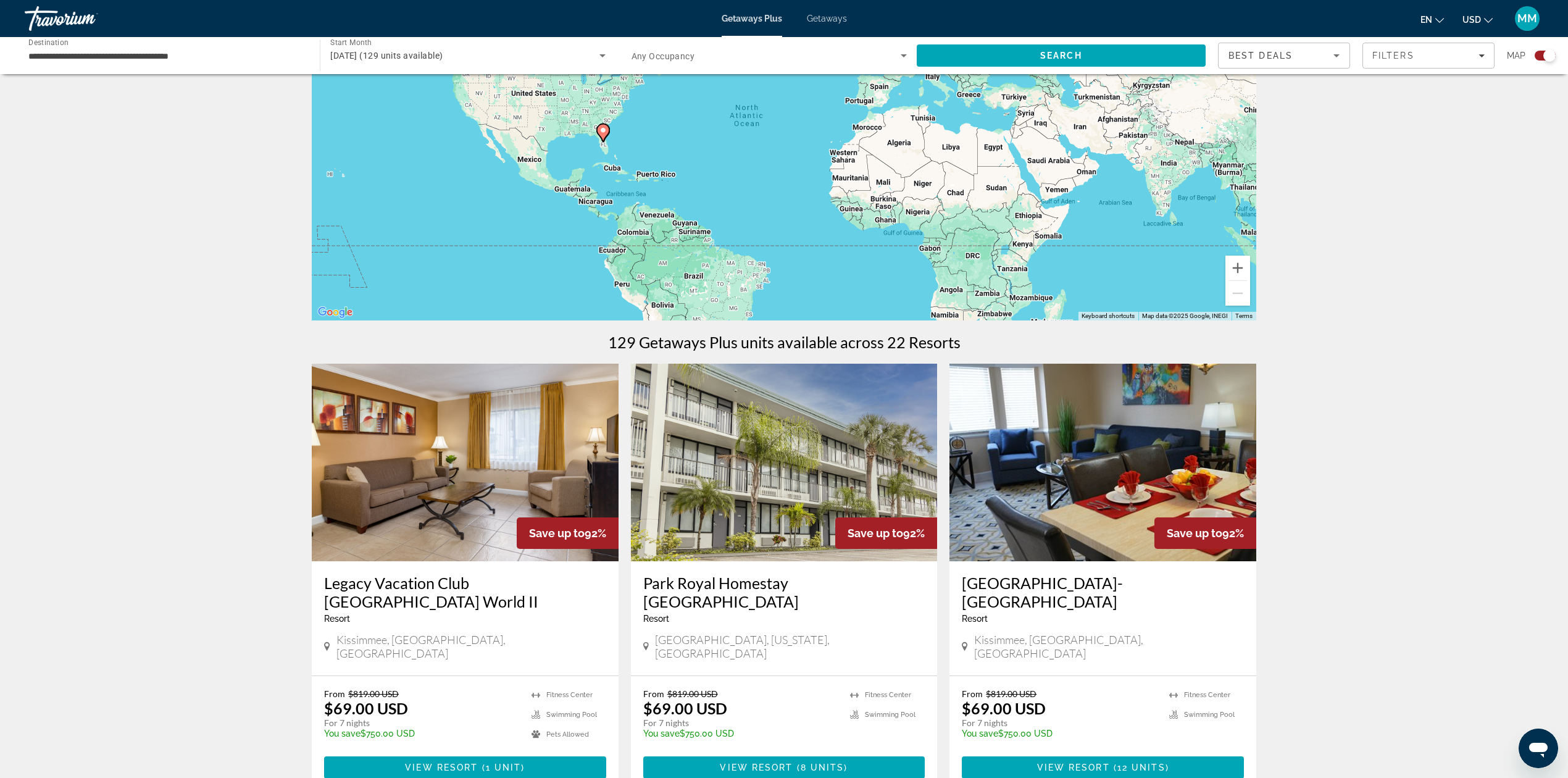
scroll to position [411, 0]
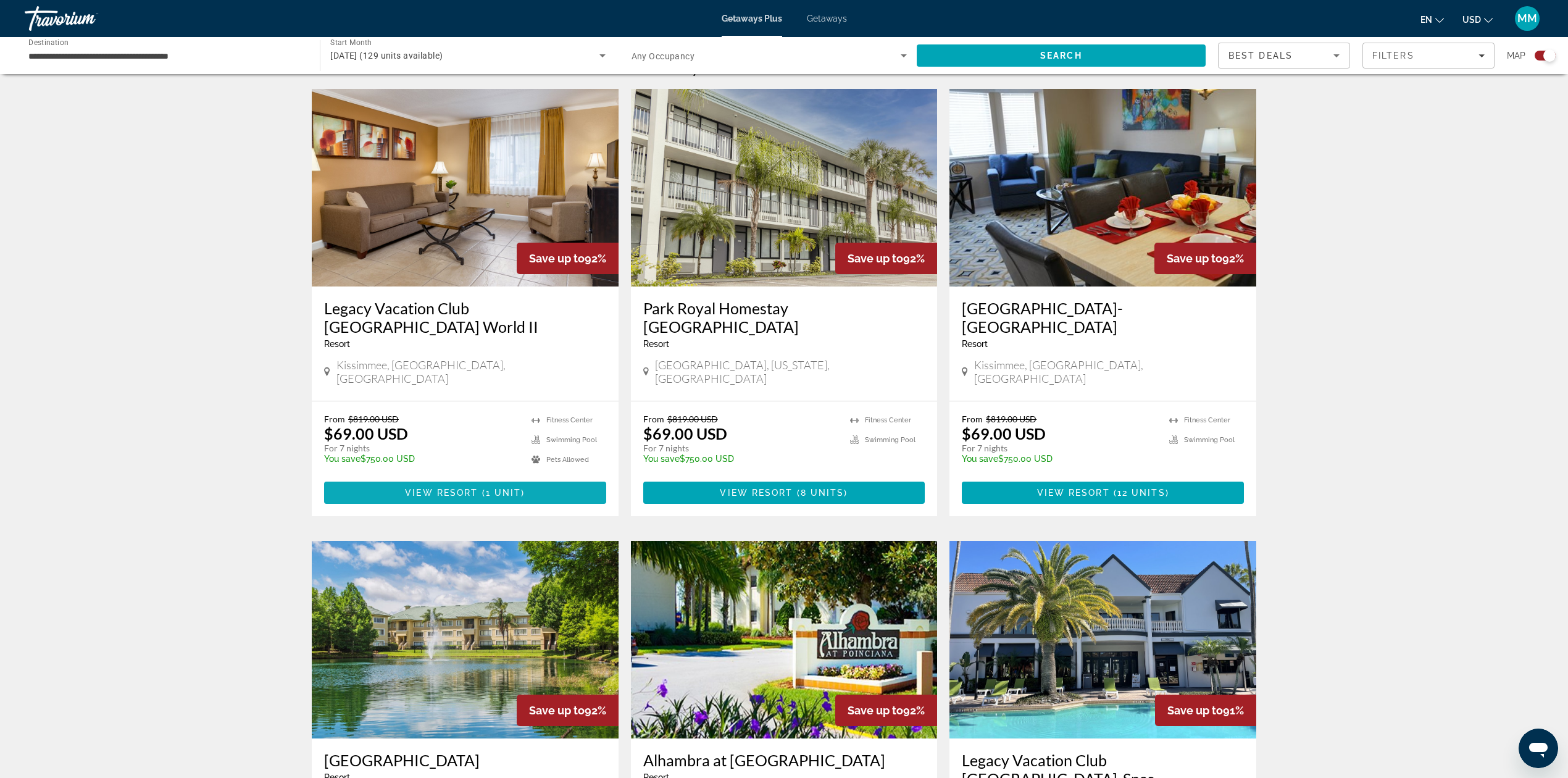
click at [541, 478] on span "Main content" at bounding box center [465, 493] width 282 height 30
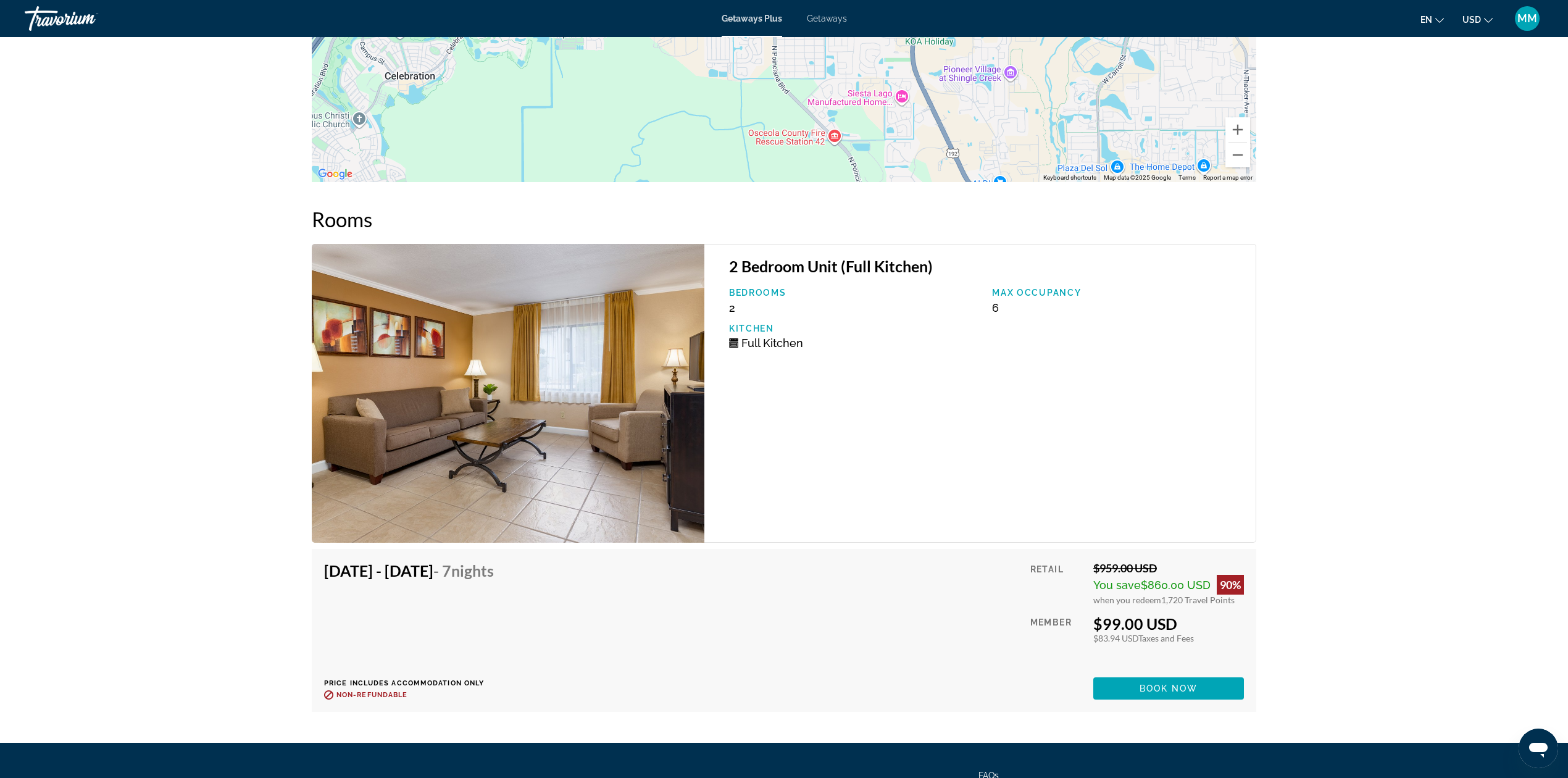
scroll to position [2191, 0]
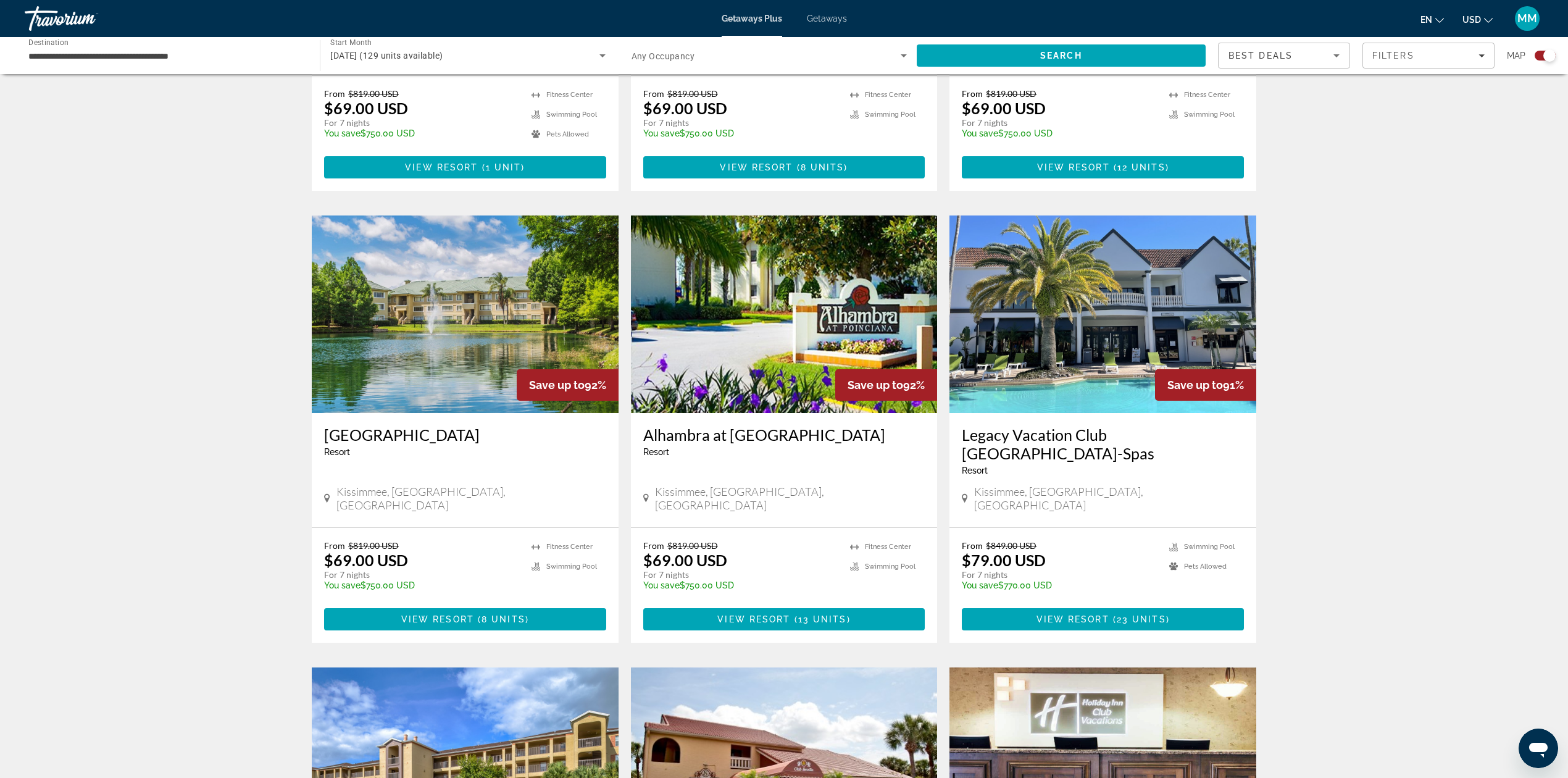
scroll to position [741, 0]
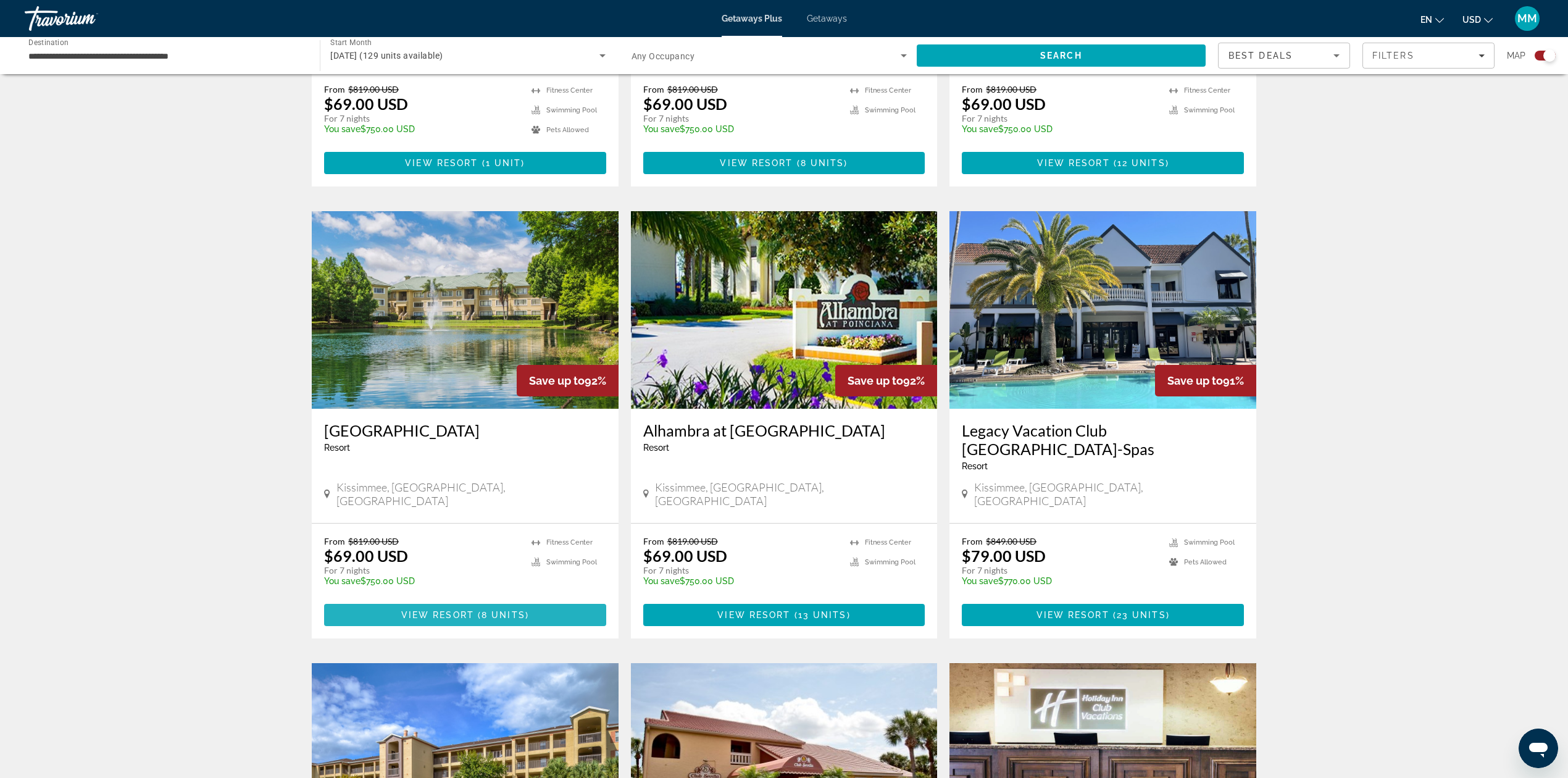
click at [502, 610] on span "8 units" at bounding box center [503, 615] width 44 height 10
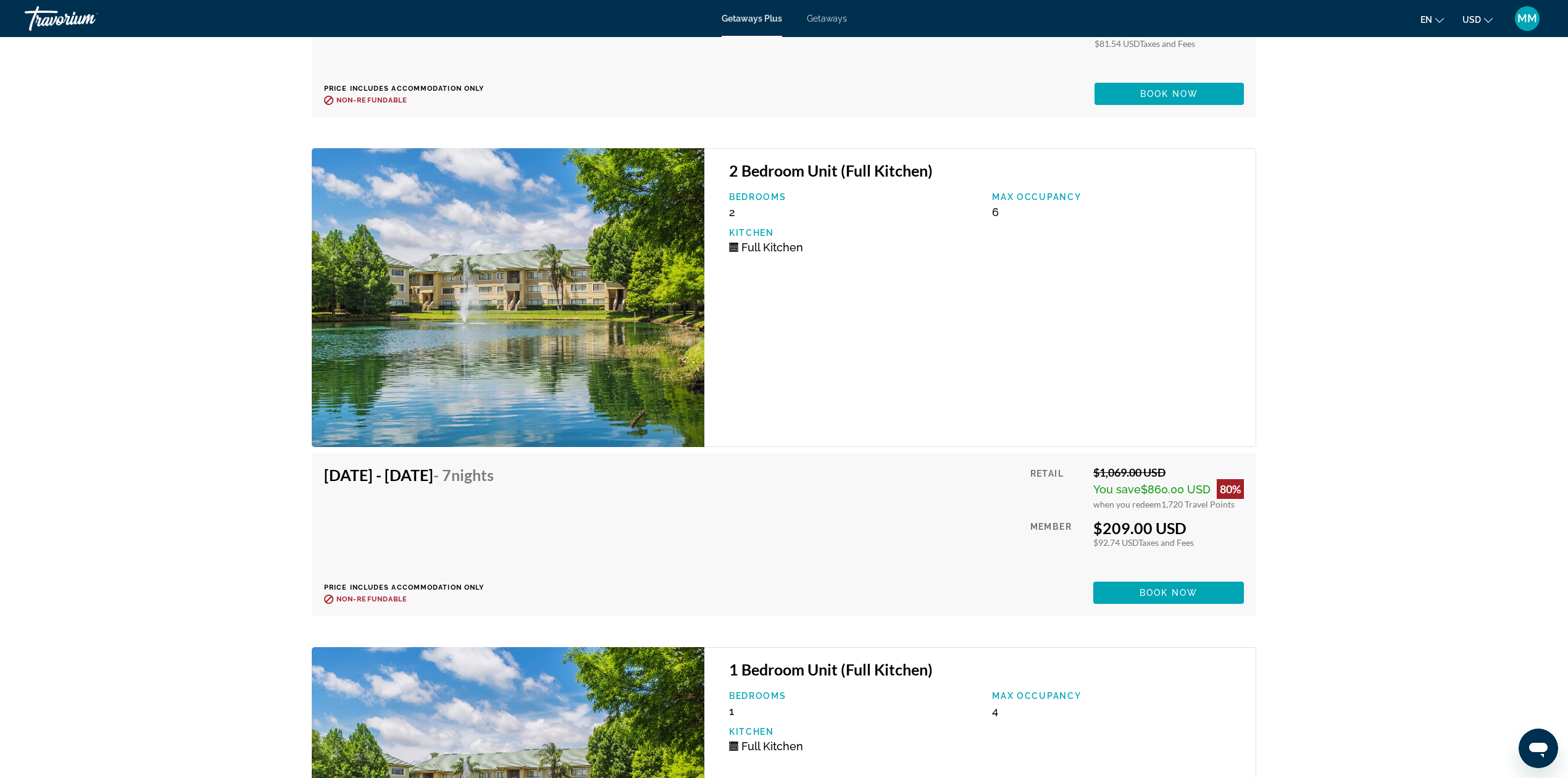
scroll to position [3414, 0]
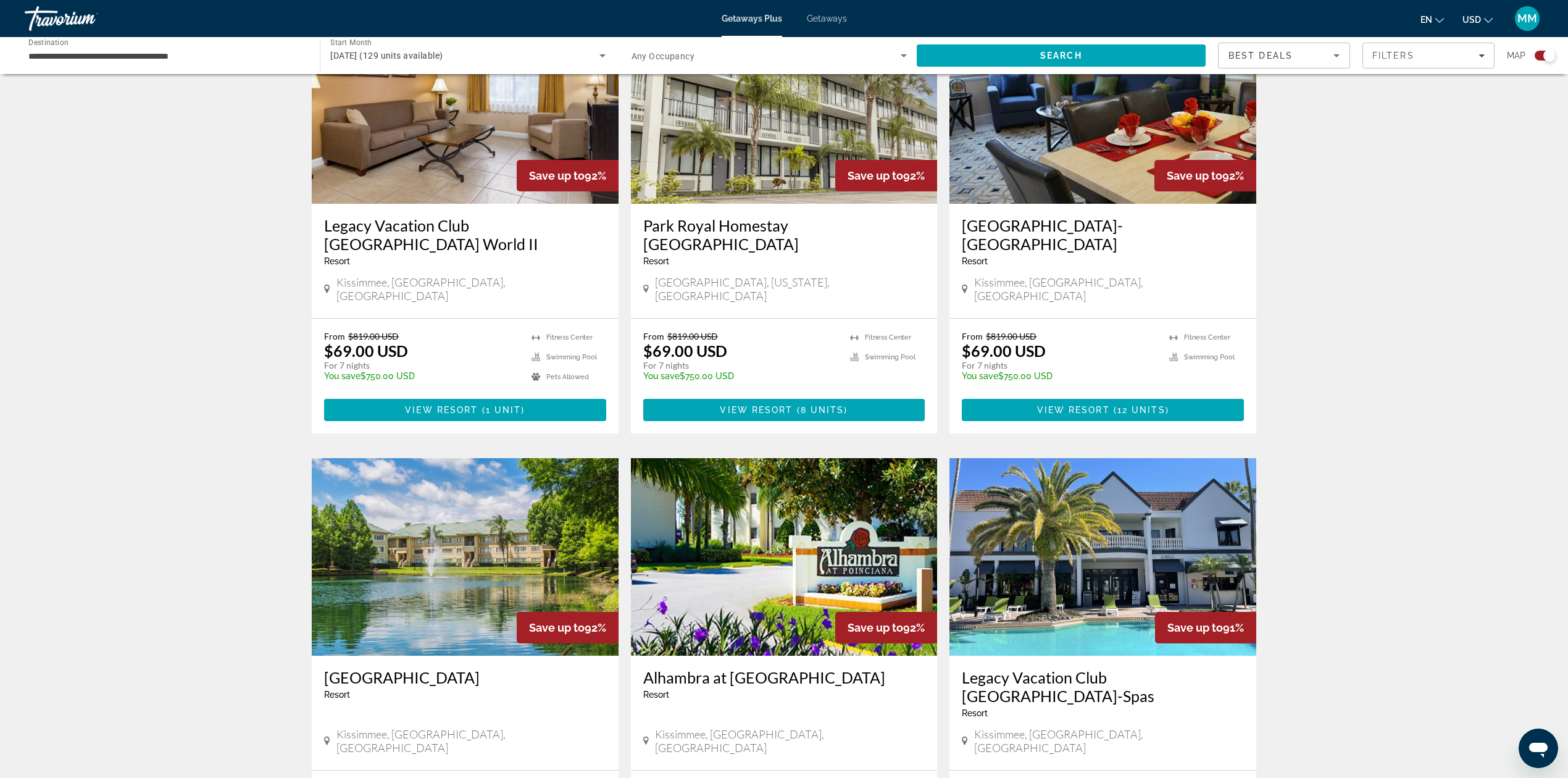
scroll to position [823, 0]
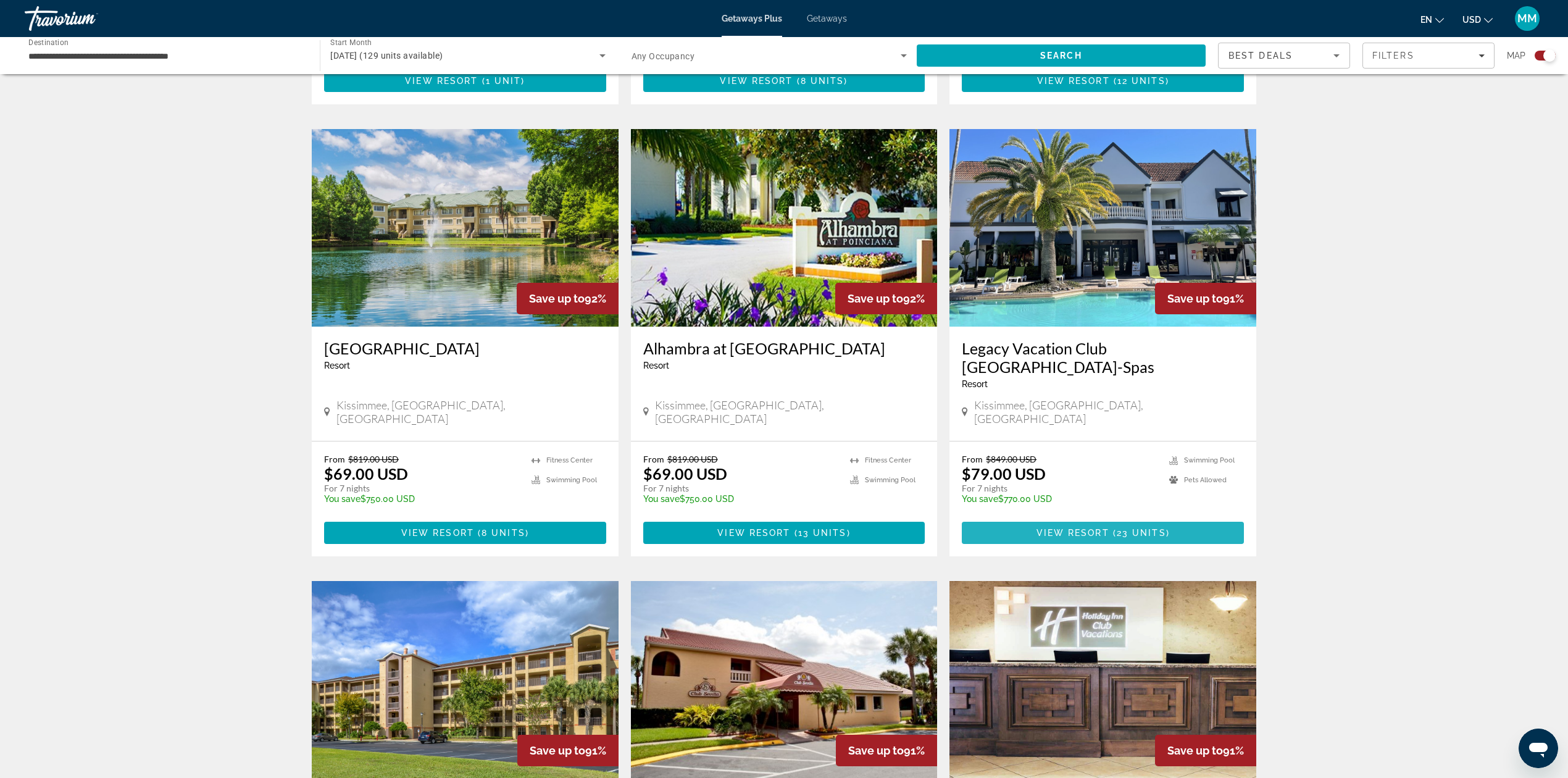
click at [1115, 528] on span "( 23 units )" at bounding box center [1139, 533] width 60 height 10
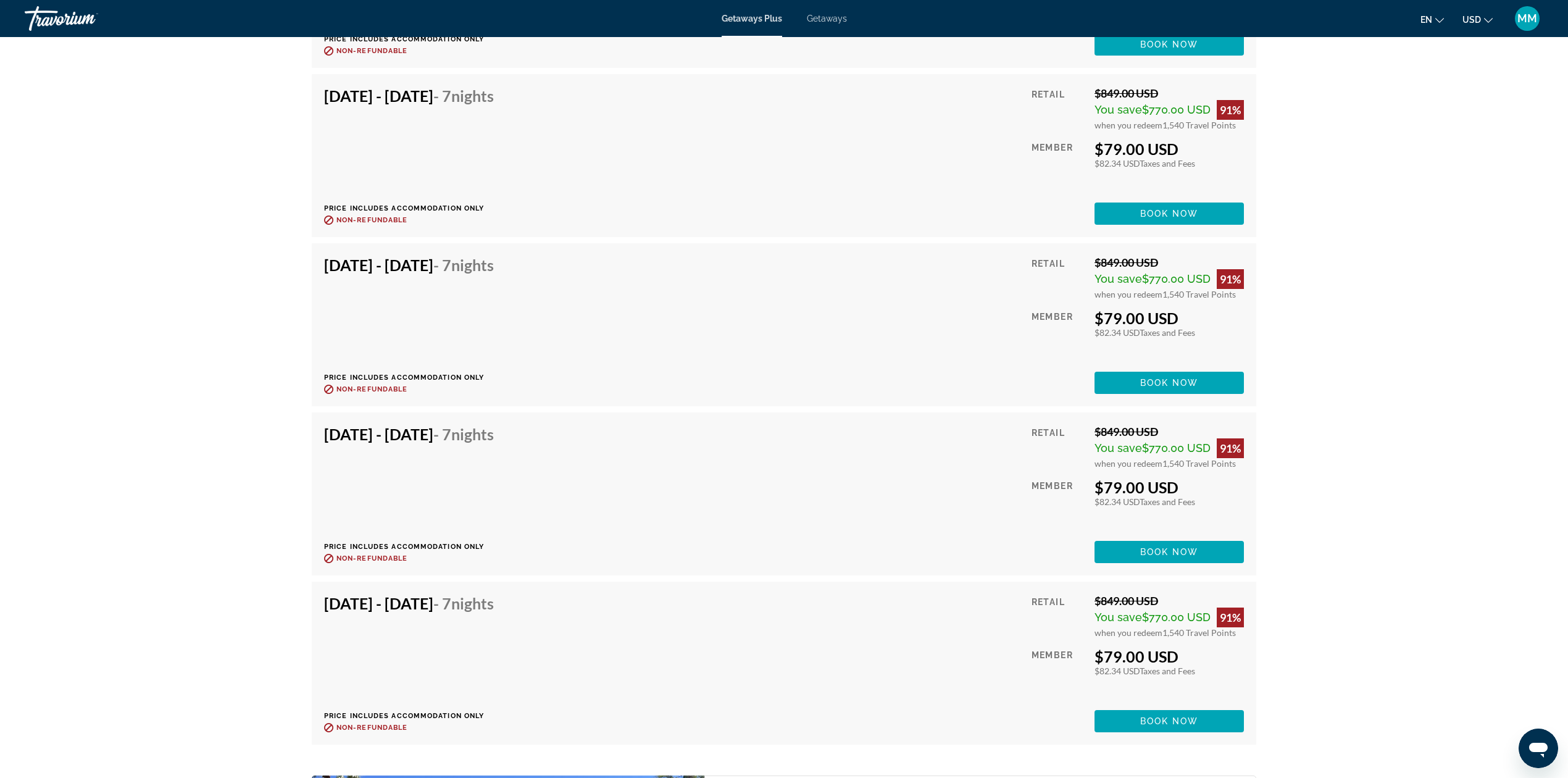
scroll to position [2964, 0]
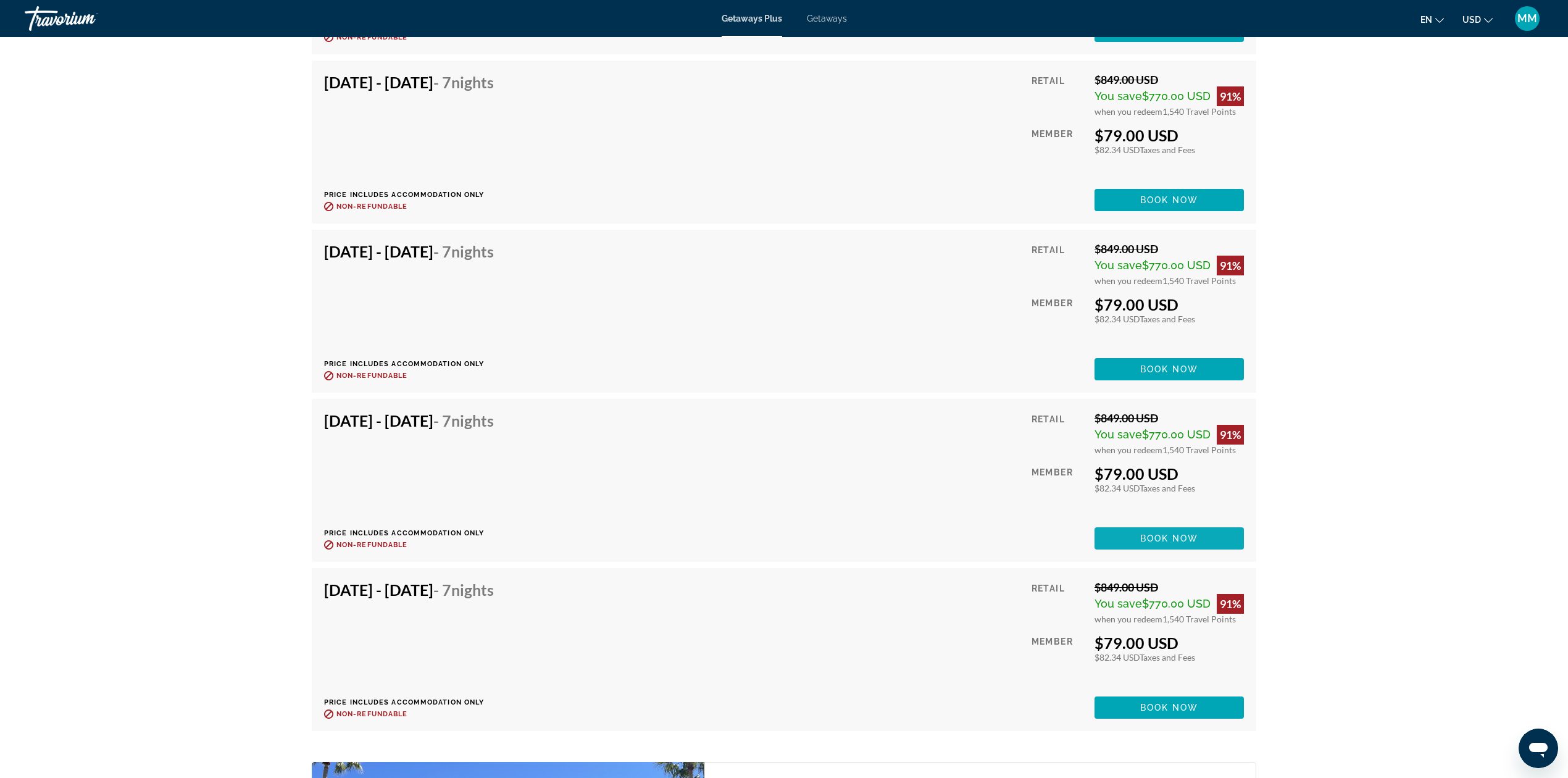
click at [1153, 534] on span "Book now" at bounding box center [1169, 538] width 59 height 10
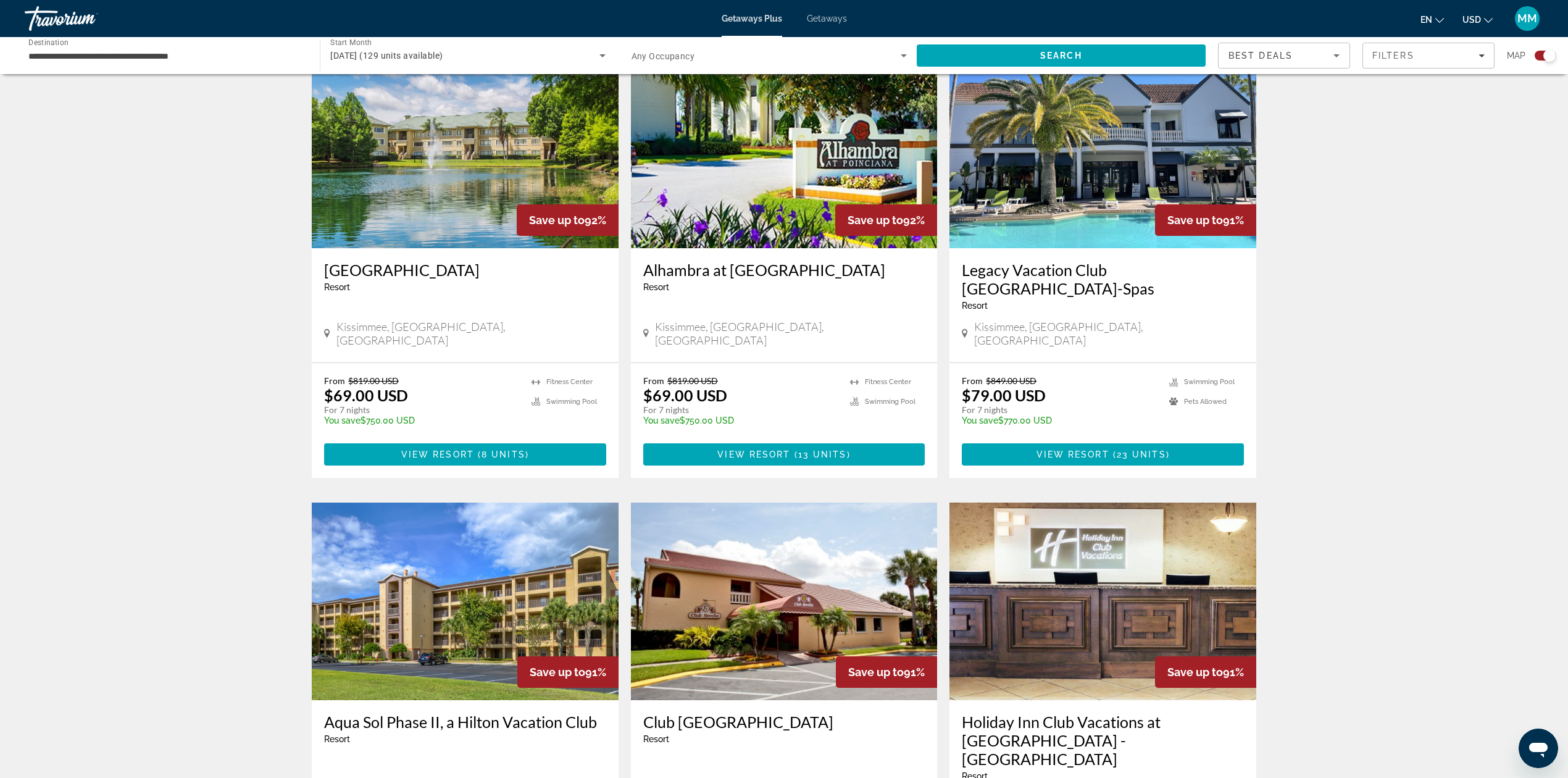
scroll to position [905, 0]
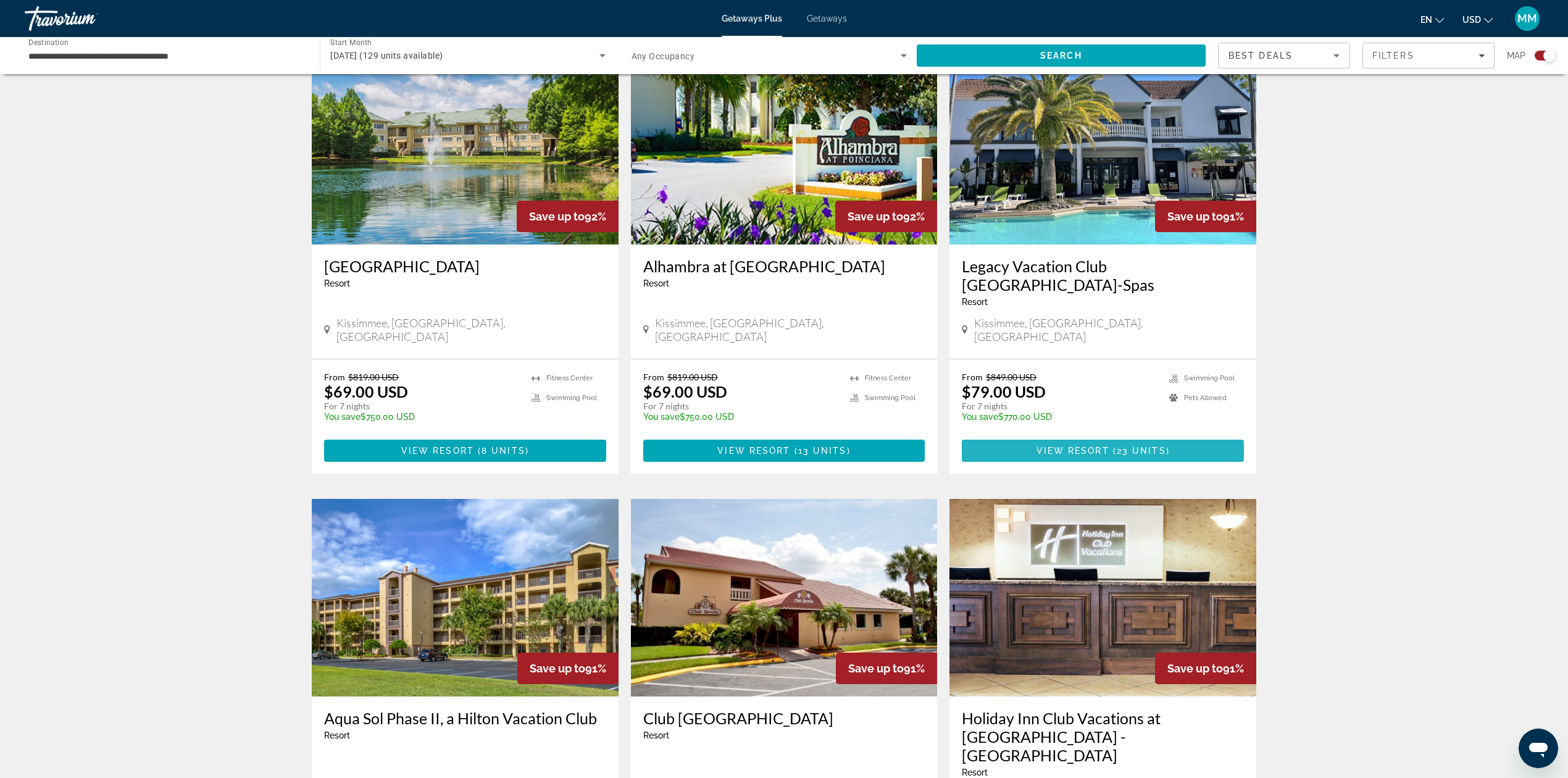
click at [1114, 446] on span "( 23 units )" at bounding box center [1139, 451] width 60 height 10
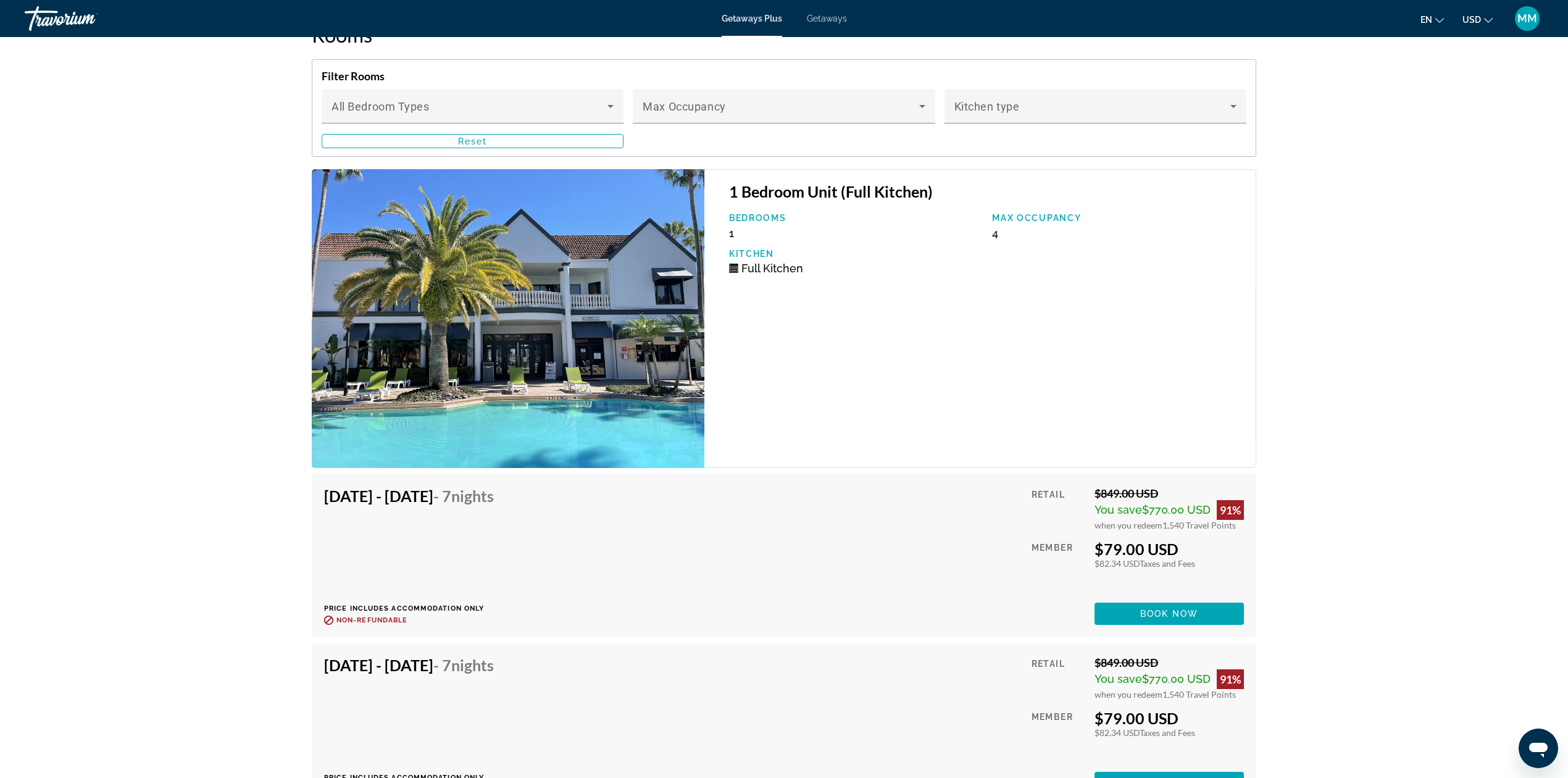
scroll to position [2140, 0]
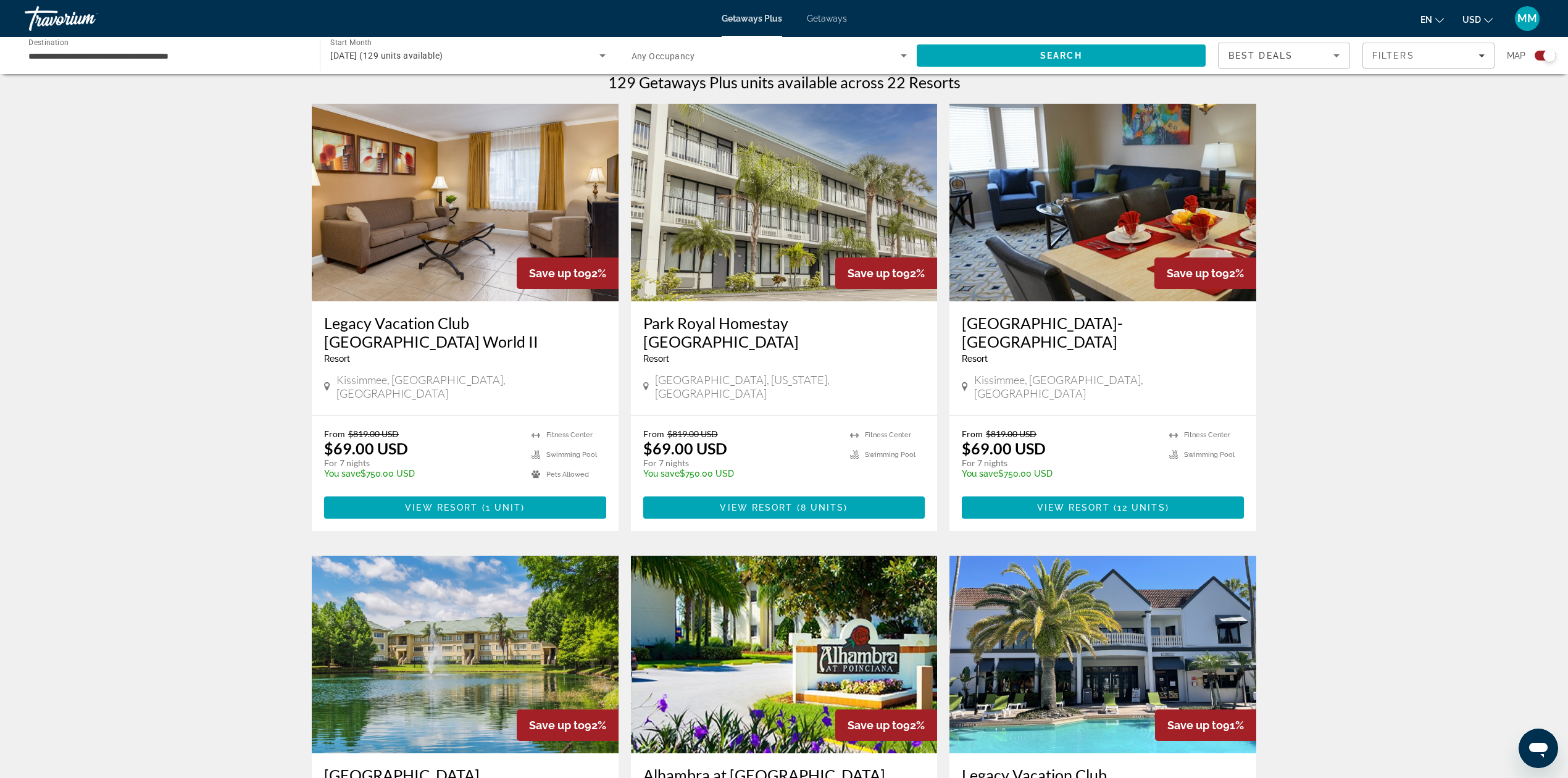
scroll to position [411, 0]
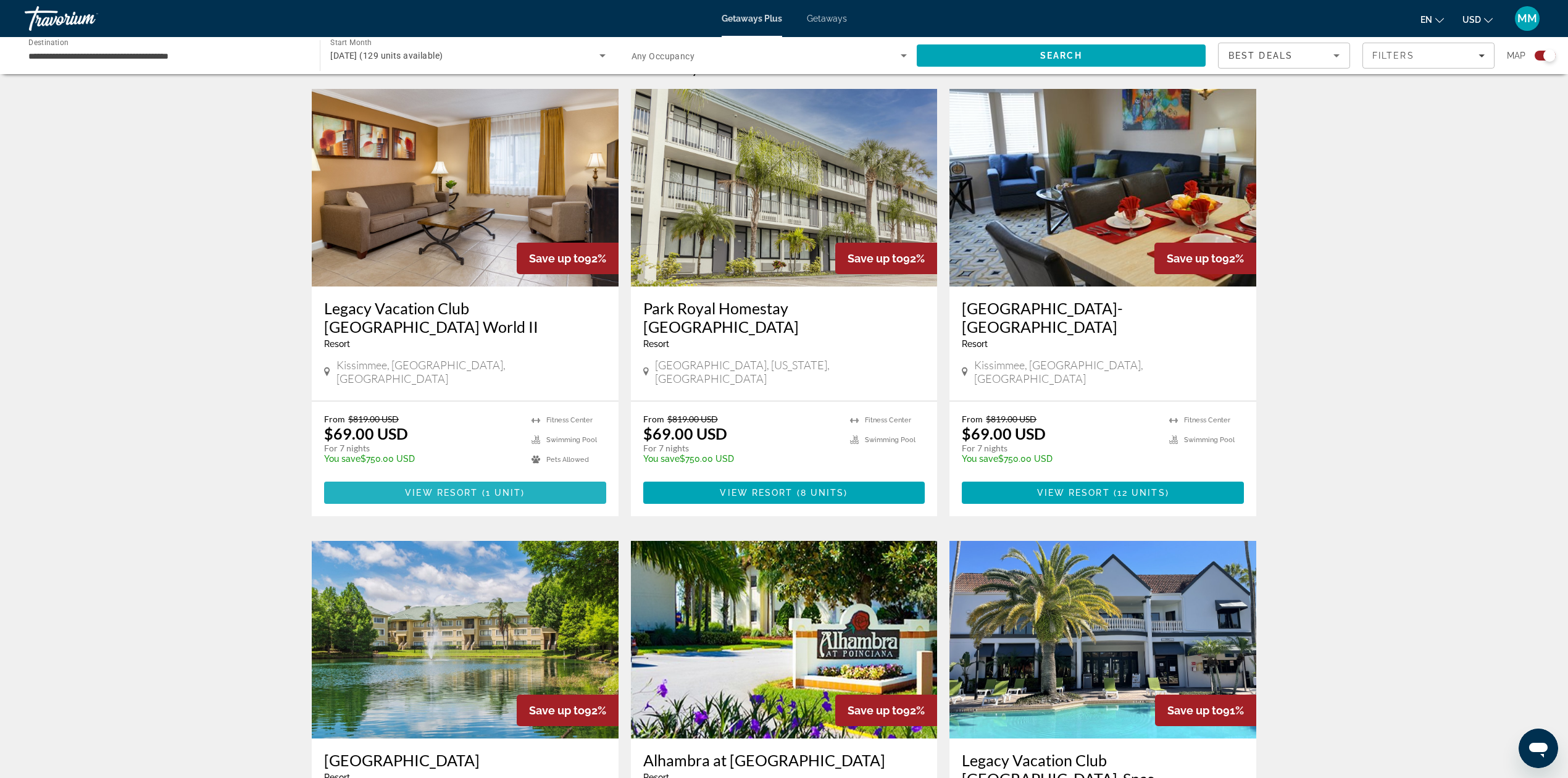
click at [479, 488] on span "Main content" at bounding box center [479, 493] width 3 height 10
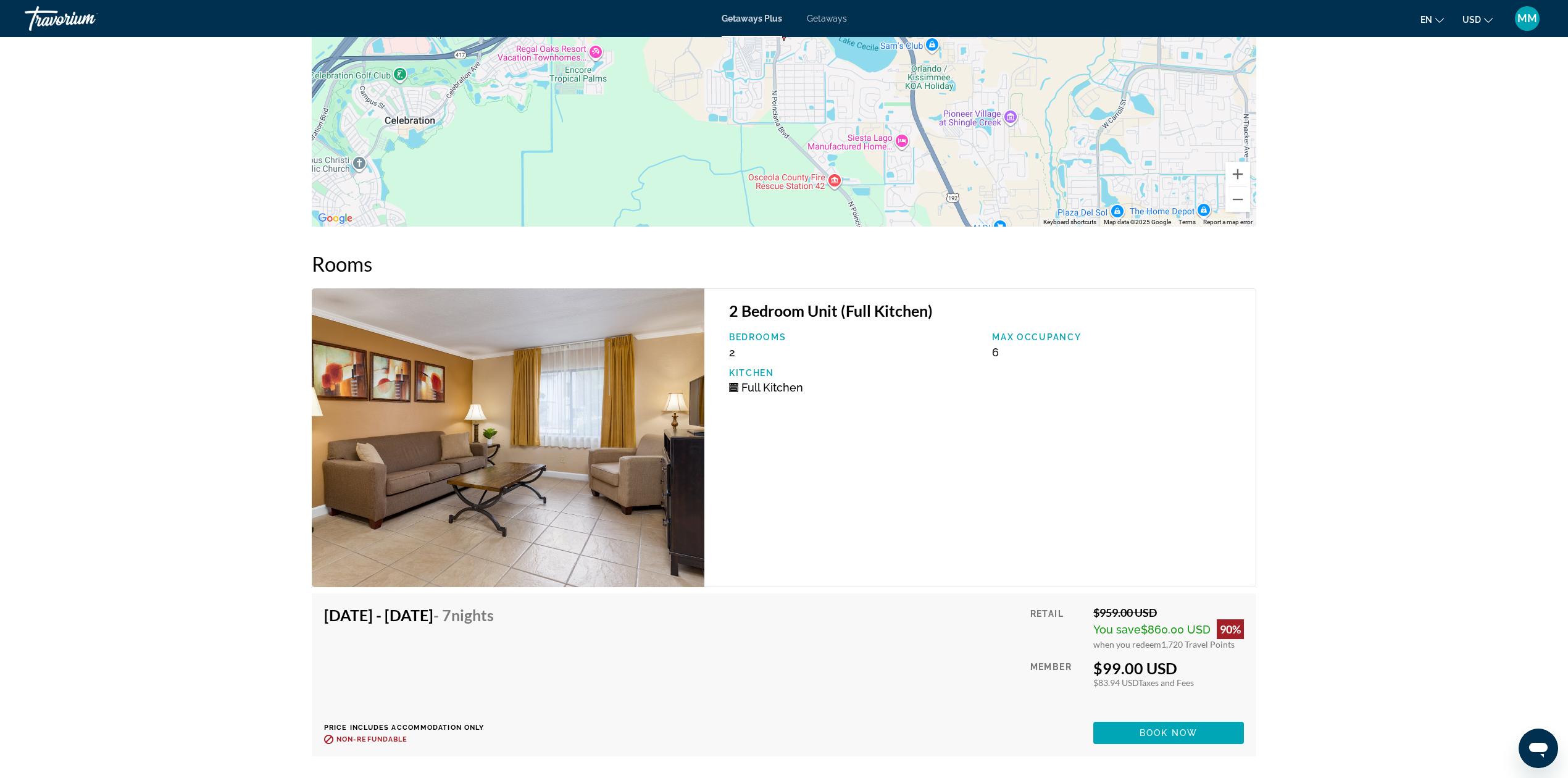
scroll to position [2191, 0]
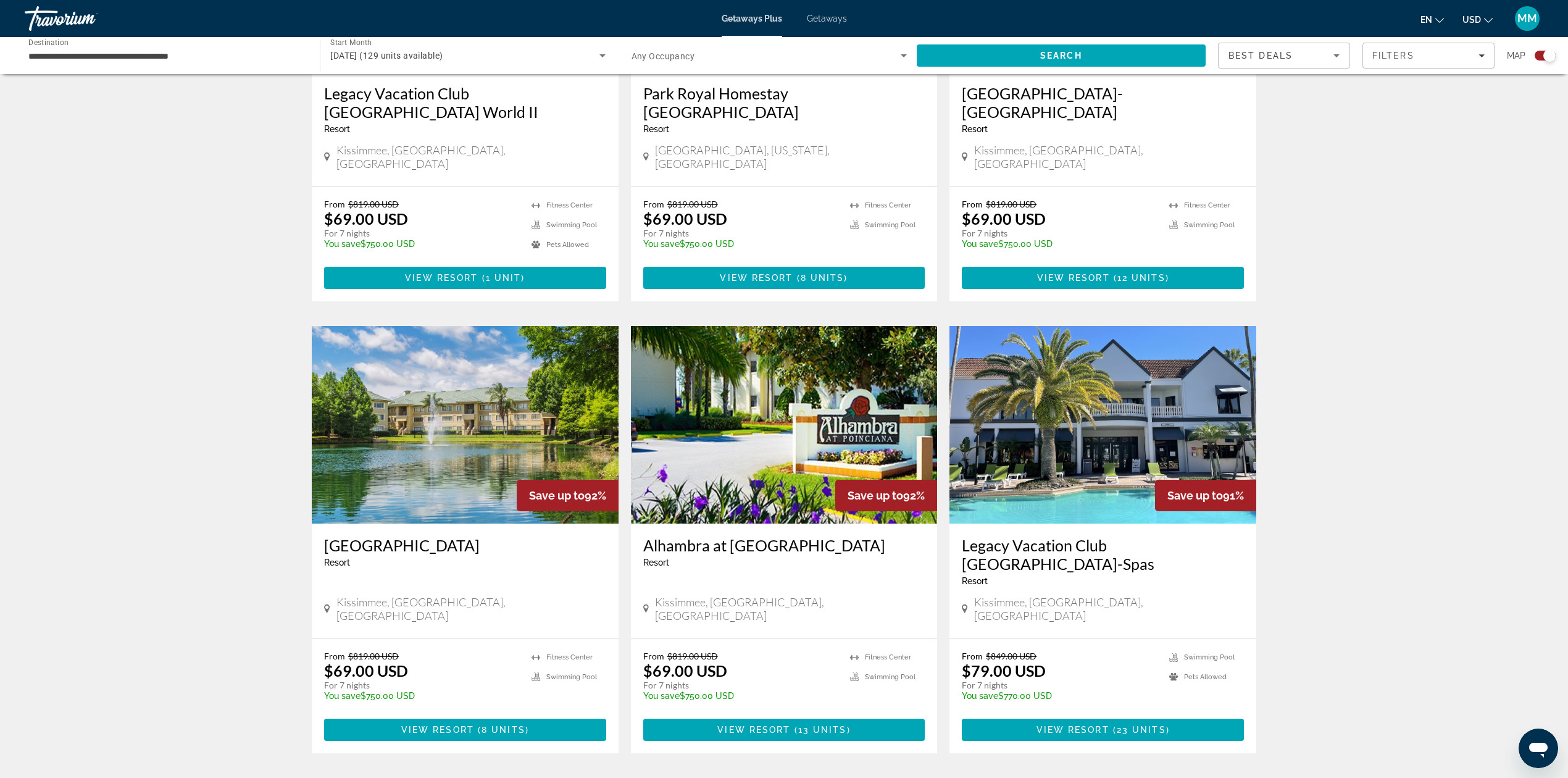
scroll to position [823, 0]
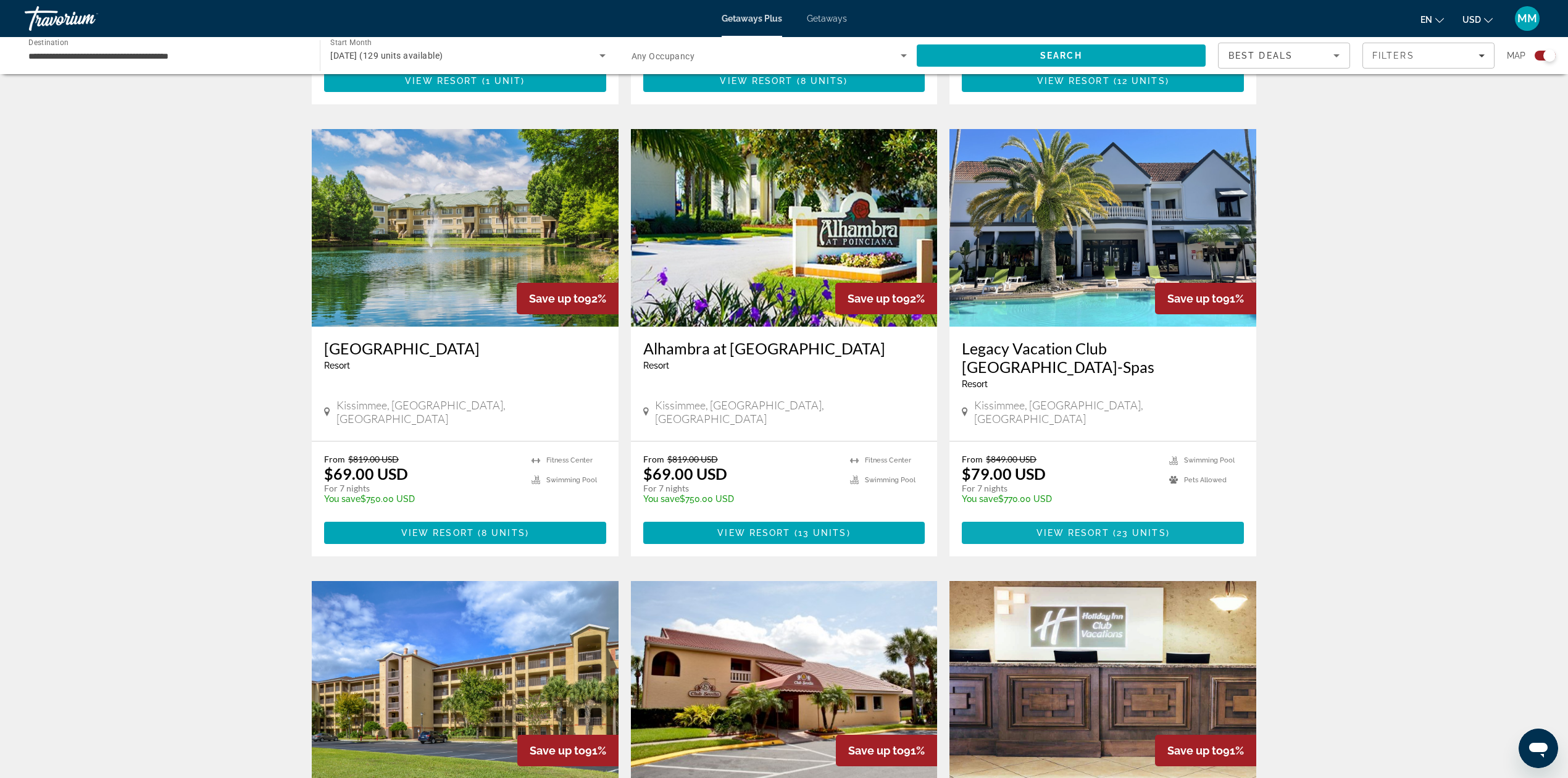
click at [1065, 518] on span "Main content" at bounding box center [1102, 533] width 282 height 30
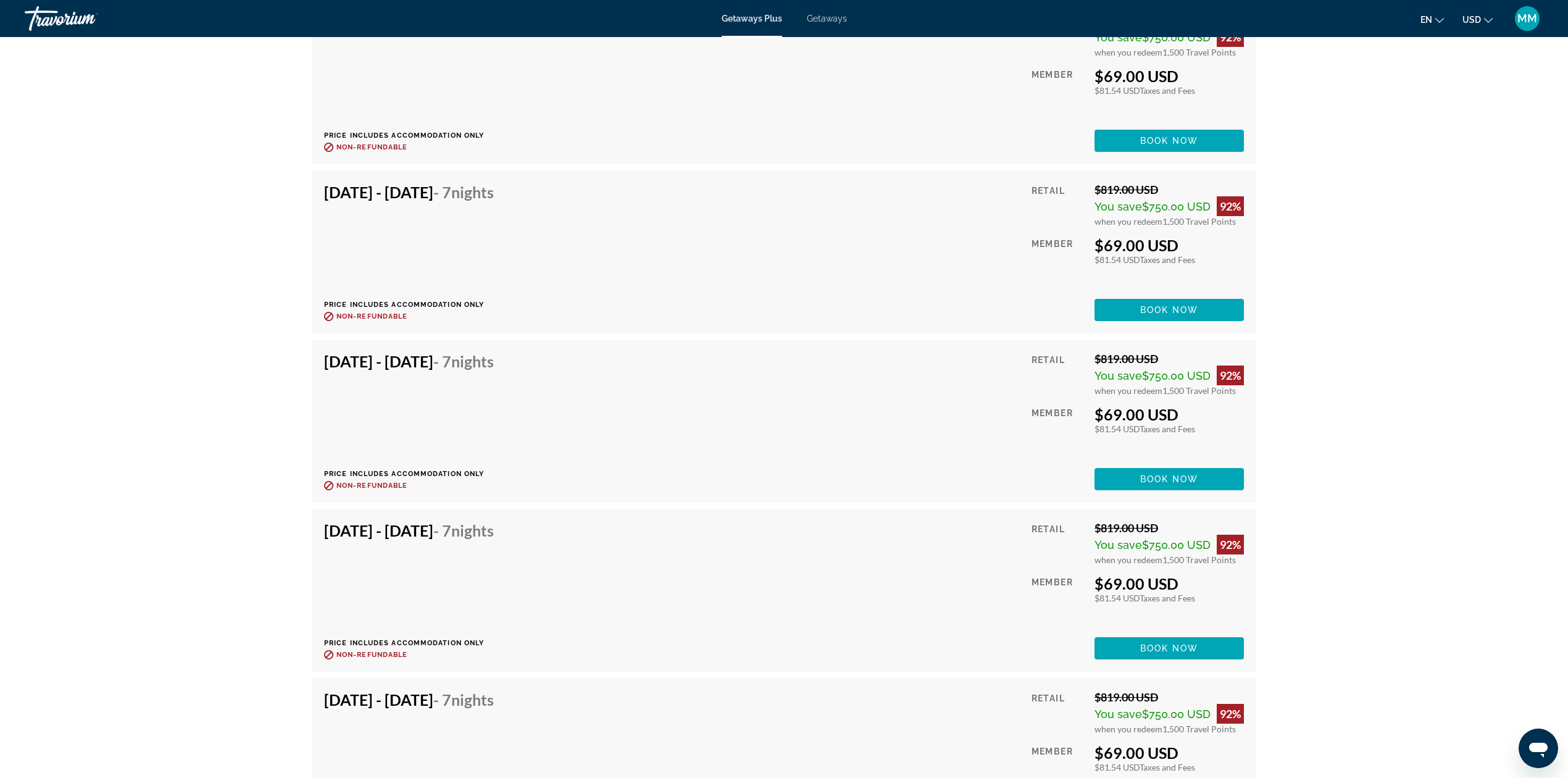
scroll to position [4364, 0]
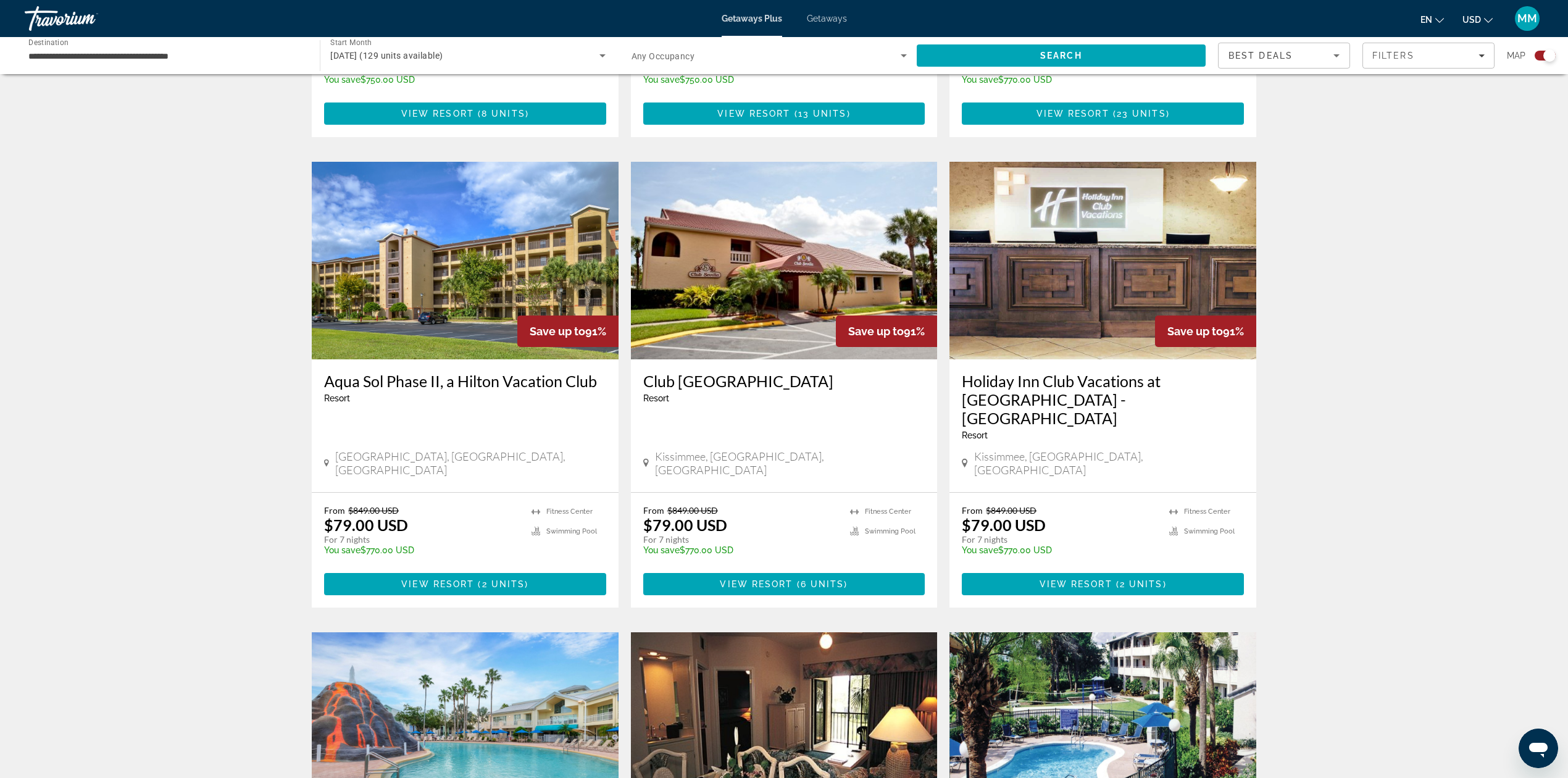
scroll to position [1235, 0]
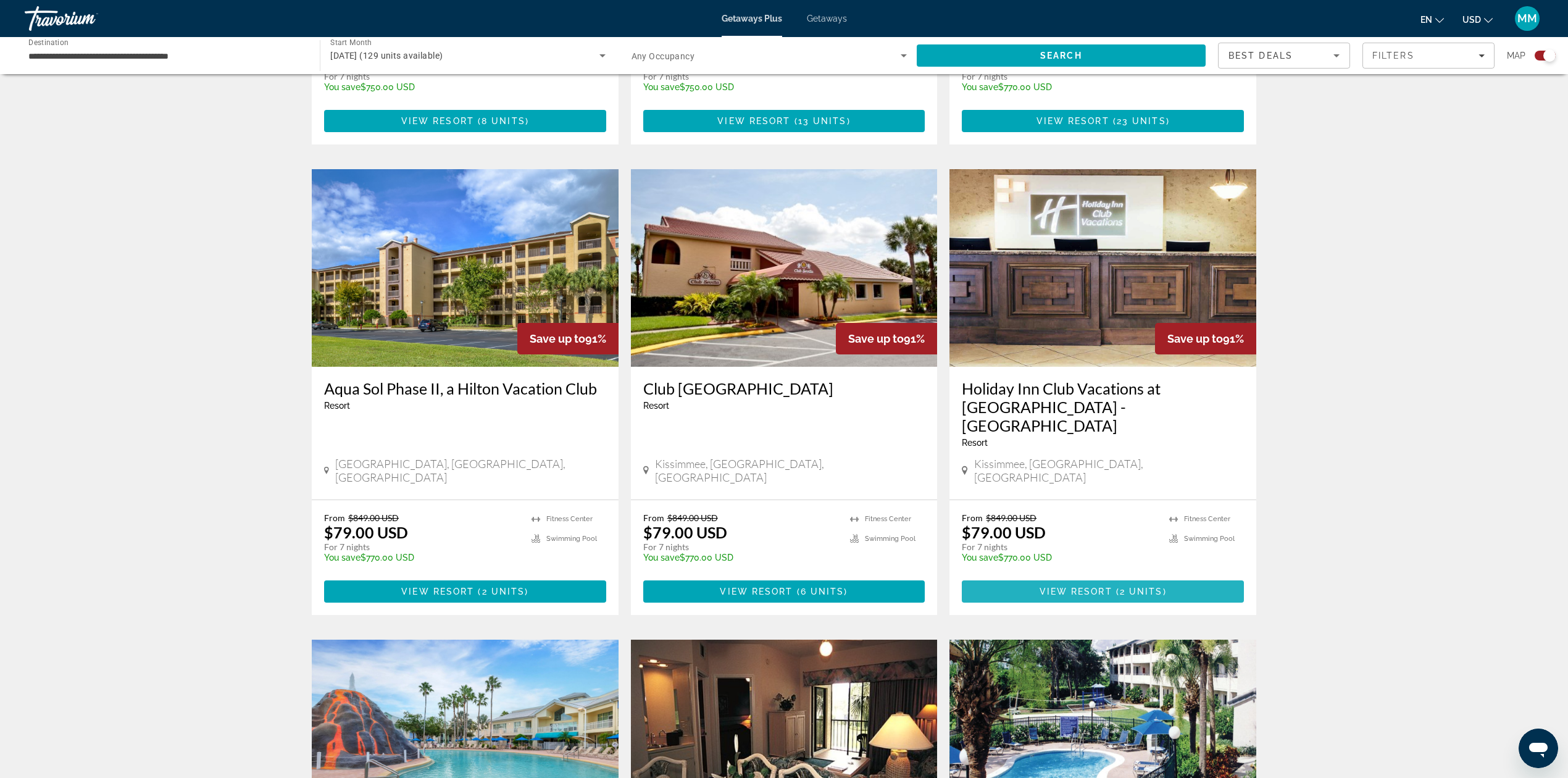
click at [1155, 577] on span "Main content" at bounding box center [1102, 592] width 282 height 30
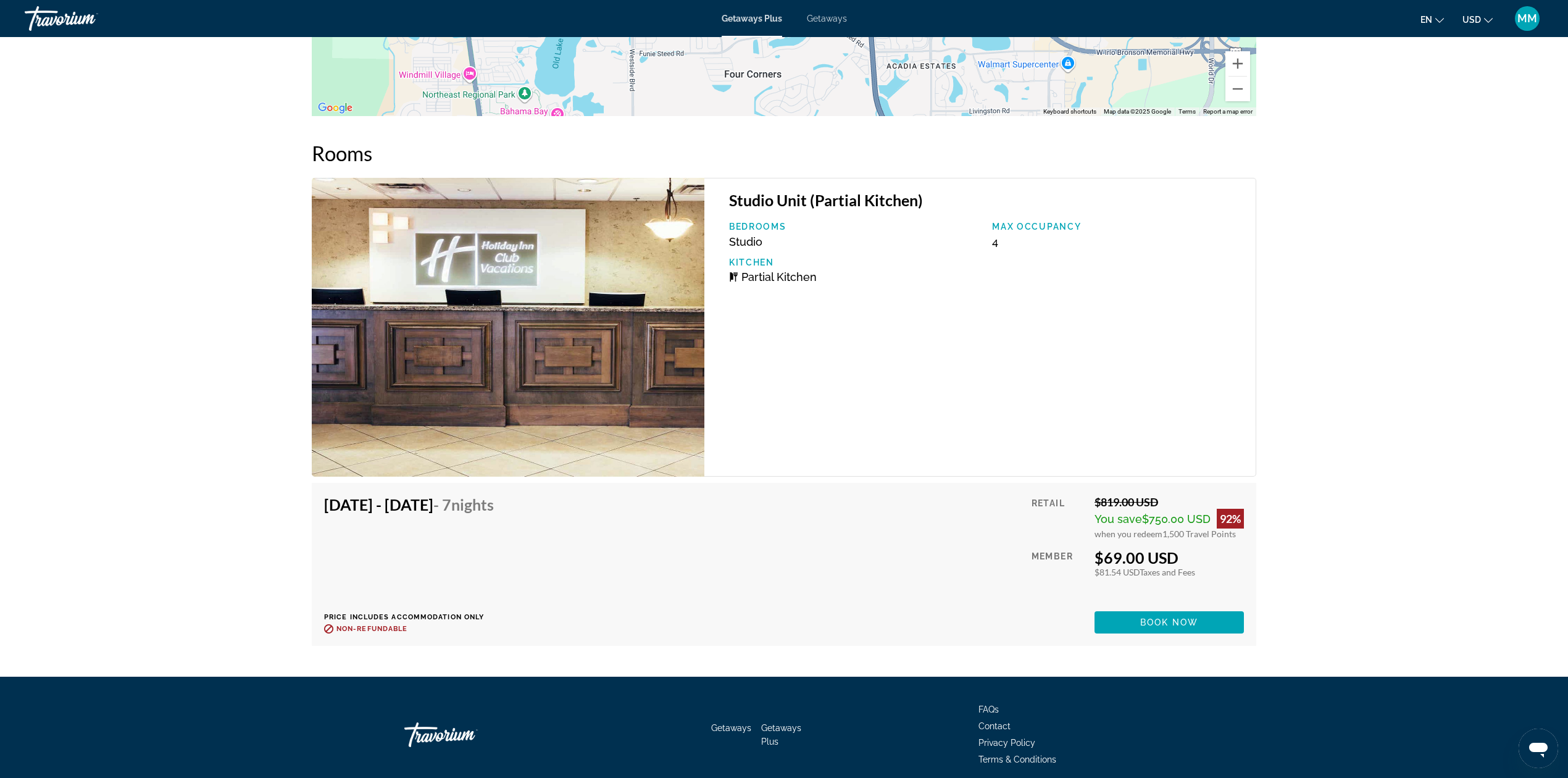
scroll to position [2244, 0]
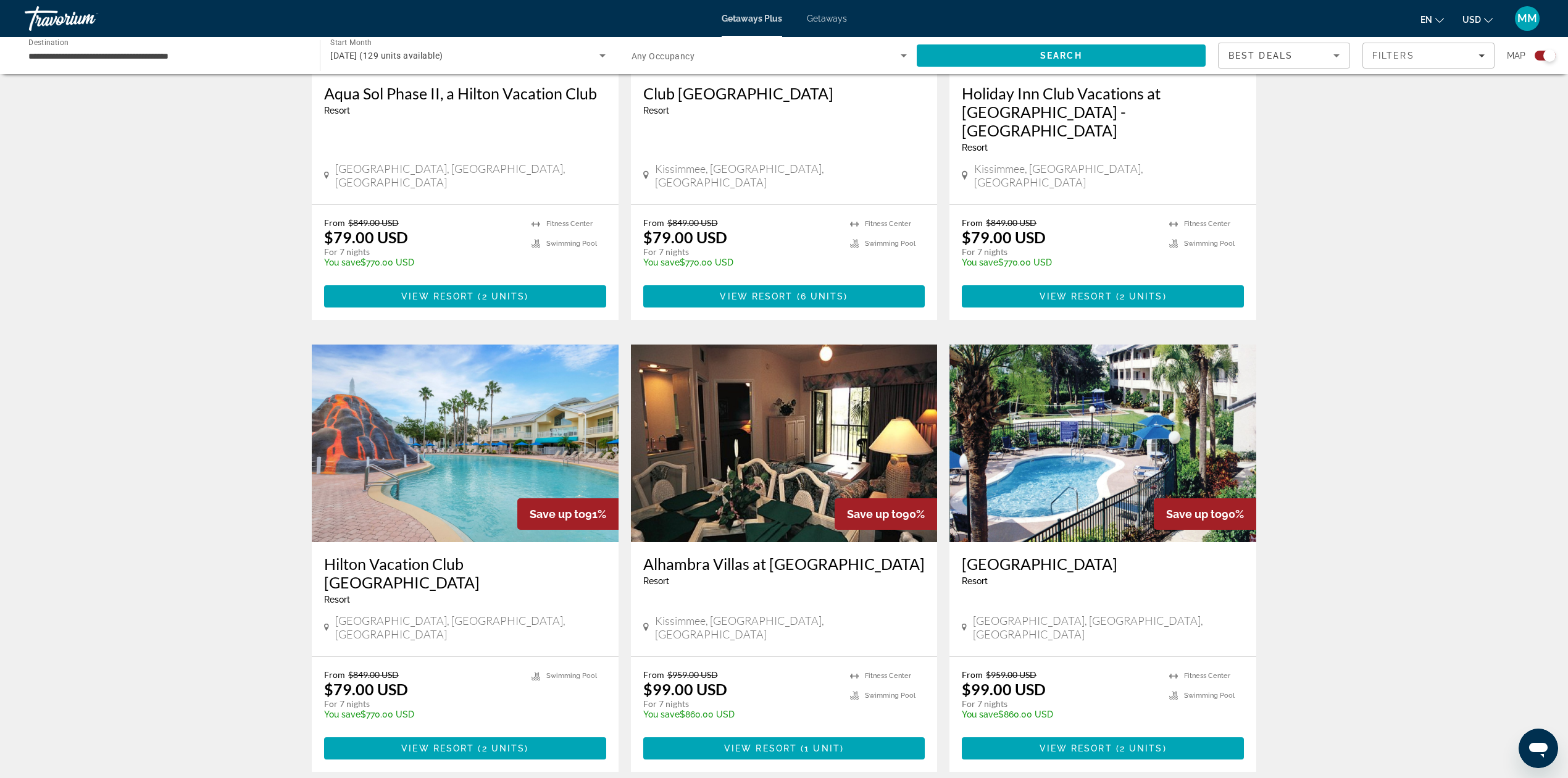
scroll to position [1647, 0]
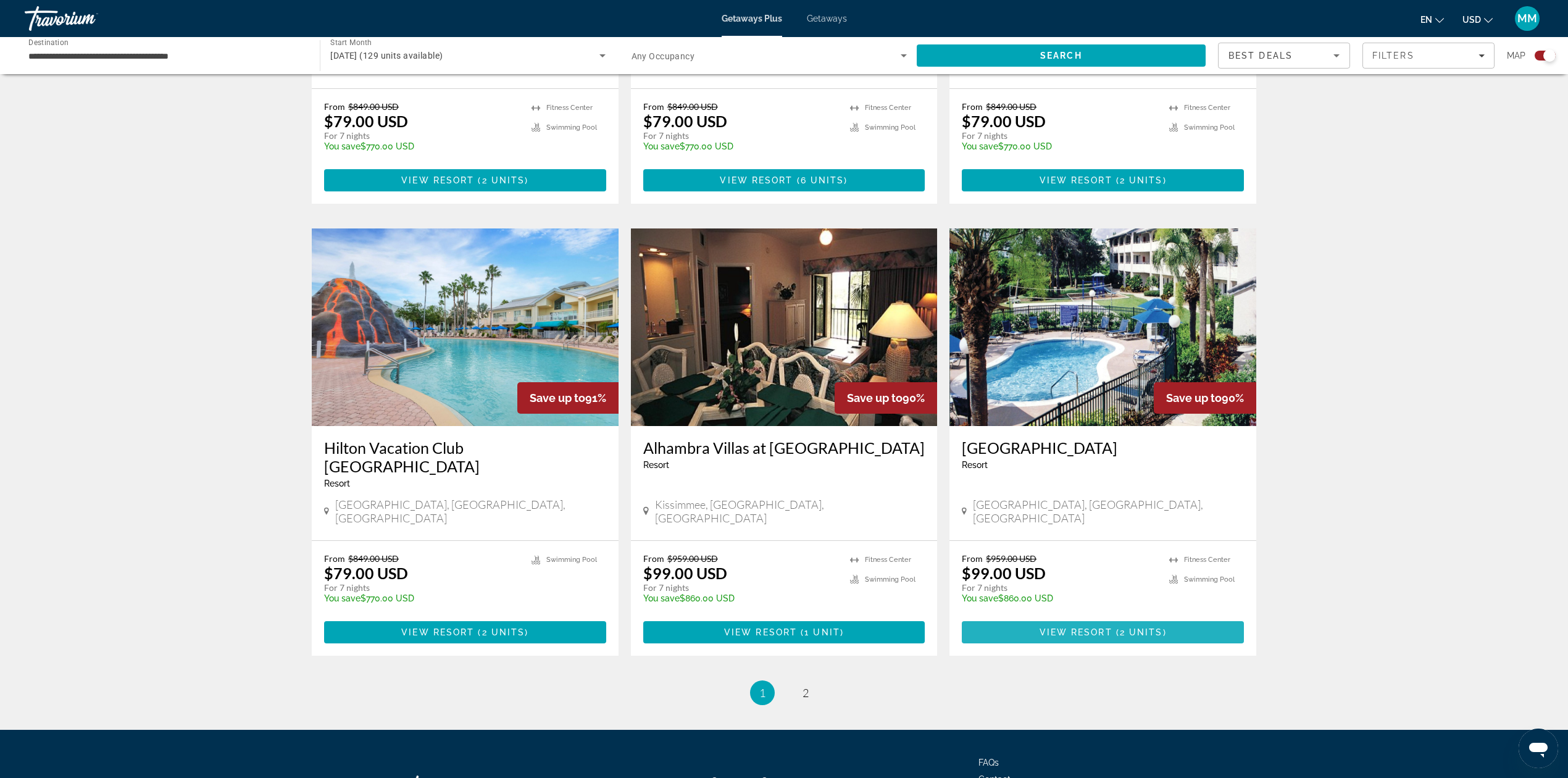
click at [1097, 618] on span "Main content" at bounding box center [1102, 632] width 282 height 30
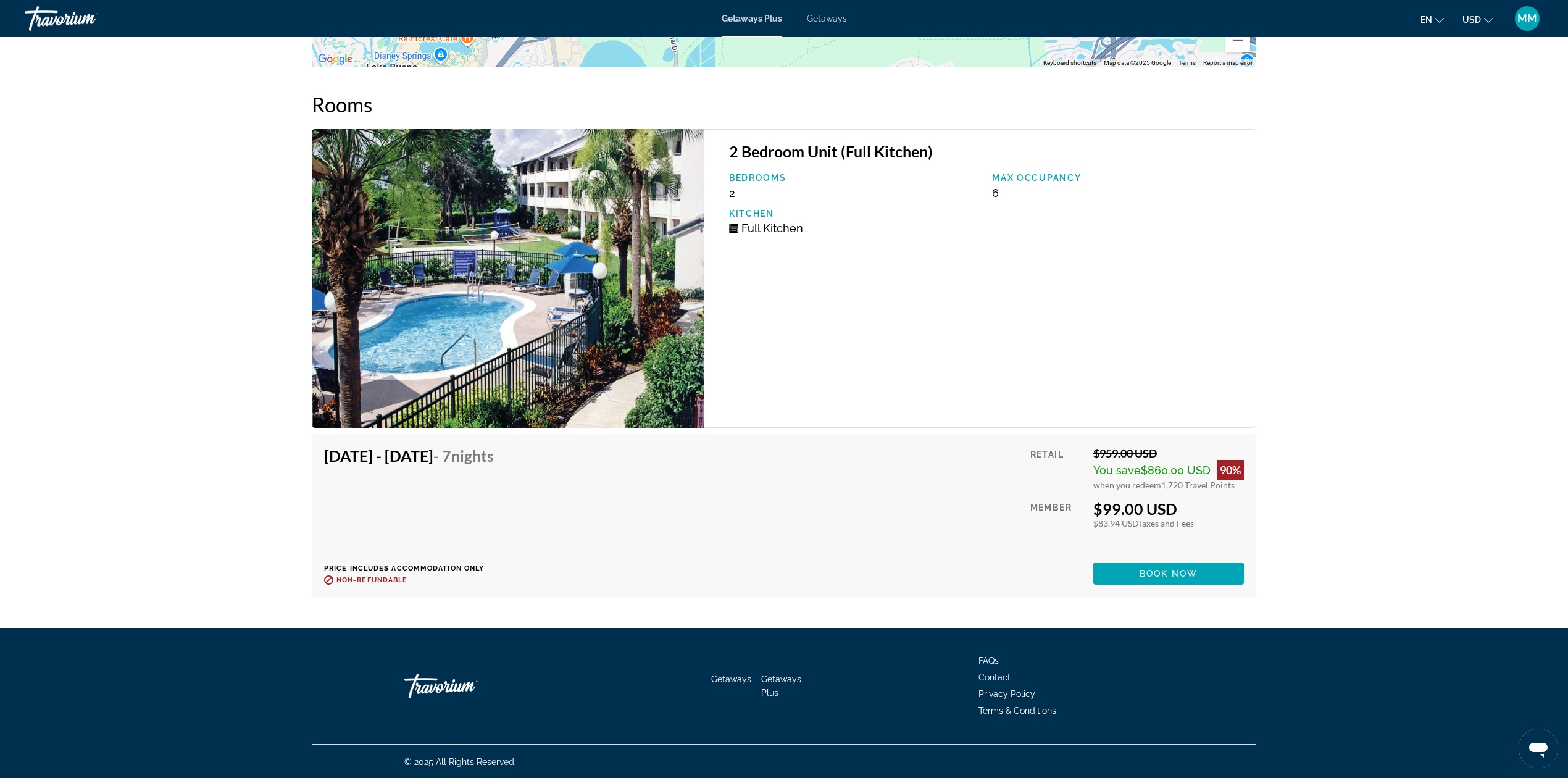
scroll to position [1839, 0]
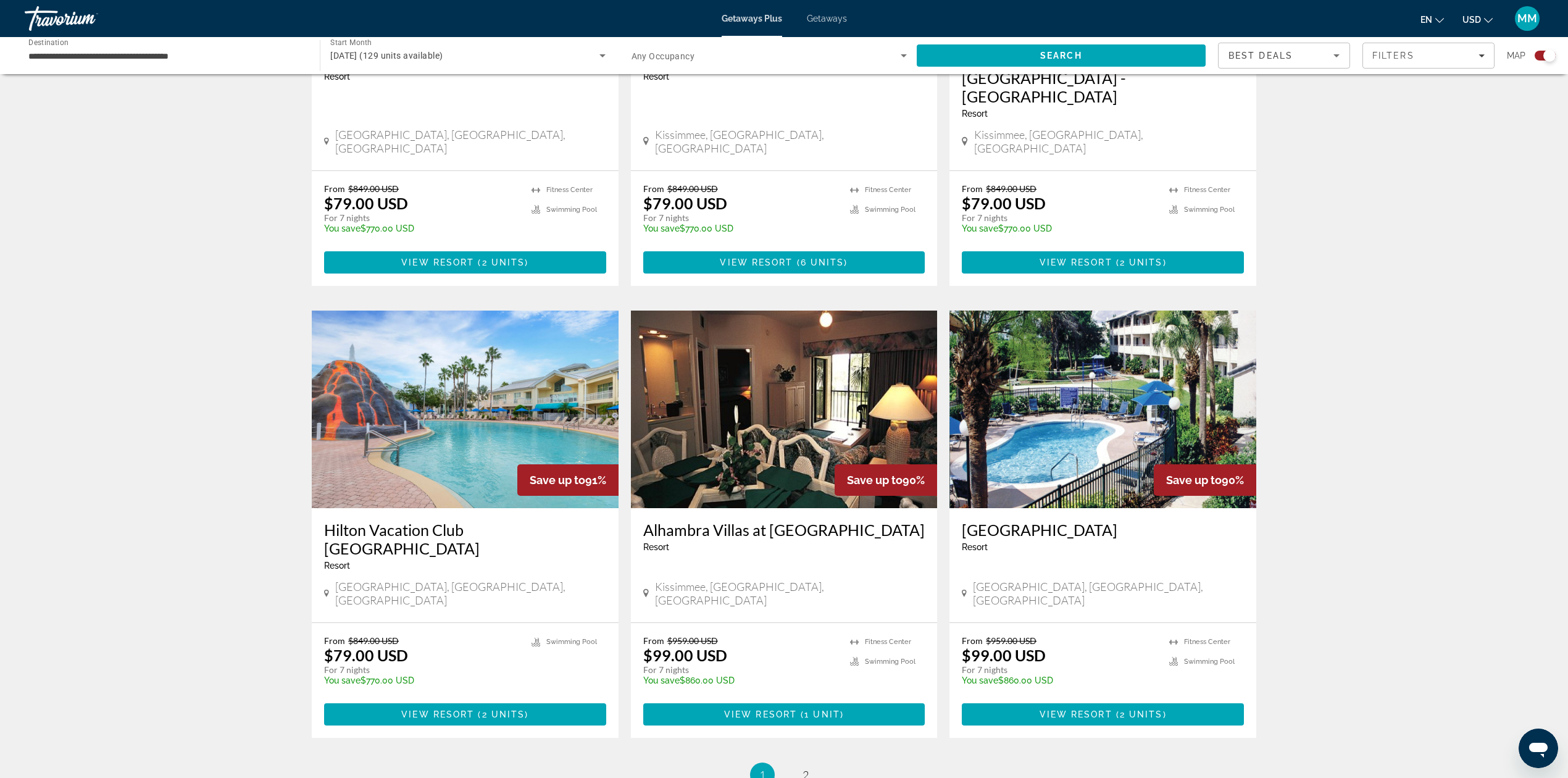
scroll to position [1647, 0]
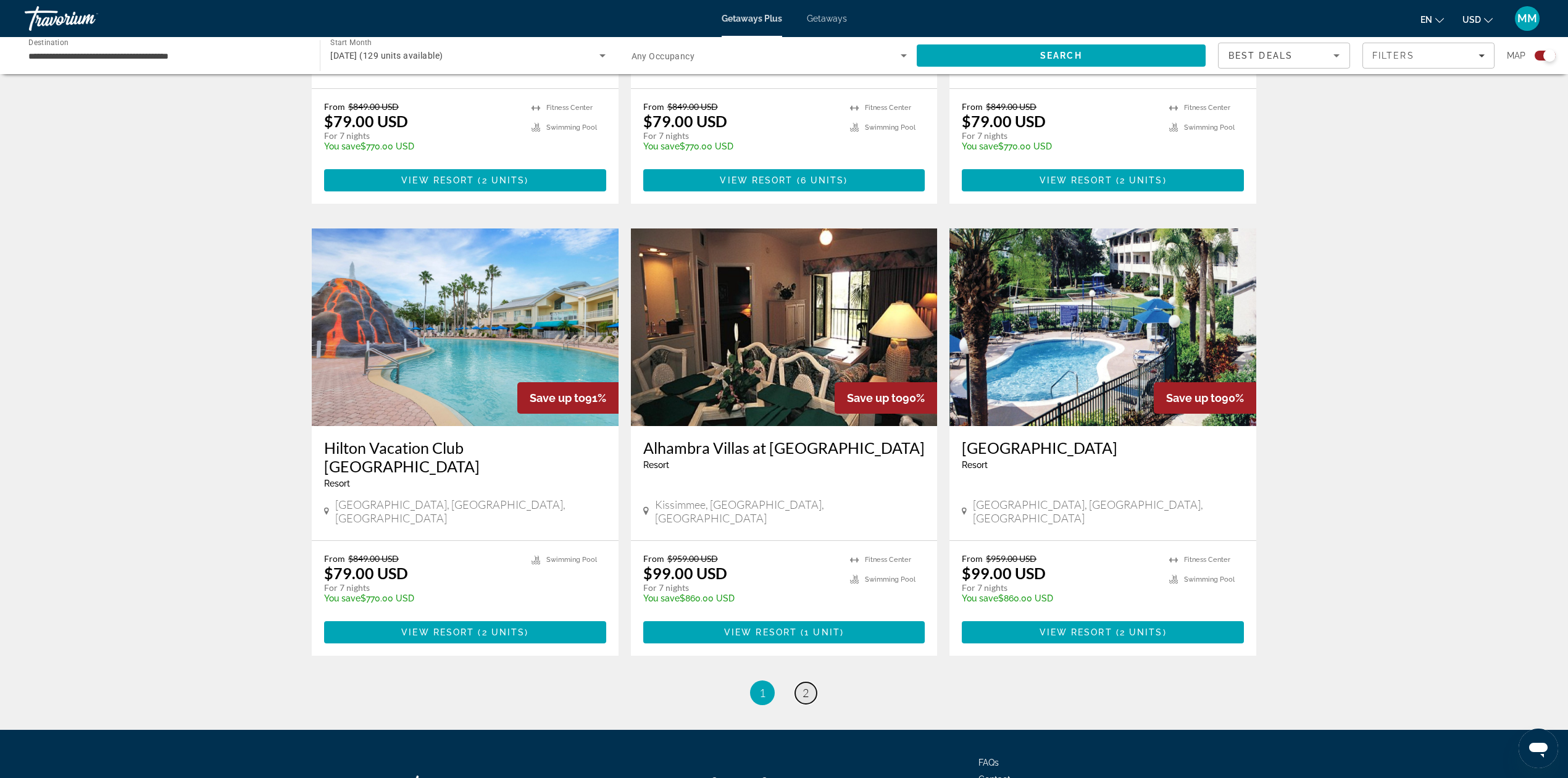
click at [811, 683] on link "page 2" at bounding box center [806, 693] width 22 height 22
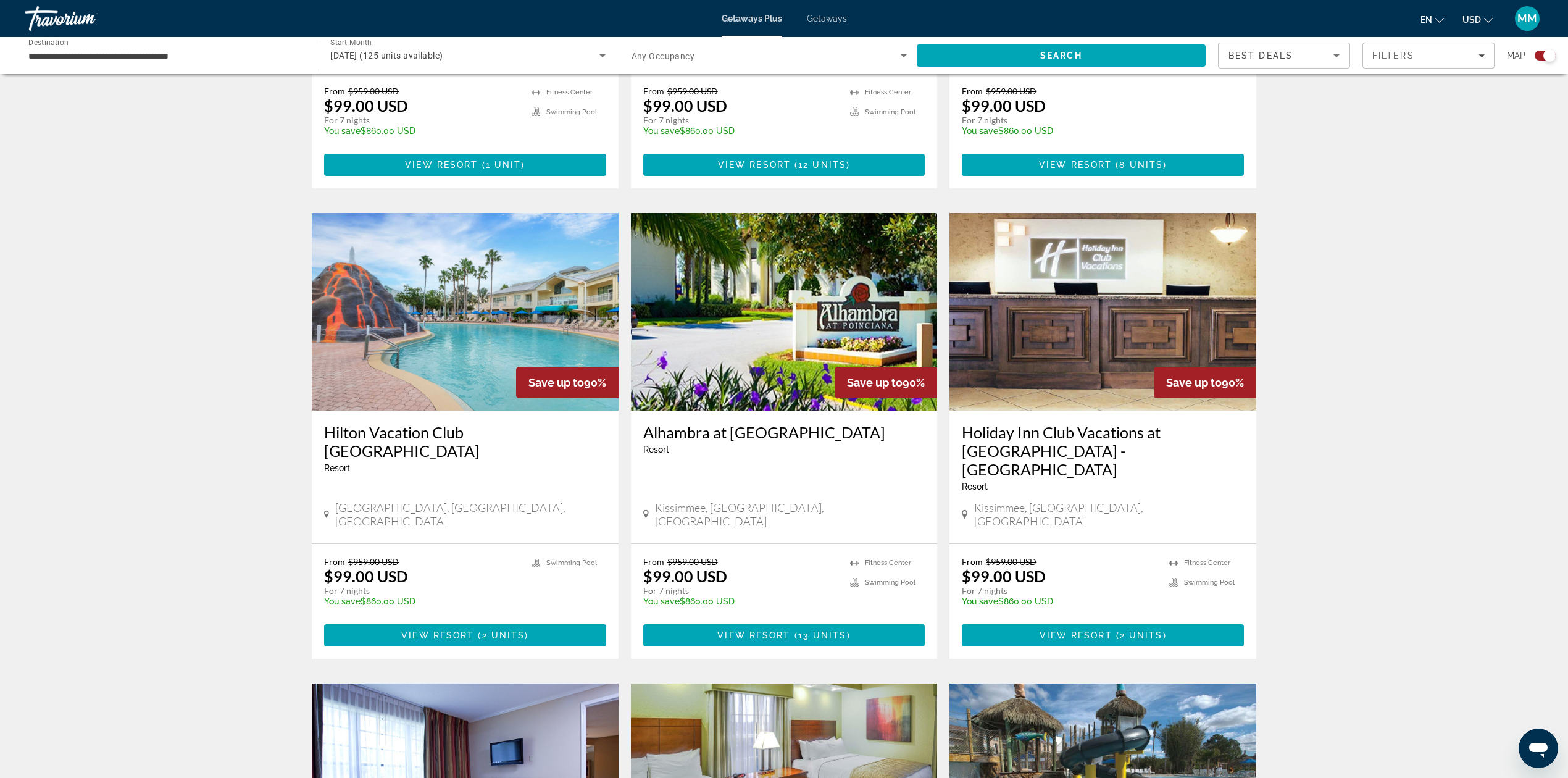
scroll to position [741, 0]
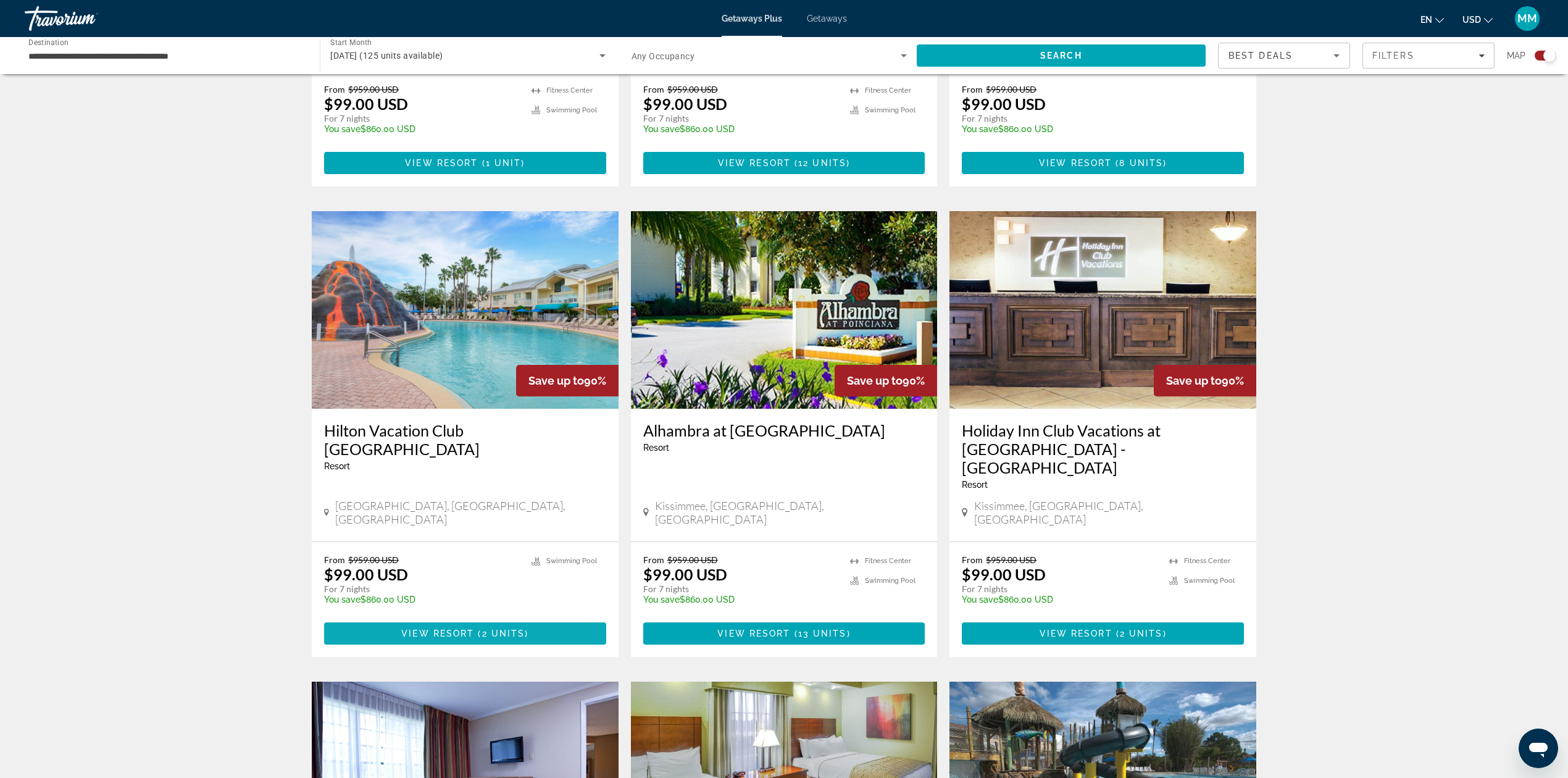
click at [502, 619] on span "Main content" at bounding box center [465, 634] width 282 height 30
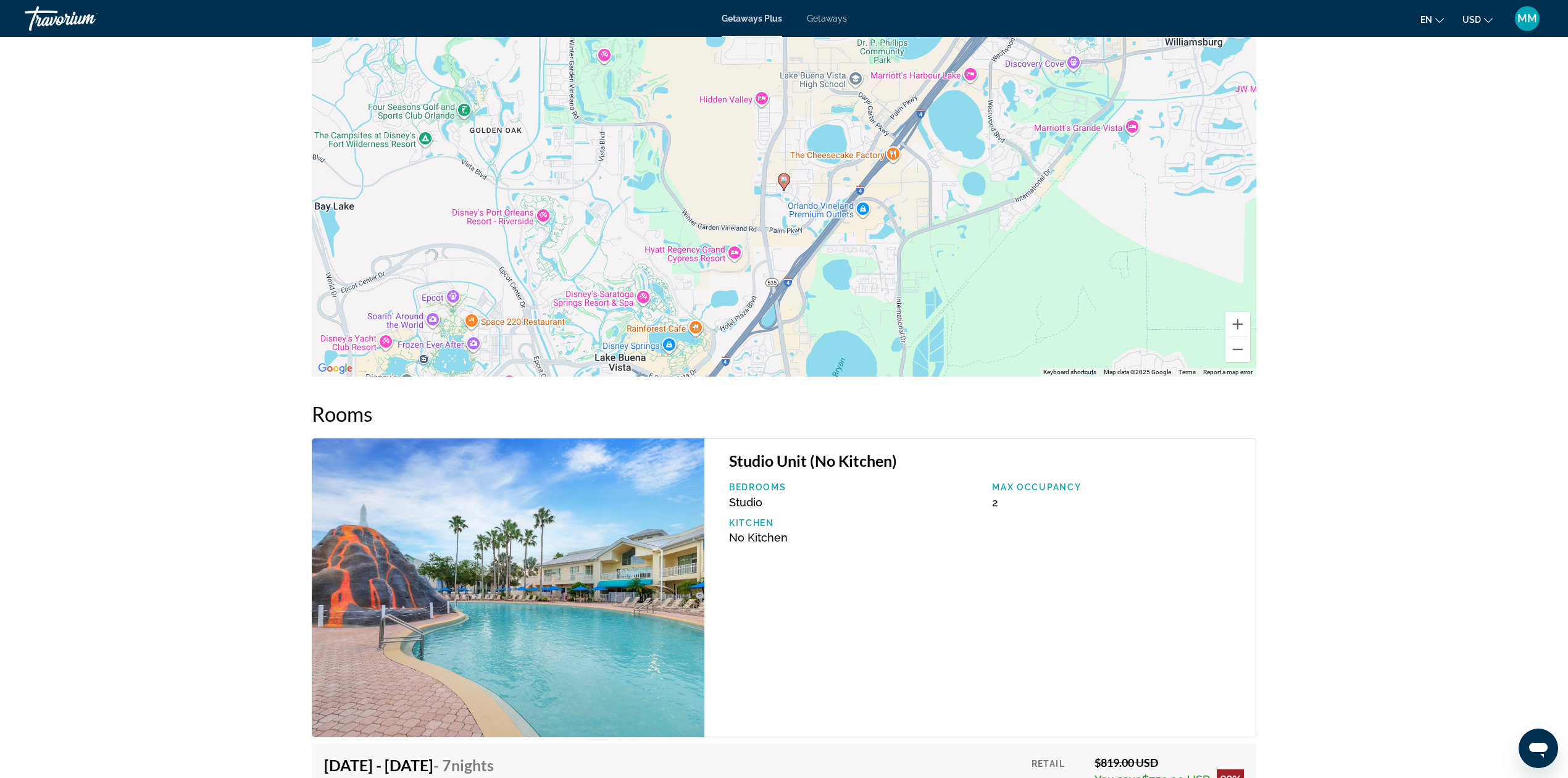
scroll to position [2119, 0]
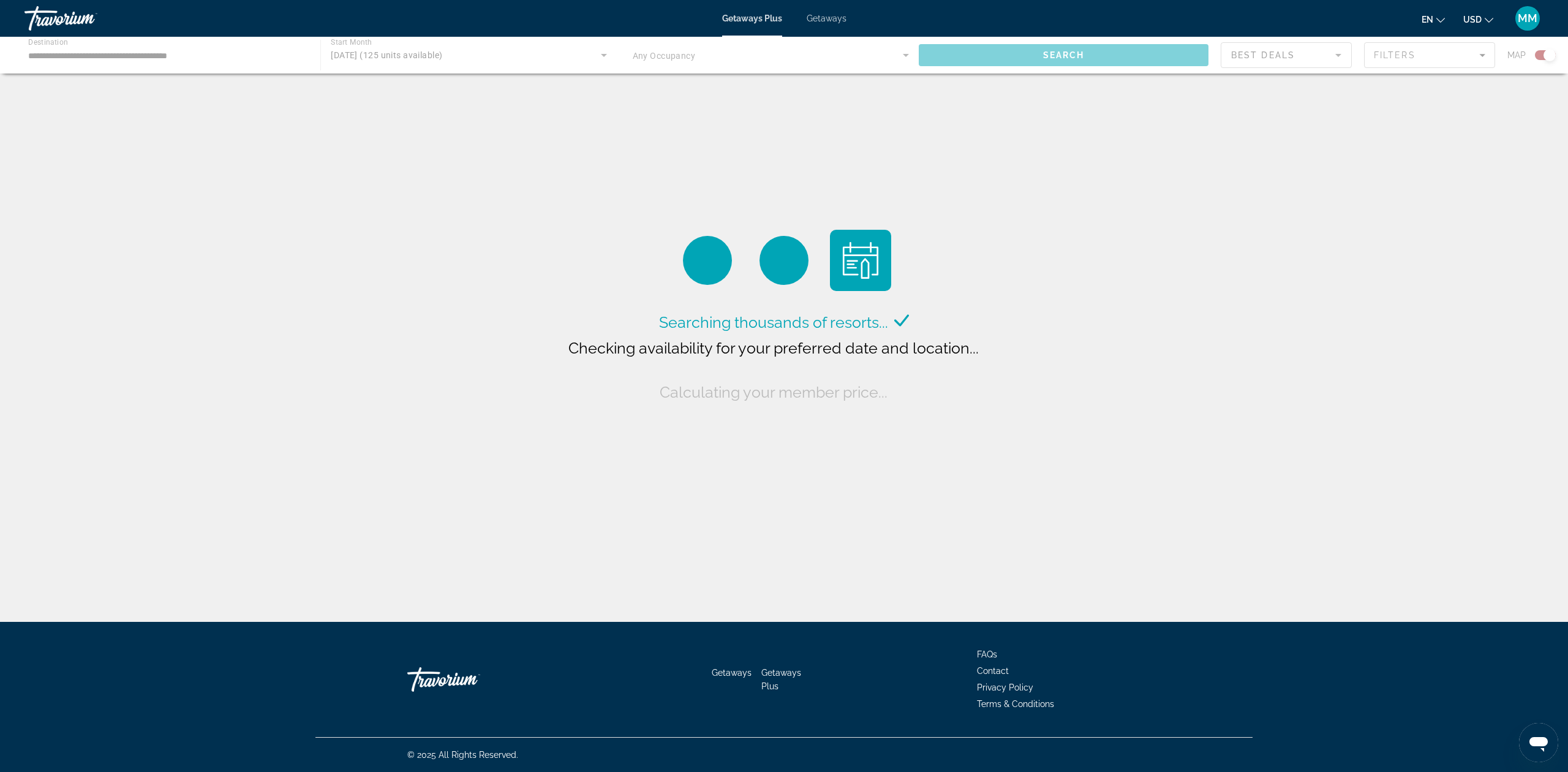
click at [903, 50] on div "Main content" at bounding box center [784, 55] width 1568 height 37
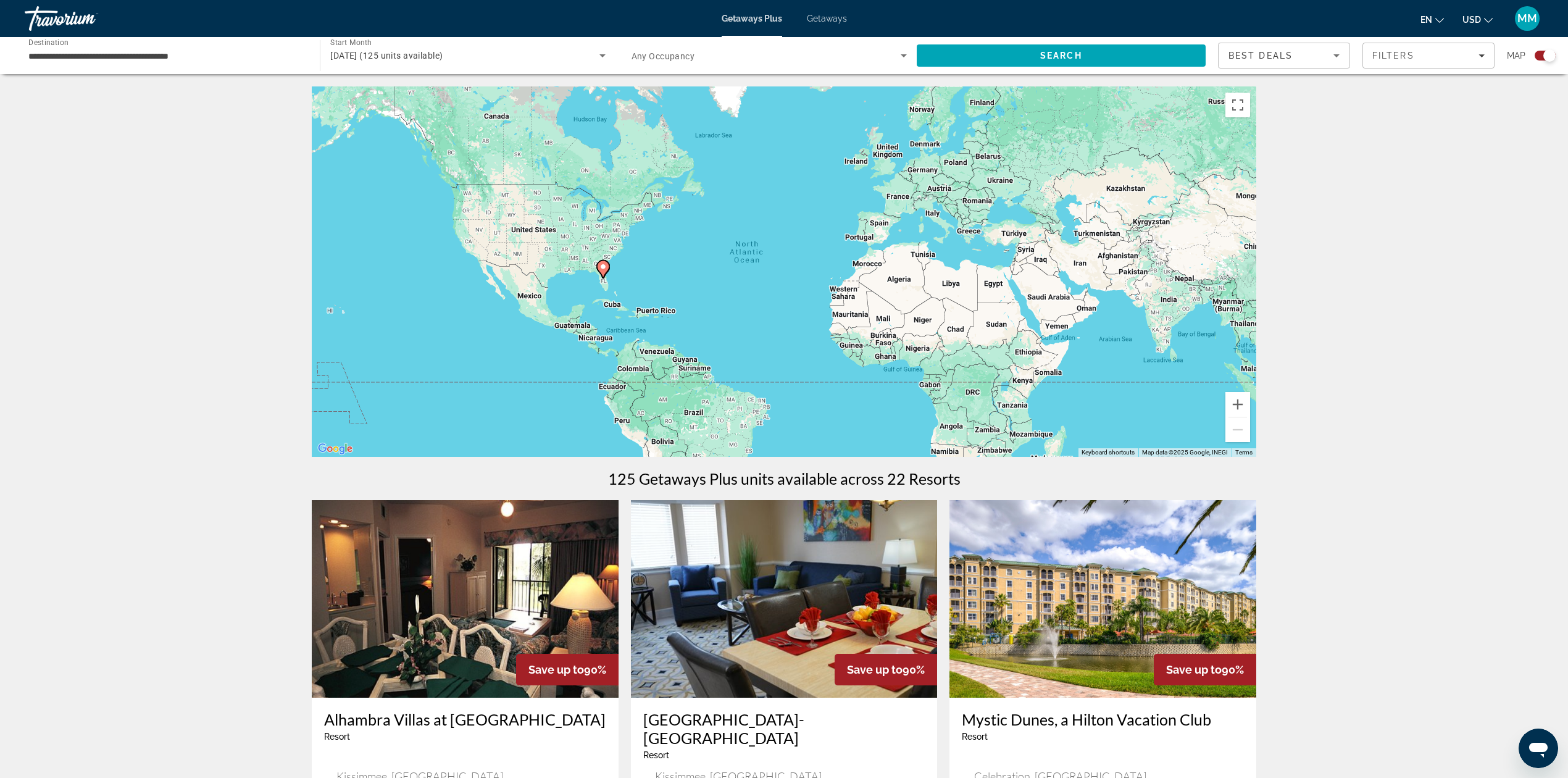
click at [912, 56] on div "Occupancy Any Occupancy" at bounding box center [769, 56] width 295 height 35
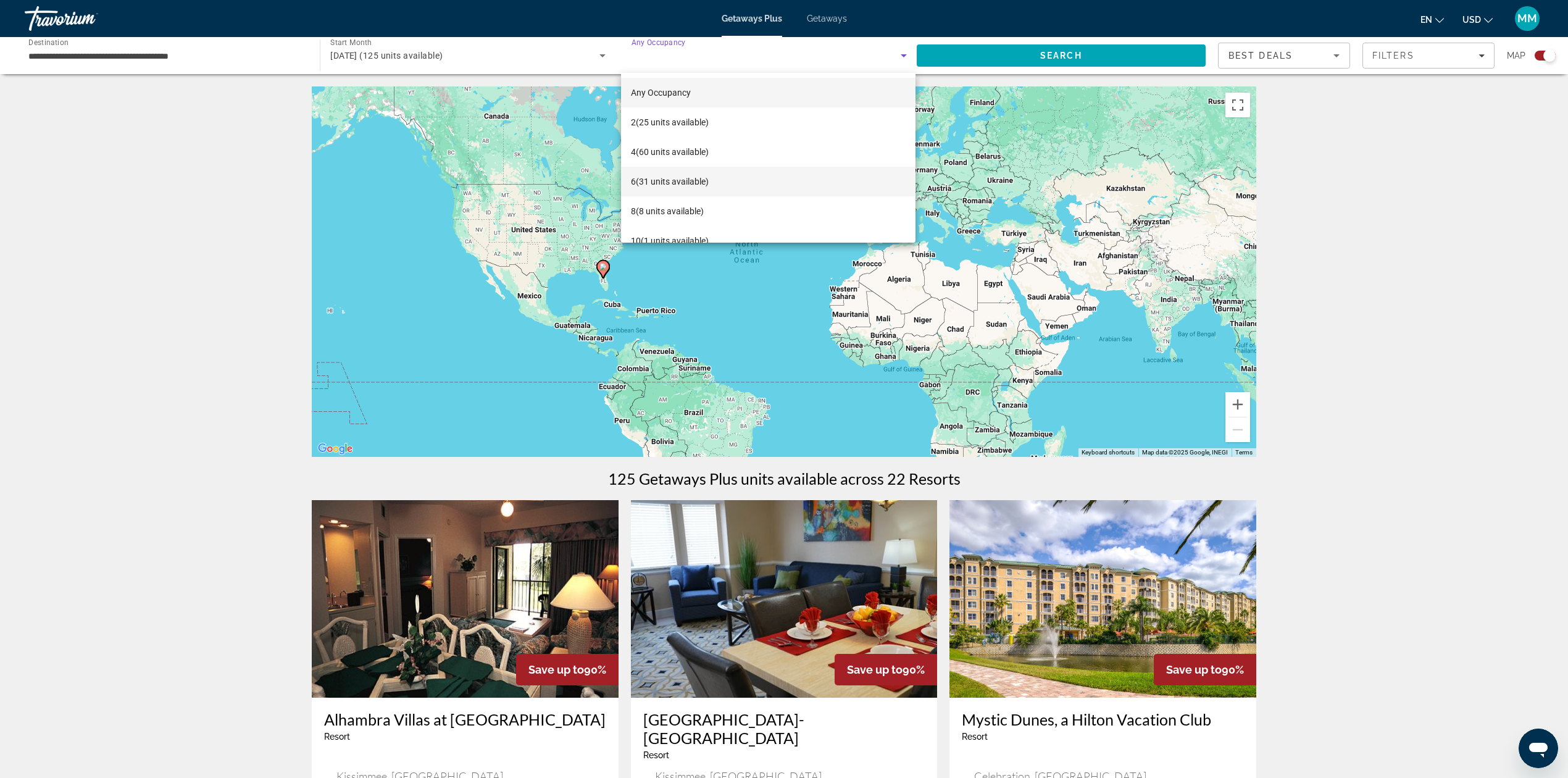
click at [694, 181] on span "6 (31 units available)" at bounding box center [669, 181] width 78 height 15
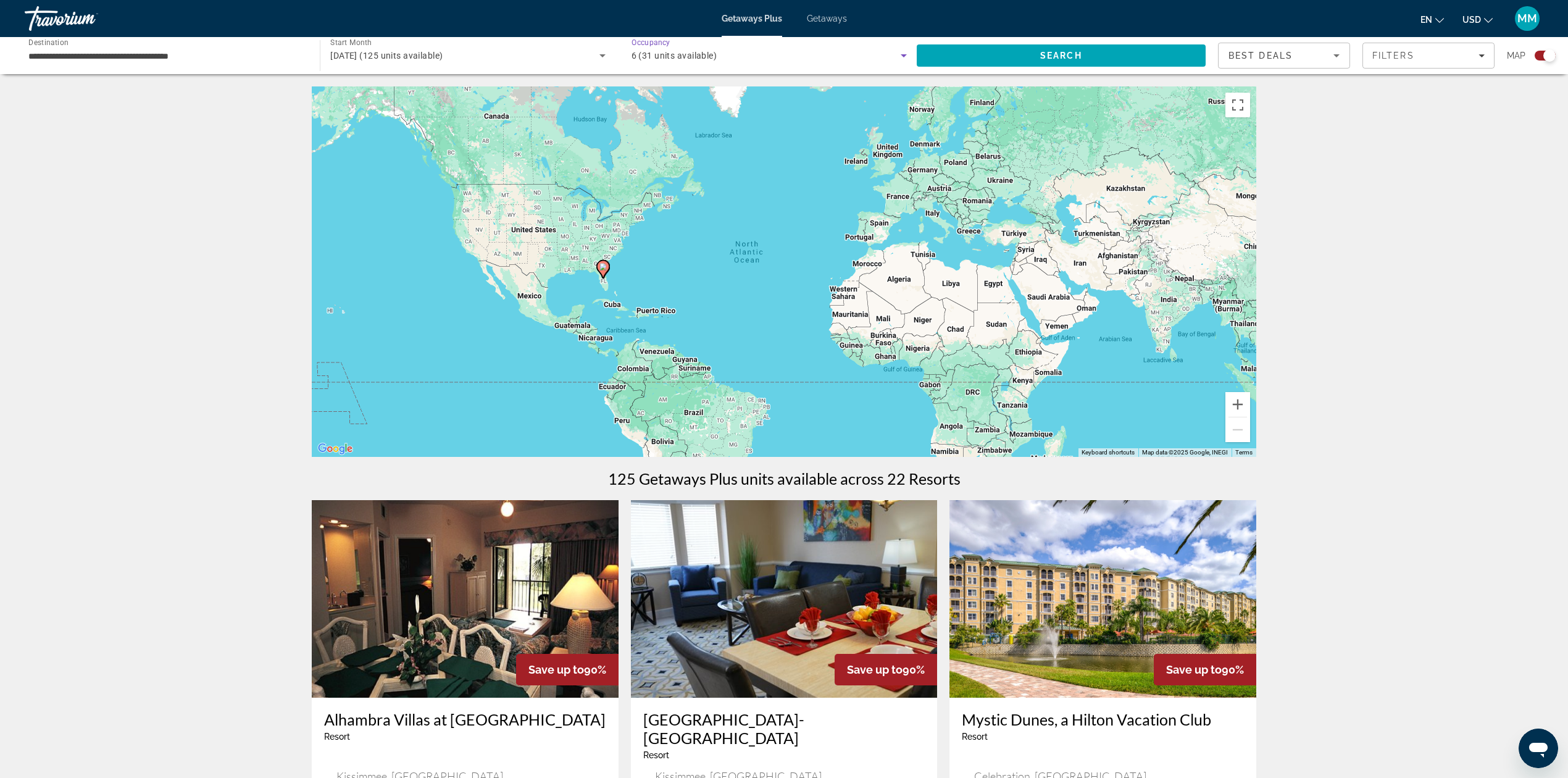
click at [981, 37] on div "Search" at bounding box center [1067, 56] width 301 height 37
click at [985, 51] on span "Search" at bounding box center [1061, 56] width 289 height 30
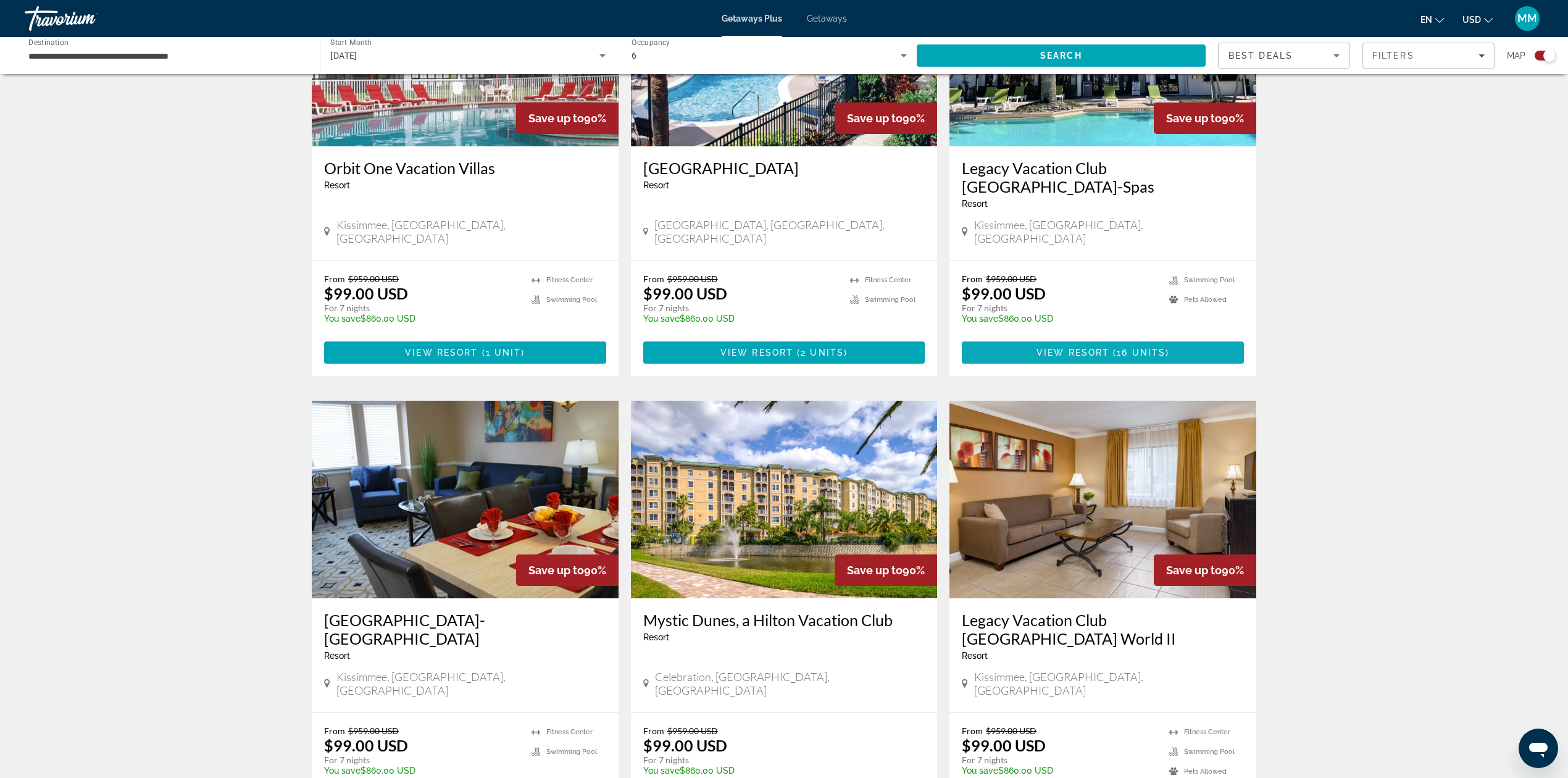
scroll to position [576, 0]
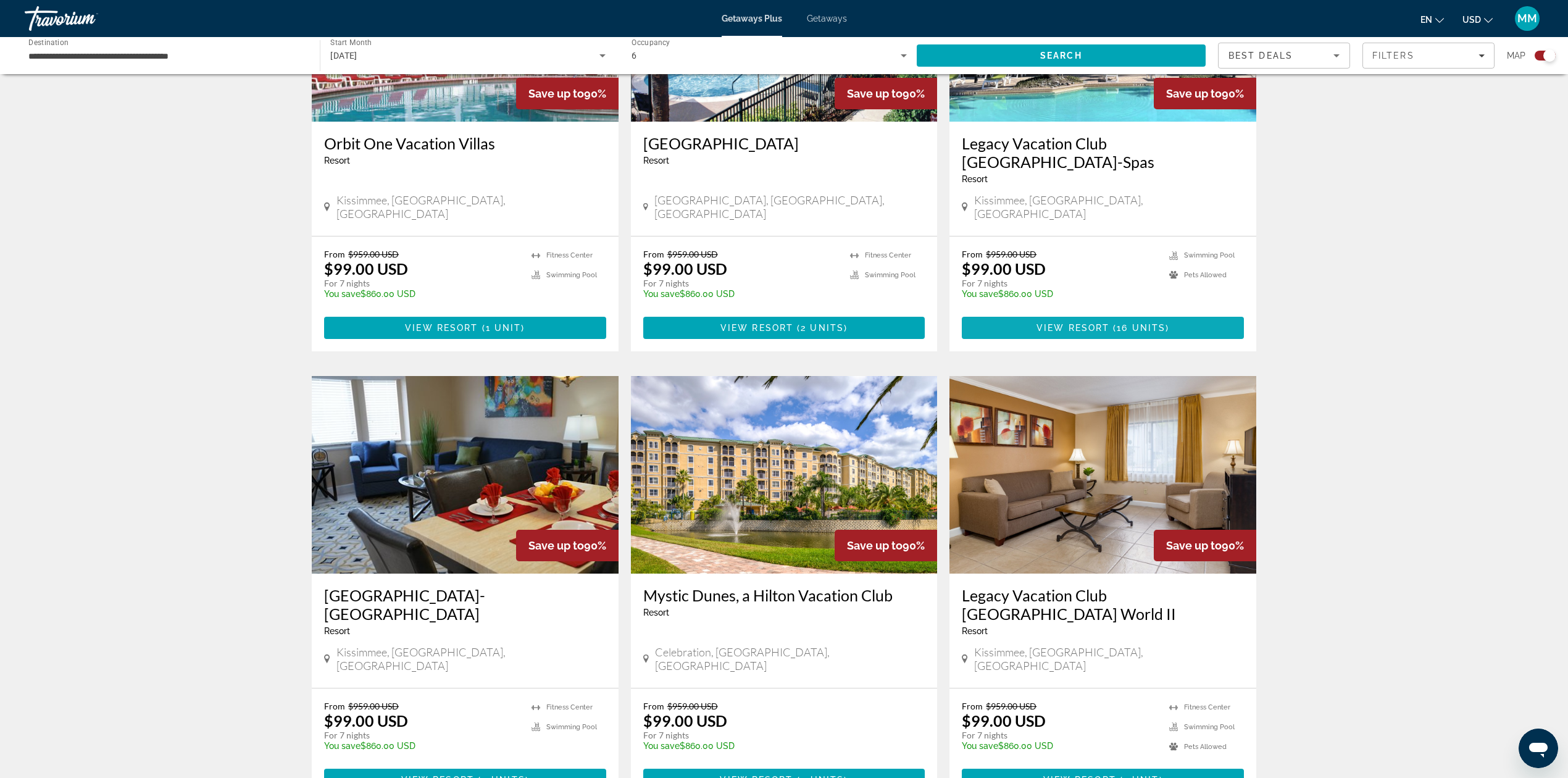
click at [1117, 313] on span "Main content" at bounding box center [1102, 328] width 282 height 30
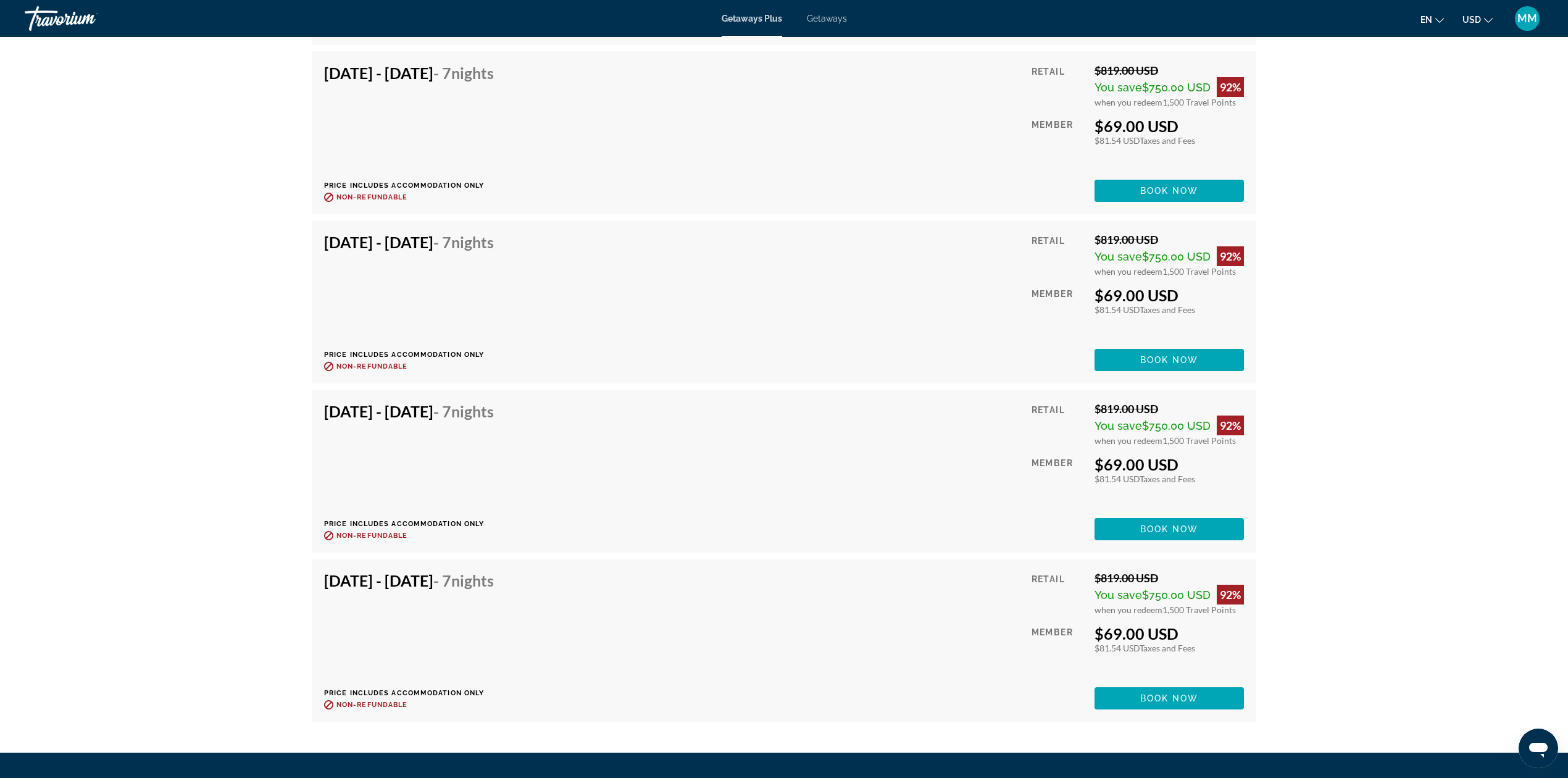
scroll to position [3315, 0]
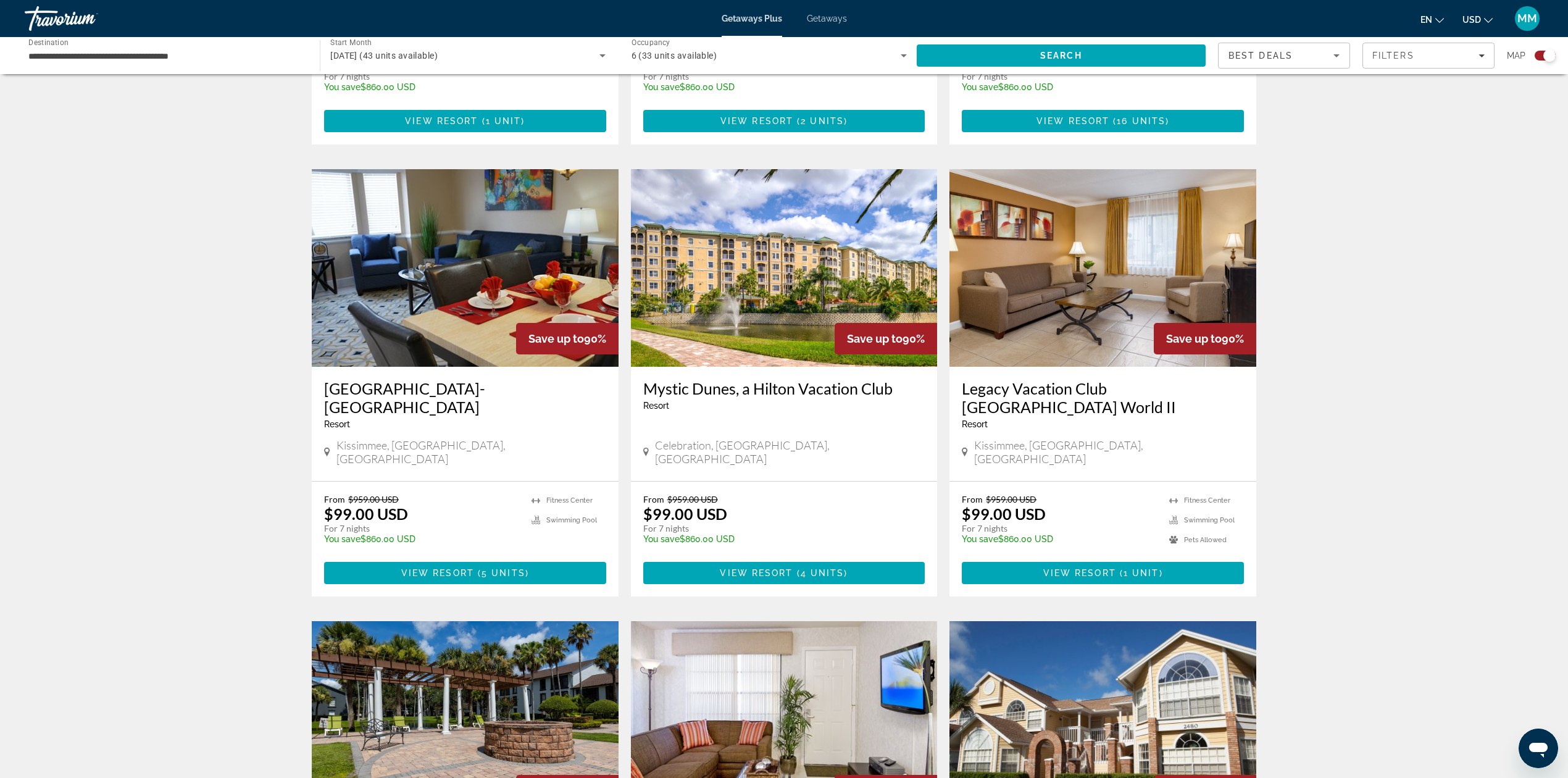
scroll to position [823, 0]
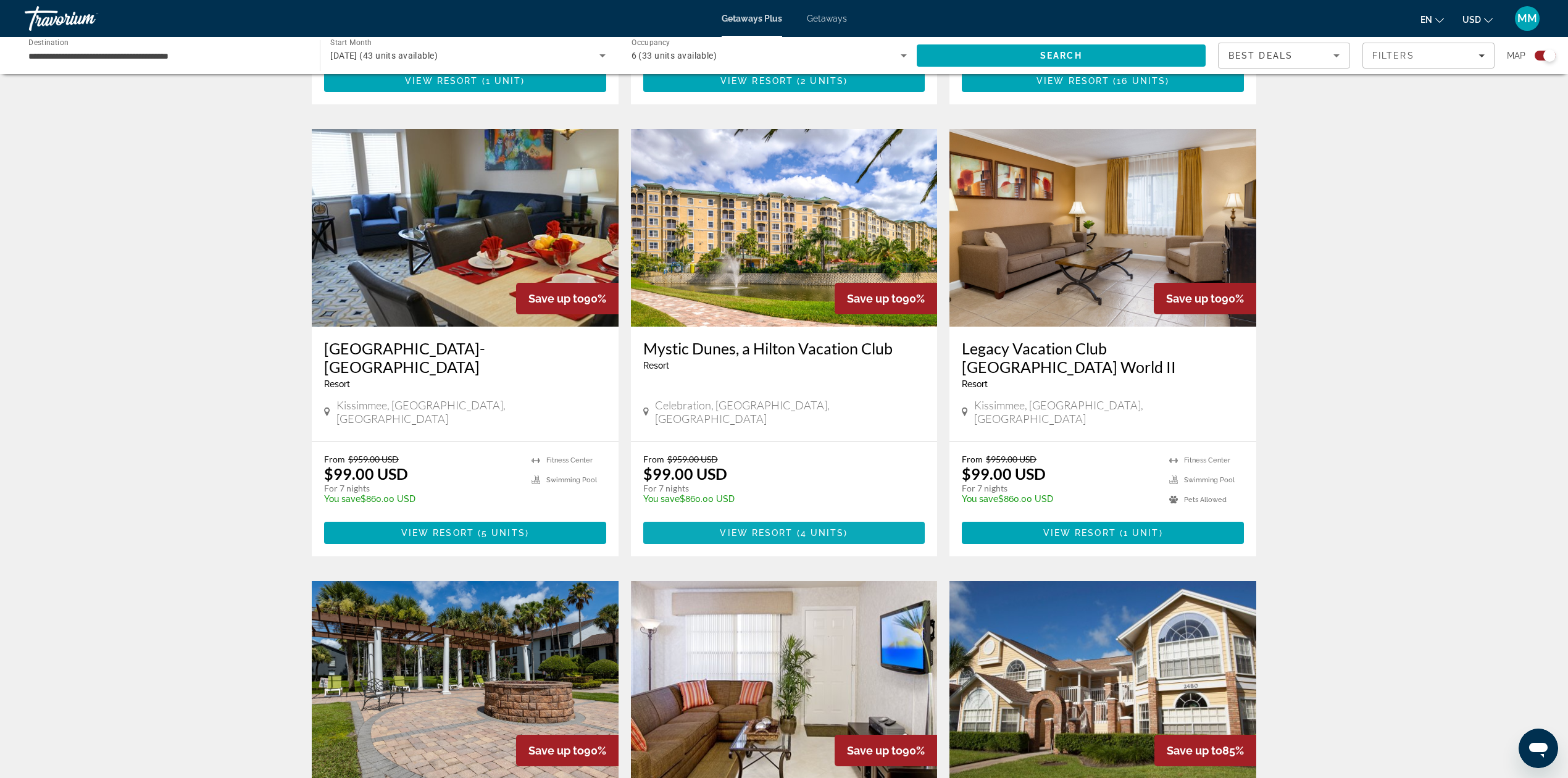
click at [845, 518] on span "Main content" at bounding box center [784, 533] width 282 height 30
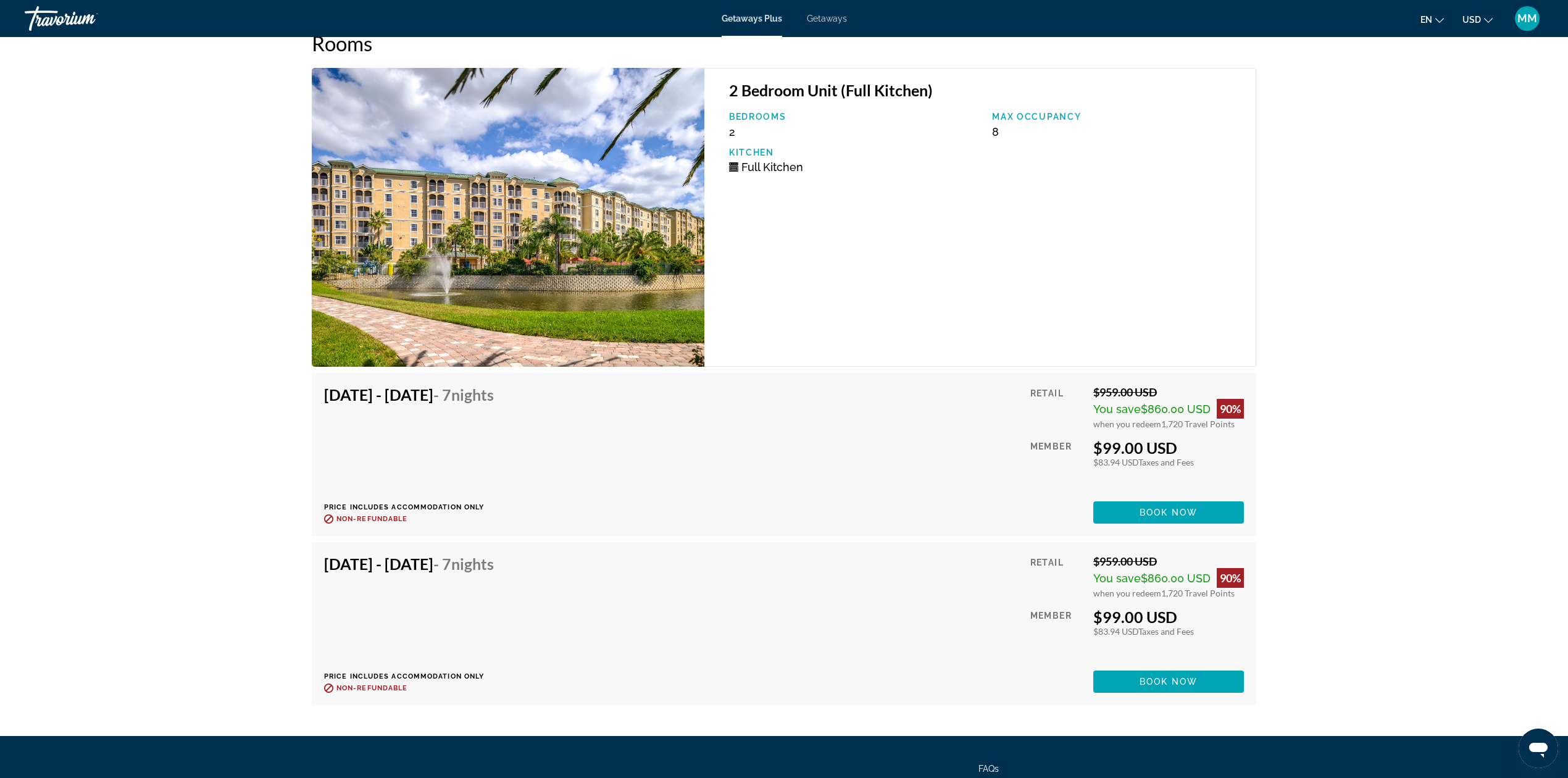
scroll to position [1872, 0]
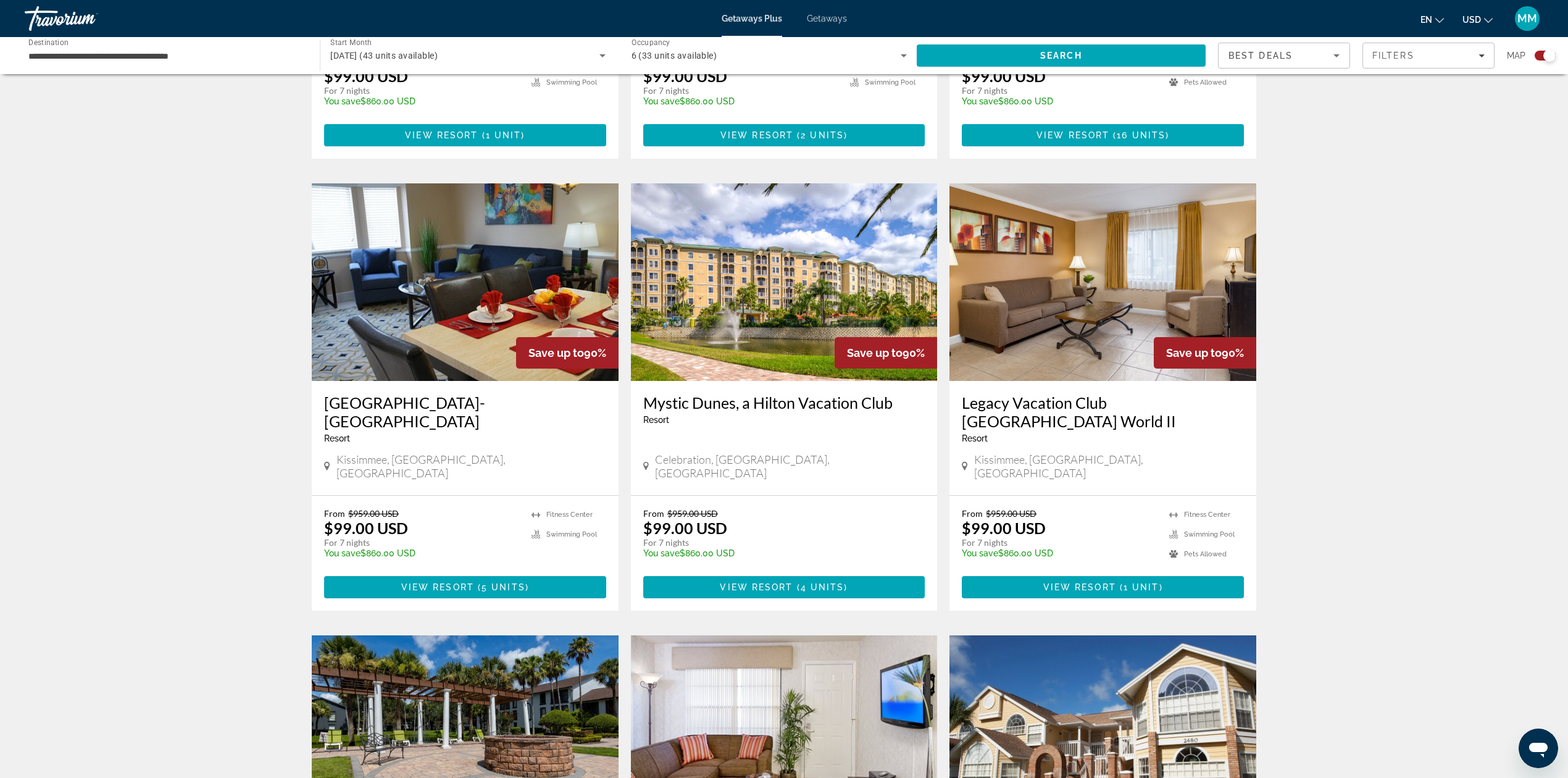
scroll to position [823, 0]
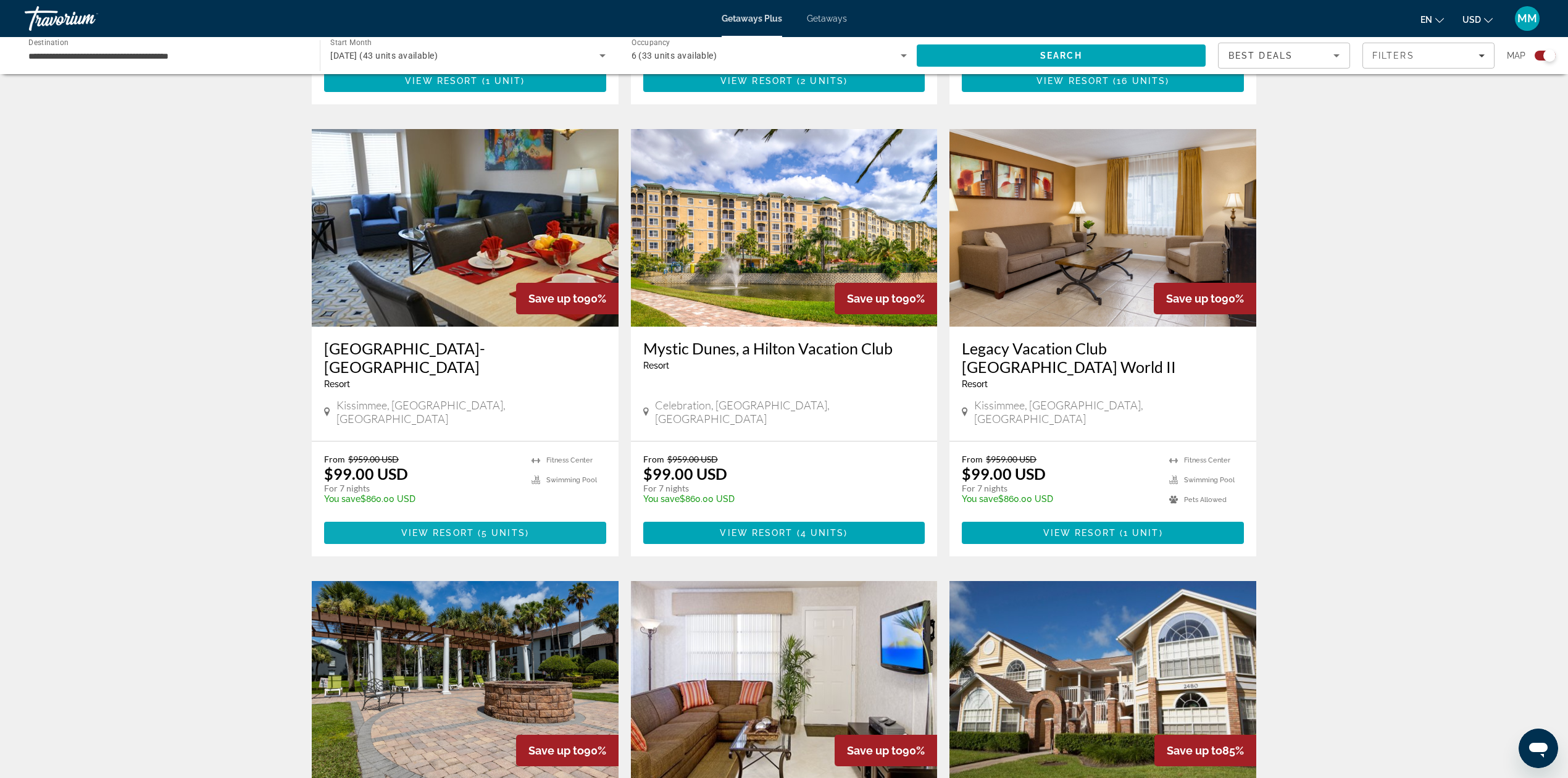
click at [514, 528] on span "5 units" at bounding box center [503, 533] width 44 height 10
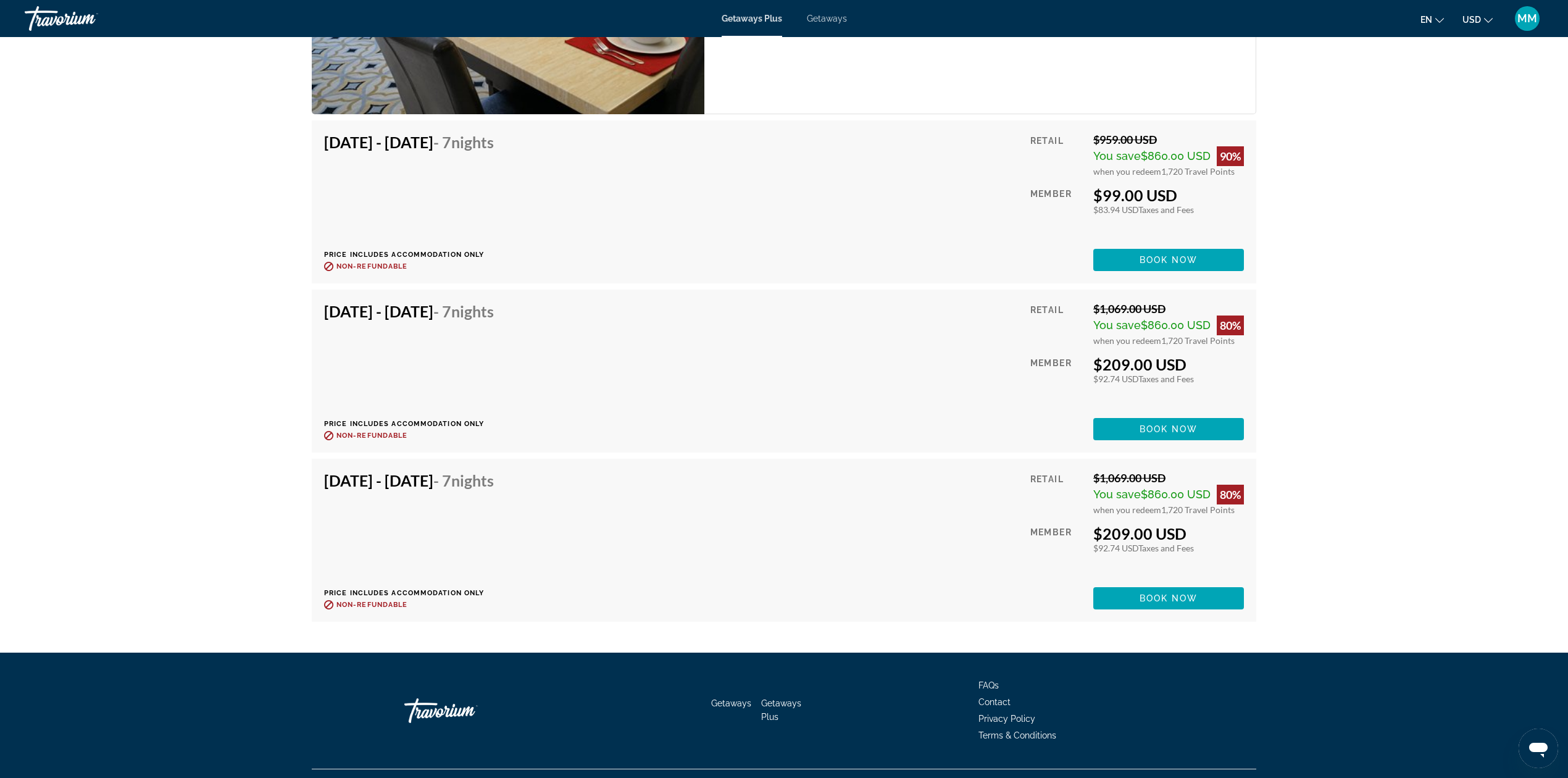
scroll to position [2588, 0]
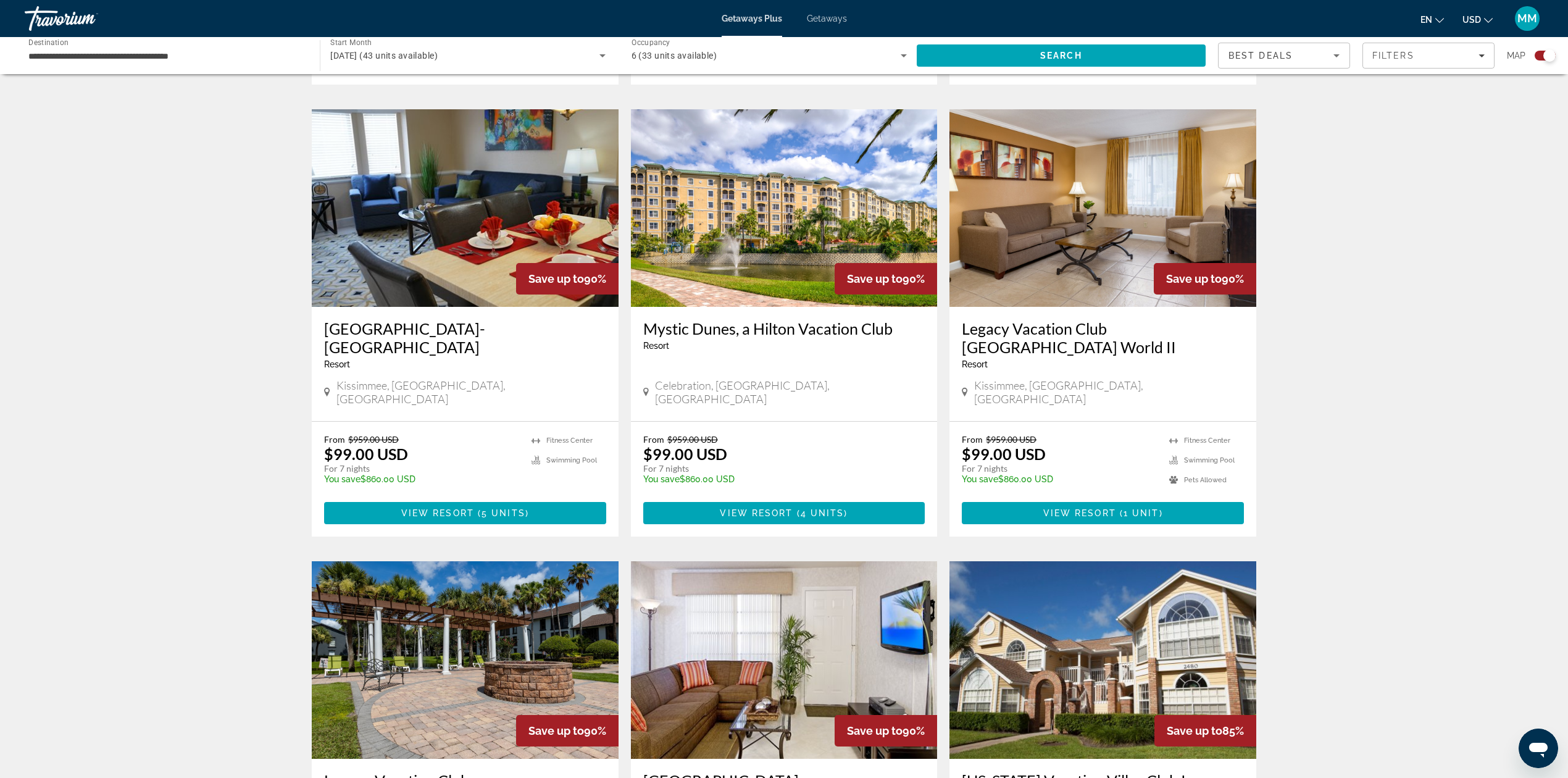
scroll to position [905, 0]
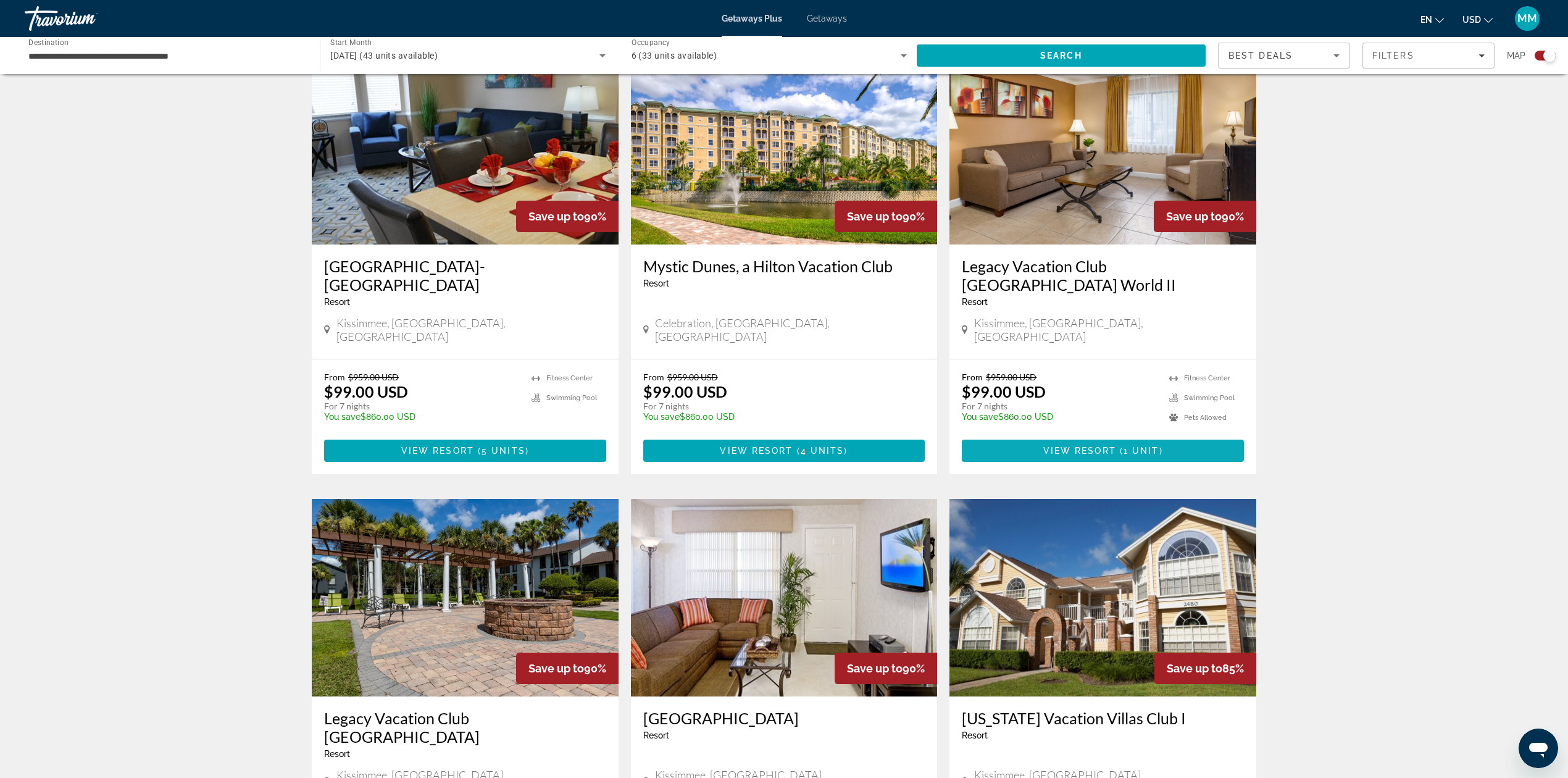
click at [1062, 436] on span "Main content" at bounding box center [1102, 451] width 282 height 30
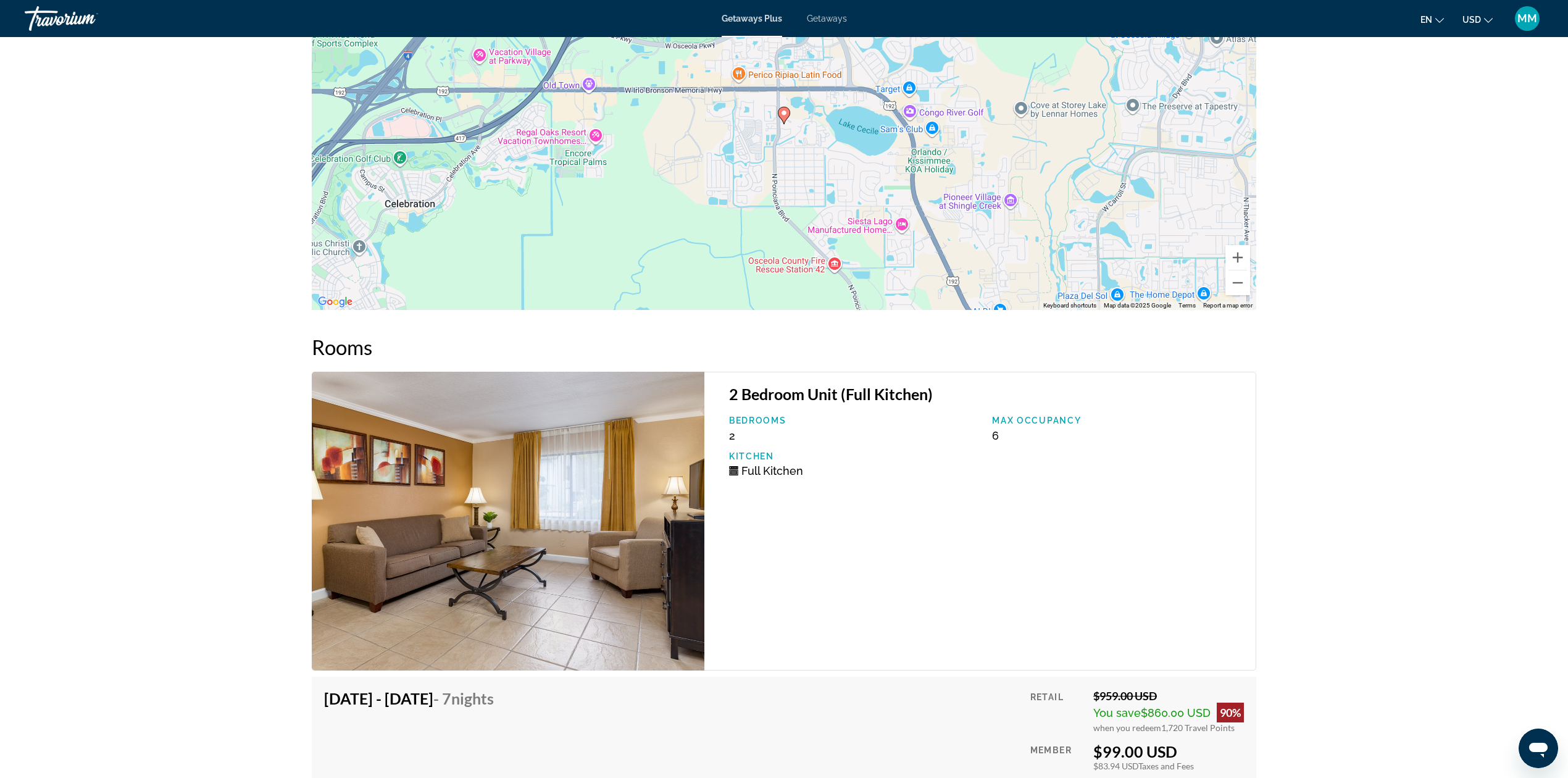
scroll to position [2191, 0]
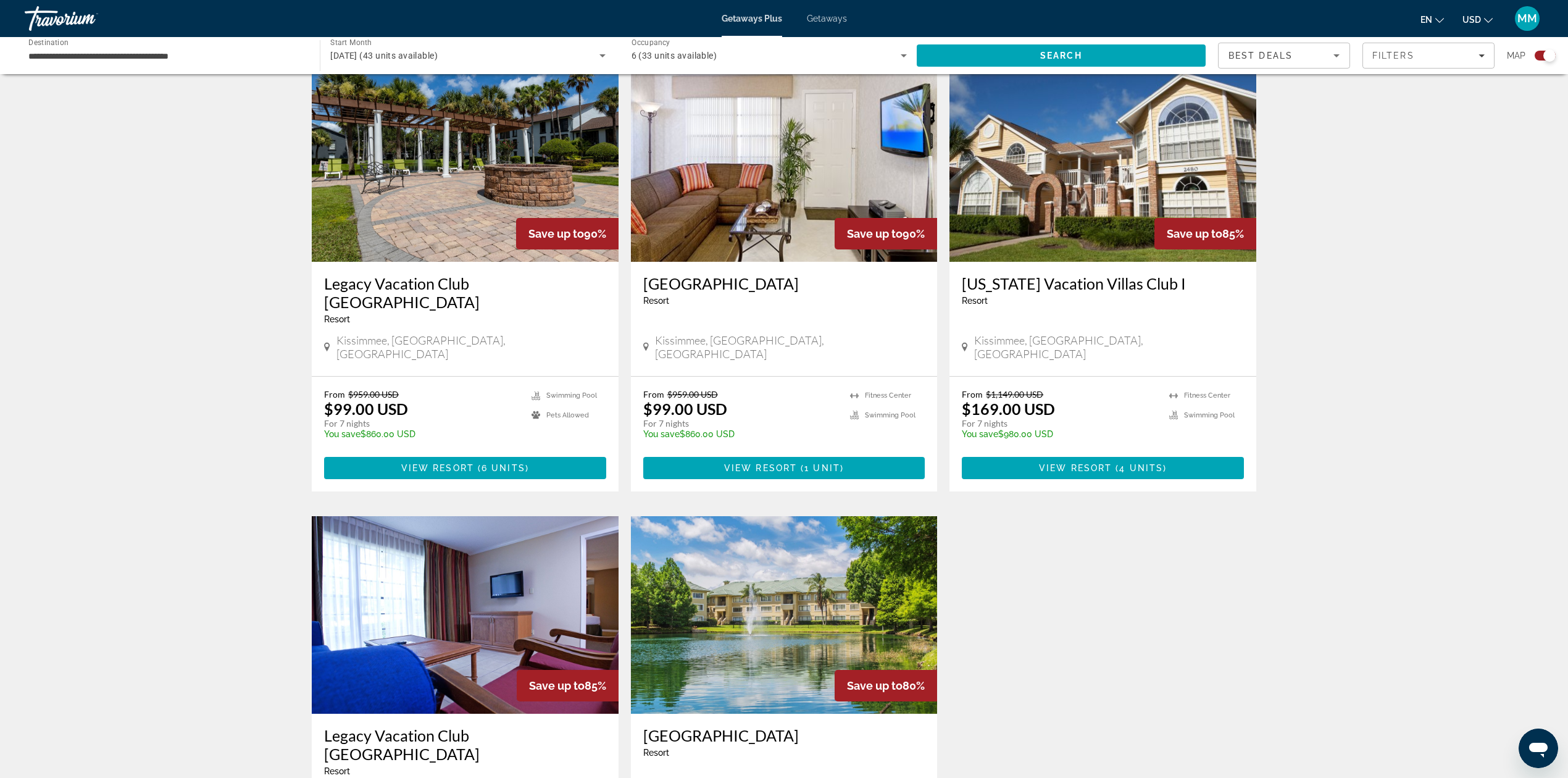
scroll to position [1622, 0]
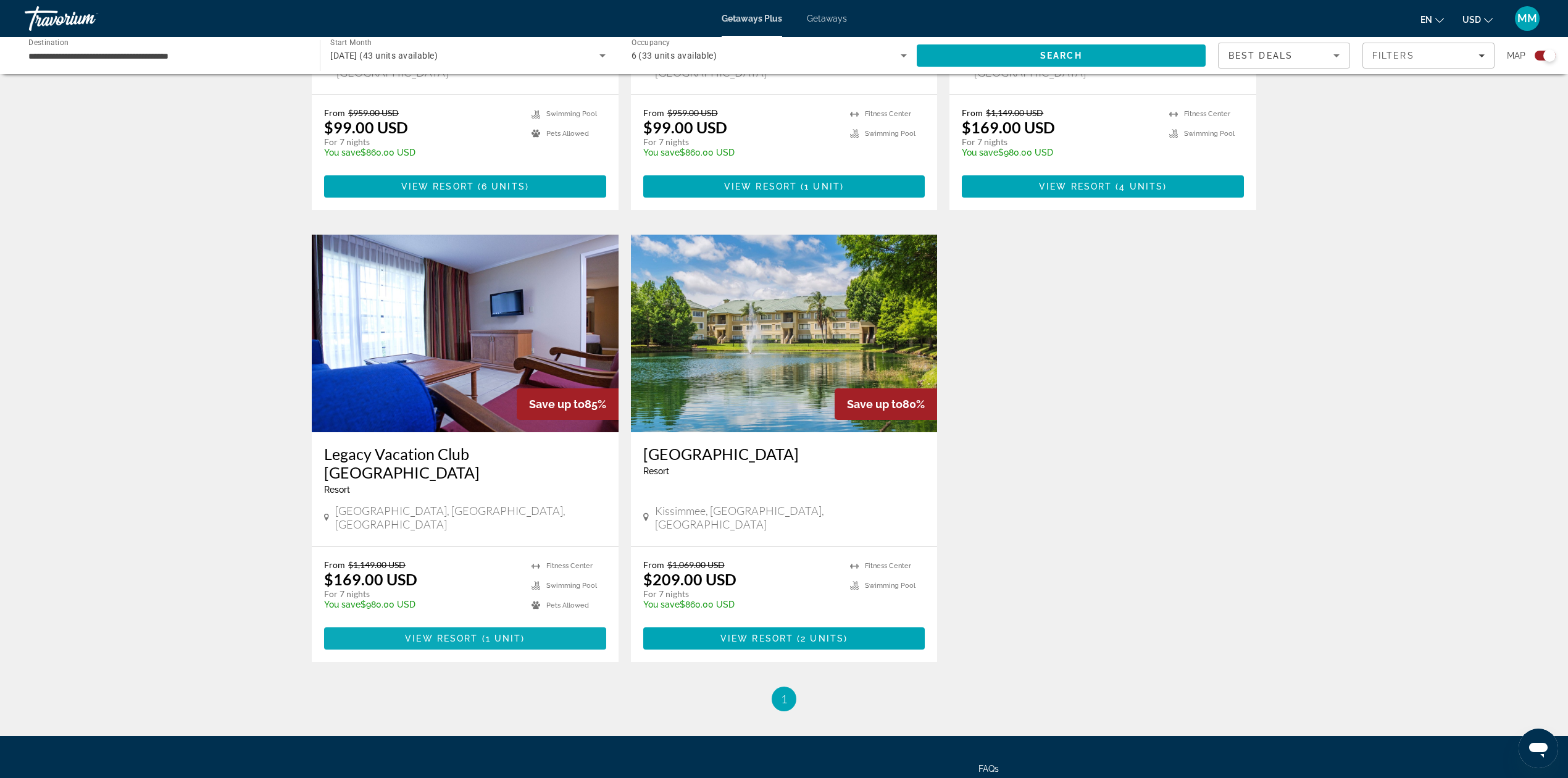
click at [522, 634] on span "( 1 unit )" at bounding box center [501, 639] width 47 height 10
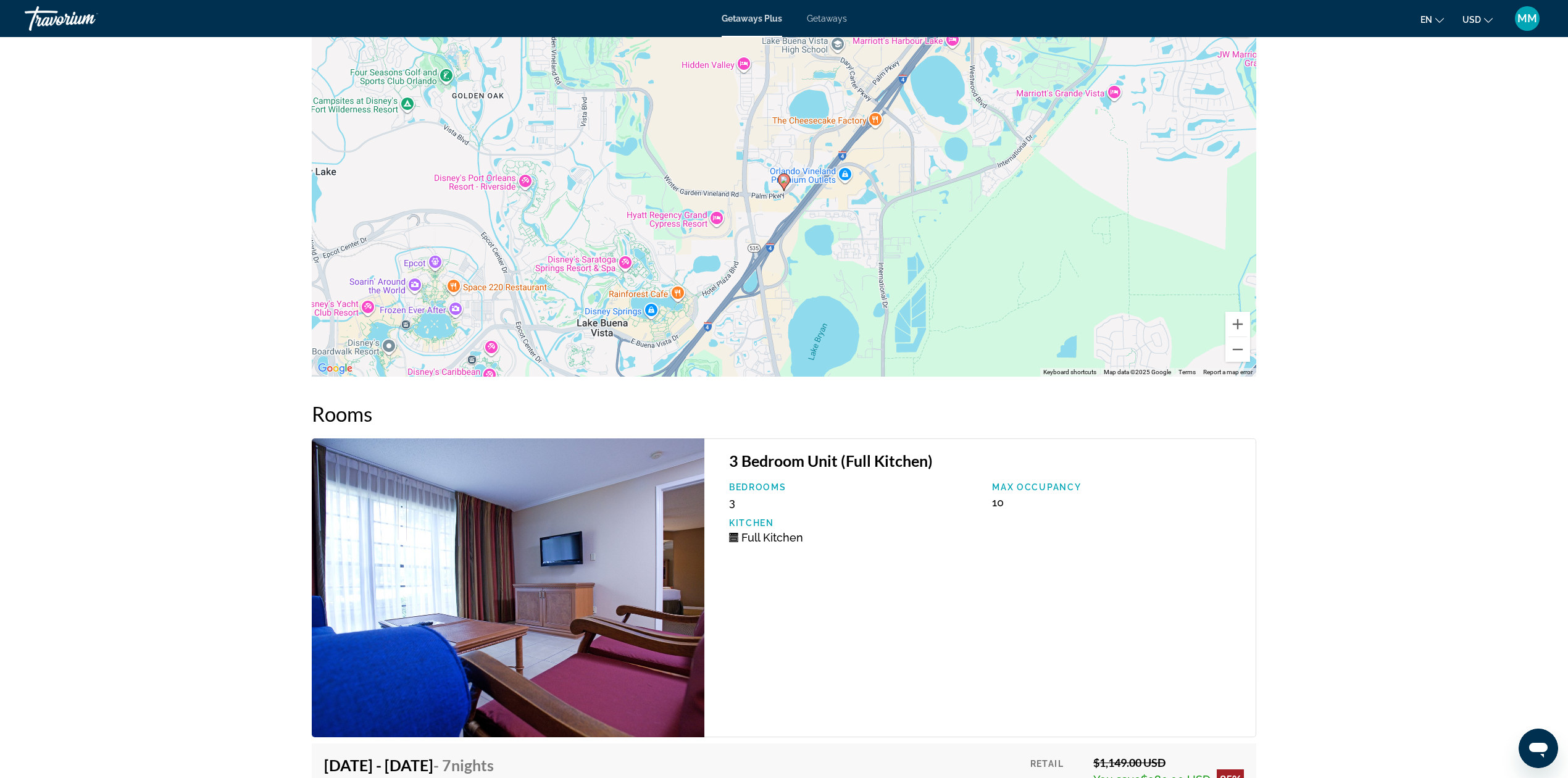
scroll to position [2140, 0]
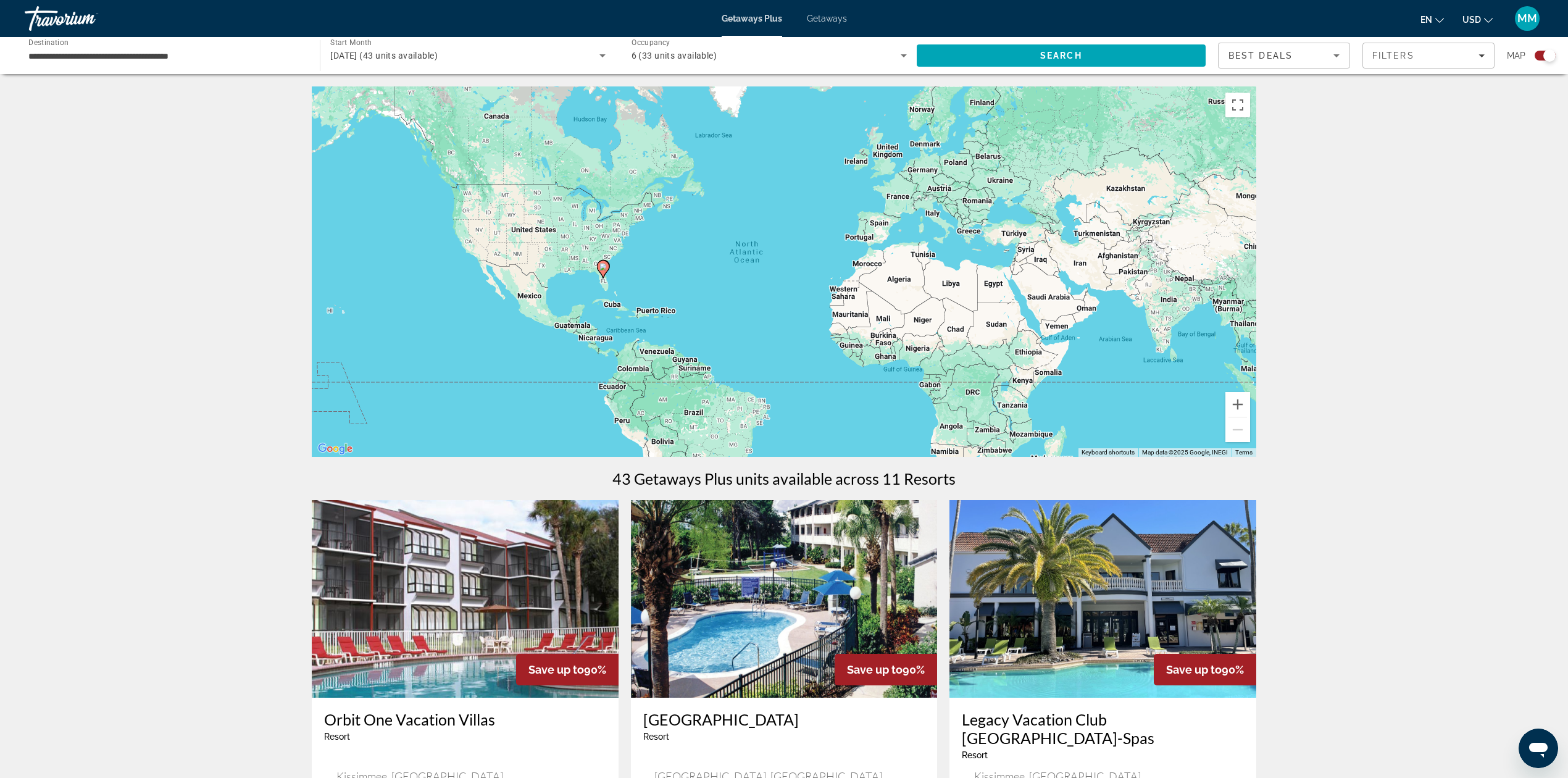
click at [902, 55] on icon "Search widget" at bounding box center [903, 56] width 6 height 3
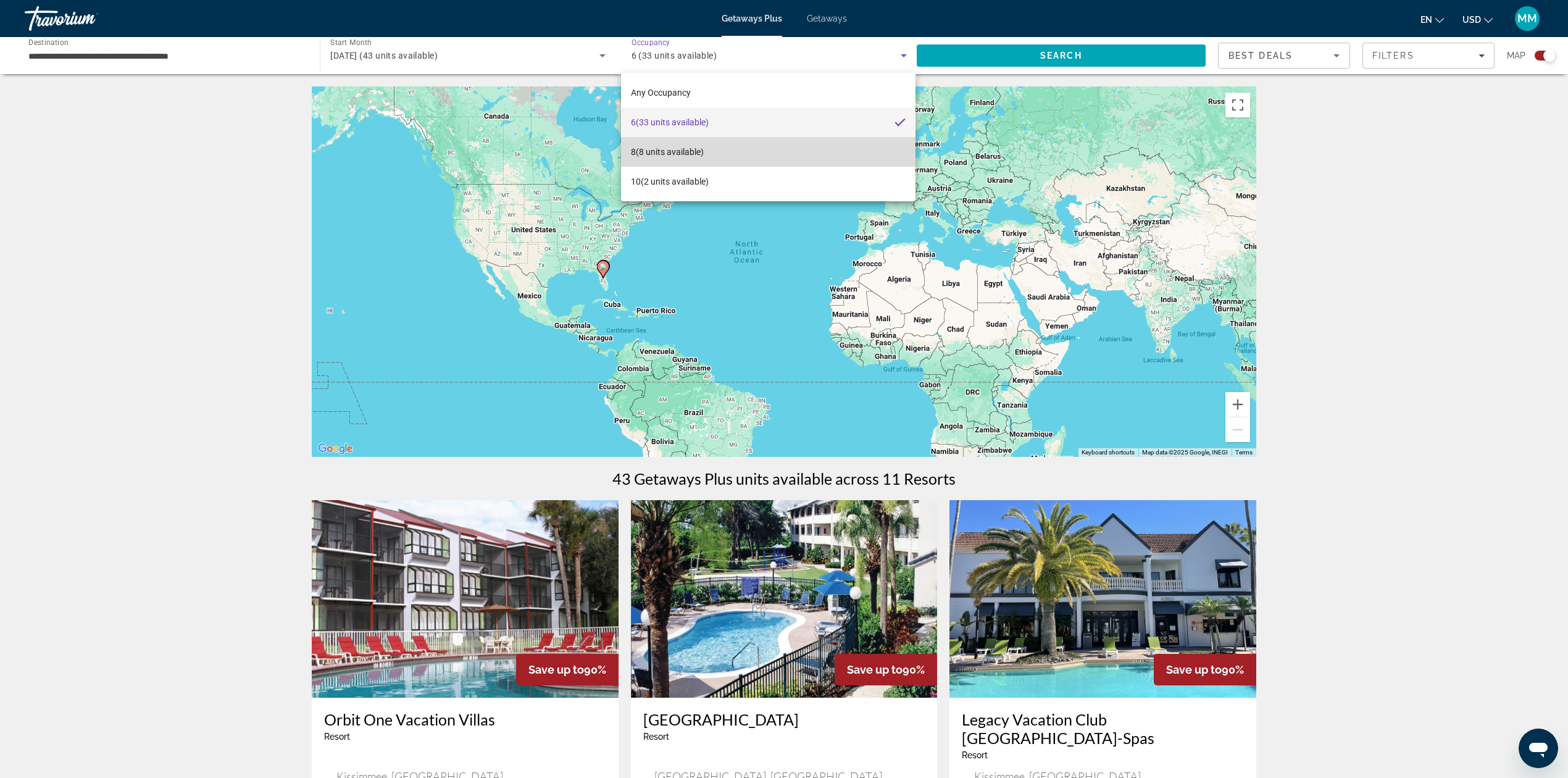
click at [710, 146] on mat-option "8 (8 units available)" at bounding box center [769, 152] width 295 height 30
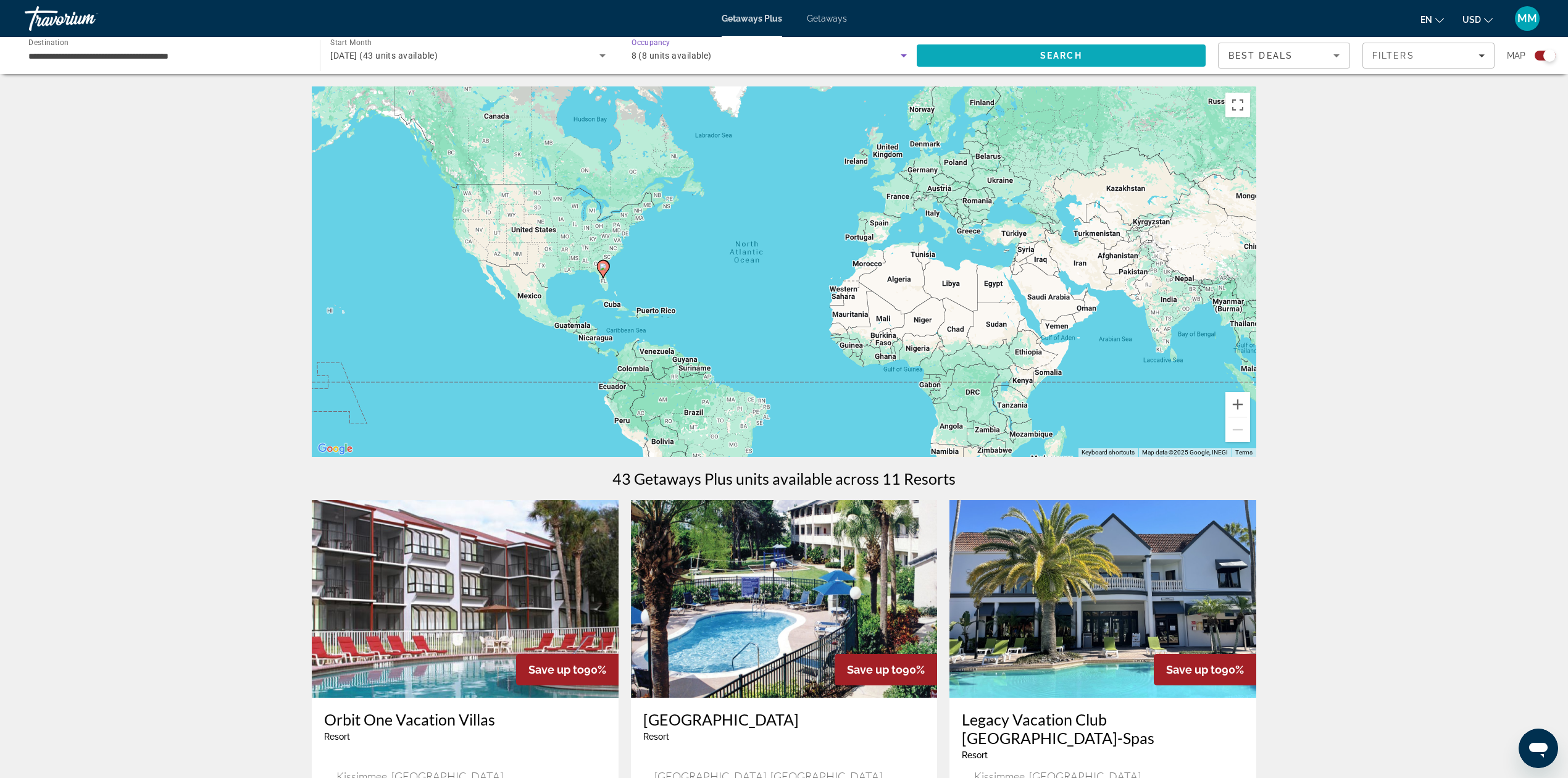
click at [1018, 55] on span "Search" at bounding box center [1061, 56] width 289 height 30
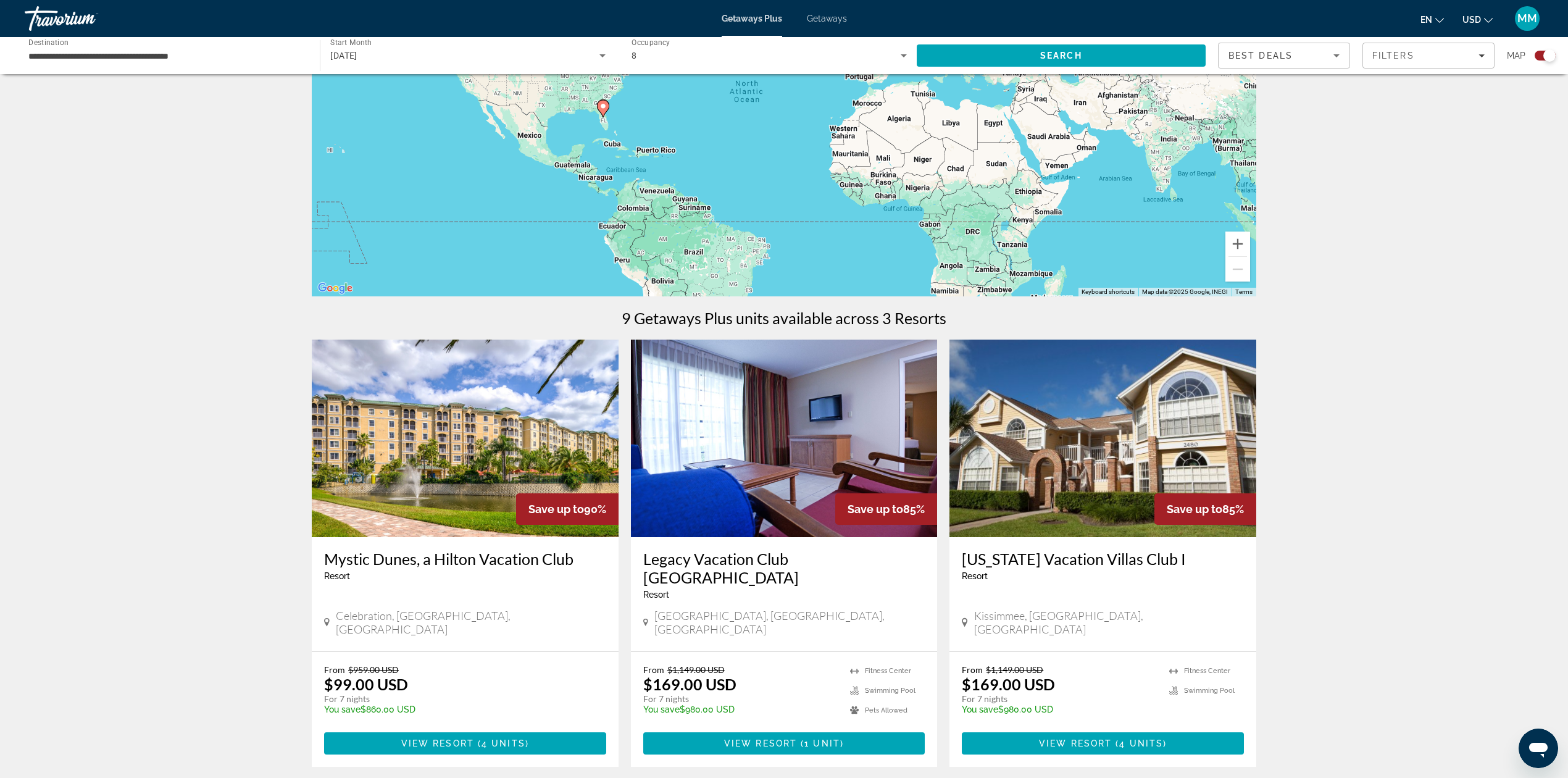
scroll to position [343, 0]
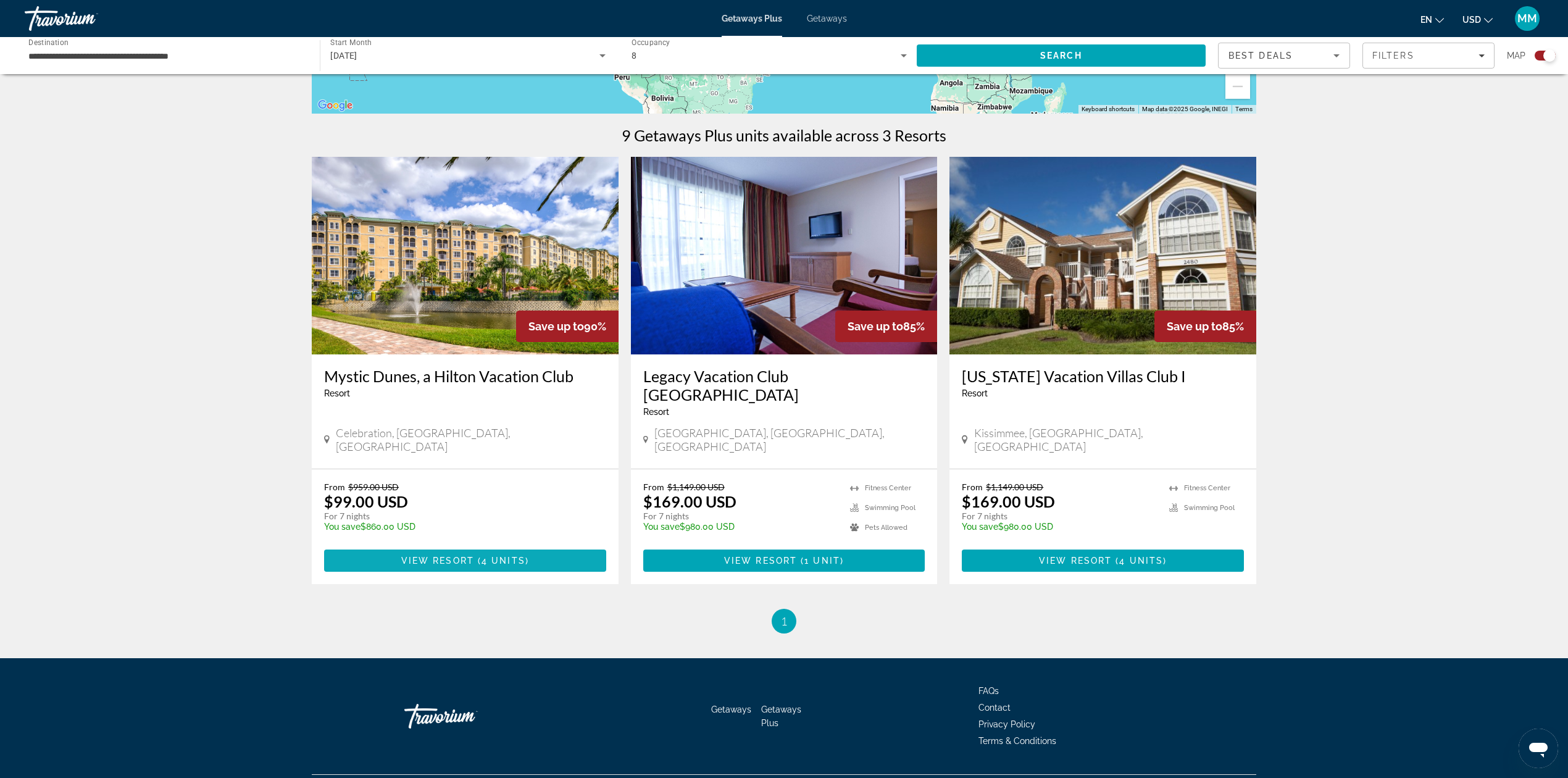
click at [446, 556] on span "View Resort" at bounding box center [438, 561] width 73 height 10
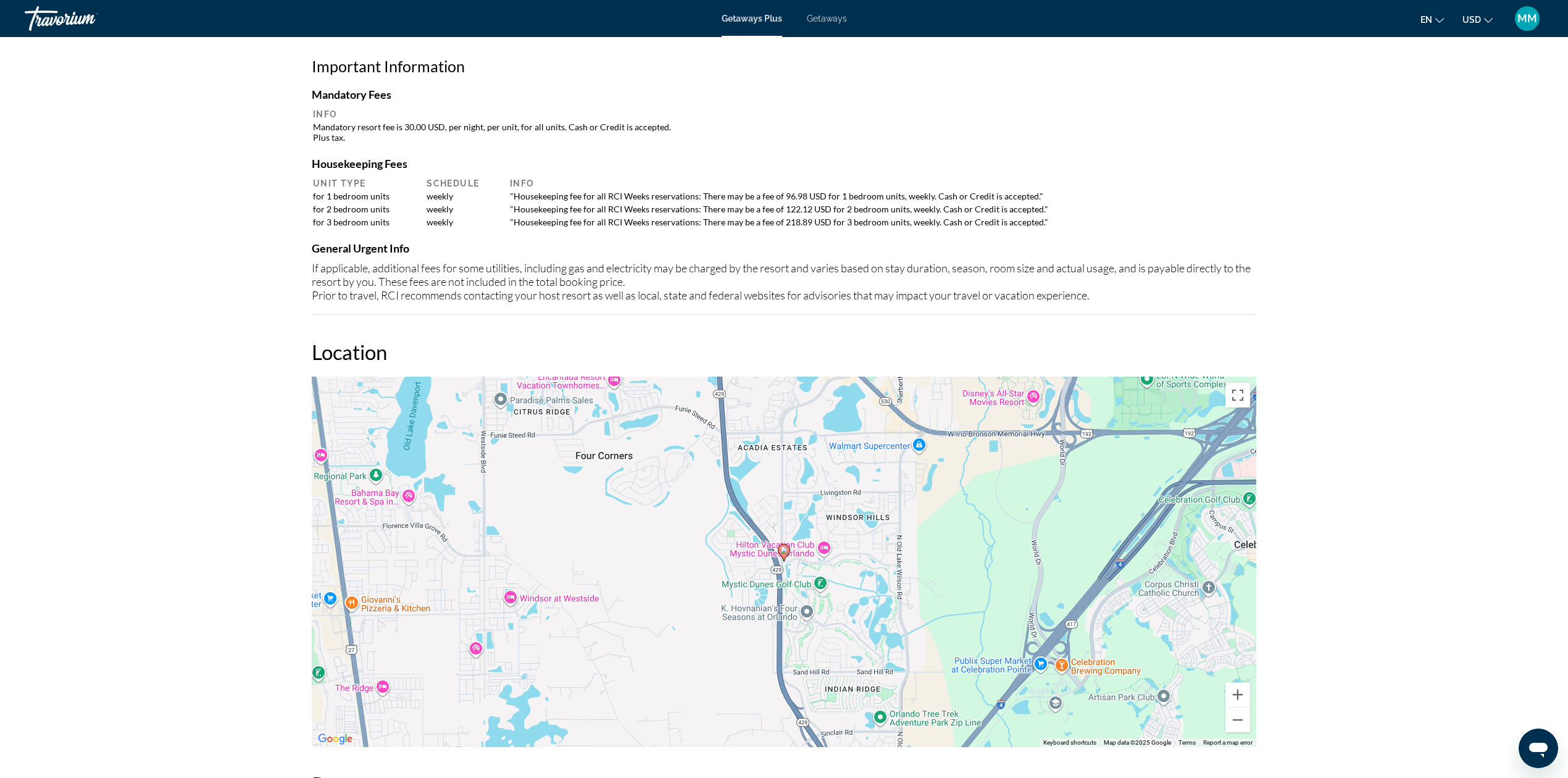
scroll to position [665, 0]
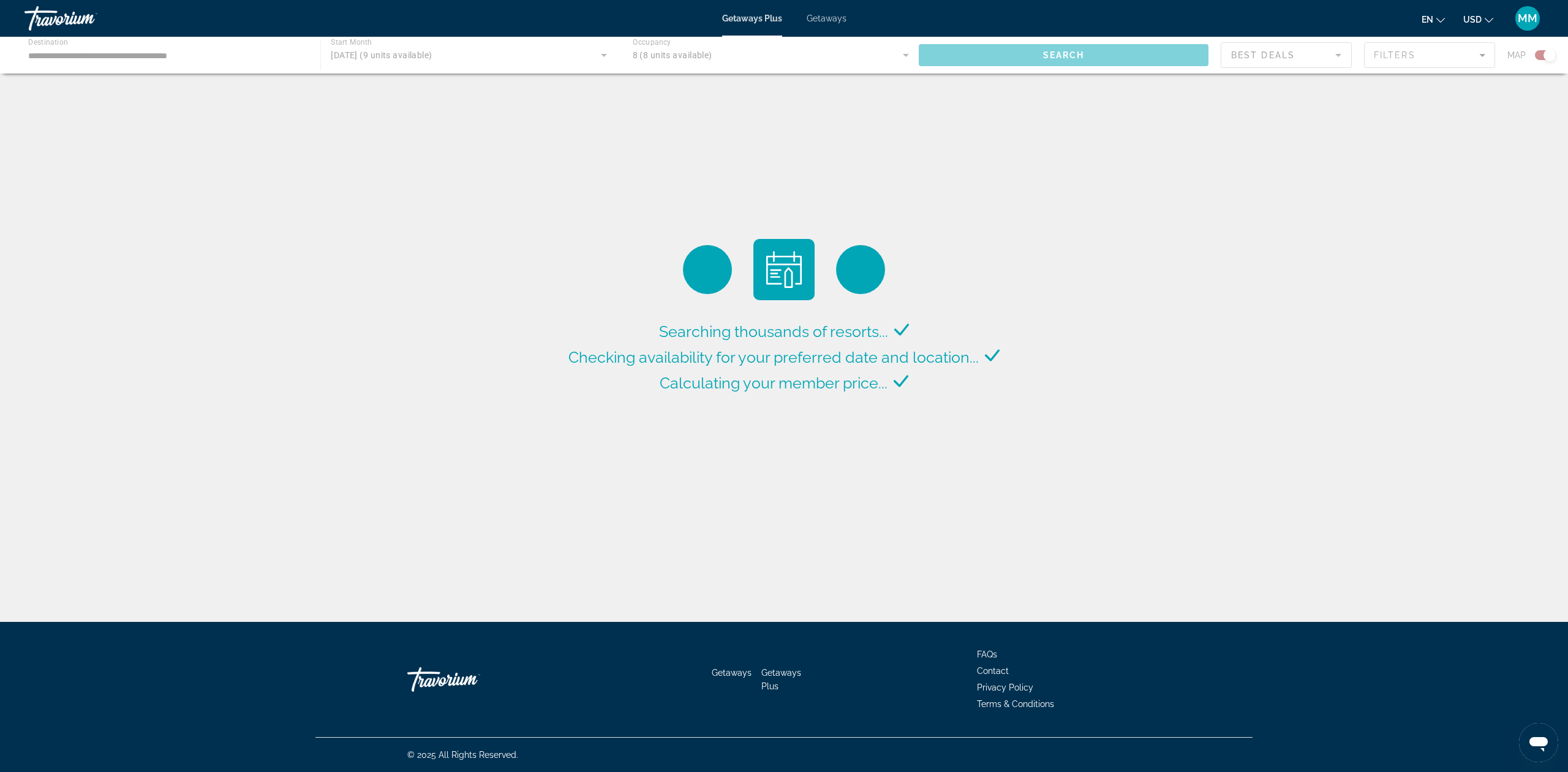
click at [905, 52] on div "Main content" at bounding box center [784, 55] width 1568 height 37
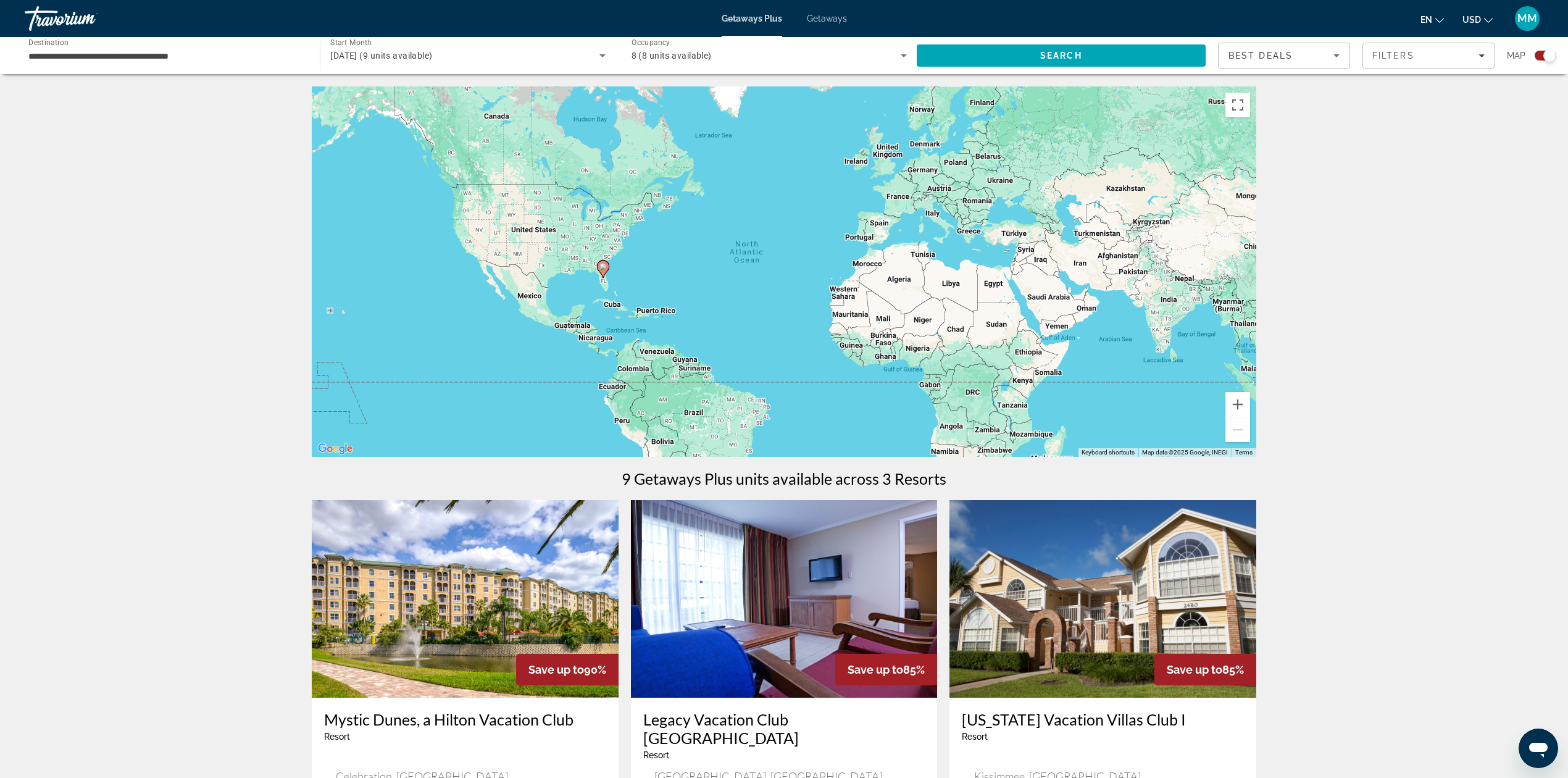
click at [911, 57] on div "Occupancy Any Occupancy 8 (8 units available)" at bounding box center [769, 56] width 295 height 35
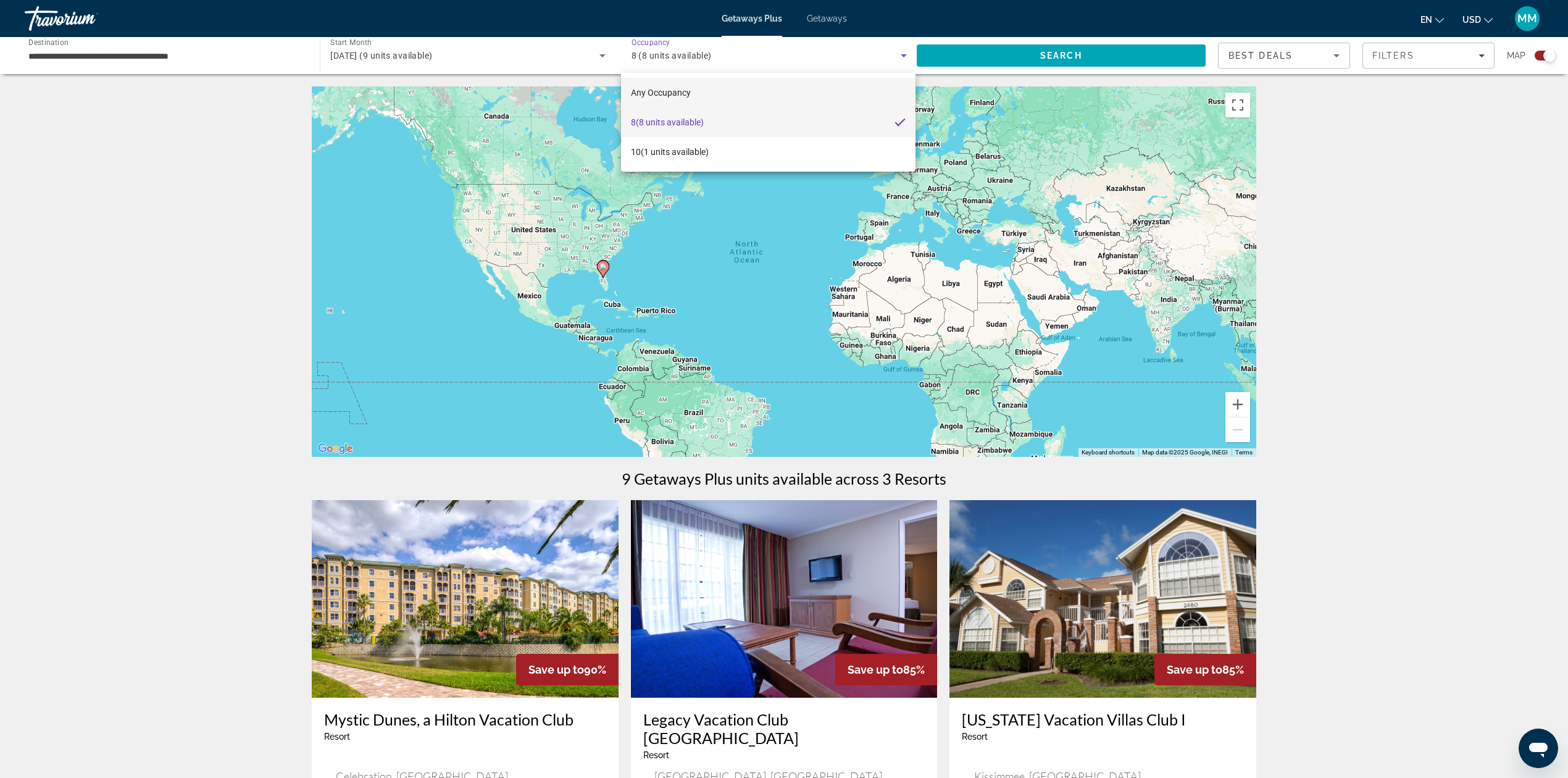
click at [671, 92] on span "Any Occupancy" at bounding box center [660, 93] width 60 height 10
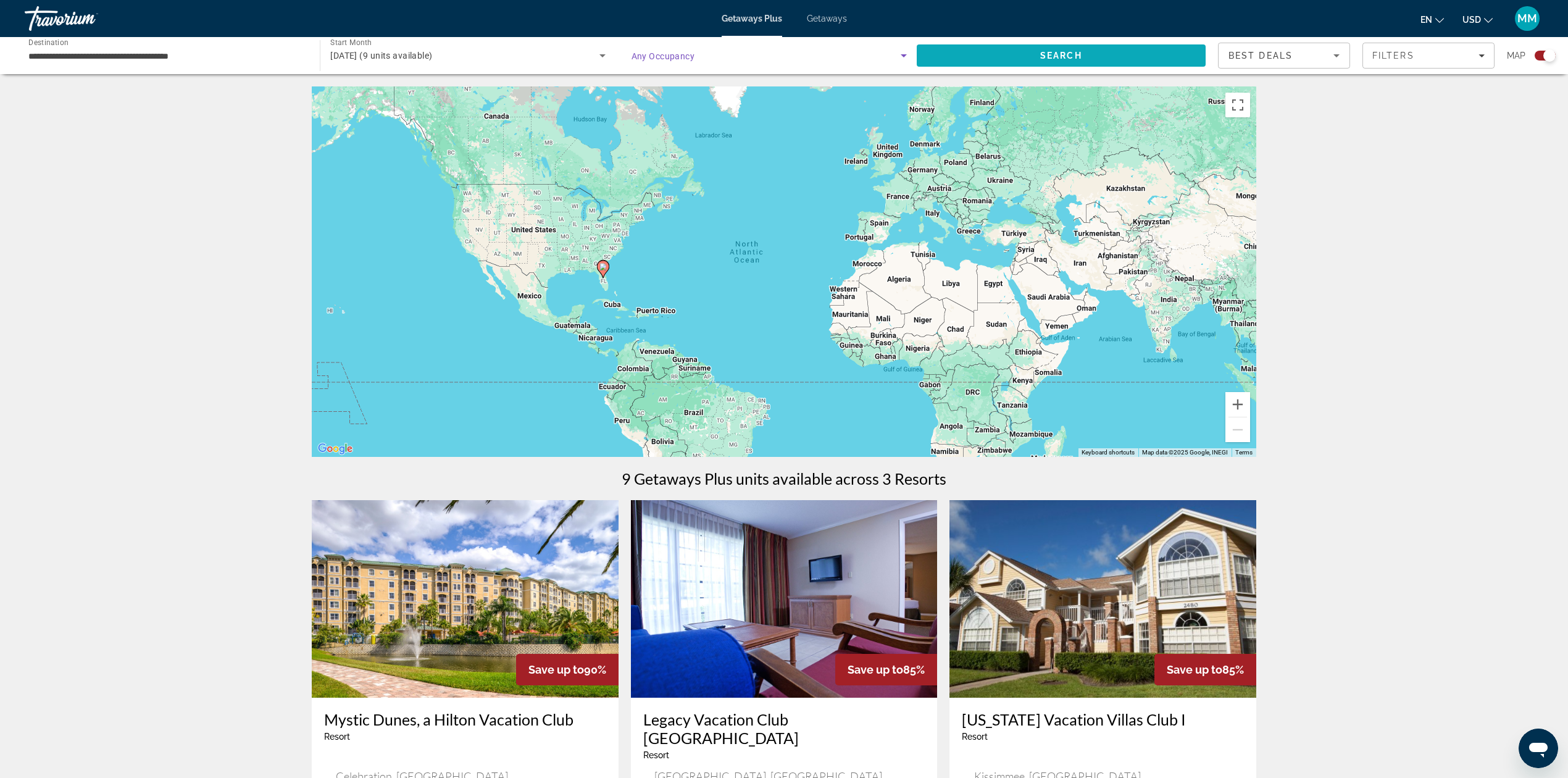
click at [989, 60] on span "Search" at bounding box center [1061, 56] width 289 height 30
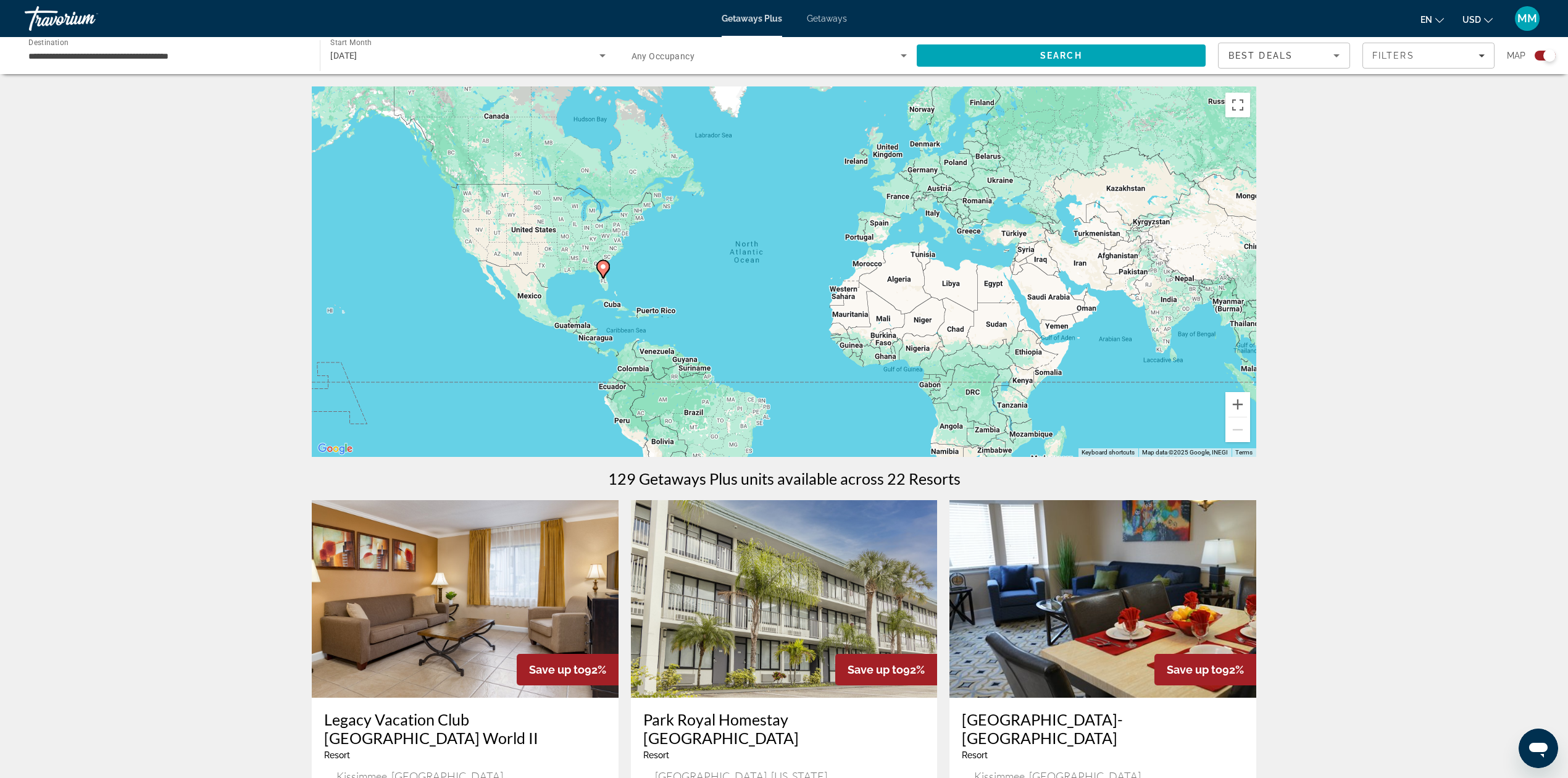
click at [912, 52] on div "Occupancy Any Occupancy" at bounding box center [769, 56] width 295 height 35
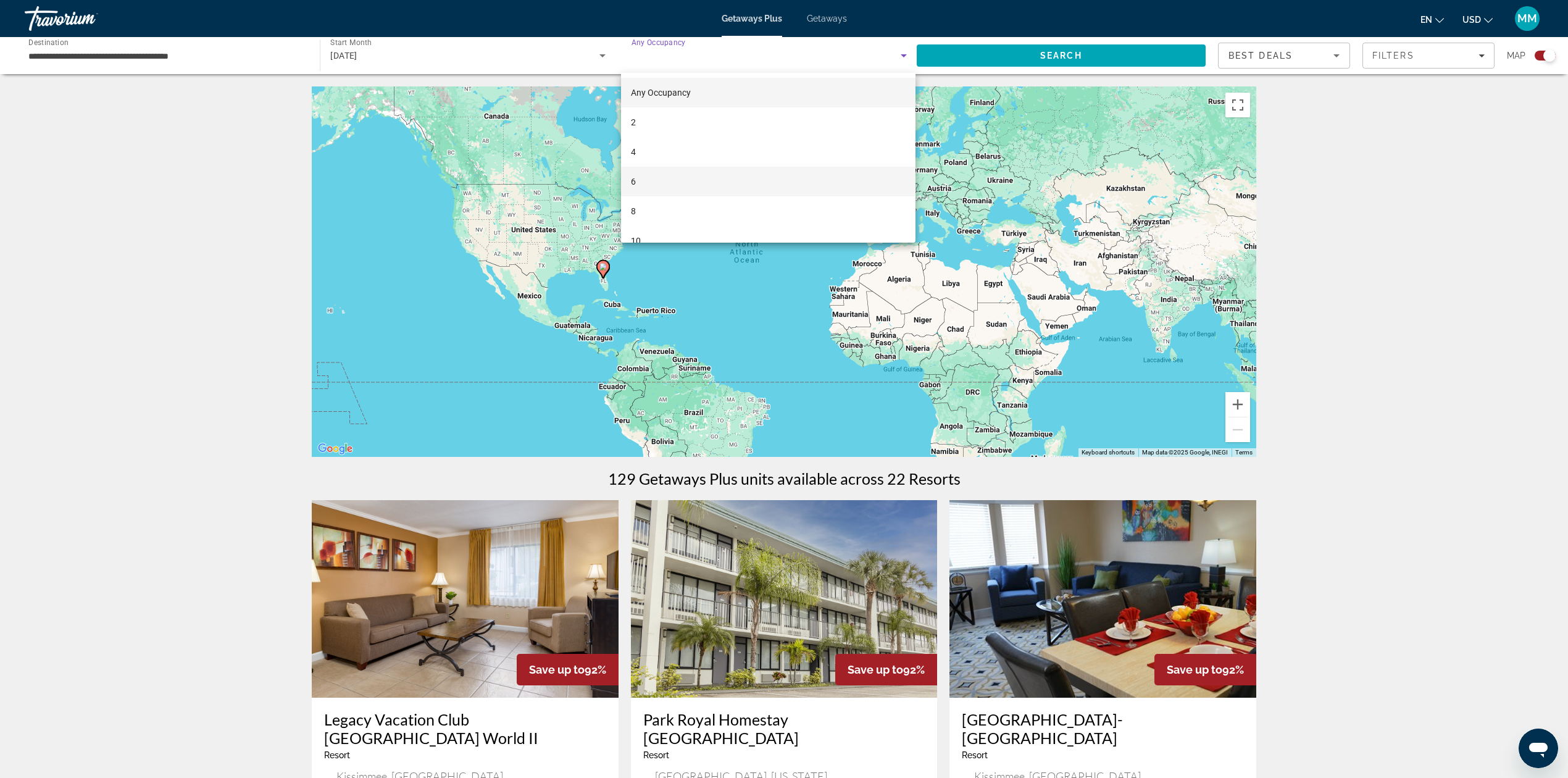
click at [629, 186] on mat-option "6" at bounding box center [769, 181] width 295 height 30
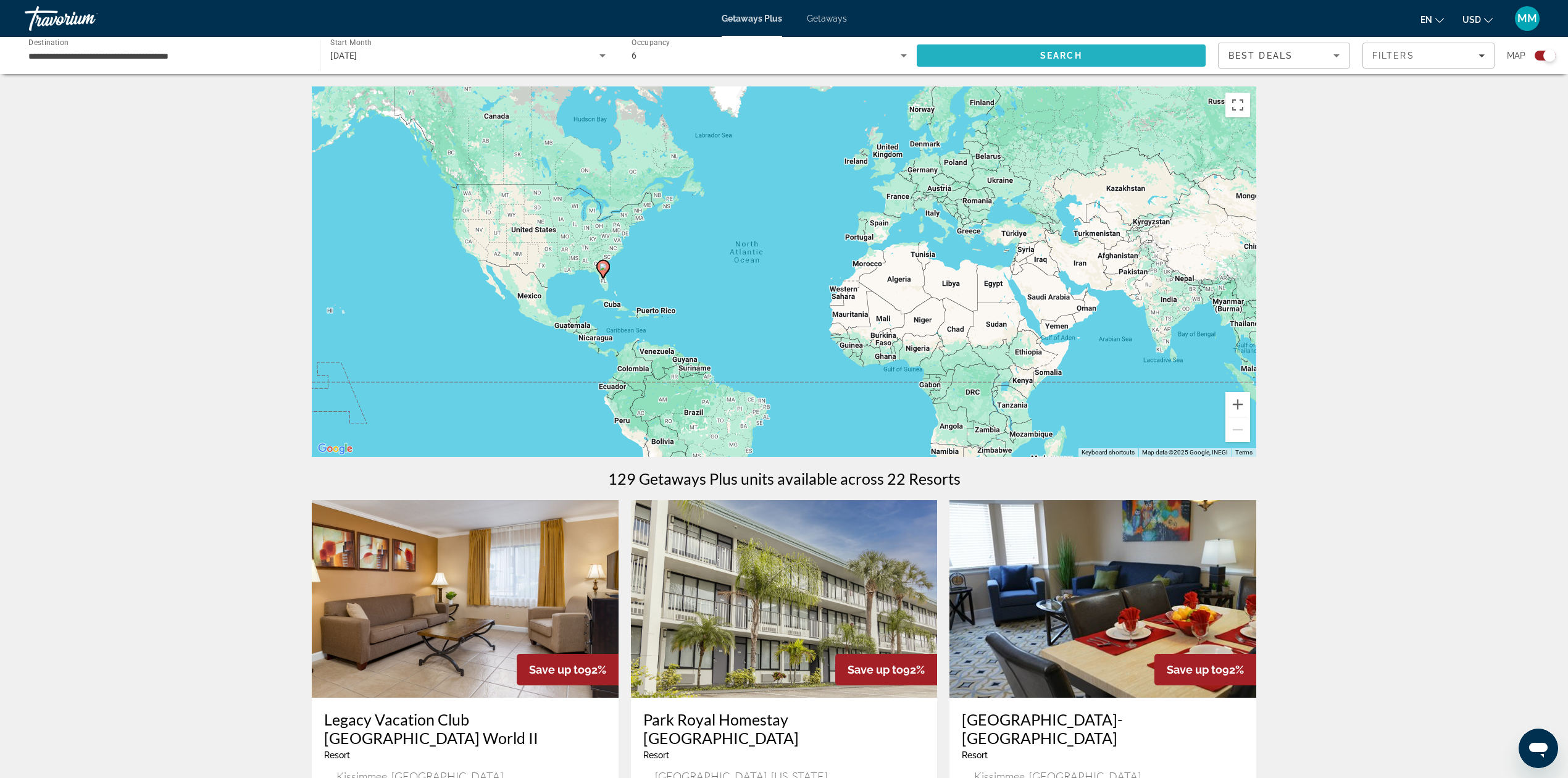
click at [1086, 60] on span "Search" at bounding box center [1061, 56] width 289 height 30
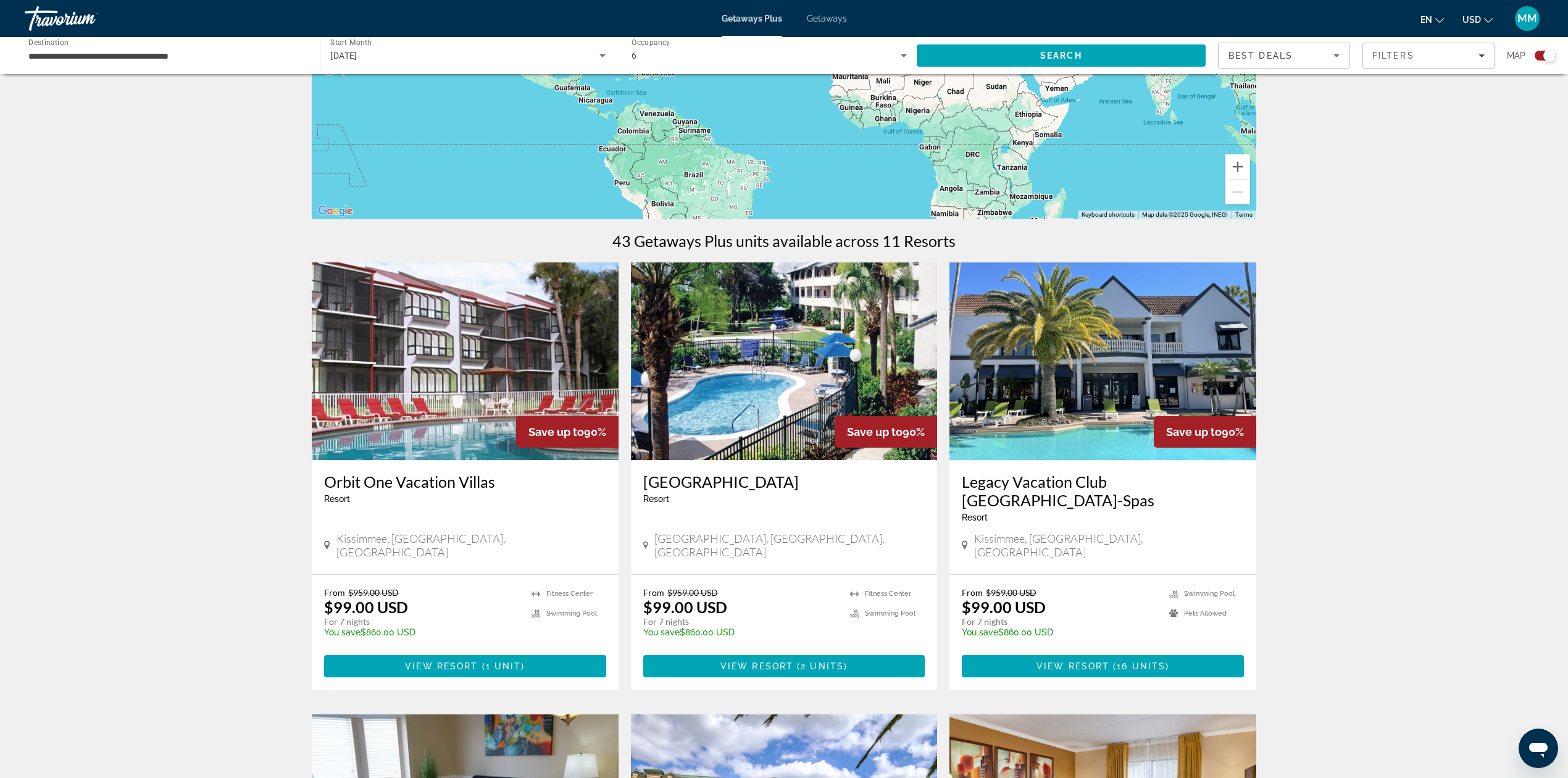
scroll to position [494, 0]
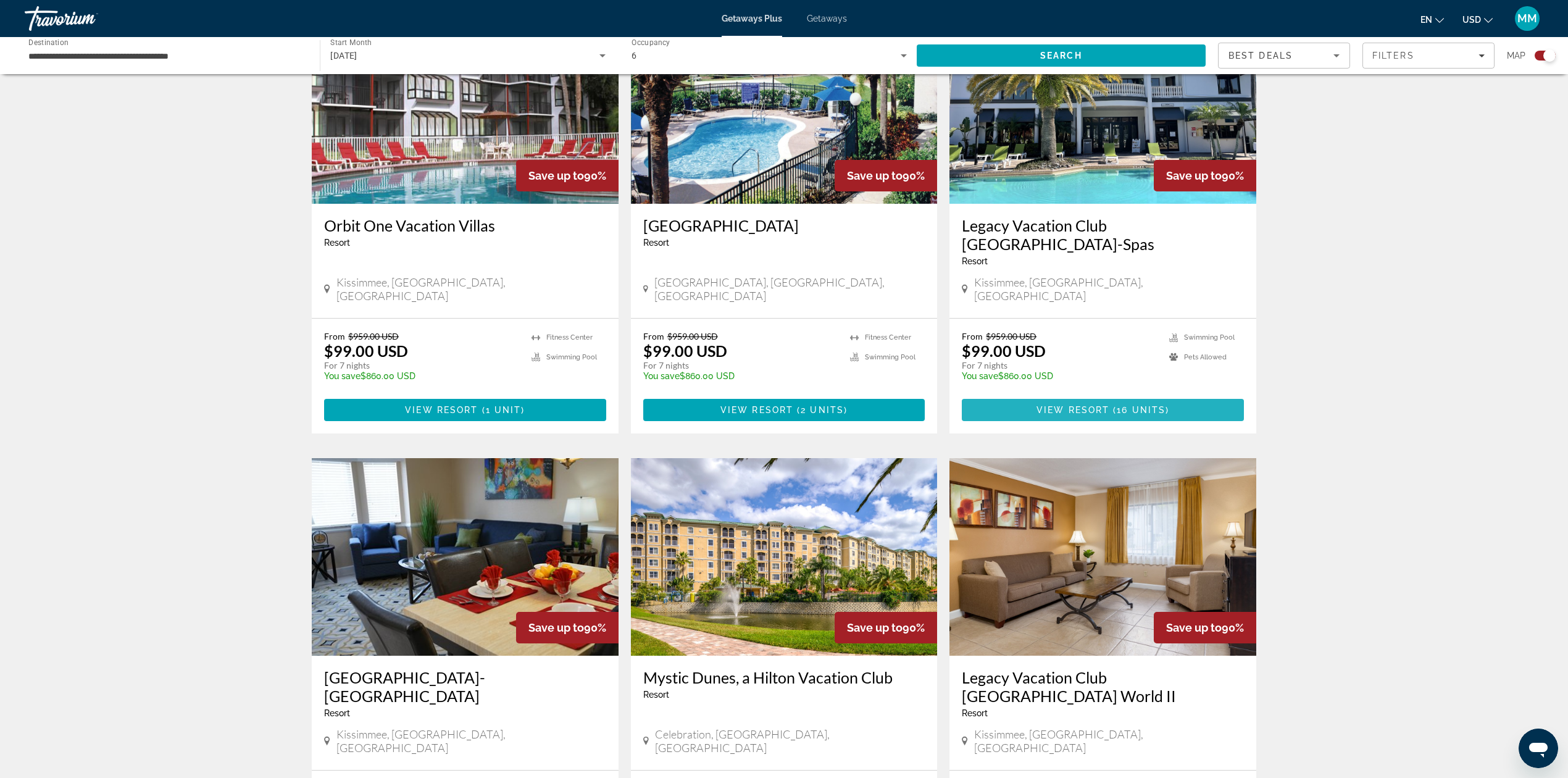
click at [1113, 405] on span "( 16 units )" at bounding box center [1139, 410] width 60 height 10
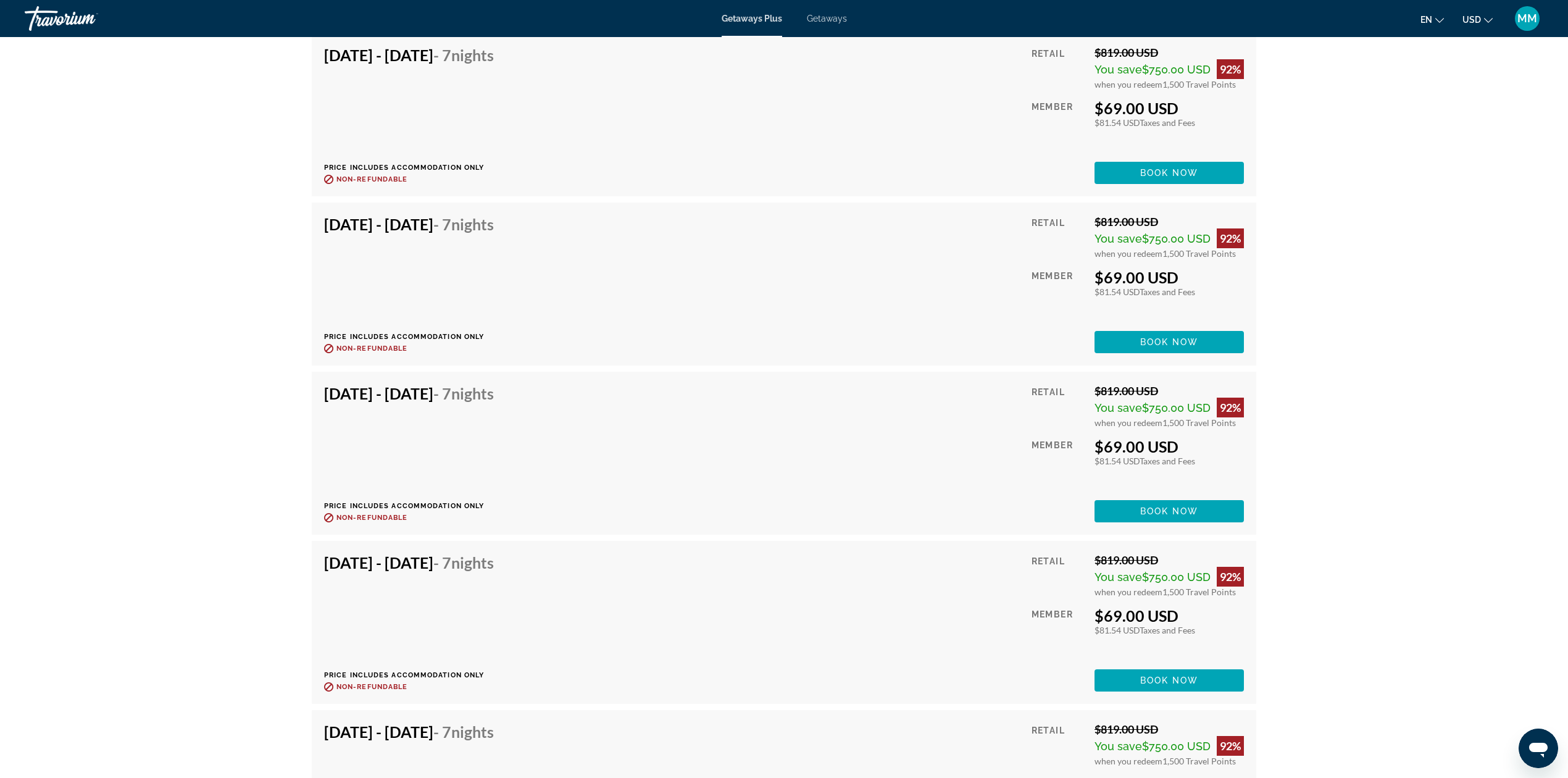
scroll to position [3315, 0]
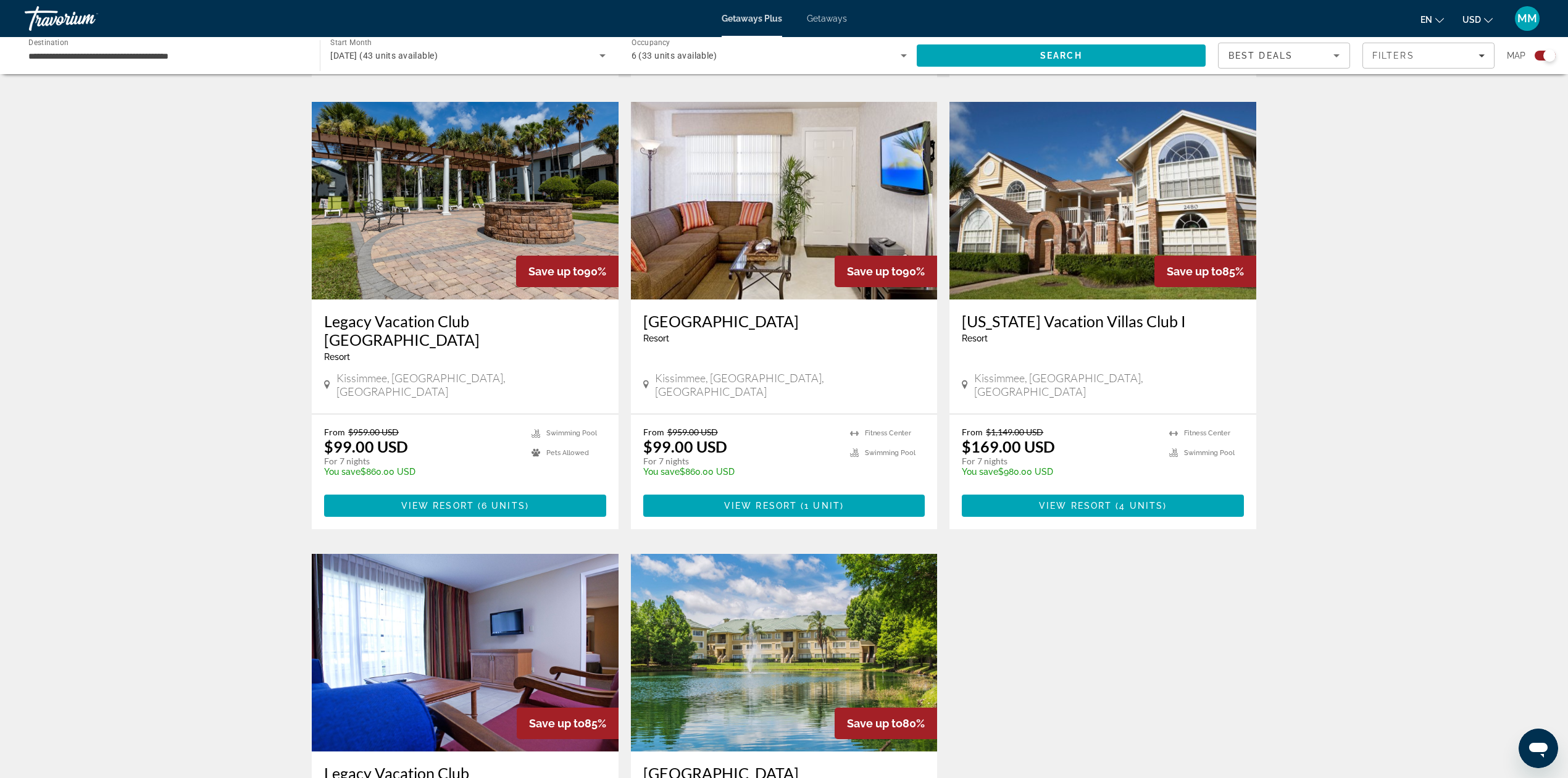
scroll to position [1318, 0]
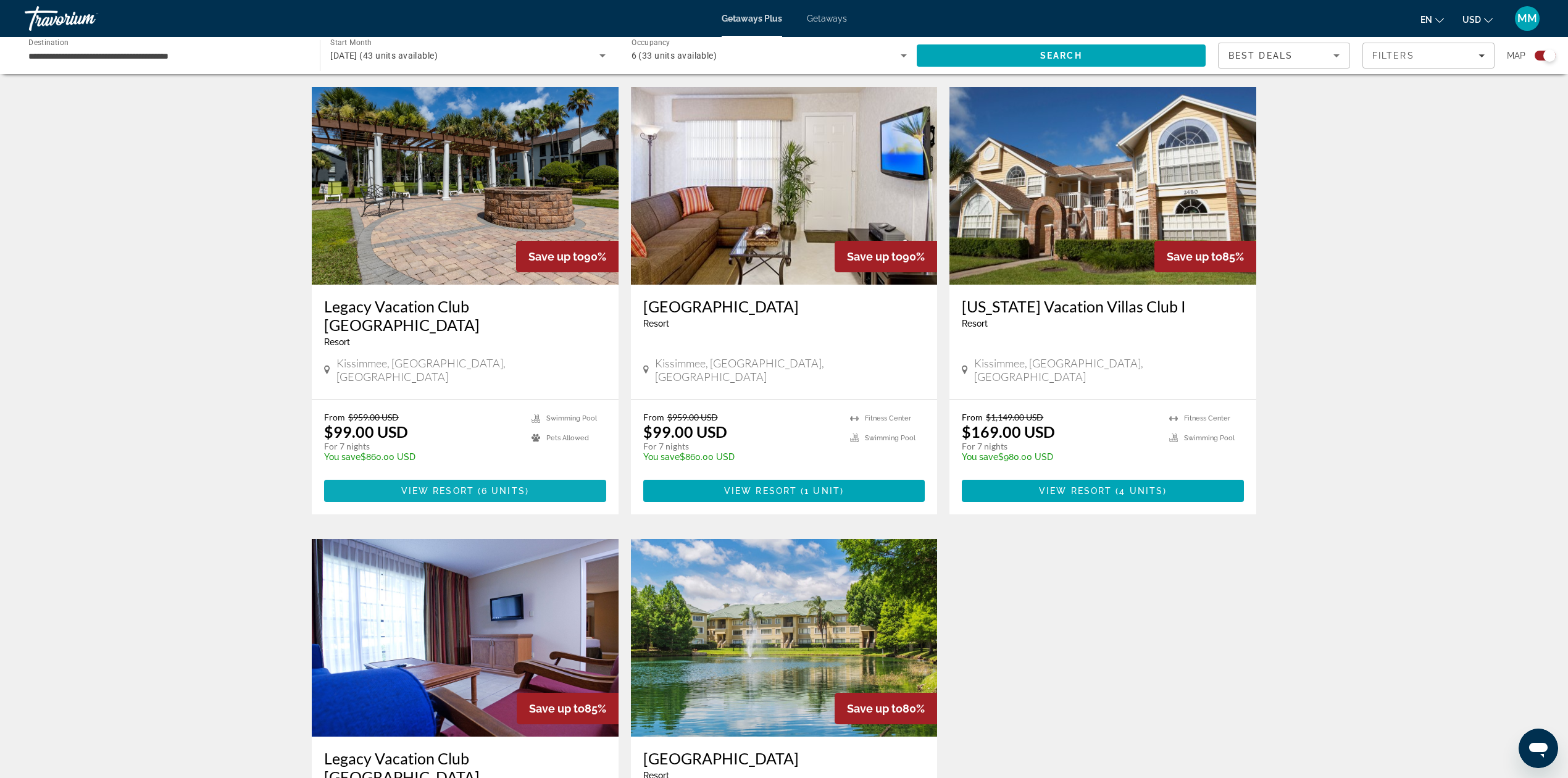
click at [467, 476] on span "Main content" at bounding box center [465, 491] width 282 height 30
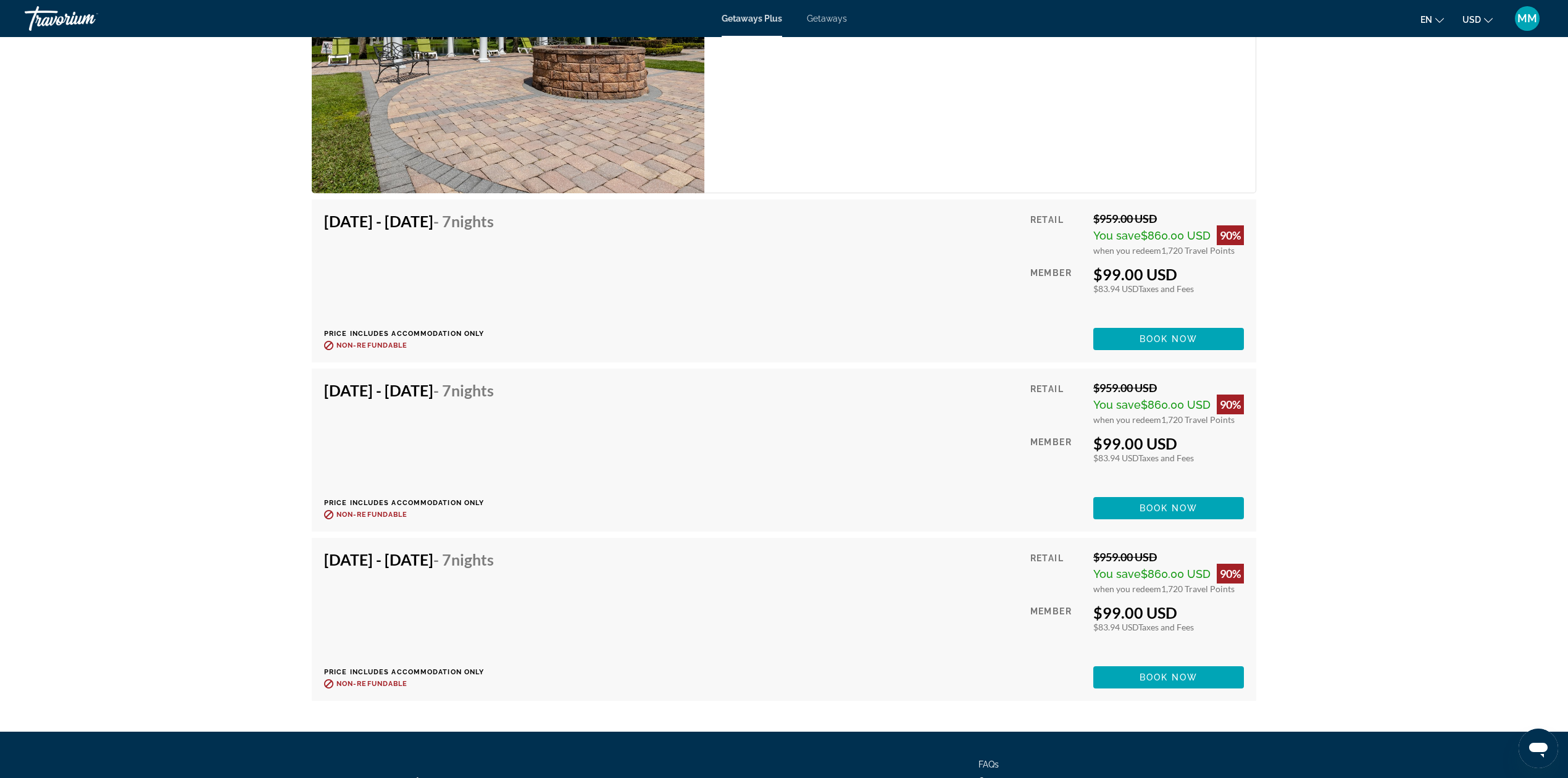
scroll to position [2572, 0]
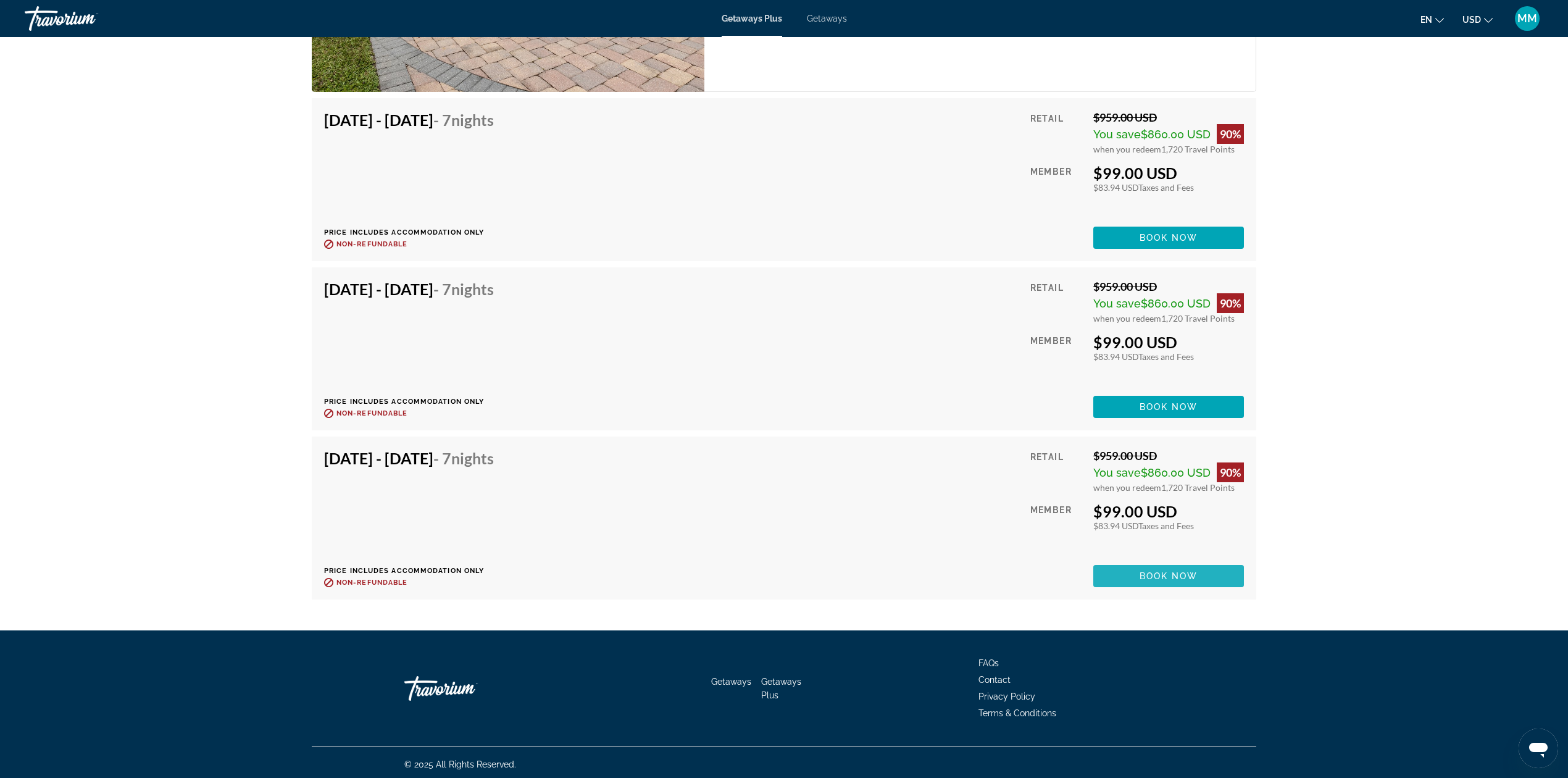
click at [1186, 571] on span "Book now" at bounding box center [1169, 576] width 59 height 10
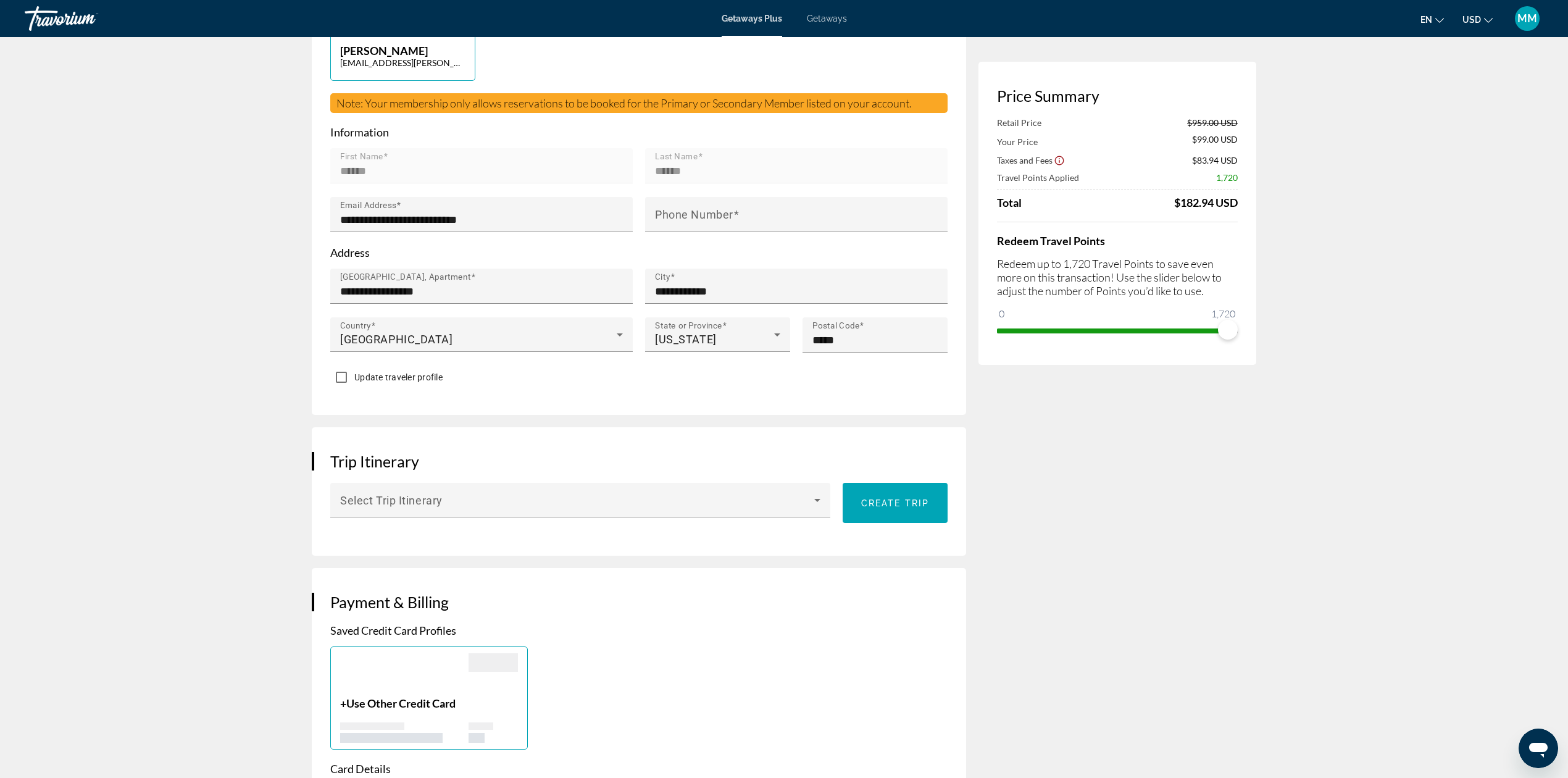
scroll to position [329, 0]
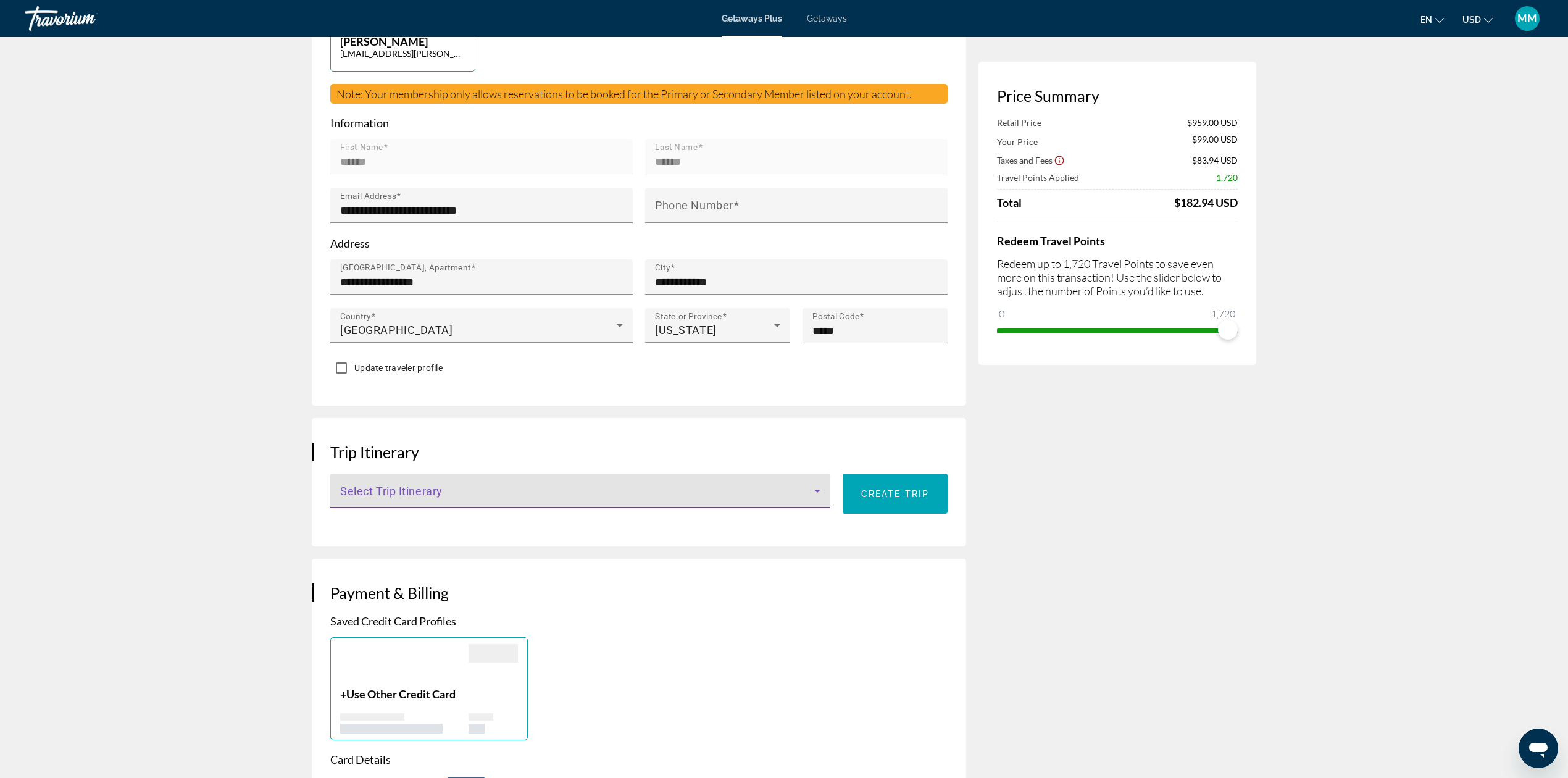
click at [818, 484] on icon "Main content" at bounding box center [817, 491] width 15 height 15
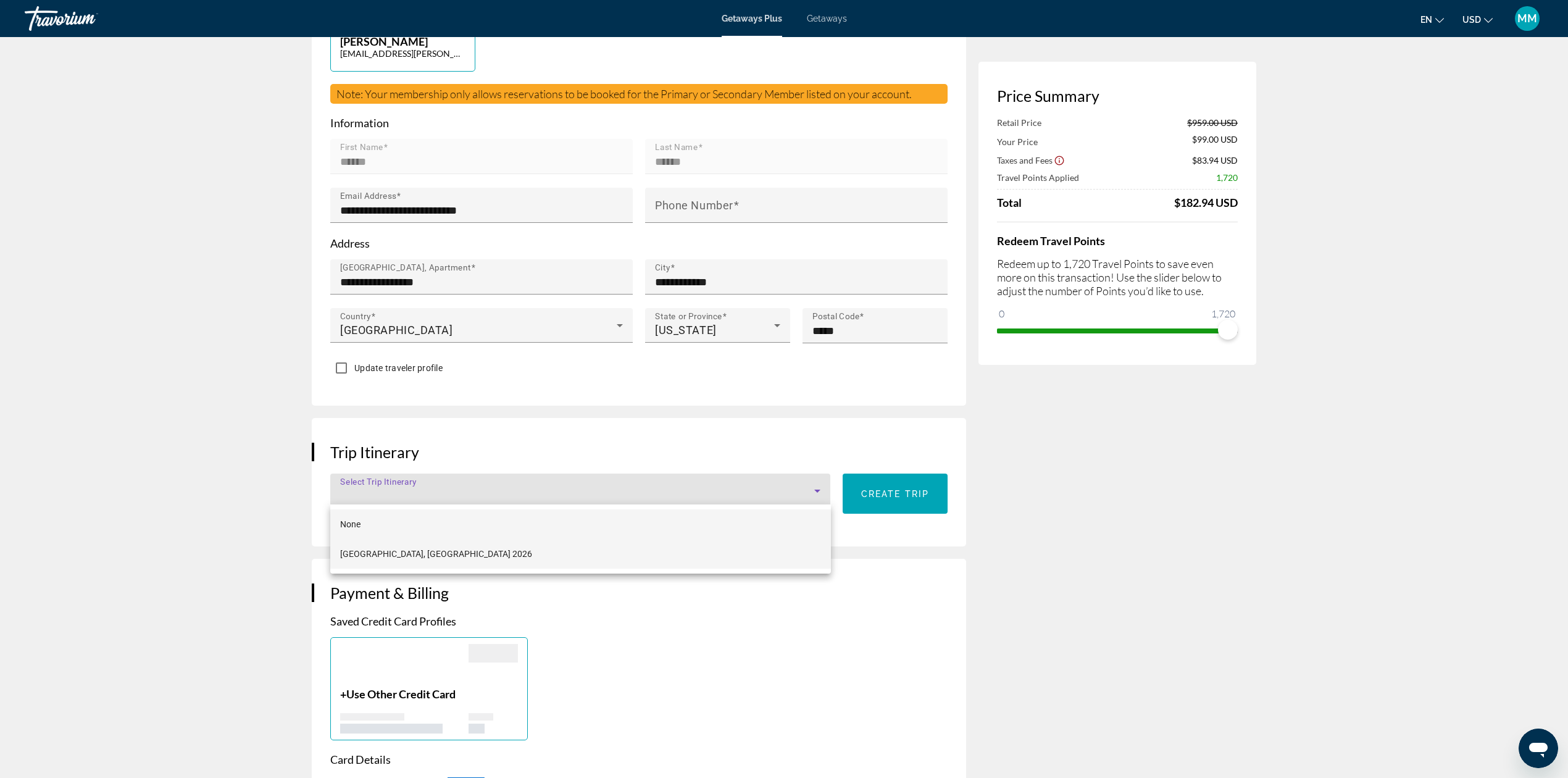
click at [481, 552] on mat-option "[GEOGRAPHIC_DATA], [GEOGRAPHIC_DATA] 2026" at bounding box center [581, 554] width 501 height 30
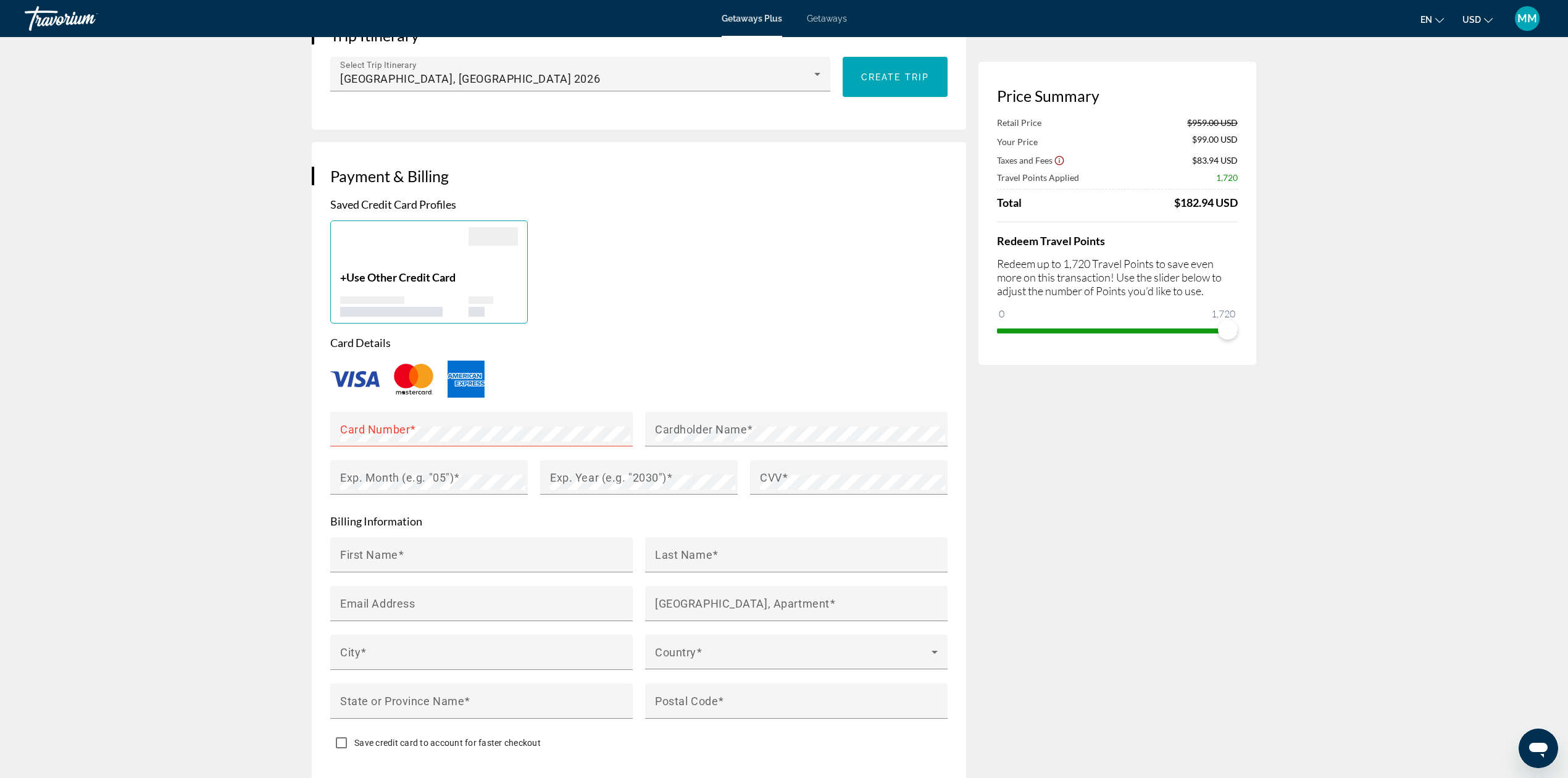
scroll to position [741, 0]
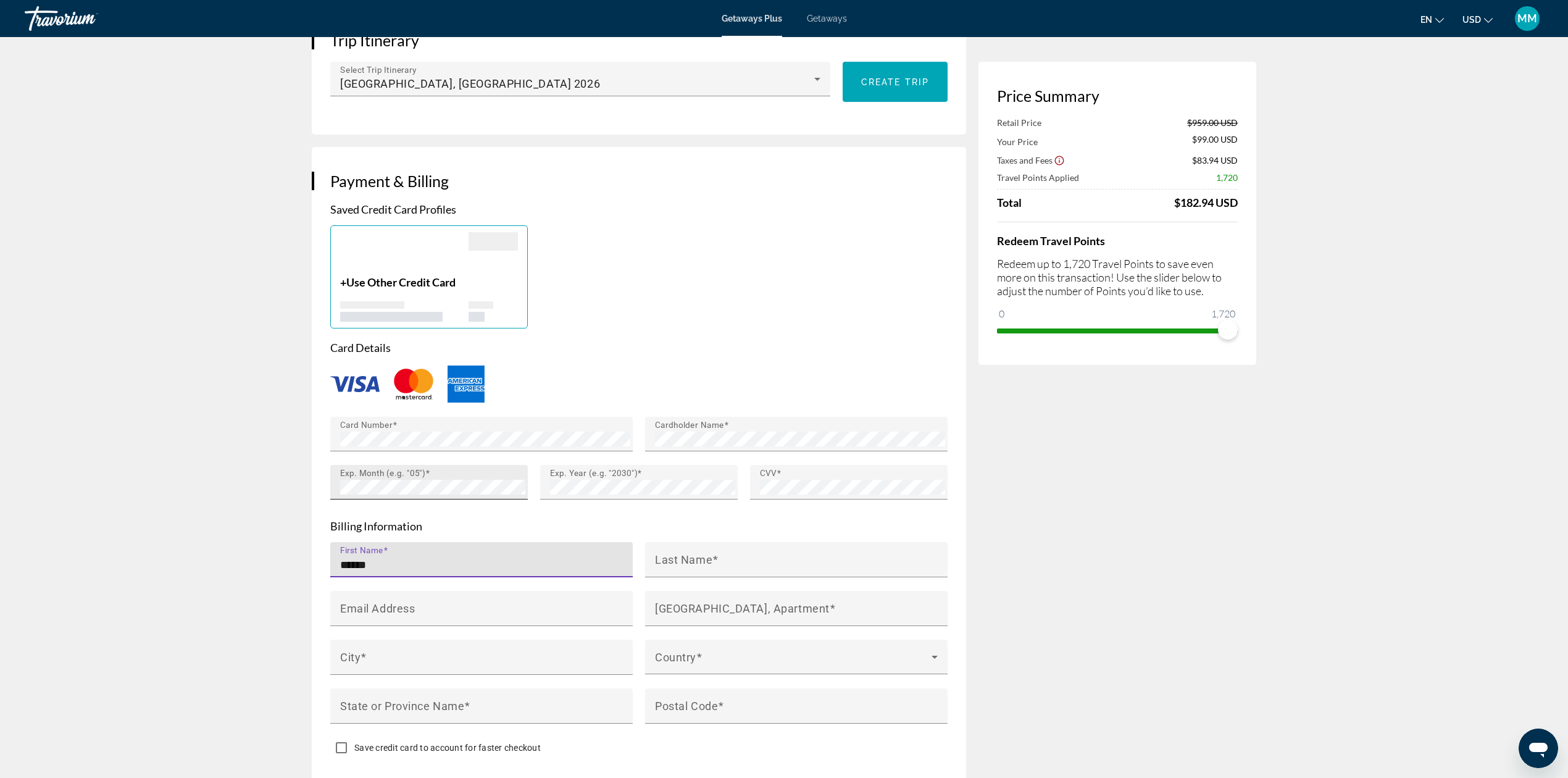
type input "******"
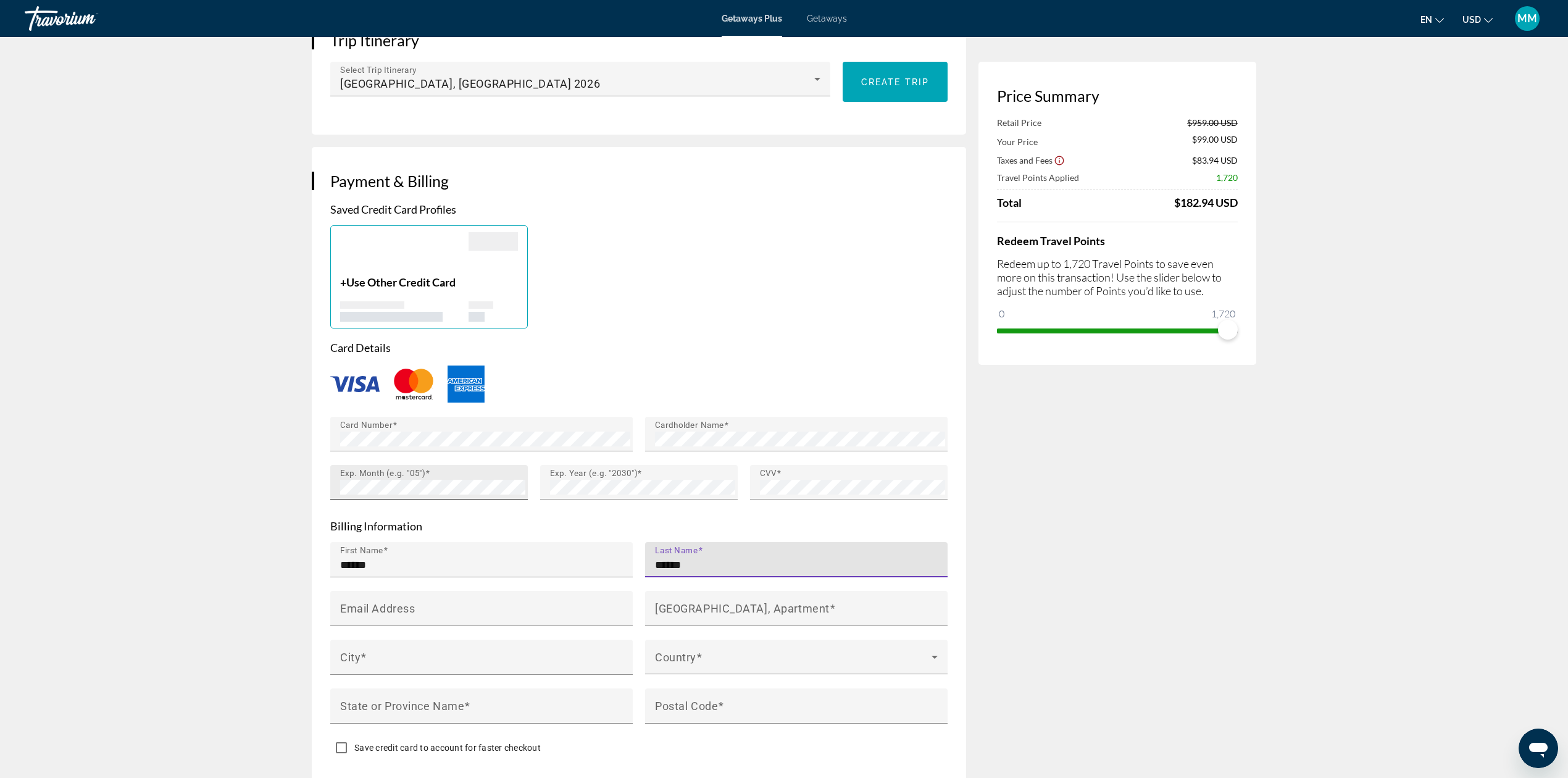
type input "******"
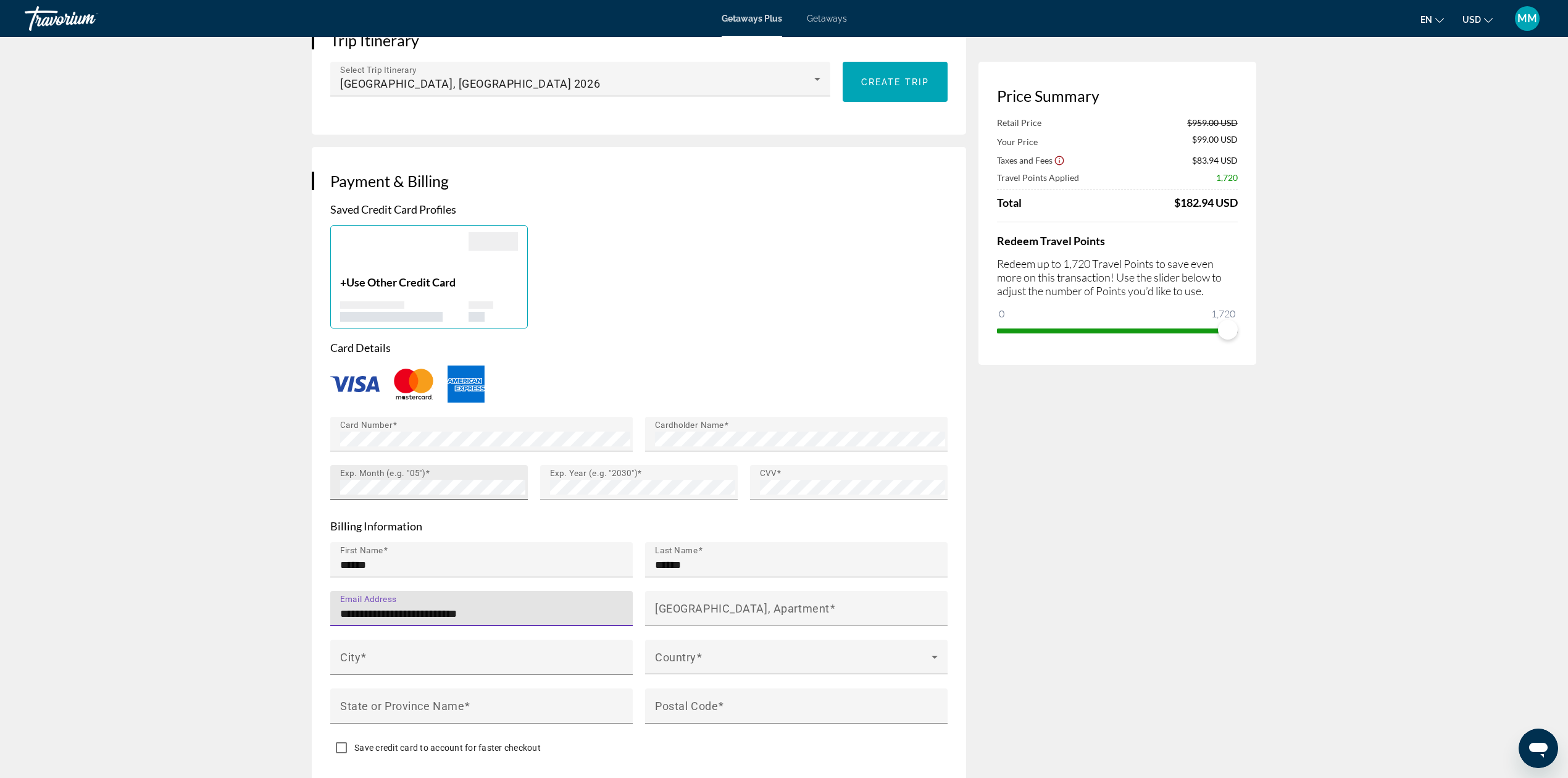
type input "**********"
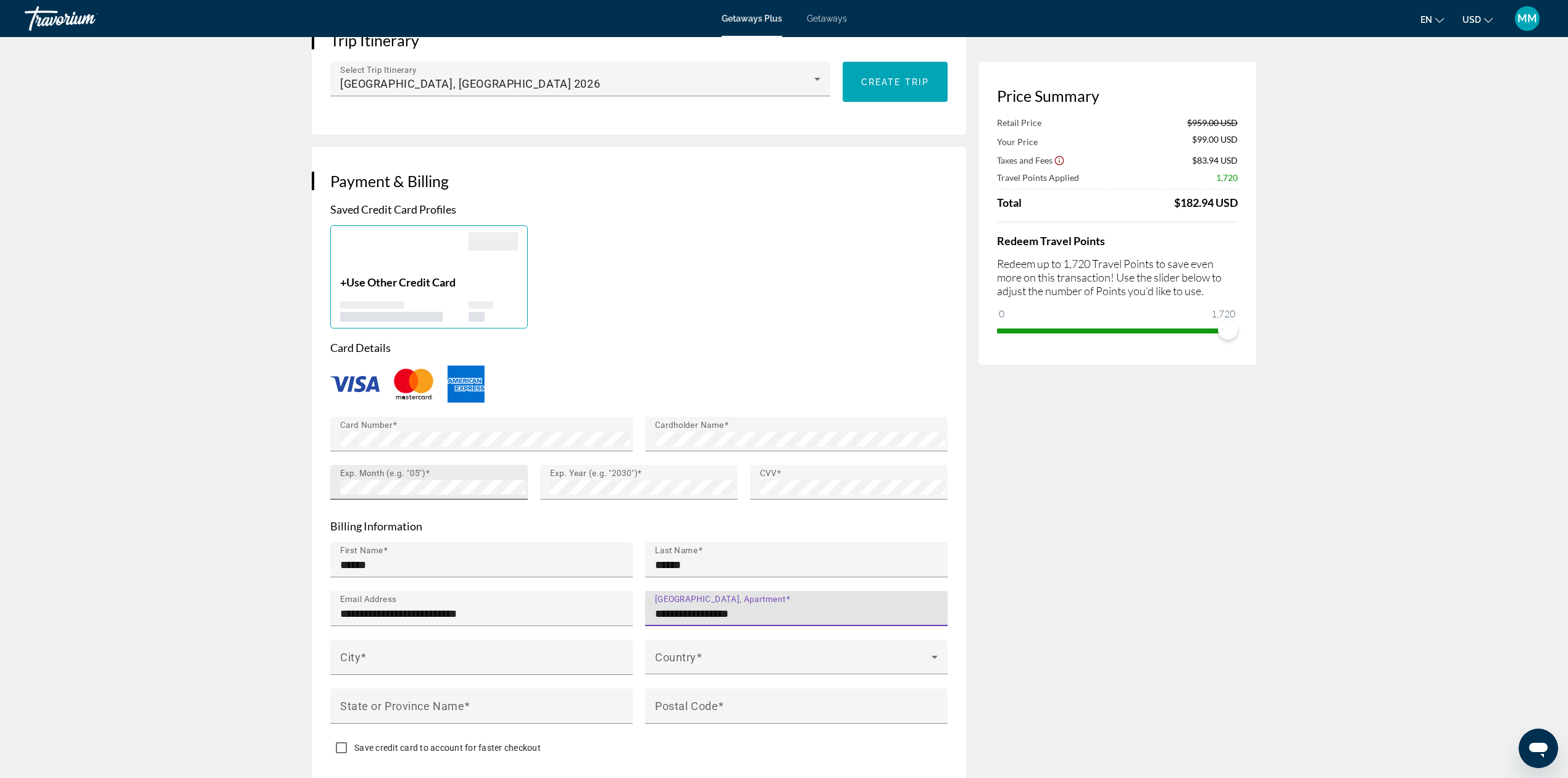
type input "**********"
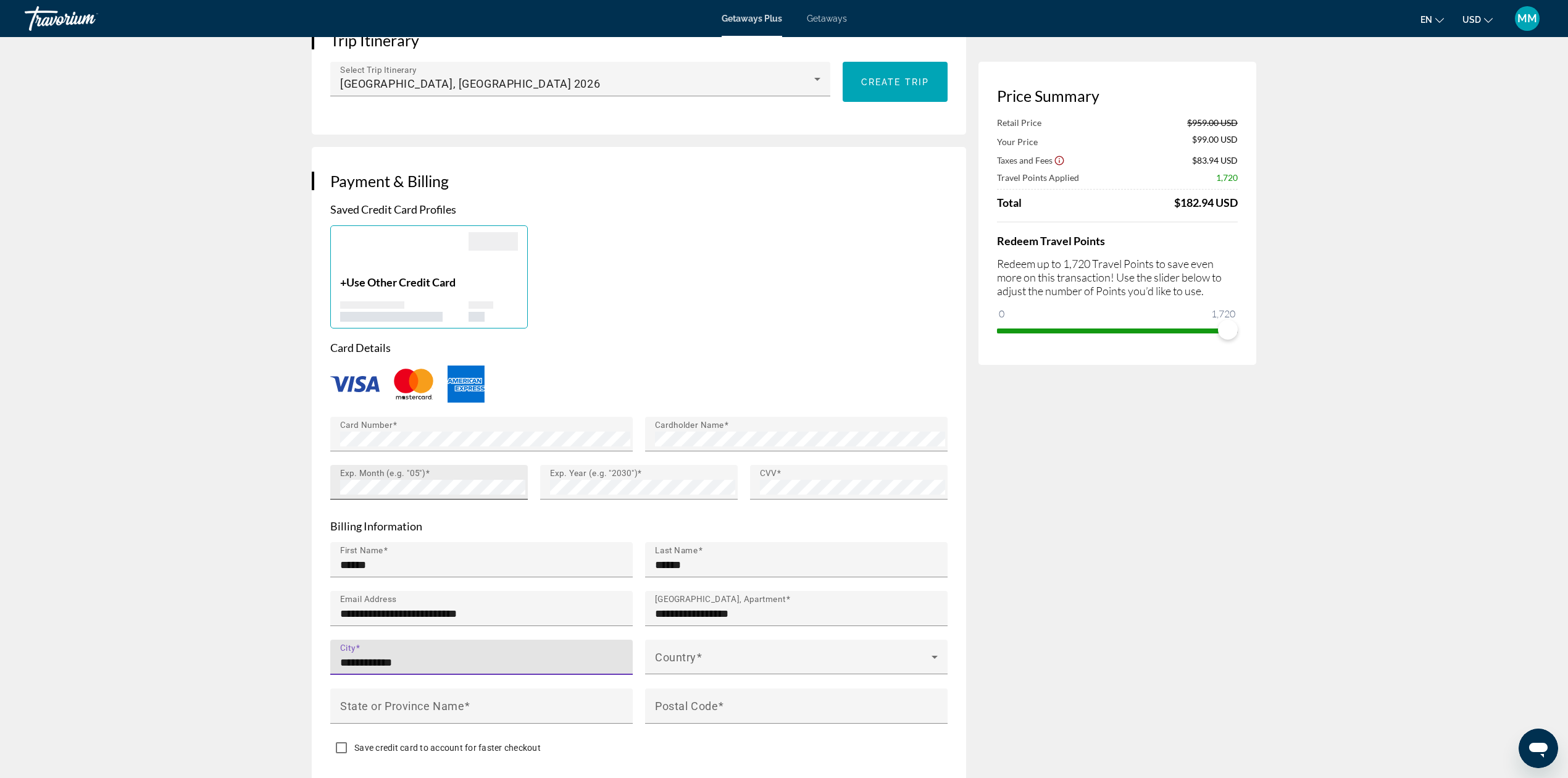
type input "**********"
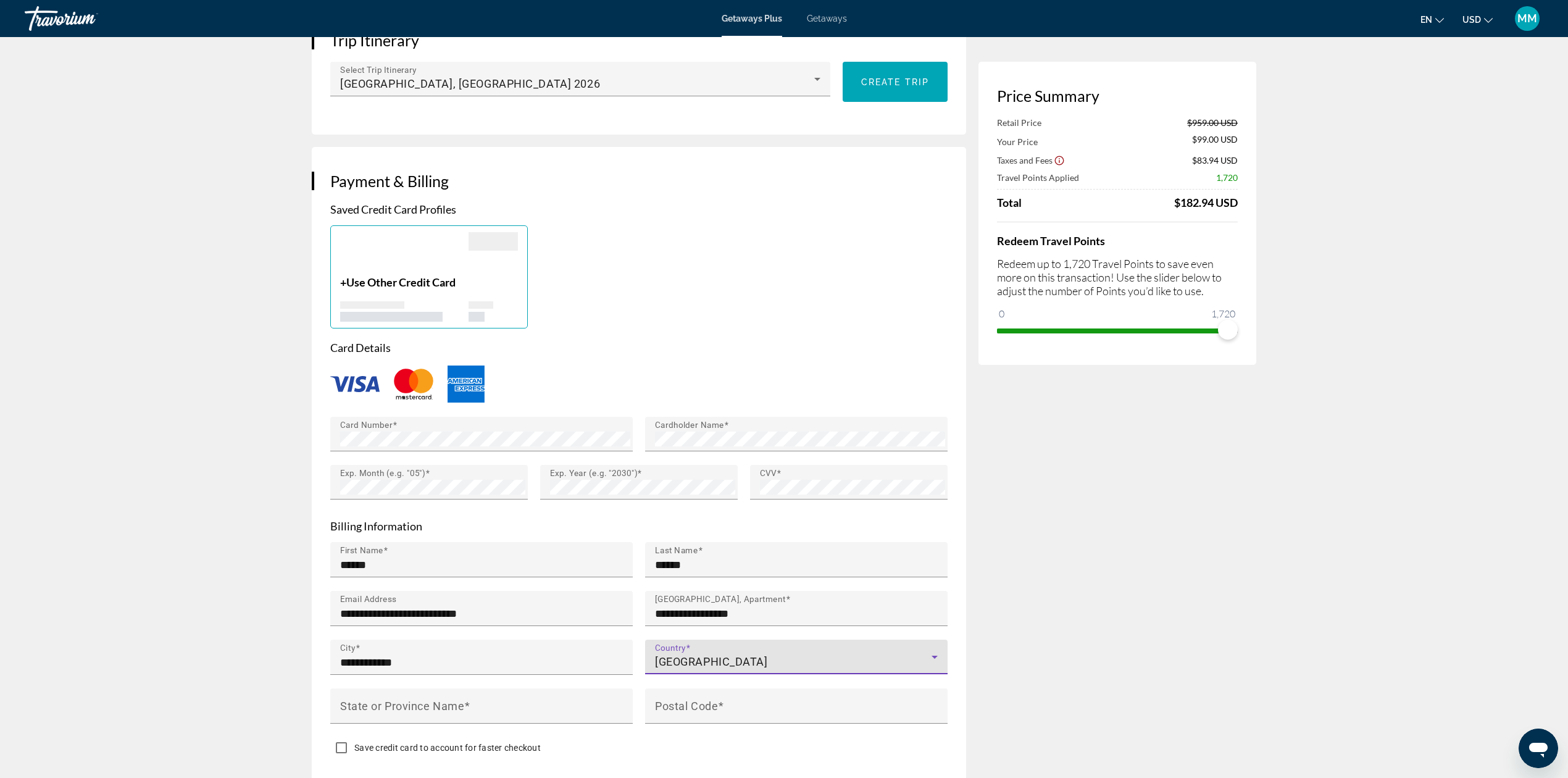
click at [937, 650] on icon "Main content" at bounding box center [935, 657] width 15 height 15
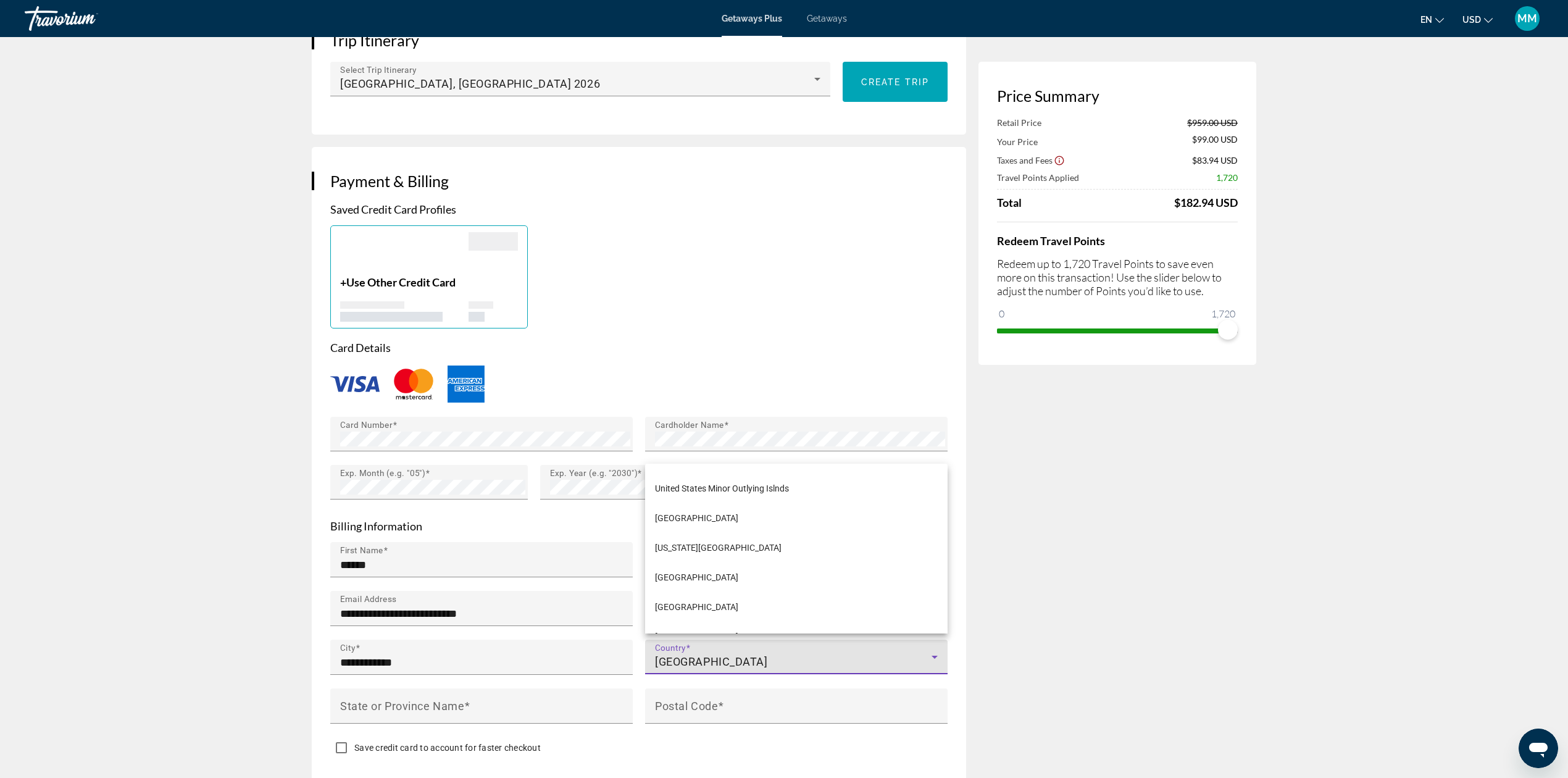
scroll to position [7159, 0]
click at [717, 502] on span "[GEOGRAPHIC_DATA]" at bounding box center [696, 498] width 83 height 15
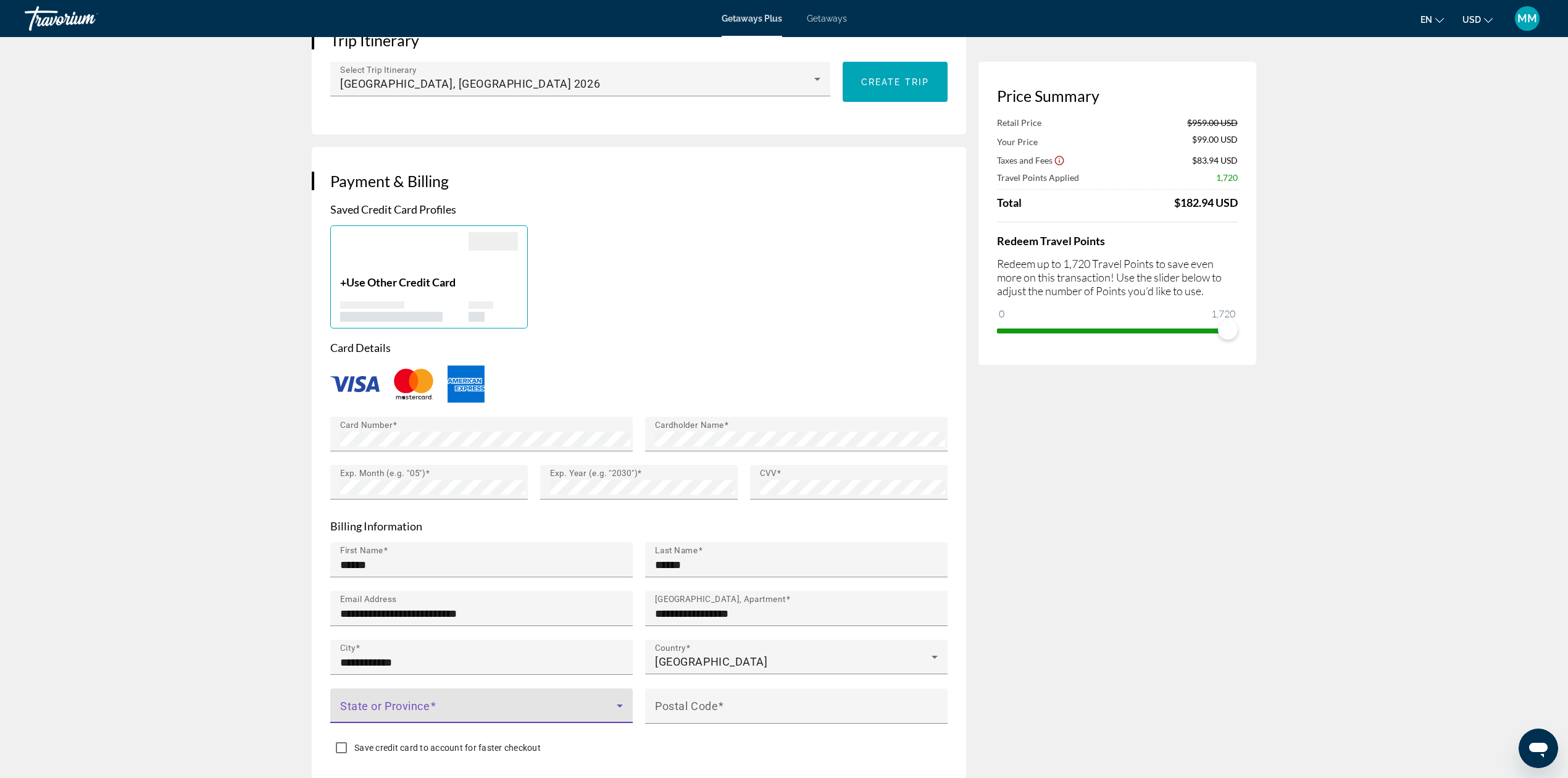
click at [494, 704] on span "Main content" at bounding box center [478, 711] width 277 height 15
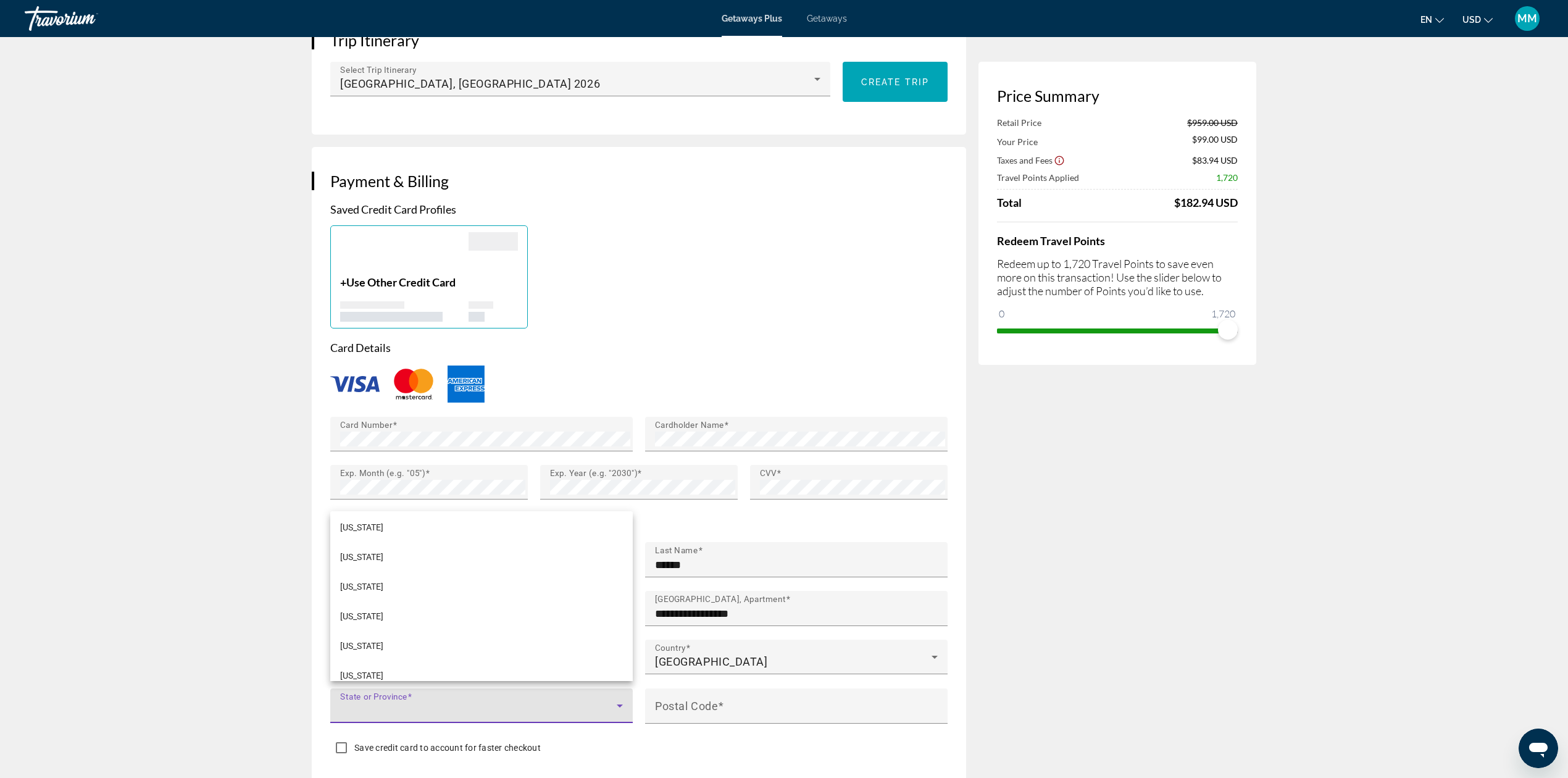
scroll to position [329, 0]
click at [438, 645] on mat-option "[US_STATE]" at bounding box center [481, 647] width 303 height 30
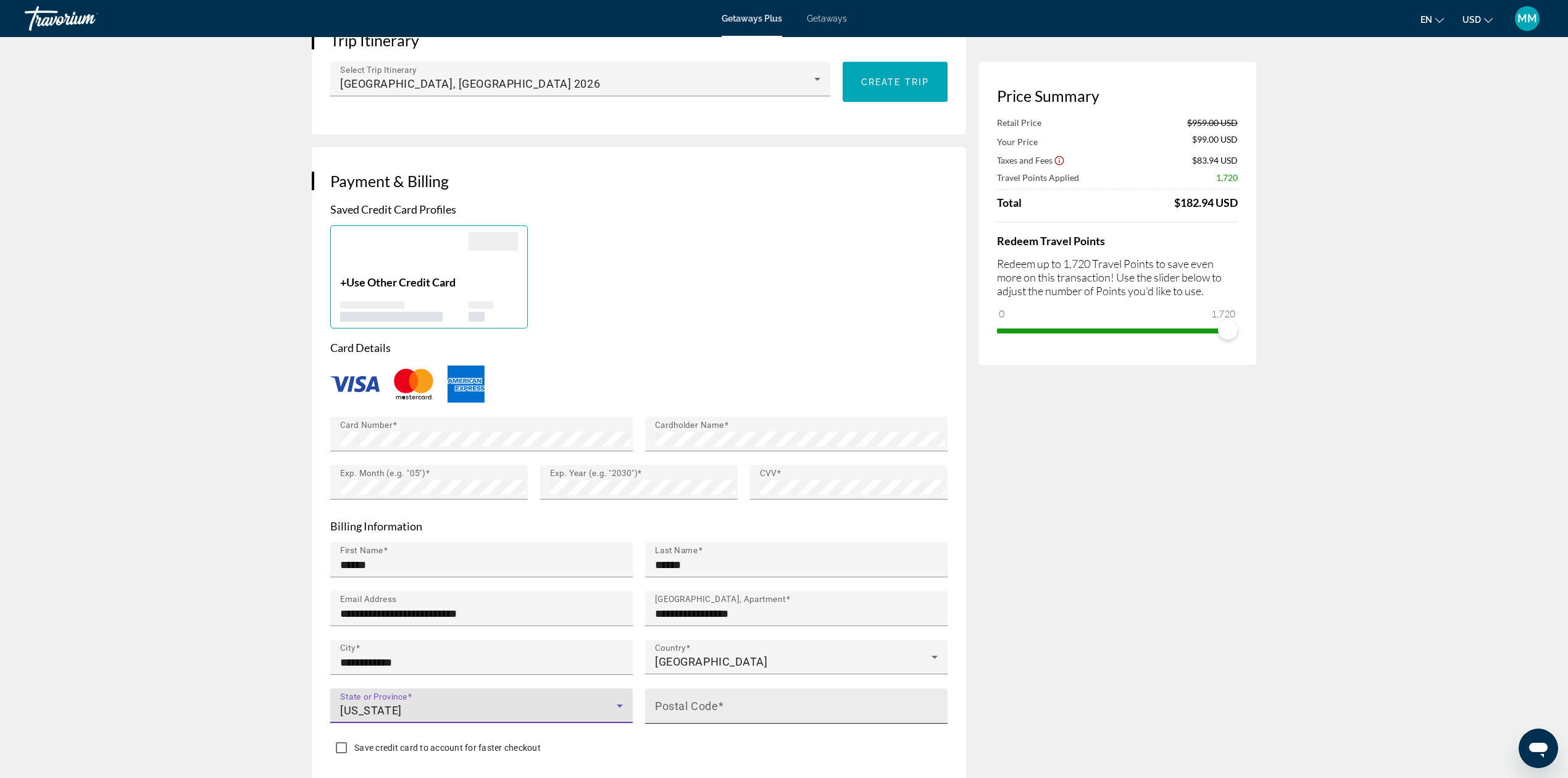
click at [744, 704] on input "Postal Code" at bounding box center [800, 712] width 290 height 15
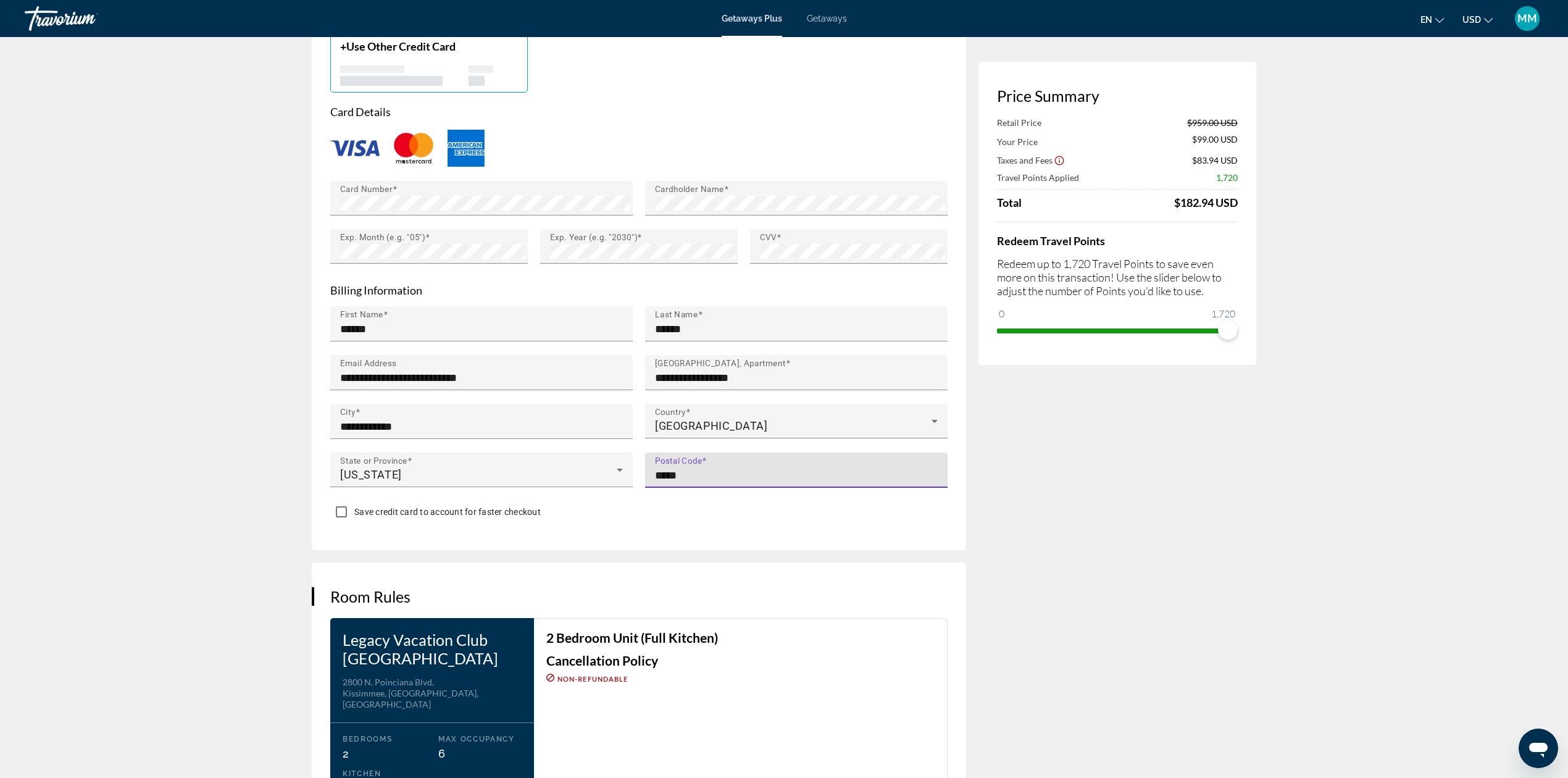
scroll to position [988, 0]
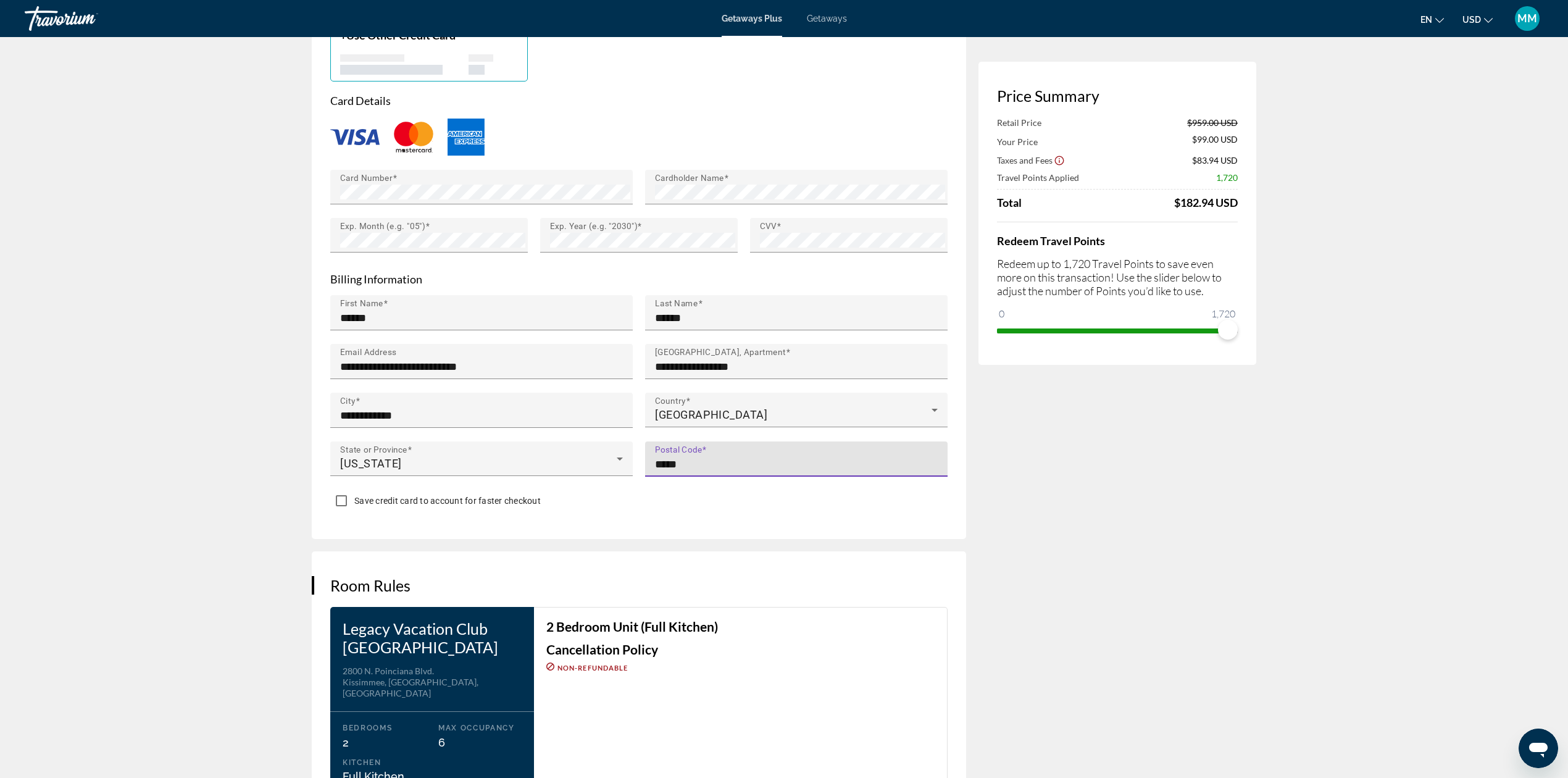
type input "*****"
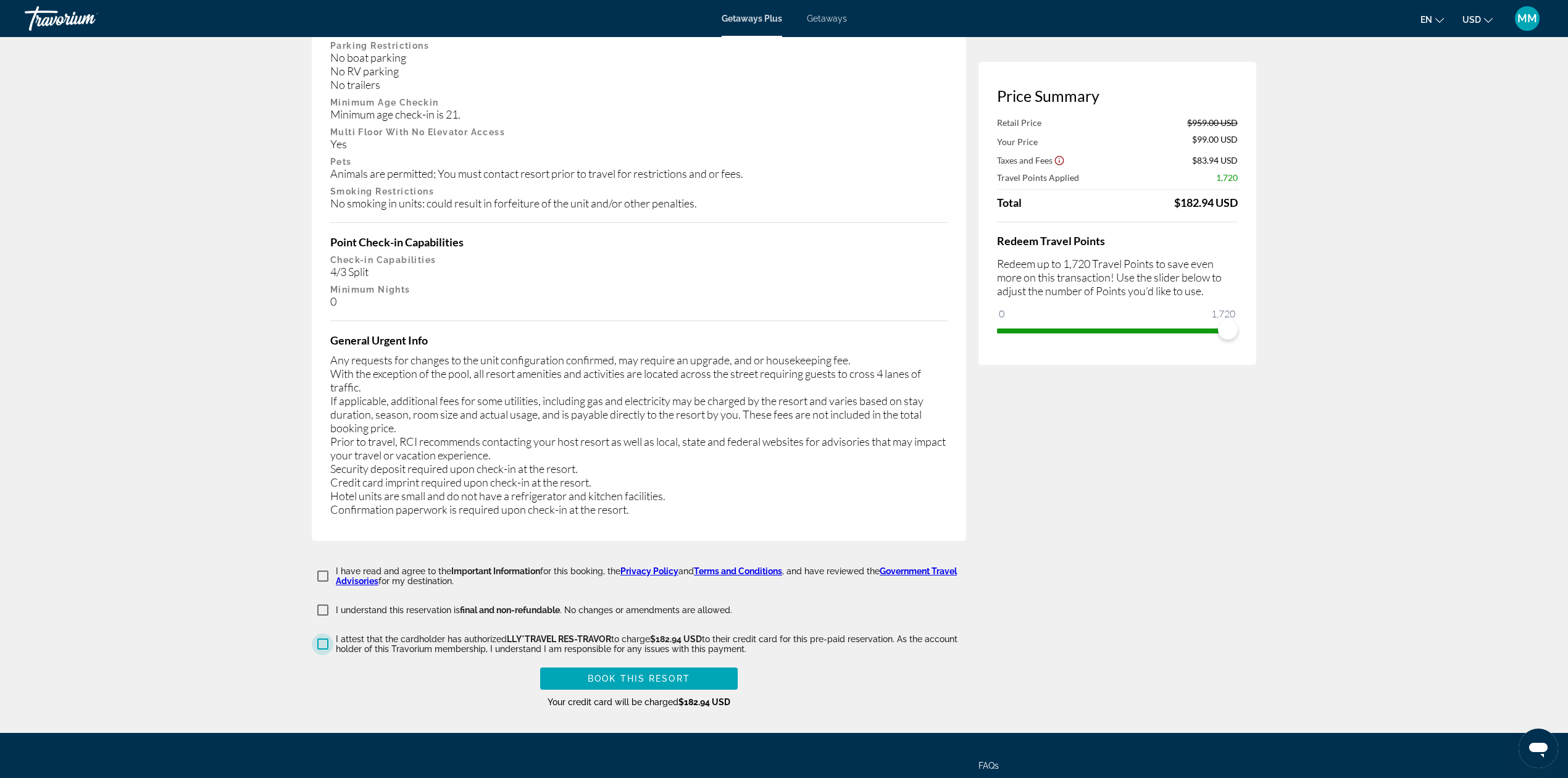
scroll to position [2140, 0]
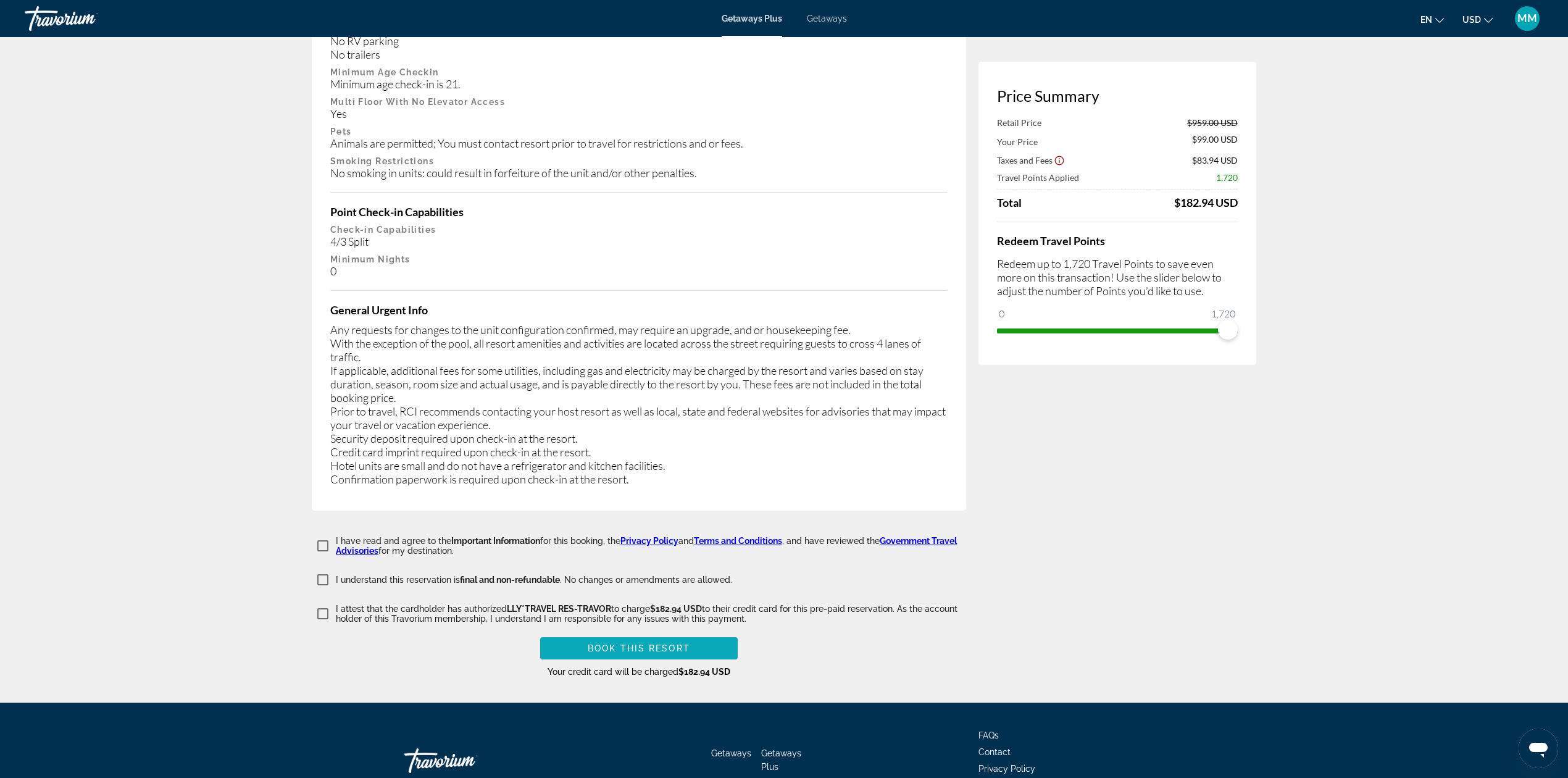
click at [626, 643] on span "Book this Resort" at bounding box center [638, 648] width 102 height 10
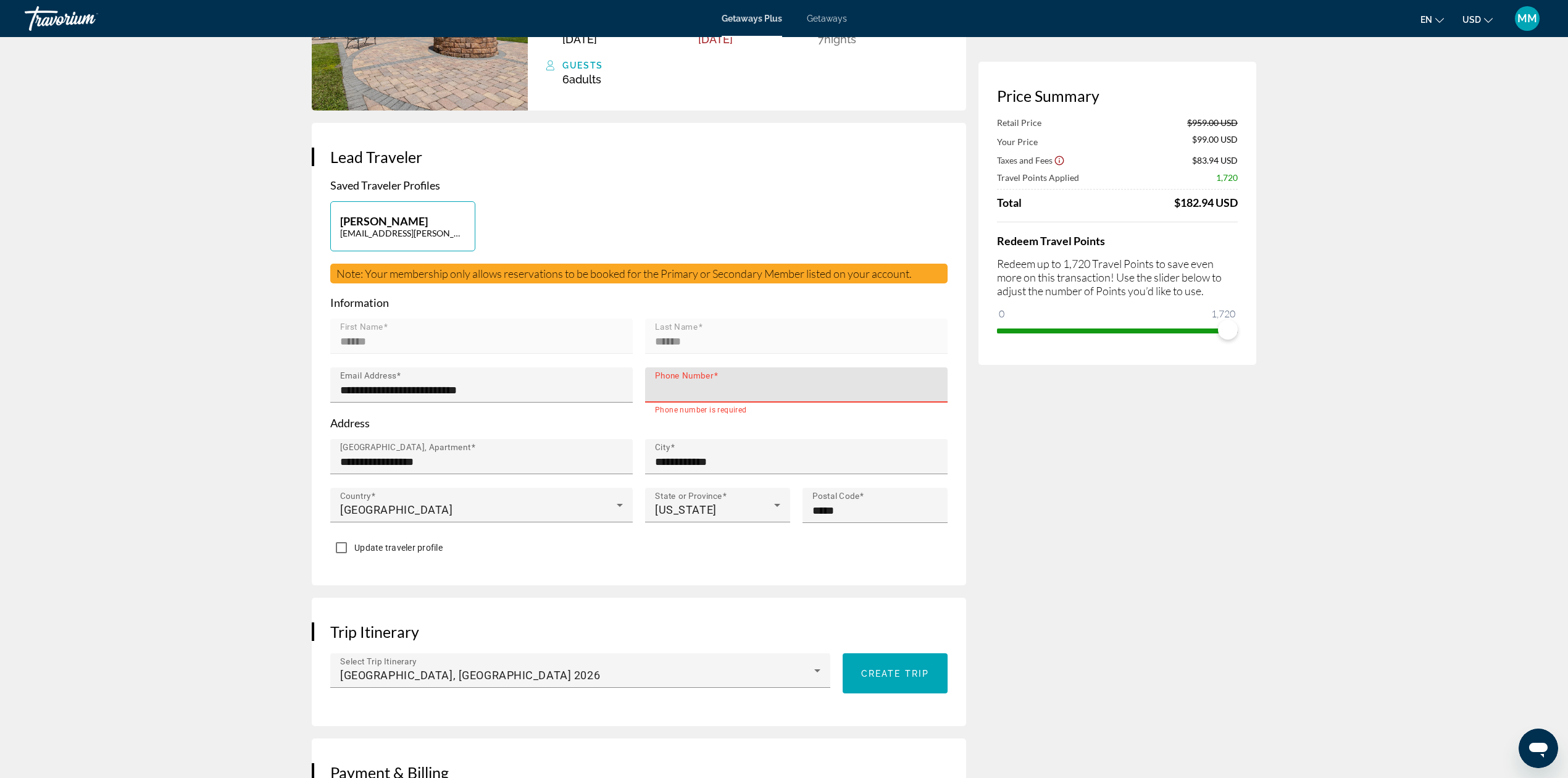
click at [695, 391] on input "Phone Number" at bounding box center [800, 391] width 290 height 15
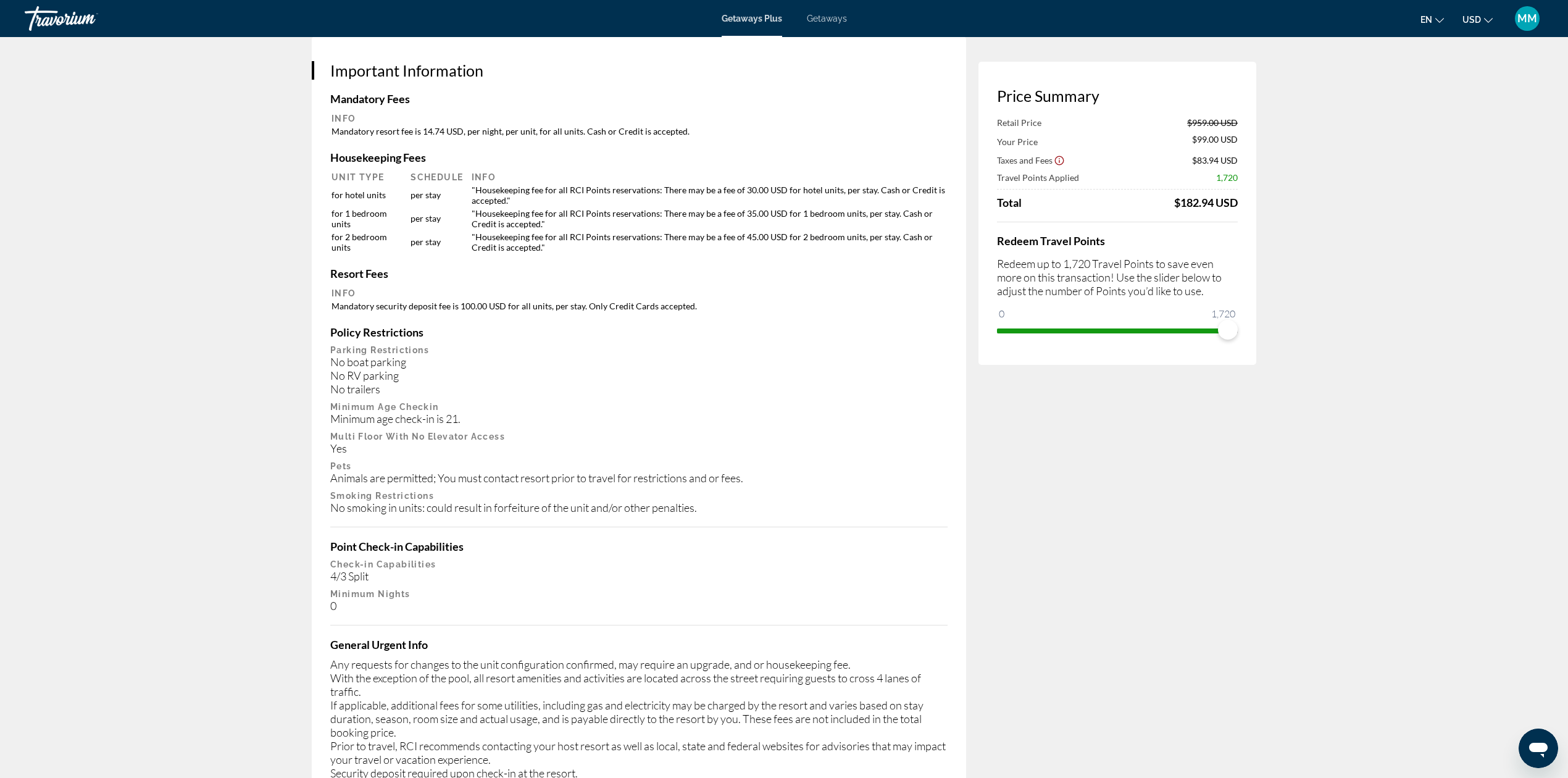
scroll to position [2194, 0]
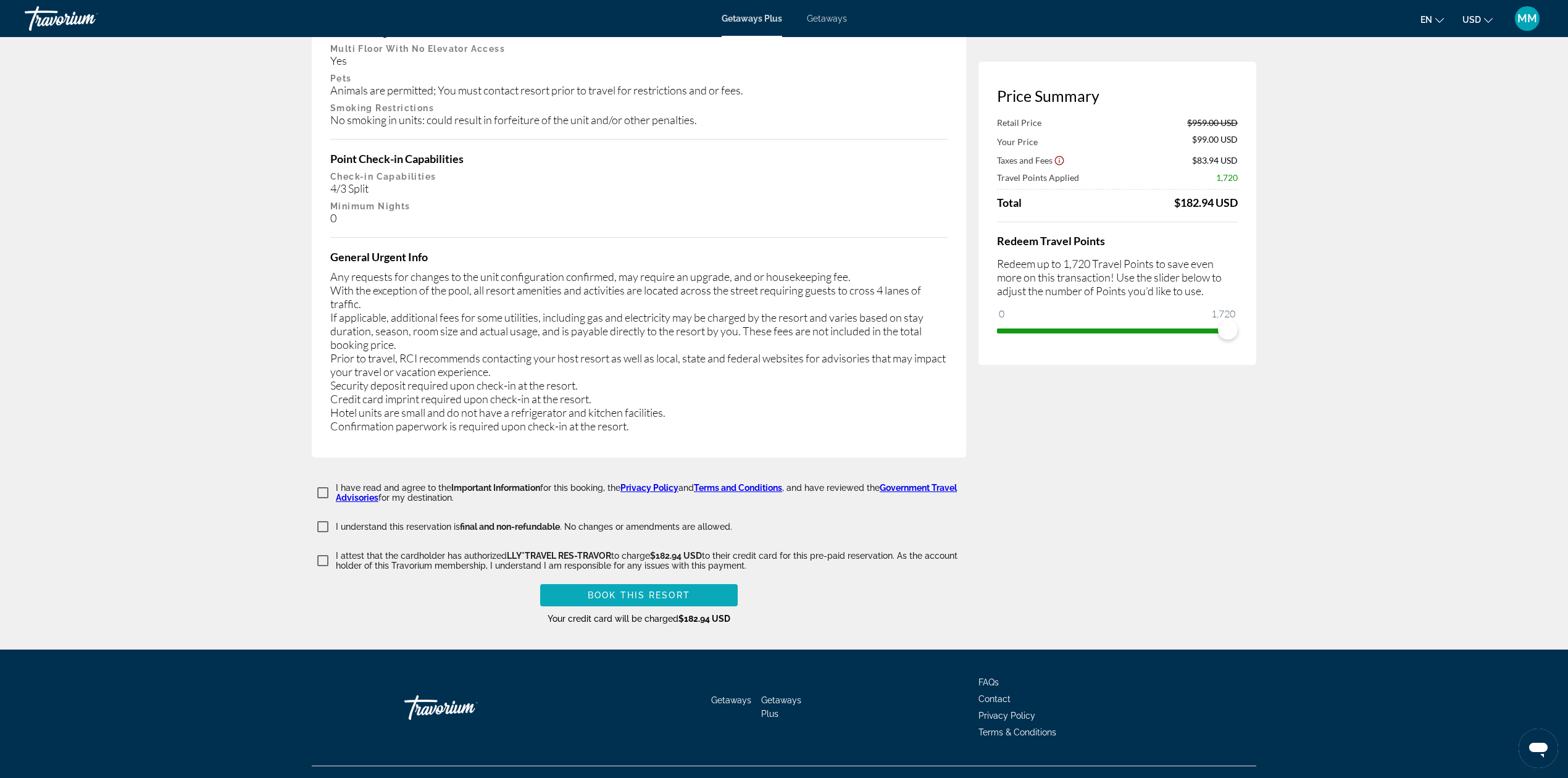
type input "**********"
click at [657, 580] on span "Main content" at bounding box center [639, 595] width 198 height 30
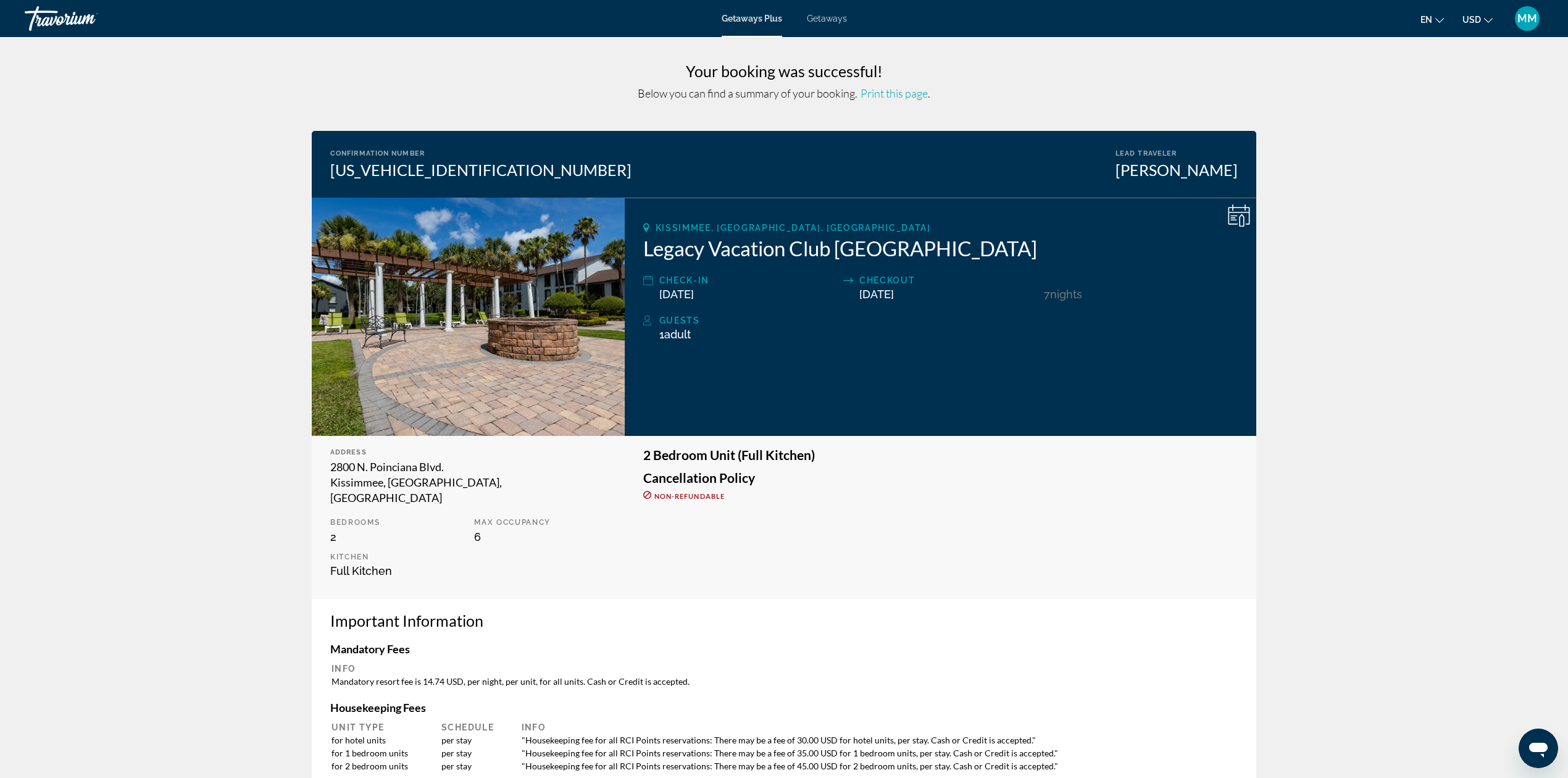
click at [1243, 216] on icon "Main content" at bounding box center [1241, 221] width 5 height 12
click at [897, 91] on span "Print this page" at bounding box center [894, 93] width 67 height 14
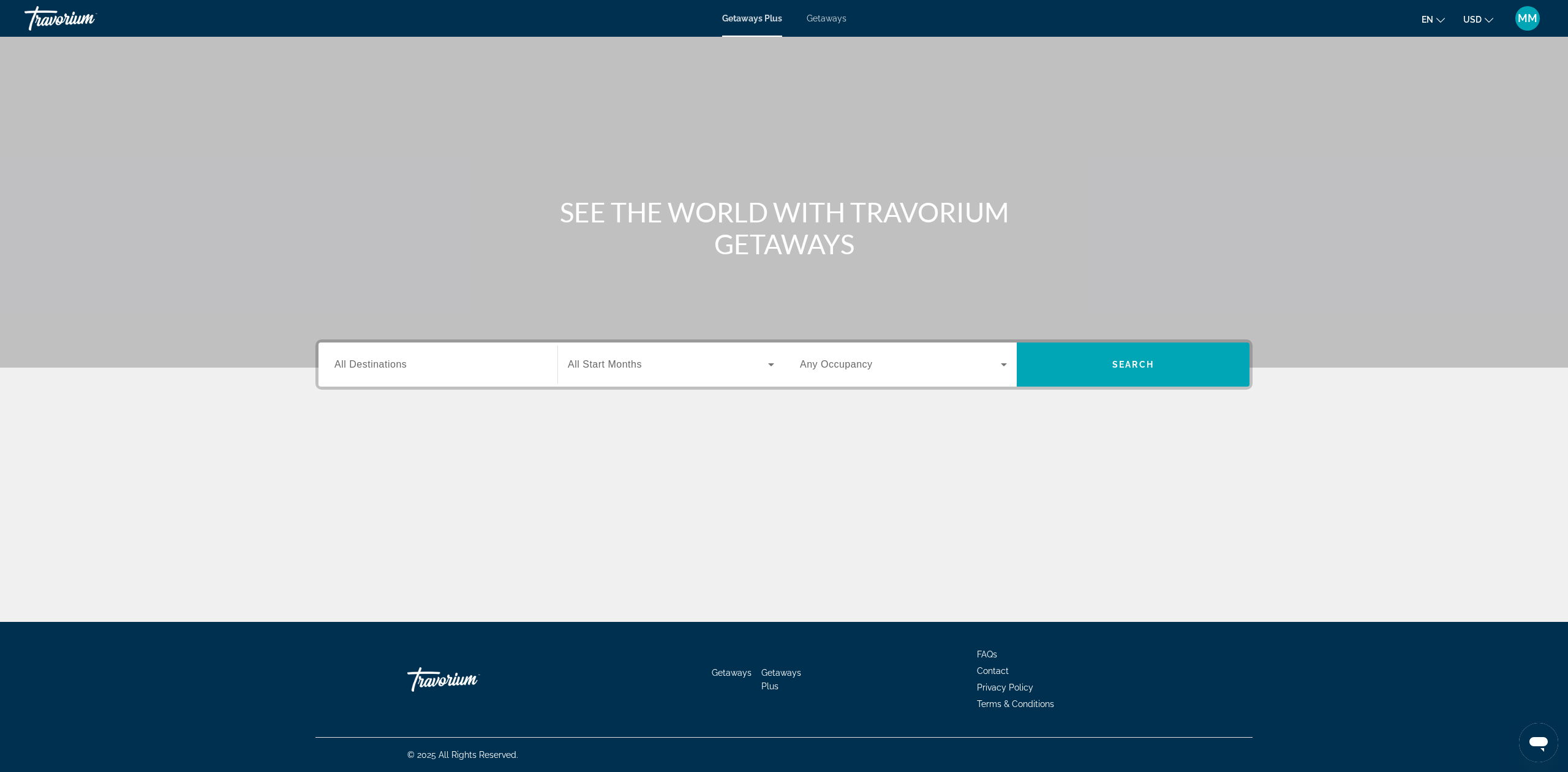
click at [1522, 25] on div "MM" at bounding box center [1528, 18] width 24 height 24
click at [1481, 118] on link "My Account" at bounding box center [1451, 118] width 60 height 16
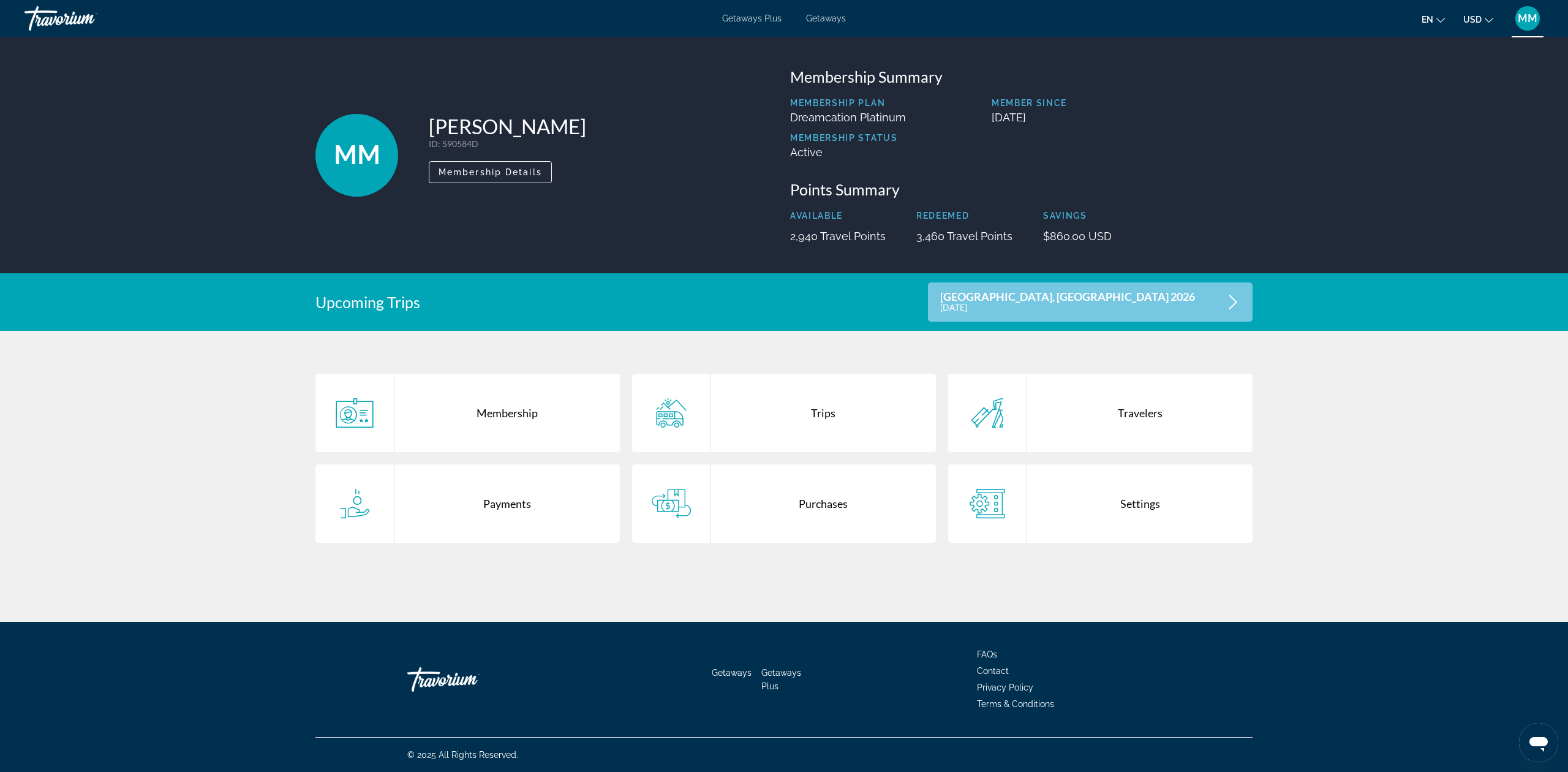
click at [812, 519] on div "Purchases" at bounding box center [824, 503] width 226 height 79
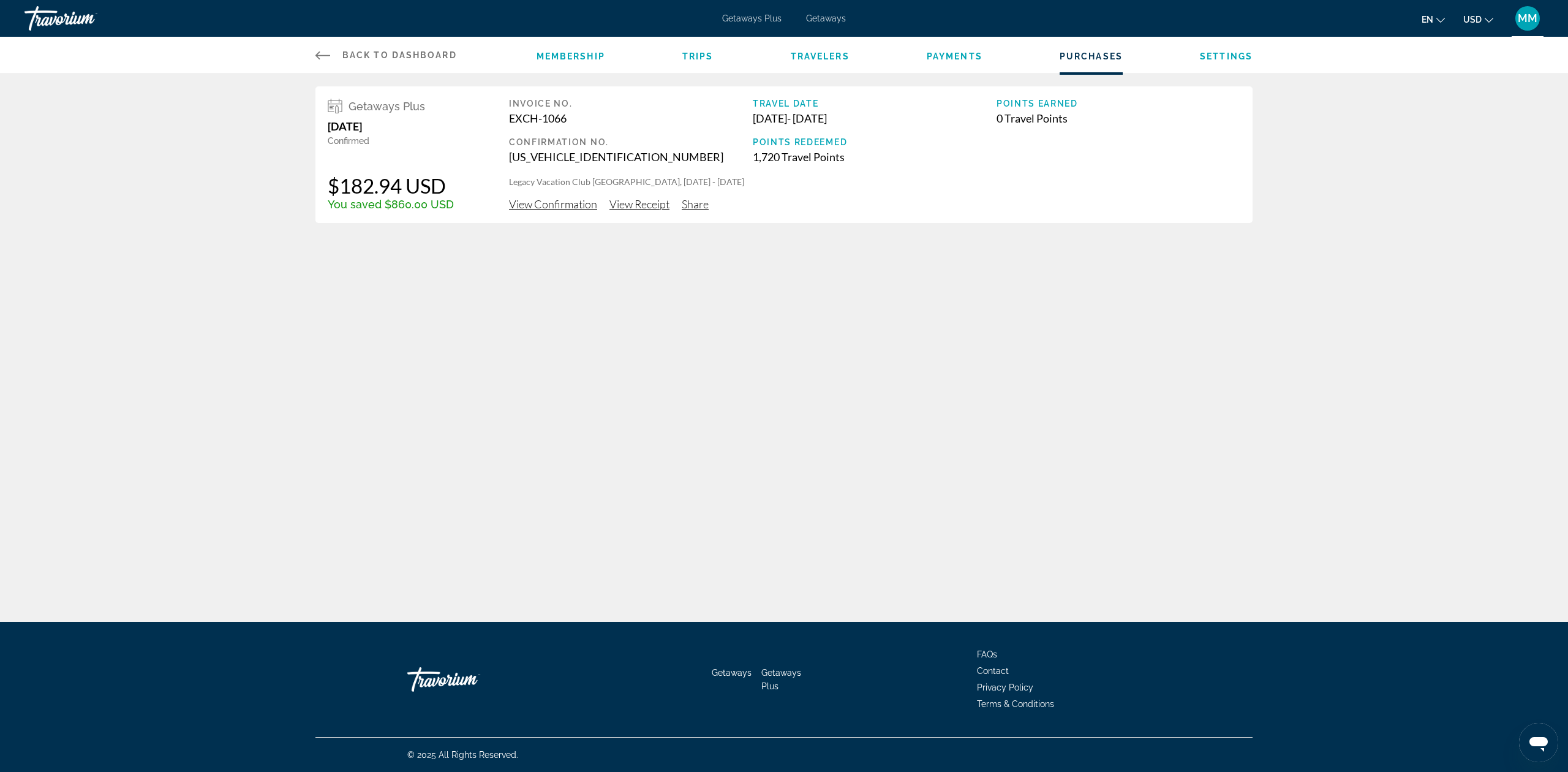
click at [652, 204] on span "View Receipt" at bounding box center [639, 204] width 60 height 13
